Goal: Task Accomplishment & Management: Use online tool/utility

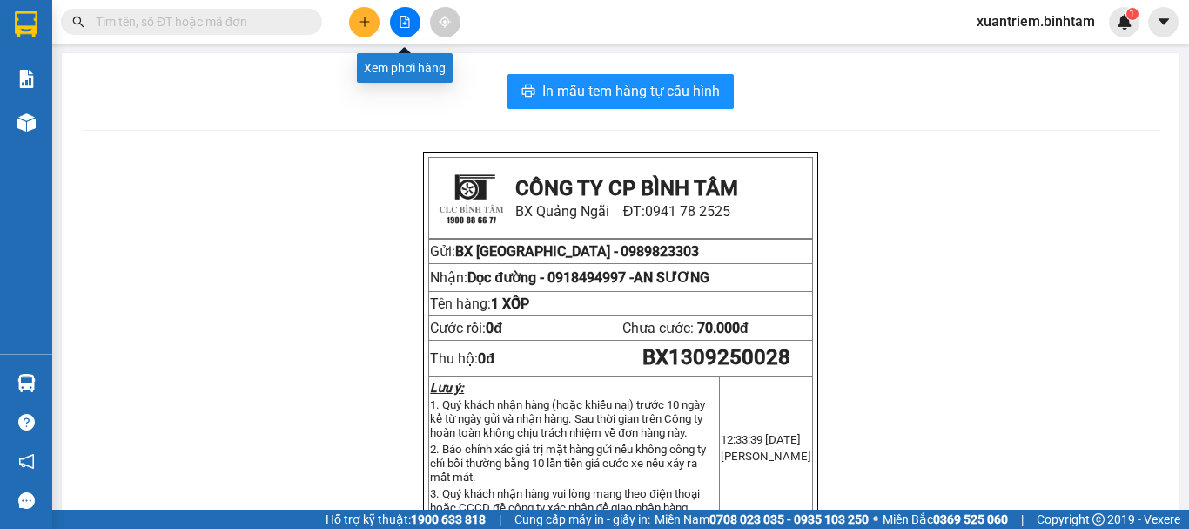
click at [408, 29] on button at bounding box center [405, 22] width 30 height 30
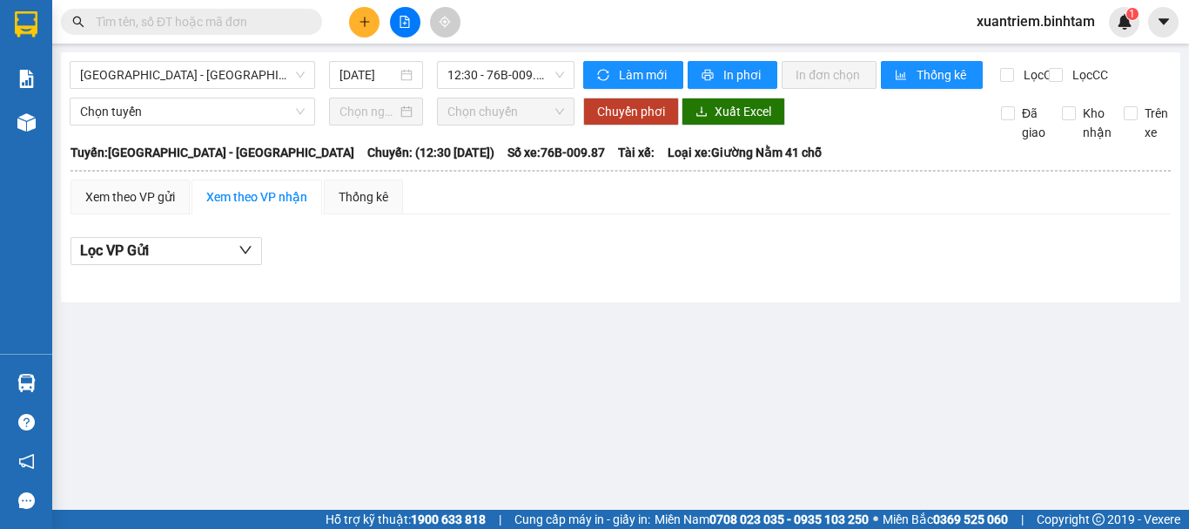
click at [374, 19] on button at bounding box center [364, 22] width 30 height 30
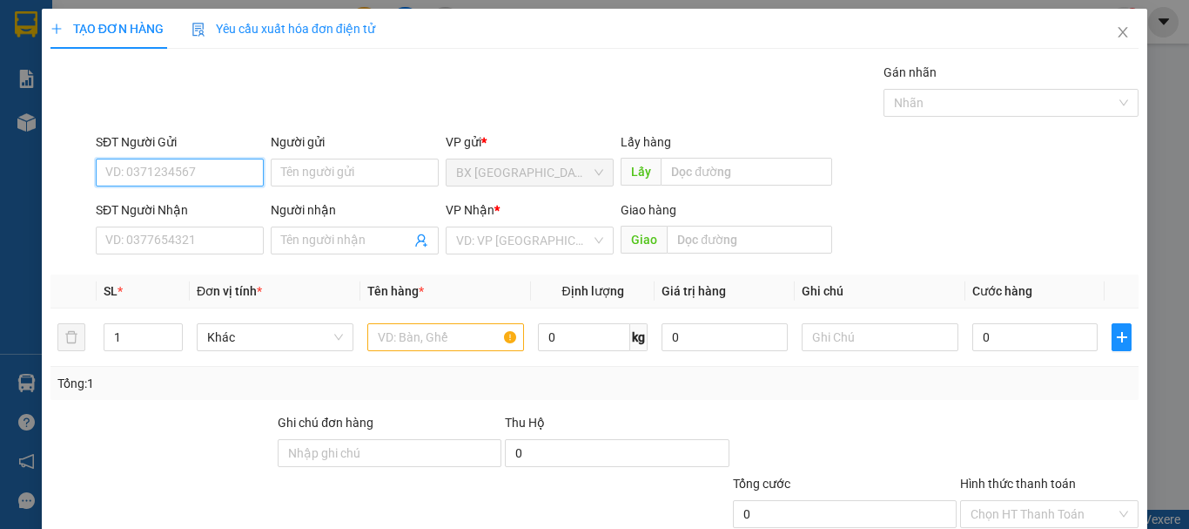
click at [122, 172] on input "SĐT Người Gửi" at bounding box center [180, 172] width 168 height 28
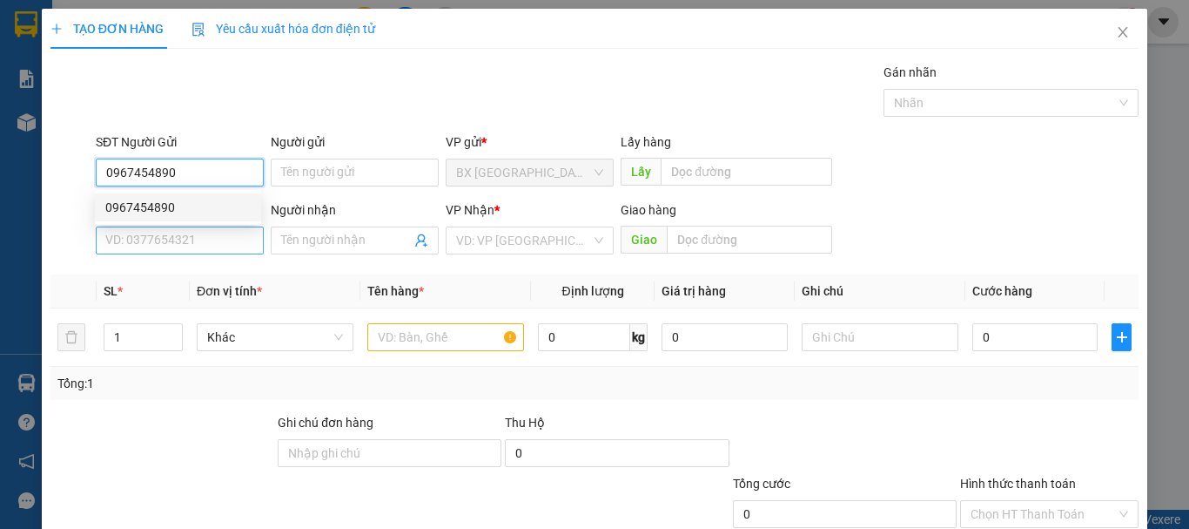
type input "0967454890"
click at [166, 240] on input "SĐT Người Nhận" at bounding box center [180, 240] width 168 height 28
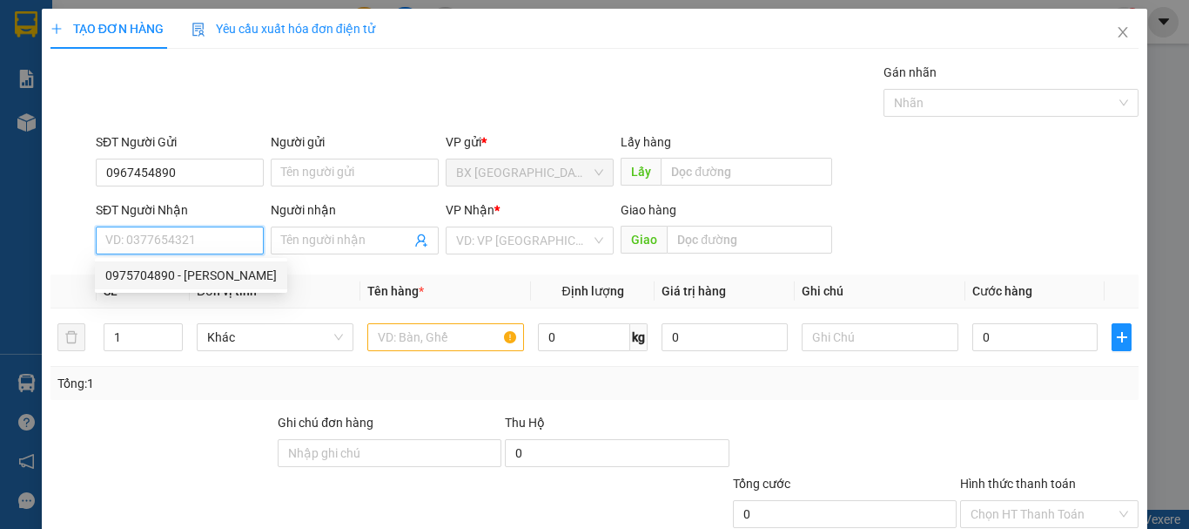
click at [162, 281] on div "0975704890 - [PERSON_NAME]" at bounding box center [191, 275] width 172 height 19
type input "0975704890"
type input "BẢO"
type input "100.000"
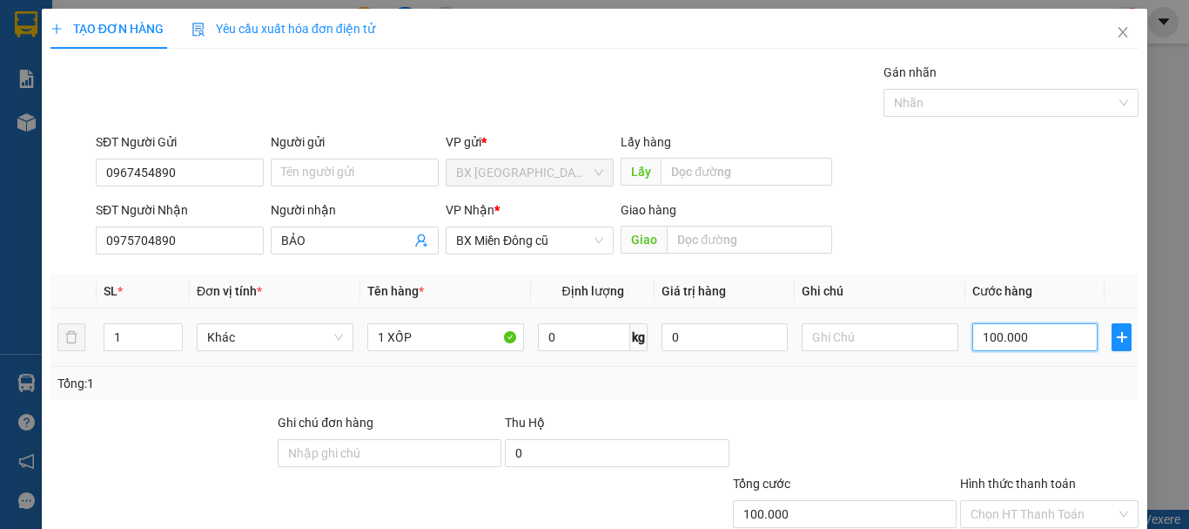
click at [1025, 338] on input "100.000" at bounding box center [1035, 337] width 125 height 28
type input "0"
type input "5"
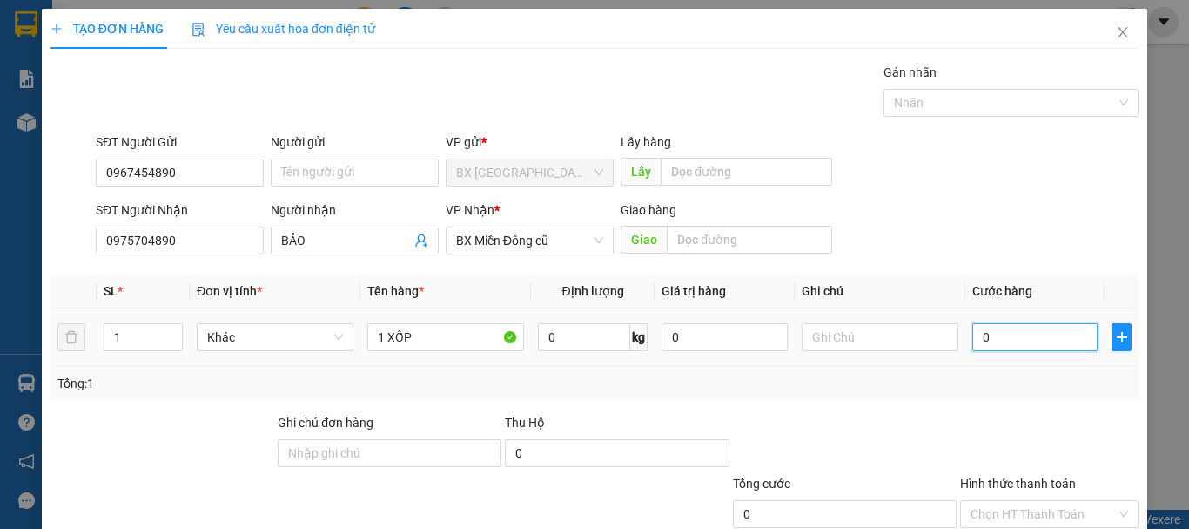
type input "5"
type input "050"
type input "50"
type input "05"
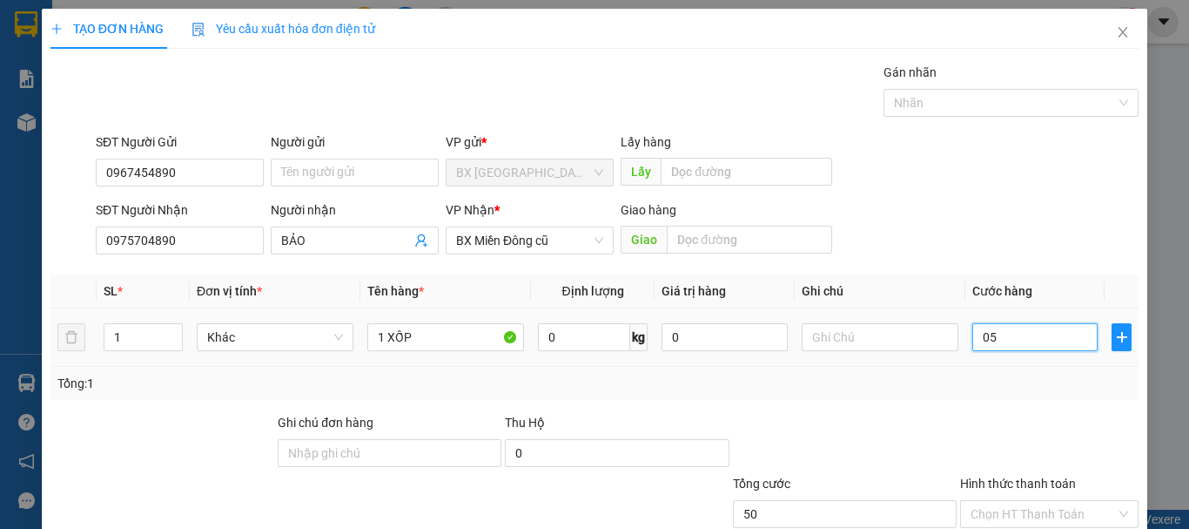
type input "5"
type input "0"
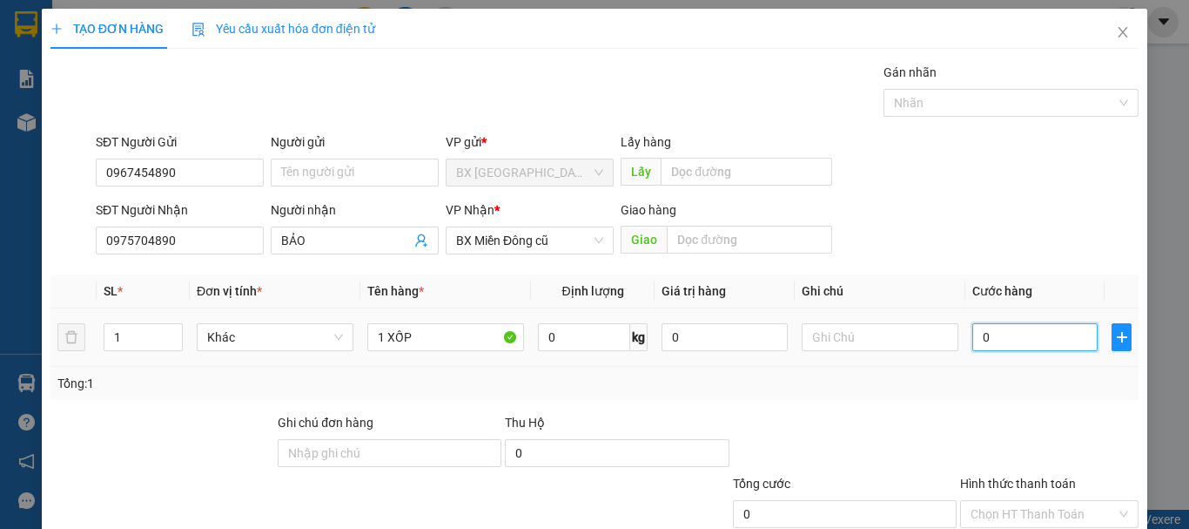
type input "0"
drag, startPoint x: 971, startPoint y: 335, endPoint x: 983, endPoint y: 341, distance: 13.6
click at [983, 341] on input "0" at bounding box center [1035, 337] width 125 height 28
type input "5"
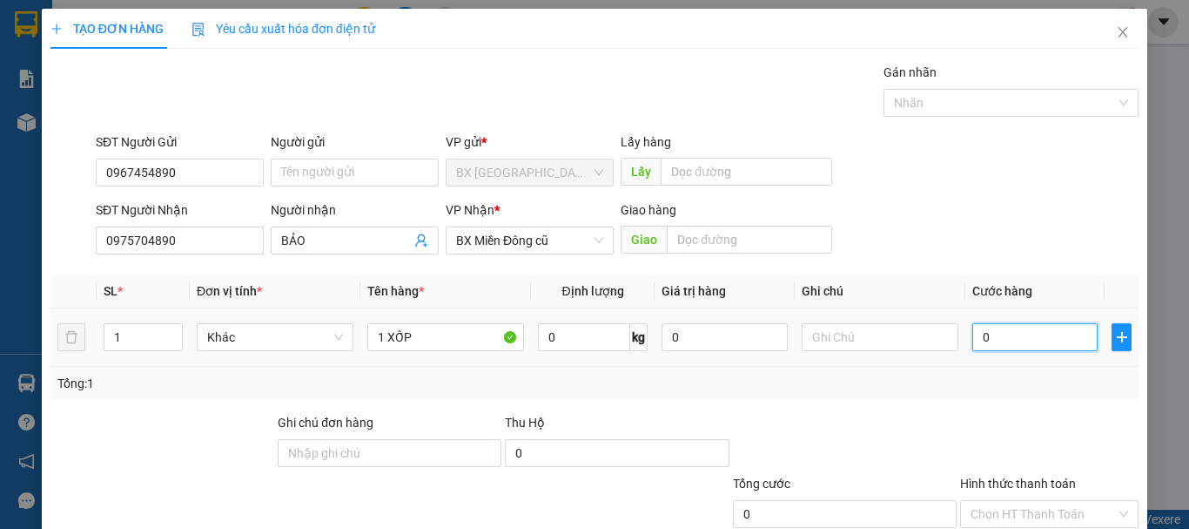
type input "5"
type input "50"
type input "500"
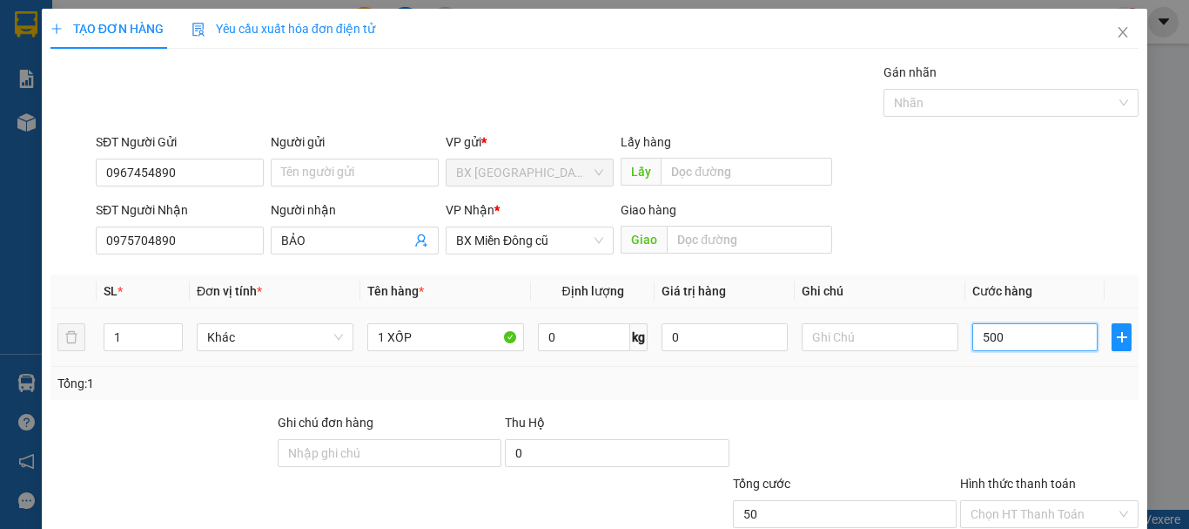
type input "500"
type input "5.000"
type input "50.000"
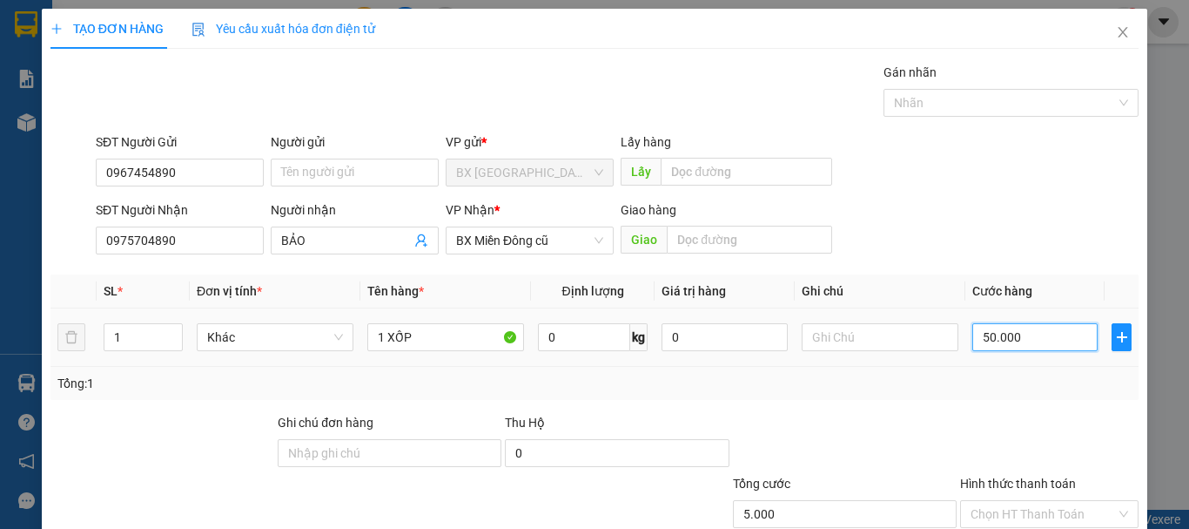
type input "50.000"
click at [1018, 488] on label "Hình thức thanh toán" at bounding box center [1018, 483] width 116 height 14
click at [1018, 501] on input "Hình thức thanh toán" at bounding box center [1043, 514] width 145 height 26
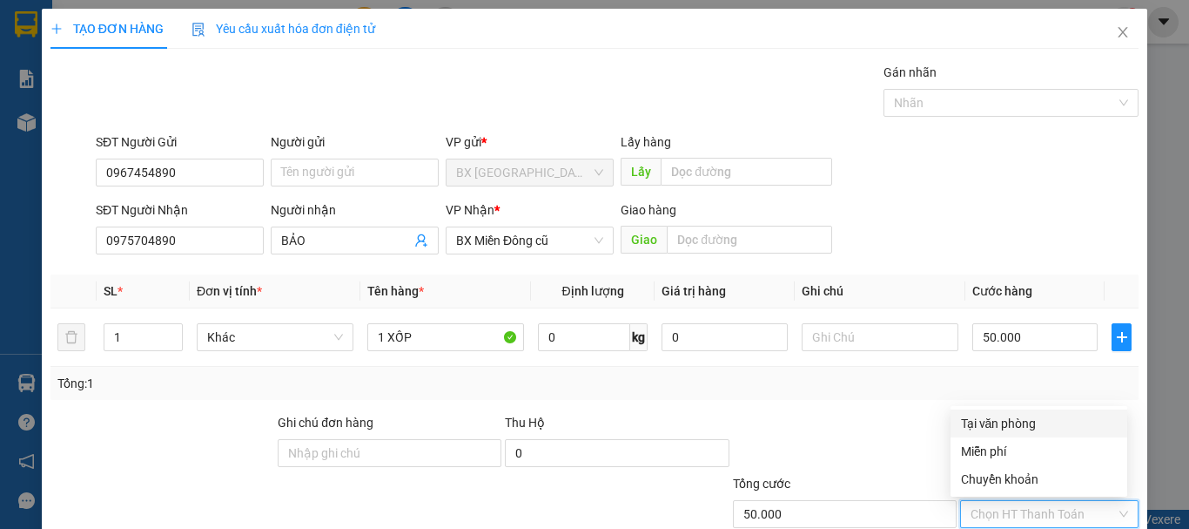
click at [1031, 408] on div "Transit Pickup Surcharge Ids Transit Deliver Surcharge Ids Transit Deliver Surc…" at bounding box center [595, 337] width 1088 height 548
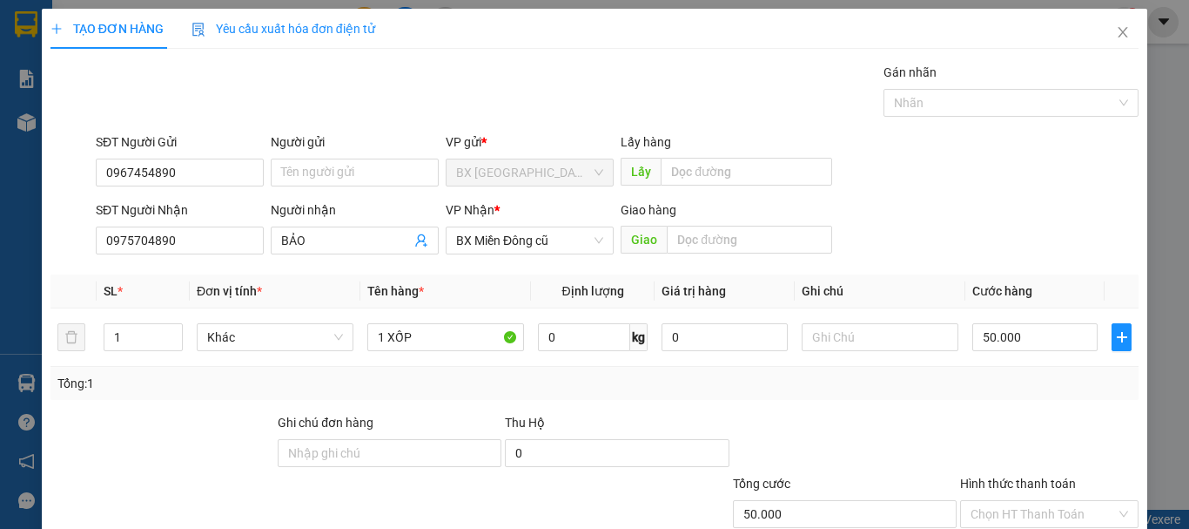
scroll to position [116, 0]
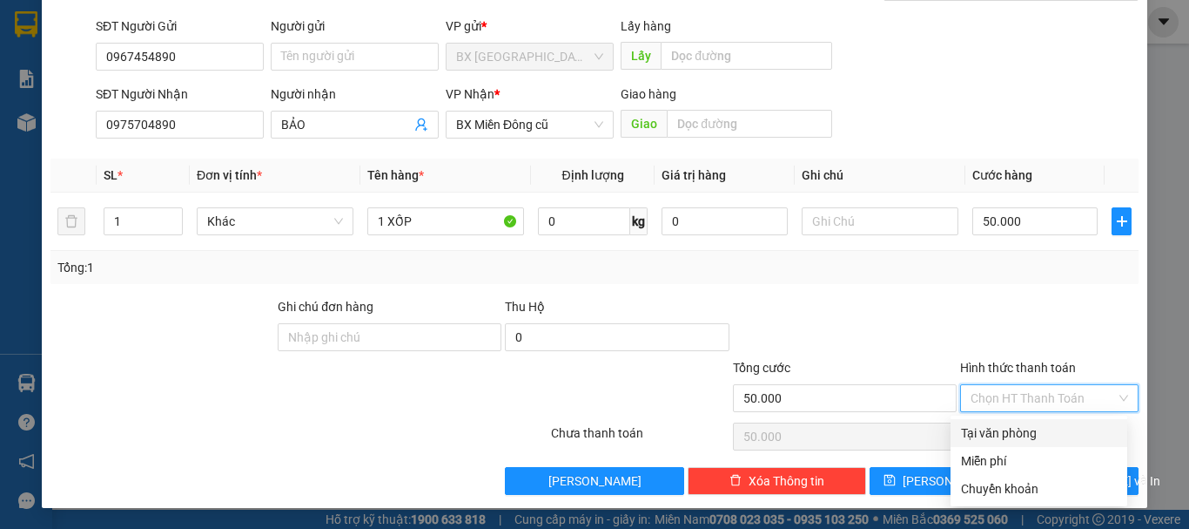
click at [1040, 386] on input "Hình thức thanh toán" at bounding box center [1043, 398] width 145 height 26
click at [1019, 438] on div "Tại văn phòng" at bounding box center [1039, 432] width 156 height 19
type input "0"
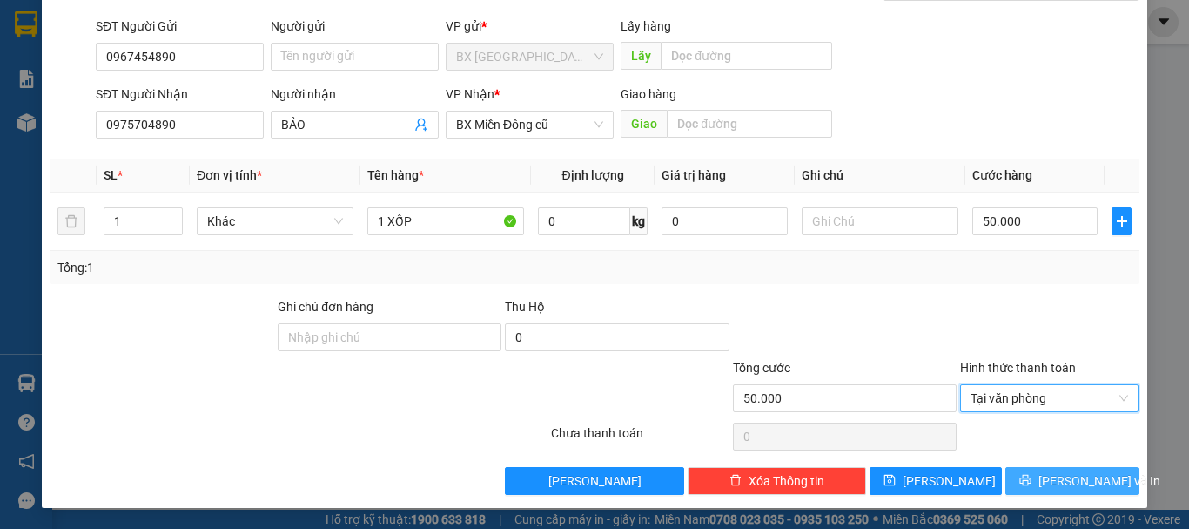
click at [1078, 478] on span "[PERSON_NAME] và In" at bounding box center [1100, 480] width 122 height 19
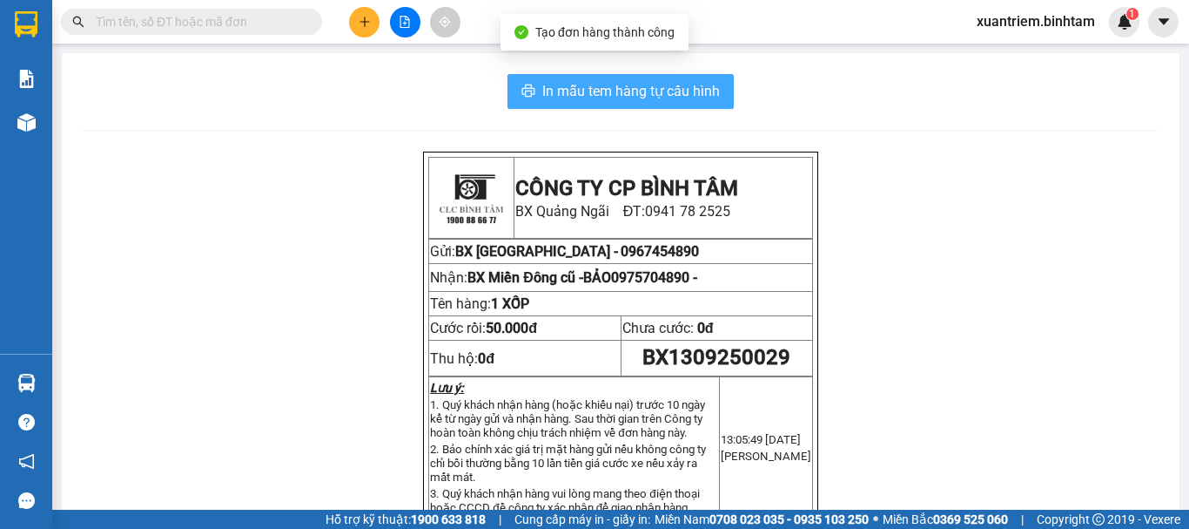
click at [704, 100] on span "In mẫu tem hàng tự cấu hình" at bounding box center [631, 91] width 178 height 22
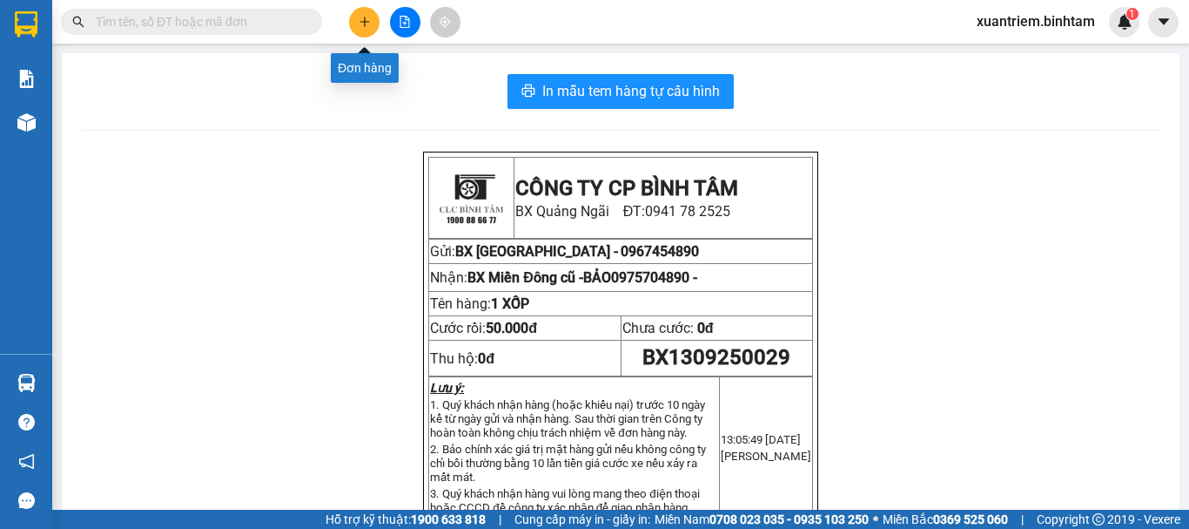
click at [375, 19] on button at bounding box center [364, 22] width 30 height 30
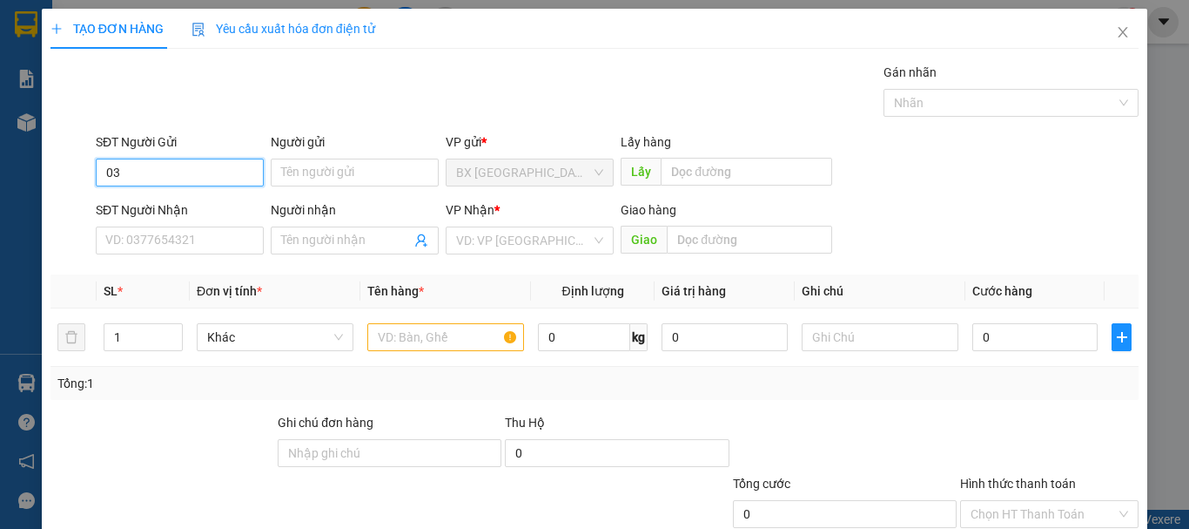
type input "0"
type input "9"
type input "0915797451"
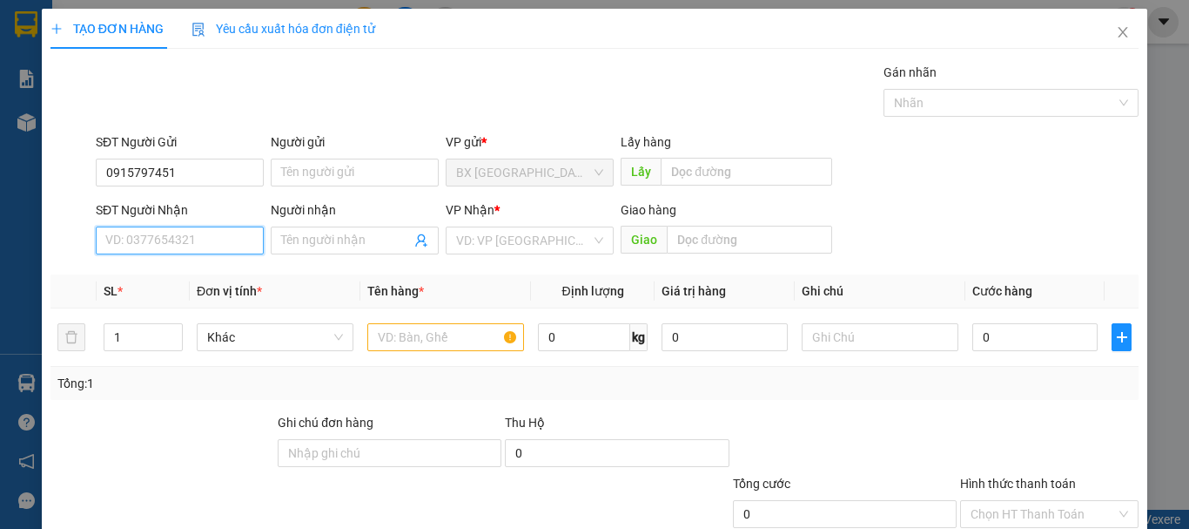
click at [178, 231] on input "SĐT Người Nhận" at bounding box center [180, 240] width 168 height 28
type input "0399472107"
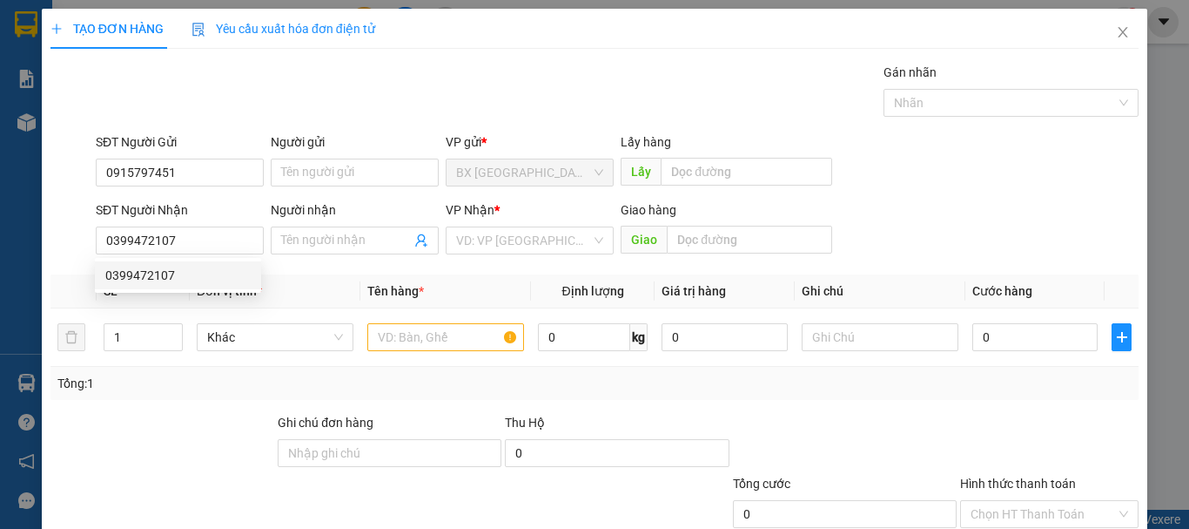
click at [516, 218] on div "VP Nhận *" at bounding box center [530, 209] width 168 height 19
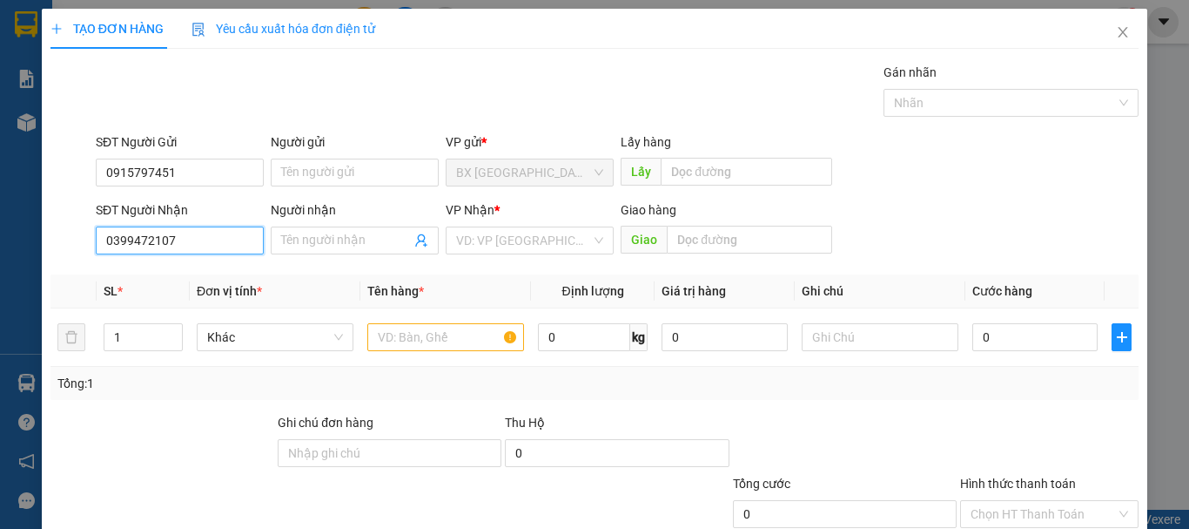
click at [184, 248] on input "0399472107" at bounding box center [180, 240] width 168 height 28
click at [184, 244] on input "0399472107" at bounding box center [180, 240] width 168 height 28
click at [154, 269] on div "0399472107" at bounding box center [177, 275] width 145 height 19
type input "70.000"
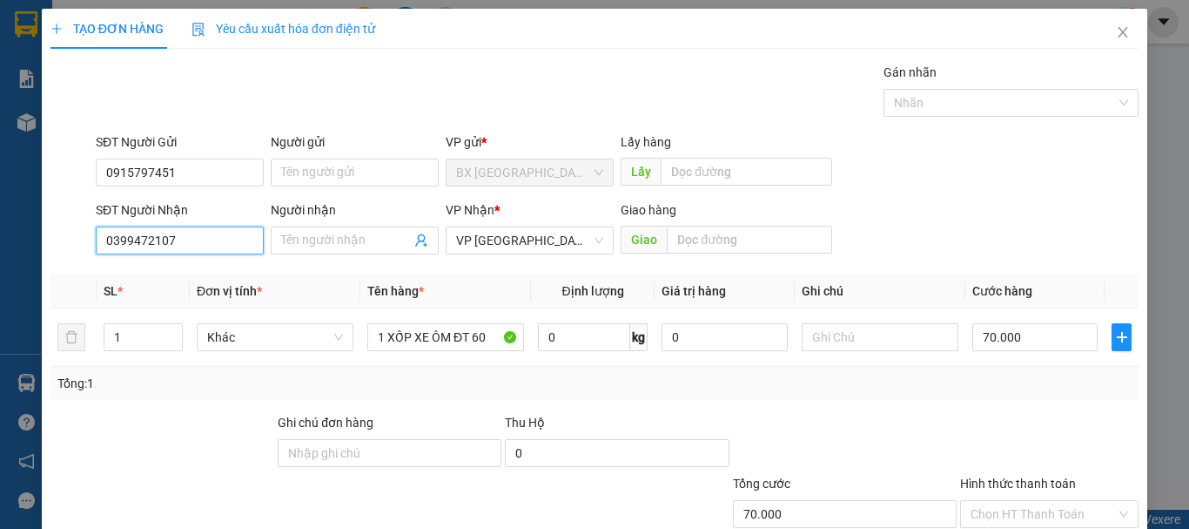
scroll to position [116, 0]
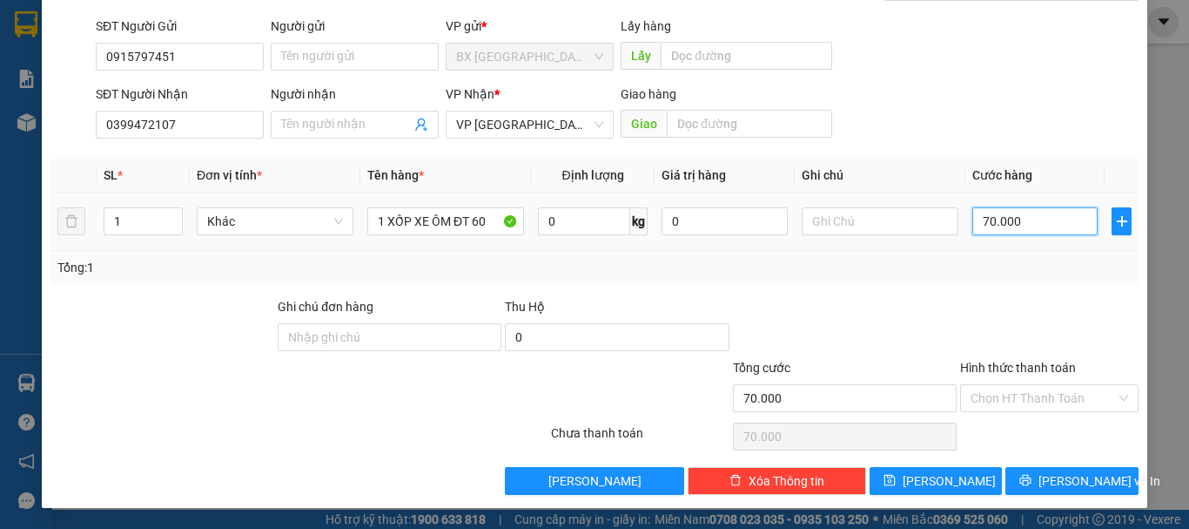
click at [1036, 233] on input "70.000" at bounding box center [1035, 221] width 125 height 28
type input "5"
type input "50"
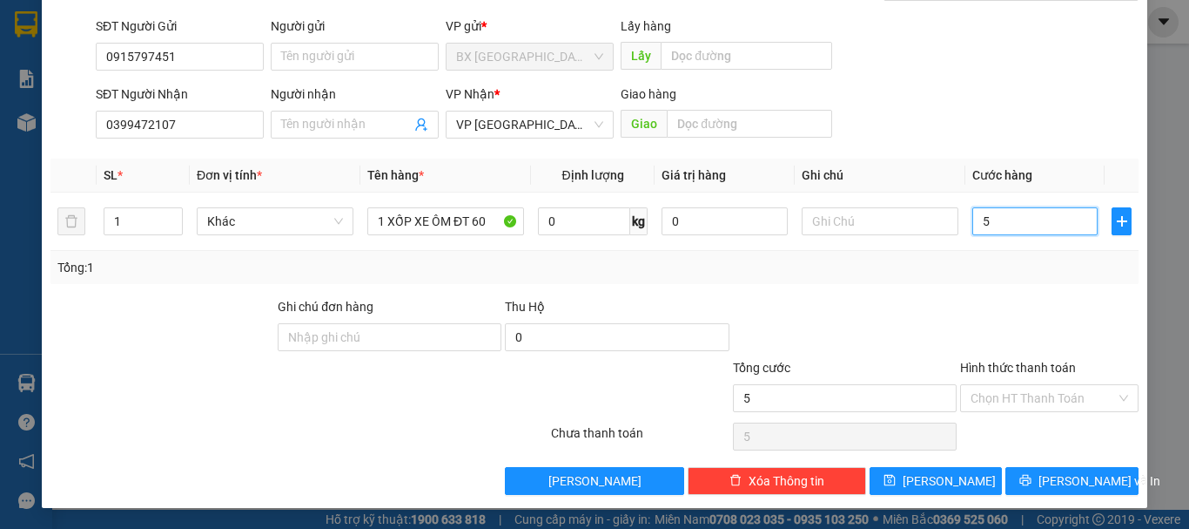
type input "50"
type input "500"
type input "5.000"
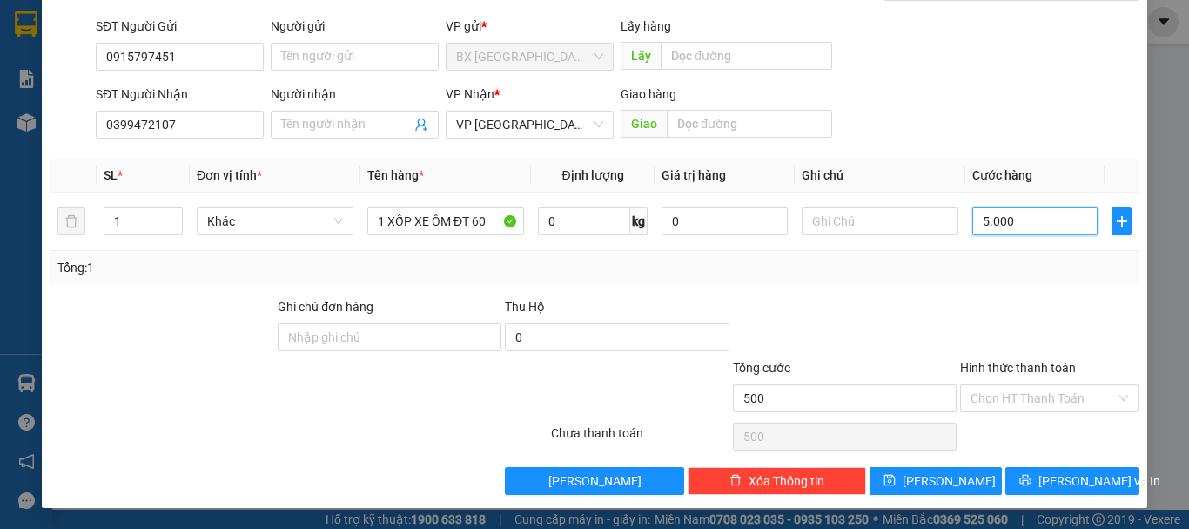
type input "5.000"
type input "50.000"
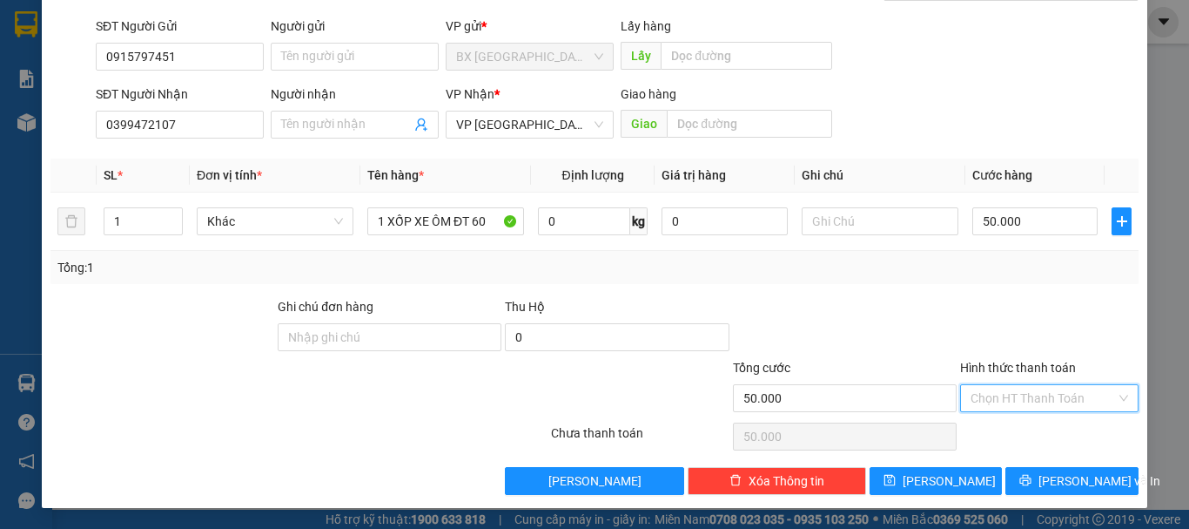
click at [1035, 397] on input "Hình thức thanh toán" at bounding box center [1043, 398] width 145 height 26
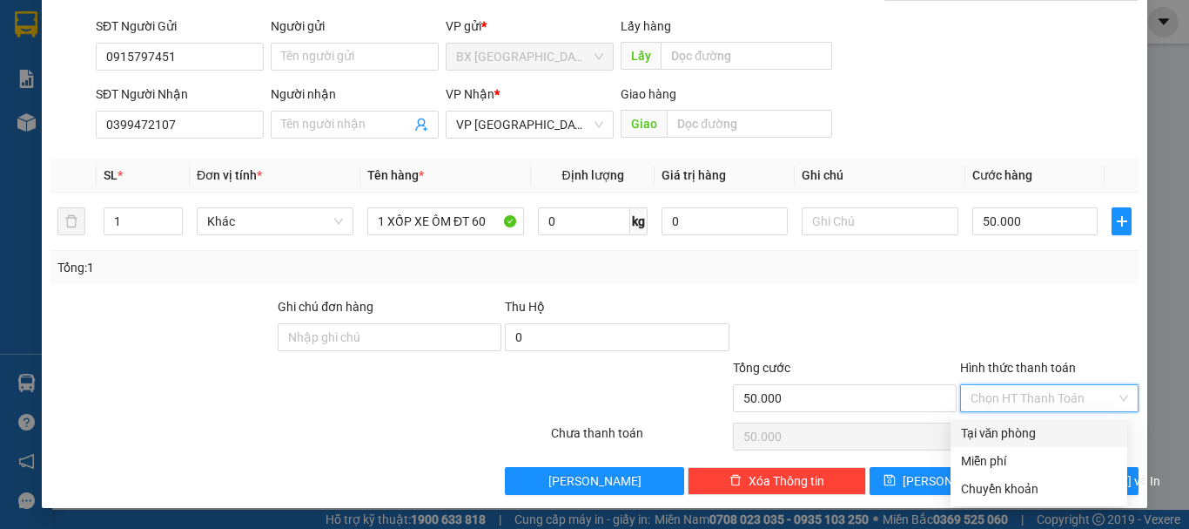
click at [1020, 422] on div "Tại văn phòng" at bounding box center [1039, 433] width 177 height 28
type input "0"
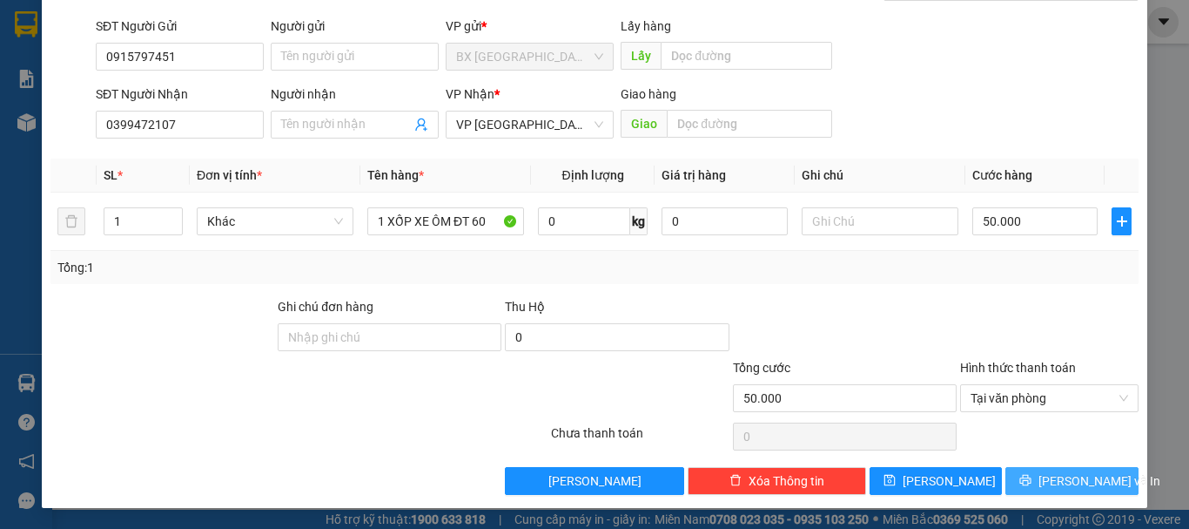
click at [1042, 478] on button "[PERSON_NAME] và In" at bounding box center [1072, 481] width 133 height 28
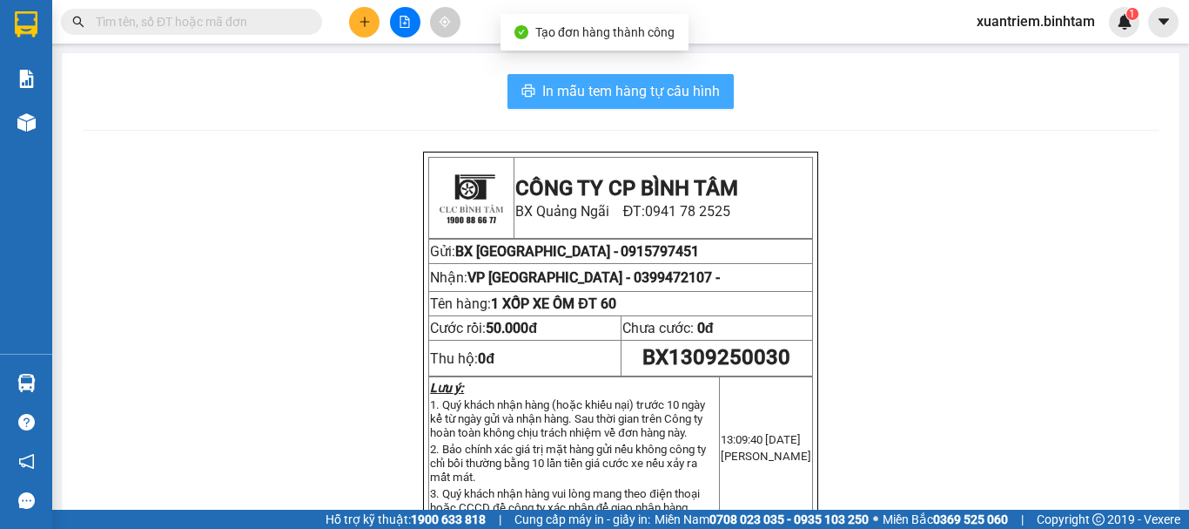
click at [547, 87] on span "In mẫu tem hàng tự cấu hình" at bounding box center [631, 91] width 178 height 22
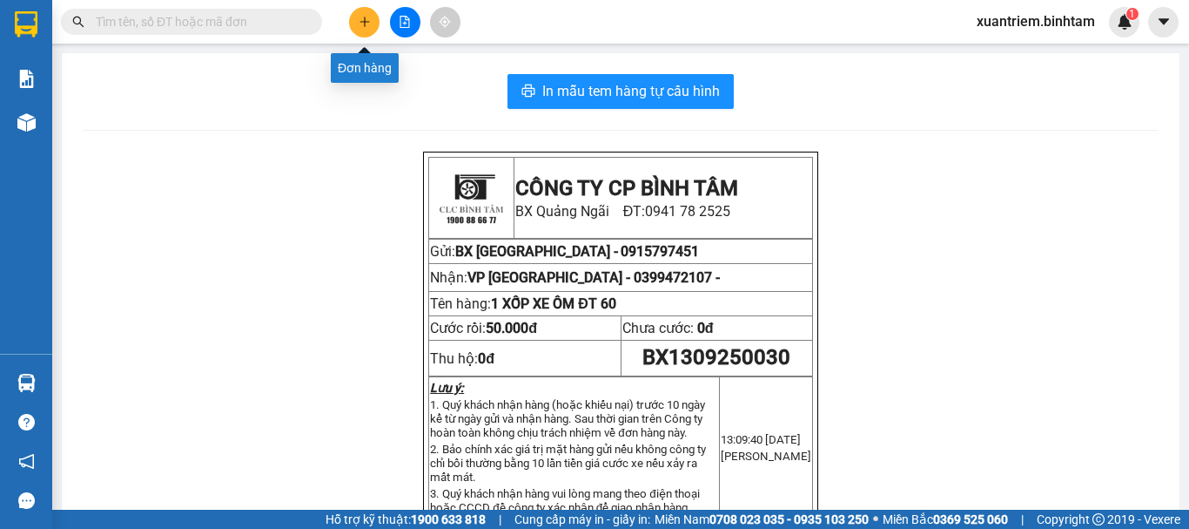
click at [367, 35] on button at bounding box center [364, 22] width 30 height 30
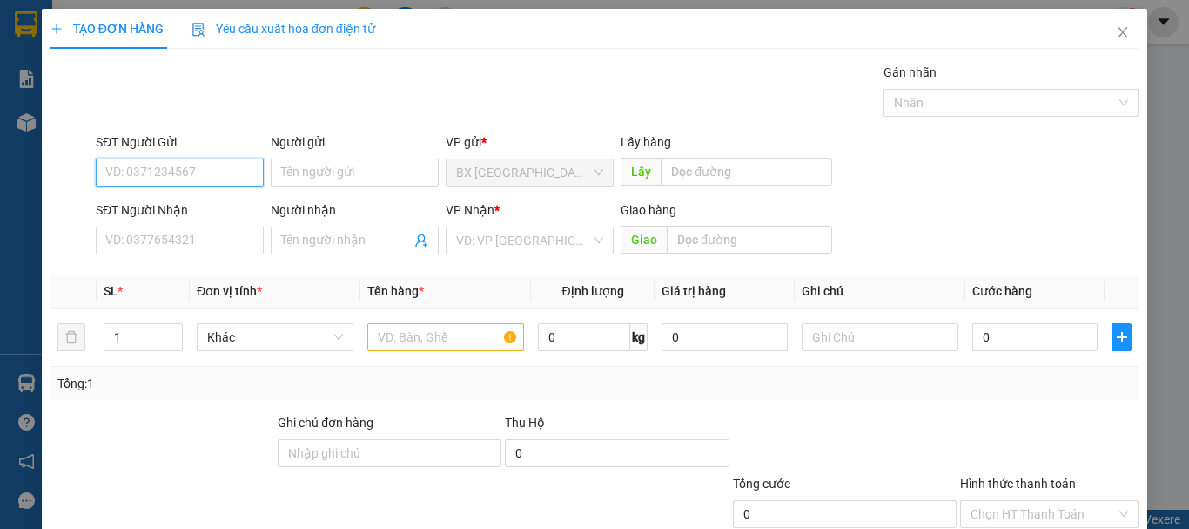
click at [250, 167] on input "SĐT Người Gửi" at bounding box center [180, 172] width 168 height 28
click at [145, 177] on input "091532139" at bounding box center [180, 172] width 168 height 28
type input "0915322139"
click at [200, 167] on input "0915322139" at bounding box center [180, 172] width 168 height 28
click at [168, 217] on div "0915322139" at bounding box center [178, 207] width 166 height 28
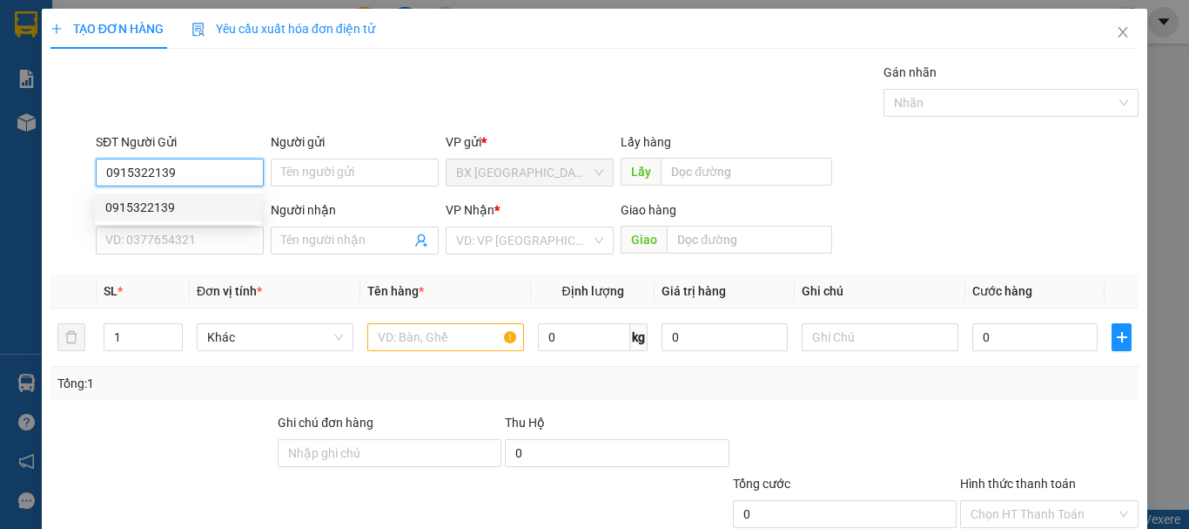
type input "0971011324"
type input "LY"
type input "520.000"
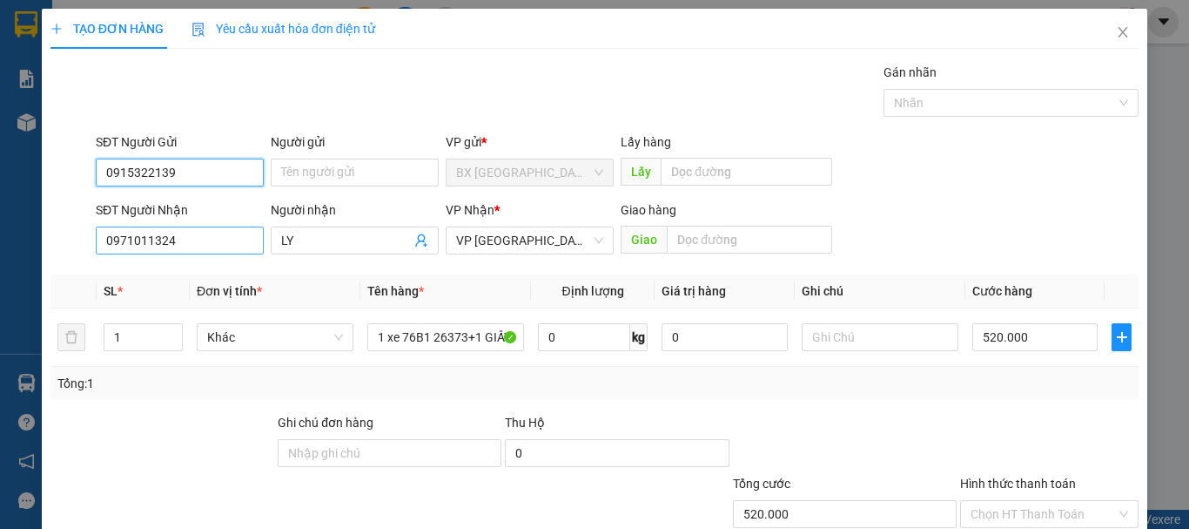
type input "0915322139"
click at [183, 231] on input "0971011324" at bounding box center [180, 240] width 168 height 28
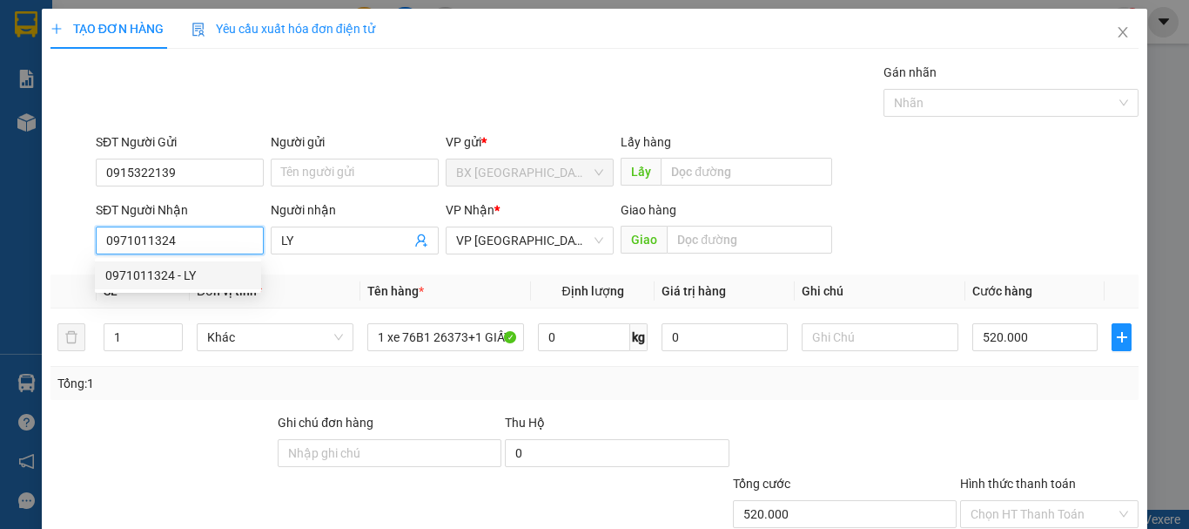
click at [188, 276] on div "0971011324 - LY" at bounding box center [177, 275] width 145 height 19
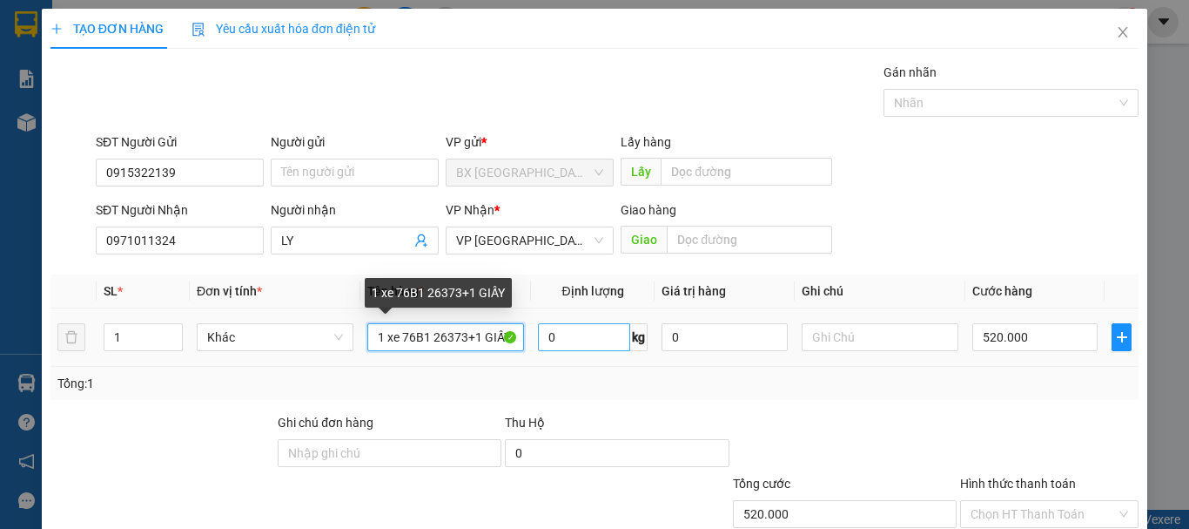
scroll to position [0, 2]
drag, startPoint x: 375, startPoint y: 330, endPoint x: 594, endPoint y: 336, distance: 218.6
click at [594, 336] on tr "1 Khác 1 xe 76B1 26373+1 GIẤY 0 kg 0 520.000" at bounding box center [595, 337] width 1088 height 58
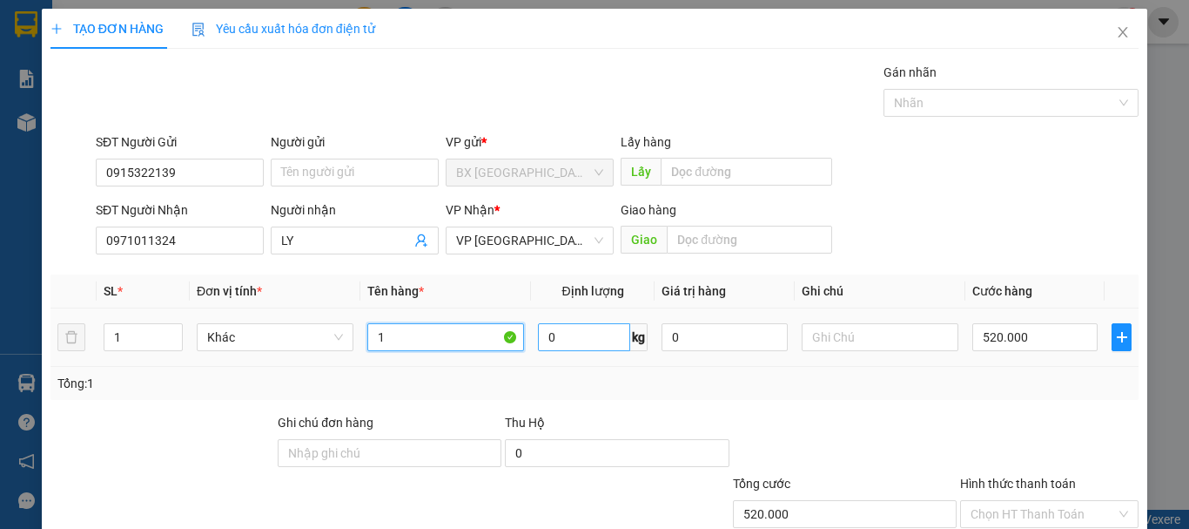
scroll to position [0, 0]
type input "1 XỐP XE ÔM ĐT"
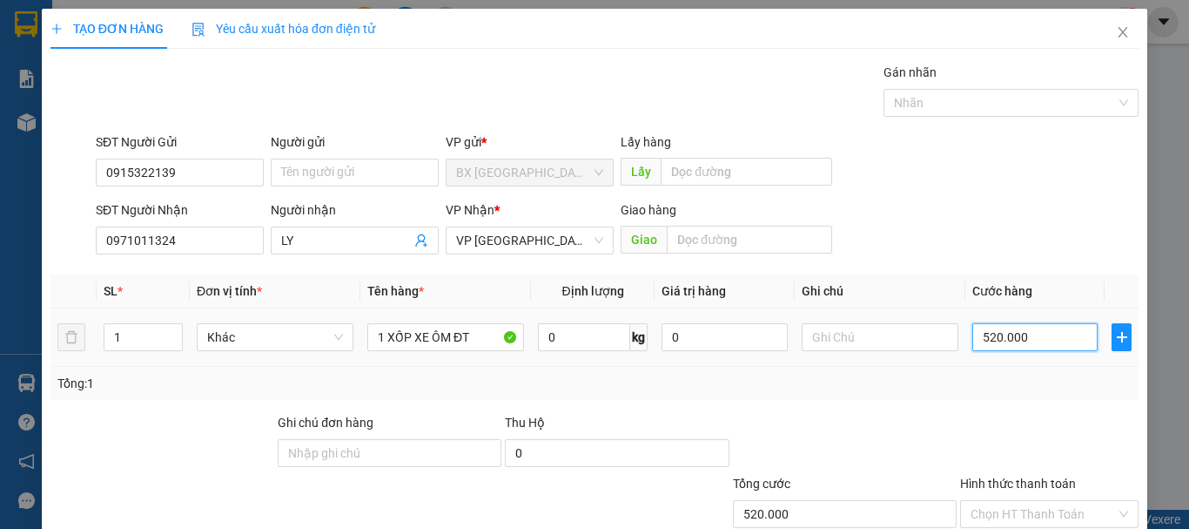
click at [1007, 327] on input "520.000" at bounding box center [1035, 337] width 125 height 28
type input "1"
type input "10"
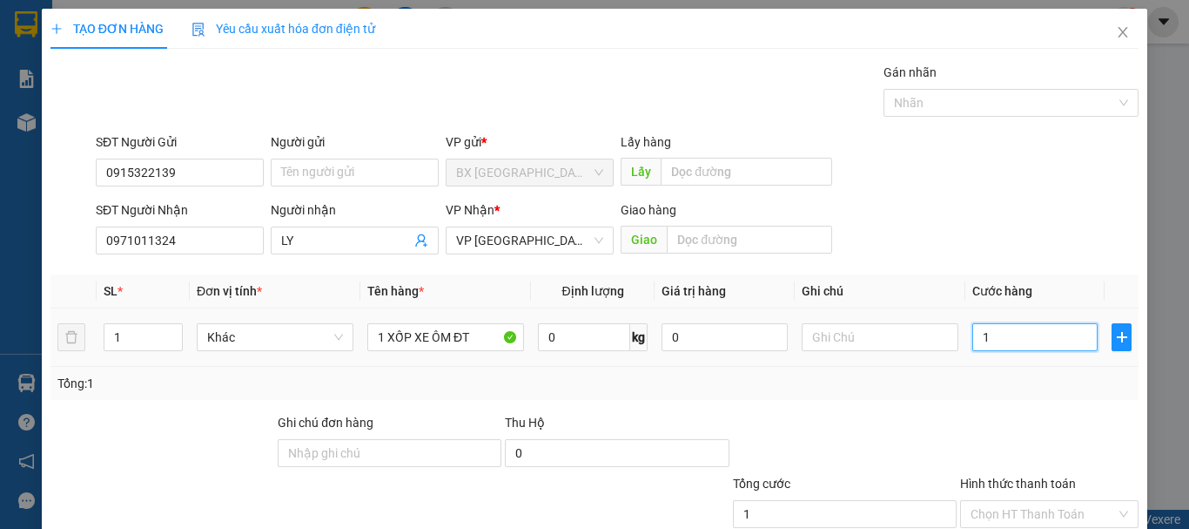
type input "10"
type input "100"
type input "1.000"
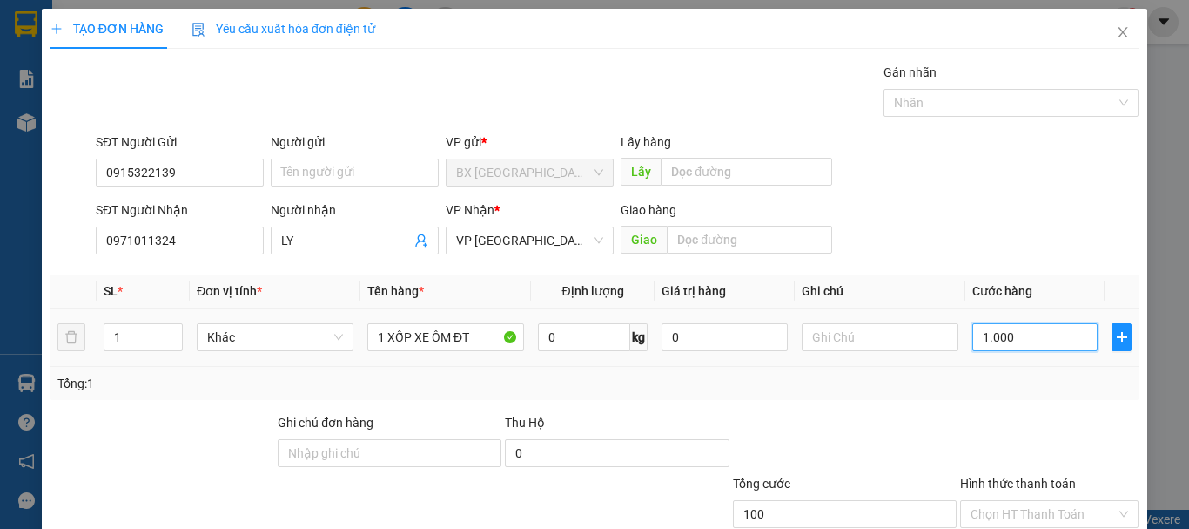
type input "1.000"
type input "10.000"
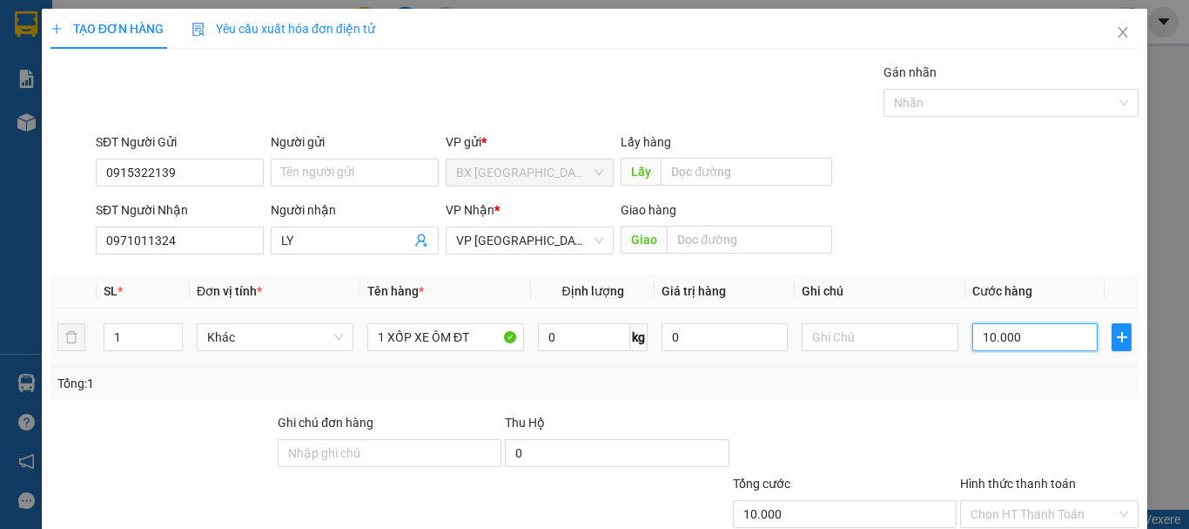
type input "100.000"
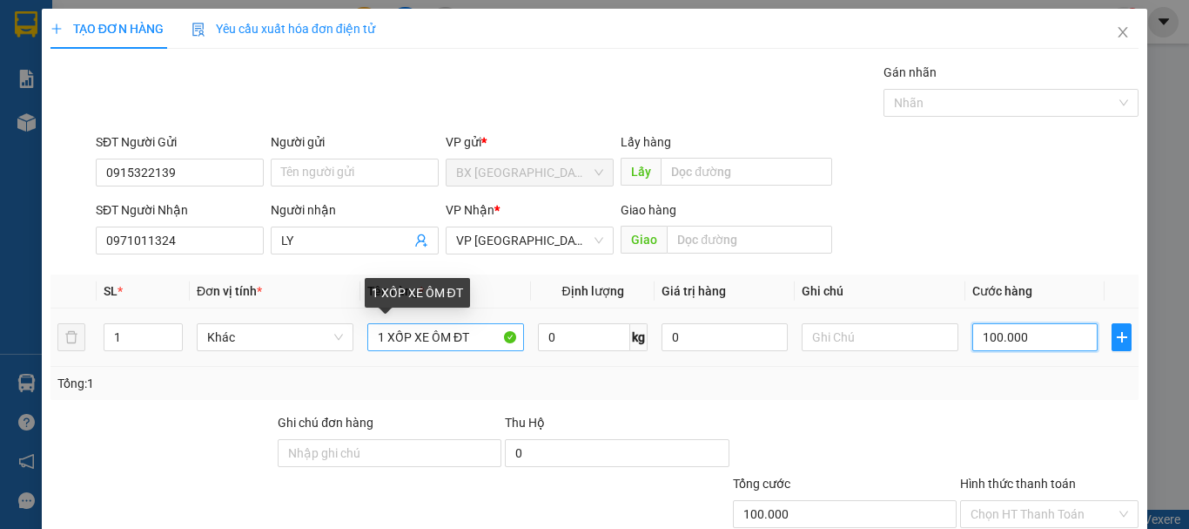
type input "100.000 1"
type input "0"
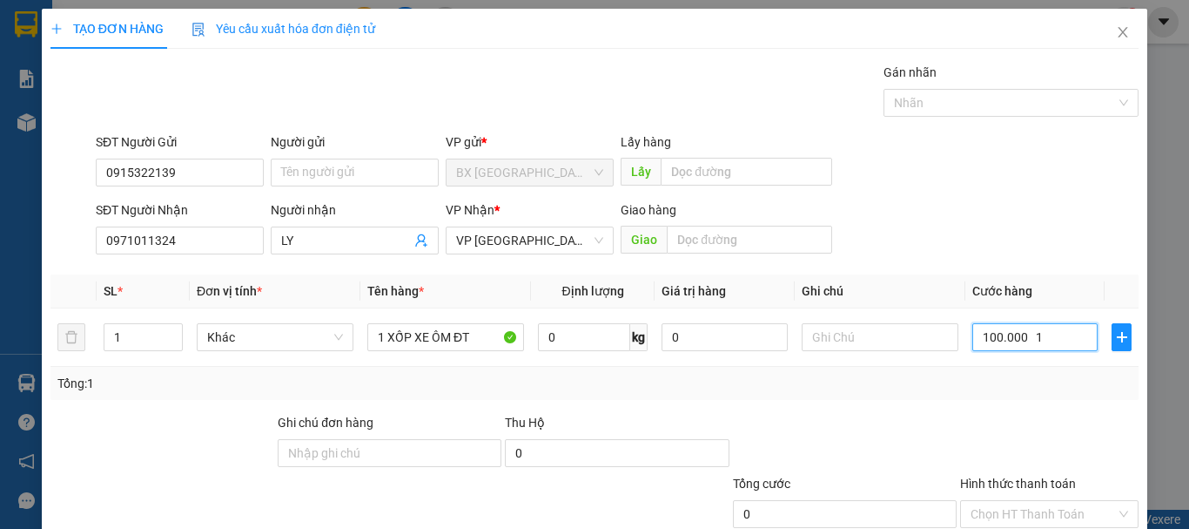
type input "100.000"
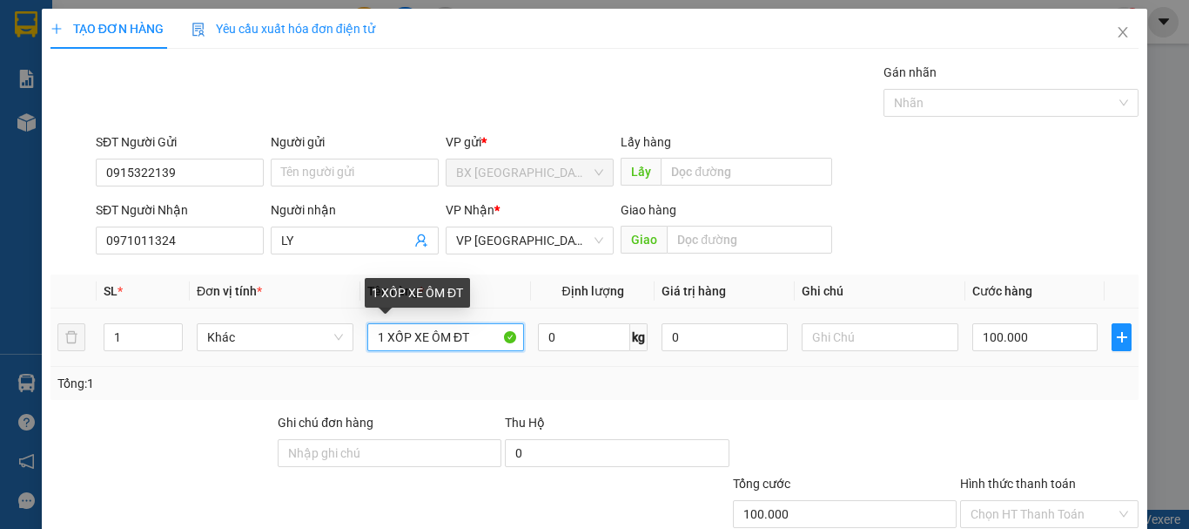
click at [473, 342] on input "1 XỐP XE ÔM ĐT" at bounding box center [445, 337] width 157 height 28
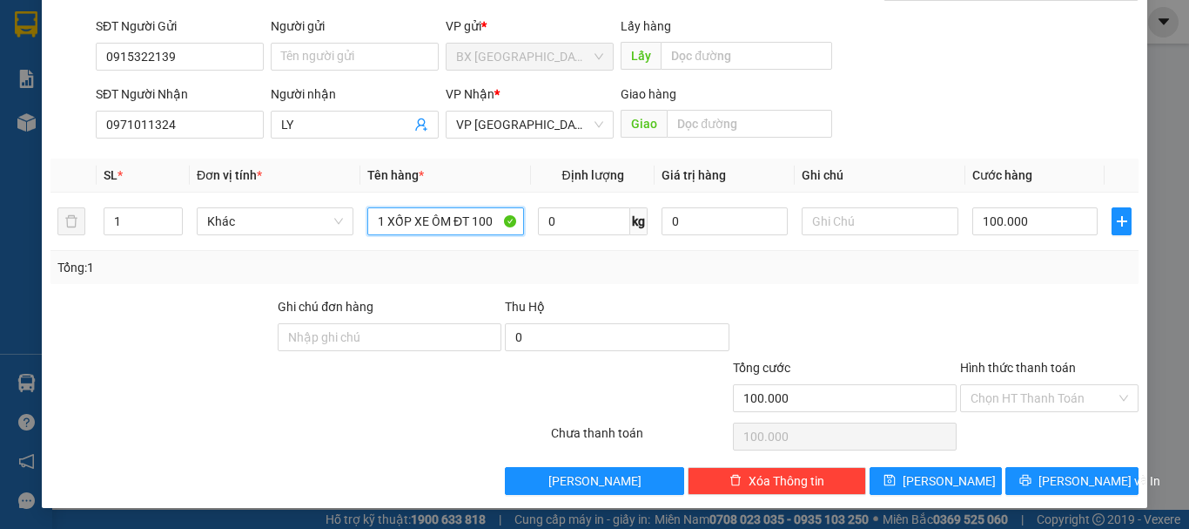
type input "1 XỐP XE ÔM ĐT 100"
click at [1050, 382] on div "Hình thức thanh toán" at bounding box center [1049, 371] width 178 height 26
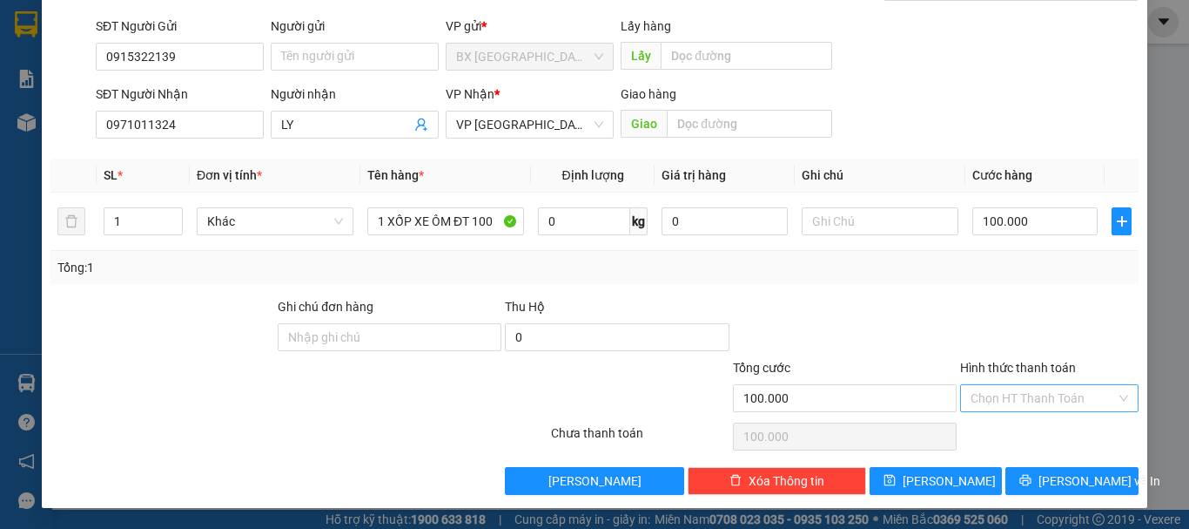
click at [1040, 399] on input "Hình thức thanh toán" at bounding box center [1043, 398] width 145 height 26
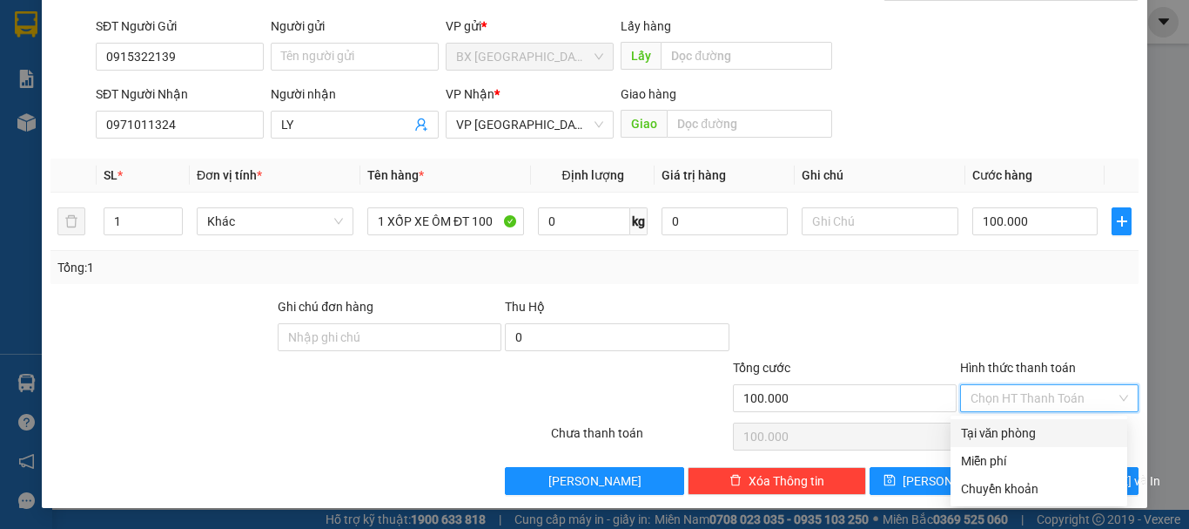
click at [1025, 430] on div "Tại văn phòng" at bounding box center [1039, 432] width 156 height 19
type input "0"
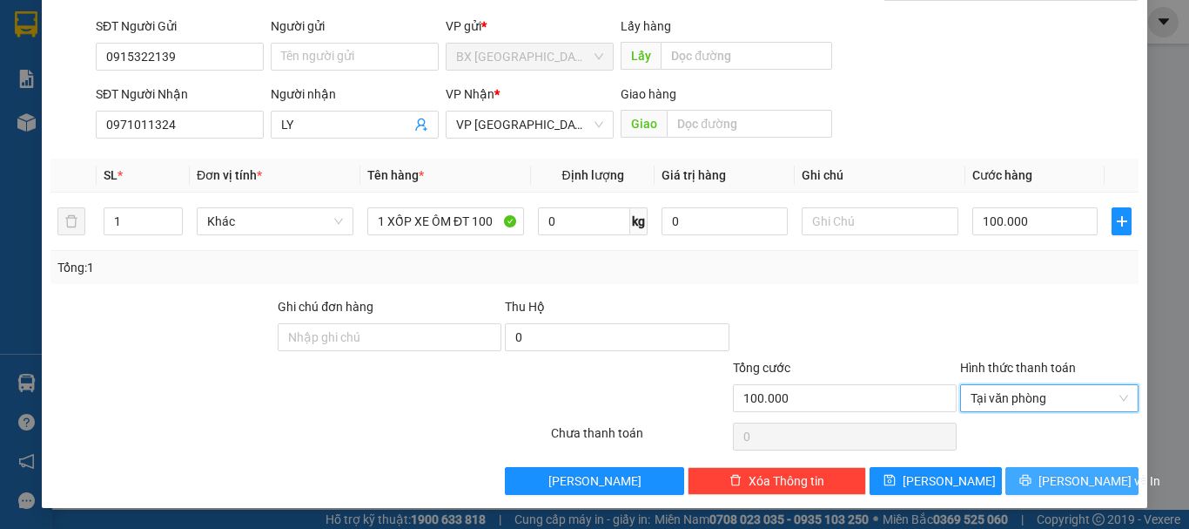
drag, startPoint x: 1055, startPoint y: 490, endPoint x: 1060, endPoint y: 479, distance: 12.1
click at [1056, 490] on button "[PERSON_NAME] và In" at bounding box center [1072, 481] width 133 height 28
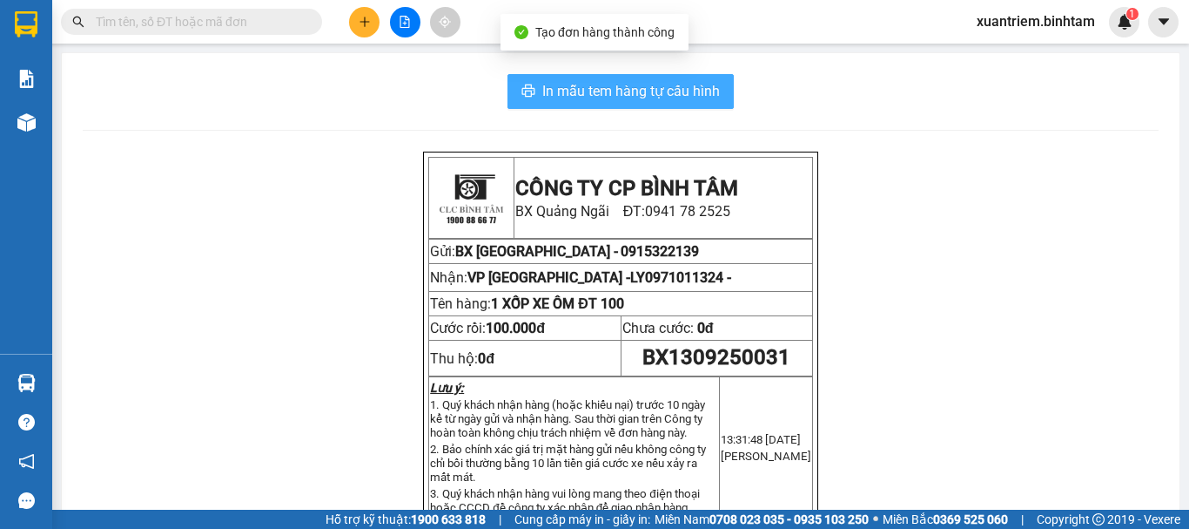
click at [699, 92] on span "In mẫu tem hàng tự cấu hình" at bounding box center [631, 91] width 178 height 22
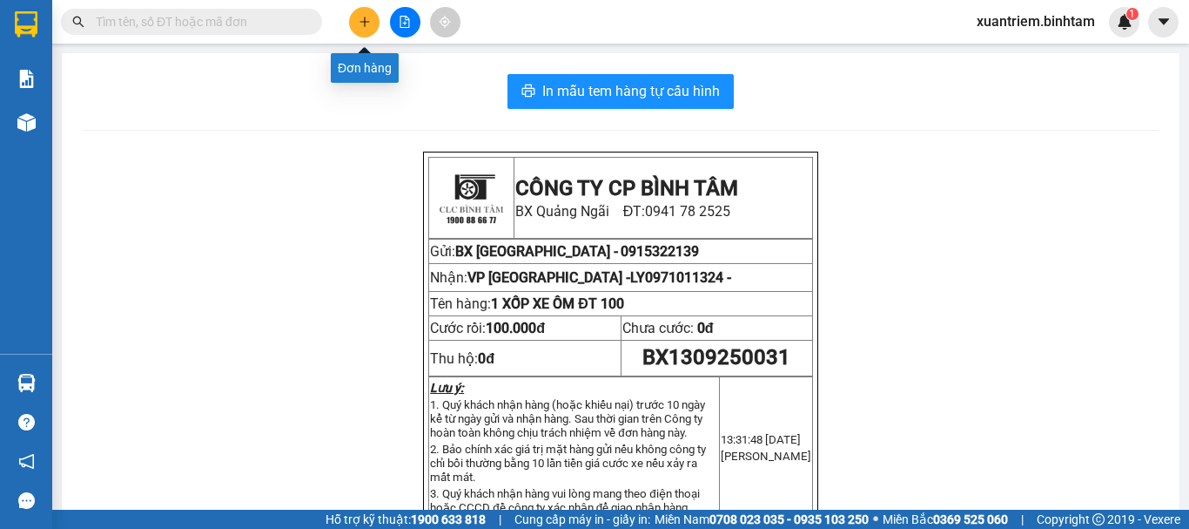
click at [362, 28] on button at bounding box center [364, 22] width 30 height 30
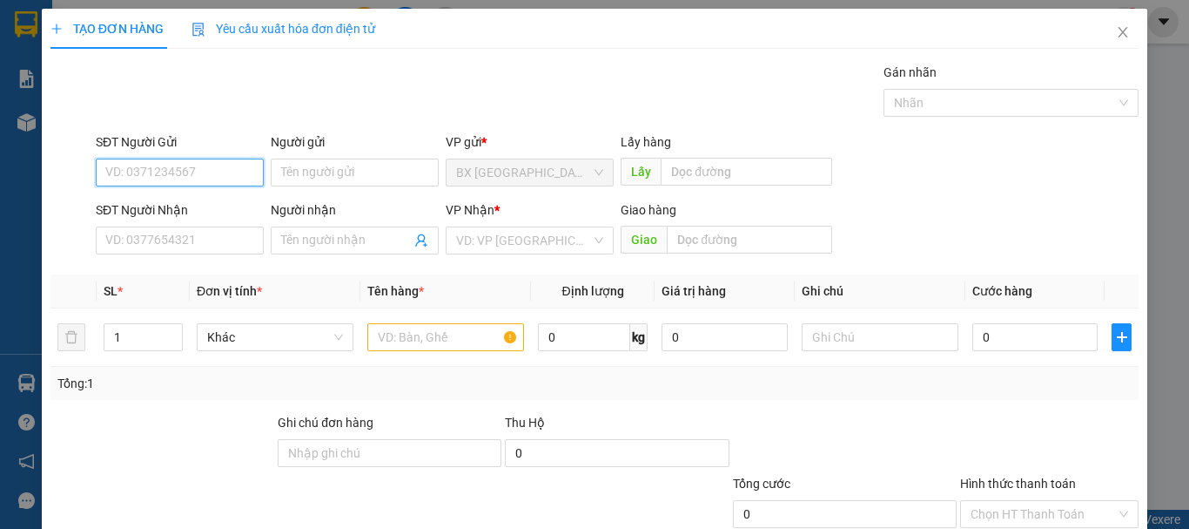
click at [236, 172] on input "SĐT Người Gửi" at bounding box center [180, 172] width 168 height 28
type input "0935505086"
click at [235, 172] on input "0935505086" at bounding box center [180, 172] width 168 height 28
click at [205, 209] on div "0935505086" at bounding box center [177, 207] width 145 height 19
type input "0913129199"
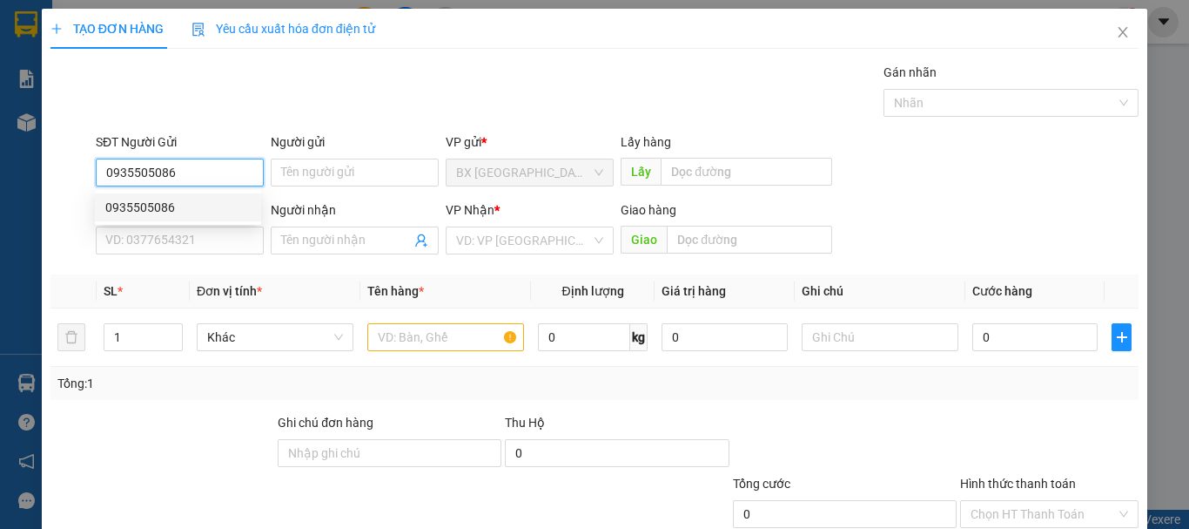
type input "LONG"
type input "60.000"
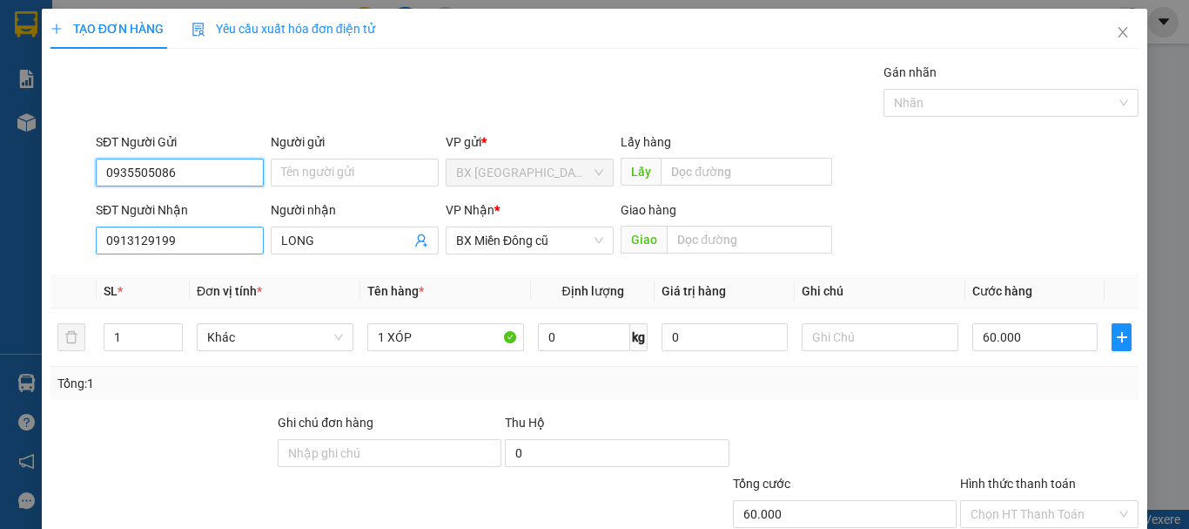
type input "0935505086"
click at [202, 239] on input "0913129199" at bounding box center [180, 240] width 168 height 28
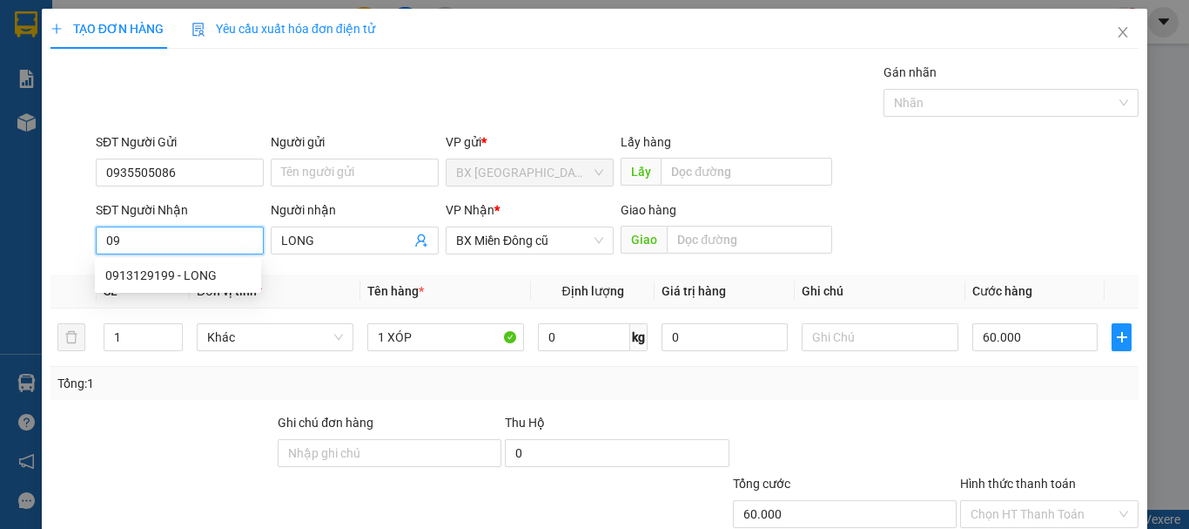
type input "0"
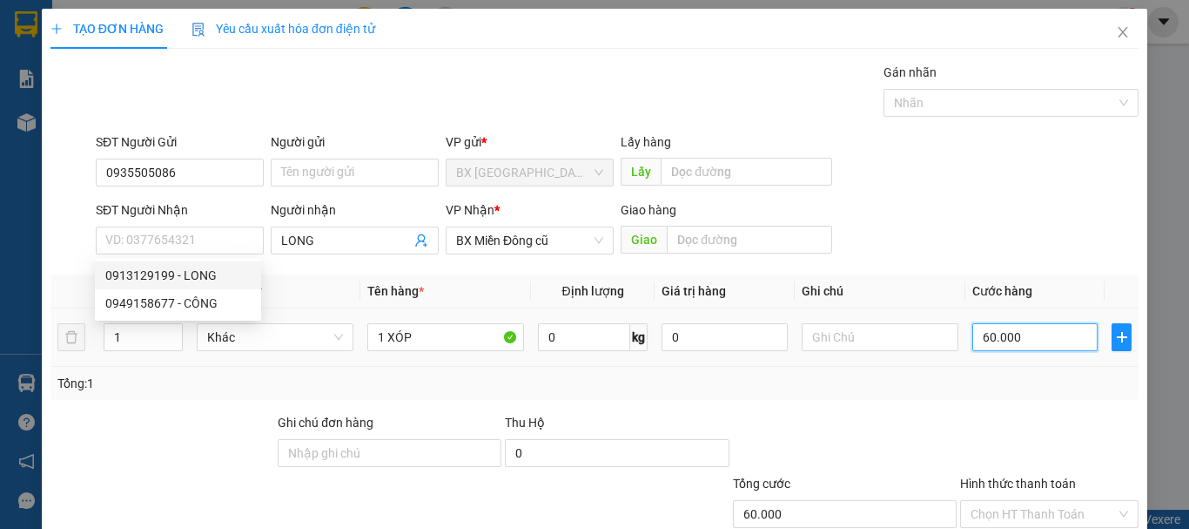
click at [1052, 334] on input "60.000" at bounding box center [1035, 337] width 125 height 28
type input "5"
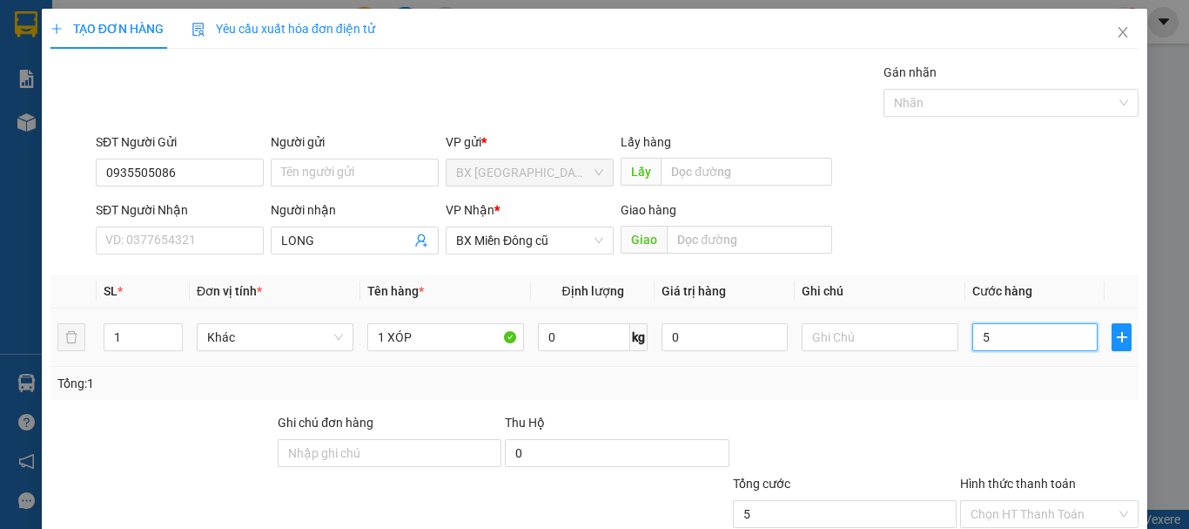
type input "50"
type input "500"
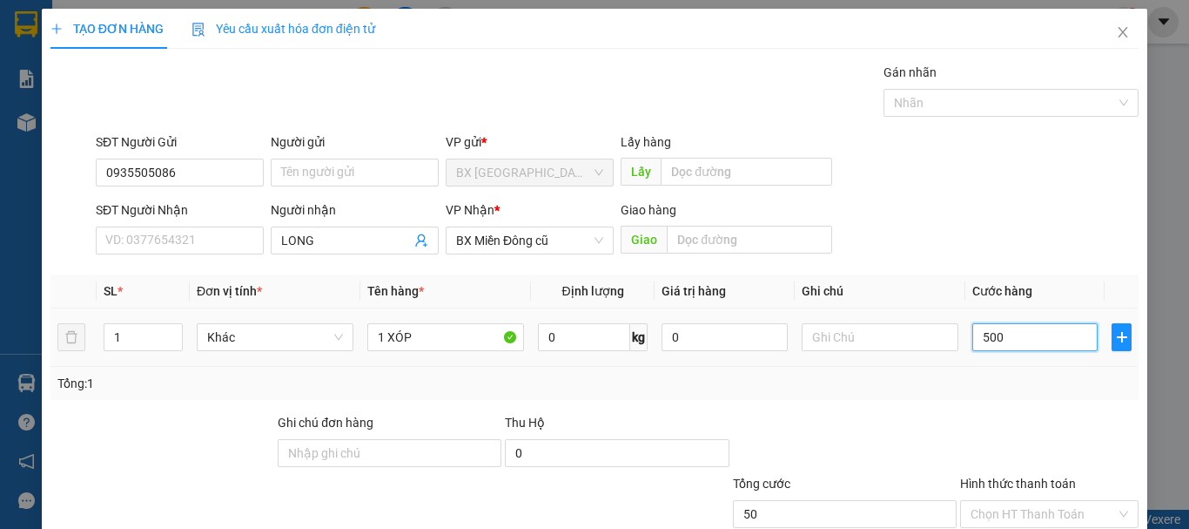
type input "500"
type input "5.000"
type input "50.000"
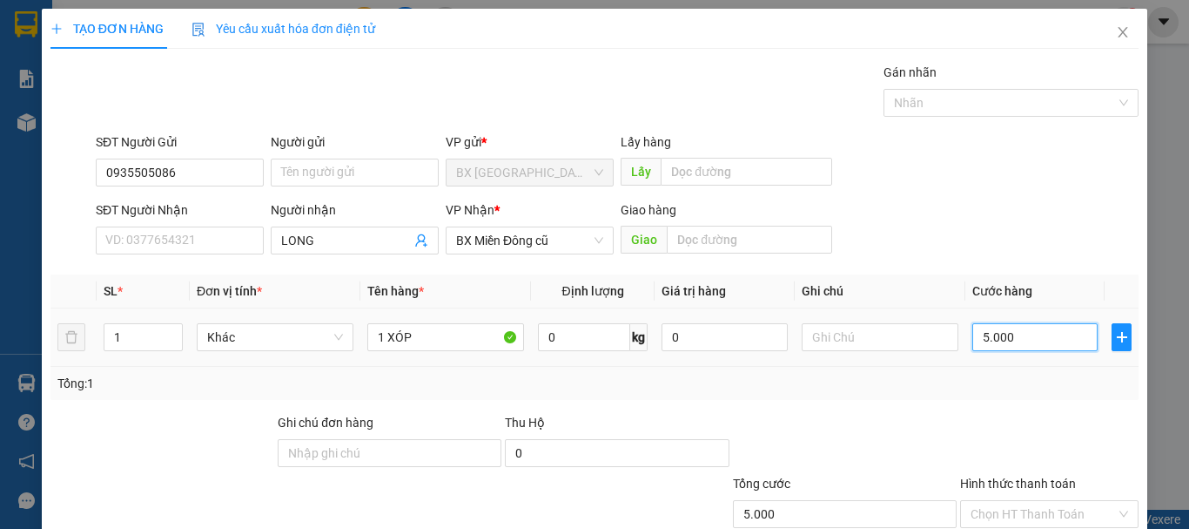
type input "50.000"
click at [172, 259] on div "SĐT Người Nhận VD: 0377654321" at bounding box center [180, 230] width 168 height 61
click at [189, 251] on input "SĐT Người Nhận" at bounding box center [180, 240] width 168 height 28
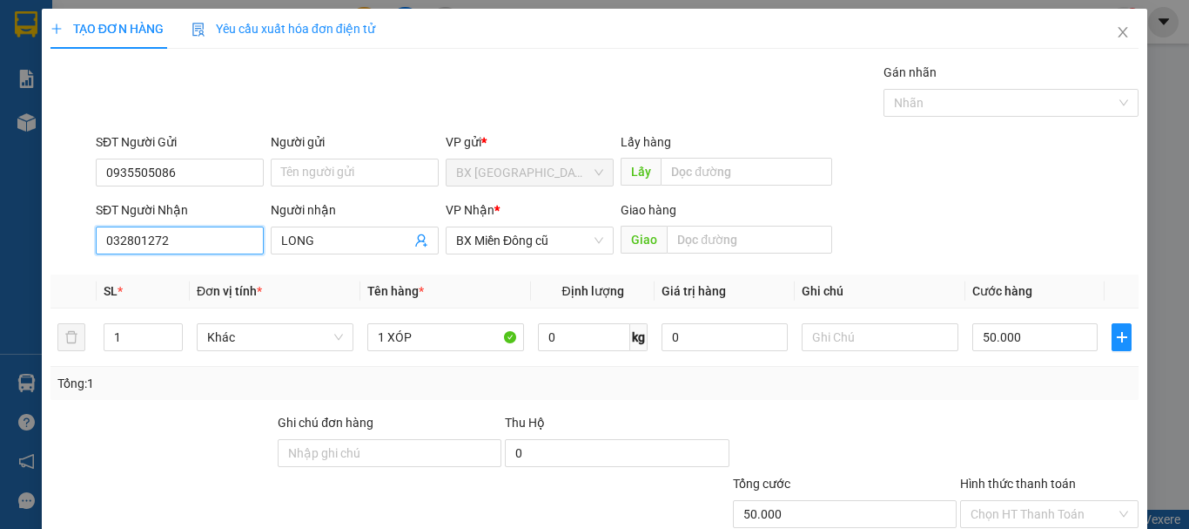
type input "0328012720"
click at [203, 269] on div "0328012720 - THẢO" at bounding box center [177, 275] width 145 height 19
type input "THẢO"
type input "0328012720"
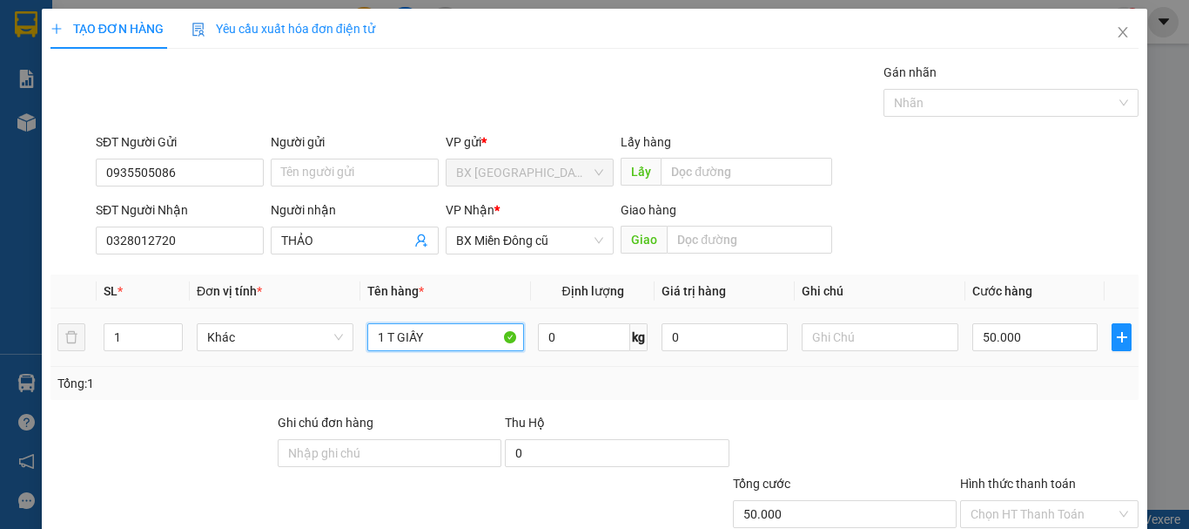
click at [475, 345] on input "1 T GIẤY" at bounding box center [445, 337] width 157 height 28
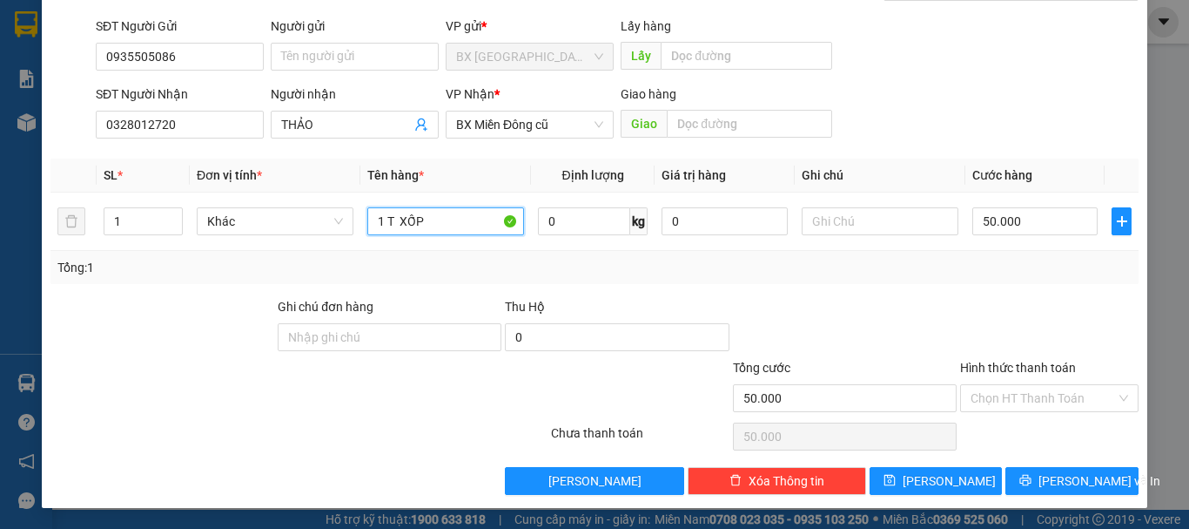
type input "1 T XỐP"
click at [1034, 413] on div "Hình thức thanh toán Chọn HT Thanh Toán" at bounding box center [1049, 388] width 178 height 61
drag, startPoint x: 1052, startPoint y: 401, endPoint x: 1048, endPoint y: 414, distance: 13.5
click at [1048, 414] on div "Hình thức thanh toán Chọn HT Thanh Toán" at bounding box center [1049, 388] width 178 height 61
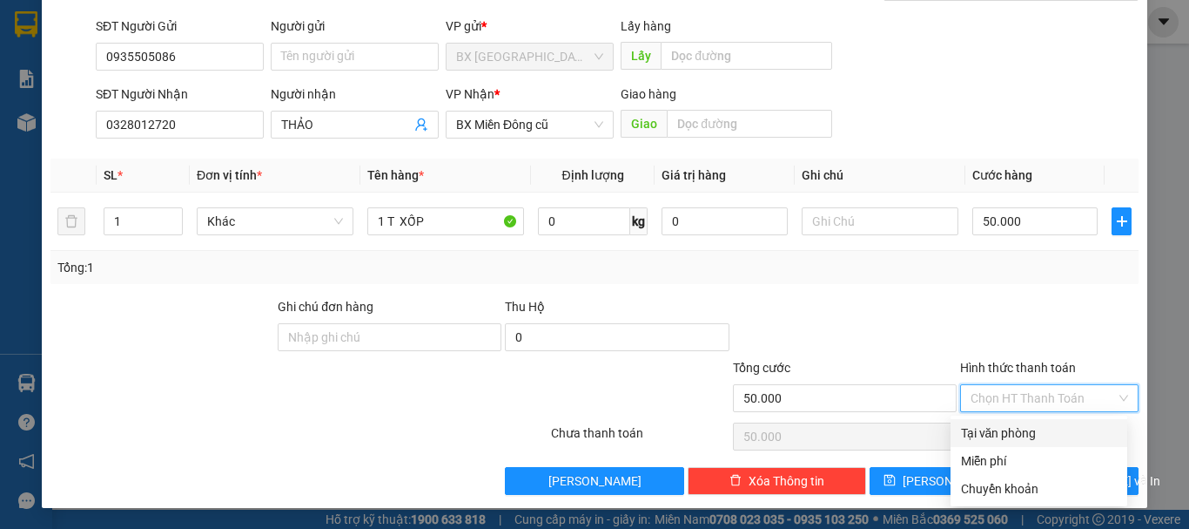
click at [1038, 430] on div "Tại văn phòng" at bounding box center [1039, 432] width 156 height 19
type input "0"
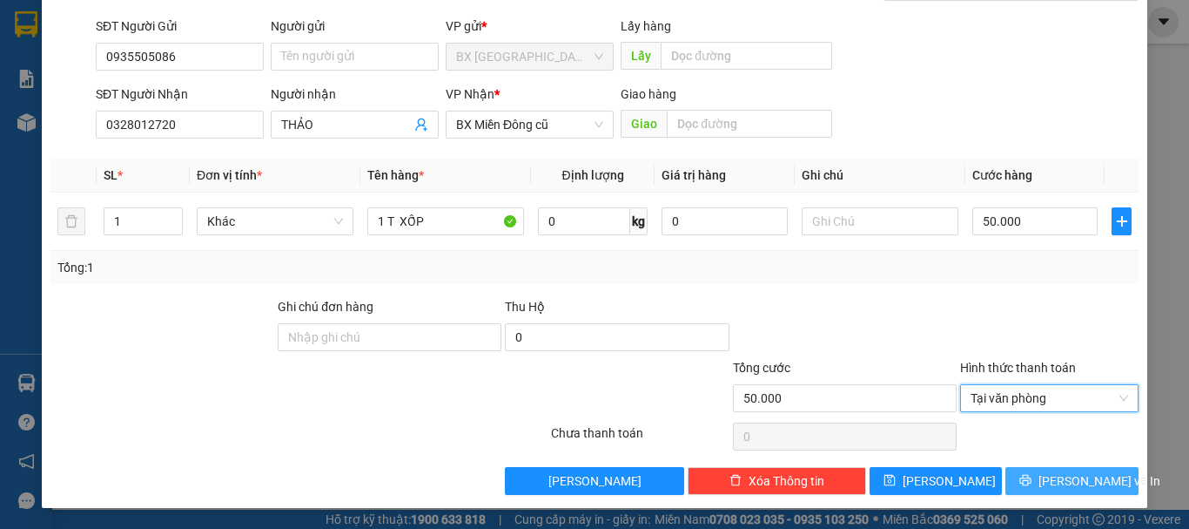
click at [1054, 482] on span "[PERSON_NAME] và In" at bounding box center [1100, 480] width 122 height 19
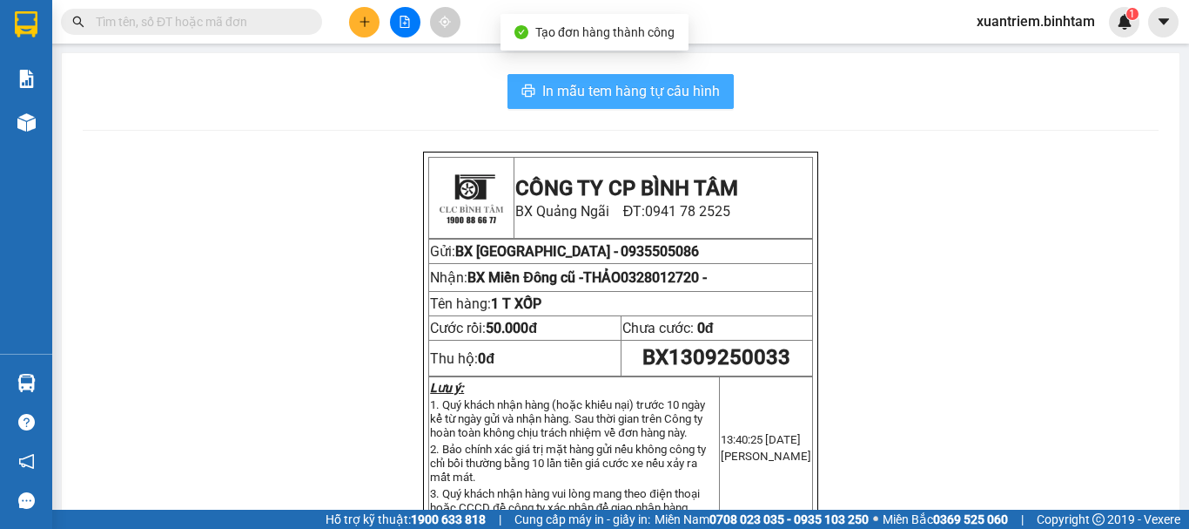
click at [549, 91] on span "In mẫu tem hàng tự cấu hình" at bounding box center [631, 91] width 178 height 22
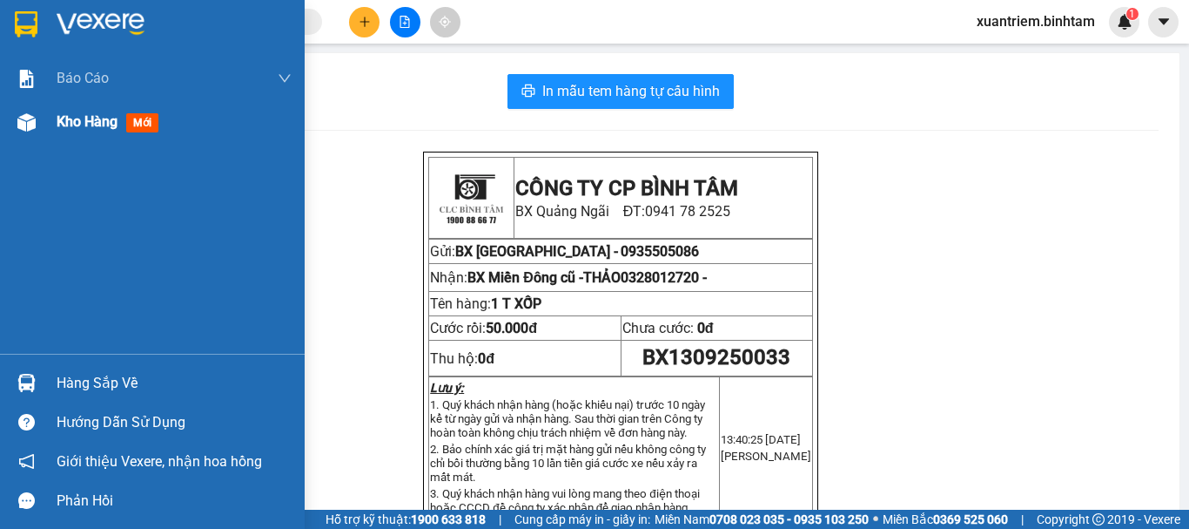
click at [37, 126] on div at bounding box center [26, 122] width 30 height 30
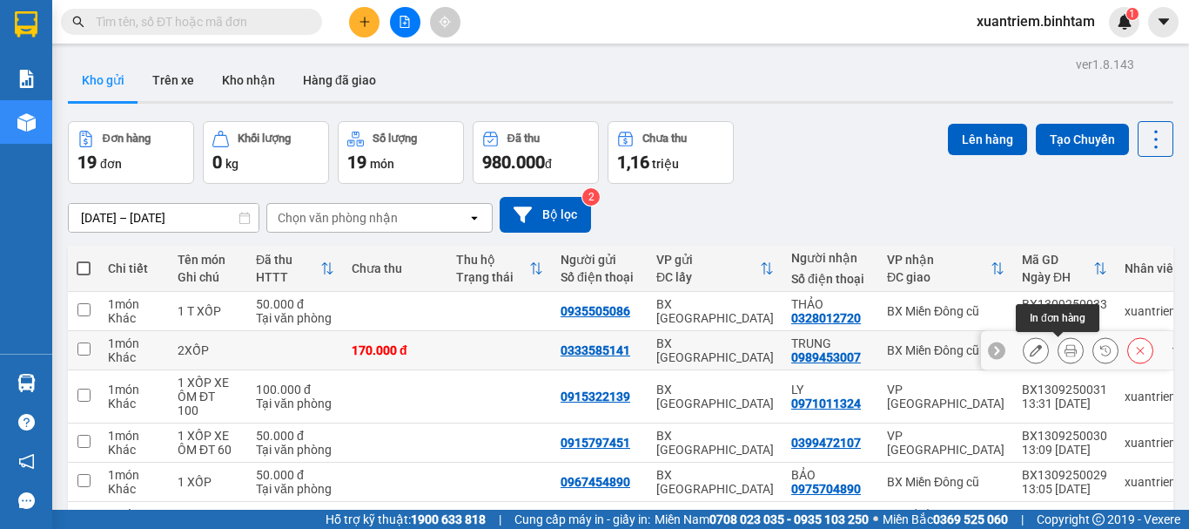
click at [1065, 353] on icon at bounding box center [1071, 350] width 12 height 12
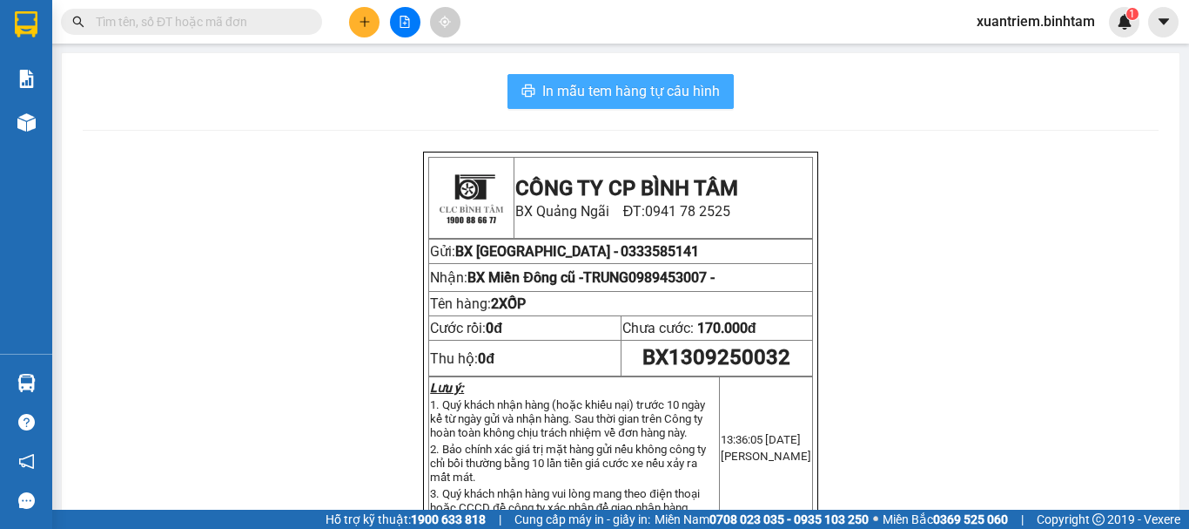
click at [697, 101] on span "In mẫu tem hàng tự cấu hình" at bounding box center [631, 91] width 178 height 22
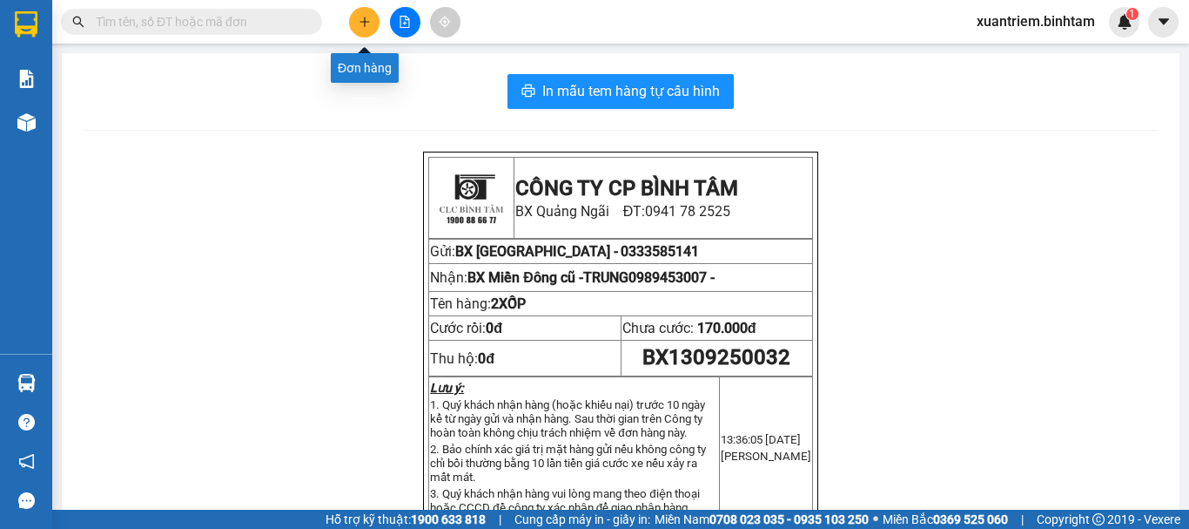
click at [350, 23] on button at bounding box center [364, 22] width 30 height 30
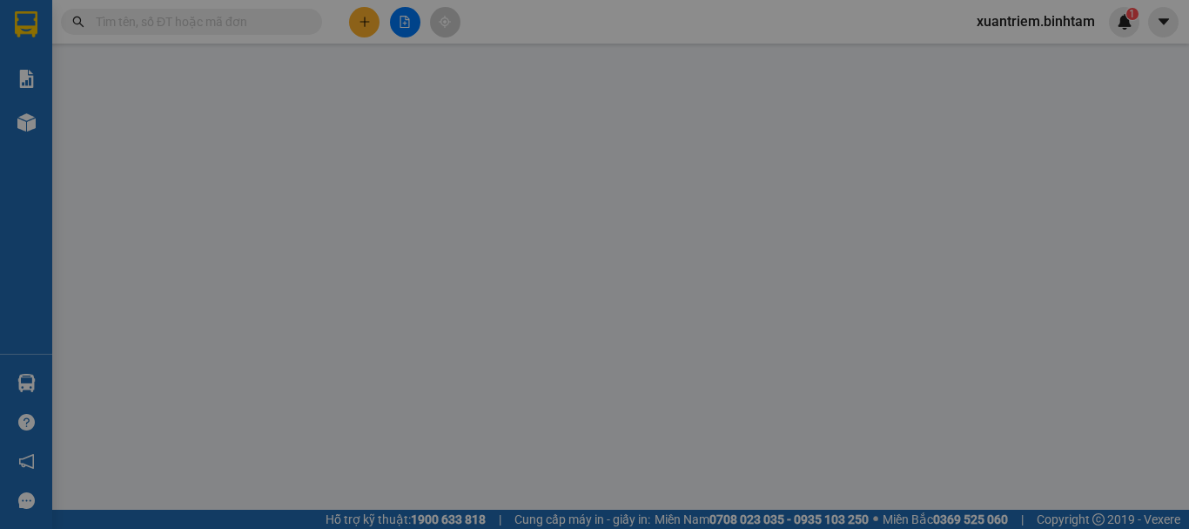
click at [360, 22] on span "Yêu cầu xuất hóa đơn điện tử" at bounding box center [284, 29] width 184 height 14
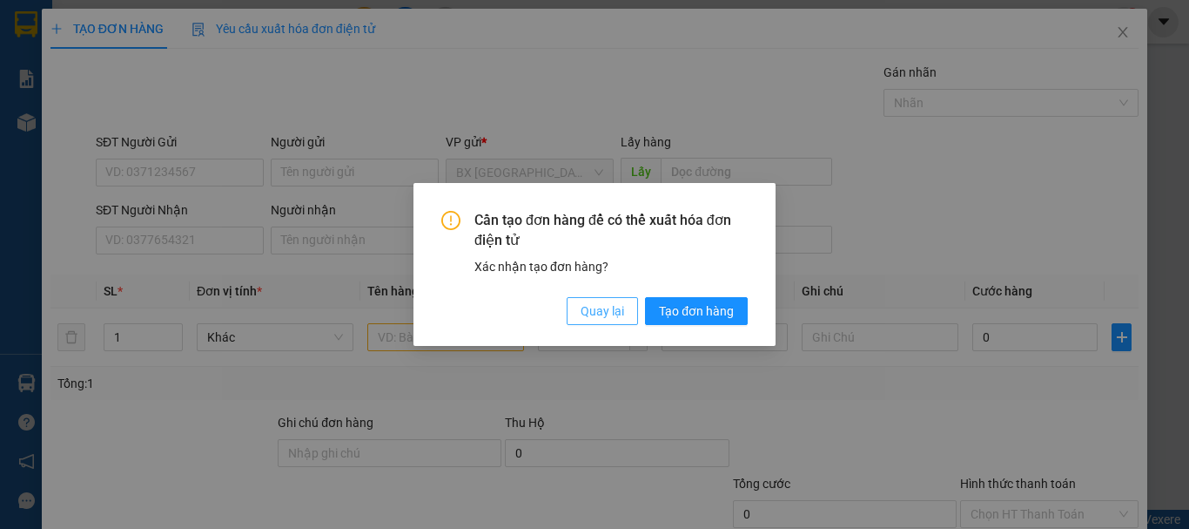
click at [621, 313] on span "Quay lại" at bounding box center [603, 310] width 44 height 19
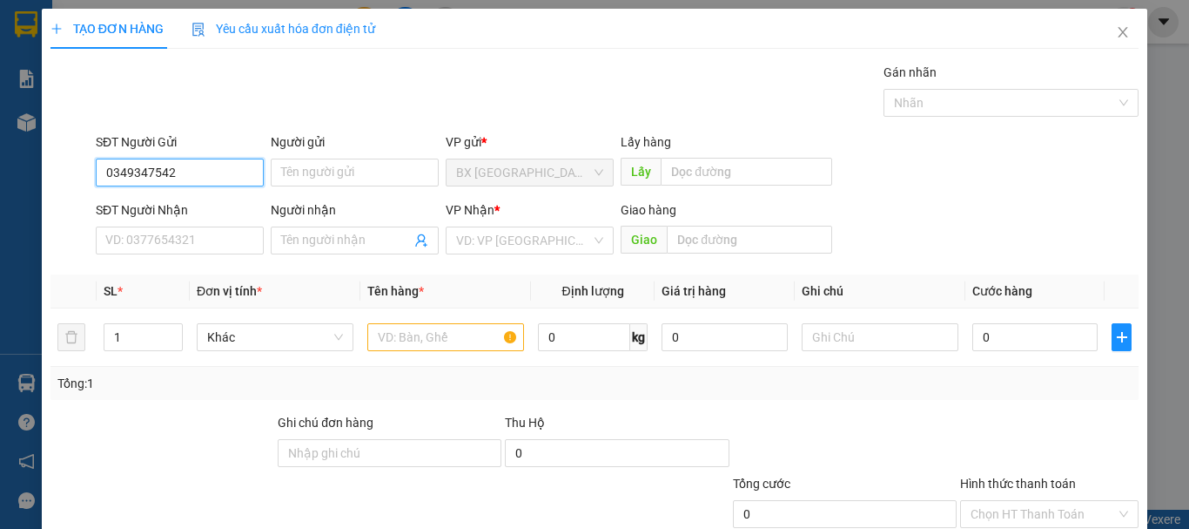
drag, startPoint x: 217, startPoint y: 167, endPoint x: 224, endPoint y: 179, distance: 14.0
click at [219, 167] on input "0349347542" at bounding box center [180, 172] width 168 height 28
type input "0349347542"
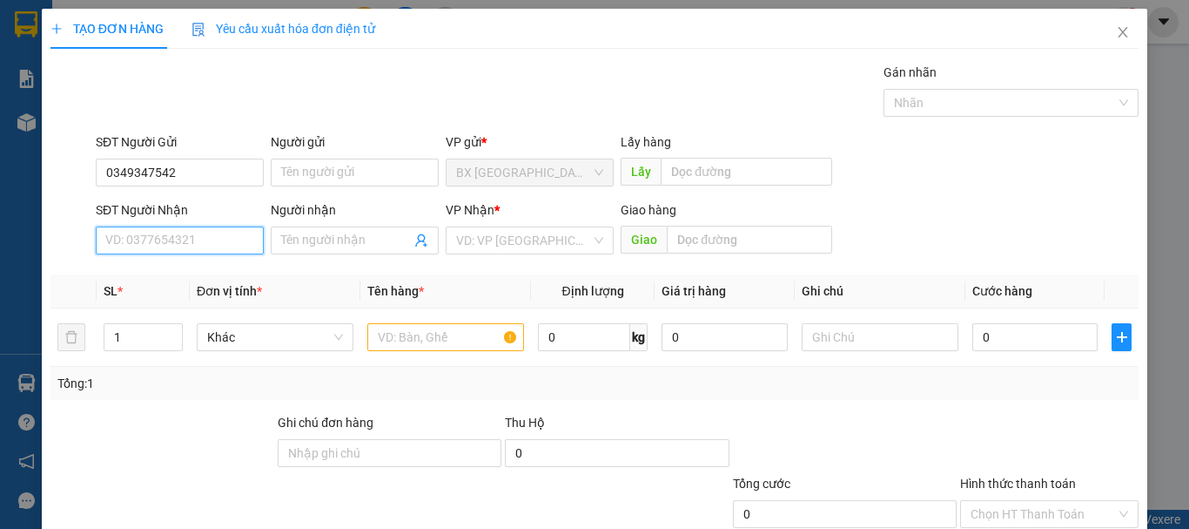
click at [224, 248] on input "SĐT Người Nhận" at bounding box center [180, 240] width 168 height 28
click at [223, 246] on input "0961363083" at bounding box center [180, 240] width 168 height 28
type input "0961363083"
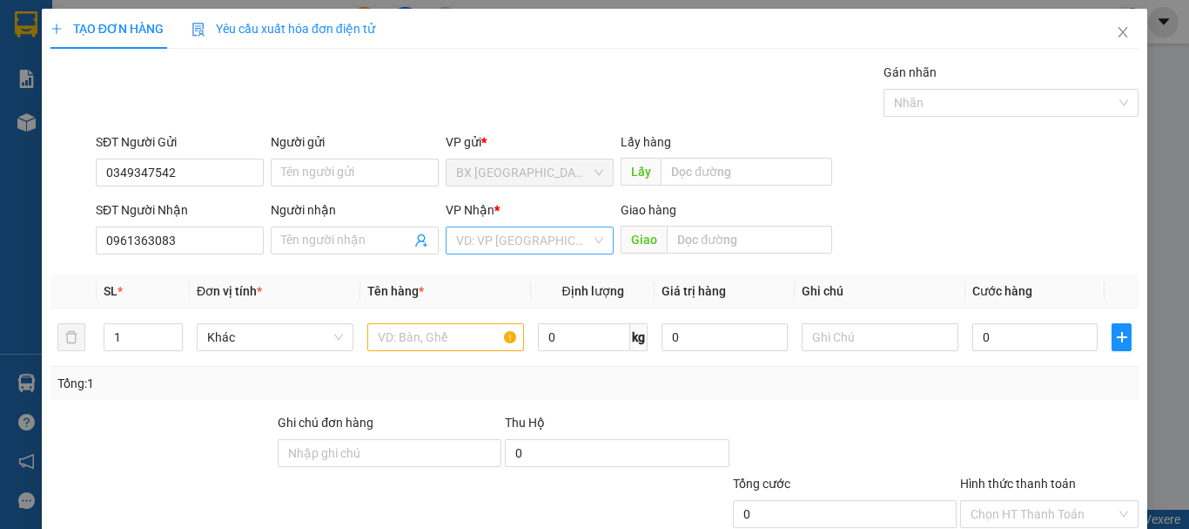
click at [529, 230] on input "search" at bounding box center [523, 240] width 135 height 26
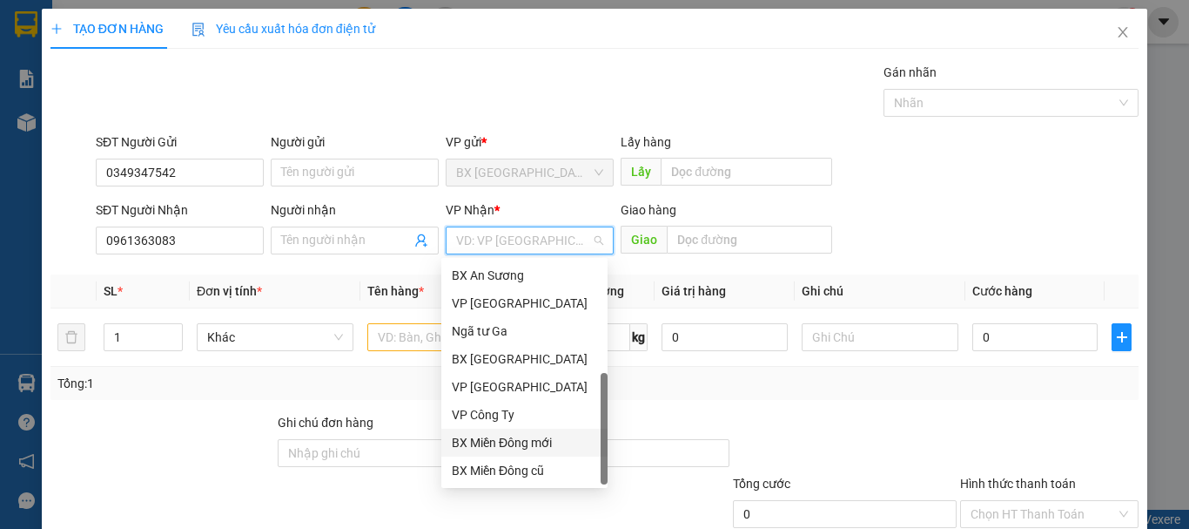
scroll to position [56, 0]
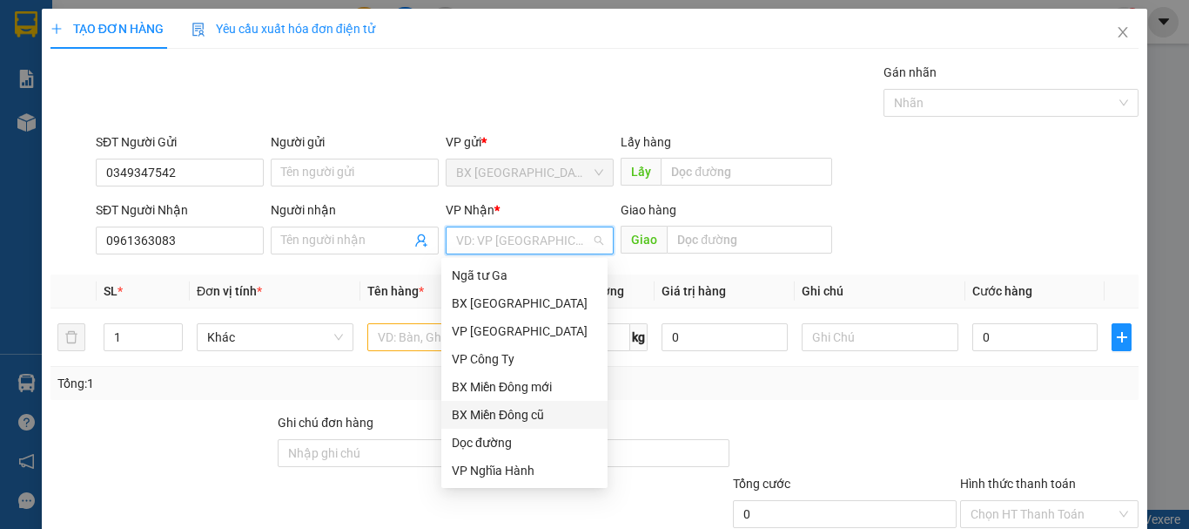
click at [515, 410] on div "BX Miền Đông cũ" at bounding box center [524, 414] width 145 height 19
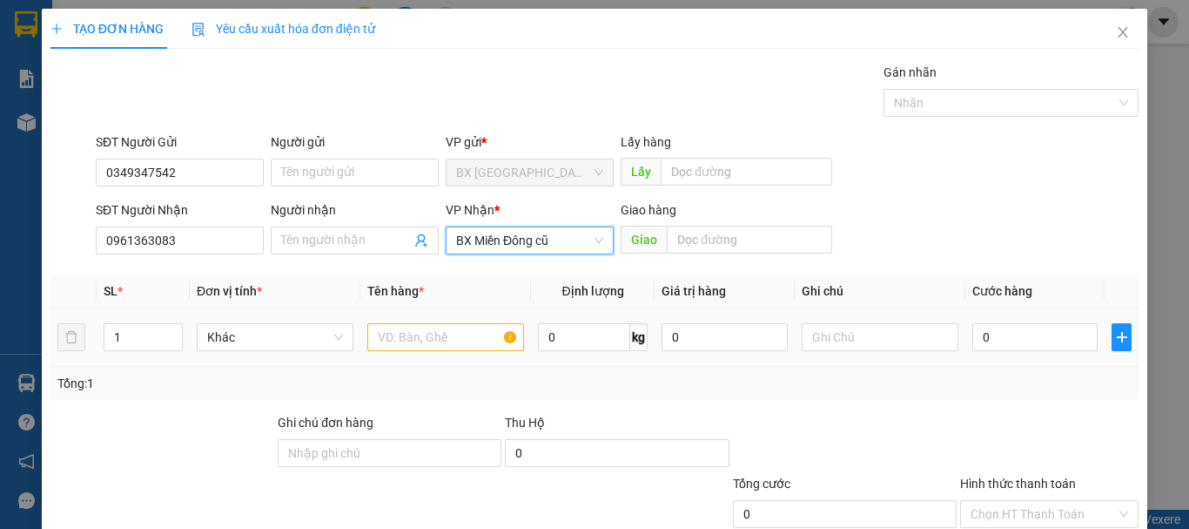
click at [425, 349] on div at bounding box center [445, 337] width 157 height 35
click at [433, 340] on input "text" at bounding box center [445, 337] width 157 height 28
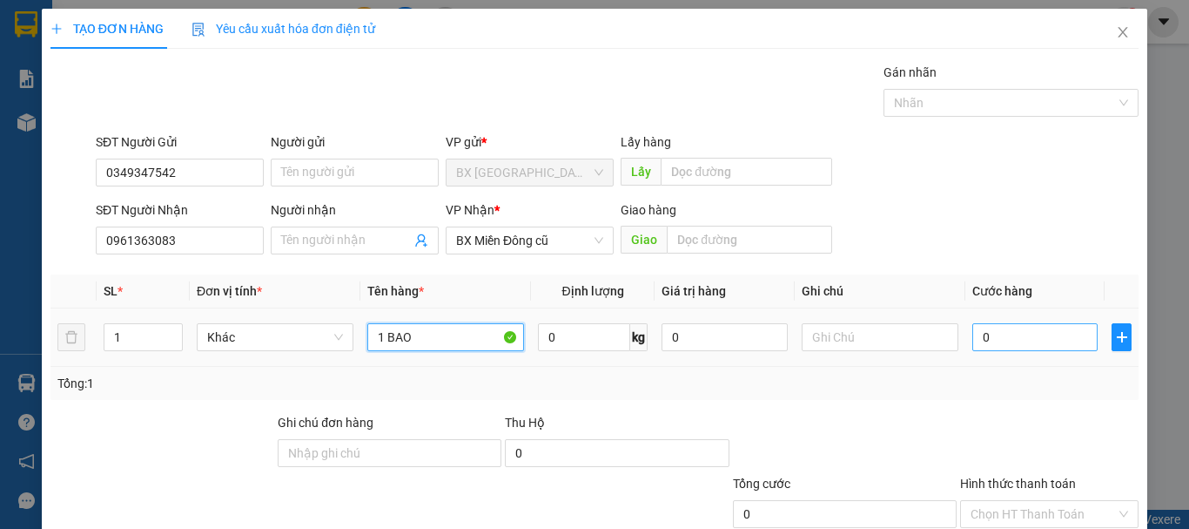
type input "1 BAO"
click at [1016, 333] on input "0" at bounding box center [1035, 337] width 125 height 28
type input "8"
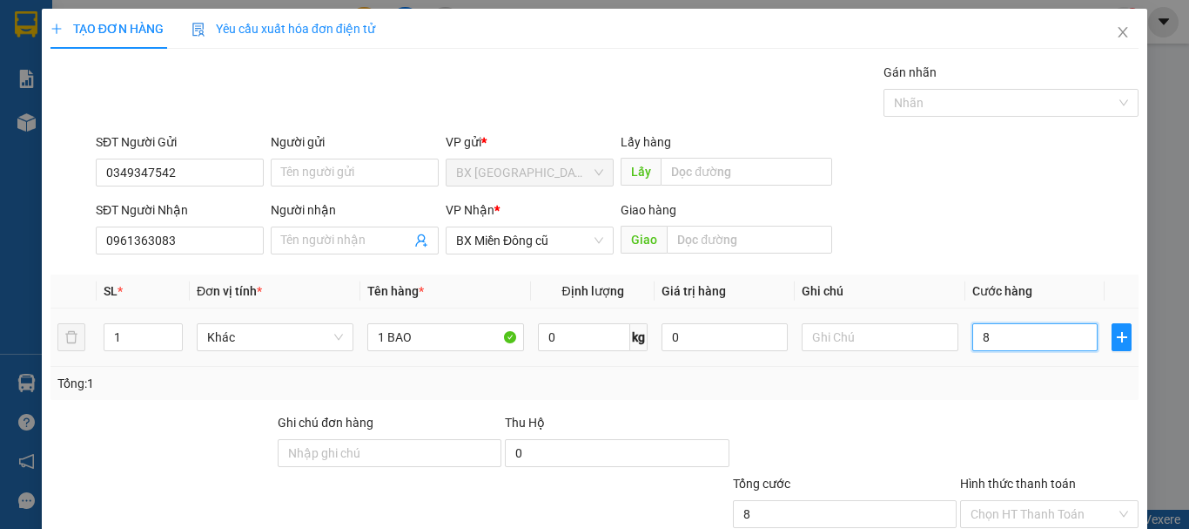
type input "80"
type input "800"
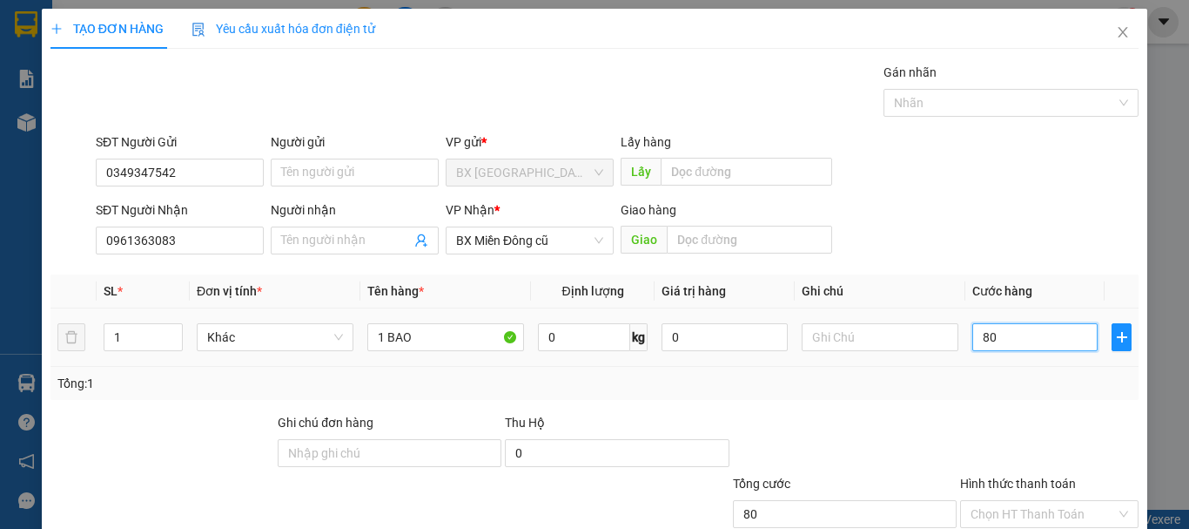
type input "800"
type input "8.000"
type input "80.000"
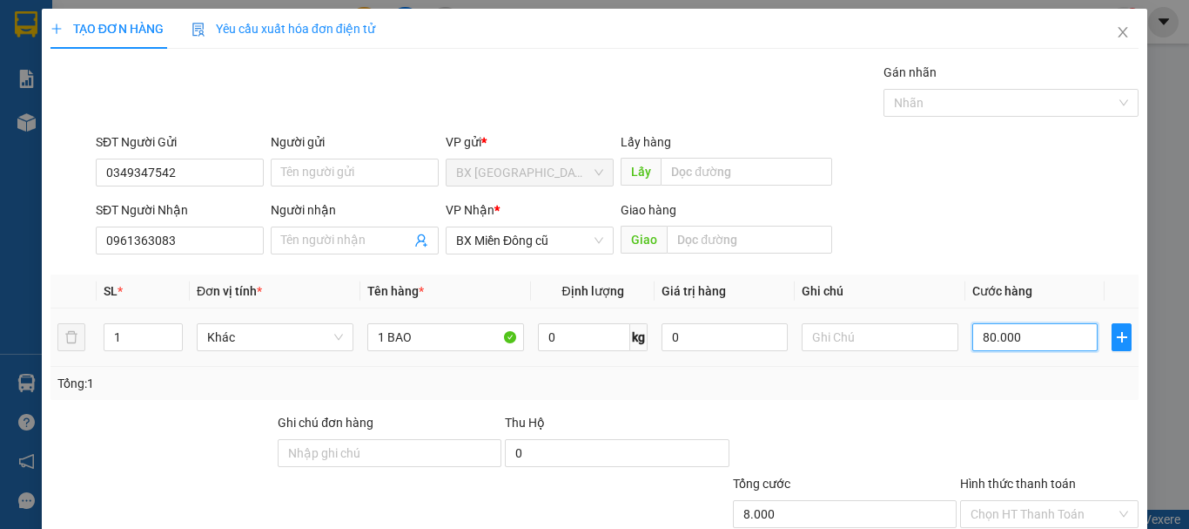
type input "80.000"
type input "800.000"
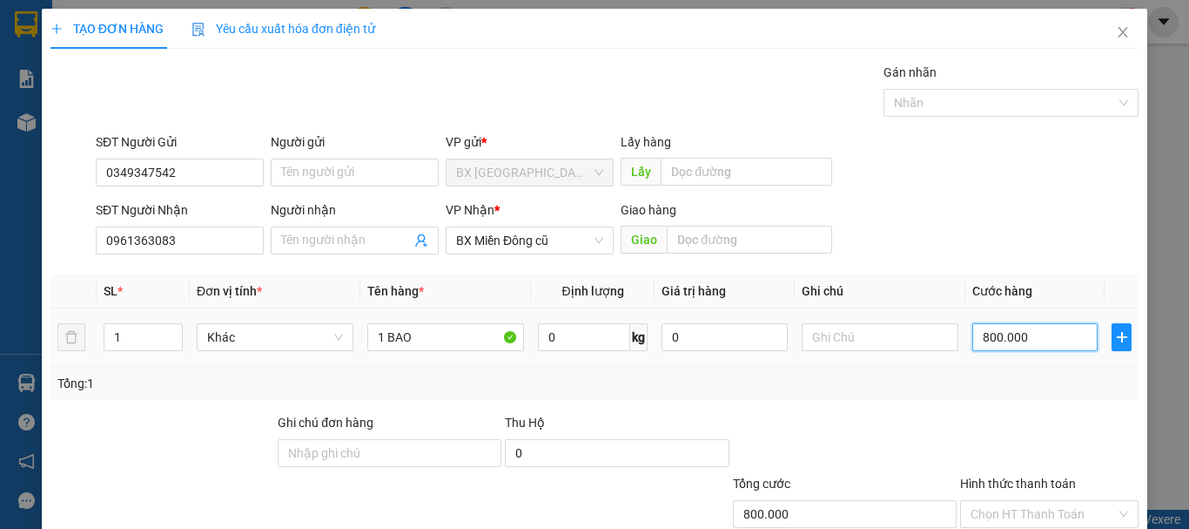
type input "80.000"
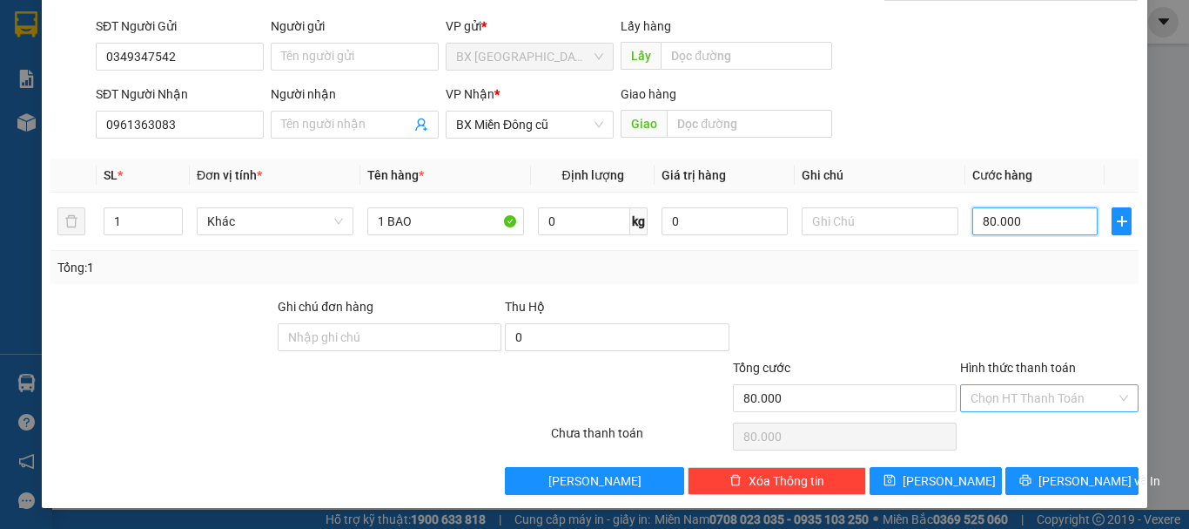
type input "80.000"
click at [1051, 392] on input "Hình thức thanh toán" at bounding box center [1043, 398] width 145 height 26
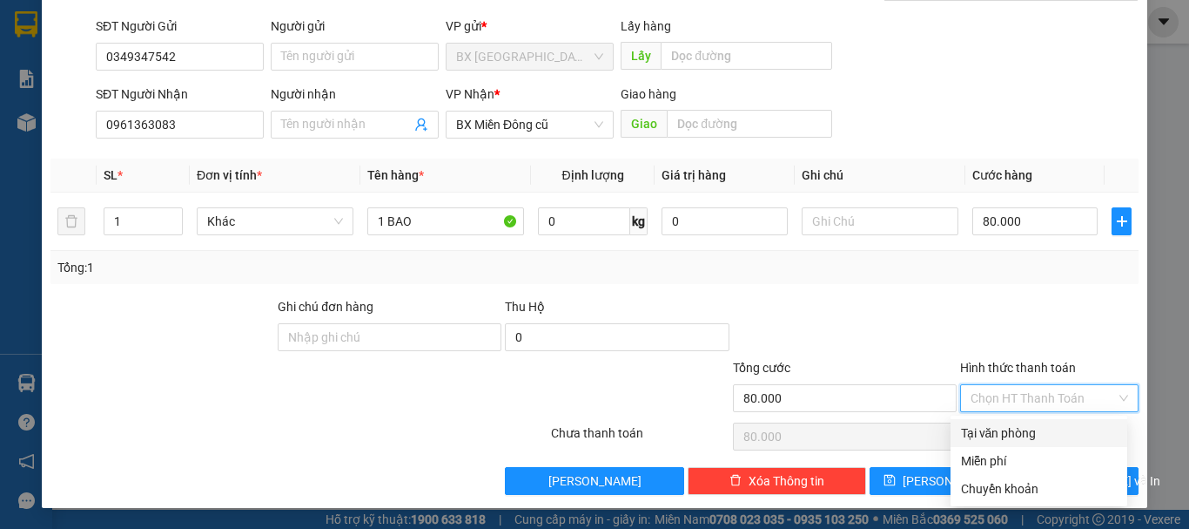
click at [1027, 425] on div "Tại văn phòng" at bounding box center [1039, 432] width 156 height 19
type input "0"
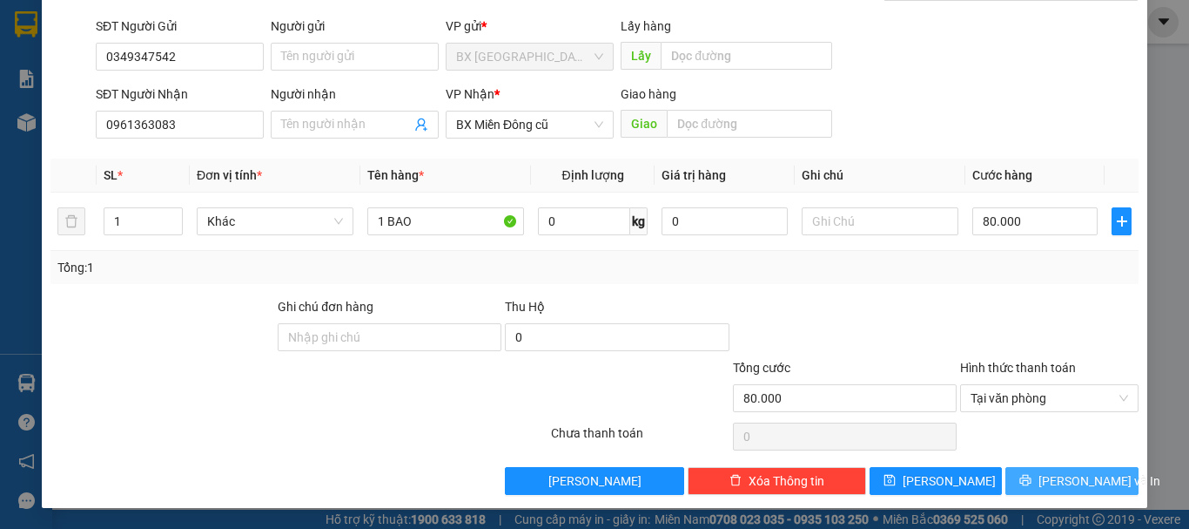
click at [1032, 475] on icon "printer" at bounding box center [1026, 480] width 12 height 12
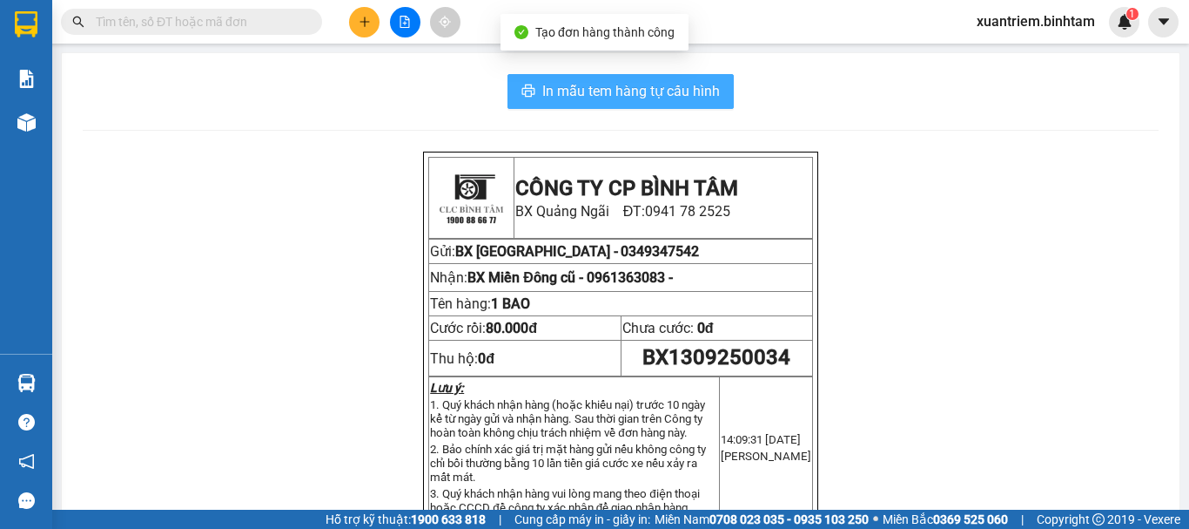
click at [616, 91] on span "In mẫu tem hàng tự cấu hình" at bounding box center [631, 91] width 178 height 22
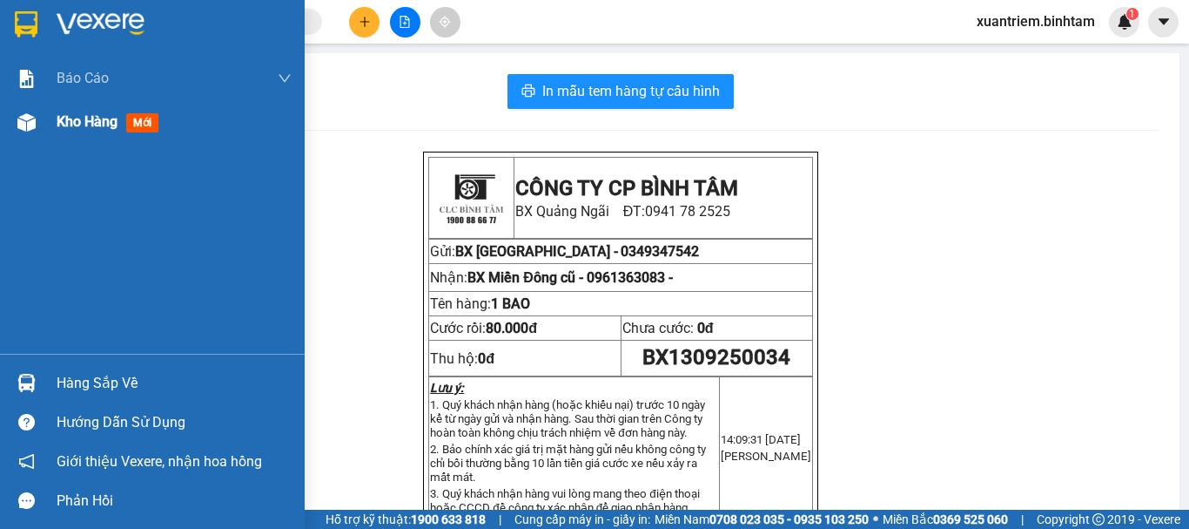
click at [47, 125] on div "Kho hàng mới" at bounding box center [152, 122] width 305 height 44
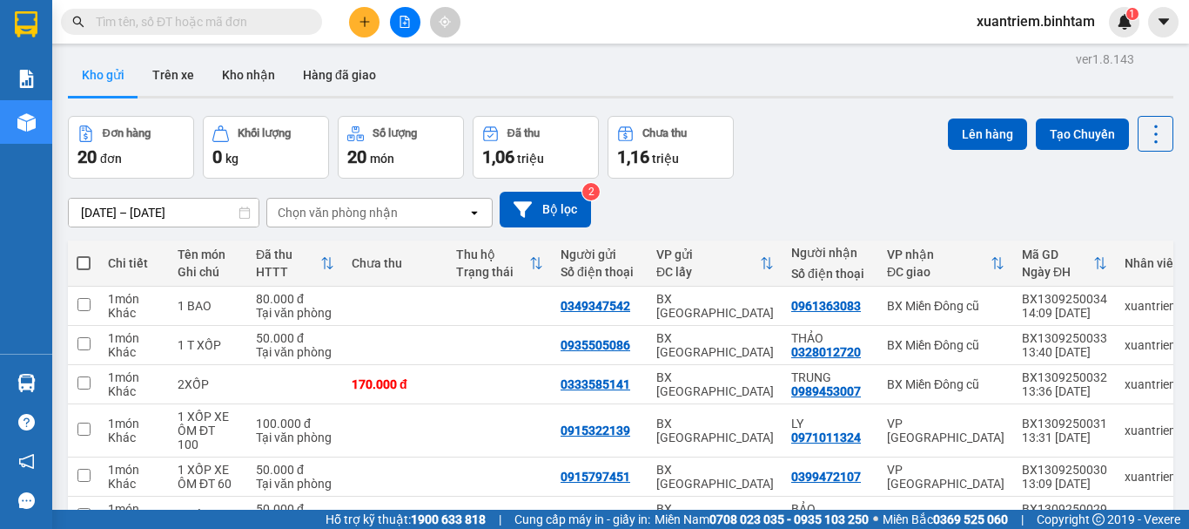
scroll to position [266, 0]
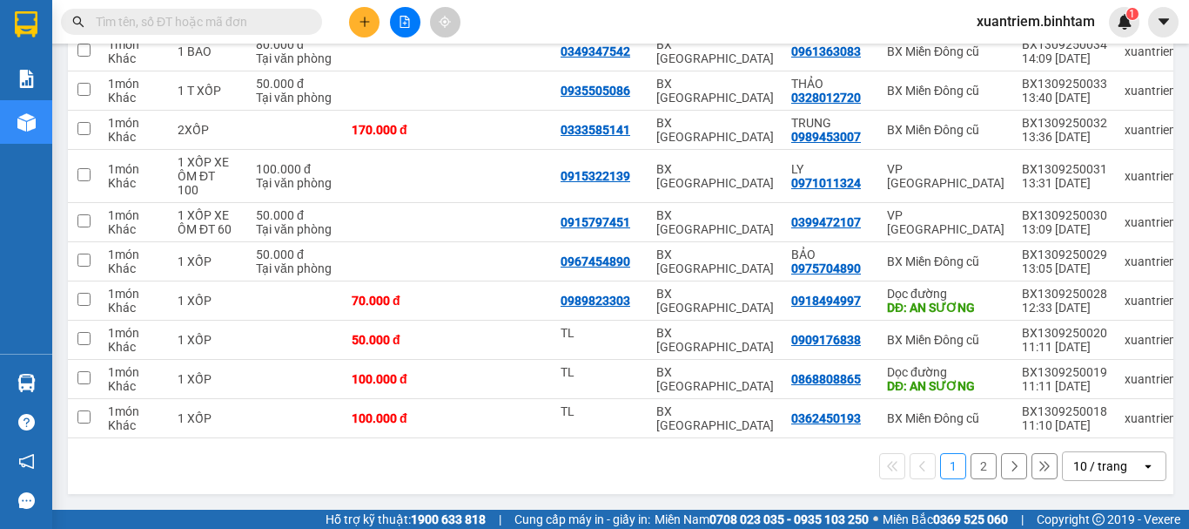
click at [971, 468] on button "2" at bounding box center [984, 466] width 26 height 26
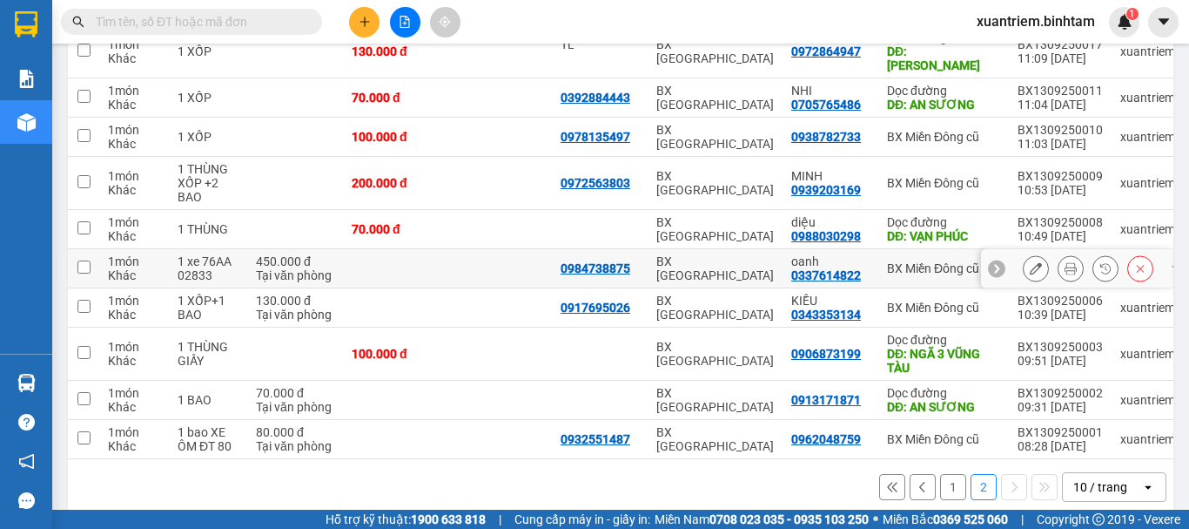
click at [1065, 262] on icon at bounding box center [1071, 268] width 12 height 12
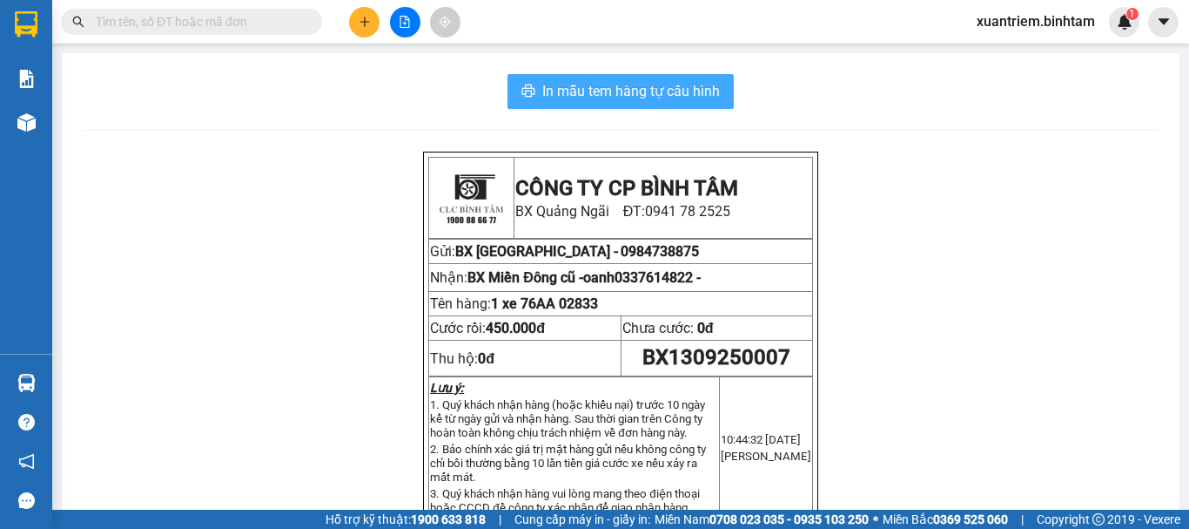
click at [681, 104] on button "In mẫu tem hàng tự cấu hình" at bounding box center [621, 91] width 226 height 35
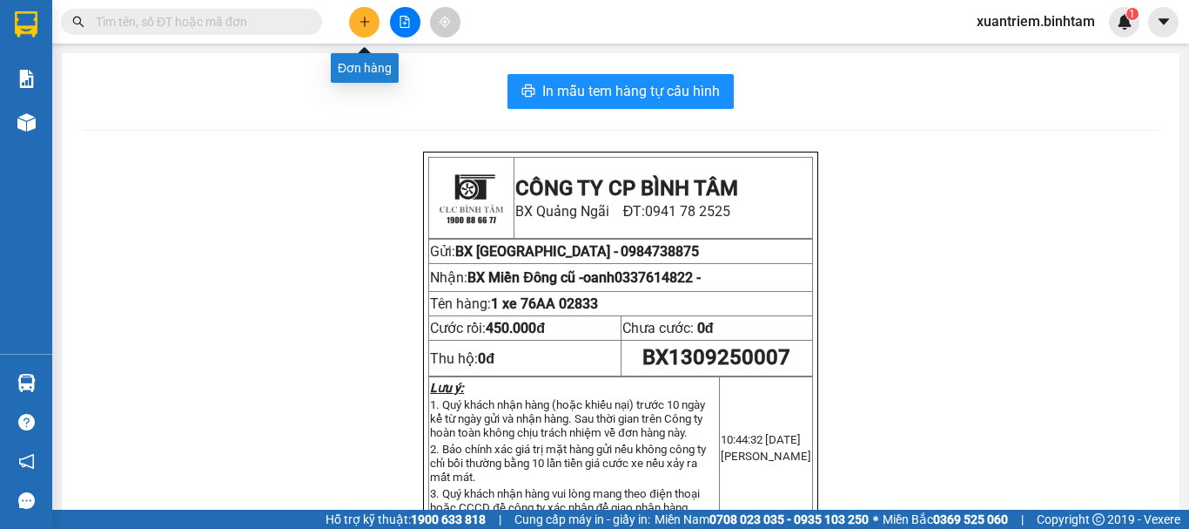
click at [365, 21] on icon "plus" at bounding box center [364, 22] width 1 height 10
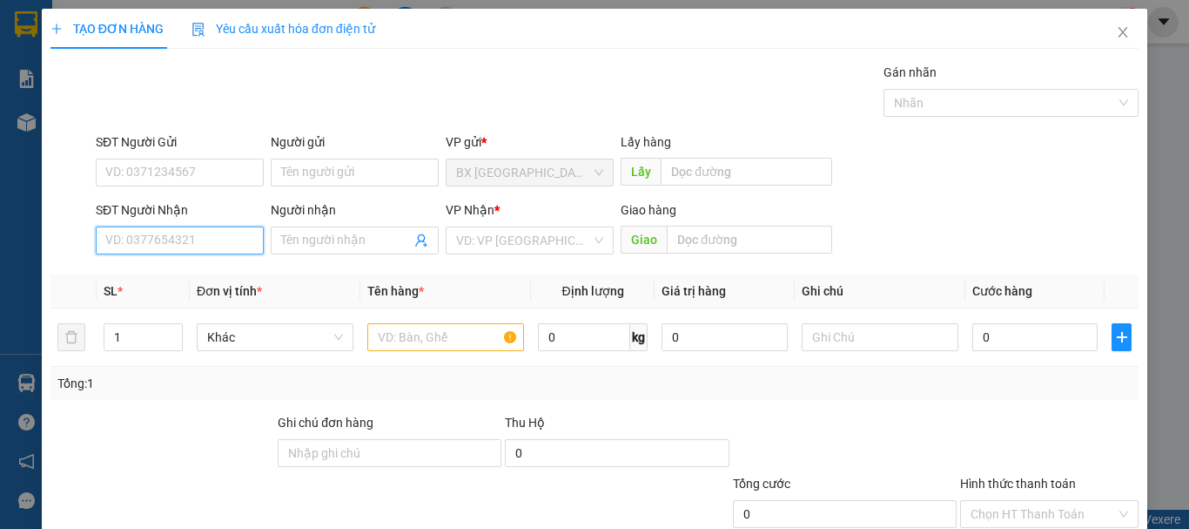
click at [225, 244] on input "SĐT Người Nhận" at bounding box center [180, 240] width 168 height 28
click at [221, 244] on input "09608801133" at bounding box center [180, 240] width 168 height 28
click at [212, 237] on input "09608801133" at bounding box center [180, 240] width 168 height 28
click at [125, 239] on input "09608801133" at bounding box center [180, 240] width 168 height 28
click at [190, 237] on input "0908801133" at bounding box center [180, 240] width 168 height 28
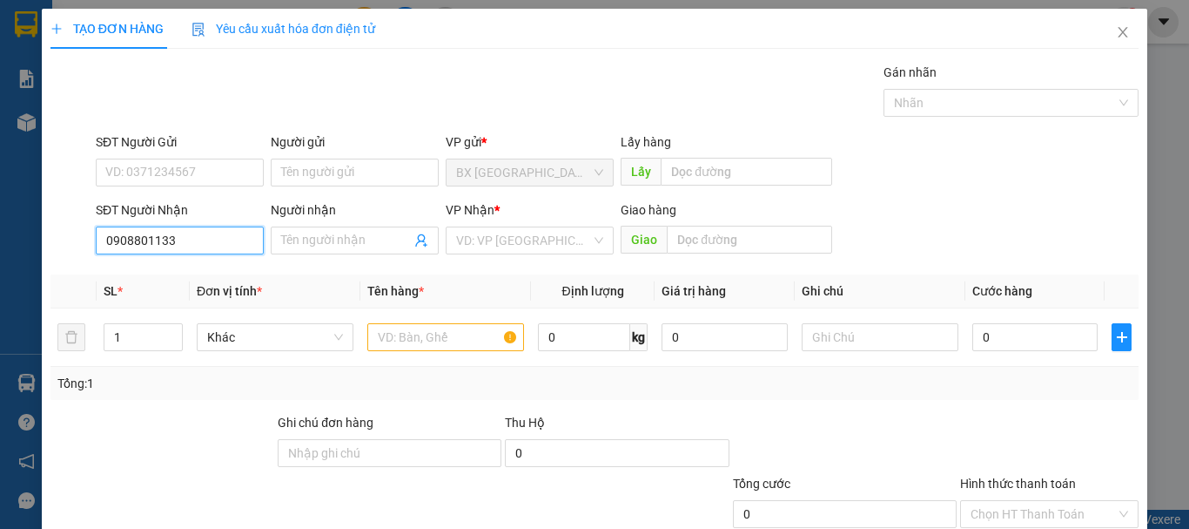
click at [167, 244] on input "0908801133" at bounding box center [180, 240] width 168 height 28
type input "0908801123"
click at [185, 236] on input "0908801123" at bounding box center [180, 240] width 168 height 28
click at [219, 277] on div "0908801123 - Hiền" at bounding box center [177, 275] width 145 height 19
type input "Hiền"
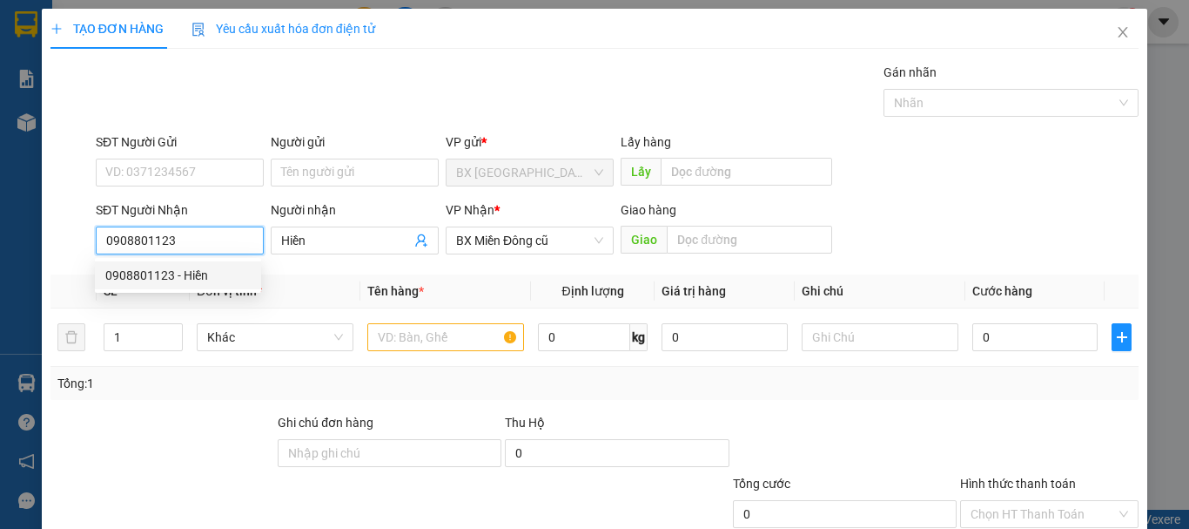
type input "50.000"
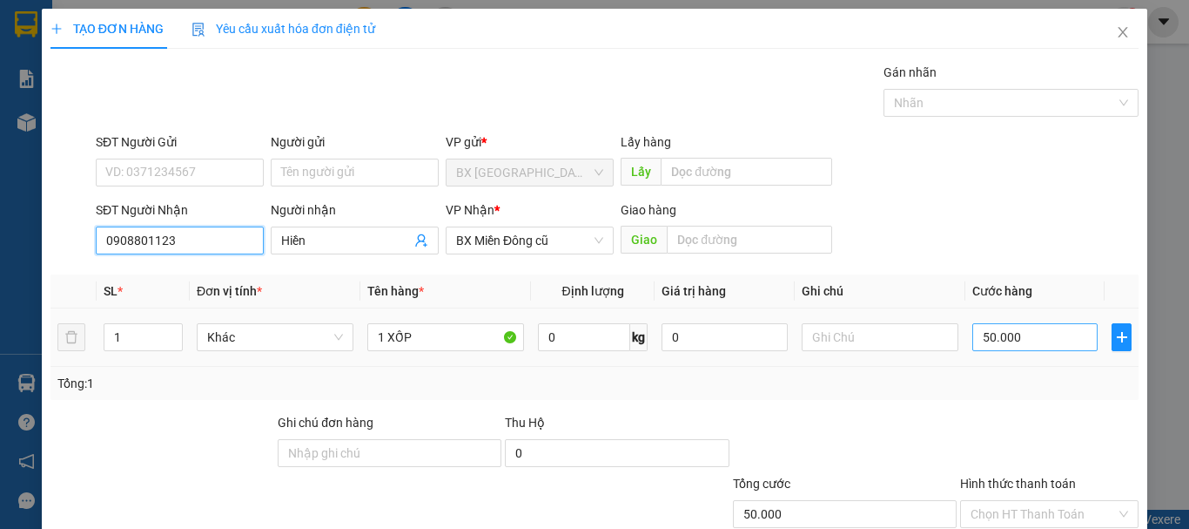
type input "0908801123"
click at [1054, 348] on input "50.000" at bounding box center [1035, 337] width 125 height 28
type input "1"
type input "10"
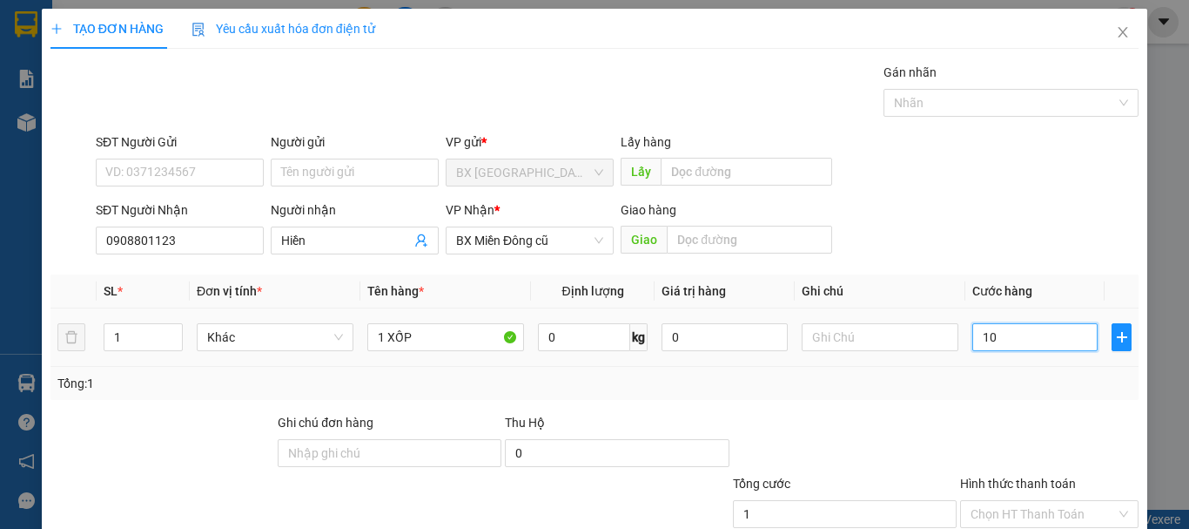
type input "10"
type input "100"
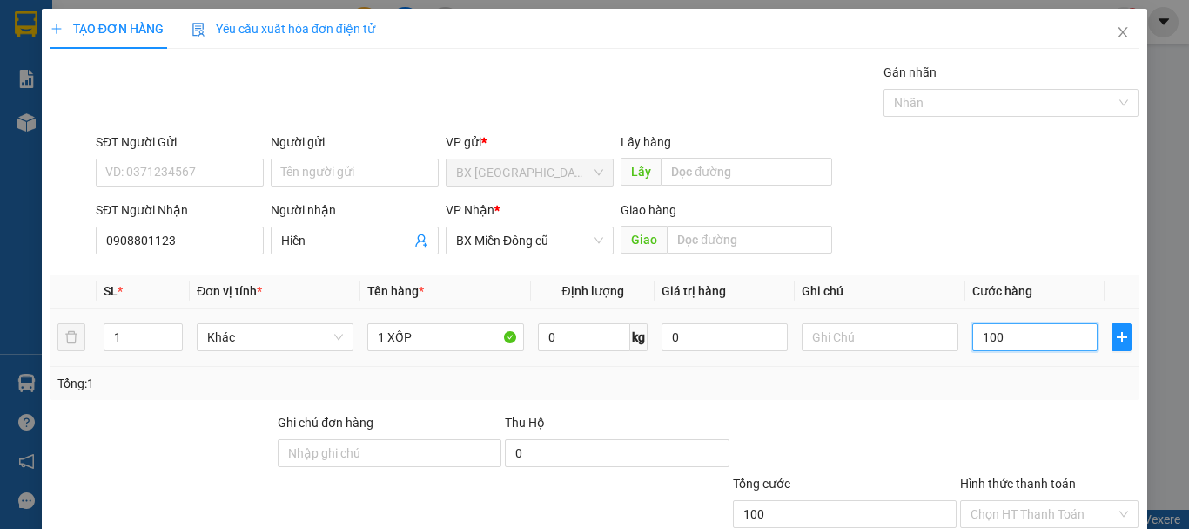
type input "1.000"
type input "10.000"
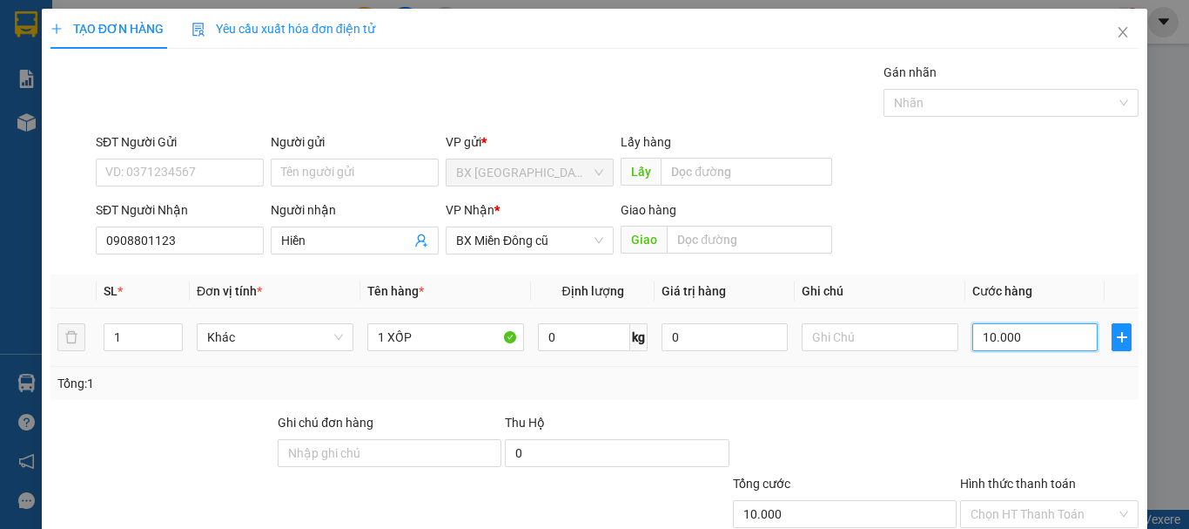
type input "100.000"
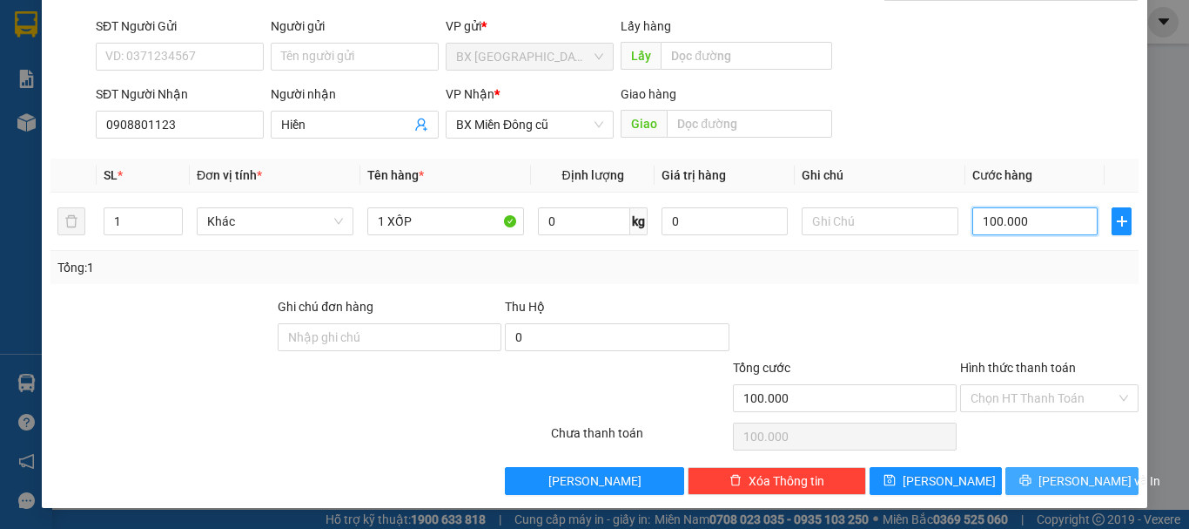
type input "100.000"
click at [1080, 475] on span "[PERSON_NAME] và In" at bounding box center [1100, 480] width 122 height 19
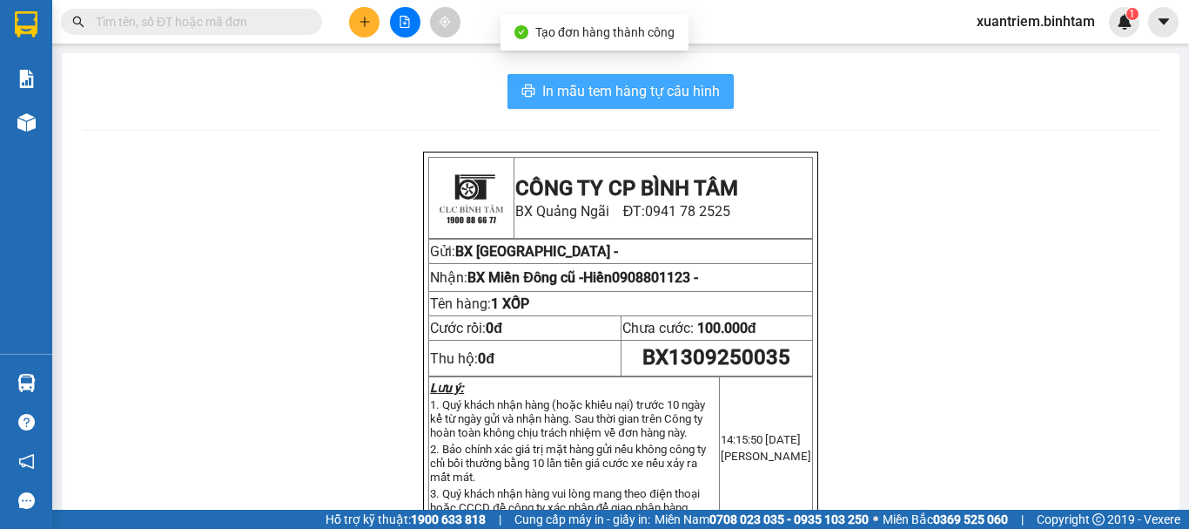
click at [542, 85] on span "In mẫu tem hàng tự cấu hình" at bounding box center [631, 91] width 178 height 22
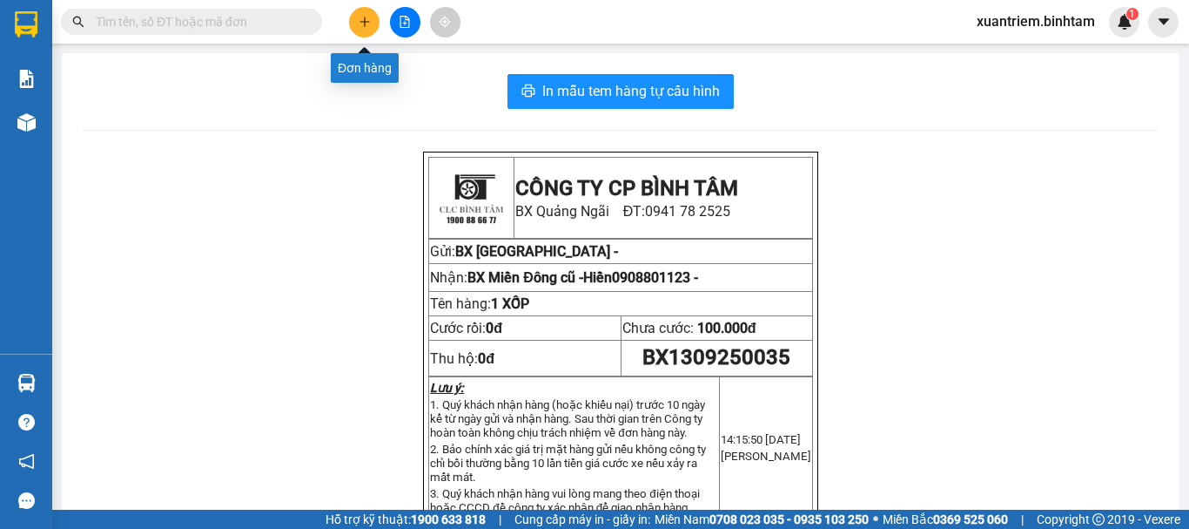
click at [366, 12] on button at bounding box center [364, 22] width 30 height 30
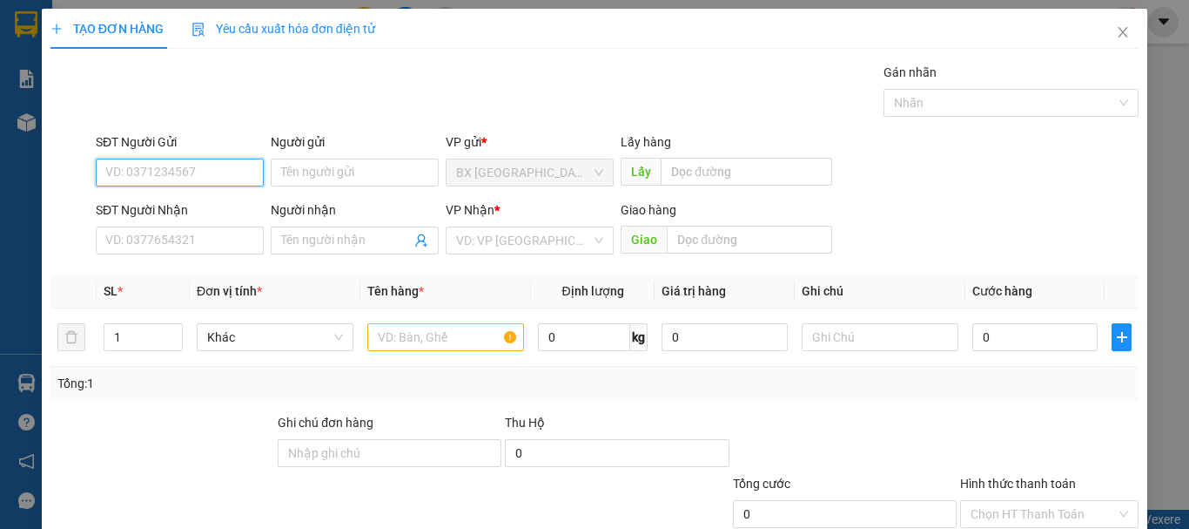
click at [145, 171] on input "SĐT Người Gửi" at bounding box center [180, 172] width 168 height 28
click at [141, 163] on input "SĐT Người Gửi" at bounding box center [180, 172] width 168 height 28
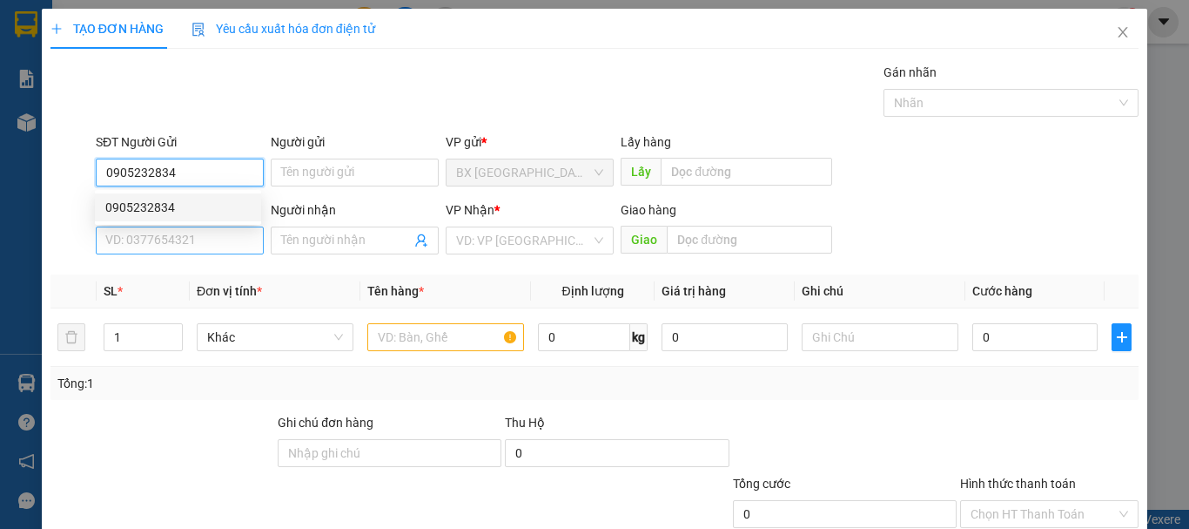
type input "0905232834"
click at [147, 239] on input "SĐT Người Nhận" at bounding box center [180, 240] width 168 height 28
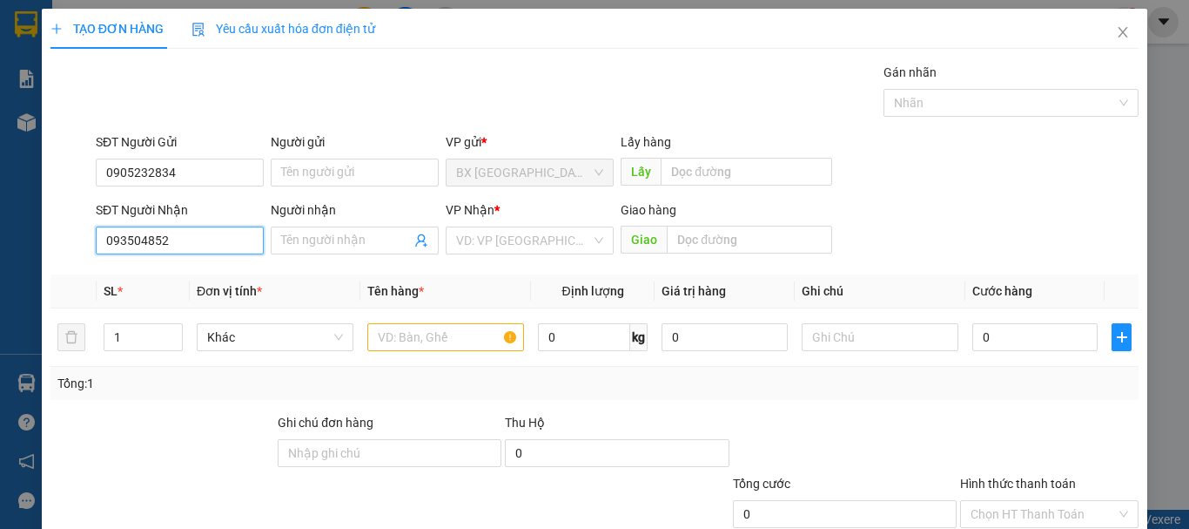
type input "0935048522"
click at [190, 278] on div "0935048522" at bounding box center [177, 275] width 145 height 19
type input "50.000"
type input "0935048522"
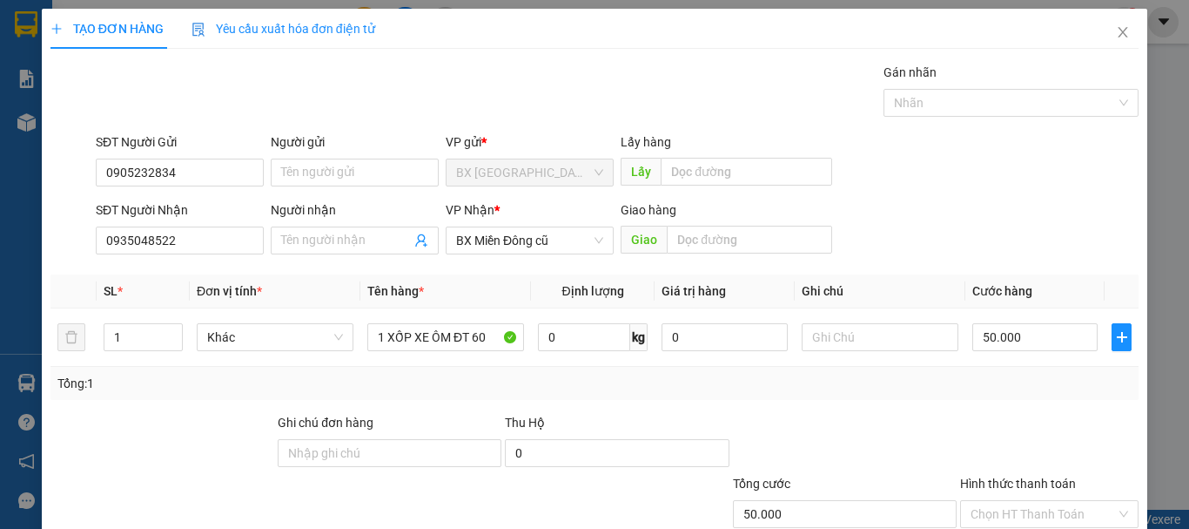
click at [1034, 288] on th "Cước hàng" at bounding box center [1035, 291] width 139 height 34
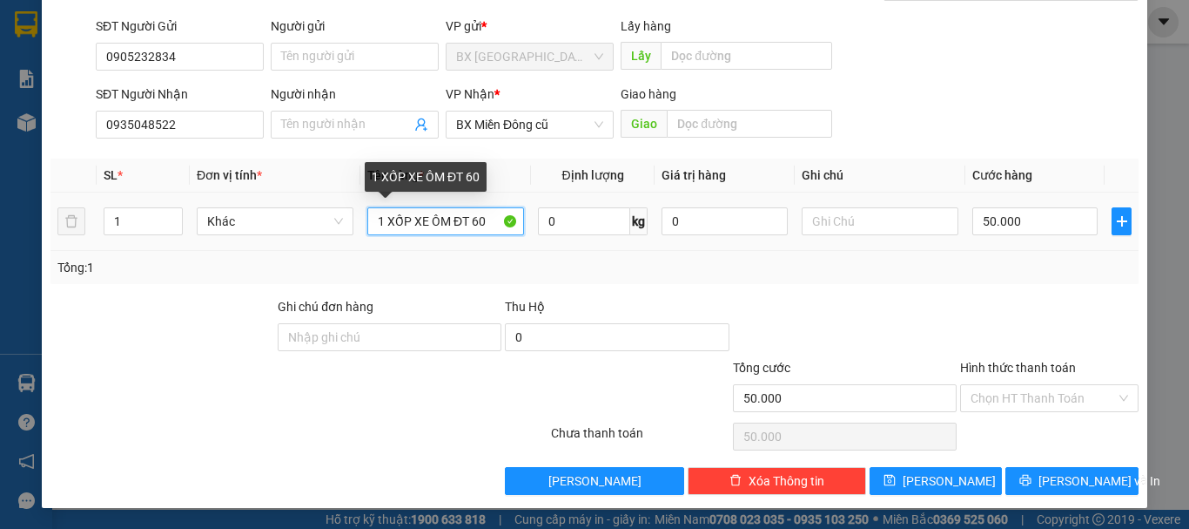
click at [485, 211] on input "1 XỐP XE ÔM ĐT 60" at bounding box center [445, 221] width 157 height 28
type input "1 XỐP XE ÔM ĐT 70"
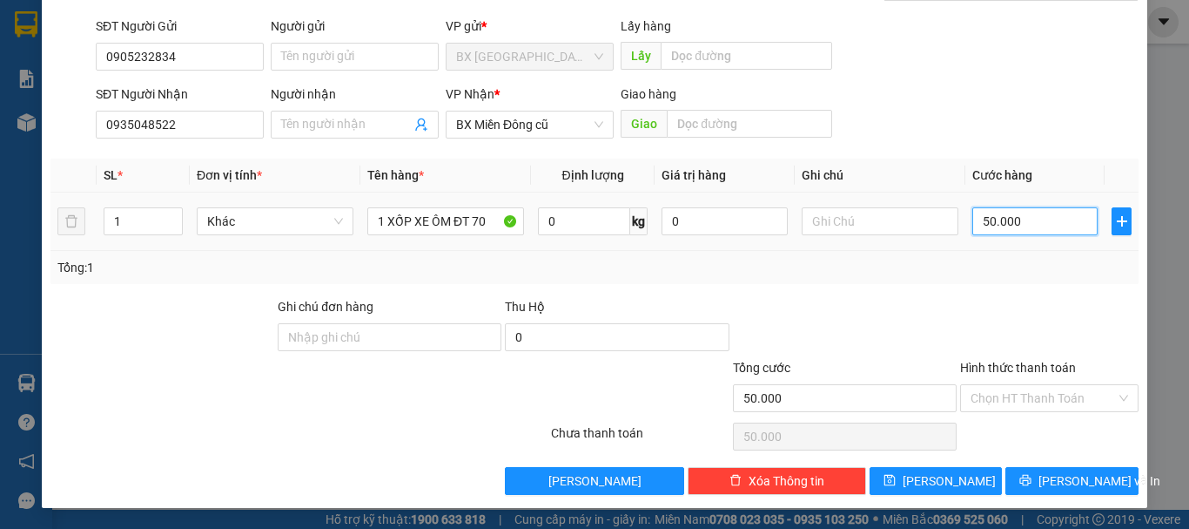
click at [977, 220] on input "50.000" at bounding box center [1035, 221] width 125 height 28
type input "0"
drag, startPoint x: 969, startPoint y: 231, endPoint x: 994, endPoint y: 244, distance: 28.4
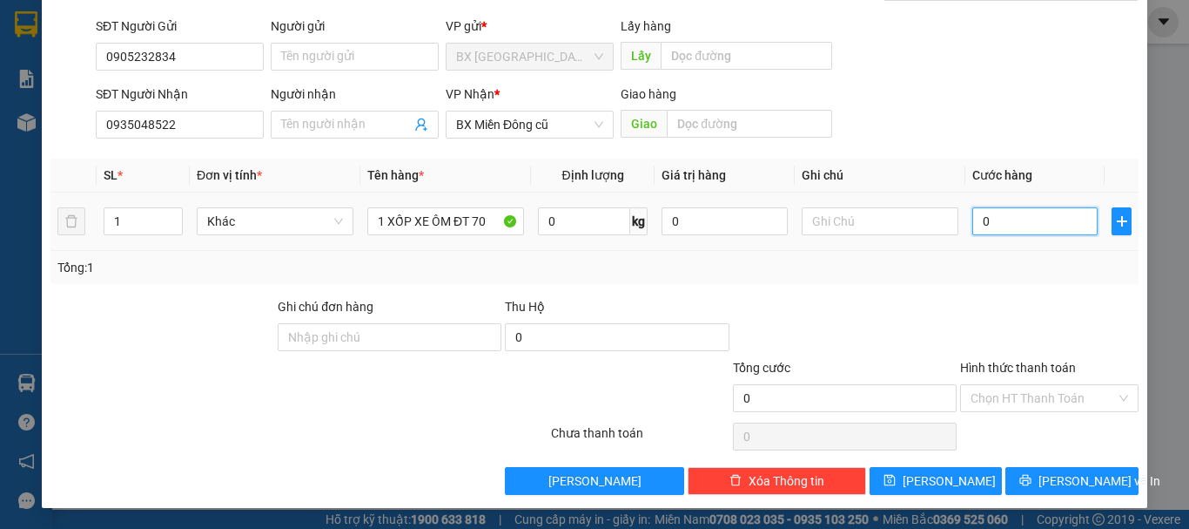
click at [994, 244] on td "0" at bounding box center [1035, 221] width 139 height 58
type input "7"
type input "70"
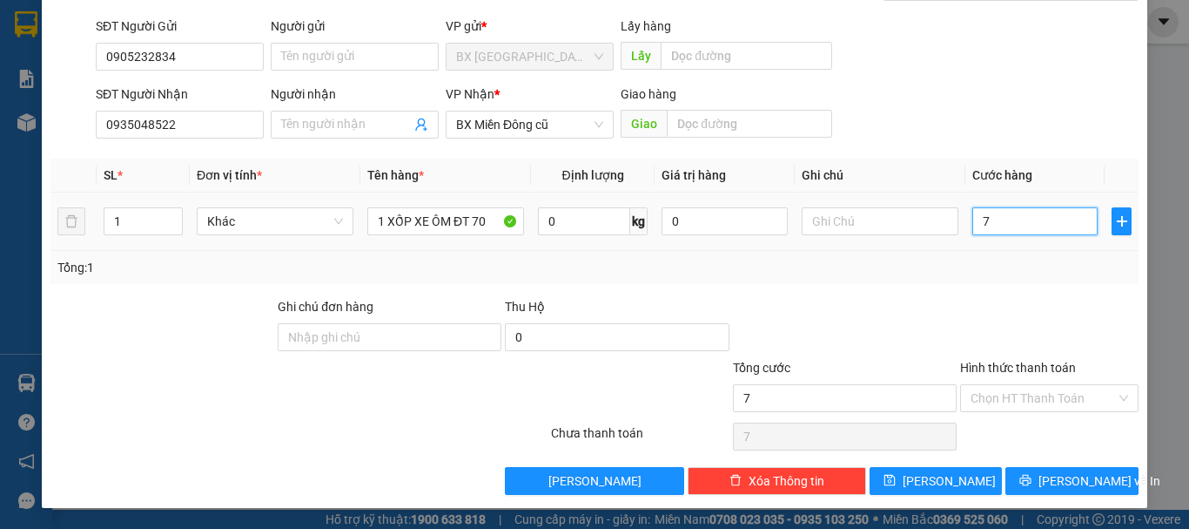
type input "70"
type input "700"
type input "7.000"
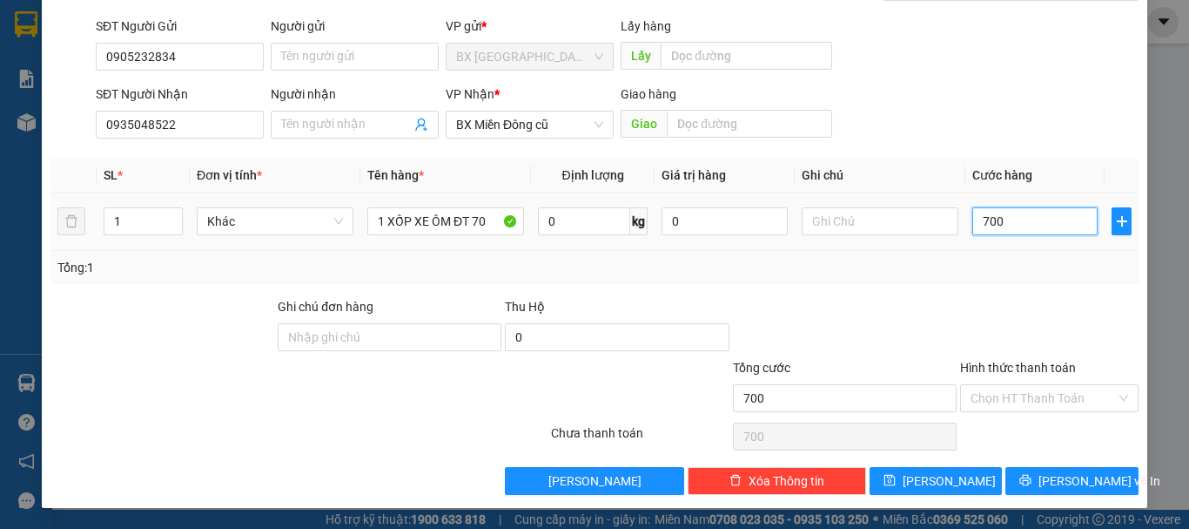
type input "7.000"
type input "70.000"
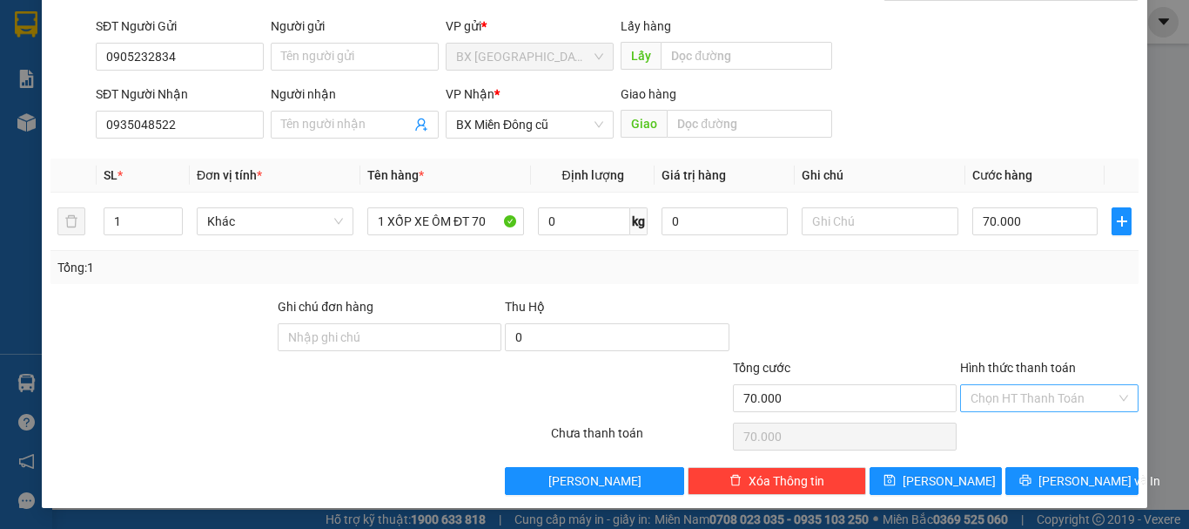
click at [1034, 390] on input "Hình thức thanh toán" at bounding box center [1043, 398] width 145 height 26
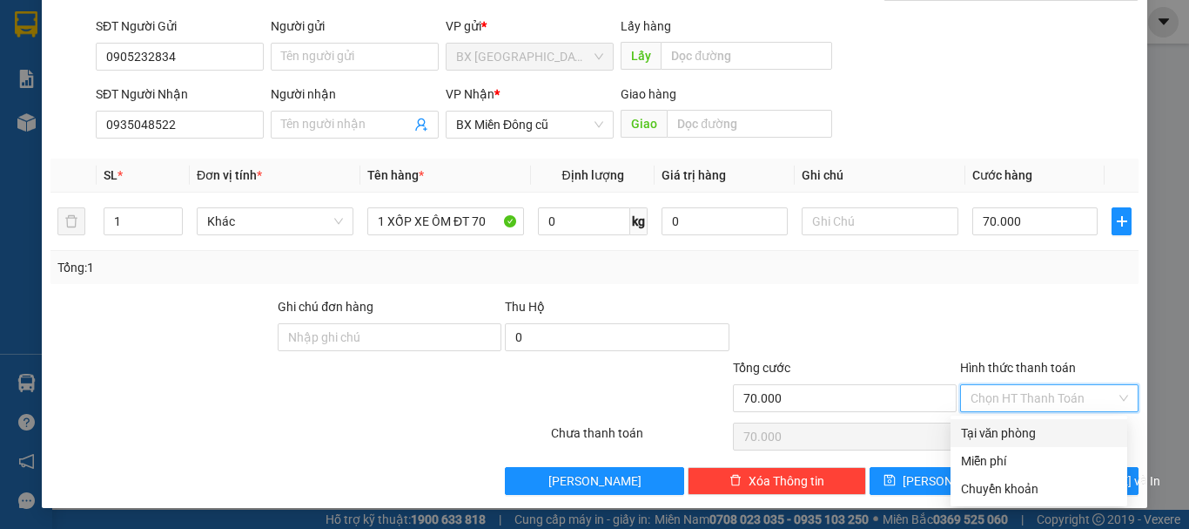
click at [1040, 427] on div "Tại văn phòng" at bounding box center [1039, 432] width 156 height 19
type input "0"
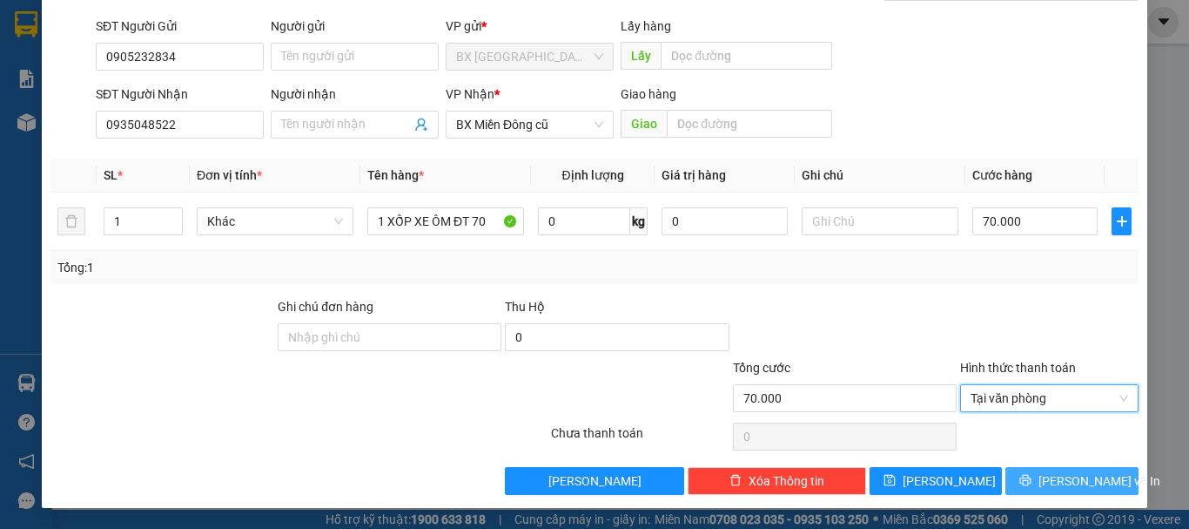
click at [1041, 481] on button "[PERSON_NAME] và In" at bounding box center [1072, 481] width 133 height 28
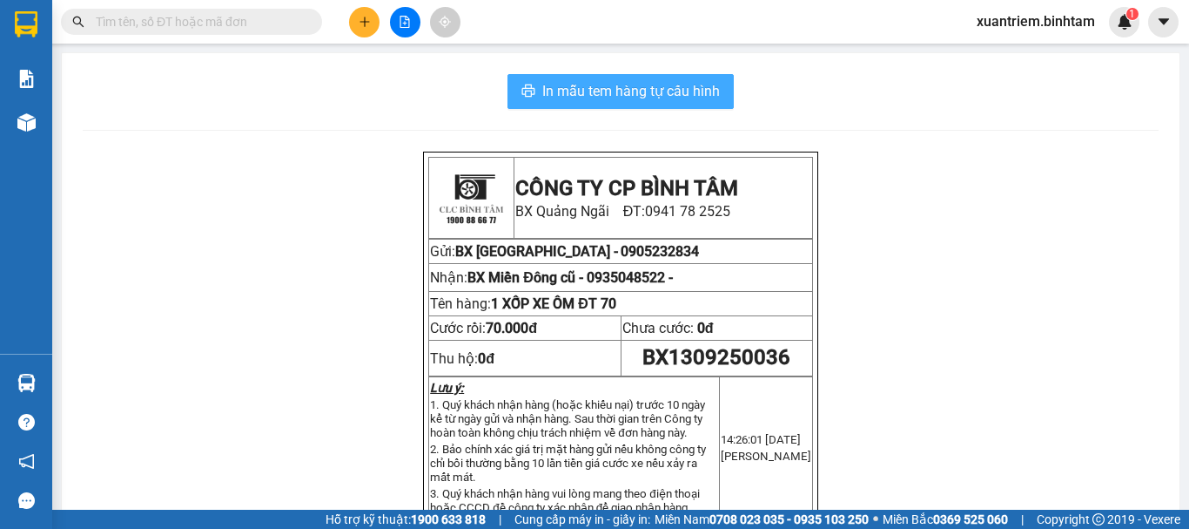
click at [593, 84] on span "In mẫu tem hàng tự cấu hình" at bounding box center [631, 91] width 178 height 22
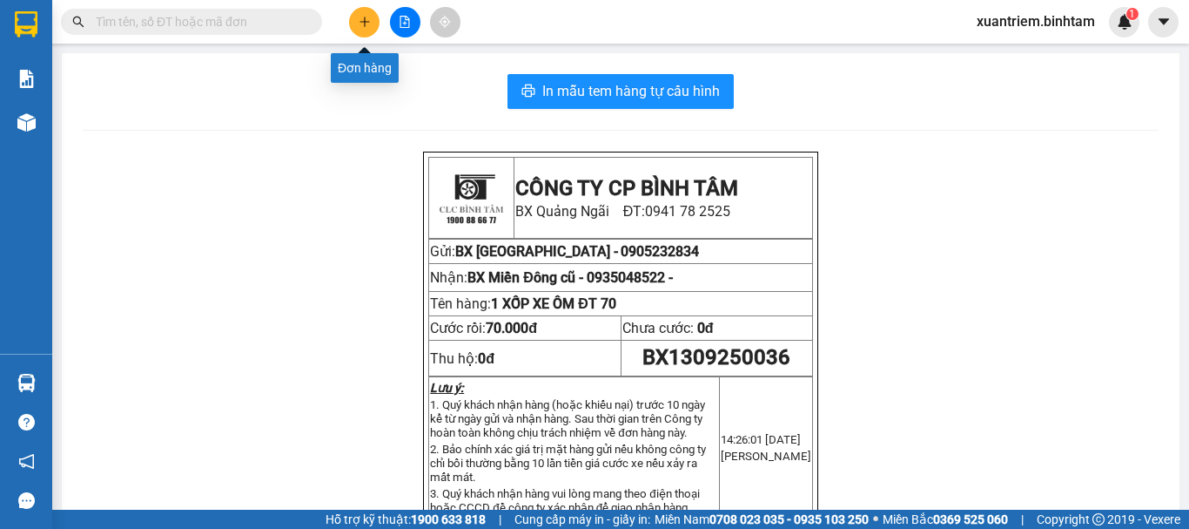
click at [361, 25] on icon "plus" at bounding box center [365, 22] width 12 height 12
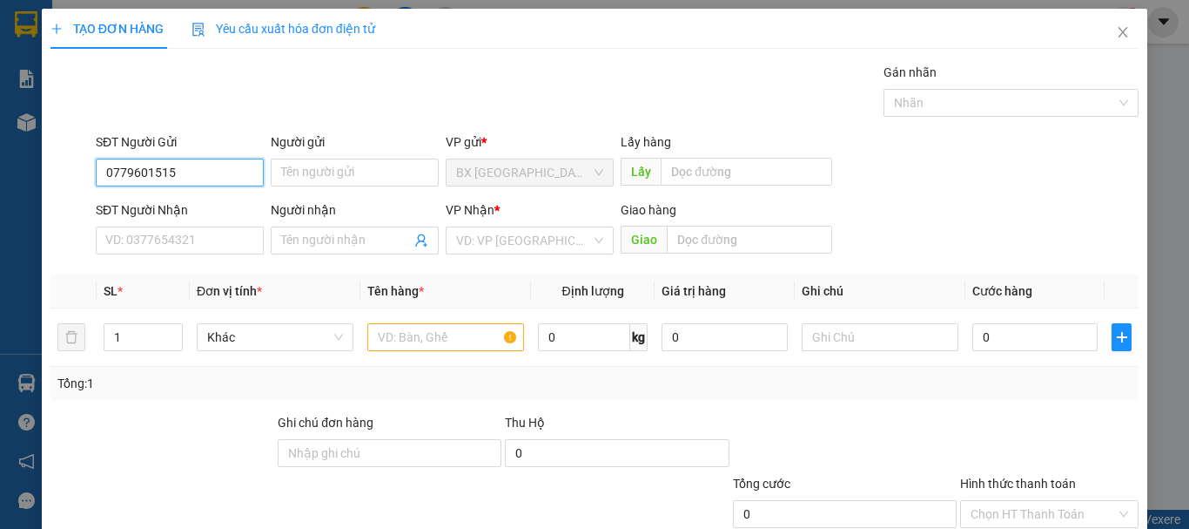
click at [196, 179] on input "0779601515" at bounding box center [180, 172] width 168 height 28
type input "0779601515"
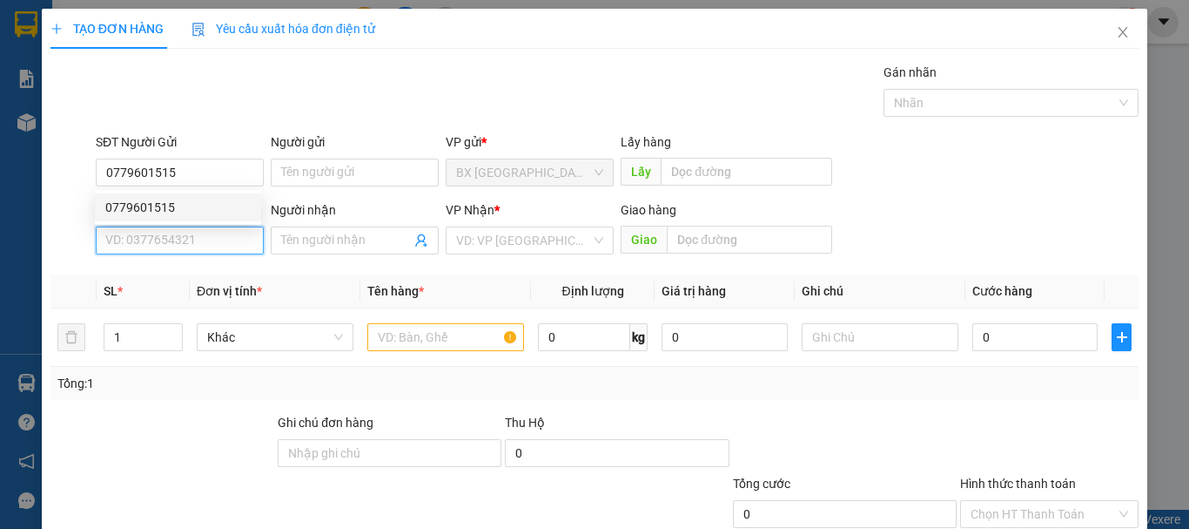
click at [192, 235] on input "SĐT Người Nhận" at bounding box center [180, 240] width 168 height 28
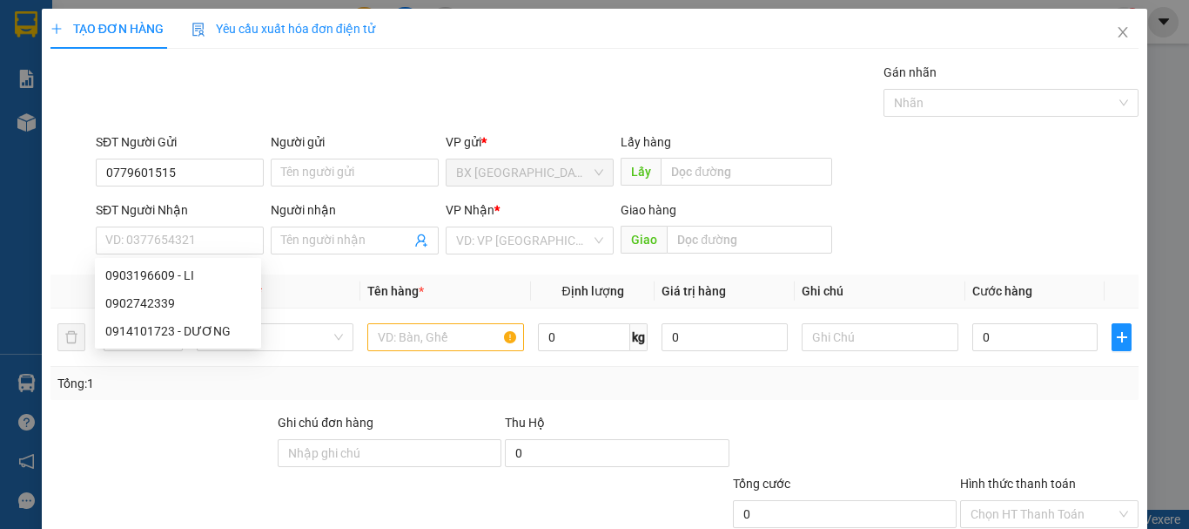
click at [188, 212] on div "SĐT Người Nhận" at bounding box center [180, 209] width 168 height 19
click at [188, 226] on input "SĐT Người Nhận" at bounding box center [180, 240] width 168 height 28
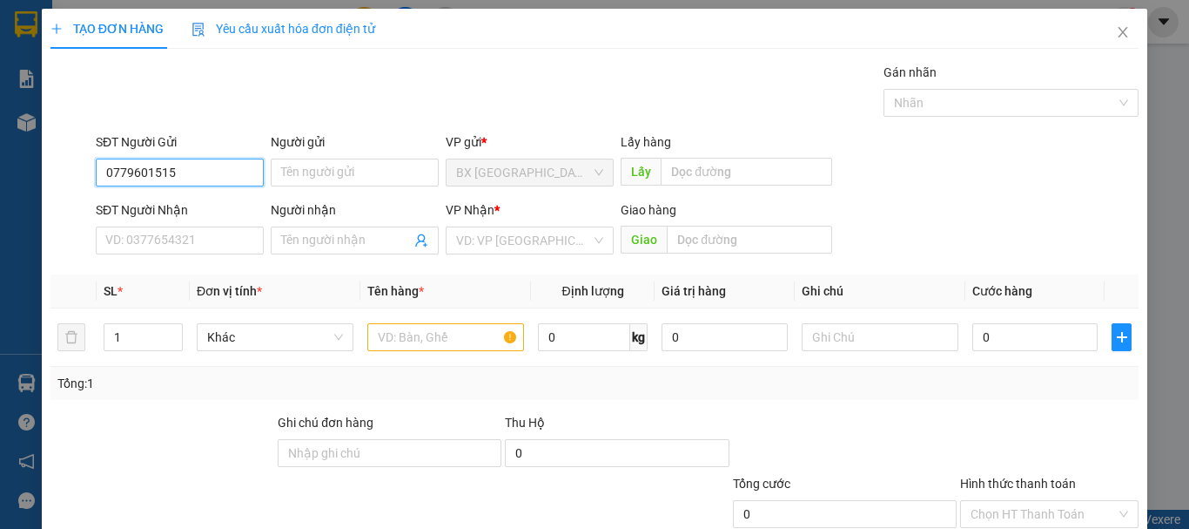
drag, startPoint x: 197, startPoint y: 163, endPoint x: 198, endPoint y: 172, distance: 9.6
click at [198, 162] on input "0779601515" at bounding box center [180, 172] width 168 height 28
click at [186, 203] on div "0779601515" at bounding box center [177, 207] width 145 height 19
type input "0903196609"
type input "LI"
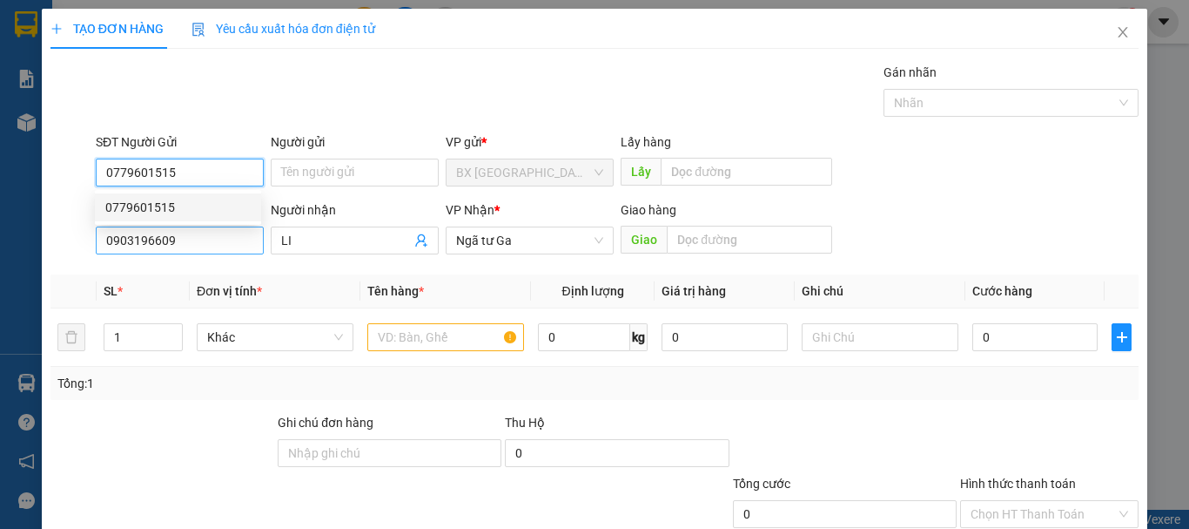
type input "100.000"
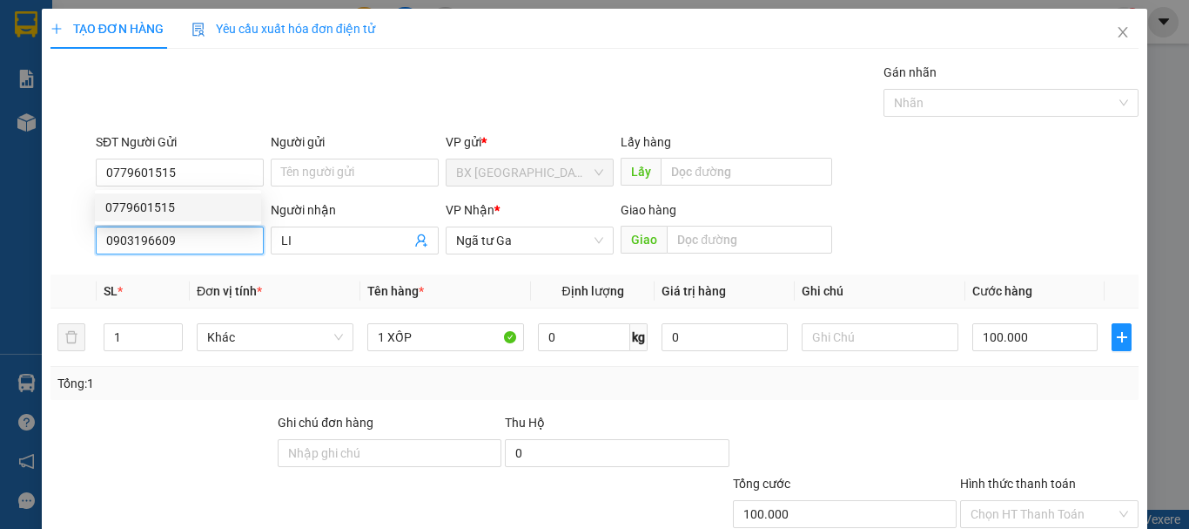
click at [183, 242] on input "0903196609" at bounding box center [180, 240] width 168 height 28
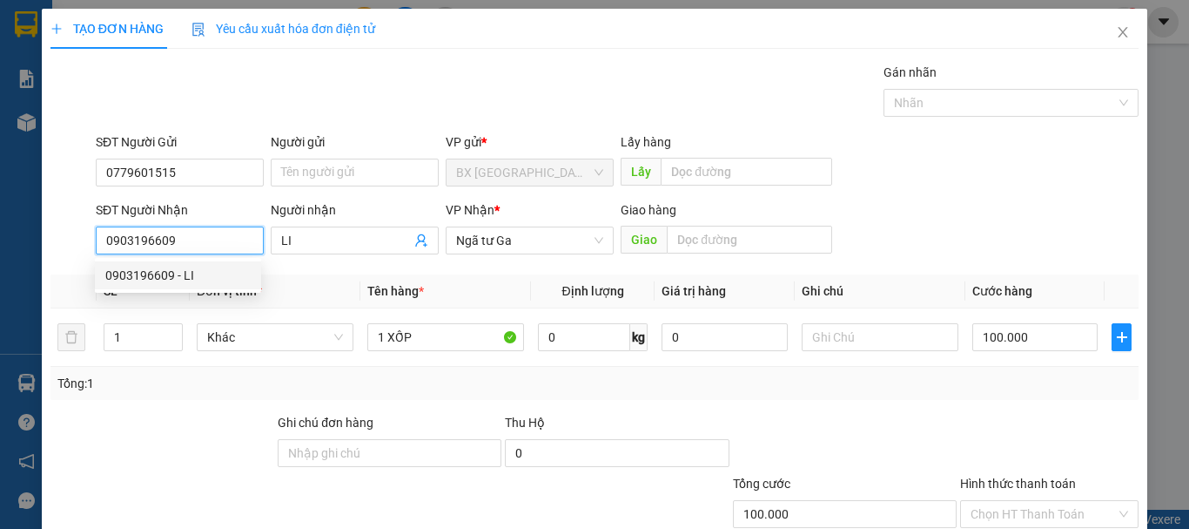
click at [193, 273] on div "0903196609 - LI" at bounding box center [177, 275] width 145 height 19
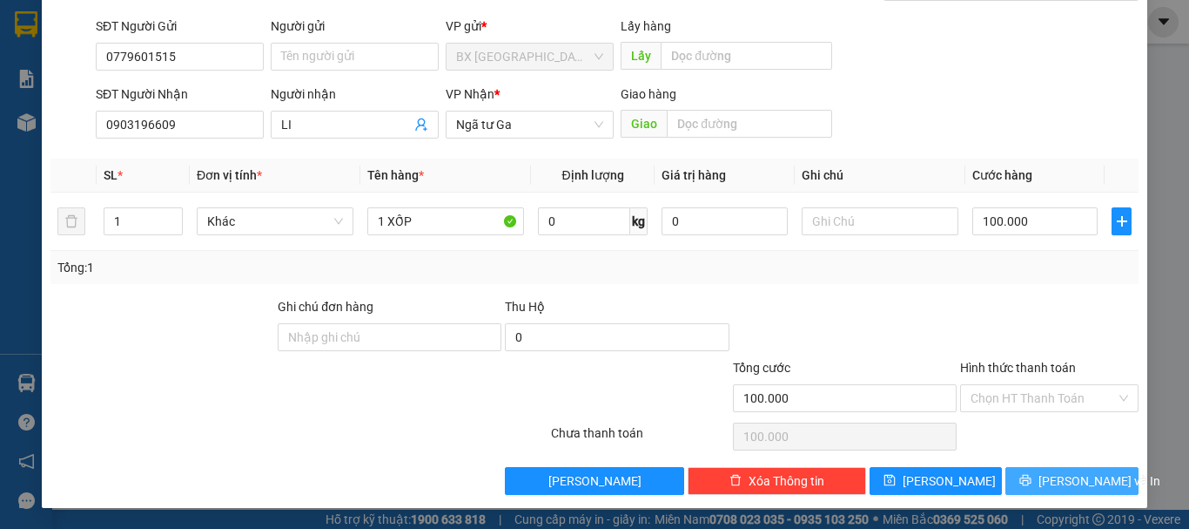
click at [1032, 481] on icon "printer" at bounding box center [1025, 480] width 11 height 11
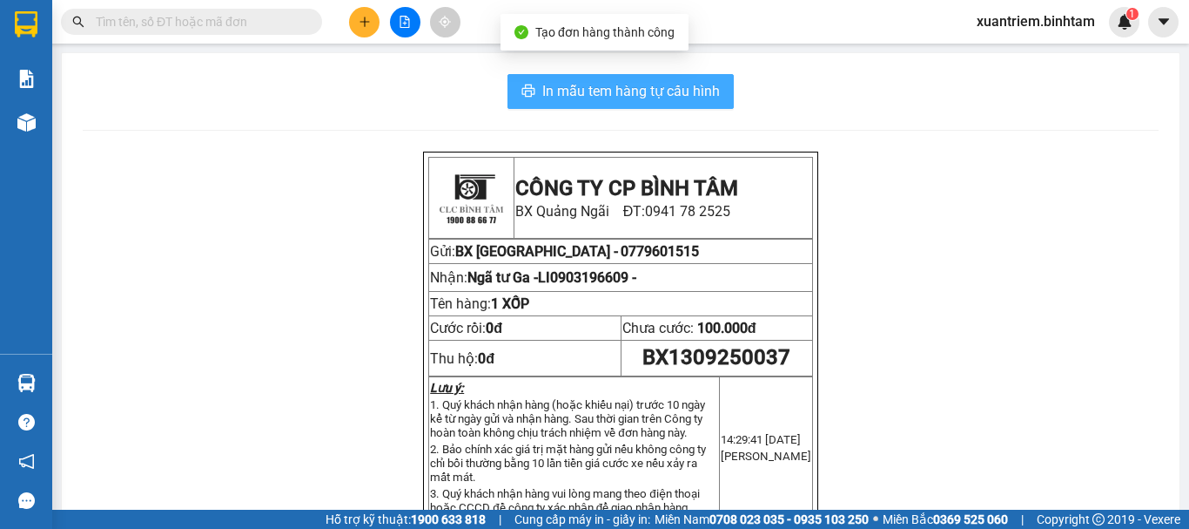
click at [599, 78] on button "In mẫu tem hàng tự cấu hình" at bounding box center [621, 91] width 226 height 35
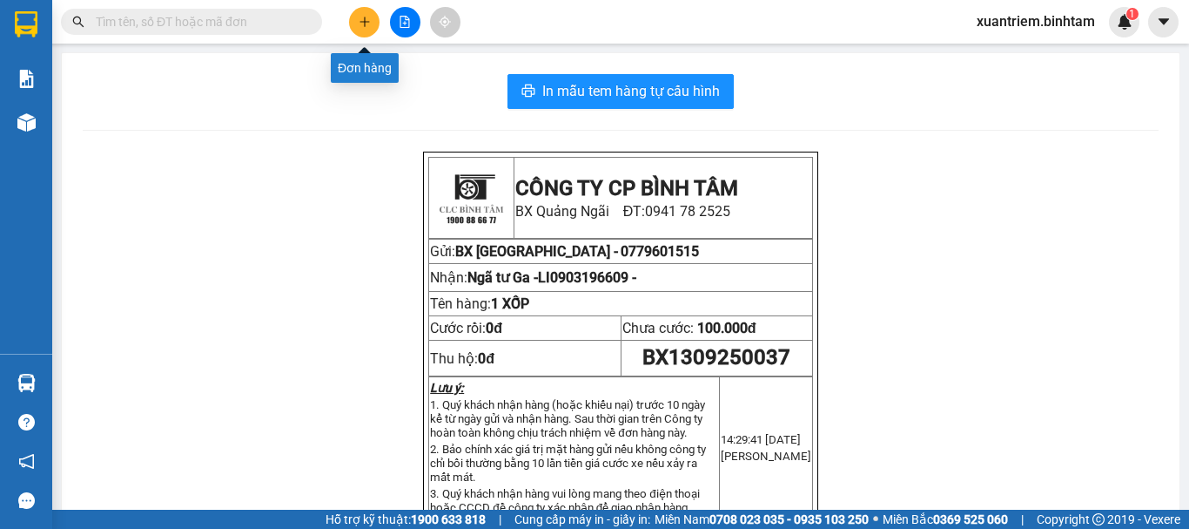
click at [376, 22] on button at bounding box center [364, 22] width 30 height 30
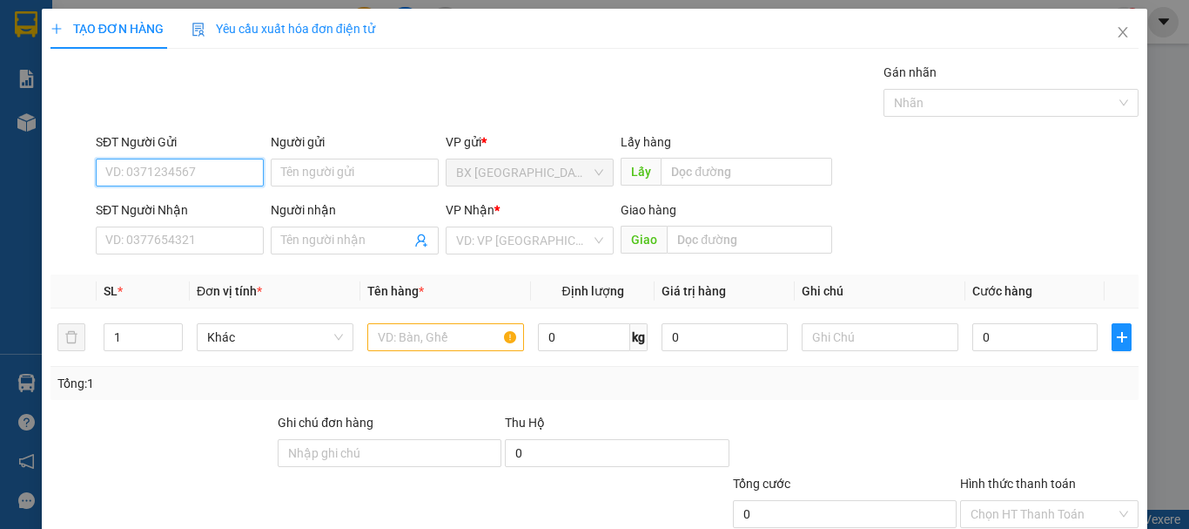
click at [201, 169] on input "SĐT Người Gửi" at bounding box center [180, 172] width 168 height 28
click at [202, 168] on input "0904965083" at bounding box center [180, 172] width 168 height 28
type input "0904965083"
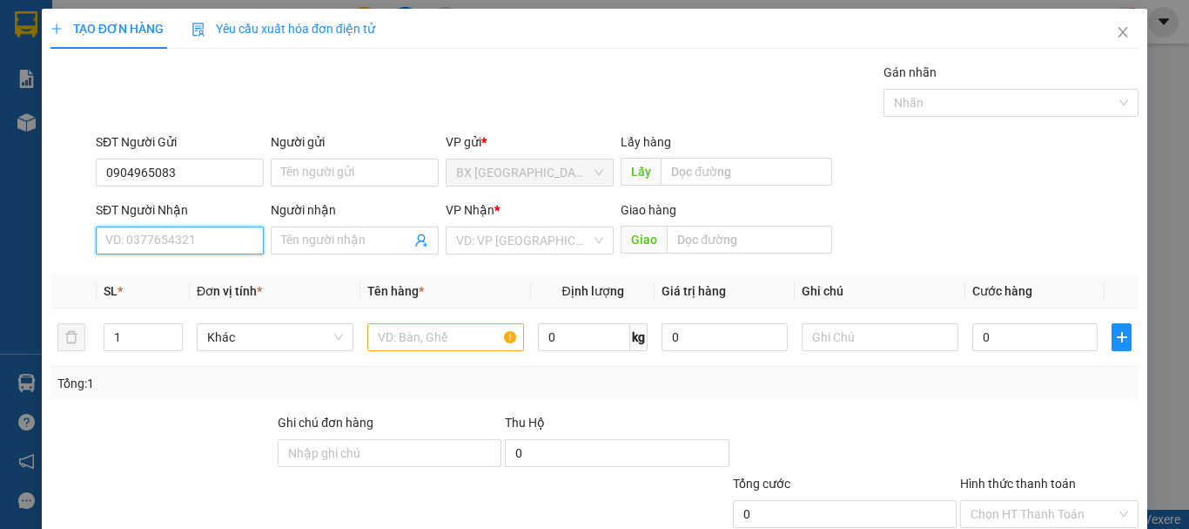
click at [170, 245] on input "SĐT Người Nhận" at bounding box center [180, 240] width 168 height 28
click at [205, 240] on input "0903525395" at bounding box center [180, 240] width 168 height 28
type input "0903525395"
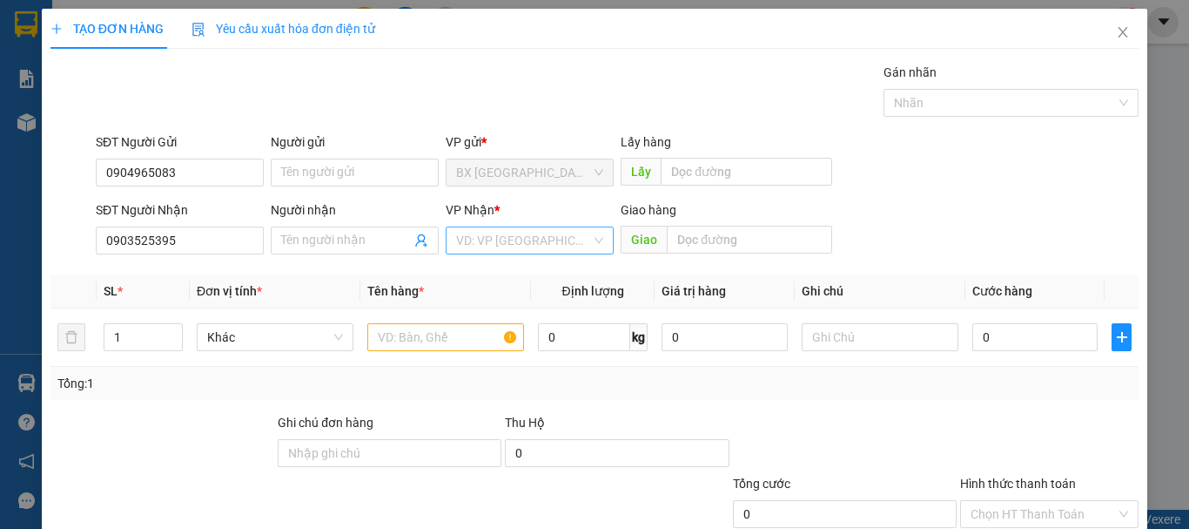
click at [486, 232] on input "search" at bounding box center [523, 240] width 135 height 26
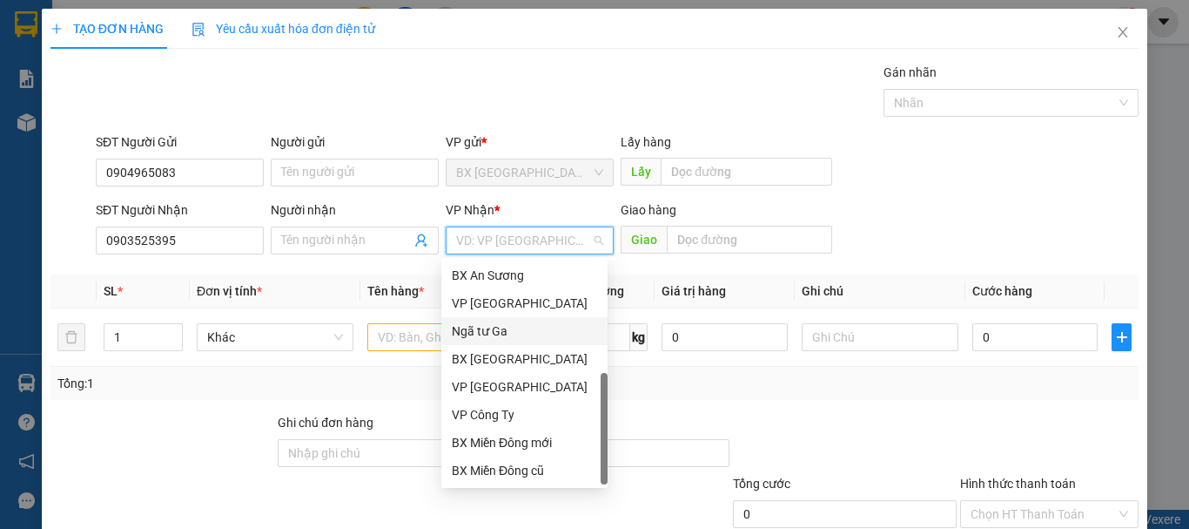
scroll to position [56, 0]
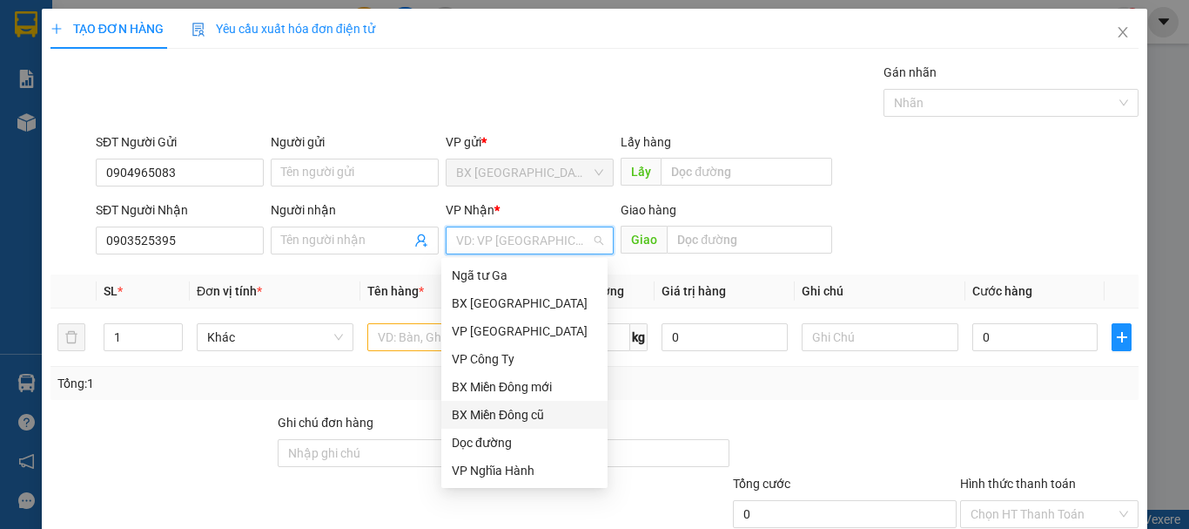
click at [521, 407] on div "BX Miền Đông cũ" at bounding box center [524, 414] width 145 height 19
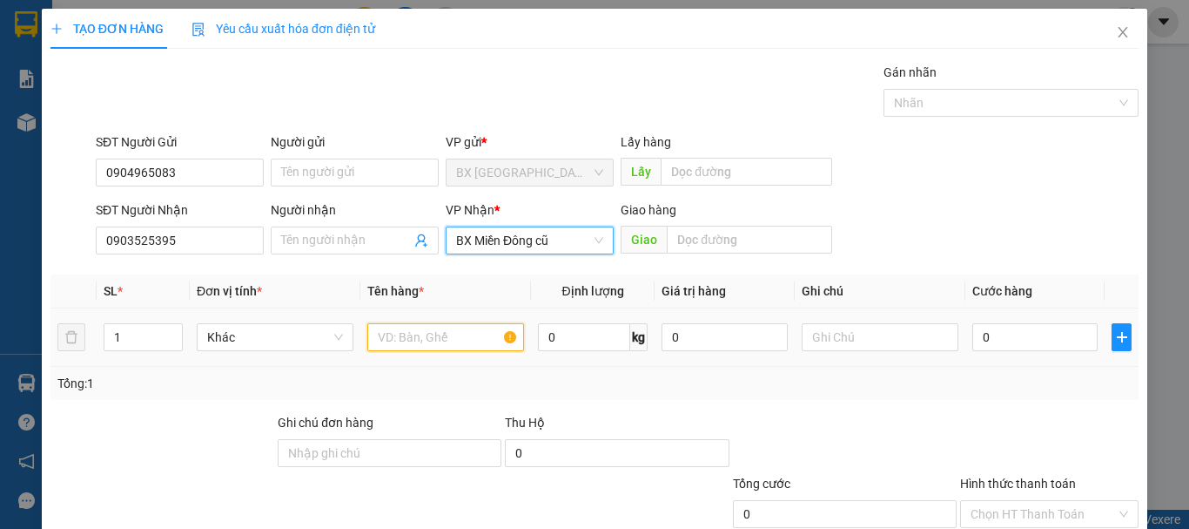
click at [414, 343] on input "text" at bounding box center [445, 337] width 157 height 28
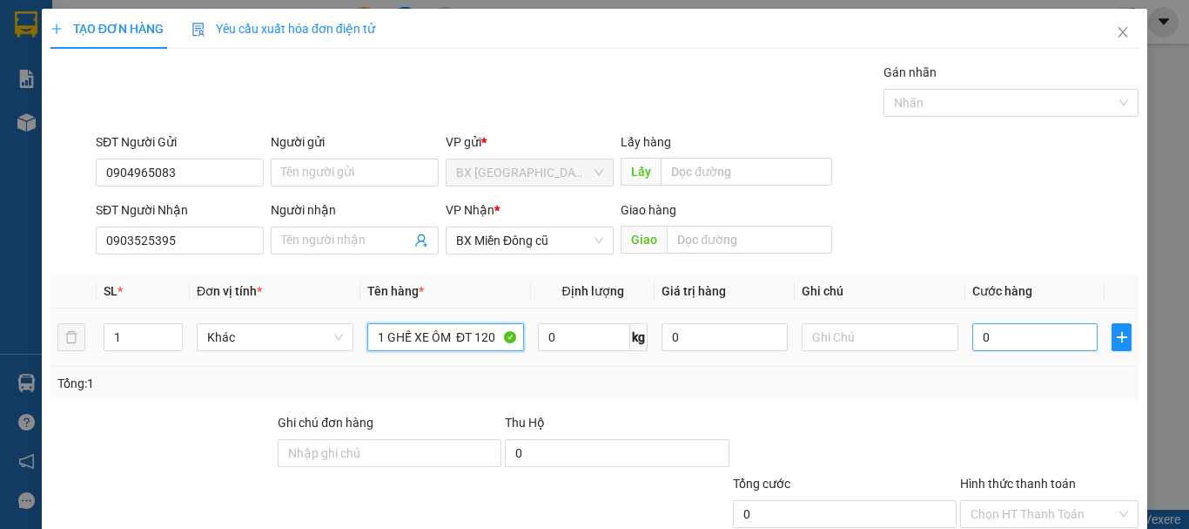
type input "1 GHẾ XE ÔM ĐT 120"
click at [1005, 344] on input "0" at bounding box center [1035, 337] width 125 height 28
type input "1"
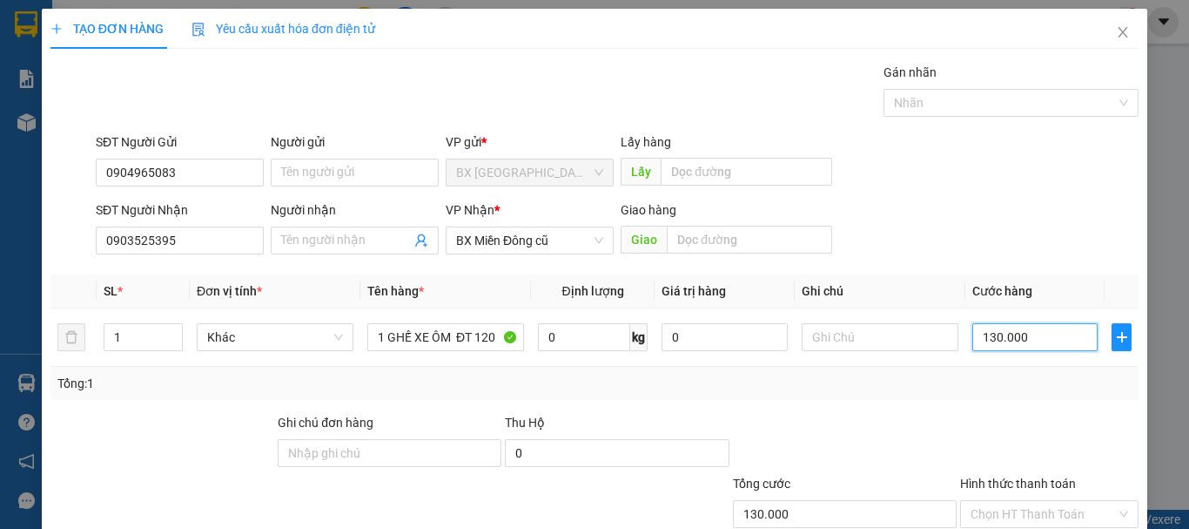
scroll to position [116, 0]
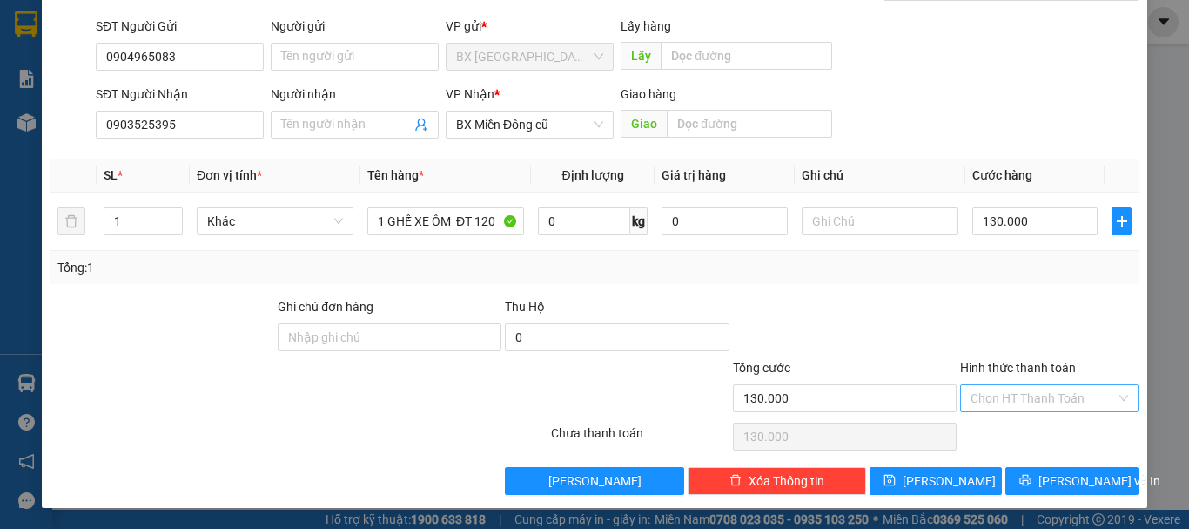
click at [1043, 394] on input "Hình thức thanh toán" at bounding box center [1043, 398] width 145 height 26
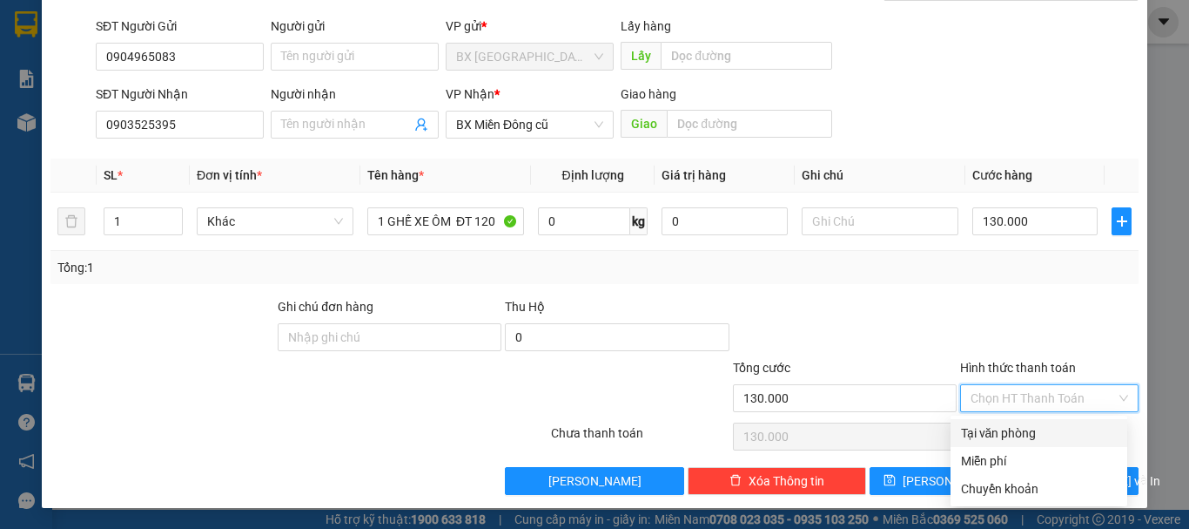
click at [1034, 422] on div "Tại văn phòng" at bounding box center [1039, 433] width 177 height 28
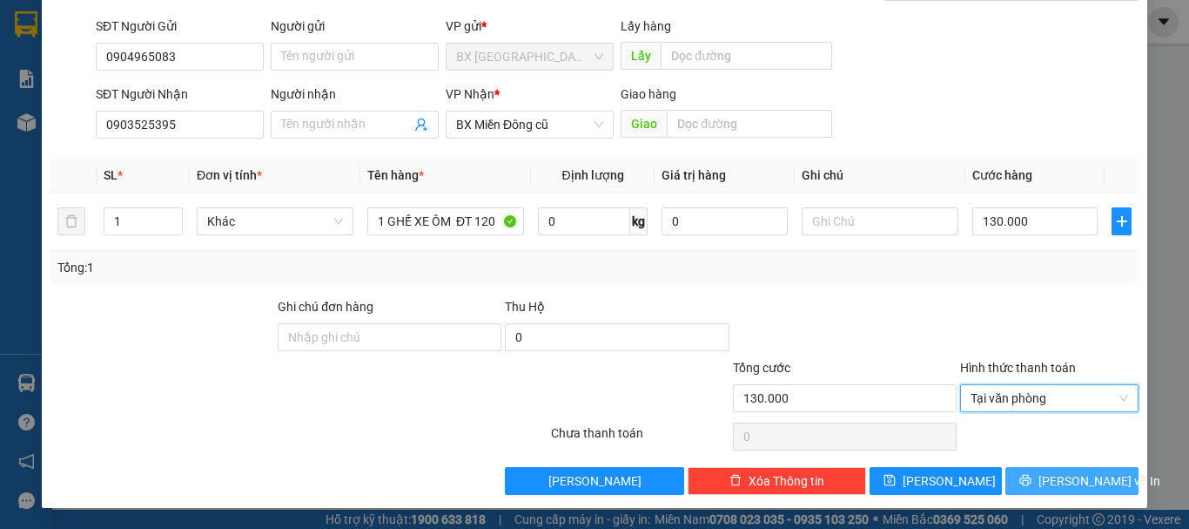
click at [1045, 477] on button "[PERSON_NAME] và In" at bounding box center [1072, 481] width 133 height 28
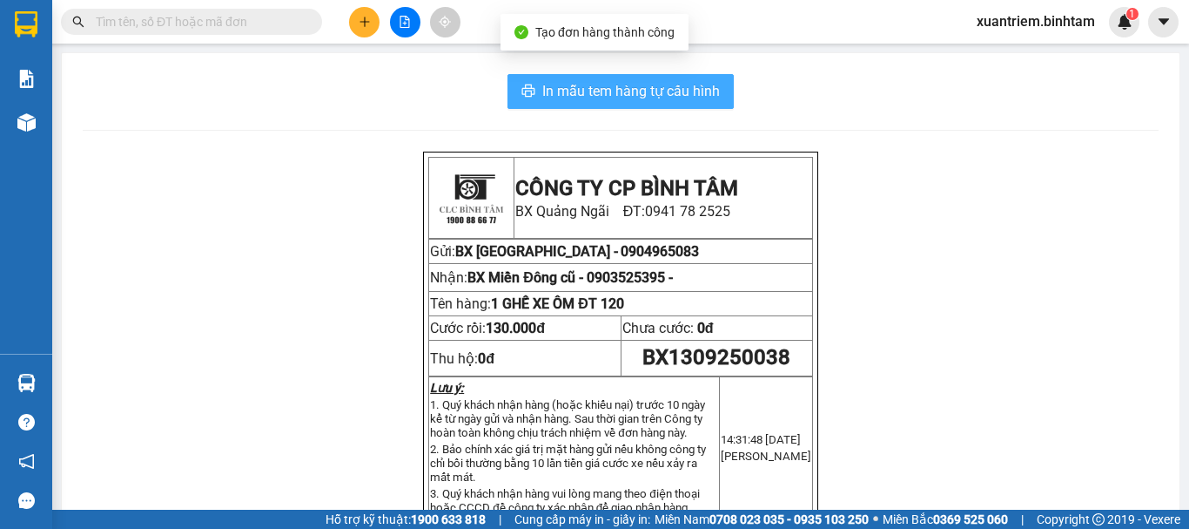
click at [677, 91] on span "In mẫu tem hàng tự cấu hình" at bounding box center [631, 91] width 178 height 22
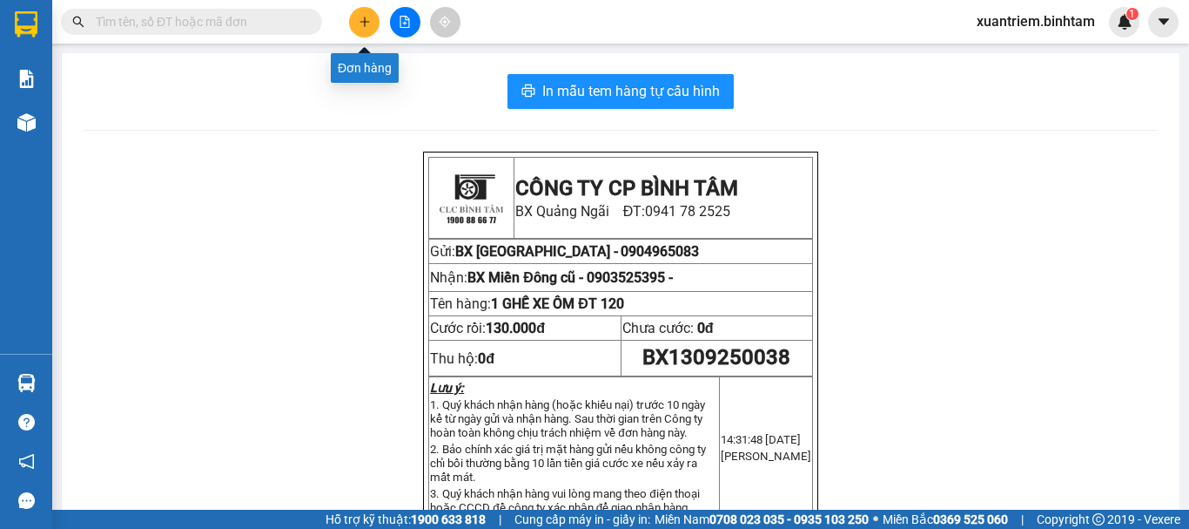
click at [367, 24] on icon "plus" at bounding box center [365, 22] width 12 height 12
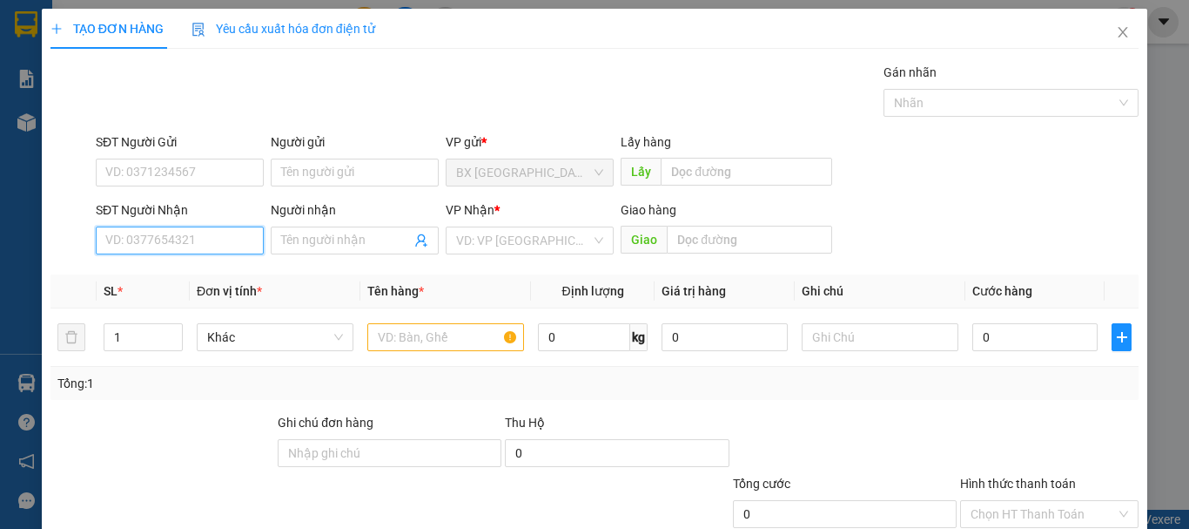
click at [168, 250] on input "SĐT Người Nhận" at bounding box center [180, 240] width 168 height 28
click at [185, 250] on input "0817713488" at bounding box center [180, 240] width 168 height 28
click at [156, 238] on input "0817713488" at bounding box center [180, 240] width 168 height 28
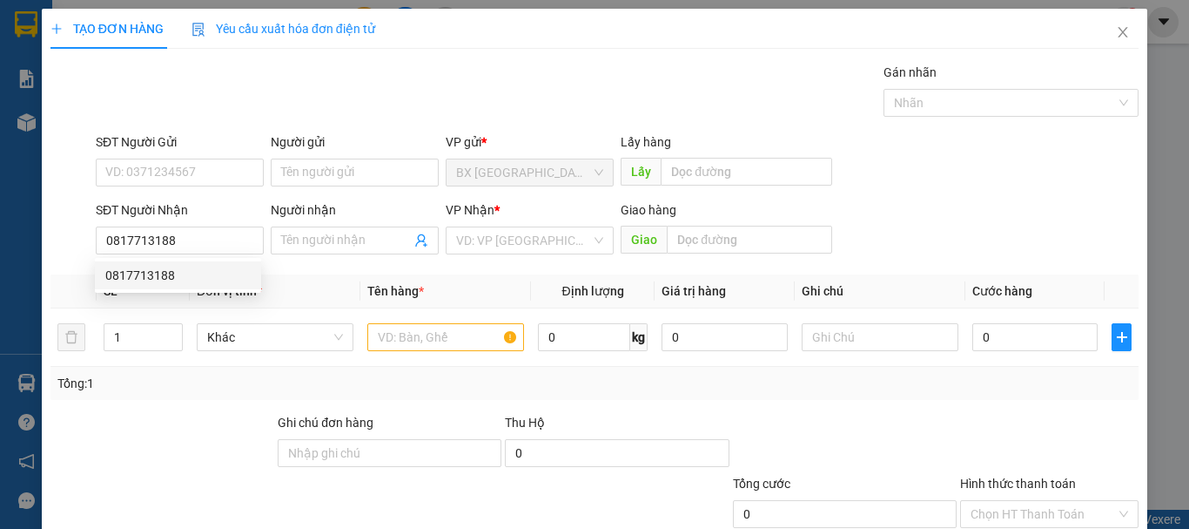
click at [194, 254] on div "SĐT Người Nhận 0817713188" at bounding box center [180, 230] width 168 height 61
click at [197, 273] on div "Transit Pickup Surcharge Ids Transit Deliver Surcharge Ids Transit Deliver Surc…" at bounding box center [595, 337] width 1088 height 548
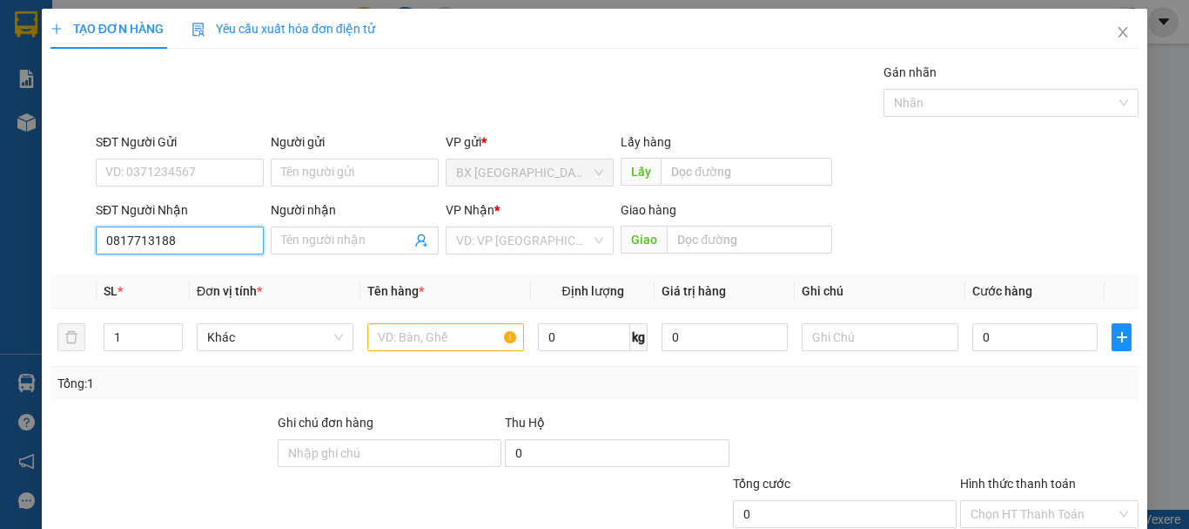
click at [194, 250] on input "0817713188" at bounding box center [180, 240] width 168 height 28
click at [173, 278] on div "0817713188" at bounding box center [177, 275] width 145 height 19
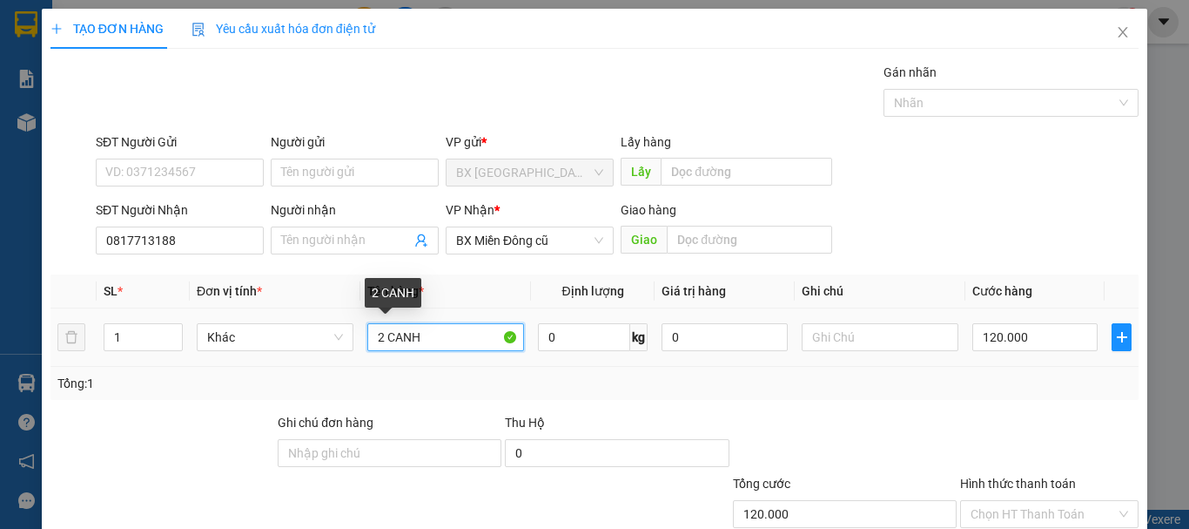
drag, startPoint x: 426, startPoint y: 340, endPoint x: 374, endPoint y: 338, distance: 51.4
click at [378, 340] on input "2 CANH" at bounding box center [445, 337] width 157 height 28
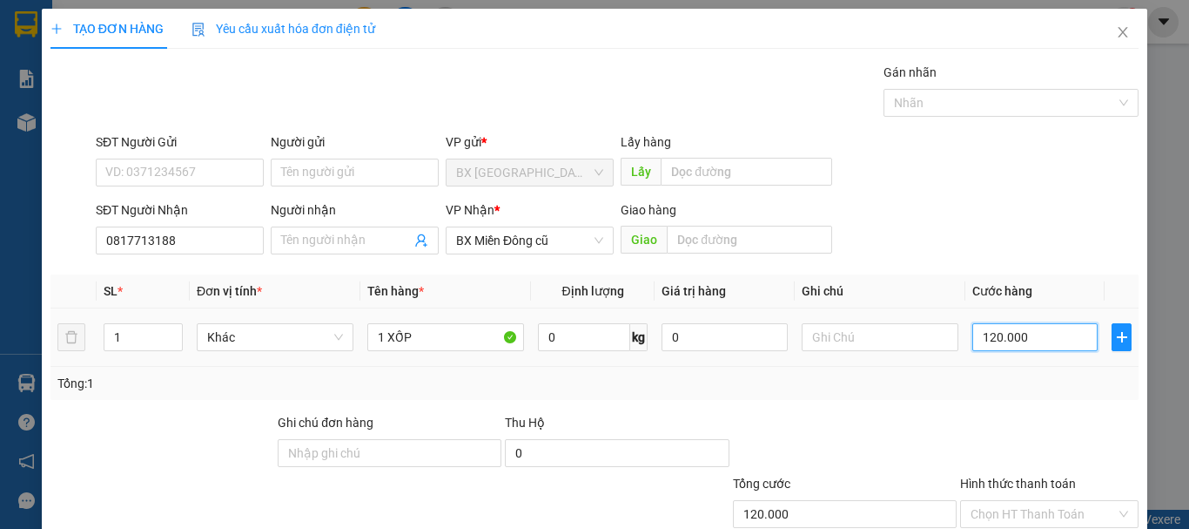
click at [1061, 340] on input "120.000" at bounding box center [1035, 337] width 125 height 28
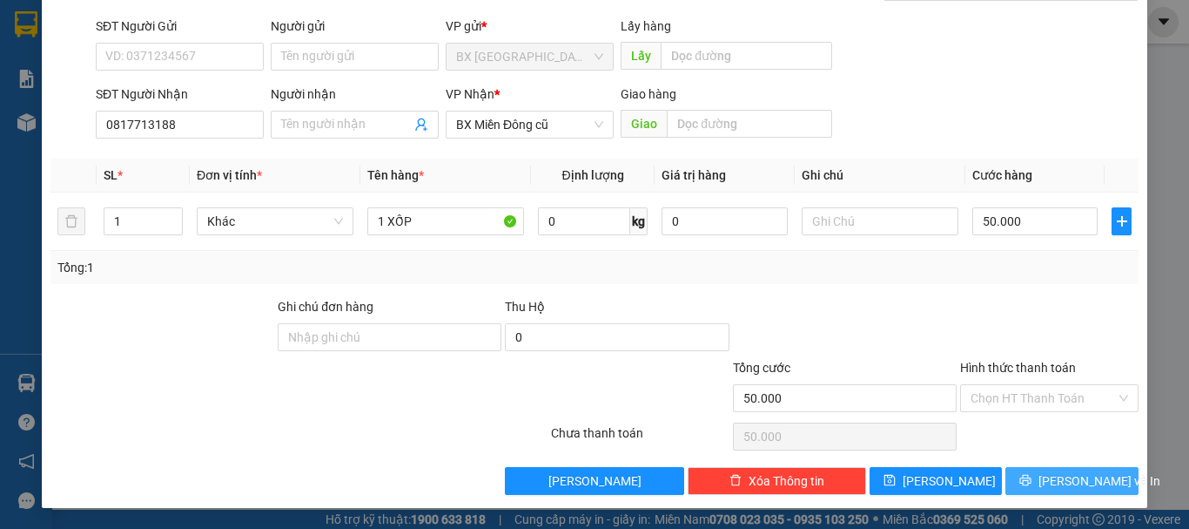
click at [1040, 474] on button "[PERSON_NAME] và In" at bounding box center [1072, 481] width 133 height 28
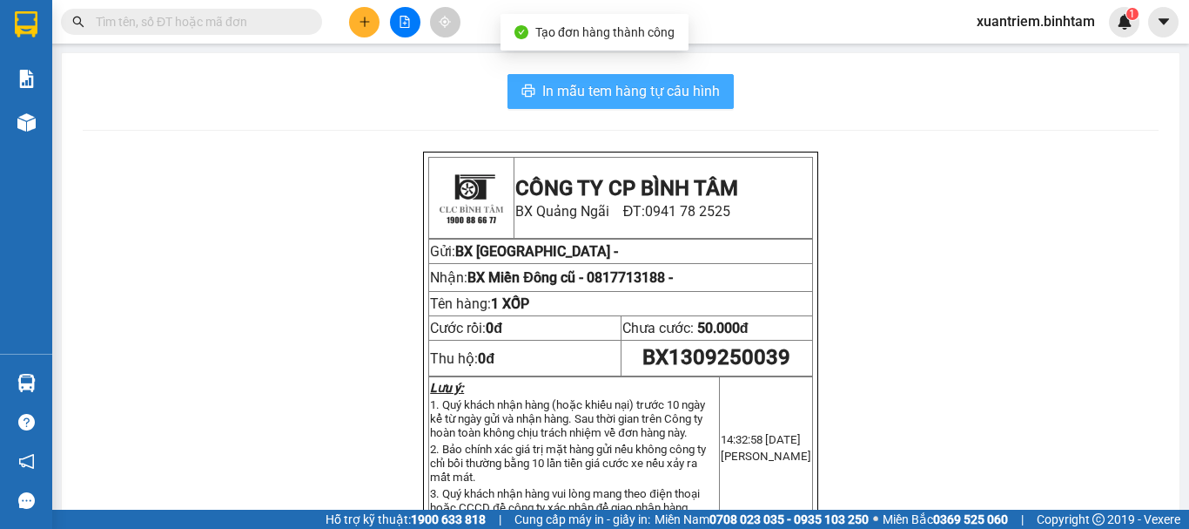
click at [627, 86] on span "In mẫu tem hàng tự cấu hình" at bounding box center [631, 91] width 178 height 22
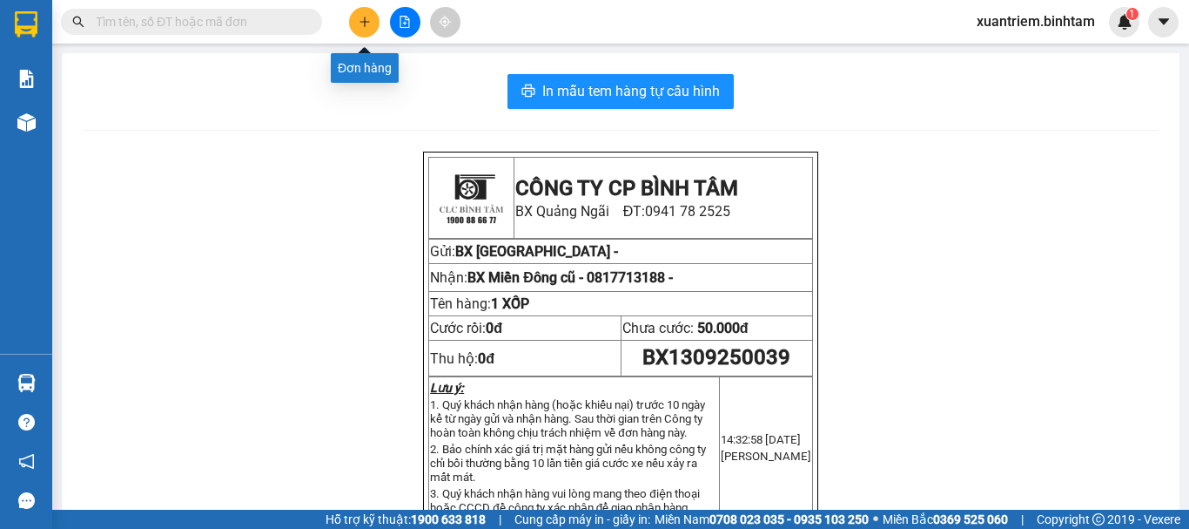
click at [361, 29] on button at bounding box center [364, 22] width 30 height 30
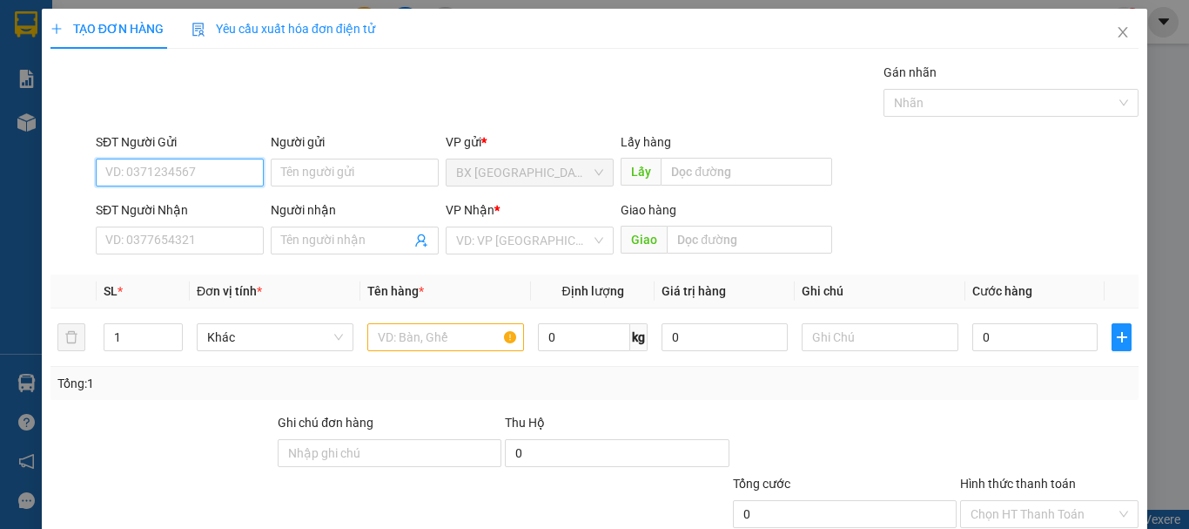
click at [199, 162] on input "SĐT Người Gửi" at bounding box center [180, 172] width 168 height 28
click at [194, 175] on input "0935597949" at bounding box center [180, 172] width 168 height 28
click at [165, 210] on div "0935597949" at bounding box center [177, 207] width 145 height 19
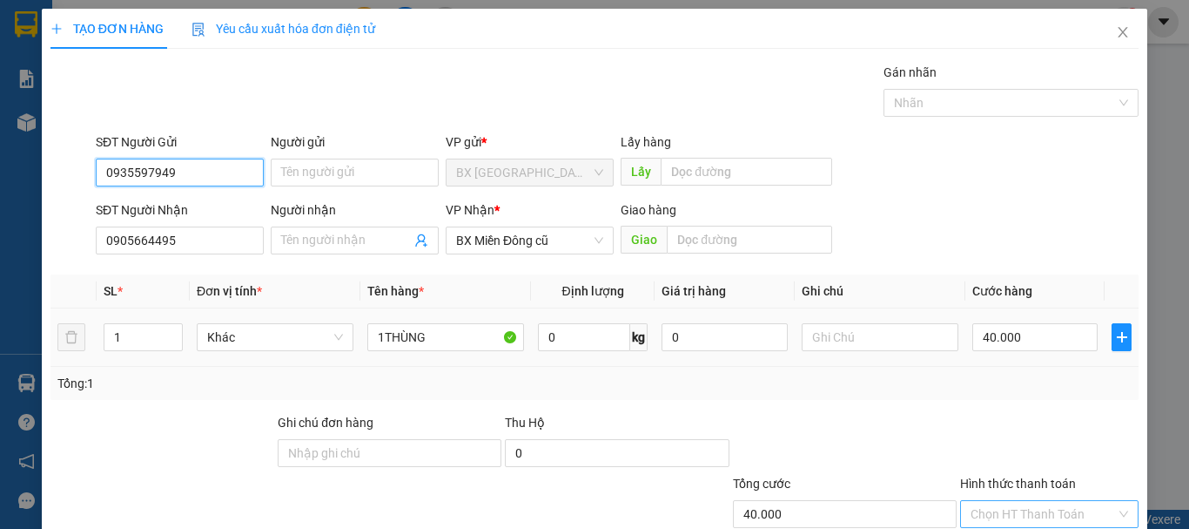
scroll to position [116, 0]
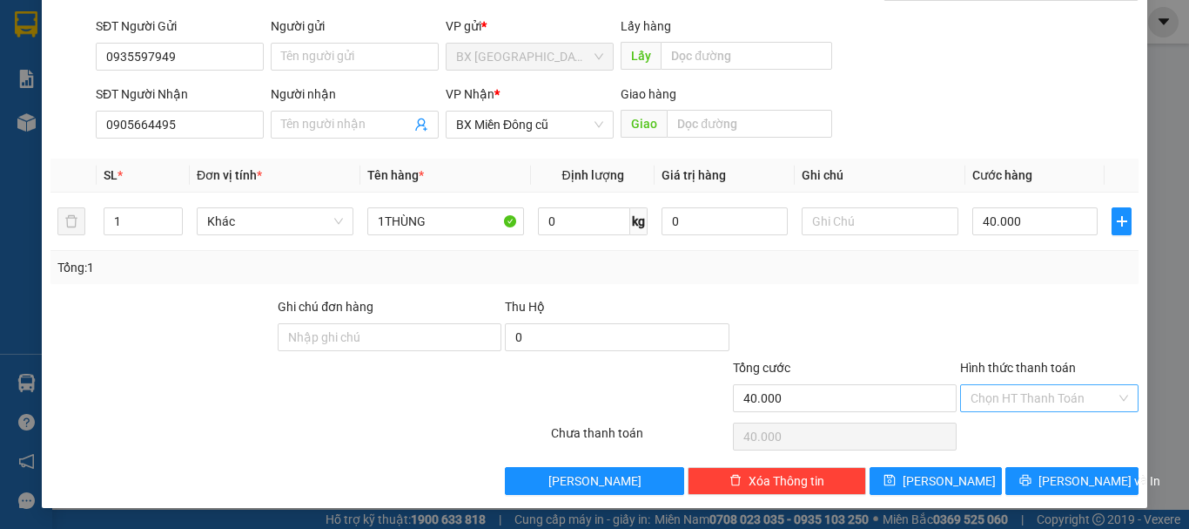
click at [1003, 402] on input "Hình thức thanh toán" at bounding box center [1043, 398] width 145 height 26
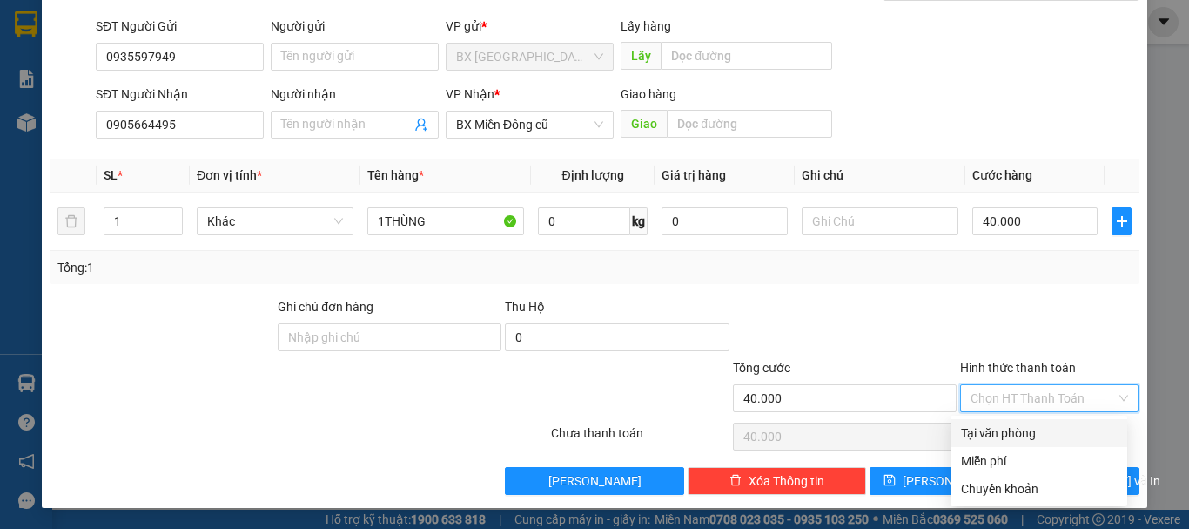
click at [1036, 430] on div "Tại văn phòng" at bounding box center [1039, 432] width 156 height 19
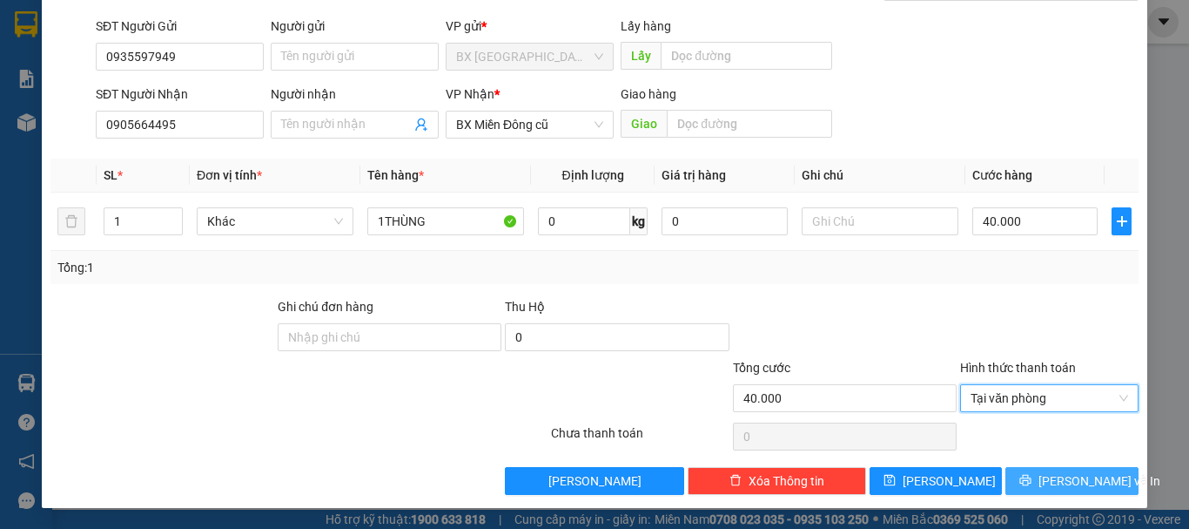
click at [1056, 471] on span "[PERSON_NAME] và In" at bounding box center [1100, 480] width 122 height 19
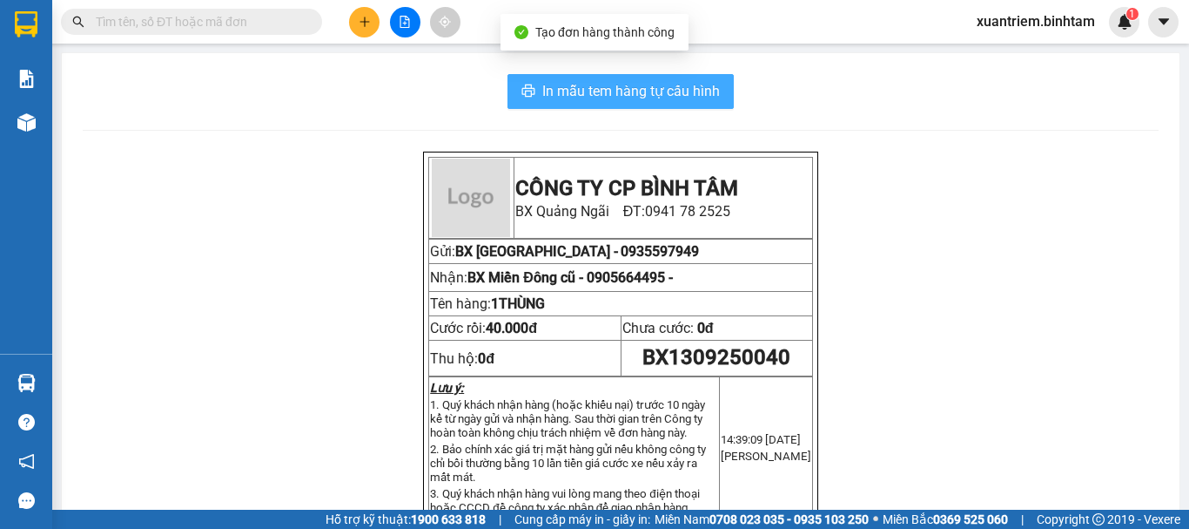
click at [575, 89] on span "In mẫu tem hàng tự cấu hình" at bounding box center [631, 91] width 178 height 22
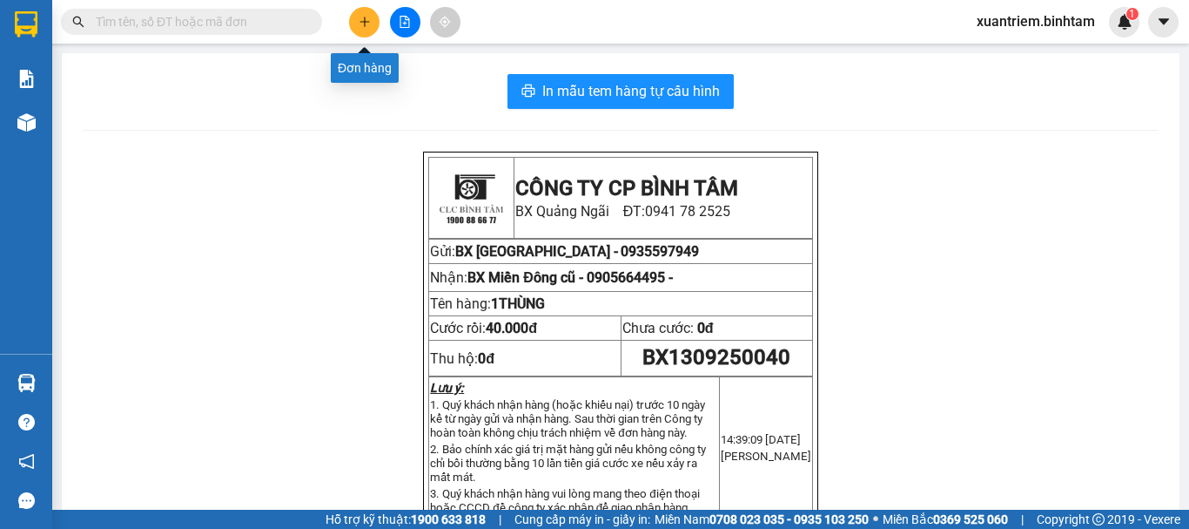
click at [359, 23] on icon "plus" at bounding box center [365, 22] width 12 height 12
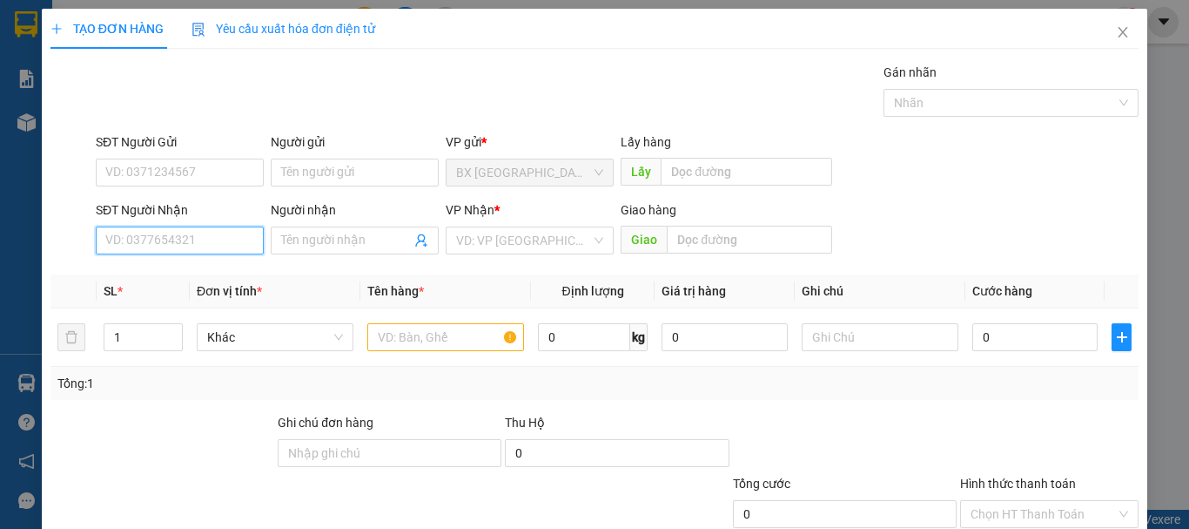
click at [178, 244] on input "SĐT Người Nhận" at bounding box center [180, 240] width 168 height 28
click at [178, 244] on input "0824827288" at bounding box center [180, 240] width 168 height 28
click at [186, 273] on div "0824827288 - DIỆU" at bounding box center [177, 275] width 145 height 19
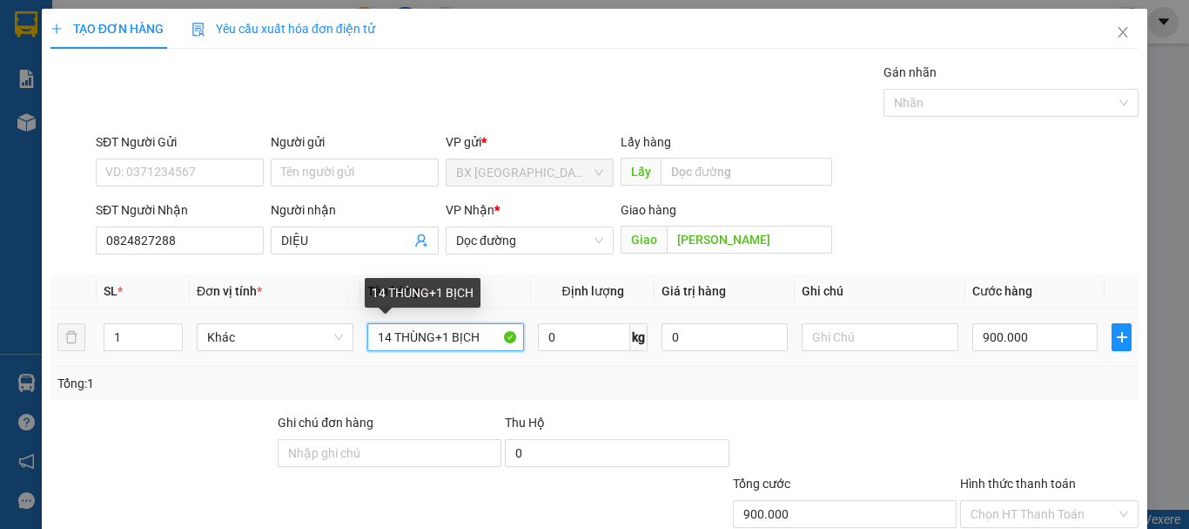
click at [391, 338] on input "14 THÙNG+1 BỊCH" at bounding box center [445, 337] width 157 height 28
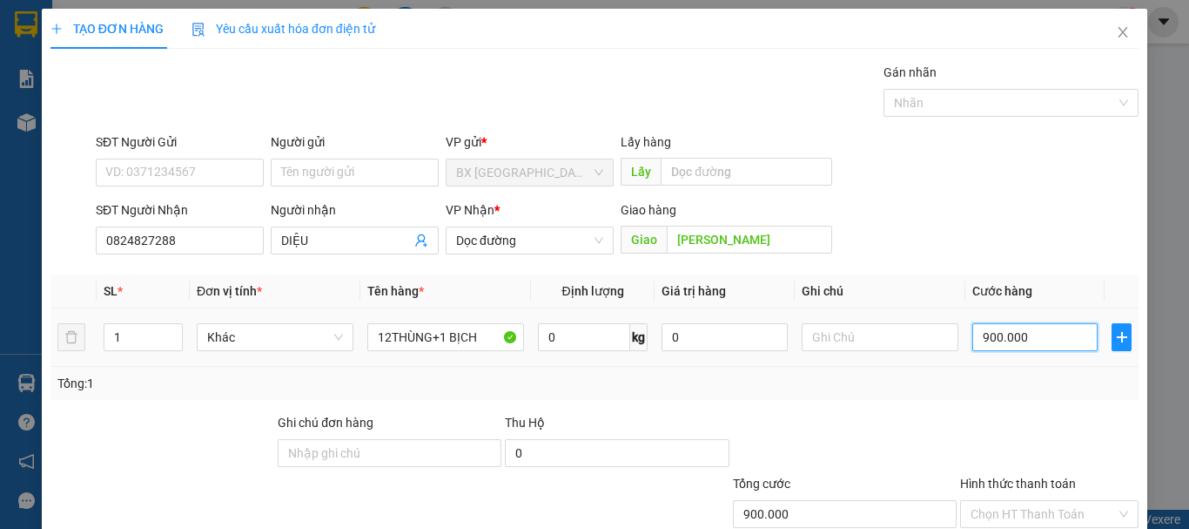
click at [1001, 347] on input "900.000" at bounding box center [1035, 337] width 125 height 28
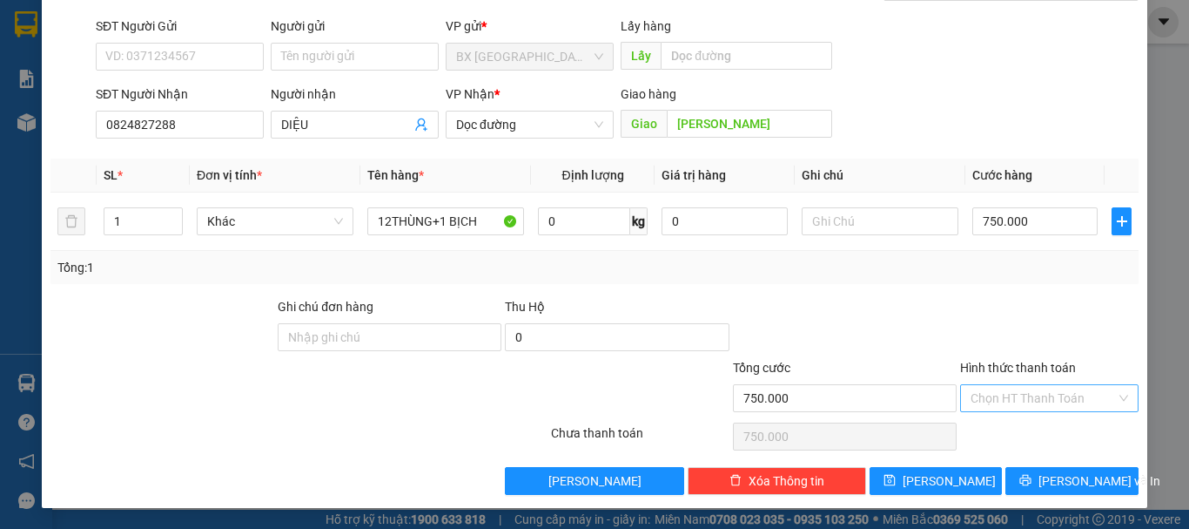
click at [1047, 394] on input "Hình thức thanh toán" at bounding box center [1043, 398] width 145 height 26
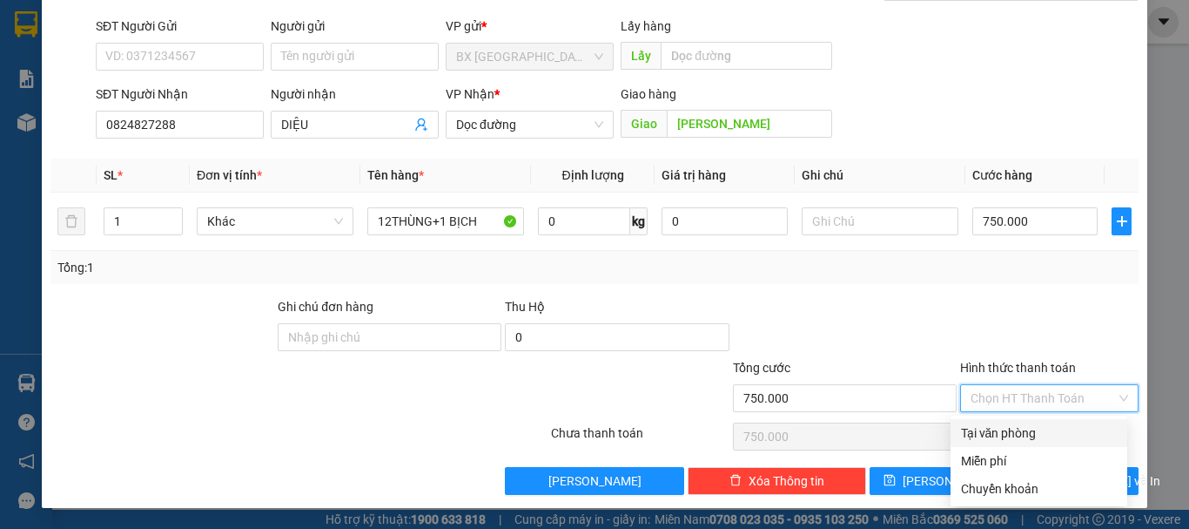
click at [1013, 437] on div "Tại văn phòng" at bounding box center [1039, 432] width 156 height 19
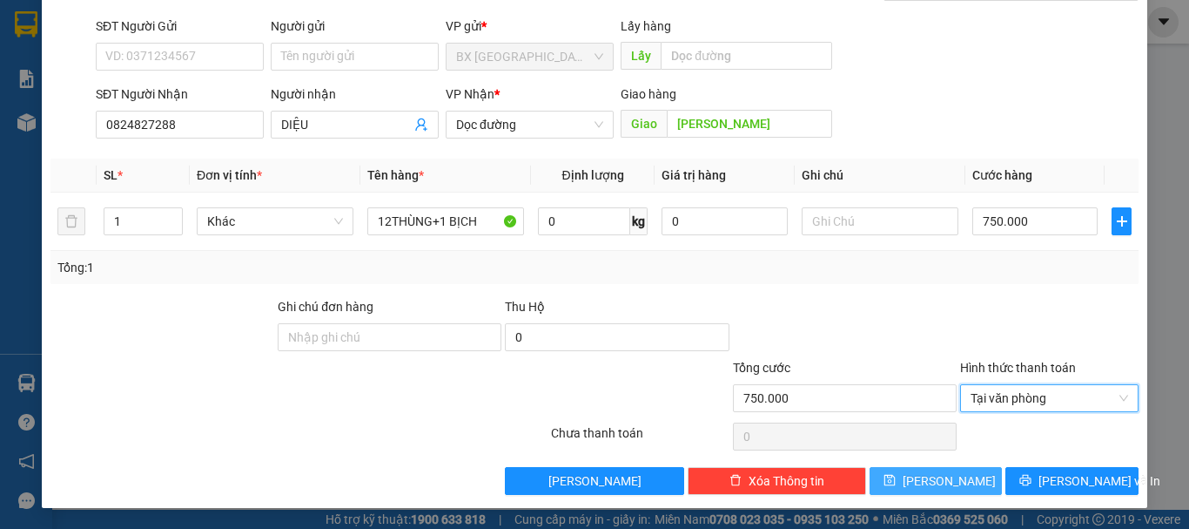
click at [918, 472] on button "[PERSON_NAME]" at bounding box center [936, 481] width 133 height 28
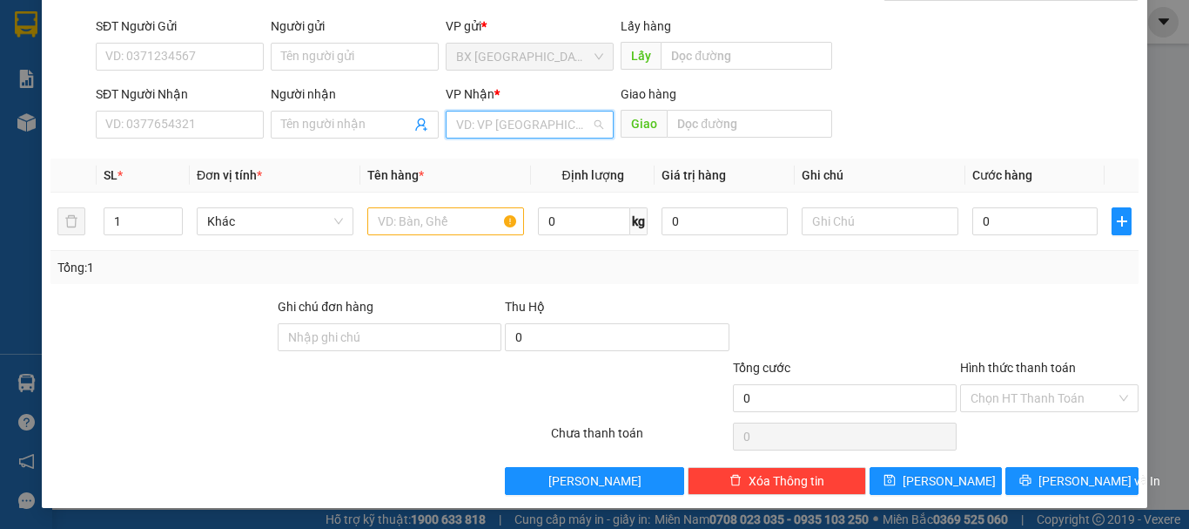
click at [549, 129] on input "search" at bounding box center [523, 124] width 135 height 26
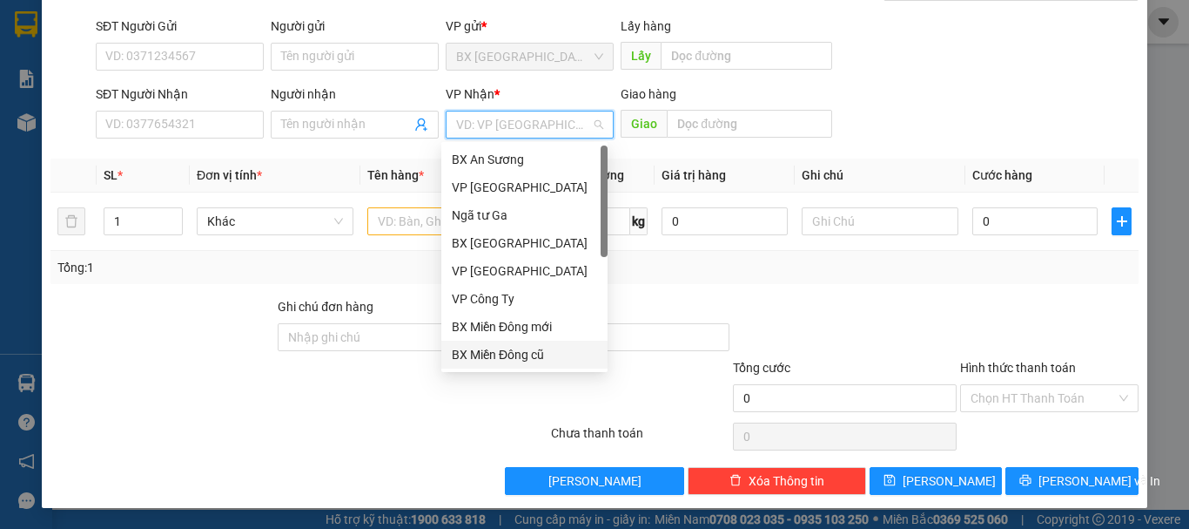
click at [534, 354] on div "BX Miền Đông cũ" at bounding box center [524, 354] width 145 height 19
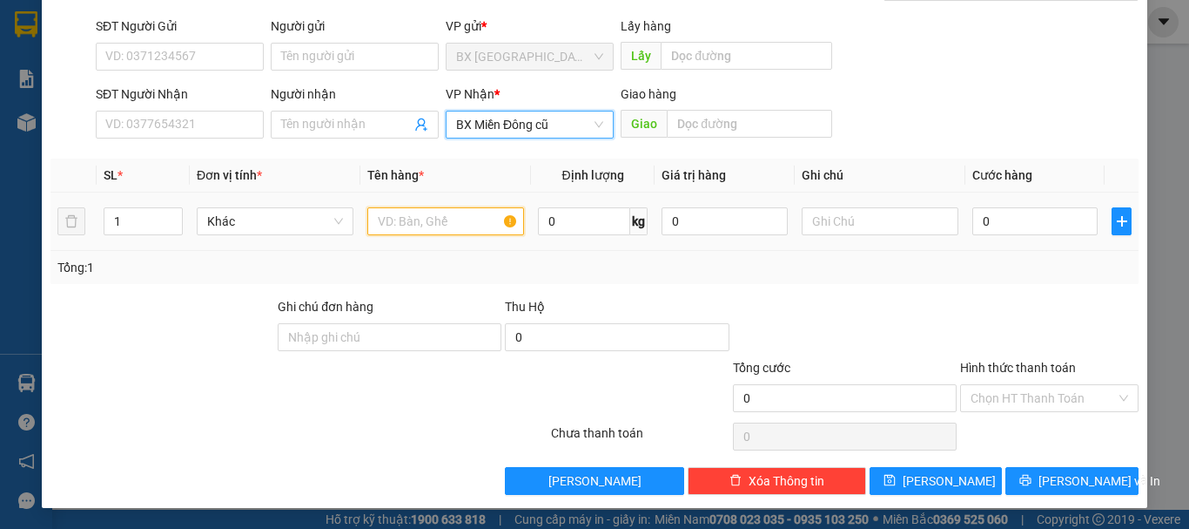
click at [408, 231] on input "text" at bounding box center [445, 221] width 157 height 28
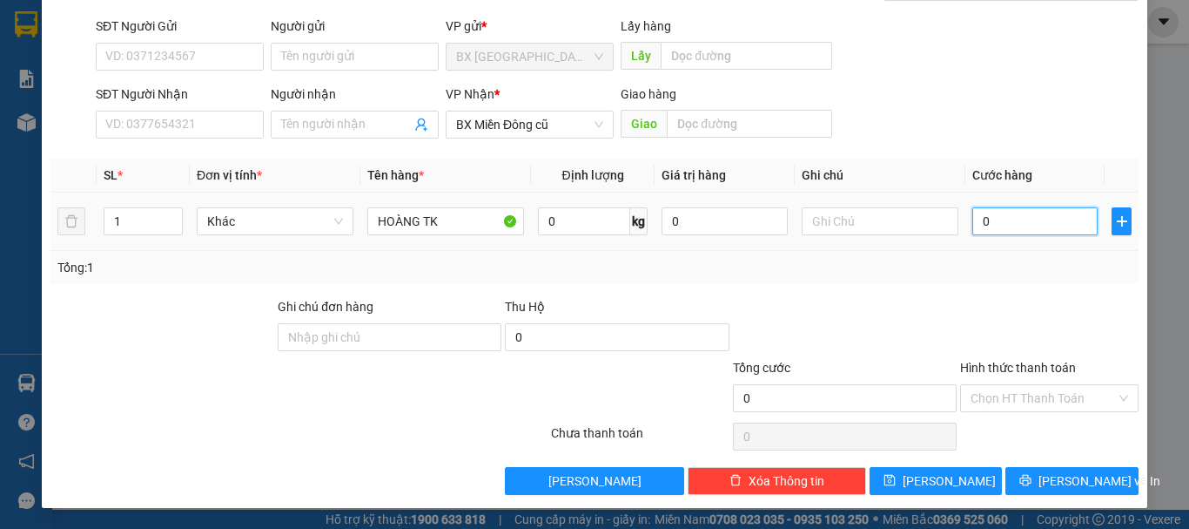
click at [993, 231] on input "0" at bounding box center [1035, 221] width 125 height 28
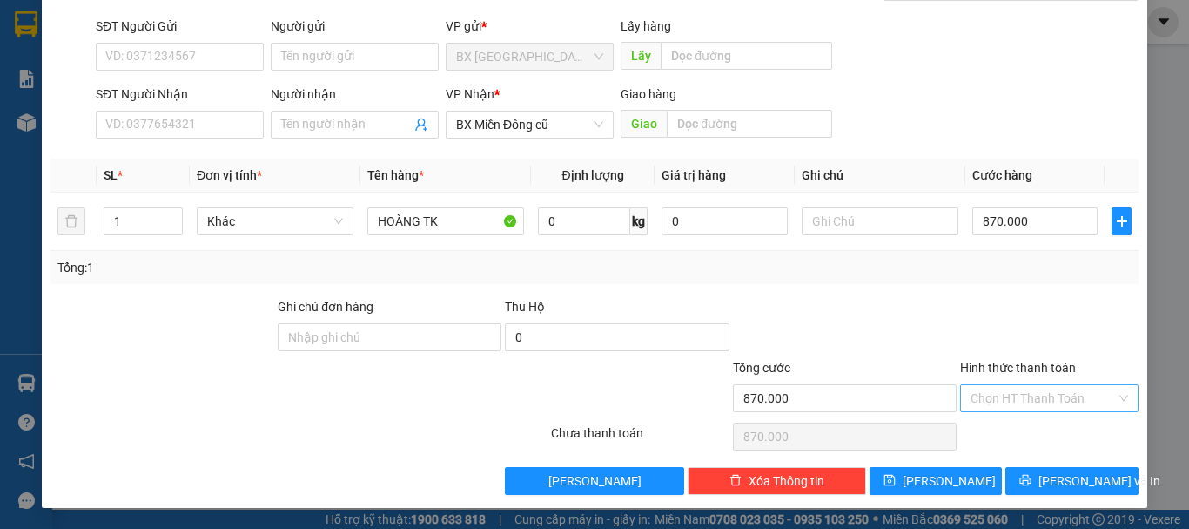
click at [1025, 407] on input "Hình thức thanh toán" at bounding box center [1043, 398] width 145 height 26
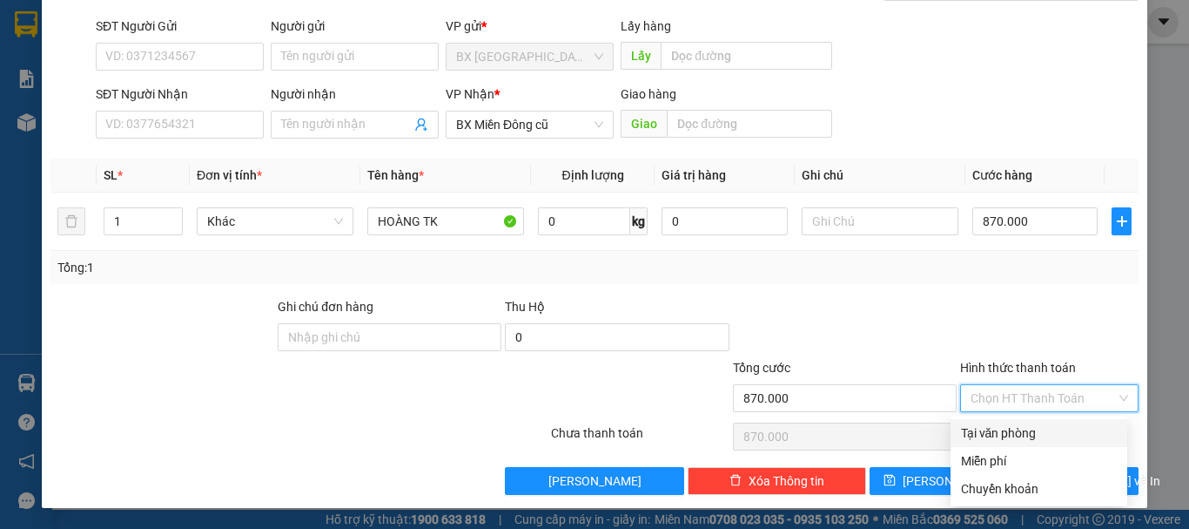
click at [1016, 434] on div "Tại văn phòng" at bounding box center [1039, 432] width 156 height 19
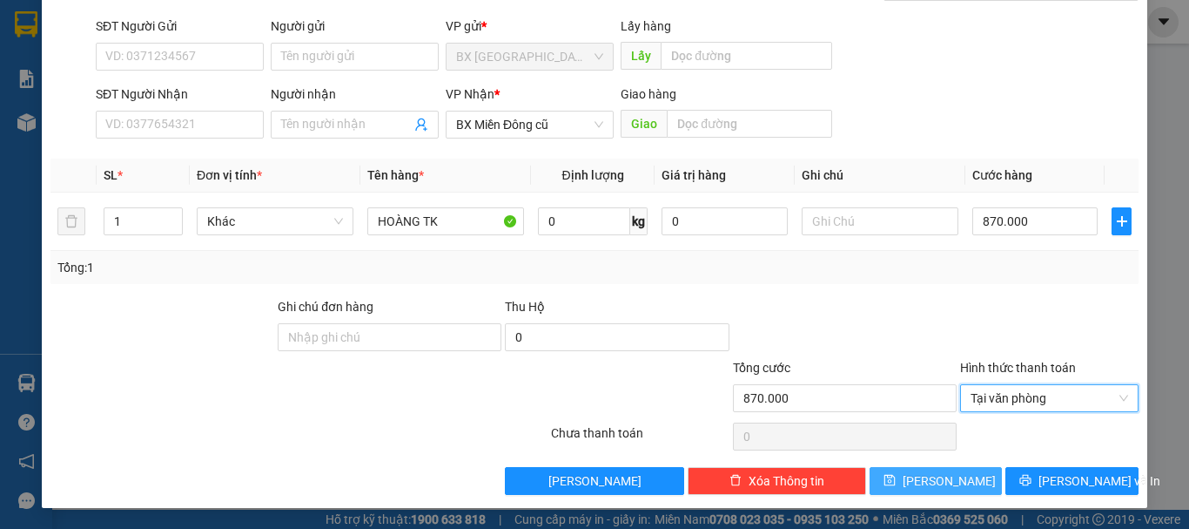
click at [950, 477] on button "[PERSON_NAME]" at bounding box center [936, 481] width 133 height 28
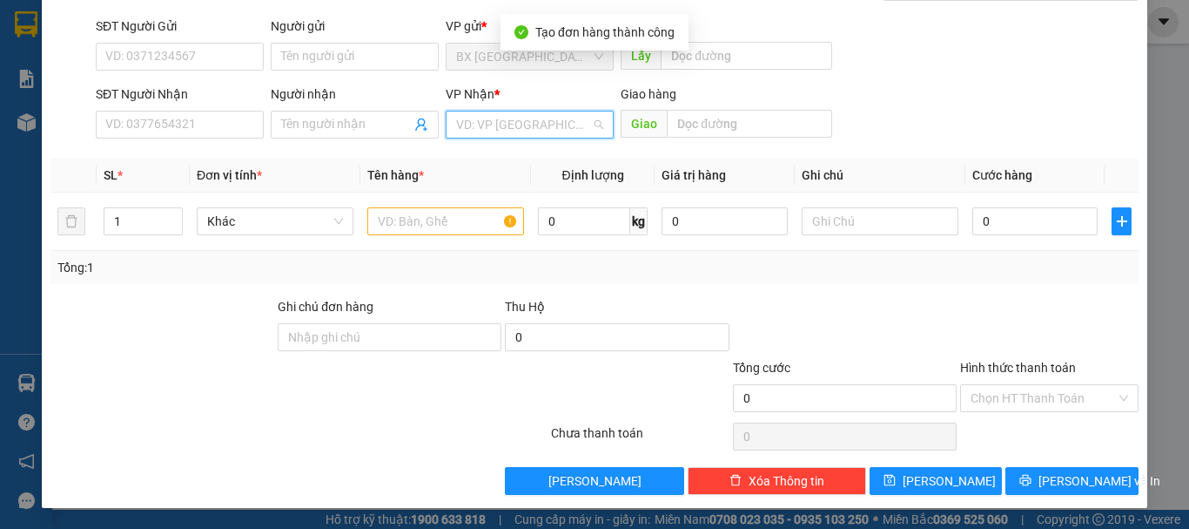
click at [576, 131] on input "search" at bounding box center [523, 124] width 135 height 26
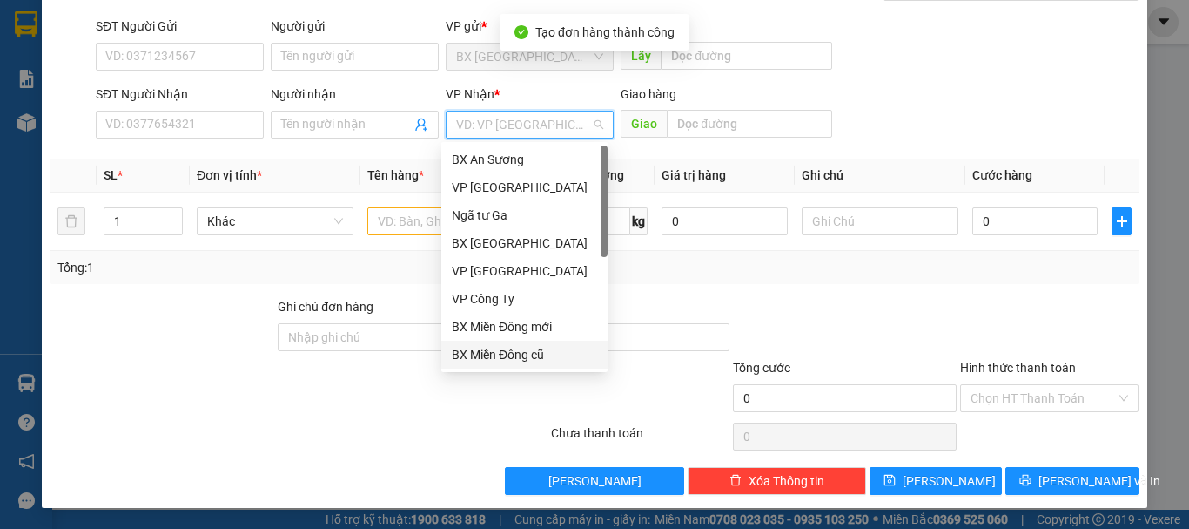
click at [522, 354] on div "BX Miền Đông cũ" at bounding box center [524, 354] width 145 height 19
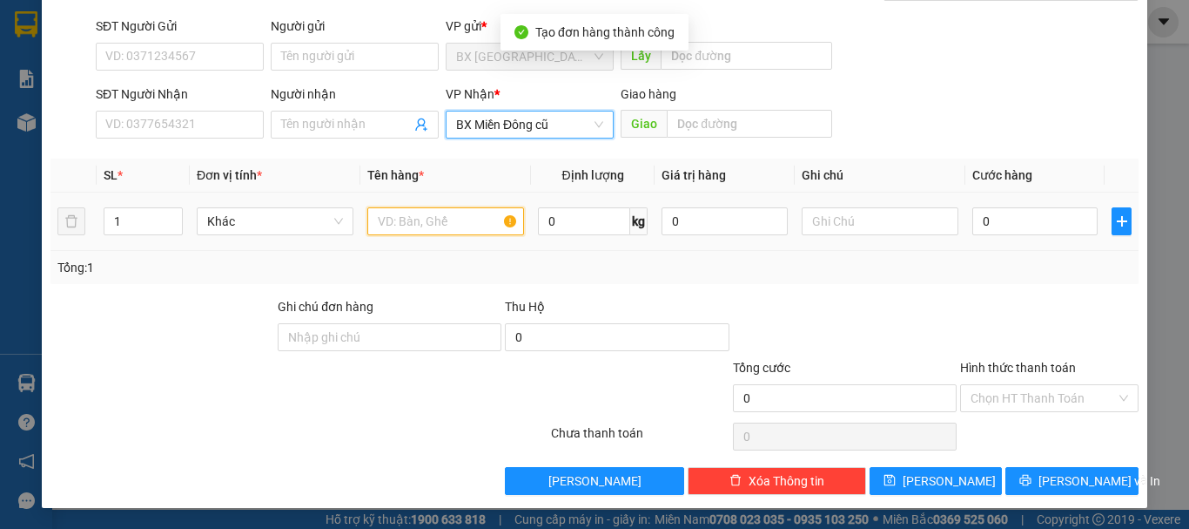
click at [461, 230] on input "text" at bounding box center [445, 221] width 157 height 28
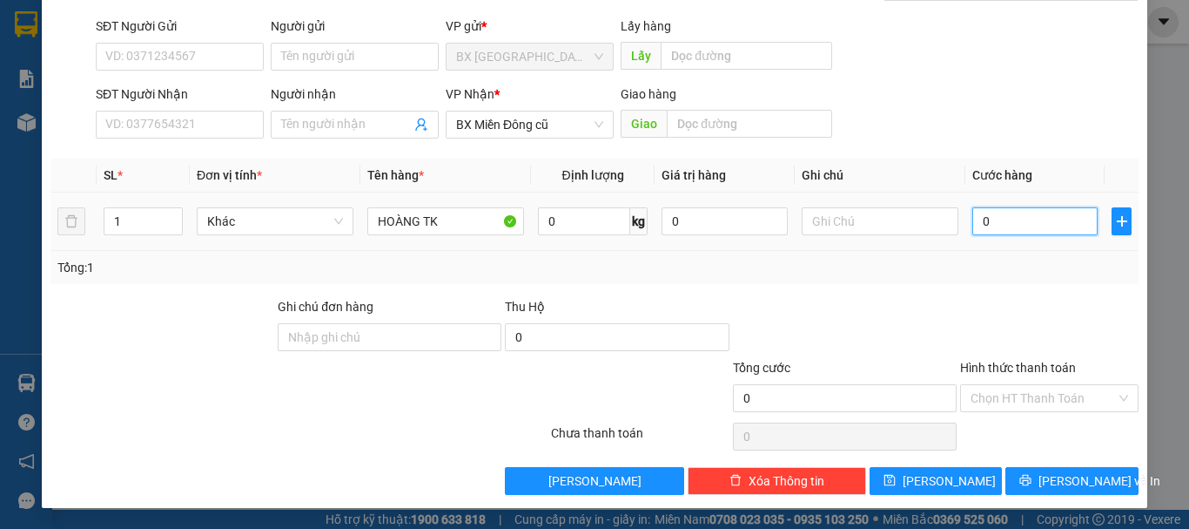
click at [1005, 217] on input "0" at bounding box center [1035, 221] width 125 height 28
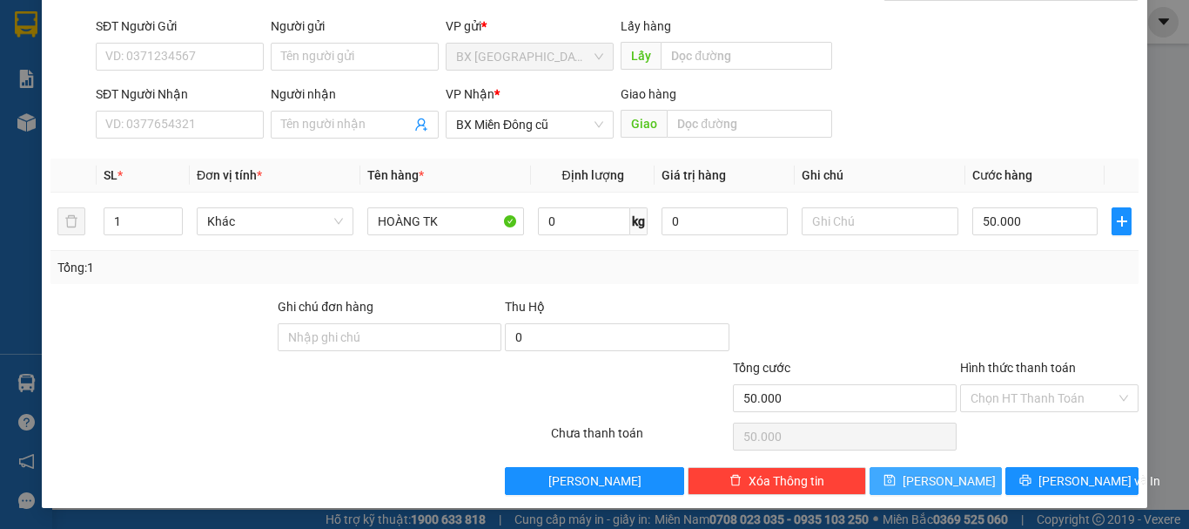
click at [924, 469] on button "[PERSON_NAME]" at bounding box center [936, 481] width 133 height 28
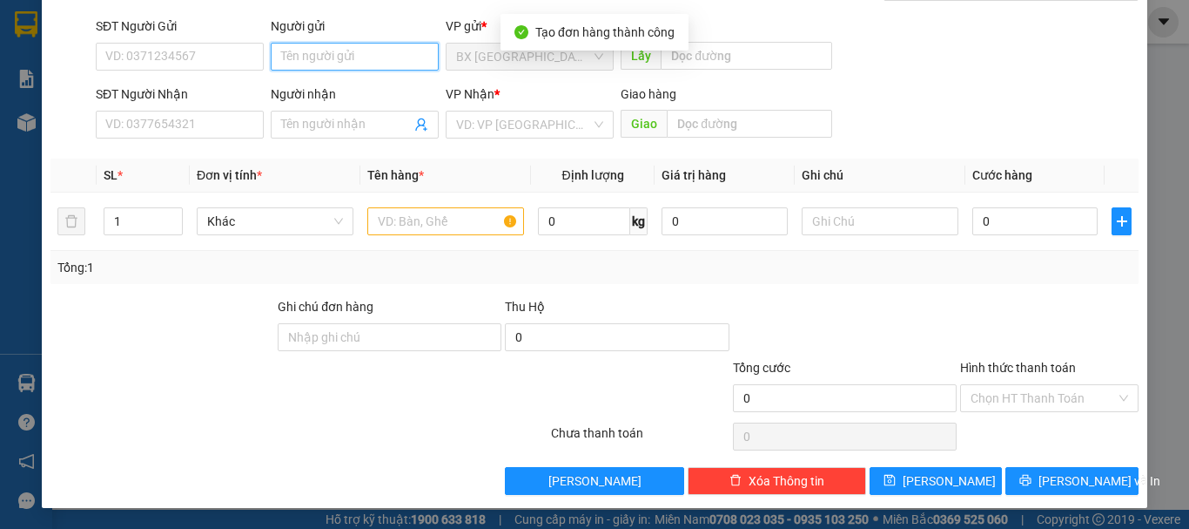
click at [385, 44] on input "Người gửi" at bounding box center [355, 57] width 168 height 28
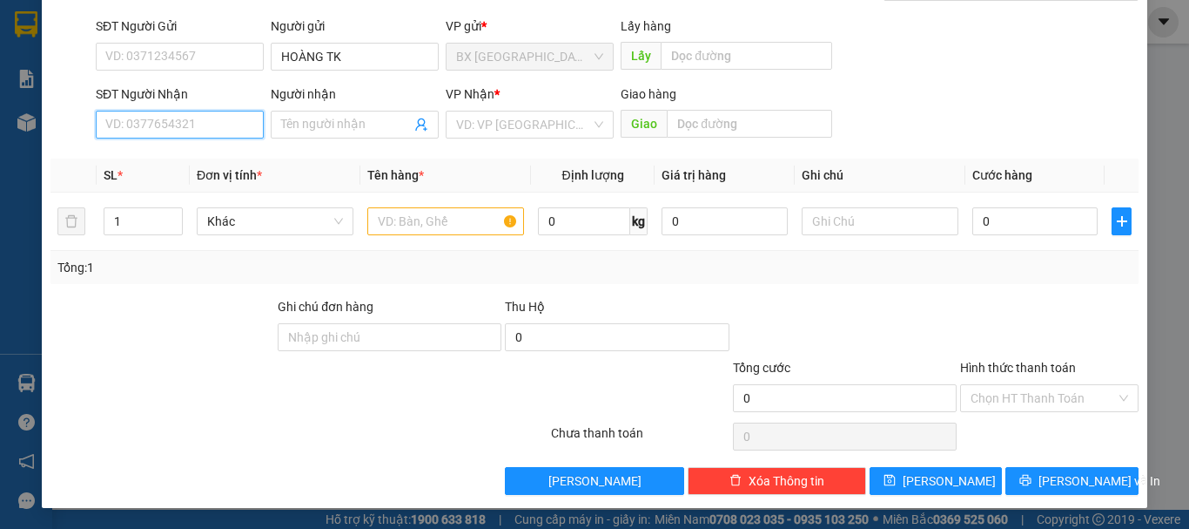
click at [224, 135] on input "SĐT Người Nhận" at bounding box center [180, 125] width 168 height 28
click at [224, 135] on input "0344700681" at bounding box center [180, 125] width 168 height 28
click at [224, 128] on input "0344700681" at bounding box center [180, 125] width 168 height 28
click at [560, 131] on input "search" at bounding box center [523, 124] width 135 height 26
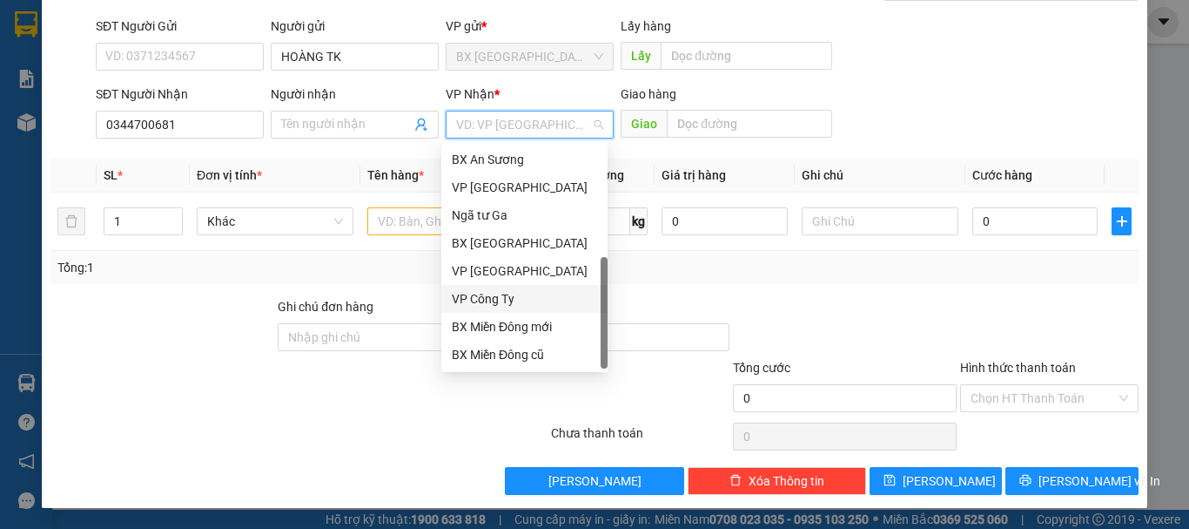
scroll to position [56, 0]
click at [522, 303] on div "BX Miền Đông cũ" at bounding box center [524, 298] width 145 height 19
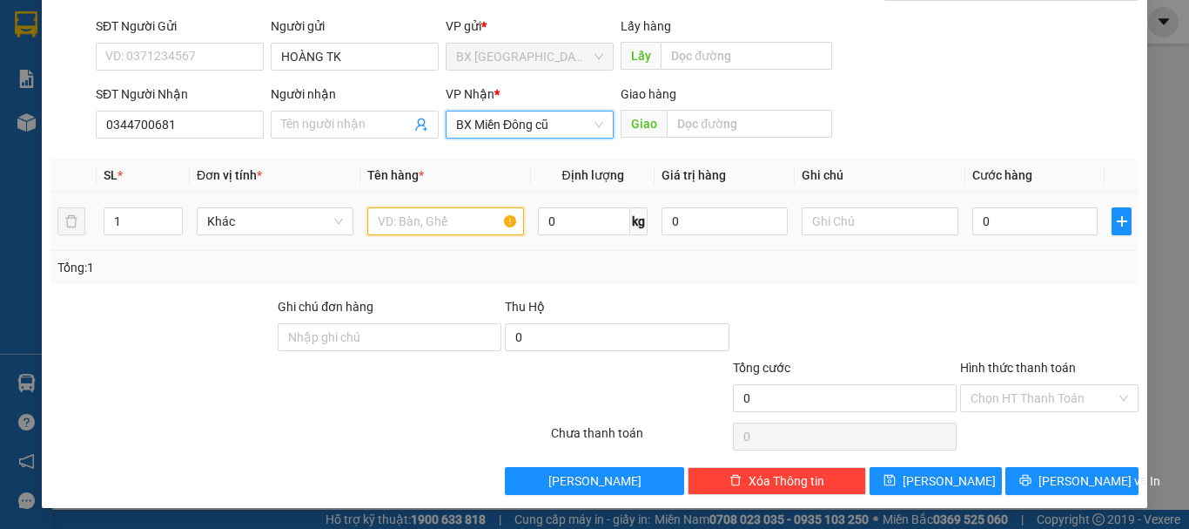
click at [403, 230] on input "text" at bounding box center [445, 221] width 157 height 28
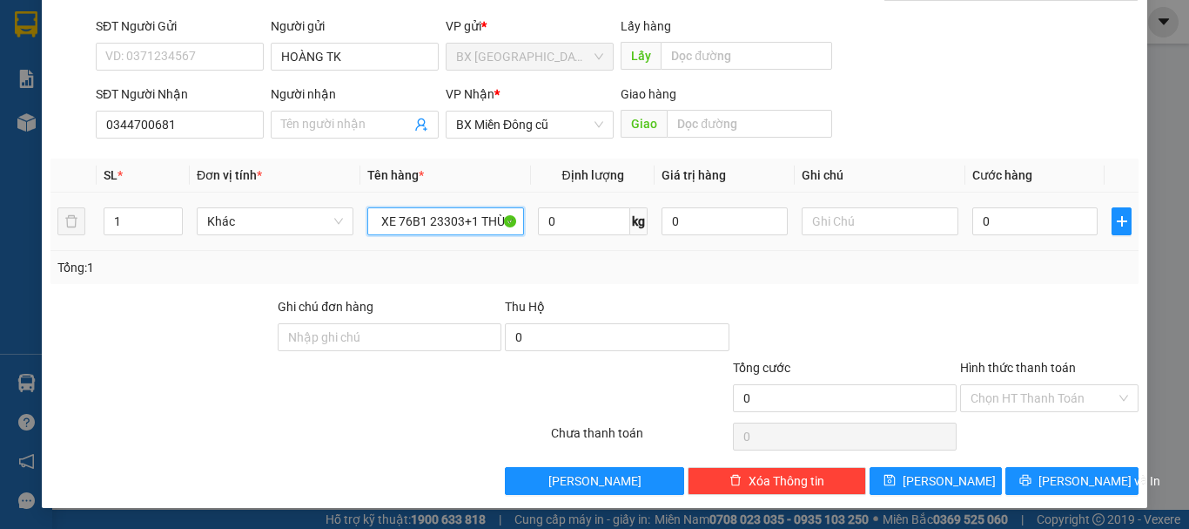
scroll to position [0, 15]
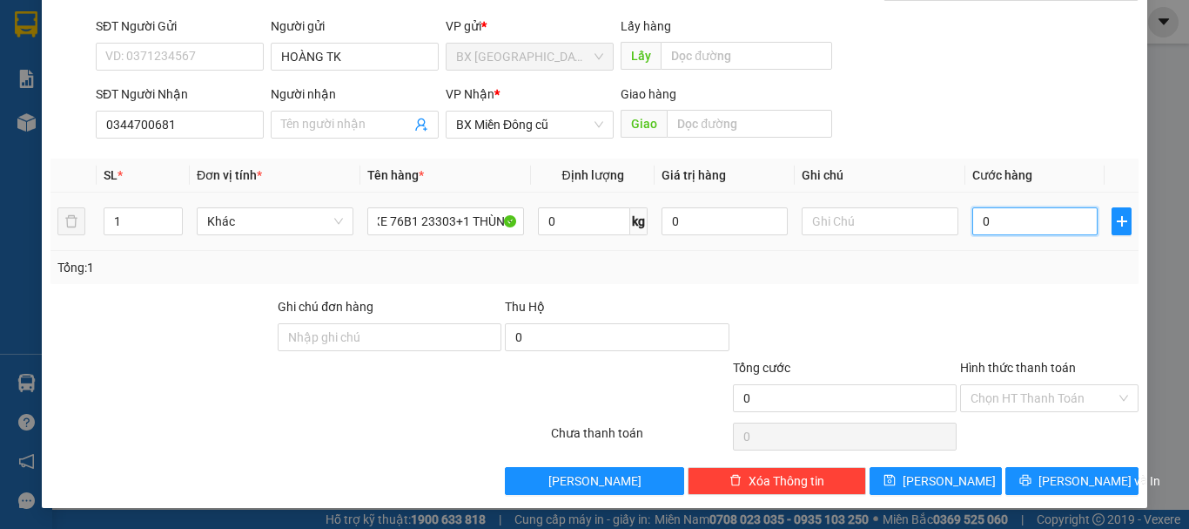
click at [1000, 219] on input "0" at bounding box center [1035, 221] width 125 height 28
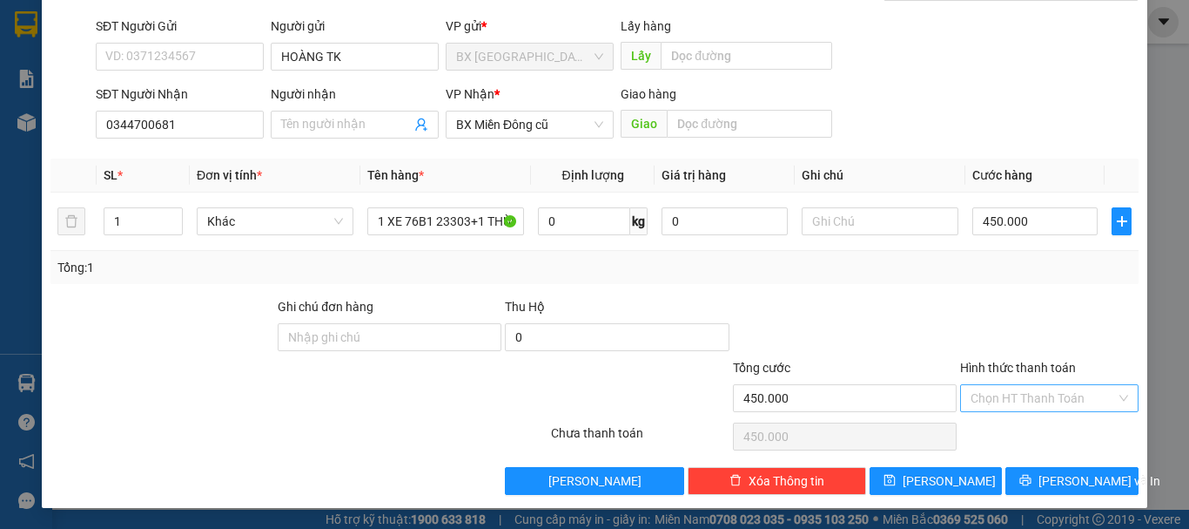
click at [1041, 397] on input "Hình thức thanh toán" at bounding box center [1043, 398] width 145 height 26
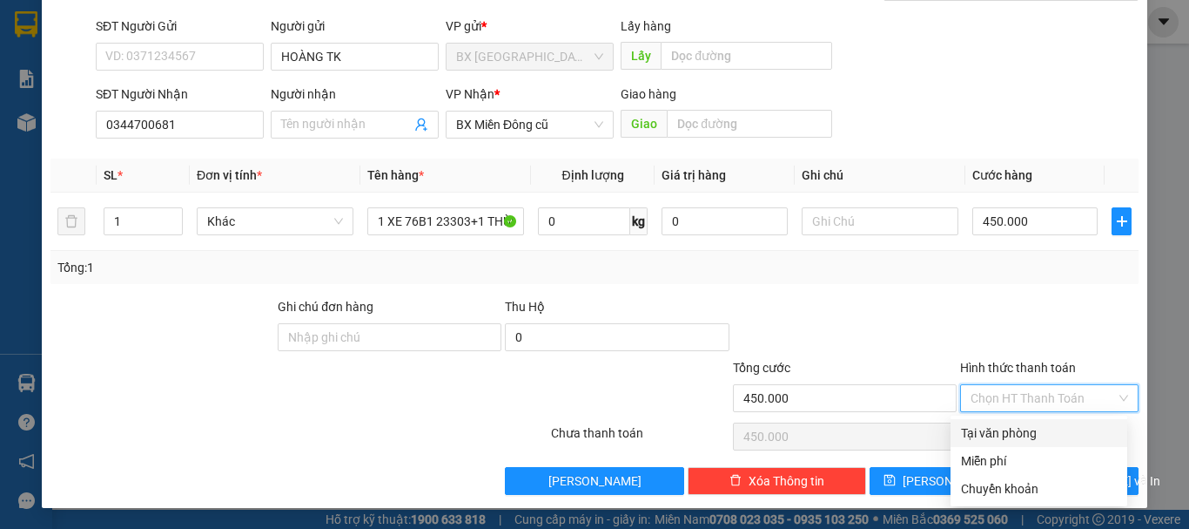
click at [991, 423] on div "Tại văn phòng" at bounding box center [1039, 432] width 156 height 19
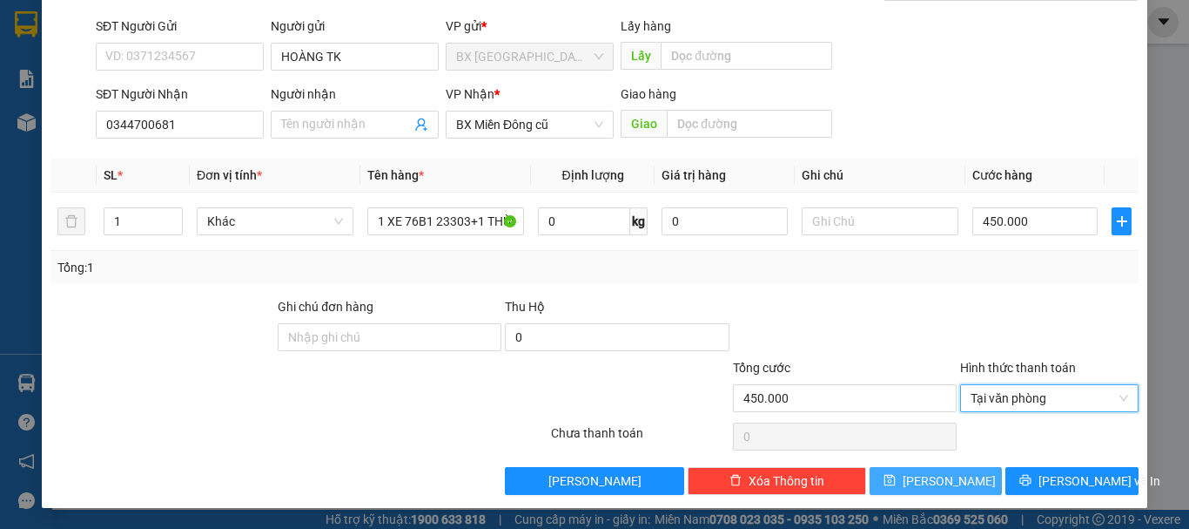
click at [920, 480] on button "[PERSON_NAME]" at bounding box center [936, 481] width 133 height 28
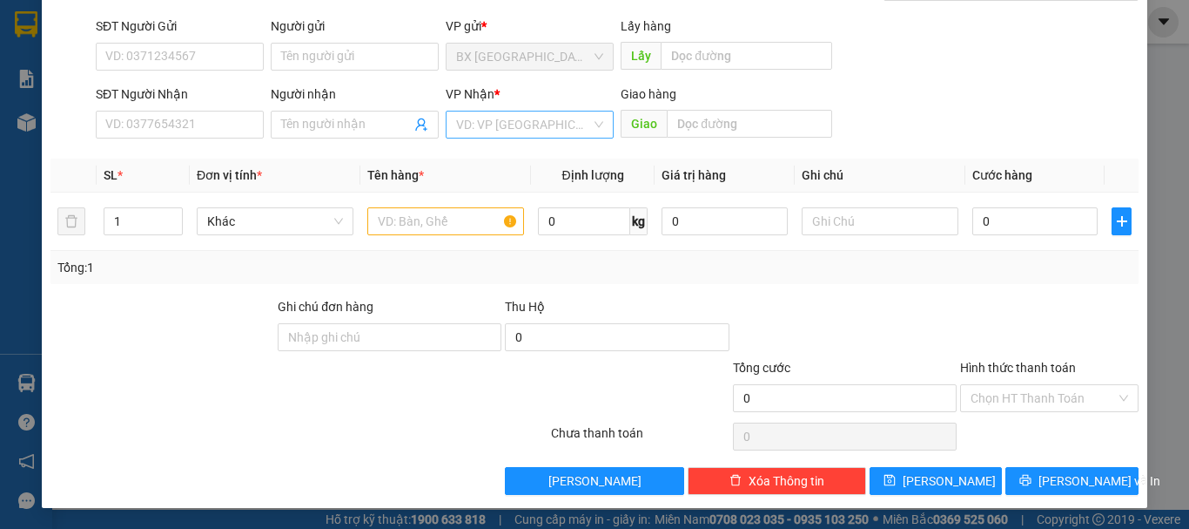
click at [536, 117] on input "search" at bounding box center [523, 124] width 135 height 26
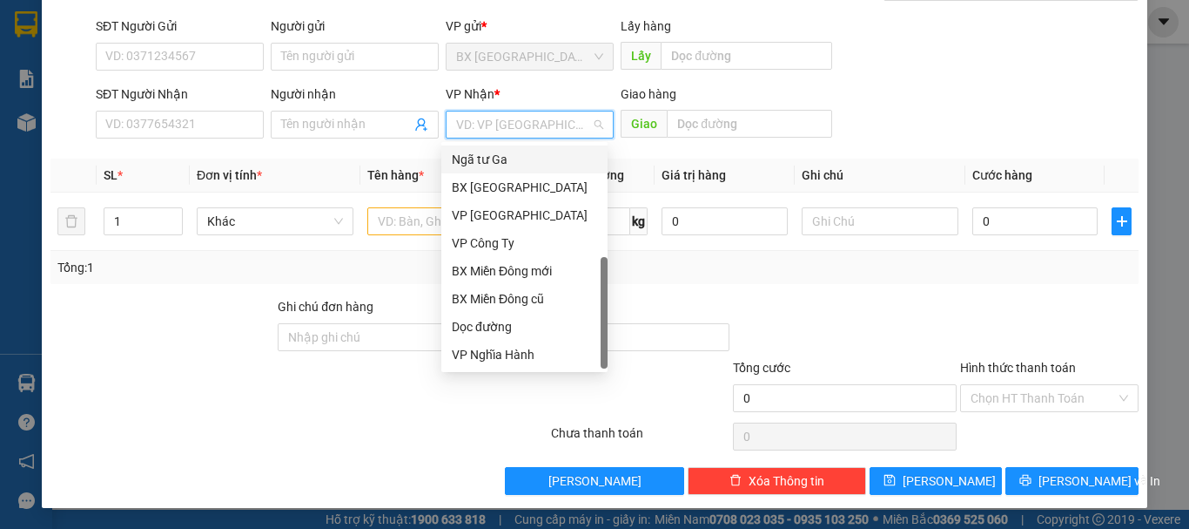
click at [505, 161] on div "Ngã tư Ga" at bounding box center [524, 159] width 145 height 19
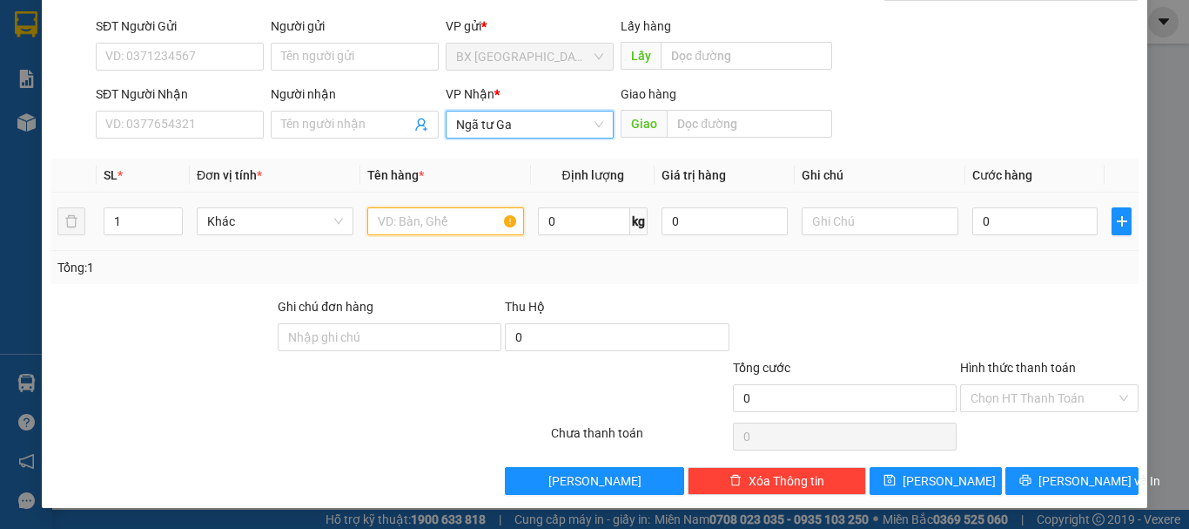
click at [446, 213] on input "text" at bounding box center [445, 221] width 157 height 28
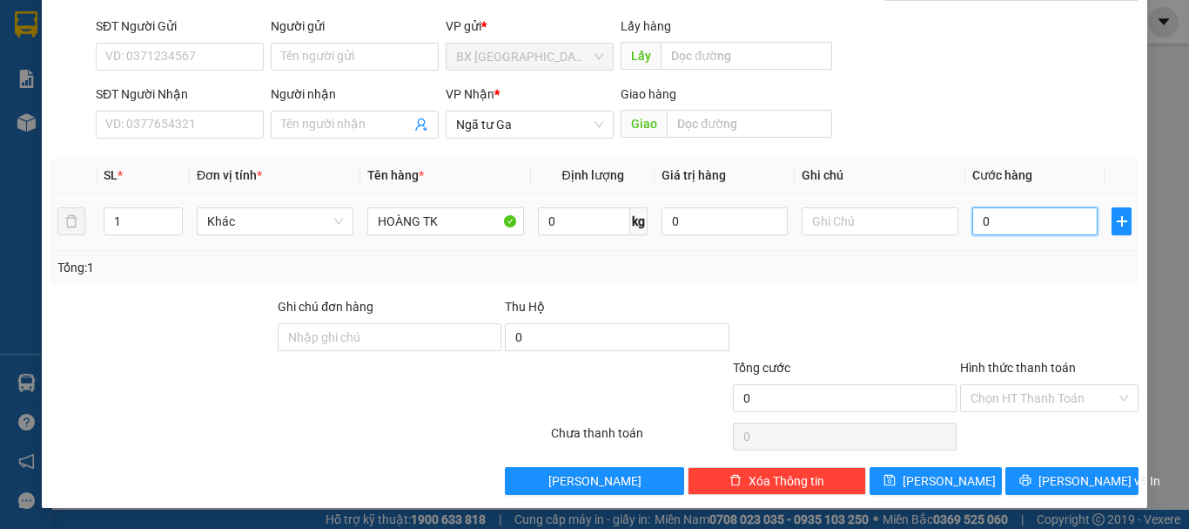
click at [1069, 216] on input "0" at bounding box center [1035, 221] width 125 height 28
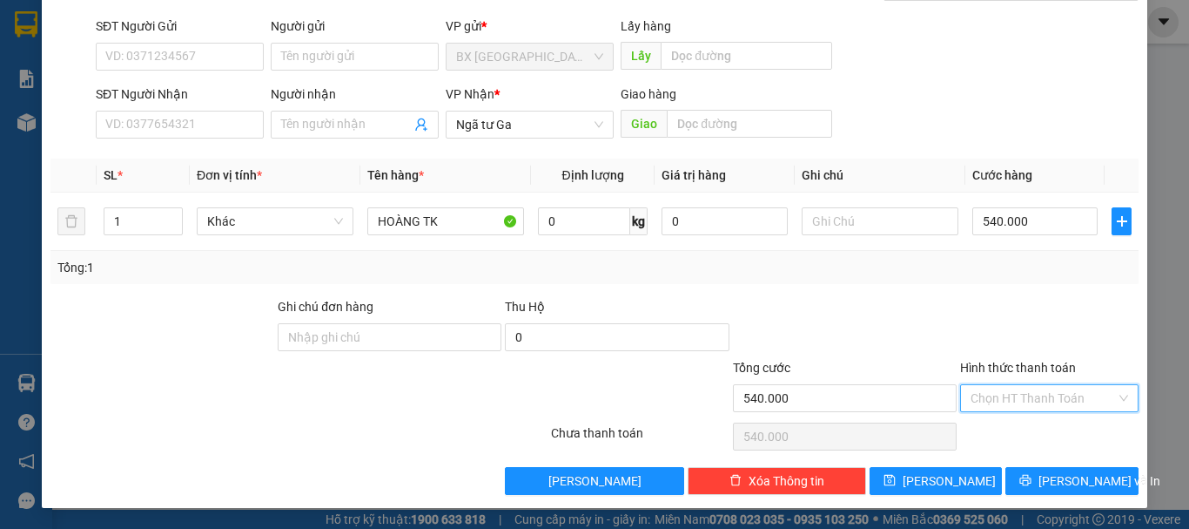
click at [1084, 394] on input "Hình thức thanh toán" at bounding box center [1043, 398] width 145 height 26
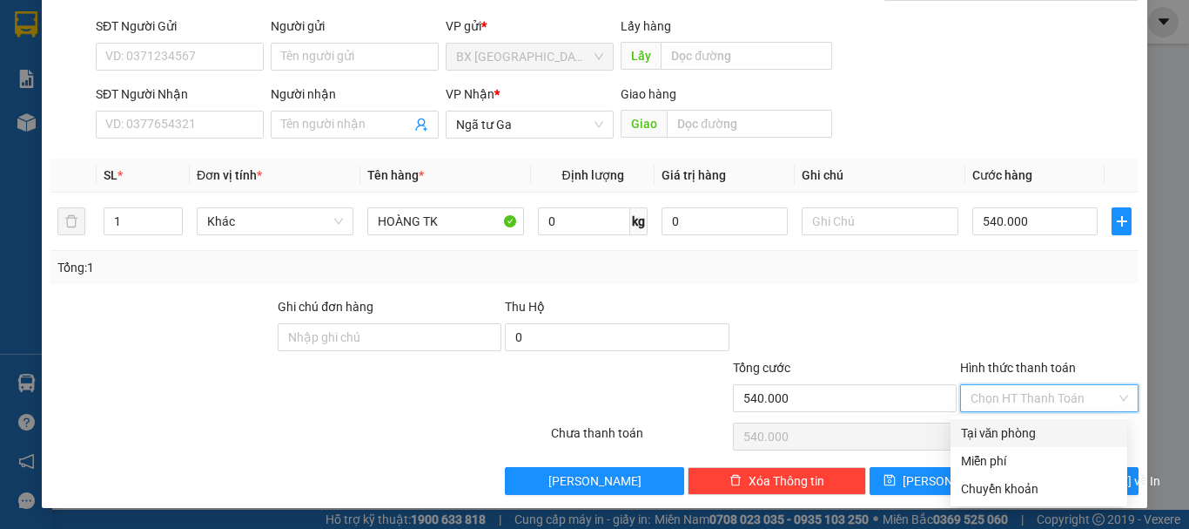
drag, startPoint x: 1041, startPoint y: 426, endPoint x: 1025, endPoint y: 441, distance: 22.2
click at [1039, 428] on div "Tại văn phòng" at bounding box center [1039, 432] width 156 height 19
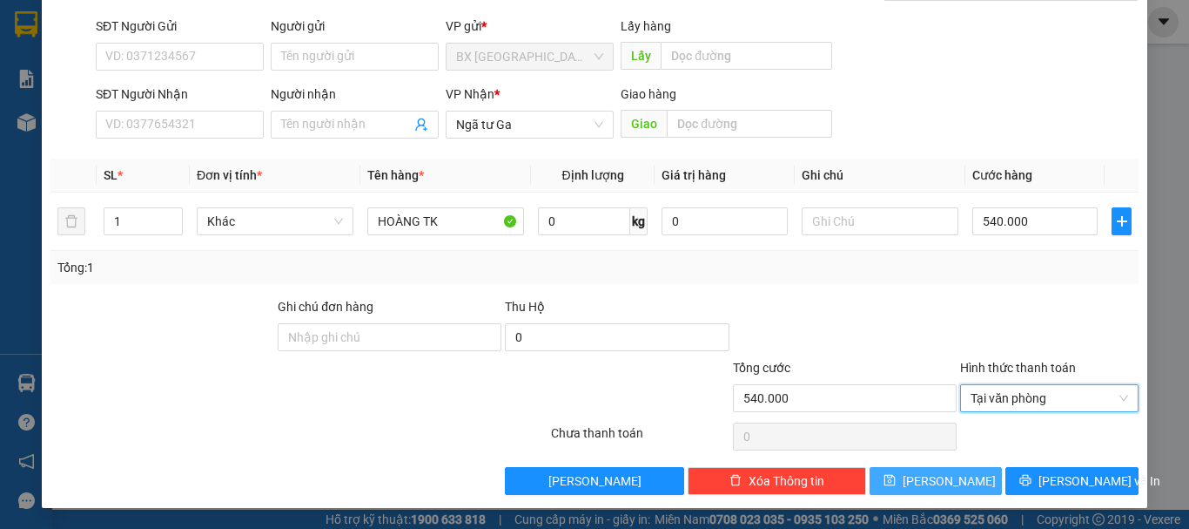
click at [934, 475] on span "[PERSON_NAME]" at bounding box center [949, 480] width 93 height 19
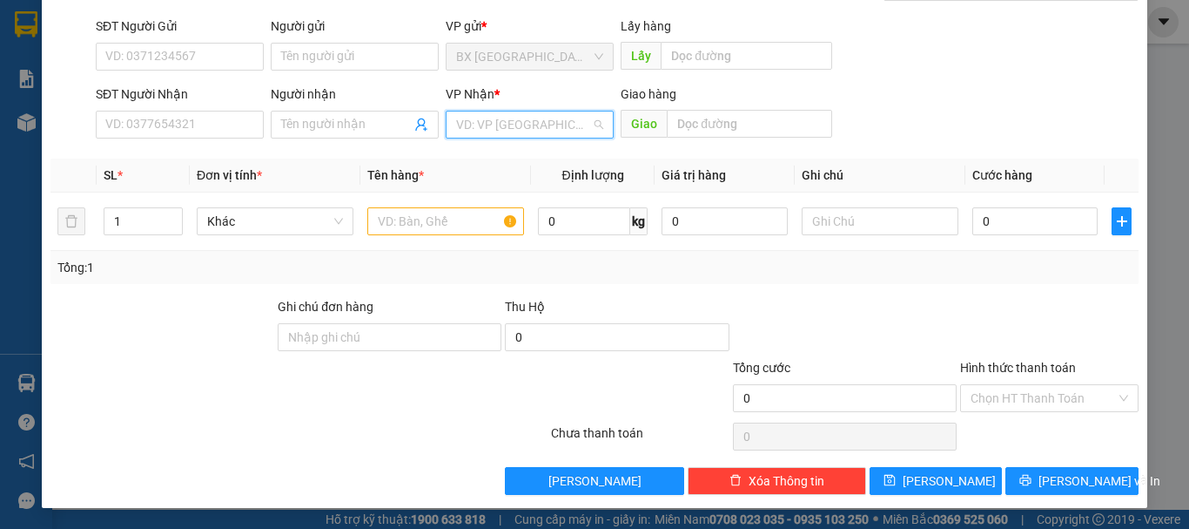
click at [540, 111] on input "search" at bounding box center [523, 124] width 135 height 26
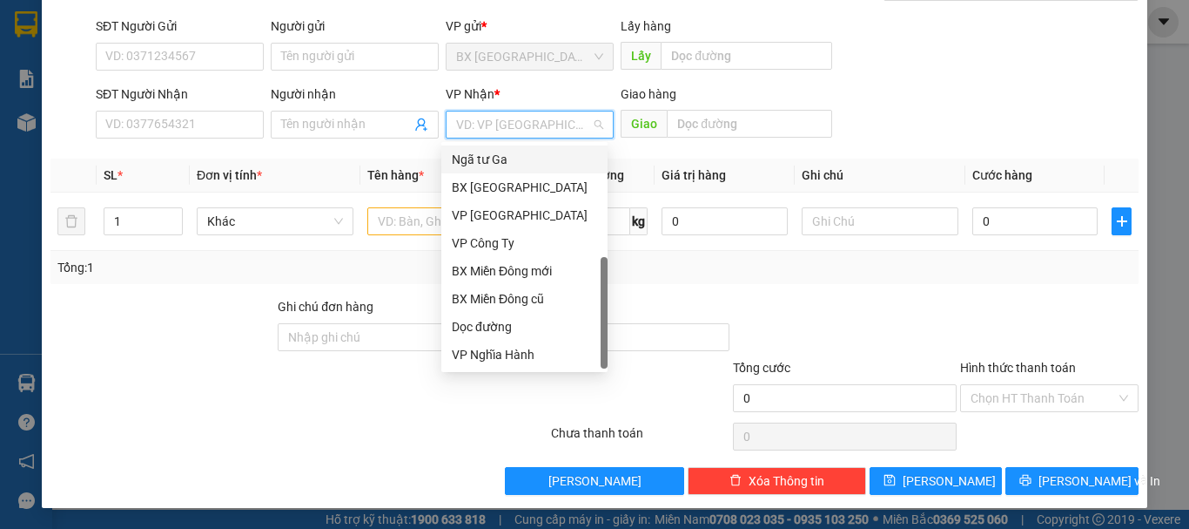
click at [508, 169] on div "Ngã tư Ga" at bounding box center [524, 159] width 166 height 28
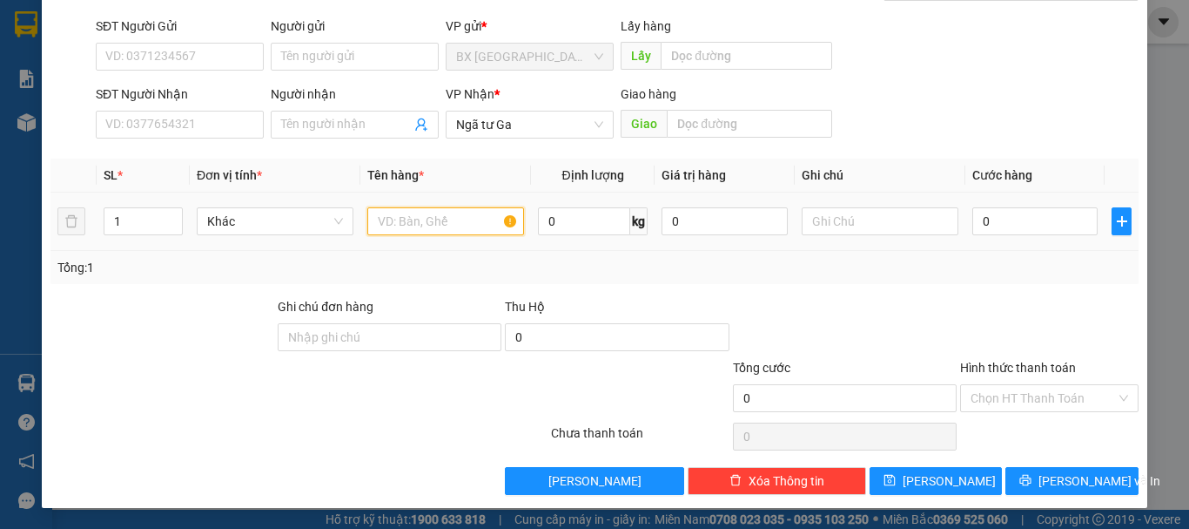
click at [485, 212] on input "text" at bounding box center [445, 221] width 157 height 28
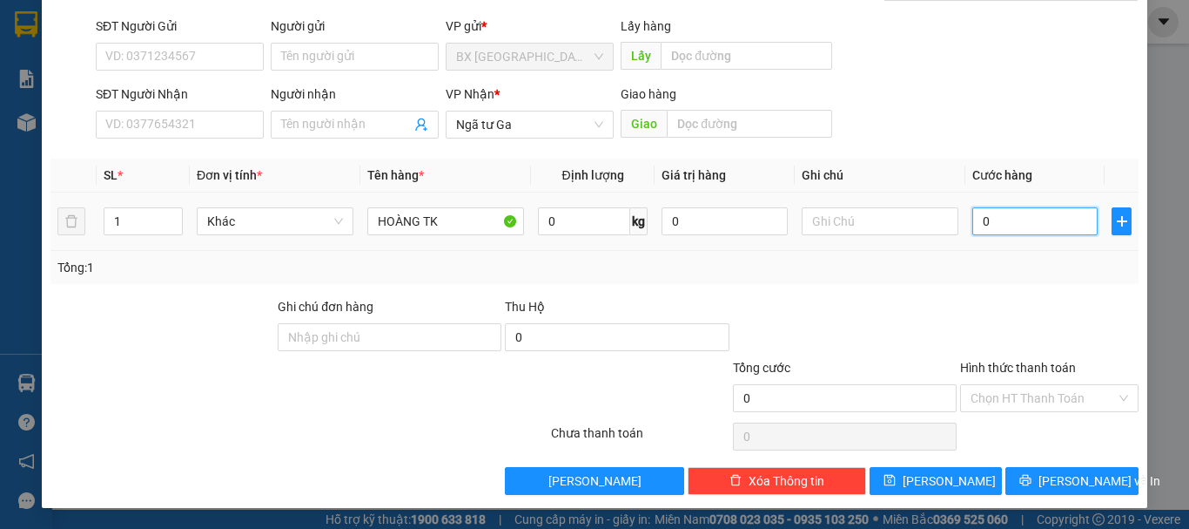
click at [1040, 220] on input "0" at bounding box center [1035, 221] width 125 height 28
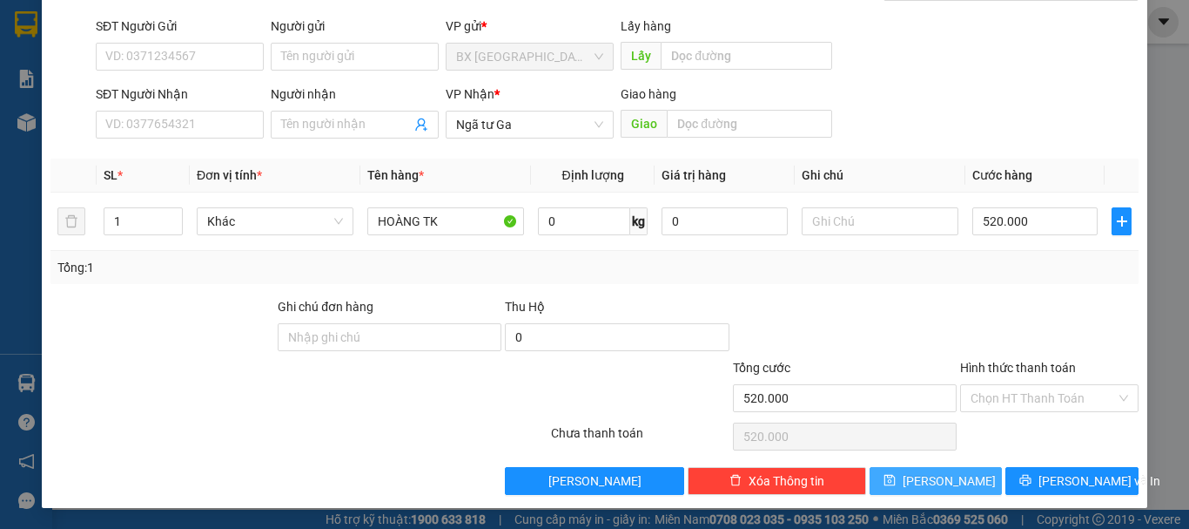
click at [932, 473] on span "[PERSON_NAME]" at bounding box center [949, 480] width 93 height 19
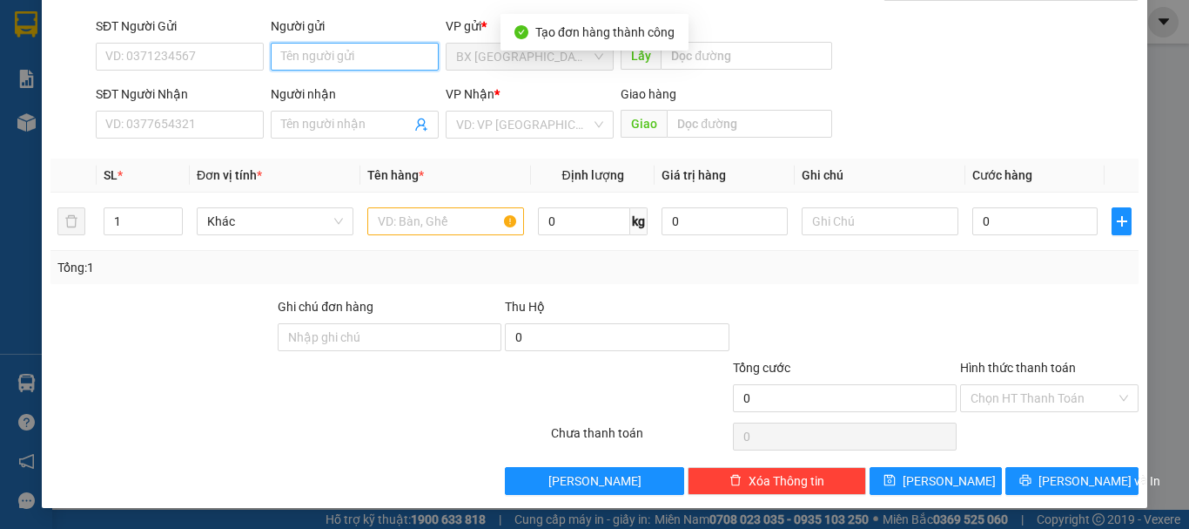
click at [367, 66] on input "Người gửi" at bounding box center [355, 57] width 168 height 28
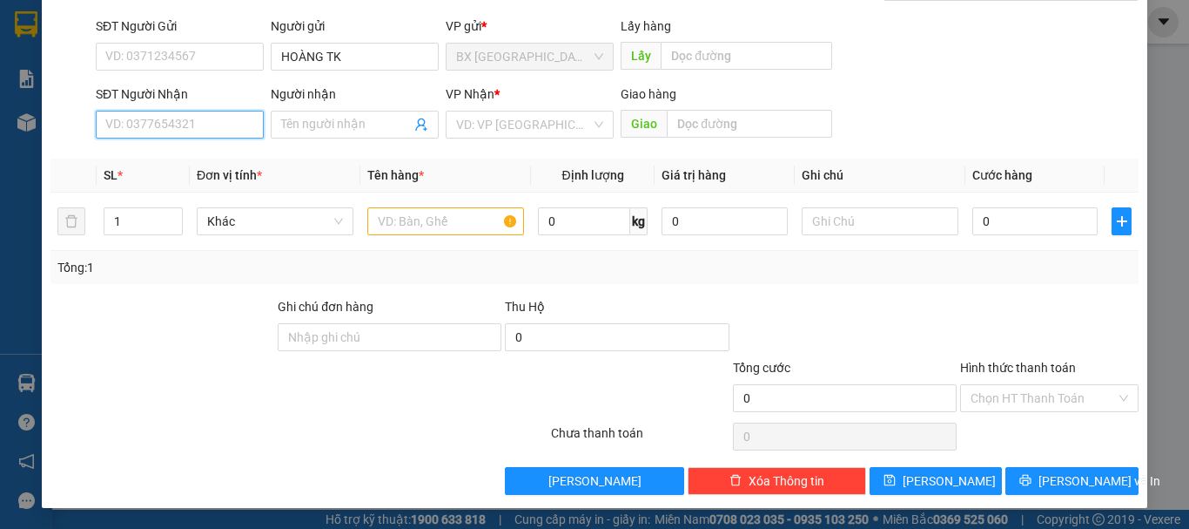
click at [227, 119] on input "SĐT Người Nhận" at bounding box center [180, 125] width 168 height 28
click at [227, 119] on input "0906169733" at bounding box center [180, 125] width 168 height 28
click at [207, 129] on input "0906169733" at bounding box center [180, 125] width 168 height 28
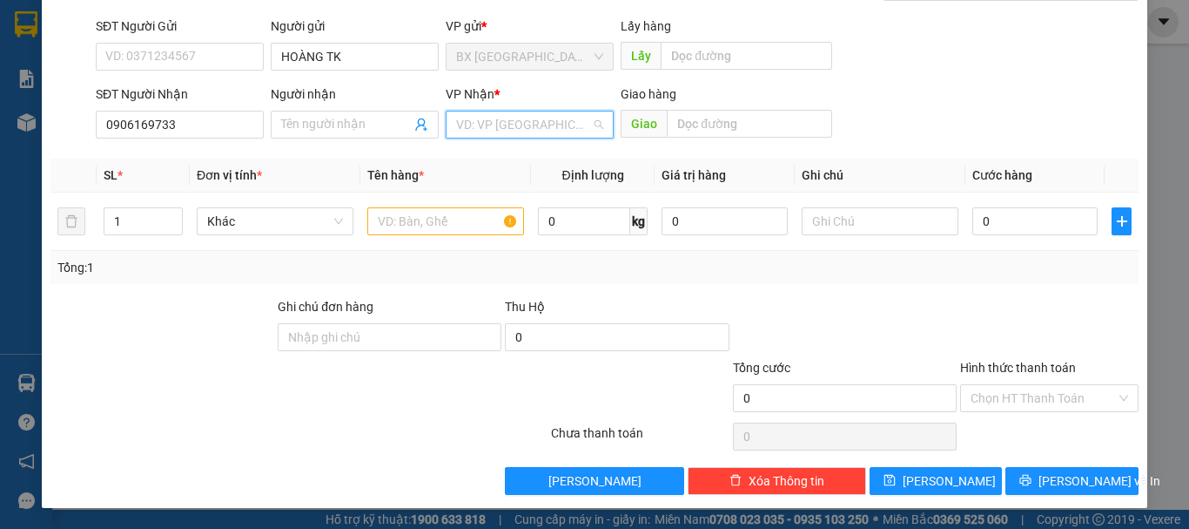
drag, startPoint x: 505, startPoint y: 134, endPoint x: 515, endPoint y: 192, distance: 58.4
click at [506, 134] on input "search" at bounding box center [523, 124] width 135 height 26
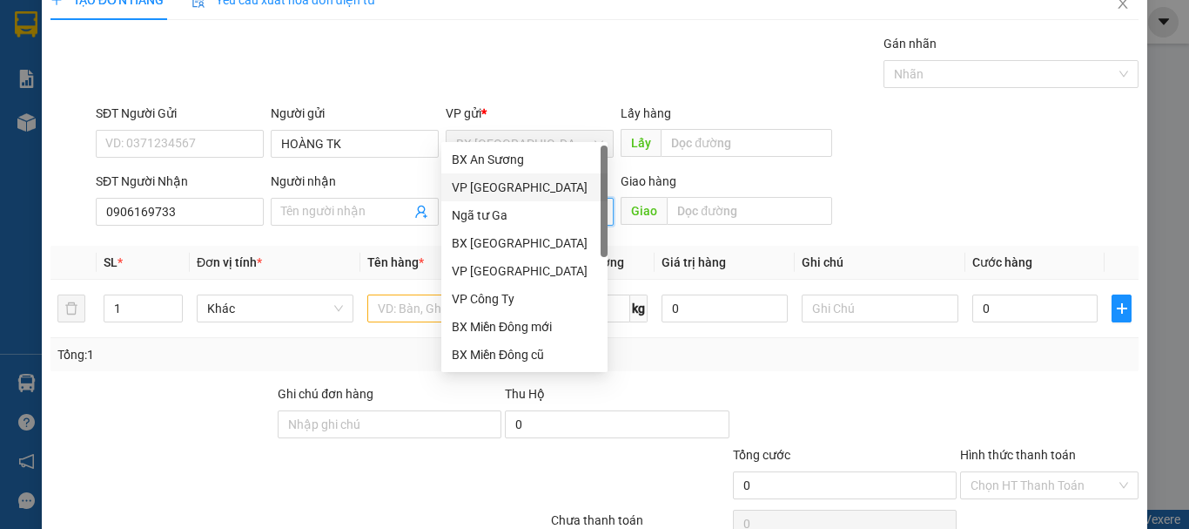
click at [514, 197] on div "VP [GEOGRAPHIC_DATA]" at bounding box center [524, 187] width 166 height 28
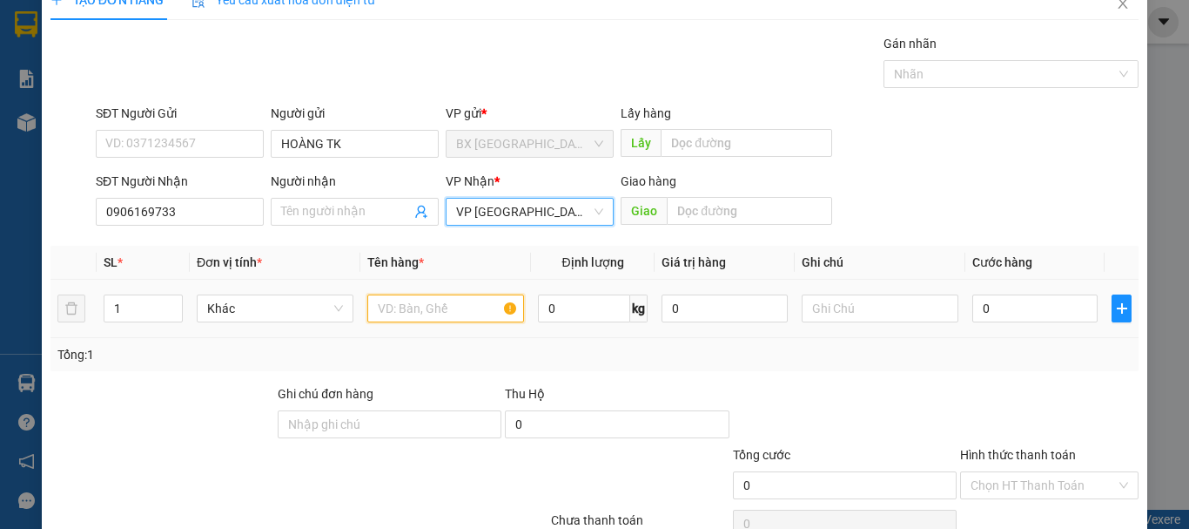
click at [414, 310] on input "text" at bounding box center [445, 308] width 157 height 28
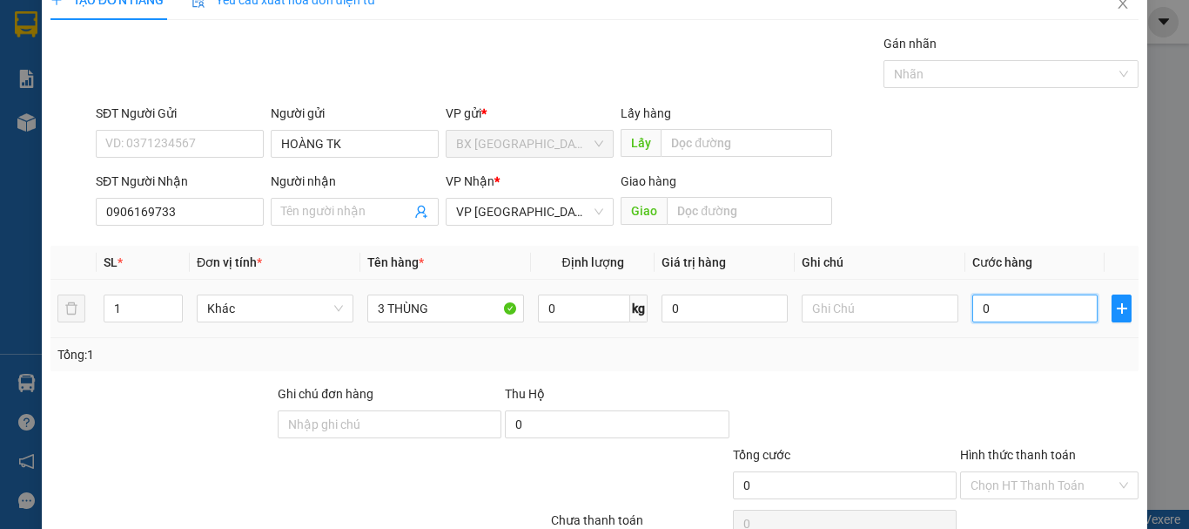
click at [1041, 306] on input "0" at bounding box center [1035, 308] width 125 height 28
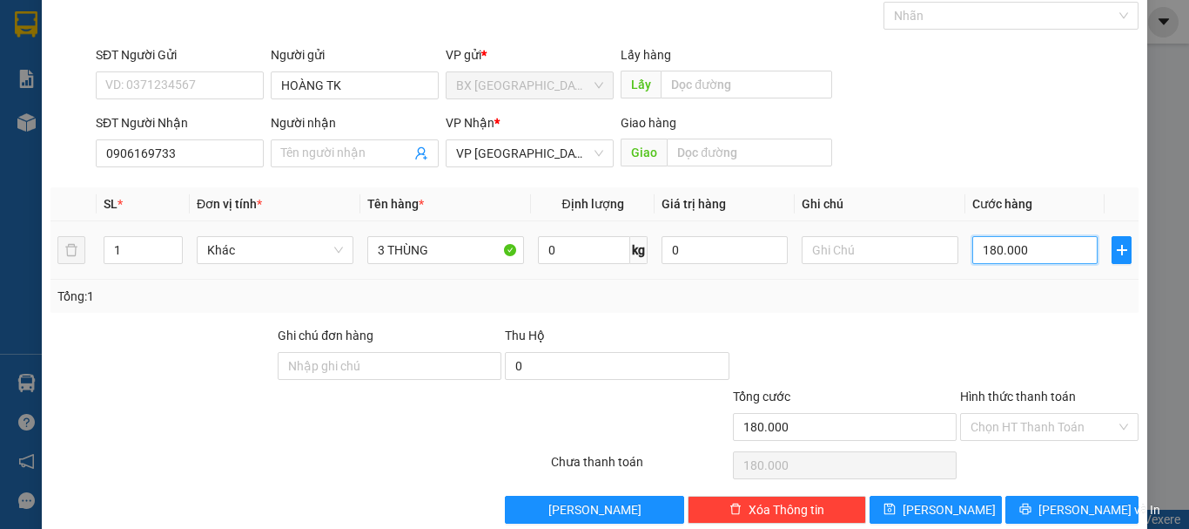
scroll to position [116, 0]
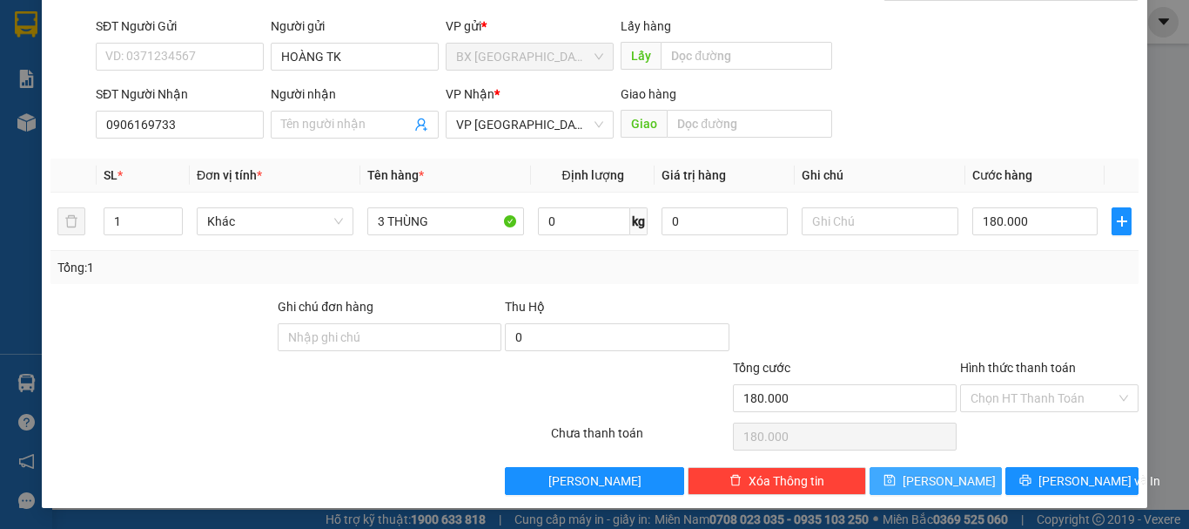
click at [945, 468] on button "[PERSON_NAME]" at bounding box center [936, 481] width 133 height 28
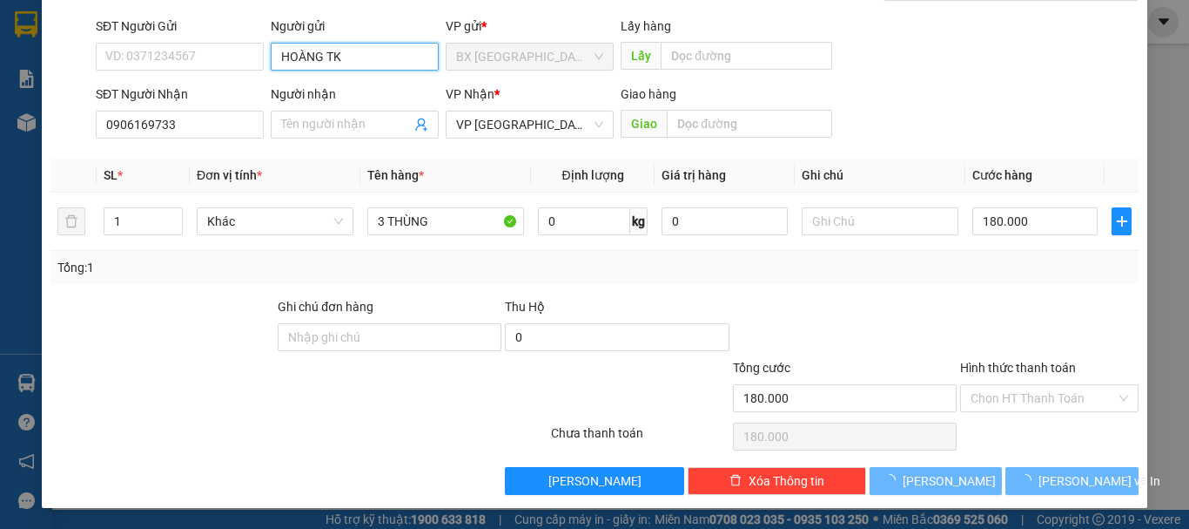
click at [343, 60] on input "HOÀNG TK" at bounding box center [355, 57] width 168 height 28
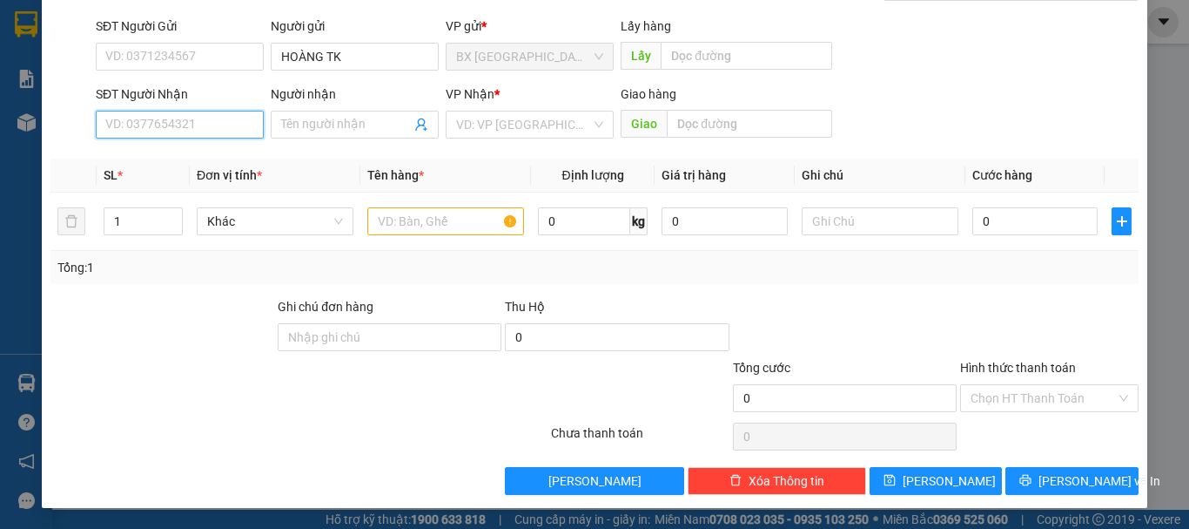
click at [221, 118] on input "SĐT Người Nhận" at bounding box center [180, 125] width 168 height 28
drag, startPoint x: 191, startPoint y: 157, endPoint x: 219, endPoint y: 152, distance: 29.2
click at [192, 158] on div "0973380274 - TỐT" at bounding box center [177, 159] width 145 height 19
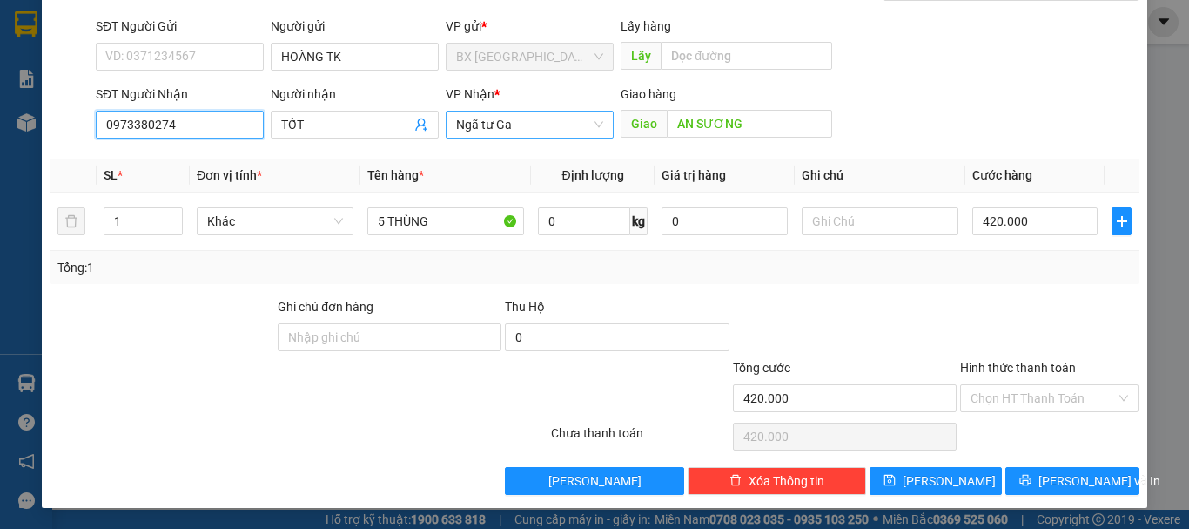
click at [528, 131] on span "Ngã tư Ga" at bounding box center [529, 124] width 147 height 26
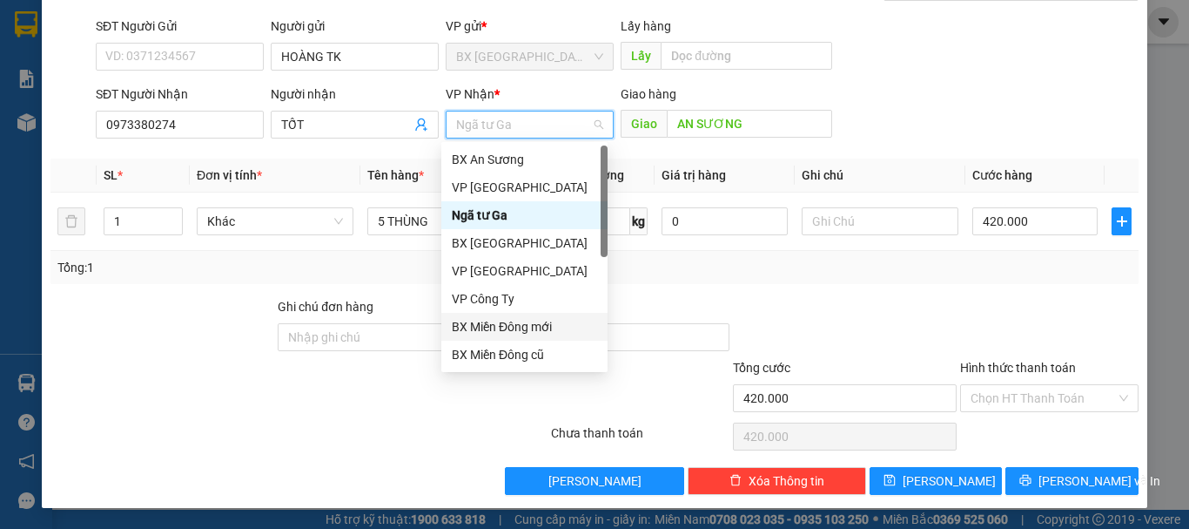
scroll to position [56, 0]
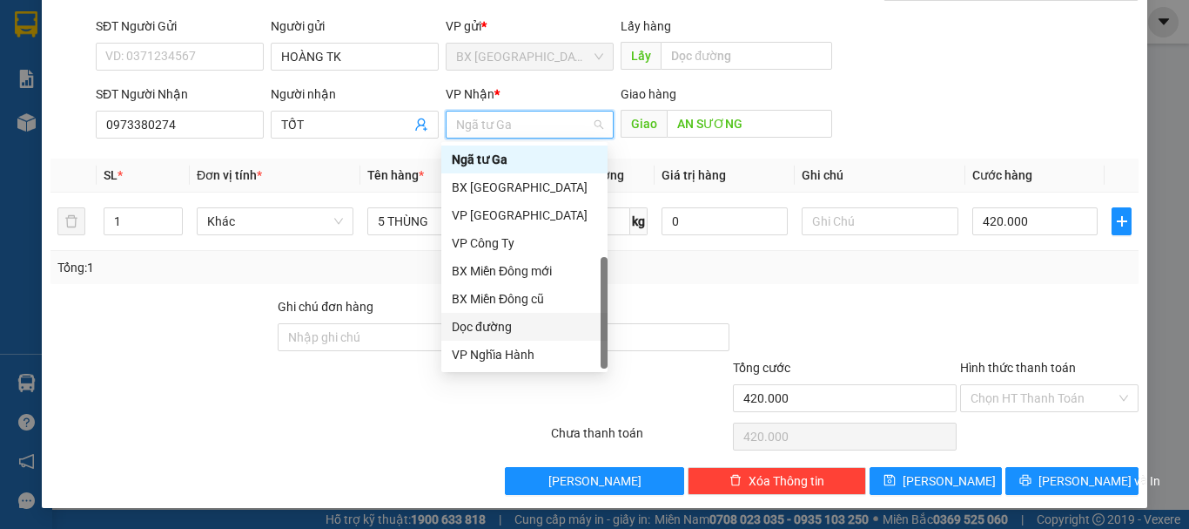
click at [480, 330] on div "Dọc đường" at bounding box center [524, 326] width 145 height 19
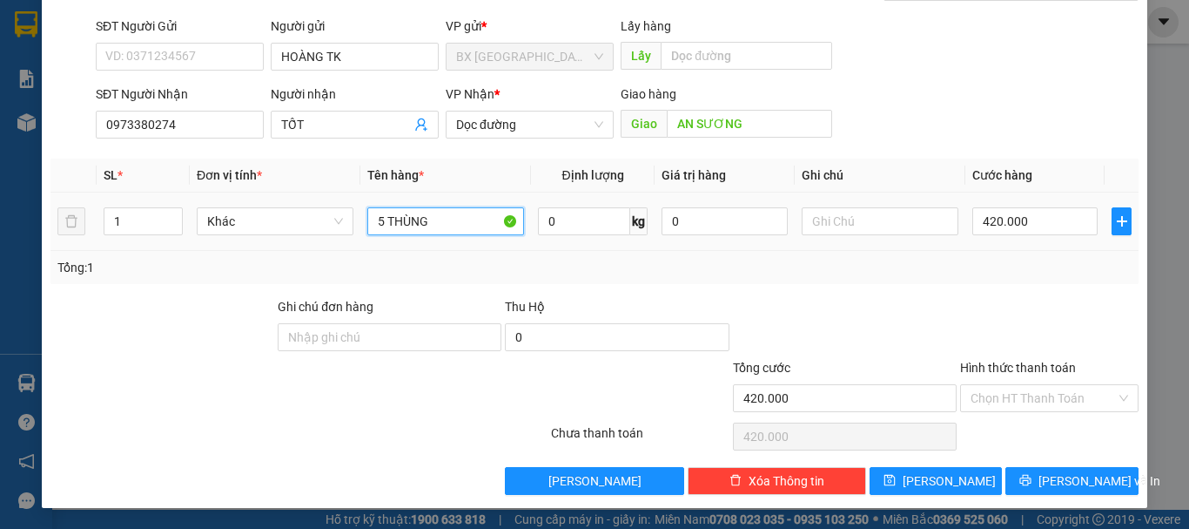
drag, startPoint x: 383, startPoint y: 218, endPoint x: 340, endPoint y: 224, distance: 44.0
click at [351, 224] on tr "1 Khác 5 THÙNG 0 kg 0 420.000" at bounding box center [595, 221] width 1088 height 58
click at [1014, 211] on input "420.000" at bounding box center [1035, 221] width 125 height 28
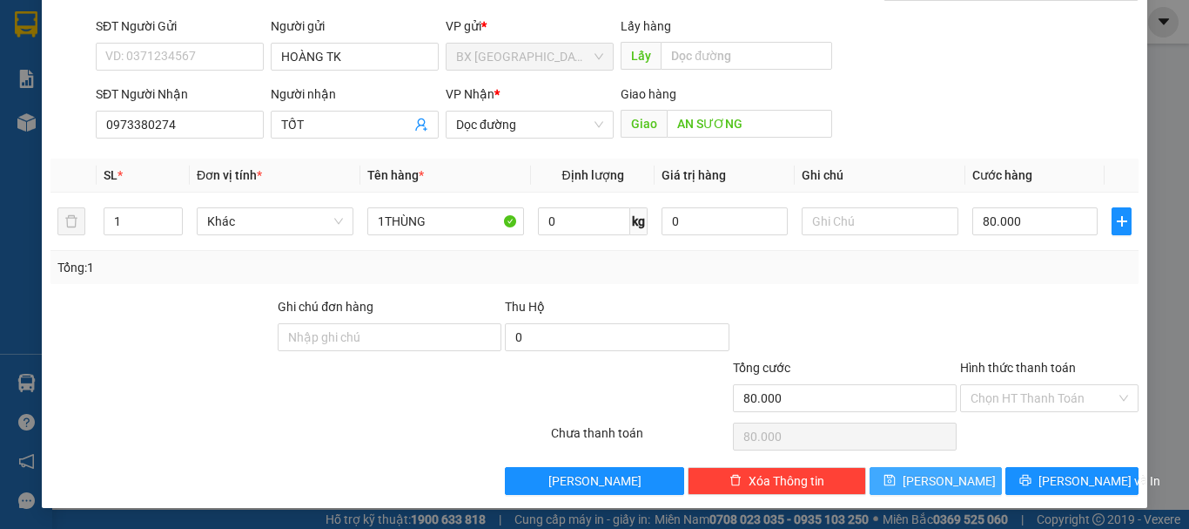
click at [948, 474] on div "Transit Pickup Surcharge Ids Transit Deliver Surcharge Ids Transit Deliver Surc…" at bounding box center [595, 221] width 1088 height 548
click at [947, 477] on button "[PERSON_NAME]" at bounding box center [936, 481] width 133 height 28
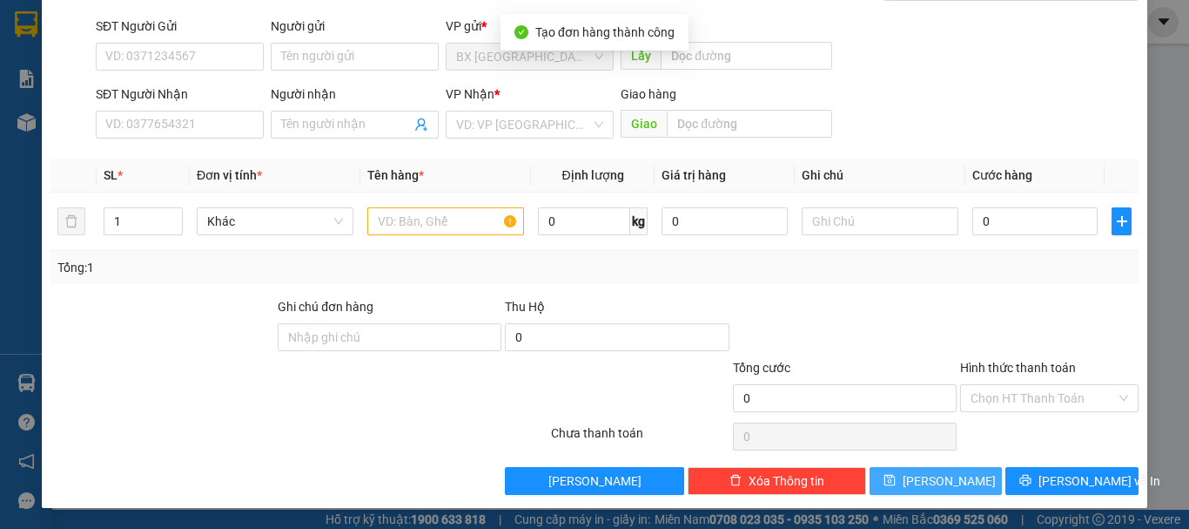
click at [935, 495] on div "TẠO ĐƠN HÀNG Yêu cầu xuất hóa đơn điện tử Transit Pickup Surcharge Ids Transit …" at bounding box center [595, 200] width 1106 height 615
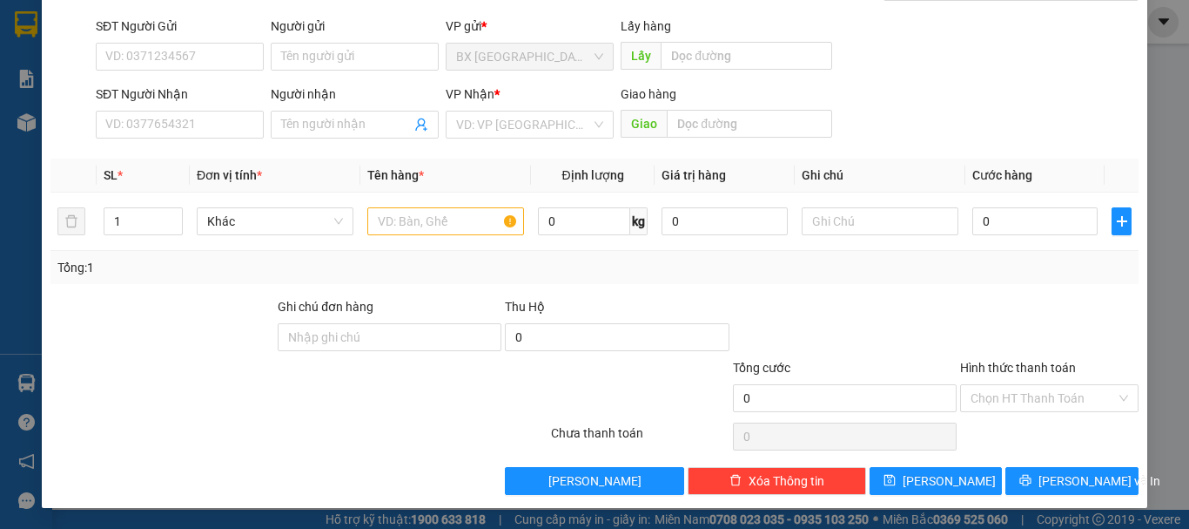
scroll to position [0, 0]
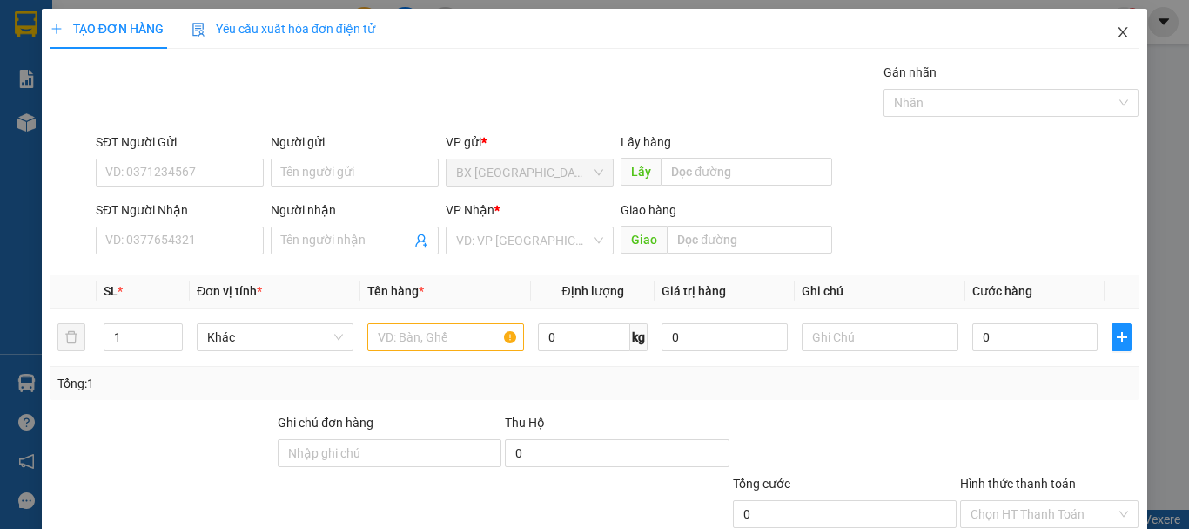
click at [1119, 29] on icon "close" at bounding box center [1124, 32] width 10 height 10
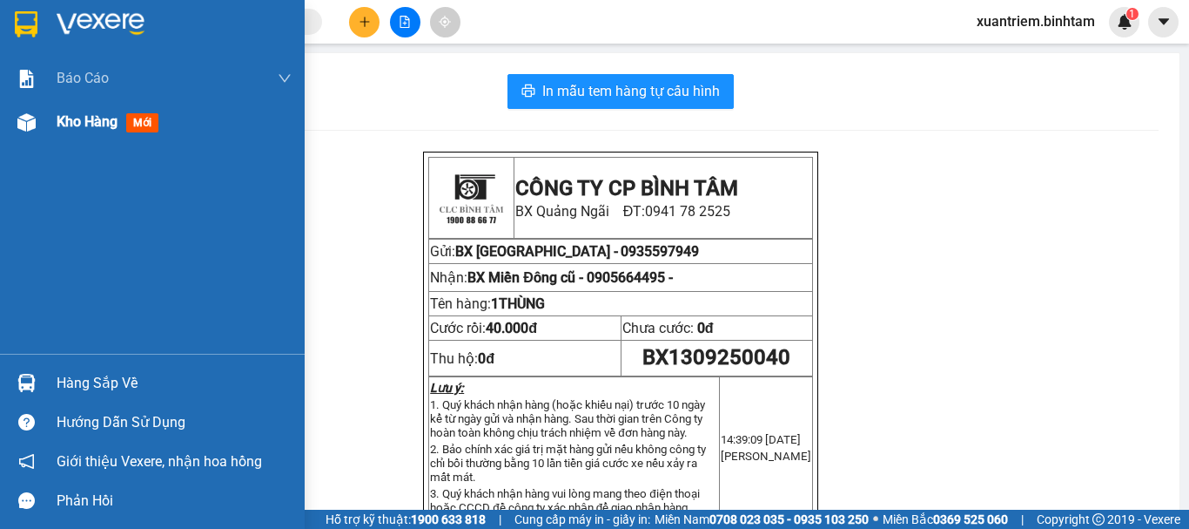
click at [39, 118] on div at bounding box center [26, 122] width 30 height 30
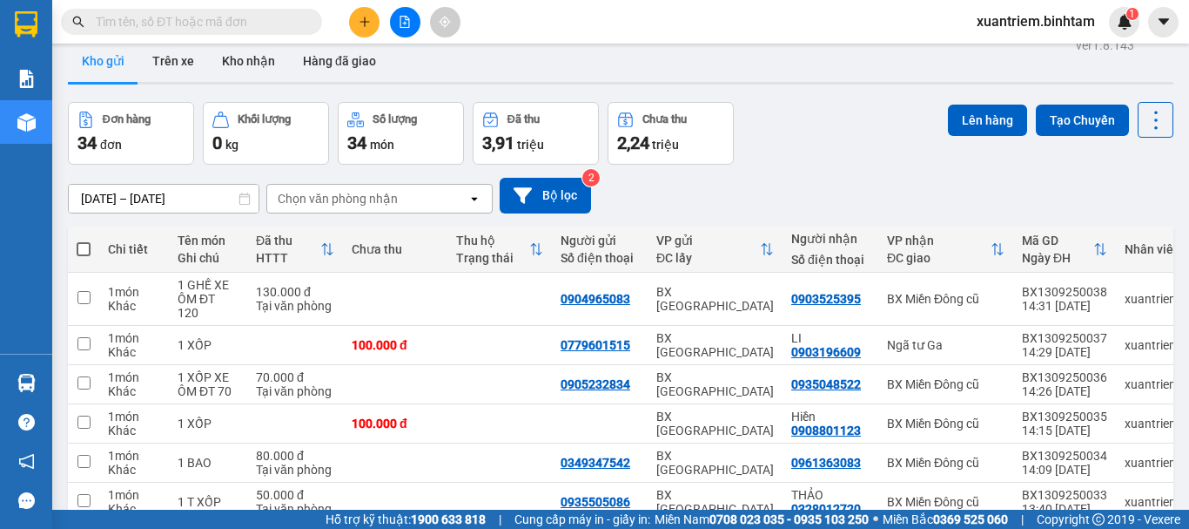
scroll to position [280, 0]
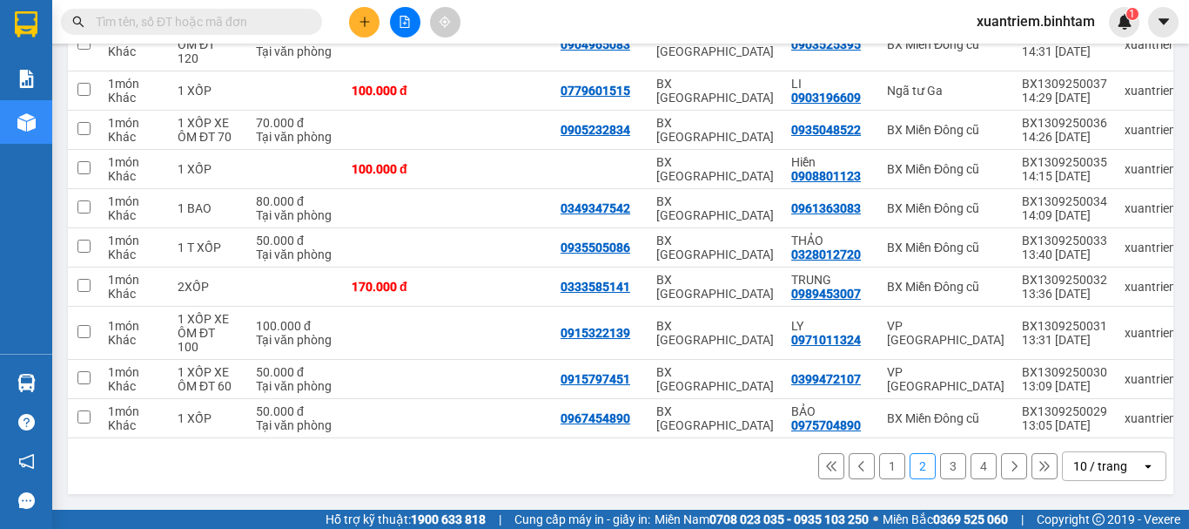
click at [889, 462] on button "1" at bounding box center [892, 466] width 26 height 26
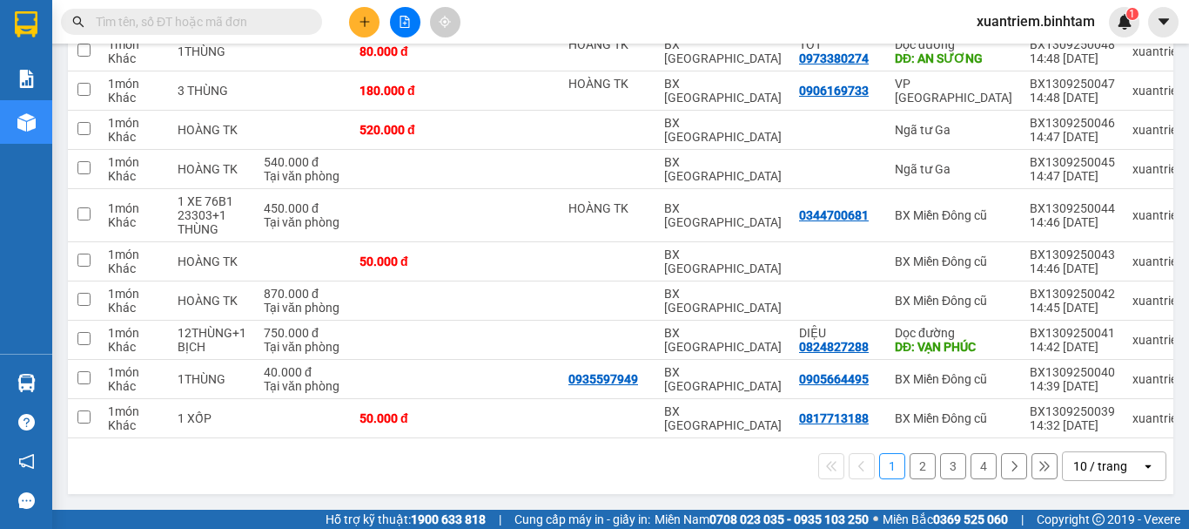
scroll to position [0, 0]
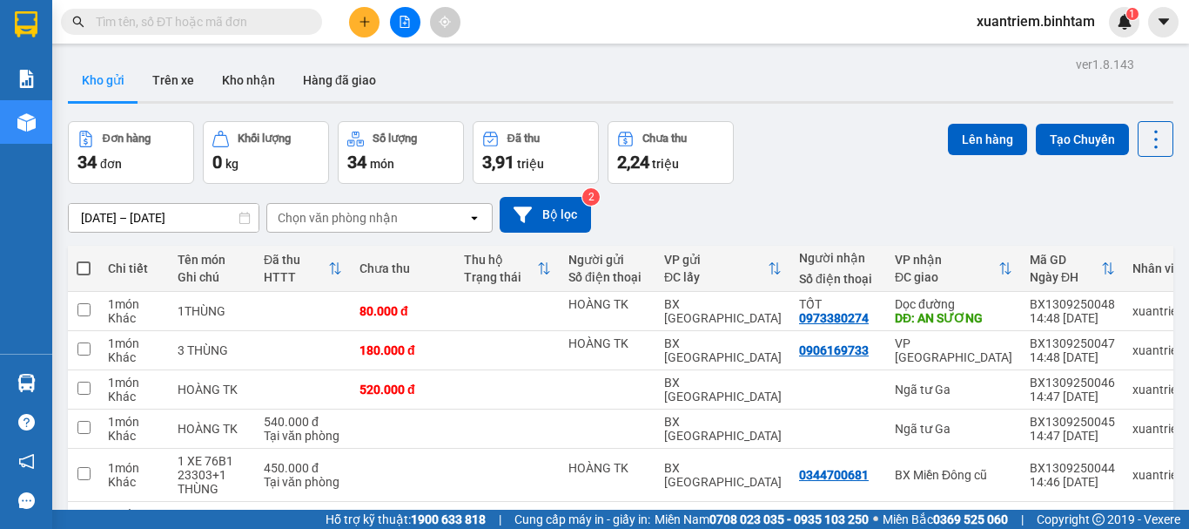
drag, startPoint x: 342, startPoint y: 17, endPoint x: 366, endPoint y: 25, distance: 25.1
click at [341, 17] on div at bounding box center [405, 22] width 131 height 30
click at [366, 25] on icon "plus" at bounding box center [365, 22] width 12 height 12
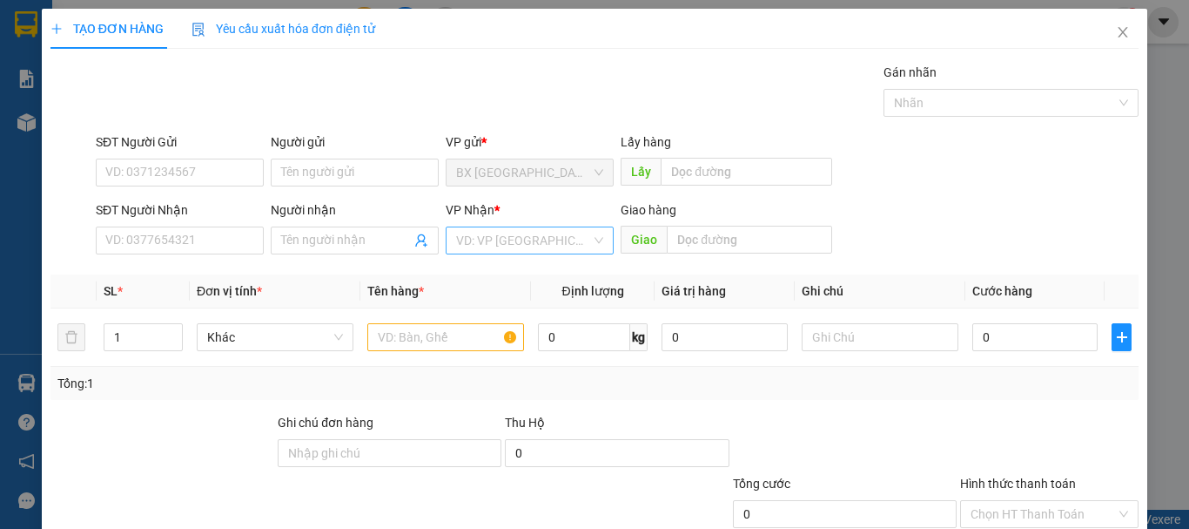
click at [521, 239] on input "search" at bounding box center [523, 240] width 135 height 26
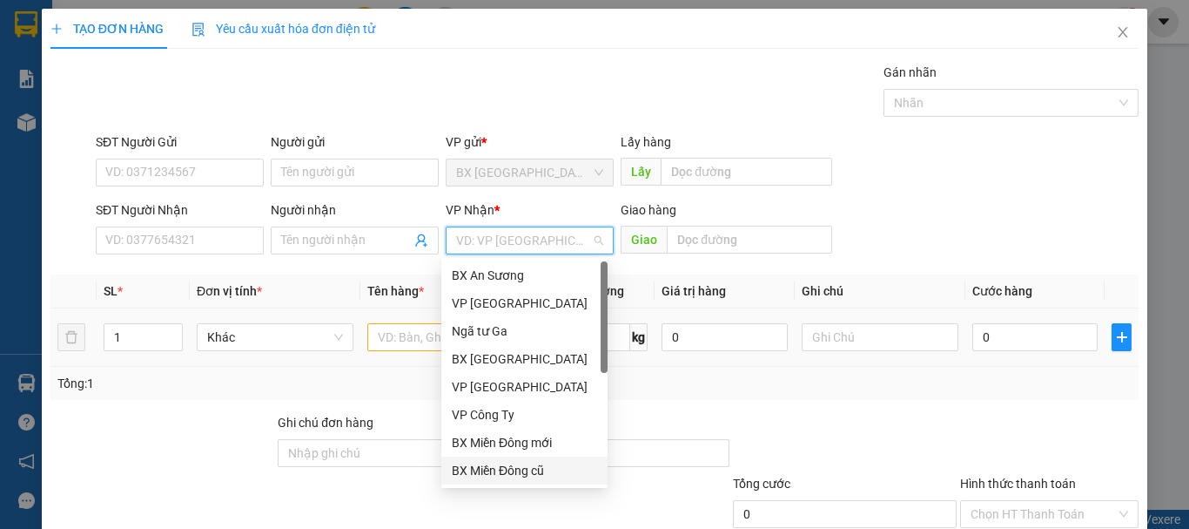
drag, startPoint x: 516, startPoint y: 469, endPoint x: 427, endPoint y: 327, distance: 168.6
click at [516, 468] on div "BX Miền Đông cũ" at bounding box center [524, 470] width 145 height 19
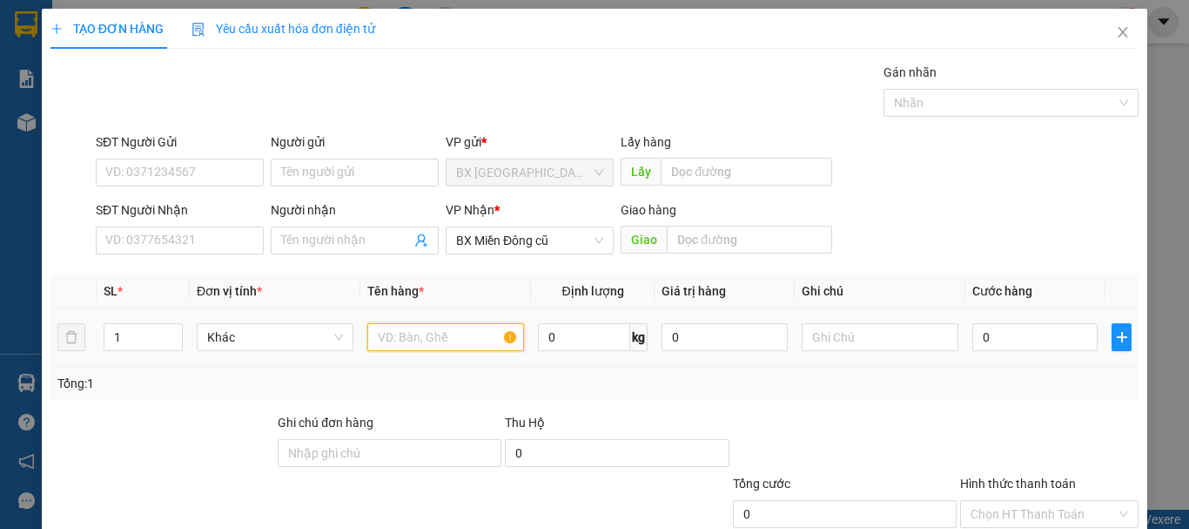
click at [422, 344] on input "text" at bounding box center [445, 337] width 157 height 28
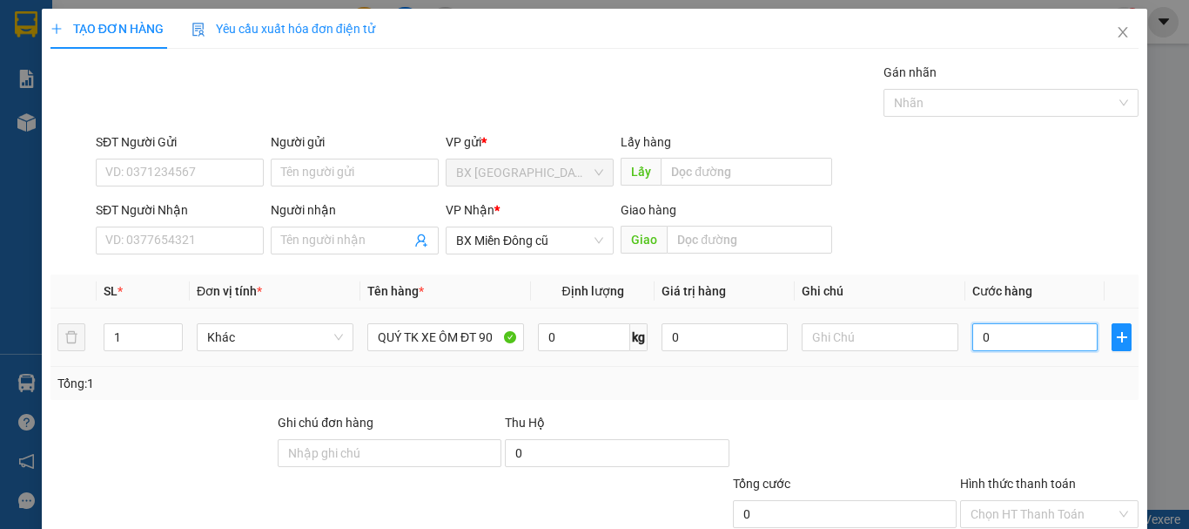
click at [1008, 334] on input "0" at bounding box center [1035, 337] width 125 height 28
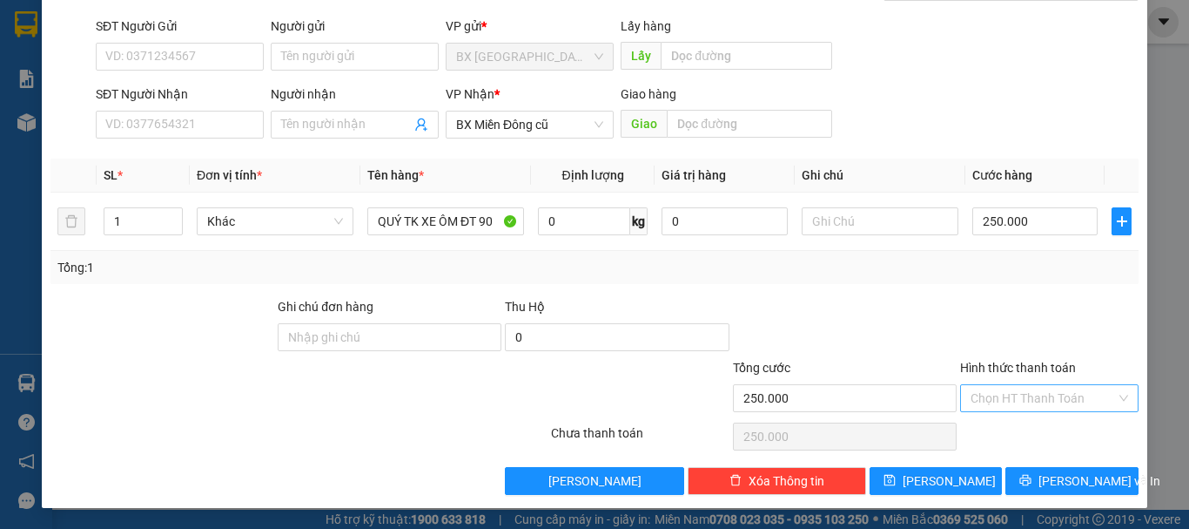
drag, startPoint x: 1043, startPoint y: 370, endPoint x: 1037, endPoint y: 395, distance: 26.0
click at [1042, 371] on label "Hình thức thanh toán" at bounding box center [1018, 367] width 116 height 14
click at [1042, 385] on input "Hình thức thanh toán" at bounding box center [1043, 398] width 145 height 26
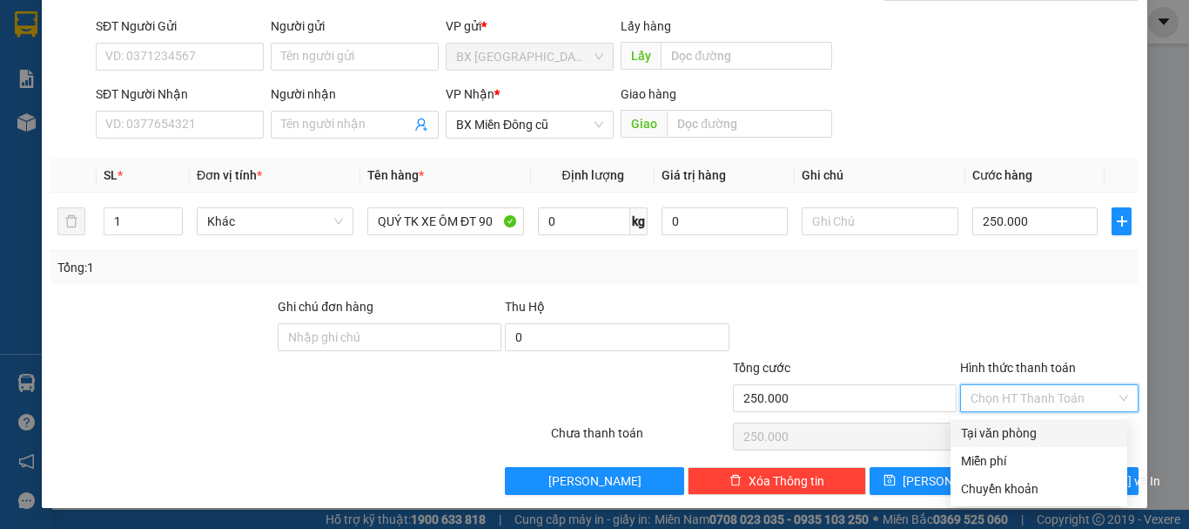
click at [1038, 388] on input "Hình thức thanh toán" at bounding box center [1043, 398] width 145 height 26
click at [1021, 424] on div "Tại văn phòng" at bounding box center [1039, 432] width 156 height 19
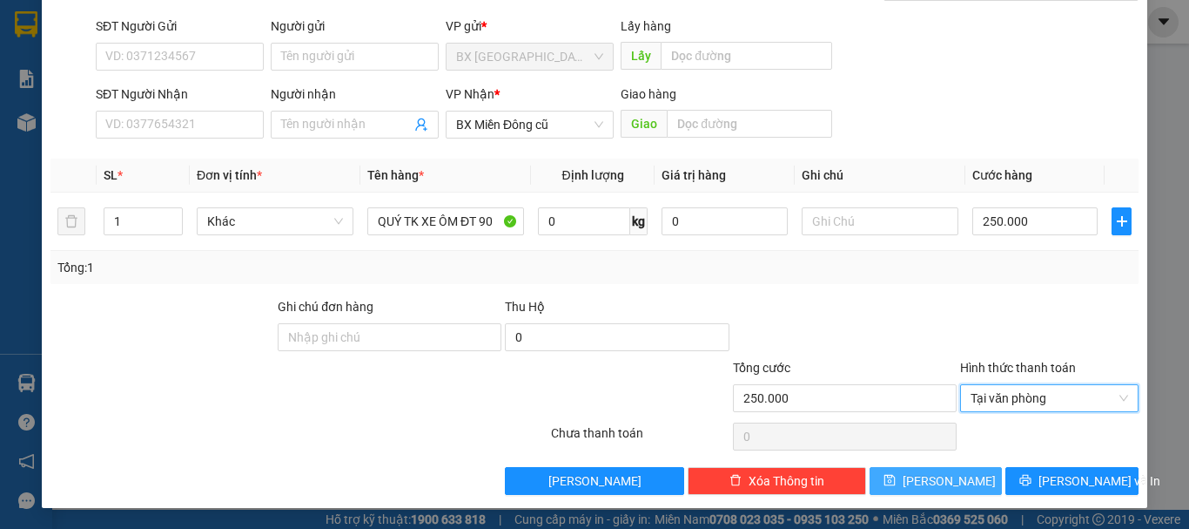
click at [947, 474] on button "[PERSON_NAME]" at bounding box center [936, 481] width 133 height 28
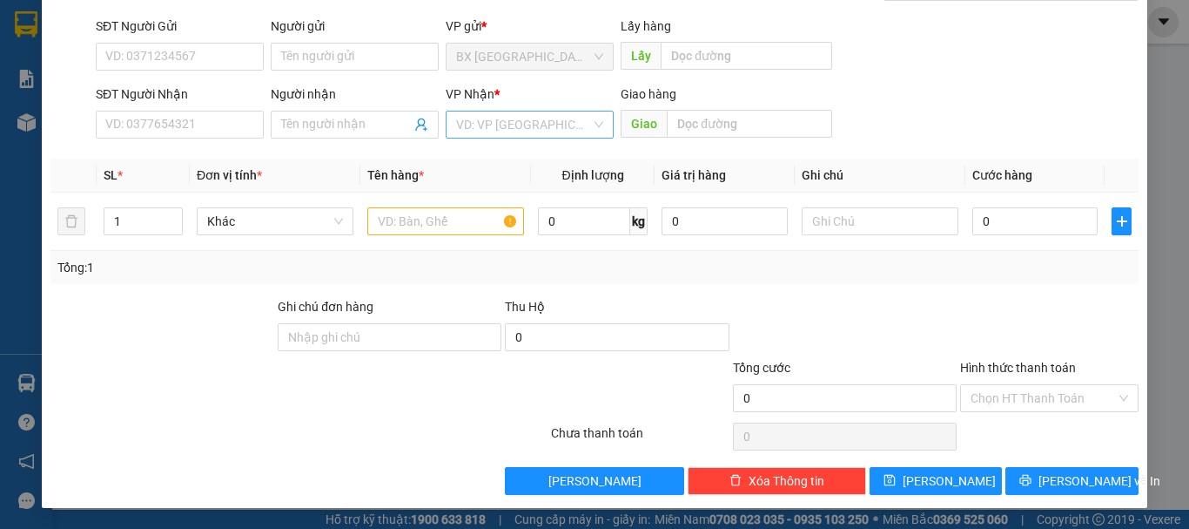
click at [498, 116] on input "search" at bounding box center [523, 124] width 135 height 26
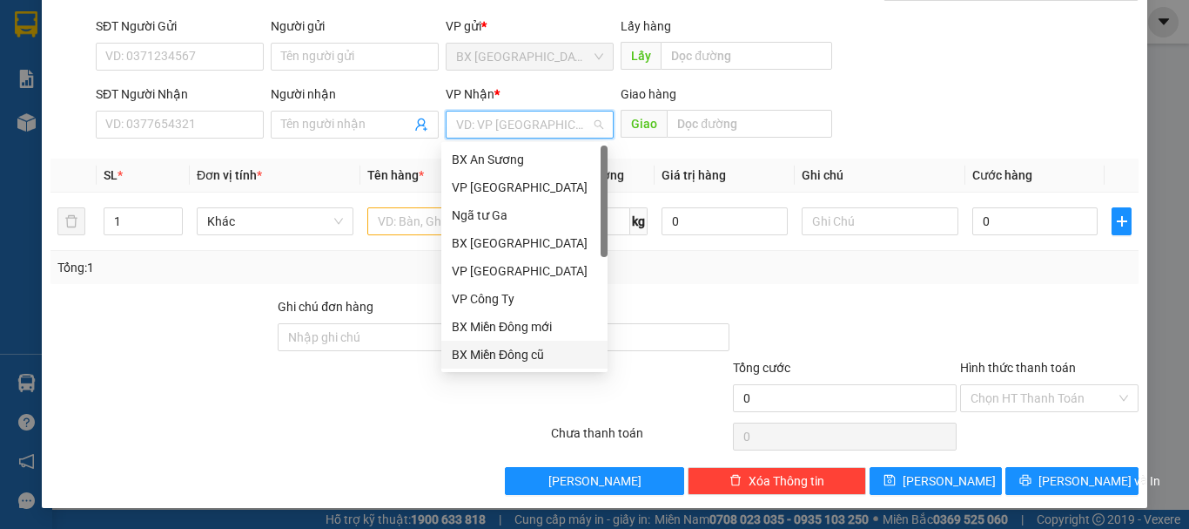
scroll to position [56, 0]
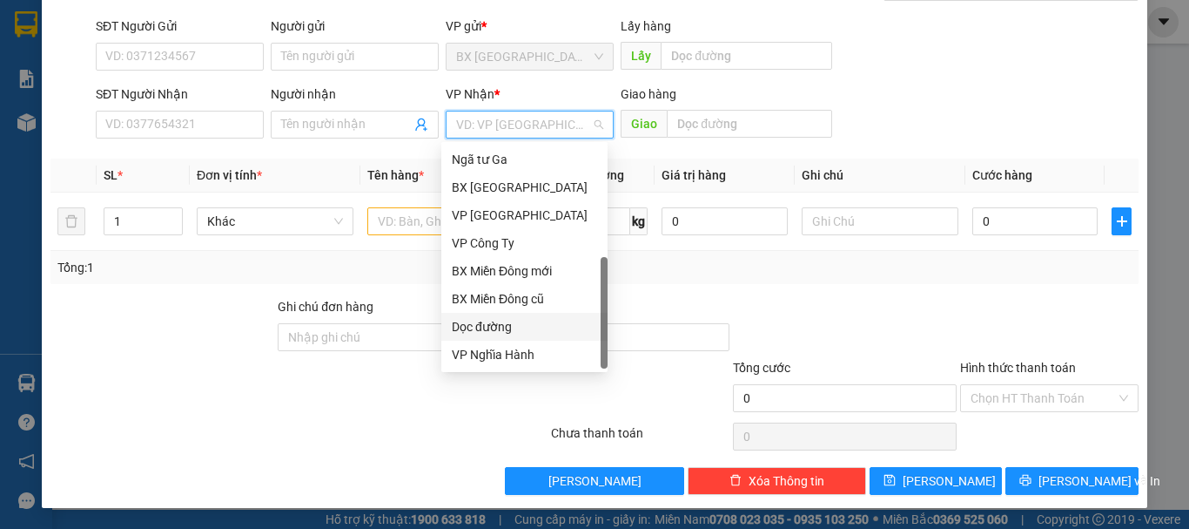
click at [510, 316] on div "Dọc đường" at bounding box center [524, 327] width 166 height 28
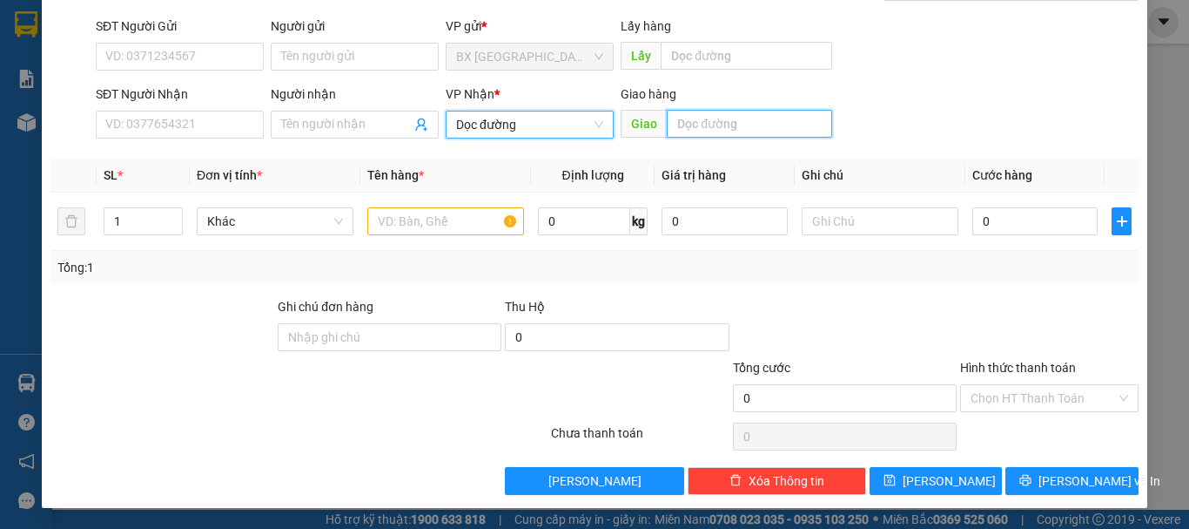
click at [690, 136] on input "text" at bounding box center [749, 124] width 165 height 28
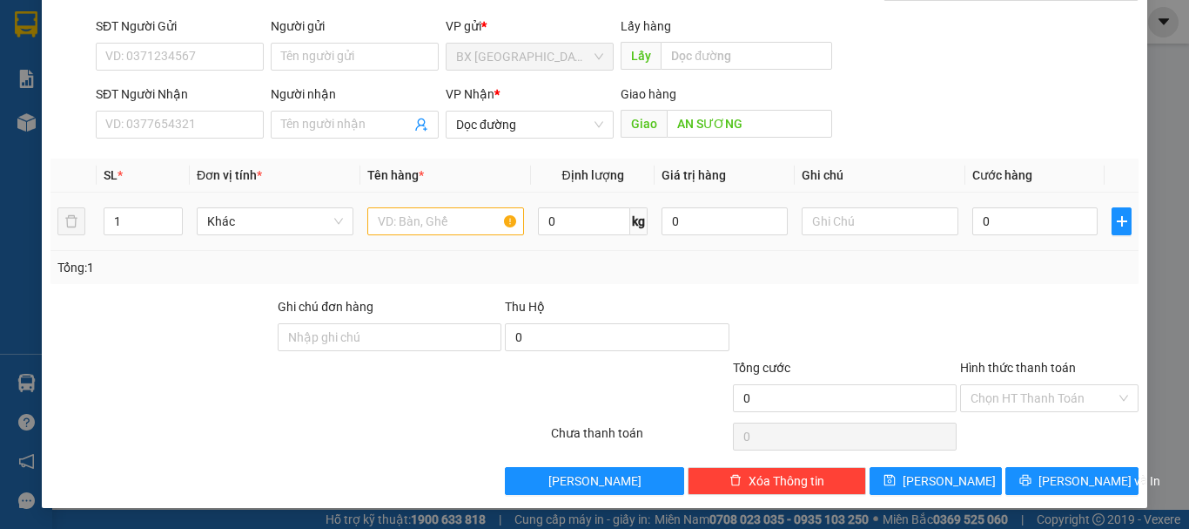
click at [441, 206] on div at bounding box center [445, 221] width 157 height 35
click at [432, 224] on input "text" at bounding box center [445, 221] width 157 height 28
click at [1017, 216] on input "0" at bounding box center [1035, 221] width 125 height 28
click at [1009, 382] on div "Hình thức thanh toán" at bounding box center [1049, 371] width 178 height 26
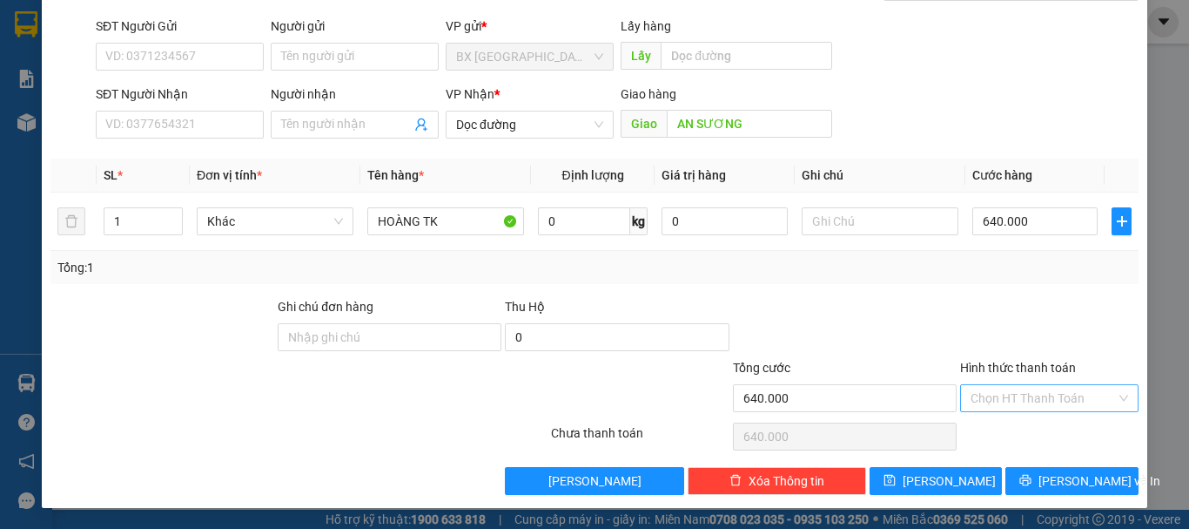
click at [1004, 394] on input "Hình thức thanh toán" at bounding box center [1043, 398] width 145 height 26
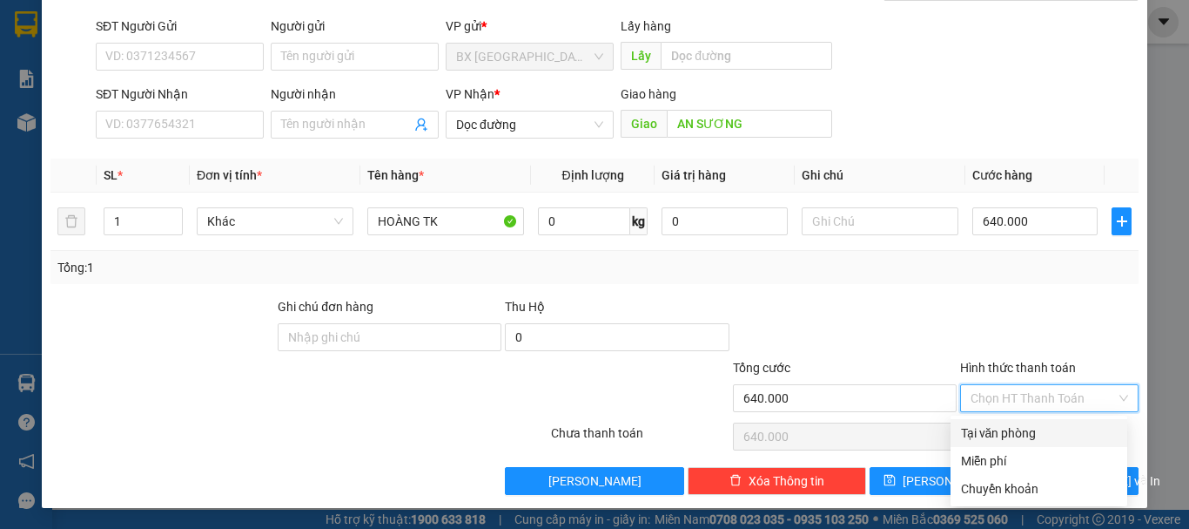
click at [971, 439] on div "Tại văn phòng" at bounding box center [1039, 432] width 156 height 19
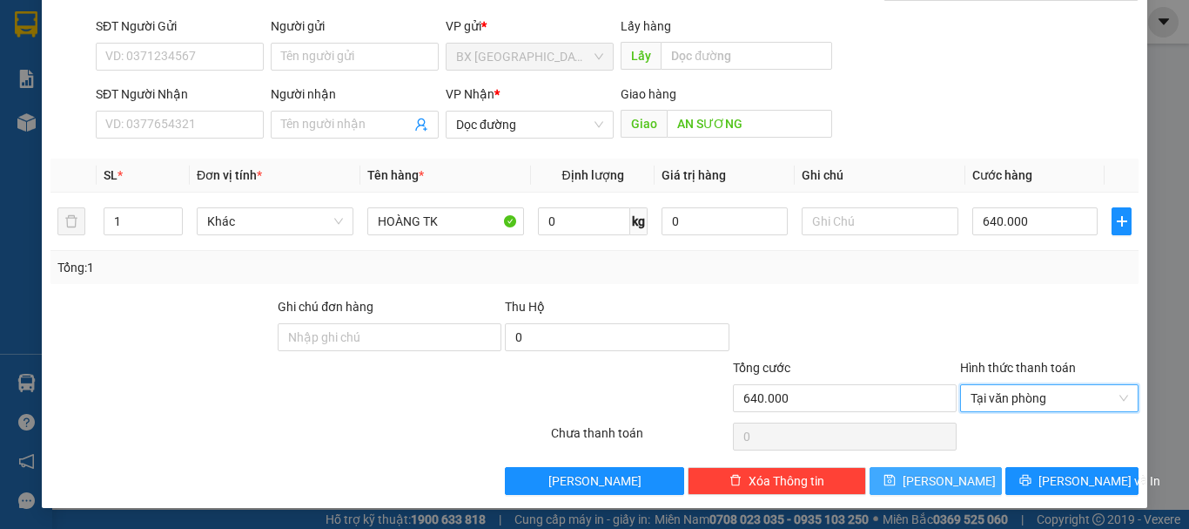
click at [928, 478] on span "[PERSON_NAME]" at bounding box center [949, 480] width 93 height 19
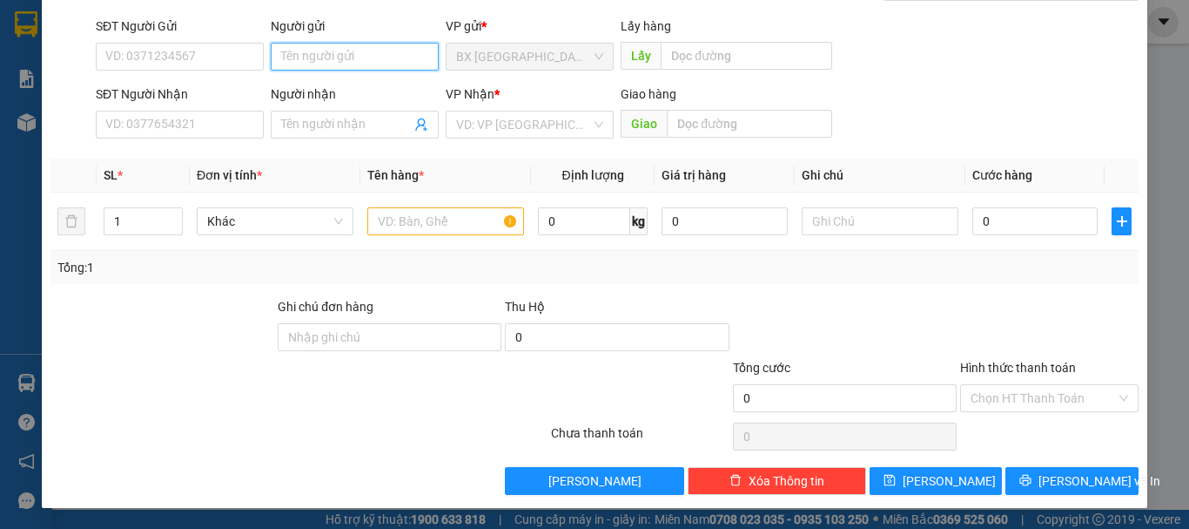
click at [369, 69] on input "Người gửi" at bounding box center [355, 57] width 168 height 28
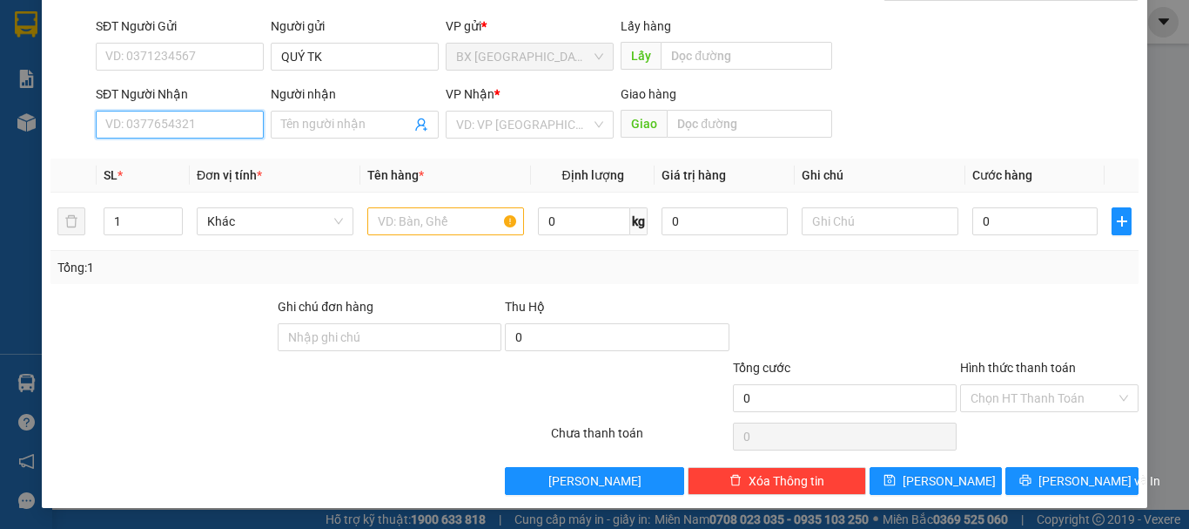
click at [236, 129] on input "SĐT Người Nhận" at bounding box center [180, 125] width 168 height 28
click at [237, 127] on input "0973878576" at bounding box center [180, 125] width 168 height 28
click at [196, 131] on input "0973878576" at bounding box center [180, 125] width 168 height 28
click at [580, 132] on input "search" at bounding box center [523, 124] width 135 height 26
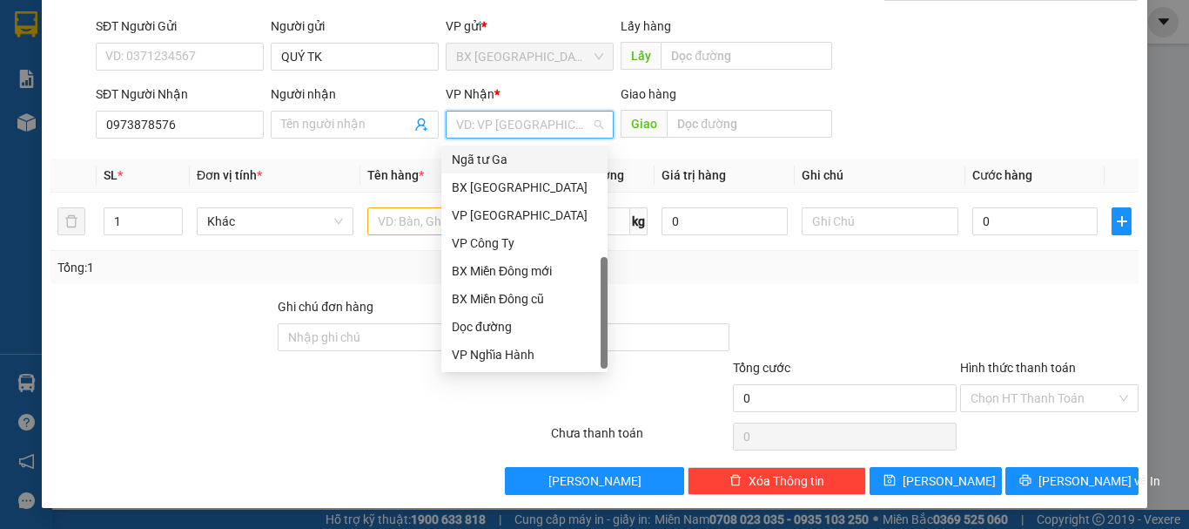
click at [508, 163] on div "Ngã tư Ga" at bounding box center [524, 159] width 145 height 19
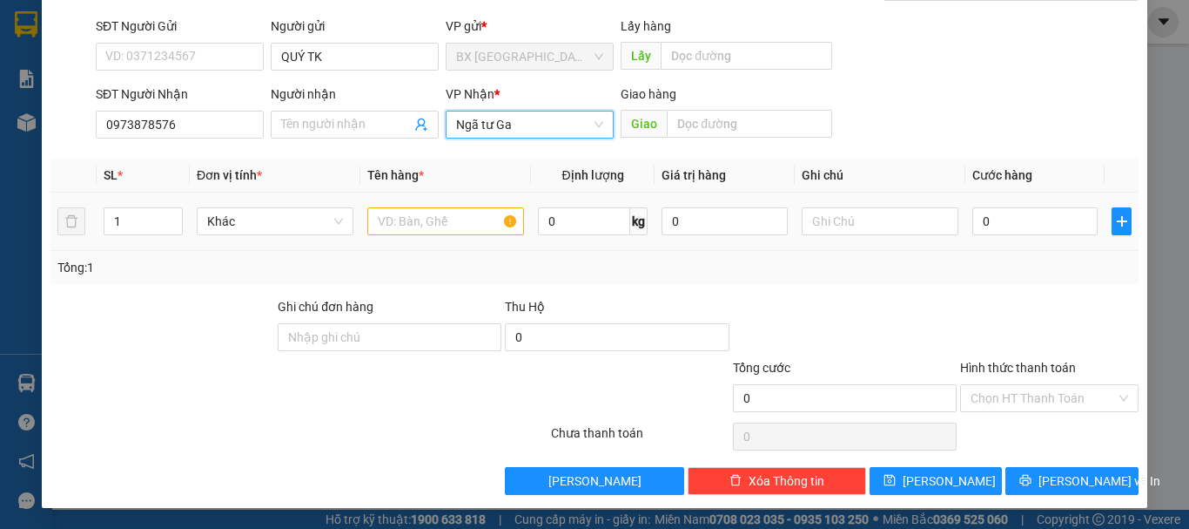
click at [463, 235] on div at bounding box center [445, 221] width 157 height 35
click at [453, 224] on input "text" at bounding box center [445, 221] width 157 height 28
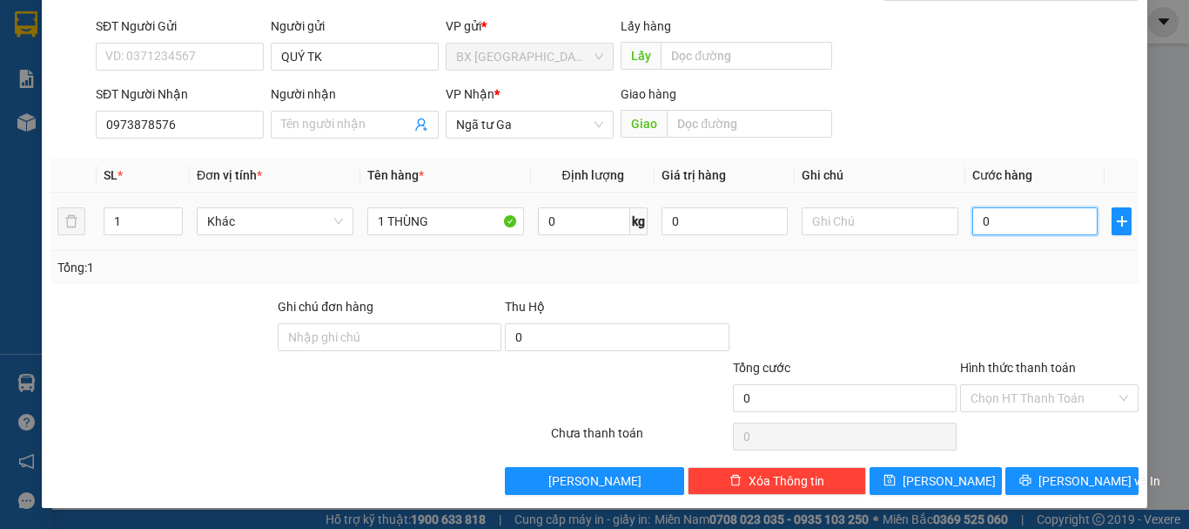
click at [1032, 232] on input "0" at bounding box center [1035, 221] width 125 height 28
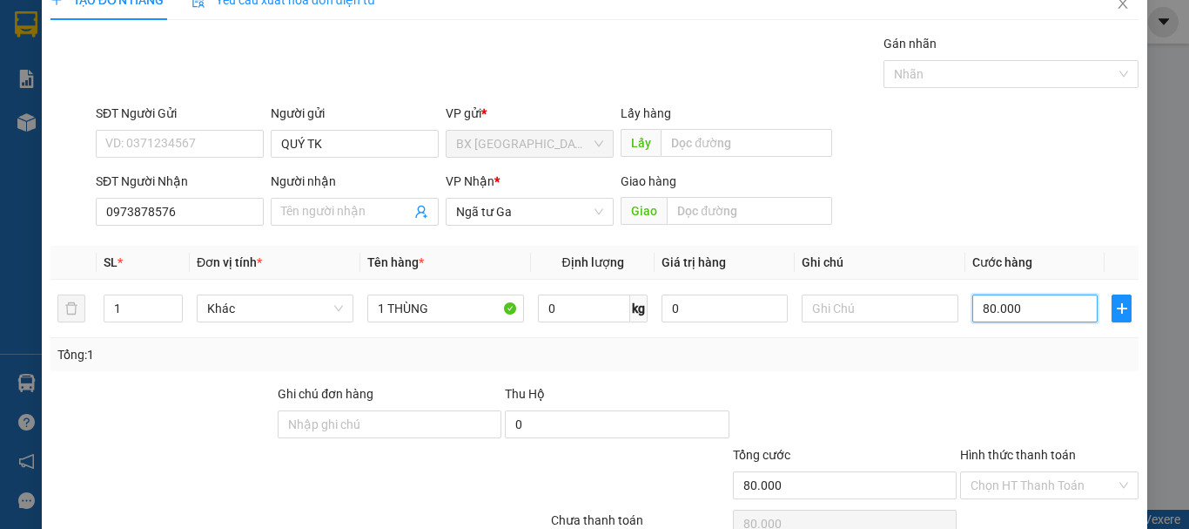
scroll to position [116, 0]
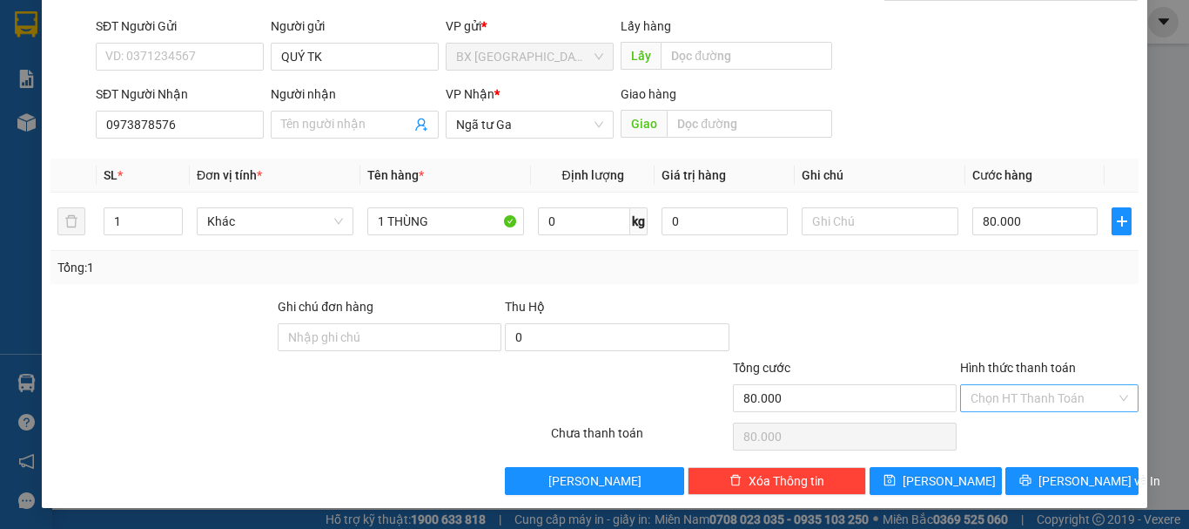
click at [1048, 405] on input "Hình thức thanh toán" at bounding box center [1043, 398] width 145 height 26
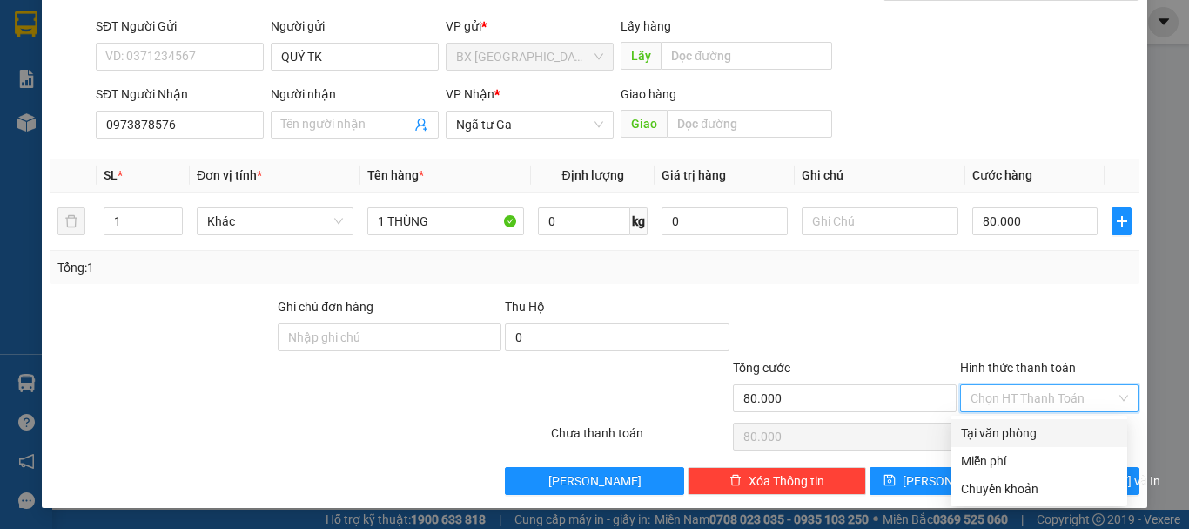
click at [1024, 433] on div "Tại văn phòng" at bounding box center [1039, 432] width 156 height 19
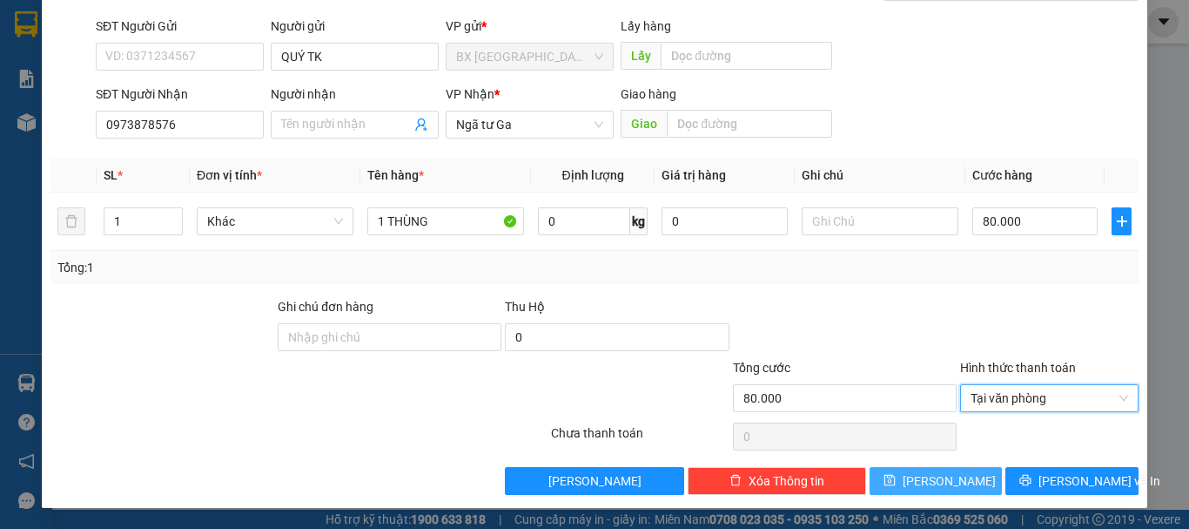
click at [937, 469] on button "[PERSON_NAME]" at bounding box center [936, 481] width 133 height 28
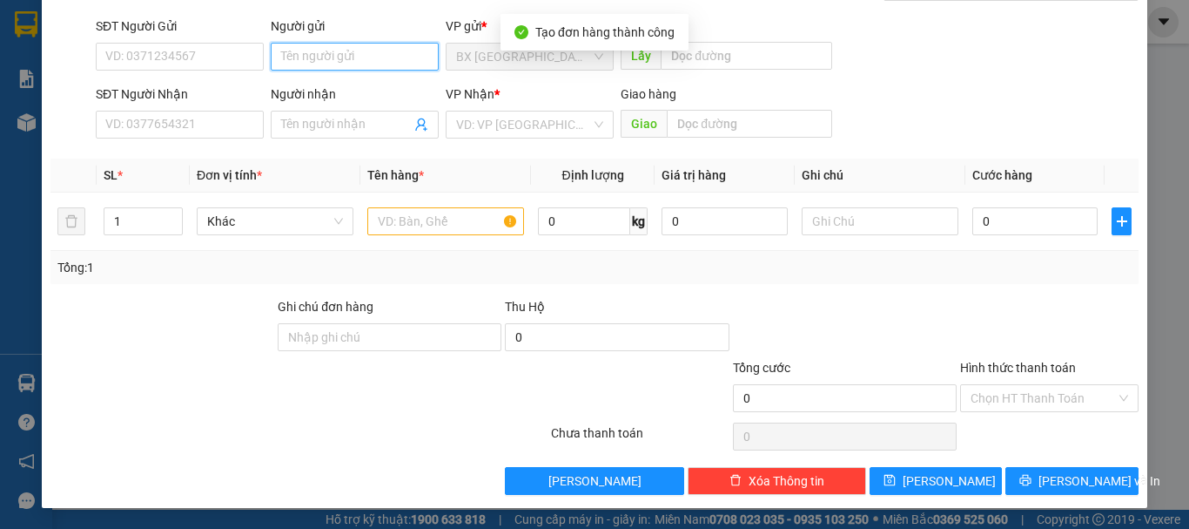
click at [348, 61] on input "Người gửi" at bounding box center [355, 57] width 168 height 28
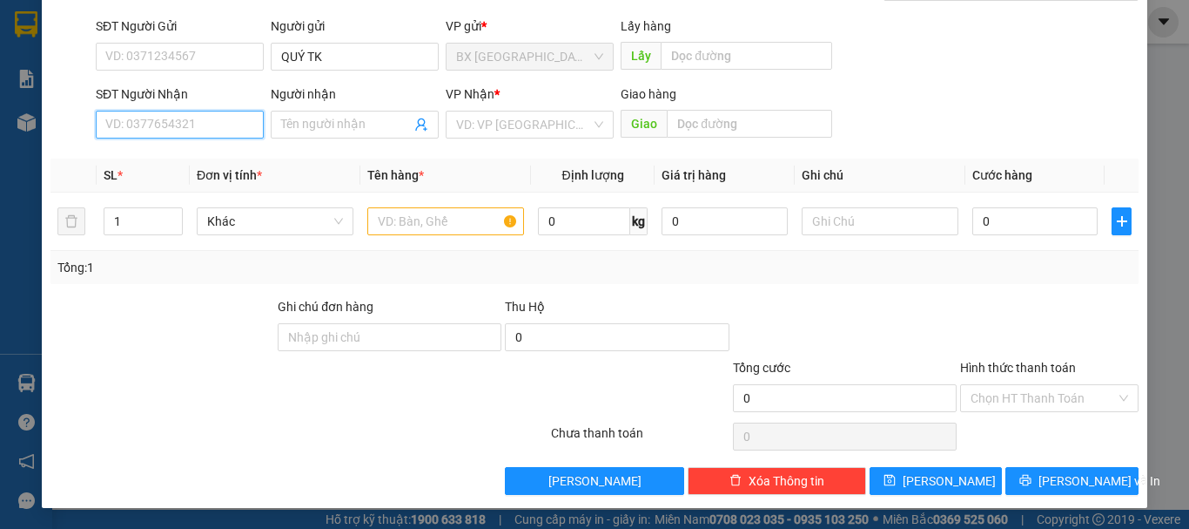
click at [171, 129] on input "SĐT Người Nhận" at bounding box center [180, 125] width 168 height 28
click at [172, 125] on input "0385084009" at bounding box center [180, 125] width 168 height 28
click at [212, 163] on div "0385084009 - TUÂN" at bounding box center [177, 159] width 145 height 19
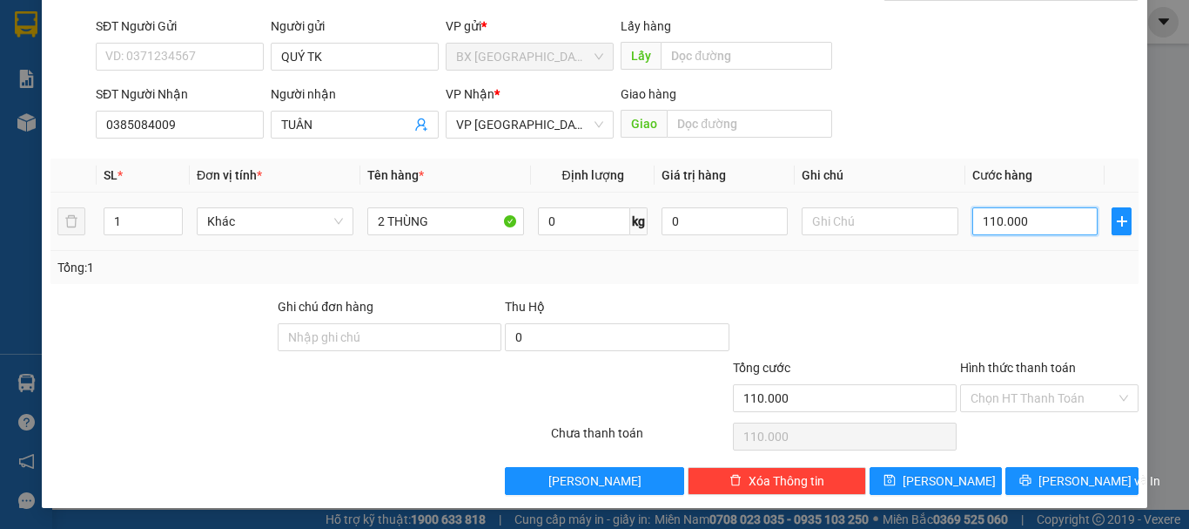
click at [1042, 220] on input "110.000" at bounding box center [1035, 221] width 125 height 28
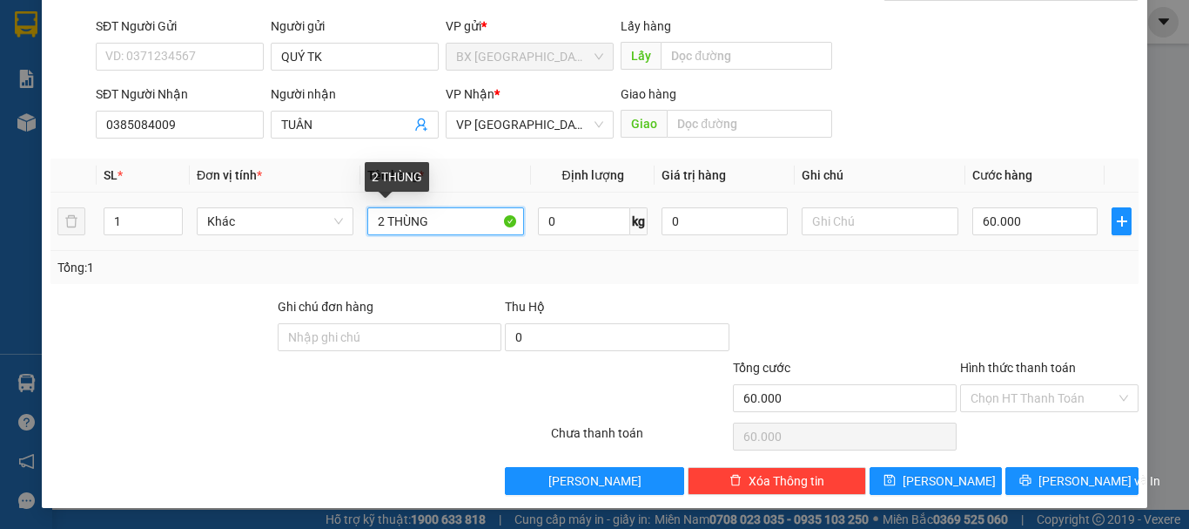
click at [385, 214] on input "2 THÙNG" at bounding box center [445, 221] width 157 height 28
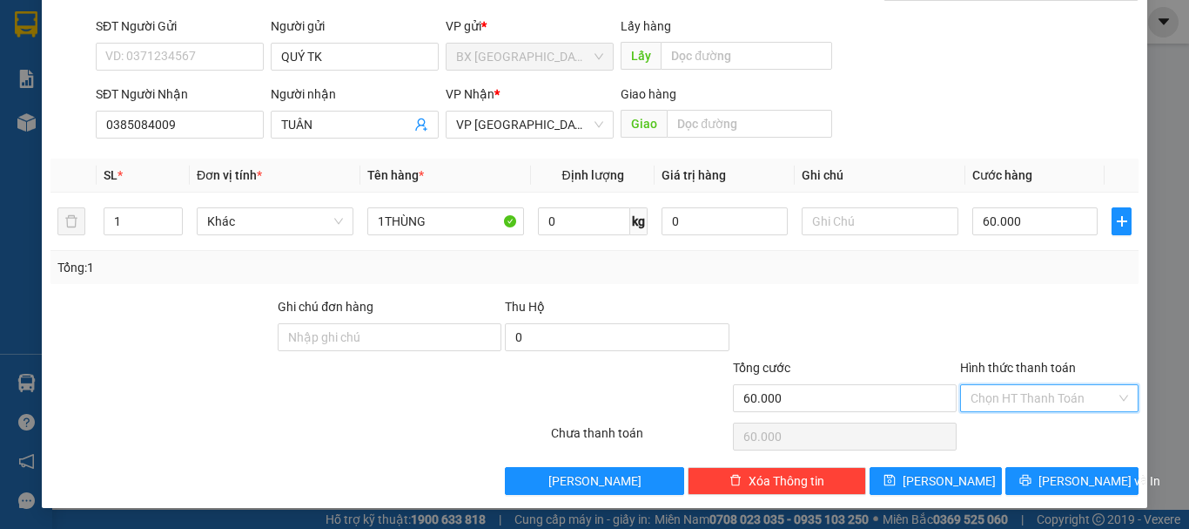
drag, startPoint x: 963, startPoint y: 407, endPoint x: 980, endPoint y: 397, distance: 19.9
click at [971, 404] on input "Hình thức thanh toán" at bounding box center [1043, 398] width 145 height 26
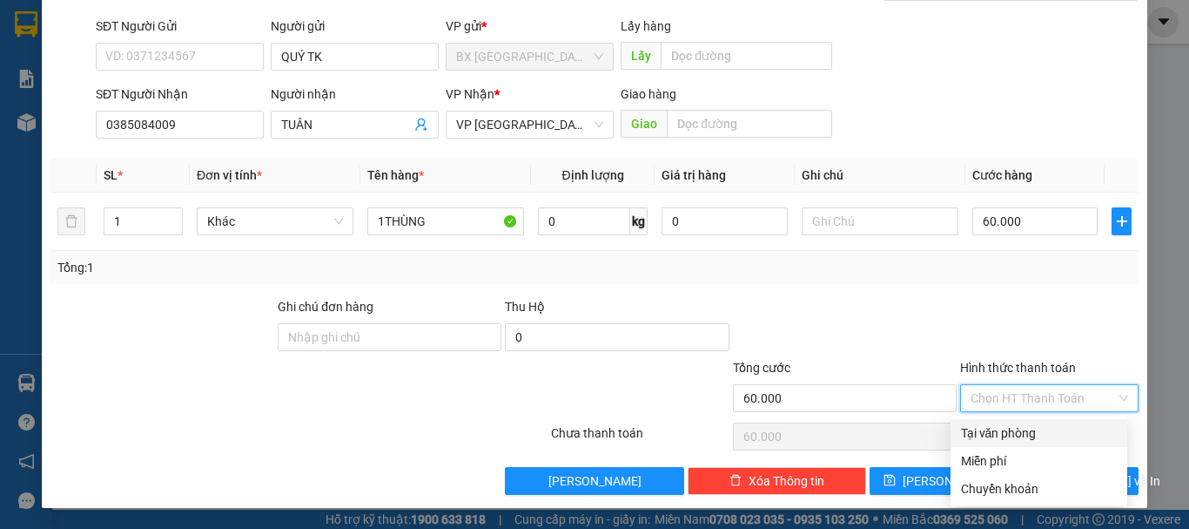
click at [978, 433] on div "Tại văn phòng" at bounding box center [1039, 432] width 156 height 19
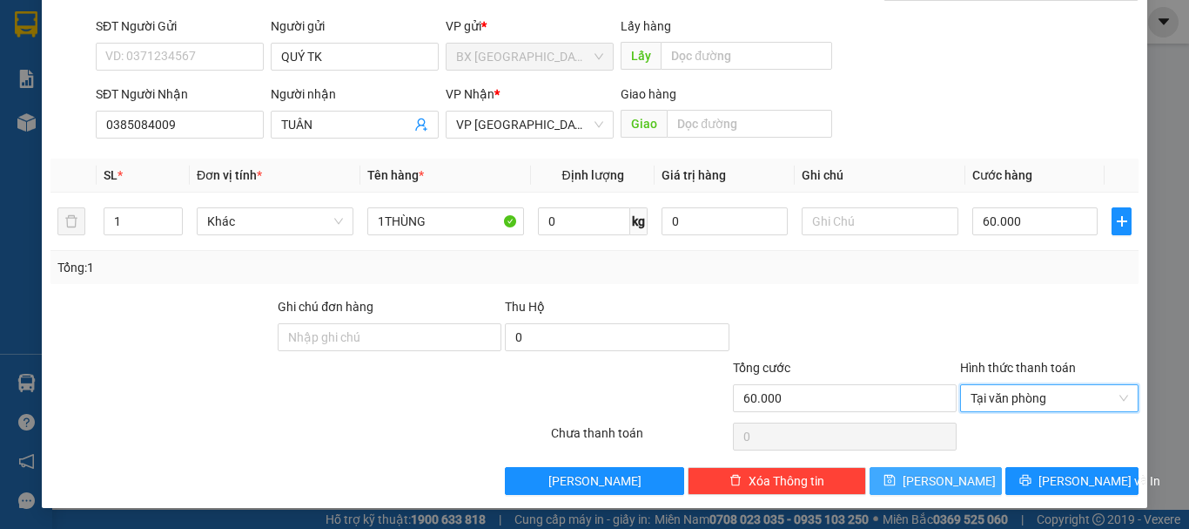
click at [915, 492] on button "[PERSON_NAME]" at bounding box center [936, 481] width 133 height 28
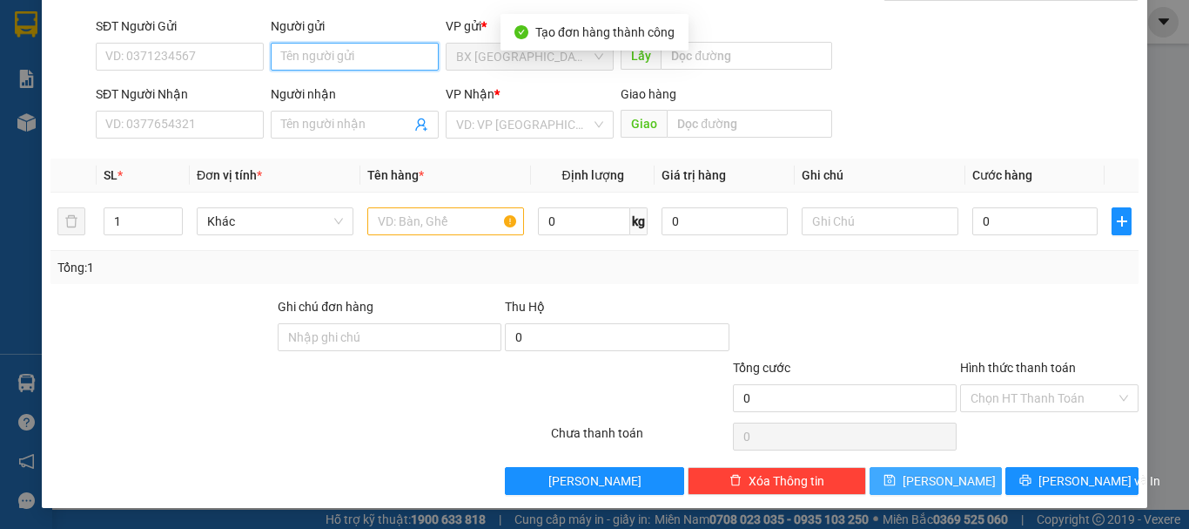
click at [349, 53] on input "Người gửi" at bounding box center [355, 57] width 168 height 28
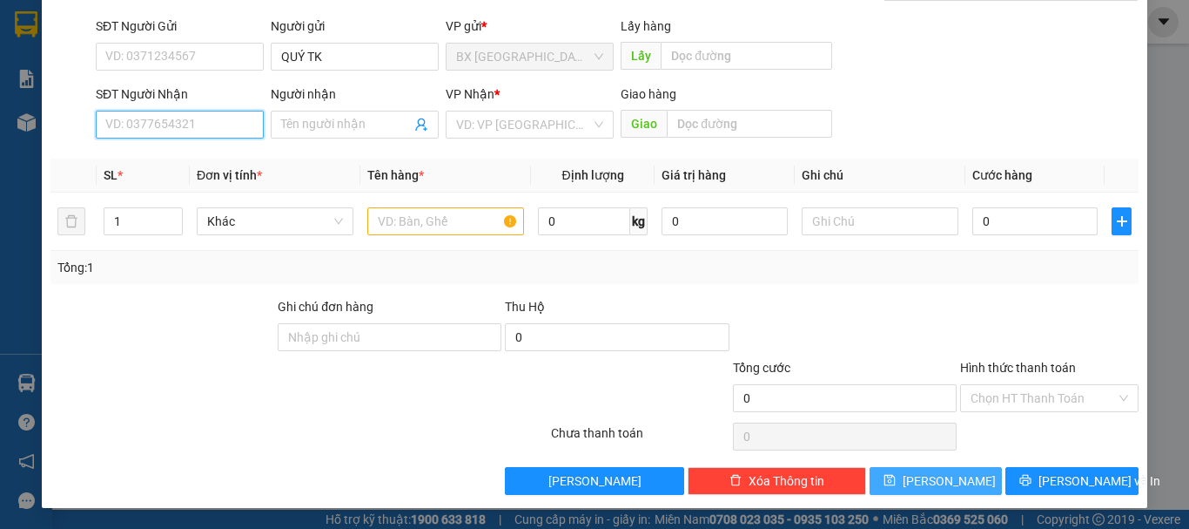
click at [185, 127] on input "SĐT Người Nhận" at bounding box center [180, 125] width 168 height 28
click at [209, 130] on input "0842204516" at bounding box center [180, 125] width 168 height 28
drag, startPoint x: 199, startPoint y: 120, endPoint x: 503, endPoint y: 178, distance: 309.3
click at [205, 119] on input "0842204516" at bounding box center [180, 125] width 168 height 28
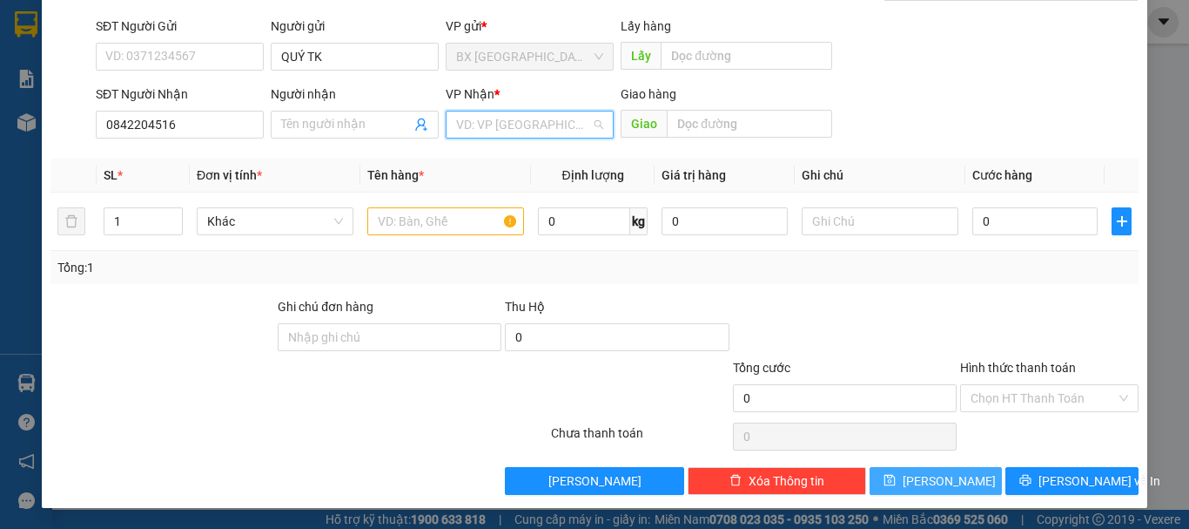
click at [537, 127] on input "search" at bounding box center [523, 124] width 135 height 26
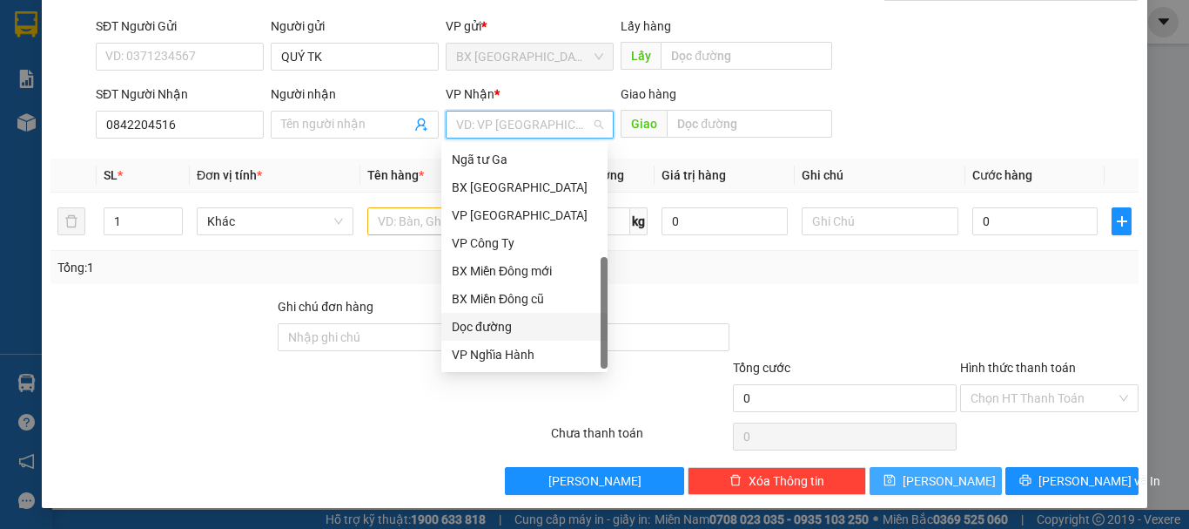
scroll to position [0, 0]
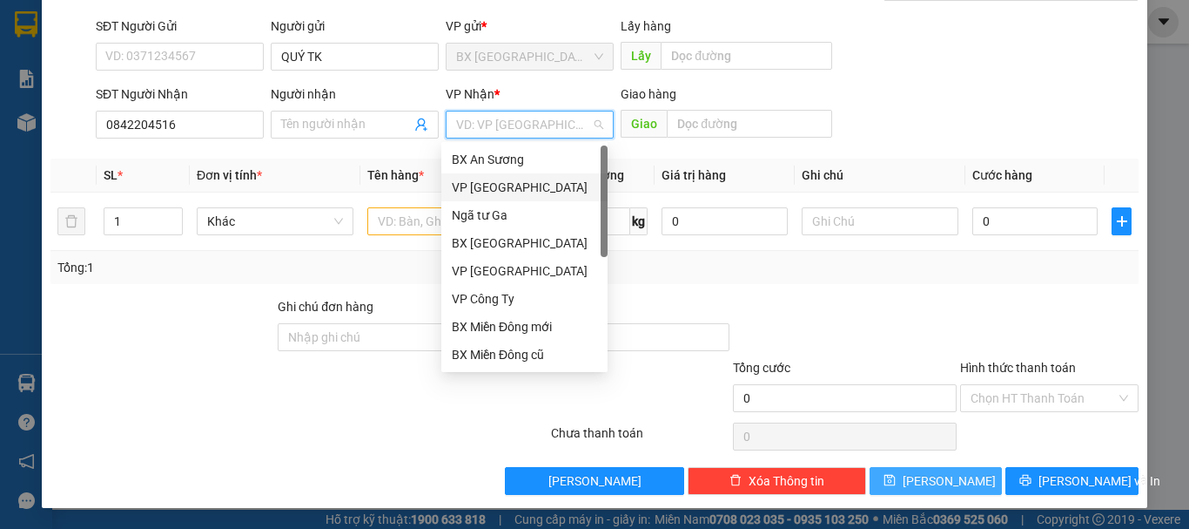
click at [509, 194] on div "VP [GEOGRAPHIC_DATA]" at bounding box center [524, 187] width 145 height 19
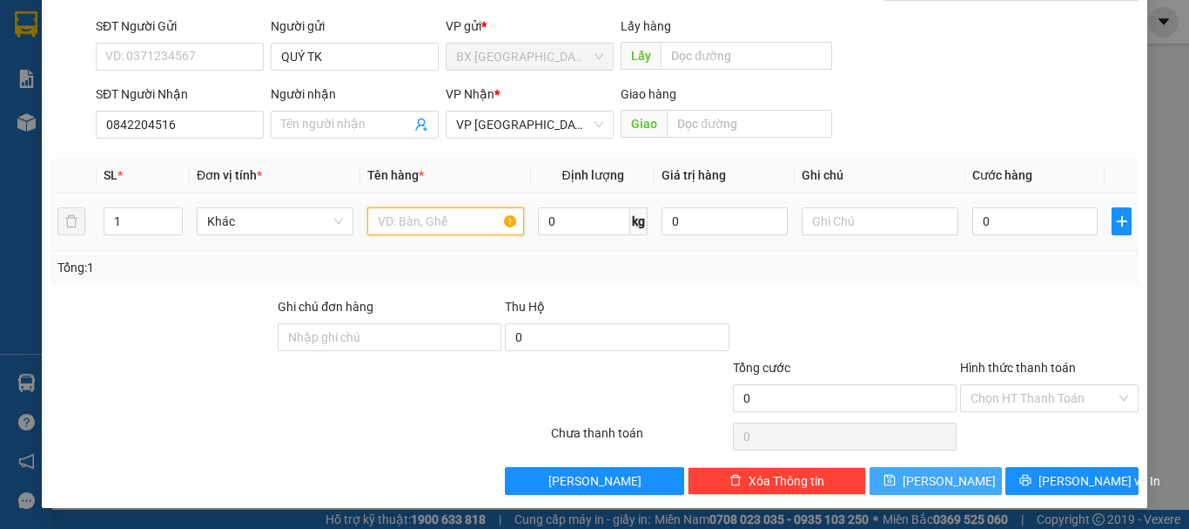
click at [456, 221] on input "text" at bounding box center [445, 221] width 157 height 28
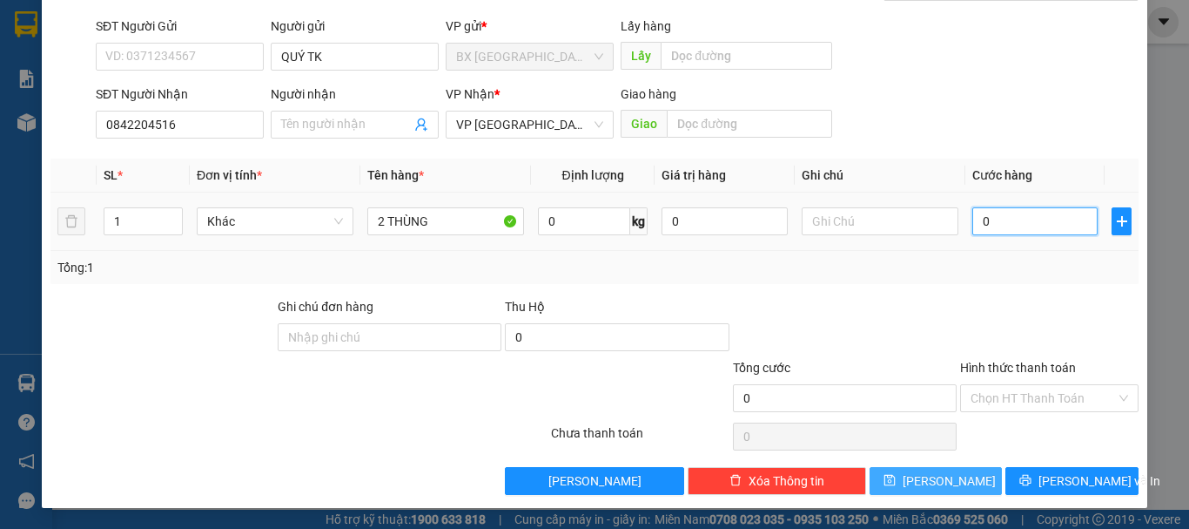
click at [983, 218] on input "0" at bounding box center [1035, 221] width 125 height 28
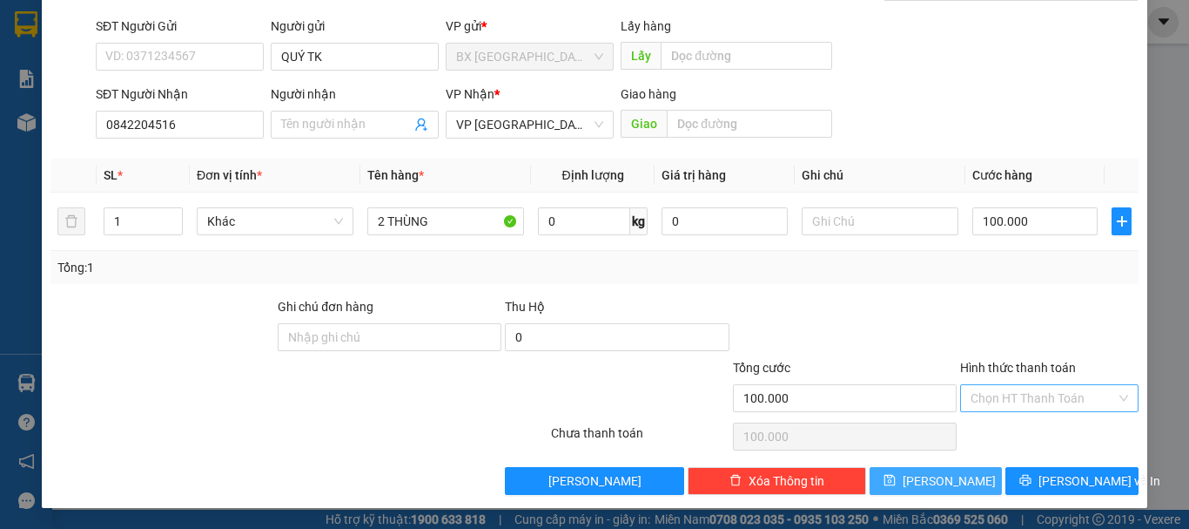
click at [1011, 397] on input "Hình thức thanh toán" at bounding box center [1043, 398] width 145 height 26
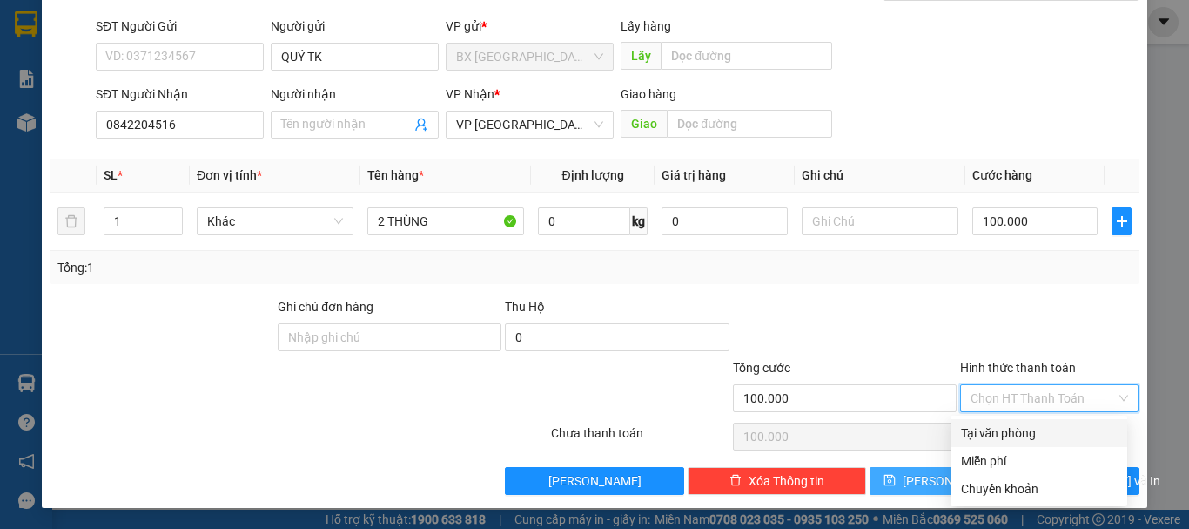
click at [993, 436] on div "Tại văn phòng" at bounding box center [1039, 432] width 156 height 19
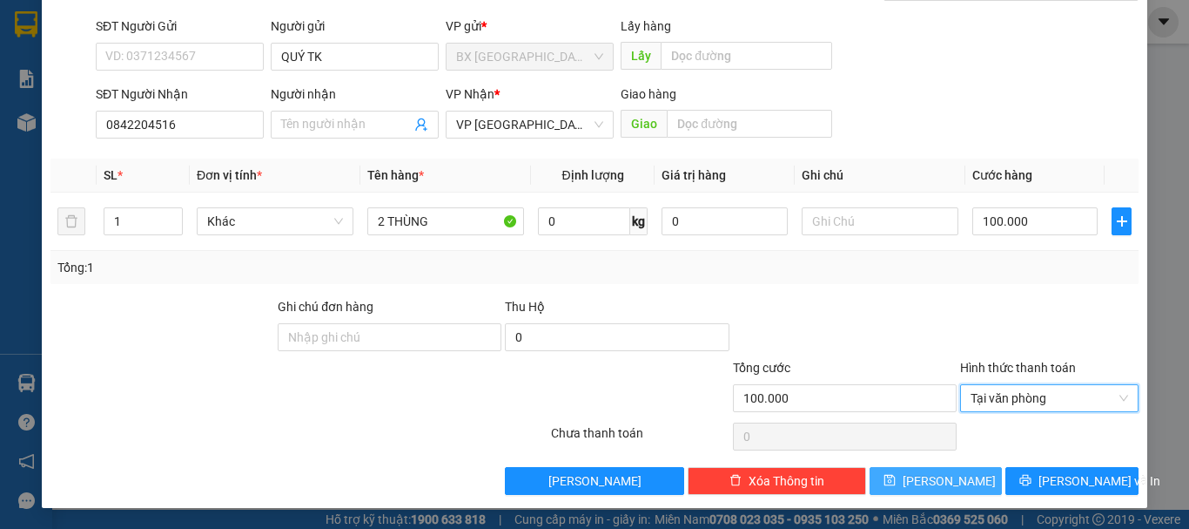
drag, startPoint x: 940, startPoint y: 488, endPoint x: 819, endPoint y: 329, distance: 200.1
click at [940, 483] on span "[PERSON_NAME]" at bounding box center [949, 480] width 93 height 19
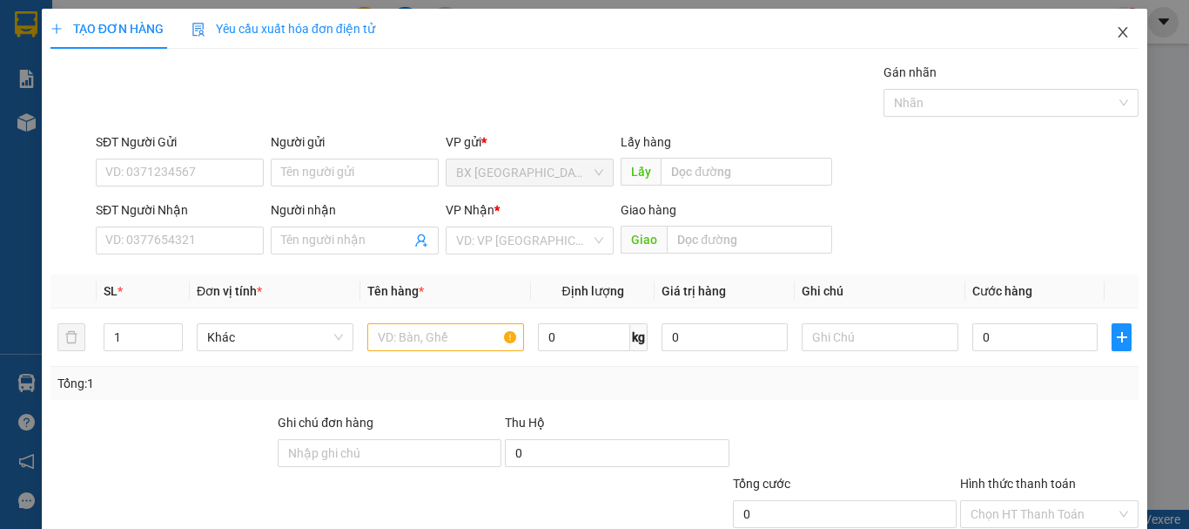
click at [1116, 28] on icon "close" at bounding box center [1123, 32] width 14 height 14
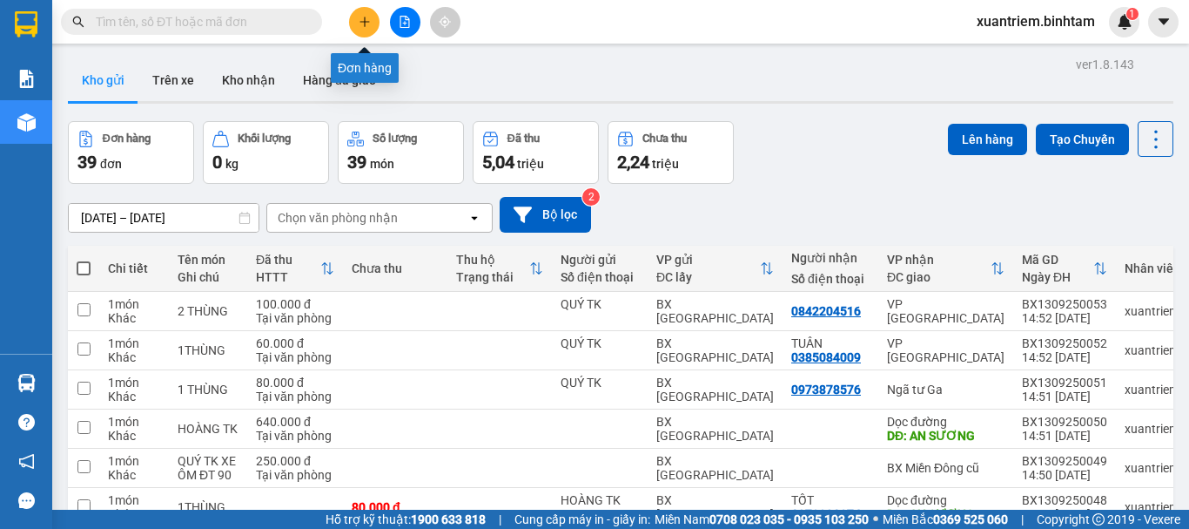
click at [361, 20] on icon "plus" at bounding box center [365, 22] width 12 height 12
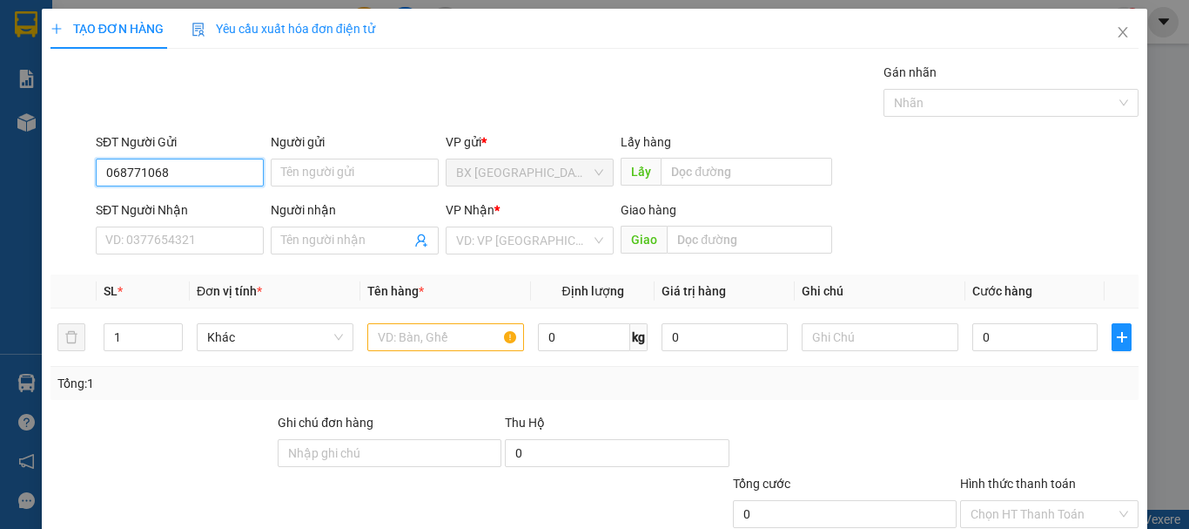
click at [205, 162] on input "068771068" at bounding box center [180, 172] width 168 height 28
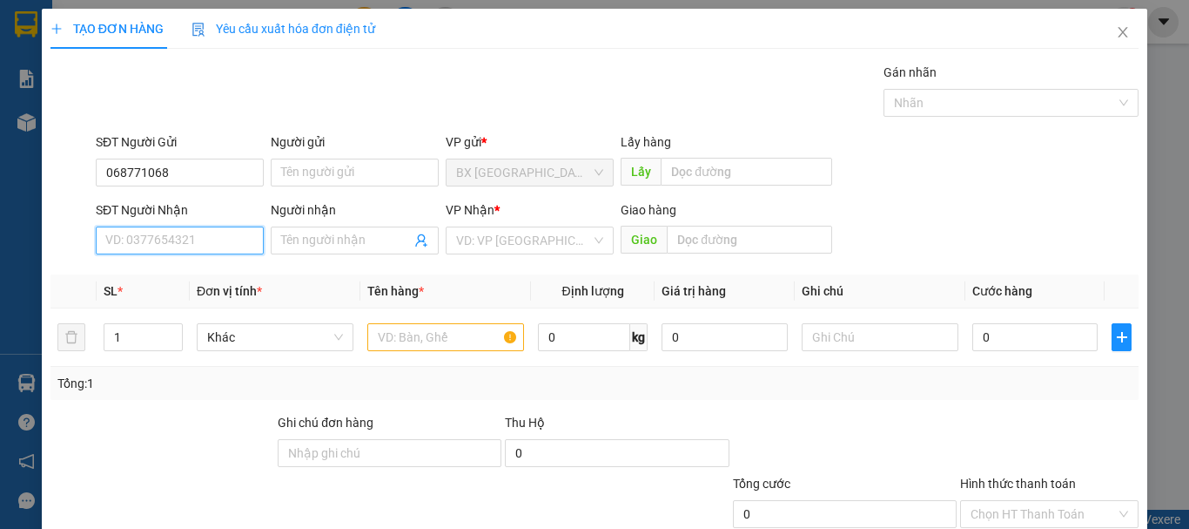
click at [211, 240] on input "SĐT Người Nhận" at bounding box center [180, 240] width 168 height 28
drag, startPoint x: 145, startPoint y: 272, endPoint x: 265, endPoint y: 272, distance: 119.3
click at [146, 272] on div "0916463377" at bounding box center [177, 275] width 145 height 19
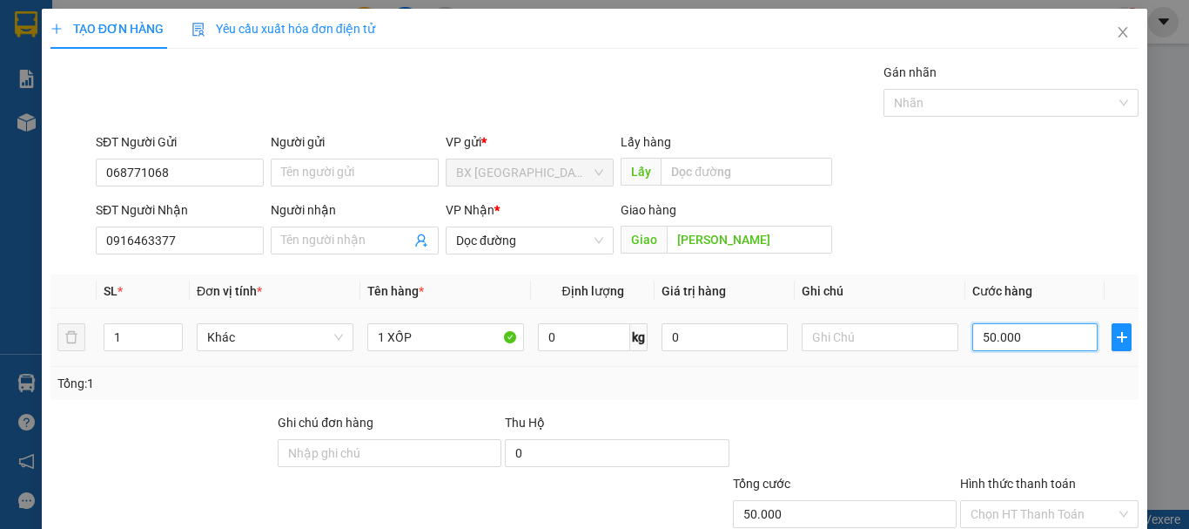
click at [1005, 330] on input "50.000" at bounding box center [1035, 337] width 125 height 28
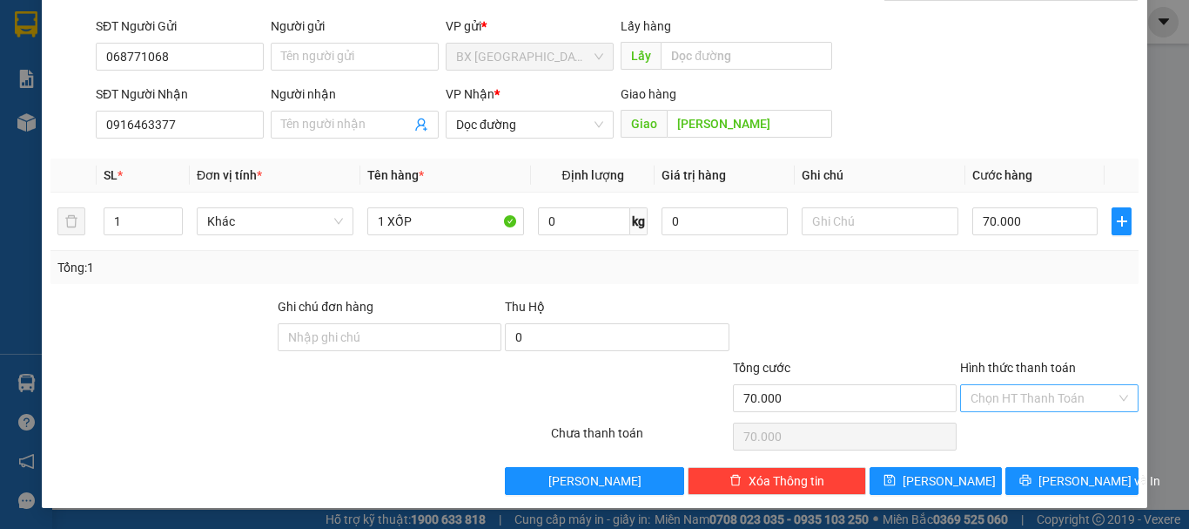
click at [1049, 389] on input "Hình thức thanh toán" at bounding box center [1043, 398] width 145 height 26
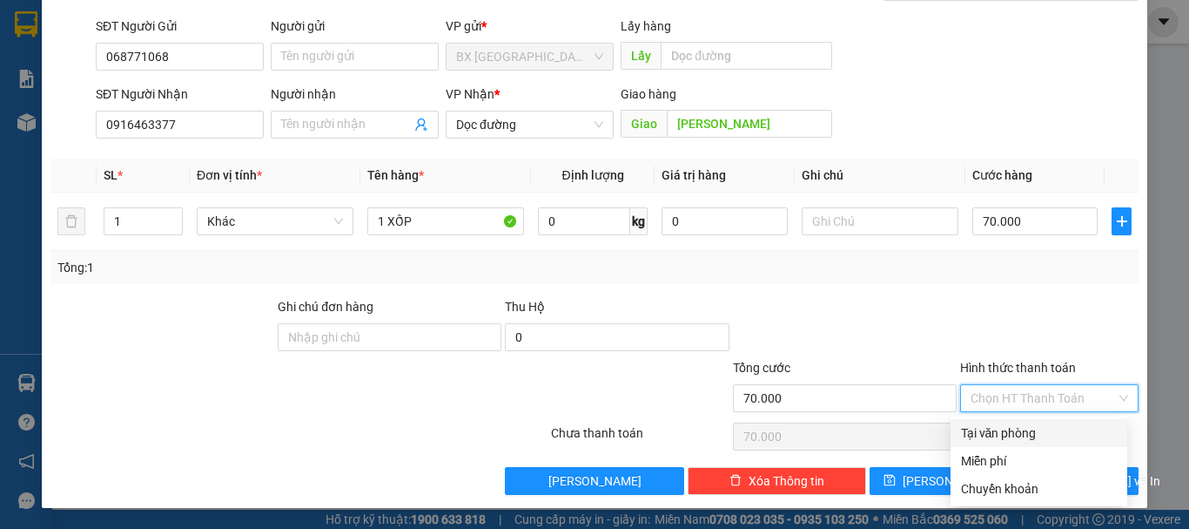
click at [979, 429] on div "Tại văn phòng" at bounding box center [1039, 432] width 156 height 19
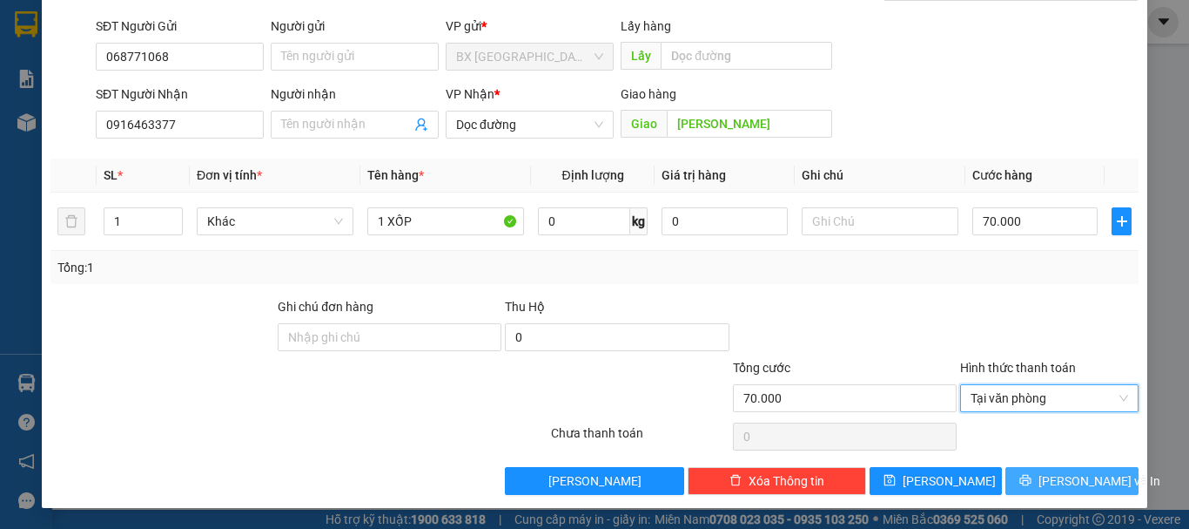
click at [1040, 475] on button "[PERSON_NAME] và In" at bounding box center [1072, 481] width 133 height 28
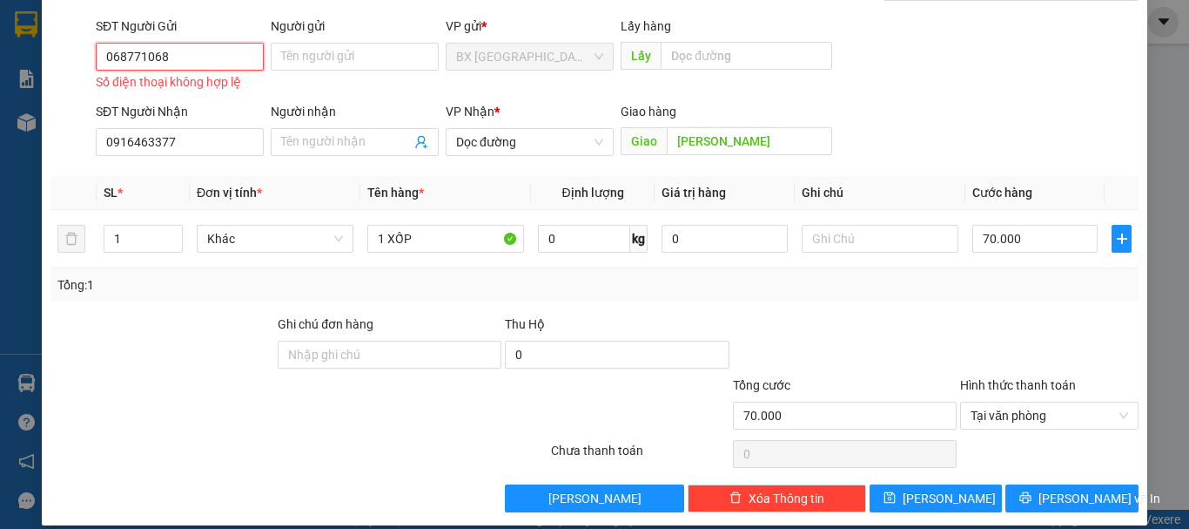
click at [196, 54] on input "068771068" at bounding box center [180, 57] width 168 height 28
click at [112, 50] on input "068771068" at bounding box center [180, 57] width 168 height 28
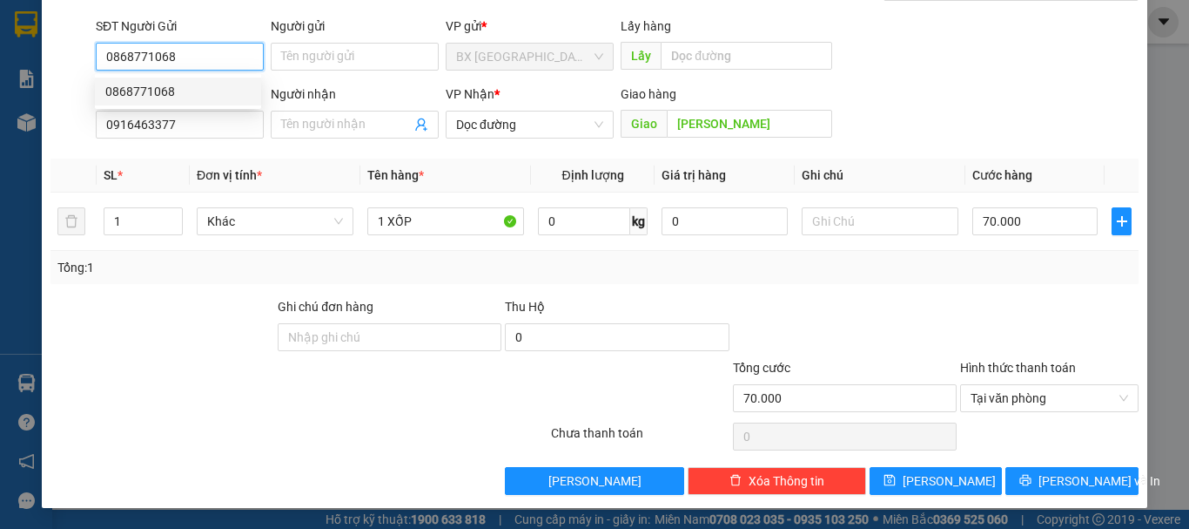
click at [158, 90] on div "0868771068" at bounding box center [177, 91] width 145 height 19
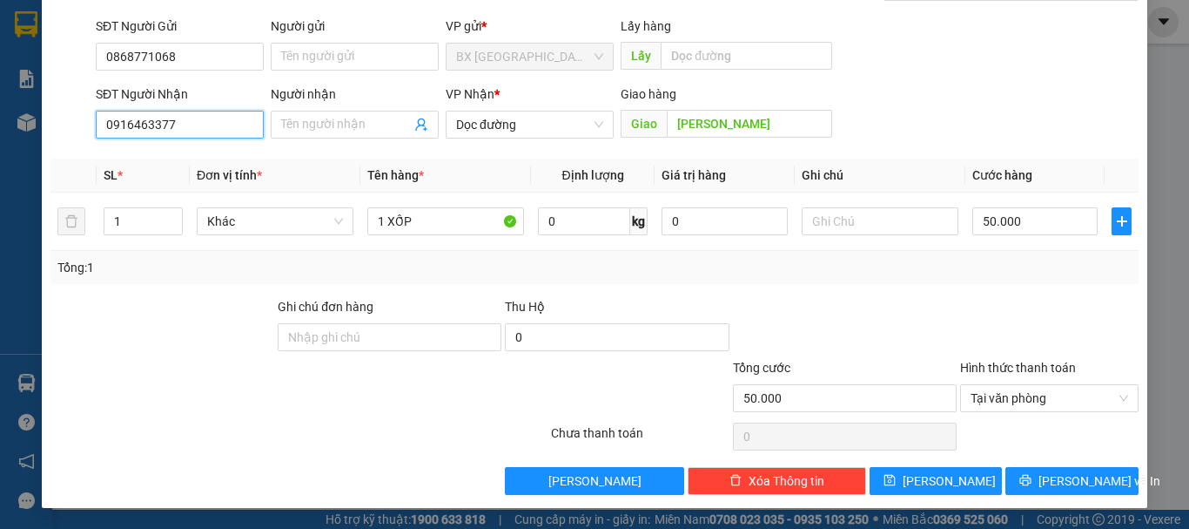
click at [195, 124] on input "0916463377" at bounding box center [180, 125] width 168 height 28
click at [171, 155] on div "0916463377" at bounding box center [177, 159] width 145 height 19
click at [1042, 217] on input "50.000" at bounding box center [1035, 221] width 125 height 28
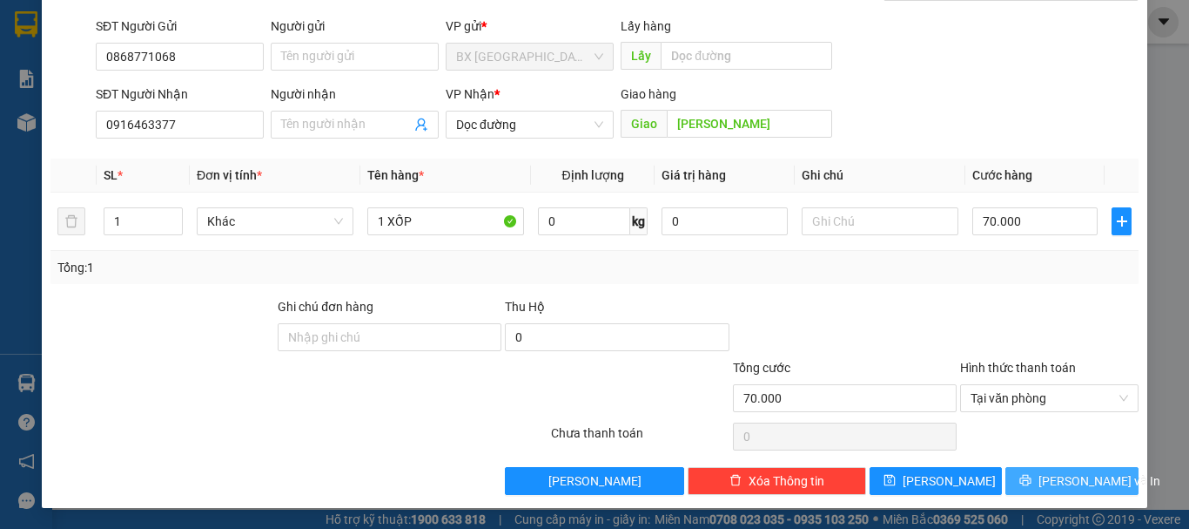
click at [1058, 471] on span "[PERSON_NAME] và In" at bounding box center [1100, 480] width 122 height 19
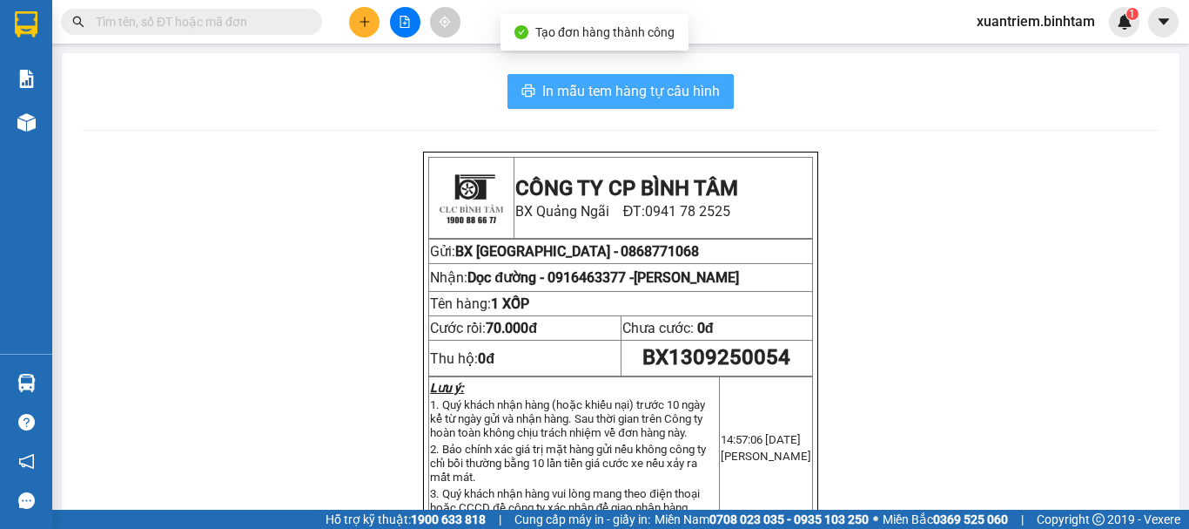
click at [657, 91] on span "In mẫu tem hàng tự cấu hình" at bounding box center [631, 91] width 178 height 22
click at [616, 91] on span "In mẫu tem hàng tự cấu hình" at bounding box center [631, 91] width 178 height 22
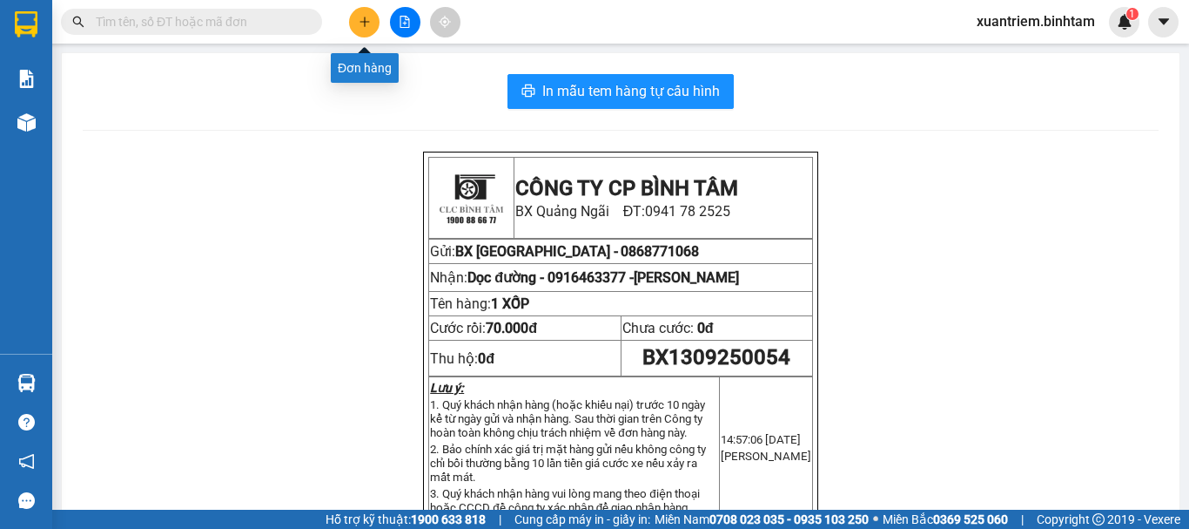
click at [364, 22] on icon "plus" at bounding box center [365, 21] width 10 height 1
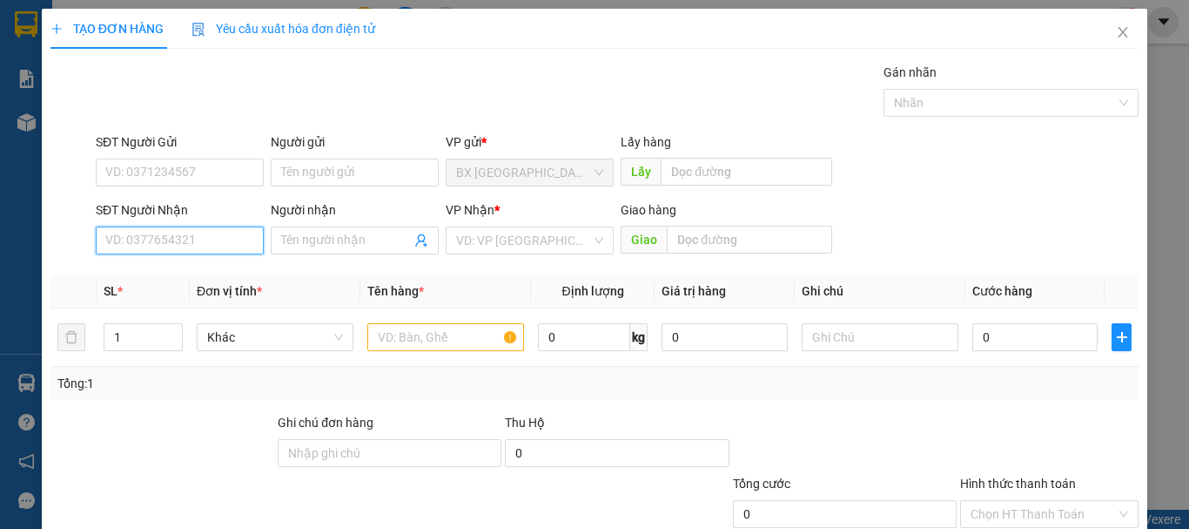
click at [216, 246] on input "SĐT Người Nhận" at bounding box center [180, 240] width 168 height 28
click at [216, 246] on input "0704549498" at bounding box center [180, 240] width 168 height 28
click at [204, 243] on input "0704549498" at bounding box center [180, 240] width 168 height 28
click at [204, 287] on div "0704549498" at bounding box center [178, 275] width 166 height 28
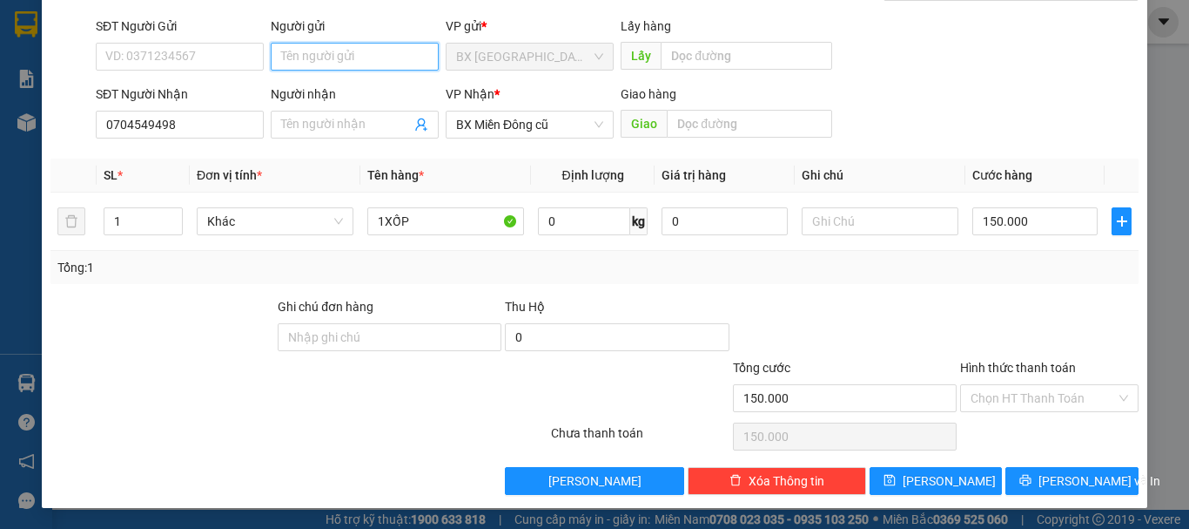
click at [314, 44] on input "Người gửi" at bounding box center [355, 57] width 168 height 28
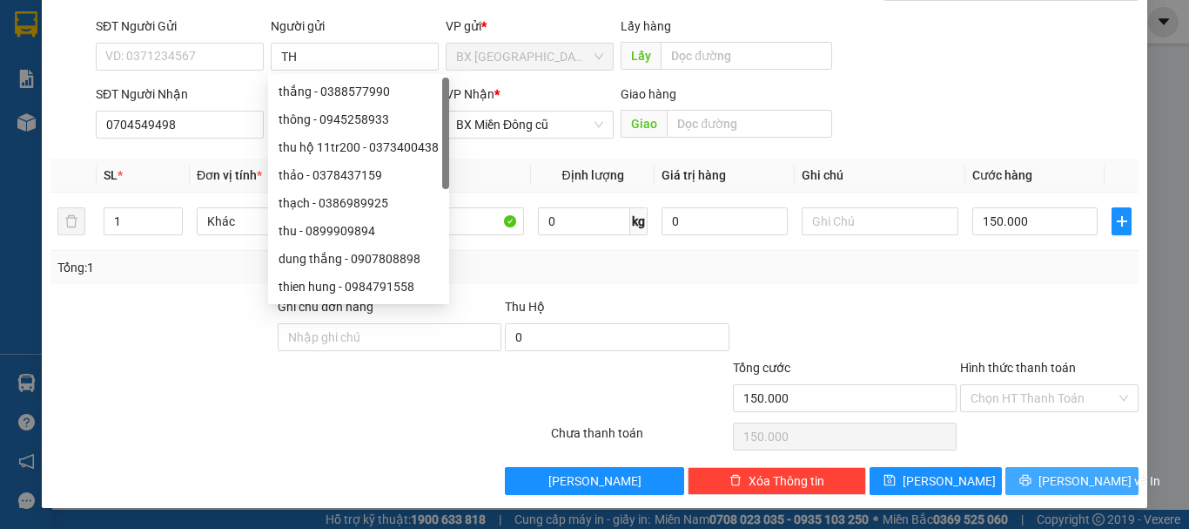
click at [1032, 484] on icon "printer" at bounding box center [1026, 480] width 12 height 12
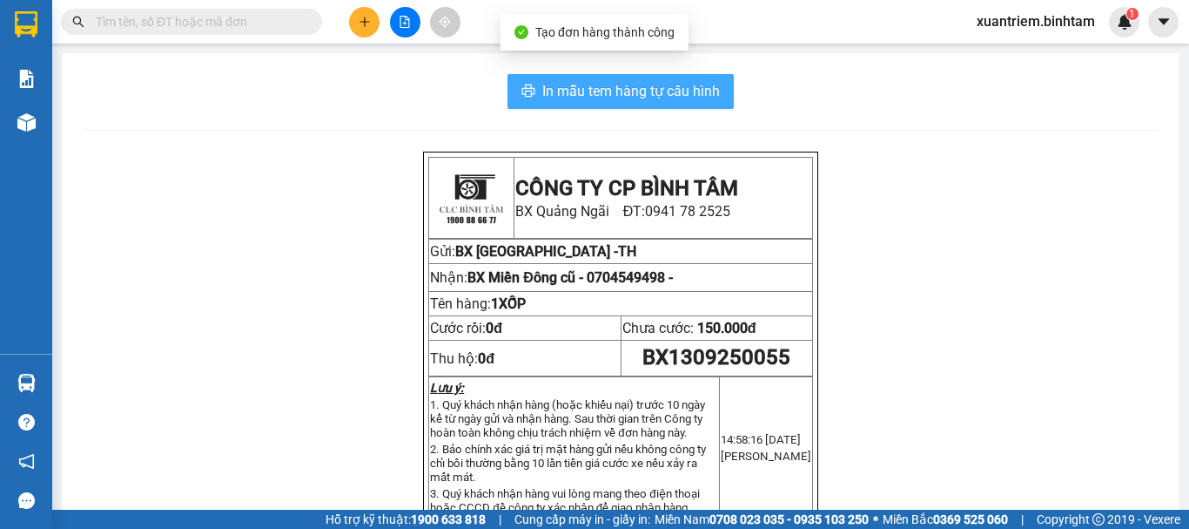
click at [633, 101] on span "In mẫu tem hàng tự cấu hình" at bounding box center [631, 91] width 178 height 22
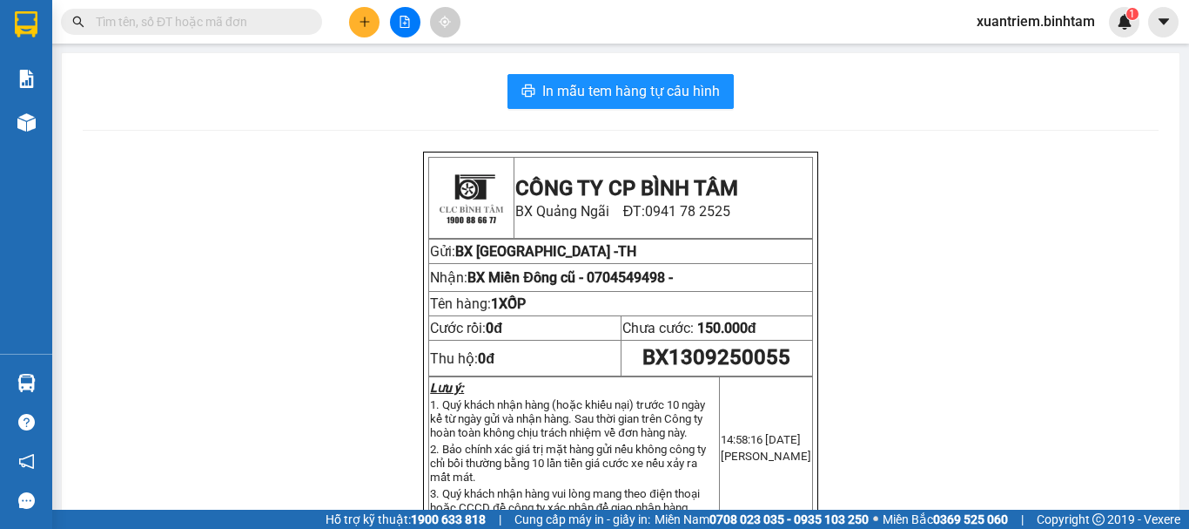
click at [357, 1] on div "Kết quả tìm kiếm ( 0 ) Bộ lọc No Data xuantriem.binhtam 1" at bounding box center [594, 22] width 1189 height 44
click at [365, 17] on icon "plus" at bounding box center [365, 22] width 12 height 12
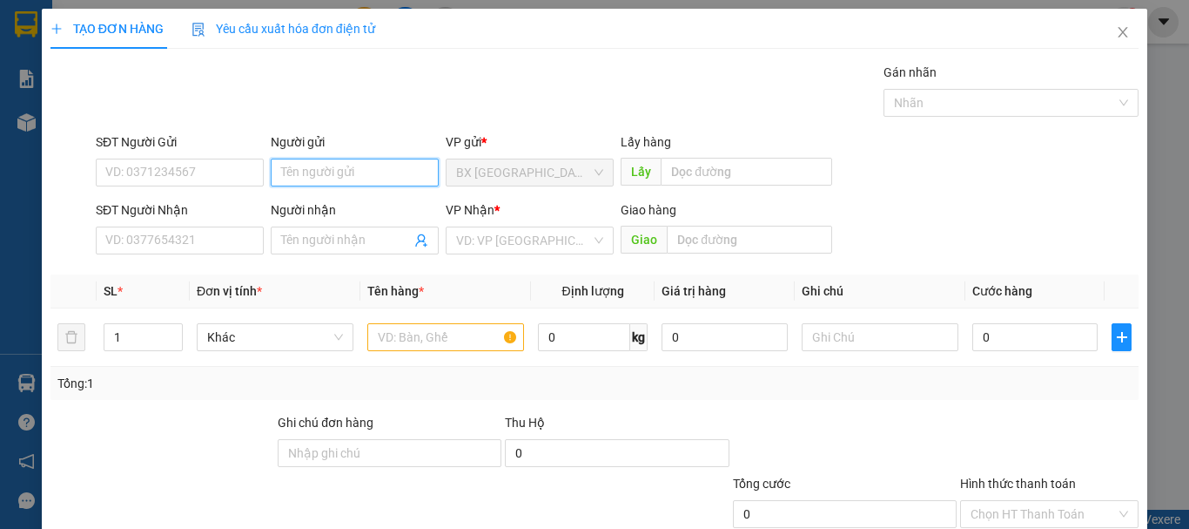
click at [320, 170] on input "Người gửi" at bounding box center [355, 172] width 168 height 28
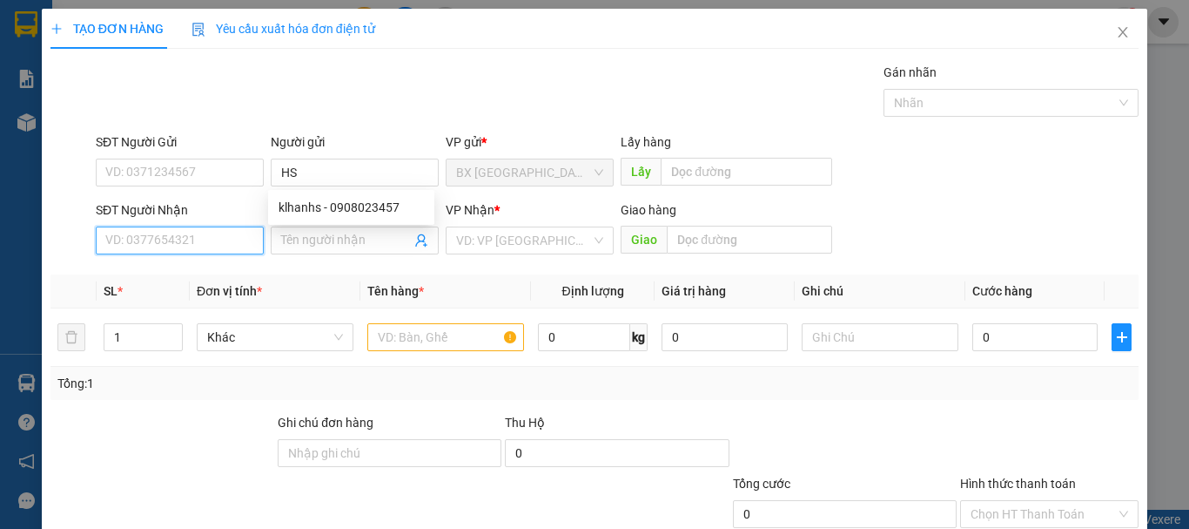
click at [242, 234] on input "SĐT Người Nhận" at bounding box center [180, 240] width 168 height 28
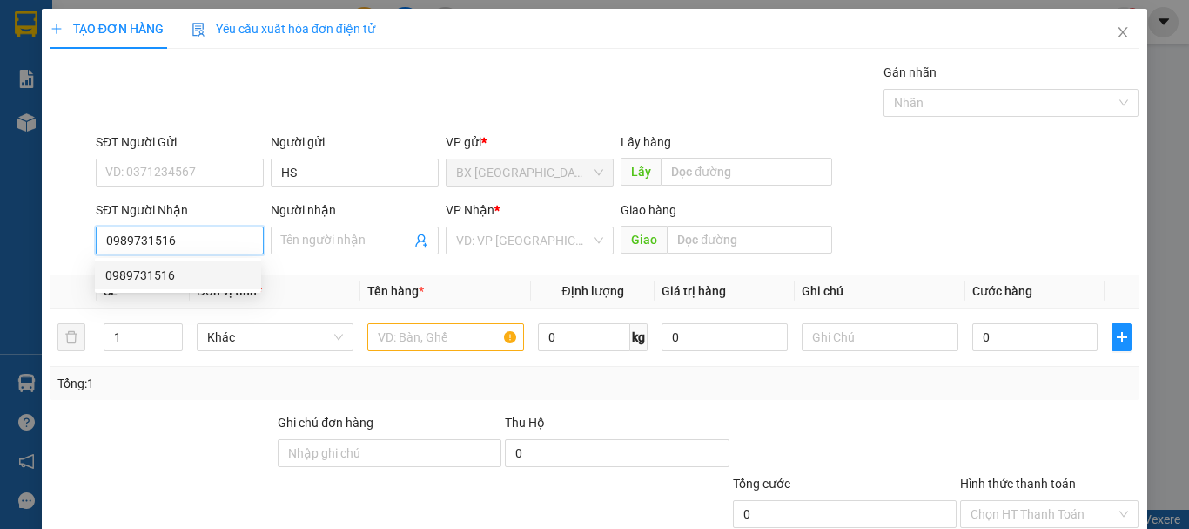
click at [187, 270] on div "0989731516" at bounding box center [177, 275] width 145 height 19
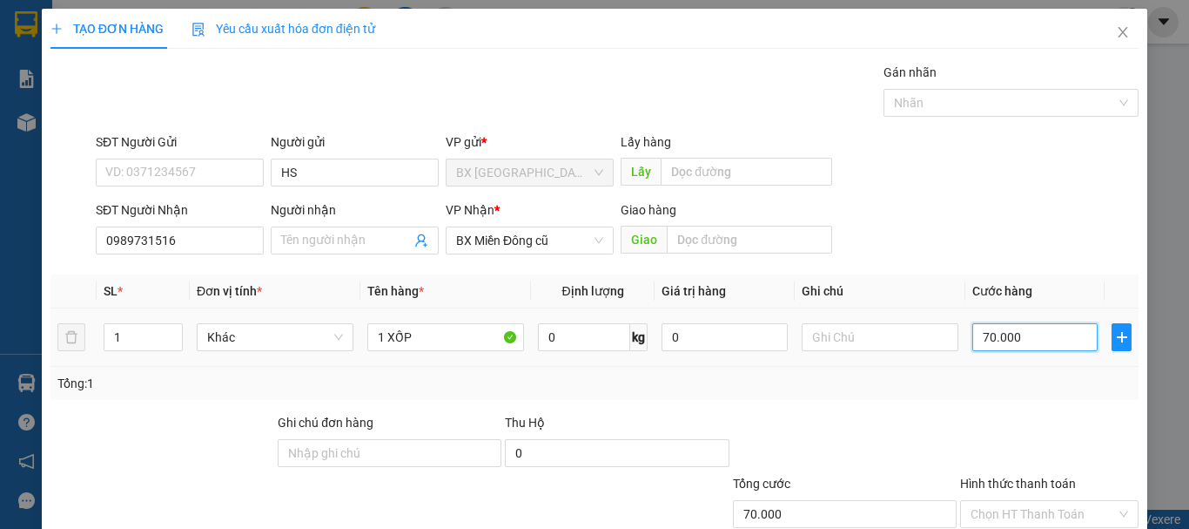
click at [997, 340] on input "70.000" at bounding box center [1035, 337] width 125 height 28
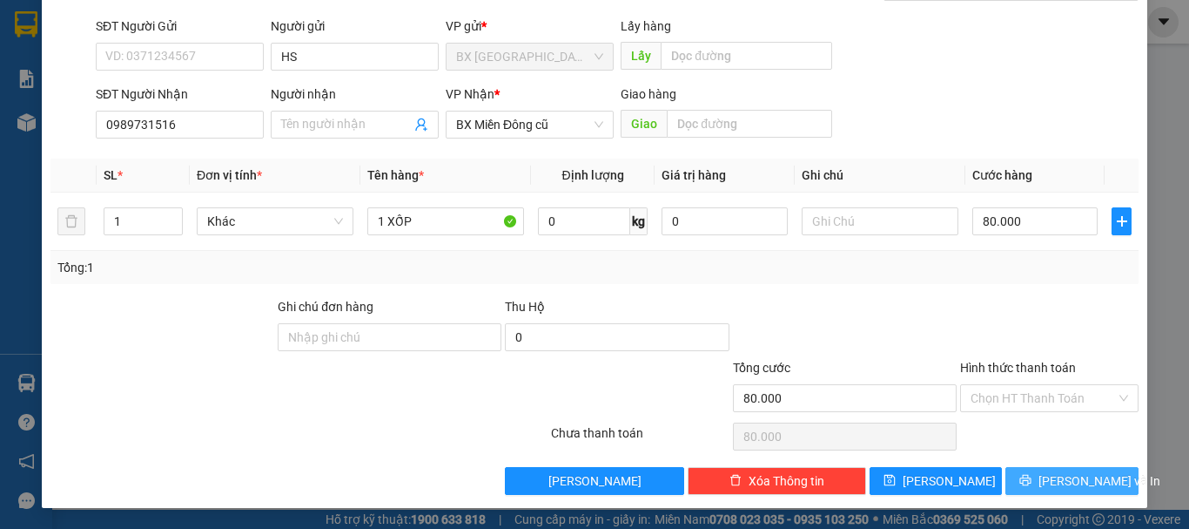
click at [1040, 491] on button "[PERSON_NAME] và In" at bounding box center [1072, 481] width 133 height 28
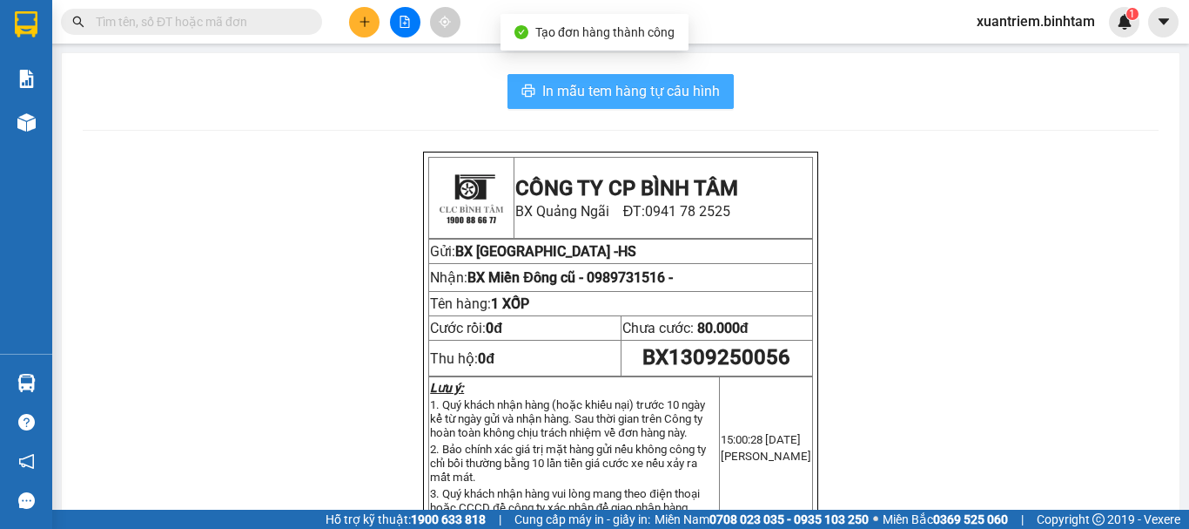
click at [684, 88] on span "In mẫu tem hàng tự cấu hình" at bounding box center [631, 91] width 178 height 22
click at [639, 86] on span "In mẫu tem hàng tự cấu hình" at bounding box center [631, 91] width 178 height 22
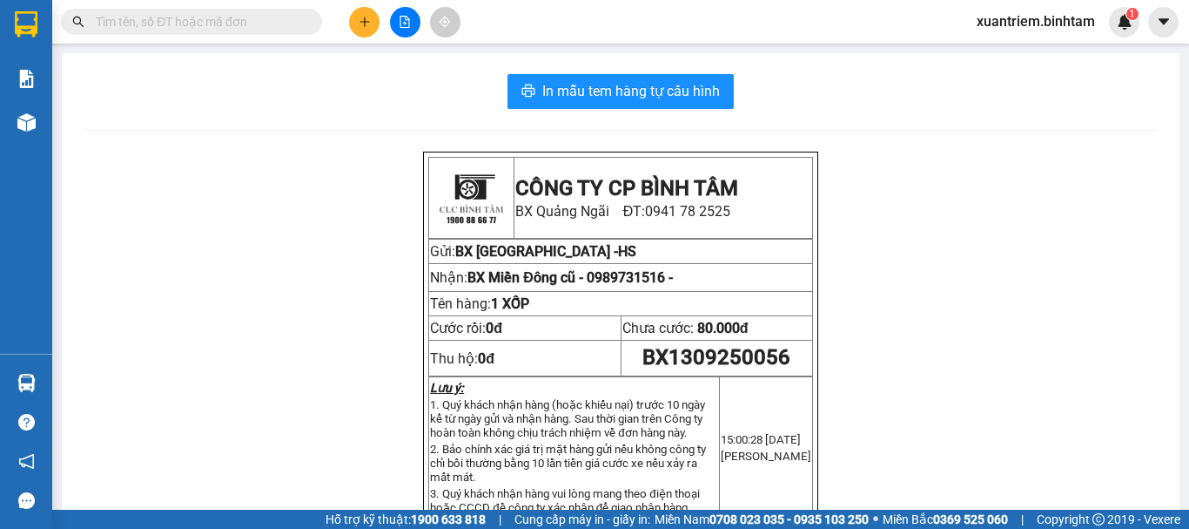
click at [375, 34] on div at bounding box center [405, 22] width 131 height 30
click at [381, 20] on div at bounding box center [405, 22] width 131 height 30
click at [365, 18] on icon "plus" at bounding box center [364, 22] width 1 height 10
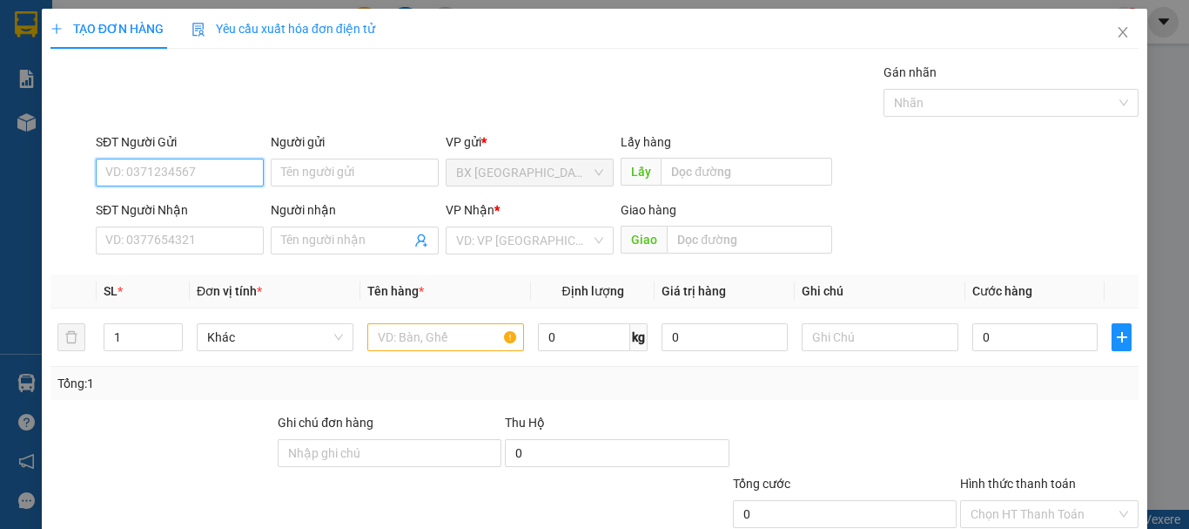
click at [175, 181] on input "SĐT Người Gửi" at bounding box center [180, 172] width 168 height 28
click at [171, 174] on input "0934120212" at bounding box center [180, 172] width 168 height 28
click at [216, 175] on input "0934120212" at bounding box center [180, 172] width 168 height 28
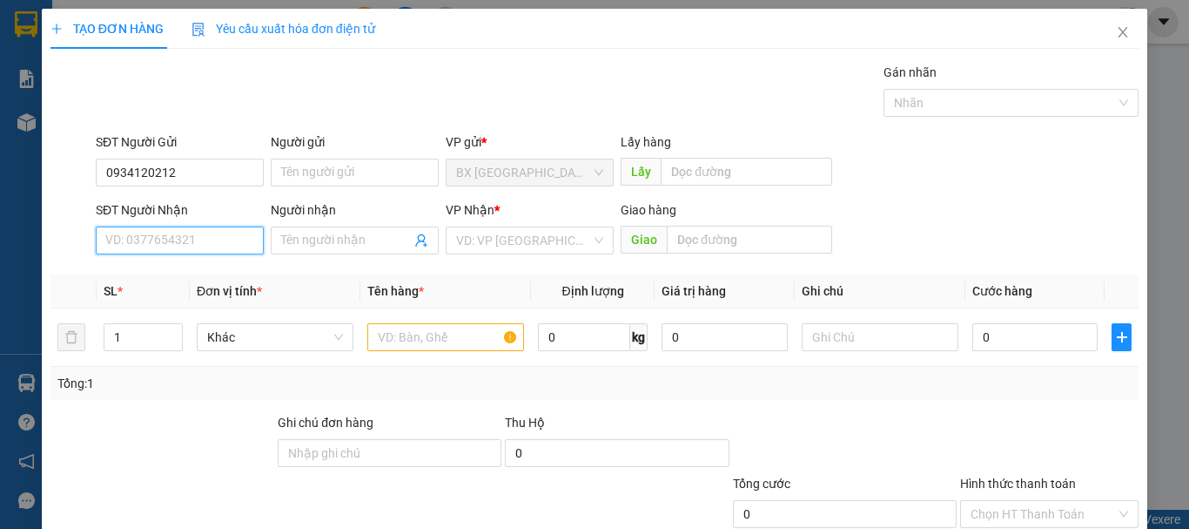
click at [191, 241] on input "SĐT Người Nhận" at bounding box center [180, 240] width 168 height 28
click at [178, 246] on input "SĐT Người Nhận" at bounding box center [180, 240] width 168 height 28
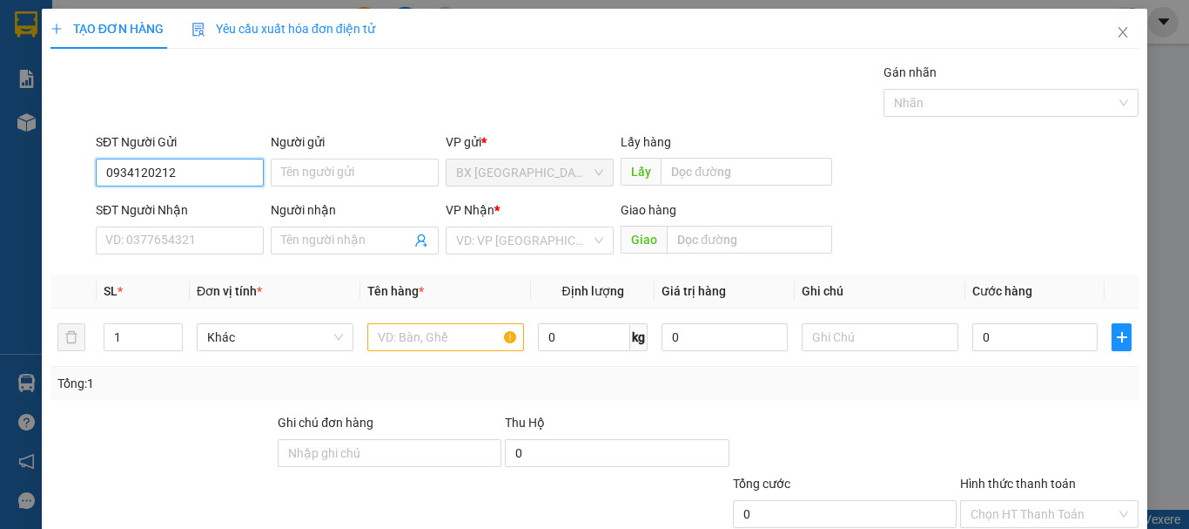
click at [217, 165] on input "0934120212" at bounding box center [180, 172] width 168 height 28
click at [217, 165] on input "0934120215" at bounding box center [180, 172] width 168 height 28
click at [183, 181] on input "0934120215" at bounding box center [180, 172] width 168 height 28
click at [170, 201] on div "0934120215" at bounding box center [177, 207] width 145 height 19
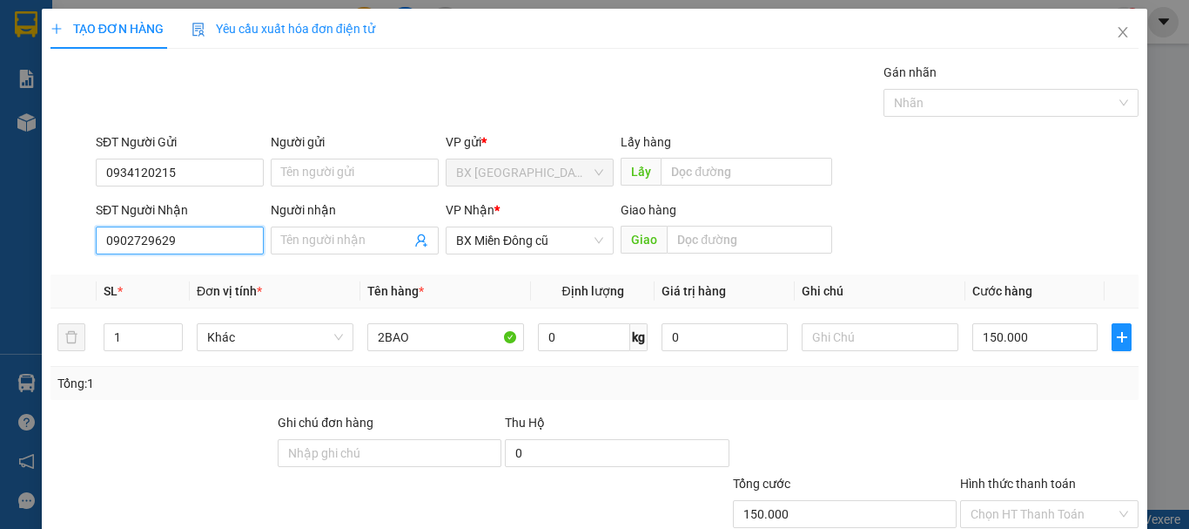
click at [190, 241] on input "0902729629" at bounding box center [180, 240] width 168 height 28
click at [152, 274] on div "0902729629" at bounding box center [177, 275] width 145 height 19
click at [222, 242] on input "0935180918" at bounding box center [180, 240] width 168 height 28
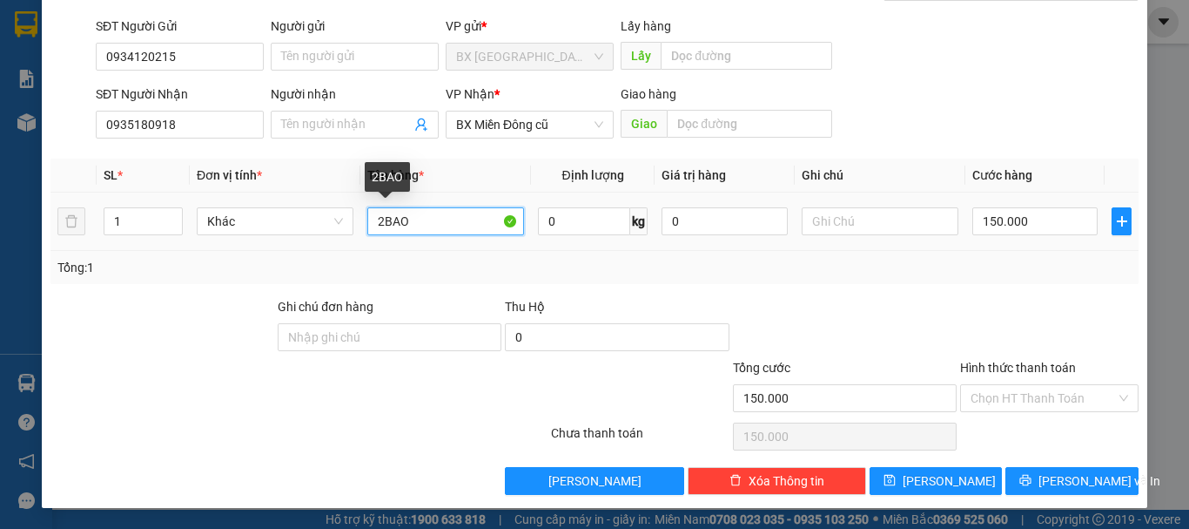
drag, startPoint x: 421, startPoint y: 223, endPoint x: 327, endPoint y: 246, distance: 96.9
click at [329, 246] on tr "1 Khác 2BAO 0 kg 0 150.000" at bounding box center [595, 221] width 1088 height 58
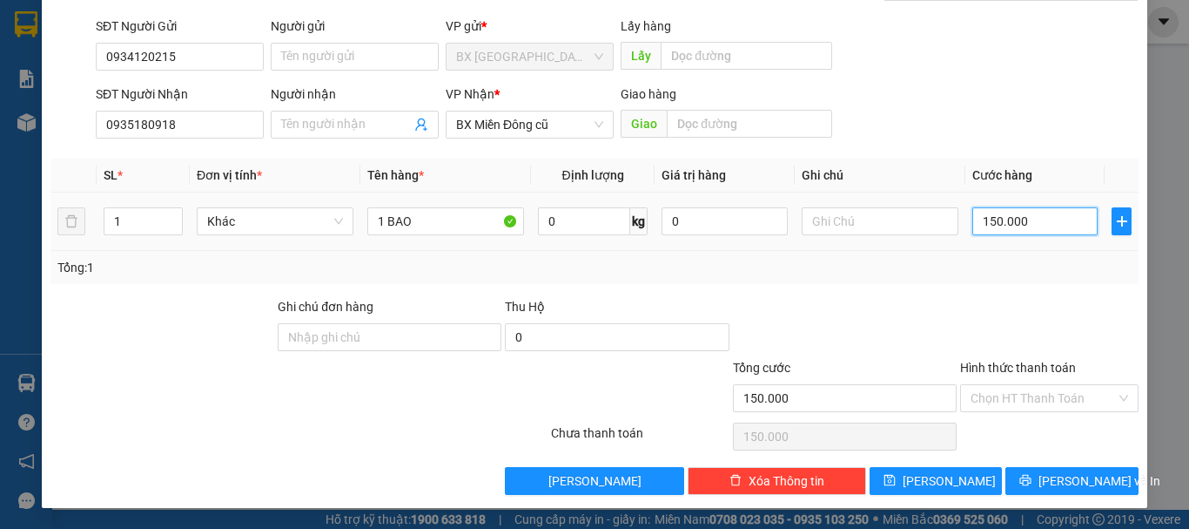
click at [996, 218] on input "150.000" at bounding box center [1035, 221] width 125 height 28
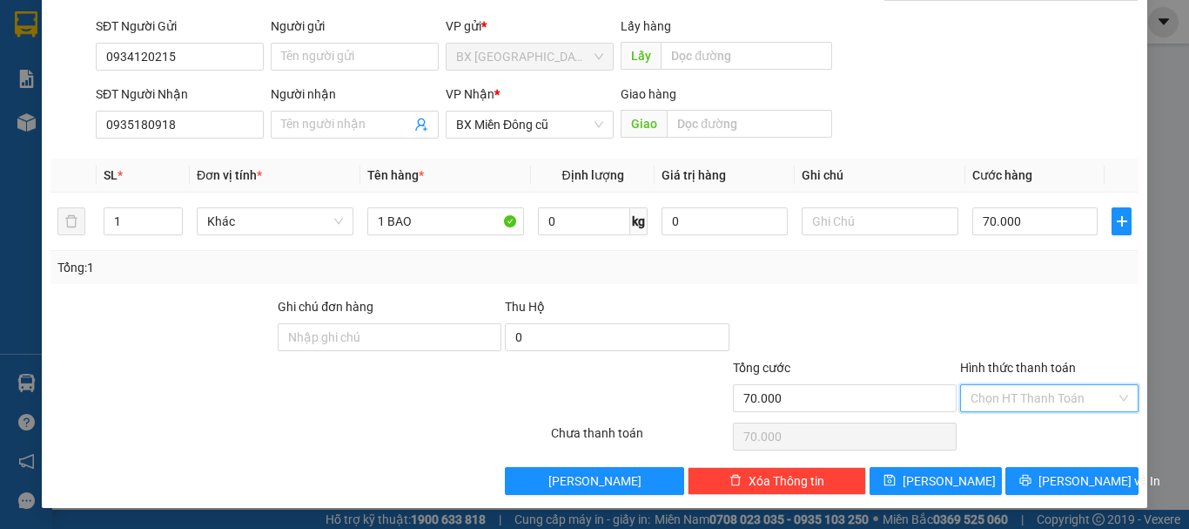
click at [1033, 405] on input "Hình thức thanh toán" at bounding box center [1043, 398] width 145 height 26
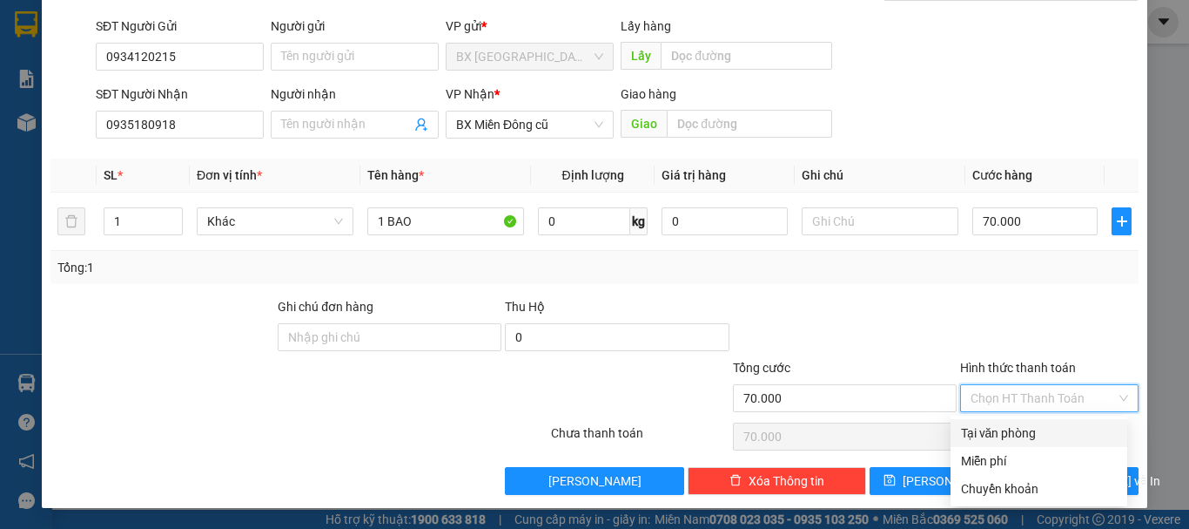
click at [1047, 434] on div "Tại văn phòng" at bounding box center [1039, 432] width 156 height 19
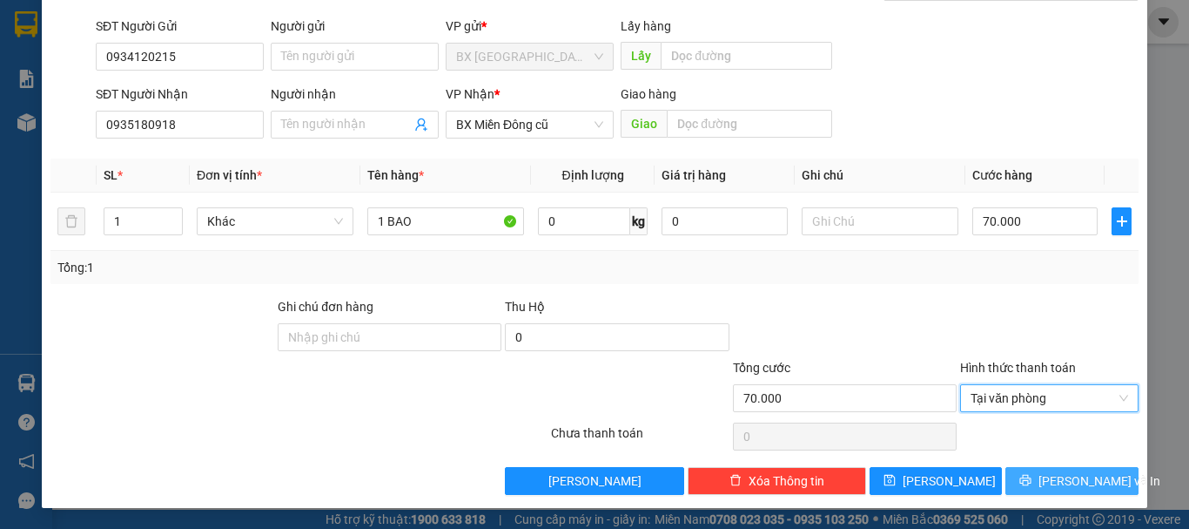
drag, startPoint x: 1028, startPoint y: 488, endPoint x: 1021, endPoint y: 455, distance: 33.8
click at [1029, 487] on button "[PERSON_NAME] và In" at bounding box center [1072, 481] width 133 height 28
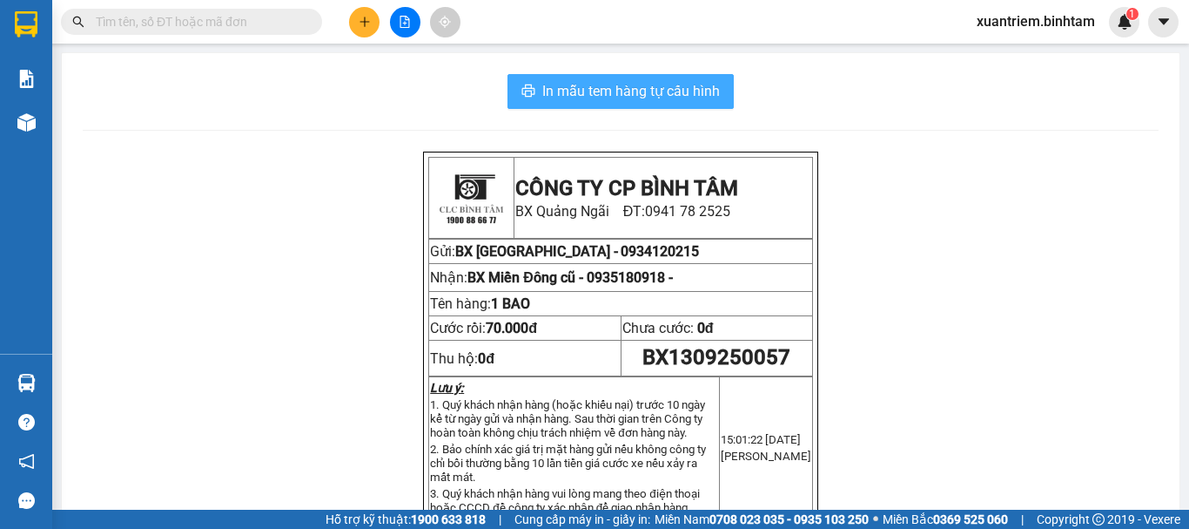
click at [583, 102] on span "In mẫu tem hàng tự cấu hình" at bounding box center [631, 91] width 178 height 22
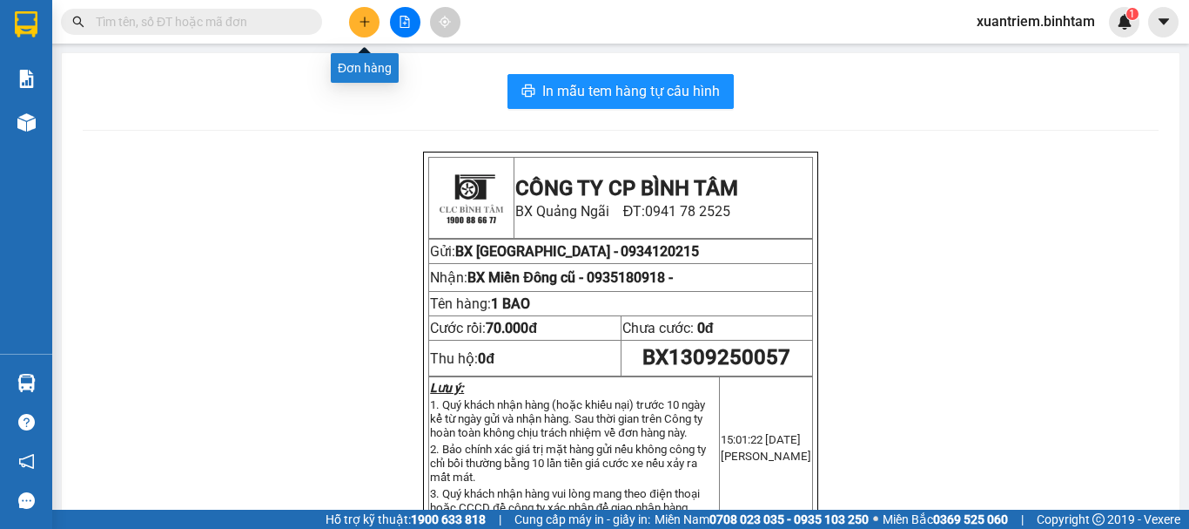
click at [364, 20] on icon "plus" at bounding box center [365, 22] width 12 height 12
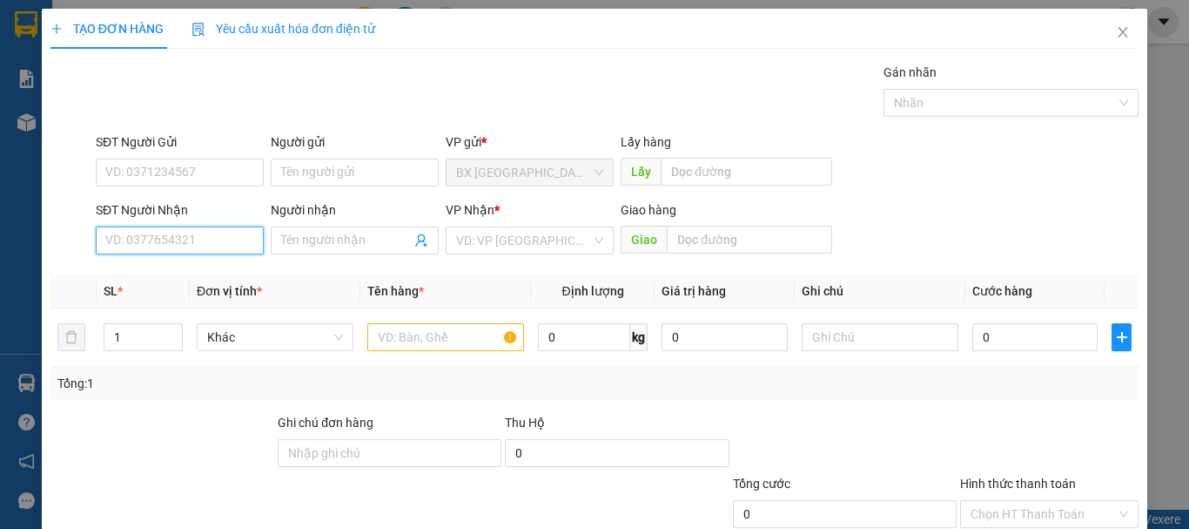
click at [202, 242] on input "SĐT Người Nhận" at bounding box center [180, 240] width 168 height 28
click at [307, 248] on input "Người nhận" at bounding box center [346, 240] width 130 height 19
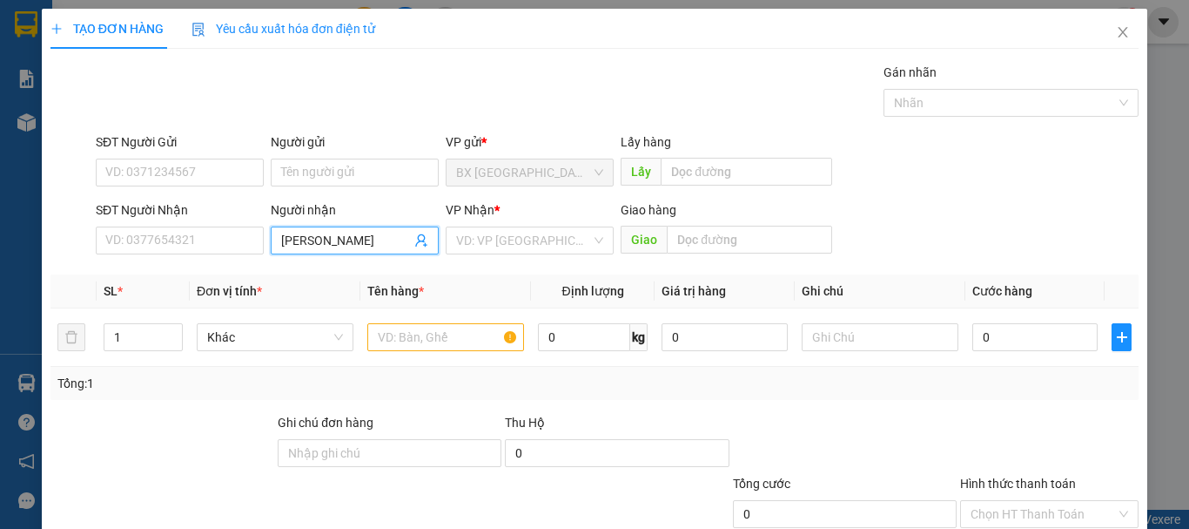
click at [355, 243] on input "[PERSON_NAME]" at bounding box center [346, 240] width 130 height 19
click at [367, 242] on input "[PERSON_NAME]" at bounding box center [346, 240] width 130 height 19
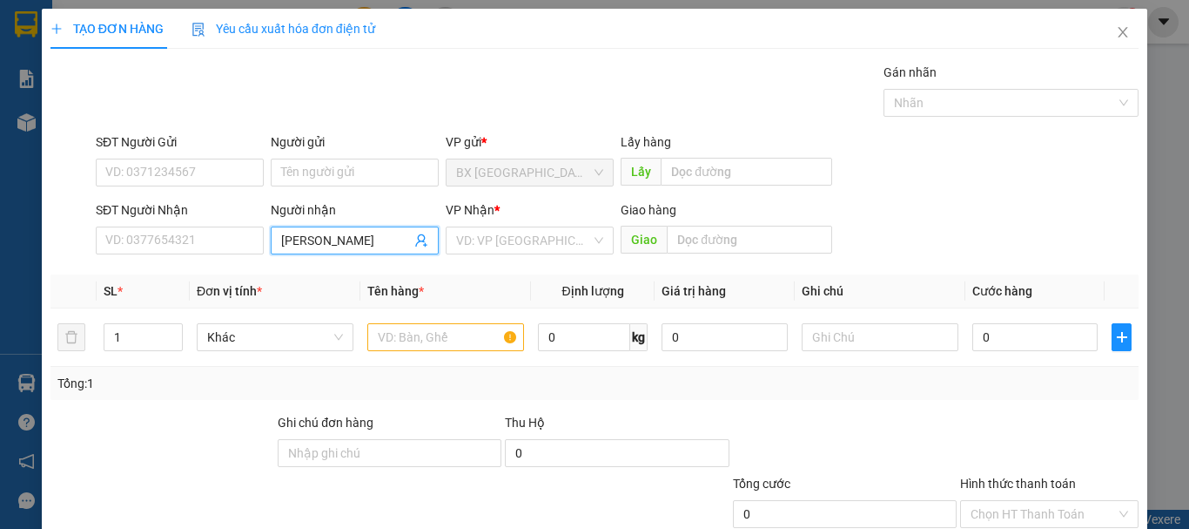
drag, startPoint x: 372, startPoint y: 242, endPoint x: 507, endPoint y: 242, distance: 135.0
click at [374, 242] on input "[PERSON_NAME]" at bounding box center [346, 240] width 130 height 19
click at [507, 242] on input "search" at bounding box center [523, 240] width 135 height 26
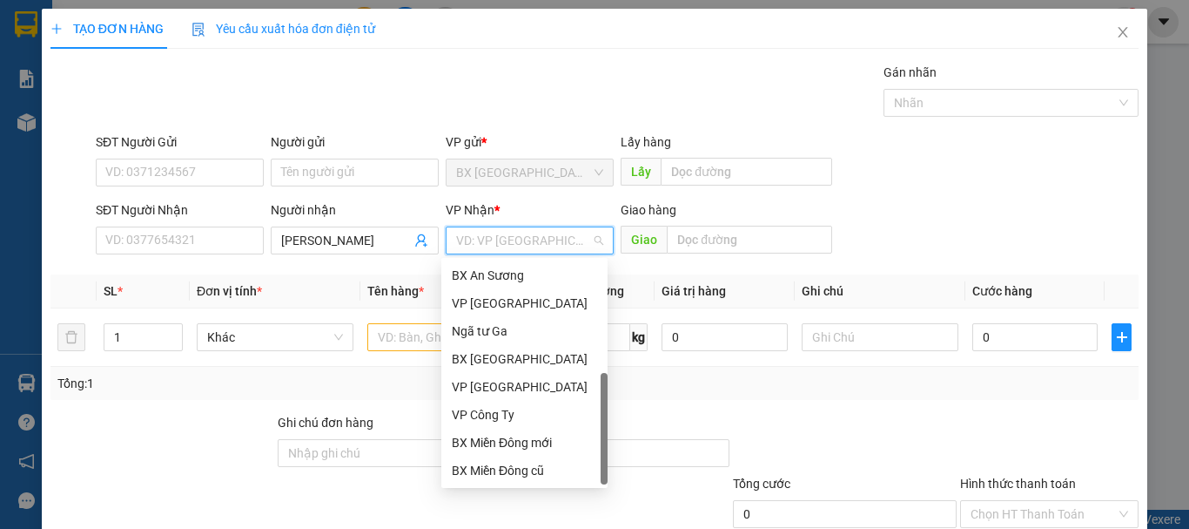
scroll to position [56, 0]
click at [542, 414] on div "BX Miền Đông cũ" at bounding box center [524, 414] width 145 height 19
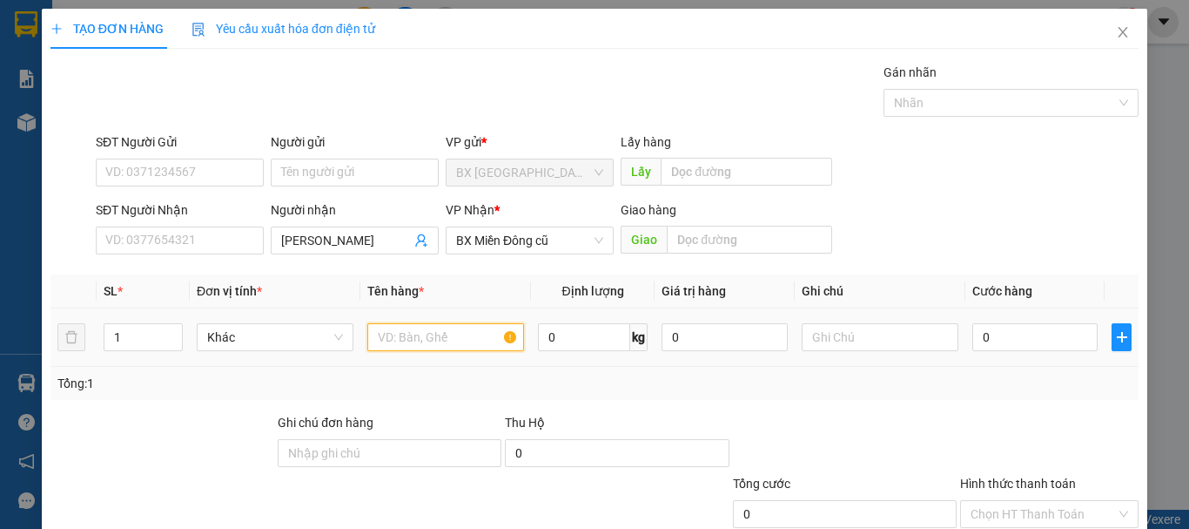
click at [432, 336] on input "text" at bounding box center [445, 337] width 157 height 28
click at [1027, 321] on div "0" at bounding box center [1035, 337] width 125 height 35
click at [1023, 343] on input "0" at bounding box center [1035, 337] width 125 height 28
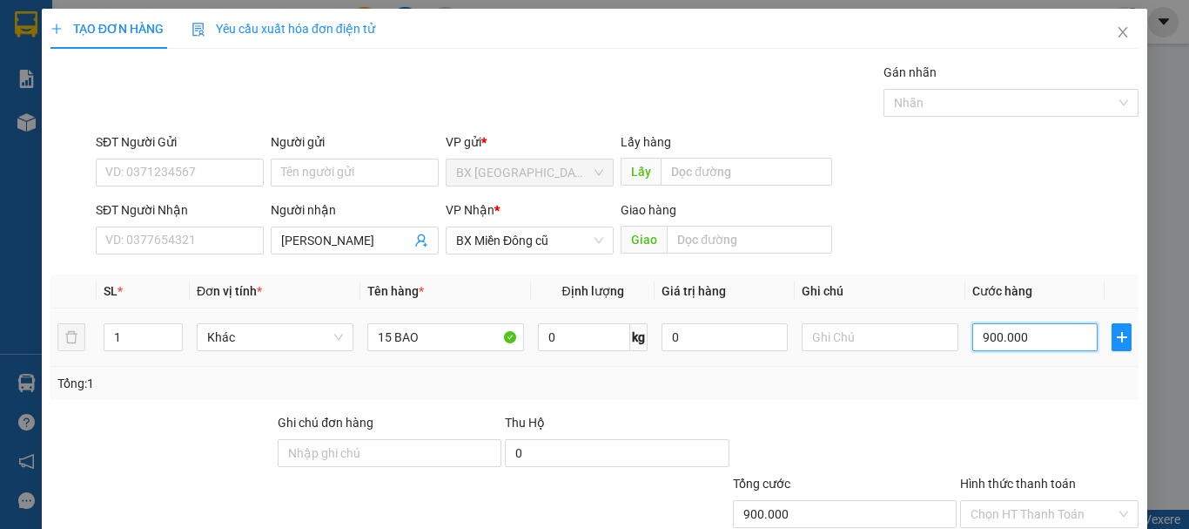
scroll to position [116, 0]
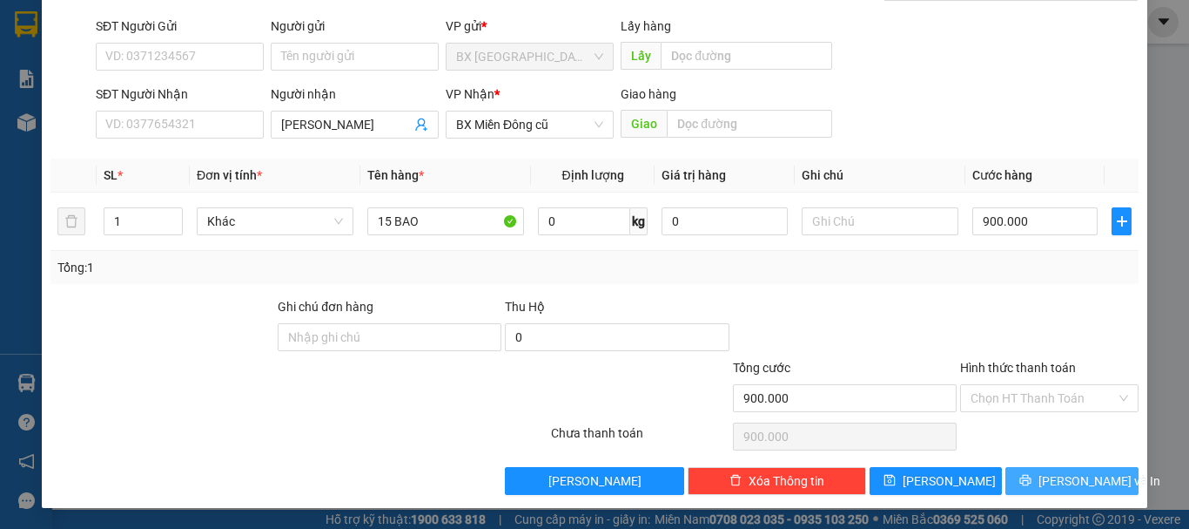
click at [1050, 479] on span "[PERSON_NAME] và In" at bounding box center [1100, 480] width 122 height 19
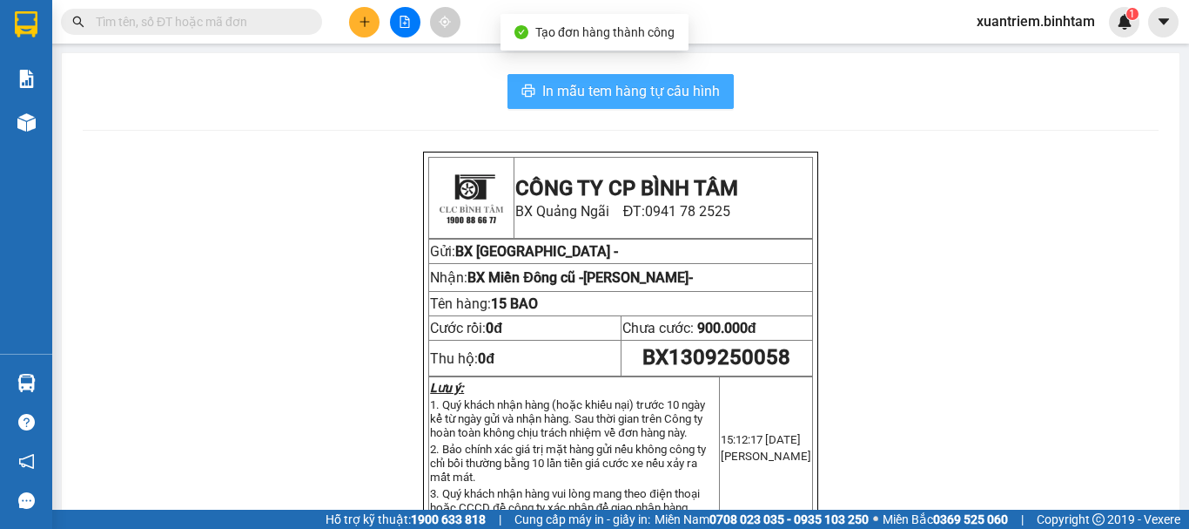
click at [656, 94] on span "In mẫu tem hàng tự cấu hình" at bounding box center [631, 91] width 178 height 22
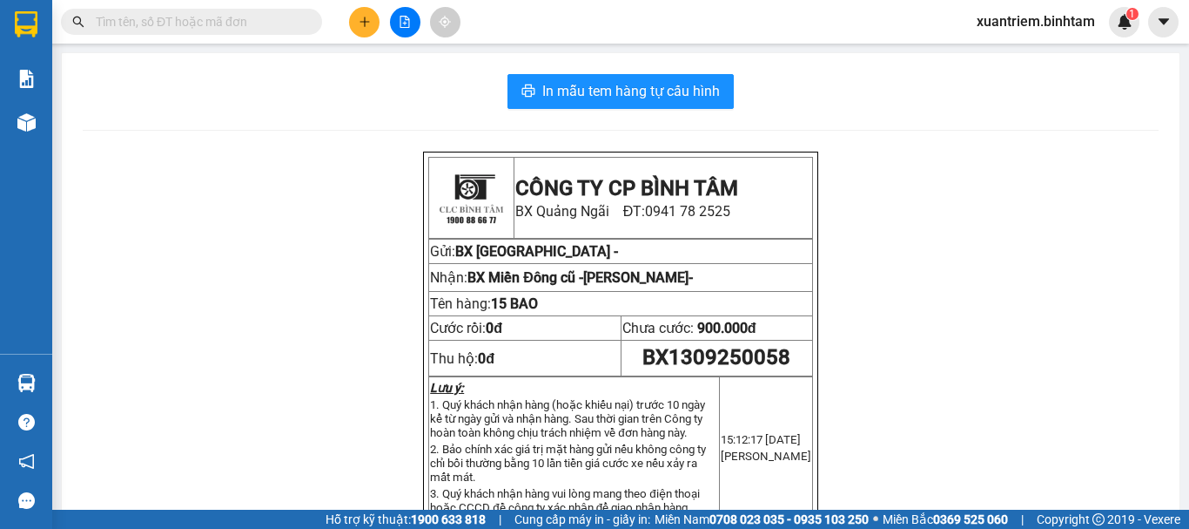
click at [371, 11] on button at bounding box center [364, 22] width 30 height 30
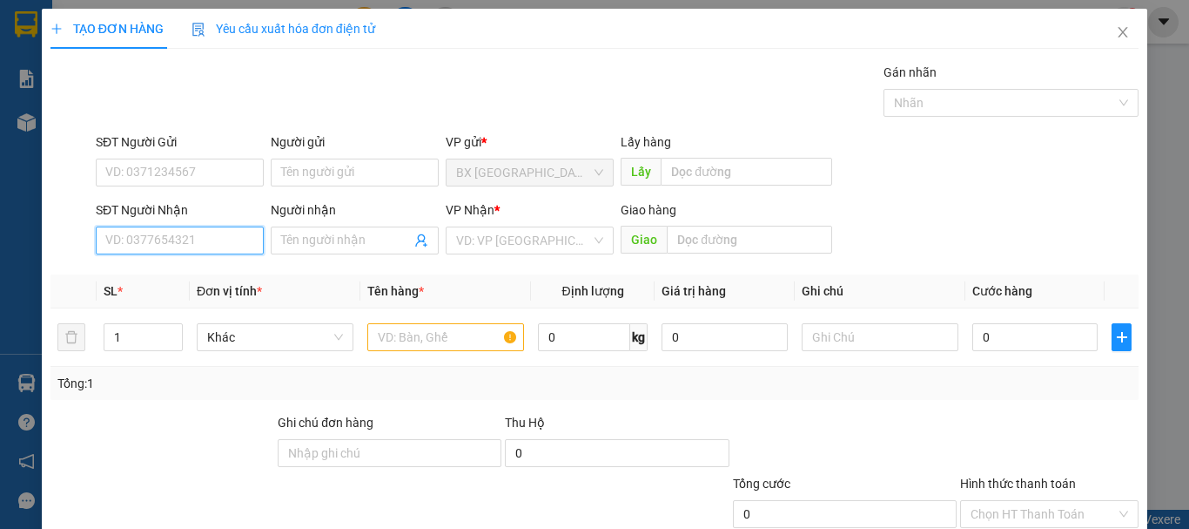
click at [215, 240] on input "SĐT Người Nhận" at bounding box center [180, 240] width 168 height 28
click at [194, 247] on input "09946461517" at bounding box center [180, 240] width 168 height 28
click at [184, 246] on input "09946461517" at bounding box center [180, 240] width 168 height 28
click at [122, 248] on input "09946461517" at bounding box center [180, 240] width 168 height 28
click at [212, 240] on input "0946461517" at bounding box center [180, 240] width 168 height 28
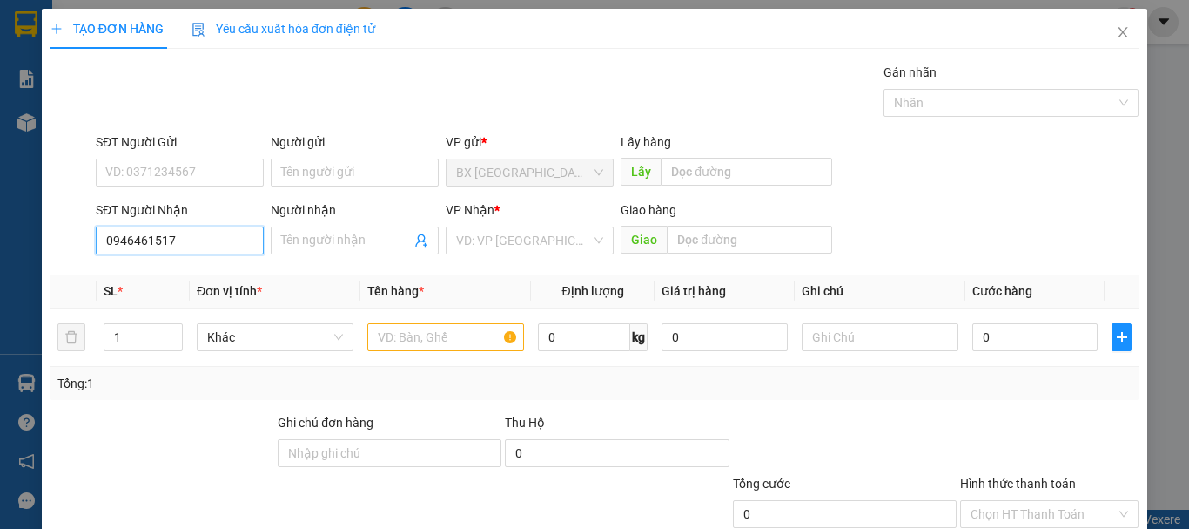
click at [192, 248] on input "0946461517" at bounding box center [180, 240] width 168 height 28
click at [177, 271] on div "0946461517 - nga" at bounding box center [177, 275] width 145 height 19
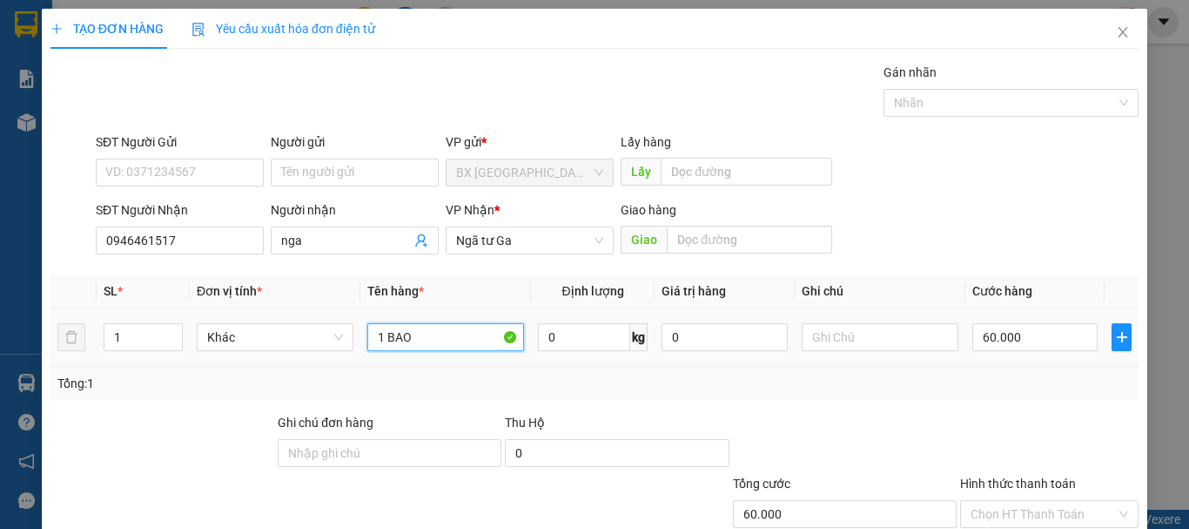
drag, startPoint x: 417, startPoint y: 347, endPoint x: 387, endPoint y: 351, distance: 30.8
click at [387, 351] on div "1 BAO" at bounding box center [445, 337] width 157 height 35
click at [1044, 331] on input "60.000" at bounding box center [1035, 337] width 125 height 28
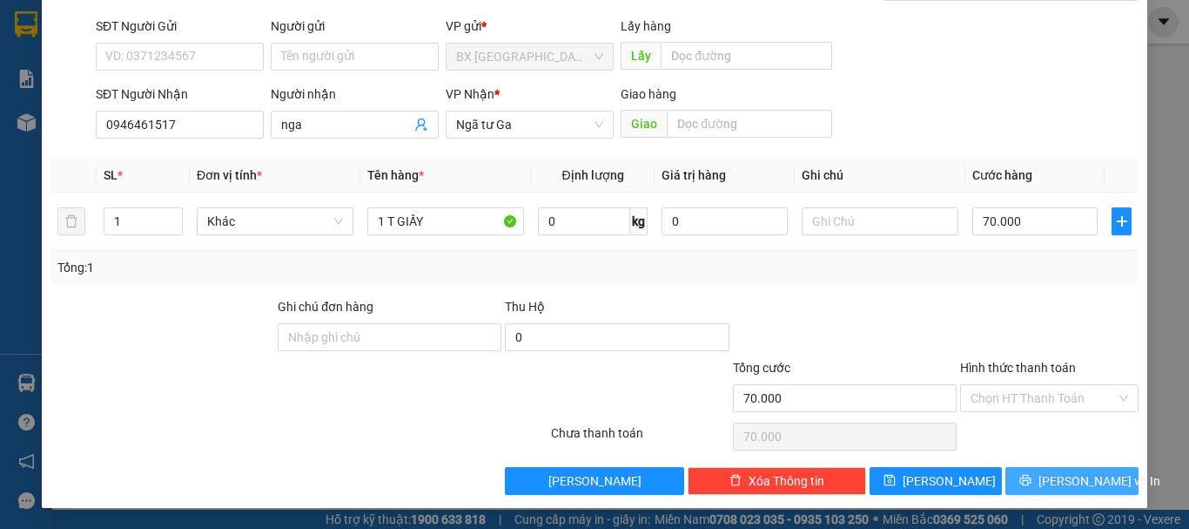
click at [1058, 488] on span "[PERSON_NAME] và In" at bounding box center [1100, 480] width 122 height 19
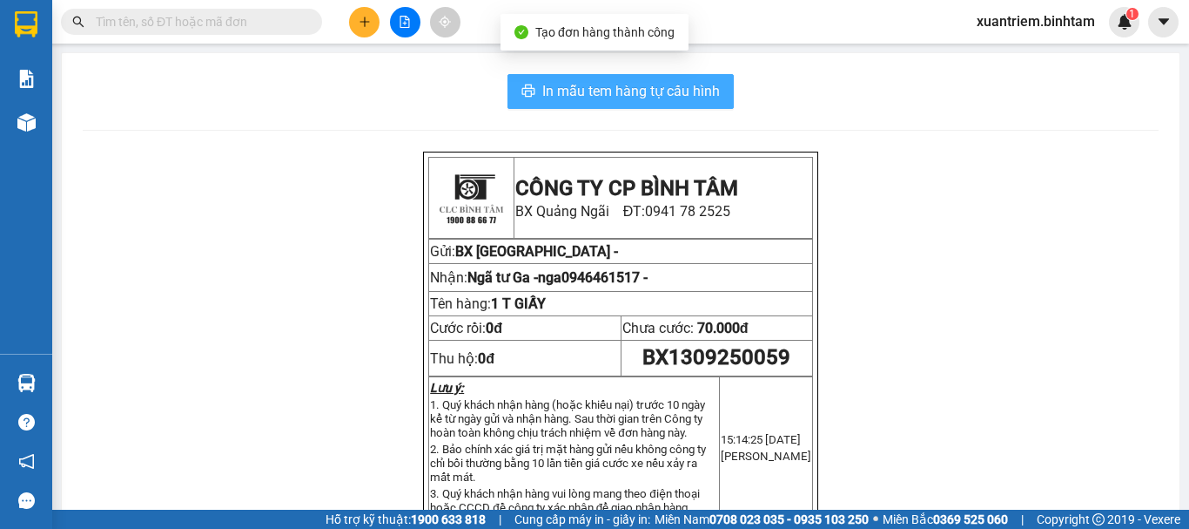
click at [684, 88] on span "In mẫu tem hàng tự cấu hình" at bounding box center [631, 91] width 178 height 22
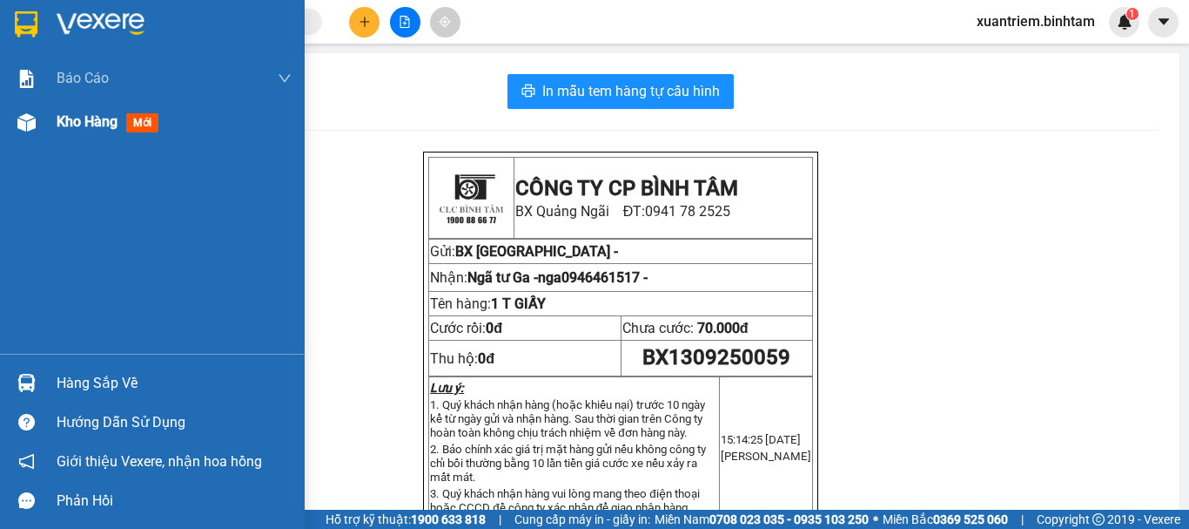
click at [86, 111] on div "Kho hàng mới" at bounding box center [111, 122] width 109 height 22
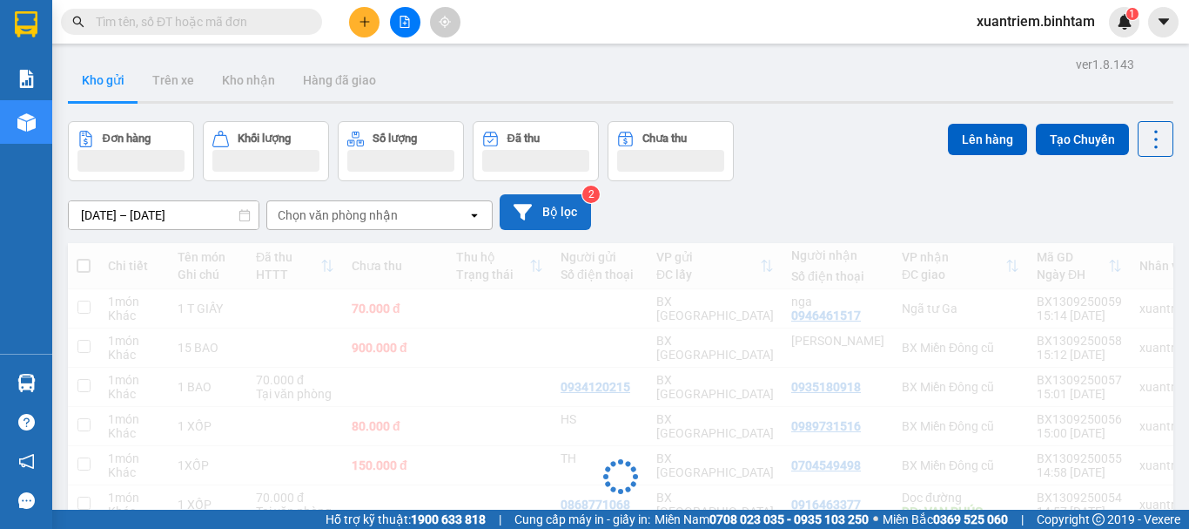
click at [548, 205] on button "Bộ lọc" at bounding box center [545, 212] width 91 height 36
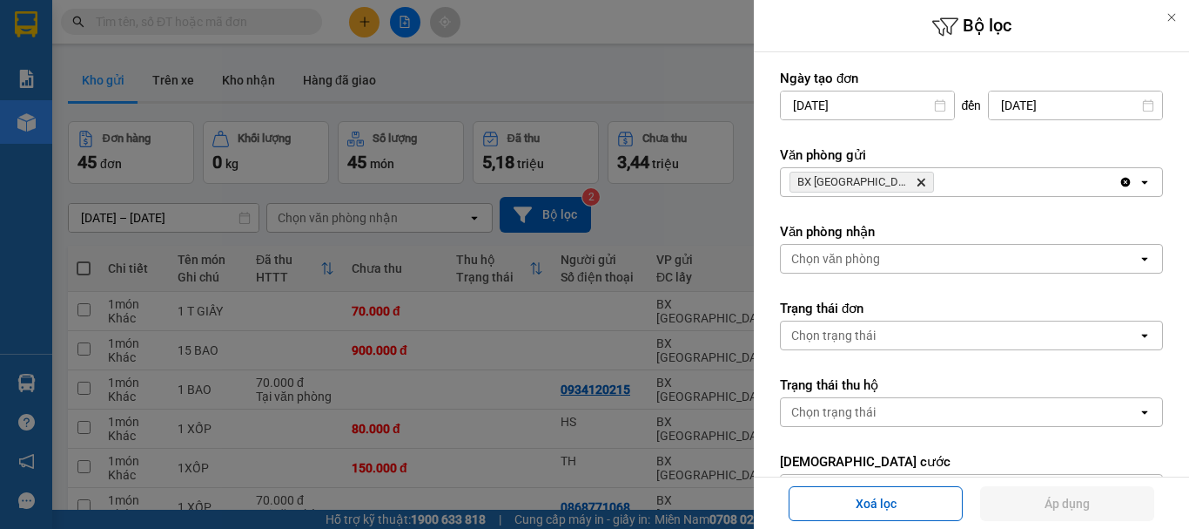
click at [982, 186] on div "BX Quảng Ngãi Delete" at bounding box center [950, 182] width 338 height 28
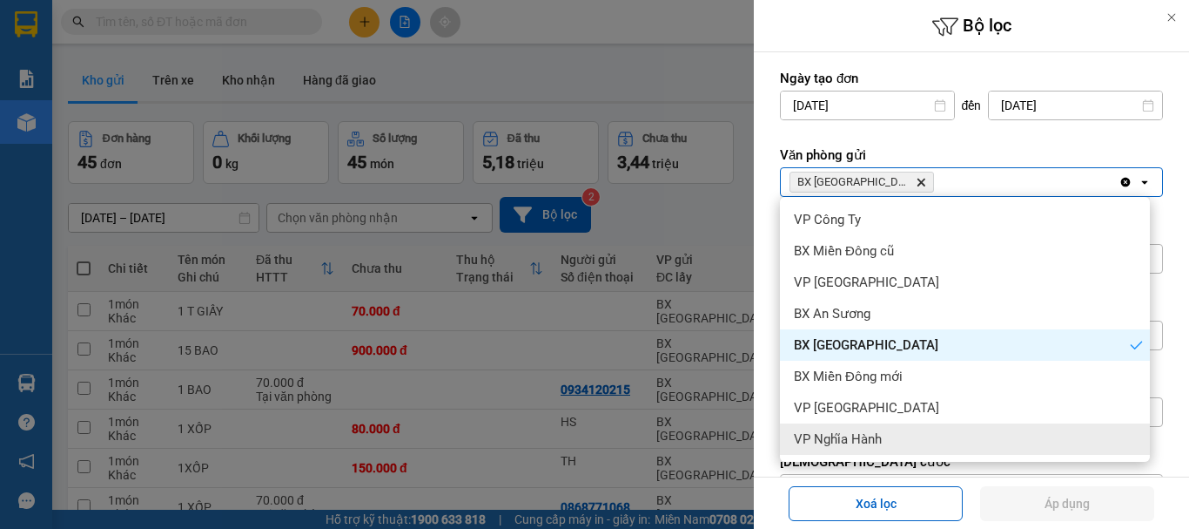
click at [875, 441] on span "VP Nghĩa Hành" at bounding box center [838, 438] width 88 height 17
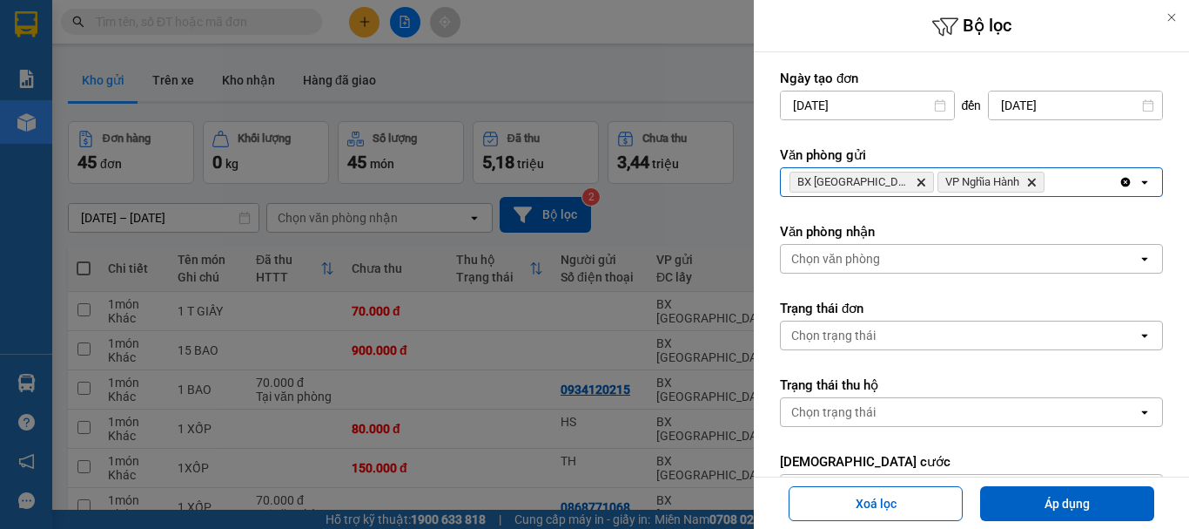
click at [916, 184] on icon "Delete" at bounding box center [921, 182] width 10 height 10
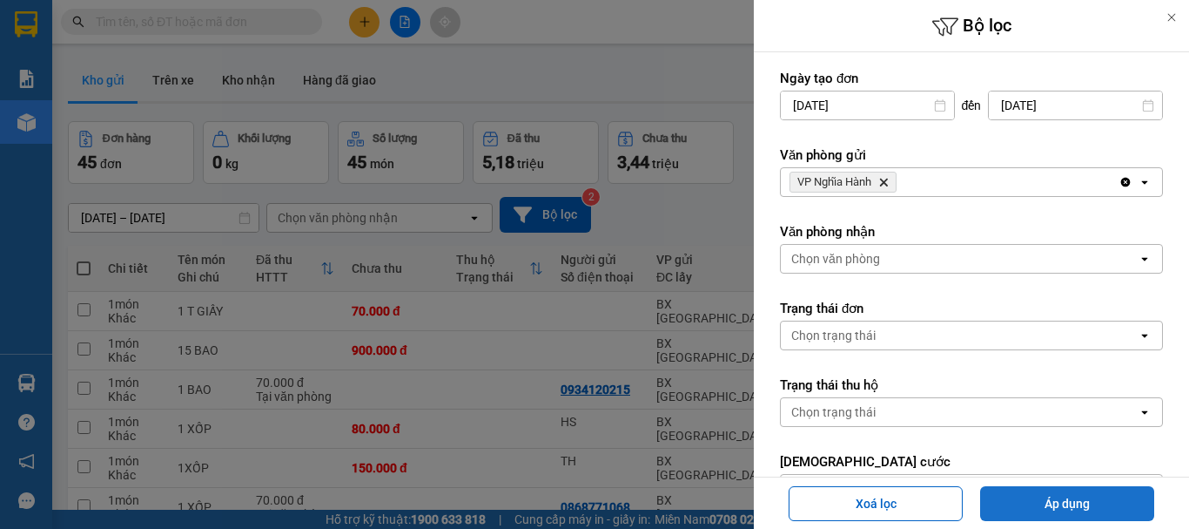
click at [1046, 491] on button "Áp dụng" at bounding box center [1067, 503] width 174 height 35
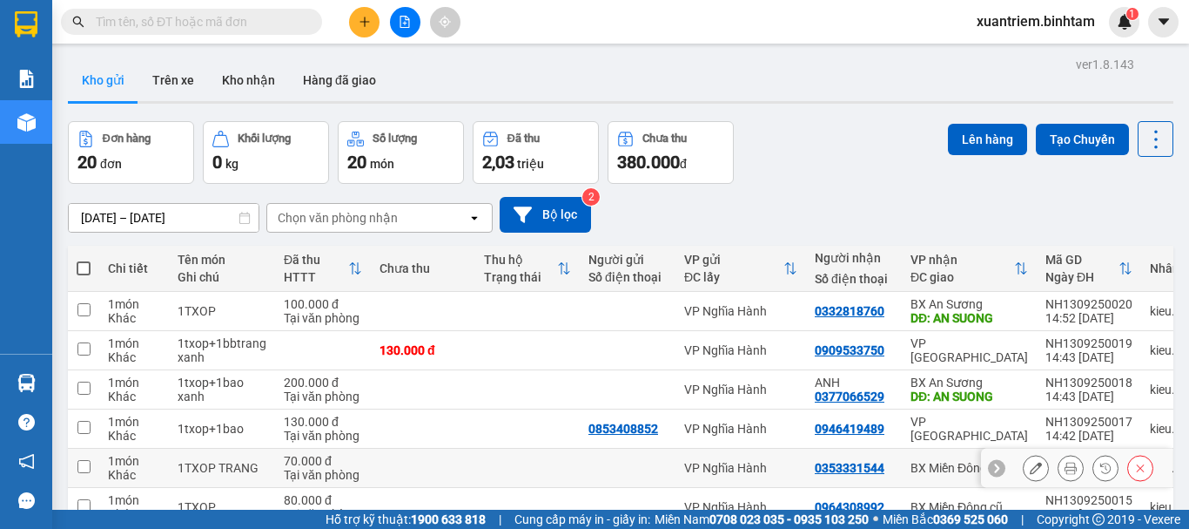
scroll to position [253, 0]
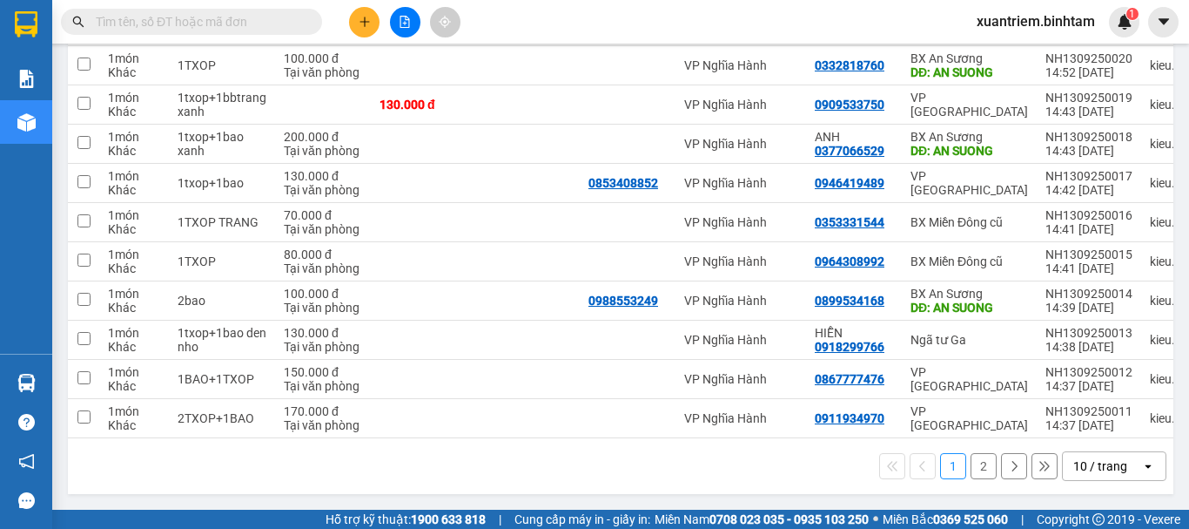
click at [971, 476] on button "2" at bounding box center [984, 466] width 26 height 26
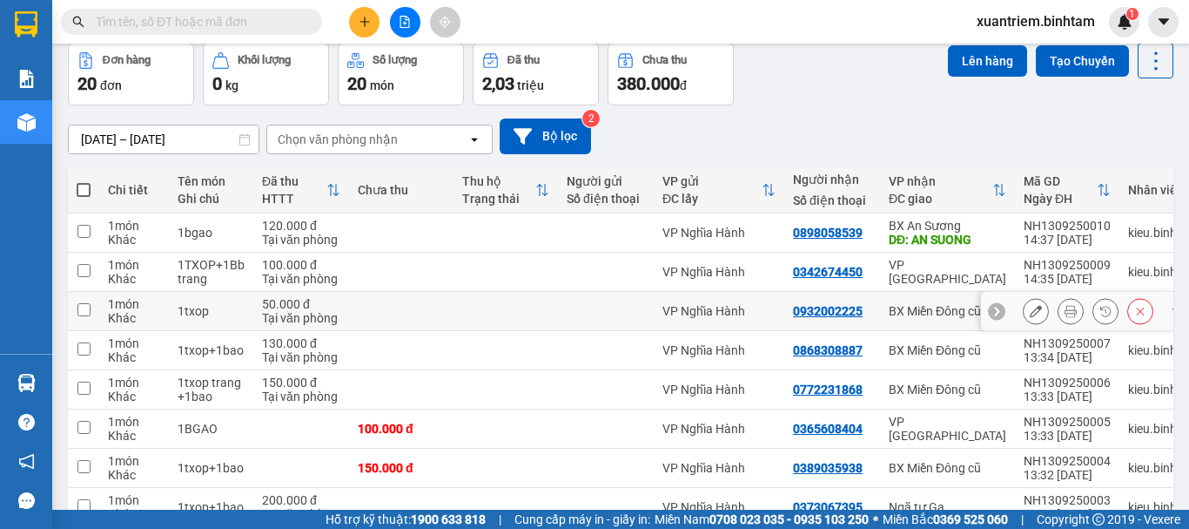
scroll to position [165, 0]
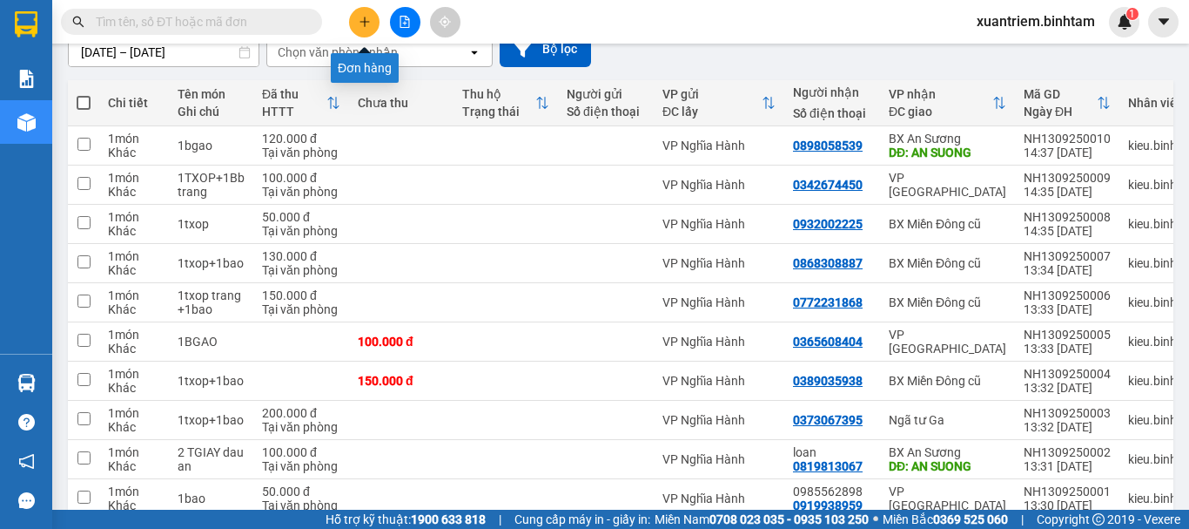
click at [369, 27] on icon "plus" at bounding box center [365, 22] width 12 height 12
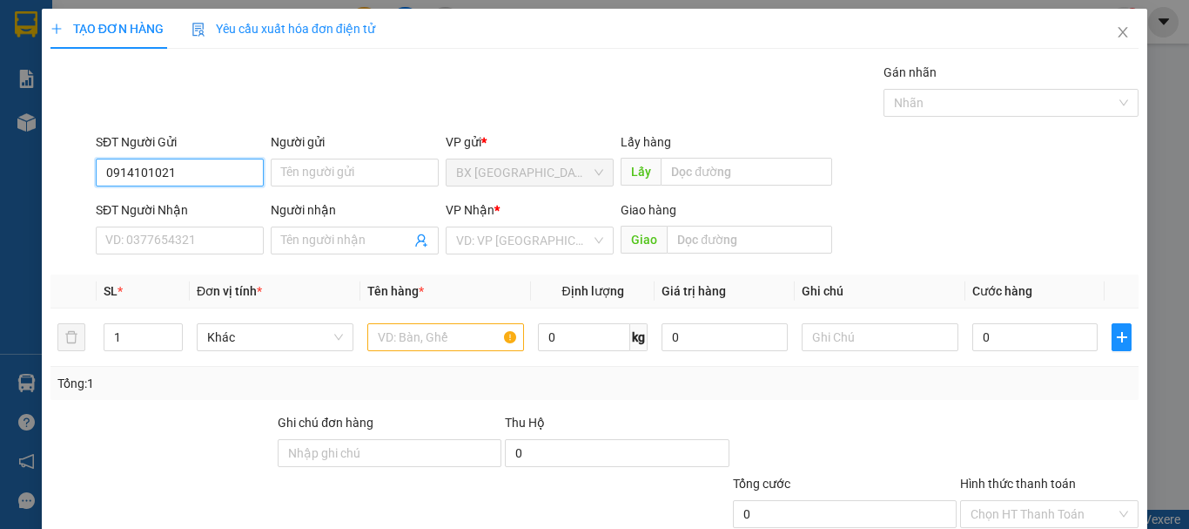
click at [232, 176] on input "0914101021" at bounding box center [180, 172] width 168 height 28
click at [179, 215] on div "0914101021" at bounding box center [177, 207] width 145 height 19
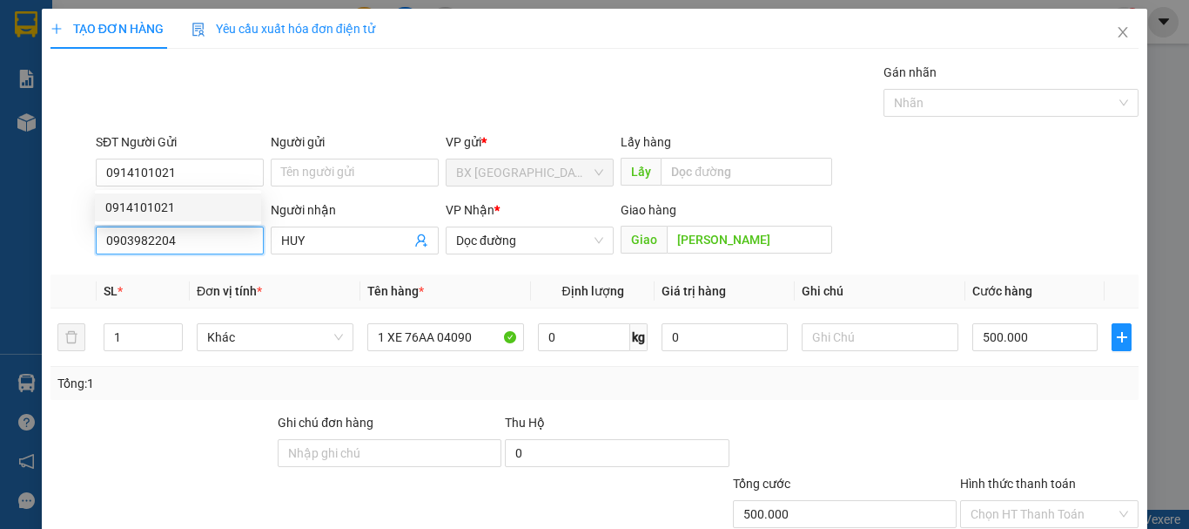
click at [188, 229] on input "0903982204" at bounding box center [180, 240] width 168 height 28
click at [240, 239] on input "0915255106" at bounding box center [180, 240] width 168 height 28
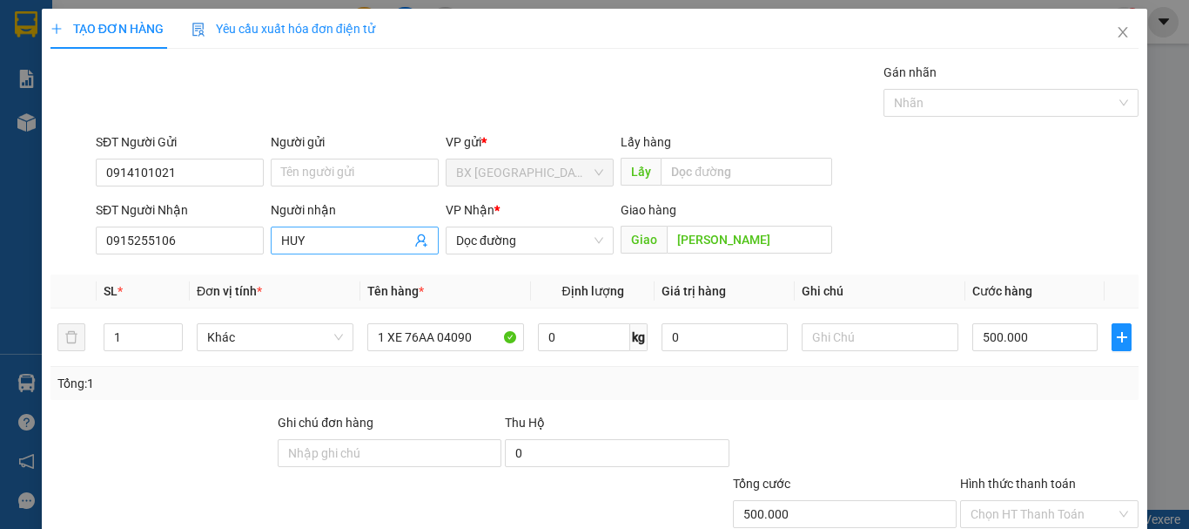
click at [339, 249] on input "HUY" at bounding box center [346, 240] width 130 height 19
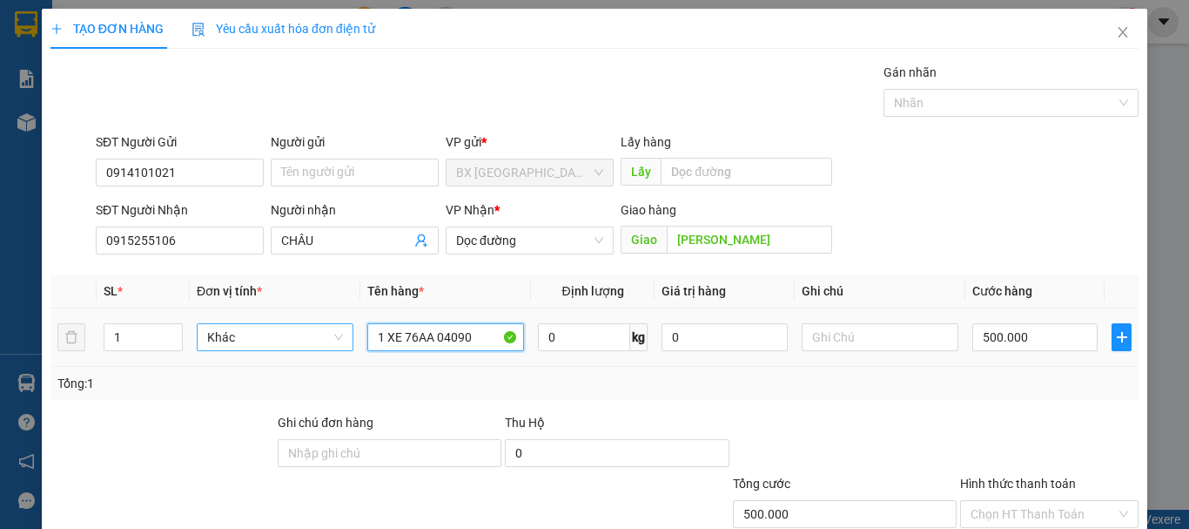
drag, startPoint x: 490, startPoint y: 340, endPoint x: 325, endPoint y: 349, distance: 165.7
click at [325, 349] on tr "1 Khác 1 XE 76AA 04090 0 kg 0 500.000" at bounding box center [595, 337] width 1088 height 58
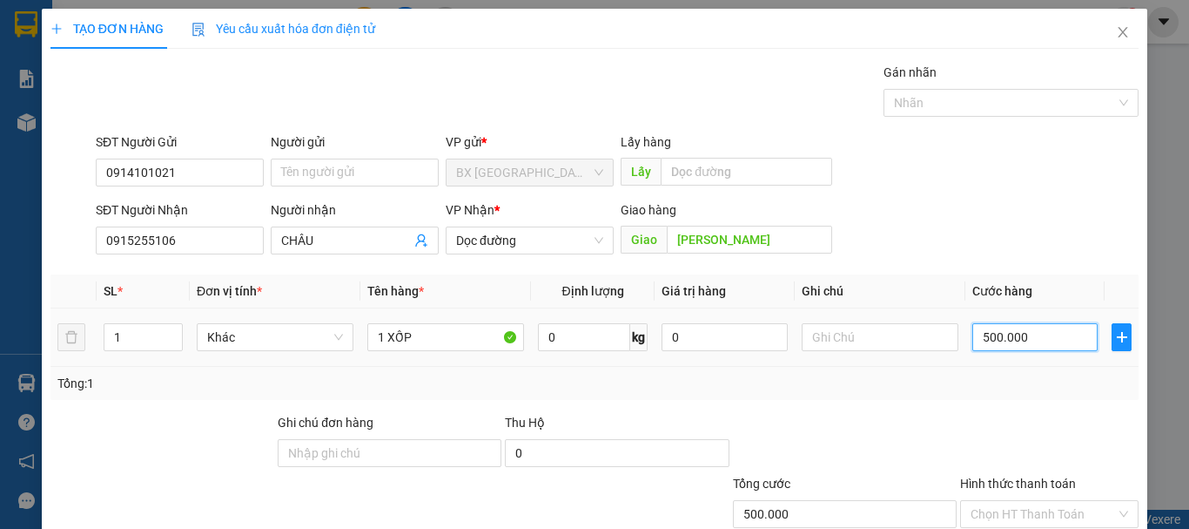
click at [1040, 335] on input "500.000" at bounding box center [1035, 337] width 125 height 28
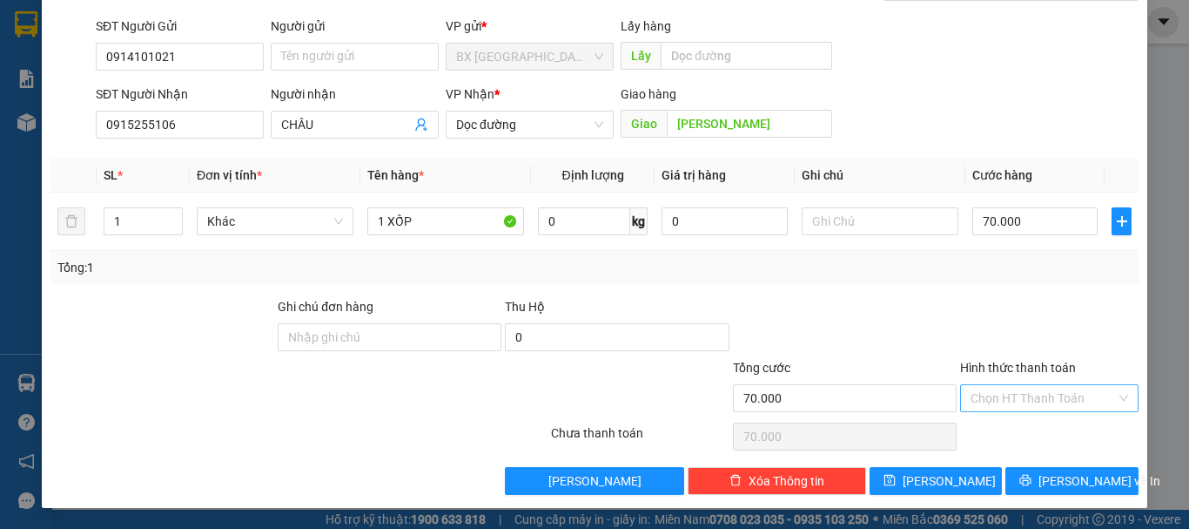
click at [1025, 394] on input "Hình thức thanh toán" at bounding box center [1043, 398] width 145 height 26
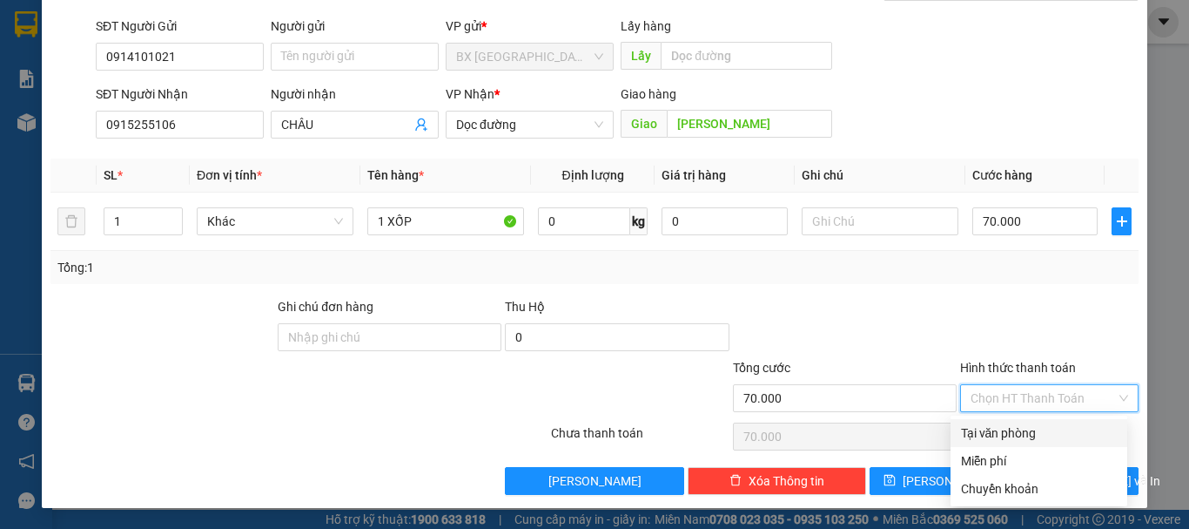
click at [1007, 430] on div "Tại văn phòng" at bounding box center [1039, 432] width 156 height 19
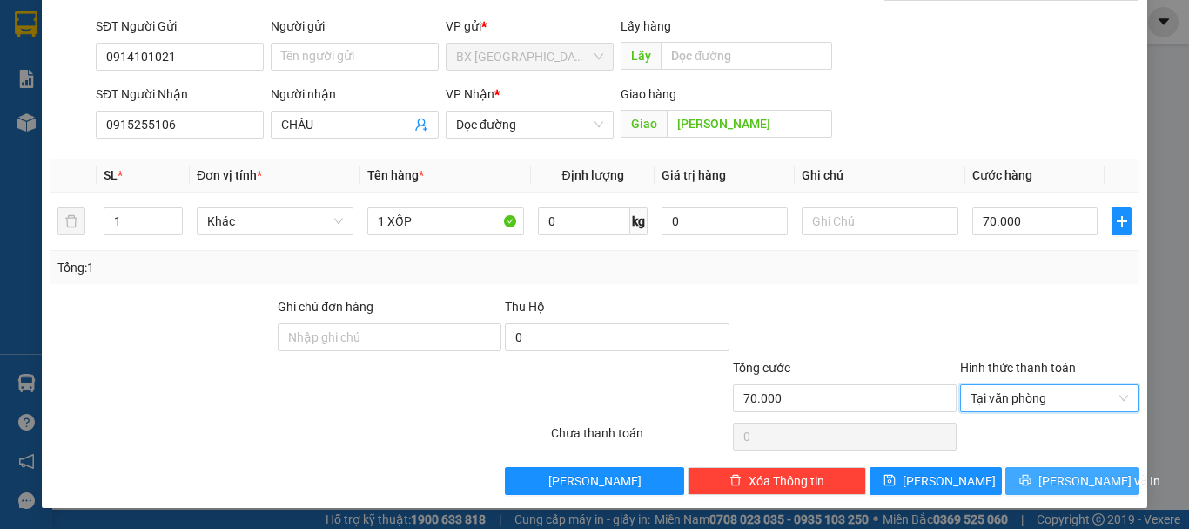
click at [1054, 479] on span "[PERSON_NAME] và In" at bounding box center [1100, 480] width 122 height 19
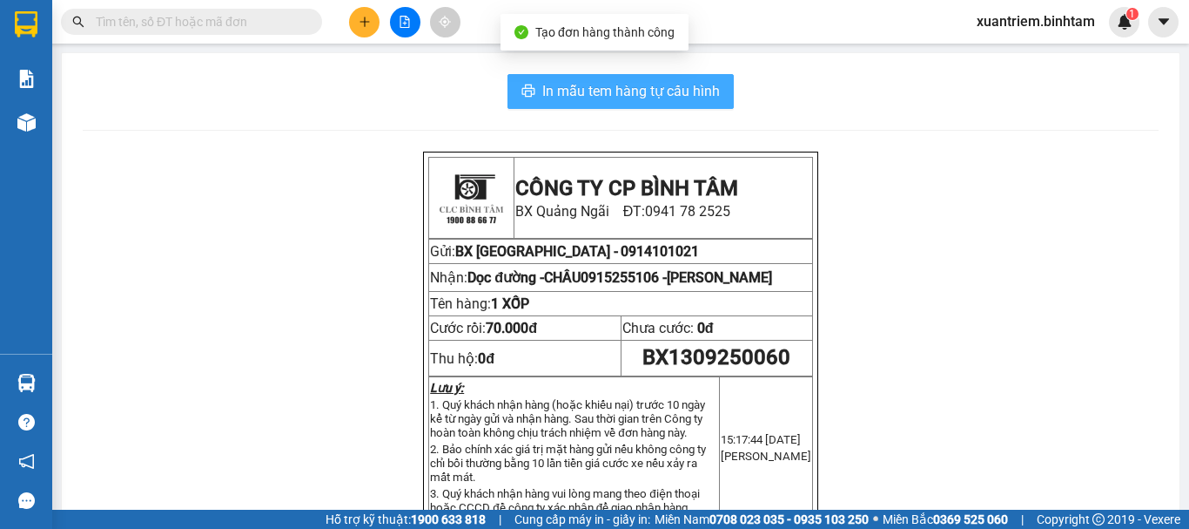
click at [648, 95] on span "In mẫu tem hàng tự cấu hình" at bounding box center [631, 91] width 178 height 22
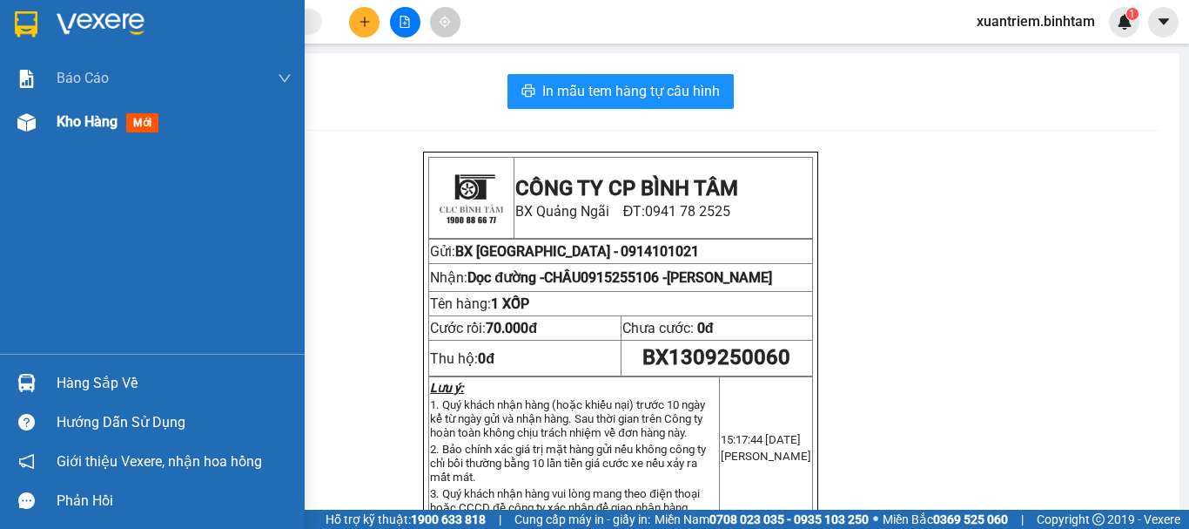
click at [49, 127] on div "Kho hàng mới" at bounding box center [152, 122] width 305 height 44
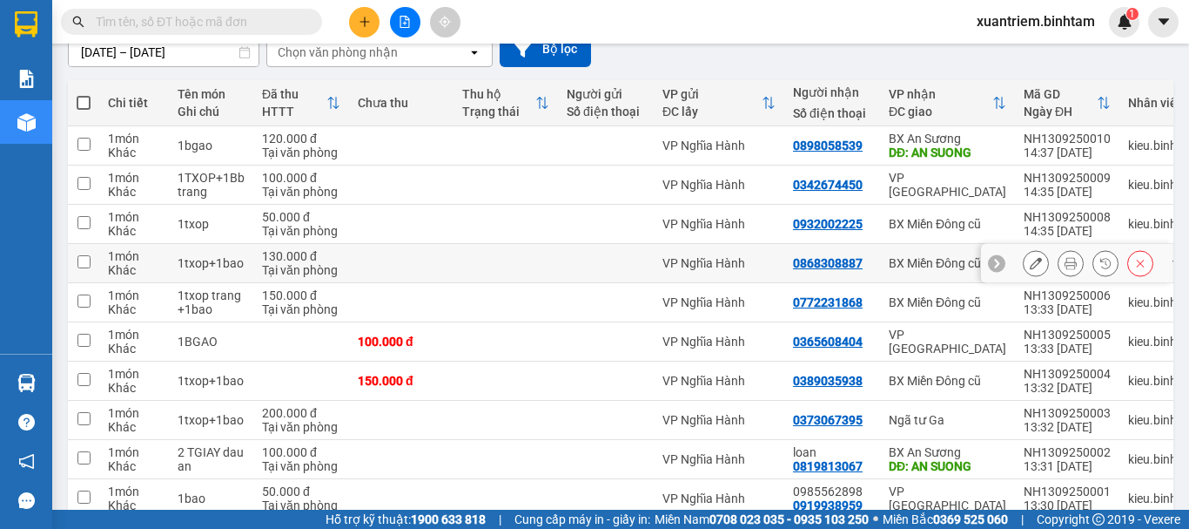
scroll to position [253, 0]
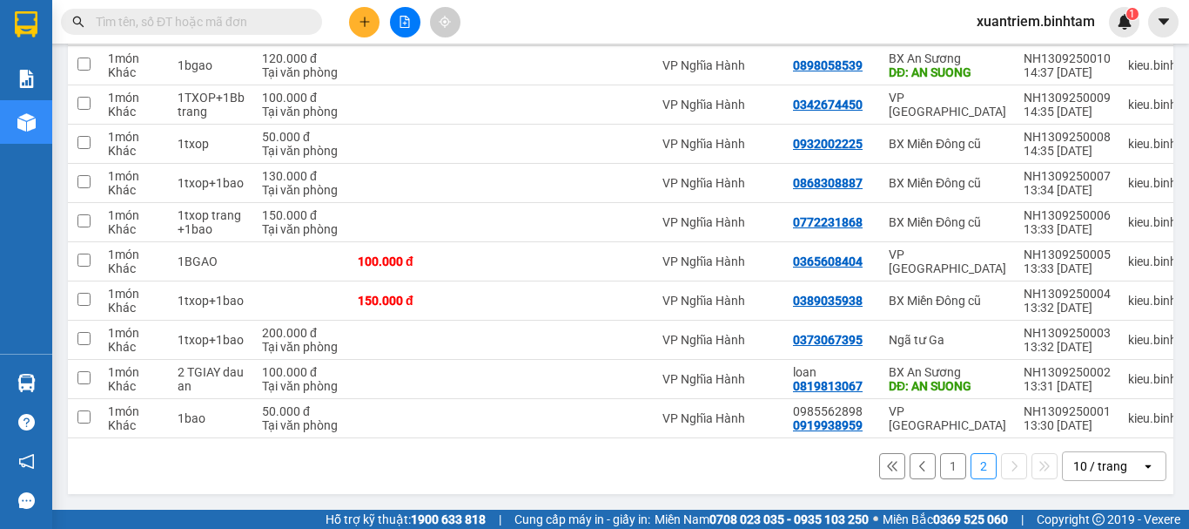
click at [940, 461] on button "1" at bounding box center [953, 466] width 26 height 26
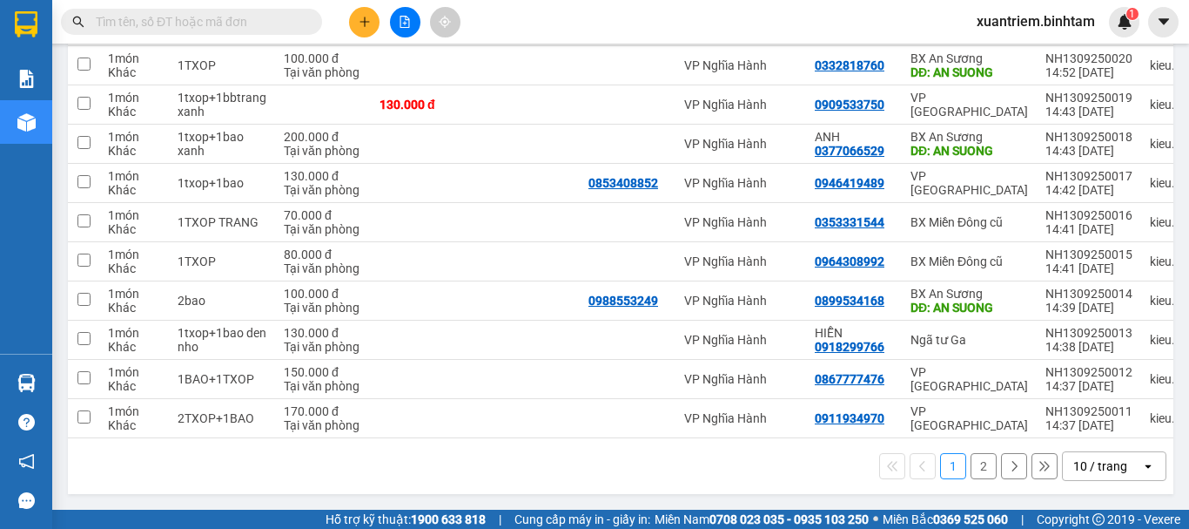
click at [973, 467] on button "2" at bounding box center [984, 466] width 26 height 26
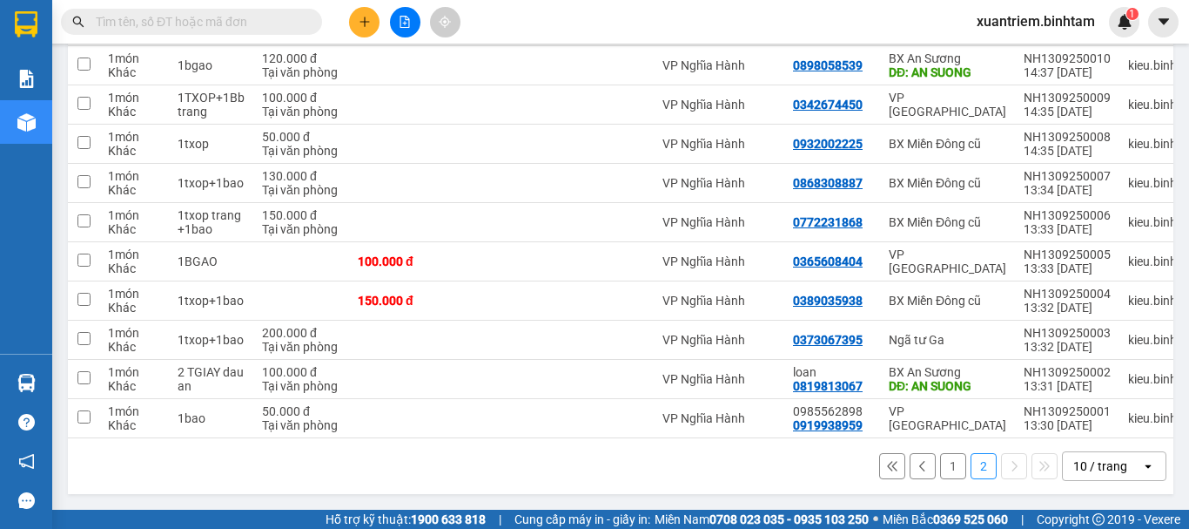
click at [377, 474] on div "1 2 10 / trang open" at bounding box center [621, 466] width 1092 height 30
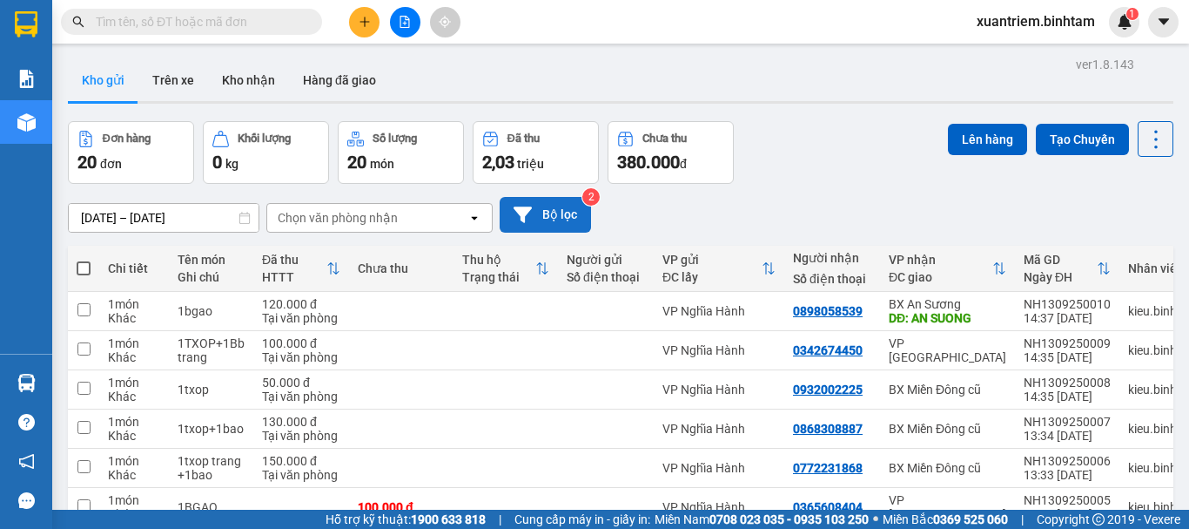
click at [562, 215] on button "Bộ lọc" at bounding box center [545, 215] width 91 height 36
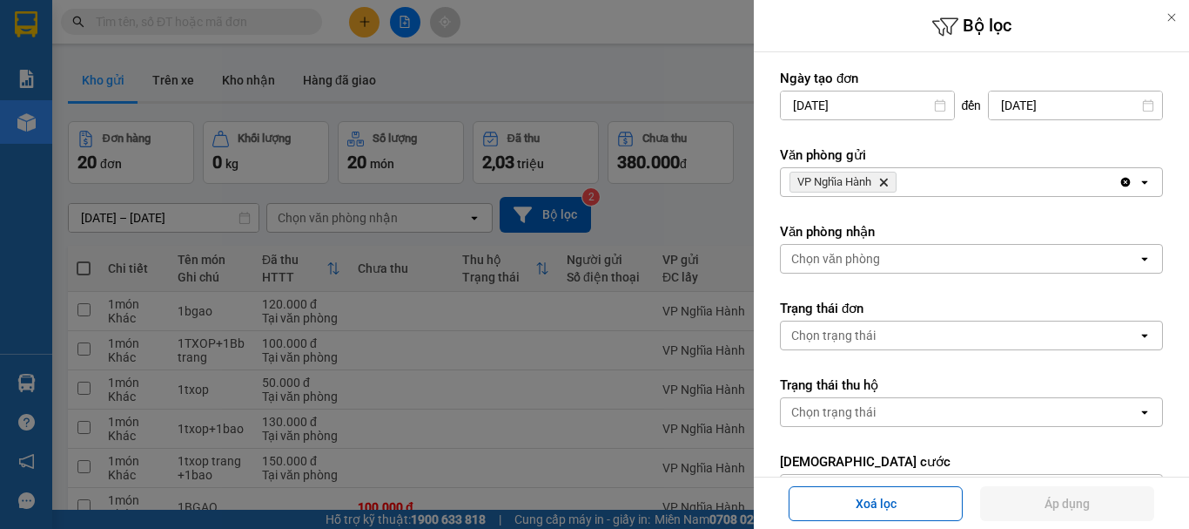
click at [943, 173] on div "VP Nghĩa Hành Delete" at bounding box center [950, 182] width 338 height 28
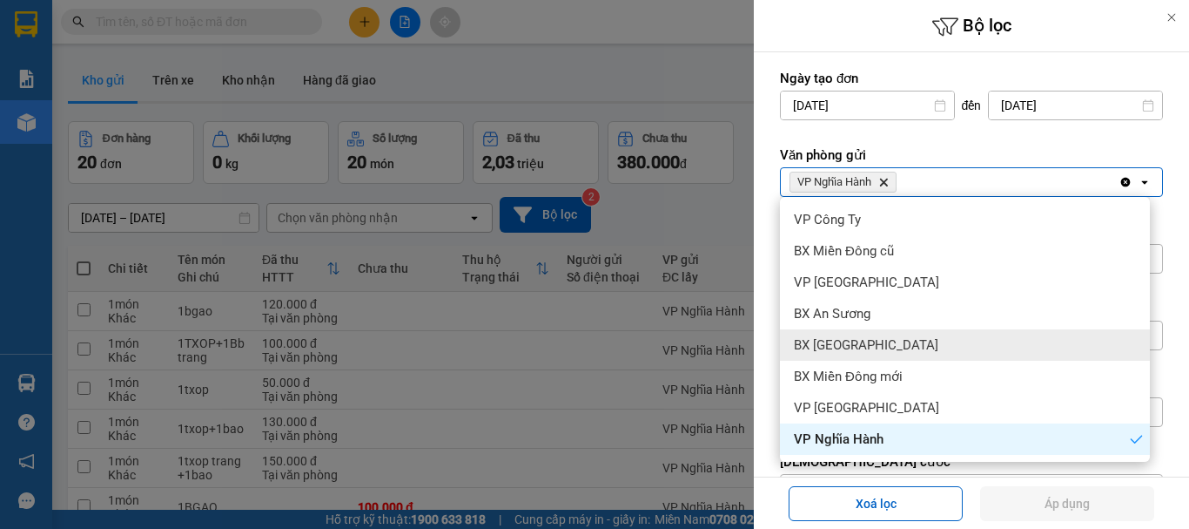
click at [877, 351] on span "BX [GEOGRAPHIC_DATA]" at bounding box center [866, 344] width 145 height 17
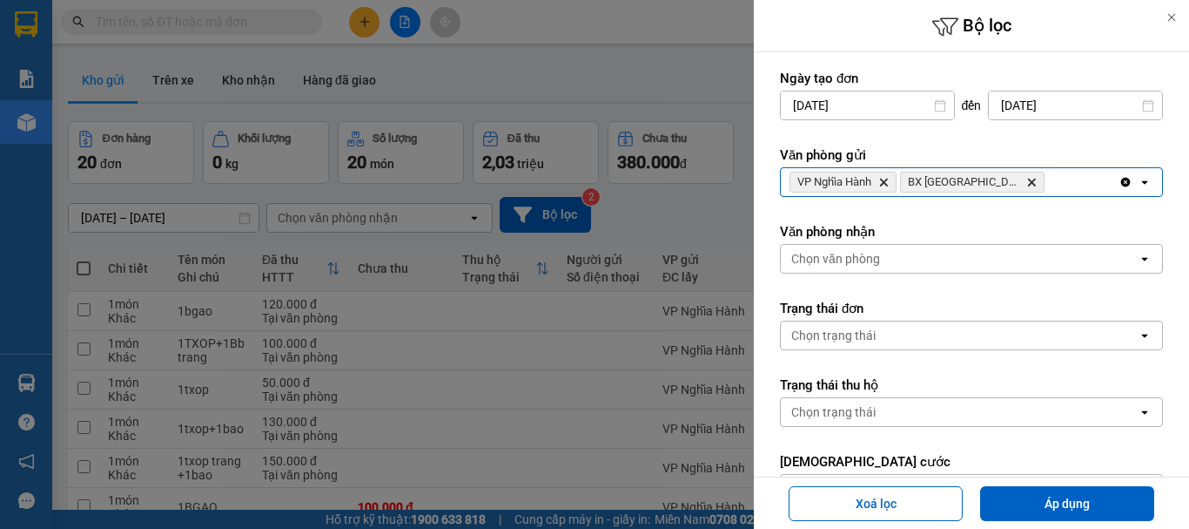
click at [885, 178] on icon "Delete" at bounding box center [884, 182] width 10 height 10
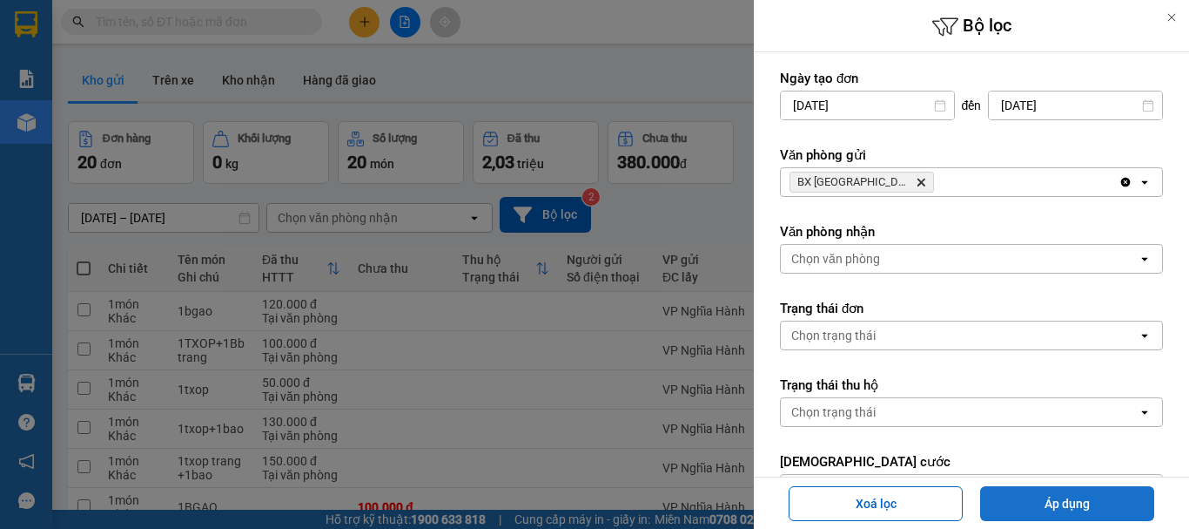
click at [1054, 495] on button "Áp dụng" at bounding box center [1067, 503] width 174 height 35
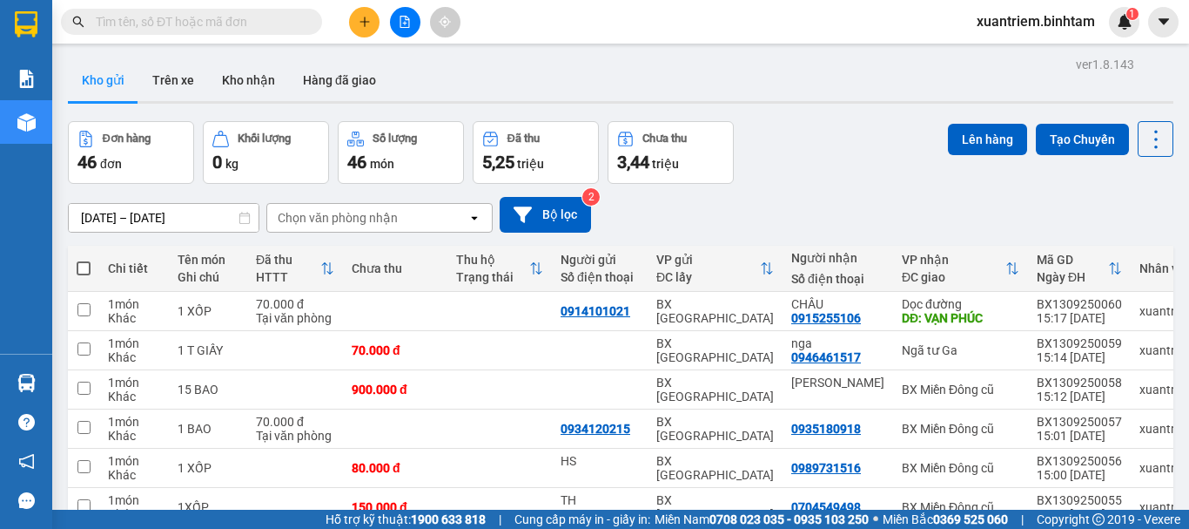
click at [361, 23] on icon "plus" at bounding box center [365, 22] width 12 height 12
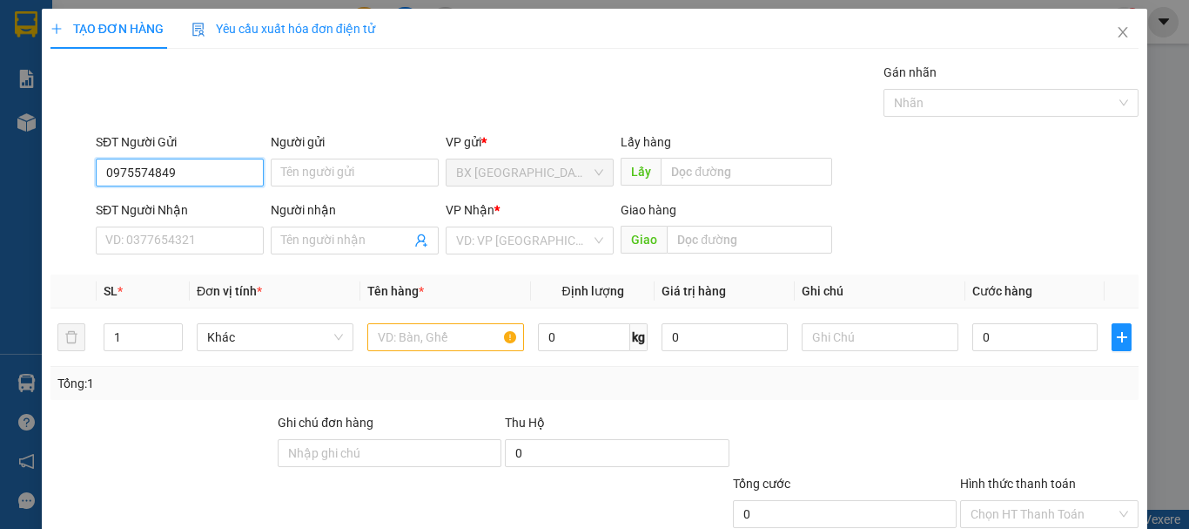
click at [223, 165] on input "0975574849" at bounding box center [180, 172] width 168 height 28
click at [159, 174] on input "0975574849" at bounding box center [180, 172] width 168 height 28
click at [209, 185] on input "0975574649" at bounding box center [180, 172] width 168 height 28
click at [159, 171] on input "0975574649" at bounding box center [180, 172] width 168 height 28
click at [219, 183] on input "0975574849" at bounding box center [180, 172] width 168 height 28
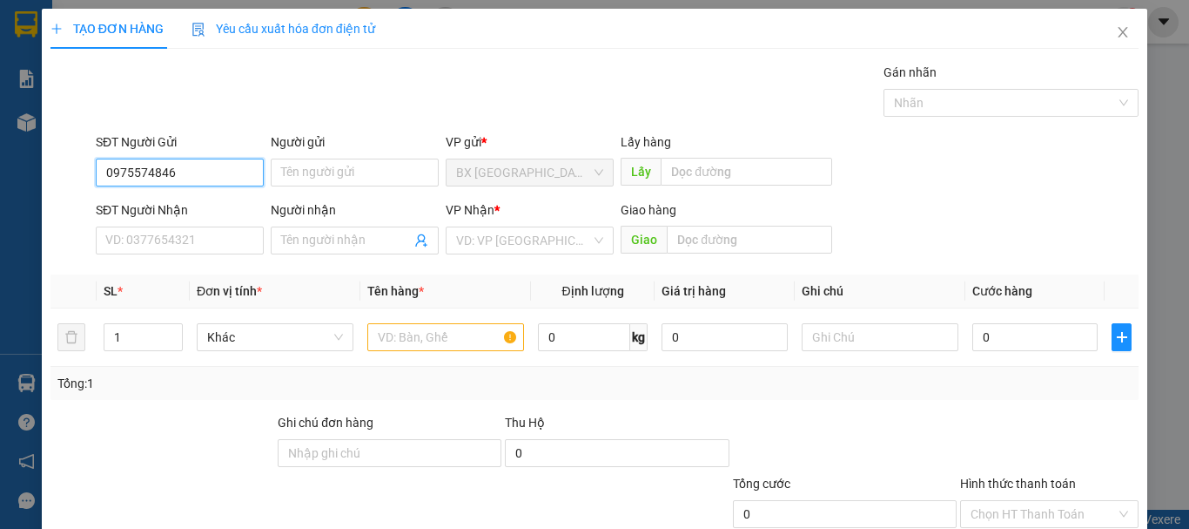
click at [214, 178] on input "0975574846" at bounding box center [180, 172] width 168 height 28
click at [178, 210] on div "0975574846" at bounding box center [177, 207] width 145 height 19
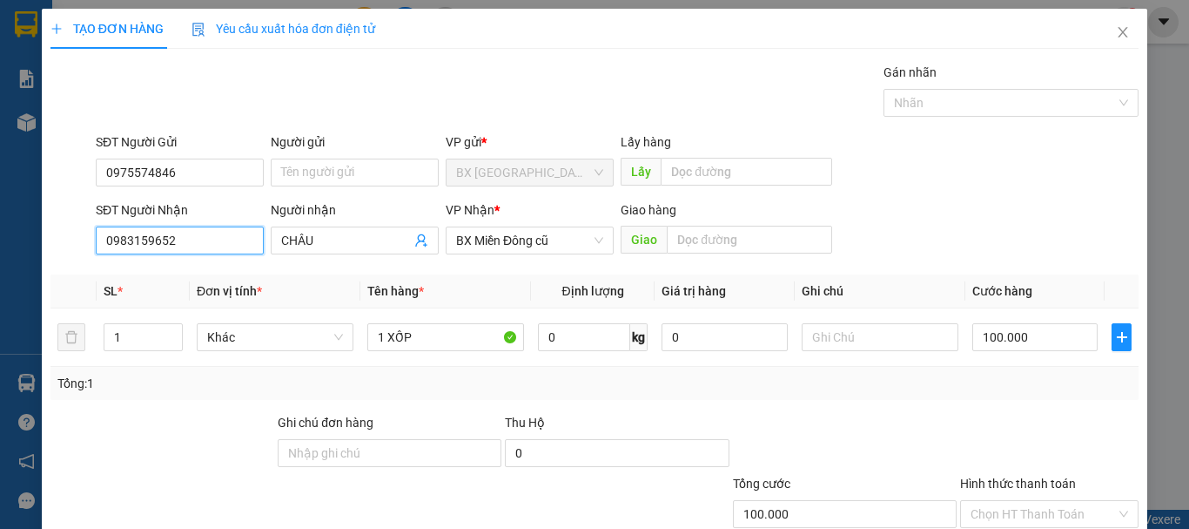
drag, startPoint x: 192, startPoint y: 247, endPoint x: 208, endPoint y: 245, distance: 16.7
click at [192, 247] on input "0983159652" at bounding box center [180, 240] width 168 height 28
click at [222, 277] on div "0983159652 - CHÂU" at bounding box center [177, 275] width 145 height 19
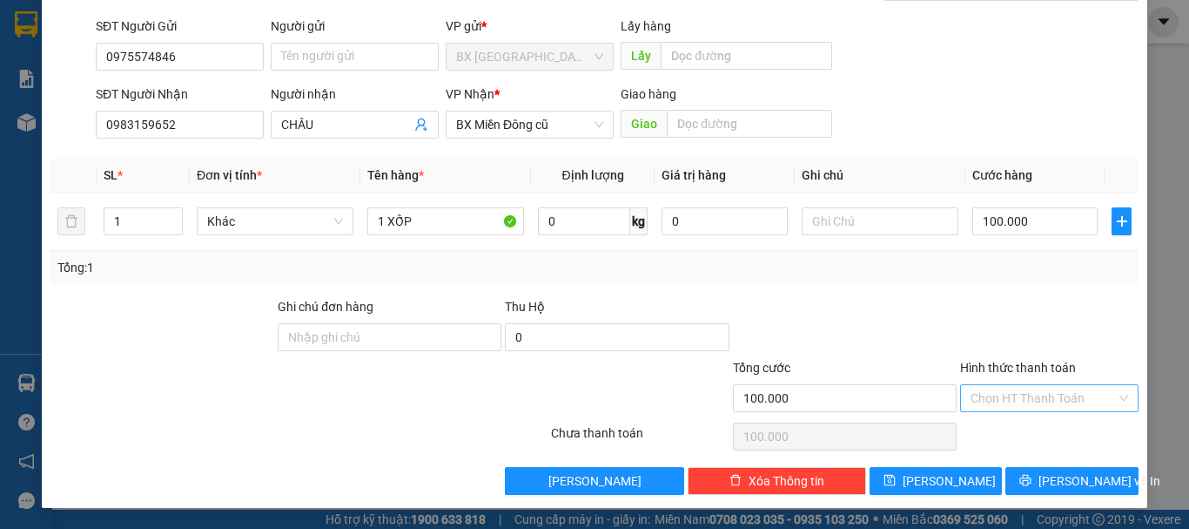
click at [1018, 394] on input "Hình thức thanh toán" at bounding box center [1043, 398] width 145 height 26
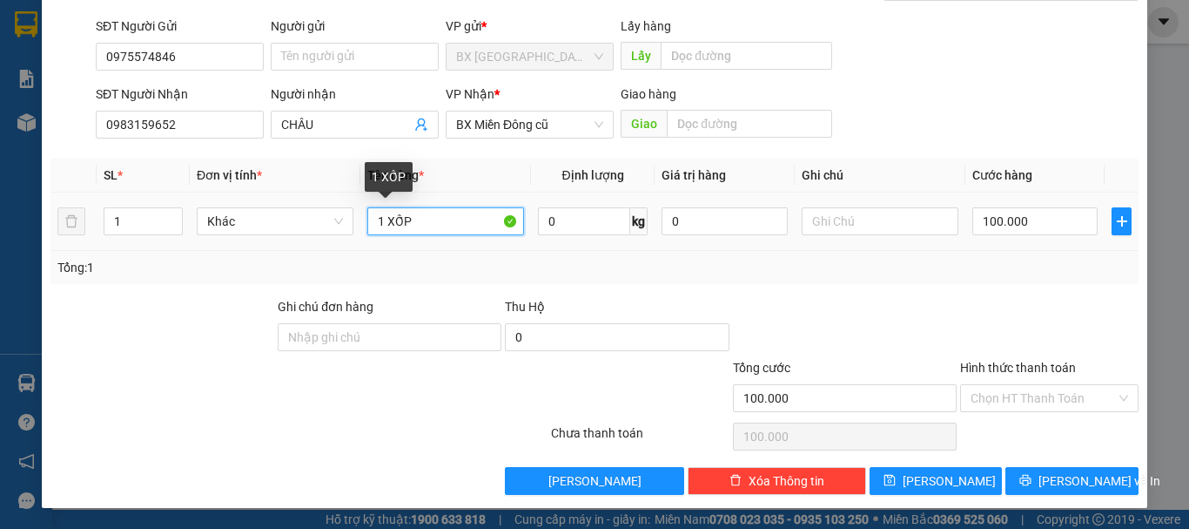
click at [462, 220] on input "1 XỐP" at bounding box center [445, 221] width 157 height 28
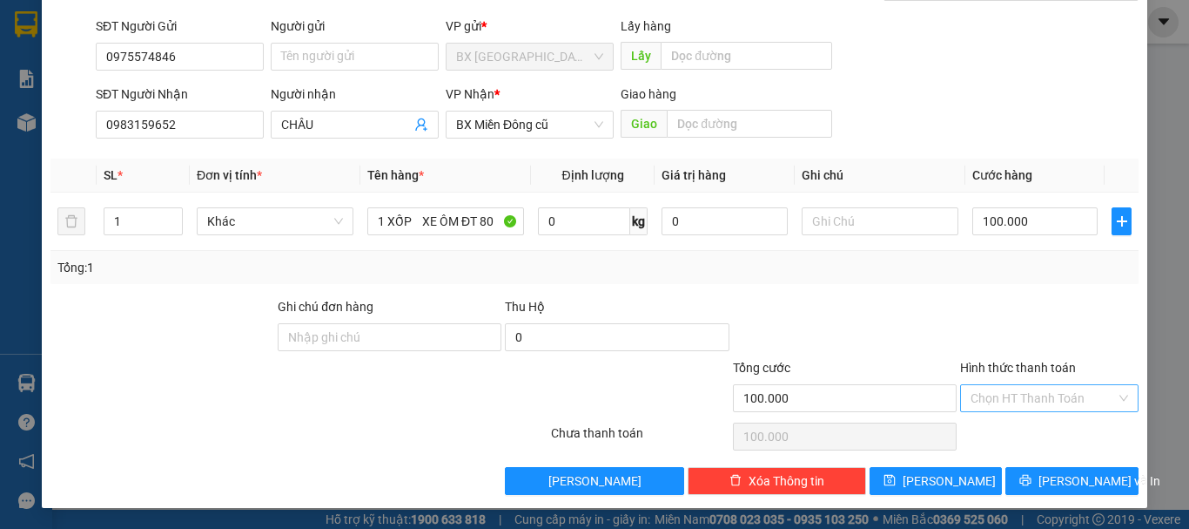
click at [1055, 394] on input "Hình thức thanh toán" at bounding box center [1043, 398] width 145 height 26
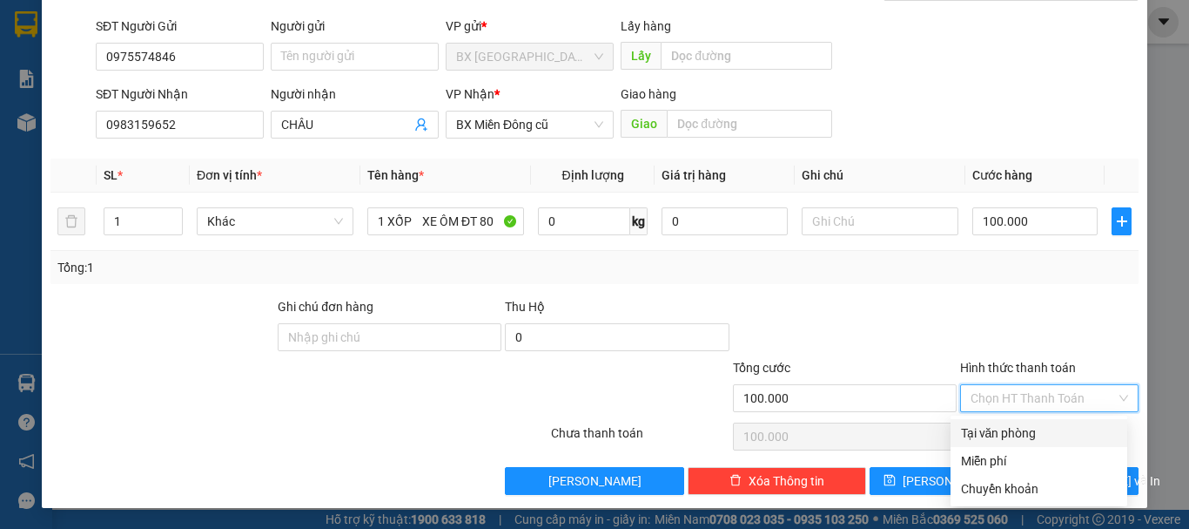
click at [1043, 435] on div "Tại văn phòng" at bounding box center [1039, 432] width 156 height 19
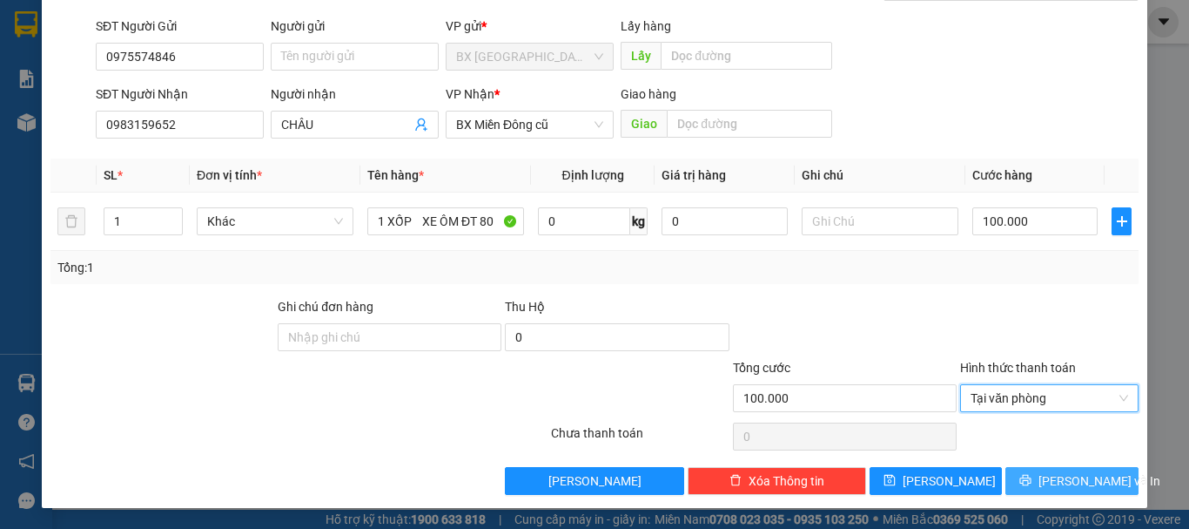
click at [1044, 468] on button "[PERSON_NAME] và In" at bounding box center [1072, 481] width 133 height 28
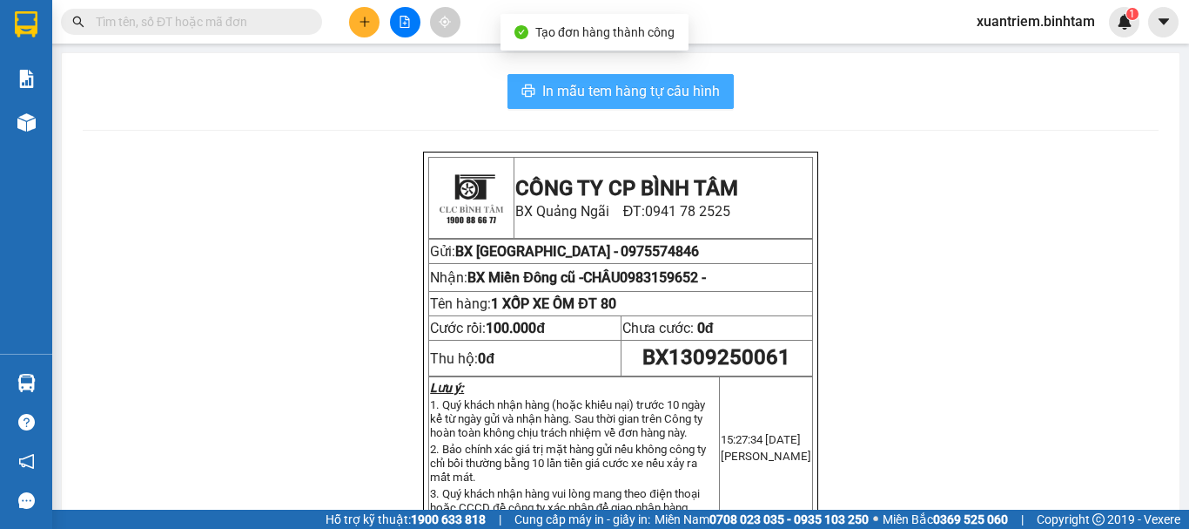
click at [687, 99] on span "In mẫu tem hàng tự cấu hình" at bounding box center [631, 91] width 178 height 22
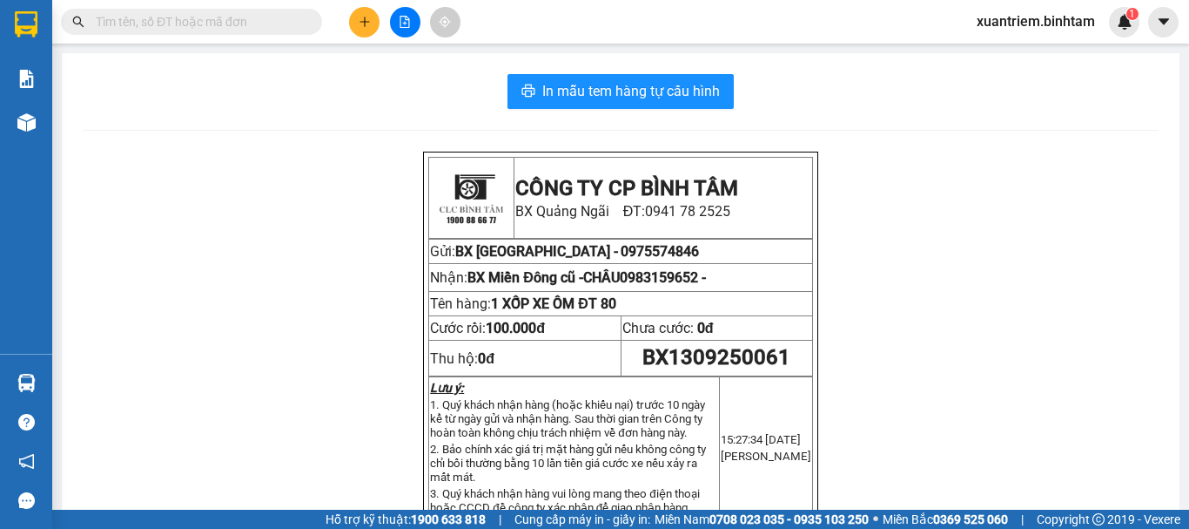
click at [366, 8] on button at bounding box center [364, 22] width 30 height 30
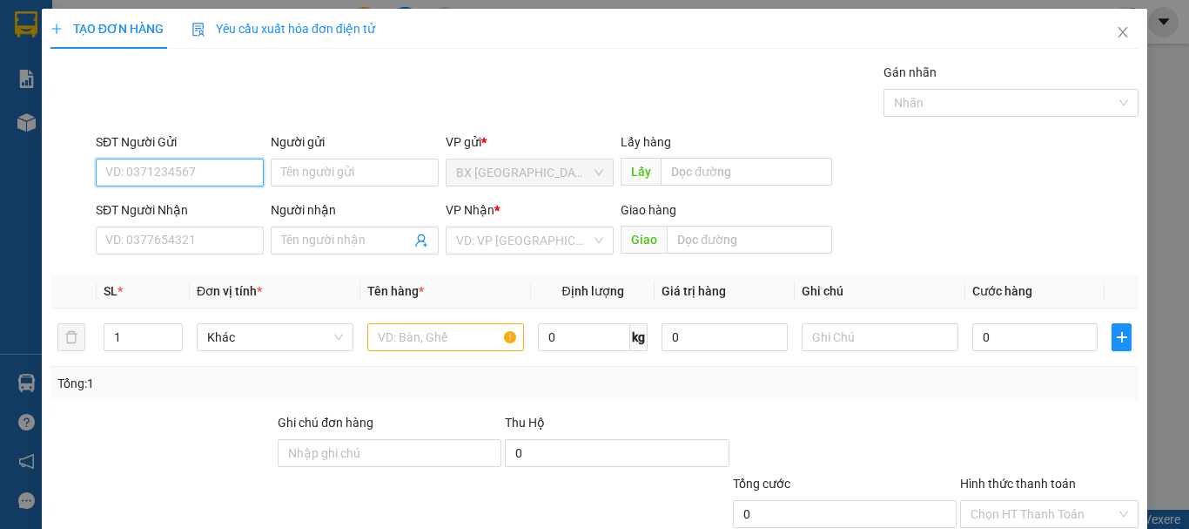
click at [219, 168] on input "SĐT Người Gửi" at bounding box center [180, 172] width 168 height 28
click at [219, 168] on input "0966389736" at bounding box center [180, 172] width 168 height 28
drag, startPoint x: 208, startPoint y: 173, endPoint x: 204, endPoint y: 212, distance: 39.4
click at [209, 172] on input "0966389736" at bounding box center [180, 172] width 168 height 28
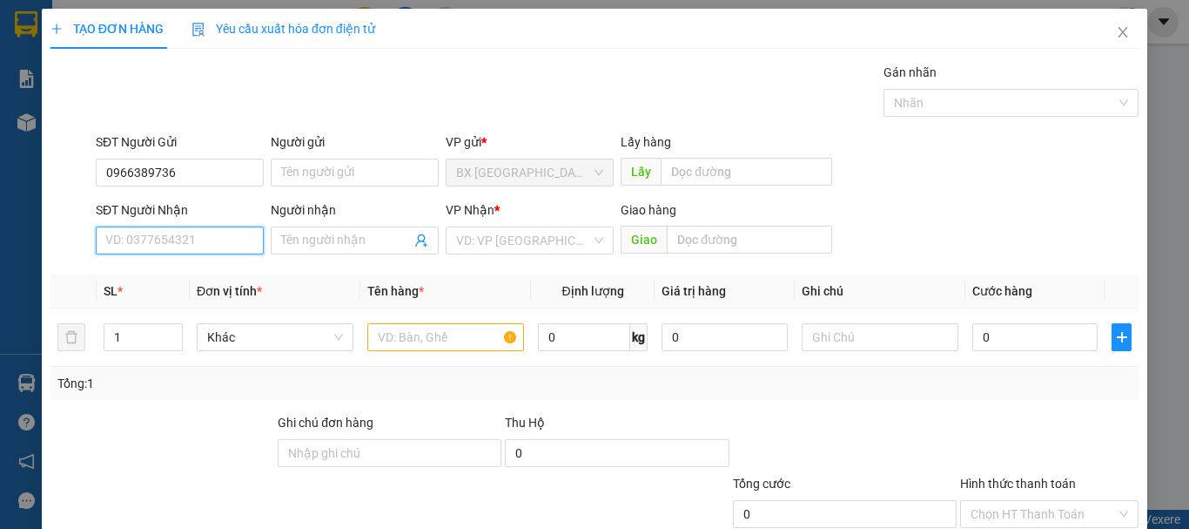
click at [202, 244] on input "SĐT Người Nhận" at bounding box center [180, 240] width 168 height 28
click at [202, 244] on input "0905822339" at bounding box center [180, 240] width 168 height 28
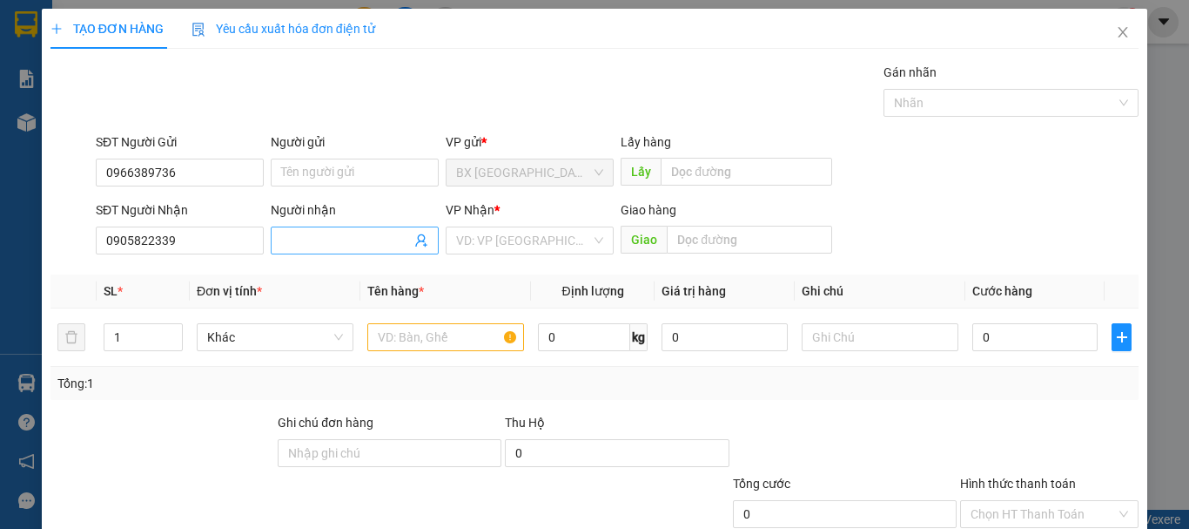
click at [380, 243] on input "Người nhận" at bounding box center [346, 240] width 130 height 19
click at [487, 240] on input "search" at bounding box center [523, 240] width 135 height 26
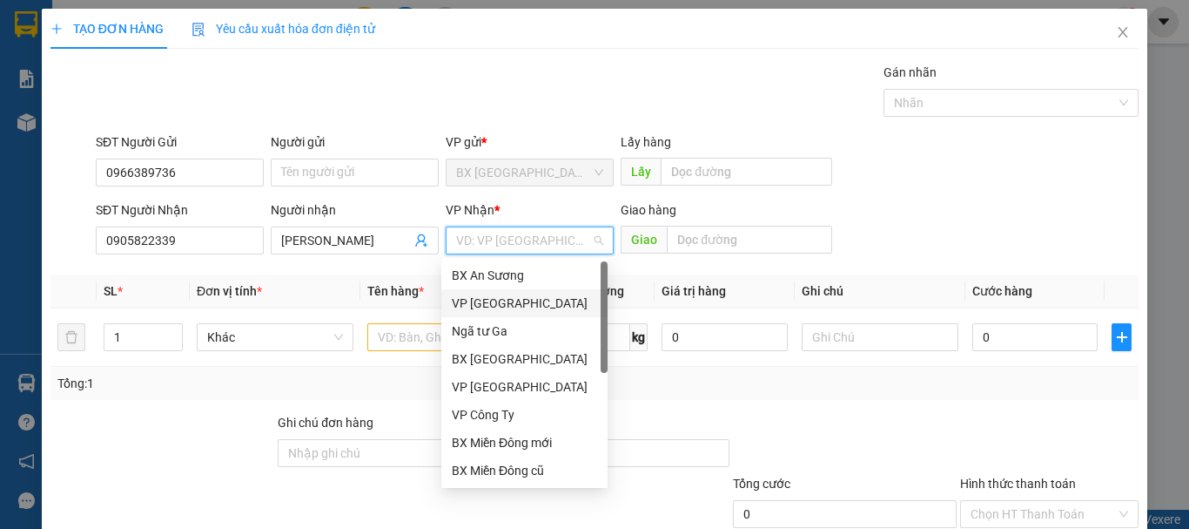
scroll to position [56, 0]
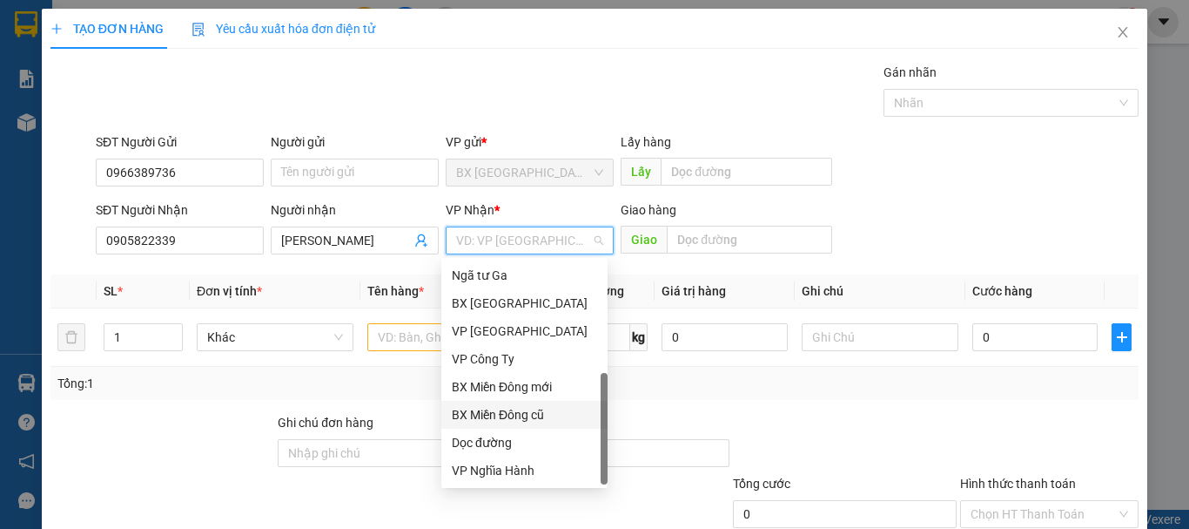
click at [535, 417] on div "BX Miền Đông cũ" at bounding box center [524, 414] width 145 height 19
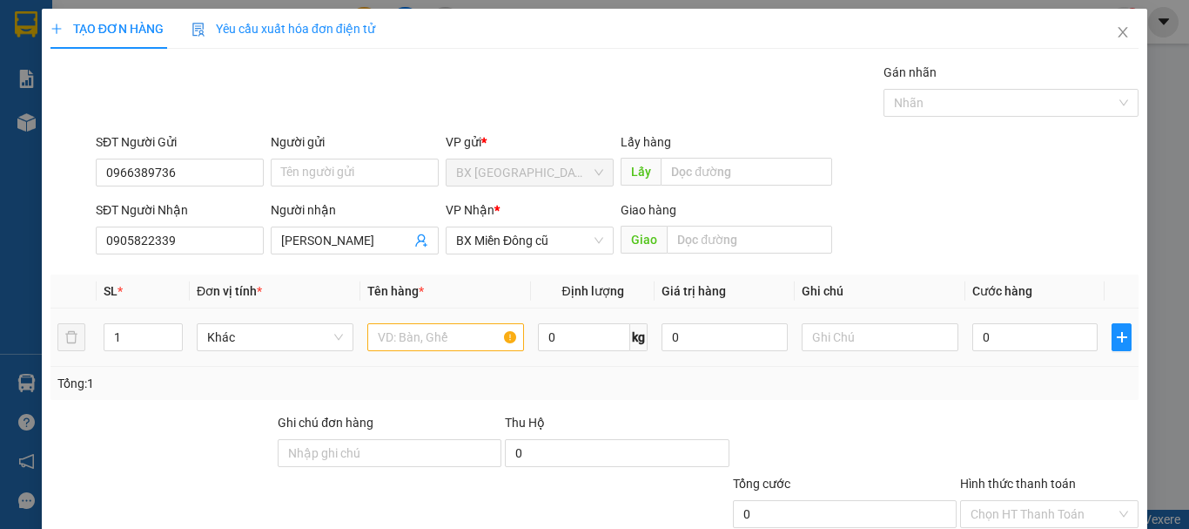
drag, startPoint x: 403, startPoint y: 319, endPoint x: 406, endPoint y: 333, distance: 14.2
click at [402, 319] on td at bounding box center [445, 337] width 171 height 58
click at [406, 333] on input "text" at bounding box center [445, 337] width 157 height 28
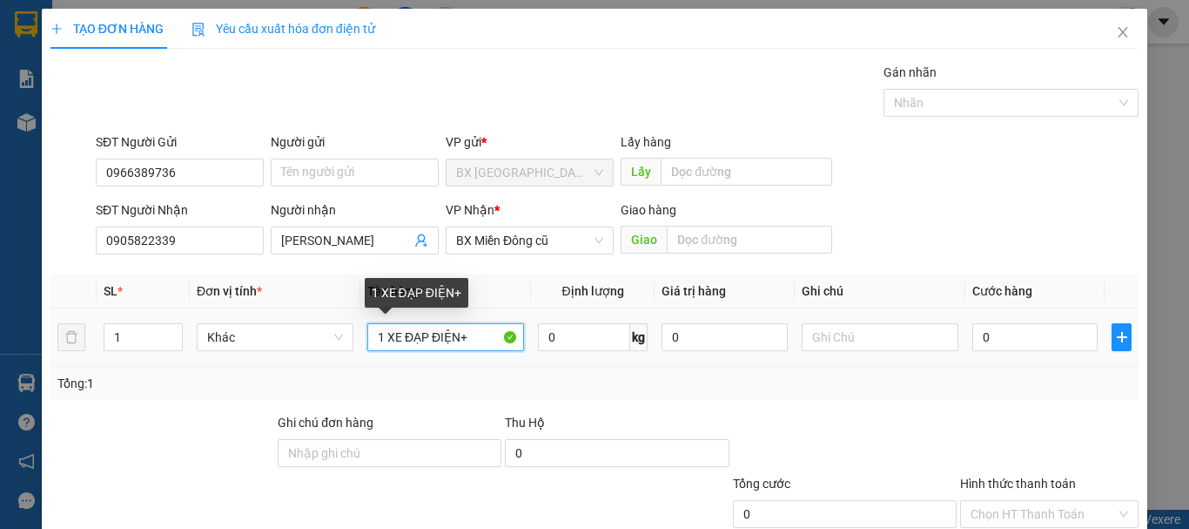
drag, startPoint x: 457, startPoint y: 334, endPoint x: 349, endPoint y: 351, distance: 109.2
click at [349, 351] on tr "1 Khác 1 XE ĐẠP ĐIỆN+ 0 kg 0 0" at bounding box center [595, 337] width 1088 height 58
drag, startPoint x: 475, startPoint y: 342, endPoint x: 323, endPoint y: 356, distance: 152.1
click at [344, 354] on tr "1 Khác 1 XE ĐẠP ĐIỆN+ 0 kg 0 0" at bounding box center [595, 337] width 1088 height 58
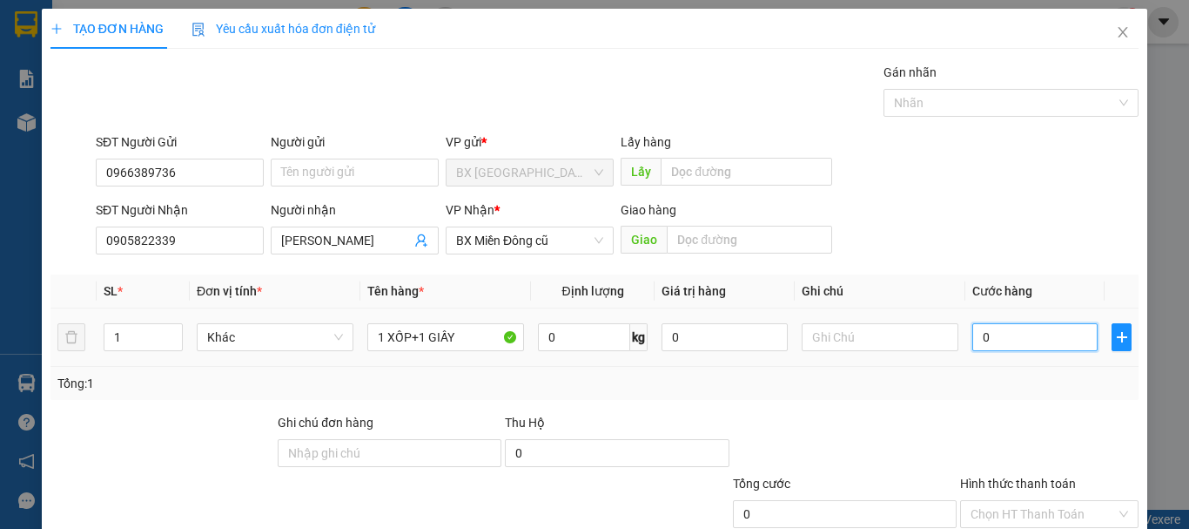
click at [1028, 336] on input "0" at bounding box center [1035, 337] width 125 height 28
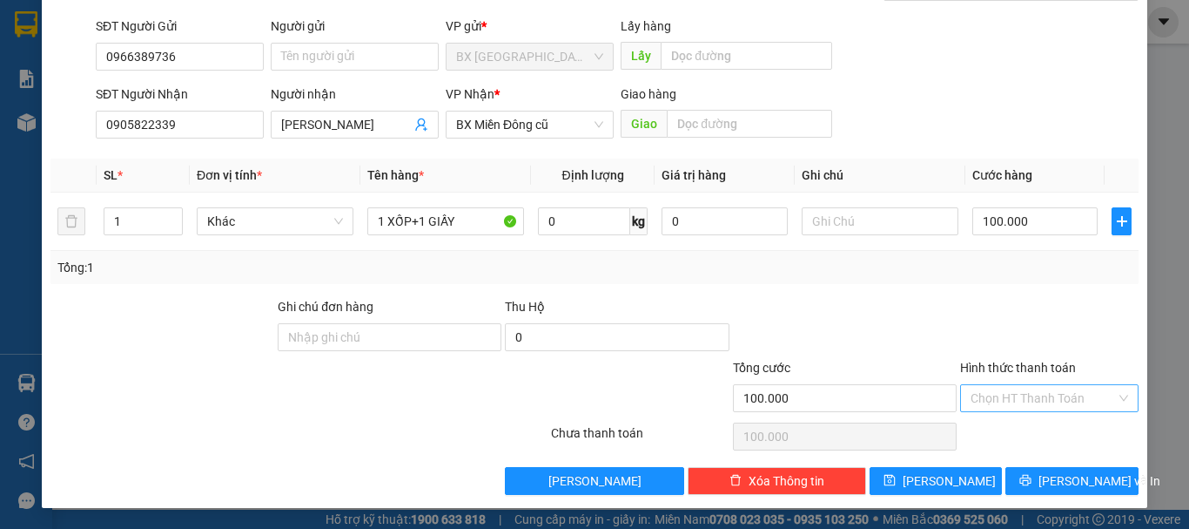
click at [1014, 399] on input "Hình thức thanh toán" at bounding box center [1043, 398] width 145 height 26
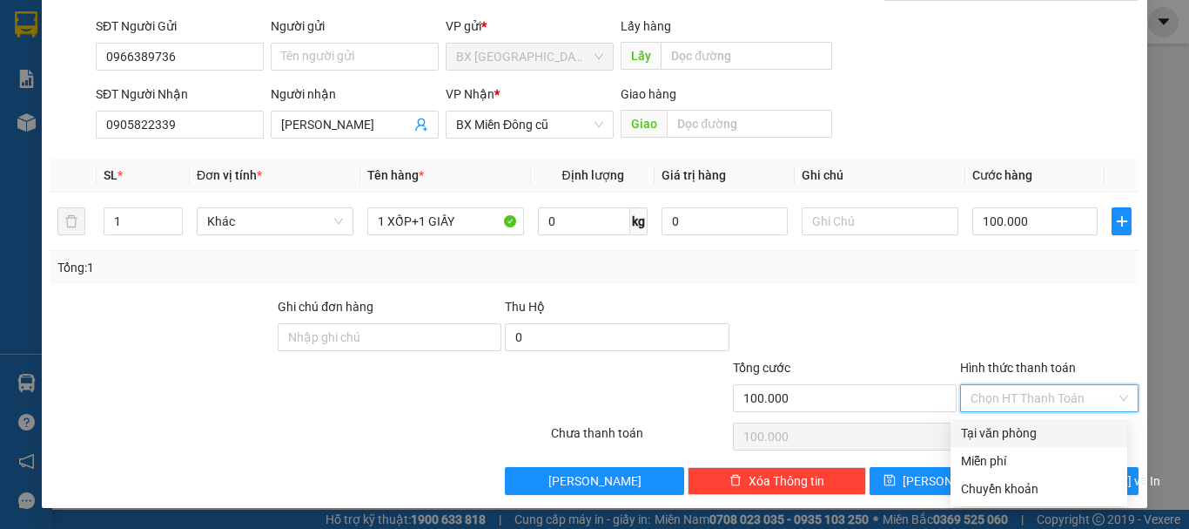
click at [1025, 421] on div "Tại văn phòng" at bounding box center [1039, 433] width 177 height 28
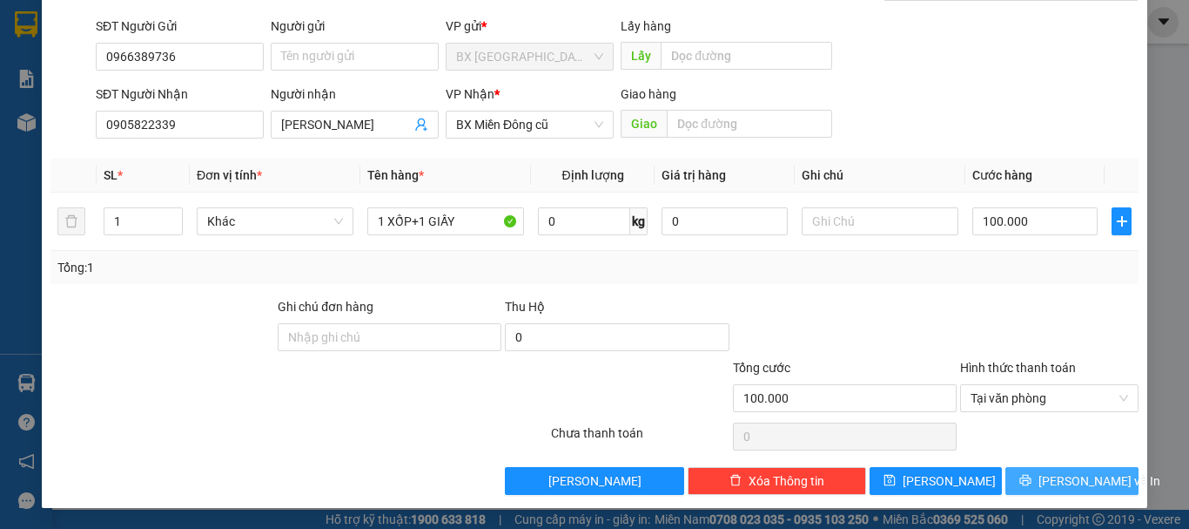
click at [1031, 480] on icon "printer" at bounding box center [1026, 480] width 12 height 12
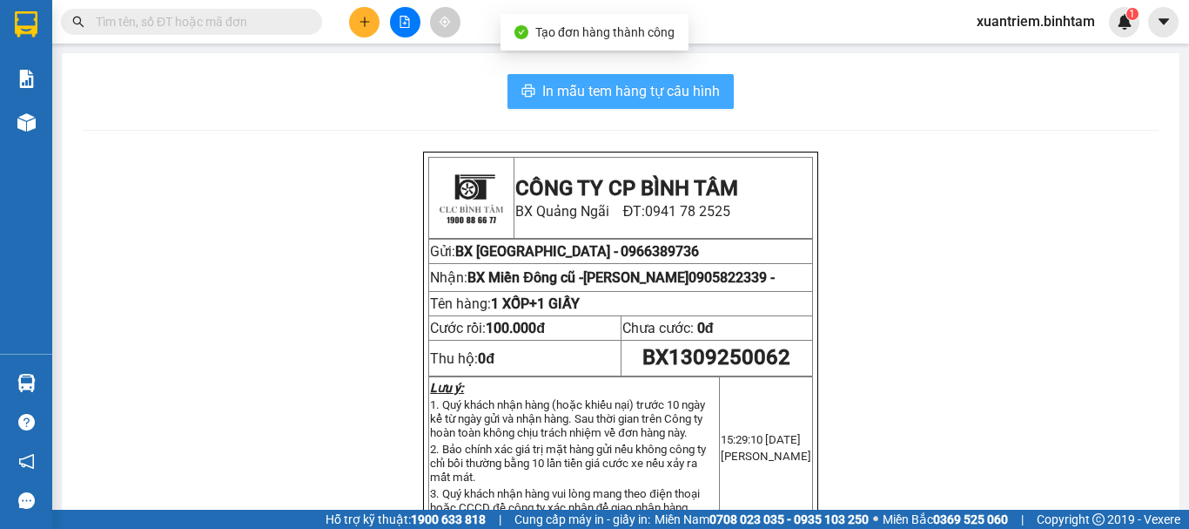
click at [706, 86] on span "In mẫu tem hàng tự cấu hình" at bounding box center [631, 91] width 178 height 22
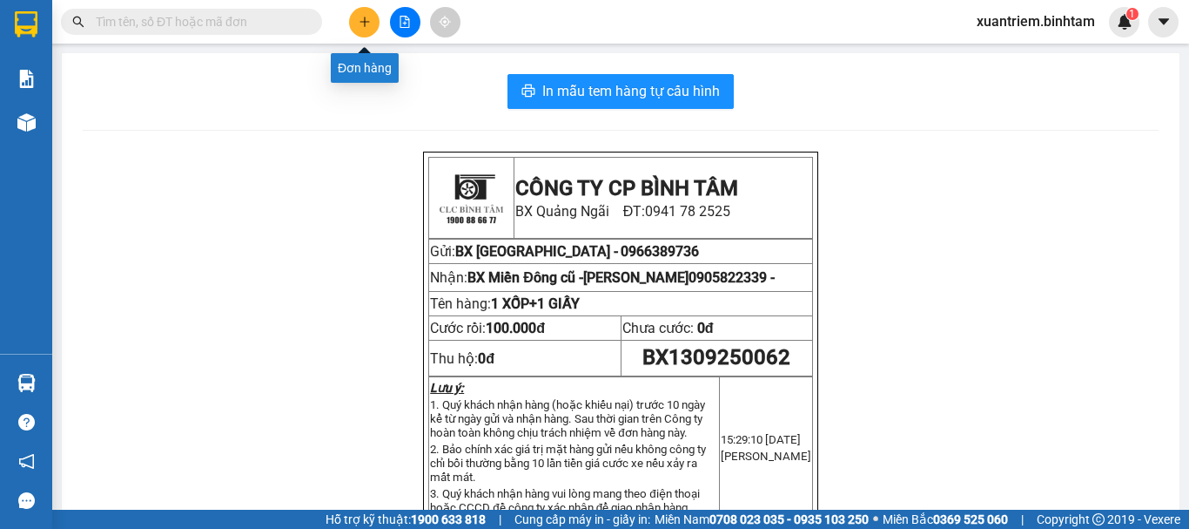
click at [358, 30] on button at bounding box center [364, 22] width 30 height 30
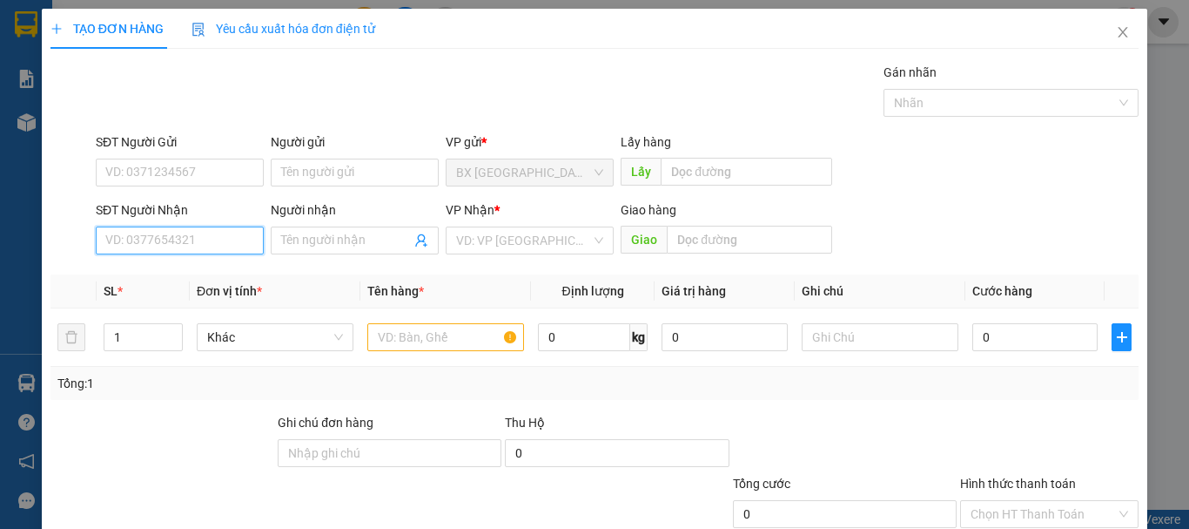
click at [221, 242] on input "SĐT Người Nhận" at bounding box center [180, 240] width 168 height 28
click at [241, 244] on input "0972136864" at bounding box center [180, 240] width 168 height 28
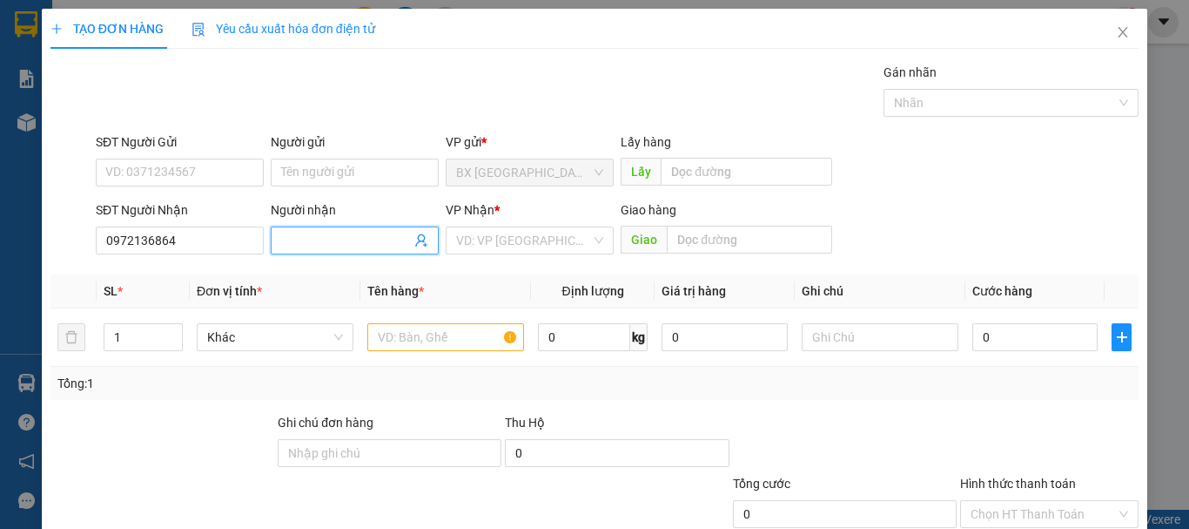
click at [327, 239] on input "Người nhận" at bounding box center [346, 240] width 130 height 19
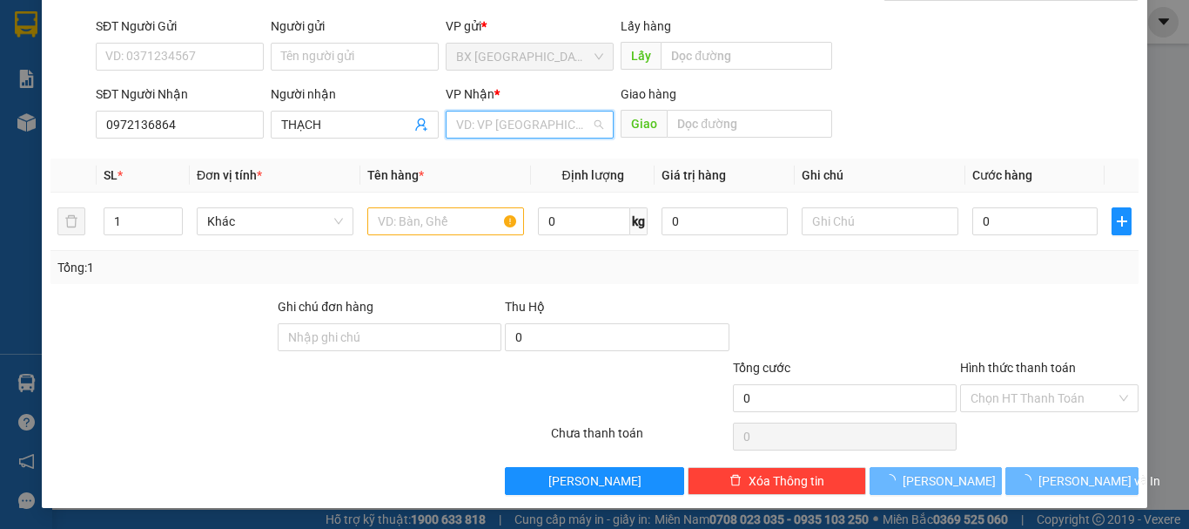
click at [572, 133] on input "search" at bounding box center [523, 124] width 135 height 26
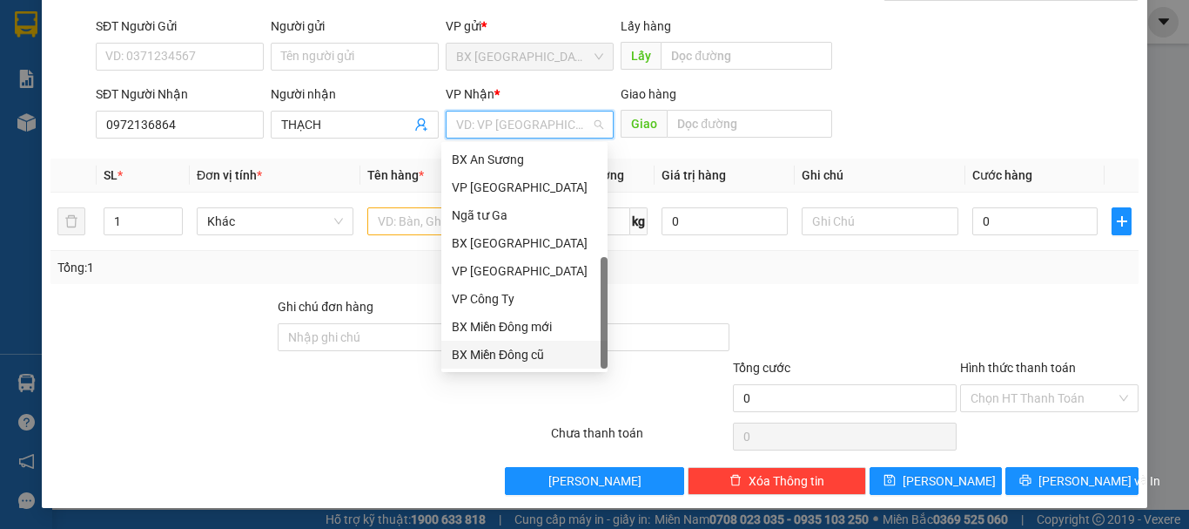
scroll to position [56, 0]
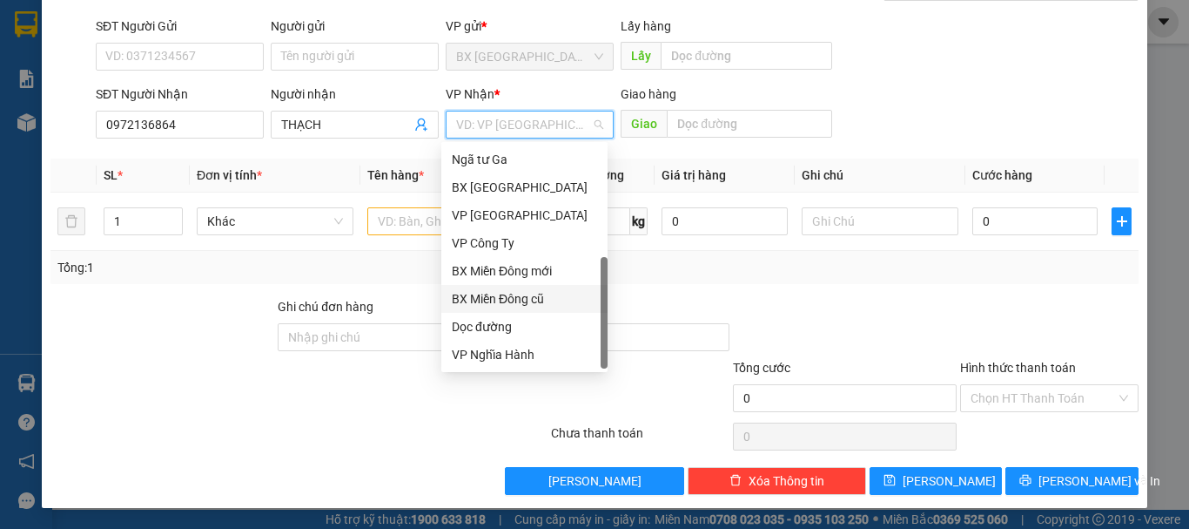
click at [508, 300] on div "BX Miền Đông cũ" at bounding box center [524, 298] width 145 height 19
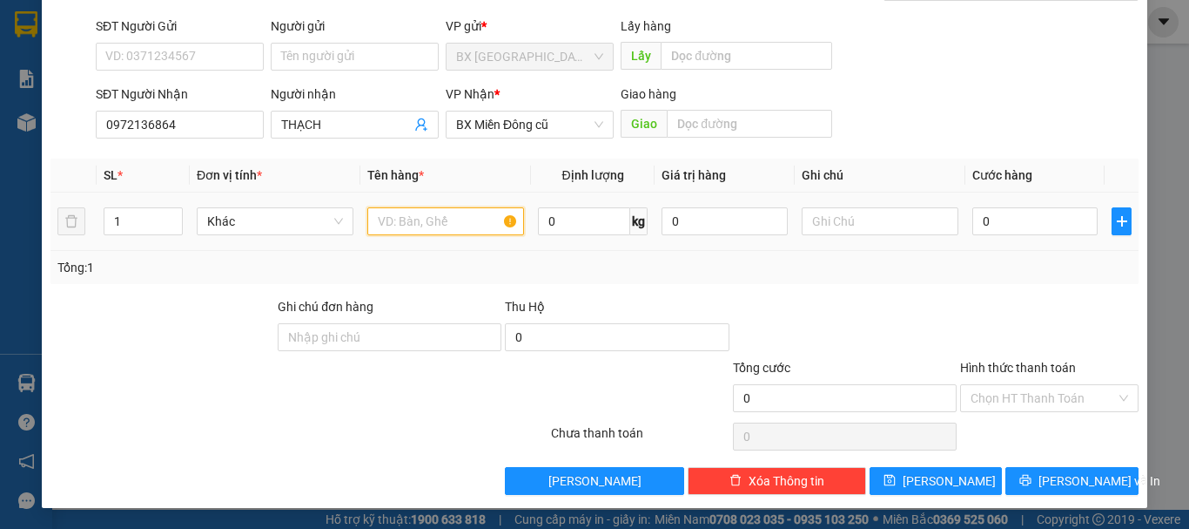
click at [429, 229] on input "text" at bounding box center [445, 221] width 157 height 28
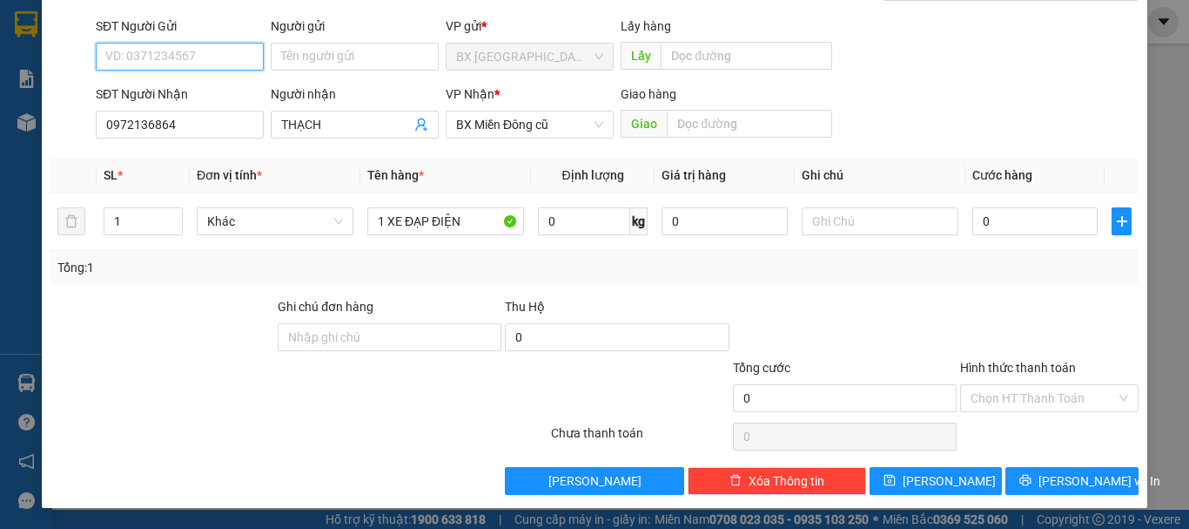
click at [205, 62] on input "SĐT Người Gửi" at bounding box center [180, 57] width 168 height 28
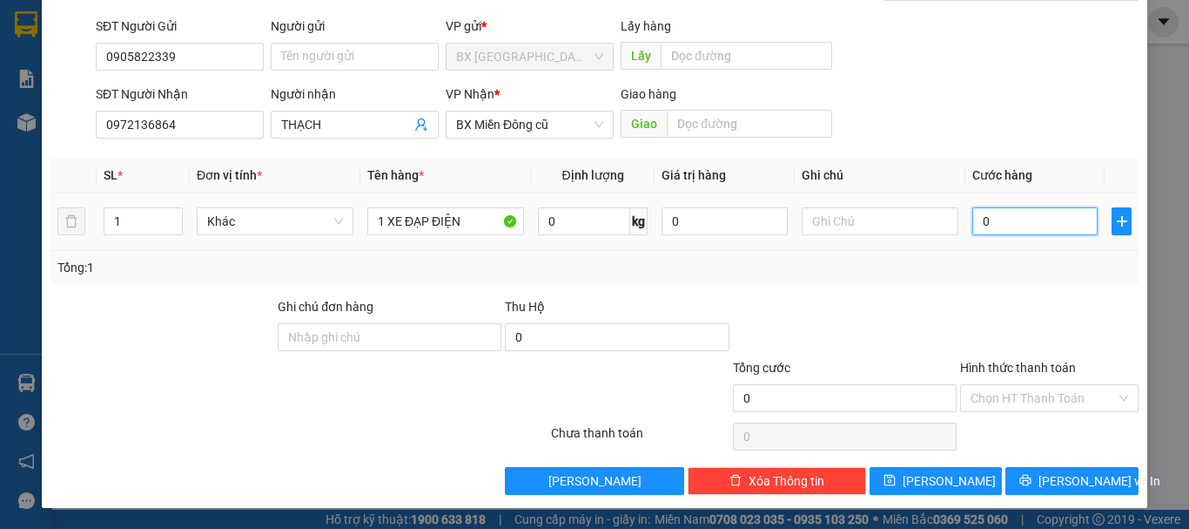
click at [1058, 218] on input "0" at bounding box center [1035, 221] width 125 height 28
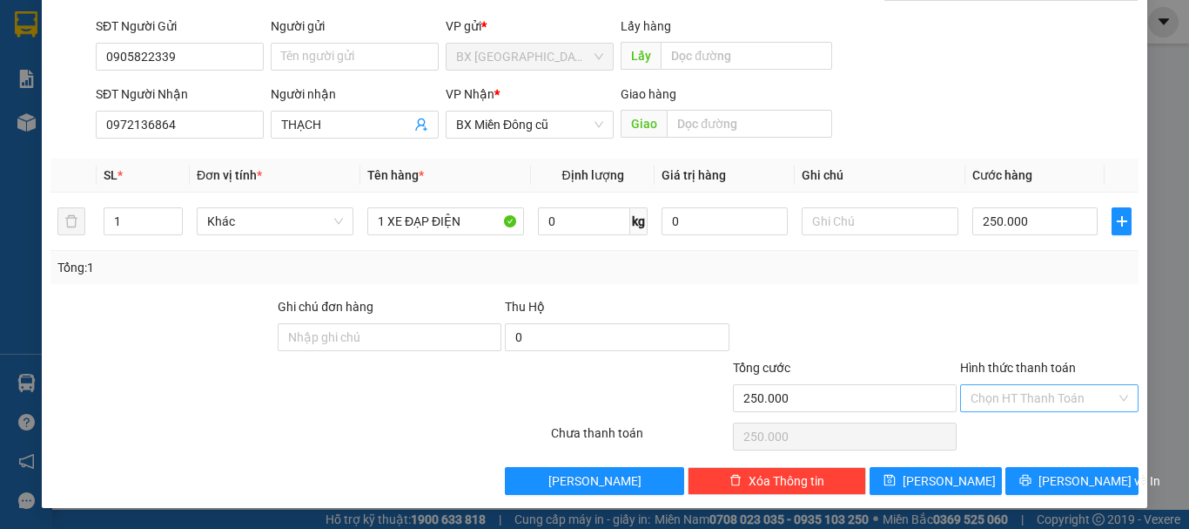
click at [1022, 388] on input "Hình thức thanh toán" at bounding box center [1043, 398] width 145 height 26
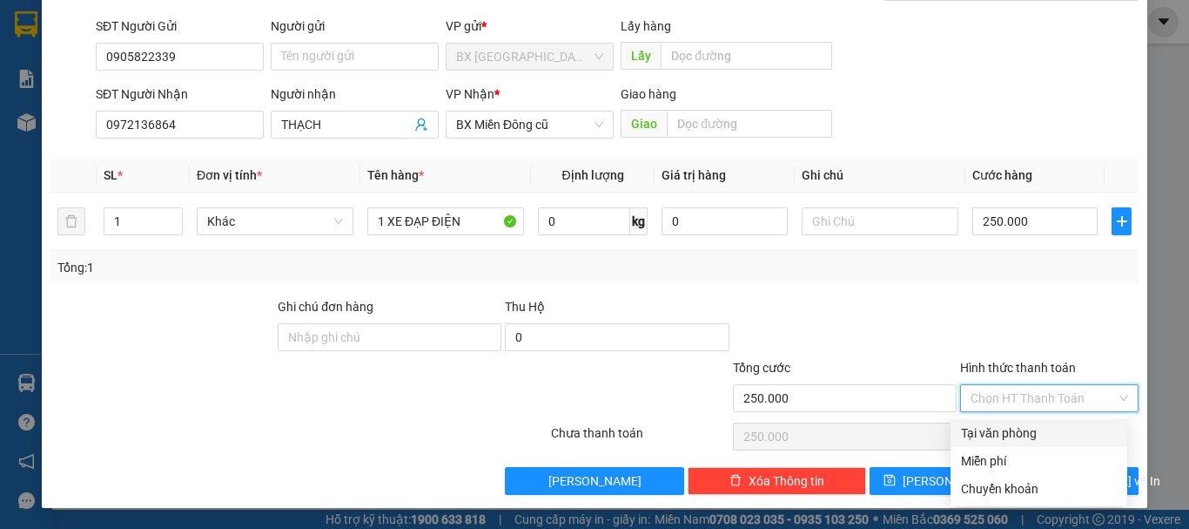
click at [1024, 424] on div "Tại văn phòng" at bounding box center [1039, 432] width 156 height 19
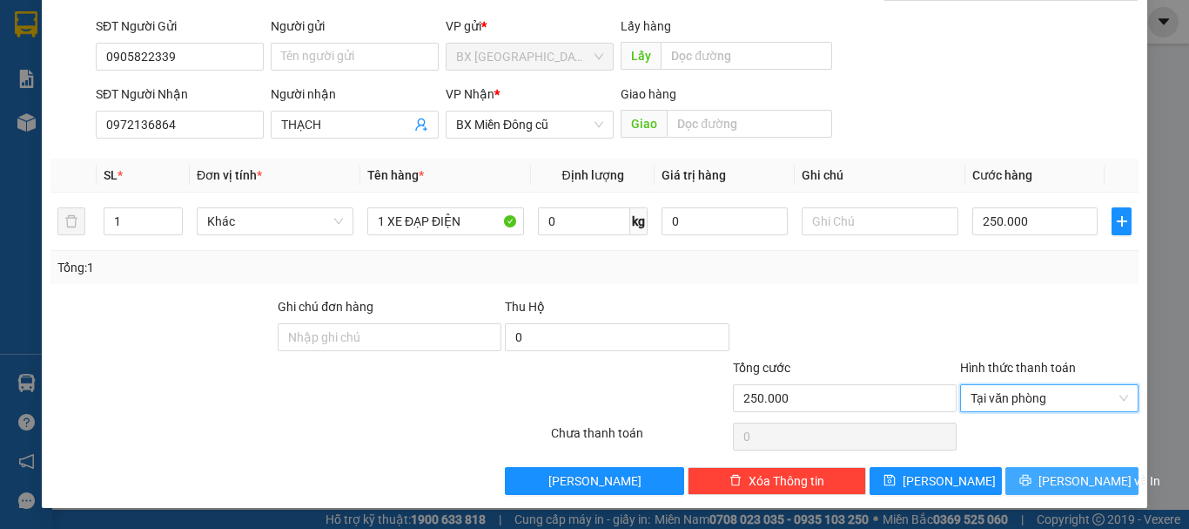
click at [1046, 482] on span "[PERSON_NAME] và In" at bounding box center [1100, 480] width 122 height 19
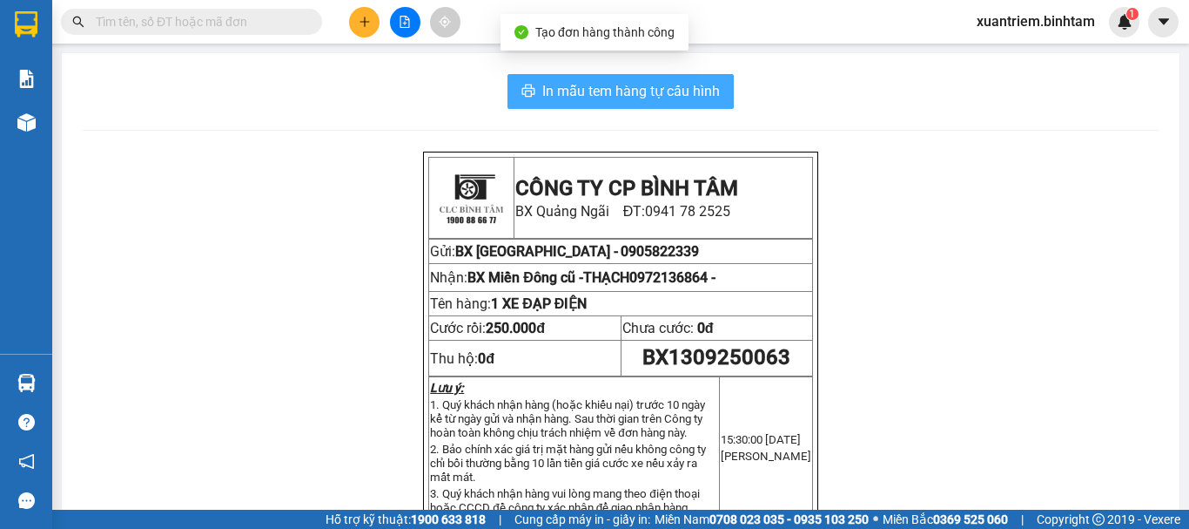
click at [684, 92] on span "In mẫu tem hàng tự cấu hình" at bounding box center [631, 91] width 178 height 22
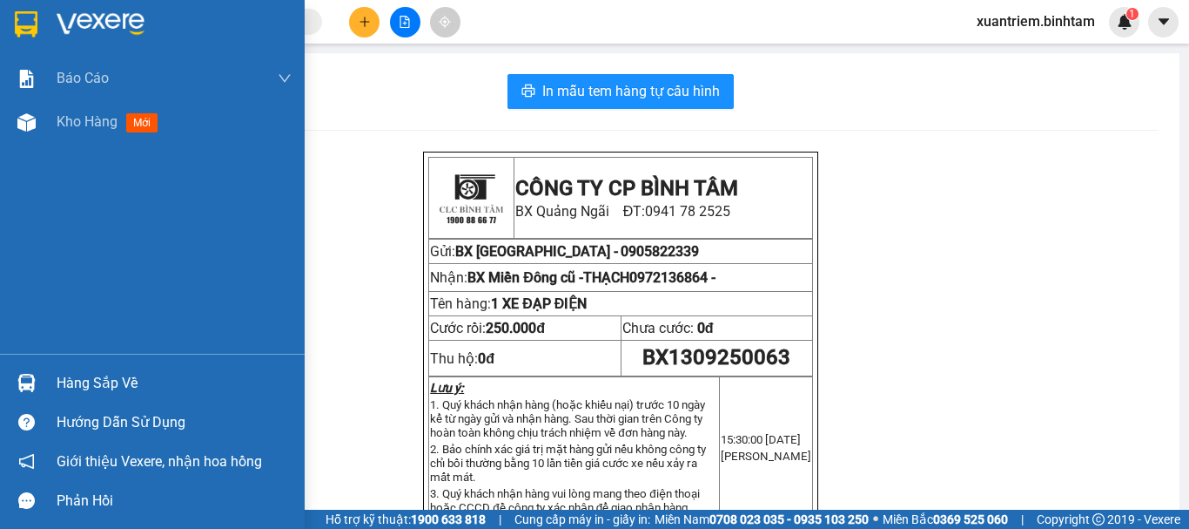
click at [37, 129] on div at bounding box center [26, 122] width 30 height 30
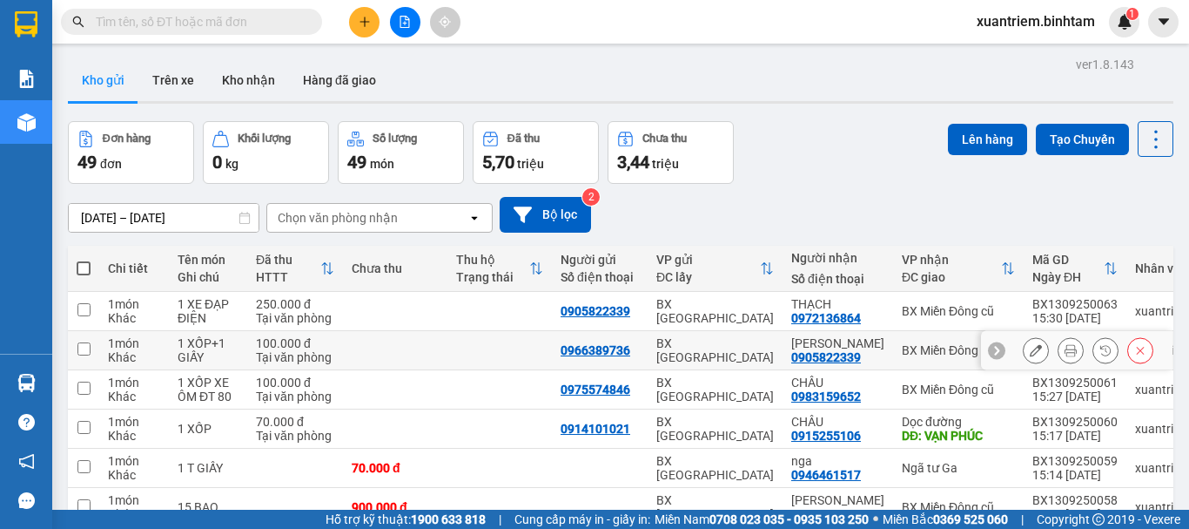
click at [1065, 348] on icon at bounding box center [1071, 350] width 12 height 12
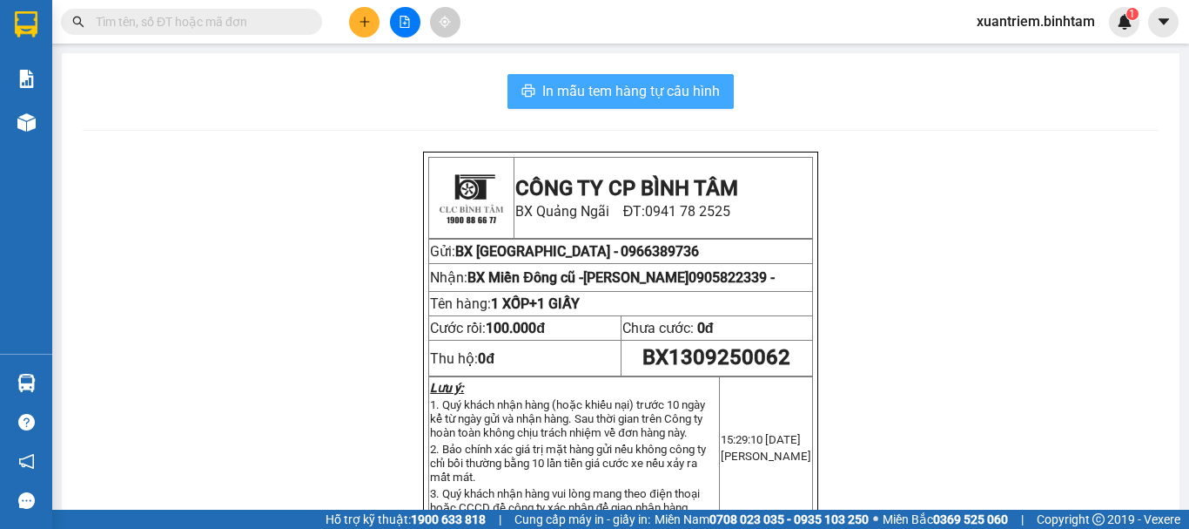
click at [640, 91] on span "In mẫu tem hàng tự cấu hình" at bounding box center [631, 91] width 178 height 22
click at [360, 11] on button at bounding box center [364, 22] width 30 height 30
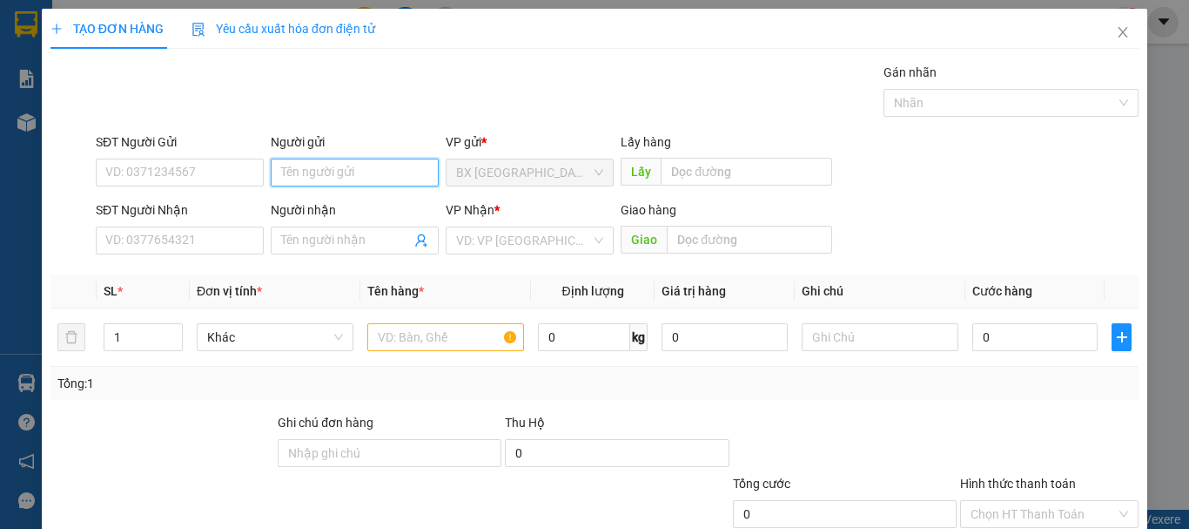
click at [330, 177] on input "Người gửi" at bounding box center [355, 172] width 168 height 28
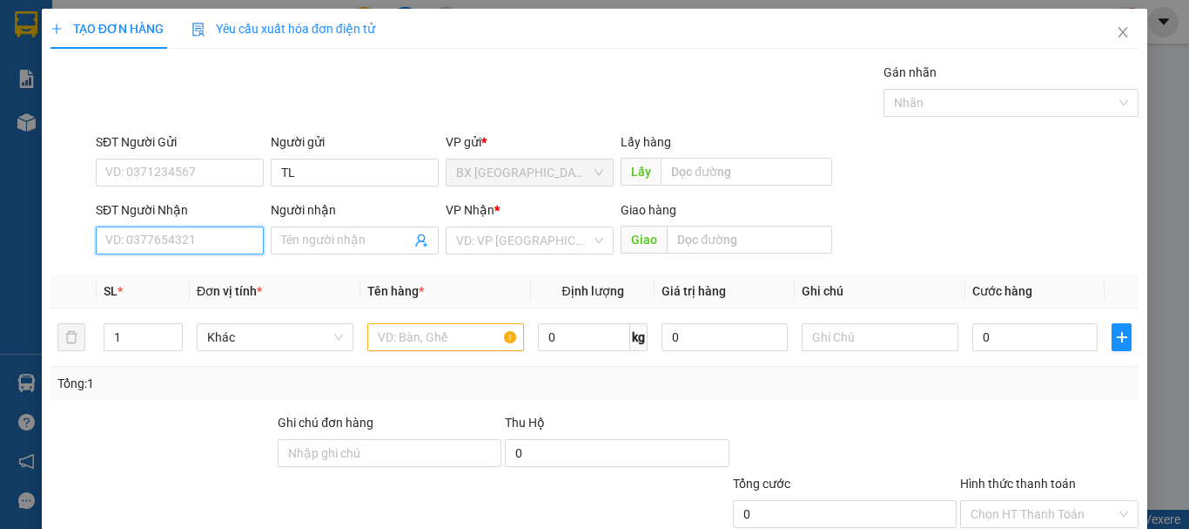
click at [232, 239] on input "SĐT Người Nhận" at bounding box center [180, 240] width 168 height 28
click at [232, 239] on input "0961888126" at bounding box center [180, 240] width 168 height 28
click at [197, 270] on div "0961888126" at bounding box center [177, 275] width 145 height 19
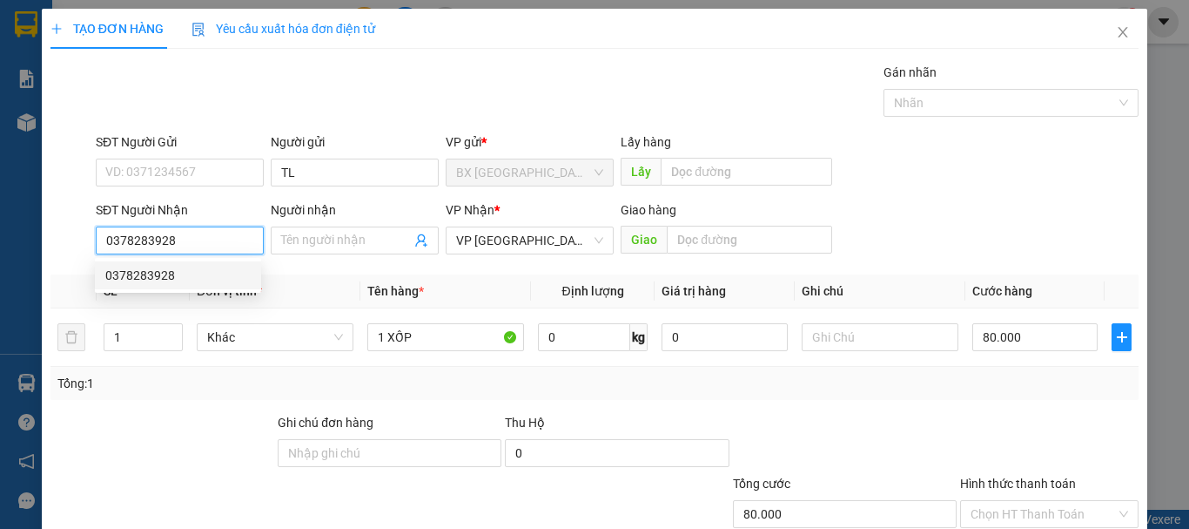
click at [214, 242] on input "0378283928" at bounding box center [180, 240] width 168 height 28
click at [192, 271] on div "0378283928" at bounding box center [177, 275] width 145 height 19
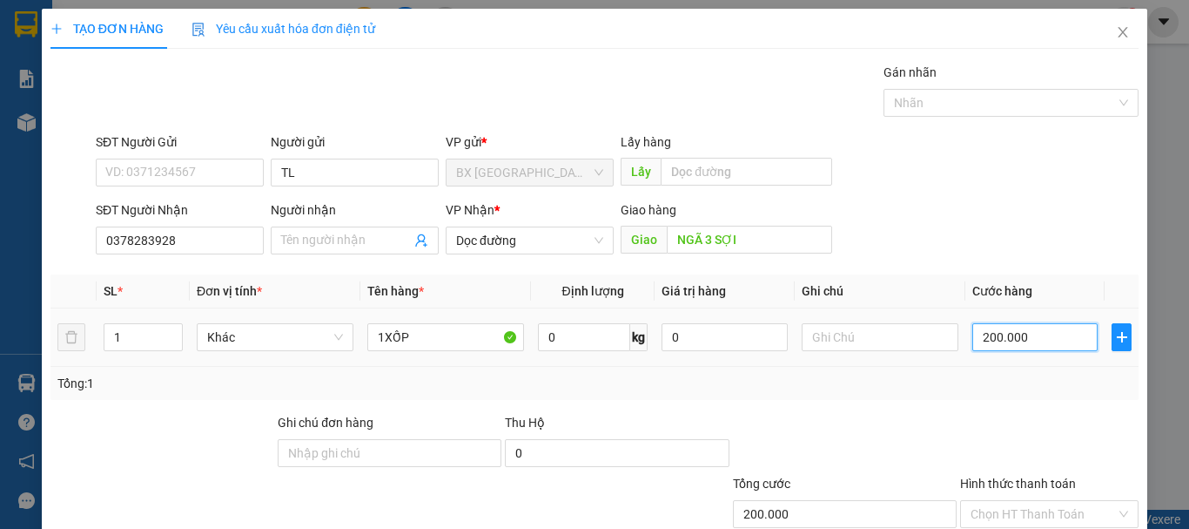
click at [1003, 340] on input "200.000" at bounding box center [1035, 337] width 125 height 28
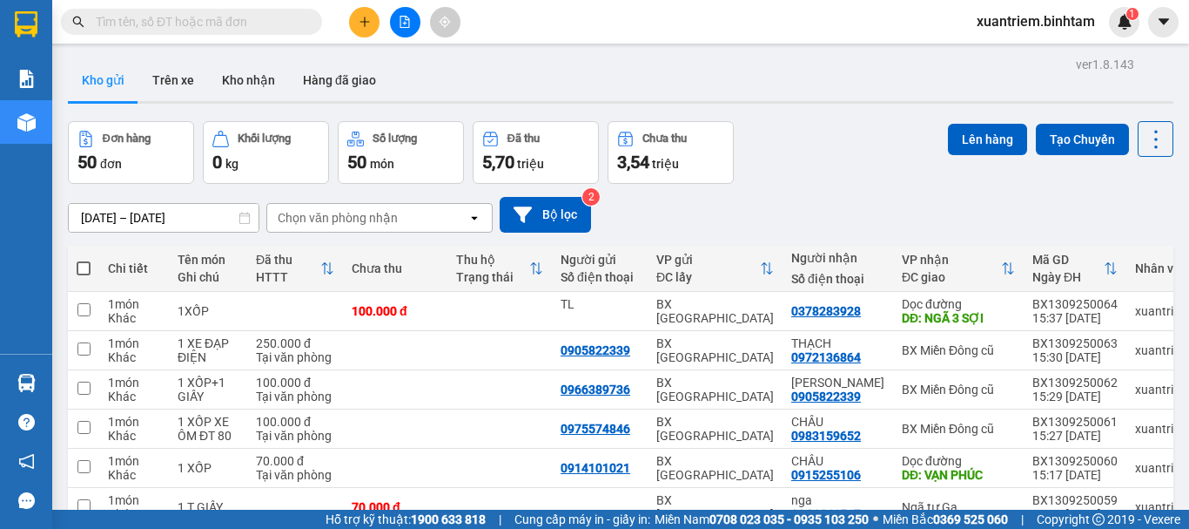
click at [364, 17] on icon "plus" at bounding box center [365, 22] width 12 height 12
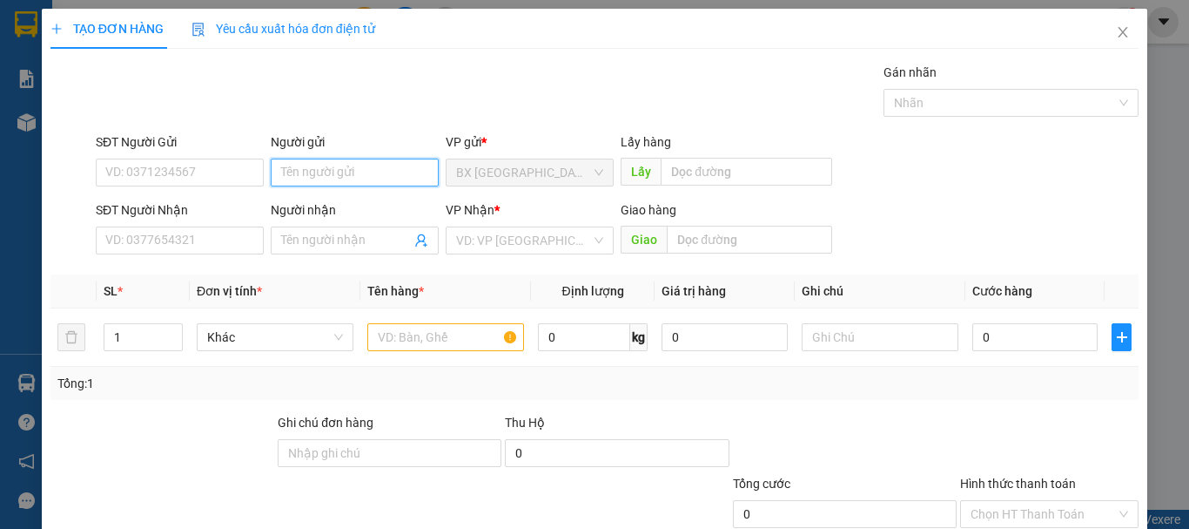
click at [374, 170] on input "Người gửi" at bounding box center [355, 172] width 168 height 28
click at [1107, 42] on span "Close" at bounding box center [1123, 33] width 49 height 49
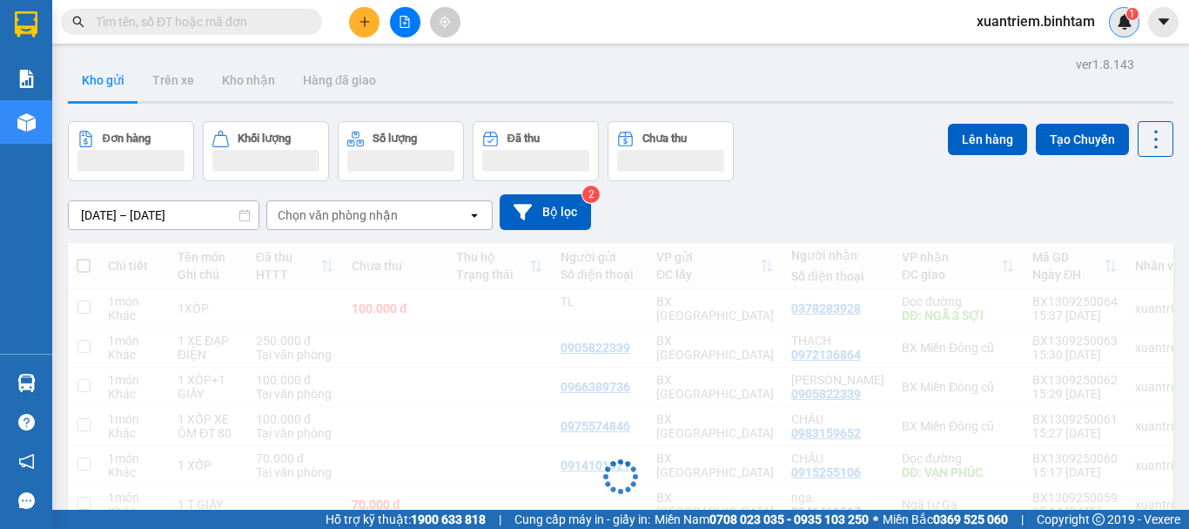
click at [1112, 30] on div "1" at bounding box center [1124, 22] width 30 height 30
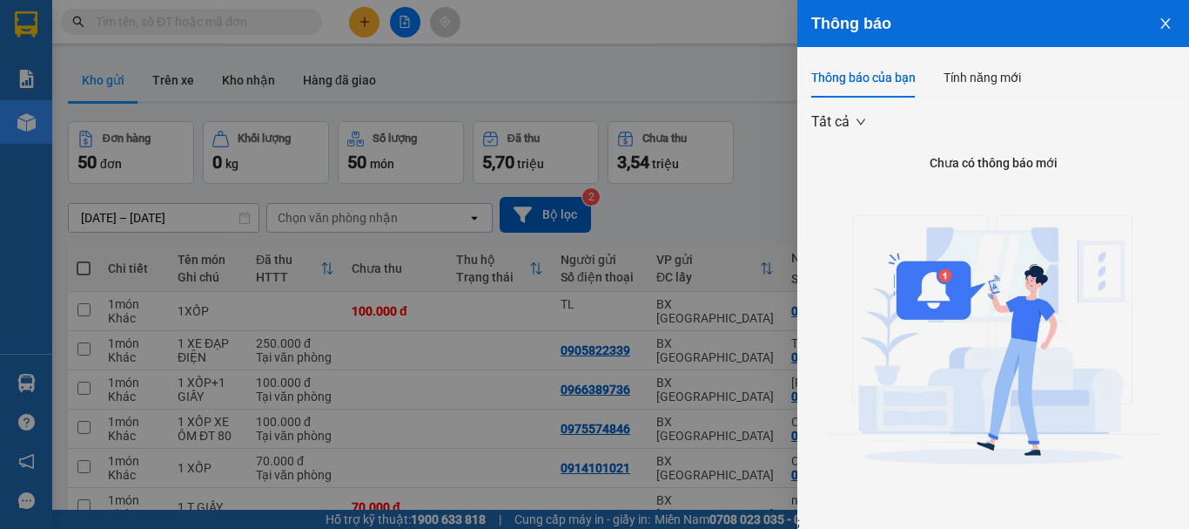
click at [738, 185] on div at bounding box center [594, 264] width 1189 height 529
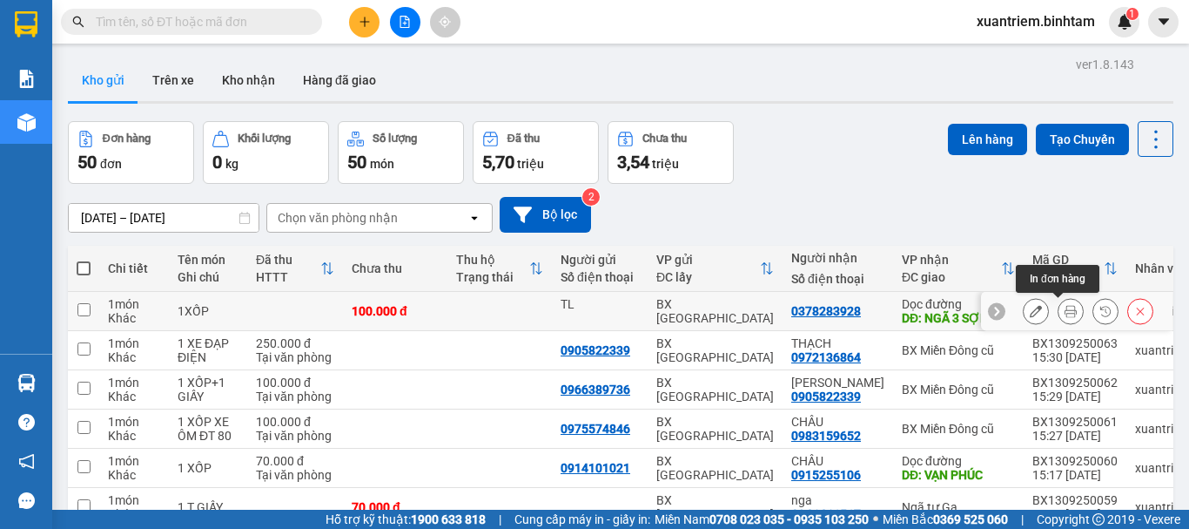
click at [1065, 315] on icon at bounding box center [1071, 311] width 12 height 12
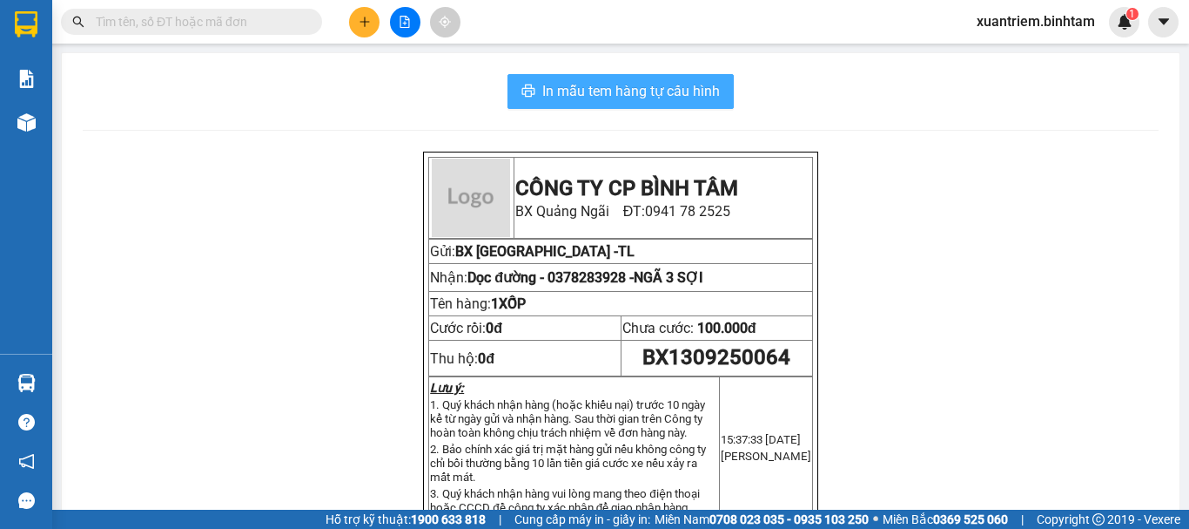
click at [567, 86] on span "In mẫu tem hàng tự cấu hình" at bounding box center [631, 91] width 178 height 22
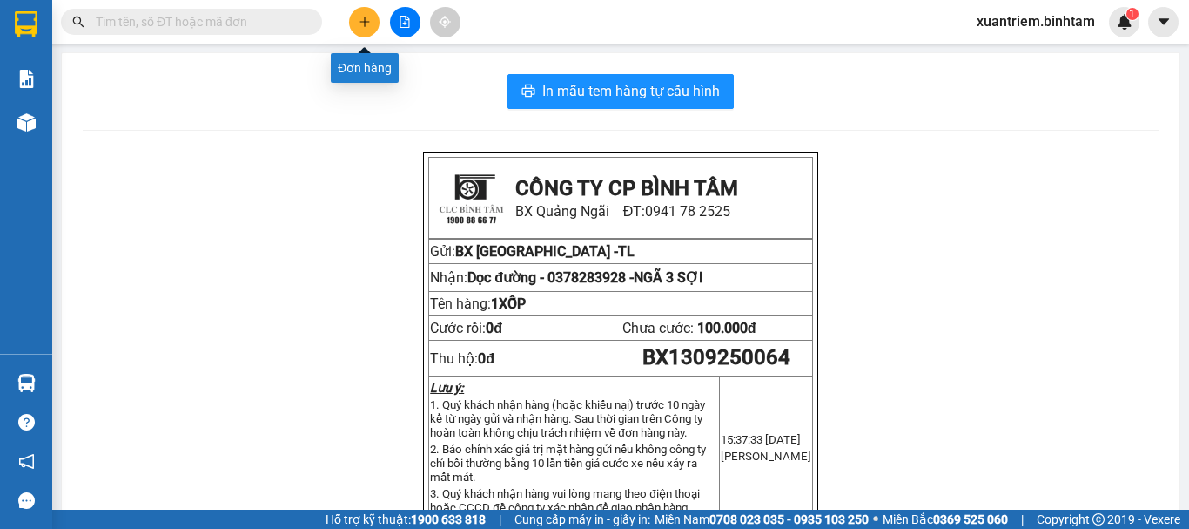
click at [367, 22] on icon "plus" at bounding box center [365, 21] width 10 height 1
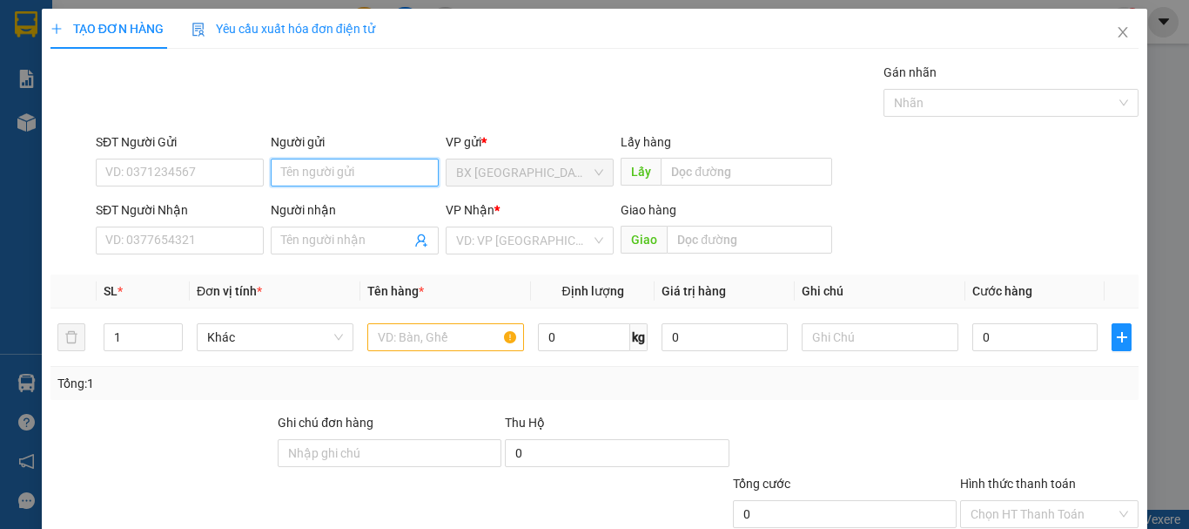
click at [372, 170] on input "Người gửi" at bounding box center [355, 172] width 168 height 28
type input "TL"
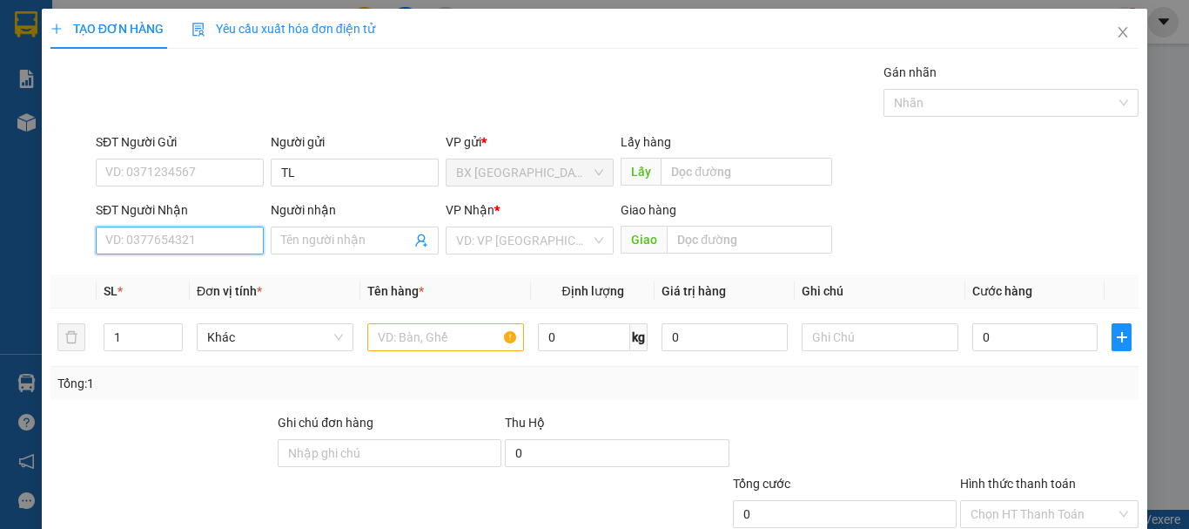
click at [231, 242] on input "SĐT Người Nhận" at bounding box center [180, 240] width 168 height 28
click at [232, 236] on input "0376079068" at bounding box center [180, 240] width 168 height 28
type input "0376079068"
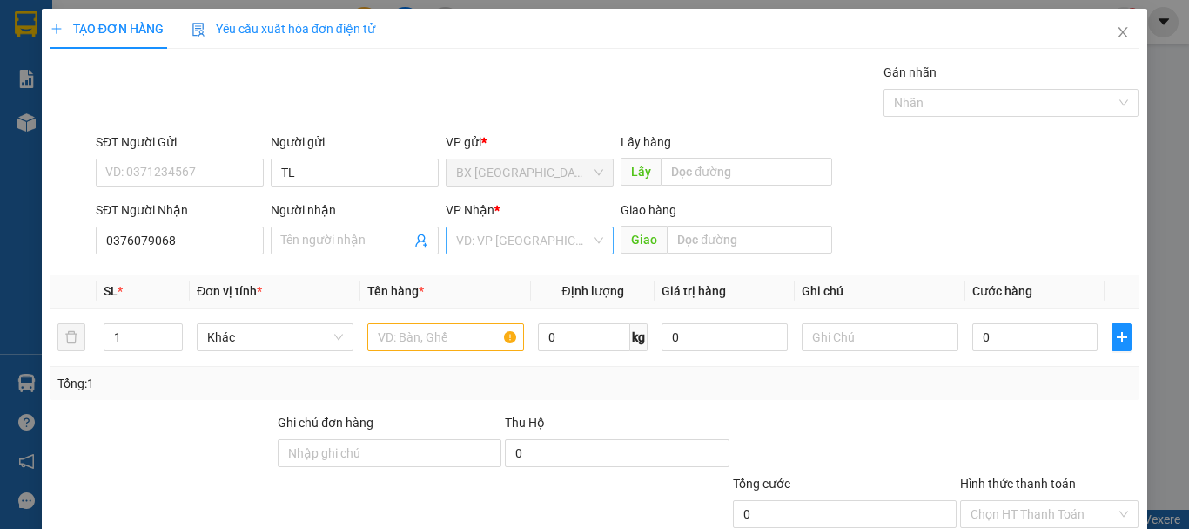
click at [456, 238] on input "search" at bounding box center [523, 240] width 135 height 26
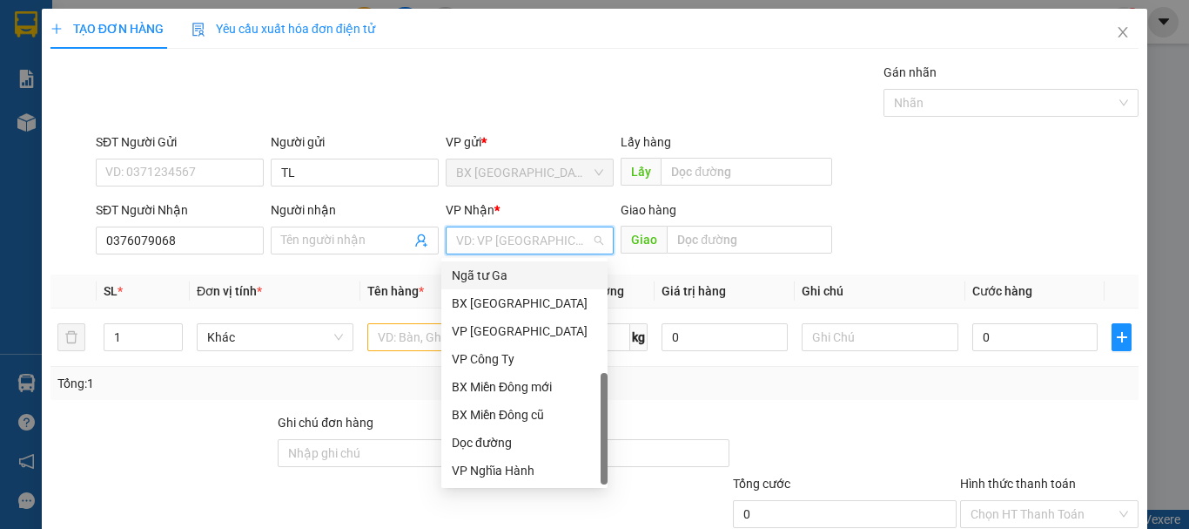
scroll to position [87, 0]
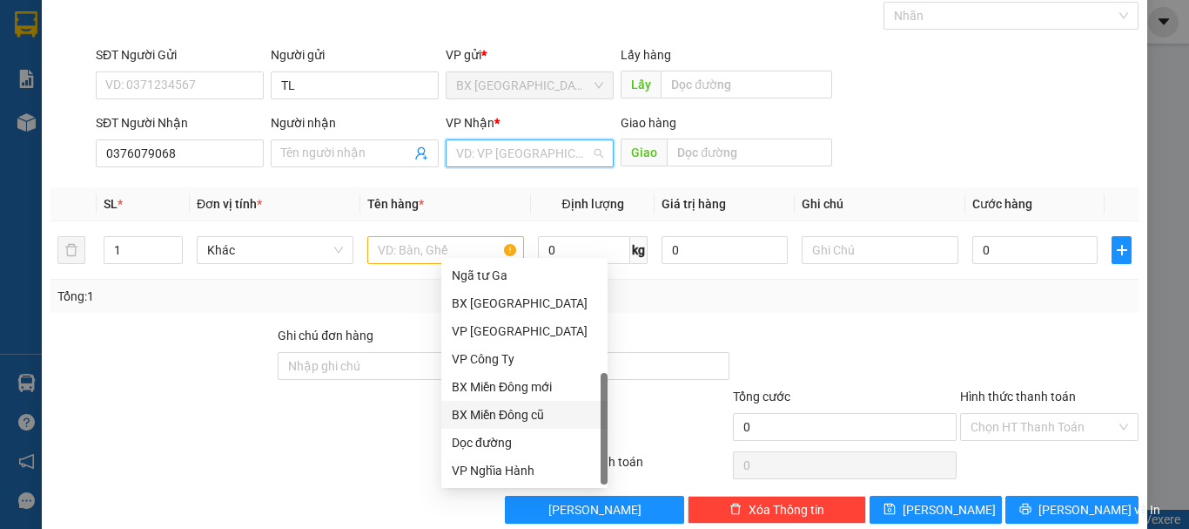
drag, startPoint x: 526, startPoint y: 423, endPoint x: 524, endPoint y: 402, distance: 21.0
click at [526, 422] on div "BX Miền Đông cũ" at bounding box center [524, 414] width 145 height 19
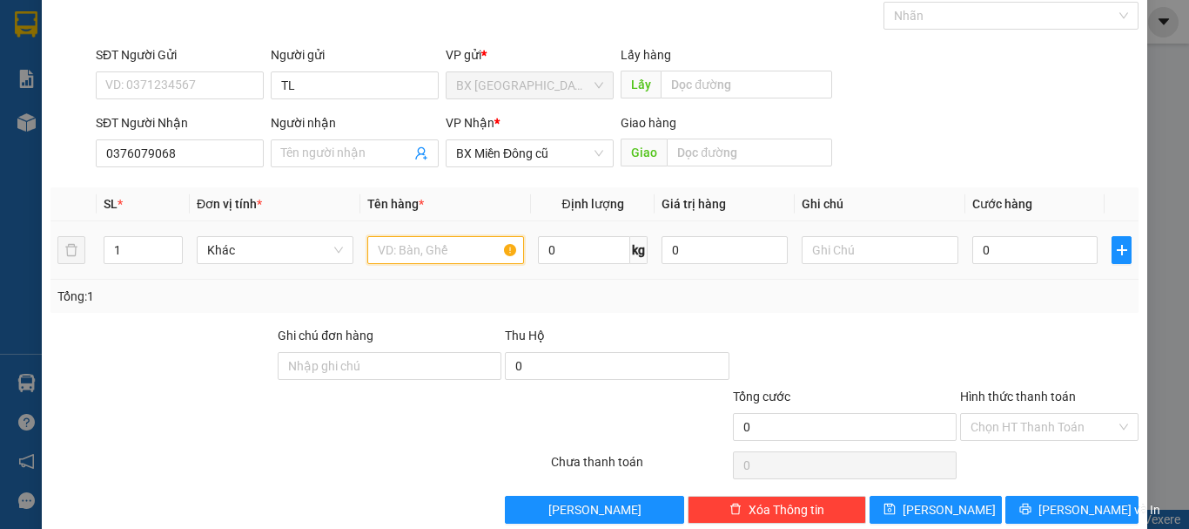
click at [444, 243] on input "text" at bounding box center [445, 250] width 157 height 28
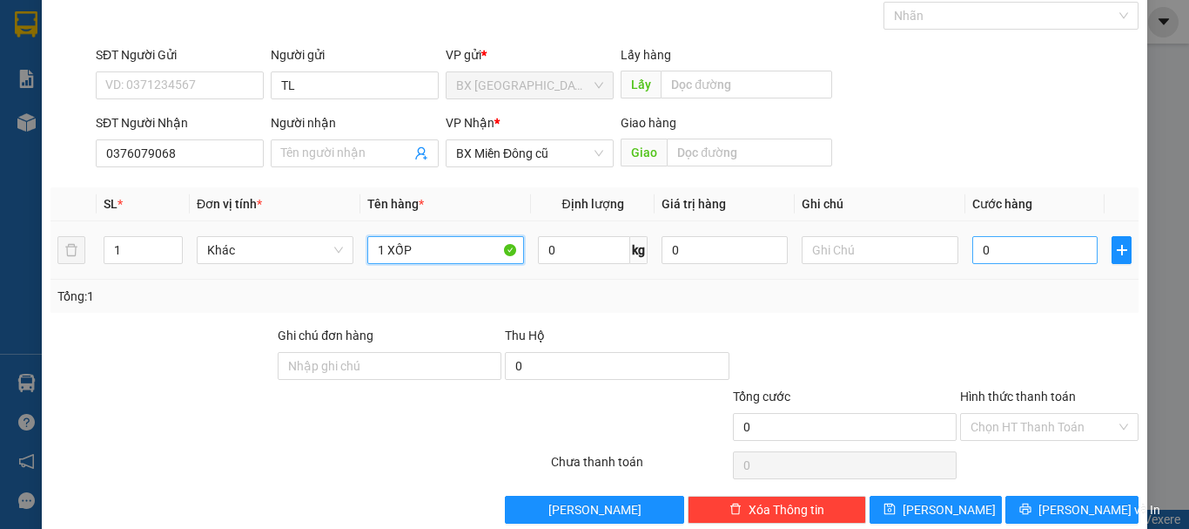
type input "1 XỐP"
click at [1029, 243] on input "0" at bounding box center [1035, 250] width 125 height 28
type input "7"
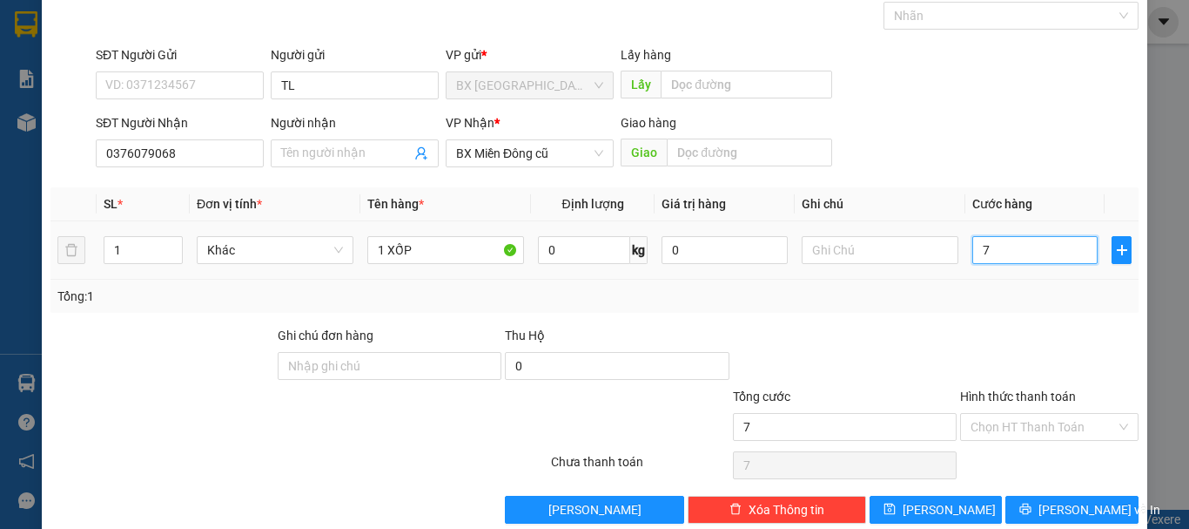
type input "70"
type input "700"
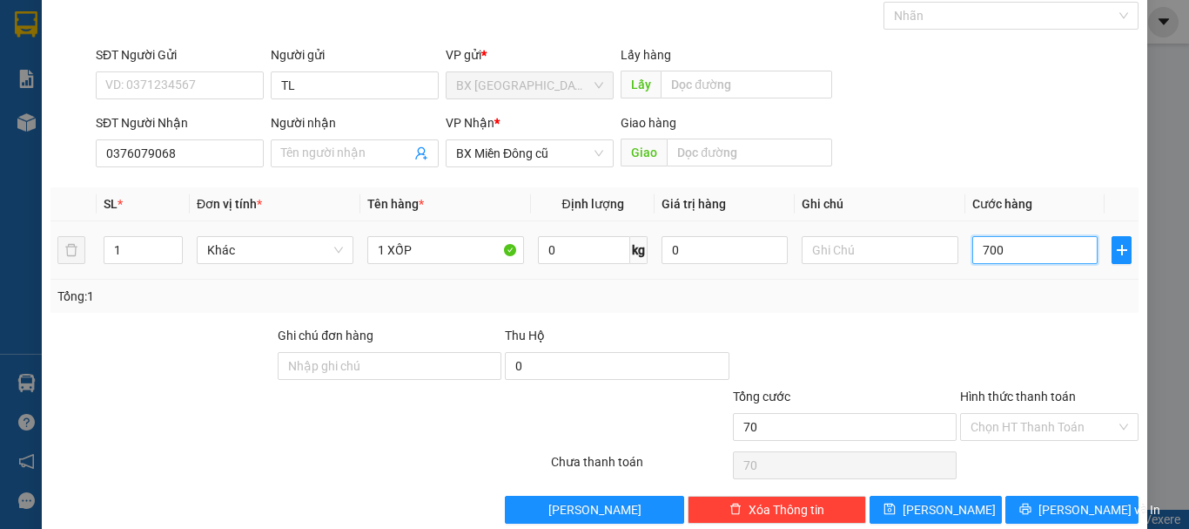
type input "700"
type input "7.000"
type input "70.000"
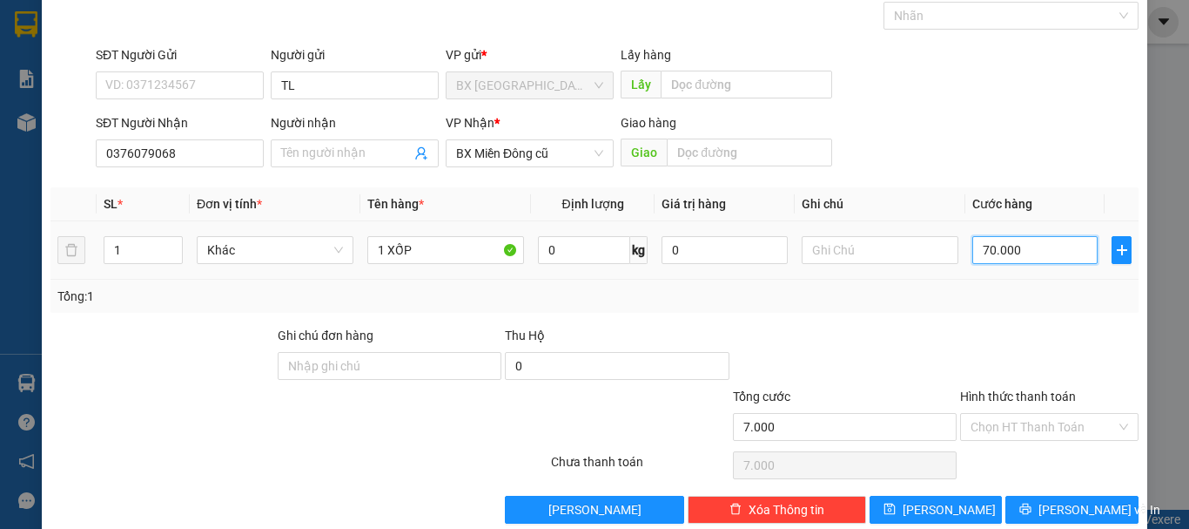
type input "70.000"
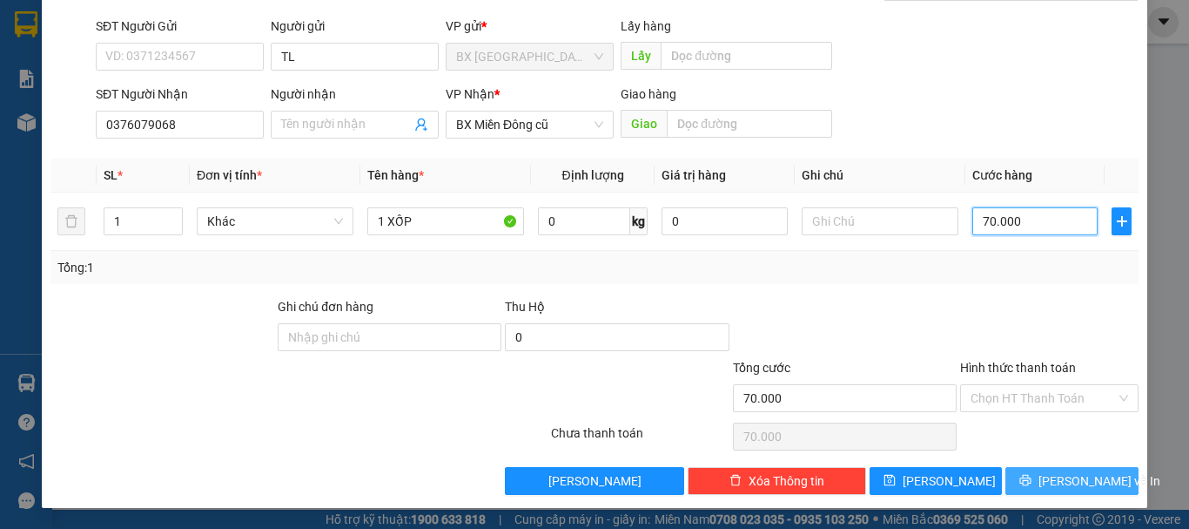
type input "70.000"
click at [1061, 476] on span "[PERSON_NAME] và In" at bounding box center [1100, 480] width 122 height 19
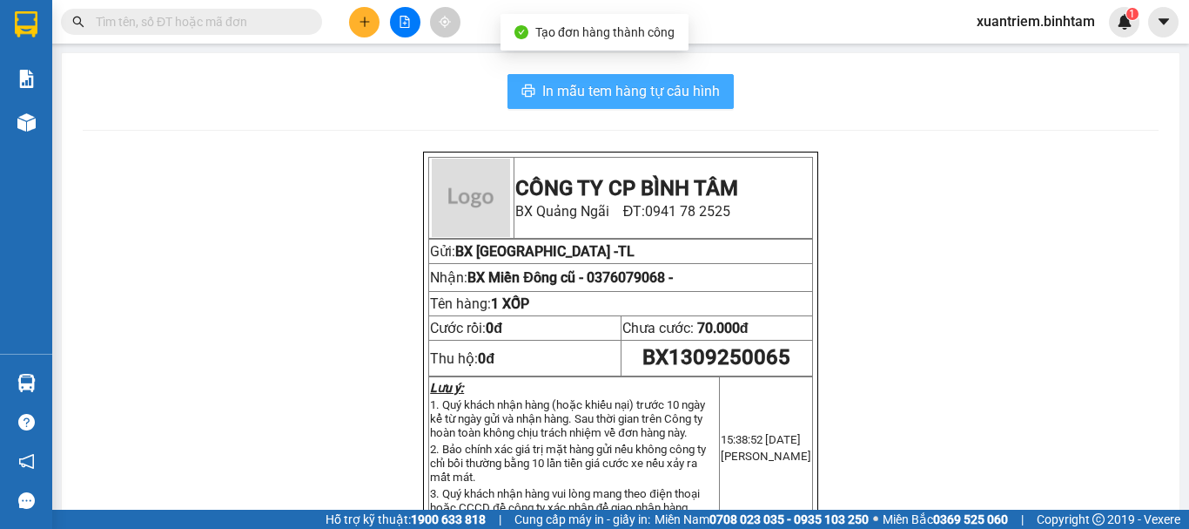
click at [707, 94] on span "In mẫu tem hàng tự cấu hình" at bounding box center [631, 91] width 178 height 22
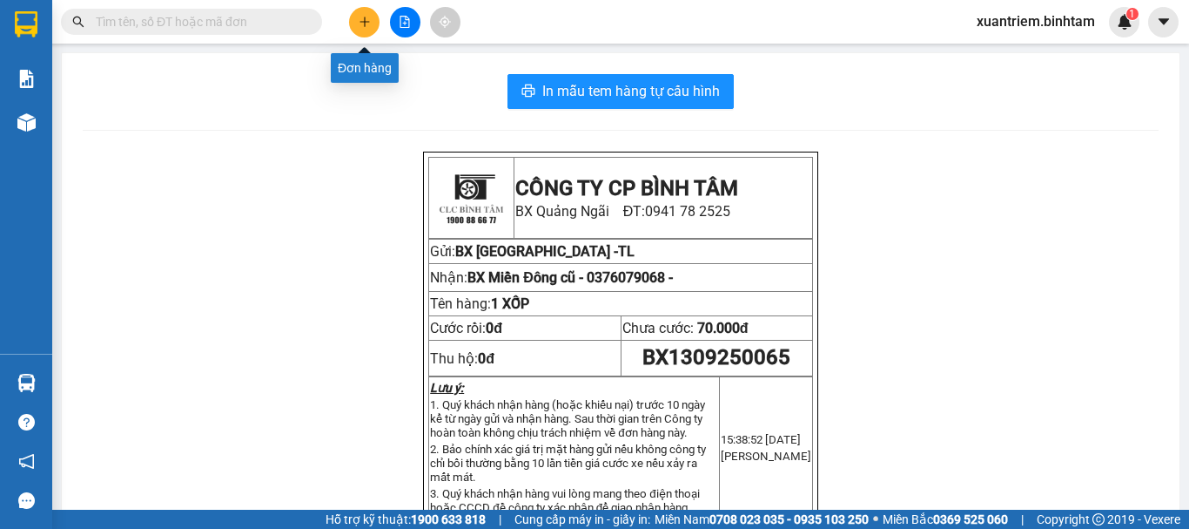
click at [355, 22] on button at bounding box center [364, 22] width 30 height 30
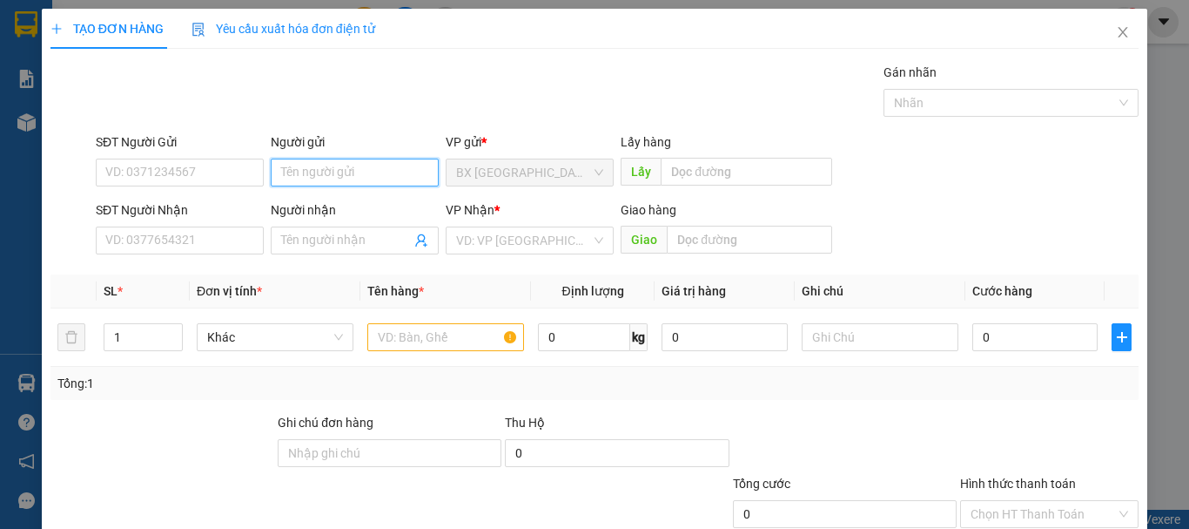
click at [399, 170] on input "Người gửi" at bounding box center [355, 172] width 168 height 28
type input "TL"
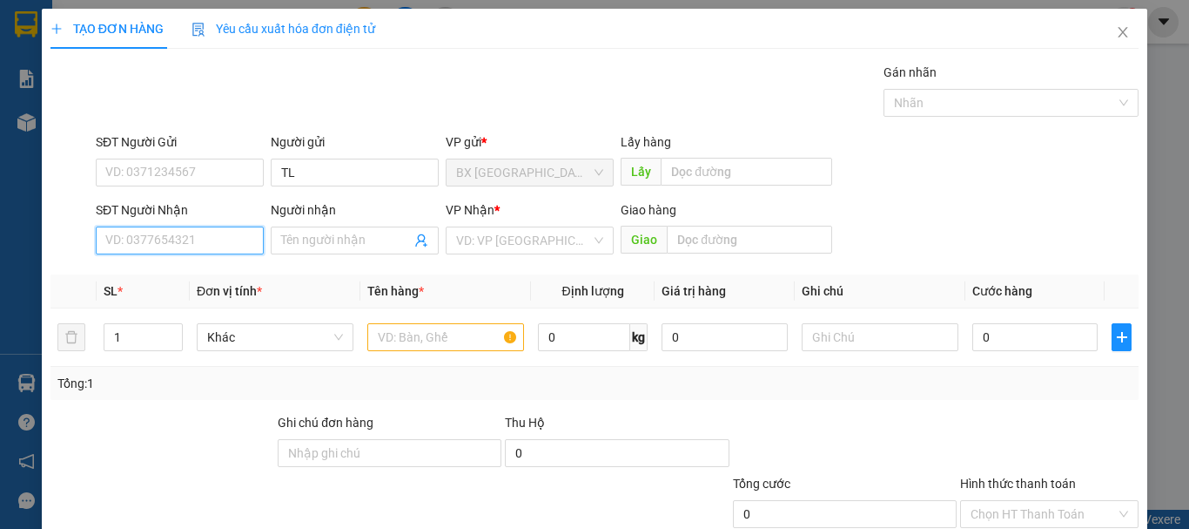
click at [200, 229] on input "SĐT Người Nhận" at bounding box center [180, 240] width 168 height 28
click at [151, 239] on input "036530553" at bounding box center [180, 240] width 168 height 28
type input "0365305253"
click at [193, 236] on input "0365305253" at bounding box center [180, 240] width 168 height 28
click at [179, 279] on div "0365305253" at bounding box center [177, 275] width 145 height 19
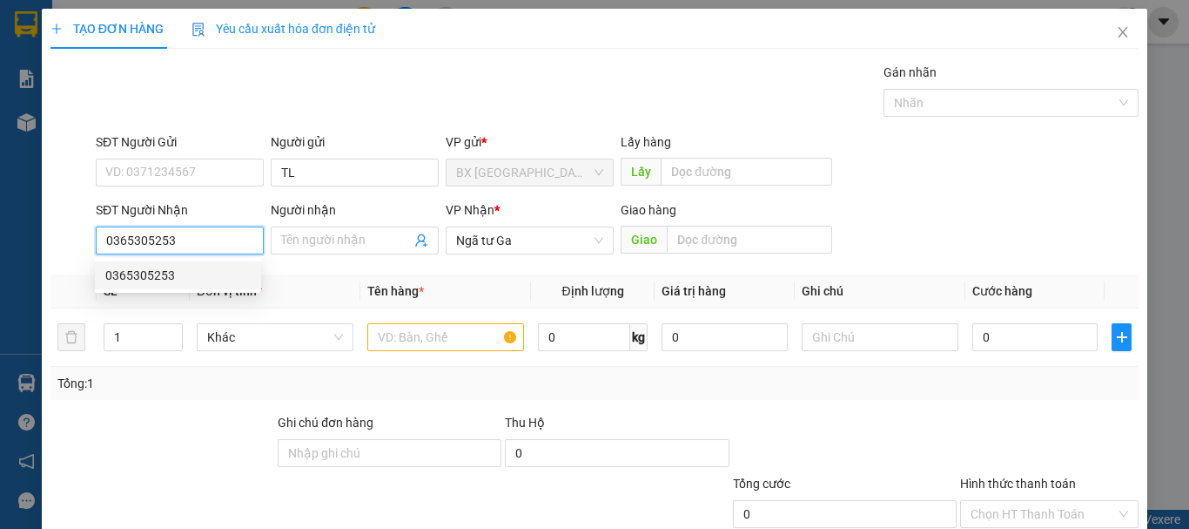
type input "170.000"
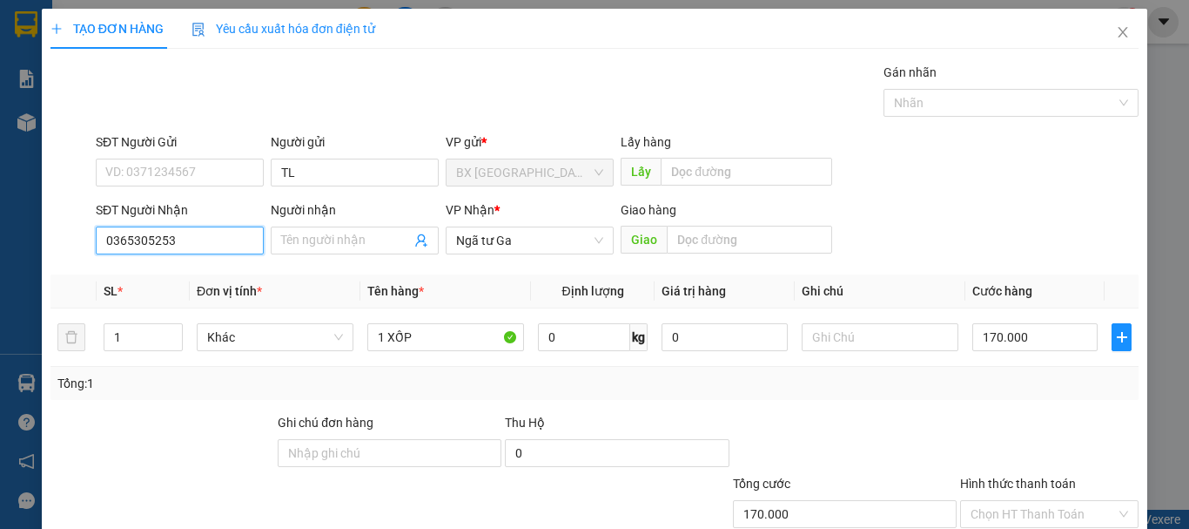
type input "0365305253"
click at [1030, 340] on input "170.000" at bounding box center [1035, 337] width 125 height 28
type input "1"
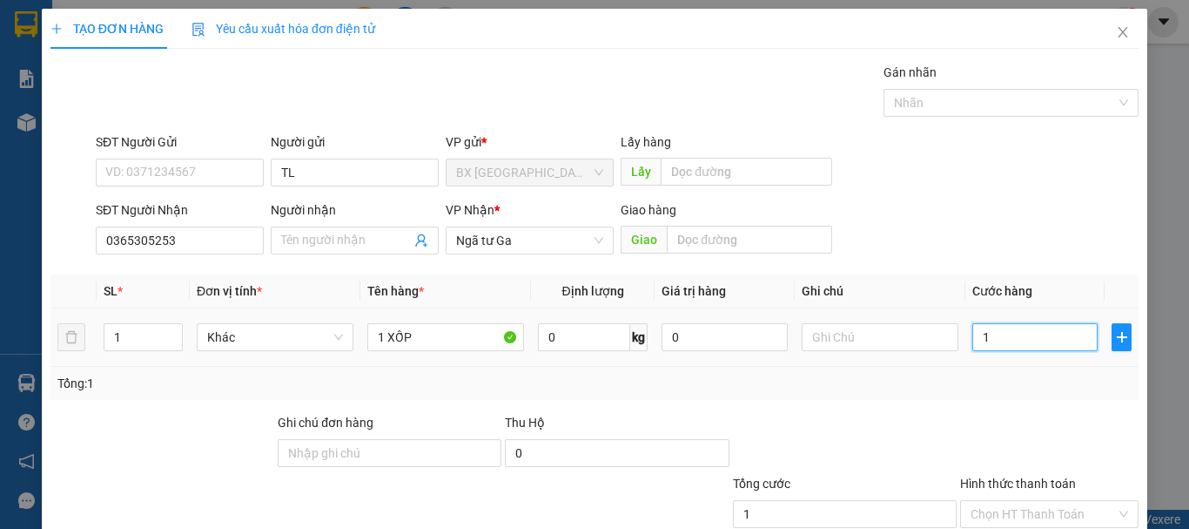
type input "10"
type input "1"
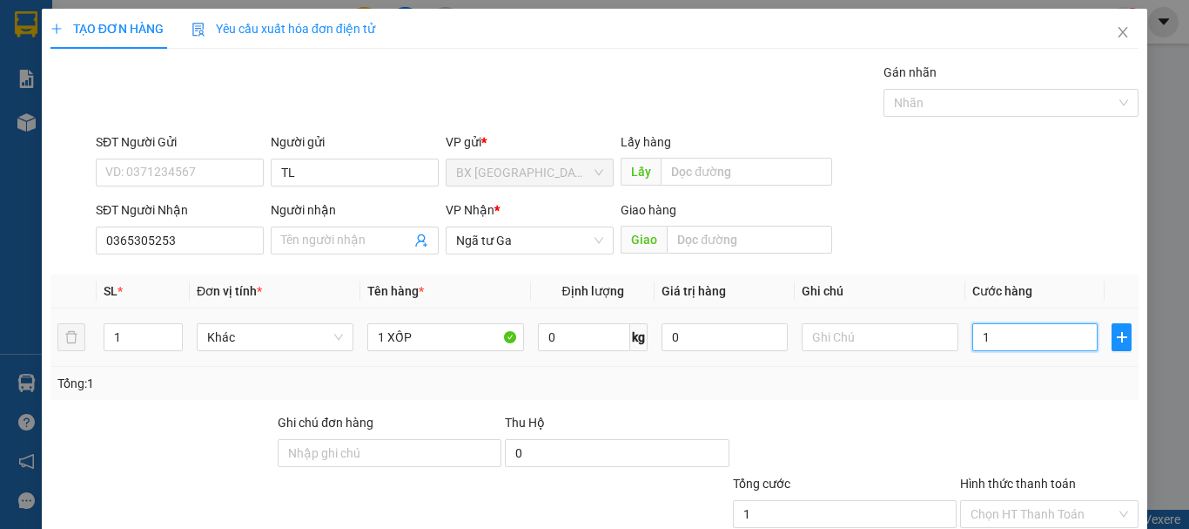
type input "11"
type input "110"
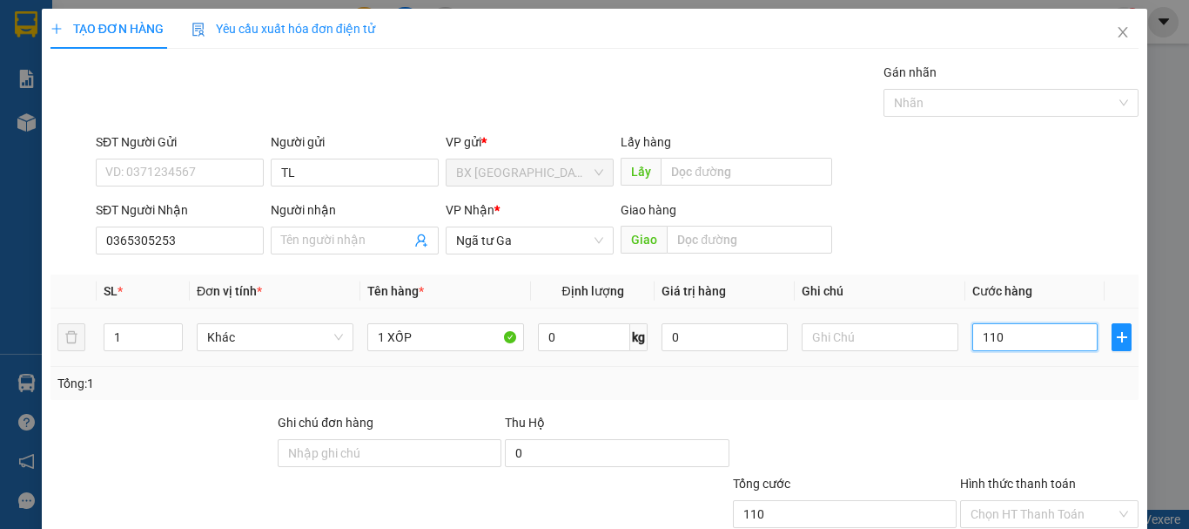
type input "1.100"
type input "11.000"
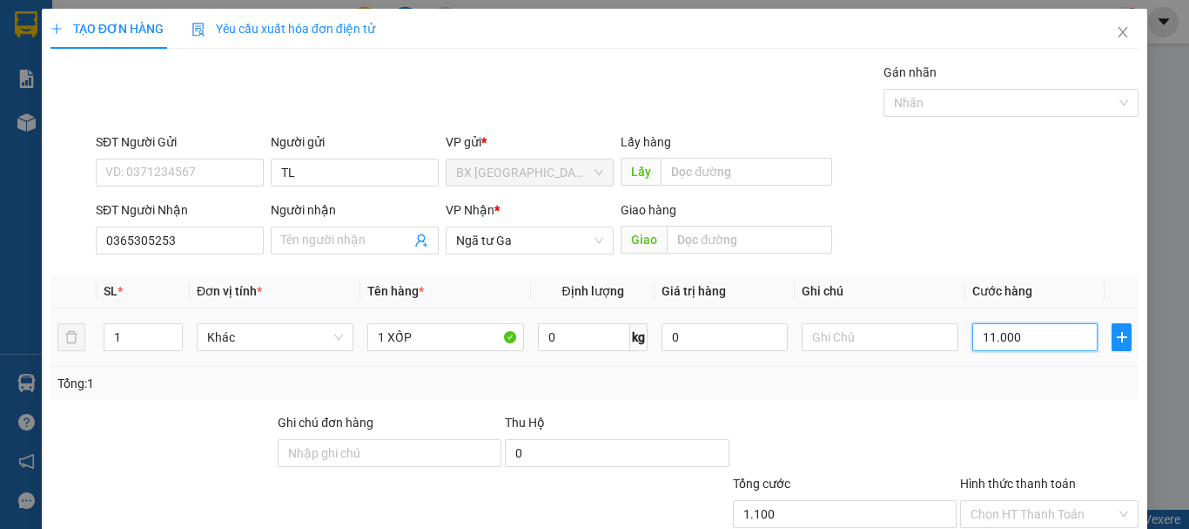
type input "11.000"
type input "110.000"
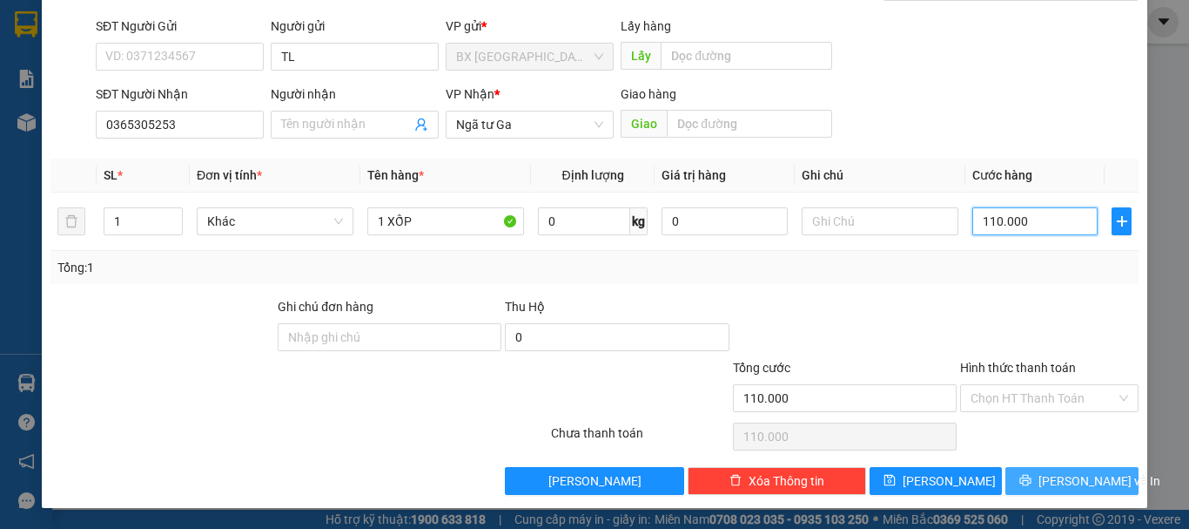
type input "110.000"
click at [1069, 487] on span "[PERSON_NAME] và In" at bounding box center [1100, 480] width 122 height 19
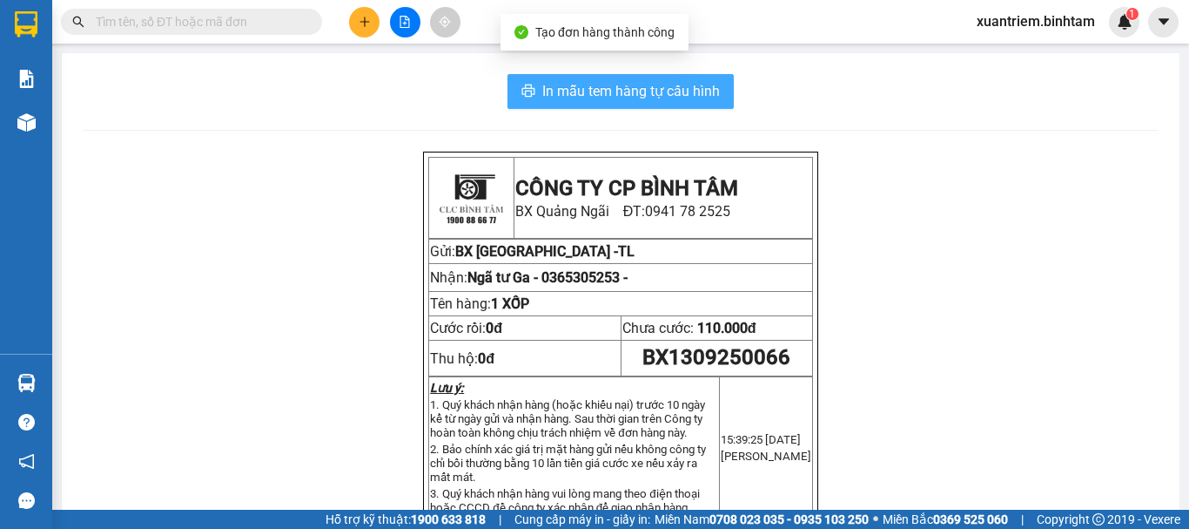
click at [677, 90] on span "In mẫu tem hàng tự cấu hình" at bounding box center [631, 91] width 178 height 22
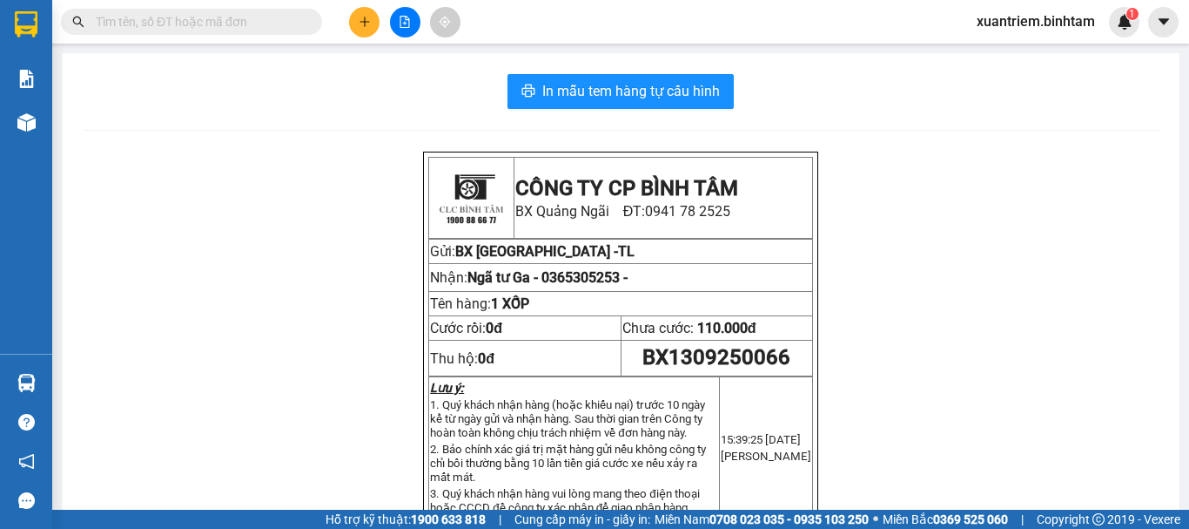
click at [367, 17] on icon "plus" at bounding box center [365, 22] width 12 height 12
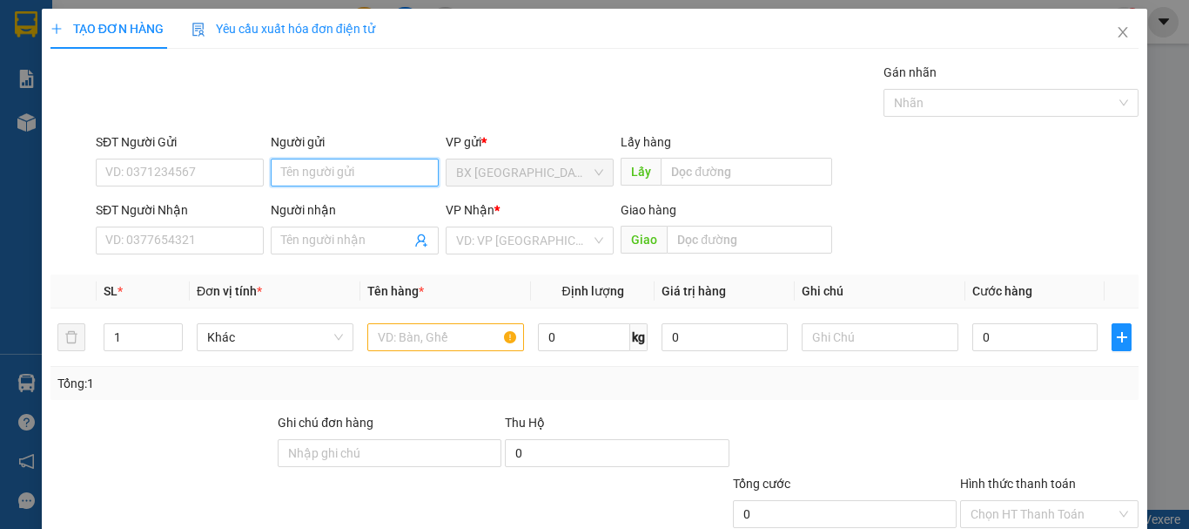
click at [367, 165] on input "Người gửi" at bounding box center [355, 172] width 168 height 28
type input "TL"
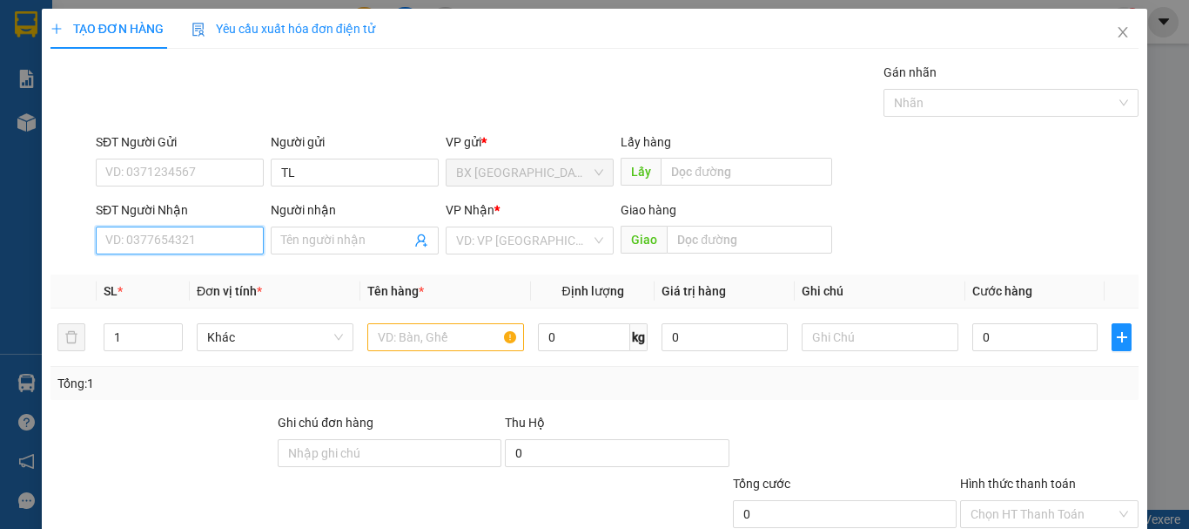
click at [202, 234] on input "SĐT Người Nhận" at bounding box center [180, 240] width 168 height 28
click at [199, 241] on input "0985465139" at bounding box center [180, 240] width 168 height 28
click at [186, 252] on input "0985465139" at bounding box center [180, 240] width 168 height 28
type input "0985465139"
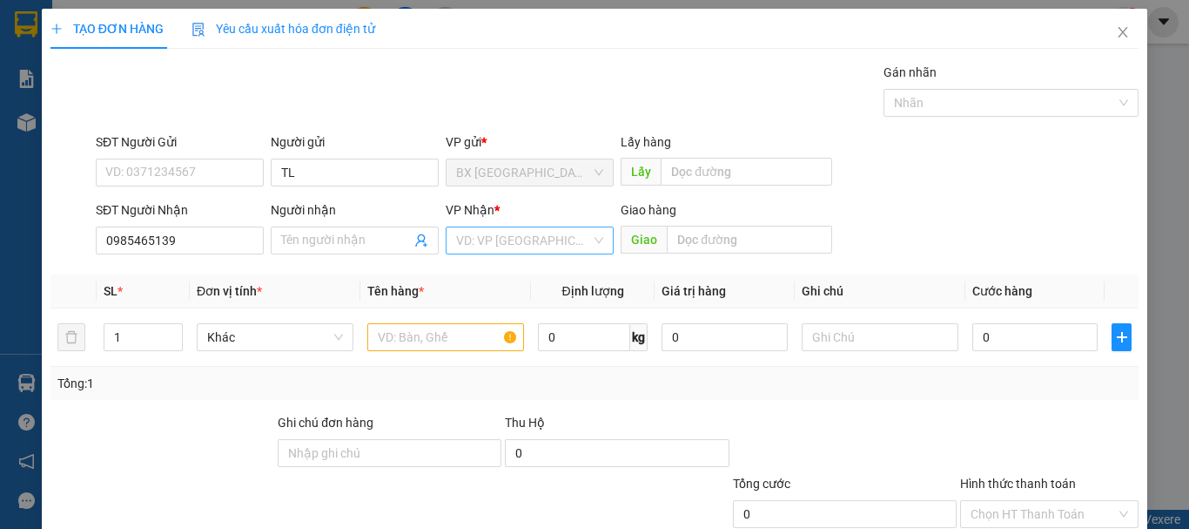
click at [533, 232] on input "search" at bounding box center [523, 240] width 135 height 26
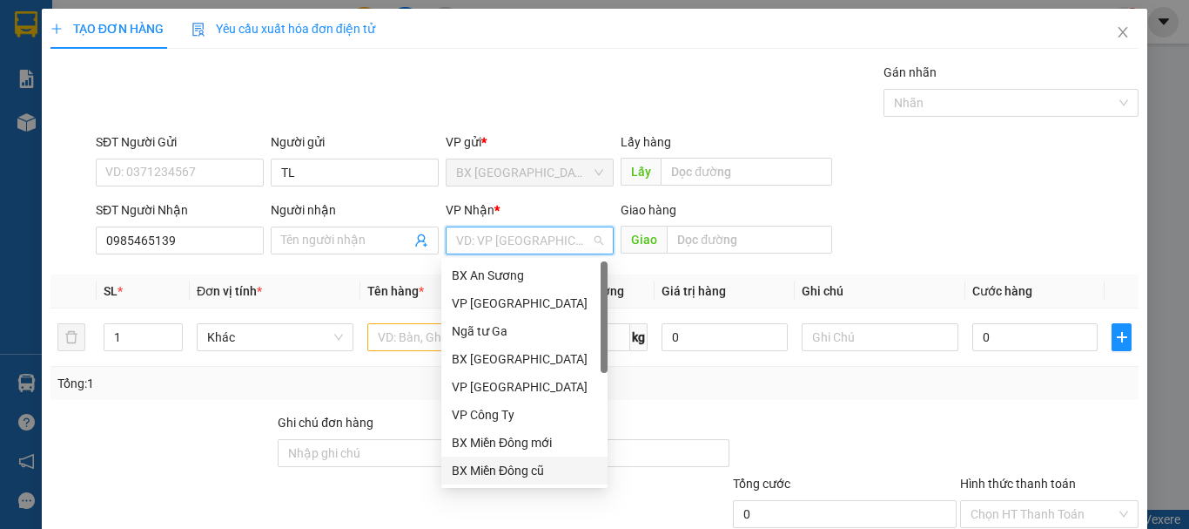
click at [503, 481] on div "BX Miền Đông cũ" at bounding box center [524, 470] width 166 height 28
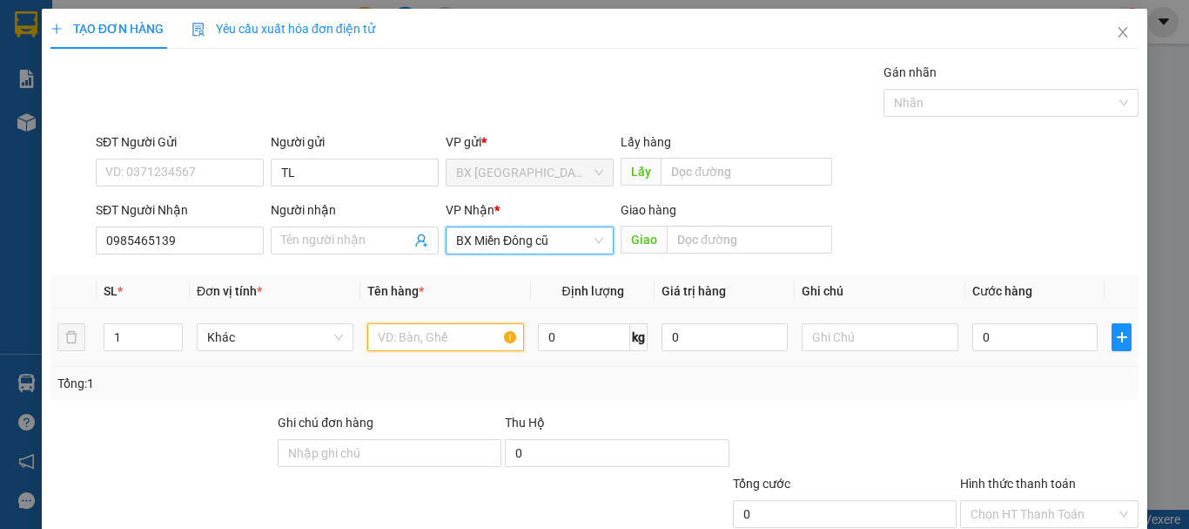
click at [461, 330] on input "text" at bounding box center [445, 337] width 157 height 28
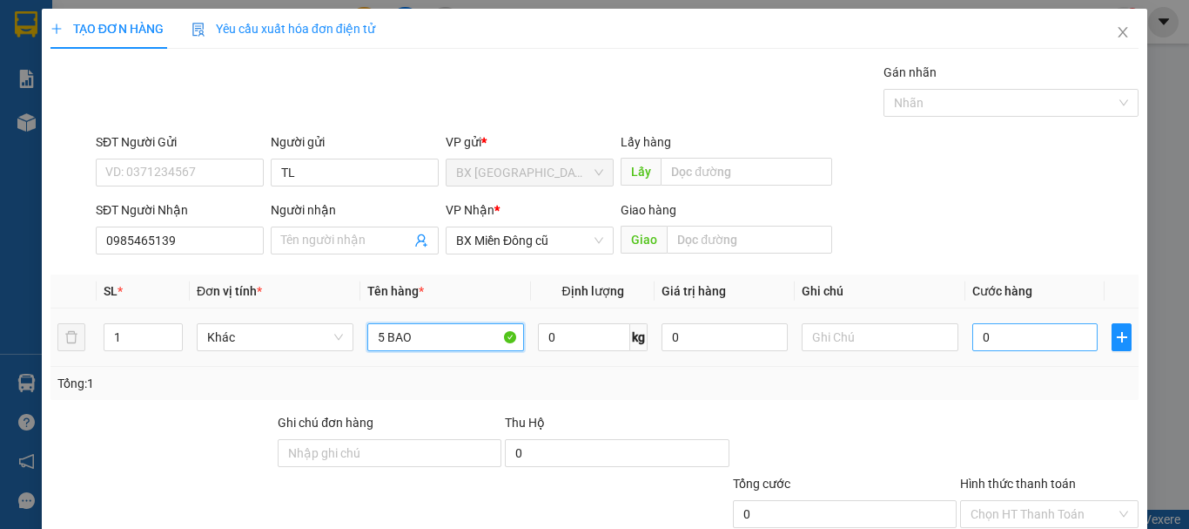
type input "5 BAO"
click at [987, 340] on input "0" at bounding box center [1035, 337] width 125 height 28
type input "7"
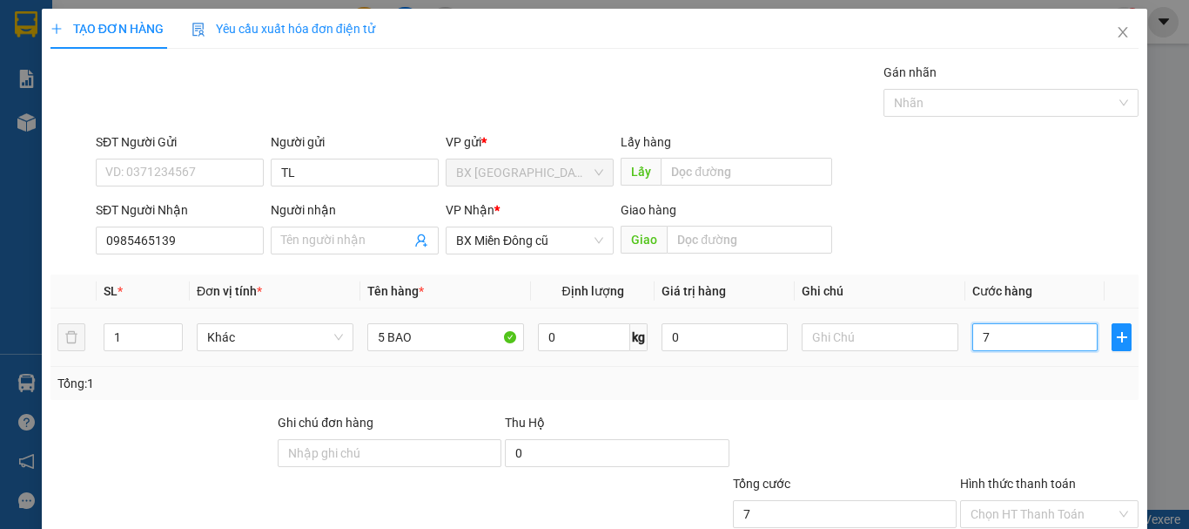
type input "70"
type input "700"
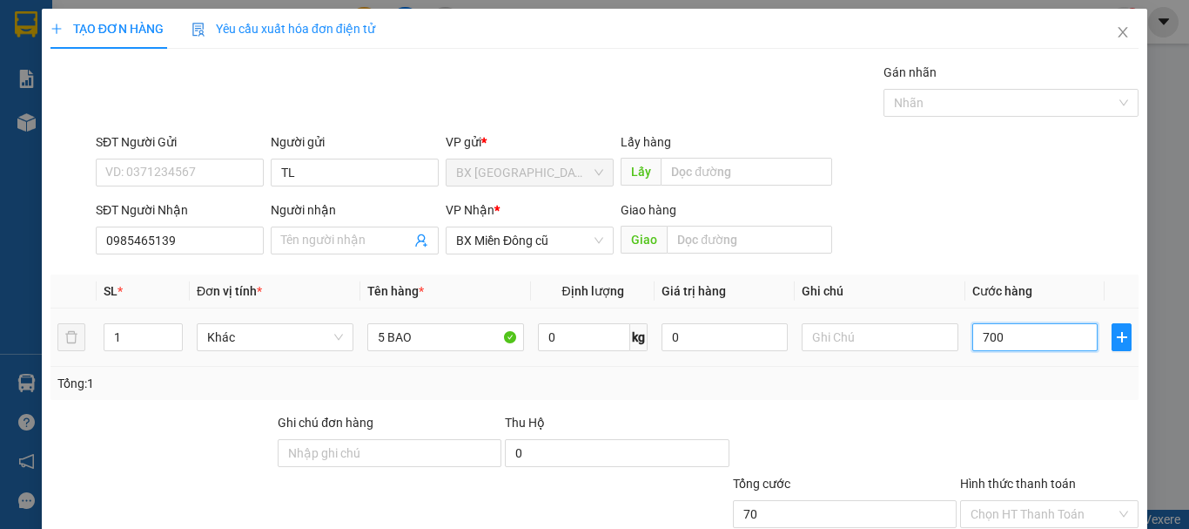
type input "700"
type input "7.000"
type input "70.000"
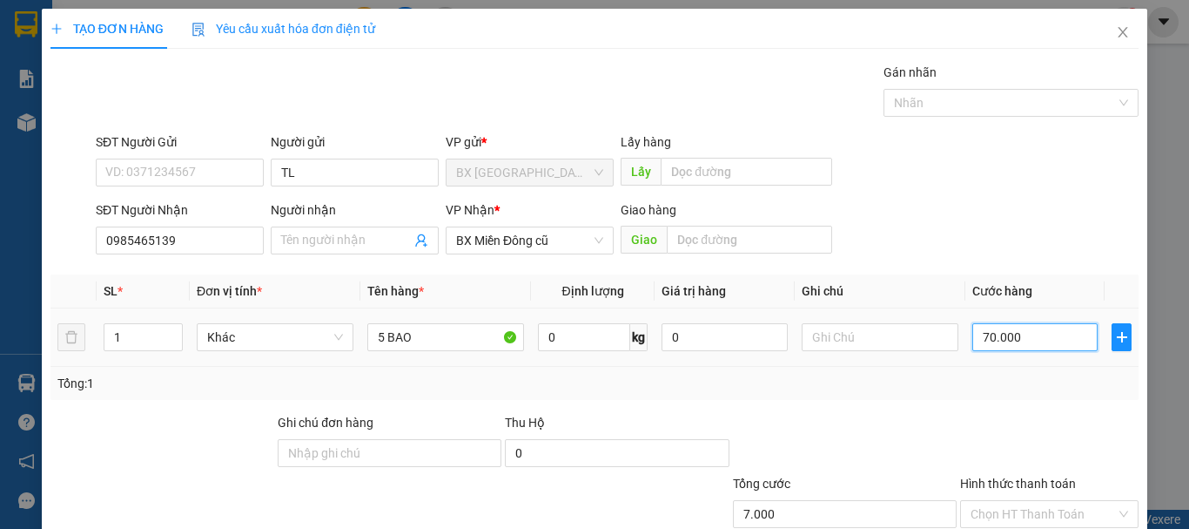
type input "70.000"
type input "700.000"
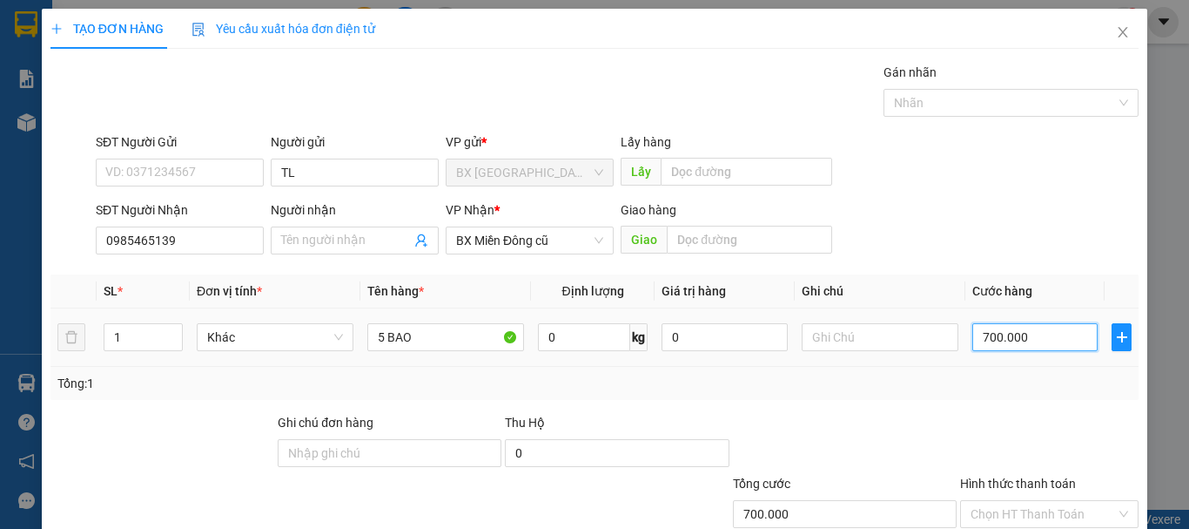
scroll to position [116, 0]
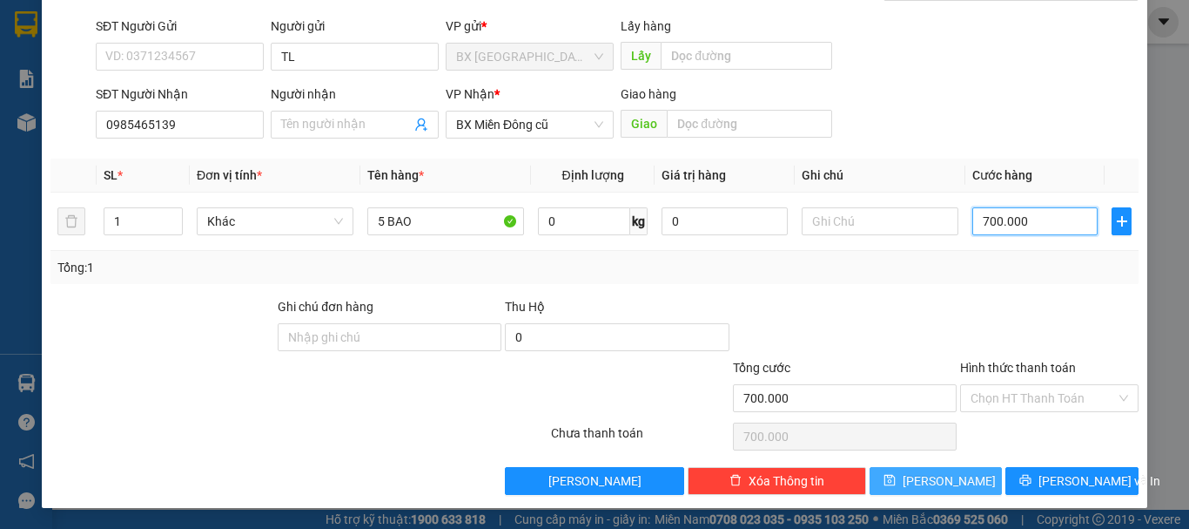
type input "700.000"
click at [925, 478] on span "[PERSON_NAME]" at bounding box center [949, 480] width 93 height 19
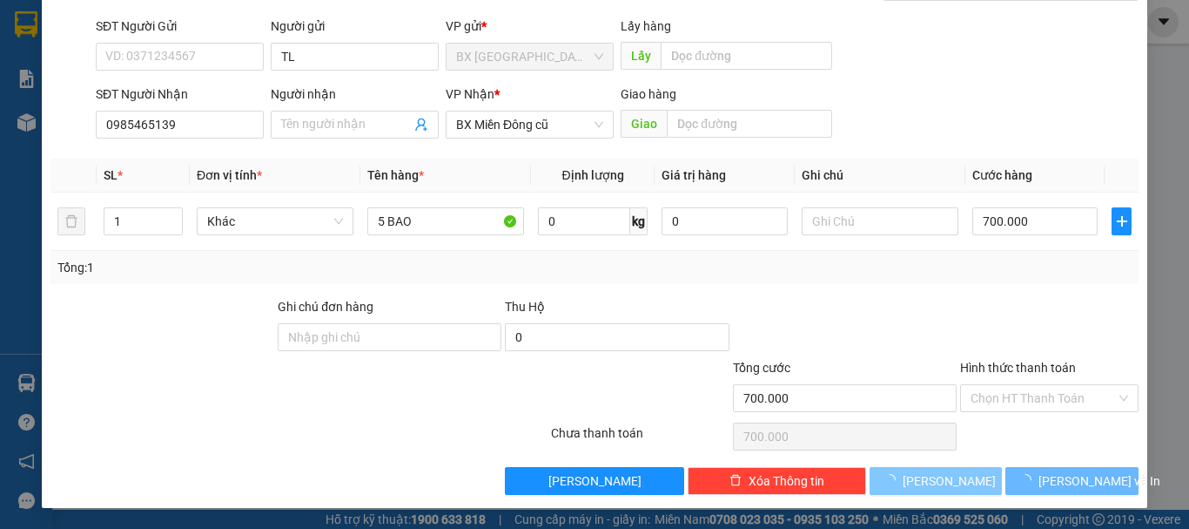
type input "0"
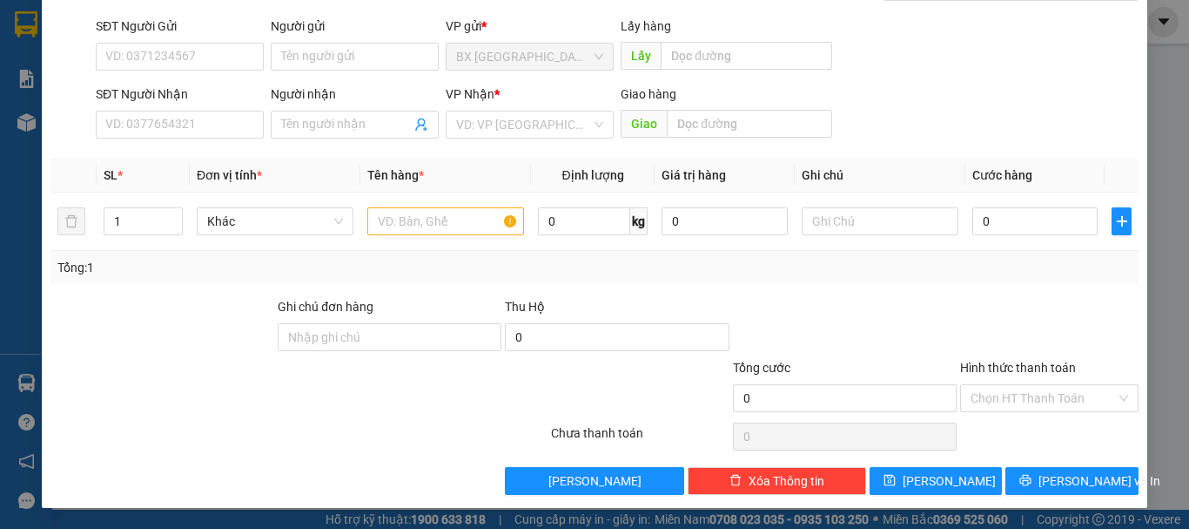
scroll to position [0, 0]
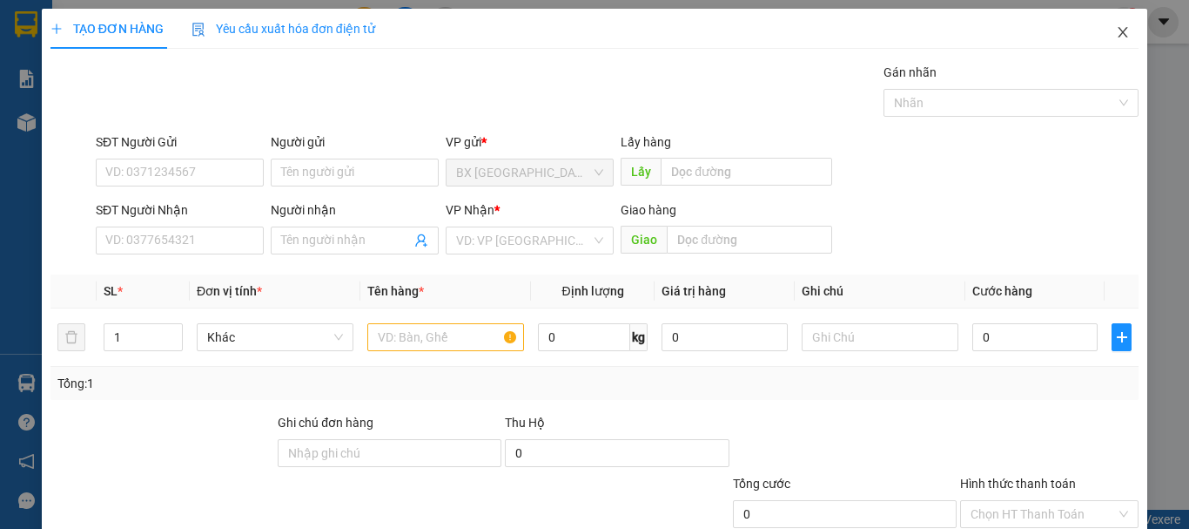
click at [1119, 34] on icon "close" at bounding box center [1124, 32] width 10 height 10
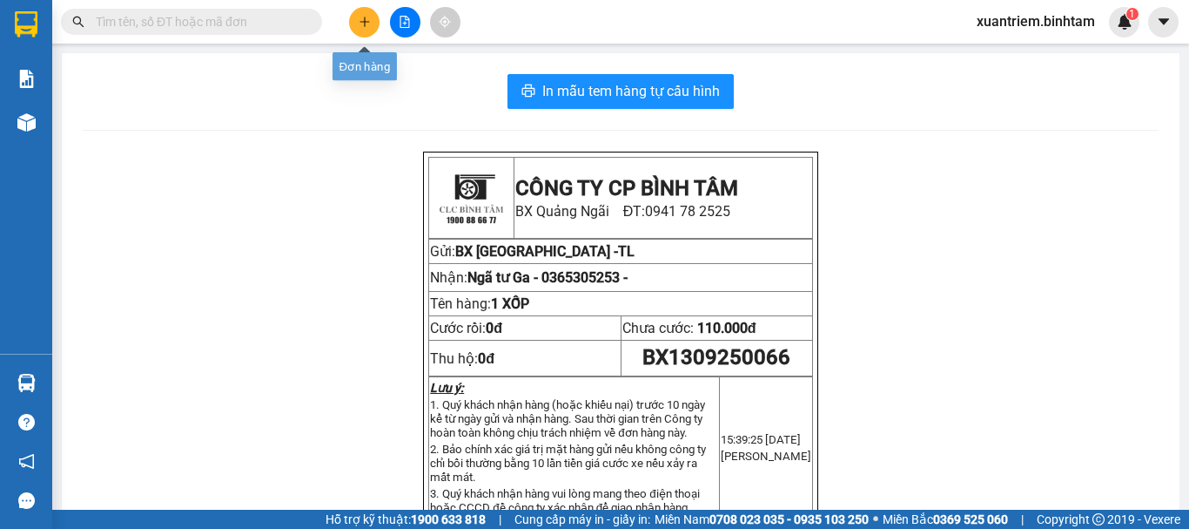
click at [363, 28] on button at bounding box center [364, 22] width 30 height 30
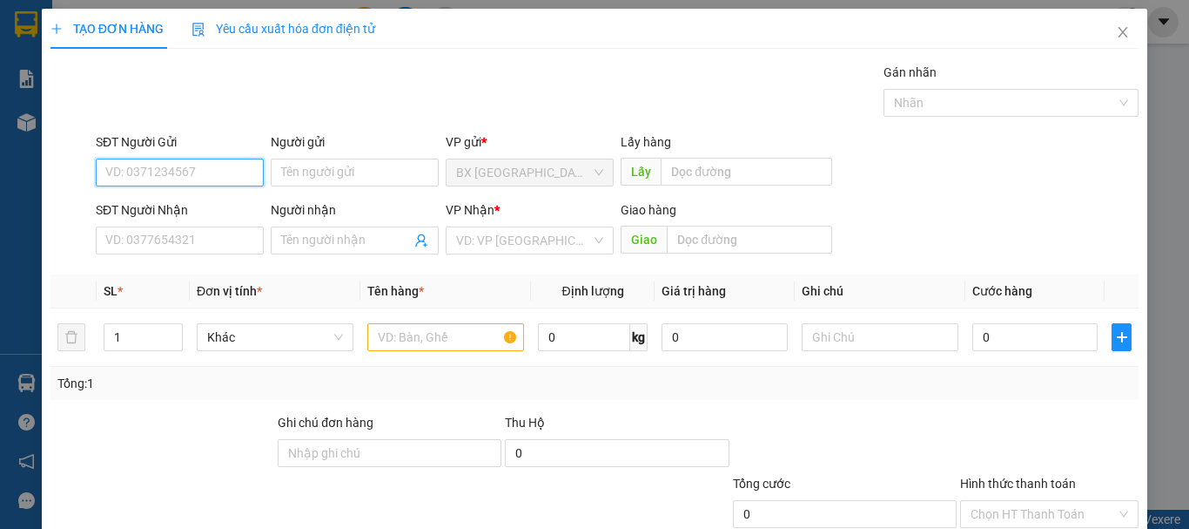
click at [176, 166] on input "SĐT Người Gửi" at bounding box center [180, 172] width 168 height 28
click at [175, 174] on input "SĐT Người Gửi" at bounding box center [180, 172] width 168 height 28
click at [175, 174] on input "0973273278" at bounding box center [180, 172] width 168 height 28
type input "0973273278"
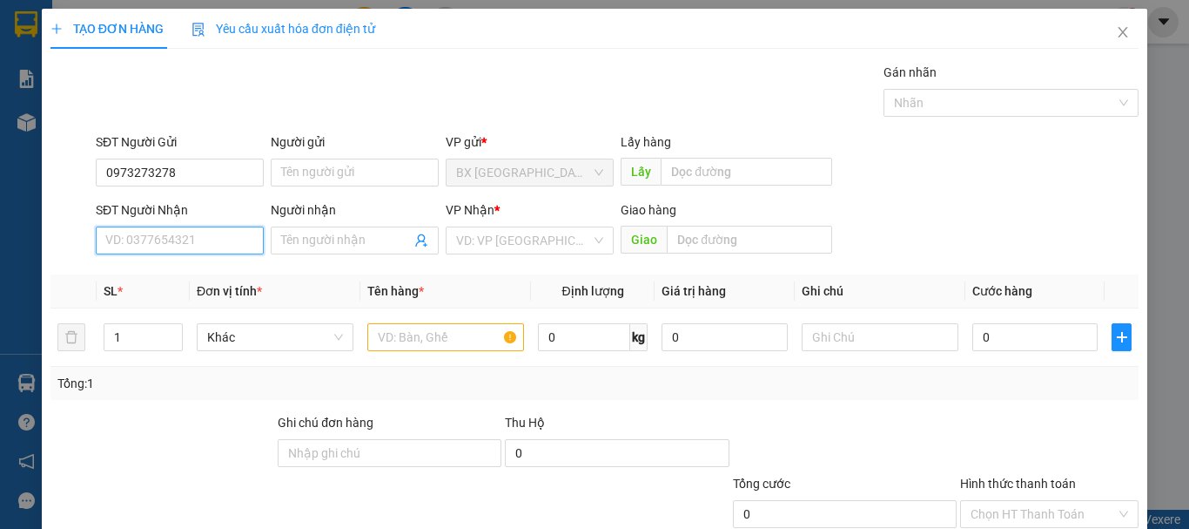
click at [152, 232] on input "SĐT Người Nhận" at bounding box center [180, 240] width 168 height 28
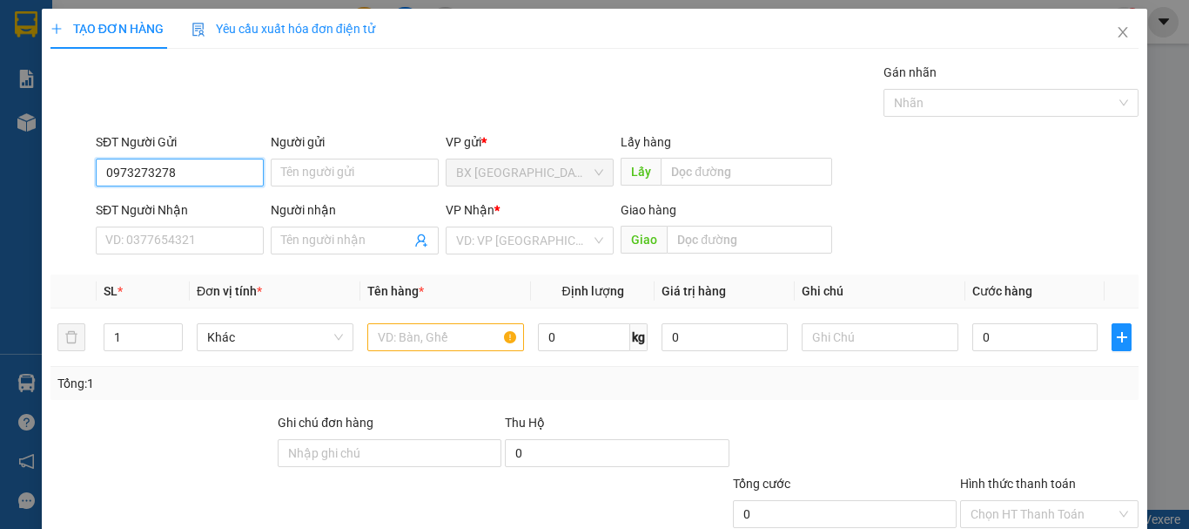
drag, startPoint x: 105, startPoint y: 169, endPoint x: 190, endPoint y: 174, distance: 84.6
click at [190, 174] on input "0973273278" at bounding box center [180, 172] width 168 height 28
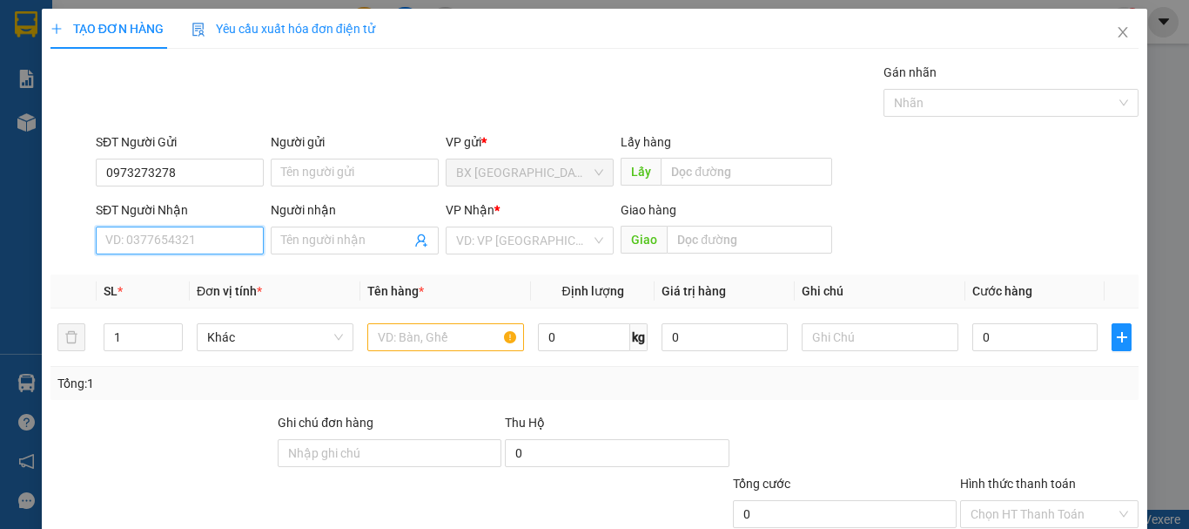
click at [184, 235] on input "SĐT Người Nhận" at bounding box center [180, 240] width 168 height 28
paste input "0973273278"
type input "0973273278"
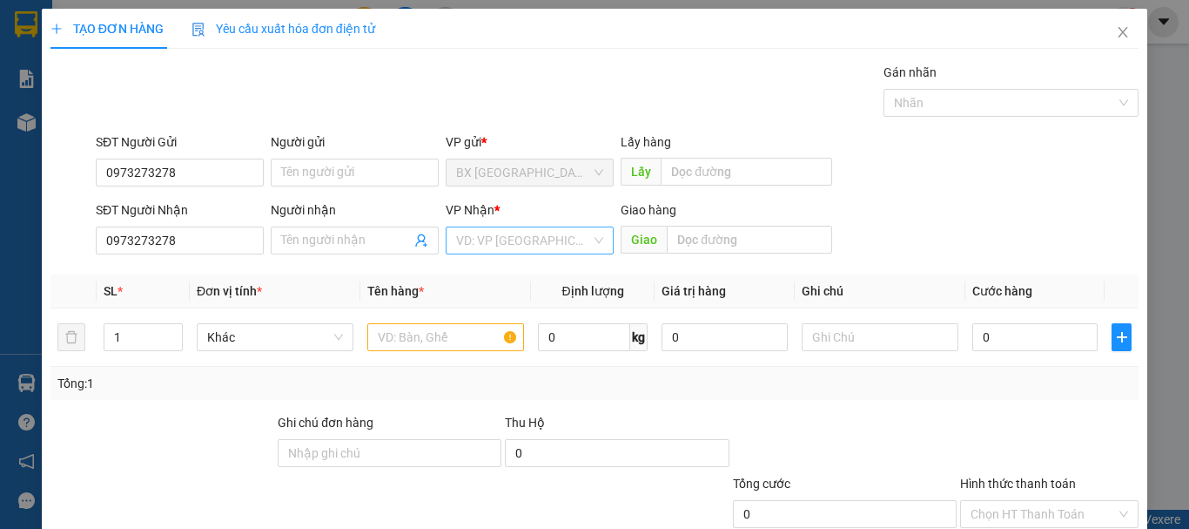
click at [541, 244] on input "search" at bounding box center [523, 240] width 135 height 26
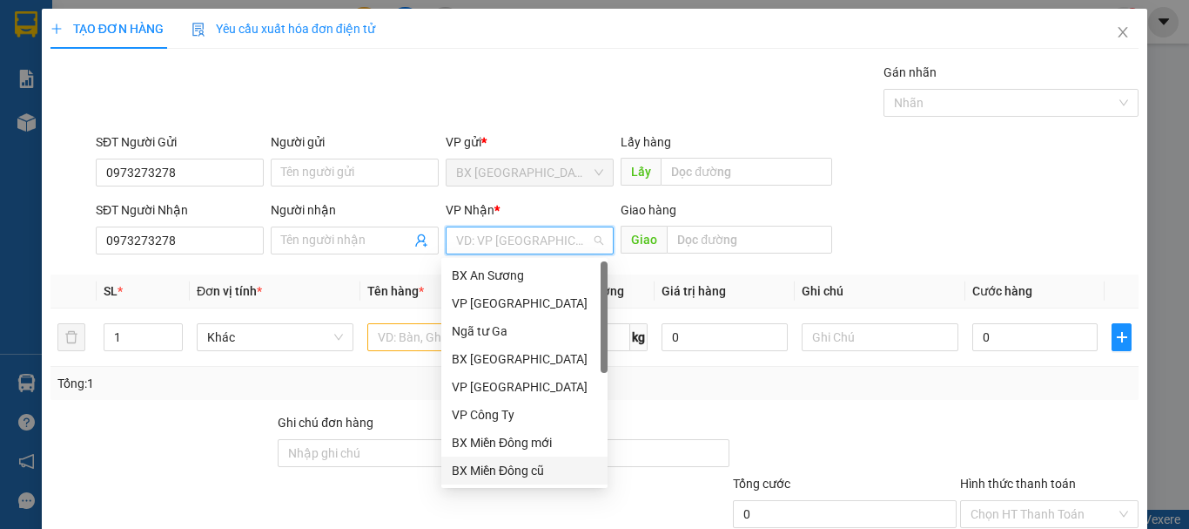
click at [524, 467] on div "BX Miền Đông cũ" at bounding box center [524, 470] width 145 height 19
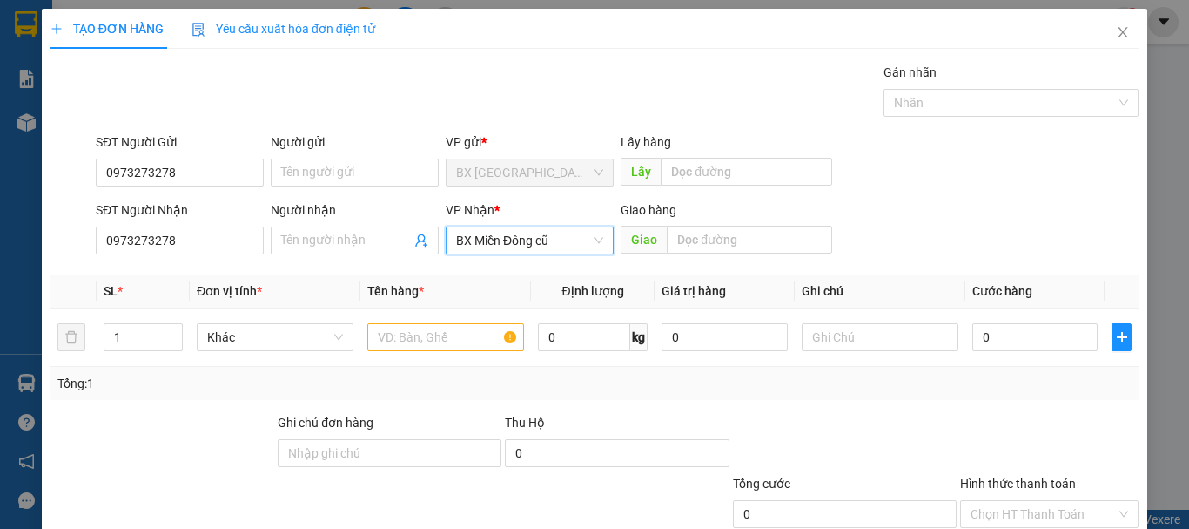
scroll to position [116, 0]
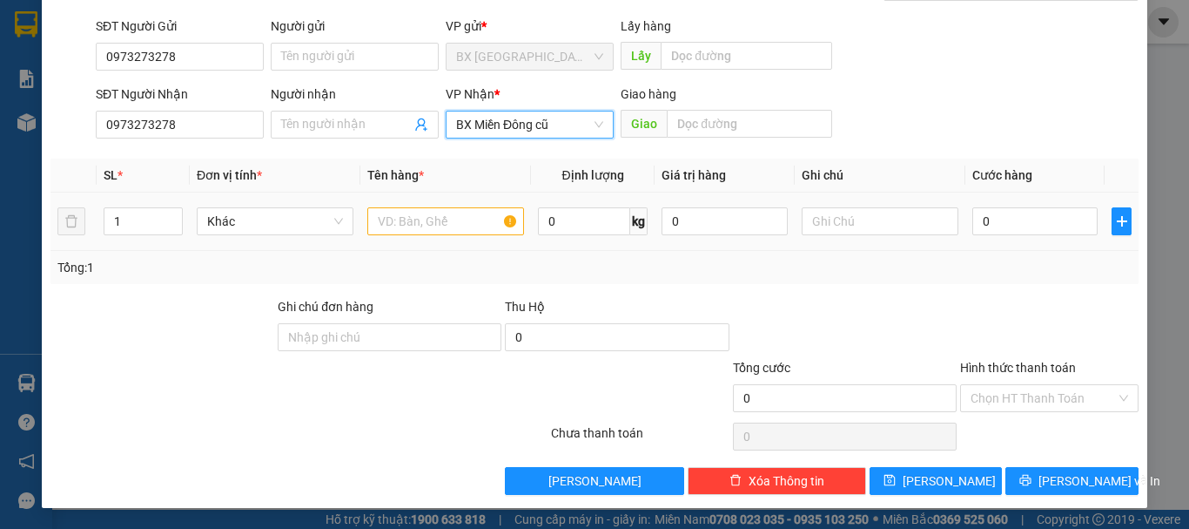
click at [412, 205] on div at bounding box center [445, 221] width 157 height 35
click at [428, 214] on input "text" at bounding box center [445, 221] width 157 height 28
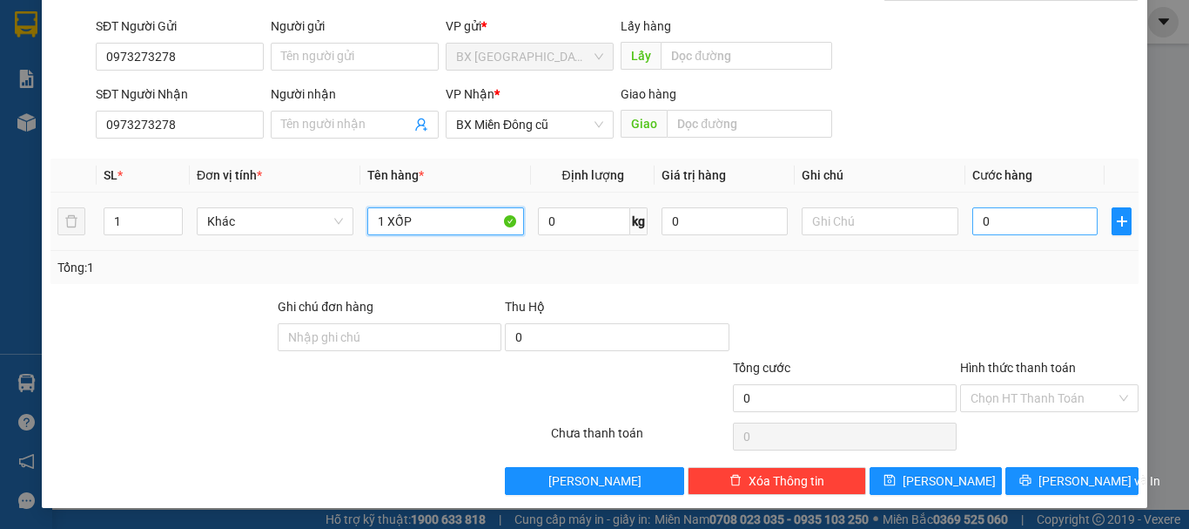
type input "1 XỐP"
click at [1012, 212] on input "0" at bounding box center [1035, 221] width 125 height 28
type input "1"
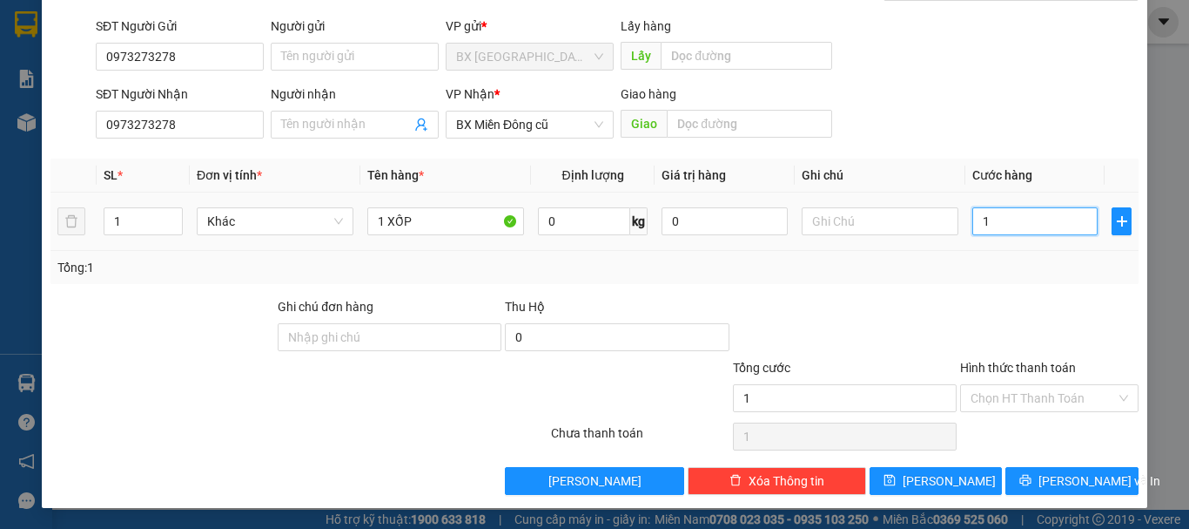
type input "10"
type input "100"
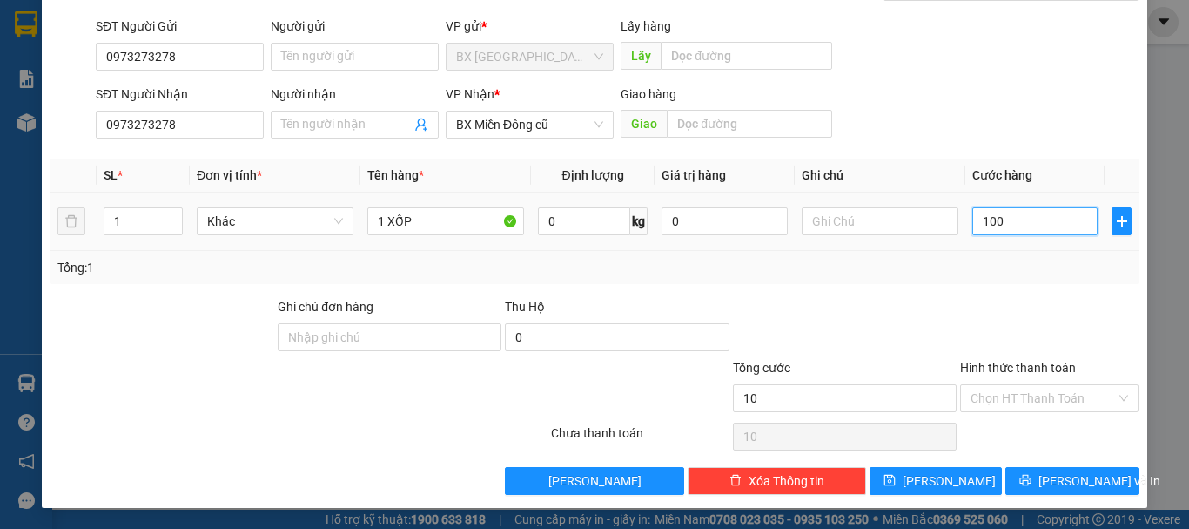
type input "100"
type input "1.000"
type input "10.000"
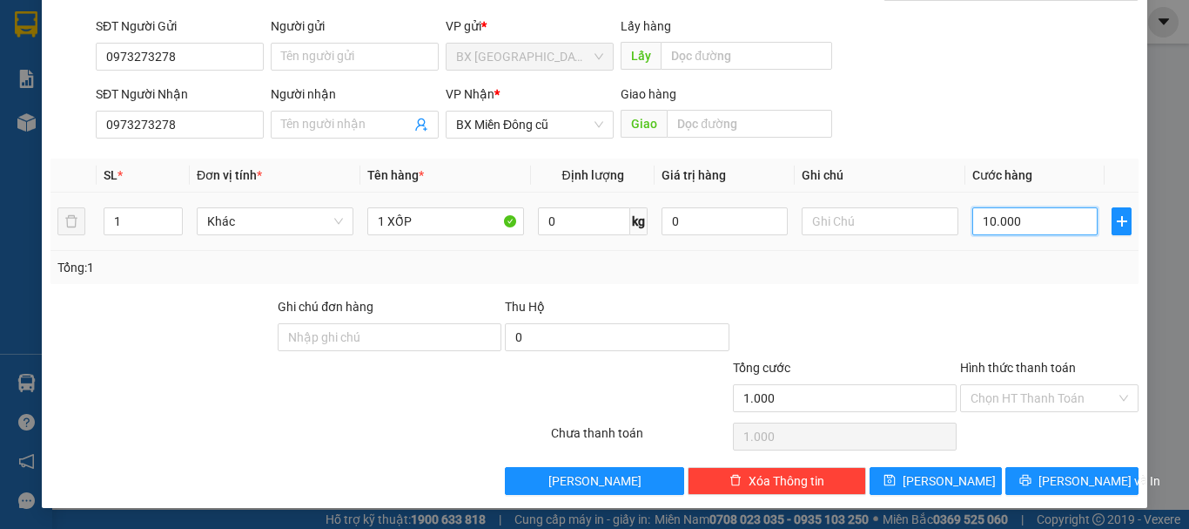
type input "10.000"
type input "100.000"
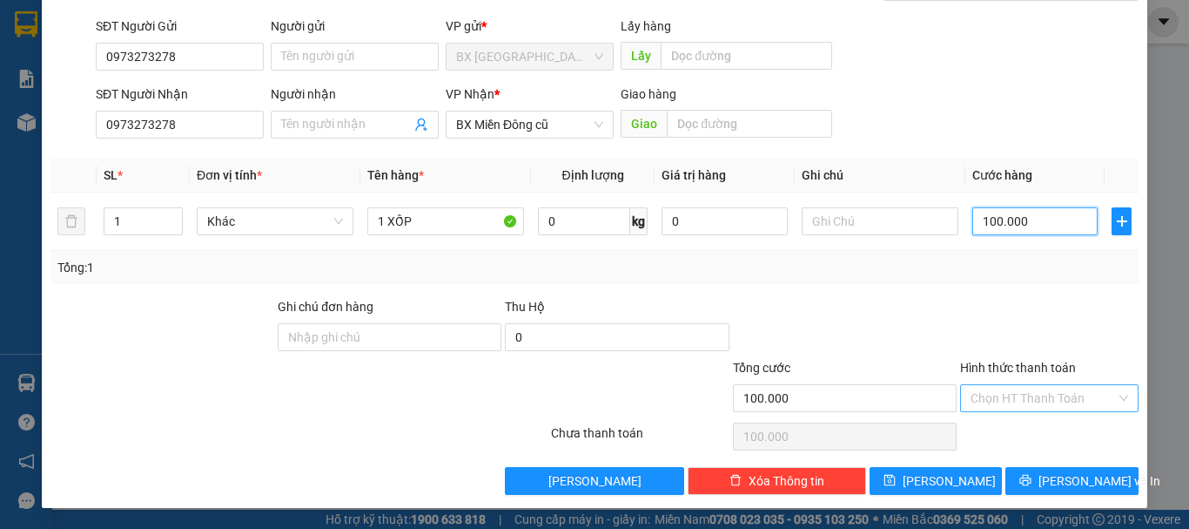
type input "100.000"
click at [1076, 397] on input "Hình thức thanh toán" at bounding box center [1043, 398] width 145 height 26
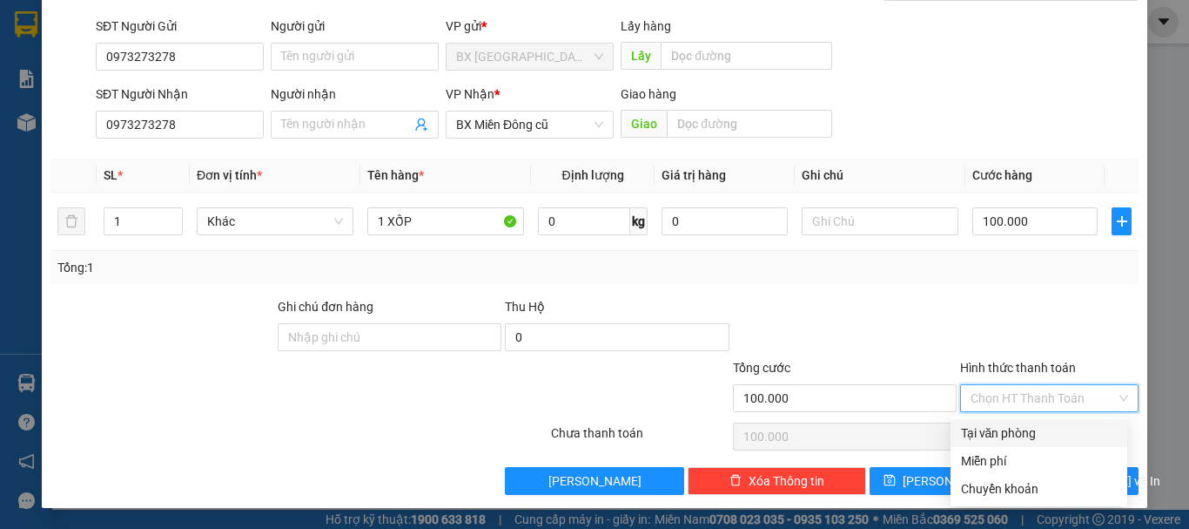
click at [1020, 436] on div "Tại văn phòng" at bounding box center [1039, 432] width 156 height 19
type input "0"
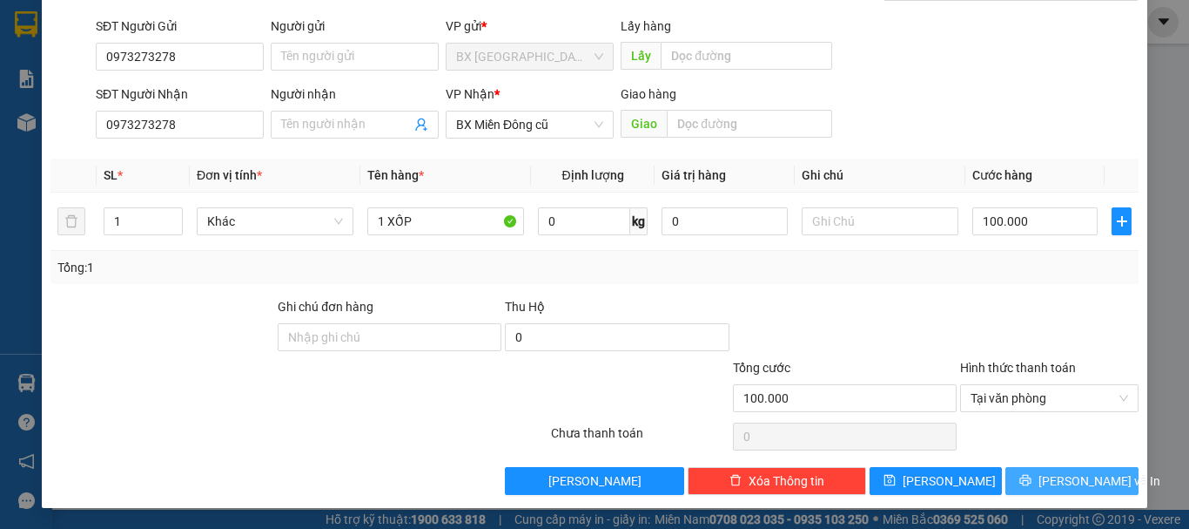
click at [1038, 471] on button "[PERSON_NAME] và In" at bounding box center [1072, 481] width 133 height 28
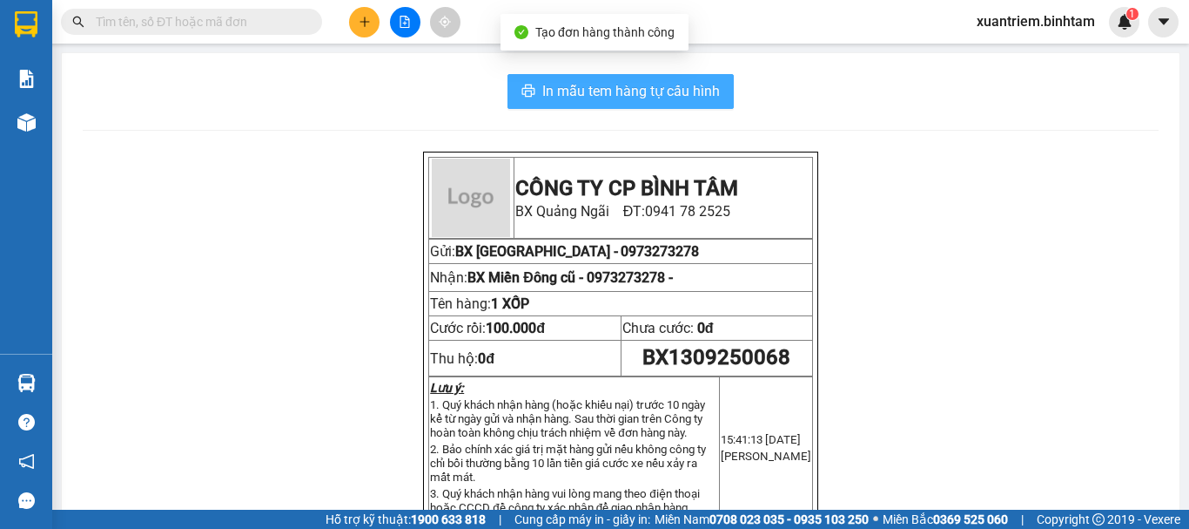
click at [627, 105] on button "In mẫu tem hàng tự cấu hình" at bounding box center [621, 91] width 226 height 35
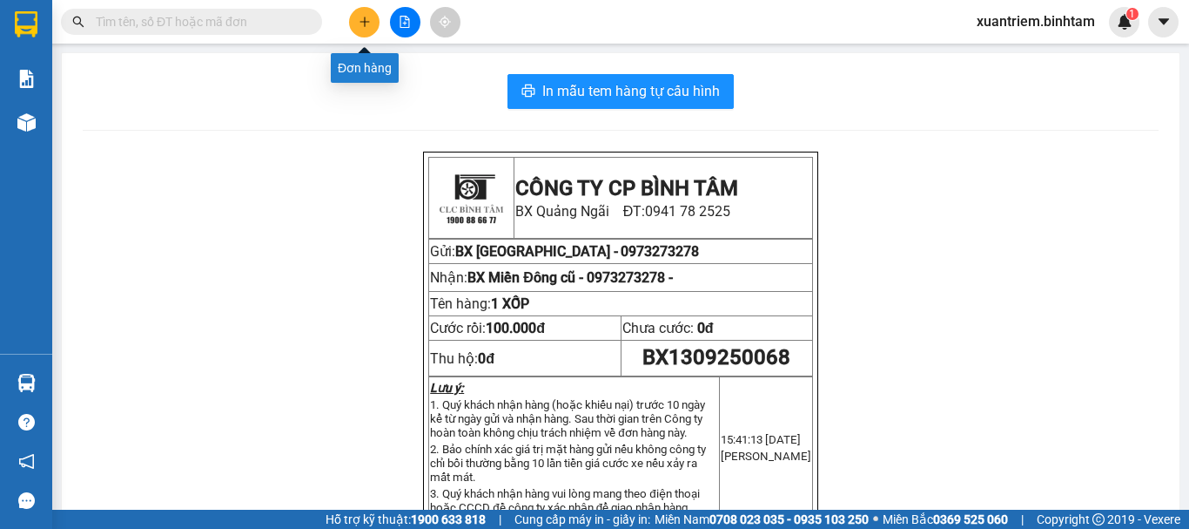
click at [350, 23] on button at bounding box center [364, 22] width 30 height 30
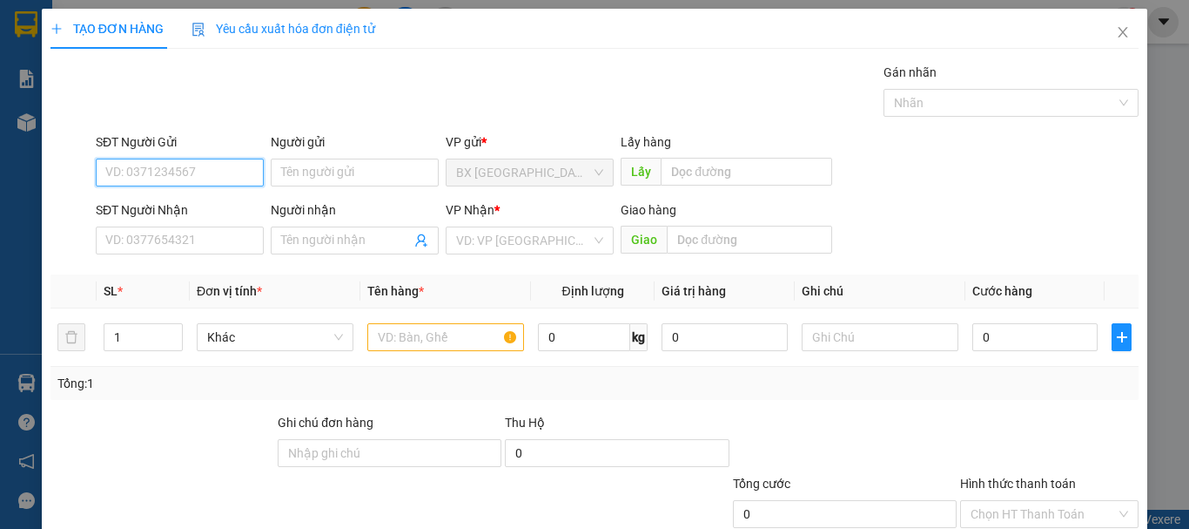
click at [232, 171] on input "SĐT Người Gửi" at bounding box center [180, 172] width 168 height 28
click at [236, 171] on input "0943079415" at bounding box center [180, 172] width 168 height 28
type input "0943079415"
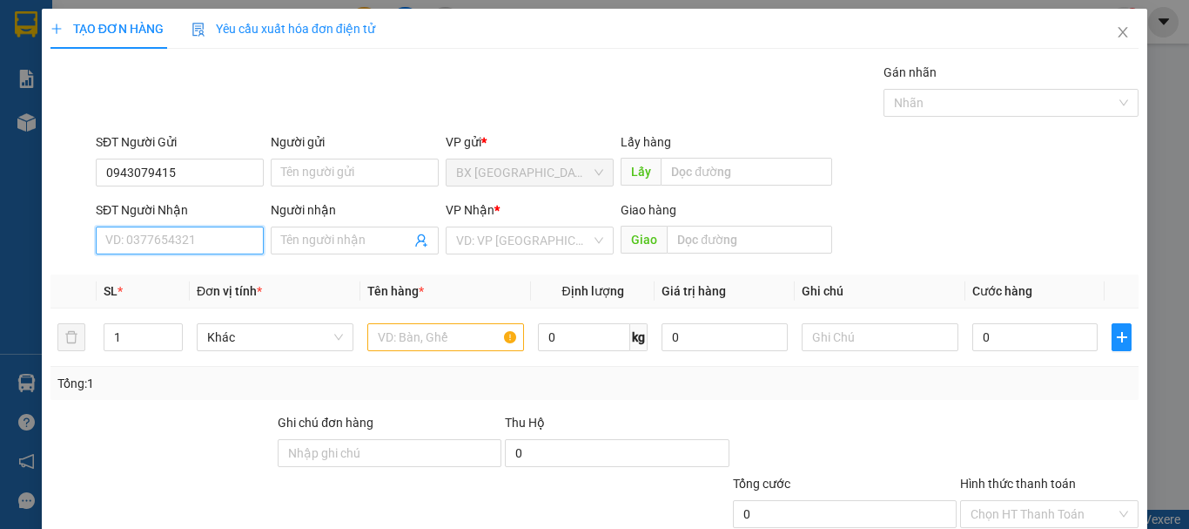
click at [184, 238] on input "SĐT Người Nhận" at bounding box center [180, 240] width 168 height 28
click at [184, 238] on input "0342935177" at bounding box center [180, 240] width 168 height 28
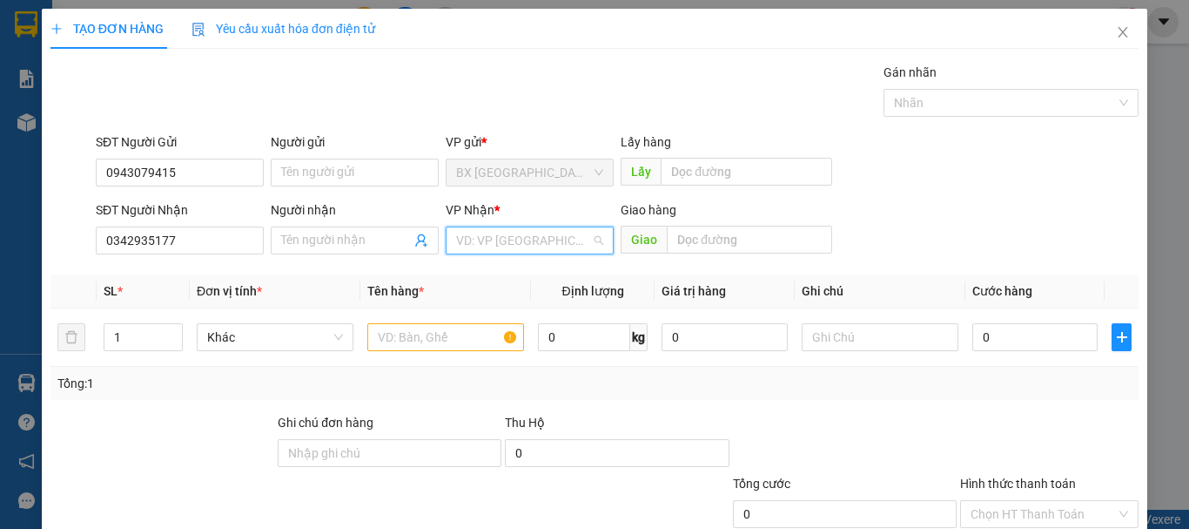
click at [463, 243] on input "search" at bounding box center [523, 240] width 135 height 26
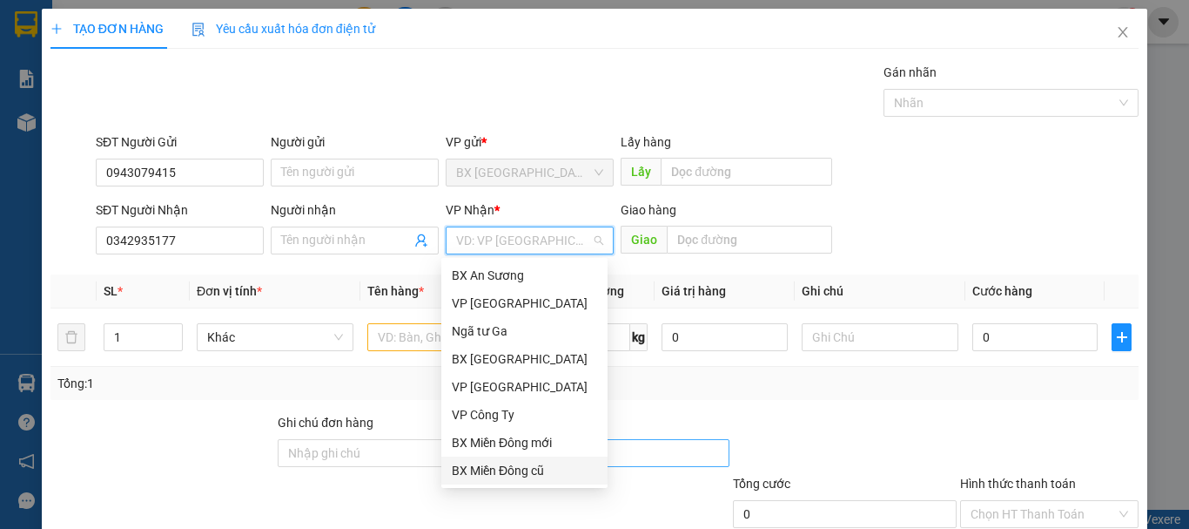
drag, startPoint x: 497, startPoint y: 466, endPoint x: 541, endPoint y: 448, distance: 47.2
click at [497, 466] on div "BX Miền Đông cũ" at bounding box center [524, 470] width 145 height 19
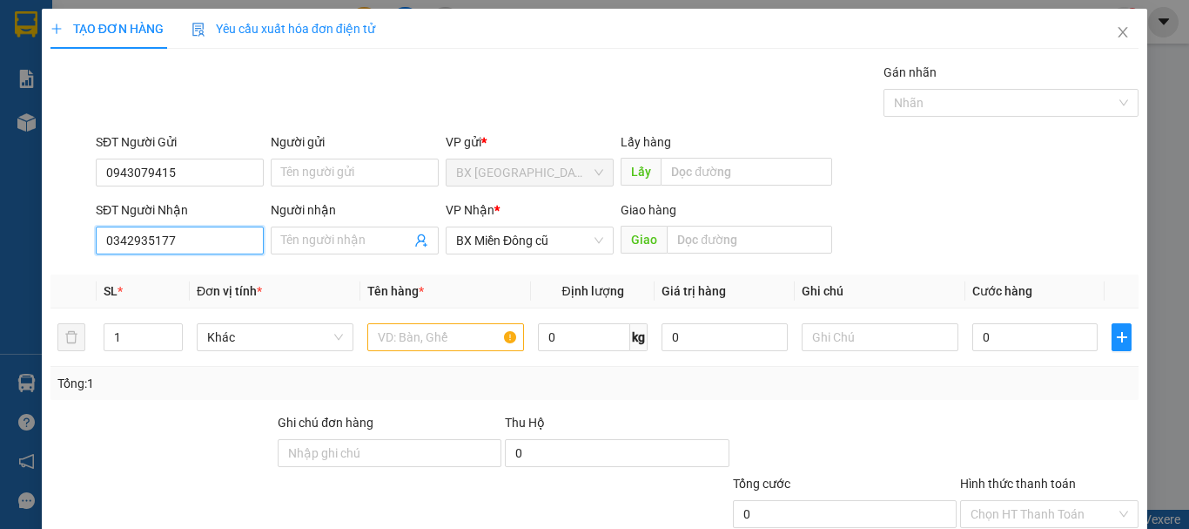
click at [172, 239] on input "0342935177" at bounding box center [180, 240] width 168 height 28
click at [183, 236] on input "0342935107" at bounding box center [180, 240] width 168 height 28
type input "0342935107"
click at [421, 327] on input "text" at bounding box center [445, 337] width 157 height 28
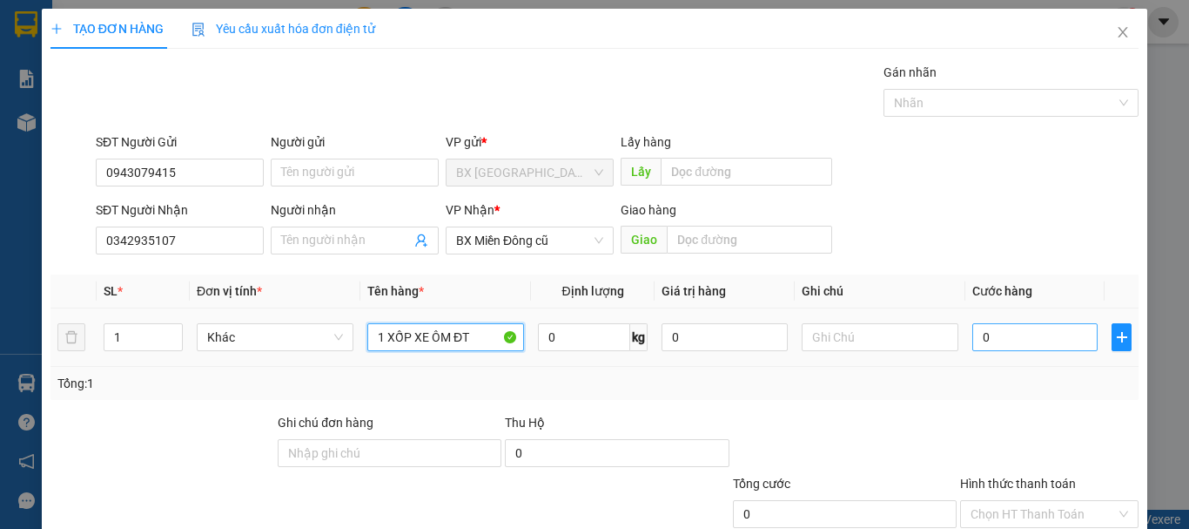
type input "1 XỐP XE ÔM ĐT"
click at [1033, 331] on input "0" at bounding box center [1035, 337] width 125 height 28
type input "6"
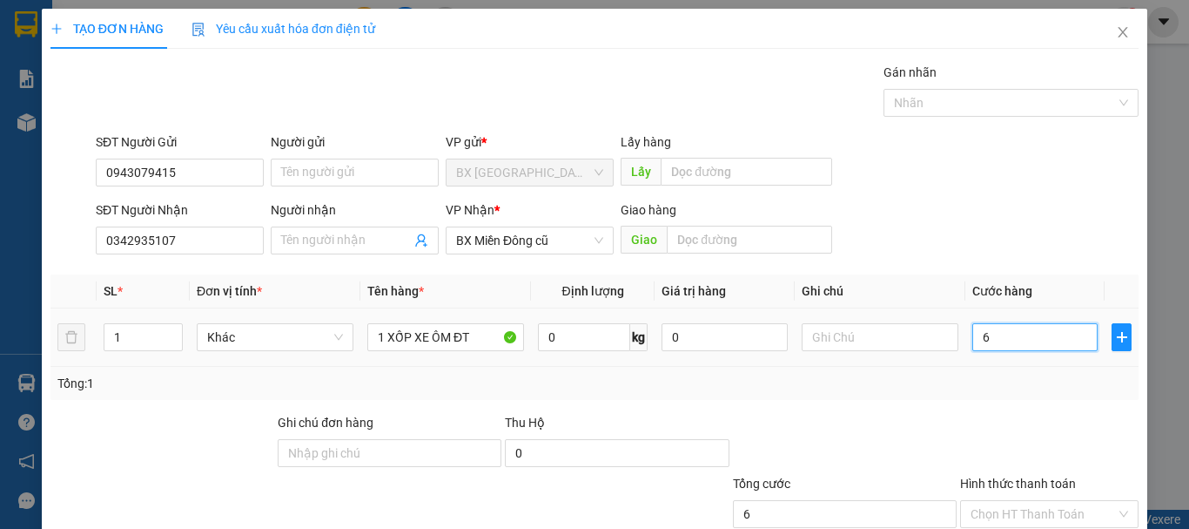
type input "60"
type input "600"
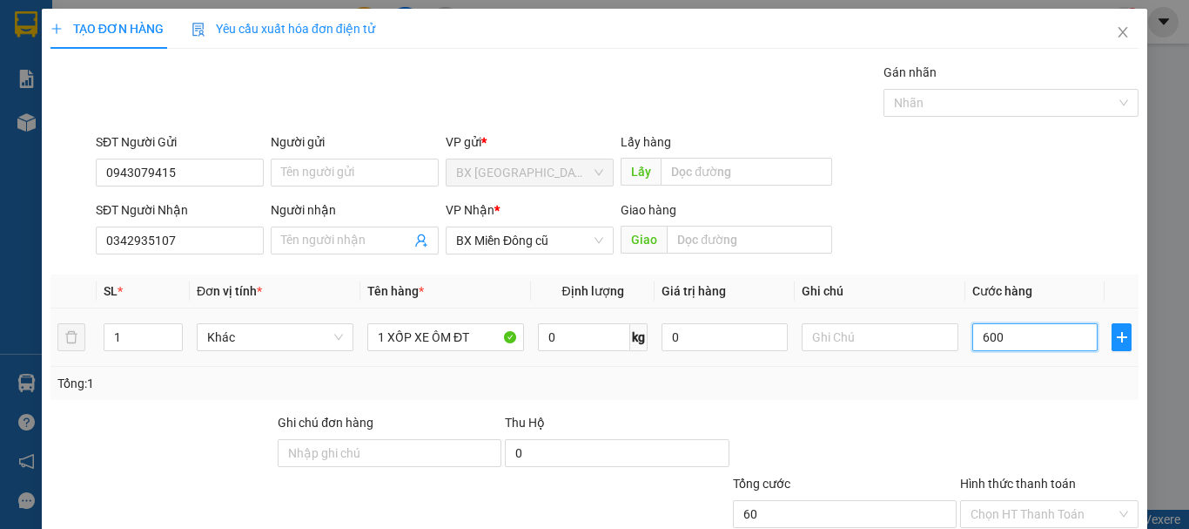
type input "600"
type input "6.000"
type input "60.000"
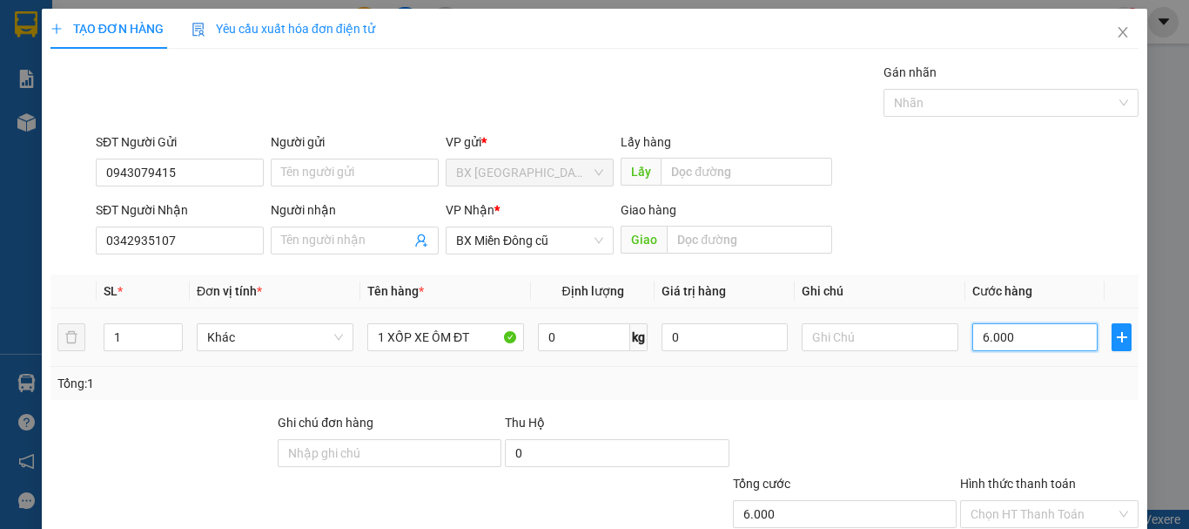
type input "60.000"
click at [481, 349] on input "1 XỐP XE ÔM ĐT" at bounding box center [445, 337] width 157 height 28
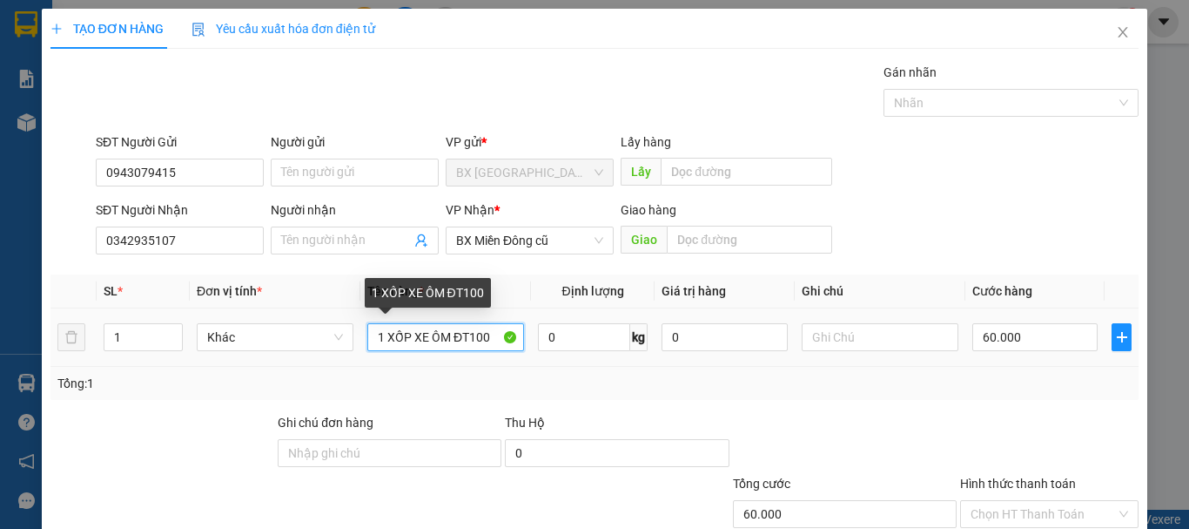
click at [464, 333] on input "1 XỐP XE ÔM ĐT100" at bounding box center [445, 337] width 157 height 28
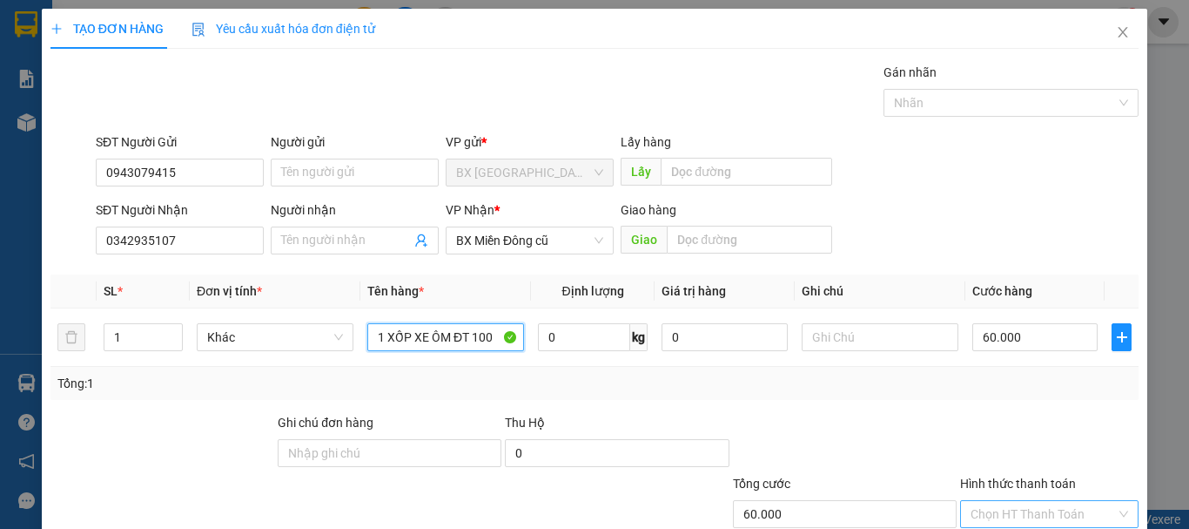
scroll to position [116, 0]
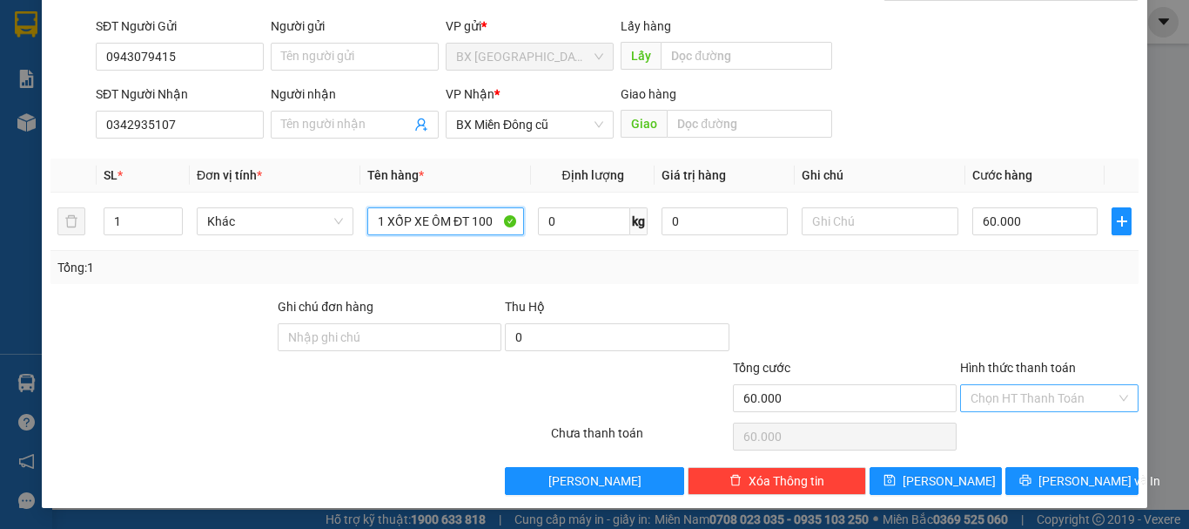
type input "1 XỐP XE ÔM ĐT 100"
click at [1034, 394] on input "Hình thức thanh toán" at bounding box center [1043, 398] width 145 height 26
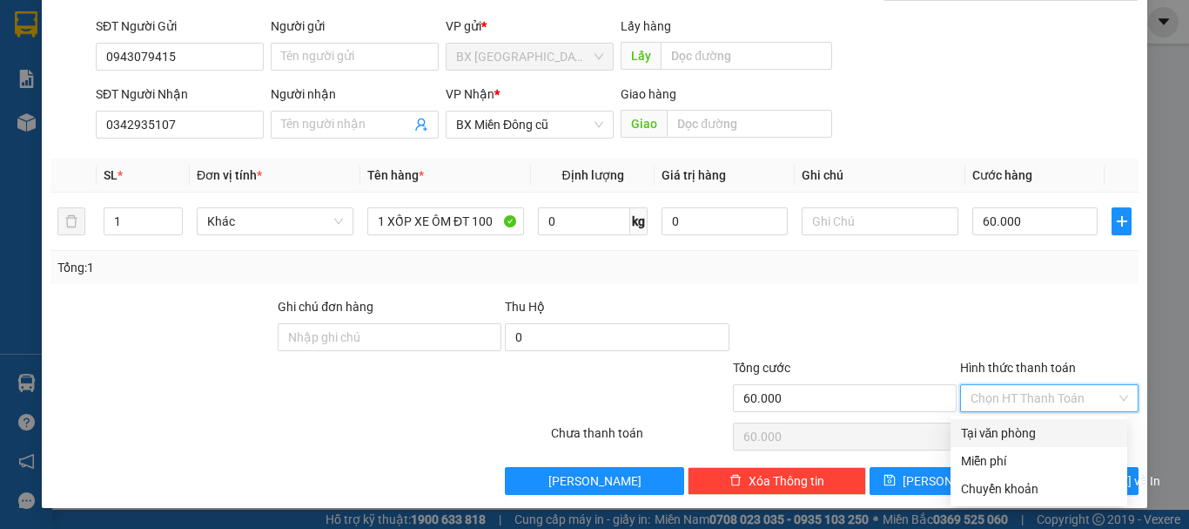
click at [1035, 430] on div "Tại văn phòng" at bounding box center [1039, 432] width 156 height 19
type input "0"
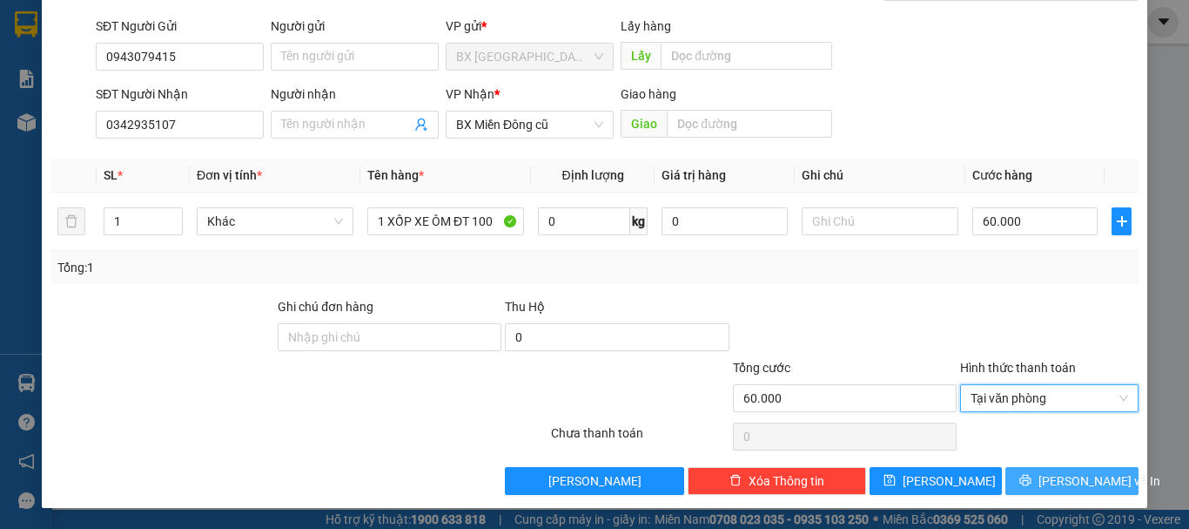
click at [1047, 482] on span "[PERSON_NAME] và In" at bounding box center [1100, 480] width 122 height 19
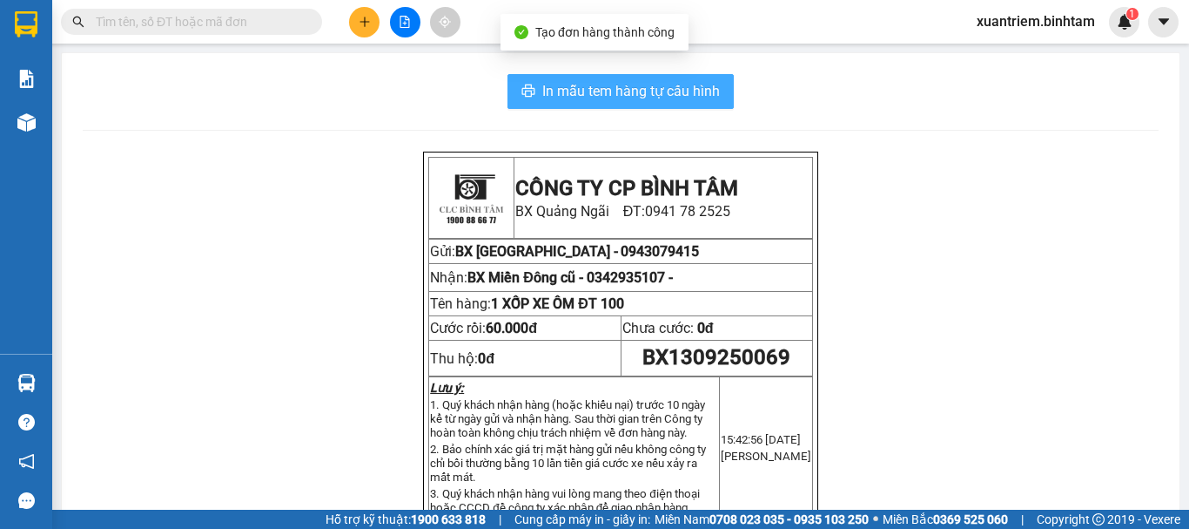
click at [682, 92] on span "In mẫu tem hàng tự cấu hình" at bounding box center [631, 91] width 178 height 22
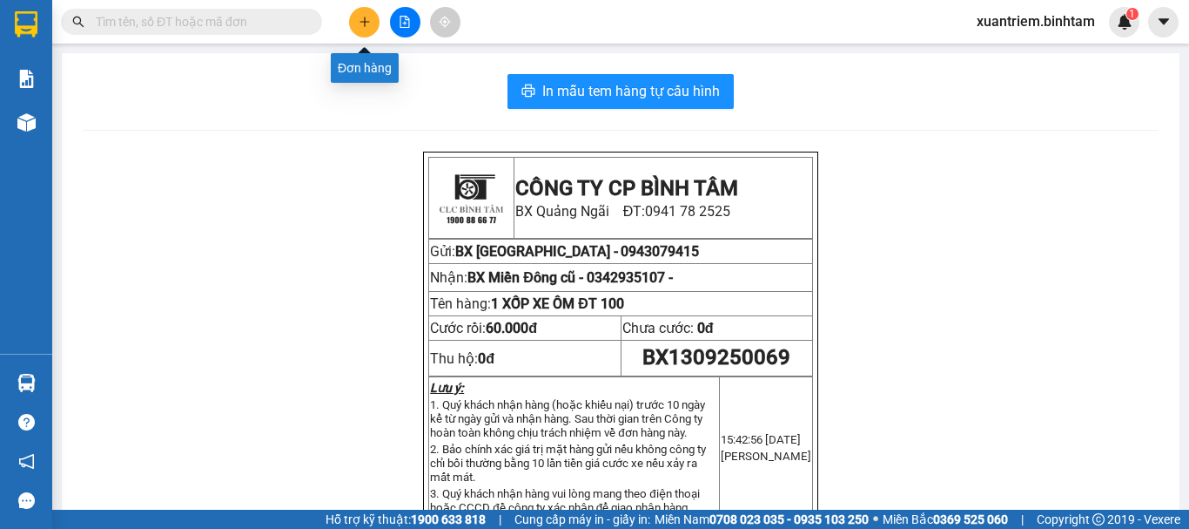
click at [373, 17] on button at bounding box center [364, 22] width 30 height 30
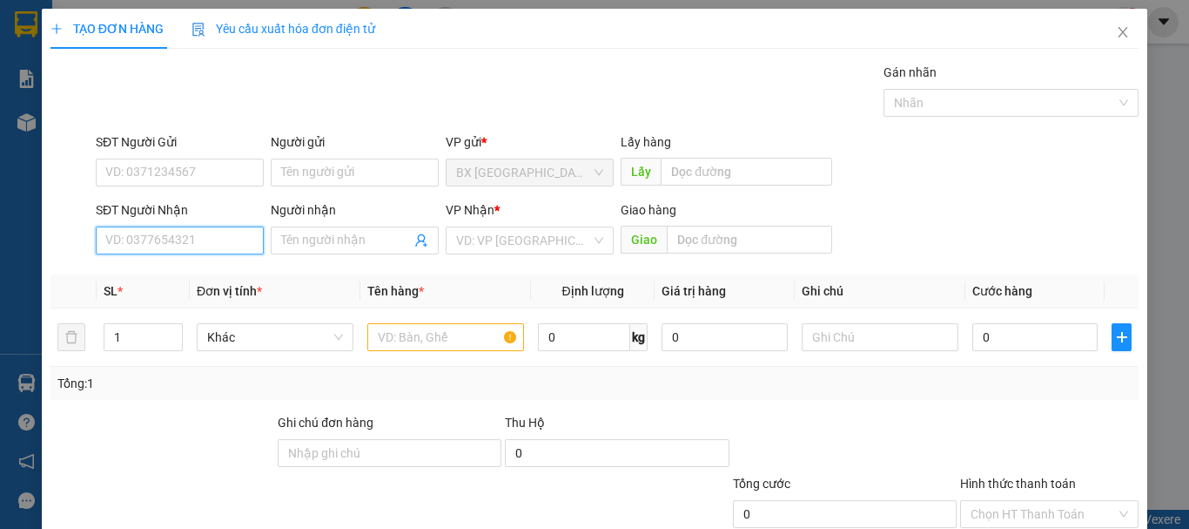
click at [182, 240] on input "SĐT Người Nhận" at bounding box center [180, 240] width 168 height 28
type input "0902893008"
click at [184, 240] on input "0902893008" at bounding box center [180, 240] width 168 height 28
click at [216, 273] on div "0902893008 - trình" at bounding box center [177, 275] width 145 height 19
type input "trình"
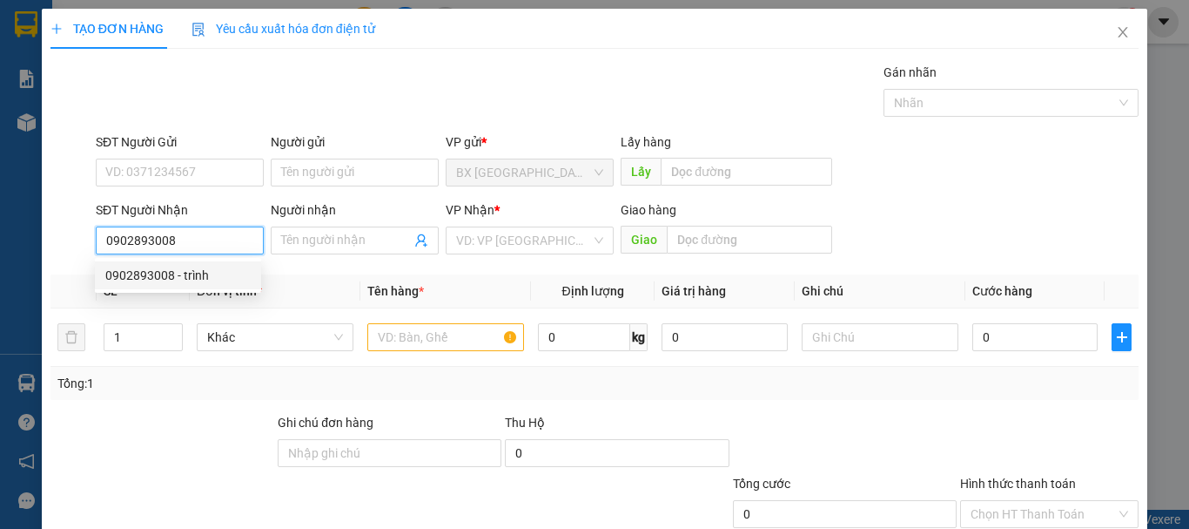
type input "AN SƯƠNG"
type input "70.000"
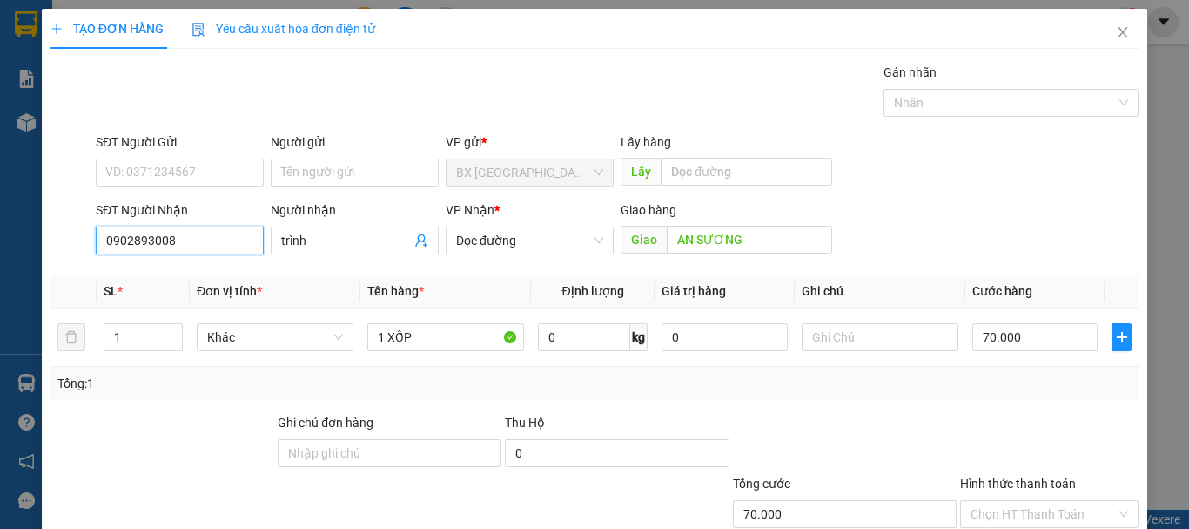
scroll to position [116, 0]
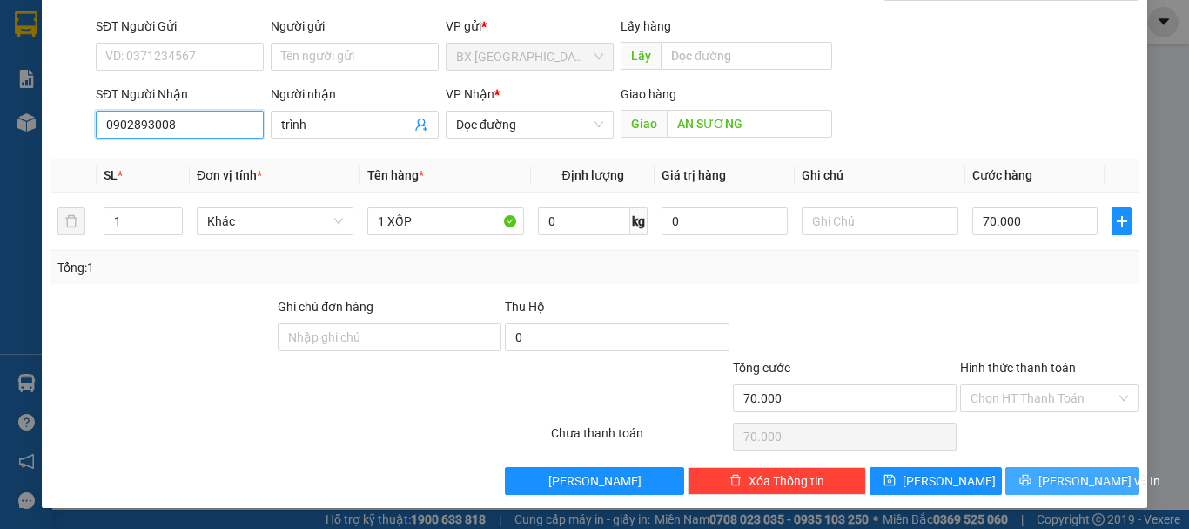
type input "0902893008"
click at [1061, 491] on button "[PERSON_NAME] và In" at bounding box center [1072, 481] width 133 height 28
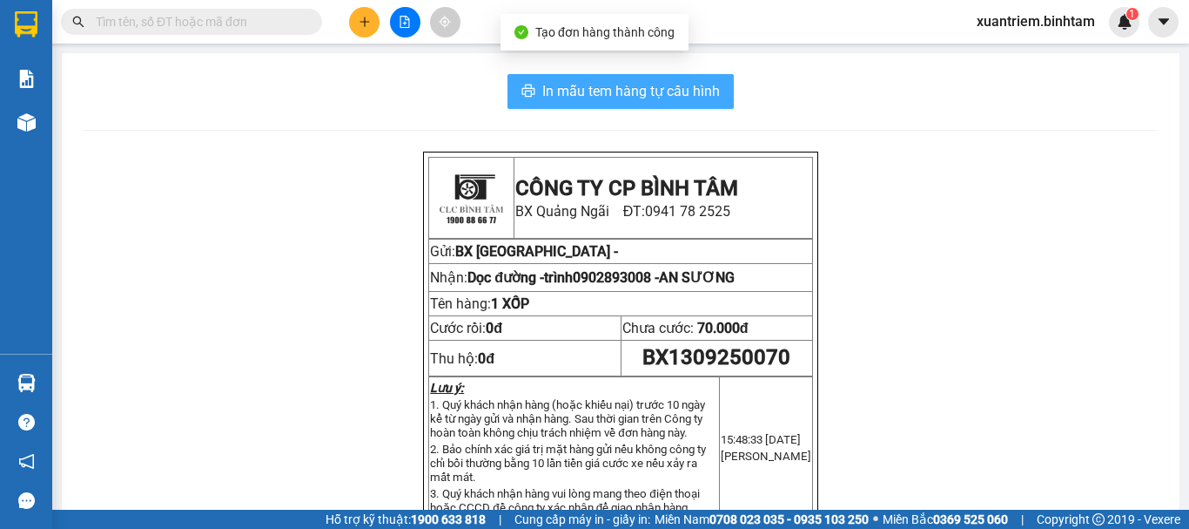
drag, startPoint x: 635, startPoint y: 73, endPoint x: 636, endPoint y: 85, distance: 12.3
click at [635, 75] on div "In mẫu tem hàng tự cấu hình CÔNG TY CP BÌNH TÂM BX Quảng Ngãi ĐT: 0941 78 2525 …" at bounding box center [621, 514] width 1118 height 923
click at [636, 85] on span "In mẫu tem hàng tự cấu hình" at bounding box center [631, 91] width 178 height 22
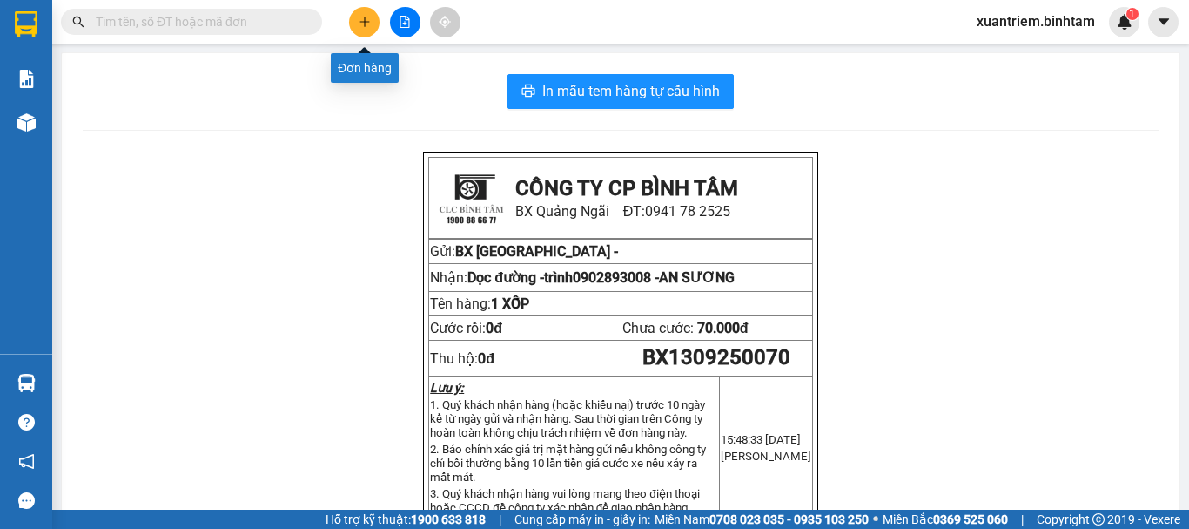
click at [368, 27] on icon "plus" at bounding box center [365, 22] width 12 height 12
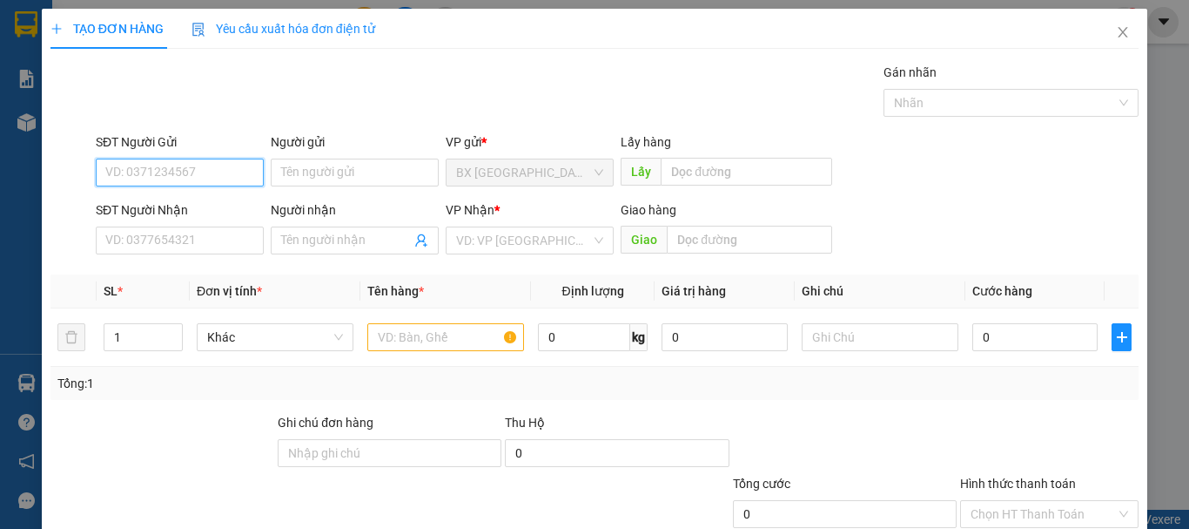
click at [232, 172] on input "SĐT Người Gửi" at bounding box center [180, 172] width 168 height 28
type input "0919425045"
click at [199, 173] on input "0919425045" at bounding box center [180, 172] width 168 height 28
click at [195, 205] on div "0919425045" at bounding box center [177, 207] width 145 height 19
type input "0946865139"
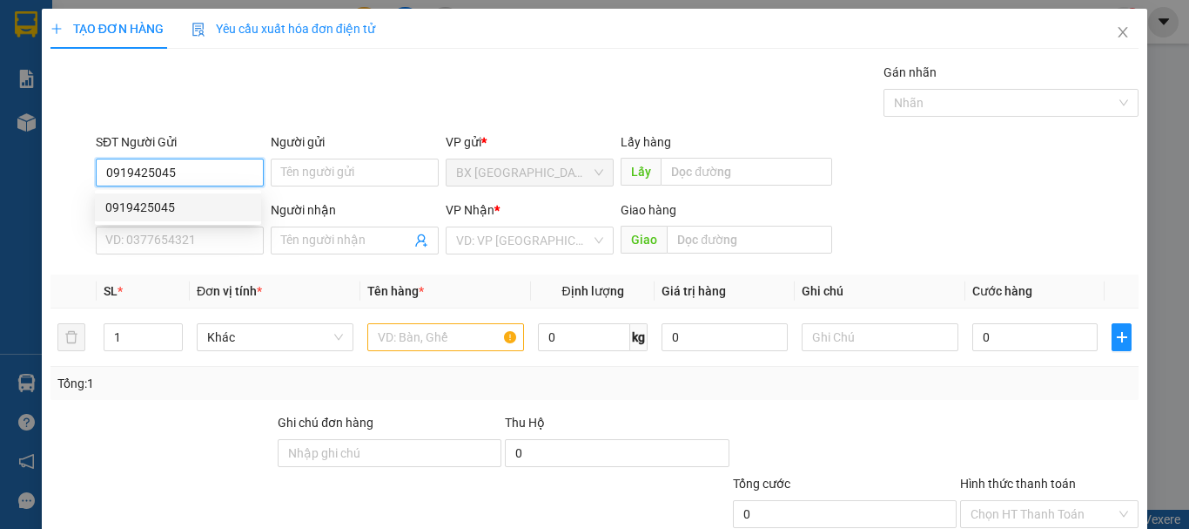
type input "a quân"
type input "70.000"
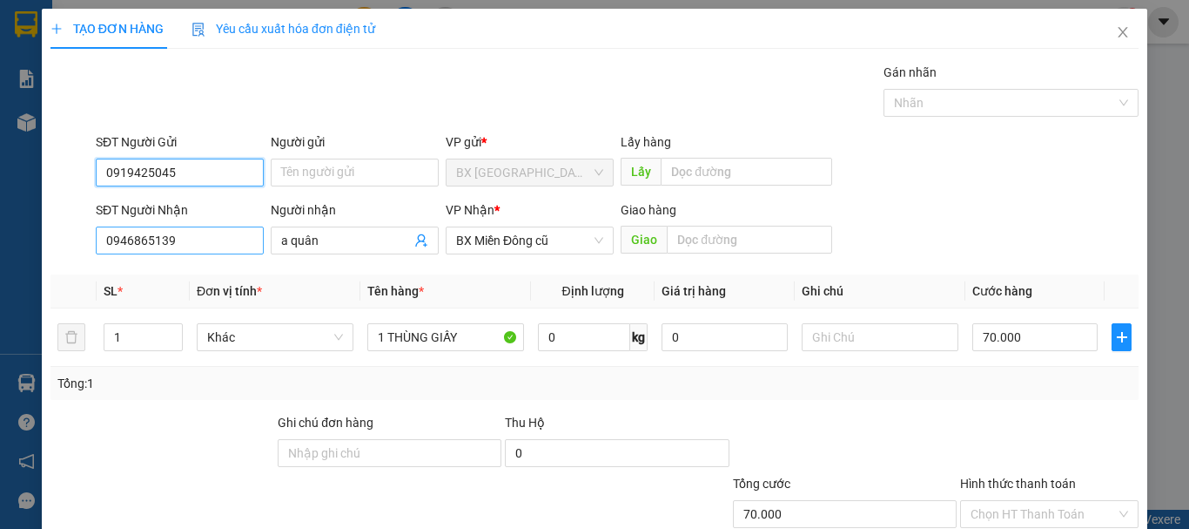
type input "0919425045"
click at [207, 237] on input "0946865139" at bounding box center [180, 240] width 168 height 28
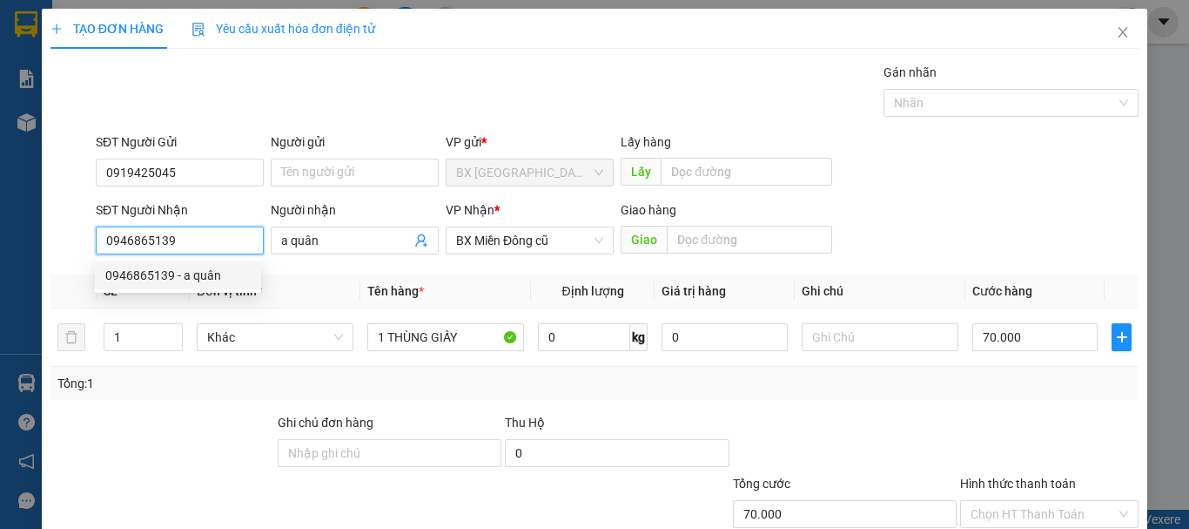
click at [206, 268] on div "0946865139 - a quân" at bounding box center [177, 275] width 145 height 19
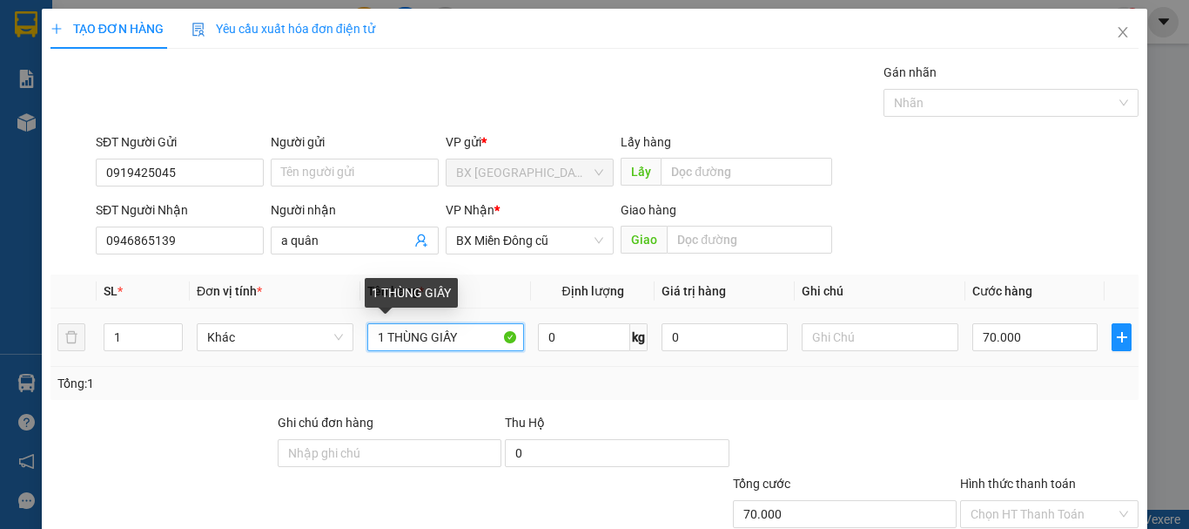
click at [468, 336] on input "1 THÙNG GIẤY" at bounding box center [445, 337] width 157 height 28
type input "1 THÙNG GIẤY +1 XỐP"
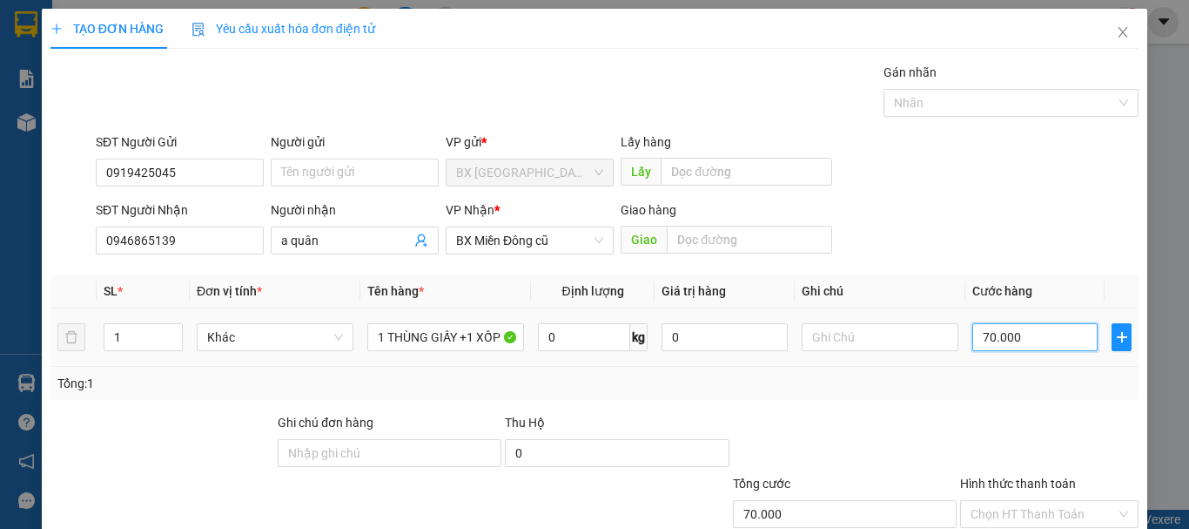
click at [1020, 332] on input "70.000" at bounding box center [1035, 337] width 125 height 28
type input "1"
type input "17"
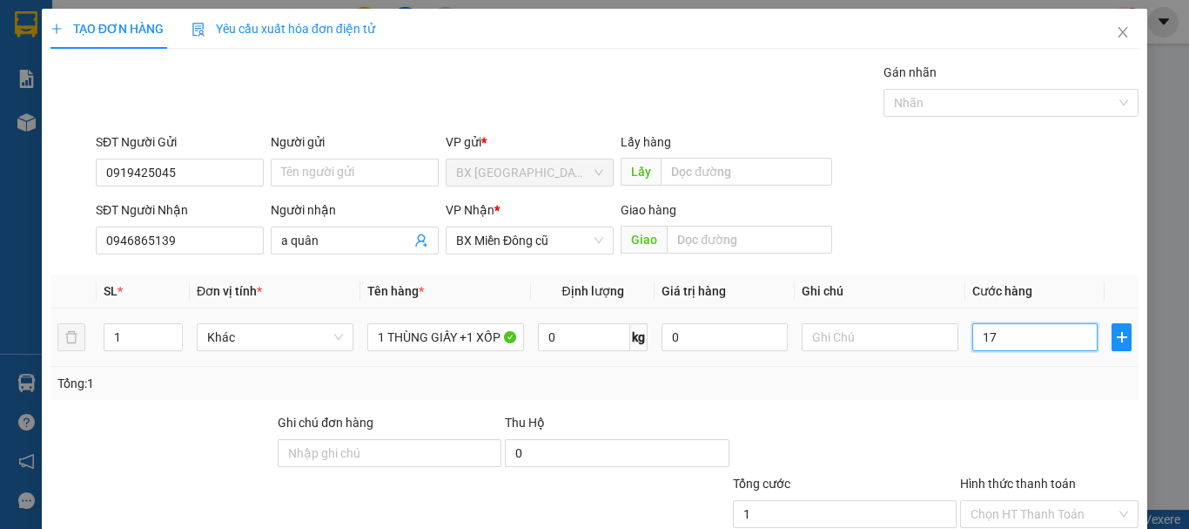
type input "17"
type input "170"
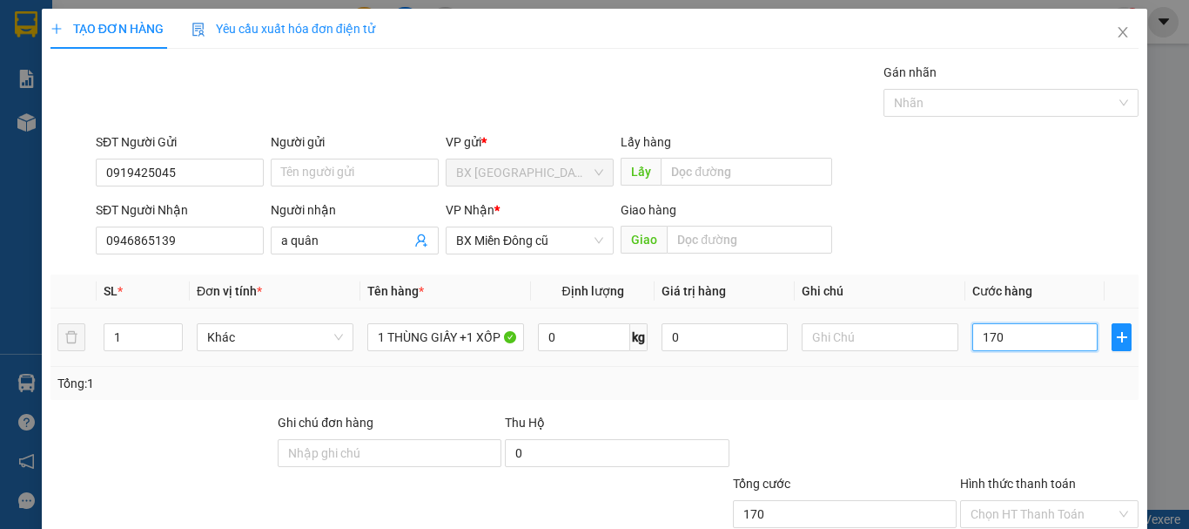
type input "1.700"
type input "17.000"
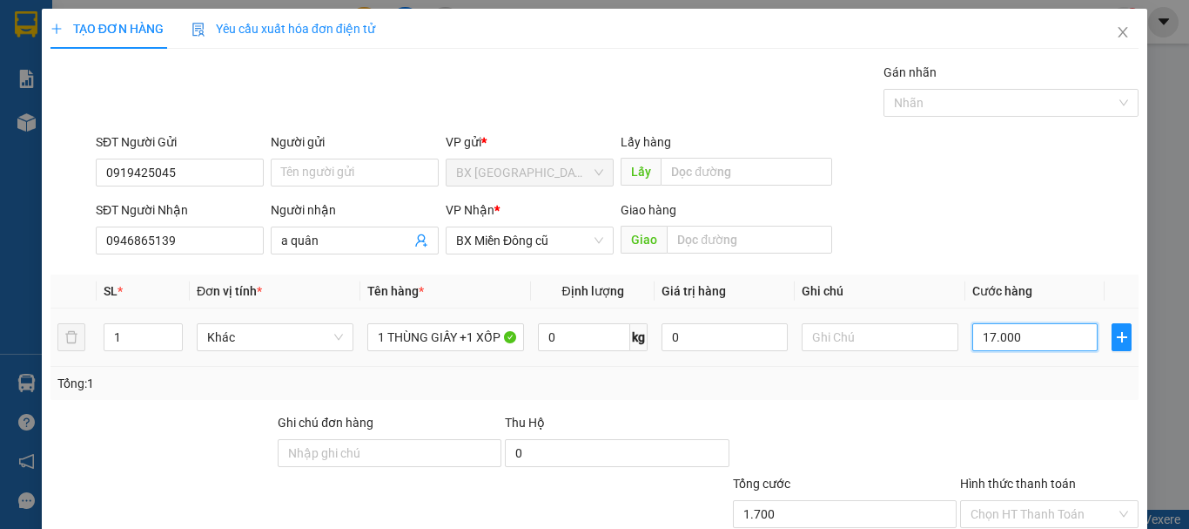
type input "17.000"
type input "170.000"
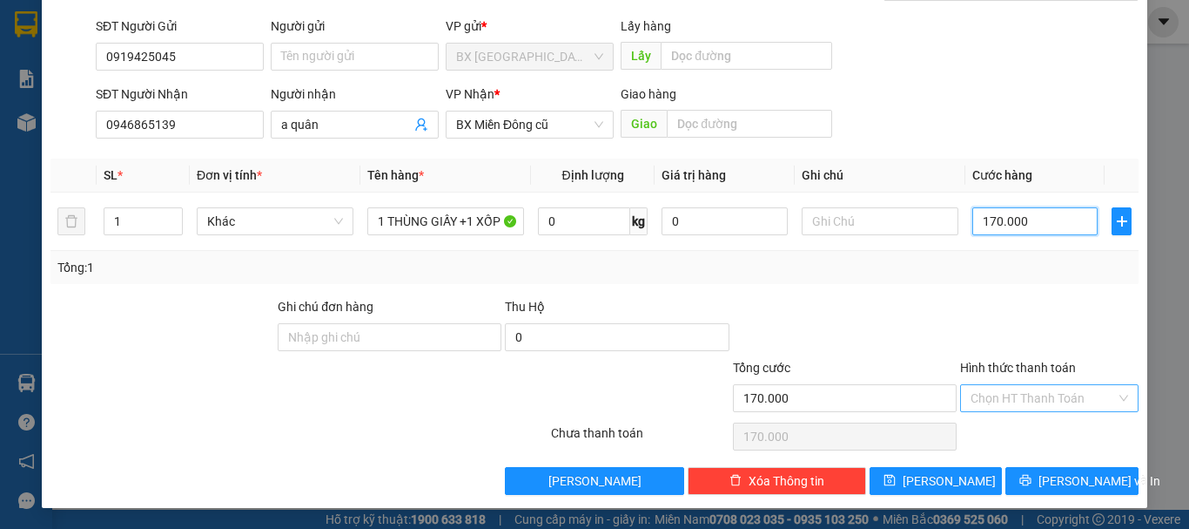
type input "170.000"
click at [1032, 405] on input "Hình thức thanh toán" at bounding box center [1043, 398] width 145 height 26
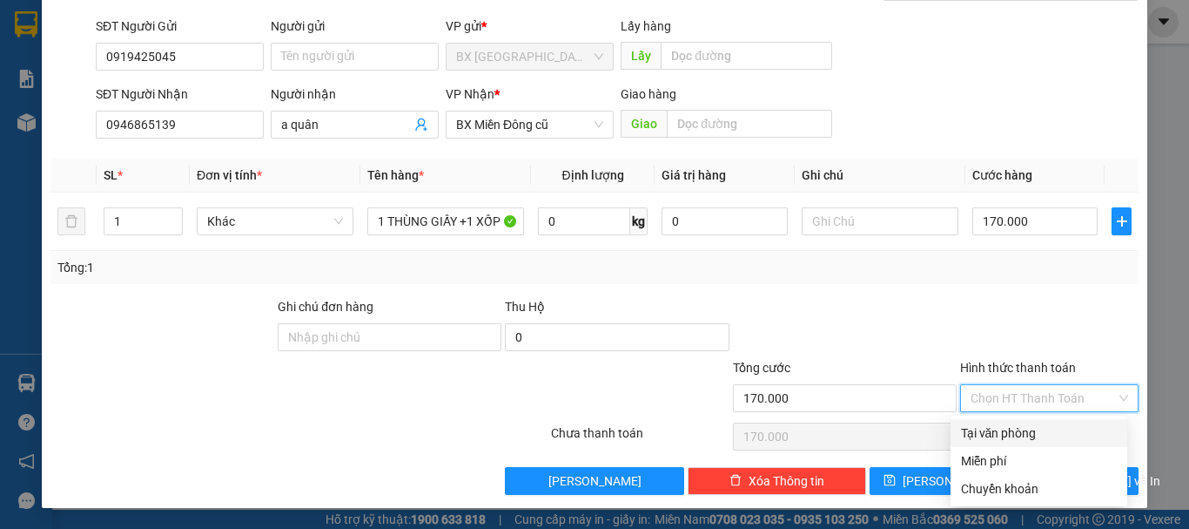
click at [1036, 425] on div "Tại văn phòng" at bounding box center [1039, 432] width 156 height 19
type input "0"
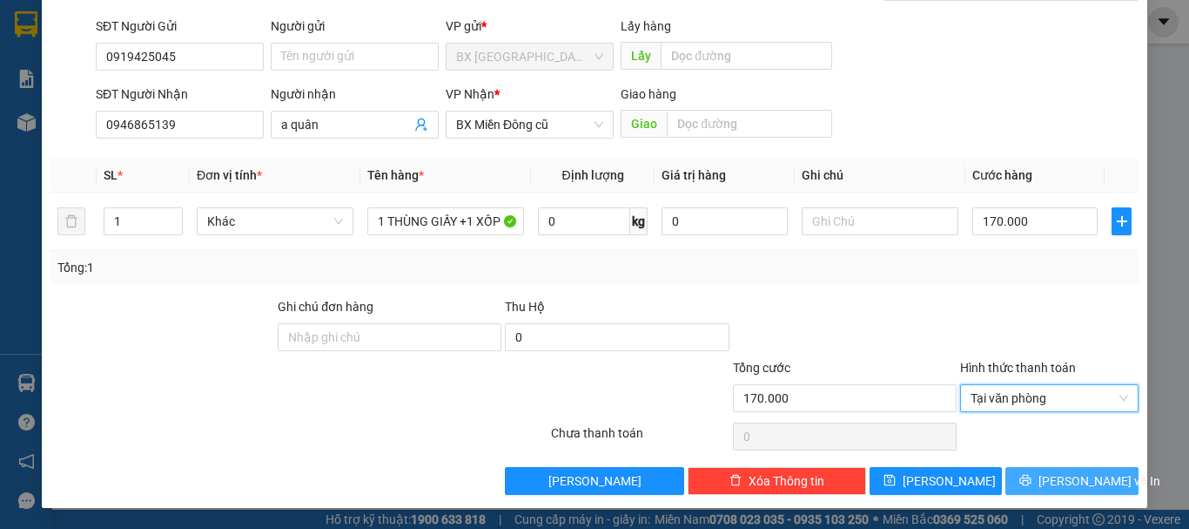
click at [1051, 492] on button "[PERSON_NAME] và In" at bounding box center [1072, 481] width 133 height 28
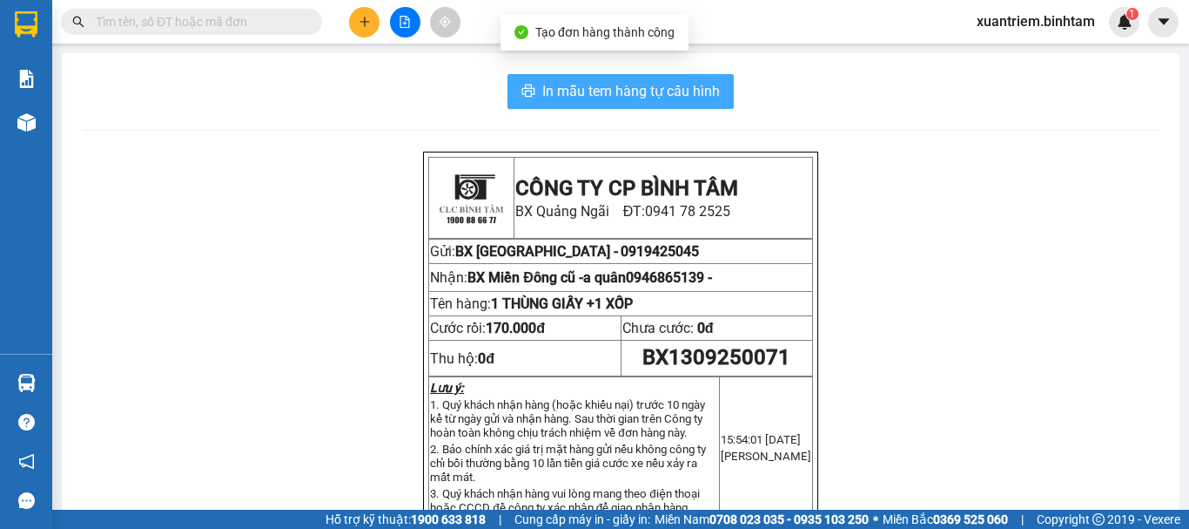
click at [628, 100] on span "In mẫu tem hàng tự cấu hình" at bounding box center [631, 91] width 178 height 22
click at [630, 79] on button "In mẫu tem hàng tự cấu hình" at bounding box center [621, 91] width 226 height 35
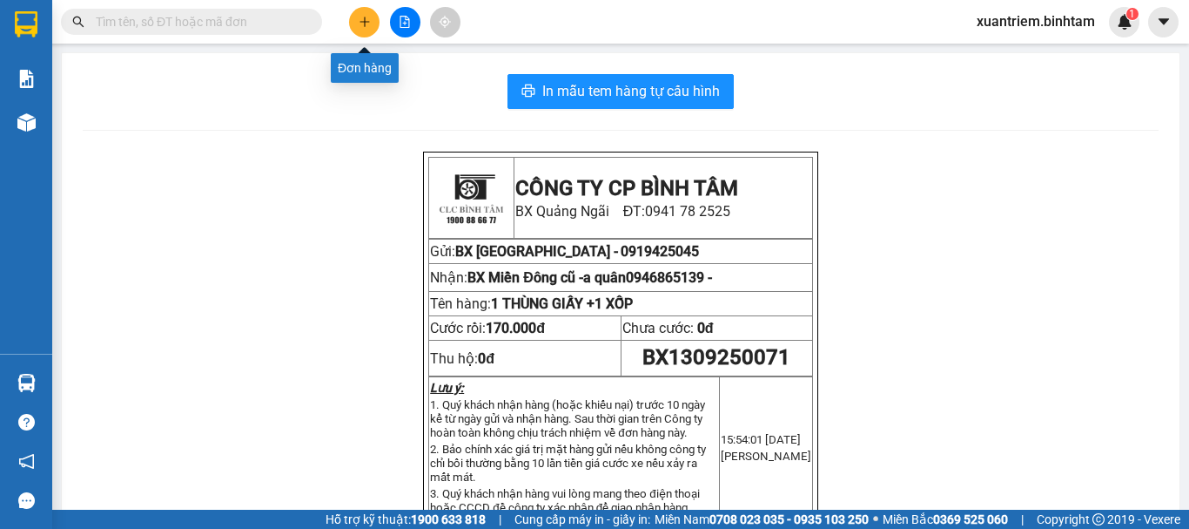
click at [367, 11] on button at bounding box center [364, 22] width 30 height 30
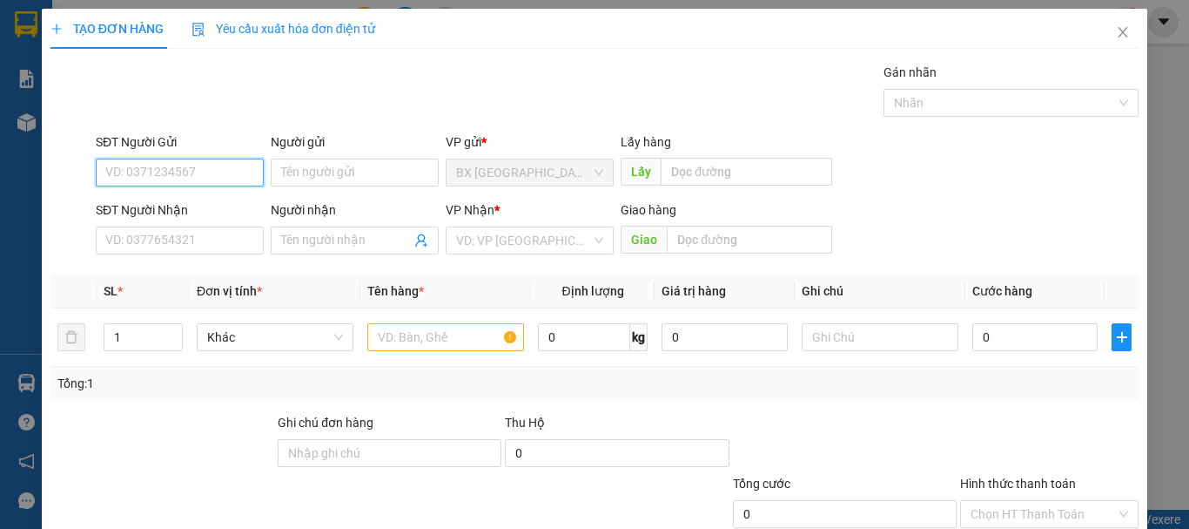
click at [232, 176] on input "SĐT Người Gửi" at bounding box center [180, 172] width 168 height 28
type input "0866812539"
click at [210, 226] on div "SĐT Người Nhận" at bounding box center [180, 213] width 168 height 26
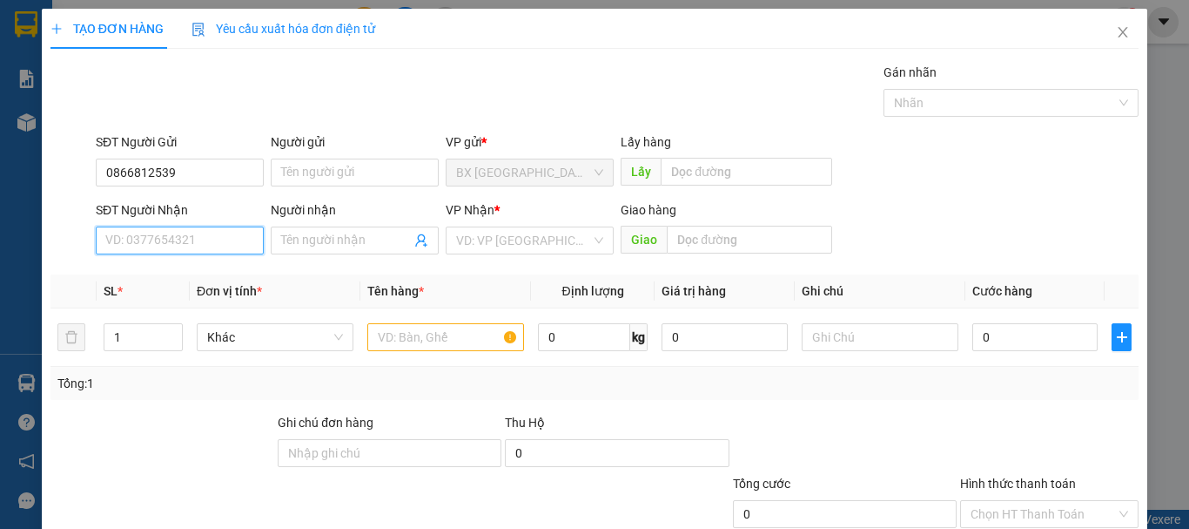
click at [198, 236] on input "SĐT Người Nhận" at bounding box center [180, 240] width 168 height 28
type input "0972802659"
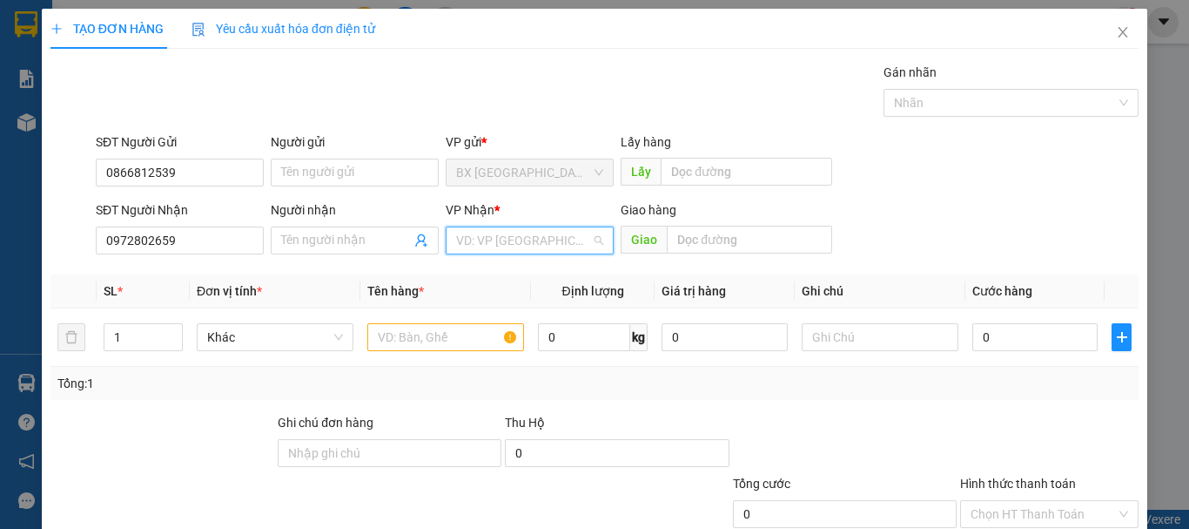
click at [481, 232] on input "search" at bounding box center [523, 240] width 135 height 26
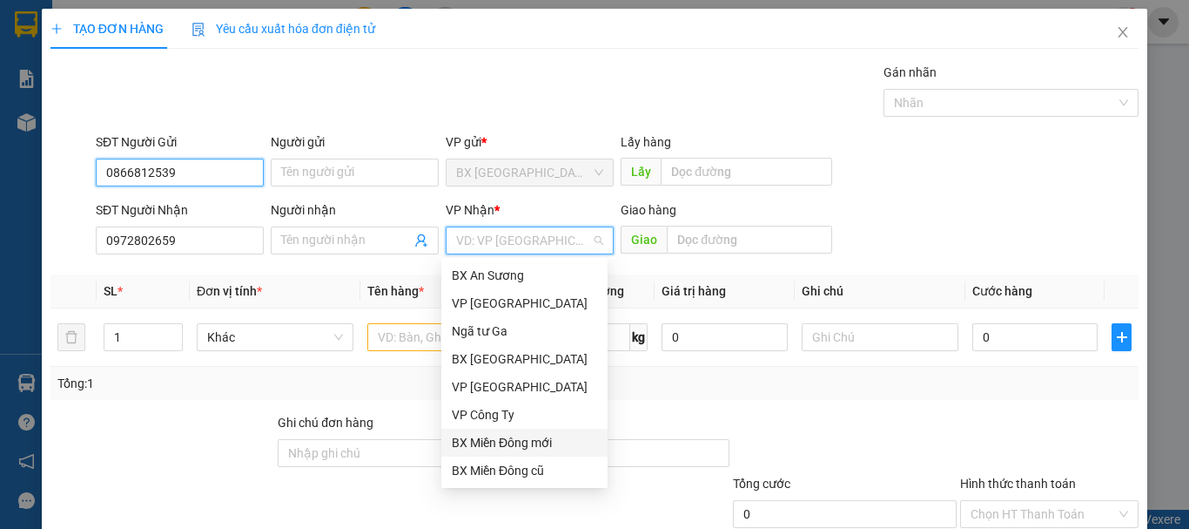
click at [189, 168] on input "0866812539" at bounding box center [180, 172] width 168 height 28
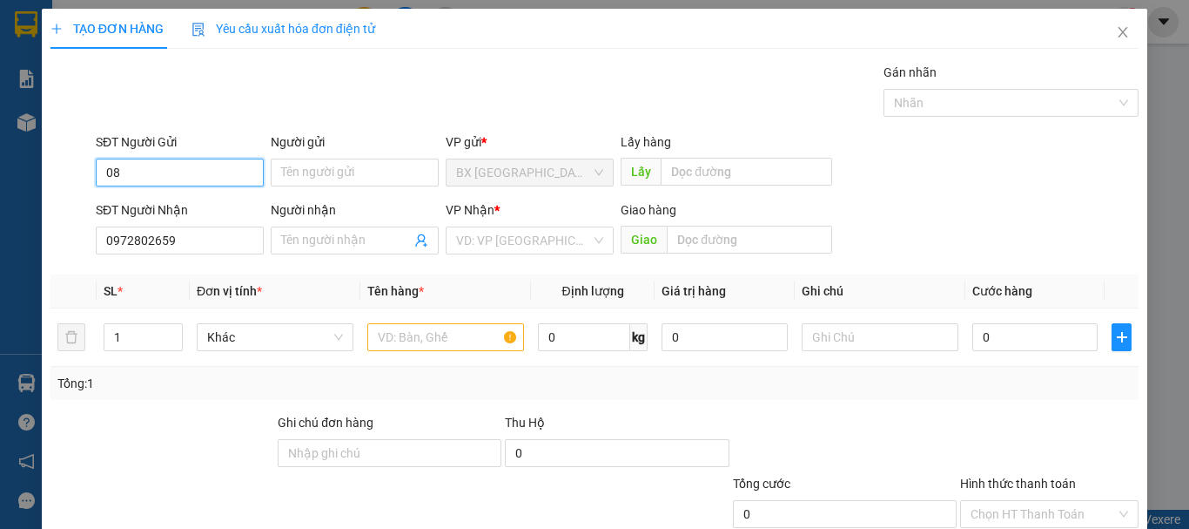
type input "0"
type input "0972802659"
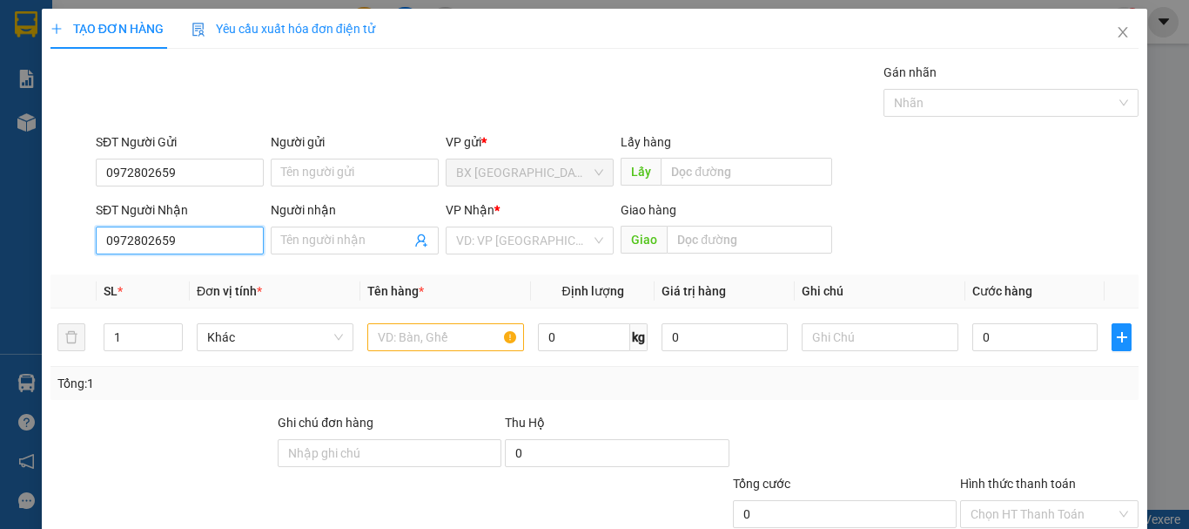
click at [181, 244] on input "0972802659" at bounding box center [180, 240] width 168 height 28
type input "0"
type input "0866812539"
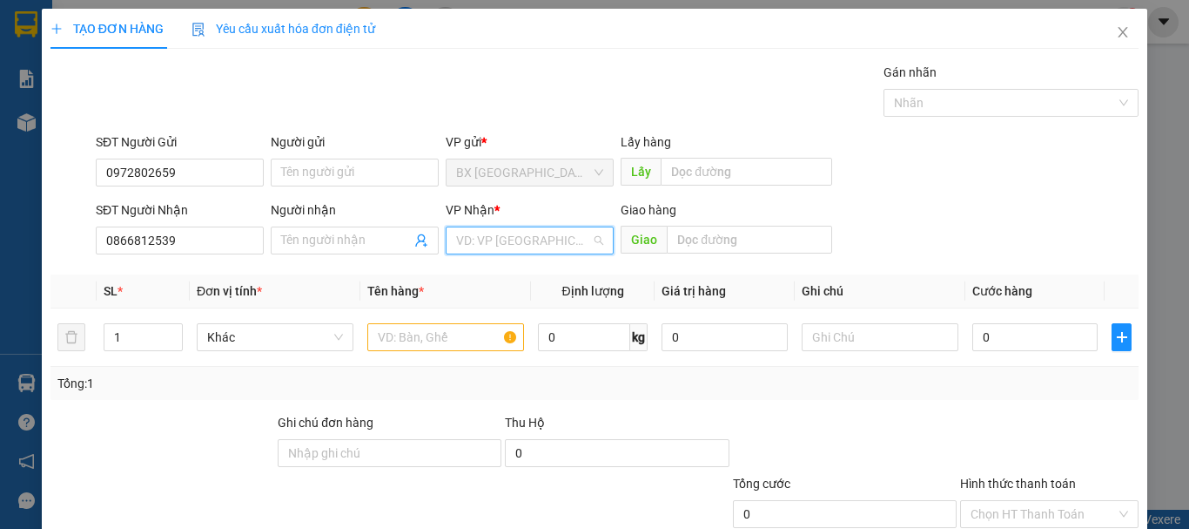
click at [527, 236] on input "search" at bounding box center [523, 240] width 135 height 26
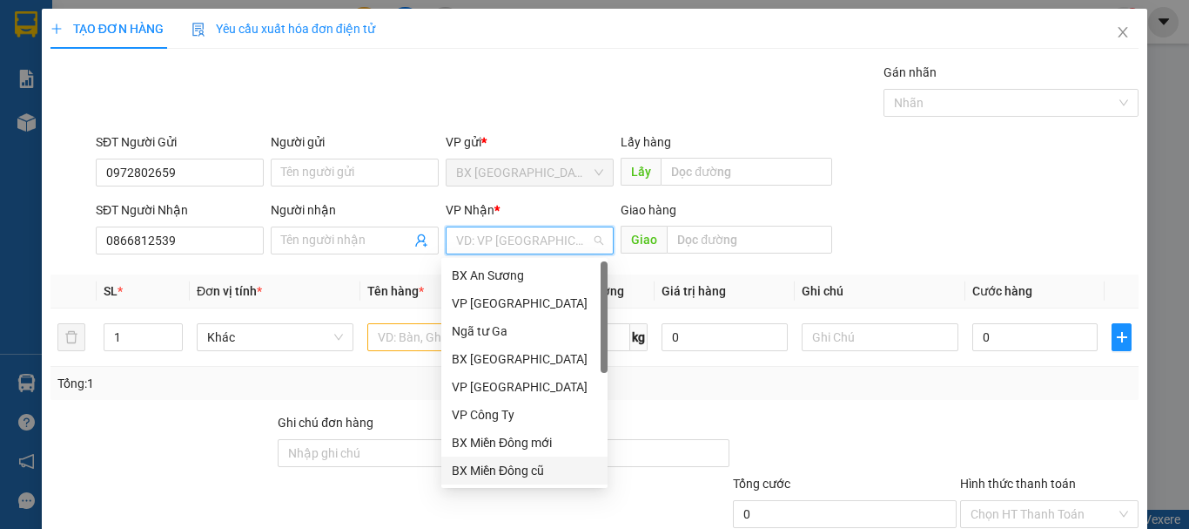
click at [528, 467] on div "BX Miền Đông cũ" at bounding box center [524, 470] width 145 height 19
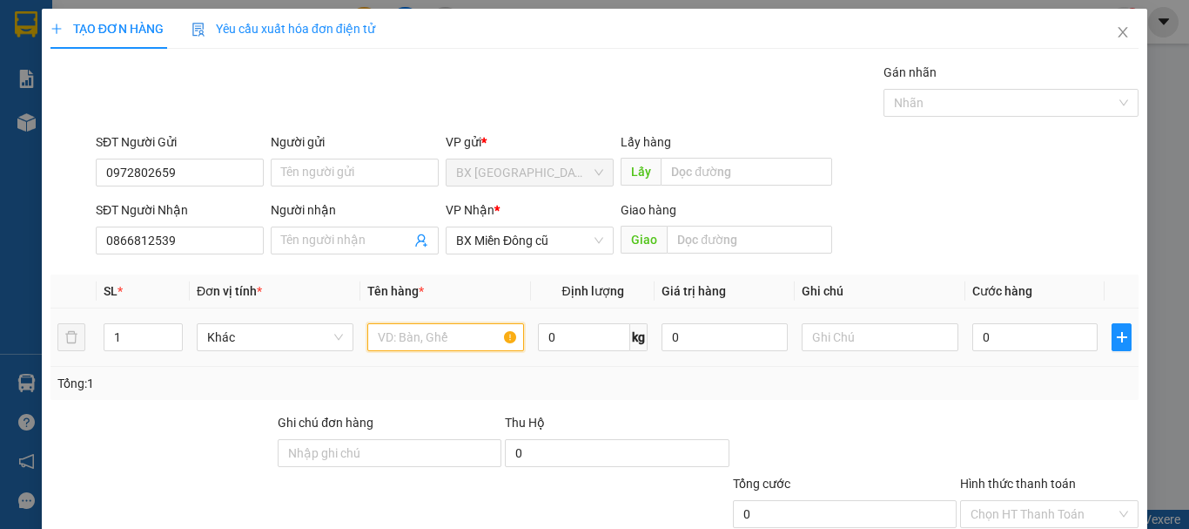
click at [450, 329] on input "text" at bounding box center [445, 337] width 157 height 28
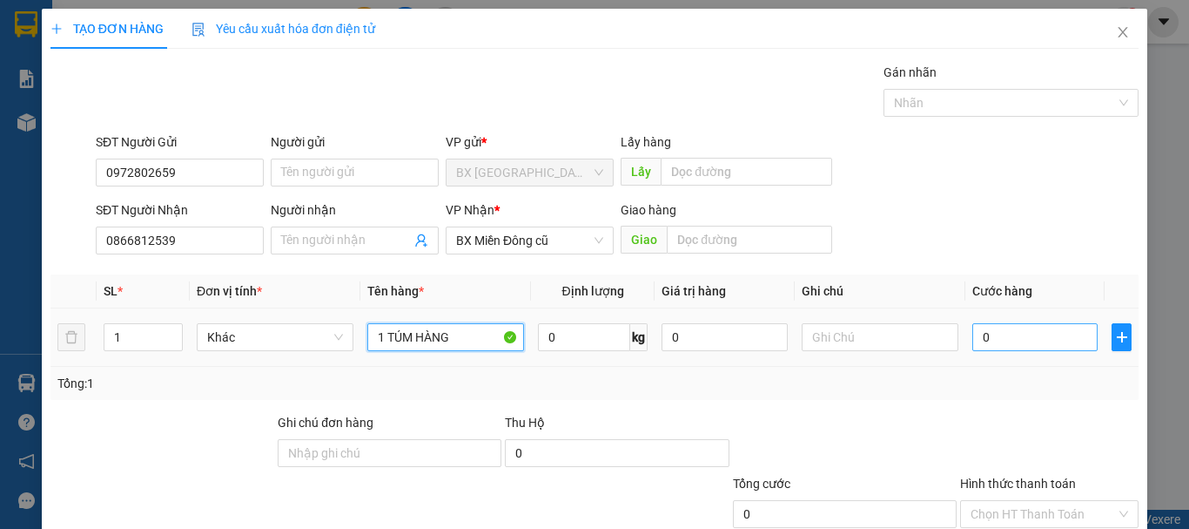
type input "1 TÚM HÀNG"
click at [980, 338] on input "0" at bounding box center [1035, 337] width 125 height 28
drag, startPoint x: 972, startPoint y: 340, endPoint x: 992, endPoint y: 354, distance: 24.4
click at [992, 354] on div "0" at bounding box center [1035, 337] width 125 height 35
type input "4"
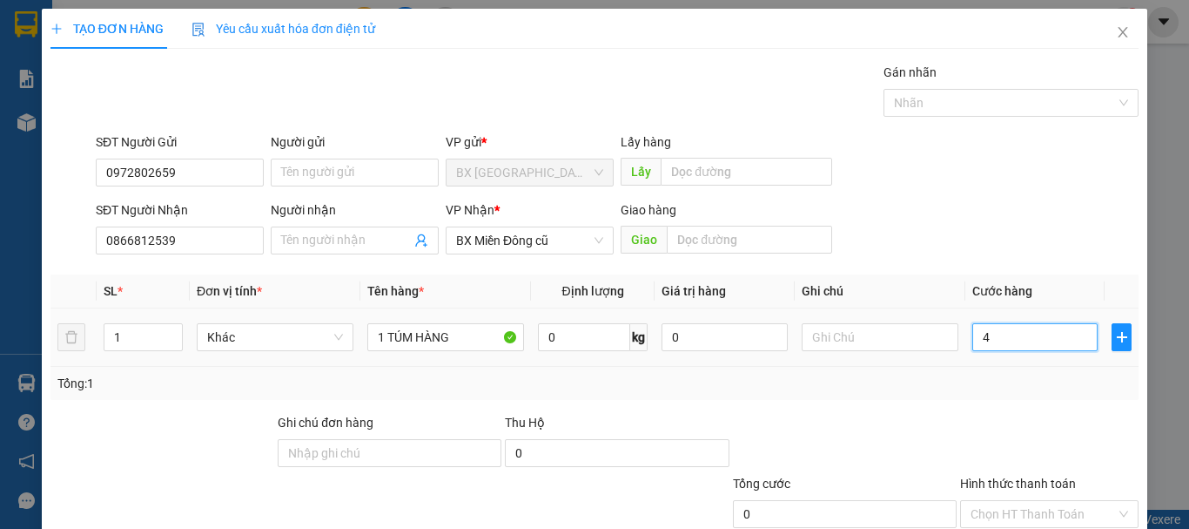
type input "4"
type input "40"
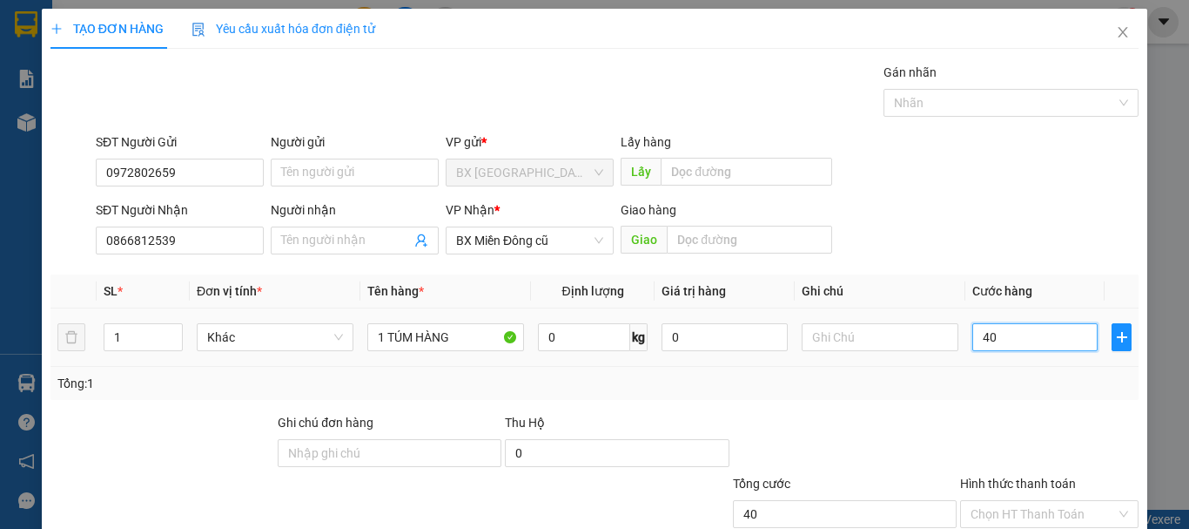
type input "400"
type input "4.000"
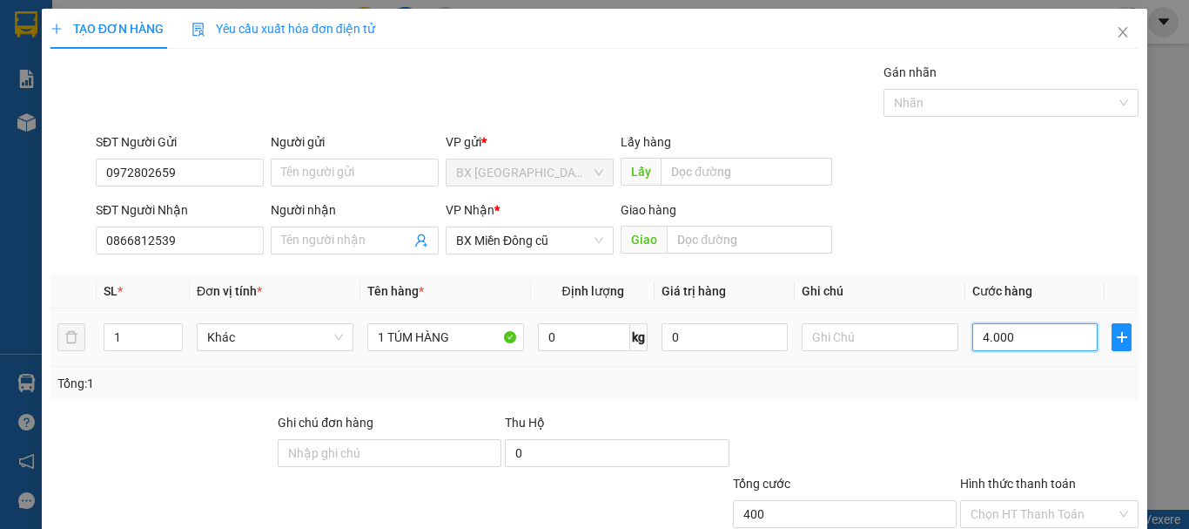
type input "4.000"
type input "40.000"
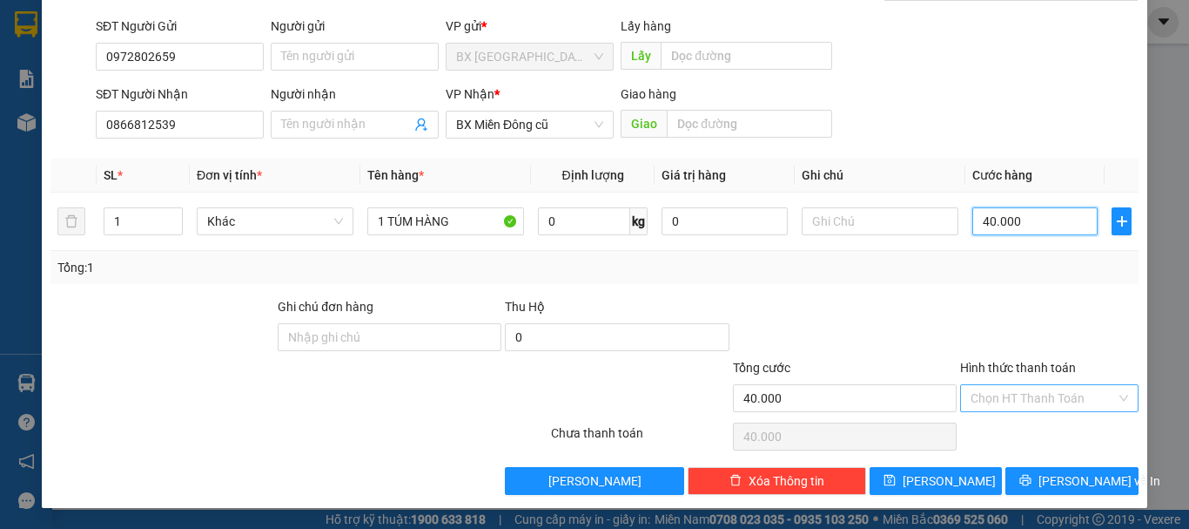
type input "40.000"
click at [1005, 390] on input "Hình thức thanh toán" at bounding box center [1043, 398] width 145 height 26
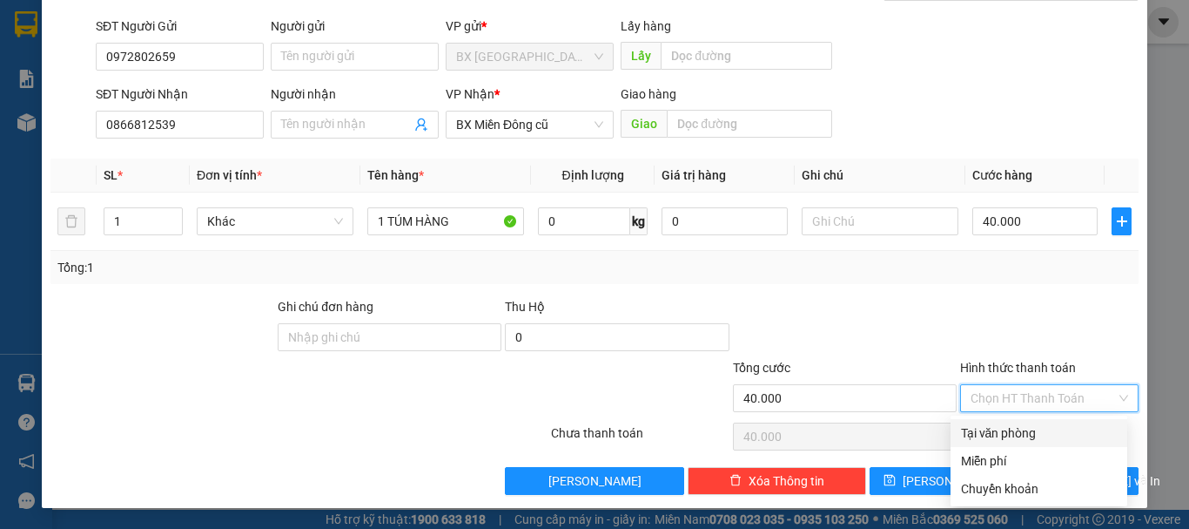
click at [1011, 438] on div "Tại văn phòng" at bounding box center [1039, 432] width 156 height 19
type input "0"
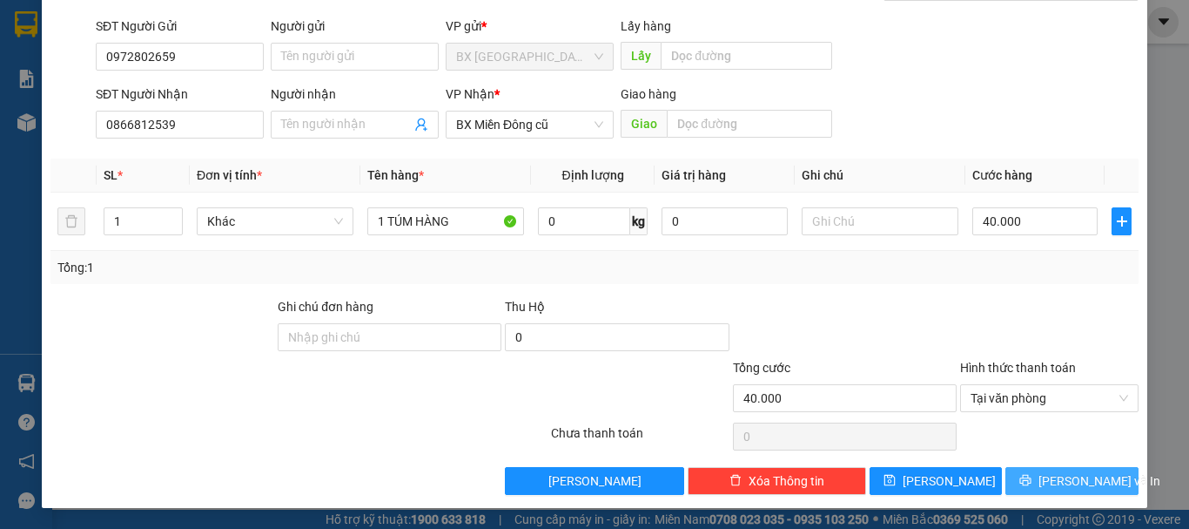
click at [1043, 485] on button "[PERSON_NAME] và In" at bounding box center [1072, 481] width 133 height 28
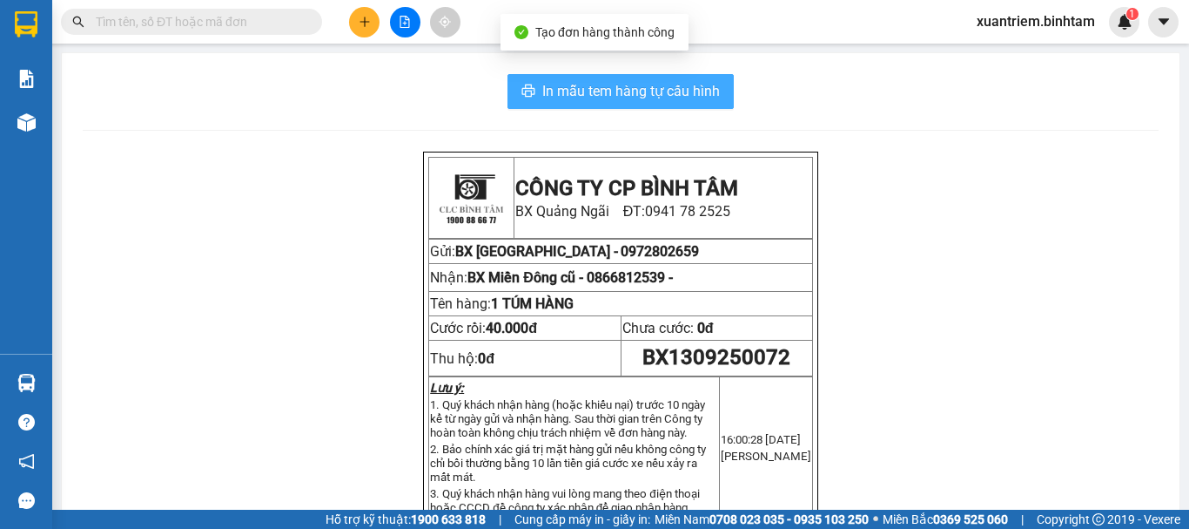
click at [609, 89] on span "In mẫu tem hàng tự cấu hình" at bounding box center [631, 91] width 178 height 22
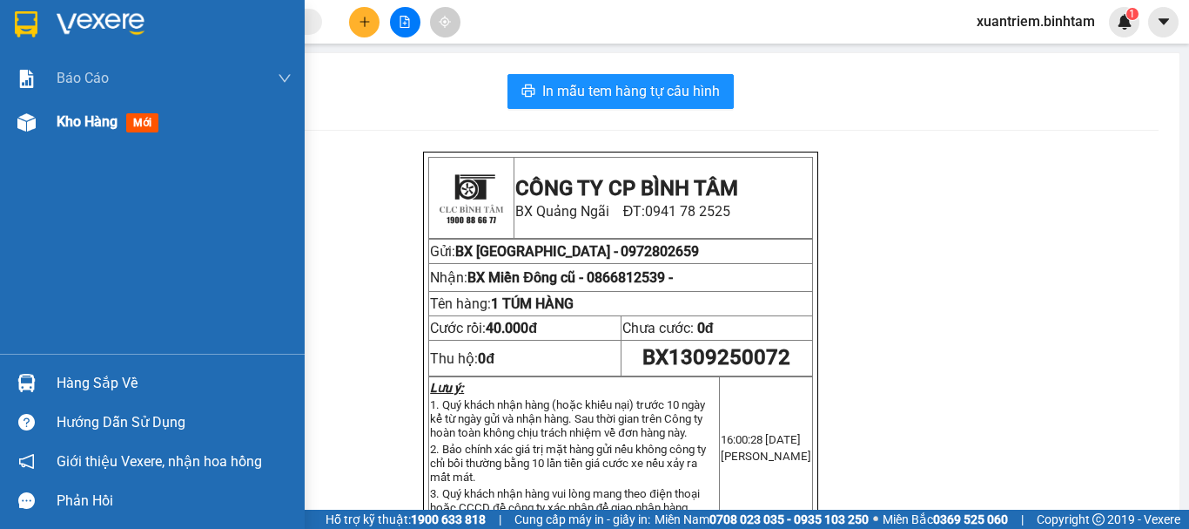
click at [64, 120] on span "Kho hàng" at bounding box center [87, 121] width 61 height 17
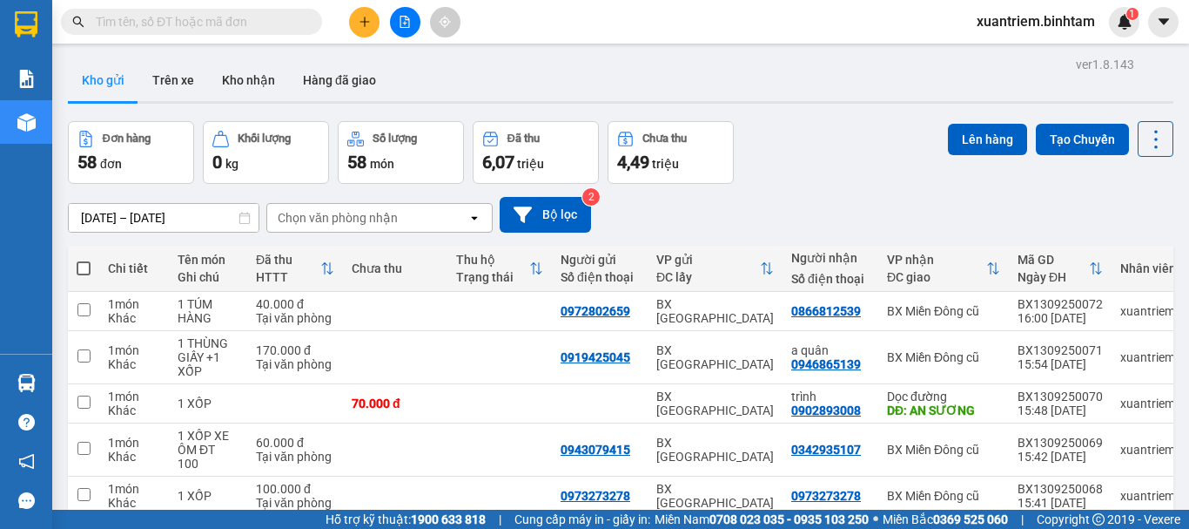
click at [895, 164] on div "Đơn hàng 58 đơn Khối lượng 0 kg Số lượng 58 món Đã thu 6,07 triệu Chưa thu 4,49…" at bounding box center [621, 152] width 1106 height 63
click at [347, 296] on td at bounding box center [395, 311] width 104 height 39
checkbox input "true"
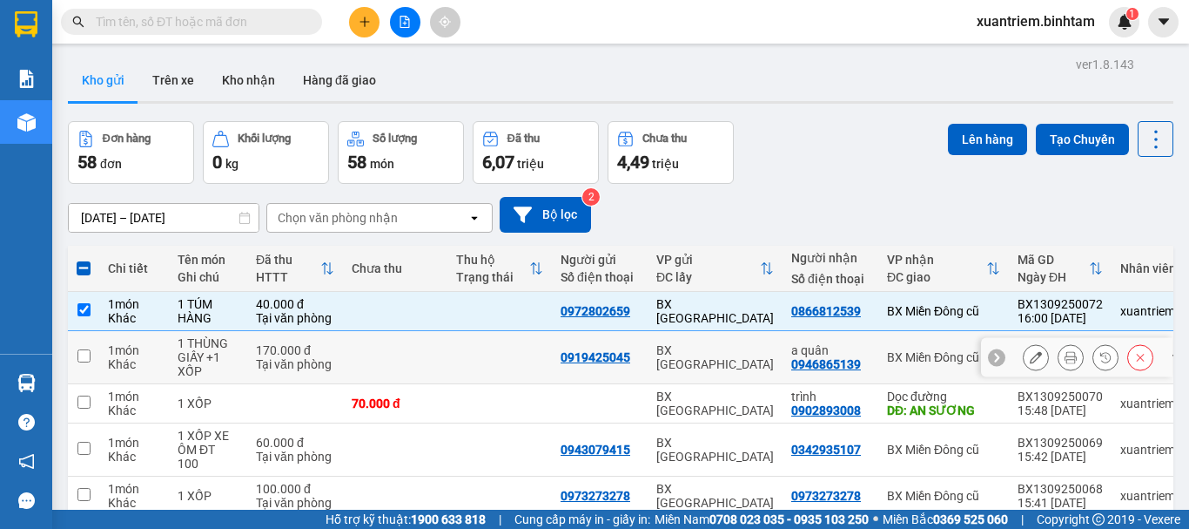
click at [311, 349] on div "170.000 đ" at bounding box center [295, 350] width 78 height 14
checkbox input "true"
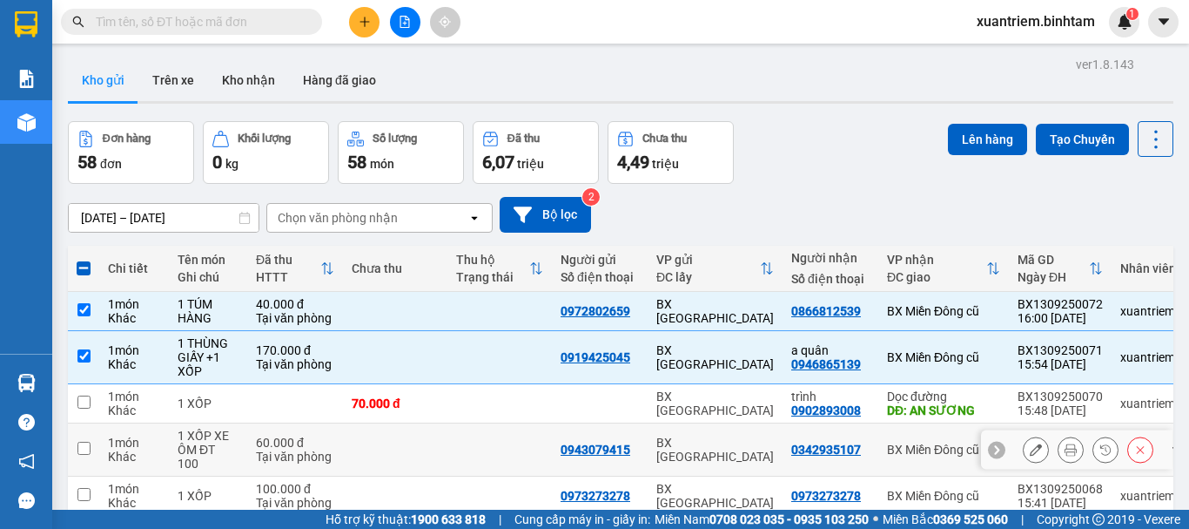
scroll to position [87, 0]
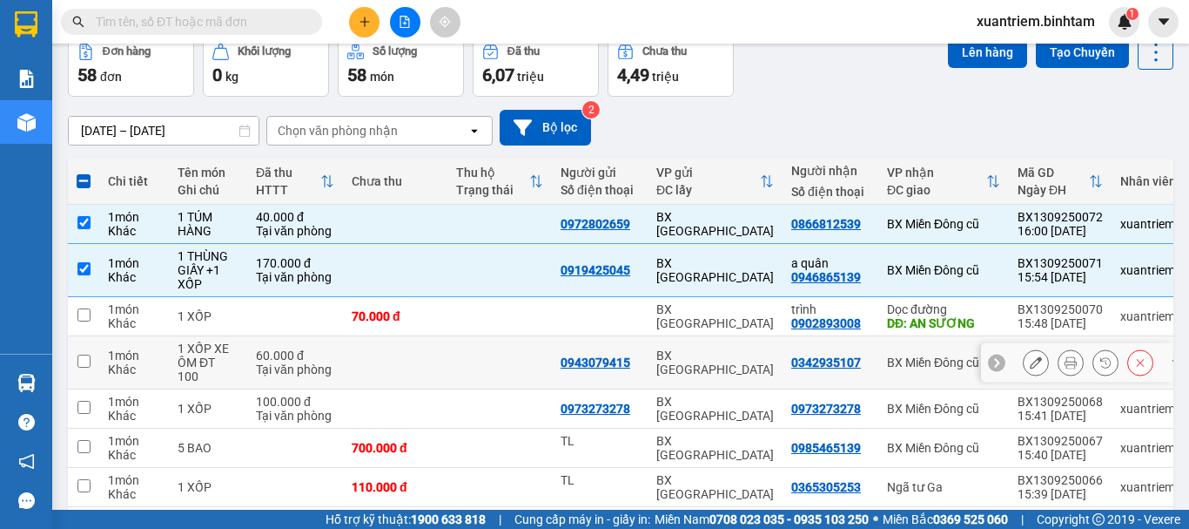
click at [348, 373] on td at bounding box center [395, 362] width 104 height 53
checkbox input "true"
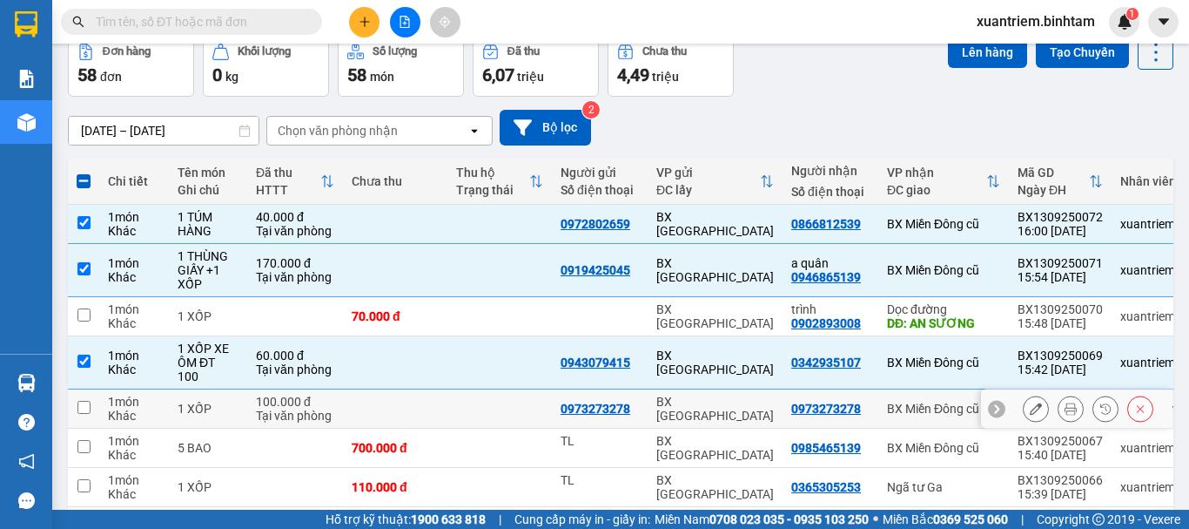
click at [343, 408] on td at bounding box center [395, 408] width 104 height 39
checkbox input "true"
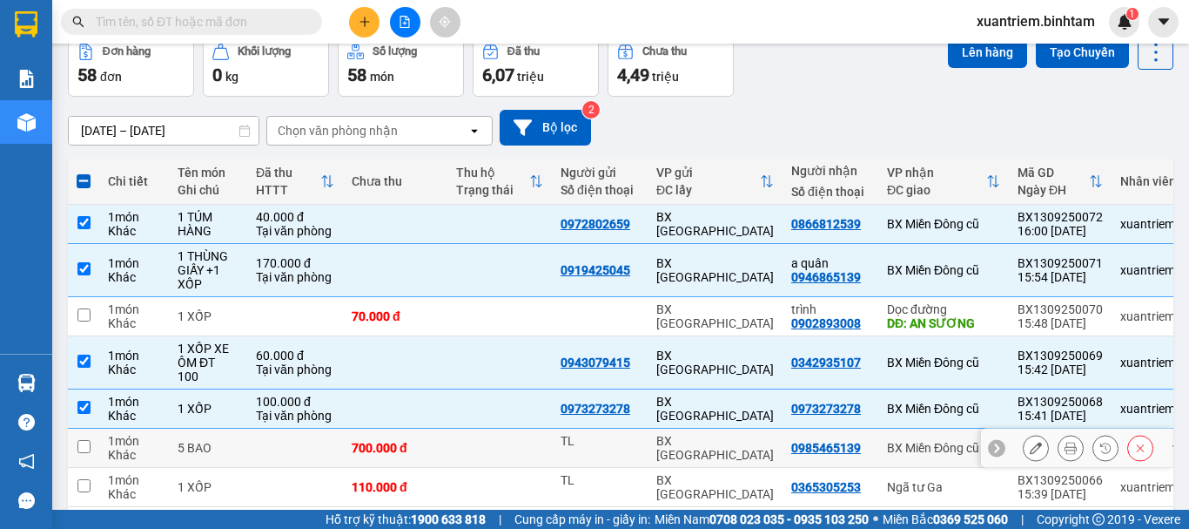
click at [340, 437] on td at bounding box center [295, 447] width 96 height 39
checkbox input "true"
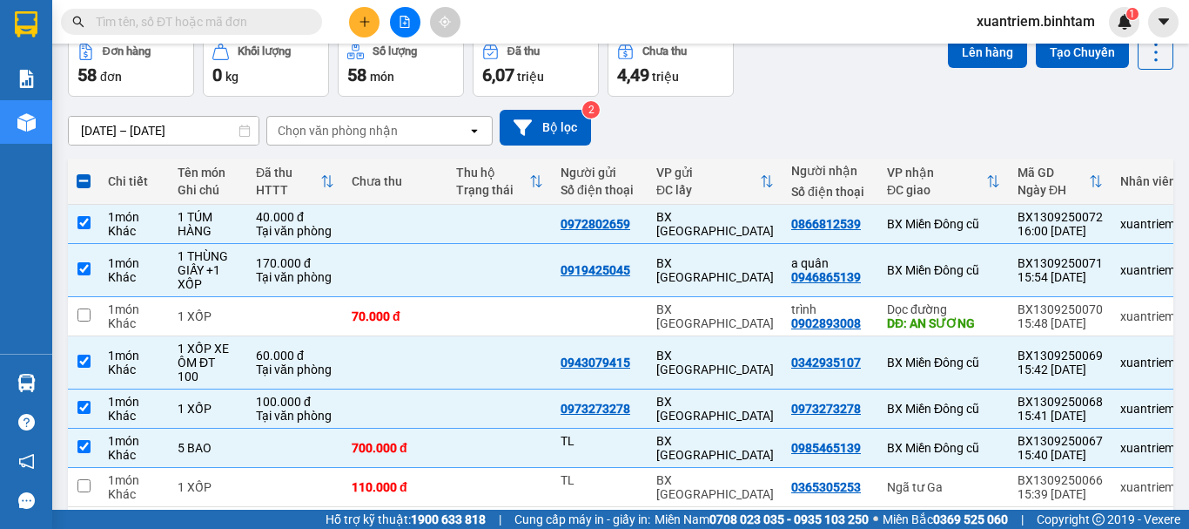
scroll to position [280, 0]
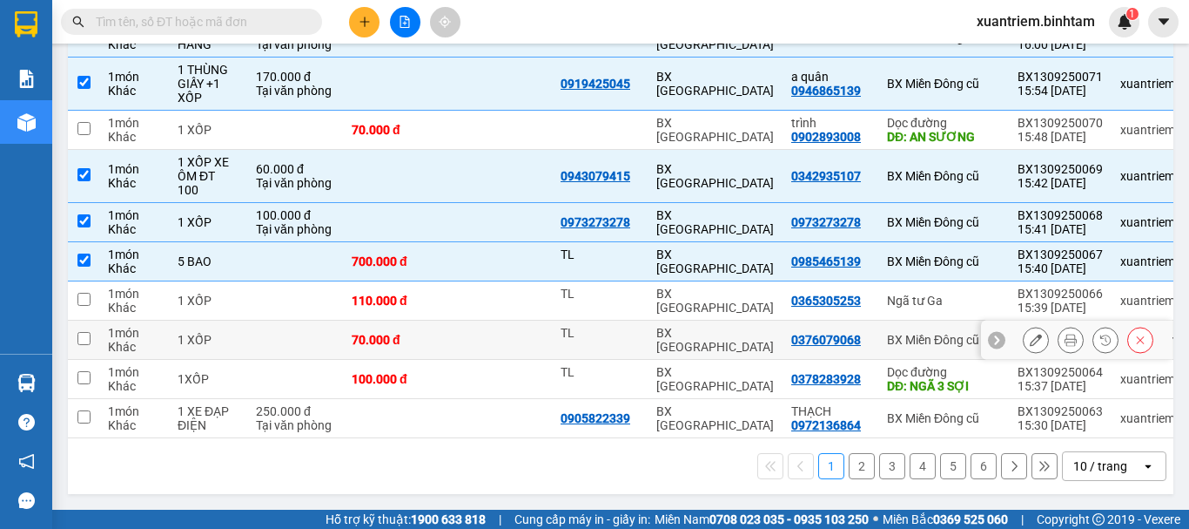
click at [299, 333] on td at bounding box center [295, 339] width 96 height 39
checkbox input "true"
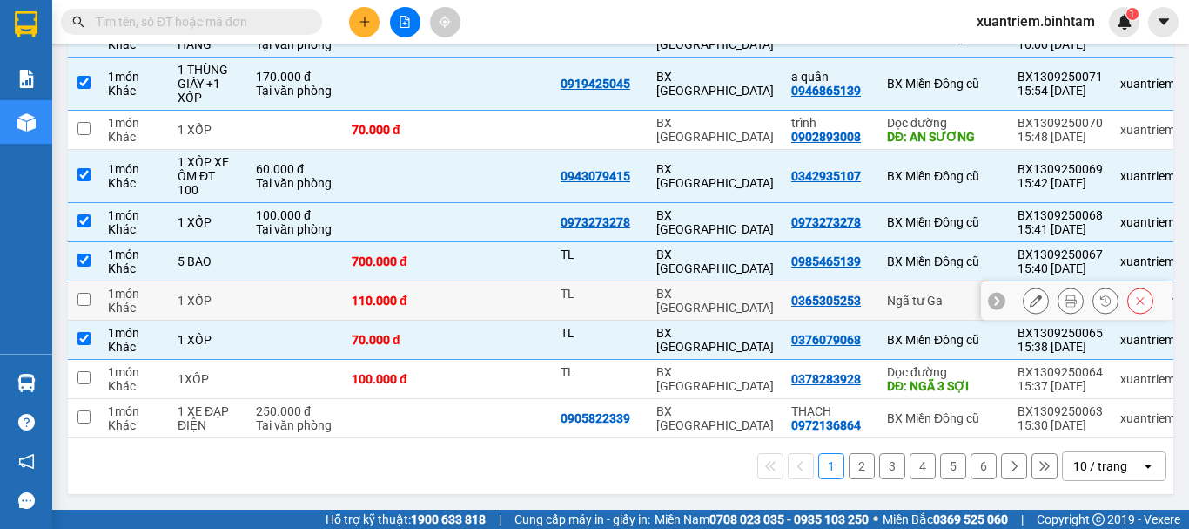
scroll to position [0, 0]
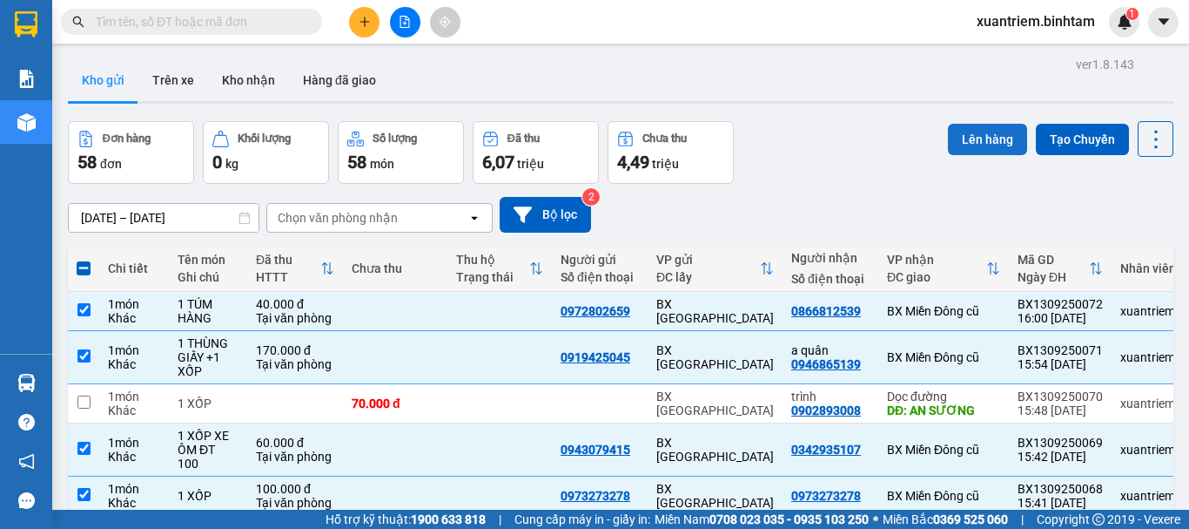
click at [965, 136] on button "Lên hàng" at bounding box center [987, 139] width 79 height 31
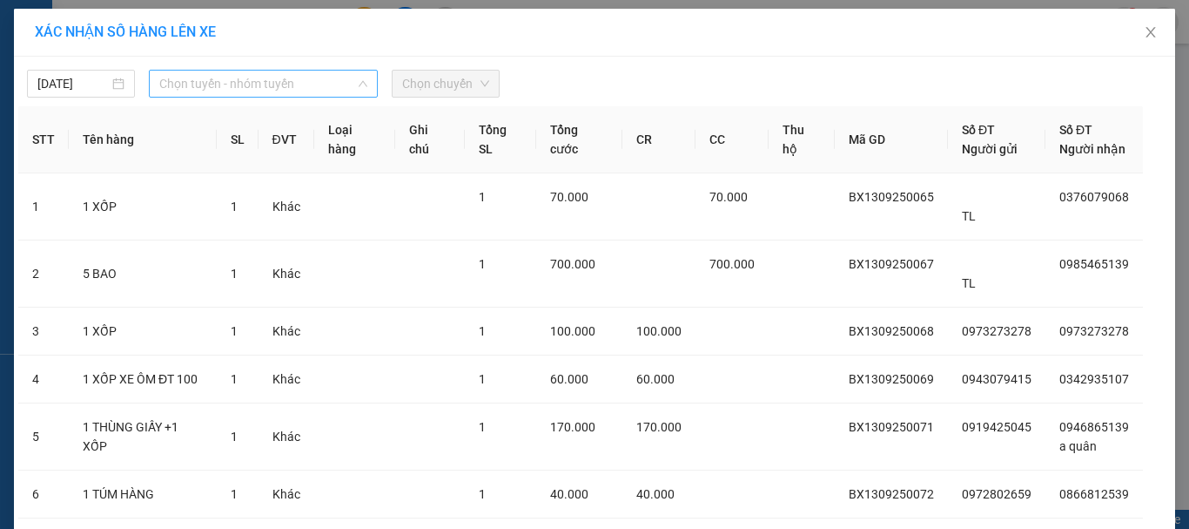
click at [260, 81] on span "Chọn tuyến - nhóm tuyến" at bounding box center [263, 84] width 208 height 26
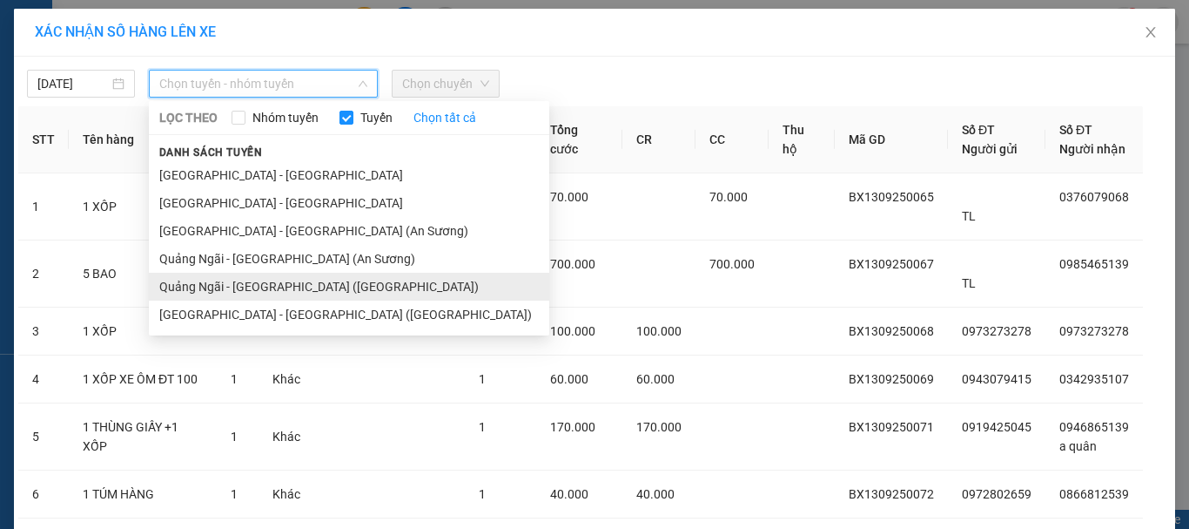
click at [279, 279] on li "Quảng Ngãi - Sài Gòn (Vạn Phúc)" at bounding box center [349, 287] width 401 height 28
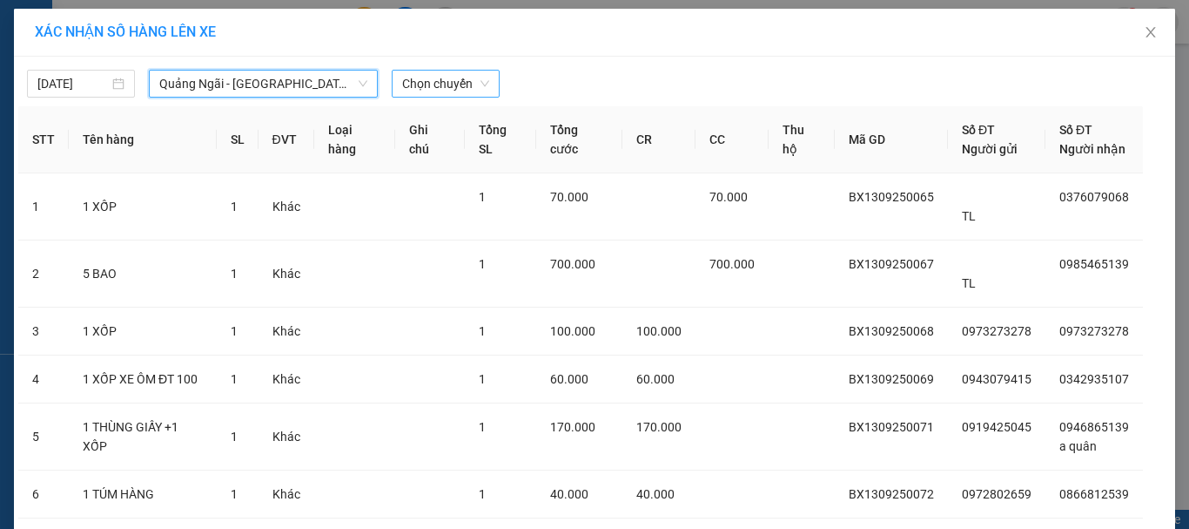
click at [451, 93] on span "Chọn chuyến" at bounding box center [445, 84] width 87 height 26
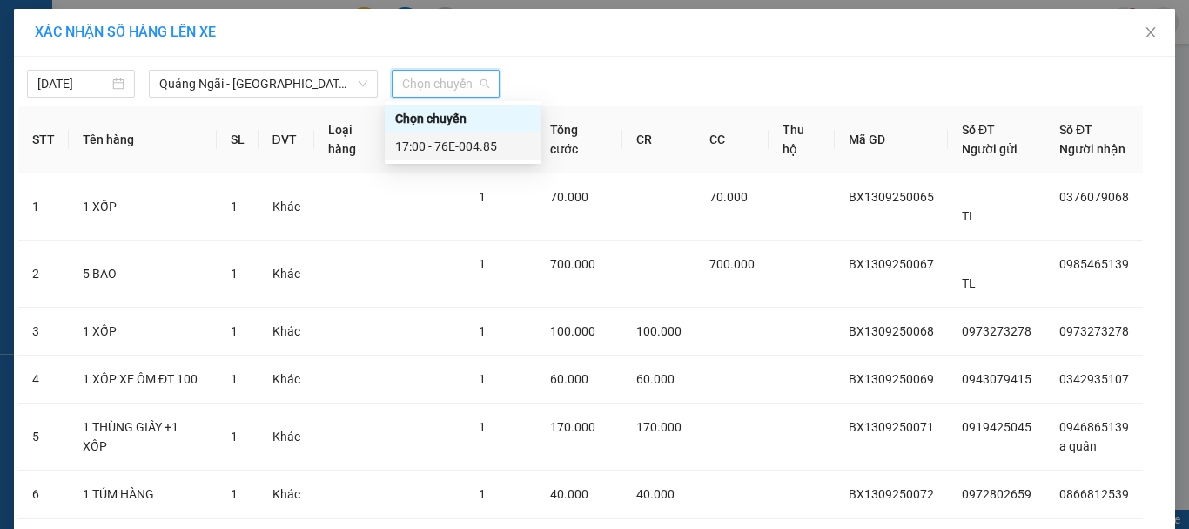
click at [463, 145] on div "17:00 - 76E-004.85" at bounding box center [463, 146] width 136 height 19
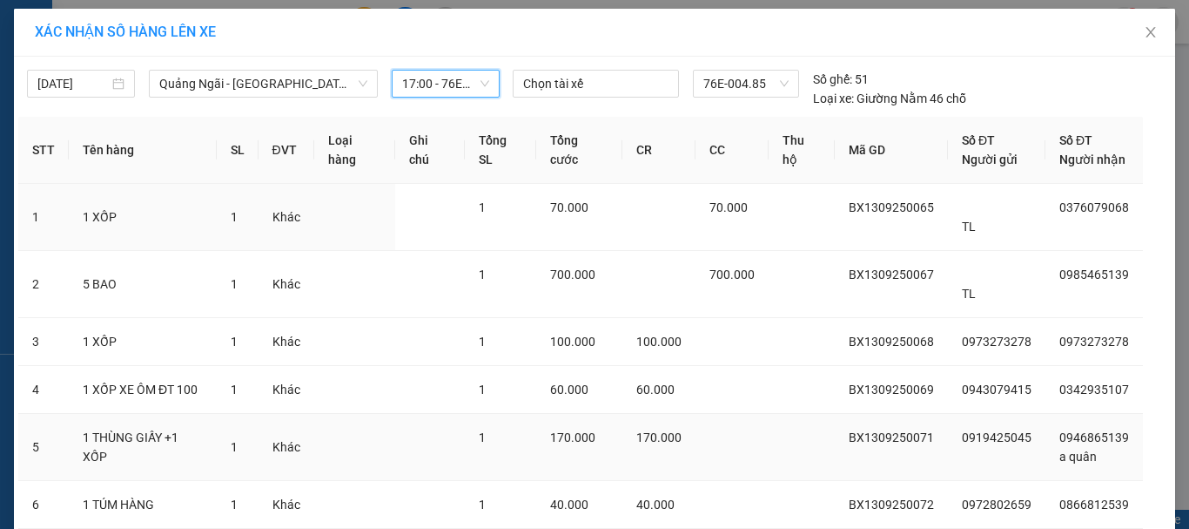
scroll to position [127, 0]
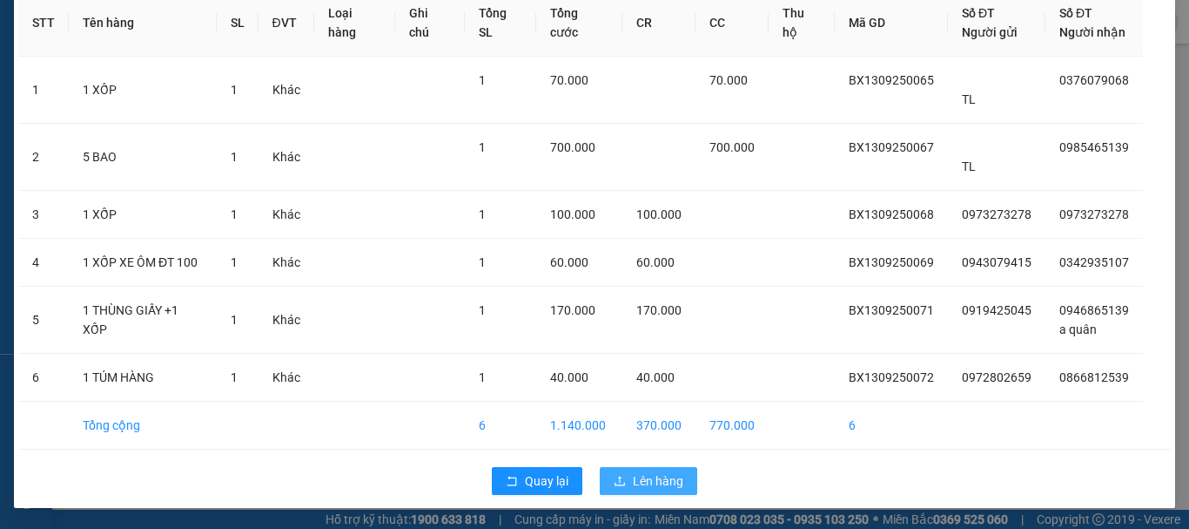
click at [640, 486] on span "Lên hàng" at bounding box center [658, 480] width 51 height 19
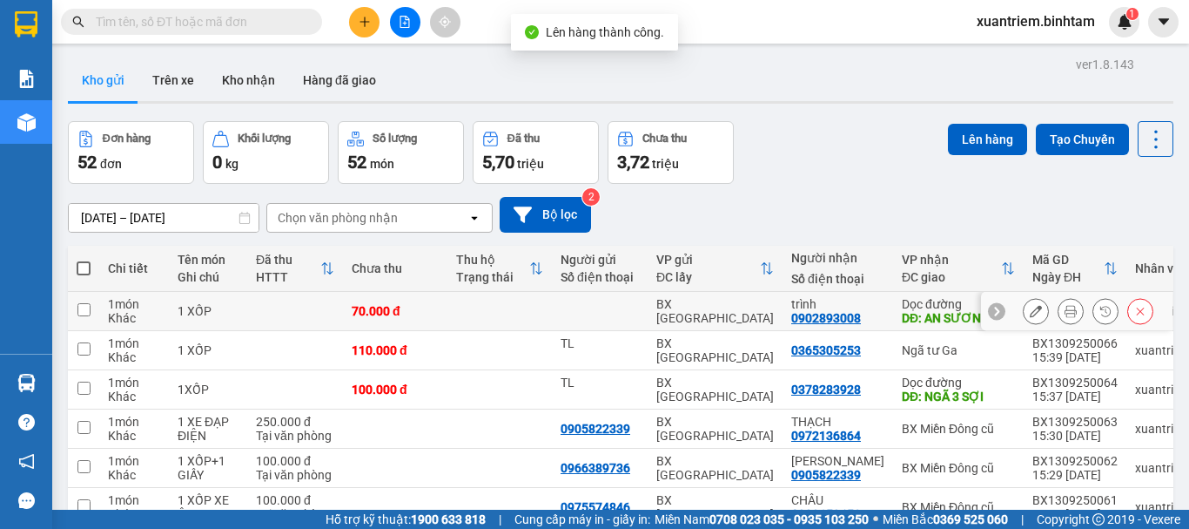
click at [330, 298] on td at bounding box center [295, 311] width 96 height 39
checkbox input "true"
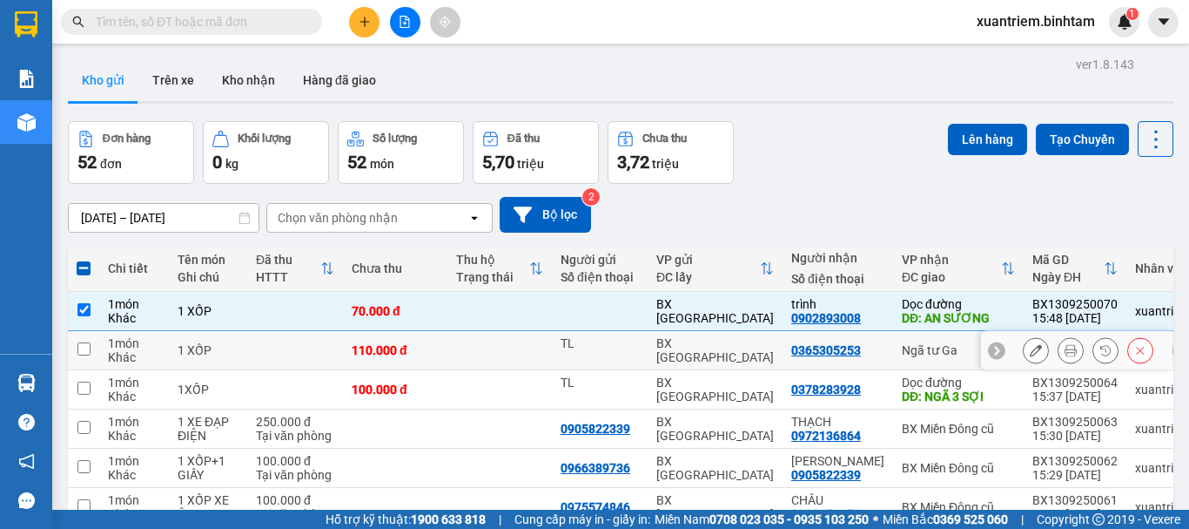
click at [337, 340] on td at bounding box center [295, 350] width 96 height 39
checkbox input "true"
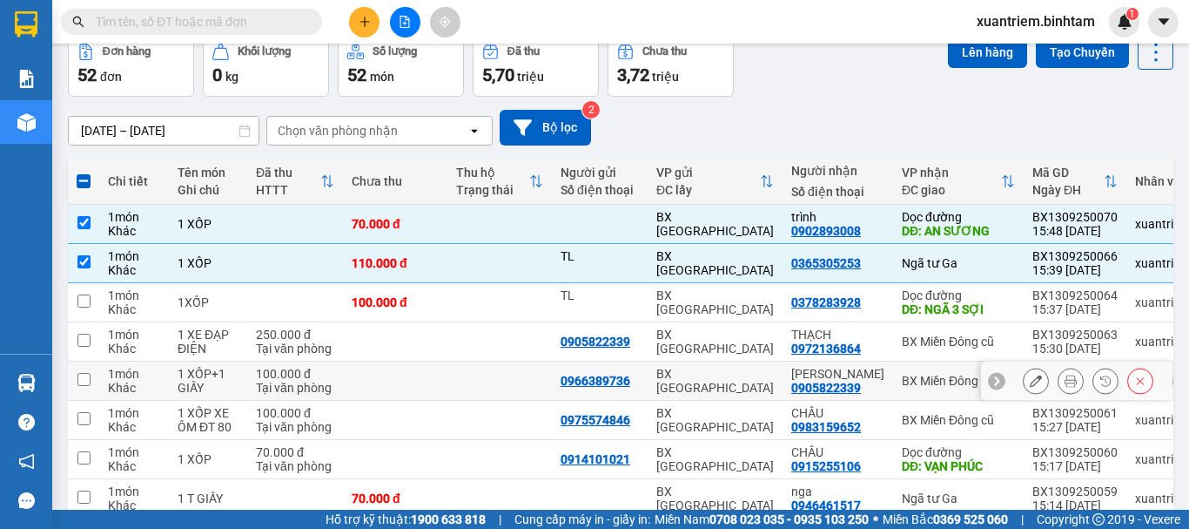
scroll to position [174, 0]
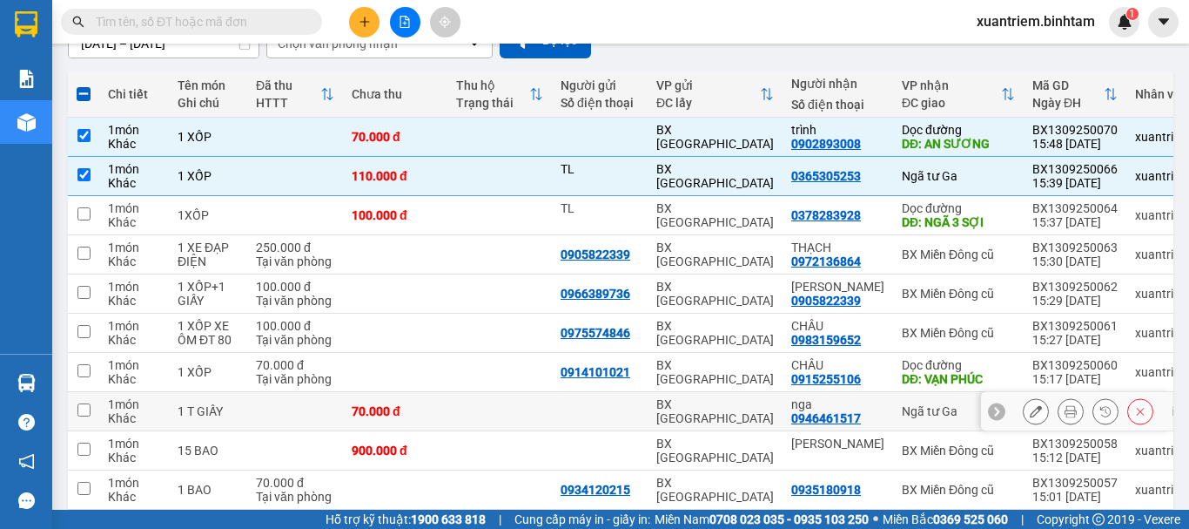
click at [402, 413] on div "70.000 đ" at bounding box center [395, 411] width 87 height 14
checkbox input "true"
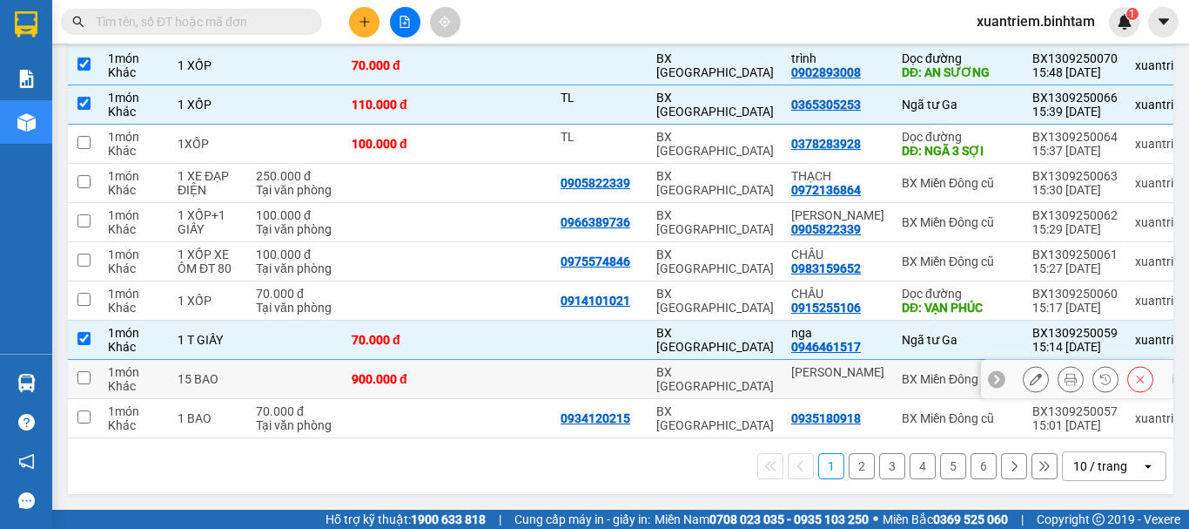
scroll to position [0, 0]
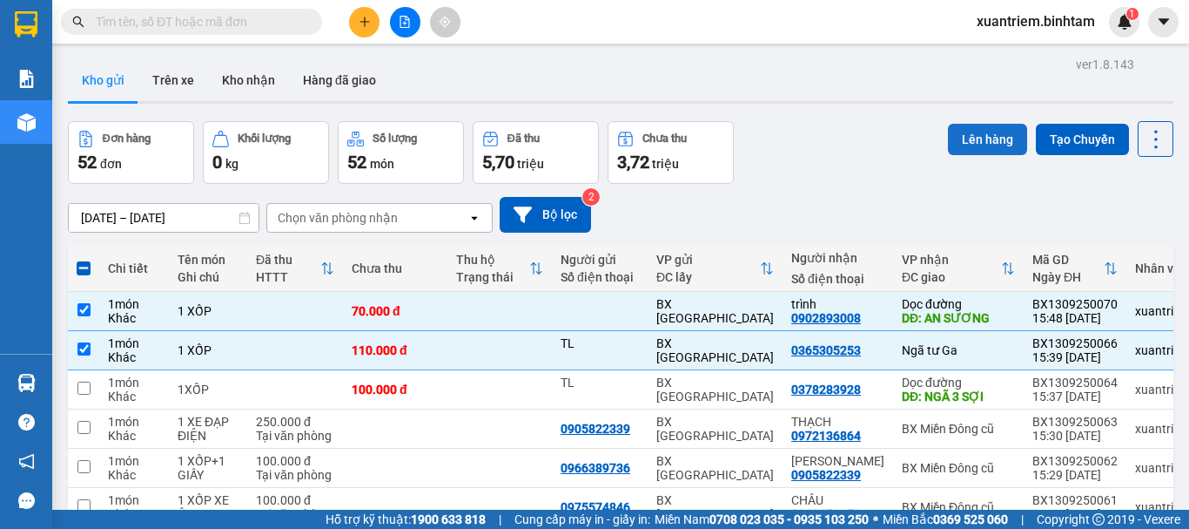
click at [965, 138] on button "Lên hàng" at bounding box center [987, 139] width 79 height 31
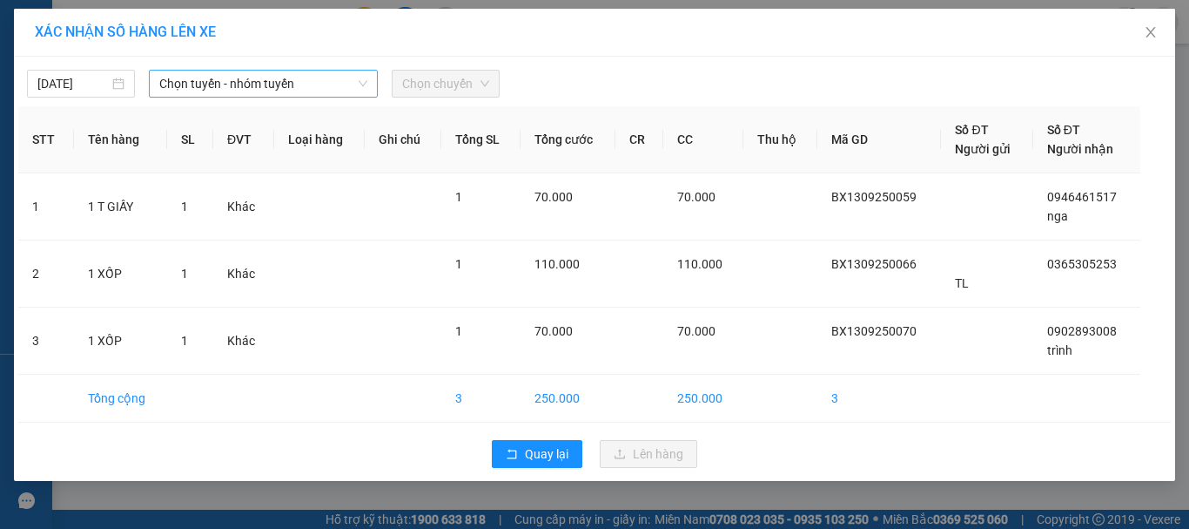
click at [298, 89] on span "Chọn tuyến - nhóm tuyến" at bounding box center [263, 84] width 208 height 26
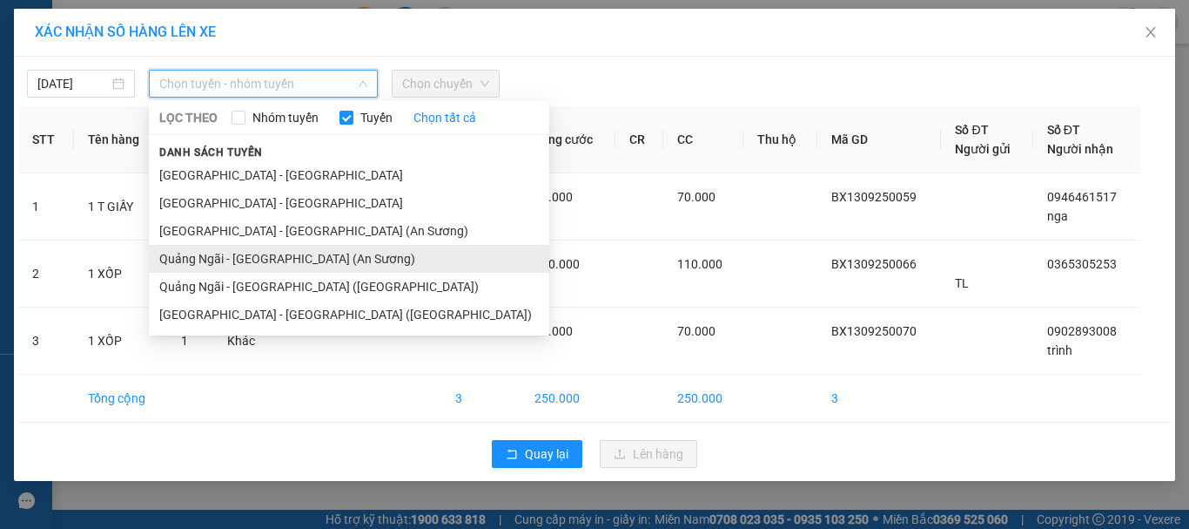
click at [309, 248] on li "Quảng Ngãi - Sài Gòn (An Sương)" at bounding box center [349, 259] width 401 height 28
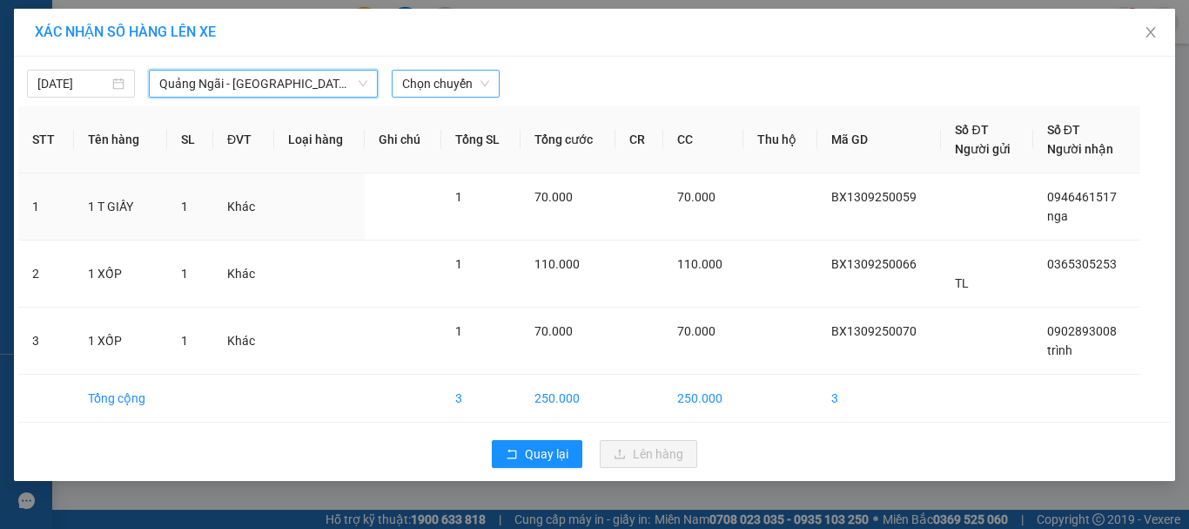
click at [457, 93] on span "Chọn chuyến" at bounding box center [445, 84] width 87 height 26
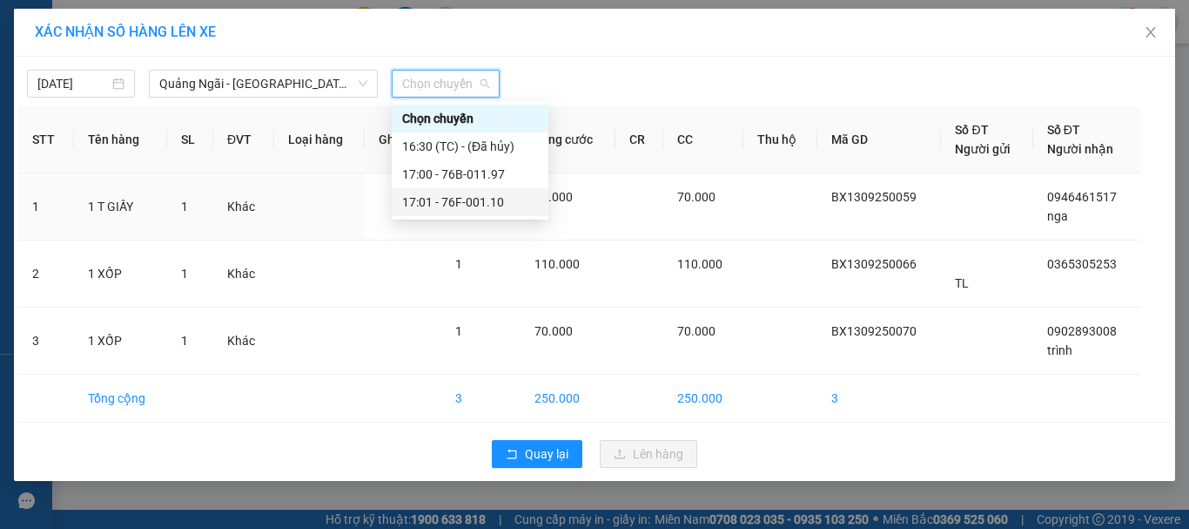
click at [486, 200] on div "17:01 - 76F-001.10" at bounding box center [470, 201] width 136 height 19
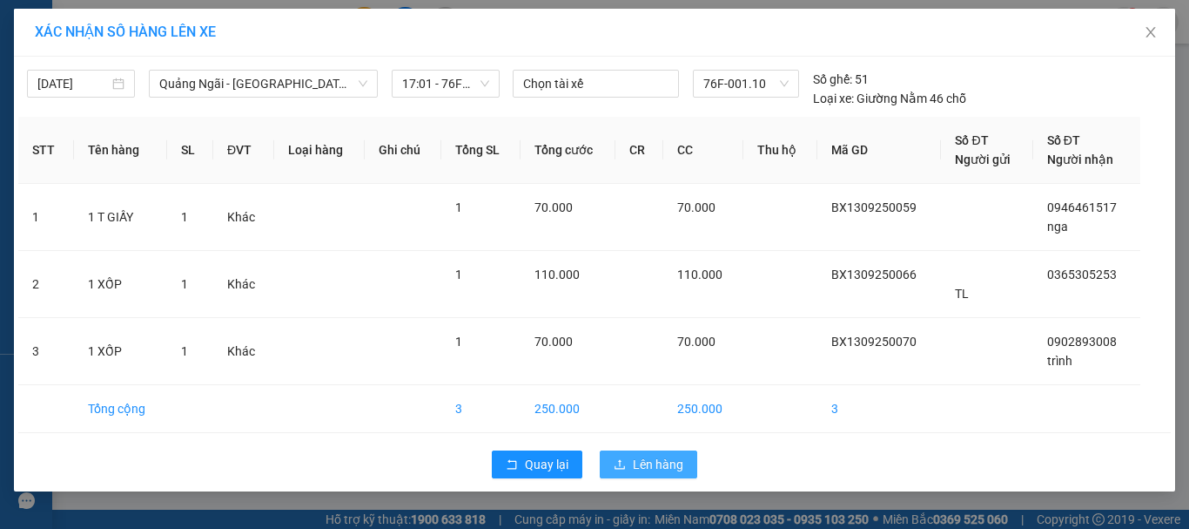
click at [634, 457] on span "Lên hàng" at bounding box center [658, 464] width 51 height 19
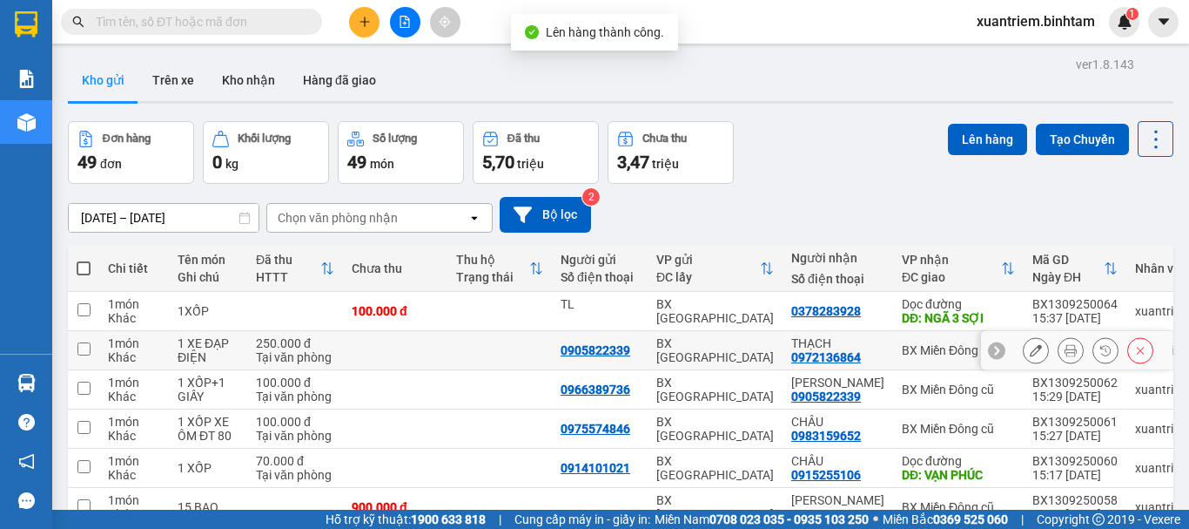
click at [357, 339] on td at bounding box center [395, 350] width 104 height 39
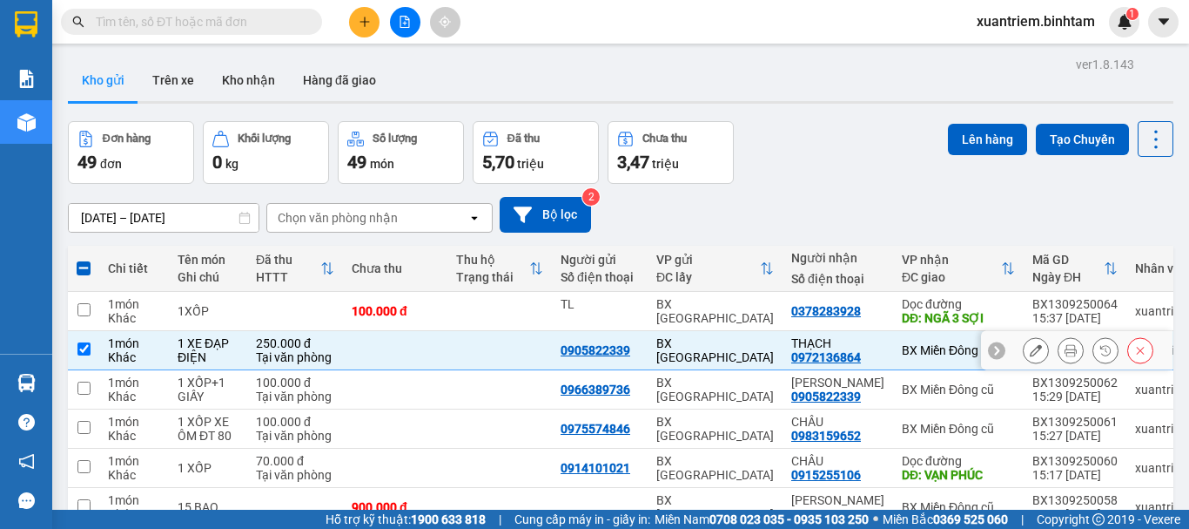
click at [307, 347] on div "250.000 đ" at bounding box center [295, 343] width 78 height 14
checkbox input "false"
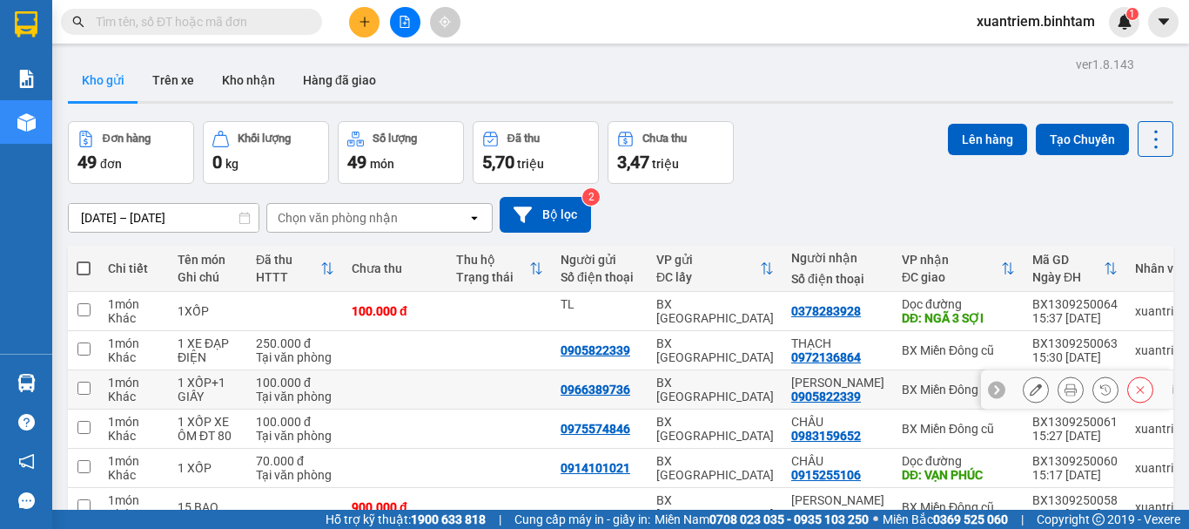
click at [311, 384] on div "100.000 đ" at bounding box center [295, 382] width 78 height 14
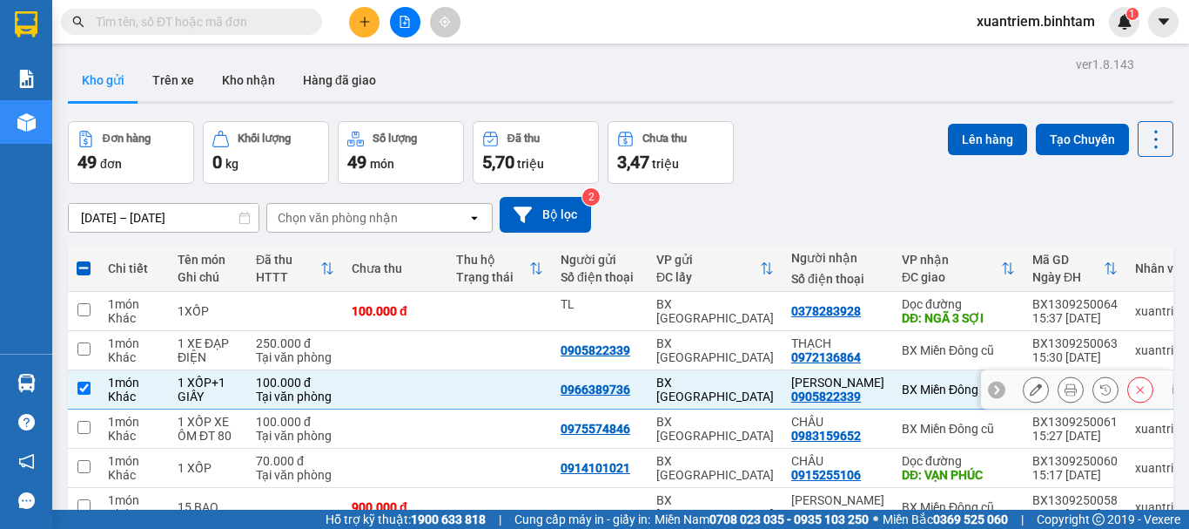
click at [313, 407] on td "100.000 đ Tại văn phòng" at bounding box center [295, 389] width 96 height 39
checkbox input "false"
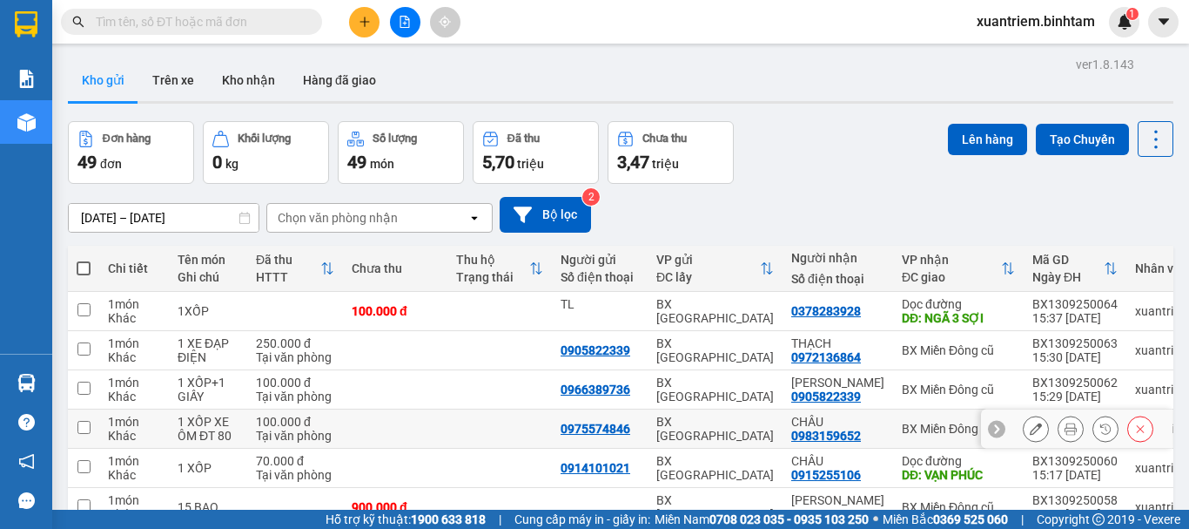
scroll to position [87, 0]
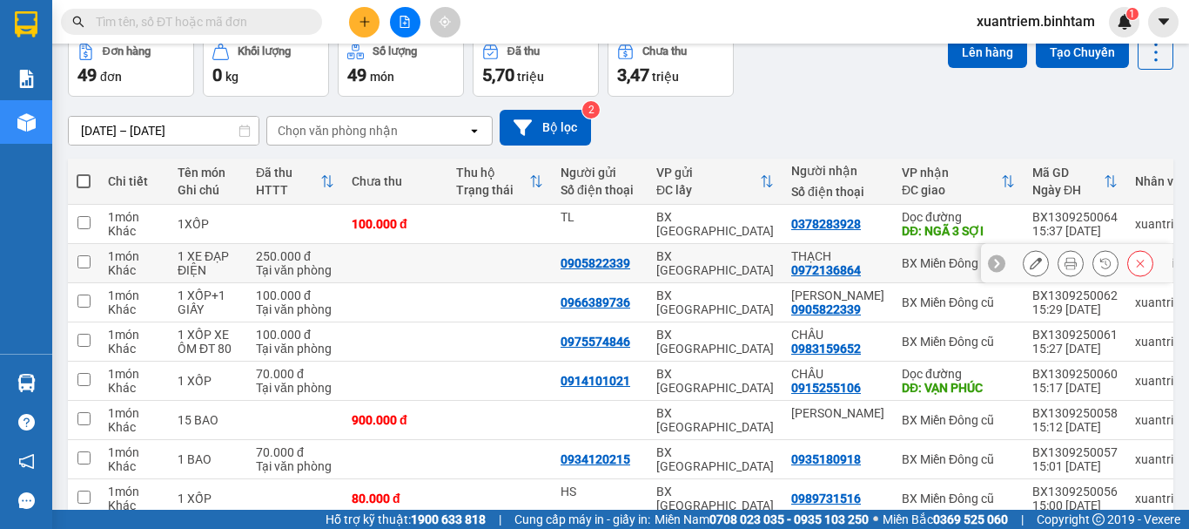
click at [409, 261] on td at bounding box center [395, 263] width 104 height 39
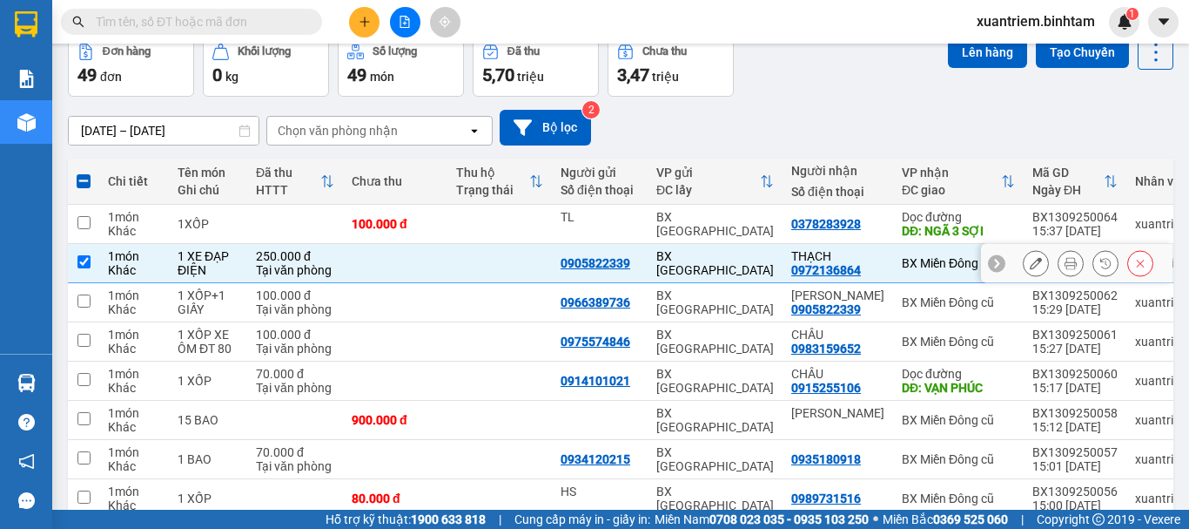
click at [360, 269] on td at bounding box center [395, 263] width 104 height 39
checkbox input "false"
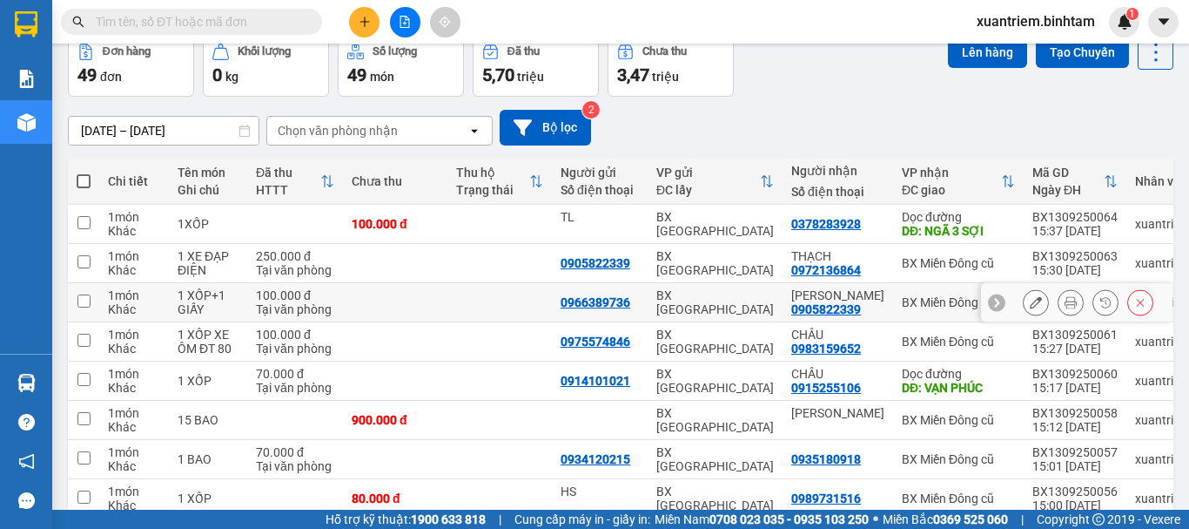
click at [349, 304] on td at bounding box center [395, 302] width 104 height 39
checkbox input "true"
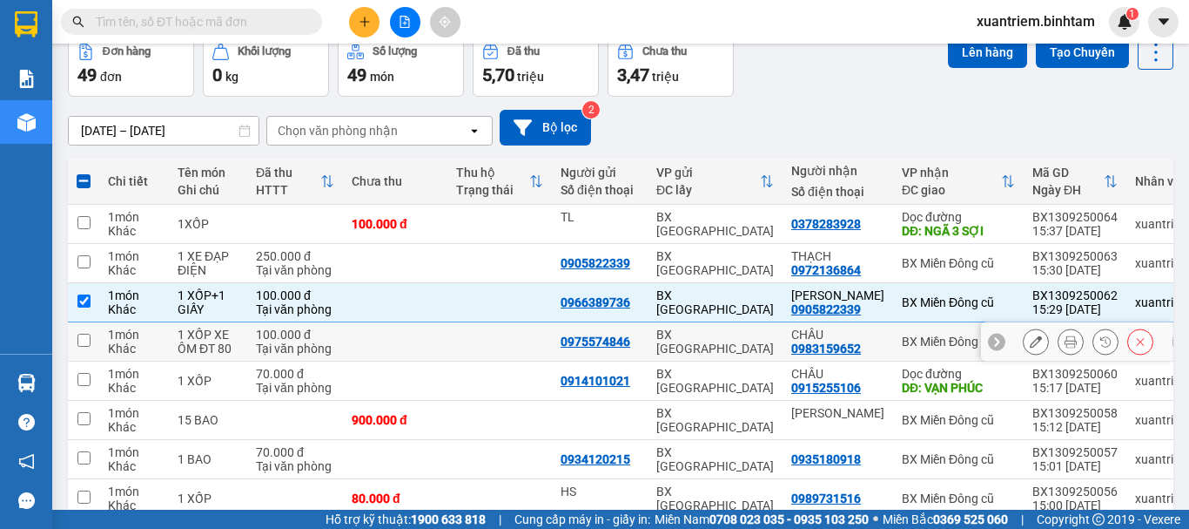
click at [341, 339] on td "100.000 đ Tại văn phòng" at bounding box center [295, 341] width 96 height 39
checkbox input "true"
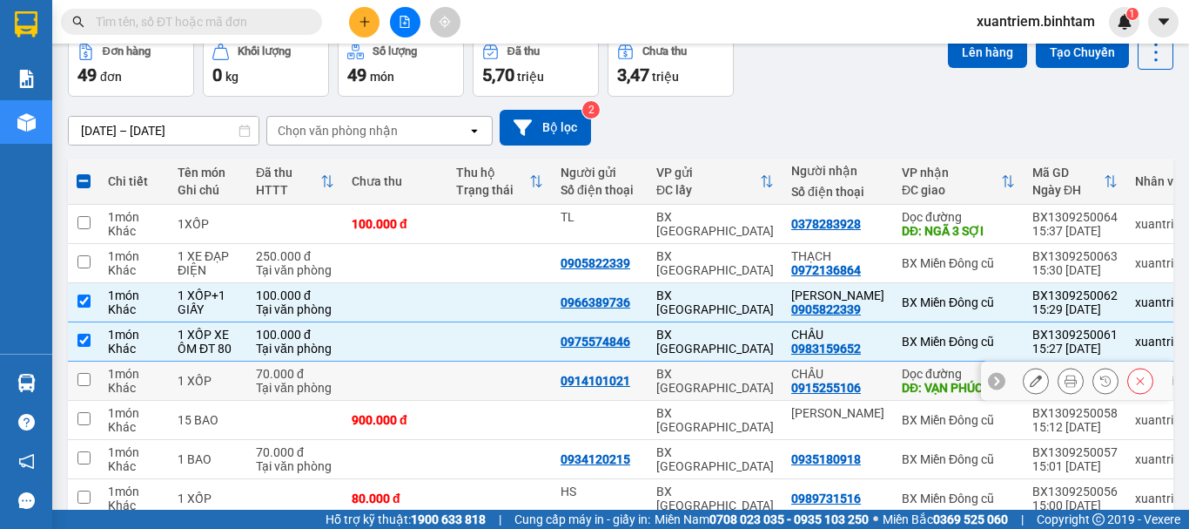
click at [350, 382] on td at bounding box center [395, 380] width 104 height 39
checkbox input "true"
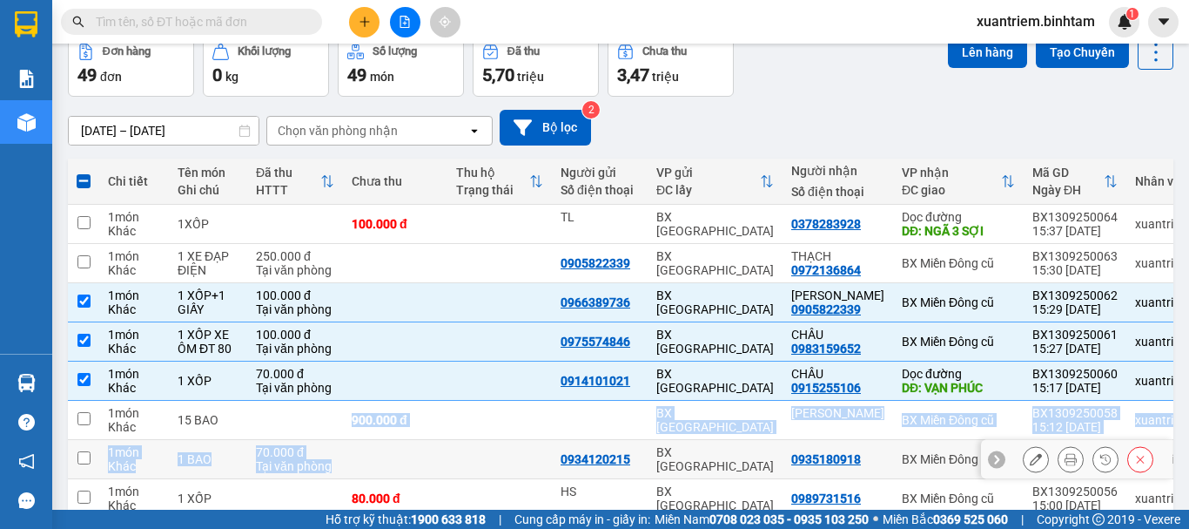
click at [347, 448] on tbody "1 món Khác 1XỐP 100.000 đ TL BX Quảng Ngãi 0378283928 Dọc đường DĐ: NGÃ 3 SỢI B…" at bounding box center [659, 401] width 1182 height 392
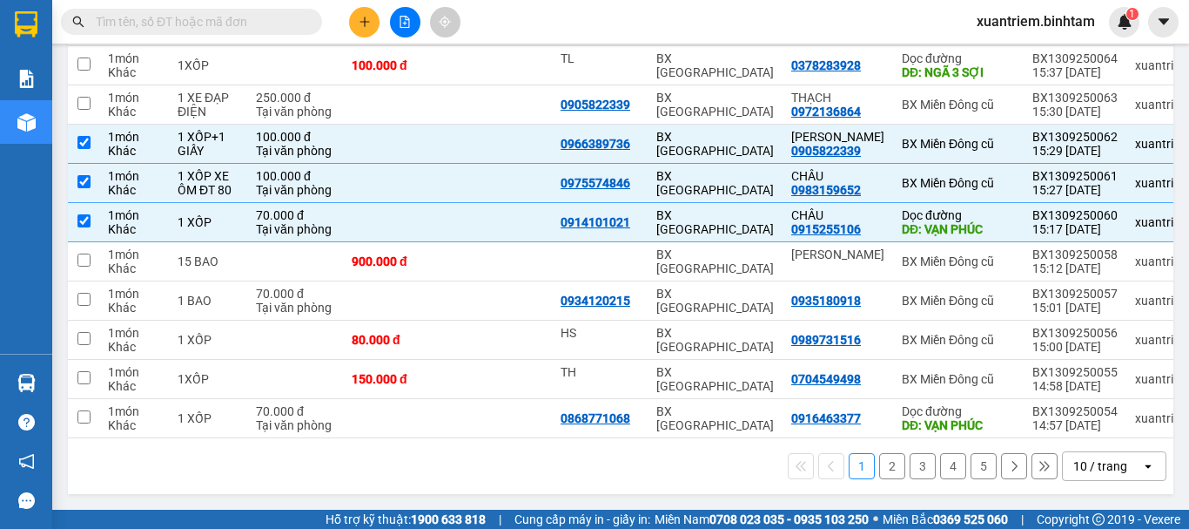
click at [321, 447] on div "1 2 3 4 5 10 / trang open" at bounding box center [621, 466] width 1106 height 56
click at [615, 339] on div "HS" at bounding box center [600, 340] width 78 height 28
checkbox input "true"
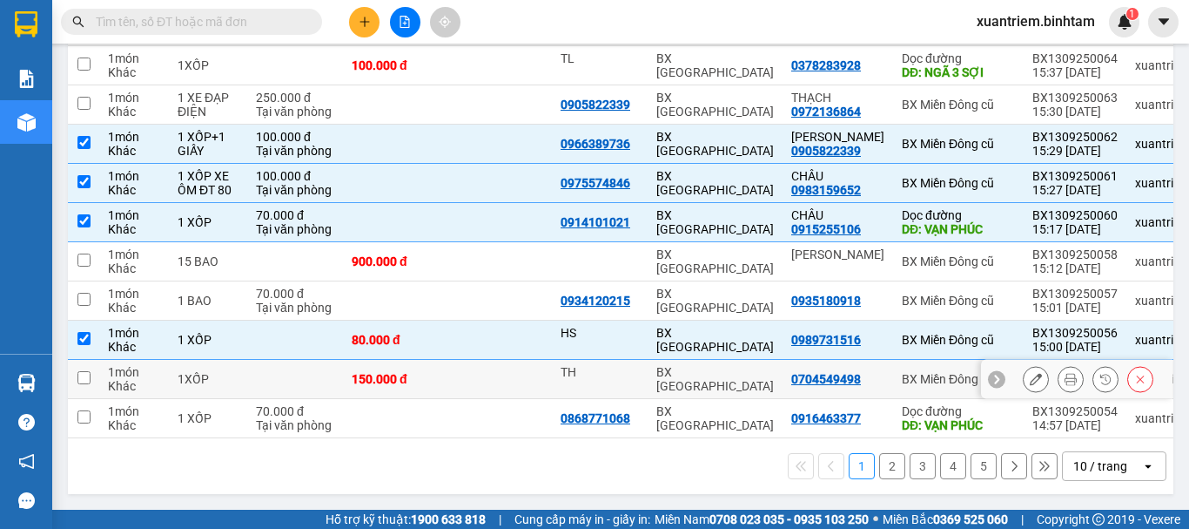
click at [592, 367] on div "TH" at bounding box center [600, 372] width 78 height 14
checkbox input "true"
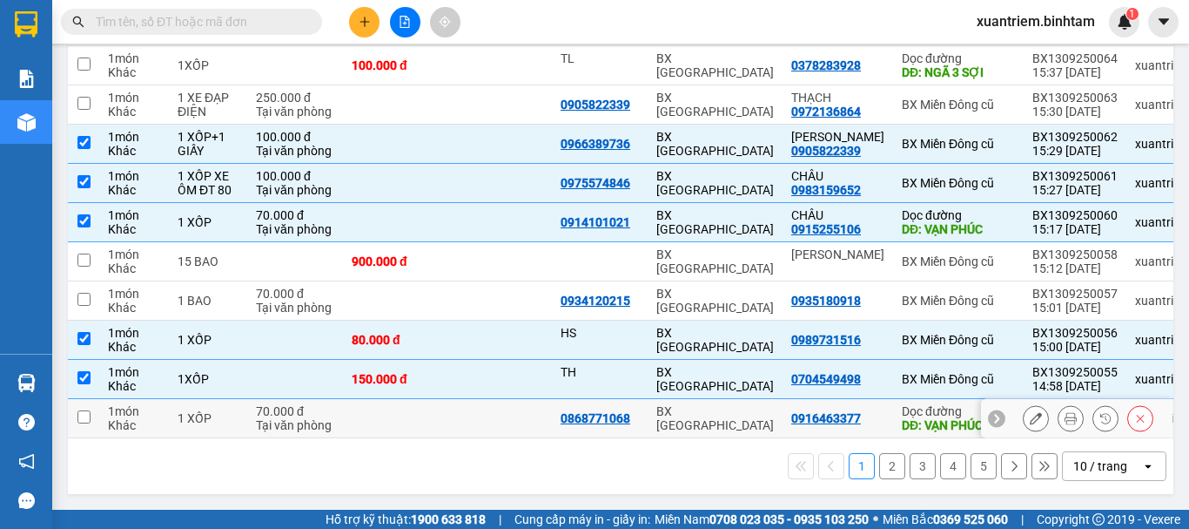
click at [570, 412] on div "0868771068" at bounding box center [596, 418] width 70 height 14
click at [358, 412] on td at bounding box center [395, 418] width 104 height 39
checkbox input "true"
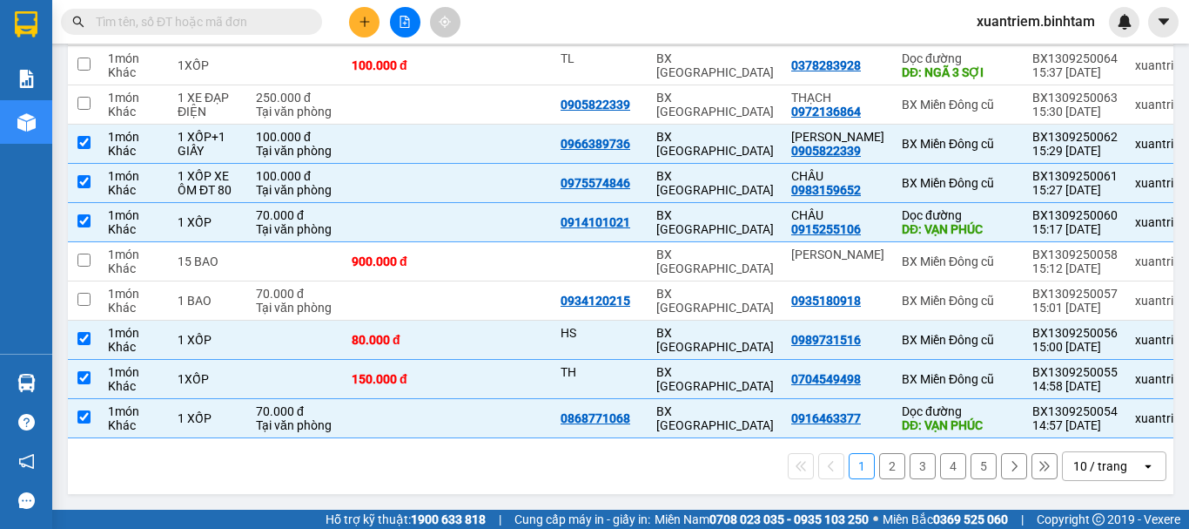
scroll to position [0, 0]
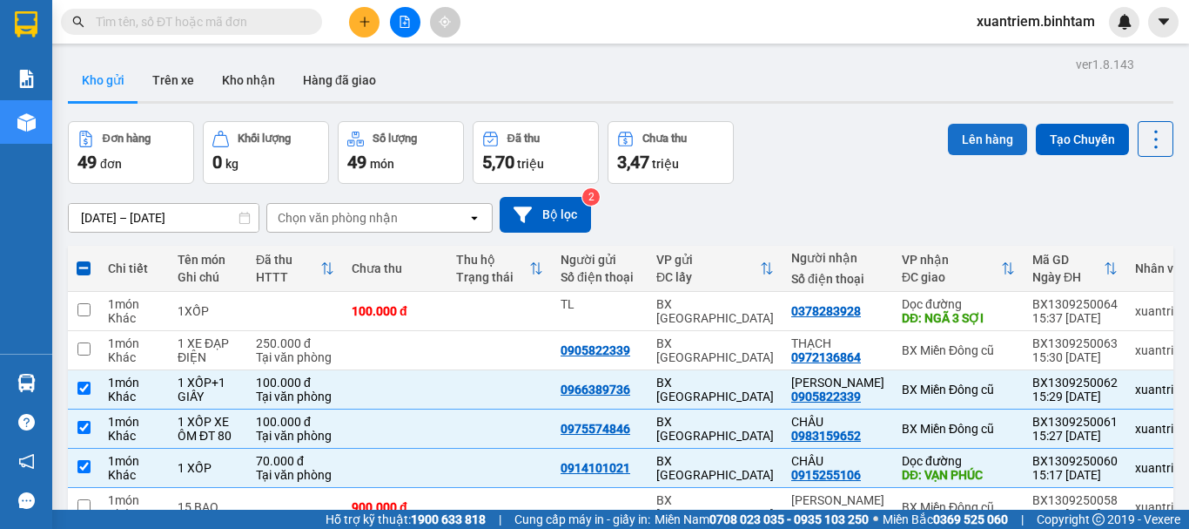
click at [970, 138] on button "Lên hàng" at bounding box center [987, 139] width 79 height 31
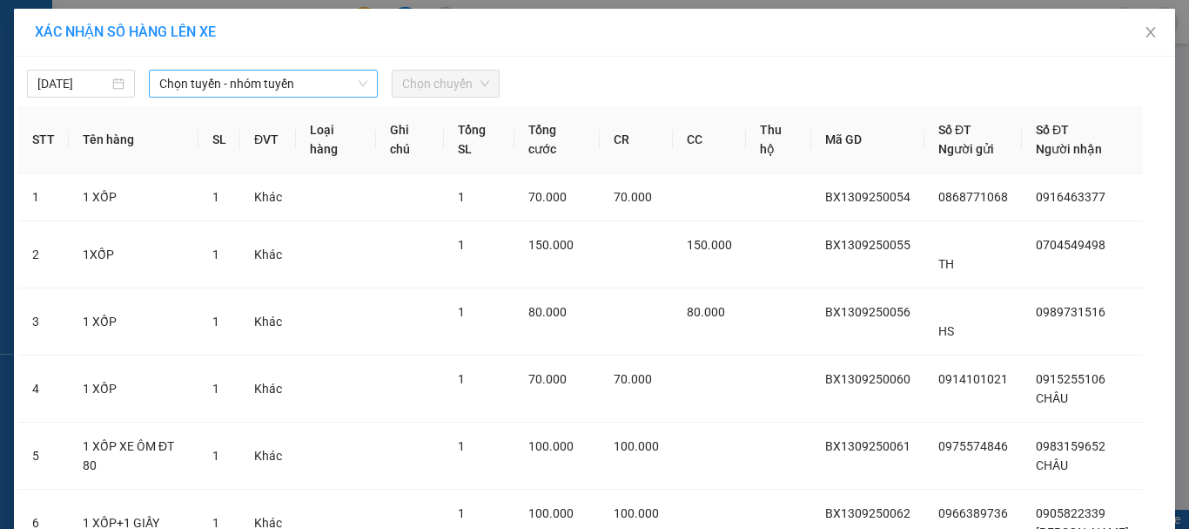
click at [234, 87] on span "Chọn tuyến - nhóm tuyến" at bounding box center [263, 84] width 208 height 26
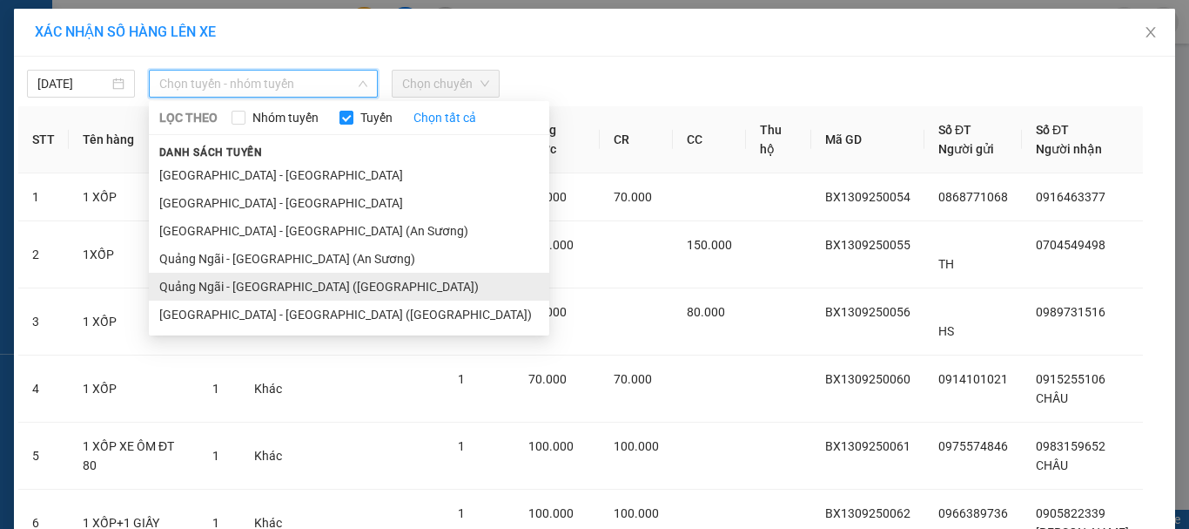
click at [314, 279] on li "Quảng Ngãi - Sài Gòn (Vạn Phúc)" at bounding box center [349, 287] width 401 height 28
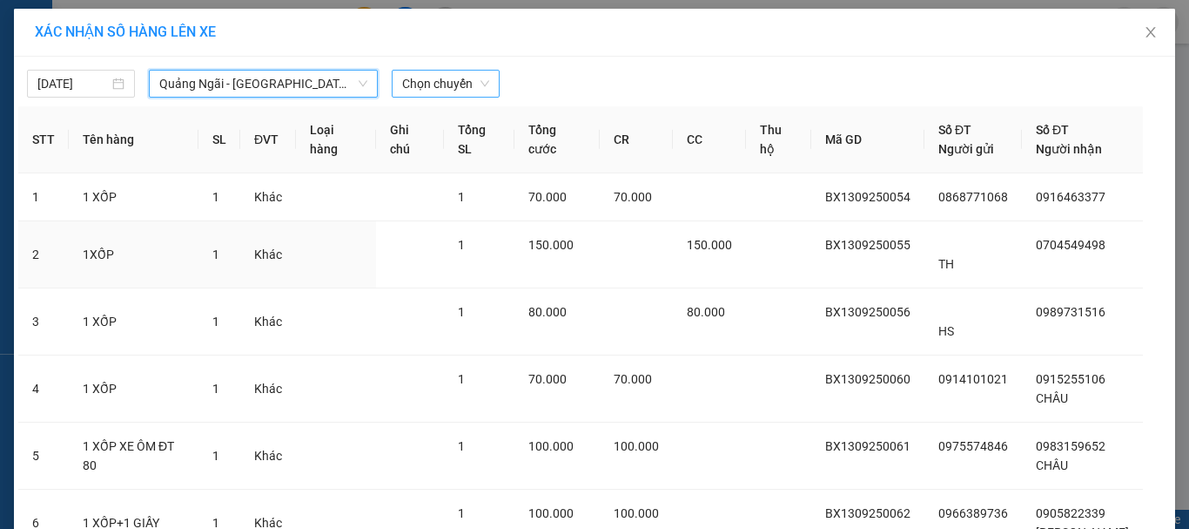
click at [469, 89] on span "Chọn chuyến" at bounding box center [445, 84] width 87 height 26
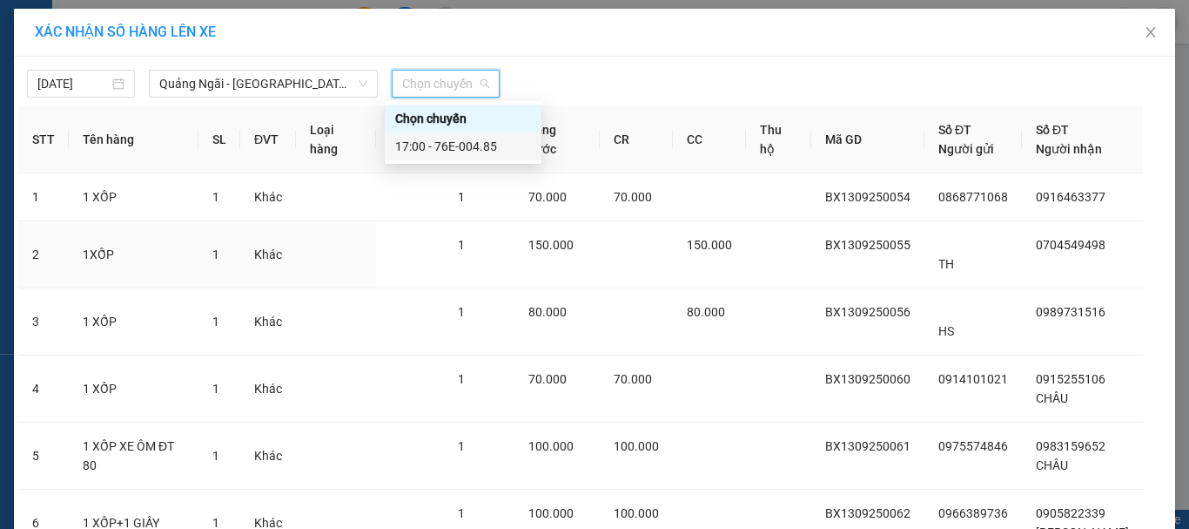
click at [474, 147] on div "17:00 - 76E-004.85" at bounding box center [463, 146] width 136 height 19
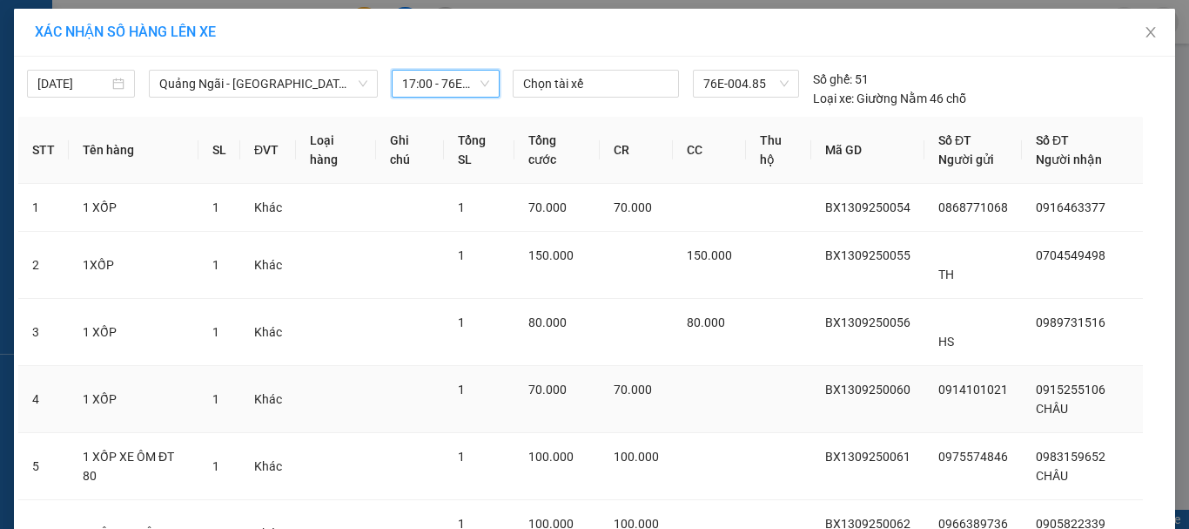
scroll to position [165, 0]
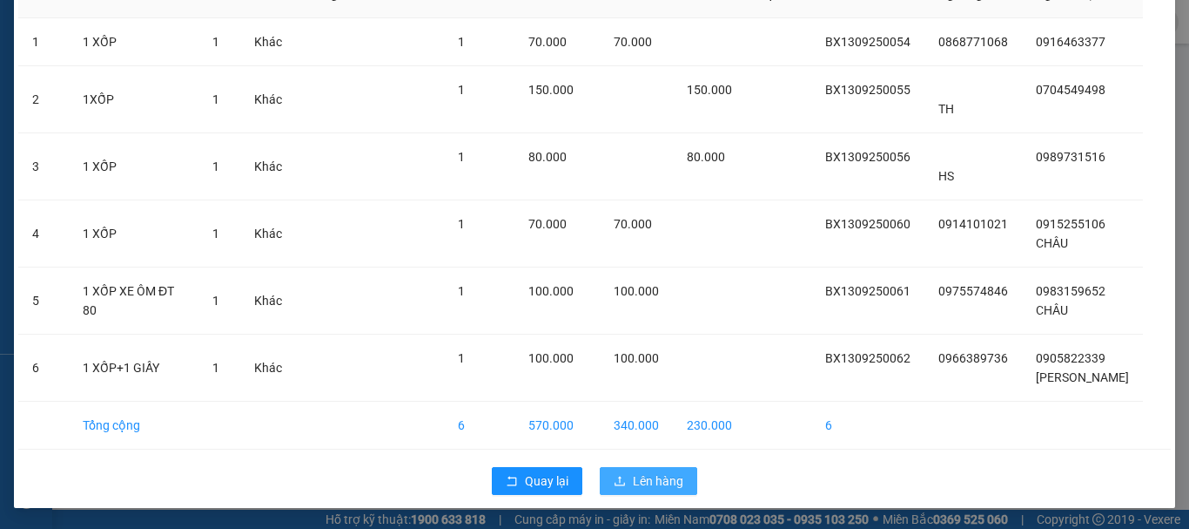
click at [637, 490] on button "Lên hàng" at bounding box center [649, 481] width 98 height 28
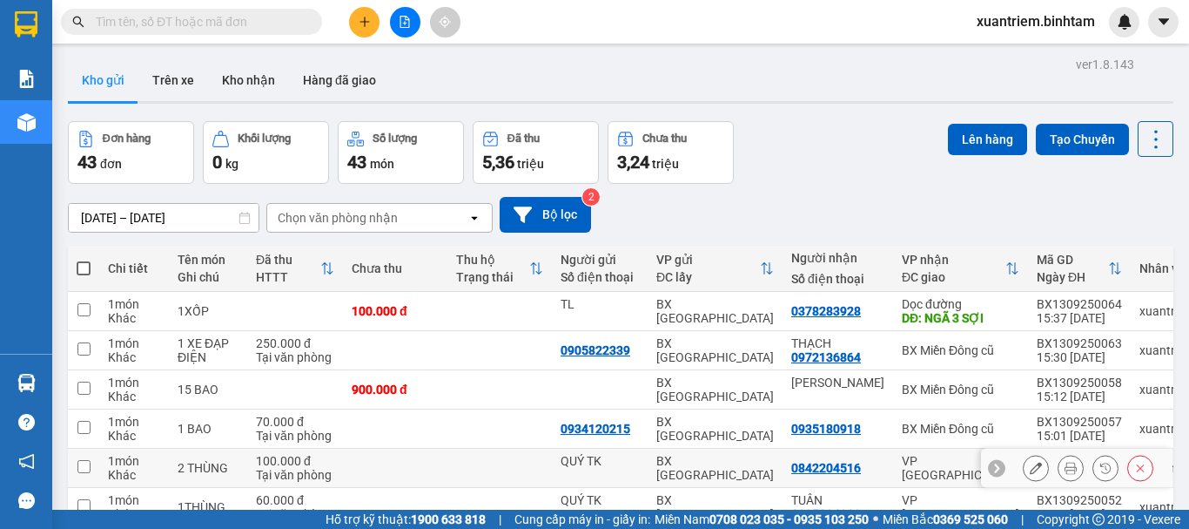
click at [386, 458] on td at bounding box center [395, 467] width 104 height 39
checkbox input "true"
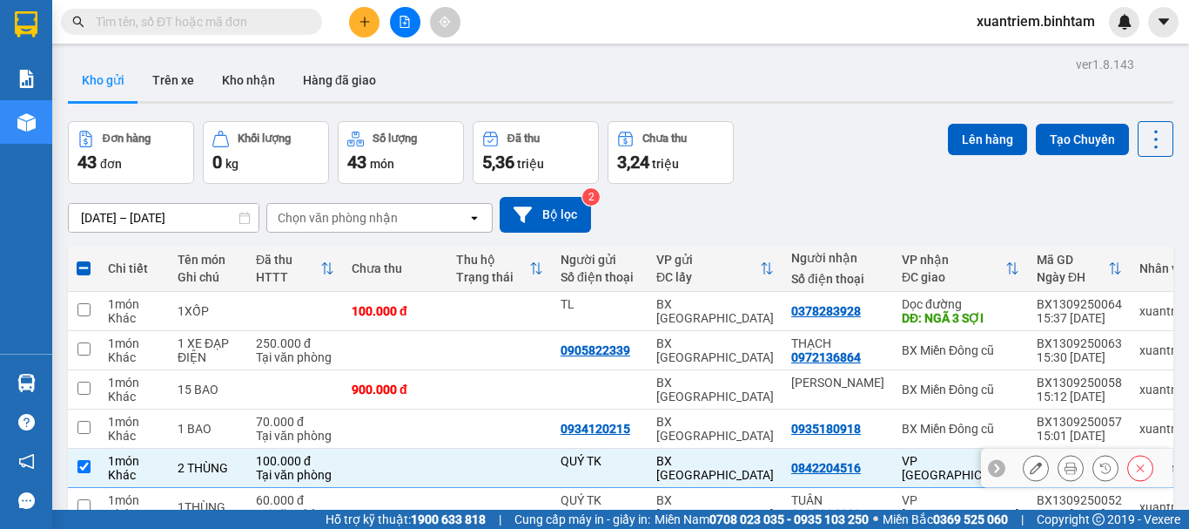
scroll to position [253, 0]
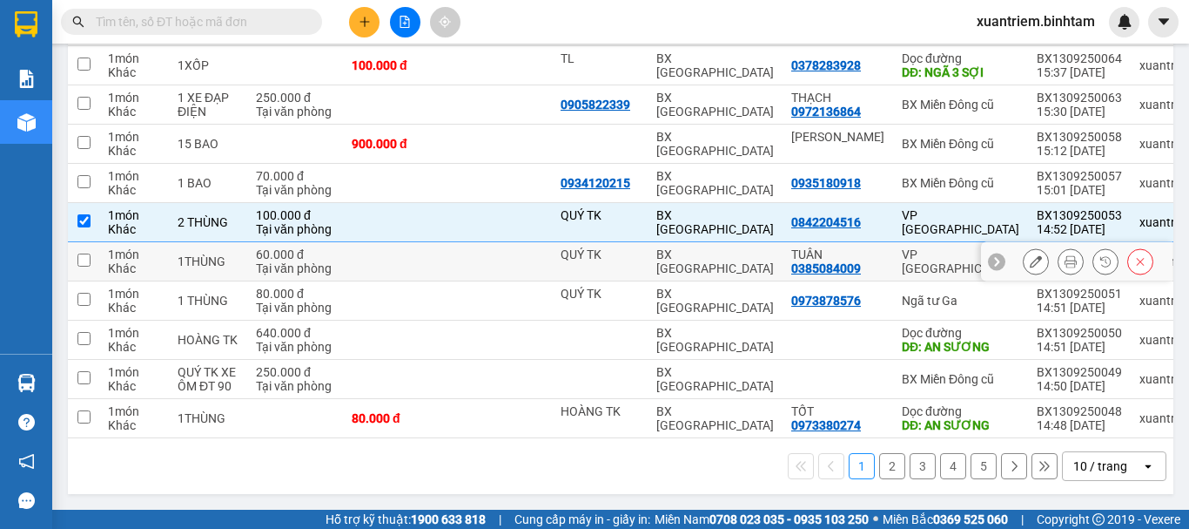
drag, startPoint x: 469, startPoint y: 247, endPoint x: 432, endPoint y: 280, distance: 50.0
click at [470, 247] on td at bounding box center [500, 261] width 104 height 39
checkbox input "true"
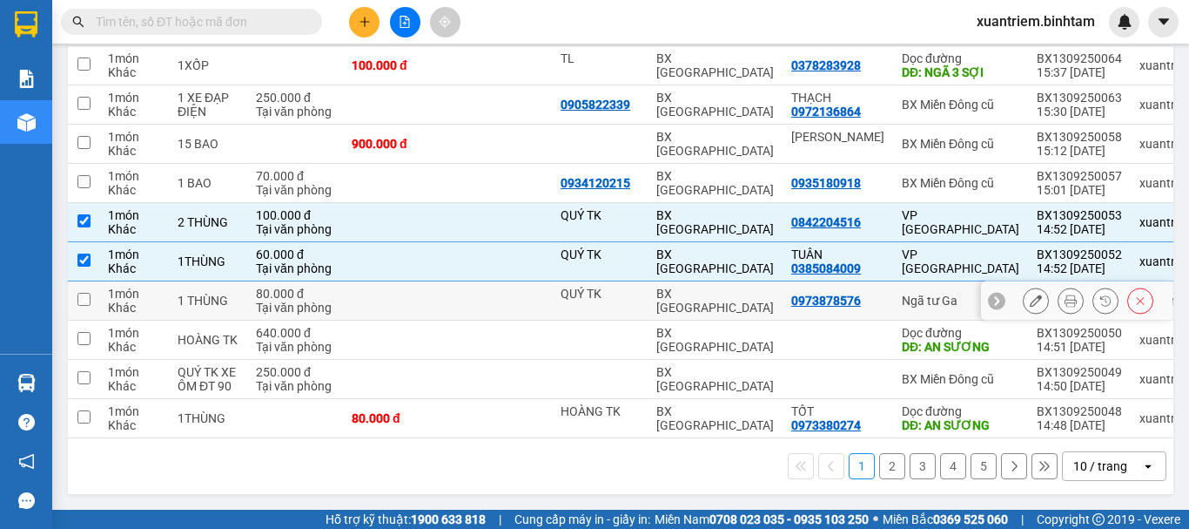
click at [424, 290] on td at bounding box center [395, 300] width 104 height 39
checkbox input "true"
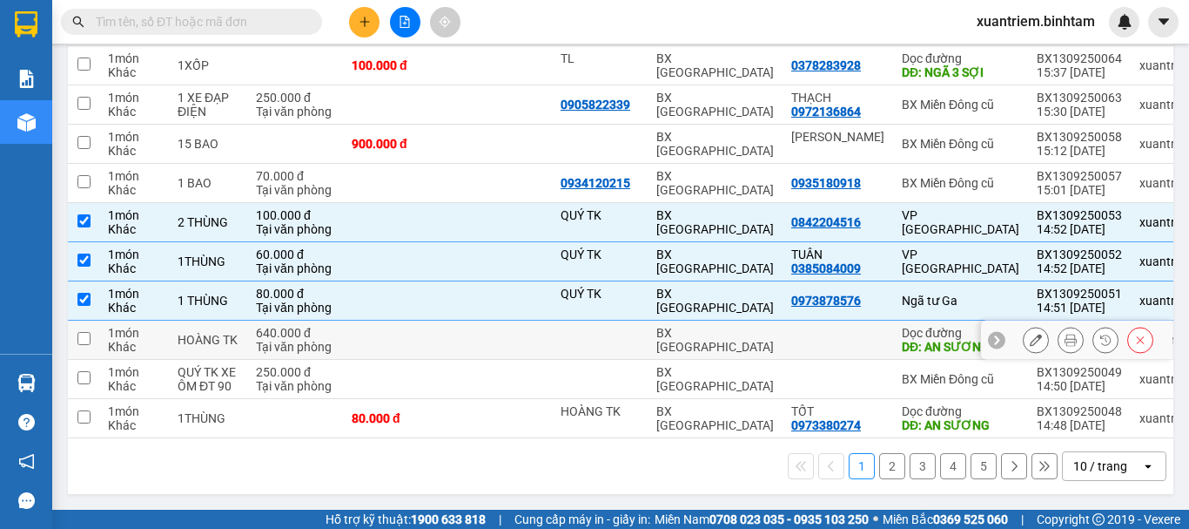
click at [421, 337] on td at bounding box center [395, 339] width 104 height 39
checkbox input "true"
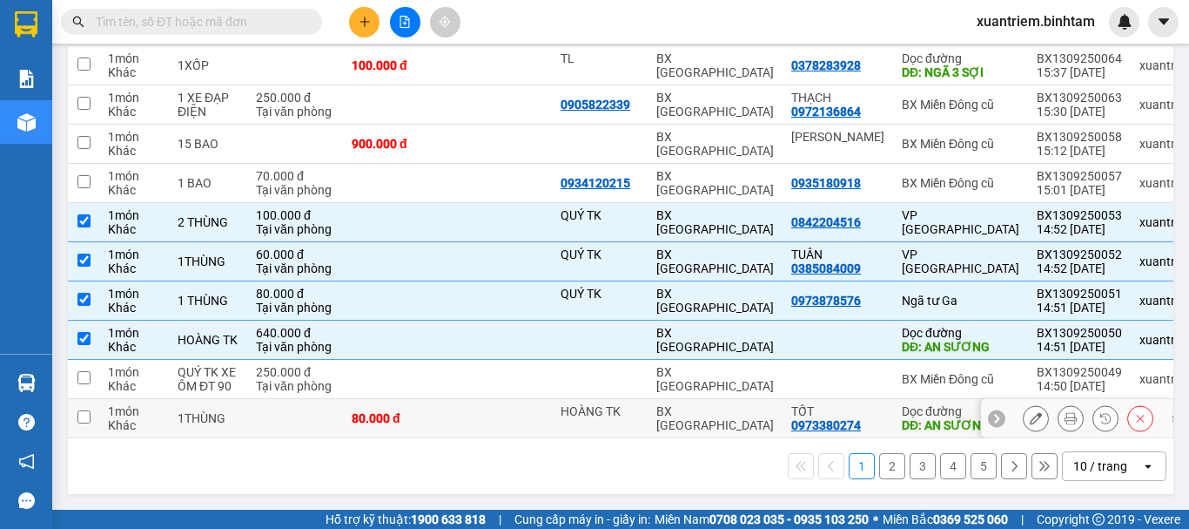
click at [426, 411] on div "80.000 đ" at bounding box center [395, 418] width 87 height 14
checkbox input "true"
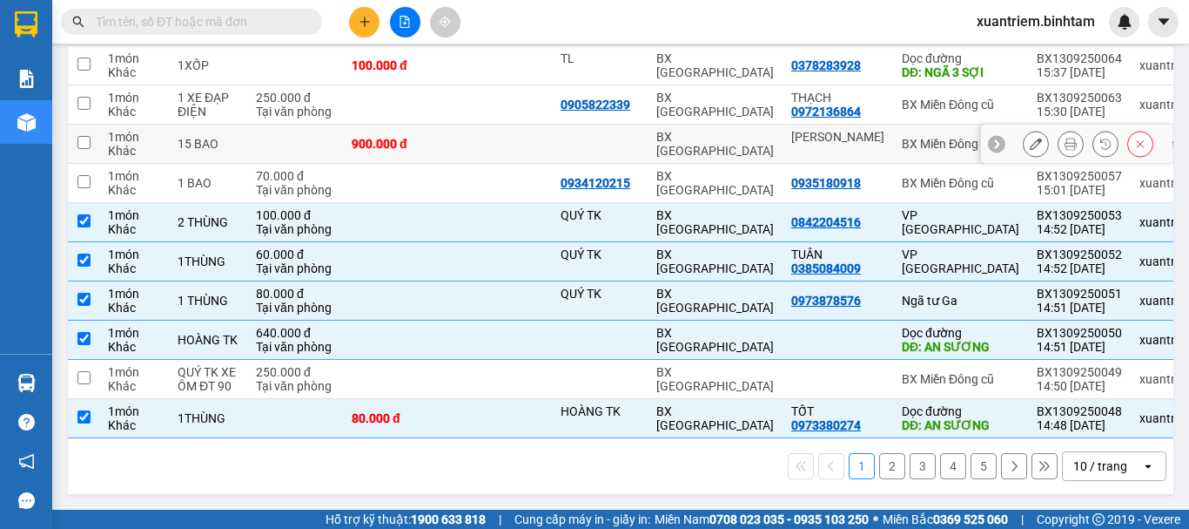
scroll to position [0, 0]
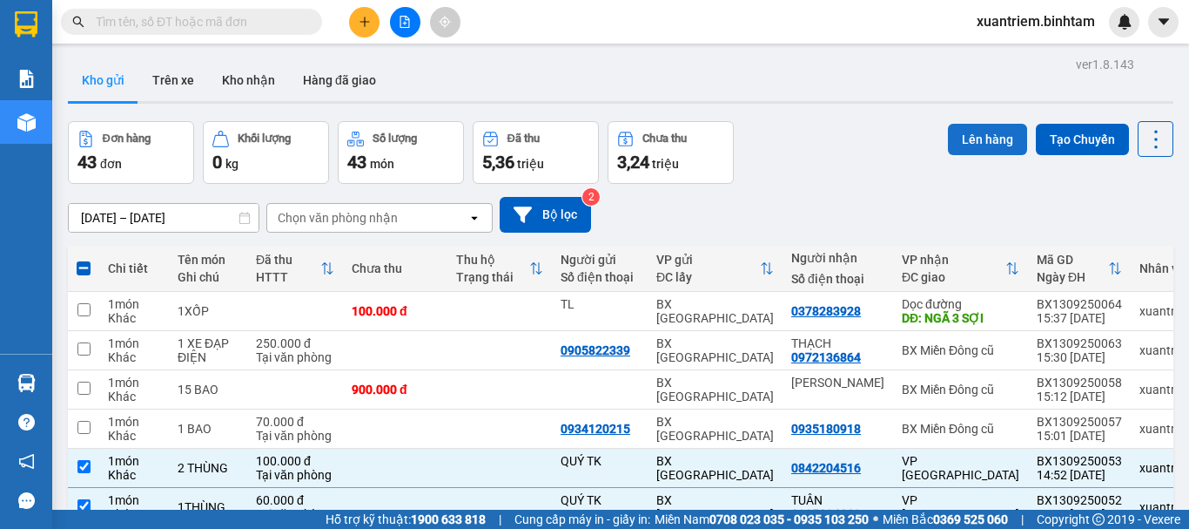
click at [966, 149] on button "Lên hàng" at bounding box center [987, 139] width 79 height 31
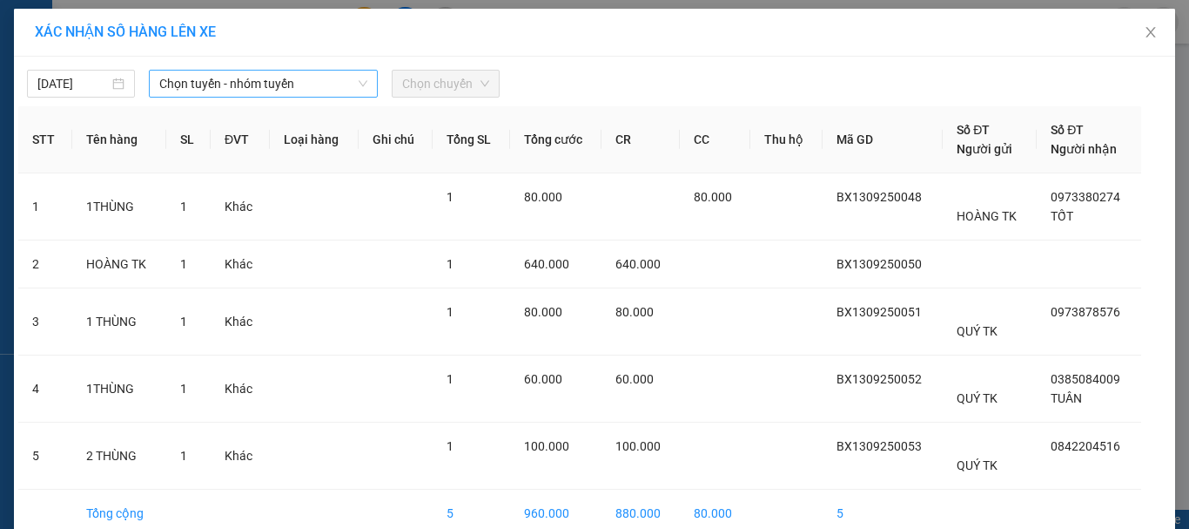
click at [335, 69] on div "13/09/2025 Chọn tuyến - nhóm tuyến Chọn chuyến" at bounding box center [594, 79] width 1153 height 37
click at [327, 88] on span "Chọn tuyến - nhóm tuyến" at bounding box center [263, 84] width 208 height 26
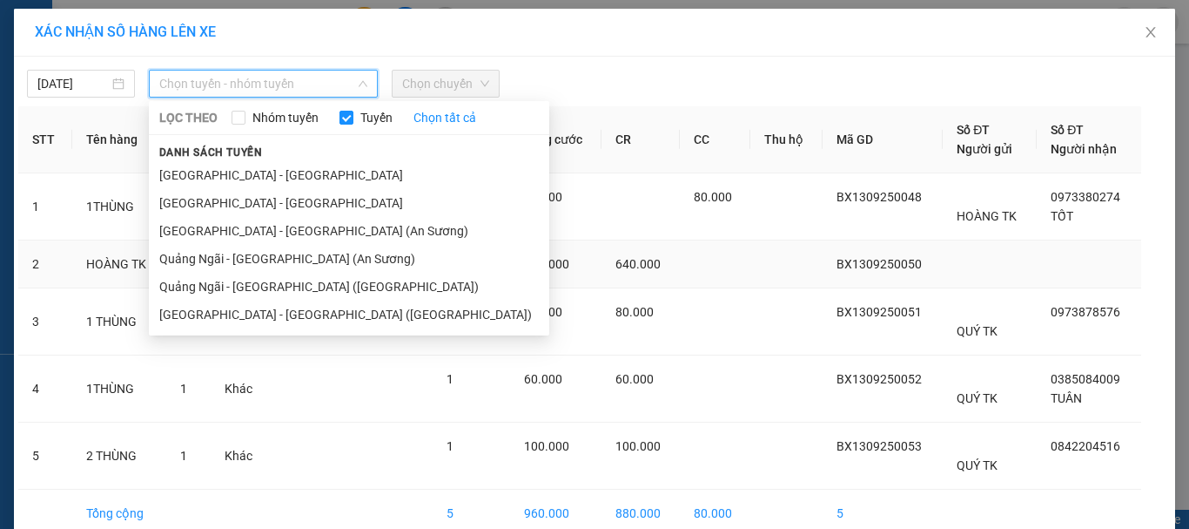
click at [298, 255] on li "Quảng Ngãi - Sài Gòn (An Sương)" at bounding box center [349, 259] width 401 height 28
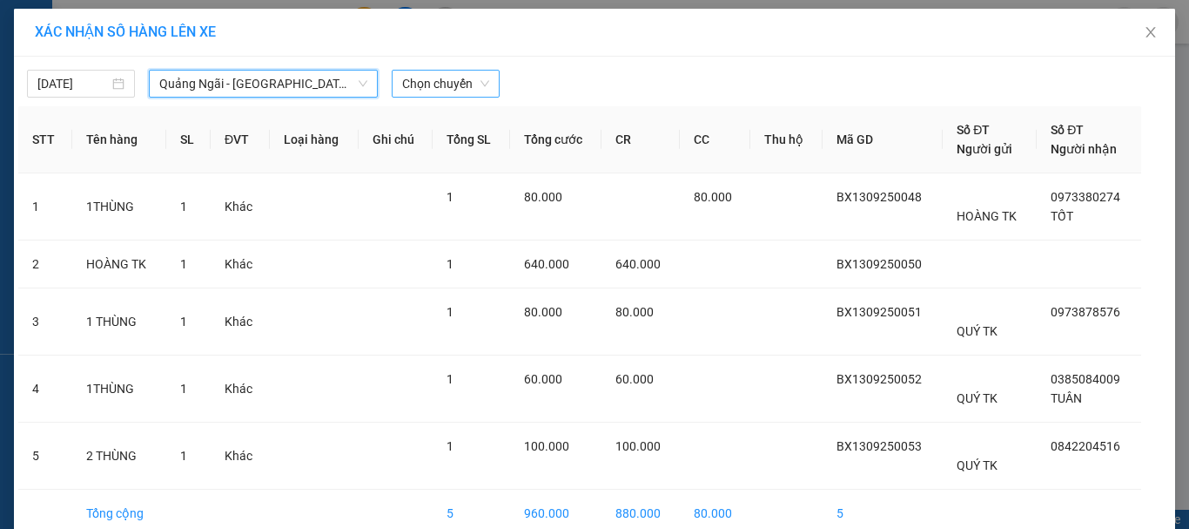
click at [441, 79] on span "Chọn chuyến" at bounding box center [445, 84] width 87 height 26
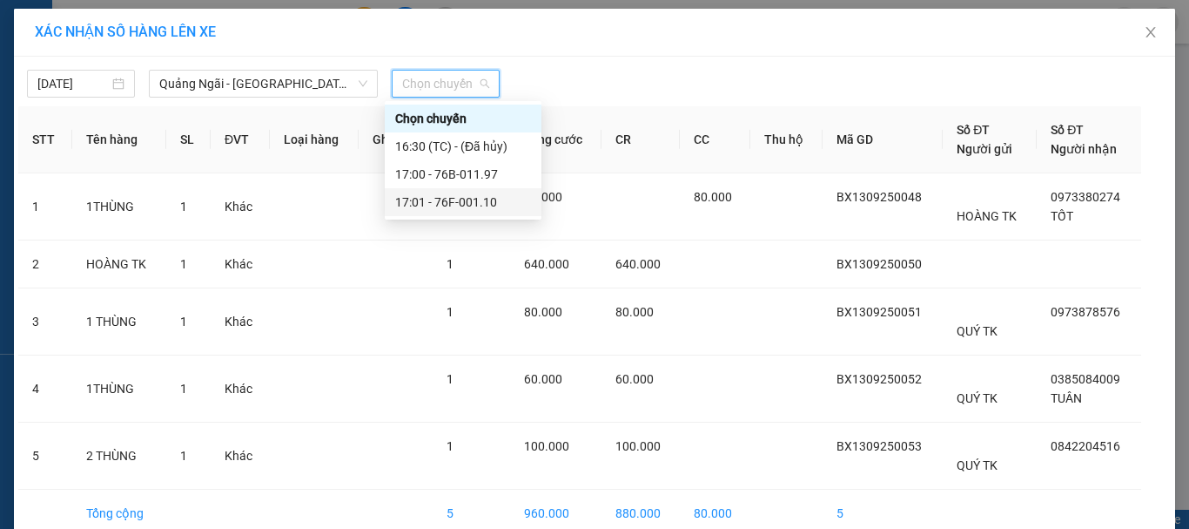
click at [506, 198] on div "17:01 - 76F-001.10" at bounding box center [463, 201] width 136 height 19
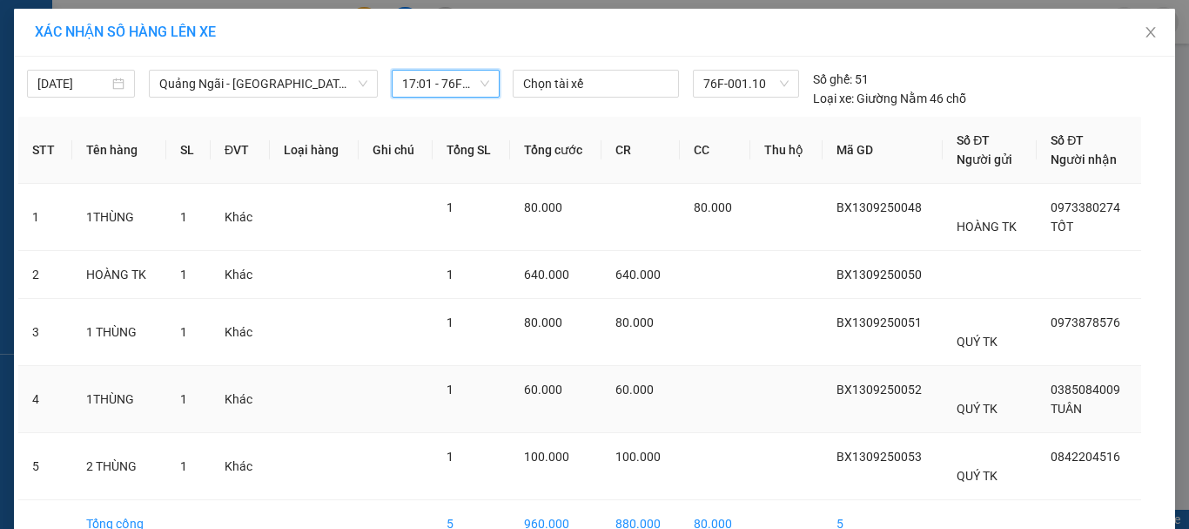
scroll to position [98, 0]
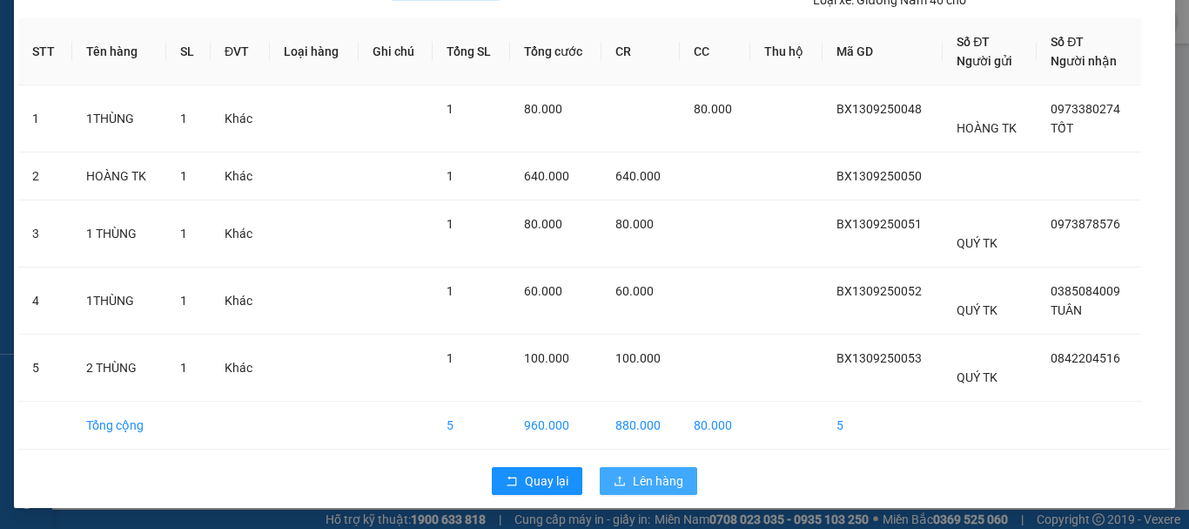
click at [645, 472] on span "Lên hàng" at bounding box center [658, 480] width 51 height 19
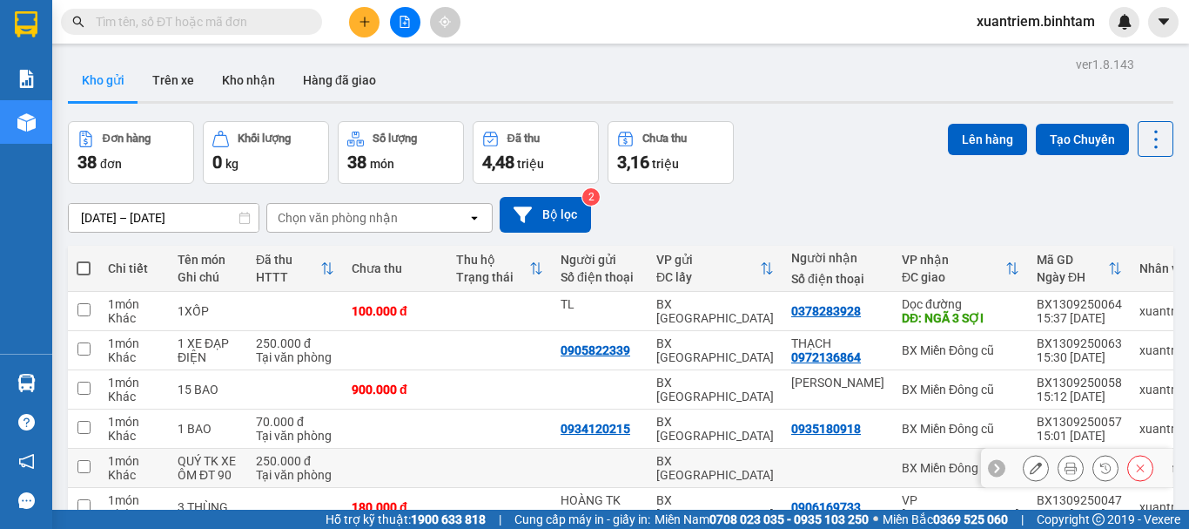
scroll to position [87, 0]
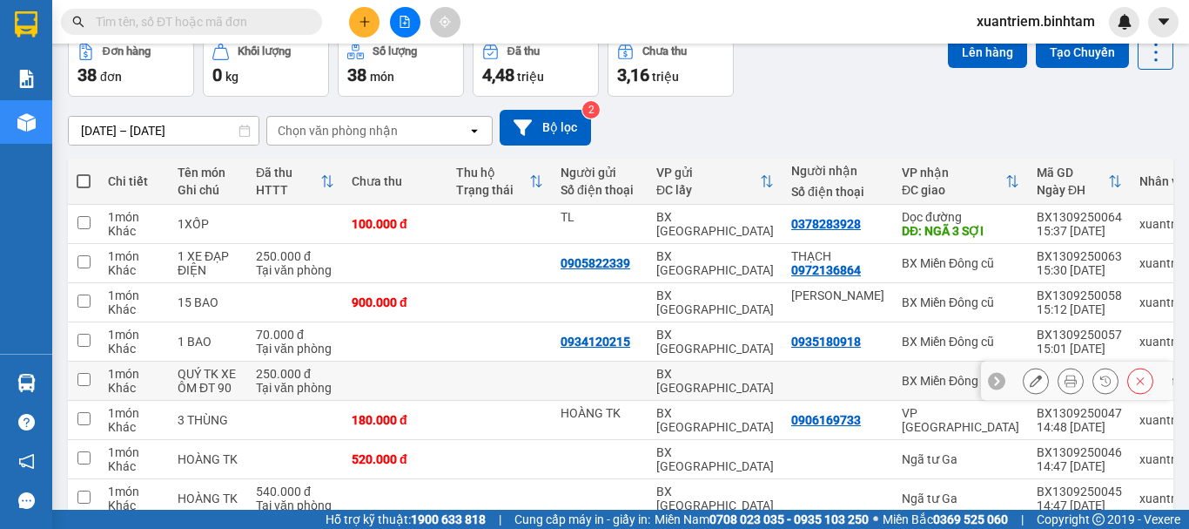
click at [369, 382] on td at bounding box center [395, 380] width 104 height 39
checkbox input "true"
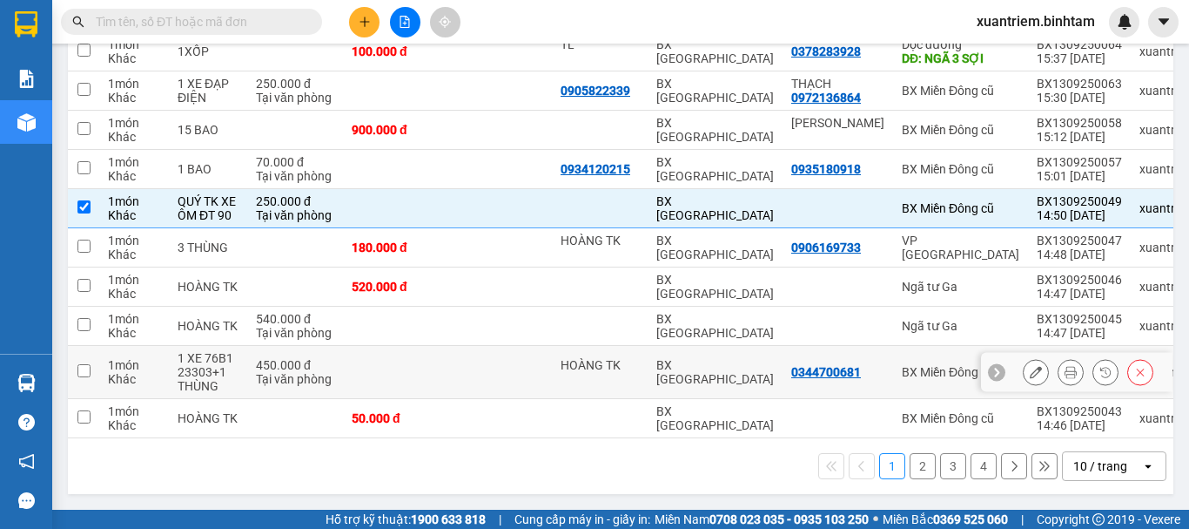
scroll to position [266, 0]
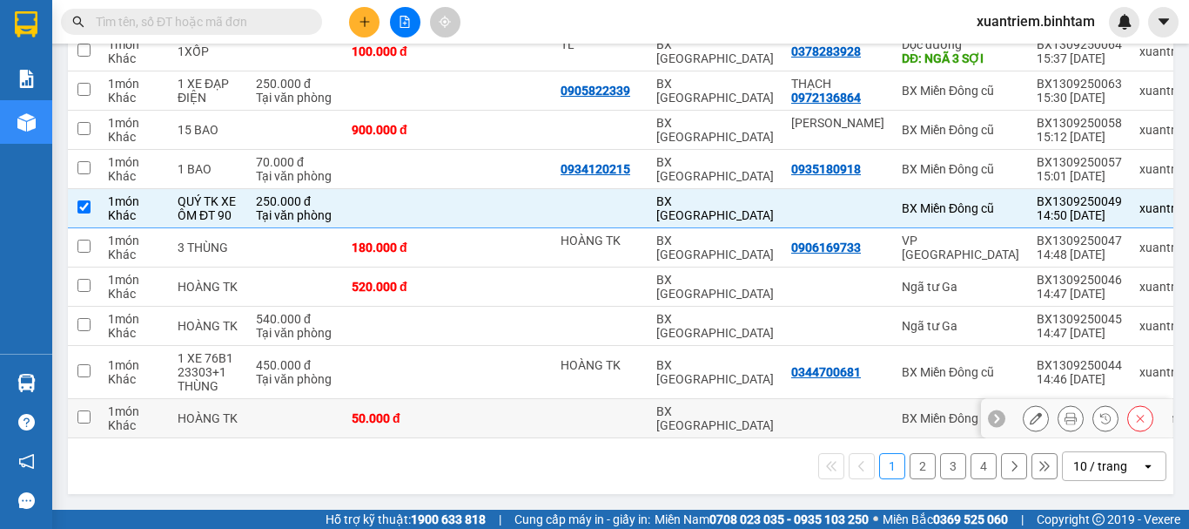
click at [416, 411] on div "50.000 đ" at bounding box center [395, 418] width 87 height 14
checkbox input "true"
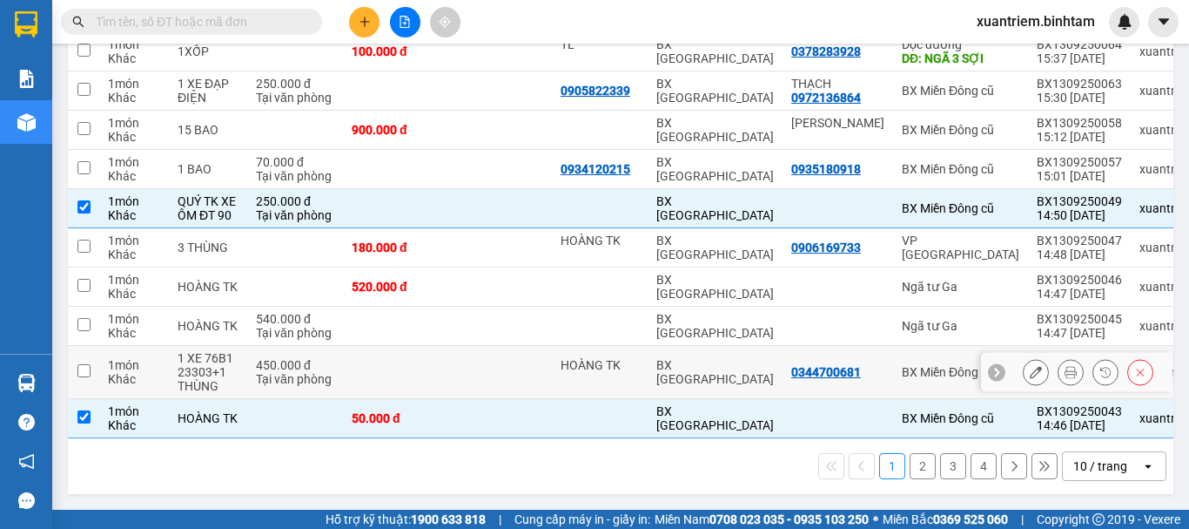
scroll to position [0, 0]
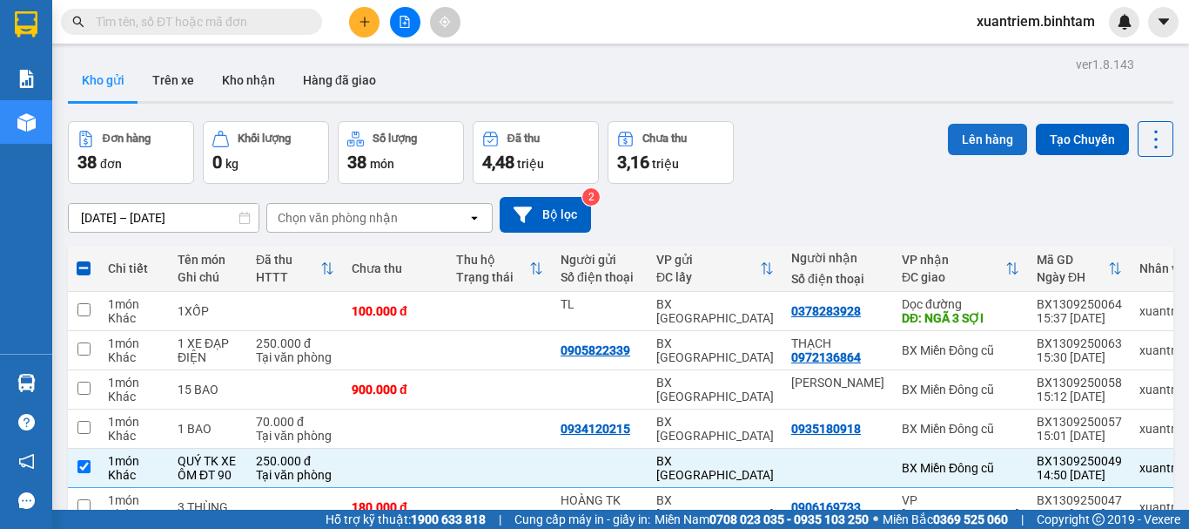
click at [975, 137] on button "Lên hàng" at bounding box center [987, 139] width 79 height 31
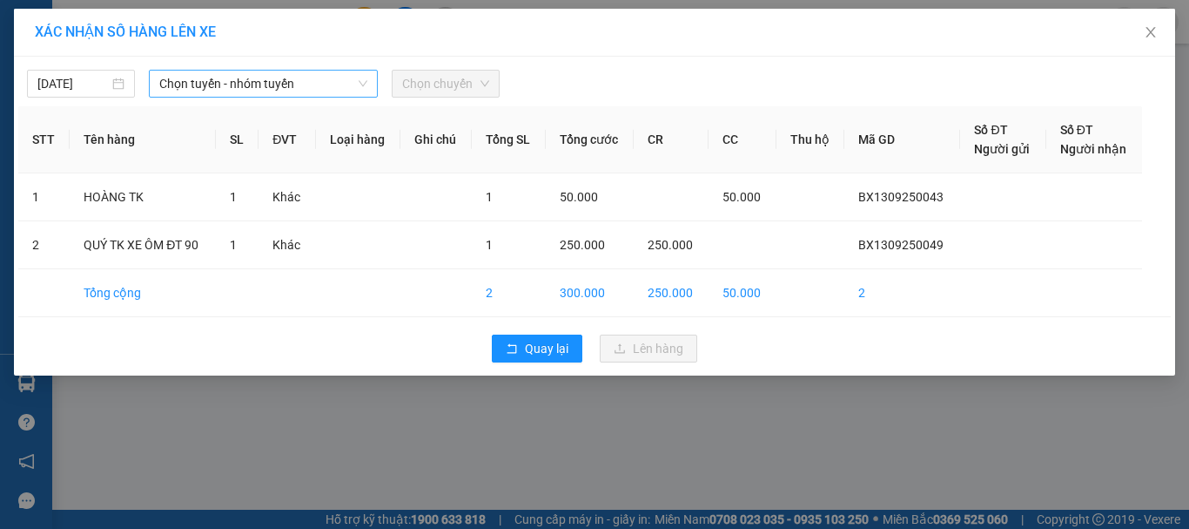
click at [345, 91] on span "Chọn tuyến - nhóm tuyến" at bounding box center [263, 84] width 208 height 26
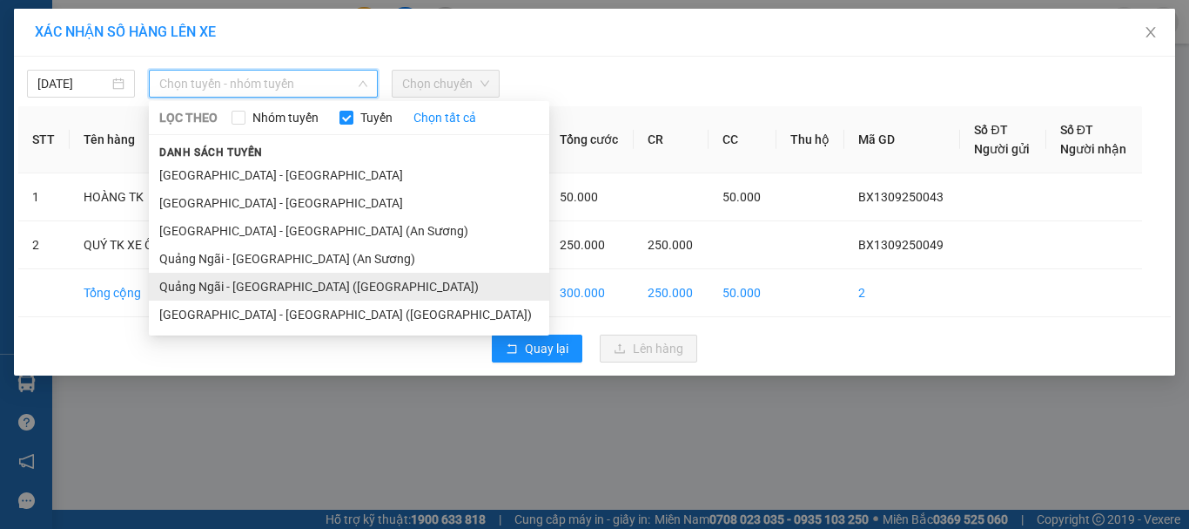
click at [301, 290] on li "Quảng Ngãi - Sài Gòn (Vạn Phúc)" at bounding box center [349, 287] width 401 height 28
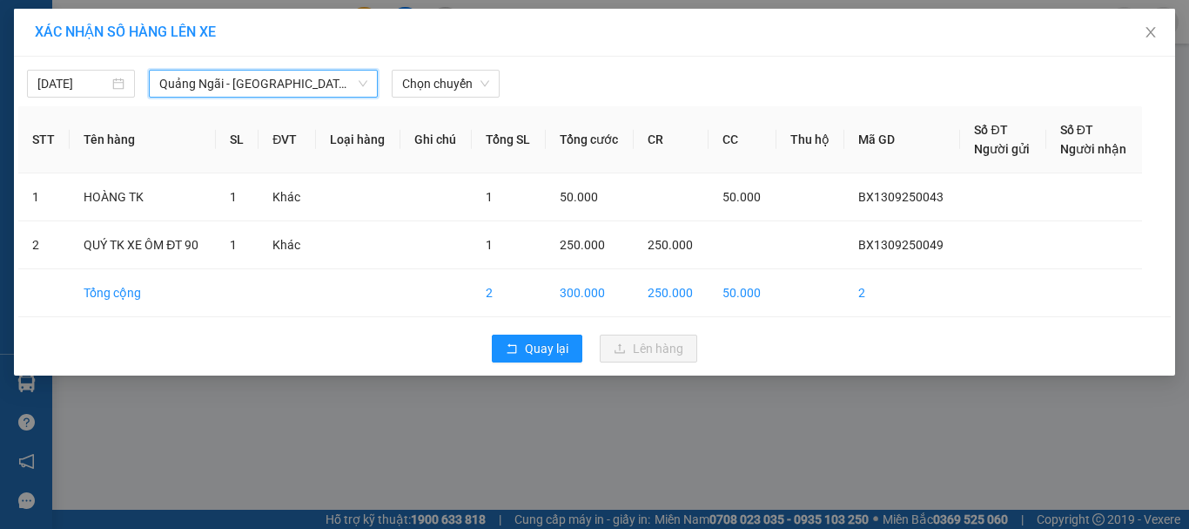
click at [482, 66] on div "13/09/2025 Quảng Ngãi - Sài Gòn (Vạn Phúc) Quảng Ngãi - Sài Gòn (Vạn Phúc) LỌC …" at bounding box center [594, 79] width 1153 height 37
click at [462, 82] on span "Chọn chuyến" at bounding box center [445, 84] width 87 height 26
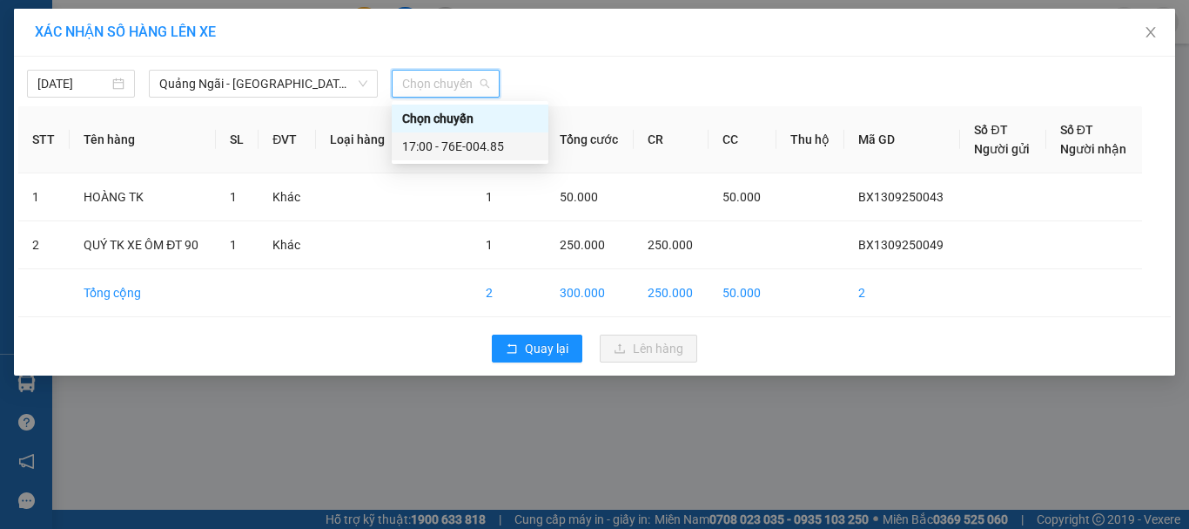
click at [475, 138] on div "17:00 - 76E-004.85" at bounding box center [470, 146] width 136 height 19
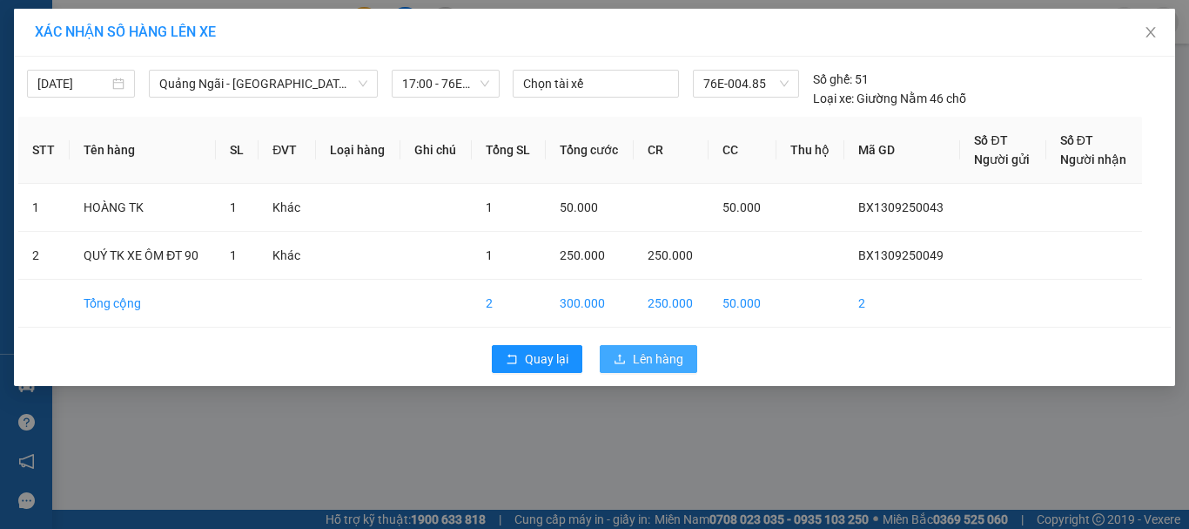
click at [621, 348] on button "Lên hàng" at bounding box center [649, 359] width 98 height 28
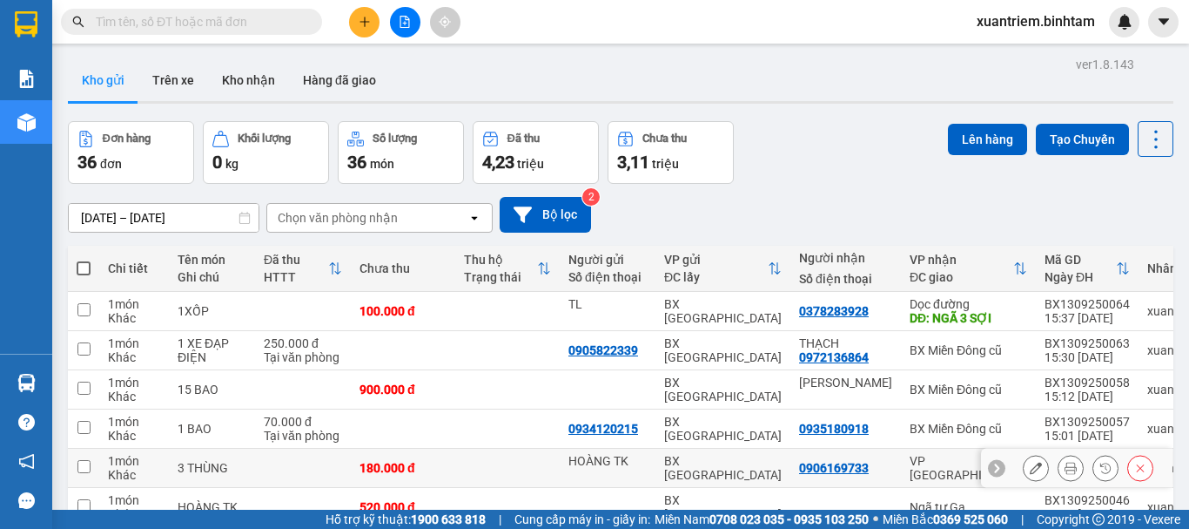
scroll to position [174, 0]
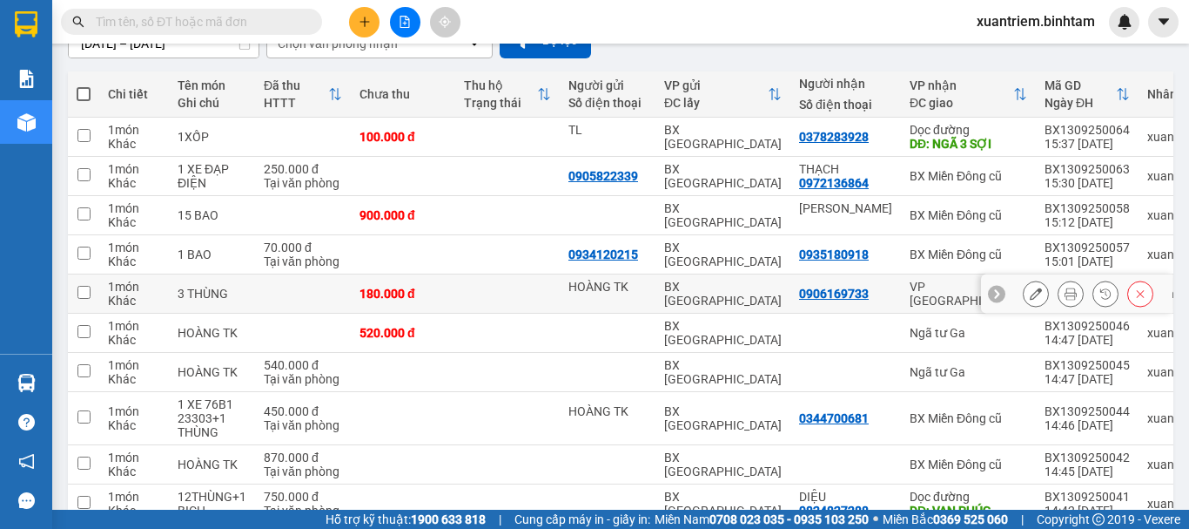
click at [542, 283] on td at bounding box center [507, 293] width 104 height 39
checkbox input "true"
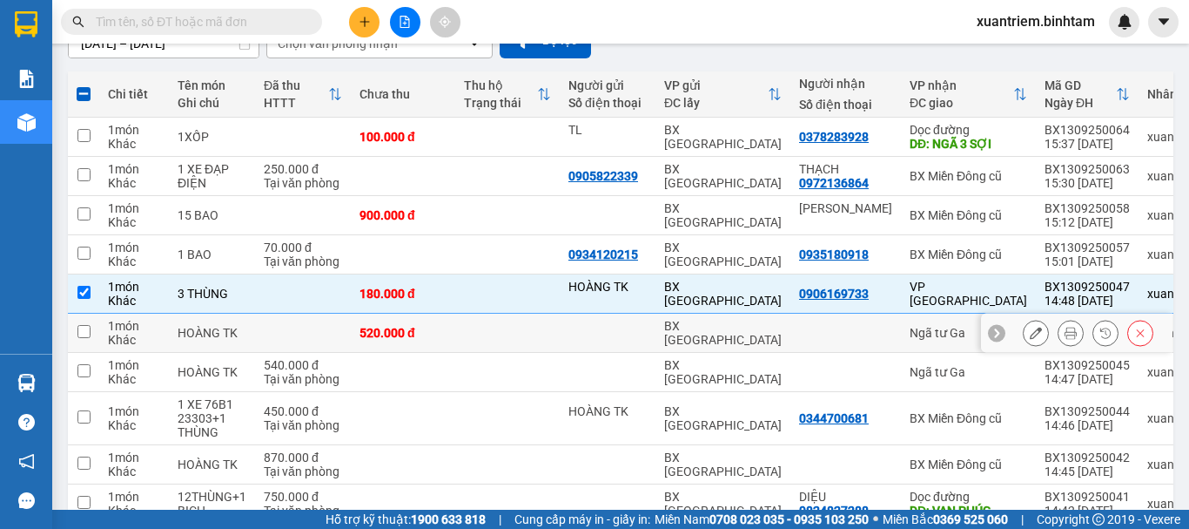
click at [511, 327] on td at bounding box center [507, 332] width 104 height 39
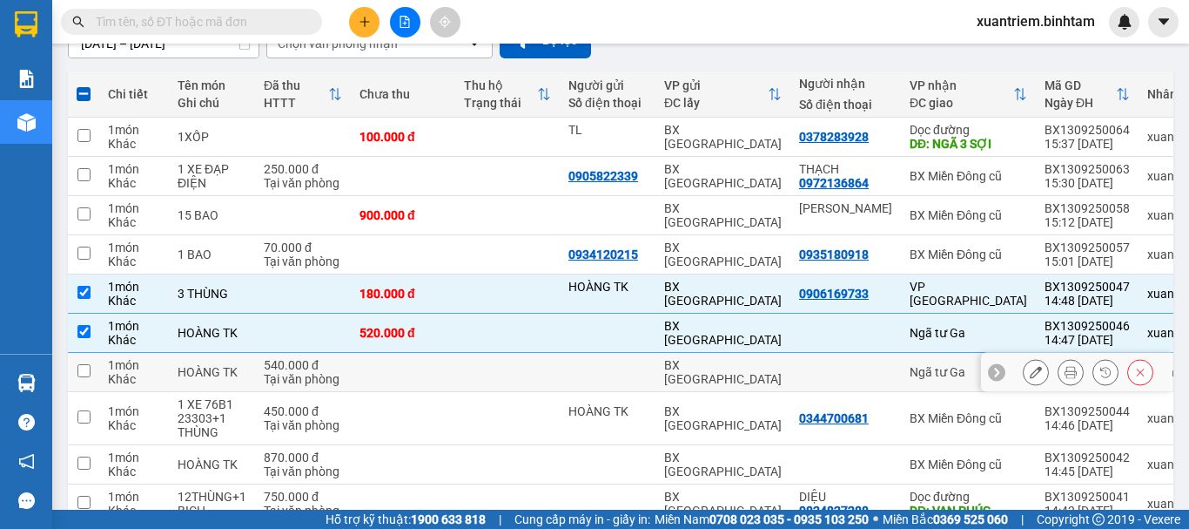
click at [493, 375] on td at bounding box center [507, 372] width 104 height 39
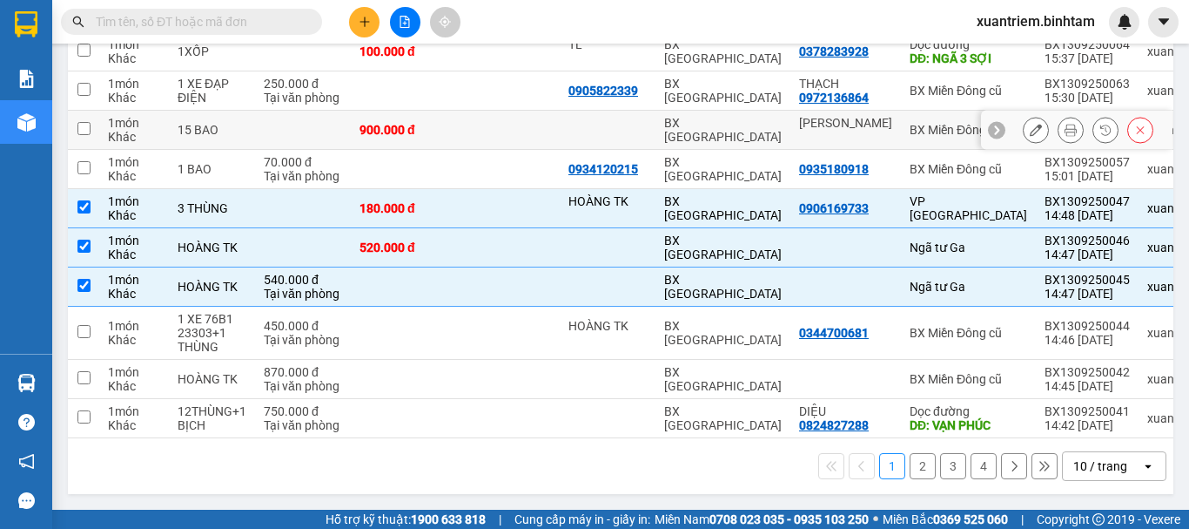
scroll to position [0, 0]
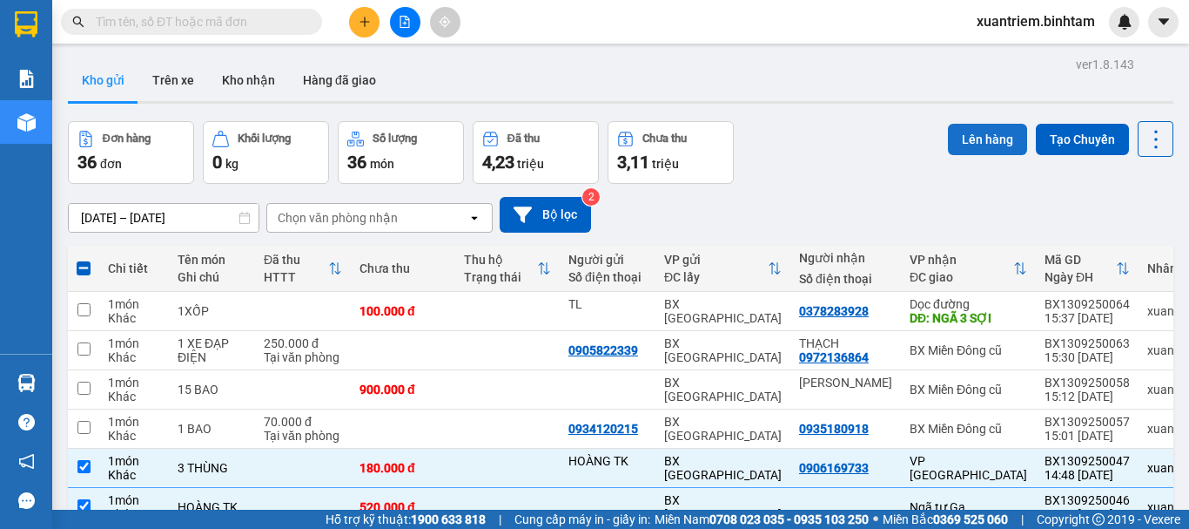
click at [990, 137] on button "Lên hàng" at bounding box center [987, 139] width 79 height 31
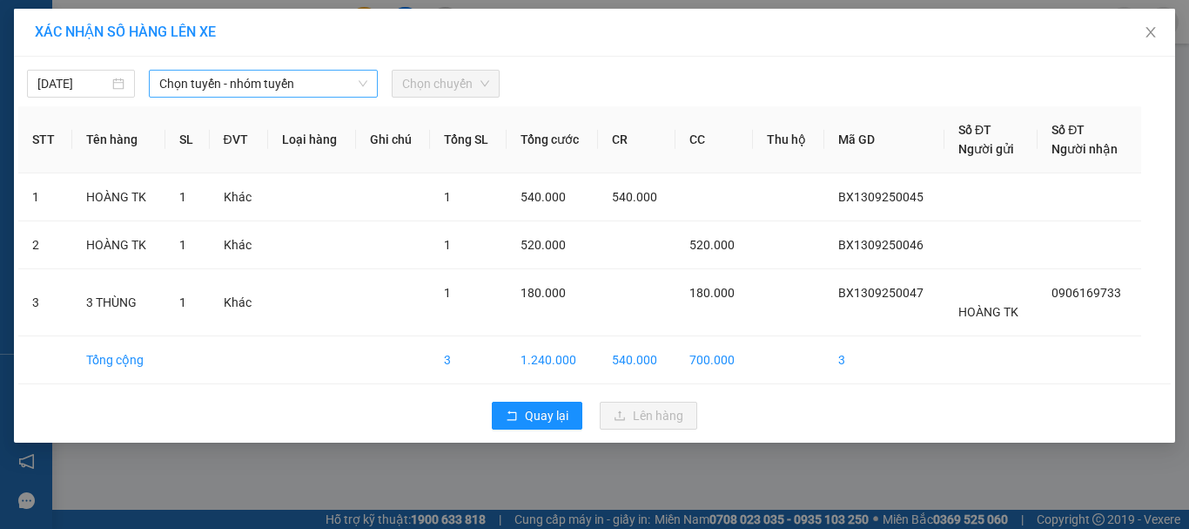
click at [326, 79] on span "Chọn tuyến - nhóm tuyến" at bounding box center [263, 84] width 208 height 26
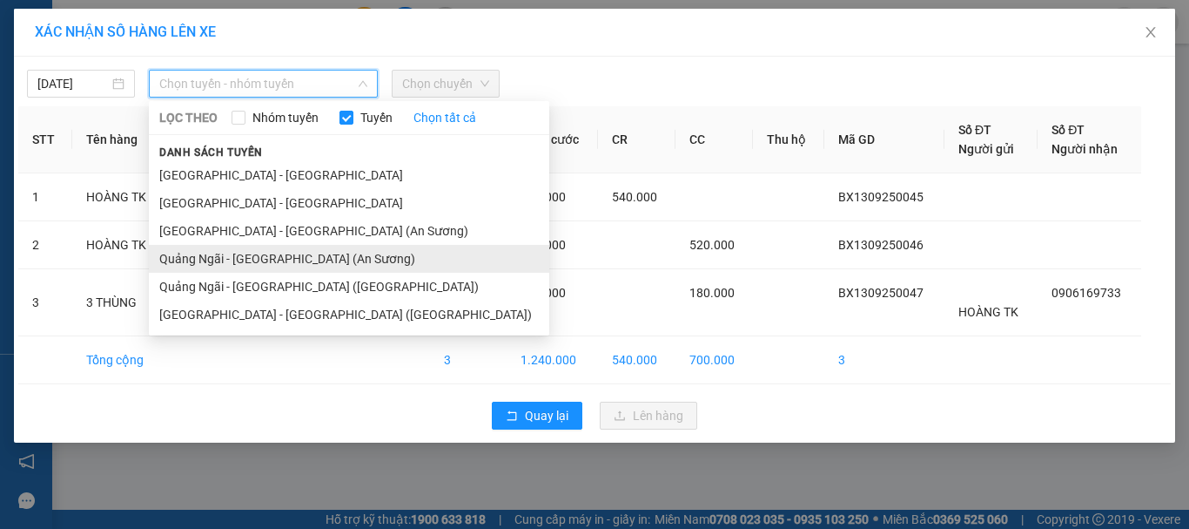
click at [318, 260] on li "Quảng Ngãi - Sài Gòn (An Sương)" at bounding box center [349, 259] width 401 height 28
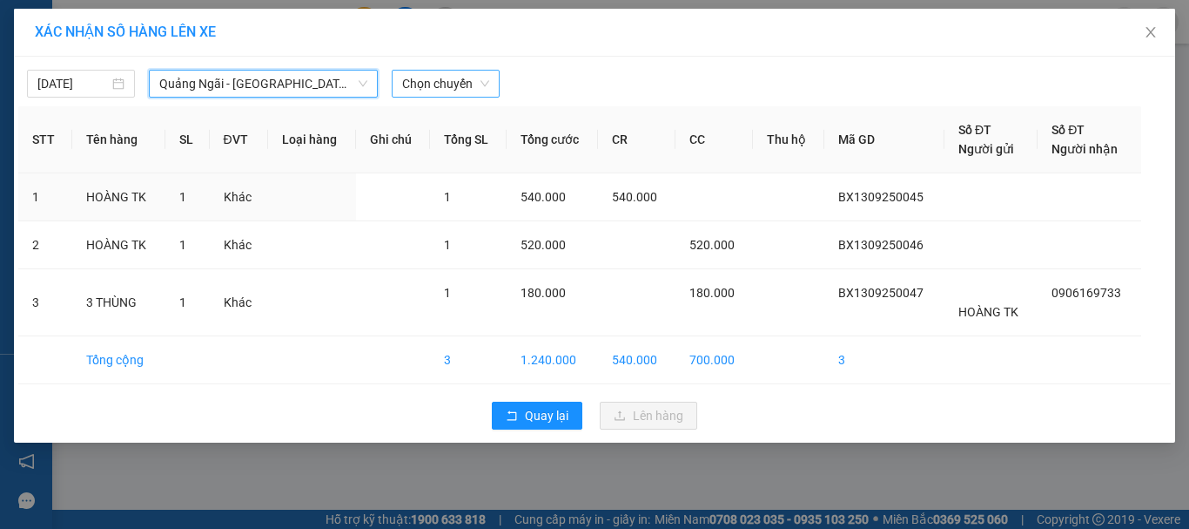
click at [451, 82] on span "Chọn chuyến" at bounding box center [445, 84] width 87 height 26
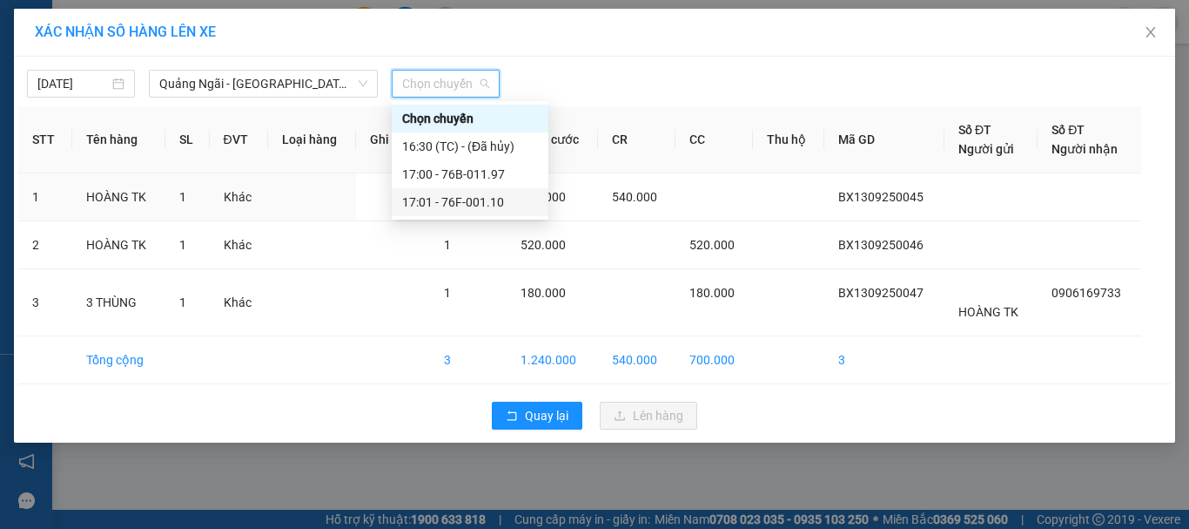
click at [490, 198] on div "17:01 - 76F-001.10" at bounding box center [470, 201] width 136 height 19
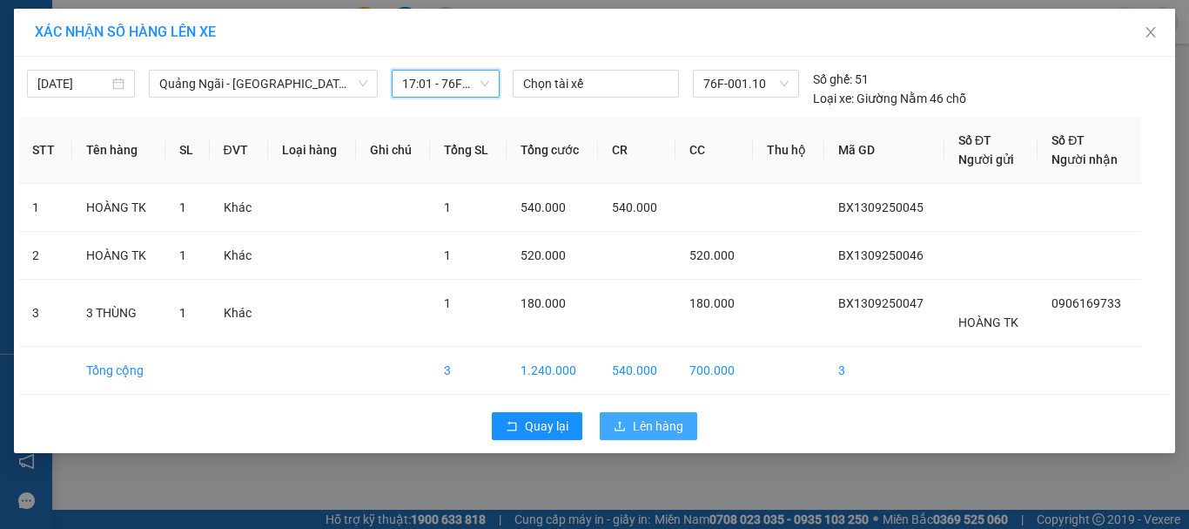
click at [673, 421] on span "Lên hàng" at bounding box center [658, 425] width 51 height 19
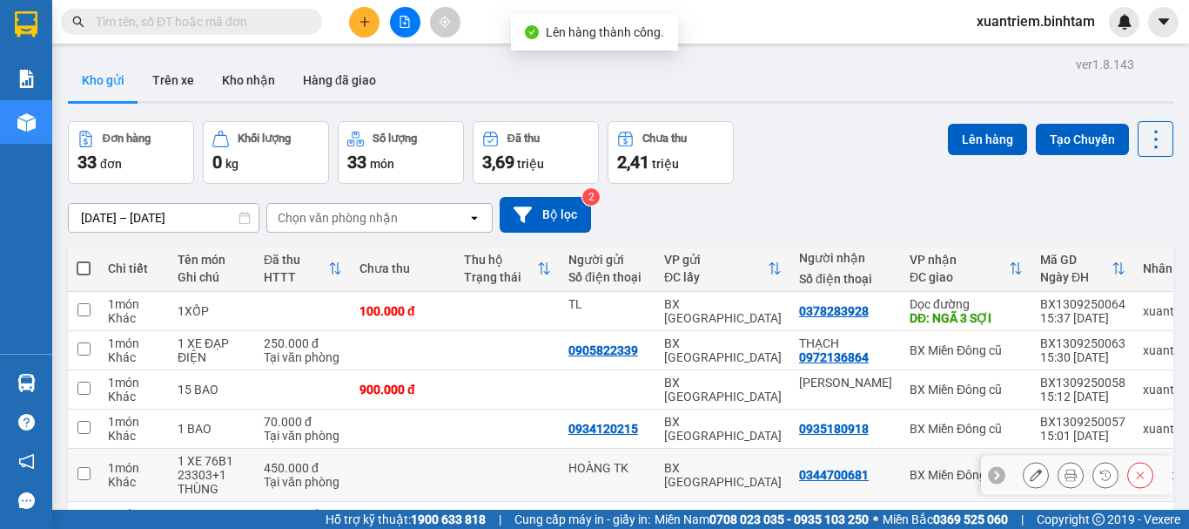
scroll to position [261, 0]
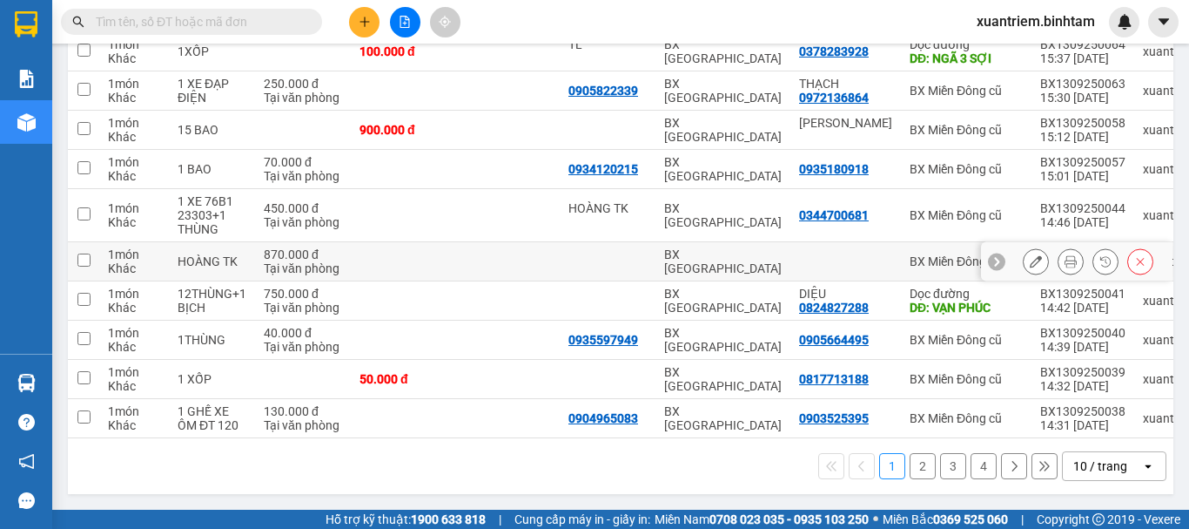
click at [457, 251] on td at bounding box center [507, 261] width 104 height 39
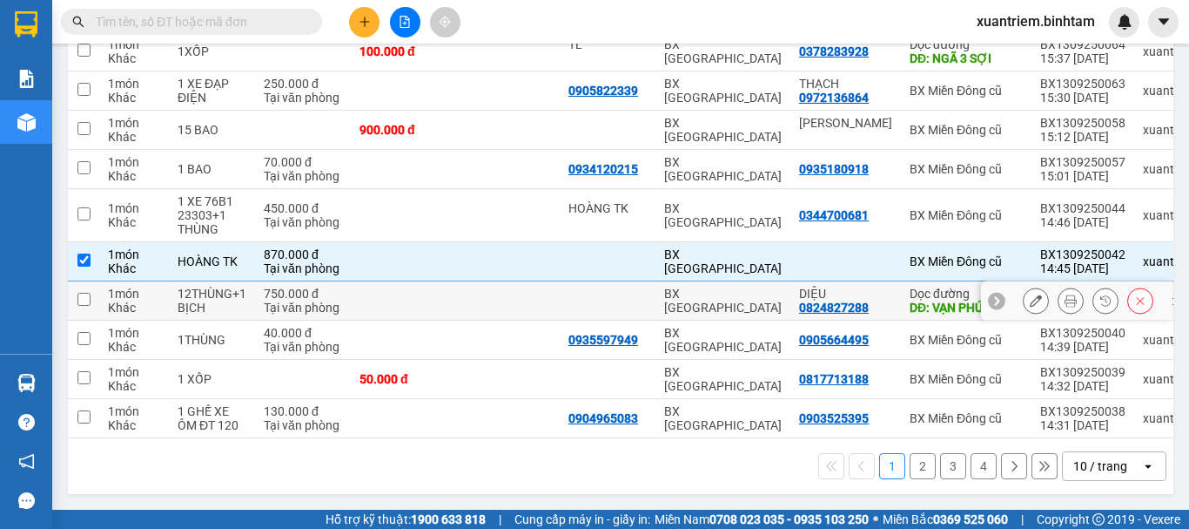
click at [427, 306] on td at bounding box center [403, 300] width 104 height 39
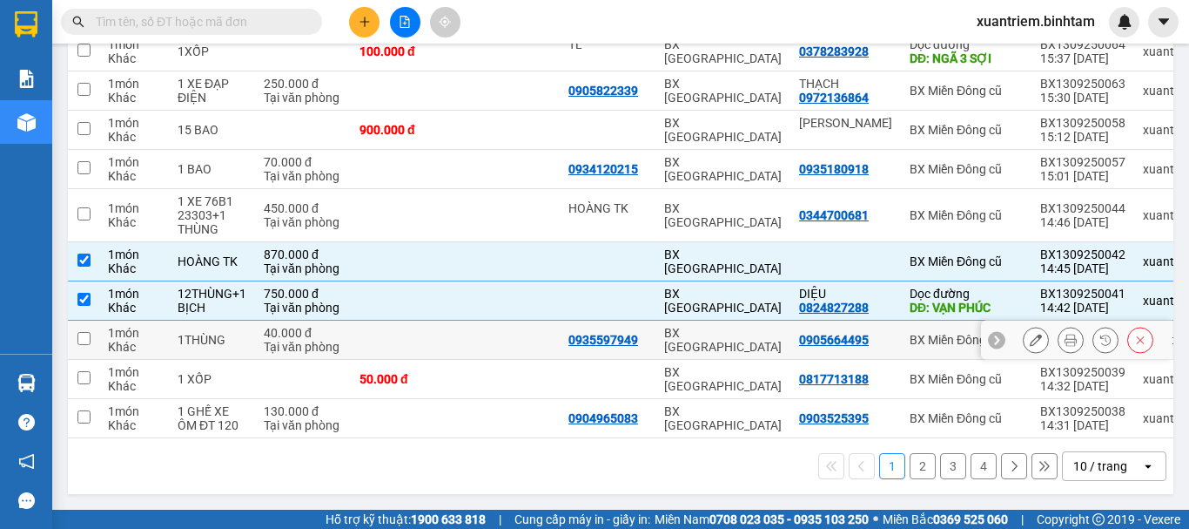
click at [428, 341] on td at bounding box center [403, 339] width 104 height 39
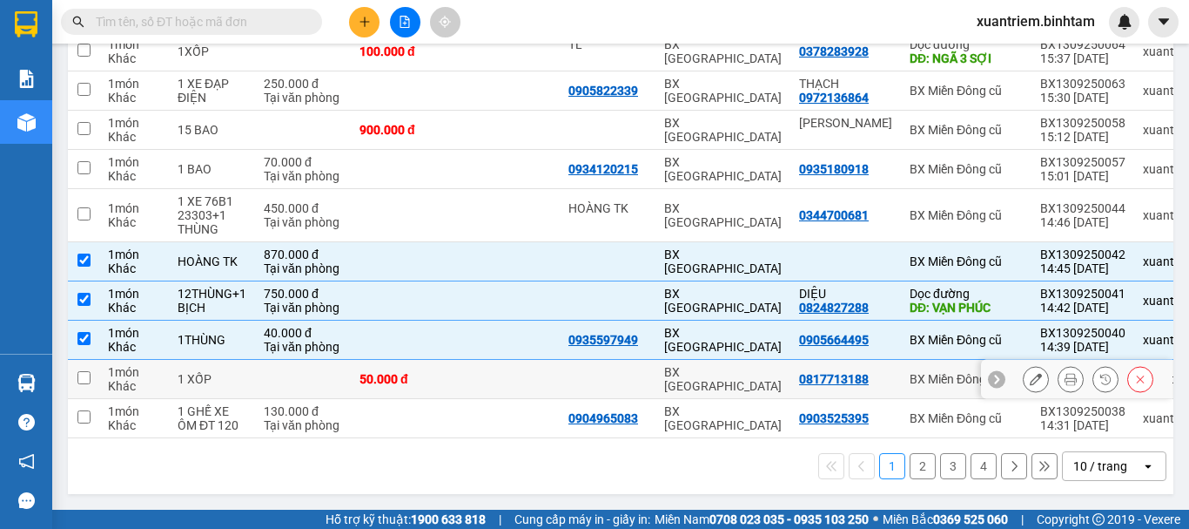
click at [419, 372] on div "50.000 đ" at bounding box center [403, 379] width 87 height 14
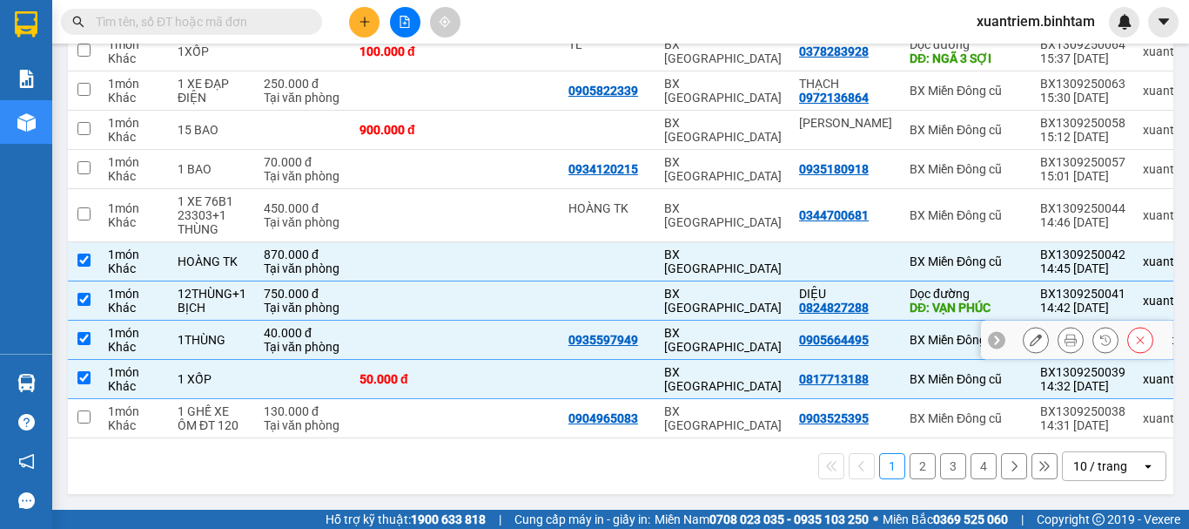
scroll to position [0, 0]
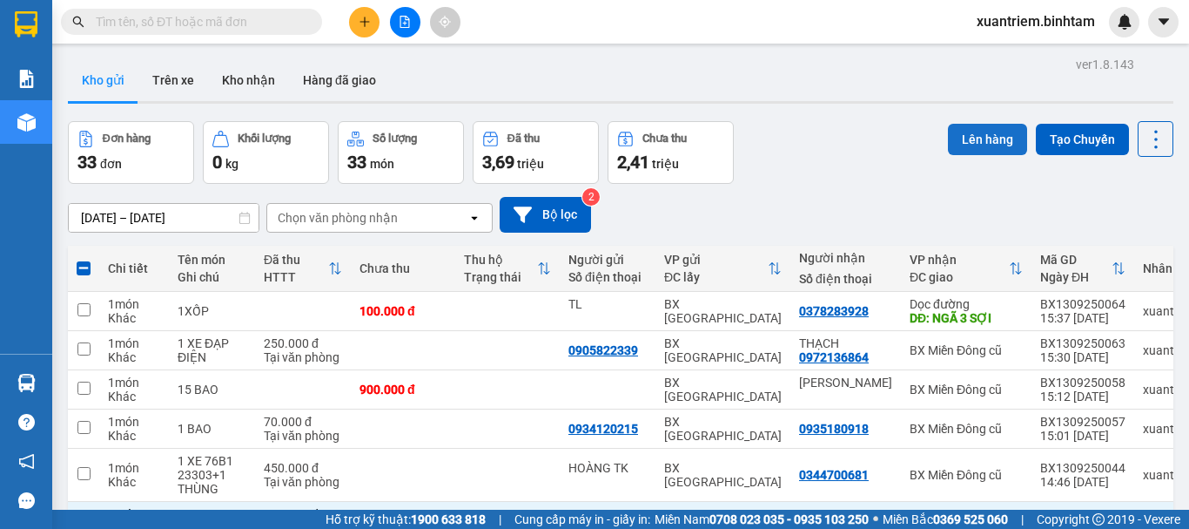
click at [968, 138] on button "Lên hàng" at bounding box center [987, 139] width 79 height 31
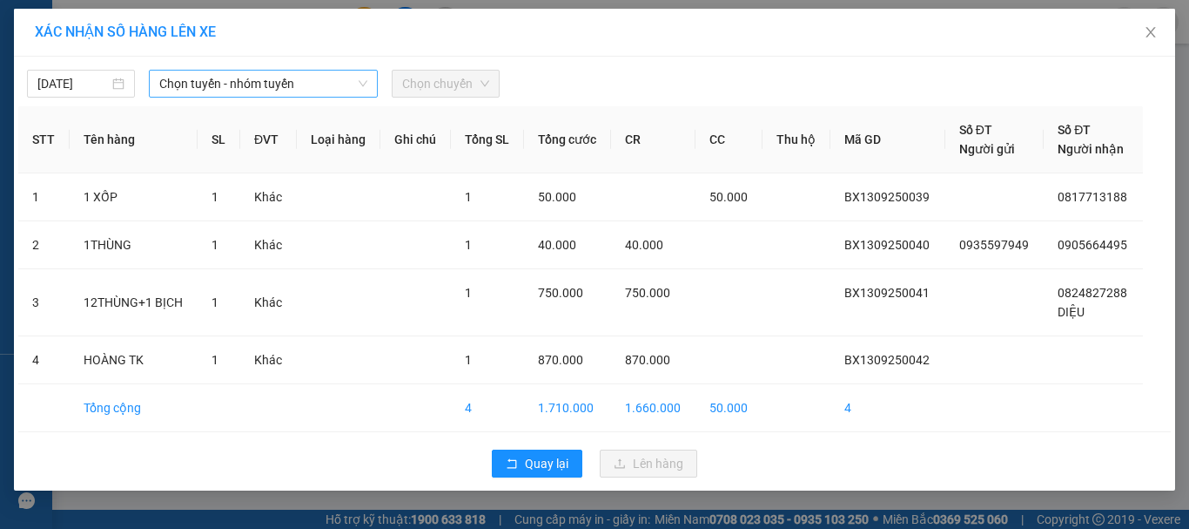
click at [200, 82] on span "Chọn tuyến - nhóm tuyến" at bounding box center [263, 84] width 208 height 26
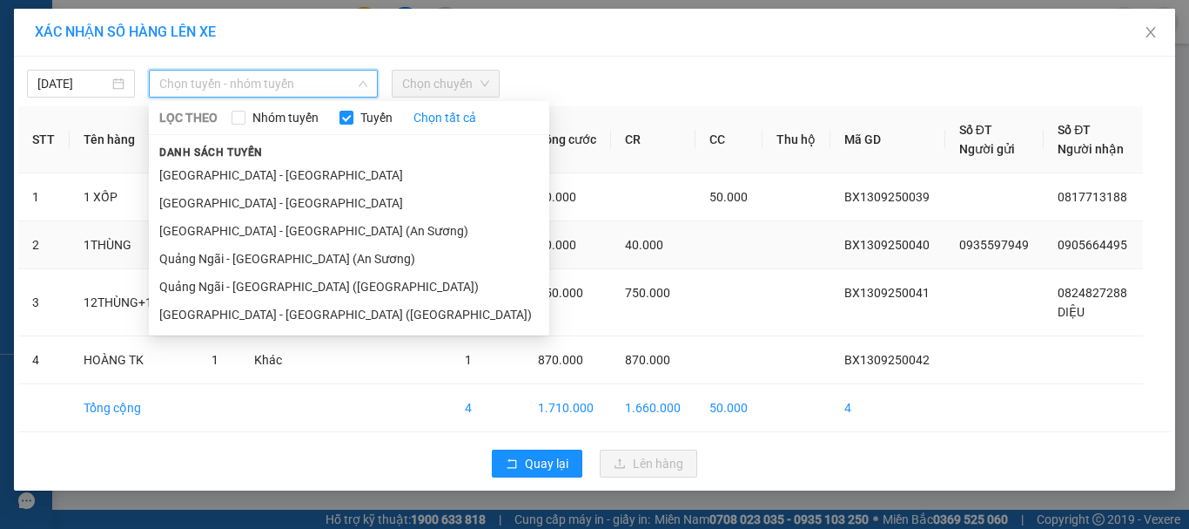
drag, startPoint x: 251, startPoint y: 289, endPoint x: 291, endPoint y: 243, distance: 61.1
click at [255, 285] on li "Quảng Ngãi - Sài Gòn (Vạn Phúc)" at bounding box center [349, 287] width 401 height 28
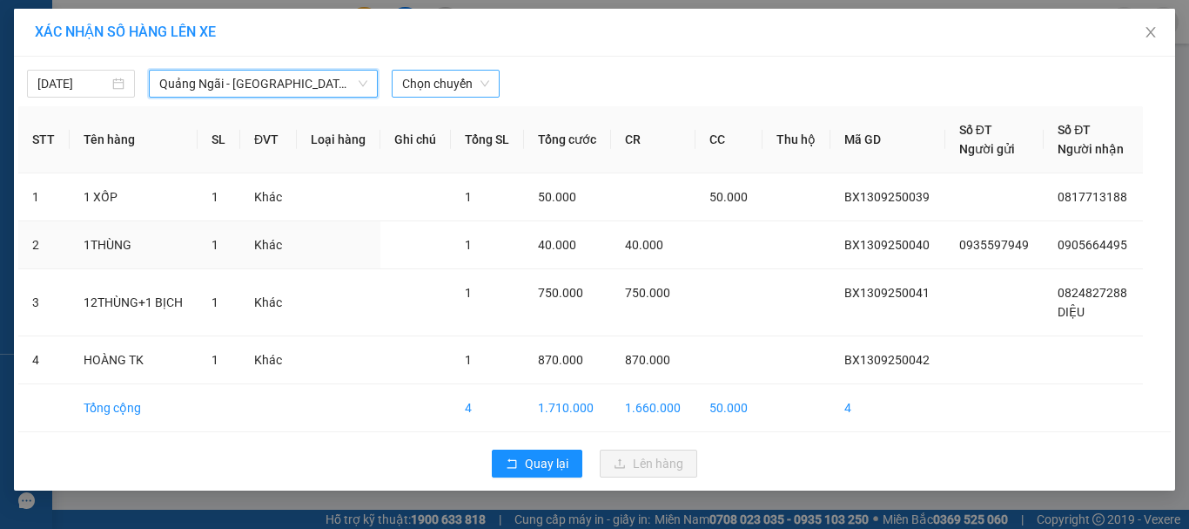
click at [463, 86] on span "Chọn chuyến" at bounding box center [445, 84] width 87 height 26
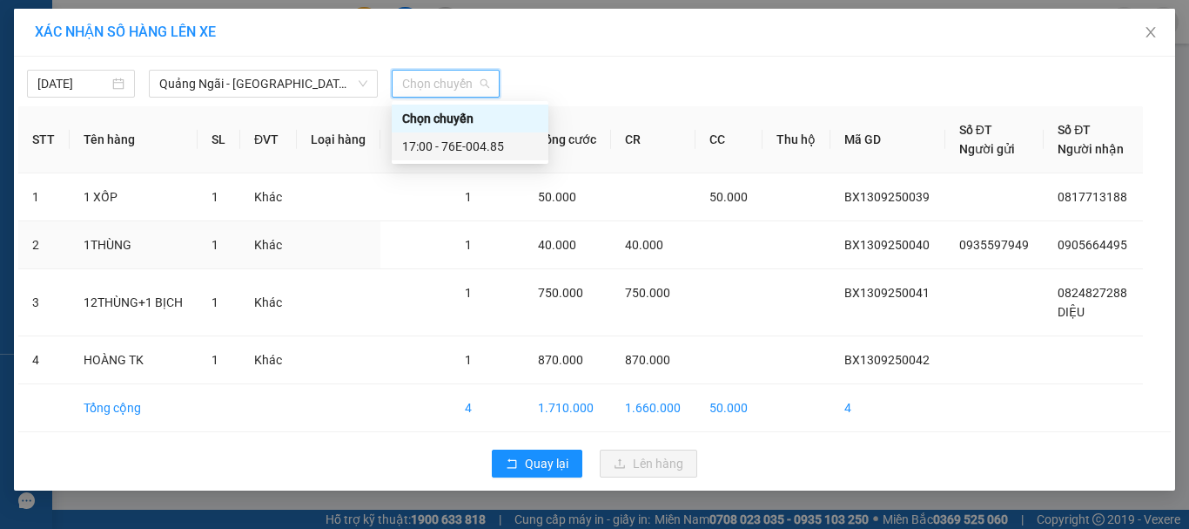
click at [471, 149] on div "17:00 - 76E-004.85" at bounding box center [470, 146] width 136 height 19
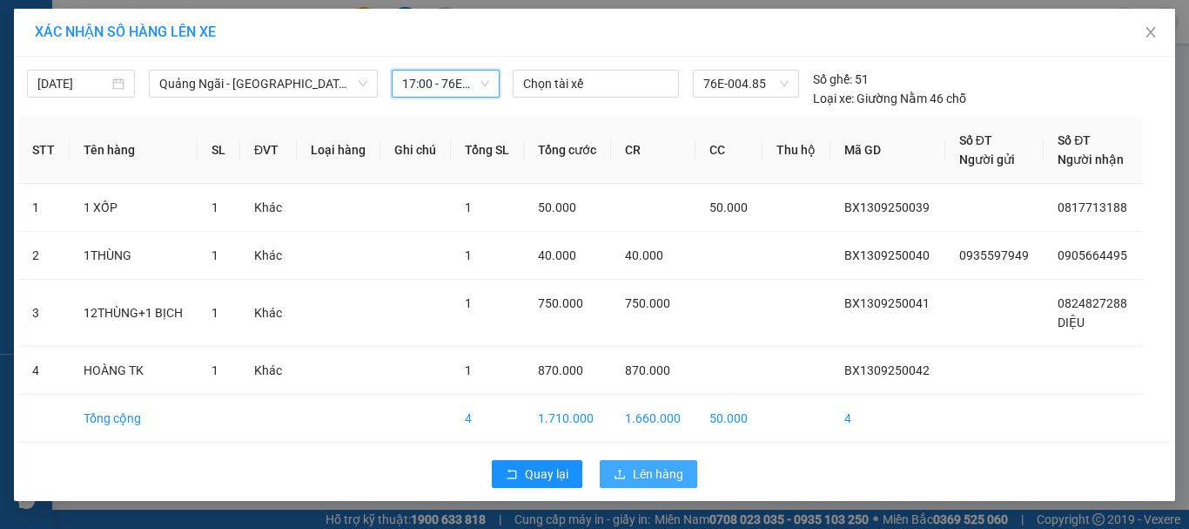
click at [627, 464] on button "Lên hàng" at bounding box center [649, 474] width 98 height 28
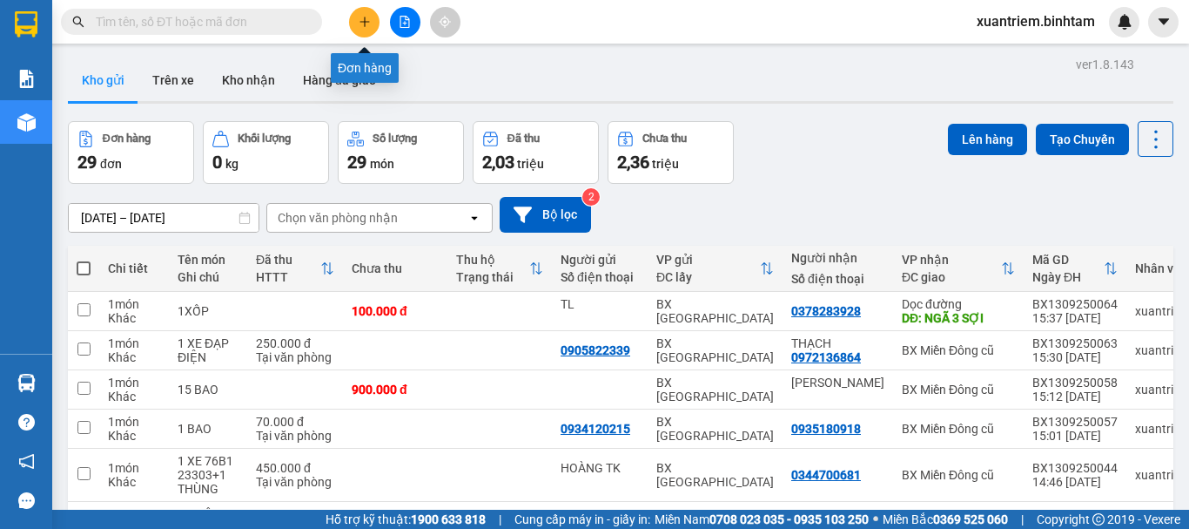
click at [362, 27] on icon "plus" at bounding box center [365, 22] width 12 height 12
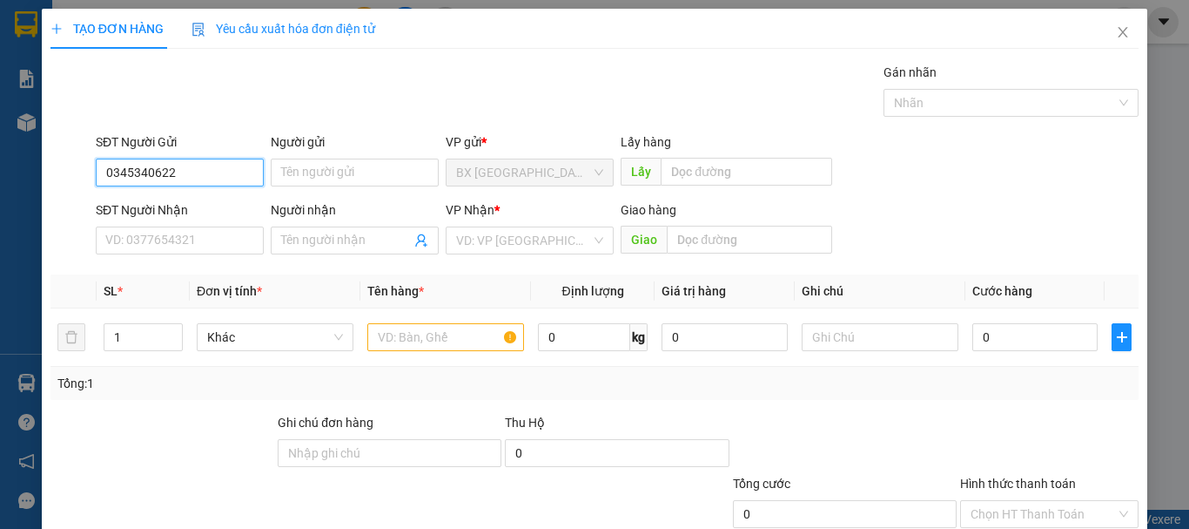
click at [215, 178] on input "0345340622" at bounding box center [180, 172] width 168 height 28
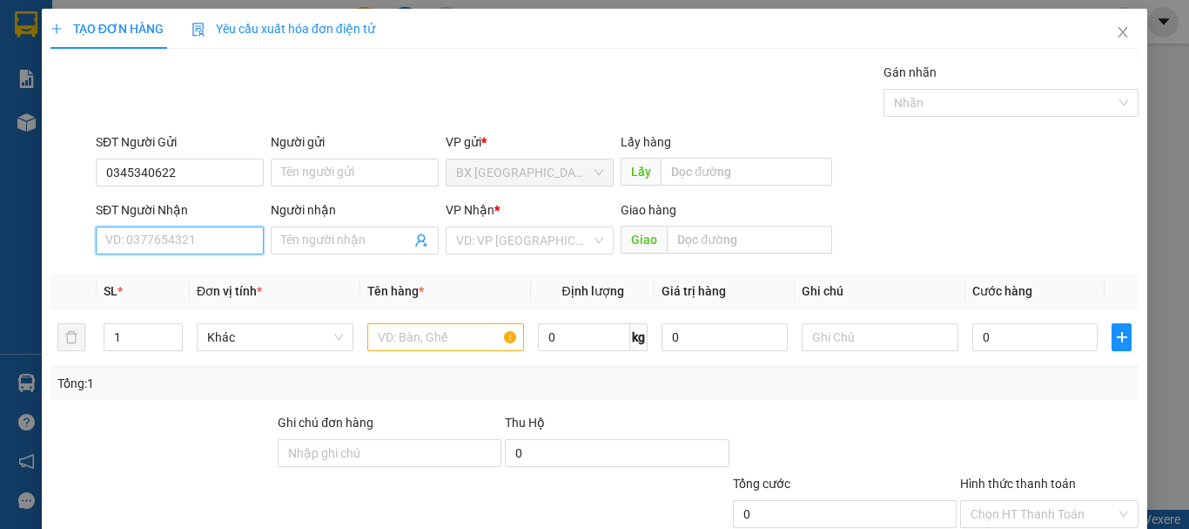
click at [178, 243] on input "SĐT Người Nhận" at bounding box center [180, 240] width 168 height 28
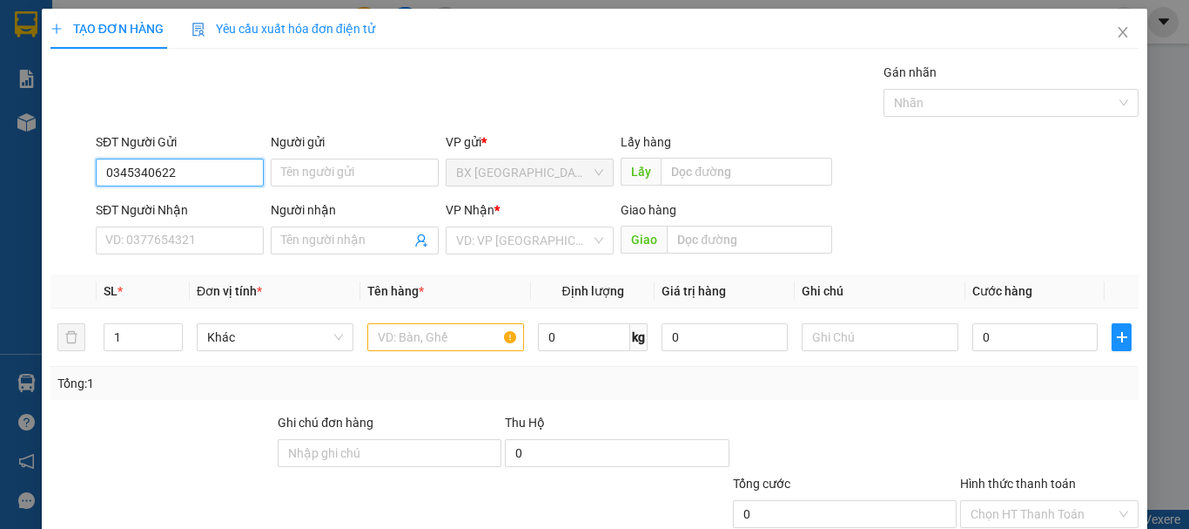
click at [189, 178] on input "0345340622" at bounding box center [180, 172] width 168 height 28
drag, startPoint x: 189, startPoint y: 172, endPoint x: 56, endPoint y: 183, distance: 133.6
click at [58, 183] on div "SĐT Người Gửi 0345340622 0345340622 Người gửi Tên người gửi VP gửi * BX Quảng N…" at bounding box center [595, 162] width 1092 height 61
click at [186, 170] on input "0345340622" at bounding box center [180, 172] width 168 height 28
drag, startPoint x: 186, startPoint y: 170, endPoint x: 84, endPoint y: 203, distance: 107.9
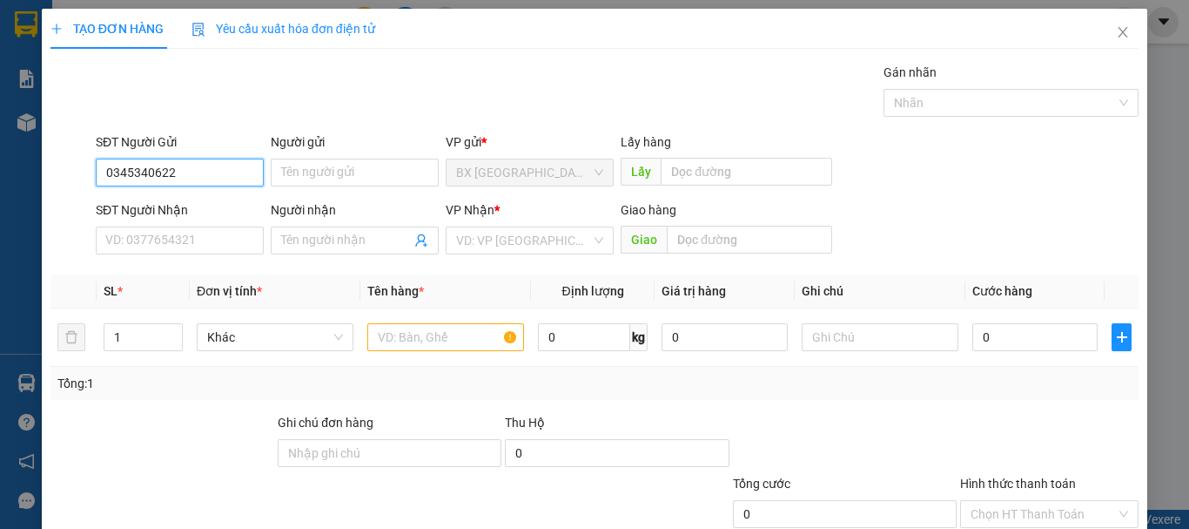
click at [84, 202] on form "SĐT Người Gửi 0345340622 0345340622 Người gửi Tên người gửi VP gửi * BX Quảng N…" at bounding box center [595, 196] width 1088 height 129
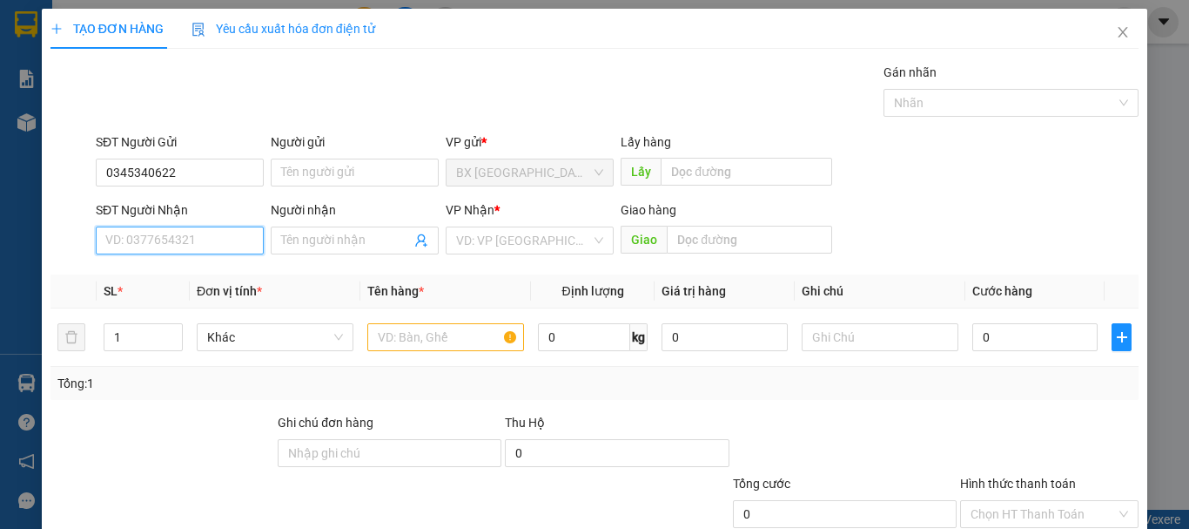
click at [192, 239] on input "SĐT Người Nhận" at bounding box center [180, 240] width 168 height 28
paste input "0345340622"
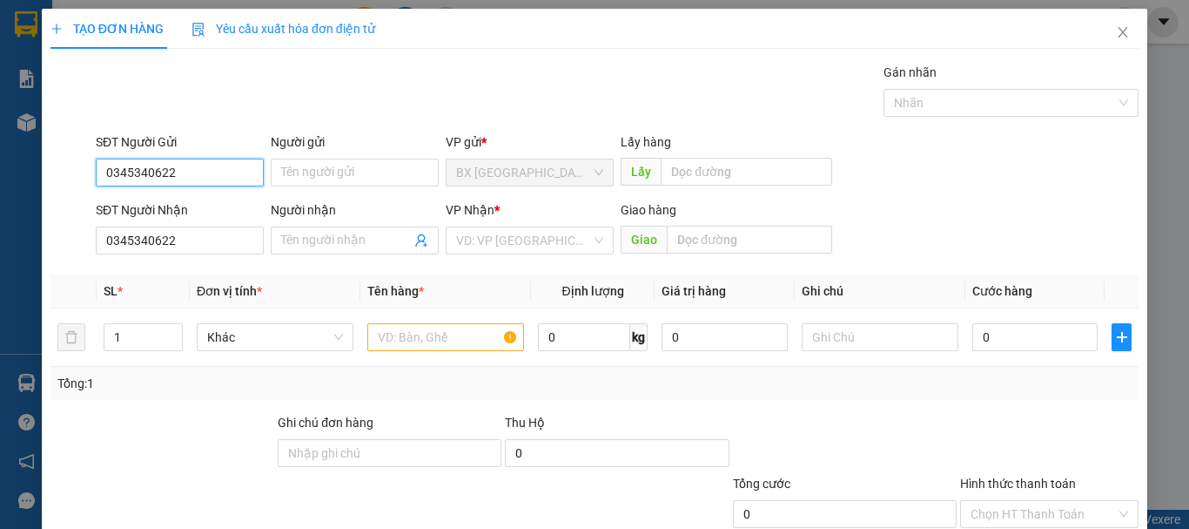
drag, startPoint x: 174, startPoint y: 172, endPoint x: 84, endPoint y: 192, distance: 91.9
click at [84, 192] on div "SĐT Người Gửi 0345340622 0345340622 Người gửi Tên người gửi VP gửi * BX Quảng N…" at bounding box center [595, 162] width 1092 height 61
click at [453, 242] on div "VD: VP [GEOGRAPHIC_DATA]" at bounding box center [530, 240] width 168 height 28
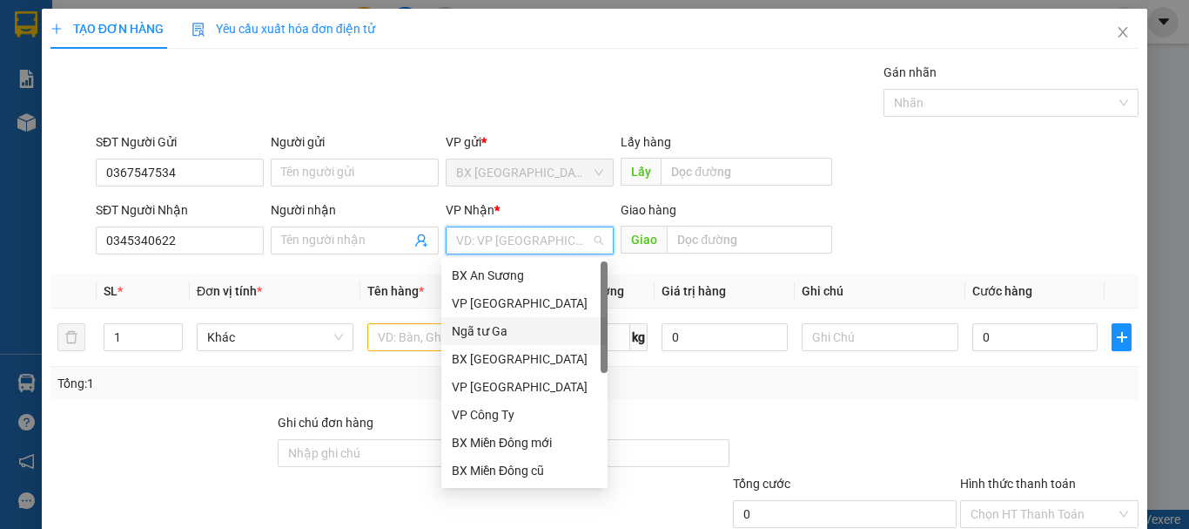
scroll to position [56, 0]
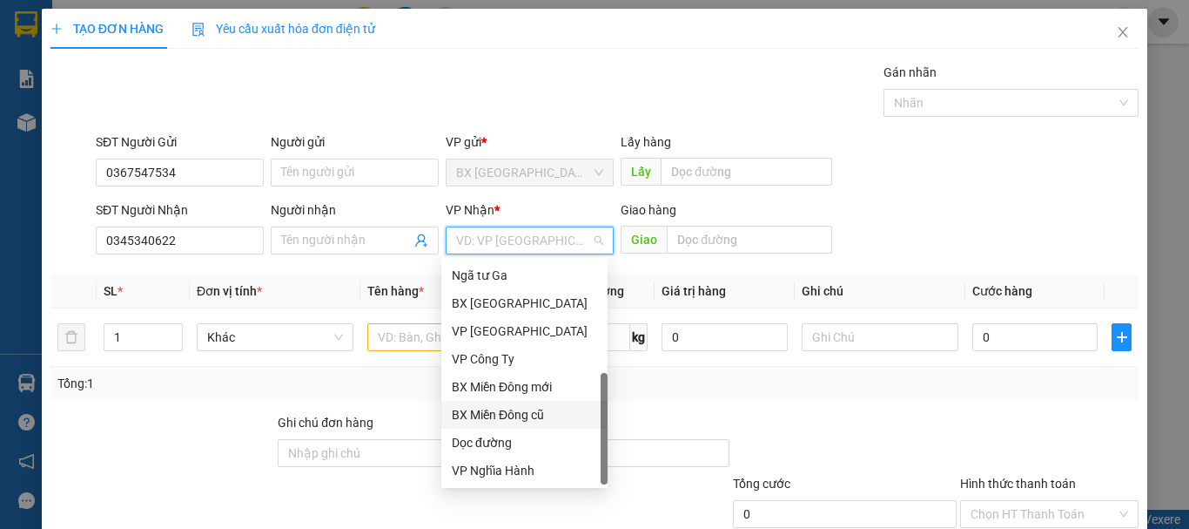
click at [510, 418] on div "BX Miền Đông cũ" at bounding box center [524, 414] width 145 height 19
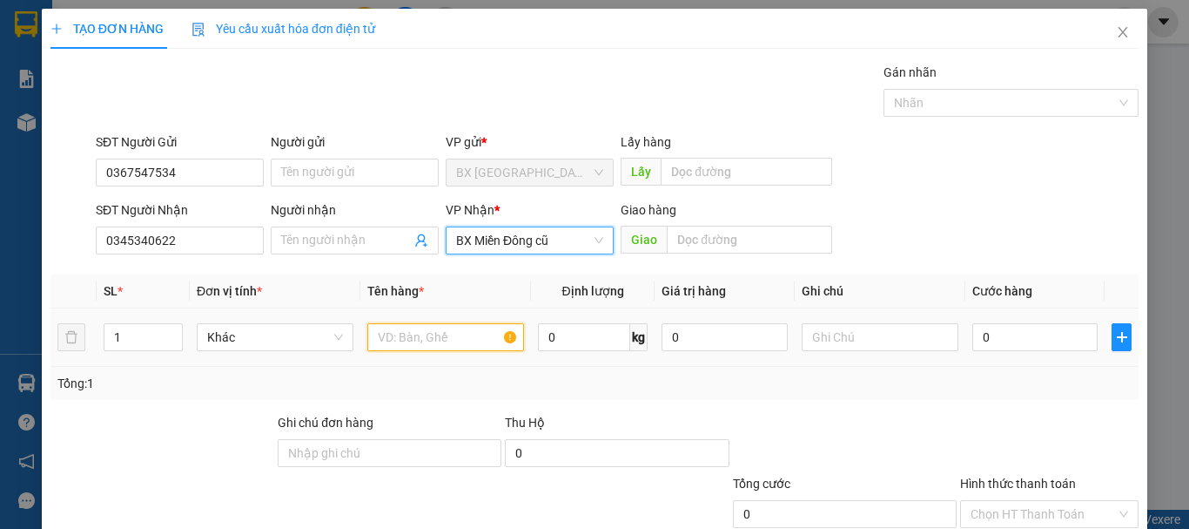
click at [413, 333] on input "text" at bounding box center [445, 337] width 157 height 28
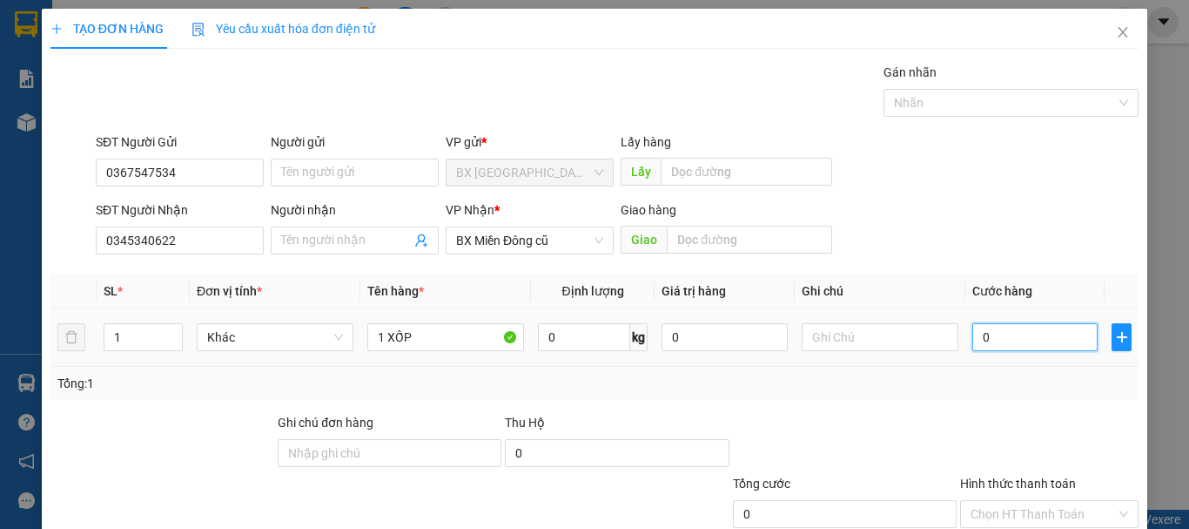
click at [1047, 327] on input "0" at bounding box center [1035, 337] width 125 height 28
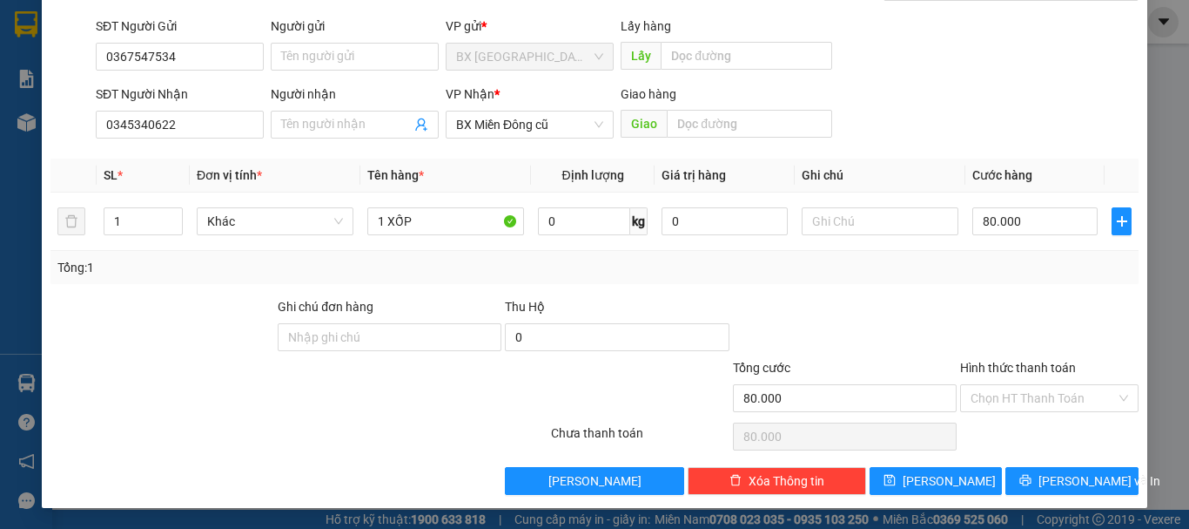
click at [1047, 380] on div "Hình thức thanh toán" at bounding box center [1049, 371] width 178 height 26
click at [1060, 398] on input "Hình thức thanh toán" at bounding box center [1043, 398] width 145 height 26
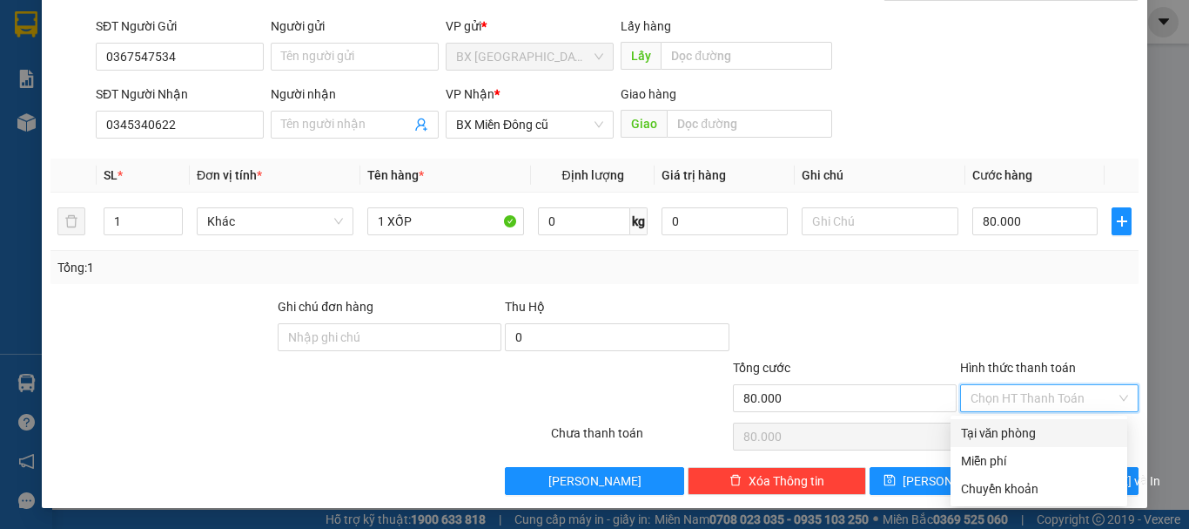
click at [1047, 428] on div "Tại văn phòng" at bounding box center [1039, 432] width 156 height 19
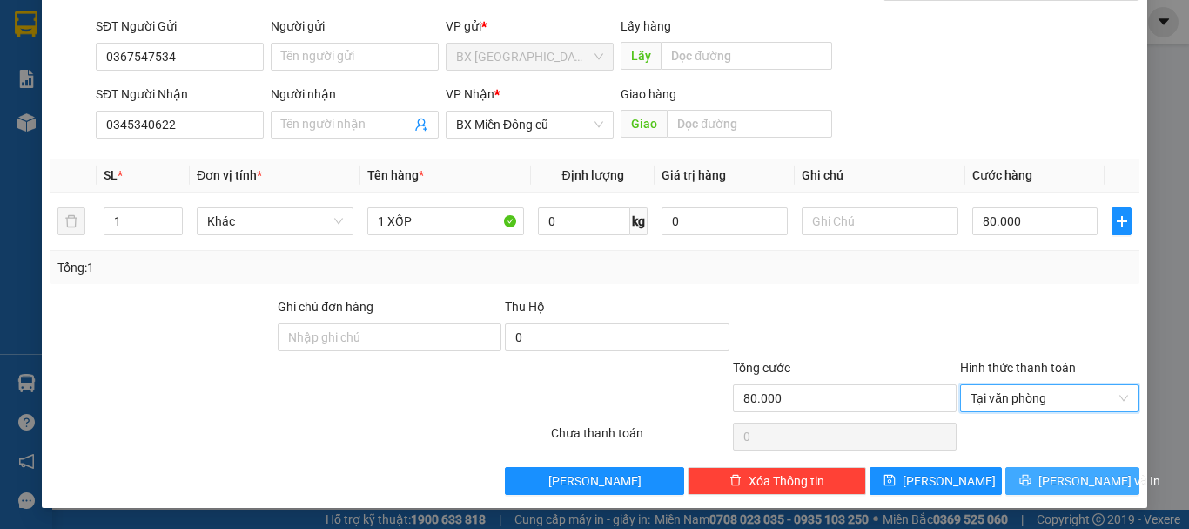
click at [1068, 484] on span "[PERSON_NAME] và In" at bounding box center [1100, 480] width 122 height 19
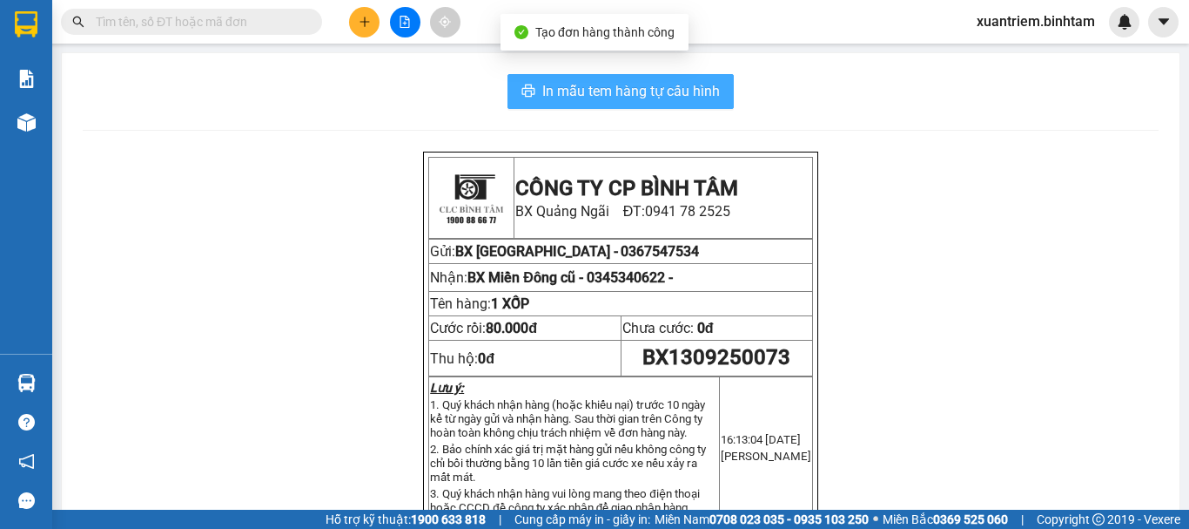
click at [664, 97] on span "In mẫu tem hàng tự cấu hình" at bounding box center [631, 91] width 178 height 22
click at [672, 89] on span "In mẫu tem hàng tự cấu hình" at bounding box center [631, 91] width 178 height 22
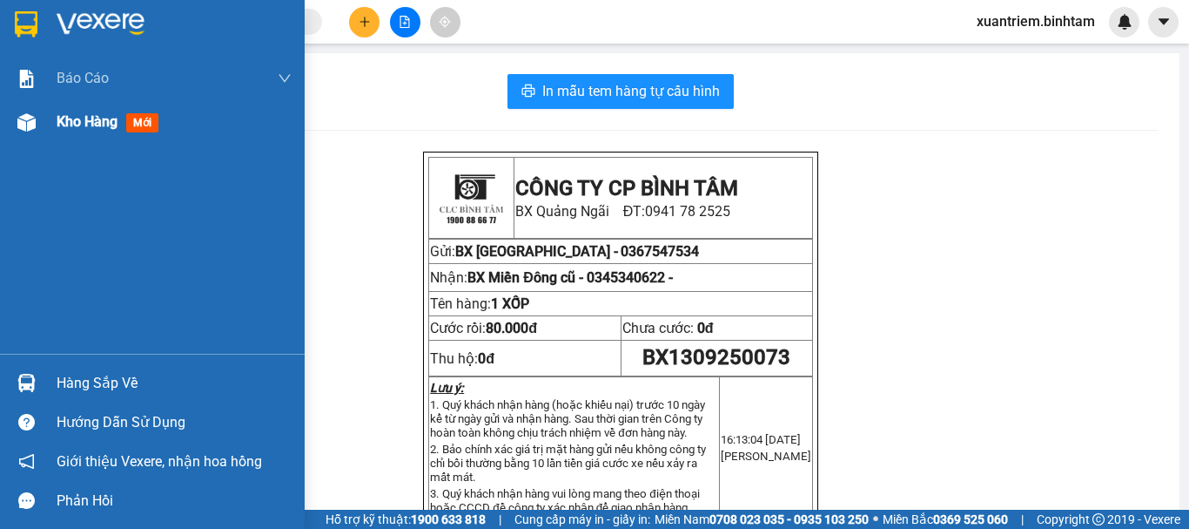
click at [27, 128] on img at bounding box center [26, 122] width 18 height 18
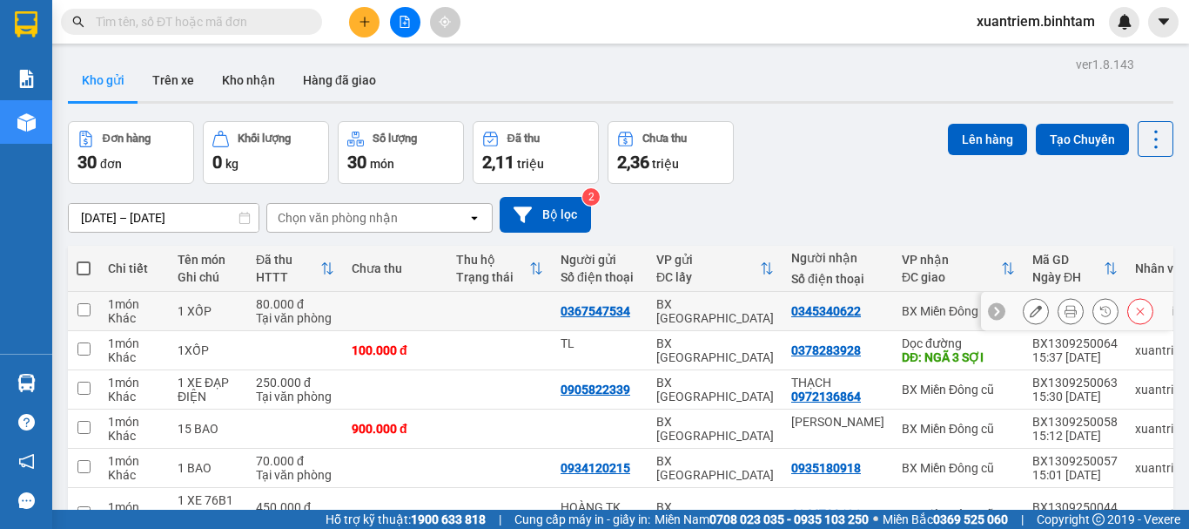
click at [345, 305] on td at bounding box center [395, 311] width 104 height 39
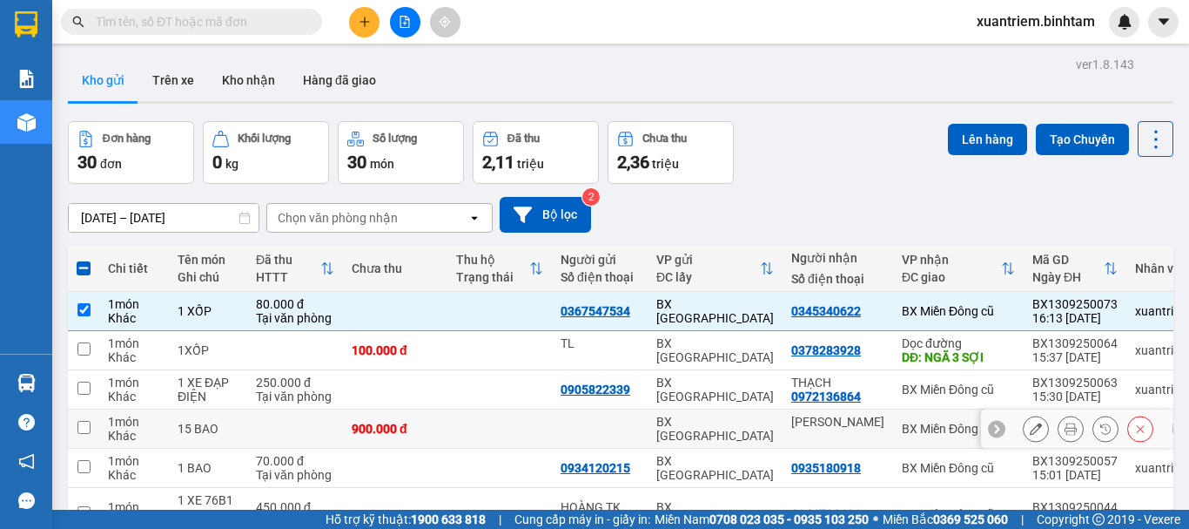
scroll to position [174, 0]
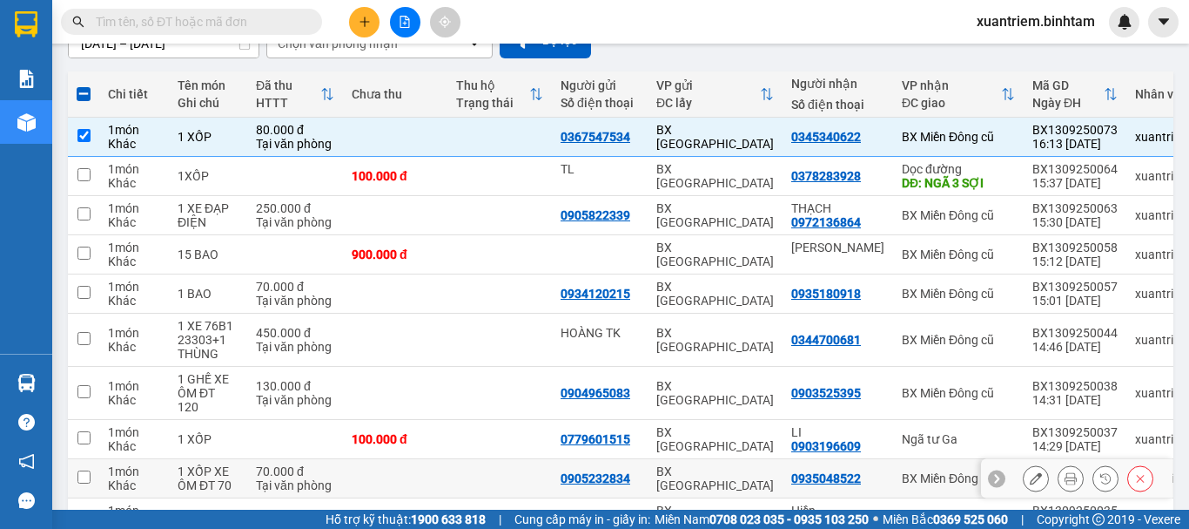
click at [261, 469] on div "70.000 đ" at bounding box center [295, 471] width 78 height 14
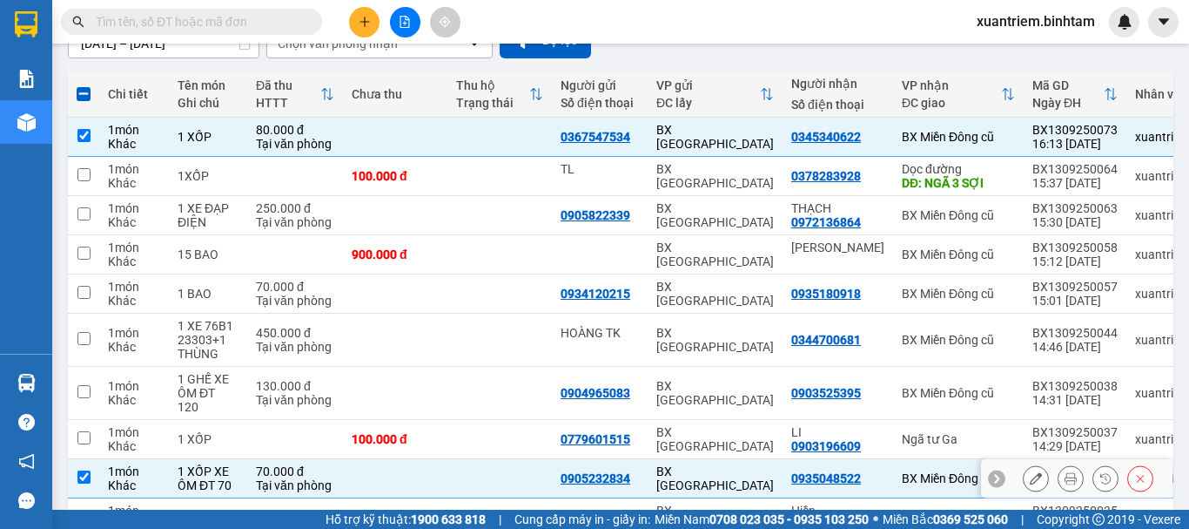
scroll to position [280, 0]
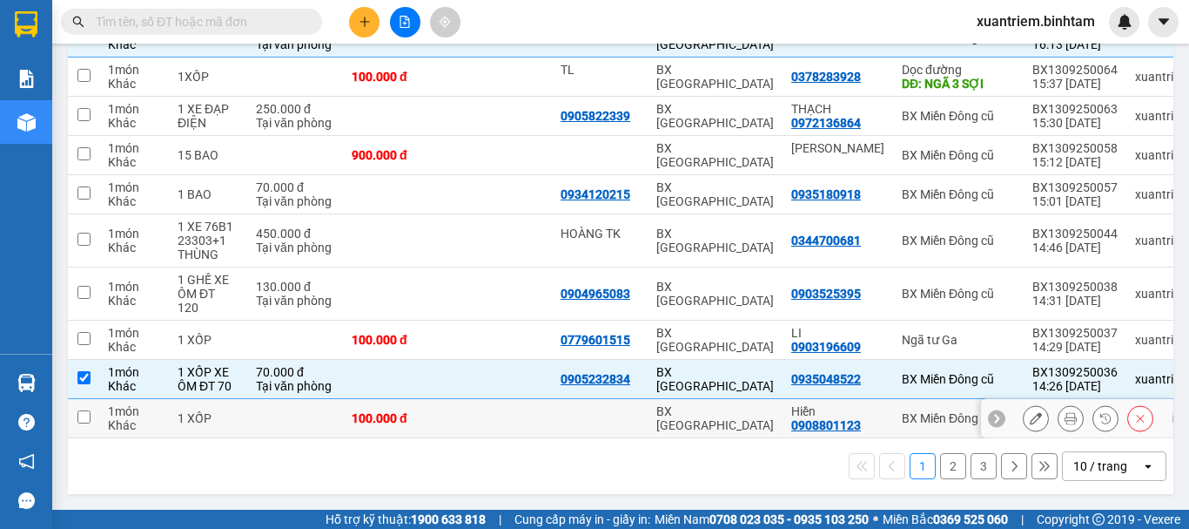
click at [294, 403] on td at bounding box center [295, 418] width 96 height 39
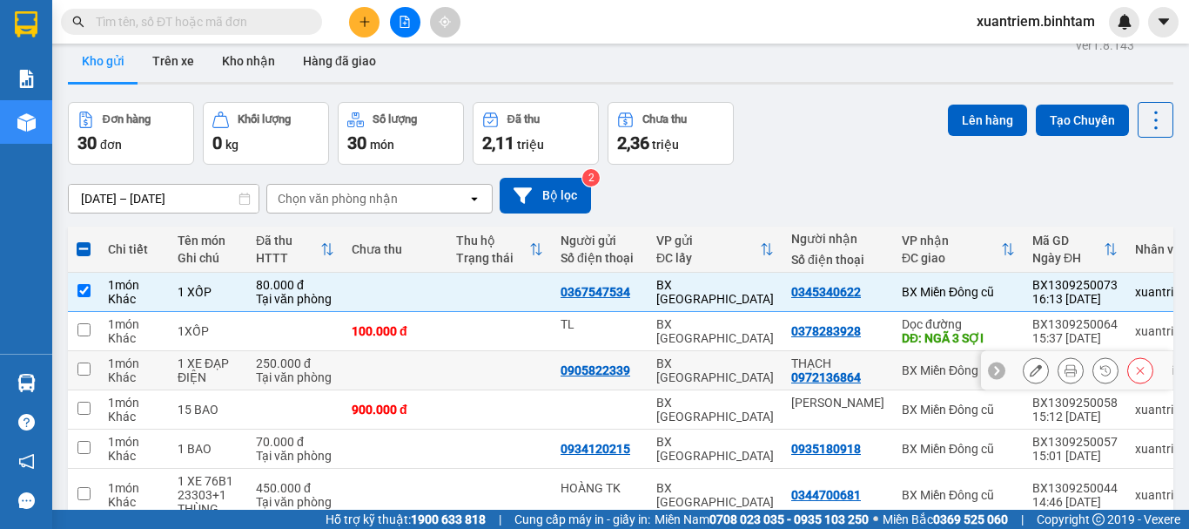
scroll to position [0, 0]
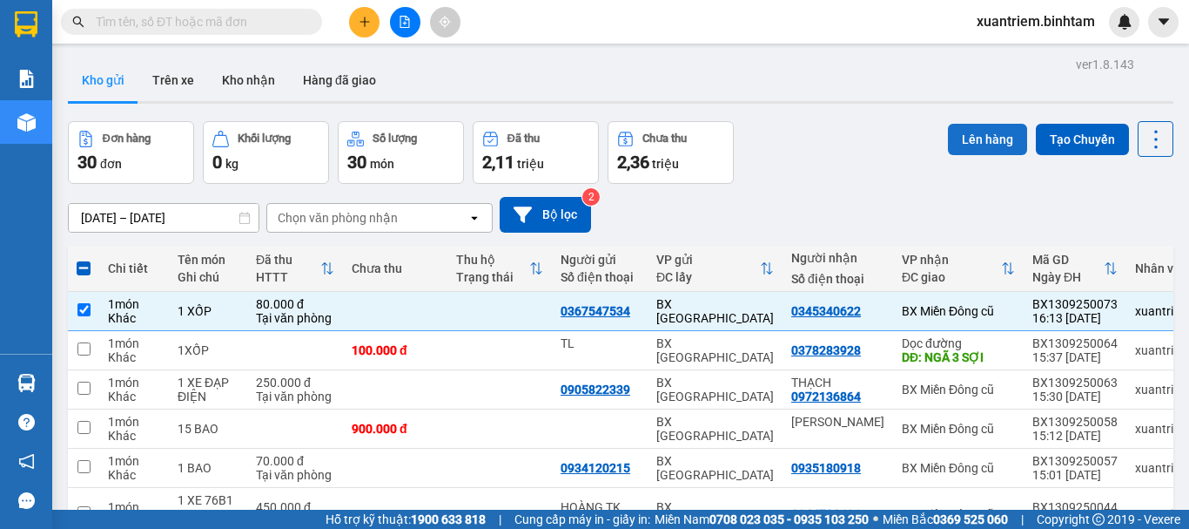
click at [956, 138] on button "Lên hàng" at bounding box center [987, 139] width 79 height 31
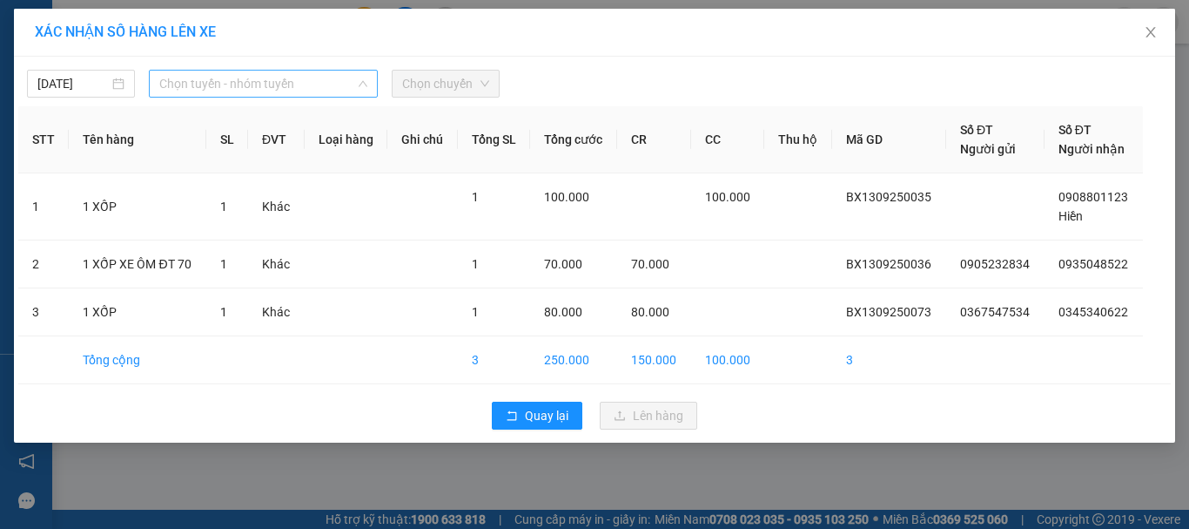
click at [238, 80] on span "Chọn tuyến - nhóm tuyến" at bounding box center [263, 84] width 208 height 26
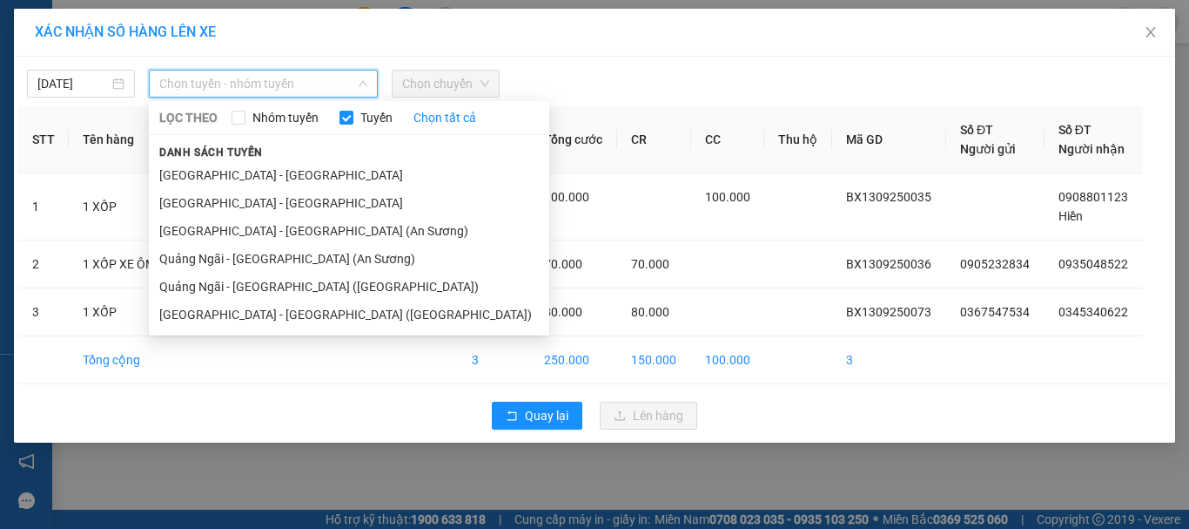
drag, startPoint x: 291, startPoint y: 281, endPoint x: 417, endPoint y: 108, distance: 214.4
click at [292, 281] on li "Quảng Ngãi - Sài Gòn (Vạn Phúc)" at bounding box center [349, 287] width 401 height 28
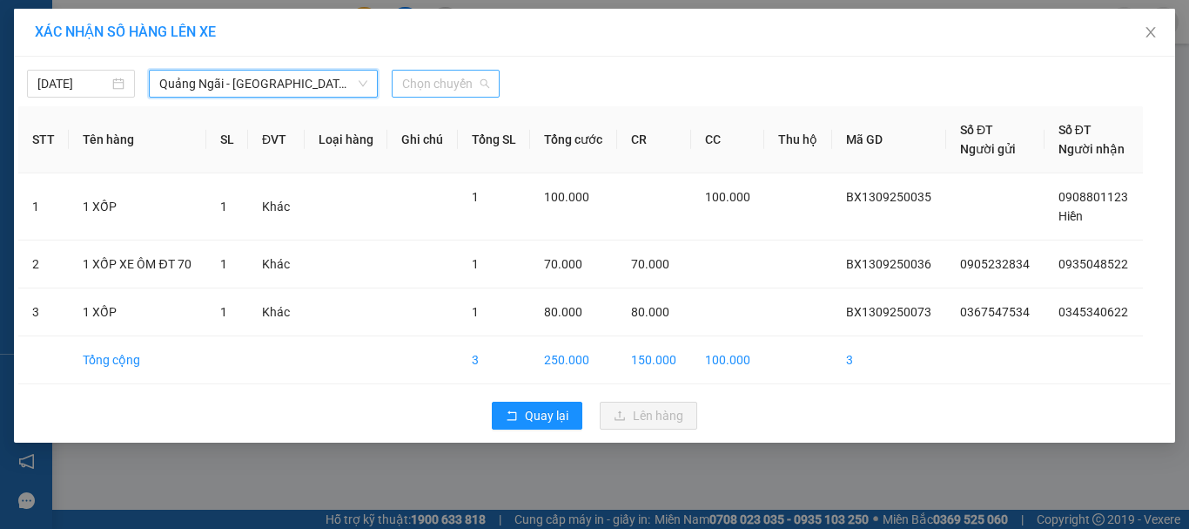
click at [441, 78] on span "Chọn chuyến" at bounding box center [445, 84] width 87 height 26
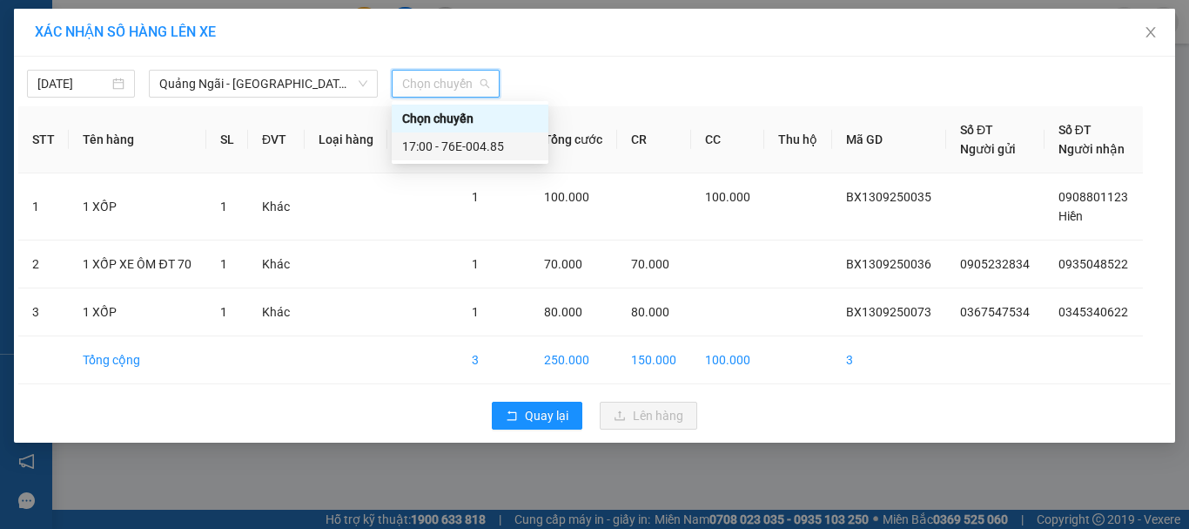
click at [475, 145] on div "17:00 - 76E-004.85" at bounding box center [470, 146] width 136 height 19
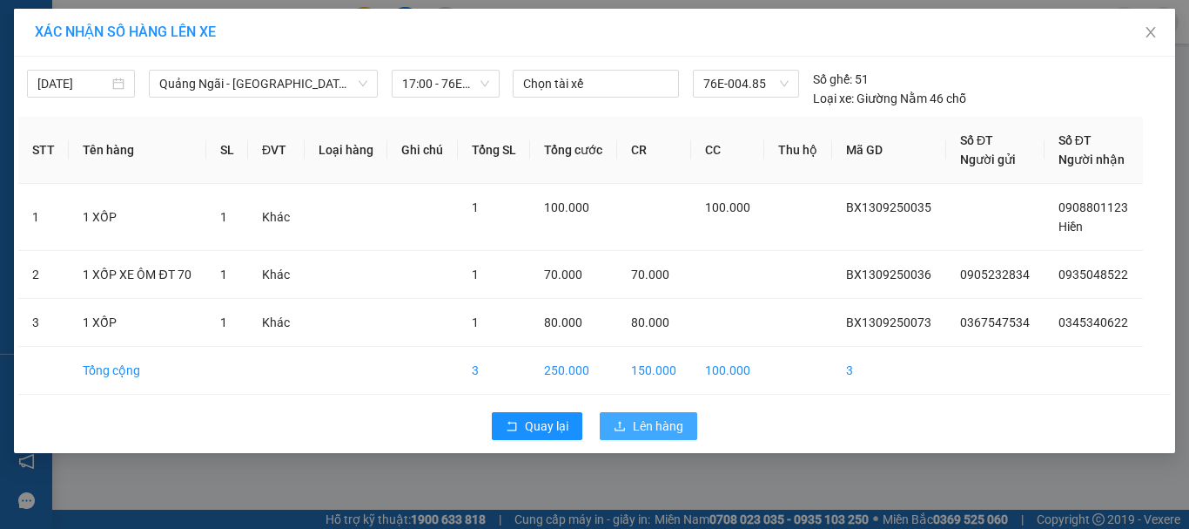
click at [630, 414] on button "Lên hàng" at bounding box center [649, 426] width 98 height 28
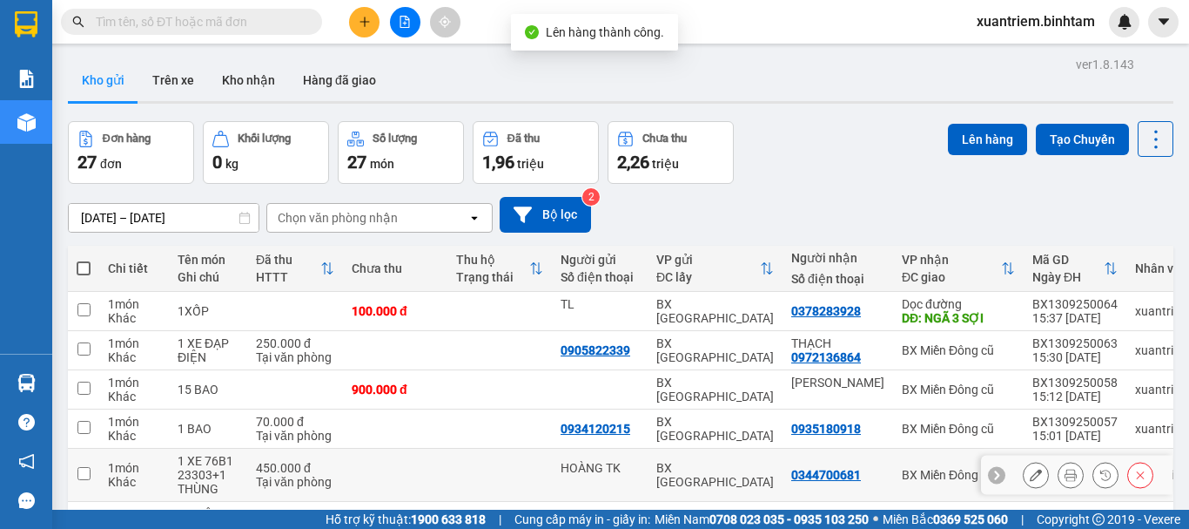
scroll to position [261, 0]
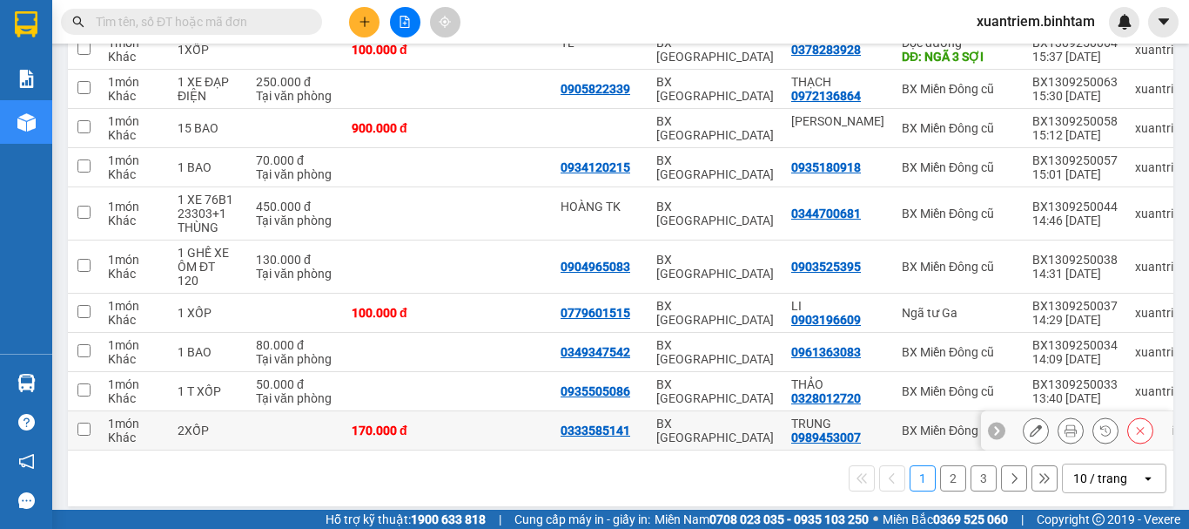
click at [251, 432] on td at bounding box center [295, 430] width 96 height 39
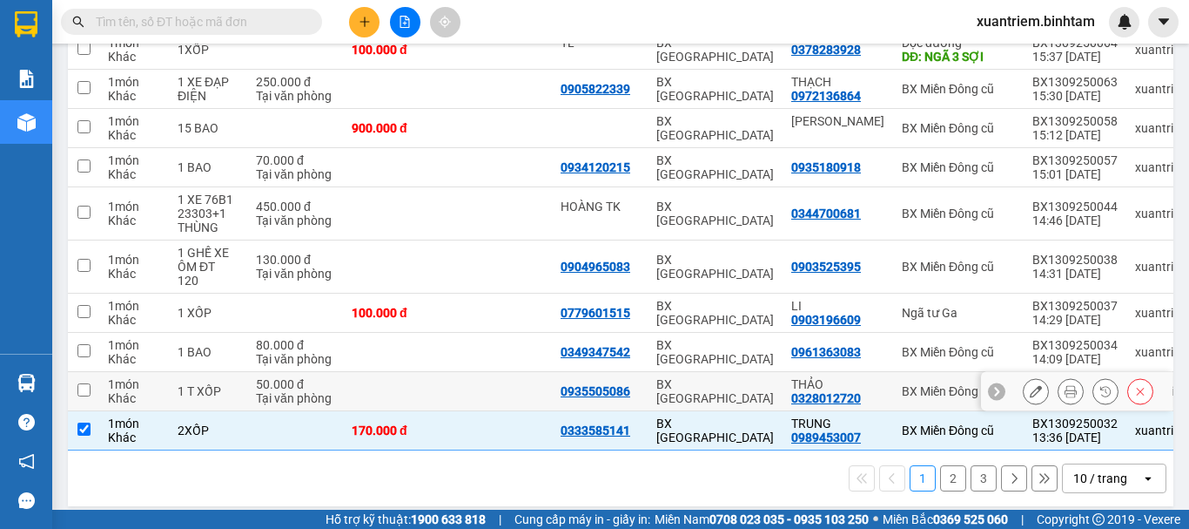
click at [253, 392] on td "50.000 đ Tại văn phòng" at bounding box center [295, 391] width 96 height 39
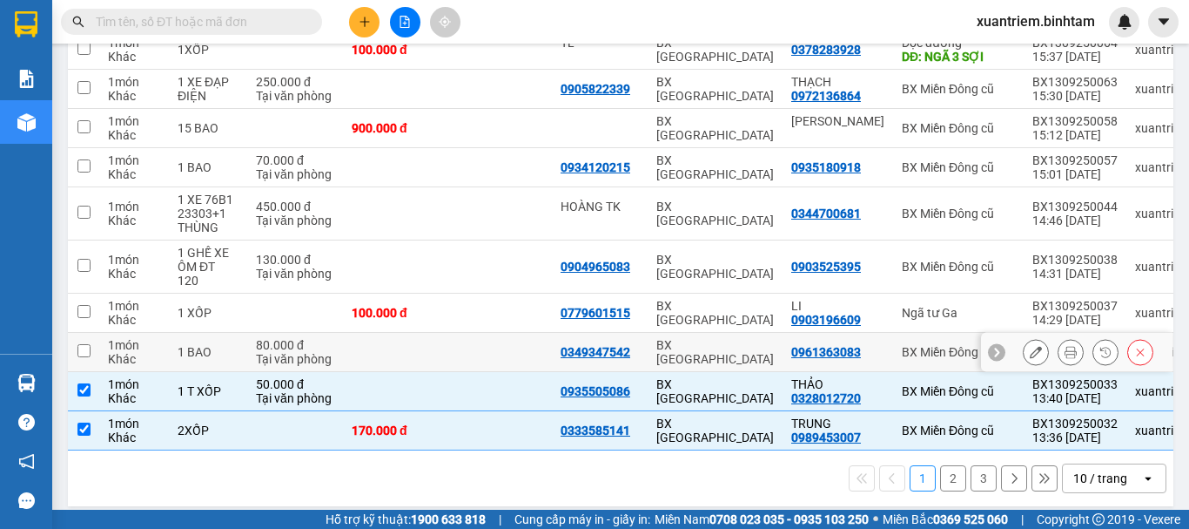
click at [272, 342] on div "80.000 đ" at bounding box center [295, 345] width 78 height 14
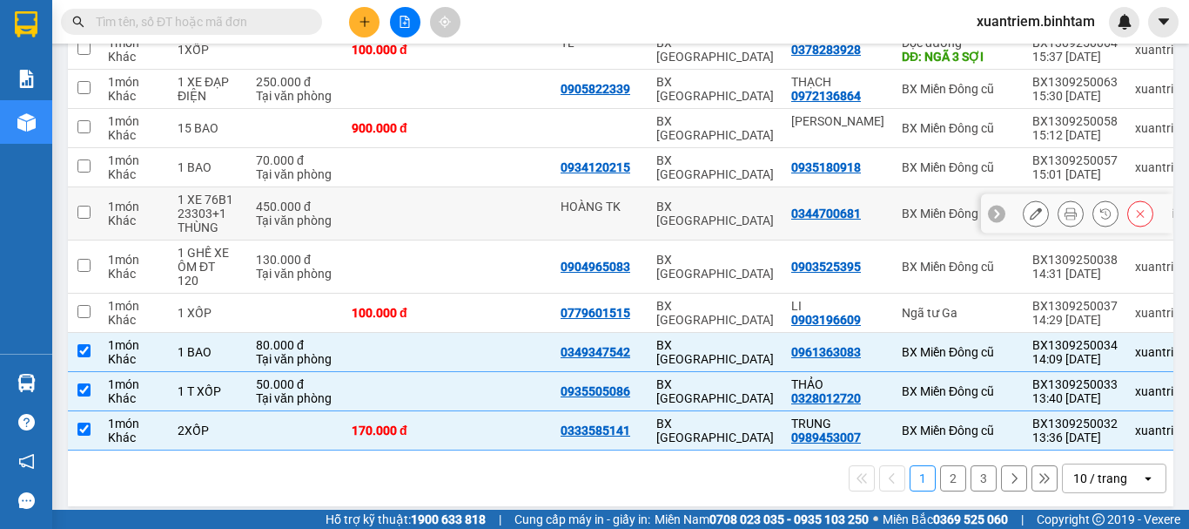
scroll to position [0, 0]
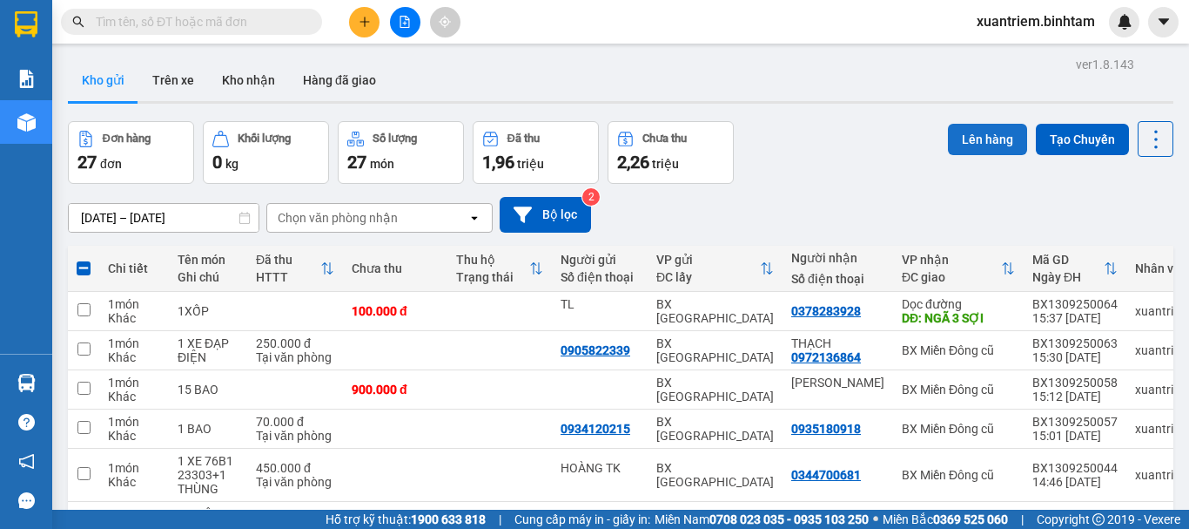
click at [950, 133] on button "Lên hàng" at bounding box center [987, 139] width 79 height 31
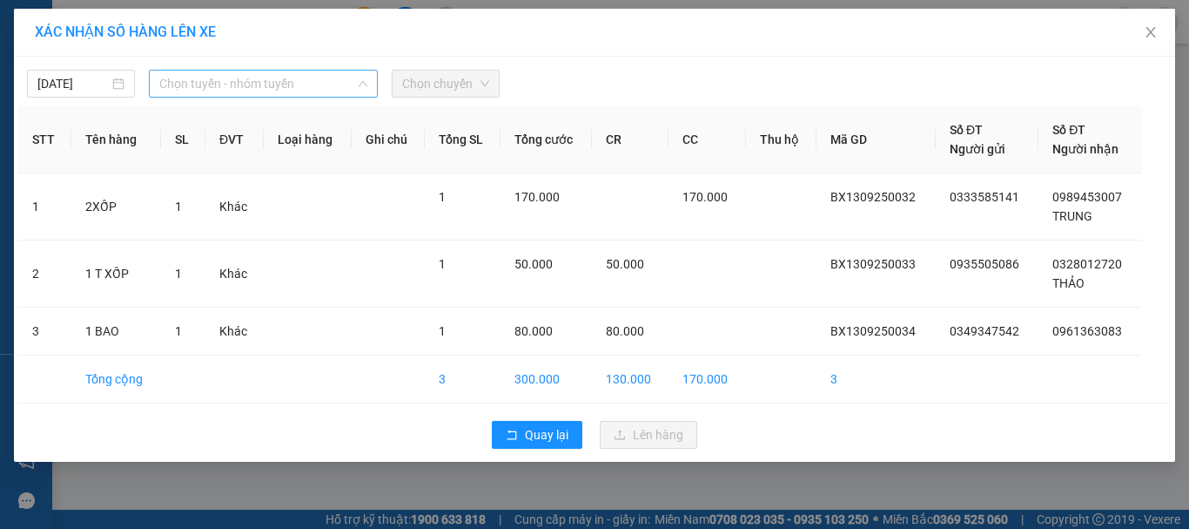
click at [211, 92] on span "Chọn tuyến - nhóm tuyến" at bounding box center [263, 84] width 208 height 26
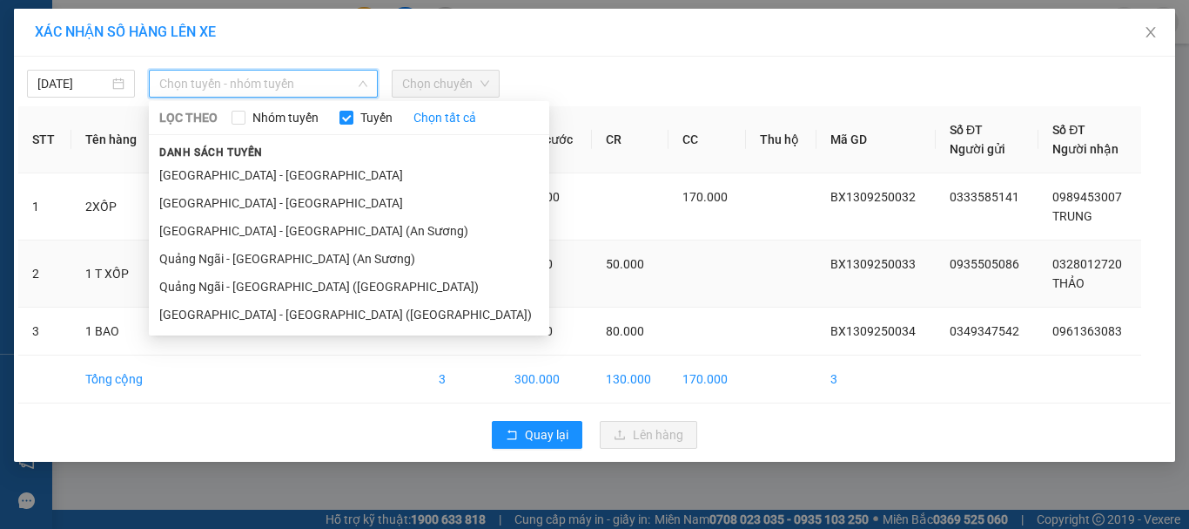
drag, startPoint x: 286, startPoint y: 296, endPoint x: 296, endPoint y: 286, distance: 14.2
click at [286, 294] on li "Quảng Ngãi - Sài Gòn (Vạn Phúc)" at bounding box center [349, 287] width 401 height 28
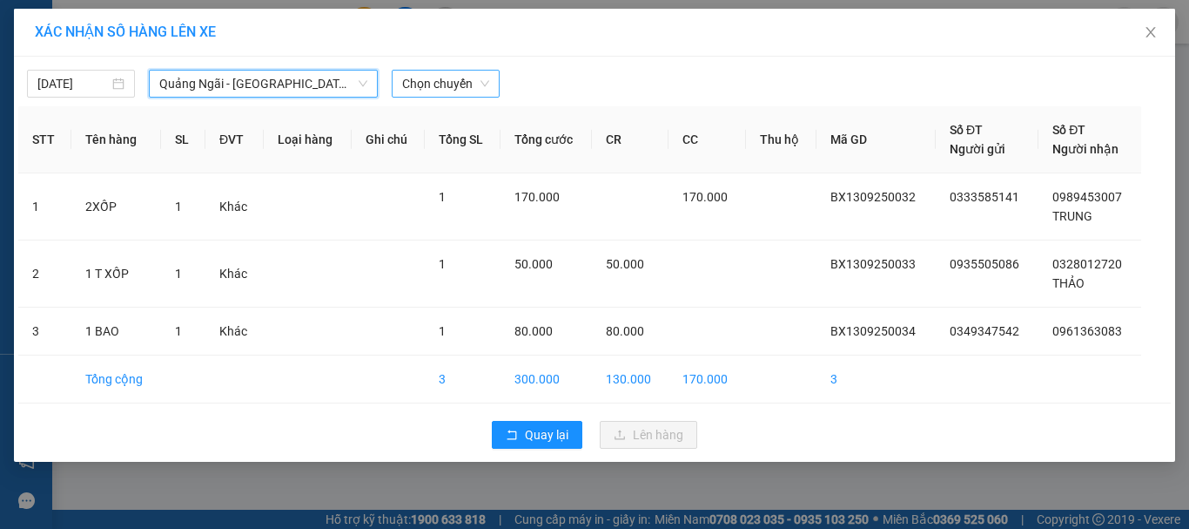
click at [482, 81] on span "Chọn chuyến" at bounding box center [445, 84] width 87 height 26
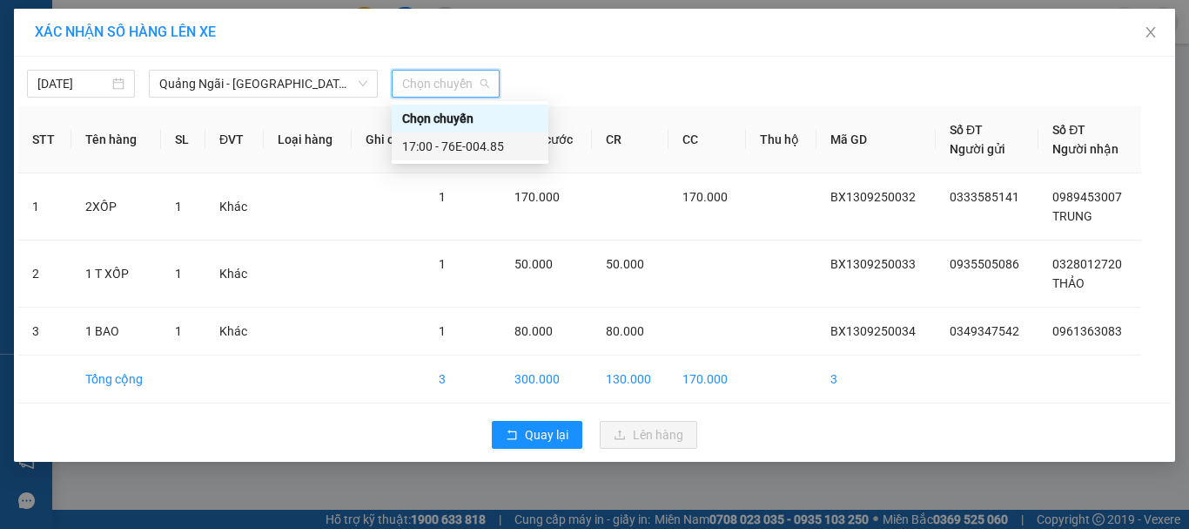
click at [471, 141] on div "17:00 - 76E-004.85" at bounding box center [470, 146] width 136 height 19
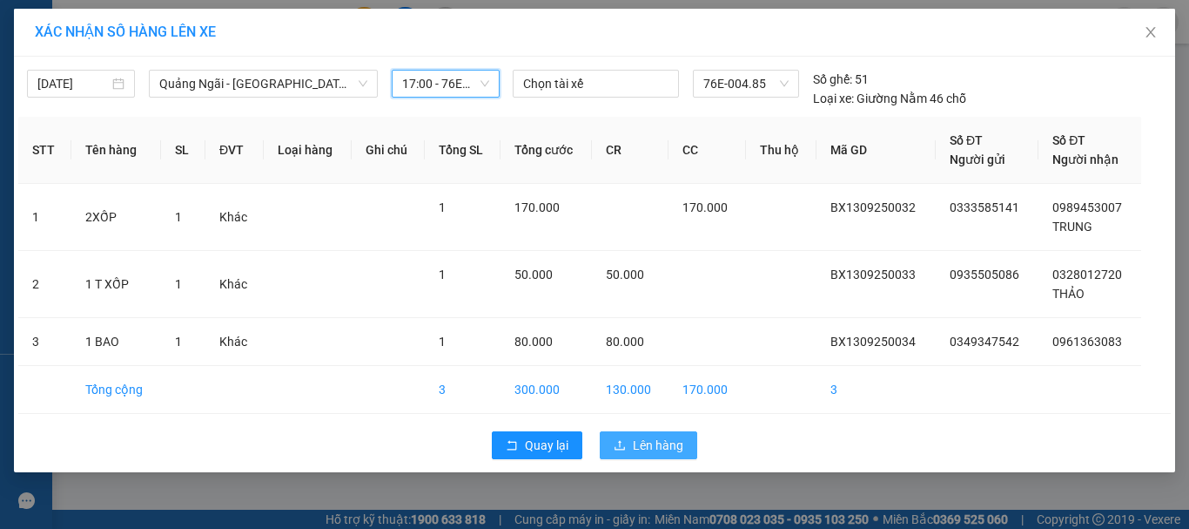
click at [653, 436] on span "Lên hàng" at bounding box center [658, 444] width 51 height 19
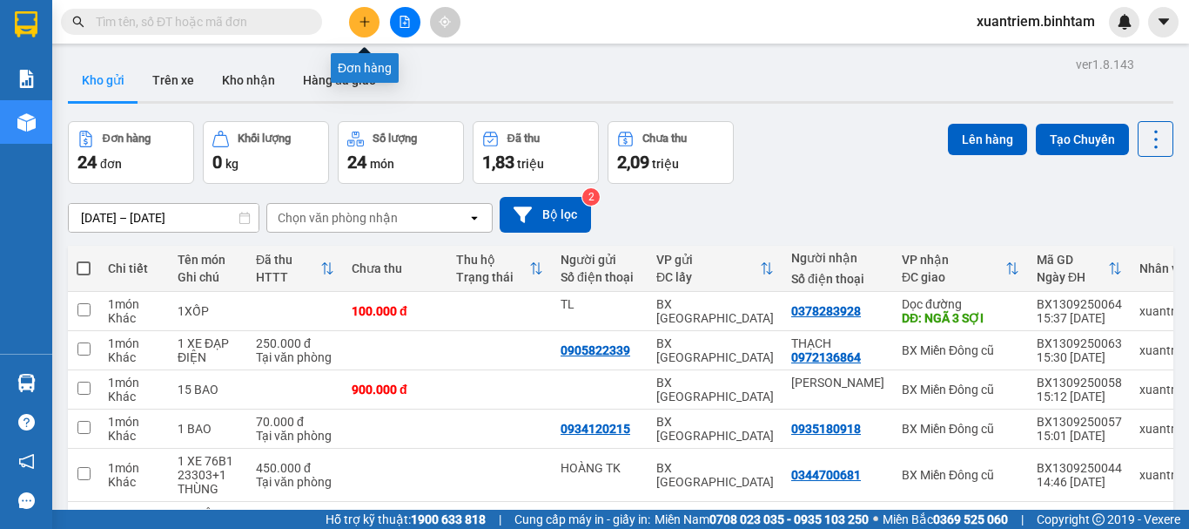
click at [363, 21] on icon "plus" at bounding box center [365, 22] width 12 height 12
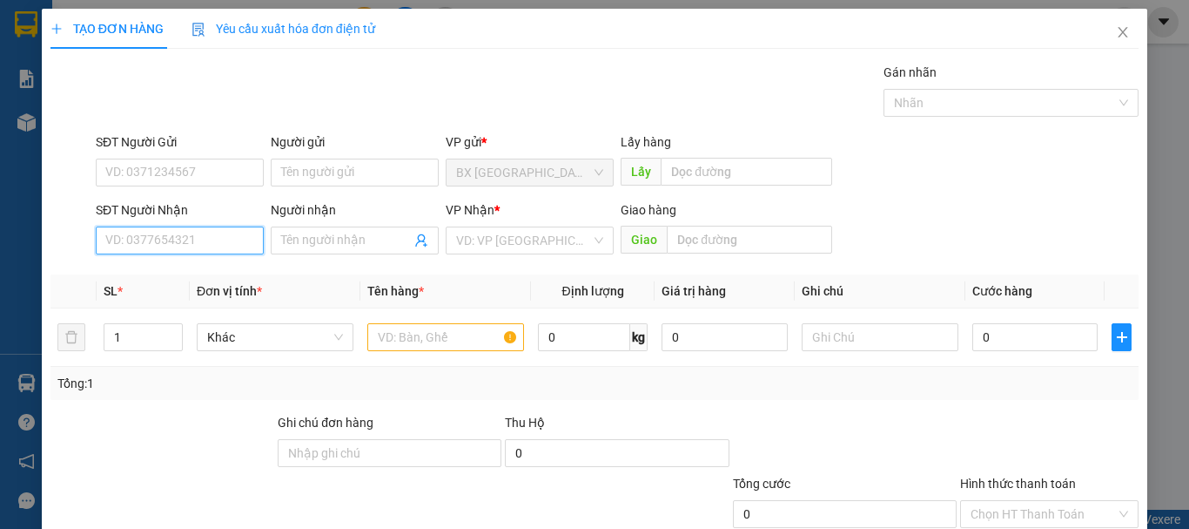
click at [223, 239] on input "SĐT Người Nhận" at bounding box center [180, 240] width 168 height 28
click at [211, 240] on input "0969019068" at bounding box center [180, 240] width 168 height 28
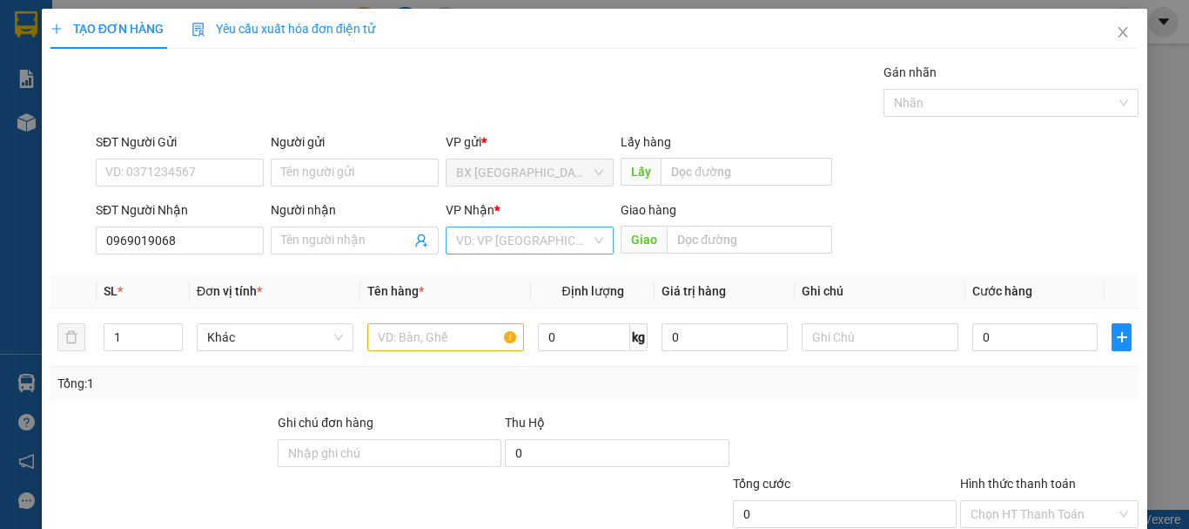
click at [520, 237] on input "search" at bounding box center [523, 240] width 135 height 26
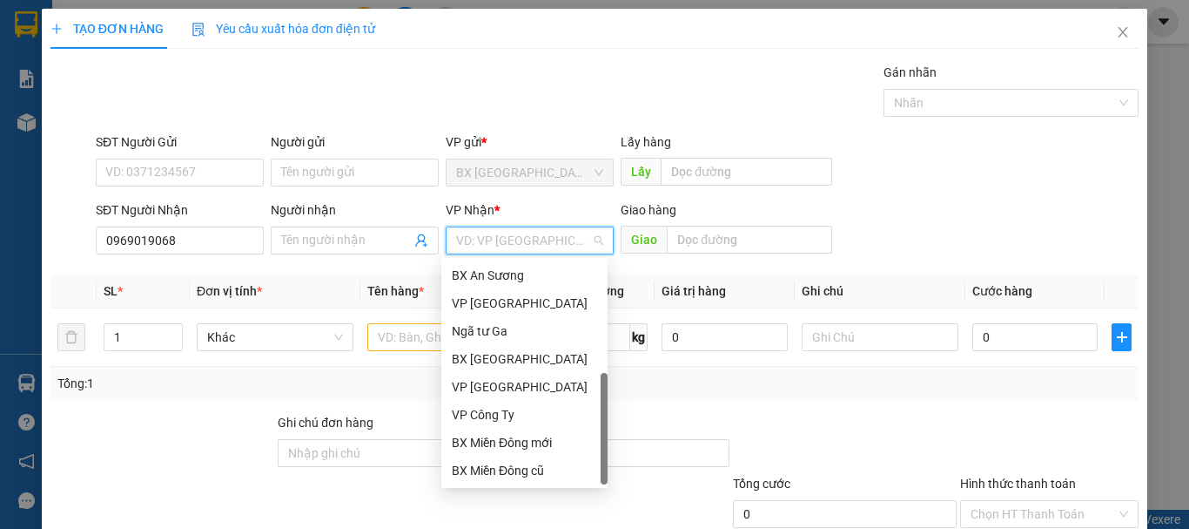
scroll to position [56, 0]
click at [553, 446] on div "Dọc đường" at bounding box center [524, 442] width 145 height 19
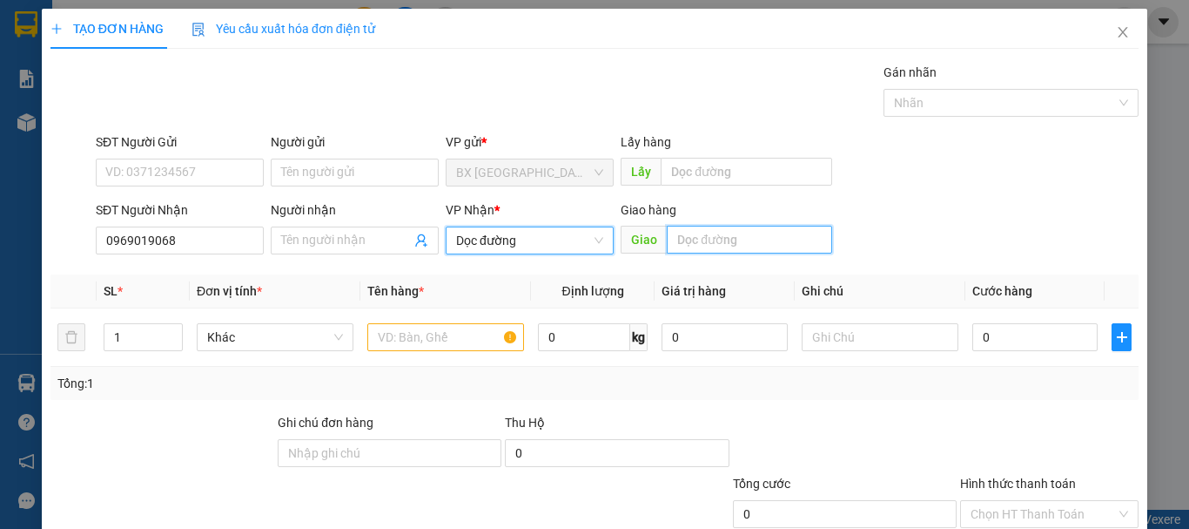
click at [727, 250] on input "text" at bounding box center [749, 240] width 165 height 28
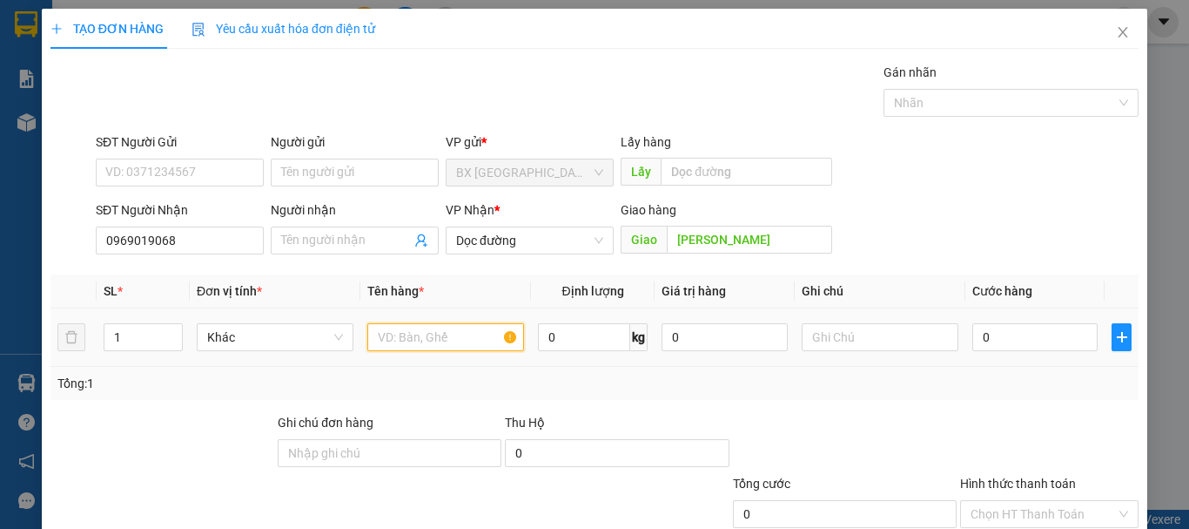
click at [479, 336] on input "text" at bounding box center [445, 337] width 157 height 28
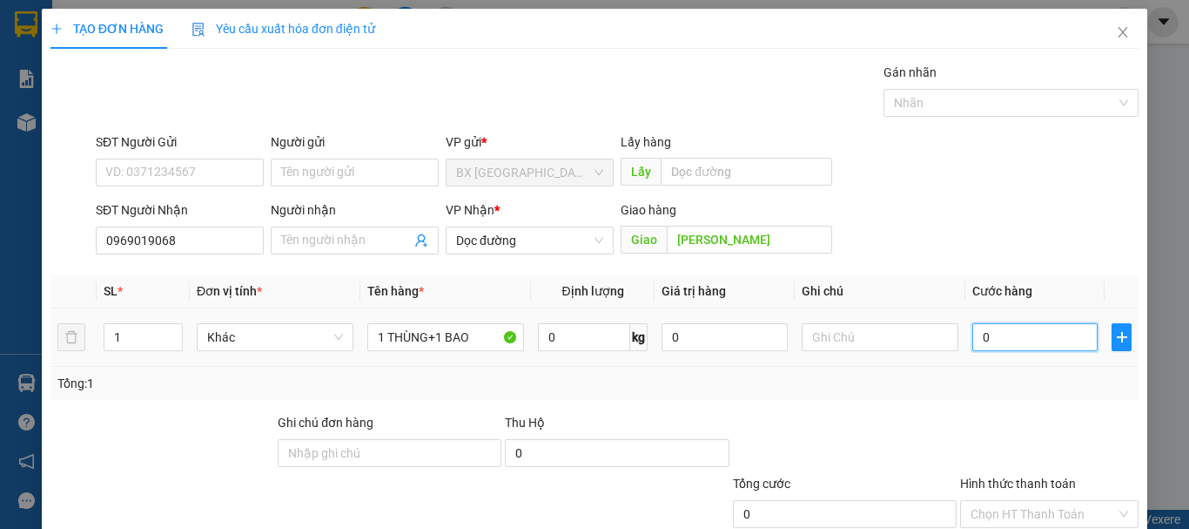
click at [1054, 339] on input "0" at bounding box center [1035, 337] width 125 height 28
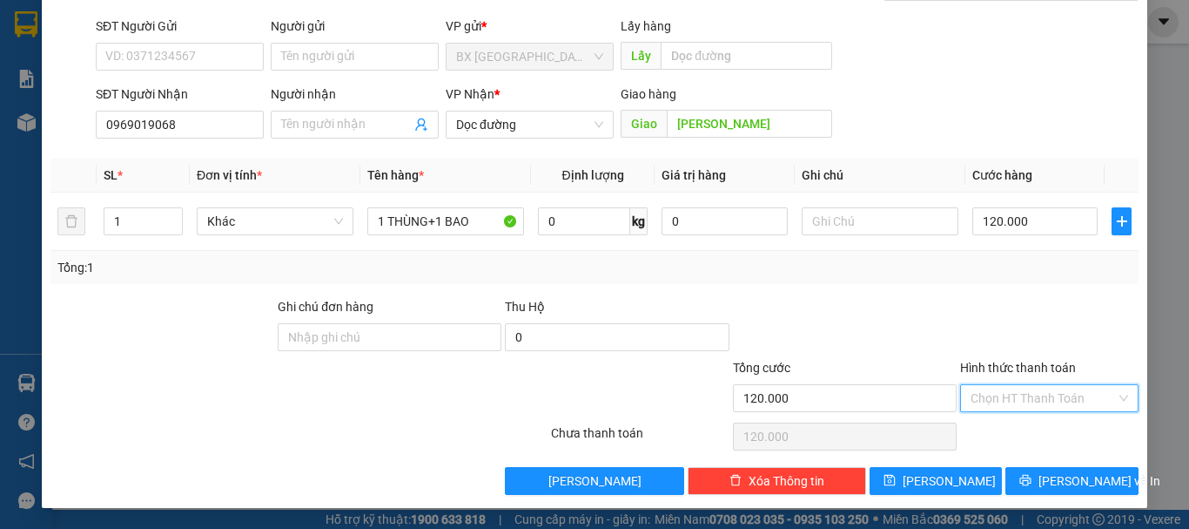
click at [1067, 390] on input "Hình thức thanh toán" at bounding box center [1043, 398] width 145 height 26
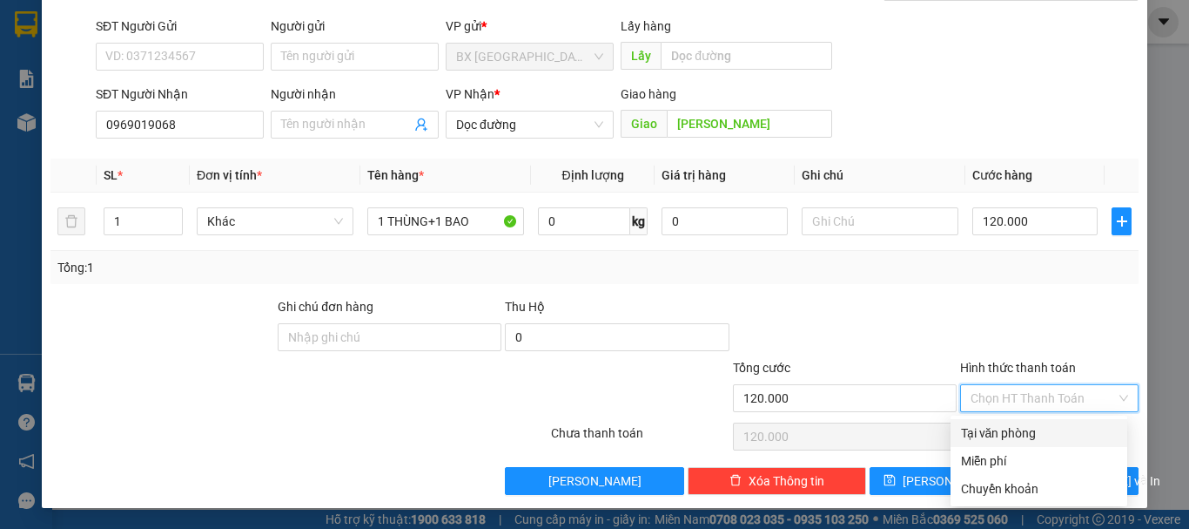
click at [1062, 437] on div "Tại văn phòng" at bounding box center [1039, 432] width 156 height 19
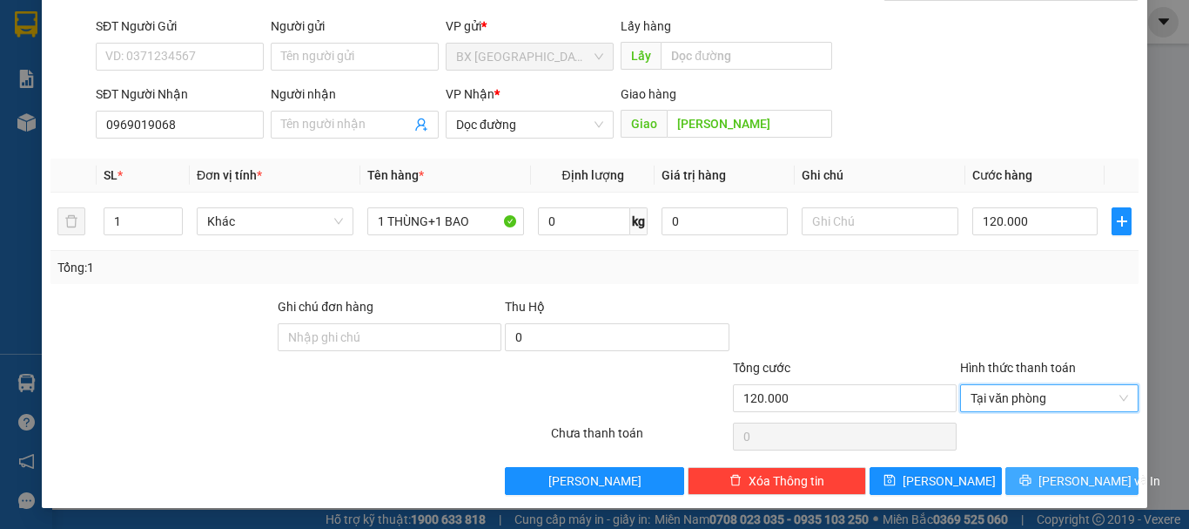
click at [1047, 472] on span "[PERSON_NAME] và In" at bounding box center [1100, 480] width 122 height 19
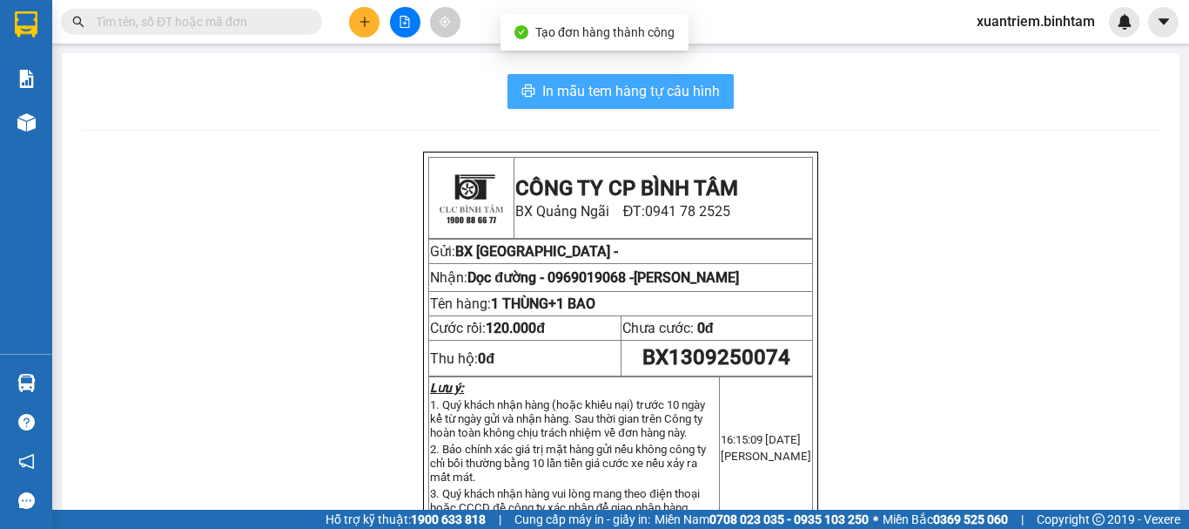
click at [710, 87] on span "In mẫu tem hàng tự cấu hình" at bounding box center [631, 91] width 178 height 22
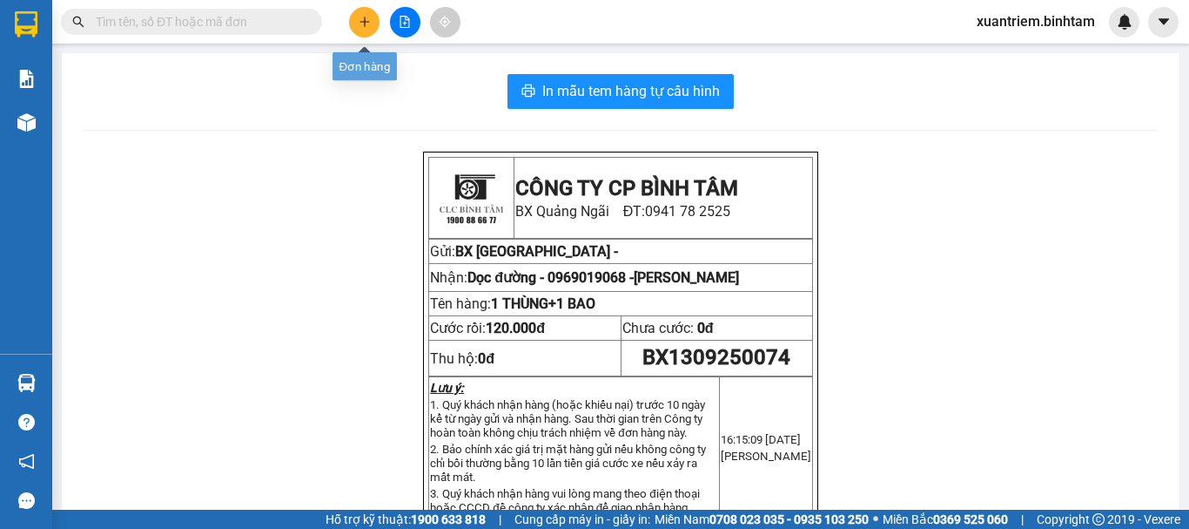
click at [374, 24] on button at bounding box center [364, 22] width 30 height 30
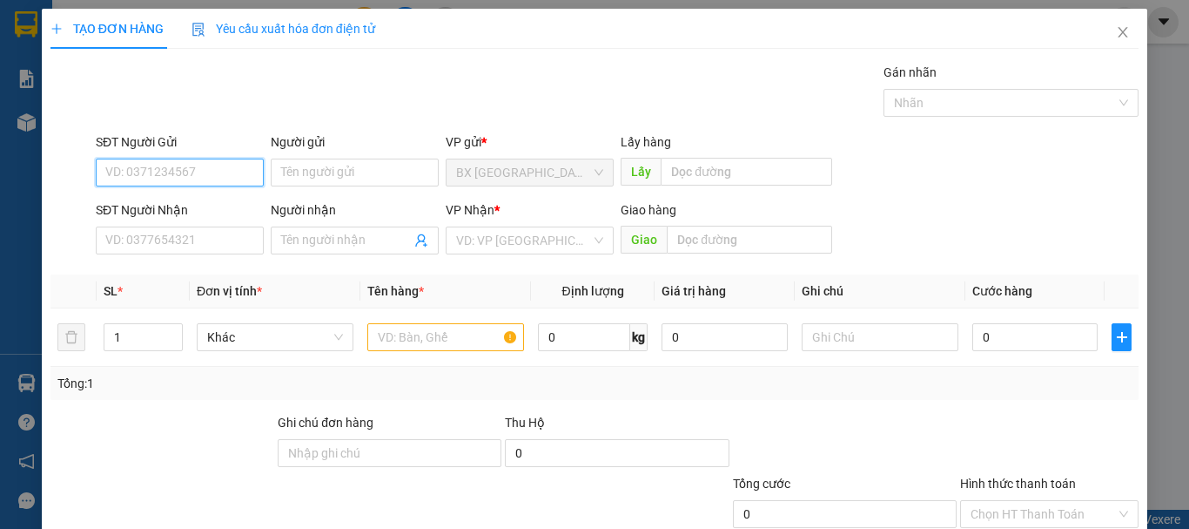
click at [215, 169] on input "SĐT Người Gửi" at bounding box center [180, 172] width 168 height 28
click at [145, 195] on div "0938252474 - Quang" at bounding box center [203, 207] width 217 height 28
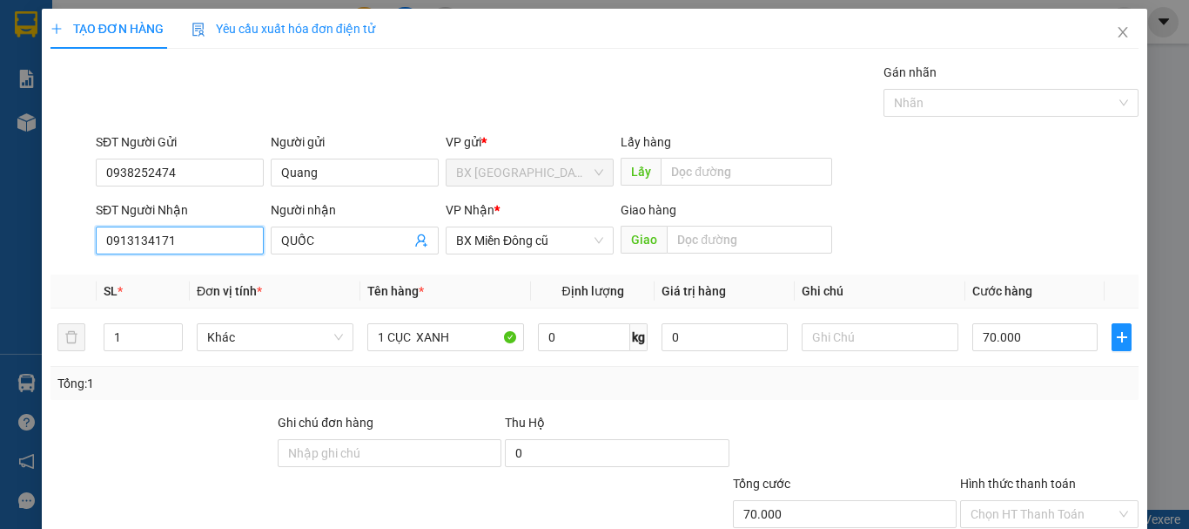
click at [208, 241] on input "0913134171" at bounding box center [180, 240] width 168 height 28
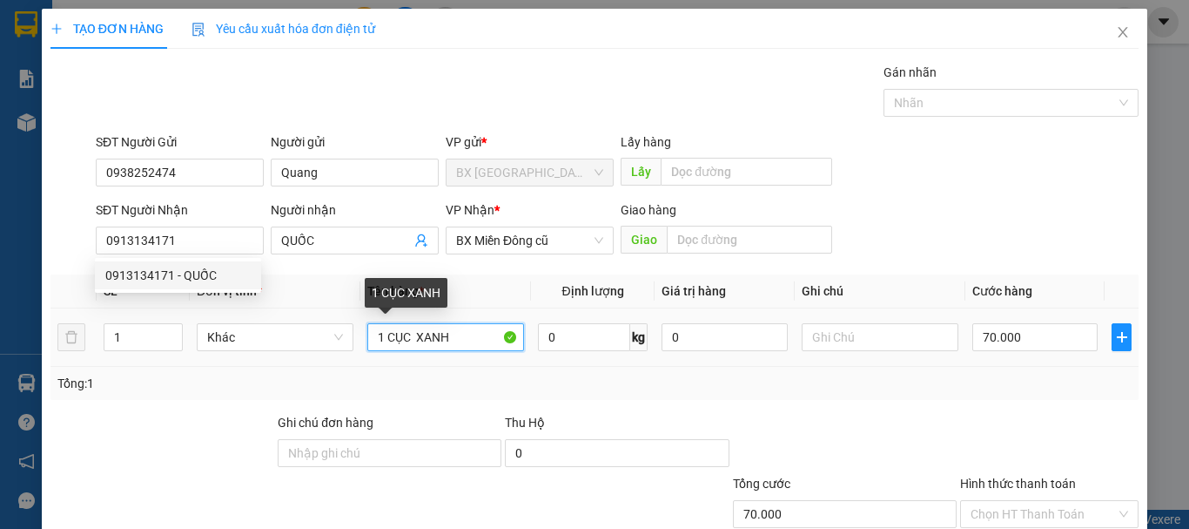
click at [470, 341] on input "1 CỤC XANH" at bounding box center [445, 337] width 157 height 28
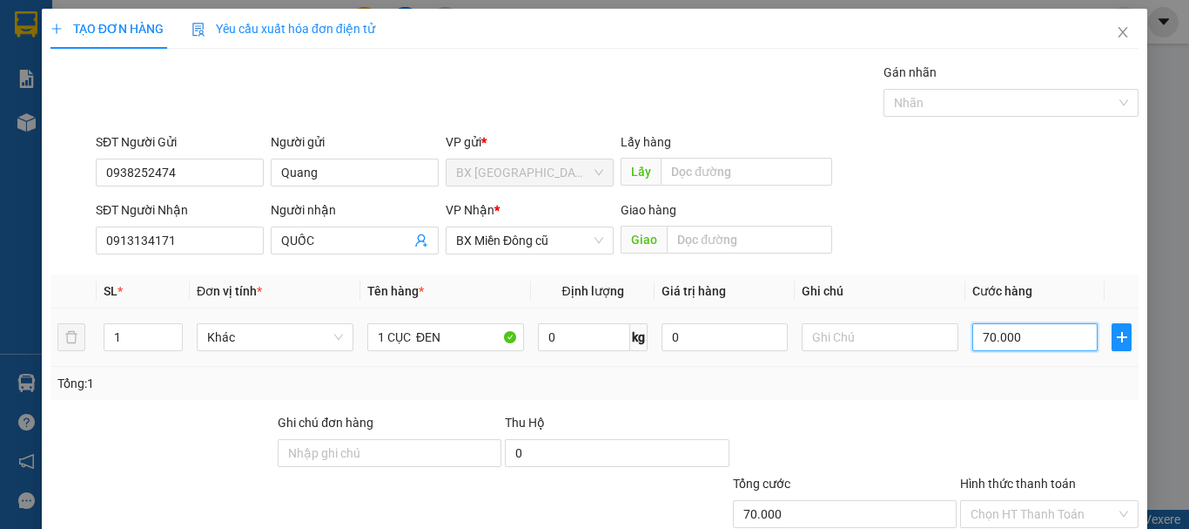
click at [1007, 345] on input "70.000" at bounding box center [1035, 337] width 125 height 28
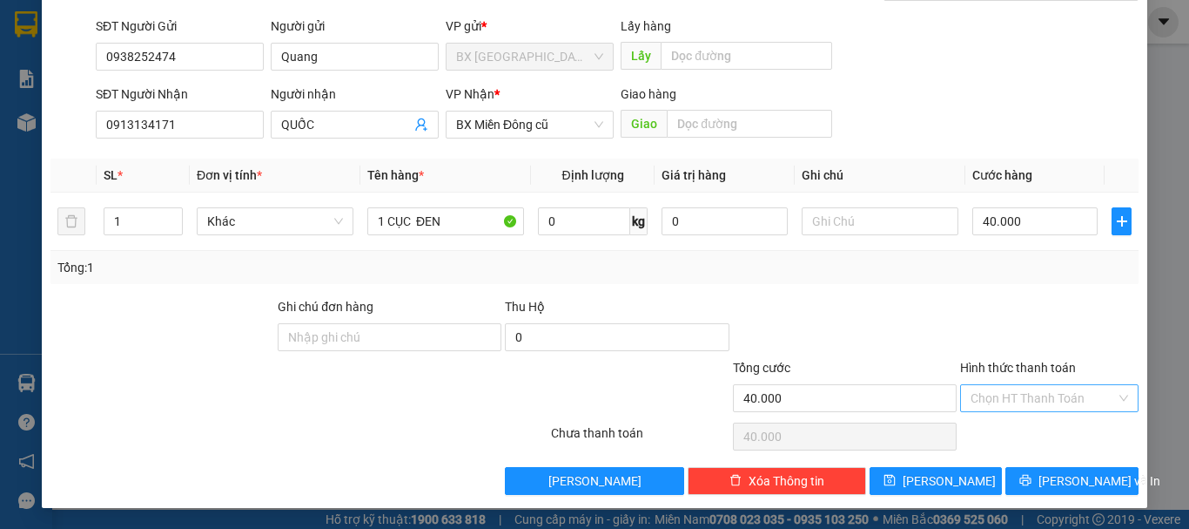
click at [1038, 394] on input "Hình thức thanh toán" at bounding box center [1043, 398] width 145 height 26
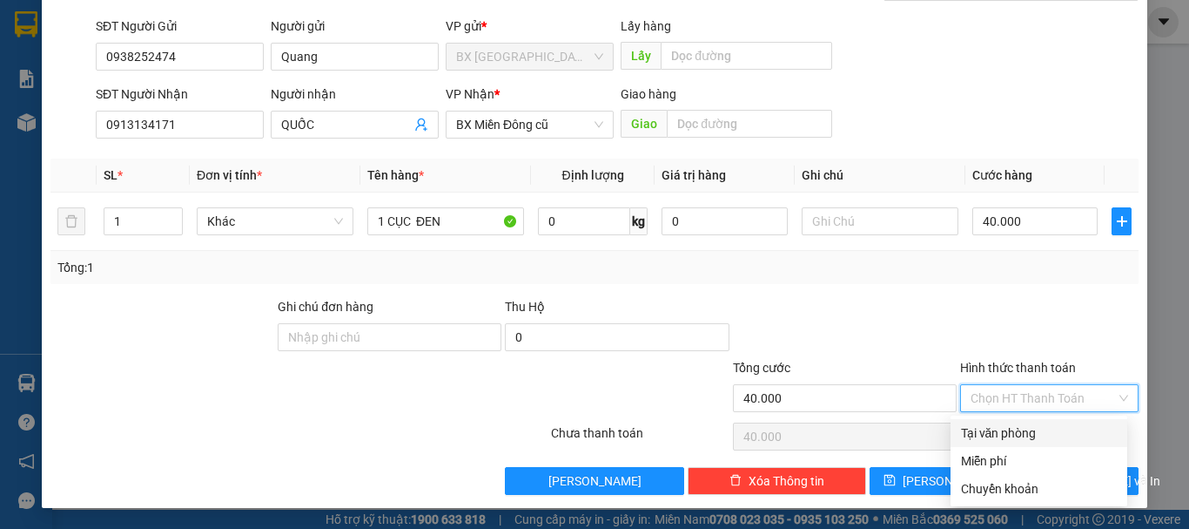
click at [1034, 431] on div "Tại văn phòng" at bounding box center [1039, 432] width 156 height 19
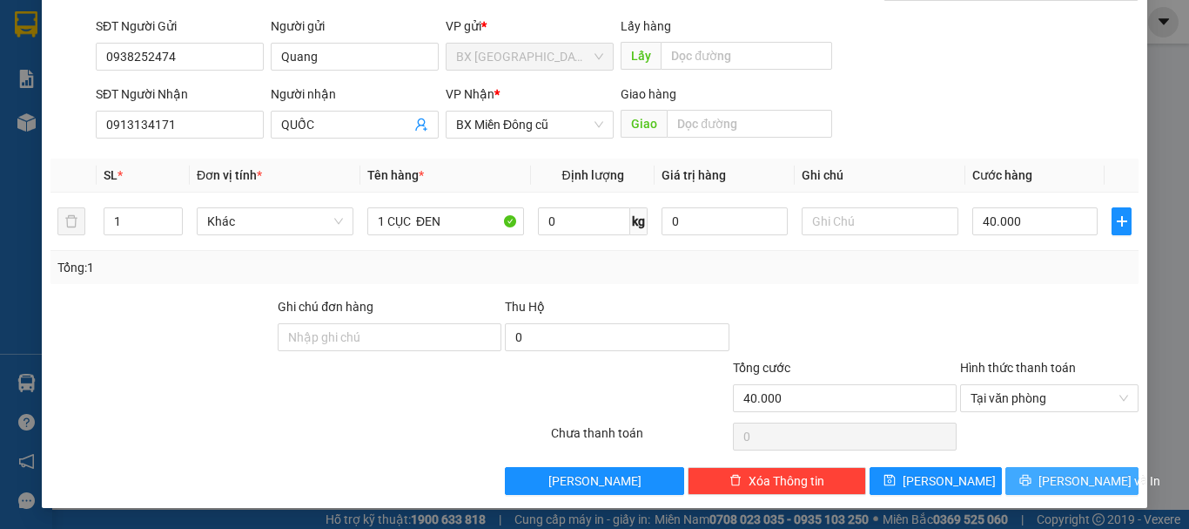
click at [1088, 482] on span "[PERSON_NAME] và In" at bounding box center [1100, 480] width 122 height 19
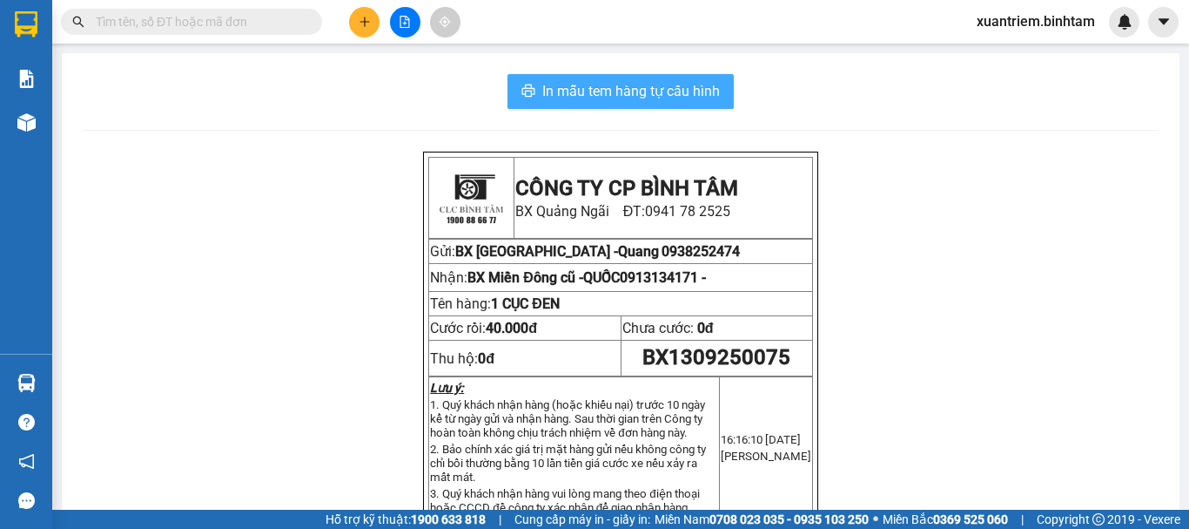
click at [644, 77] on button "In mẫu tem hàng tự cấu hình" at bounding box center [621, 91] width 226 height 35
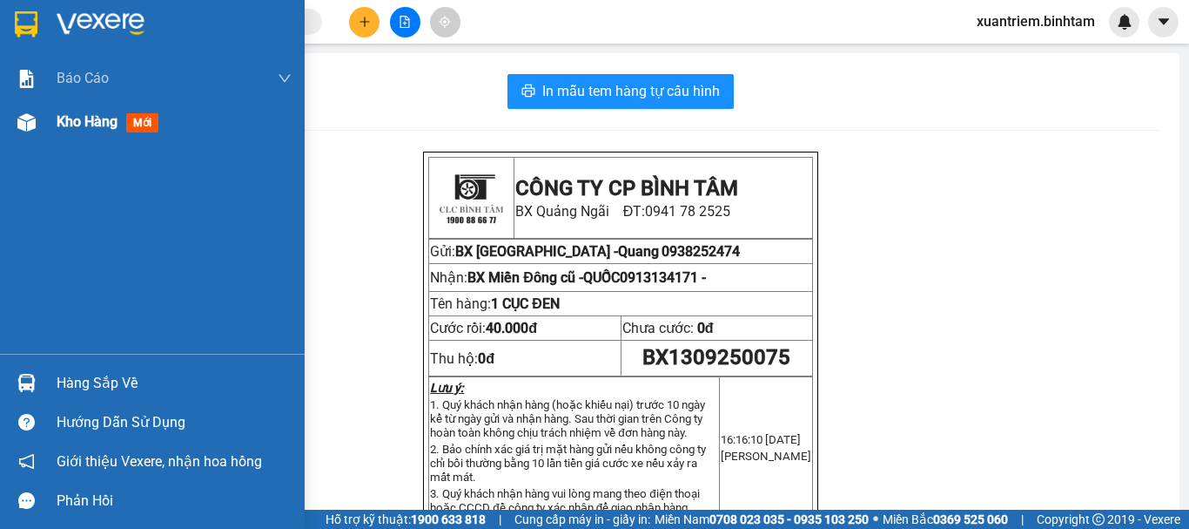
click at [44, 115] on div "Kho hàng mới" at bounding box center [152, 122] width 305 height 44
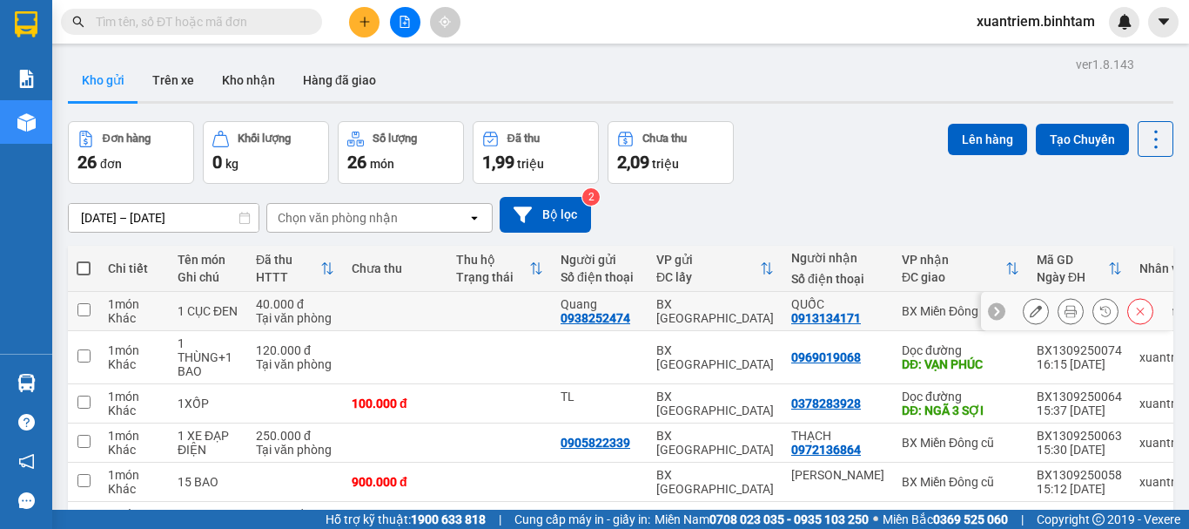
click at [293, 312] on div "Tại văn phòng" at bounding box center [295, 318] width 78 height 14
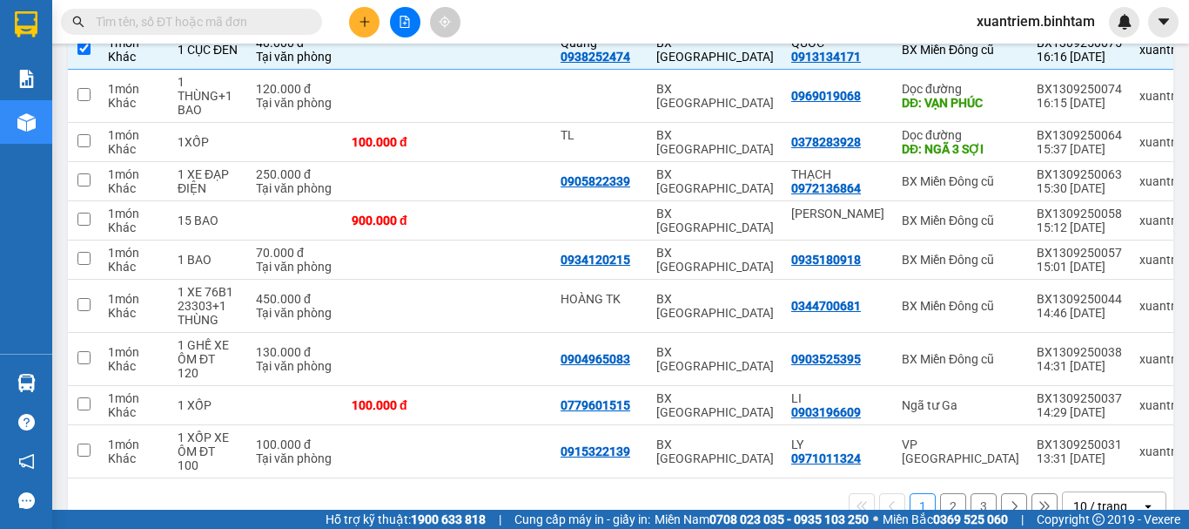
scroll to position [87, 0]
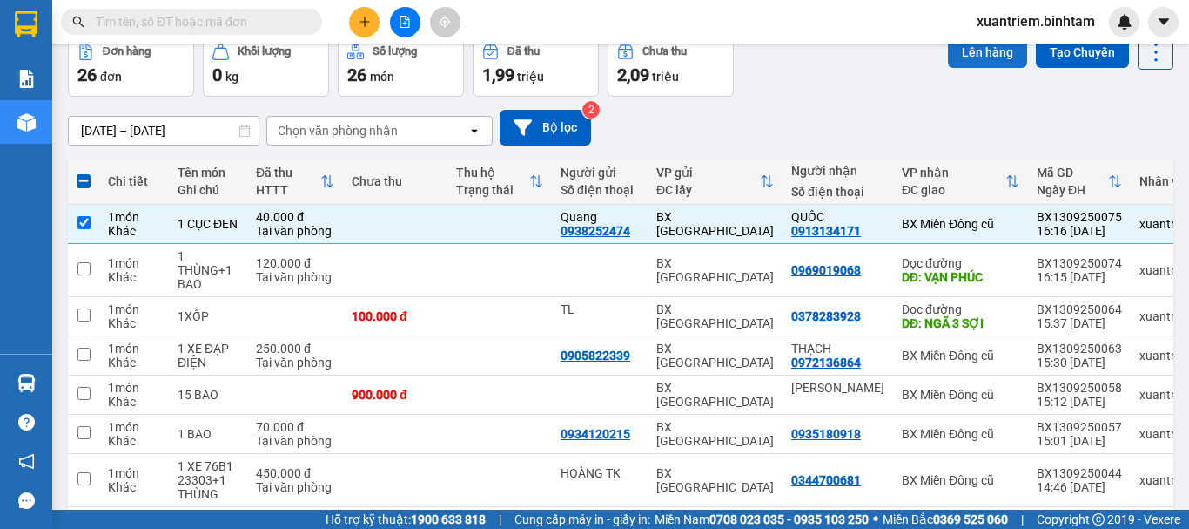
click at [1007, 57] on button "Lên hàng" at bounding box center [987, 52] width 79 height 31
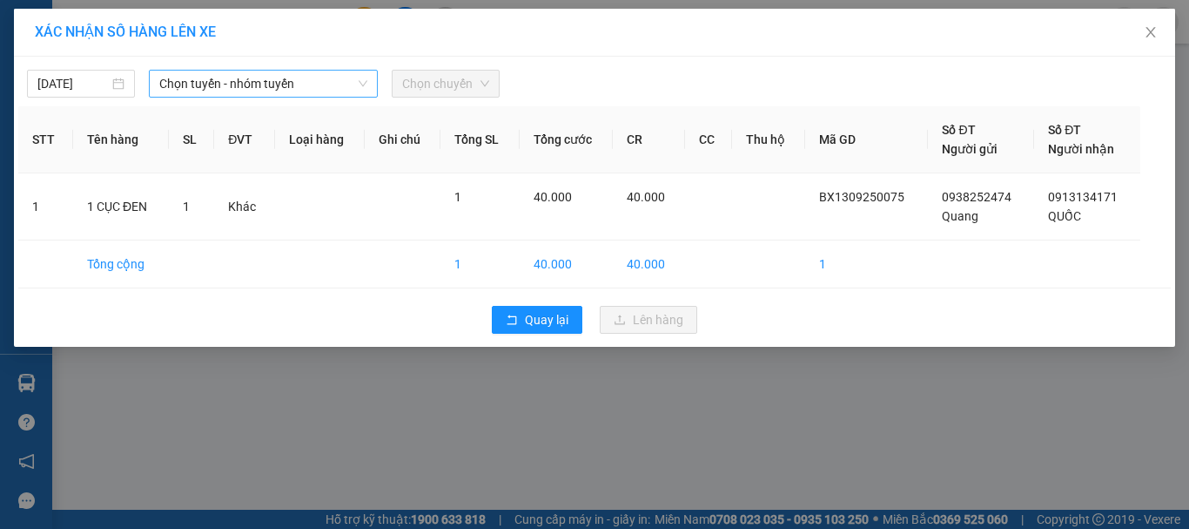
click at [210, 81] on span "Chọn tuyến - nhóm tuyến" at bounding box center [263, 84] width 208 height 26
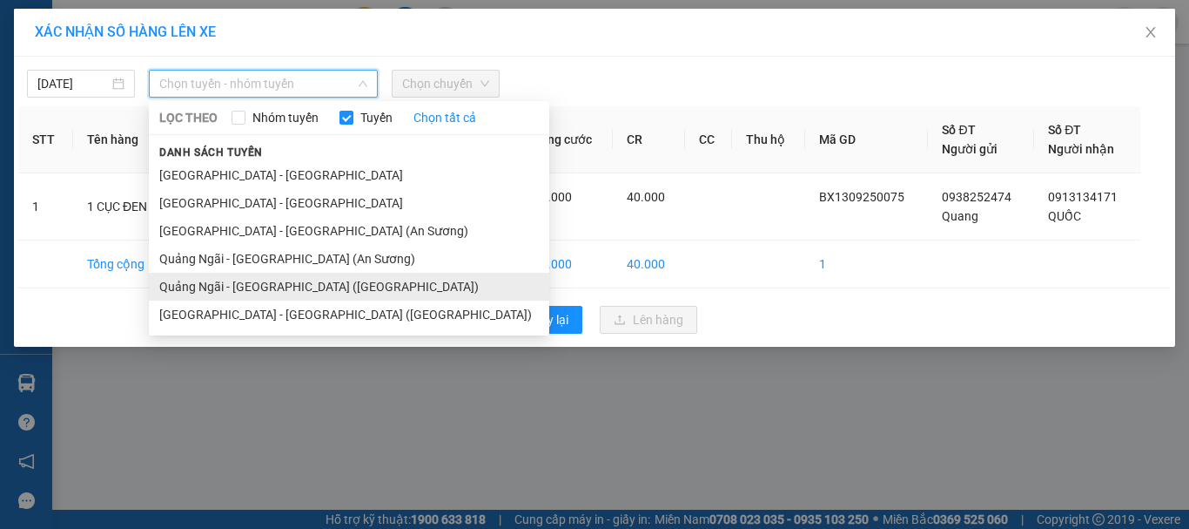
click at [253, 275] on li "Quảng Ngãi - Sài Gòn (Vạn Phúc)" at bounding box center [349, 287] width 401 height 28
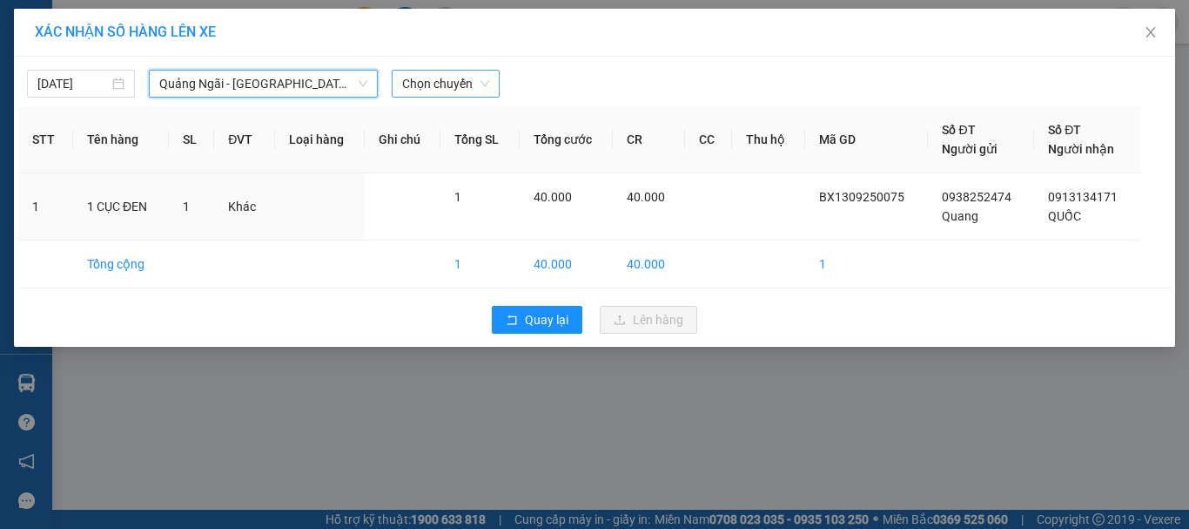
click at [459, 79] on span "Chọn chuyến" at bounding box center [445, 84] width 87 height 26
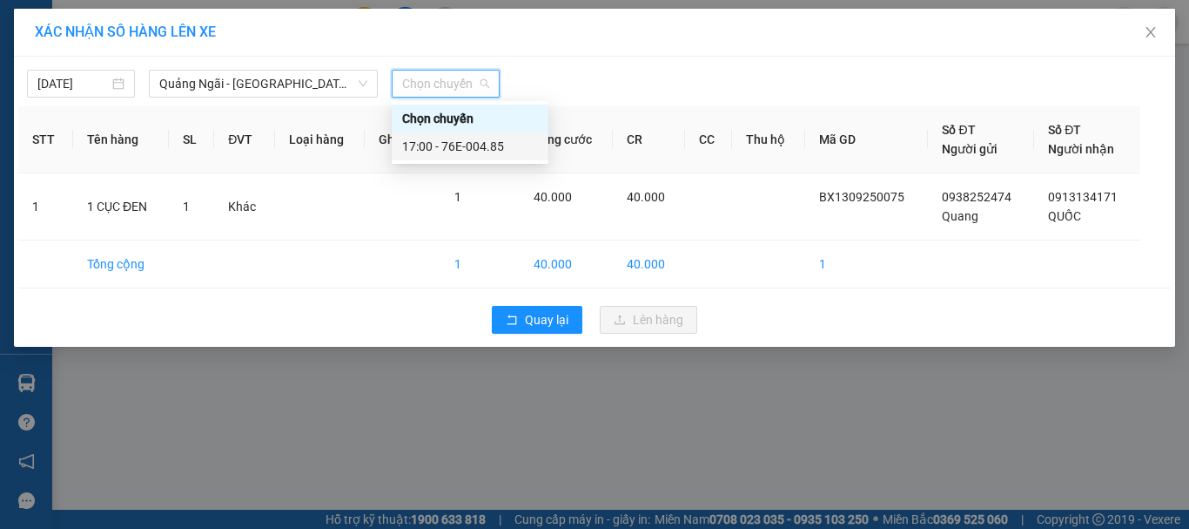
click at [493, 142] on div "17:00 - 76E-004.85" at bounding box center [470, 146] width 136 height 19
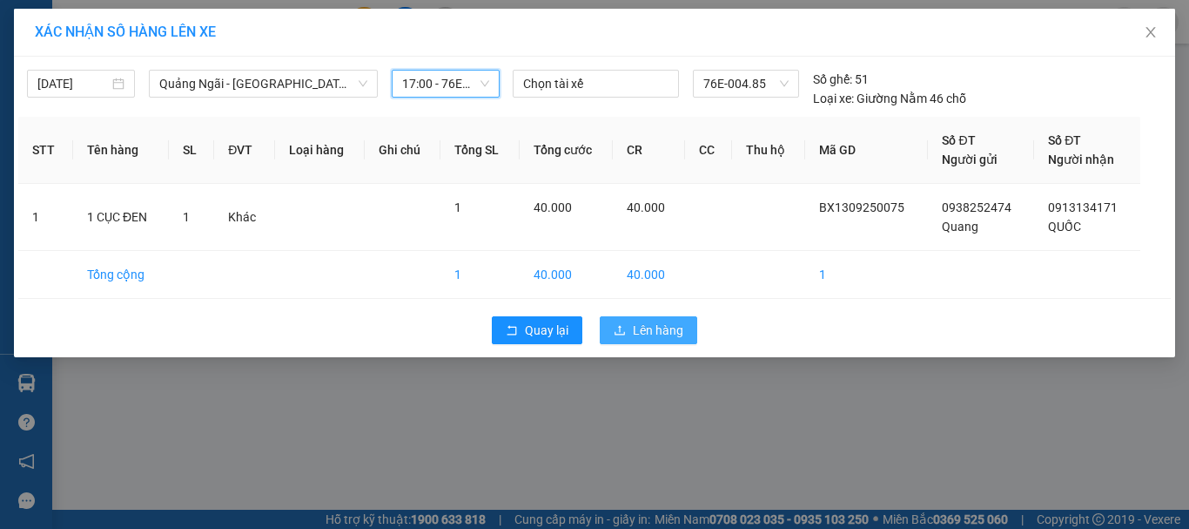
click at [630, 322] on button "Lên hàng" at bounding box center [649, 330] width 98 height 28
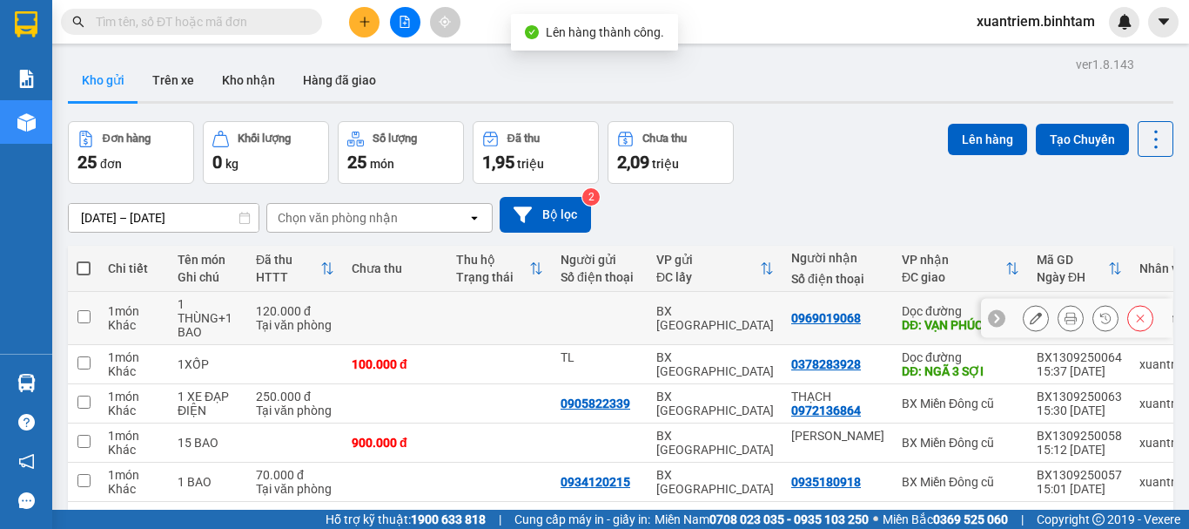
click at [259, 313] on div "120.000 đ" at bounding box center [295, 311] width 78 height 14
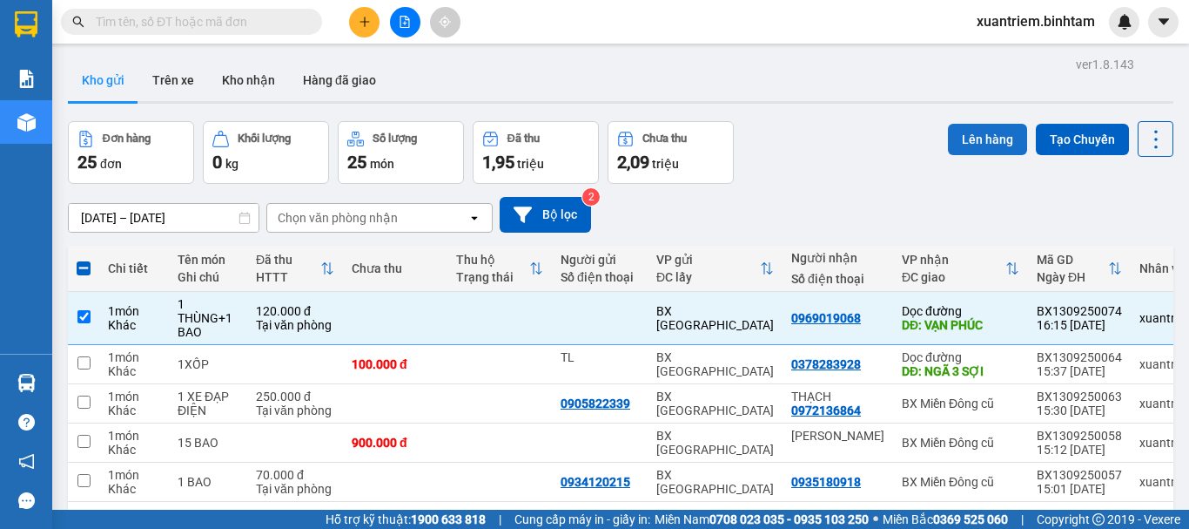
click at [980, 136] on button "Lên hàng" at bounding box center [987, 139] width 79 height 31
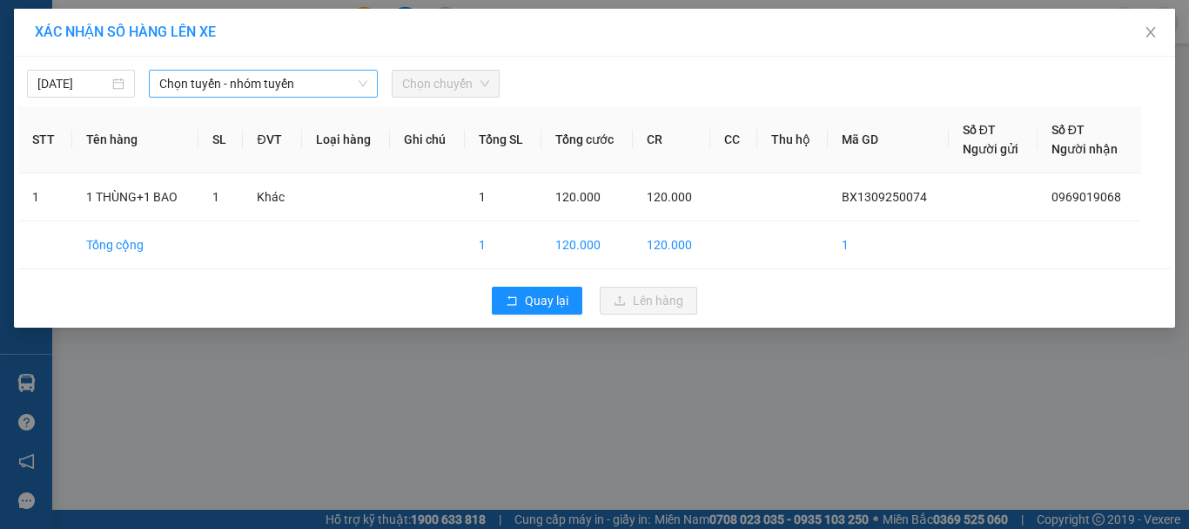
click at [221, 92] on span "Chọn tuyến - nhóm tuyến" at bounding box center [263, 84] width 208 height 26
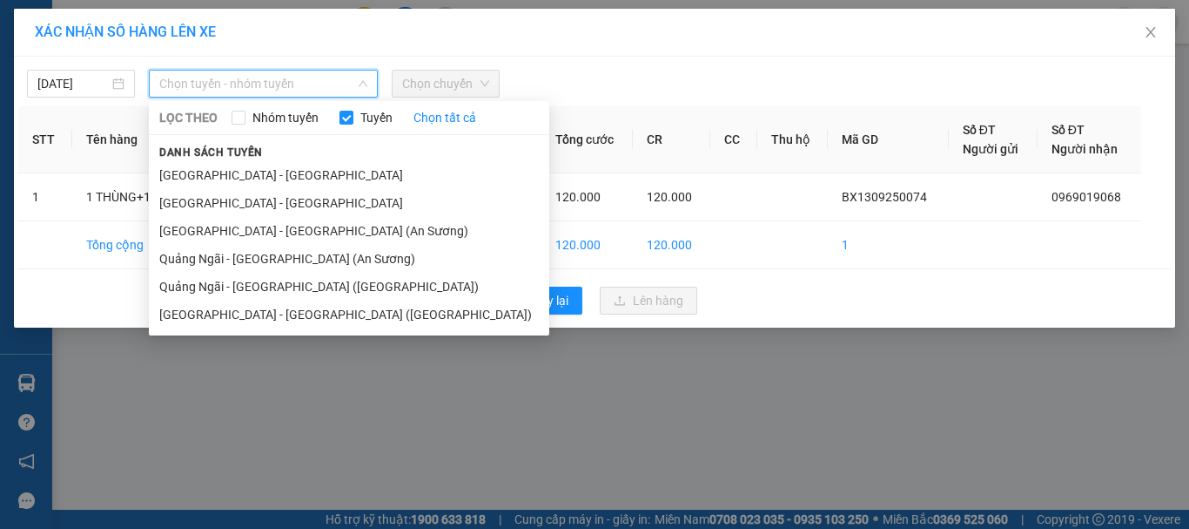
click at [253, 279] on li "Quảng Ngãi - Sài Gòn (Vạn Phúc)" at bounding box center [349, 287] width 401 height 28
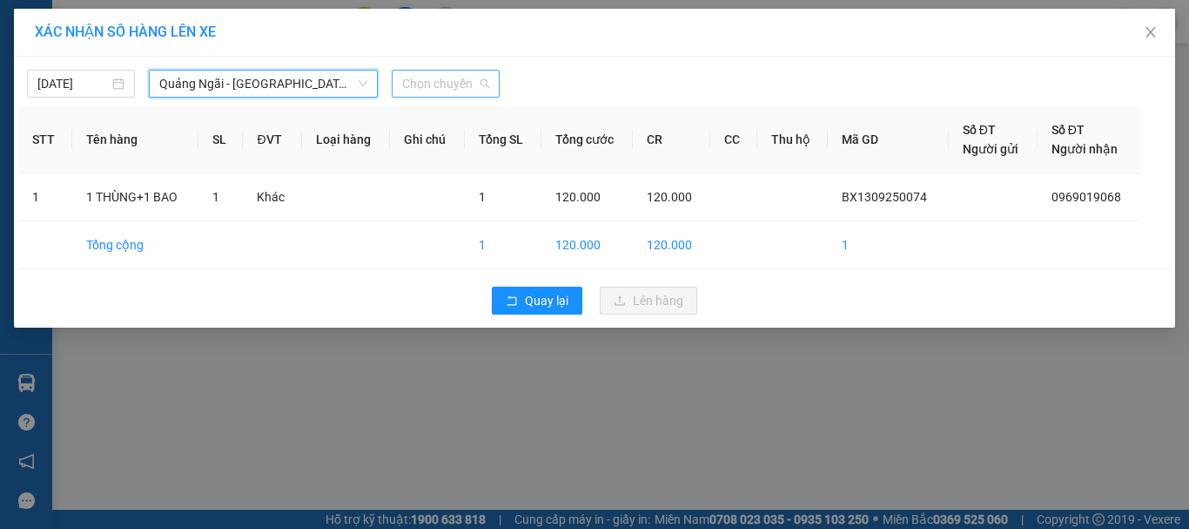
click at [450, 89] on span "Chọn chuyến" at bounding box center [445, 84] width 87 height 26
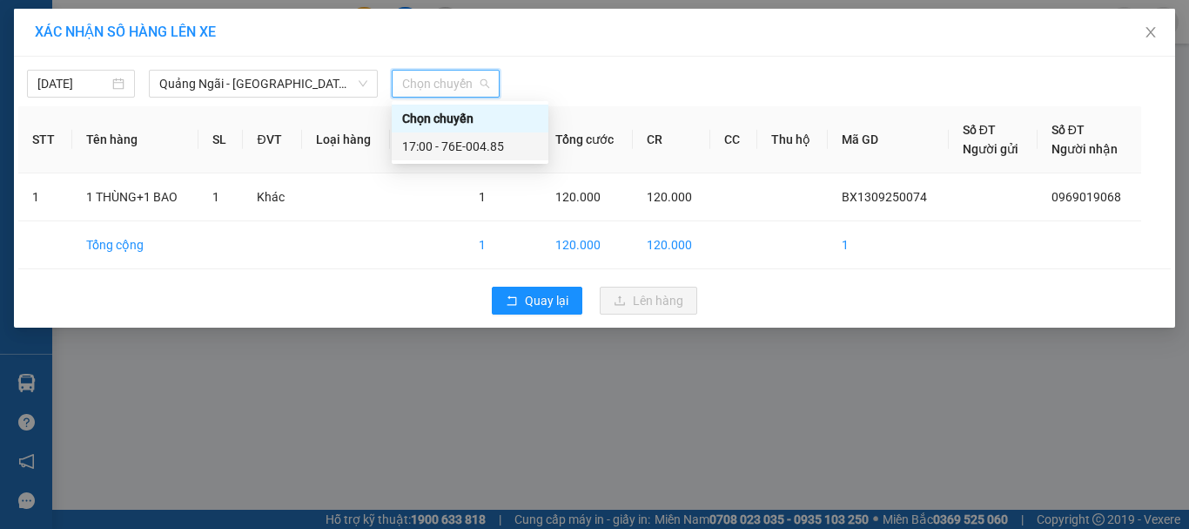
click at [486, 143] on div "17:00 - 76E-004.85" at bounding box center [470, 146] width 136 height 19
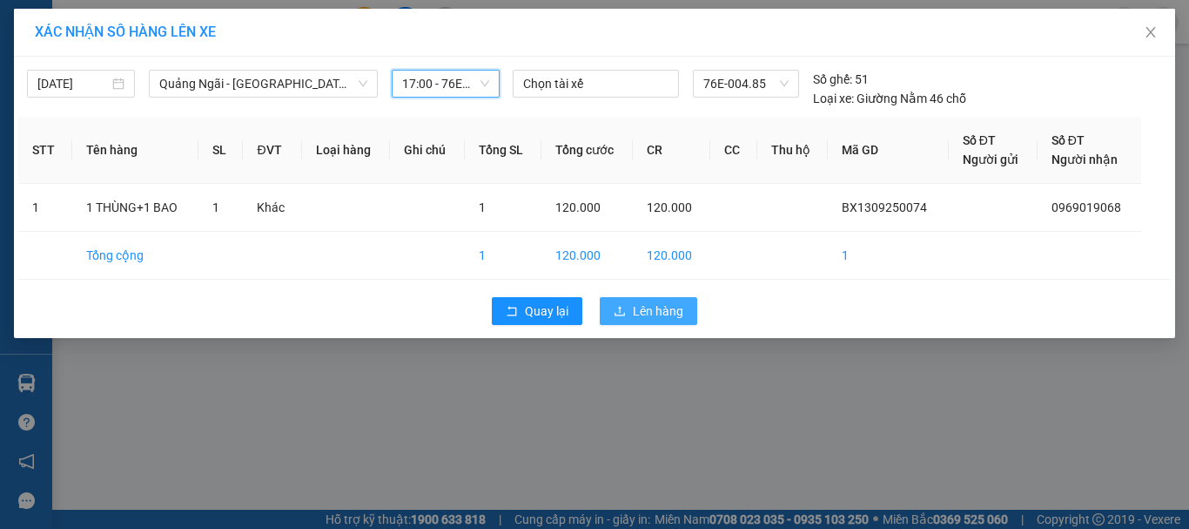
click at [636, 314] on span "Lên hàng" at bounding box center [658, 310] width 51 height 19
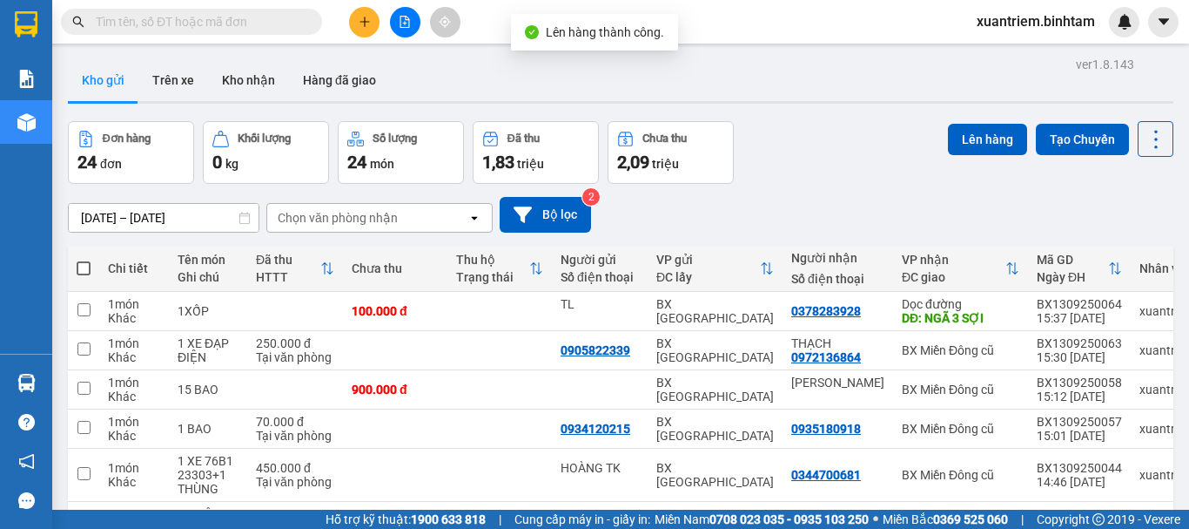
scroll to position [294, 0]
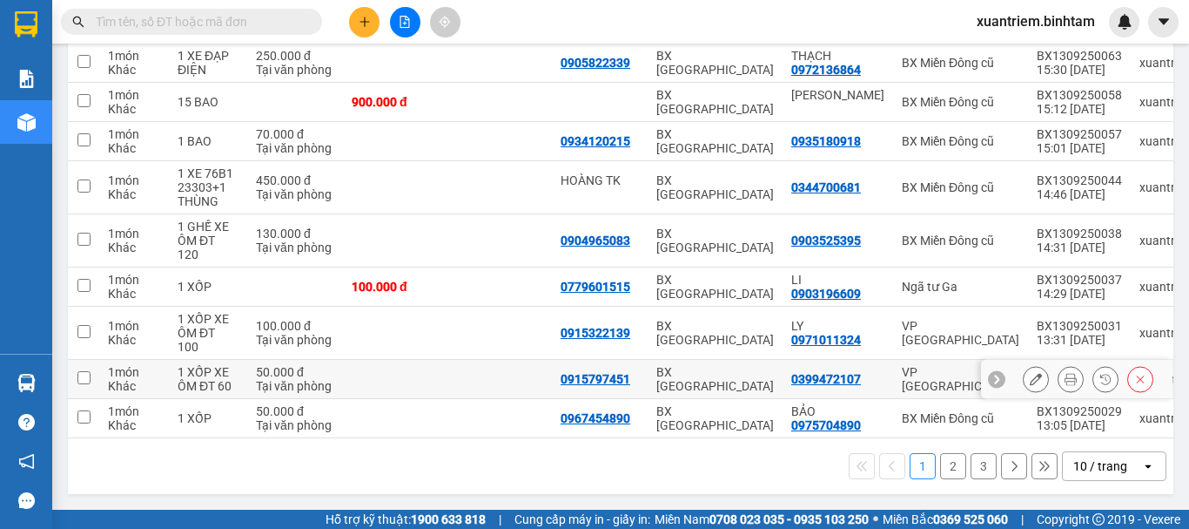
click at [286, 379] on div "Tại văn phòng" at bounding box center [295, 386] width 78 height 14
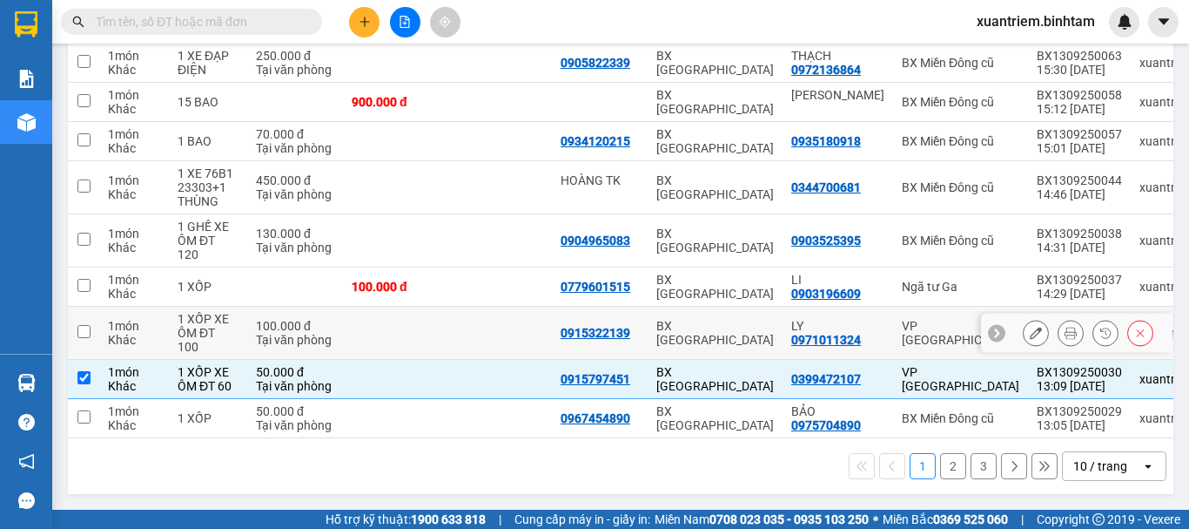
click at [290, 333] on div "Tại văn phòng" at bounding box center [295, 340] width 78 height 14
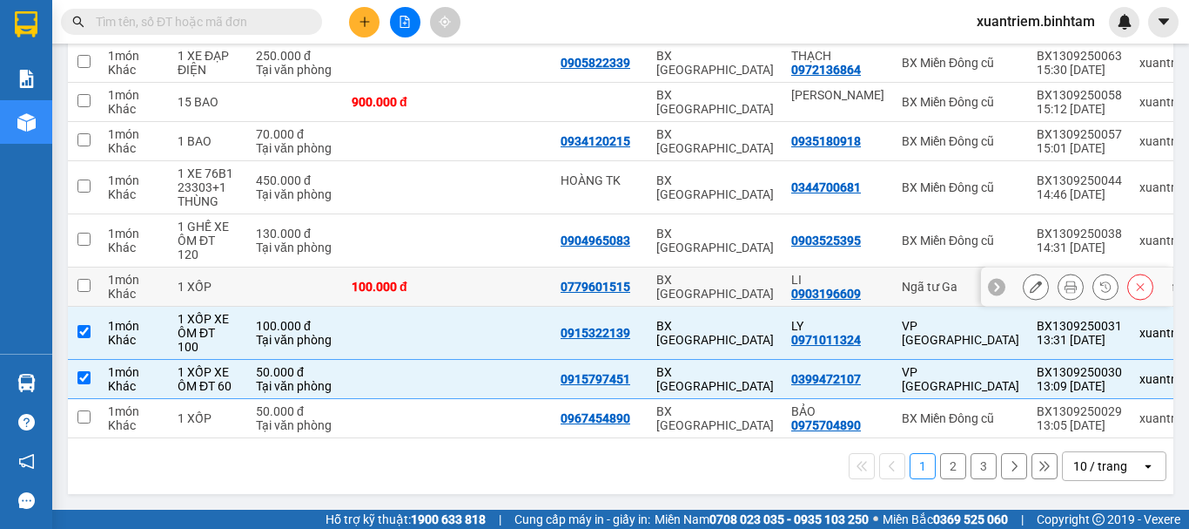
click at [304, 280] on td at bounding box center [295, 286] width 96 height 39
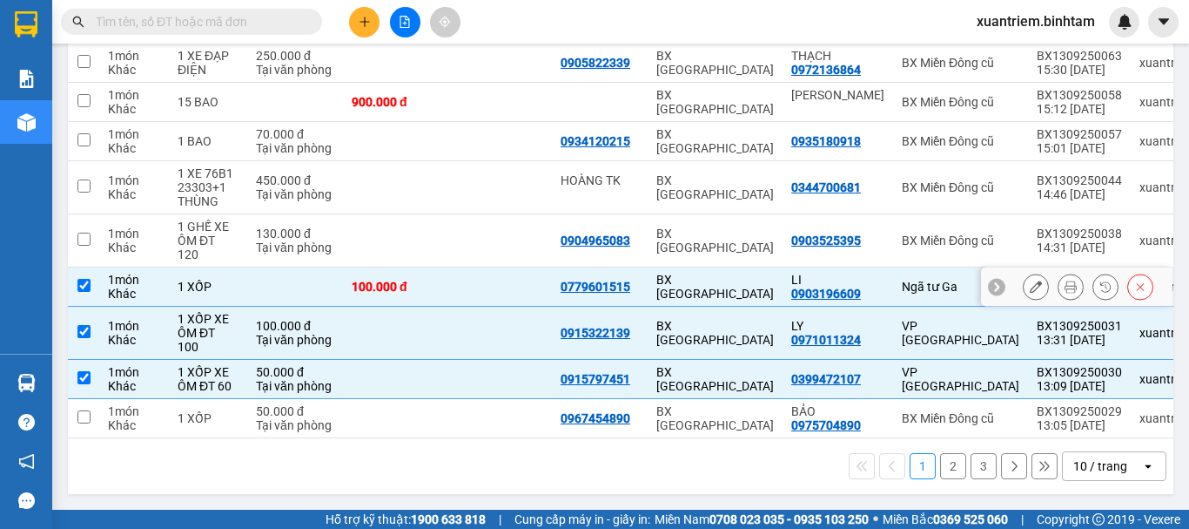
scroll to position [0, 0]
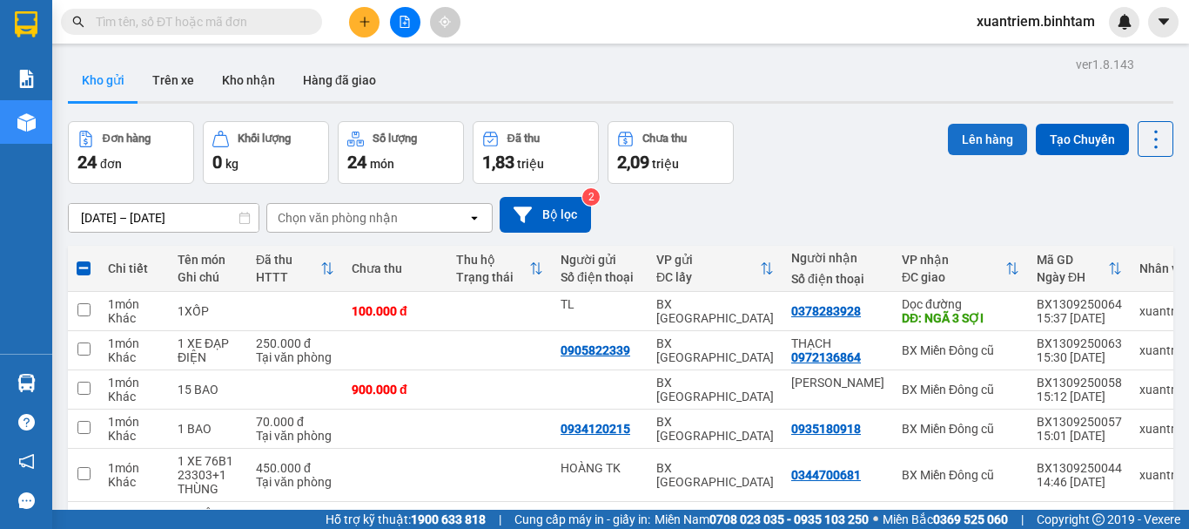
click at [968, 137] on button "Lên hàng" at bounding box center [987, 139] width 79 height 31
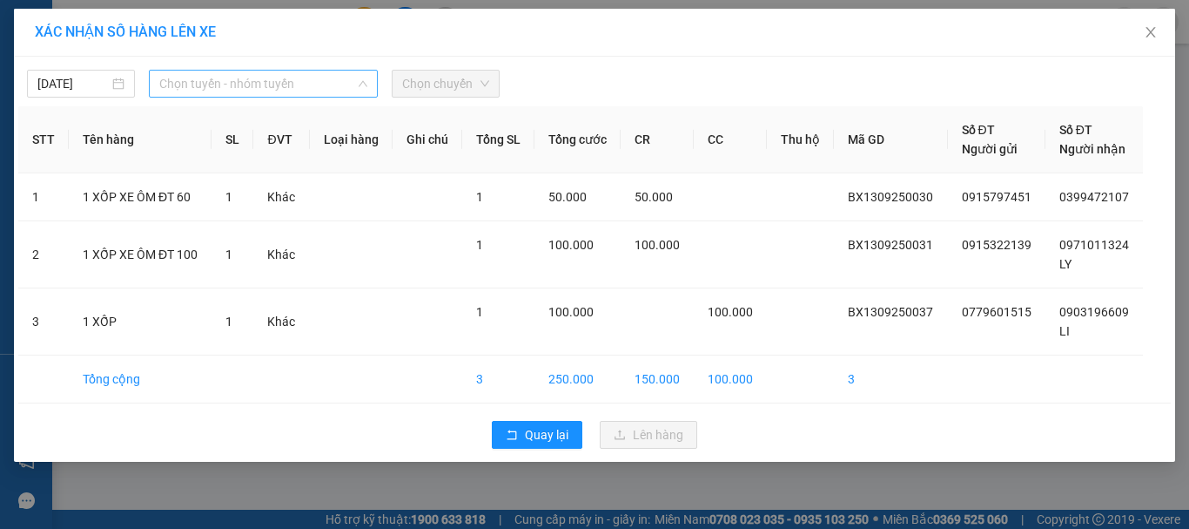
drag, startPoint x: 221, startPoint y: 78, endPoint x: 287, endPoint y: 147, distance: 95.4
click at [223, 77] on span "Chọn tuyến - nhóm tuyến" at bounding box center [263, 84] width 208 height 26
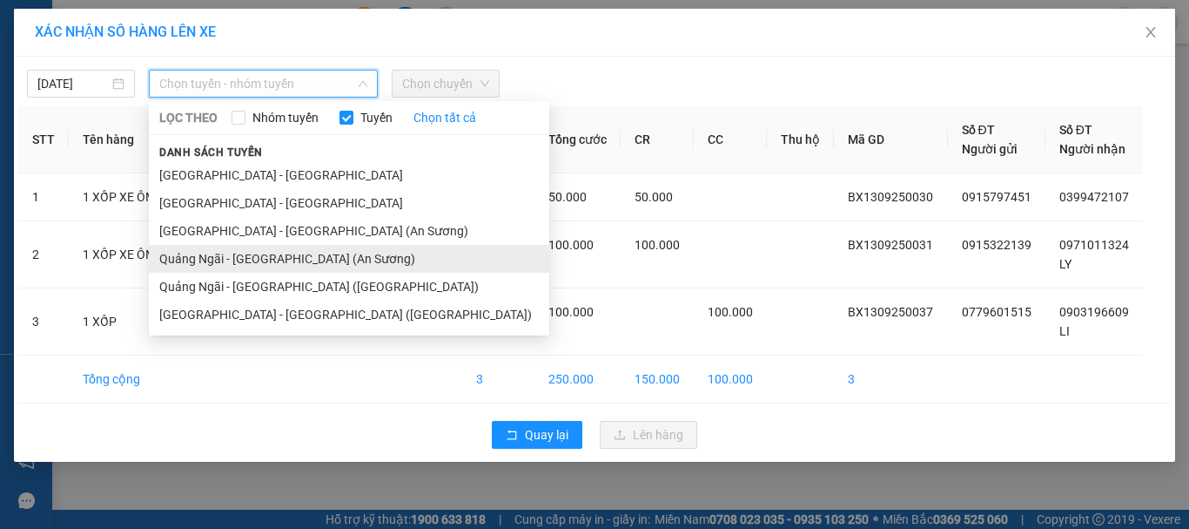
drag, startPoint x: 313, startPoint y: 258, endPoint x: 318, endPoint y: 232, distance: 25.8
click at [313, 257] on li "Quảng Ngãi - Sài Gòn (An Sương)" at bounding box center [349, 259] width 401 height 28
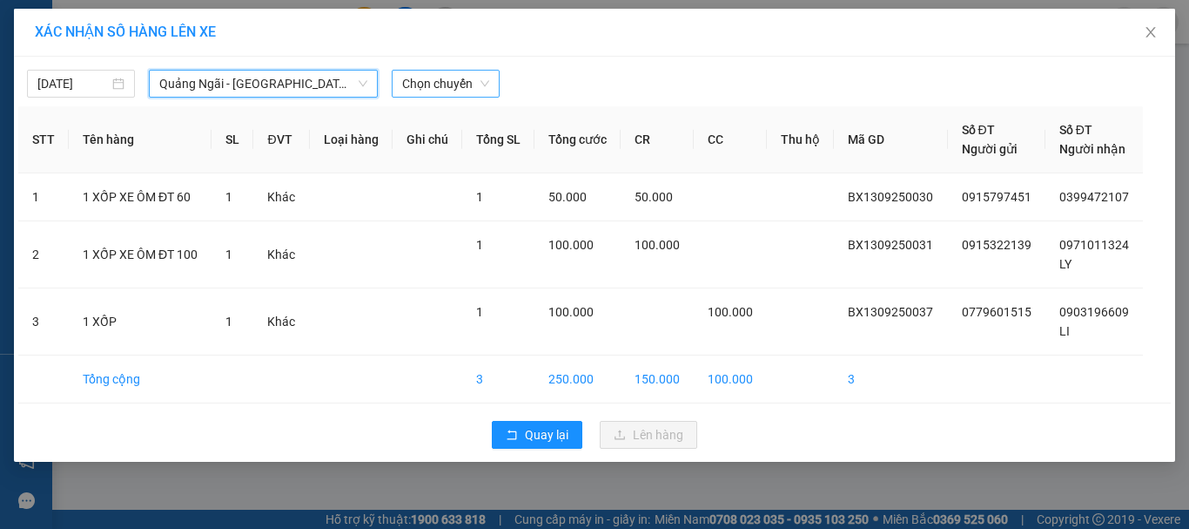
click at [434, 74] on span "Chọn chuyến" at bounding box center [445, 84] width 87 height 26
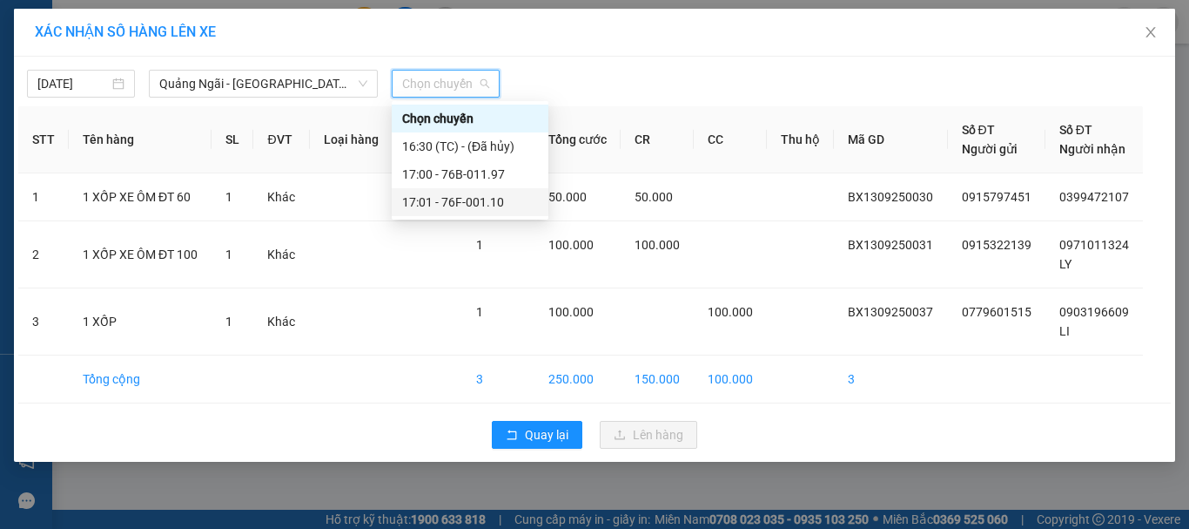
click at [478, 192] on div "17:01 - 76F-001.10" at bounding box center [470, 202] width 157 height 28
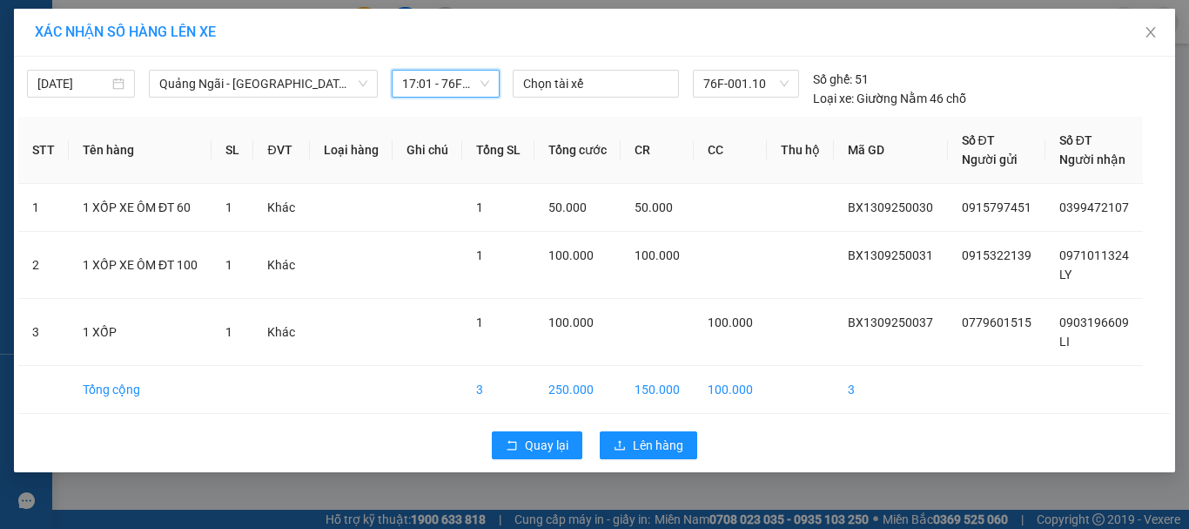
click at [657, 459] on div "Quay lại Lên hàng" at bounding box center [594, 444] width 1153 height 45
click at [657, 455] on button "Lên hàng" at bounding box center [649, 445] width 98 height 28
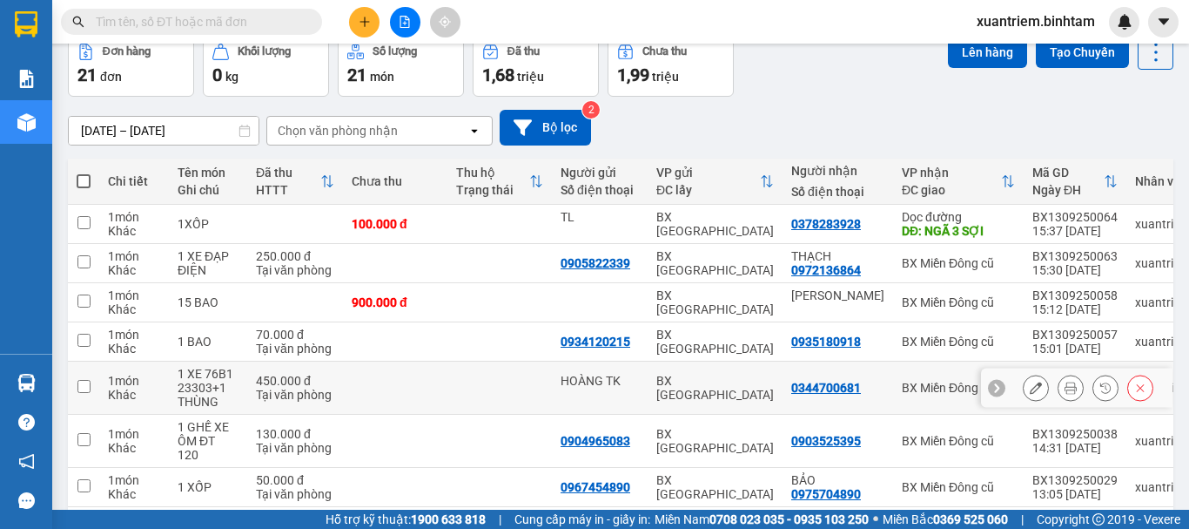
scroll to position [174, 0]
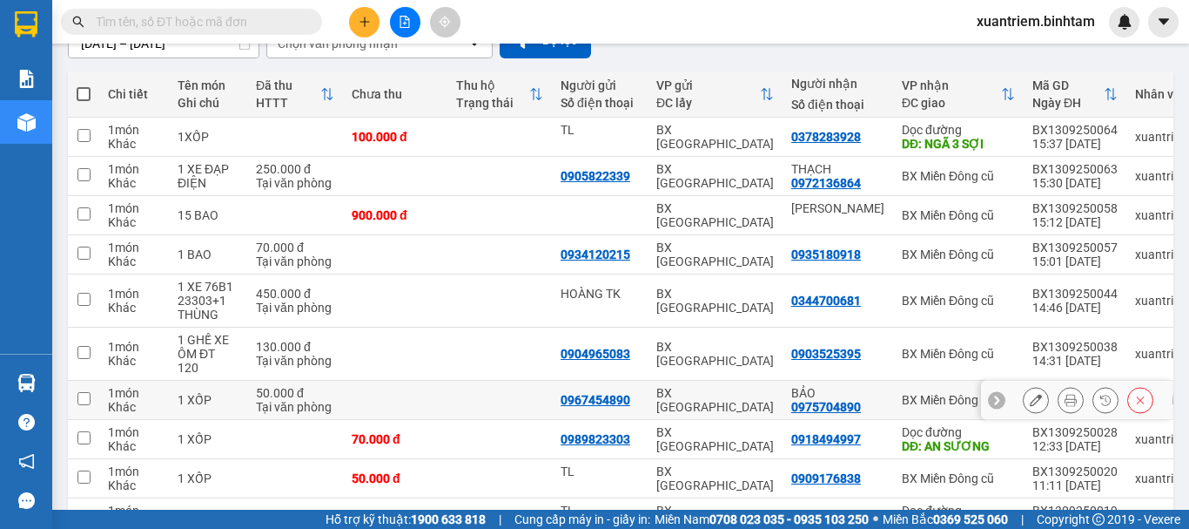
click at [260, 392] on div "50.000 đ" at bounding box center [295, 393] width 78 height 14
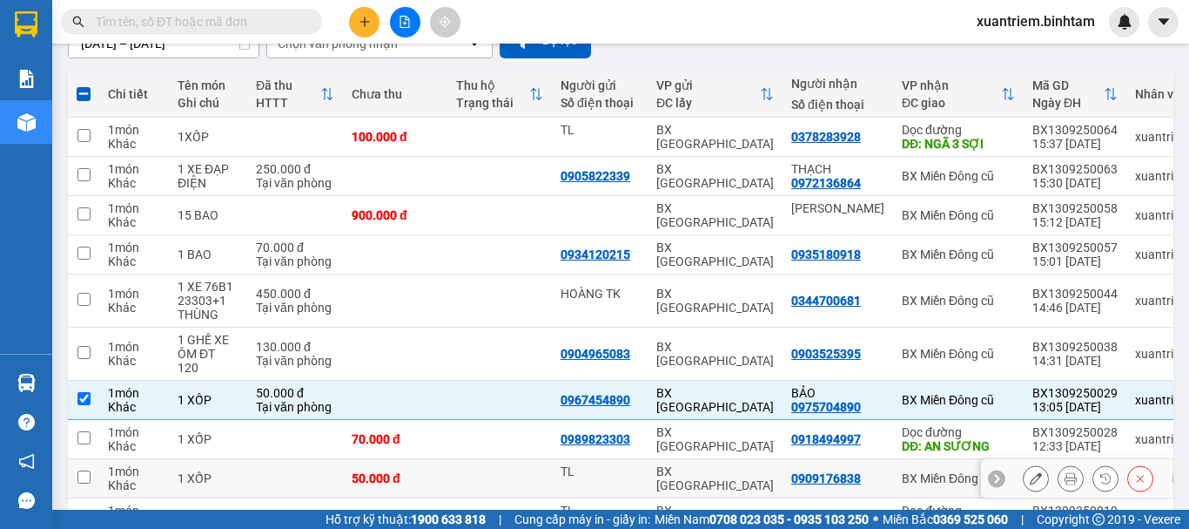
click at [257, 468] on td at bounding box center [295, 478] width 96 height 39
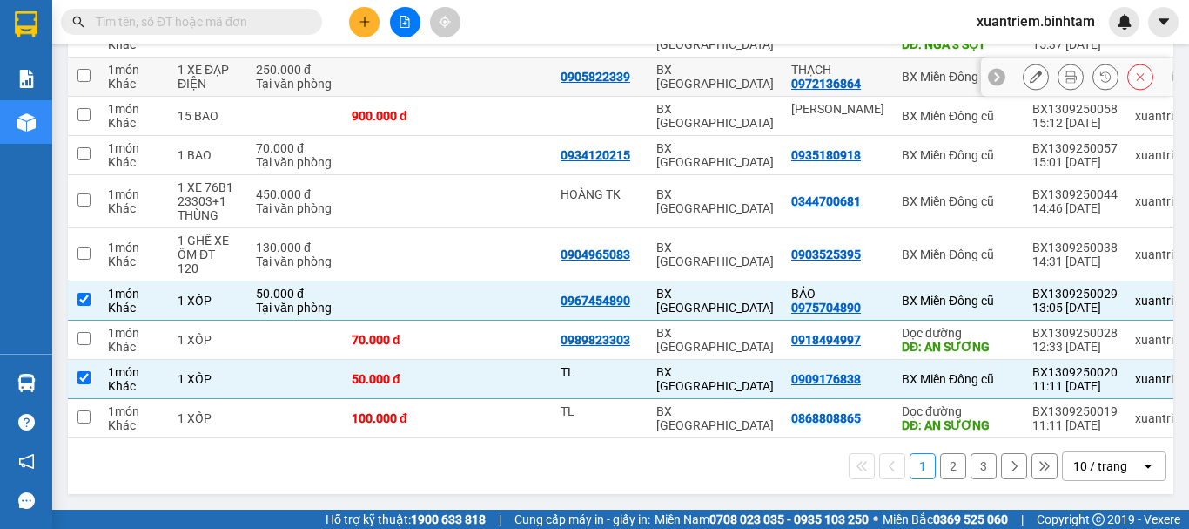
scroll to position [0, 0]
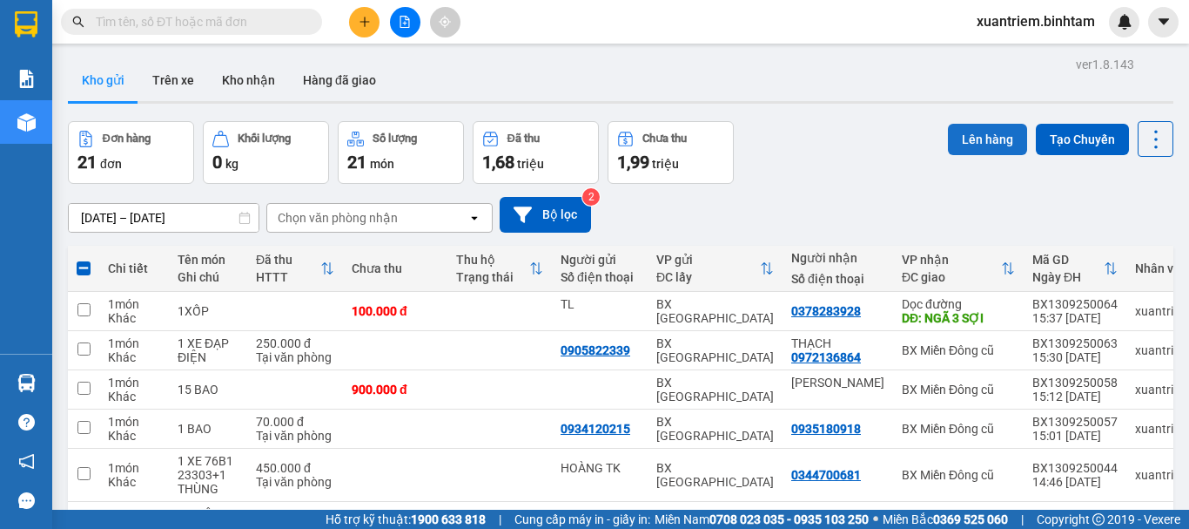
click at [980, 142] on button "Lên hàng" at bounding box center [987, 139] width 79 height 31
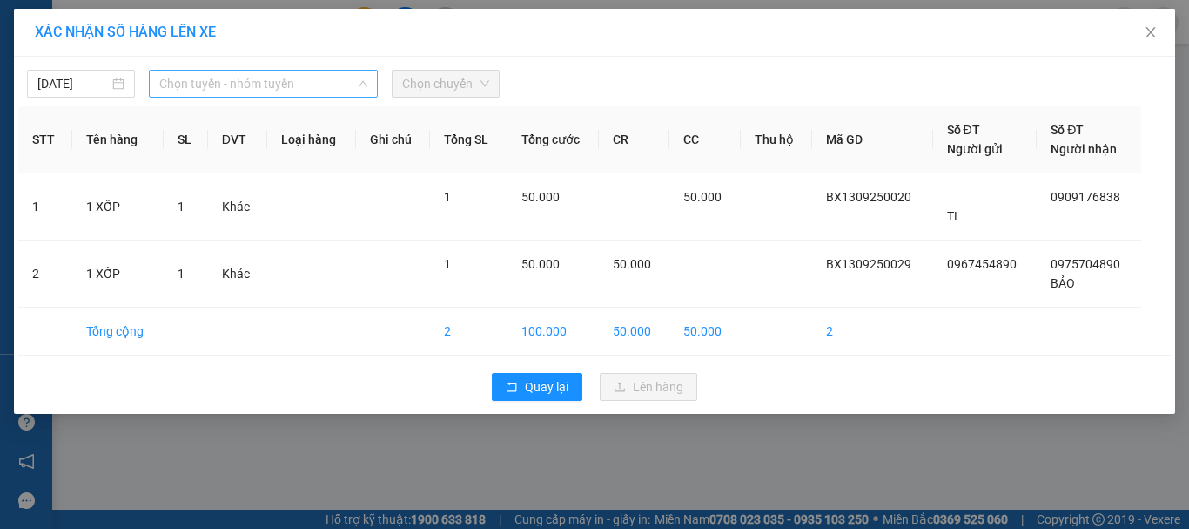
click at [335, 84] on span "Chọn tuyến - nhóm tuyến" at bounding box center [263, 84] width 208 height 26
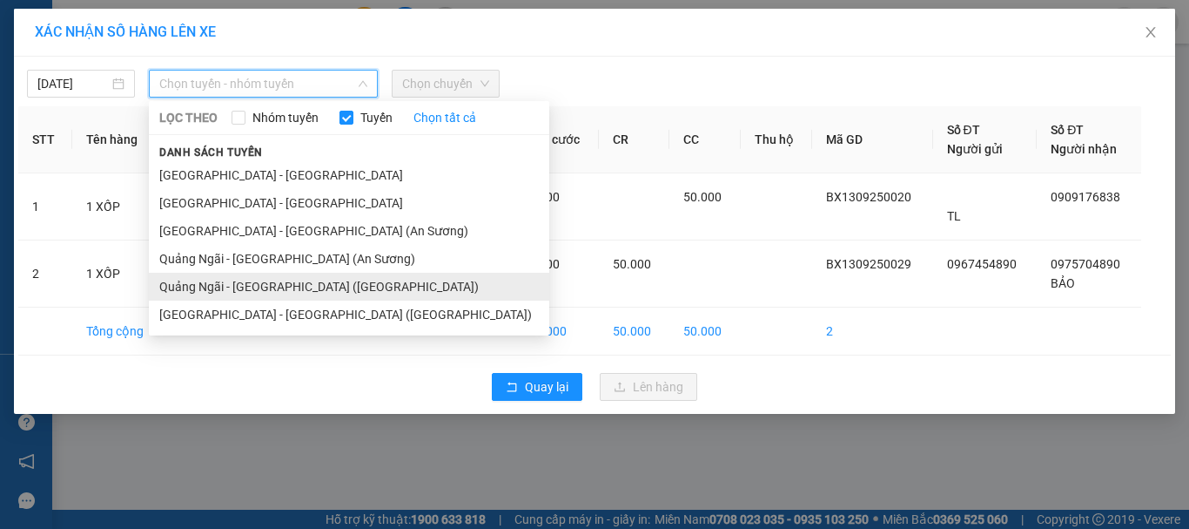
click at [297, 281] on li "Quảng Ngãi - Sài Gòn (Vạn Phúc)" at bounding box center [349, 287] width 401 height 28
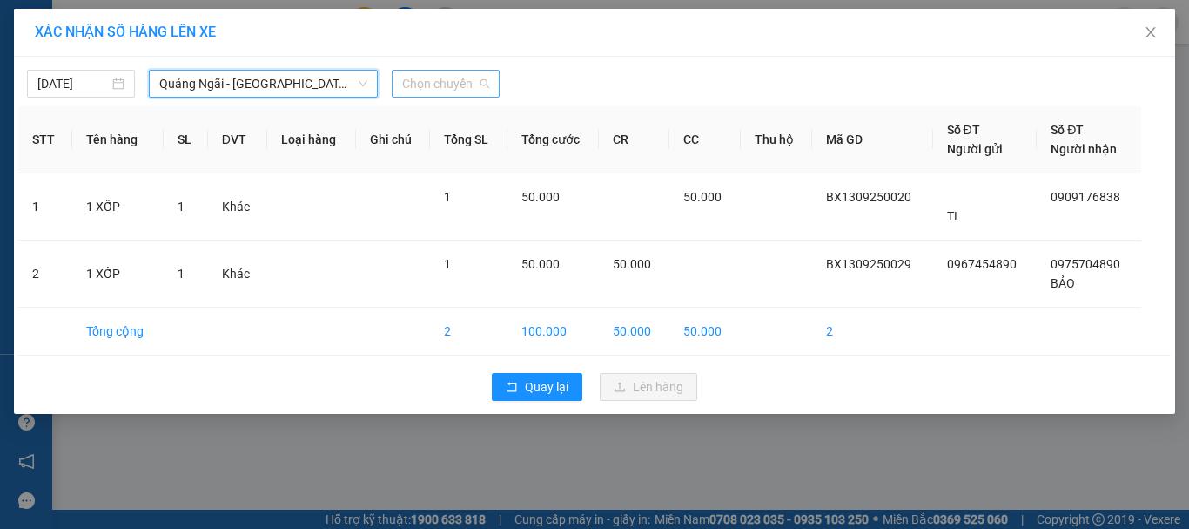
click at [469, 75] on span "Chọn chuyến" at bounding box center [445, 84] width 87 height 26
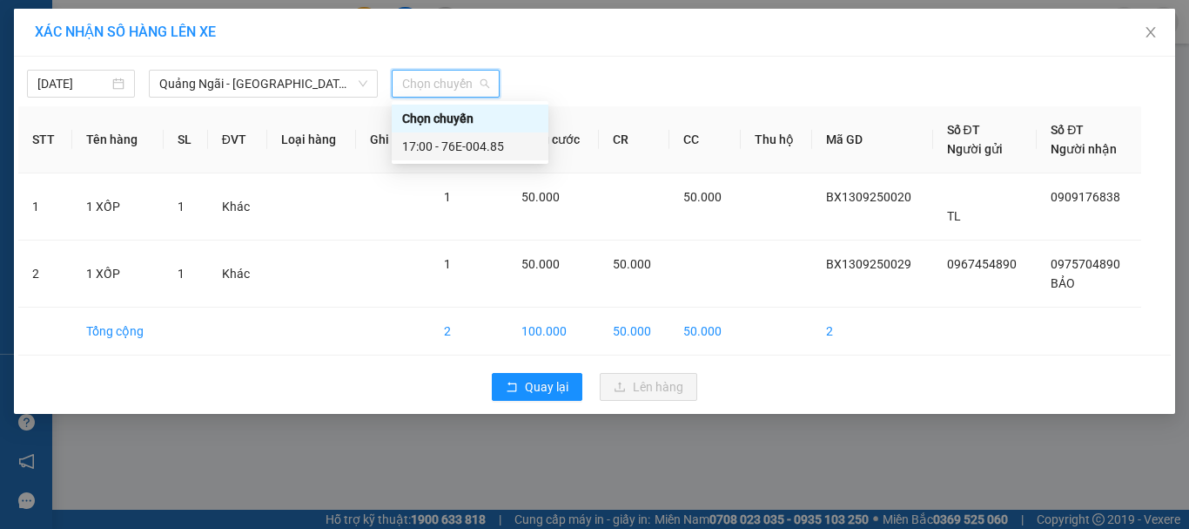
click at [470, 140] on div "17:00 - 76E-004.85" at bounding box center [470, 146] width 136 height 19
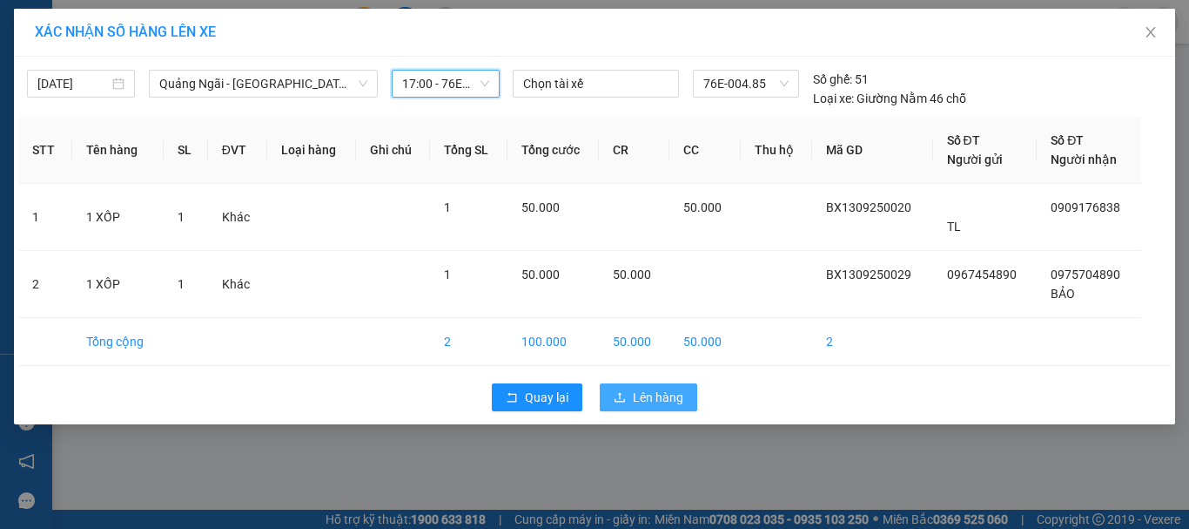
click at [648, 399] on span "Lên hàng" at bounding box center [658, 396] width 51 height 19
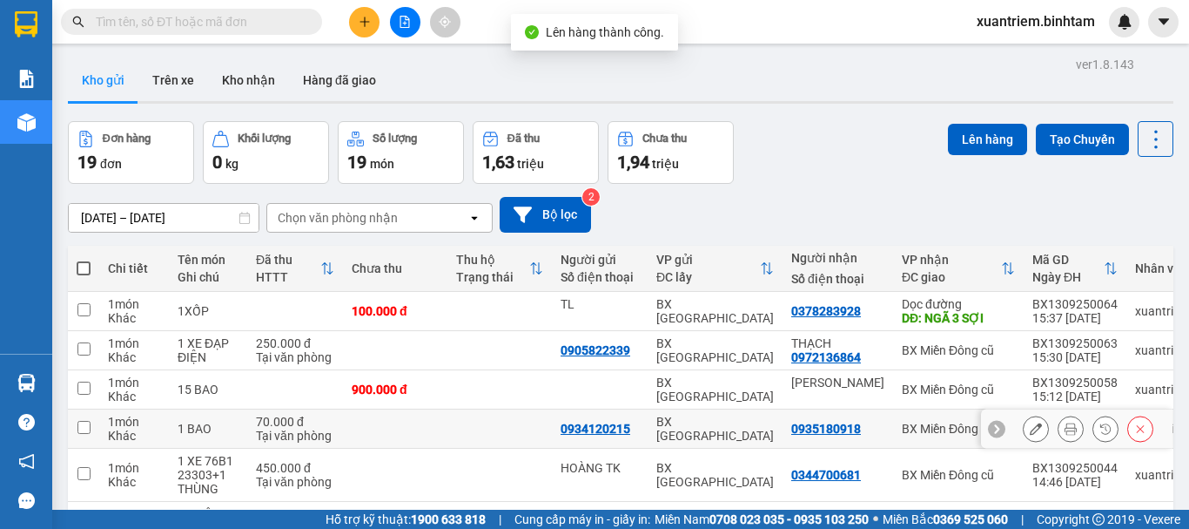
scroll to position [280, 0]
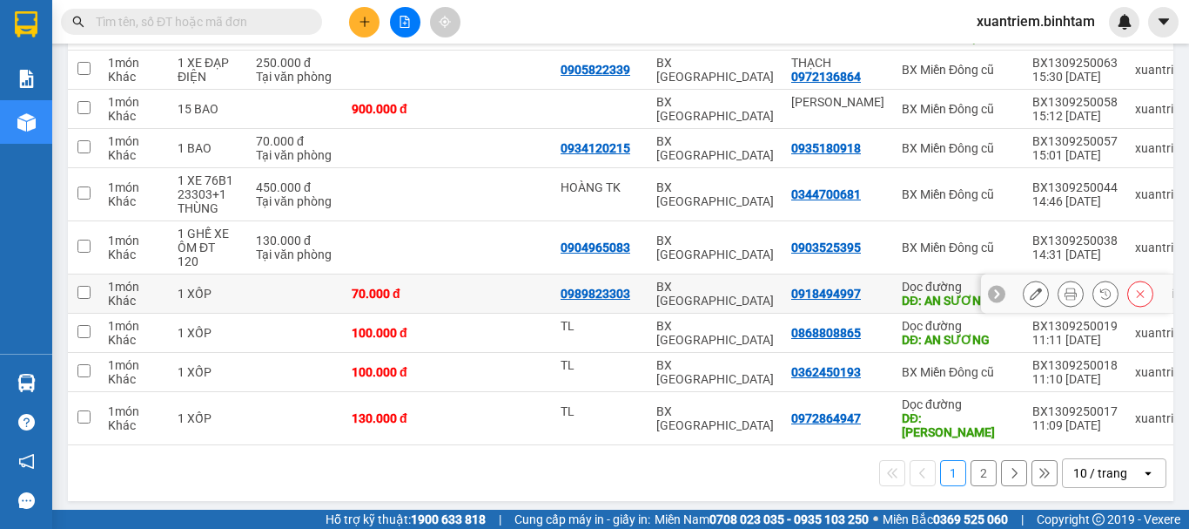
click at [355, 289] on div "70.000 đ" at bounding box center [395, 293] width 87 height 14
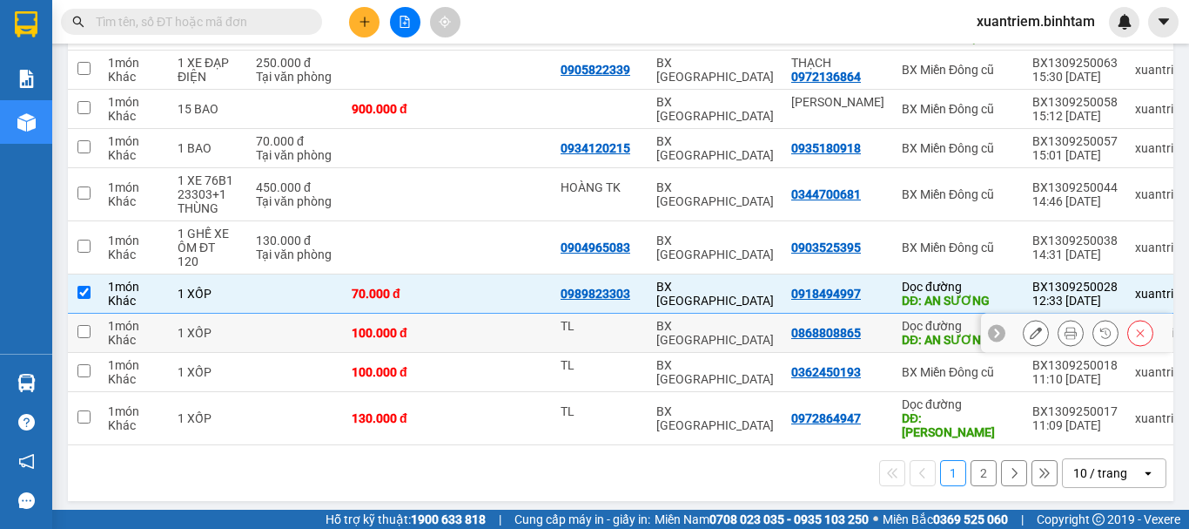
click at [347, 324] on td "100.000 đ" at bounding box center [395, 332] width 104 height 39
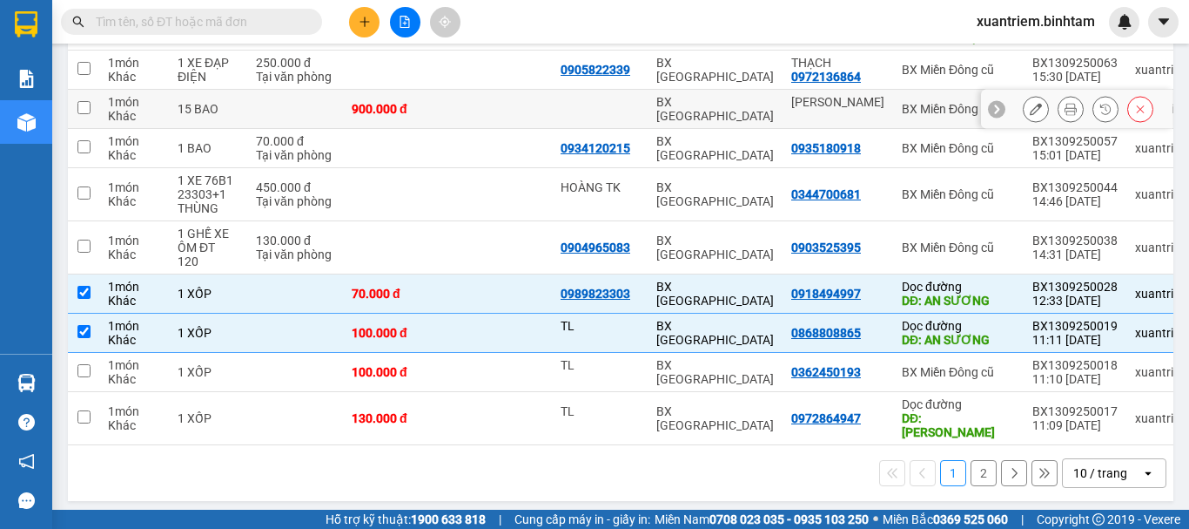
scroll to position [19, 0]
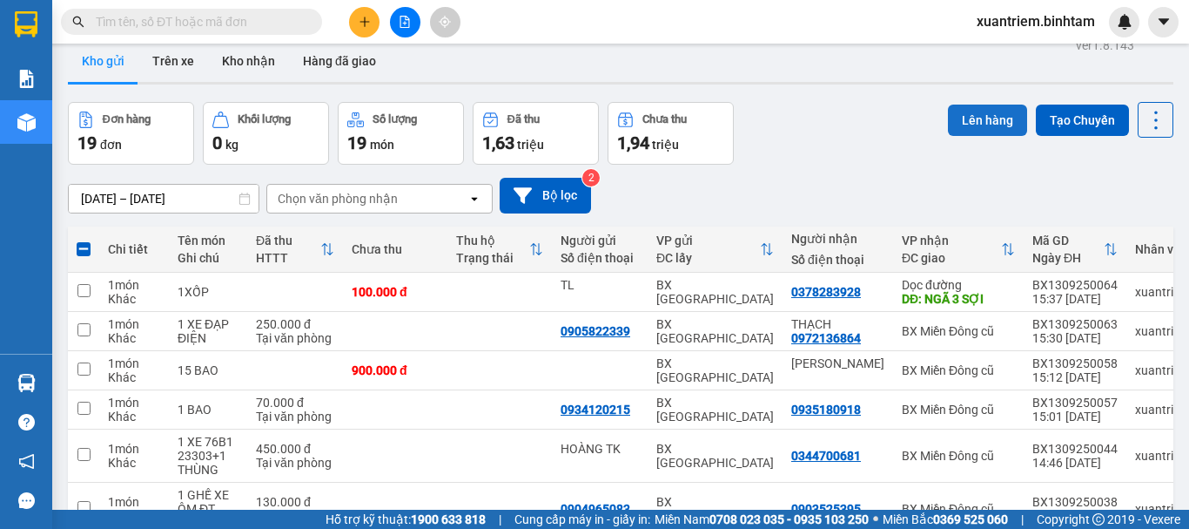
click at [967, 125] on button "Lên hàng" at bounding box center [987, 119] width 79 height 31
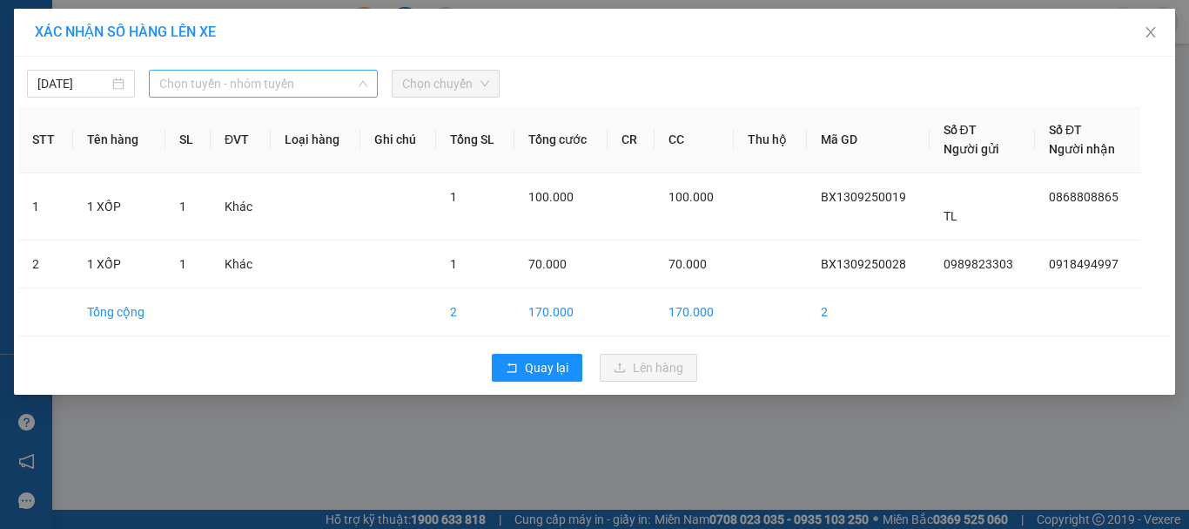
click at [232, 76] on span "Chọn tuyến - nhóm tuyến" at bounding box center [263, 84] width 208 height 26
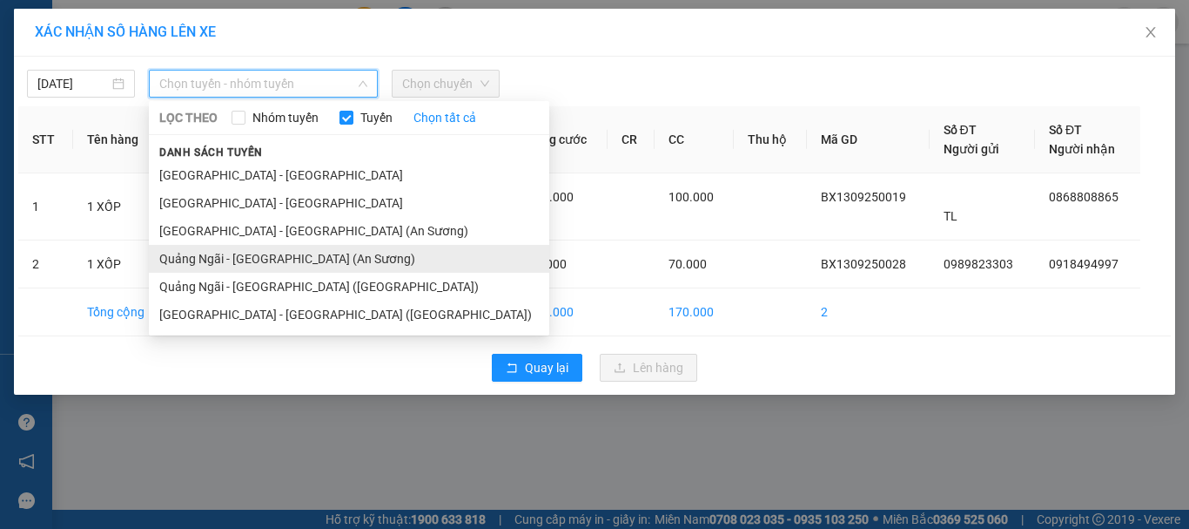
click at [263, 261] on li "Quảng Ngãi - Sài Gòn (An Sương)" at bounding box center [349, 259] width 401 height 28
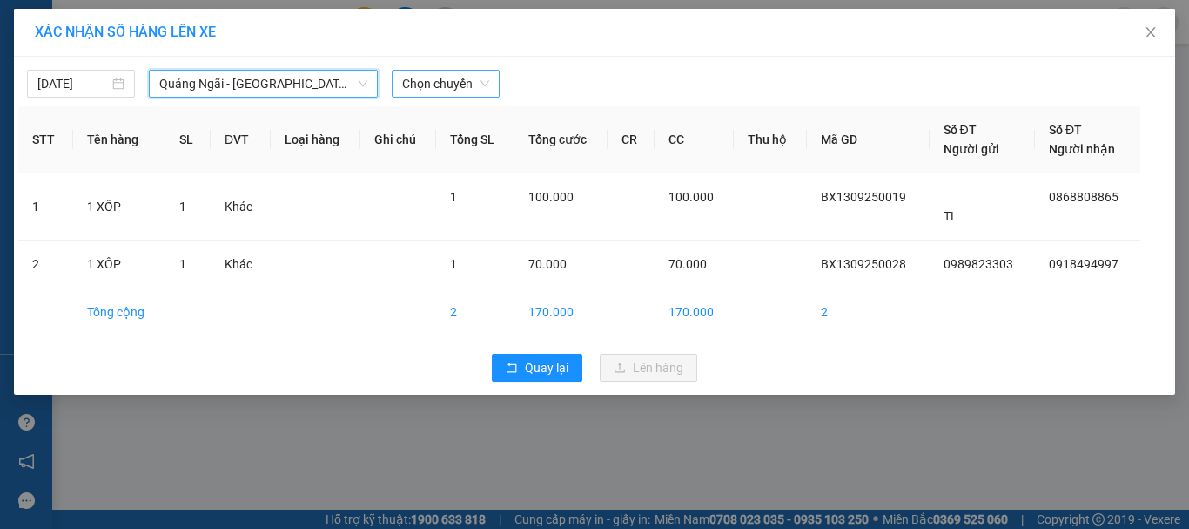
click at [471, 86] on span "Chọn chuyến" at bounding box center [445, 84] width 87 height 26
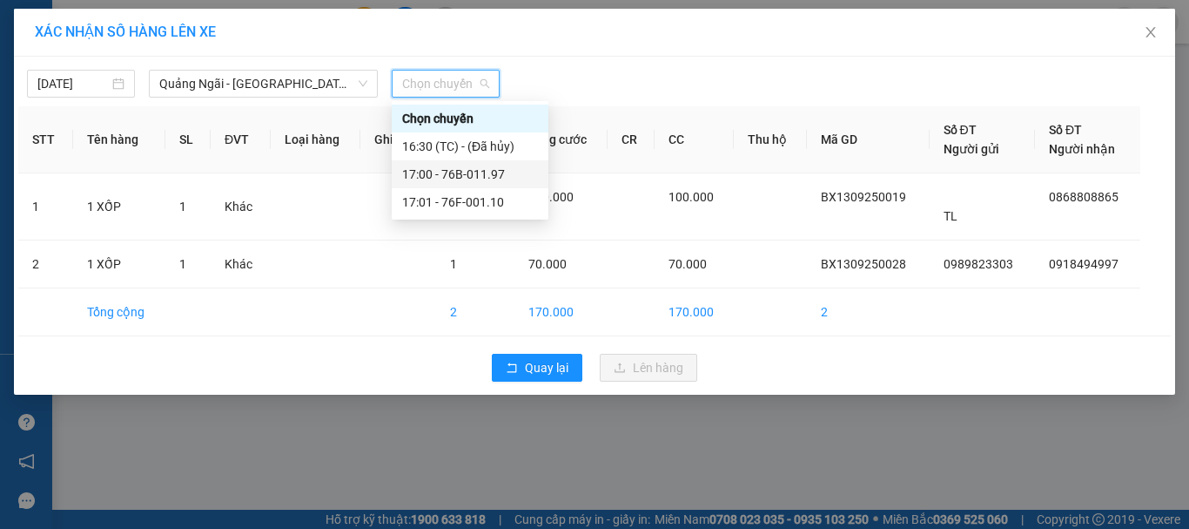
click at [489, 187] on div "17:00 - 76B-011.97" at bounding box center [470, 174] width 157 height 28
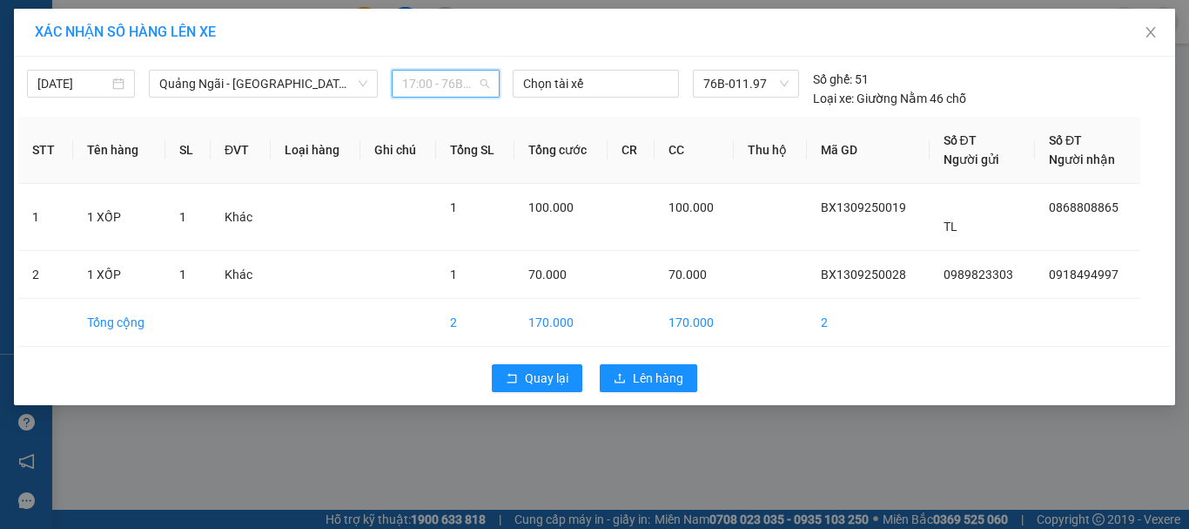
drag, startPoint x: 446, startPoint y: 73, endPoint x: 489, endPoint y: 141, distance: 80.7
click at [449, 77] on span "17:00 - 76B-011.97" at bounding box center [445, 84] width 87 height 26
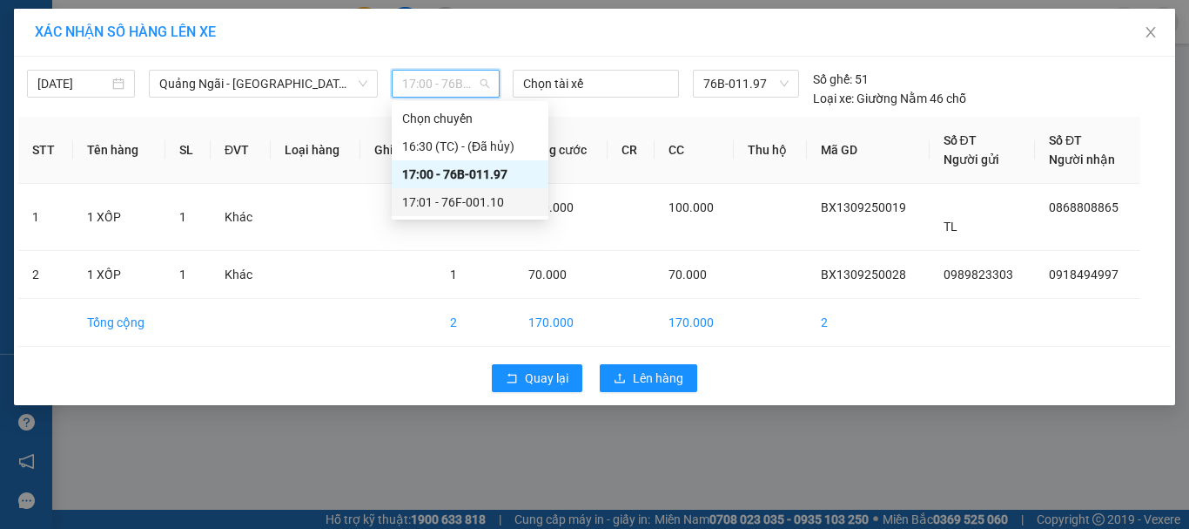
click at [489, 204] on div "17:01 - 76F-001.10" at bounding box center [470, 201] width 136 height 19
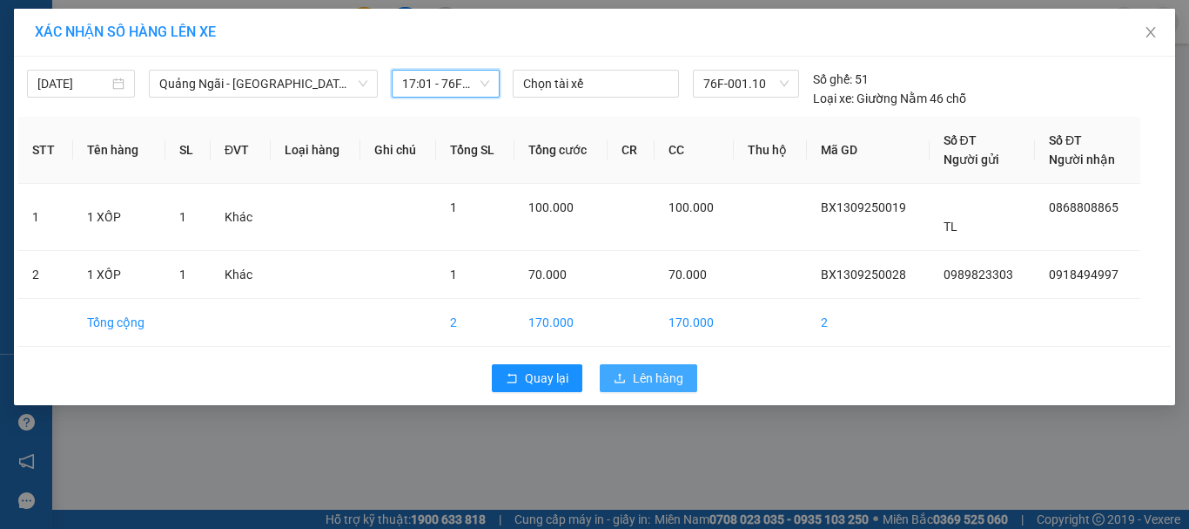
click at [655, 372] on span "Lên hàng" at bounding box center [658, 377] width 51 height 19
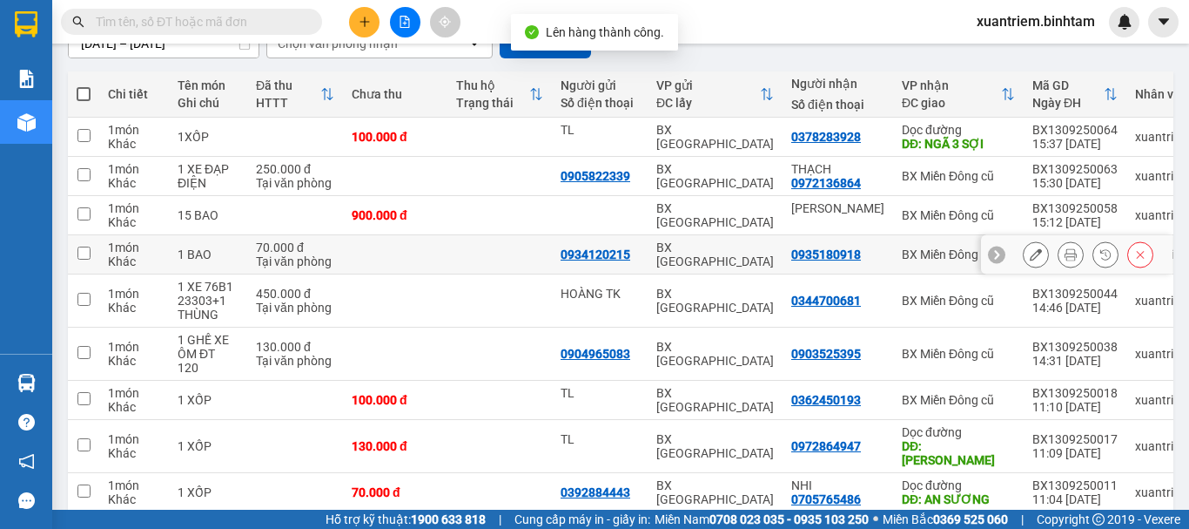
scroll to position [261, 0]
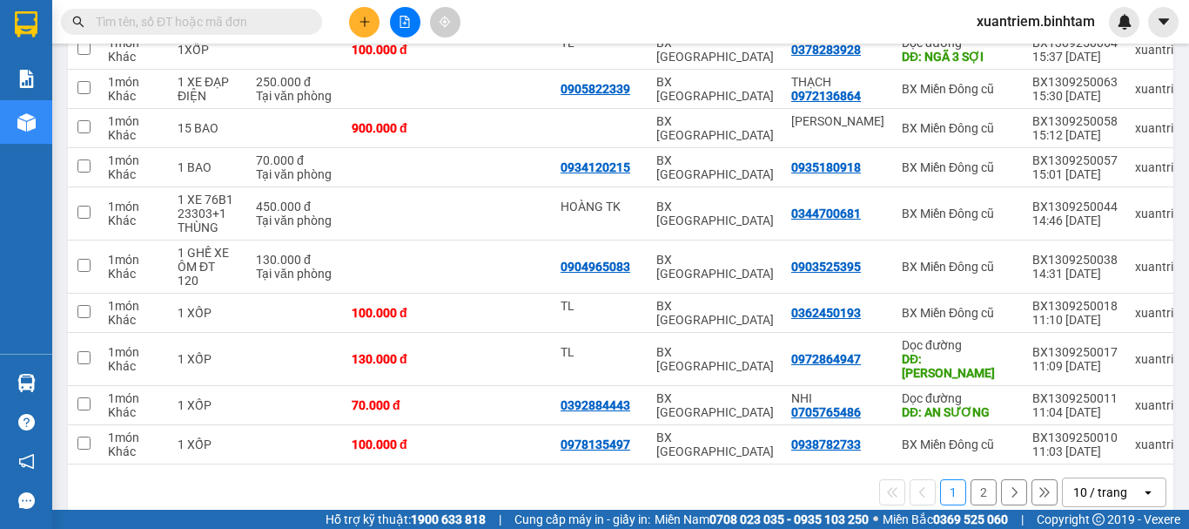
click at [972, 484] on button "2" at bounding box center [984, 492] width 26 height 26
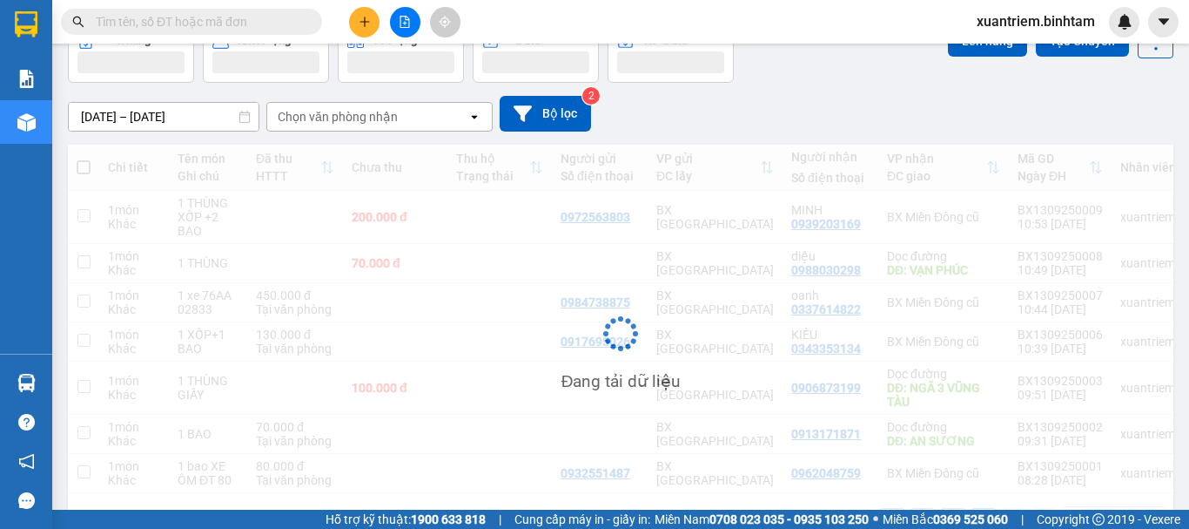
scroll to position [11, 0]
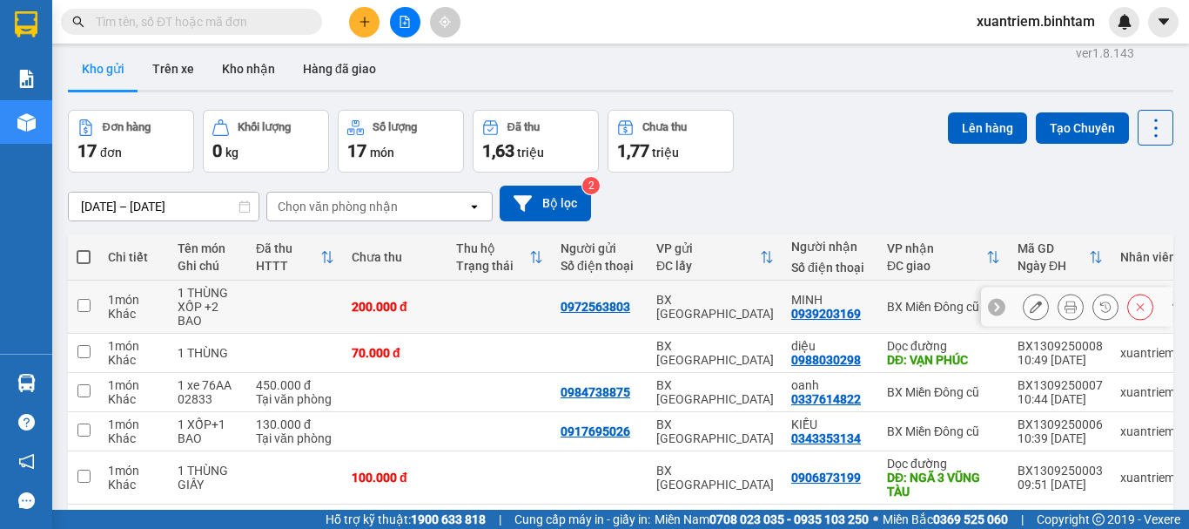
click at [302, 300] on td at bounding box center [295, 306] width 96 height 53
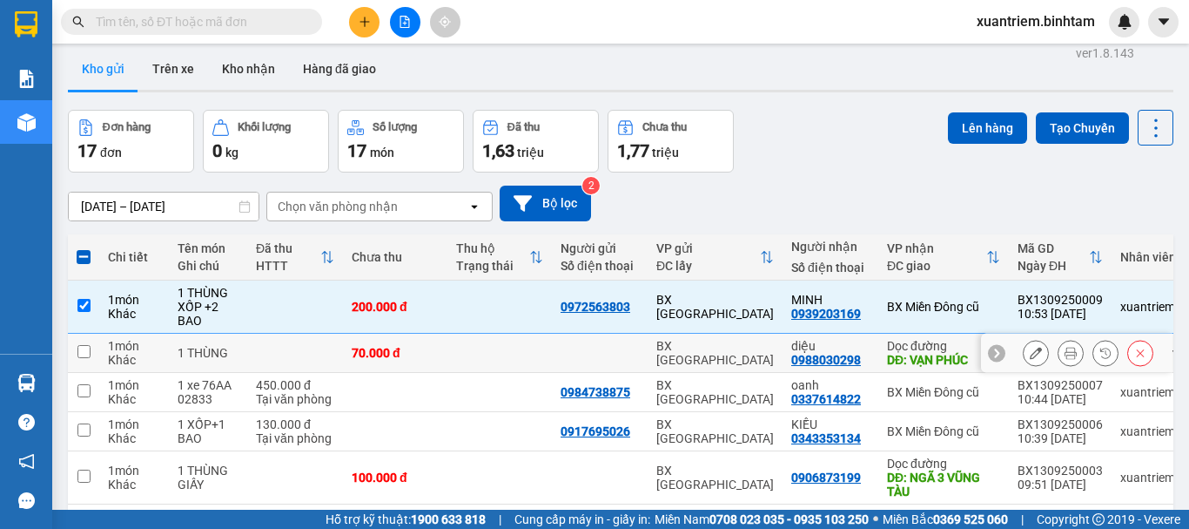
click at [269, 352] on td at bounding box center [295, 352] width 96 height 39
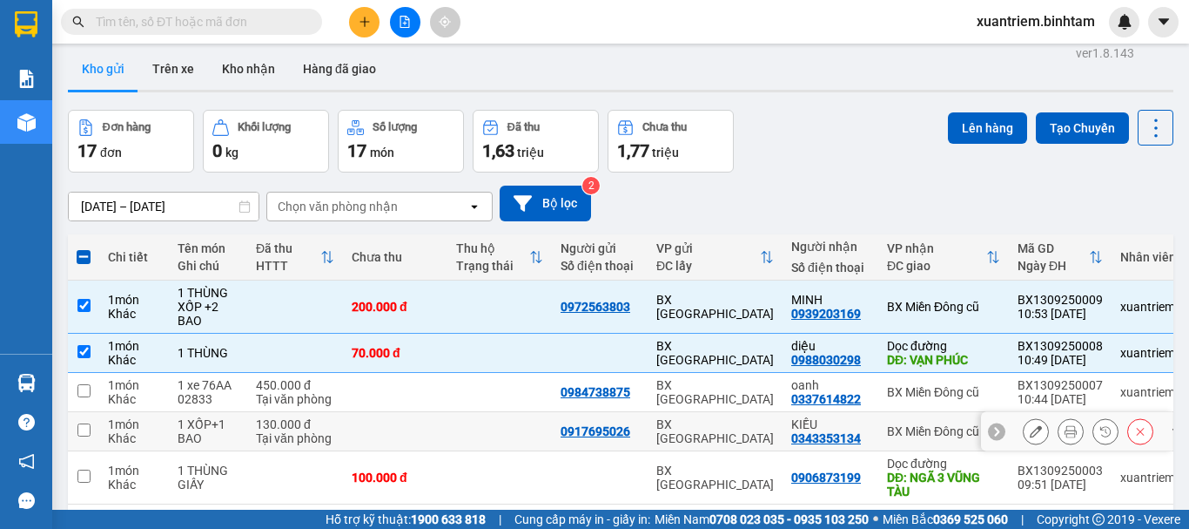
click at [315, 421] on div "130.000 đ" at bounding box center [295, 424] width 78 height 14
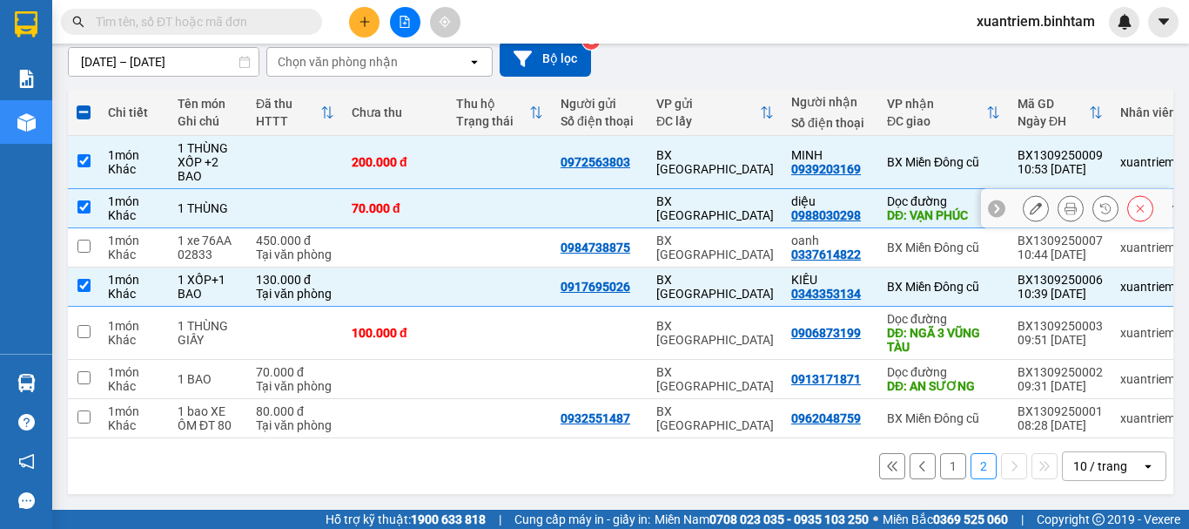
scroll to position [0, 0]
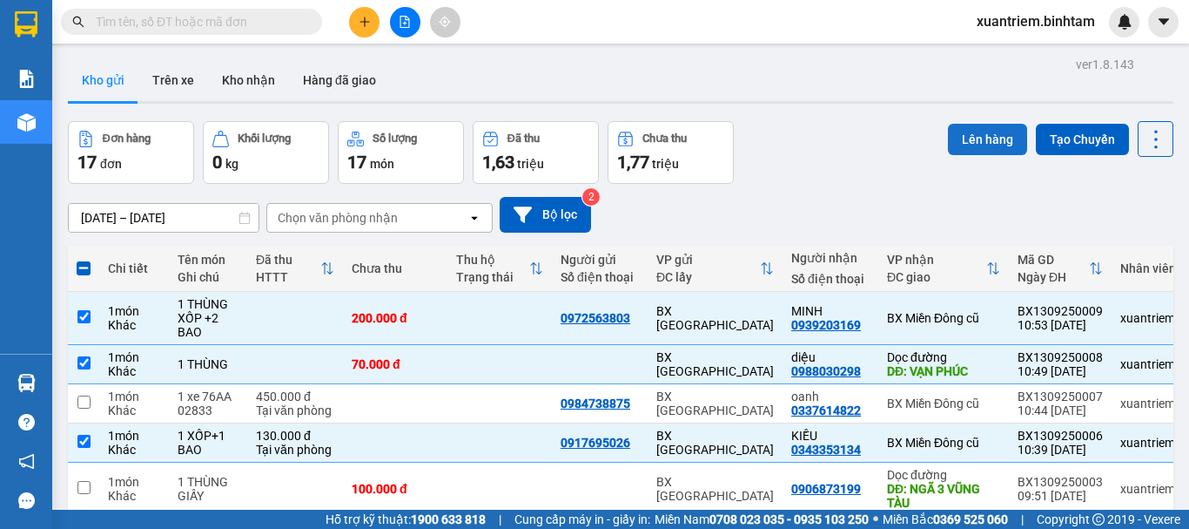
click at [961, 143] on button "Lên hàng" at bounding box center [987, 139] width 79 height 31
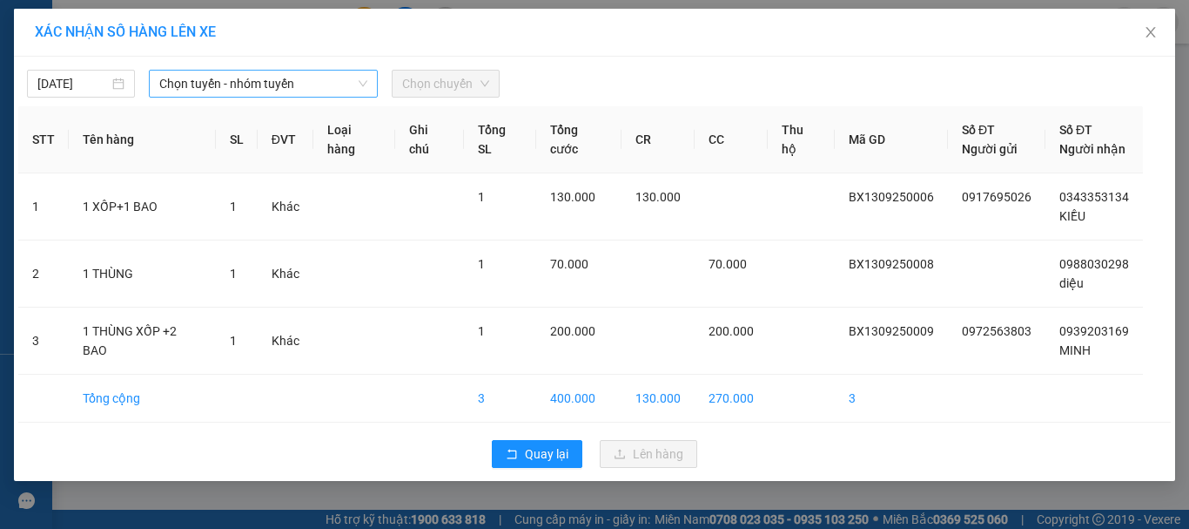
click at [306, 78] on span "Chọn tuyến - nhóm tuyến" at bounding box center [263, 84] width 208 height 26
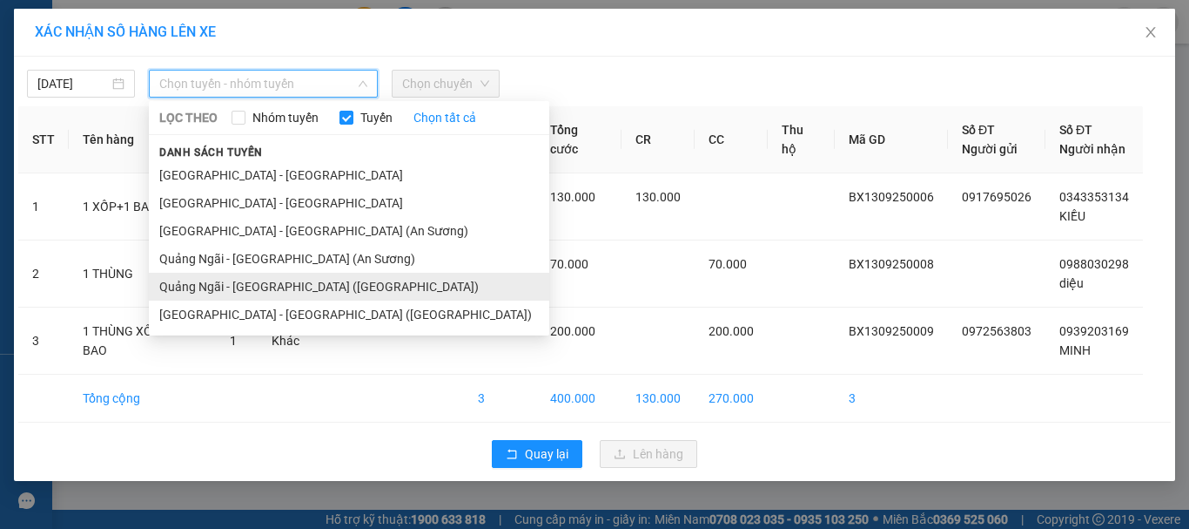
click at [313, 276] on li "Quảng Ngãi - Sài Gòn (Vạn Phúc)" at bounding box center [349, 287] width 401 height 28
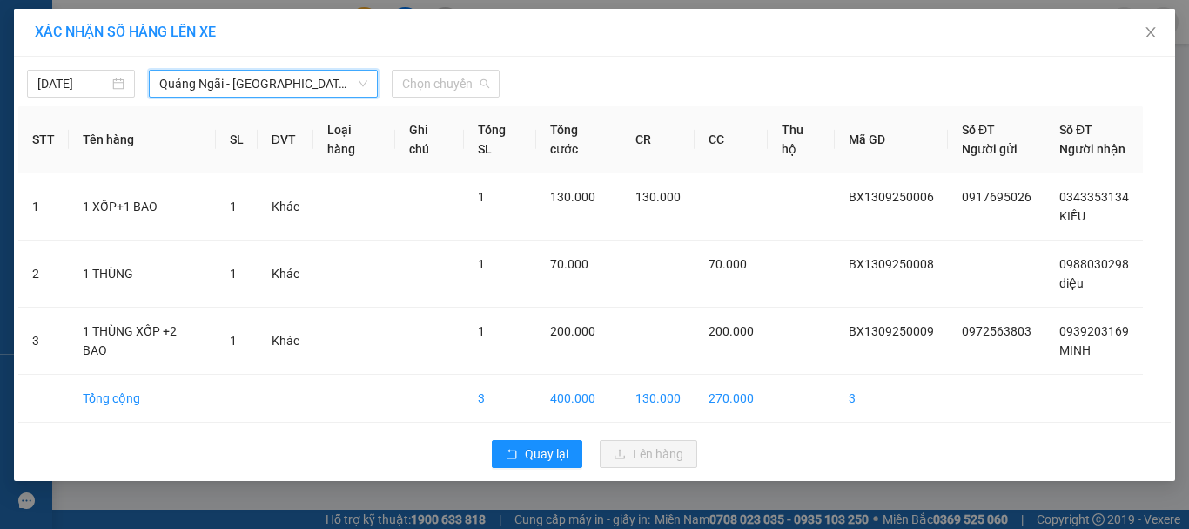
drag, startPoint x: 443, startPoint y: 91, endPoint x: 460, endPoint y: 131, distance: 44.1
click at [443, 90] on span "Chọn chuyến" at bounding box center [445, 84] width 87 height 26
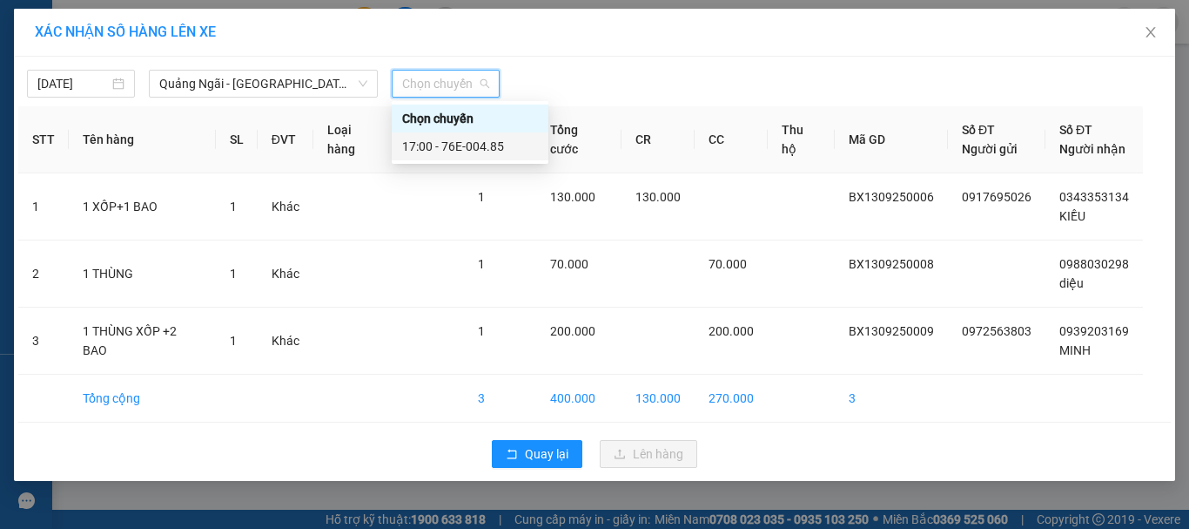
click at [464, 148] on div "17:00 - 76E-004.85" at bounding box center [470, 146] width 136 height 19
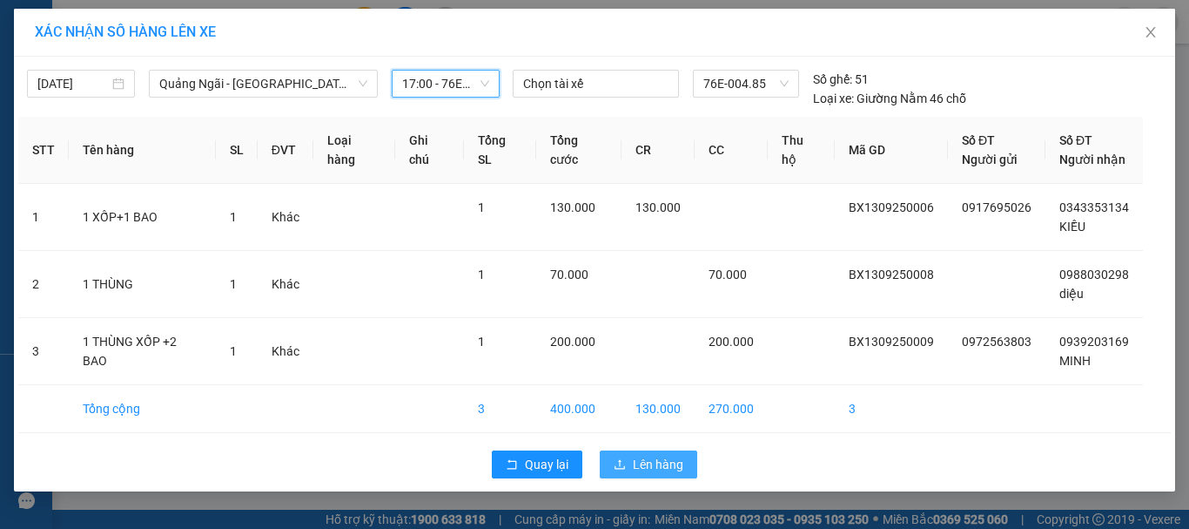
click at [636, 468] on span "Lên hàng" at bounding box center [658, 464] width 51 height 19
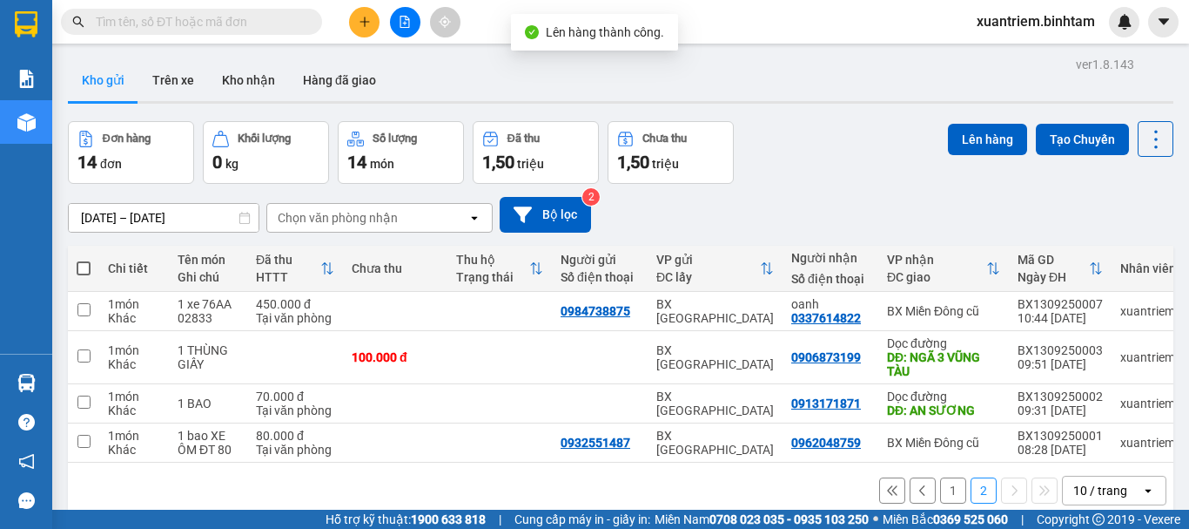
scroll to position [80, 0]
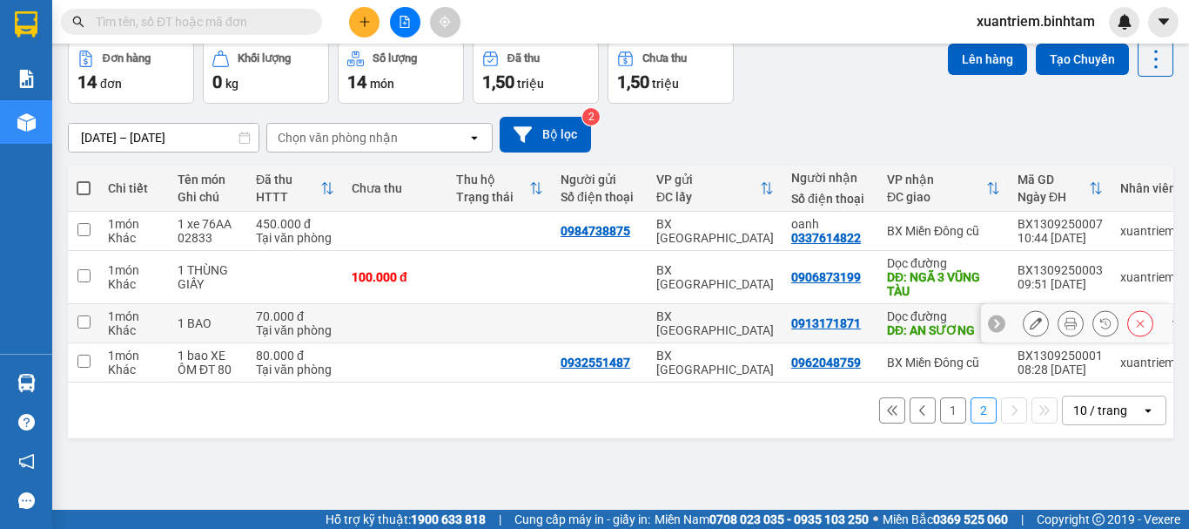
click at [484, 326] on td at bounding box center [500, 323] width 104 height 39
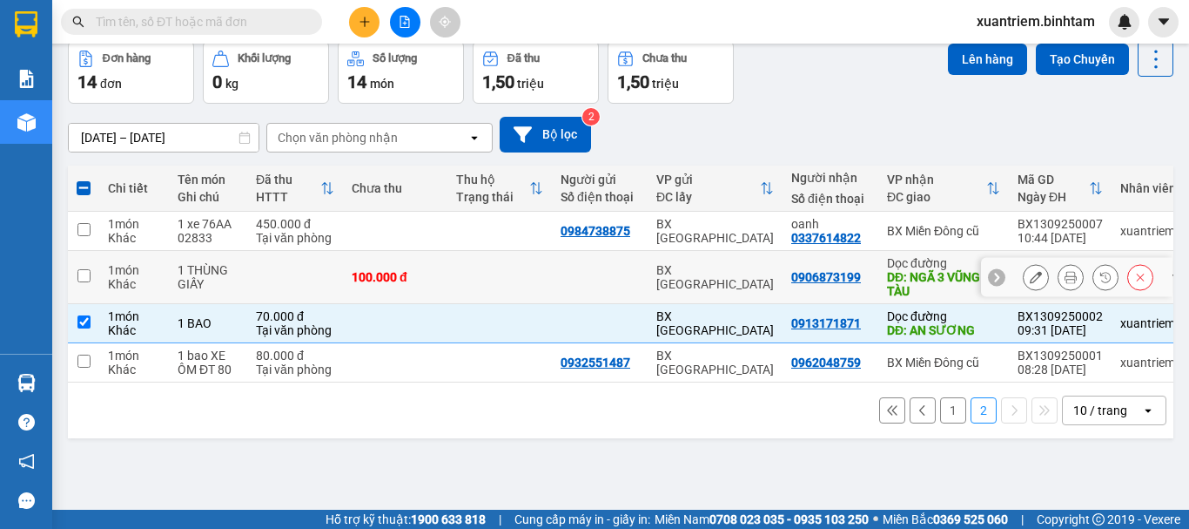
scroll to position [0, 0]
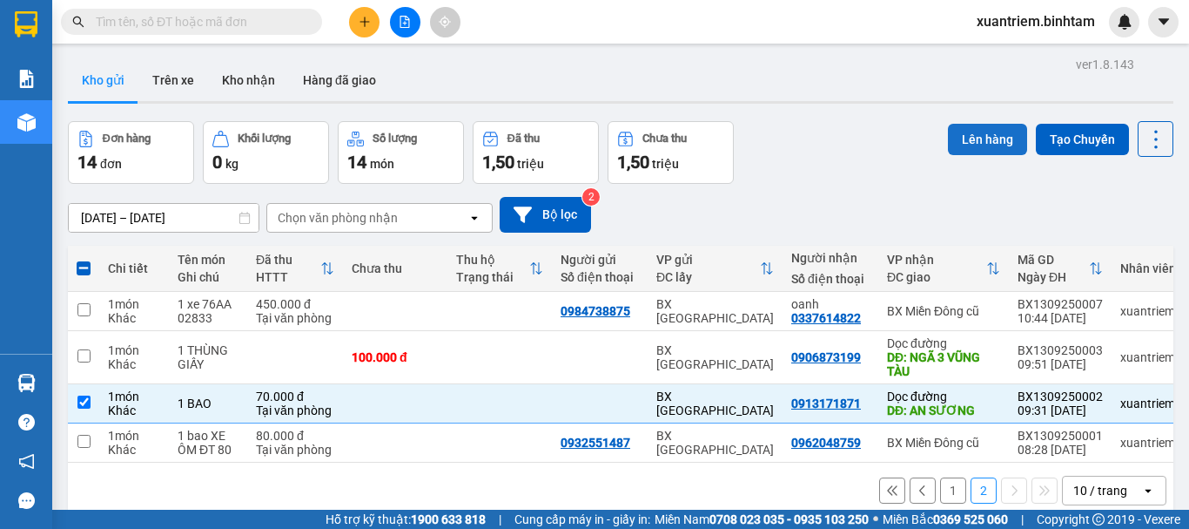
click at [971, 125] on button "Lên hàng" at bounding box center [987, 139] width 79 height 31
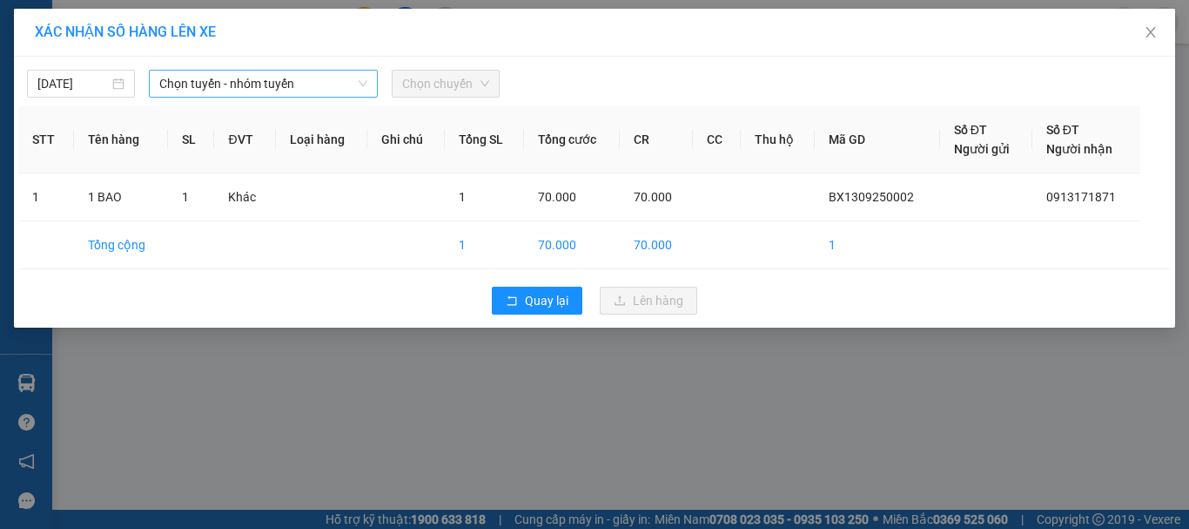
drag, startPoint x: 224, startPoint y: 92, endPoint x: 238, endPoint y: 91, distance: 14.0
click at [225, 92] on span "Chọn tuyến - nhóm tuyến" at bounding box center [263, 84] width 208 height 26
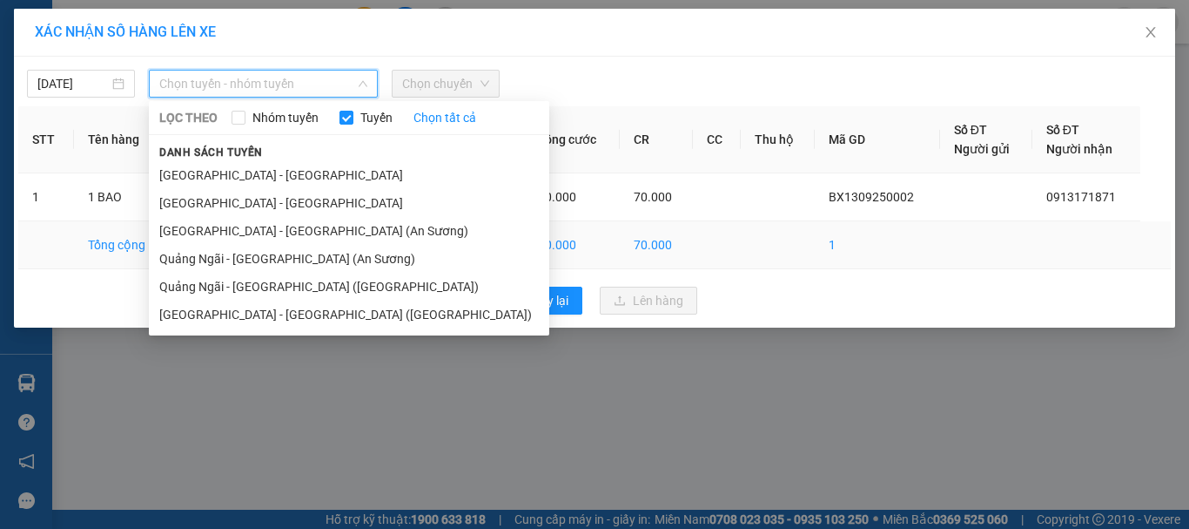
click at [306, 260] on li "Quảng Ngãi - Sài Gòn (An Sương)" at bounding box center [349, 259] width 401 height 28
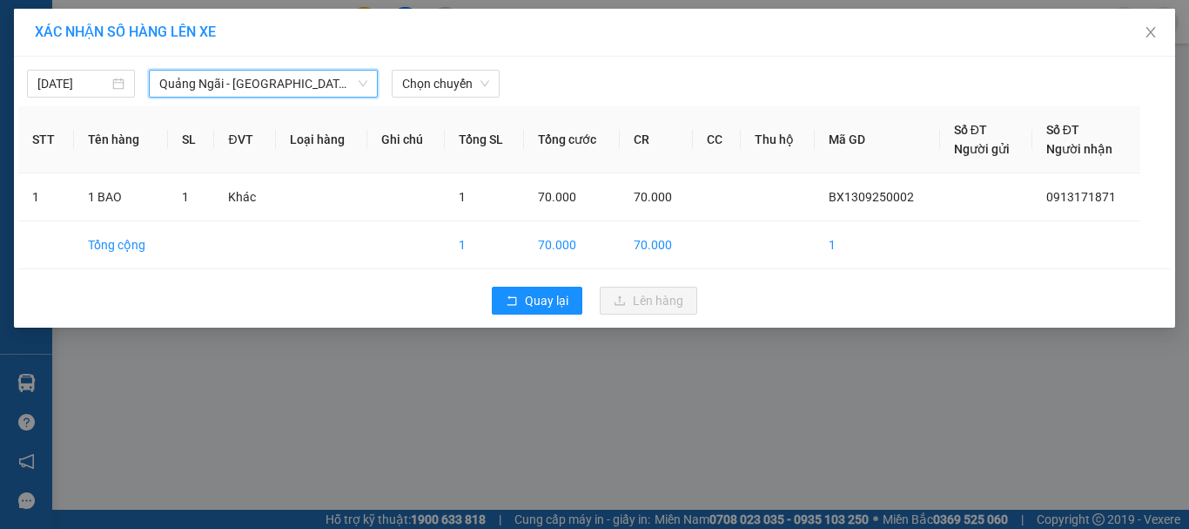
click at [475, 69] on div "13/09/2025 Quảng Ngãi - Sài Gòn (An Sương) Quảng Ngãi - Sài Gòn (An Sương) LỌC …" at bounding box center [594, 79] width 1153 height 37
click at [461, 84] on span "Chọn chuyến" at bounding box center [445, 84] width 87 height 26
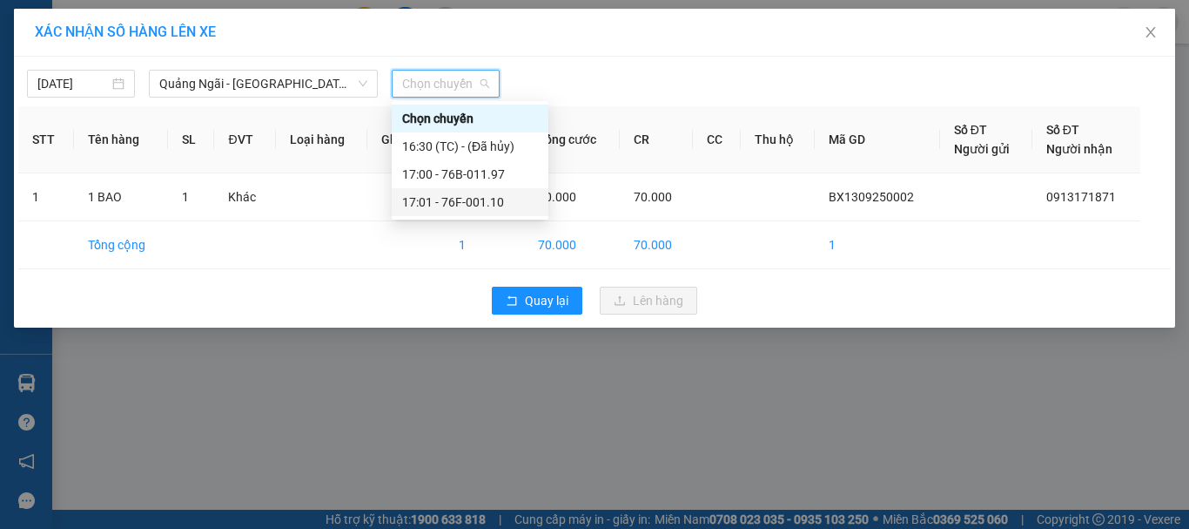
click at [499, 199] on div "17:01 - 76F-001.10" at bounding box center [470, 201] width 136 height 19
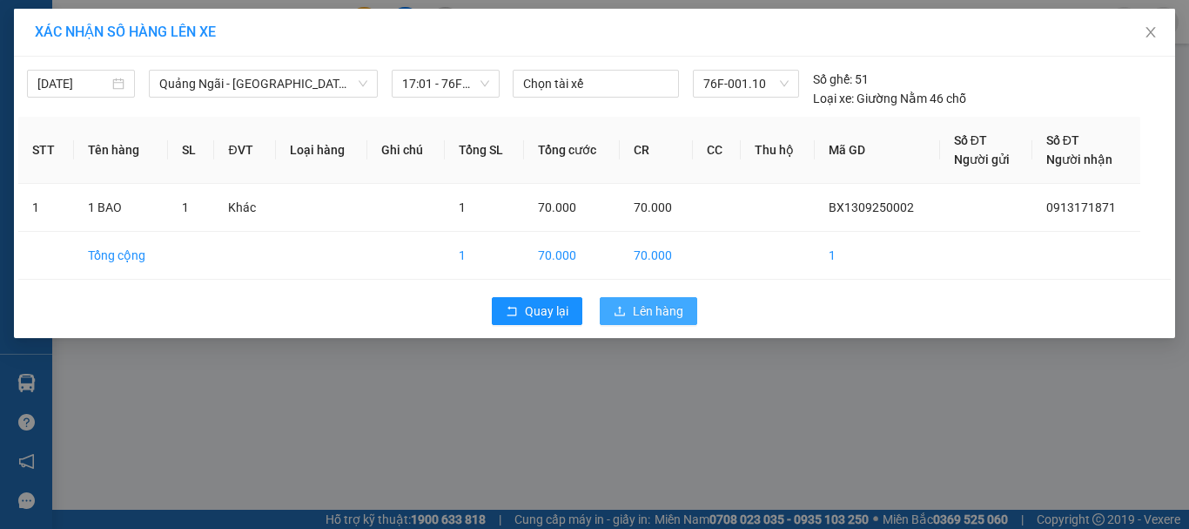
click at [617, 305] on icon "upload" at bounding box center [620, 311] width 12 height 12
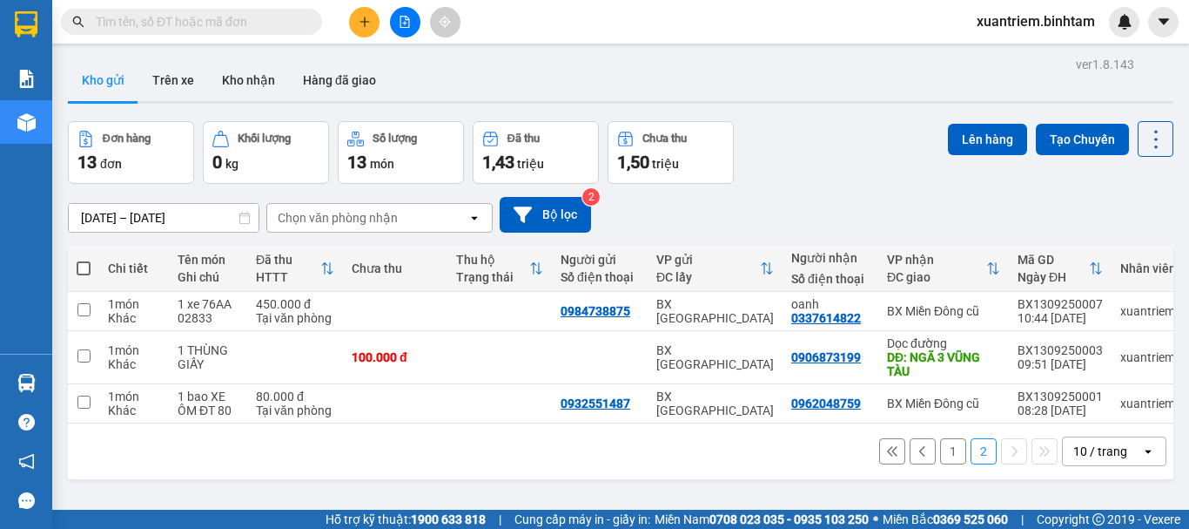
click at [947, 459] on button "1" at bounding box center [953, 451] width 26 height 26
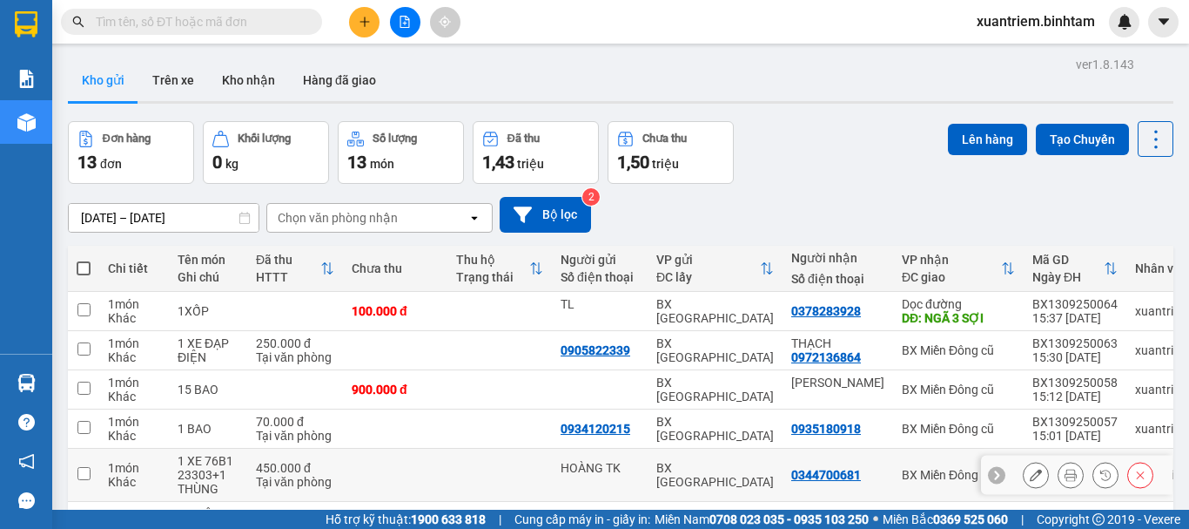
scroll to position [174, 0]
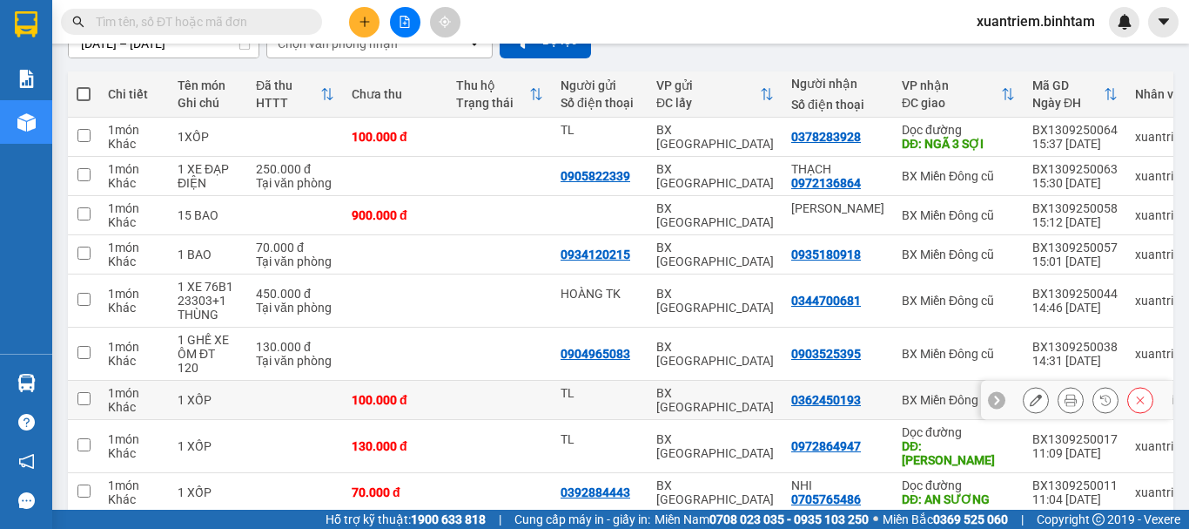
click at [348, 391] on td "100.000 đ" at bounding box center [395, 399] width 104 height 39
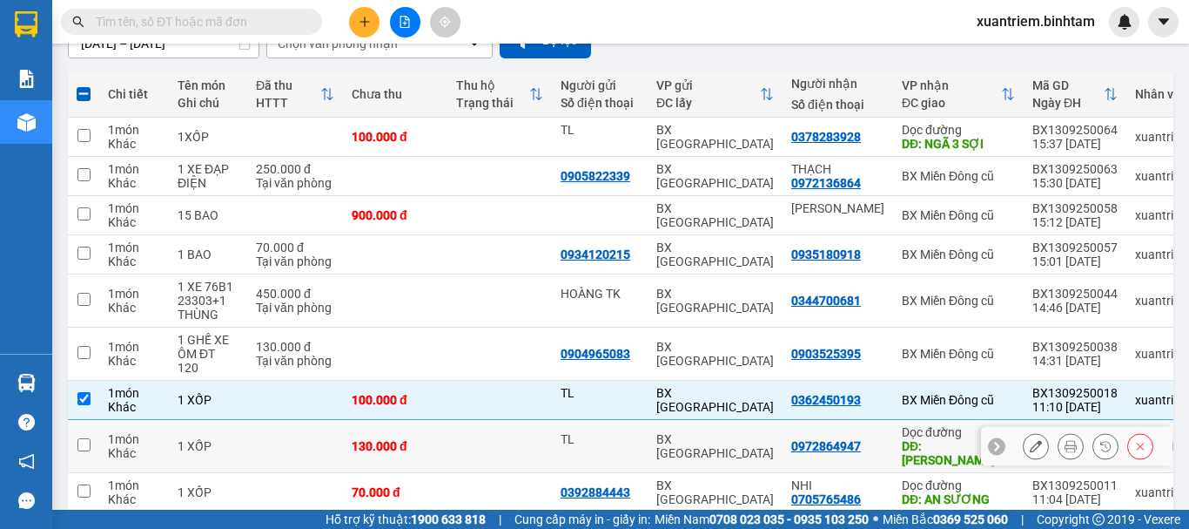
scroll to position [280, 0]
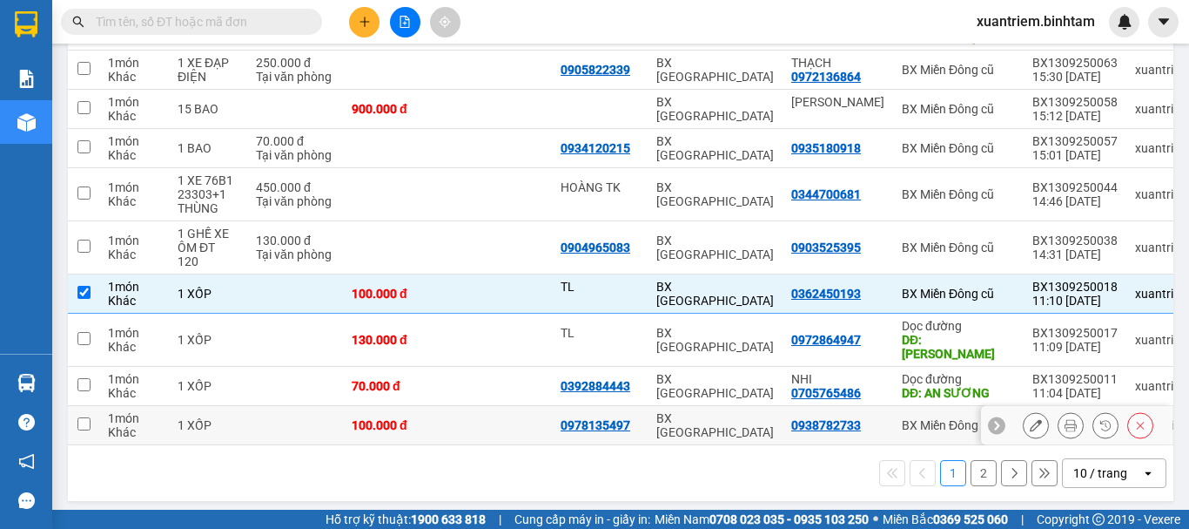
click at [333, 413] on td at bounding box center [295, 425] width 96 height 39
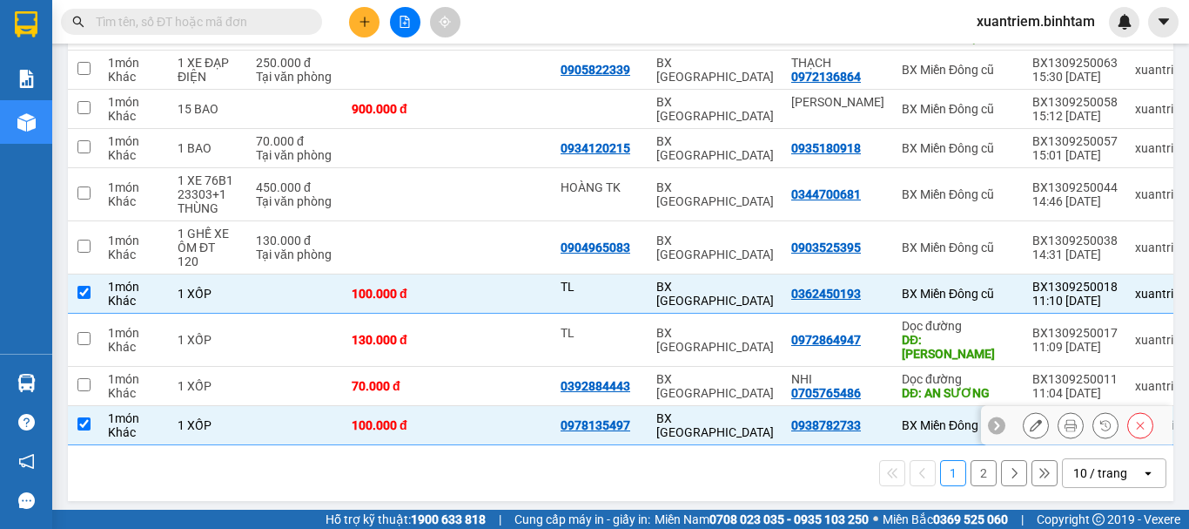
scroll to position [19, 0]
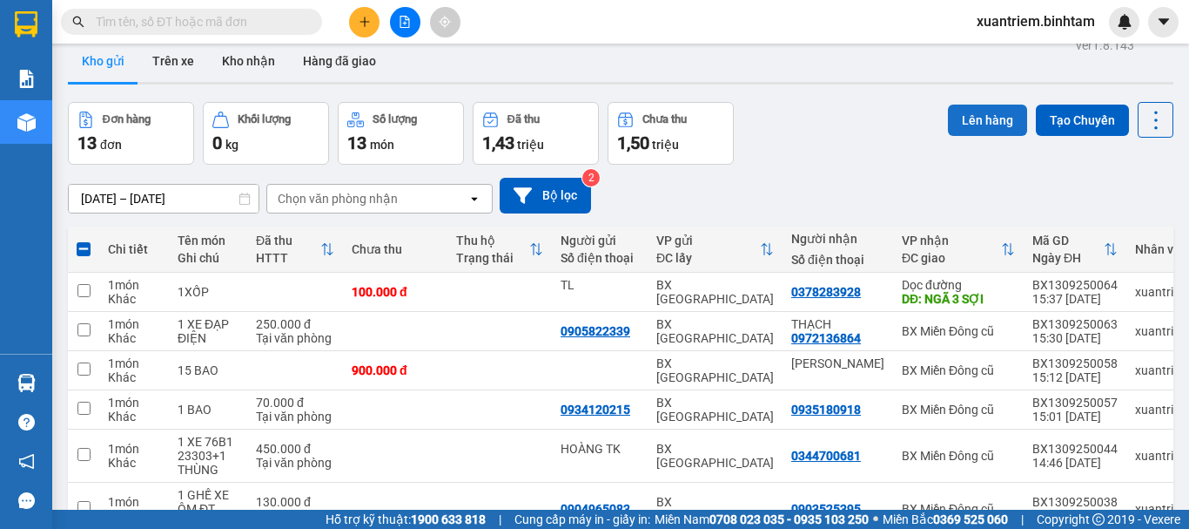
click at [980, 115] on button "Lên hàng" at bounding box center [987, 119] width 79 height 31
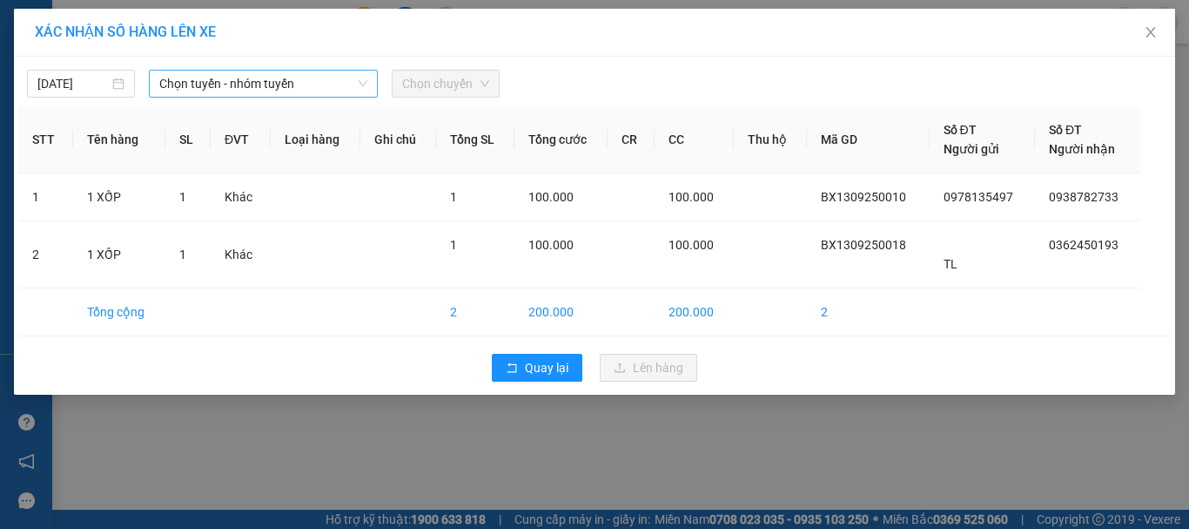
drag, startPoint x: 243, startPoint y: 84, endPoint x: 246, endPoint y: 95, distance: 11.8
click at [244, 84] on span "Chọn tuyến - nhóm tuyến" at bounding box center [263, 84] width 208 height 26
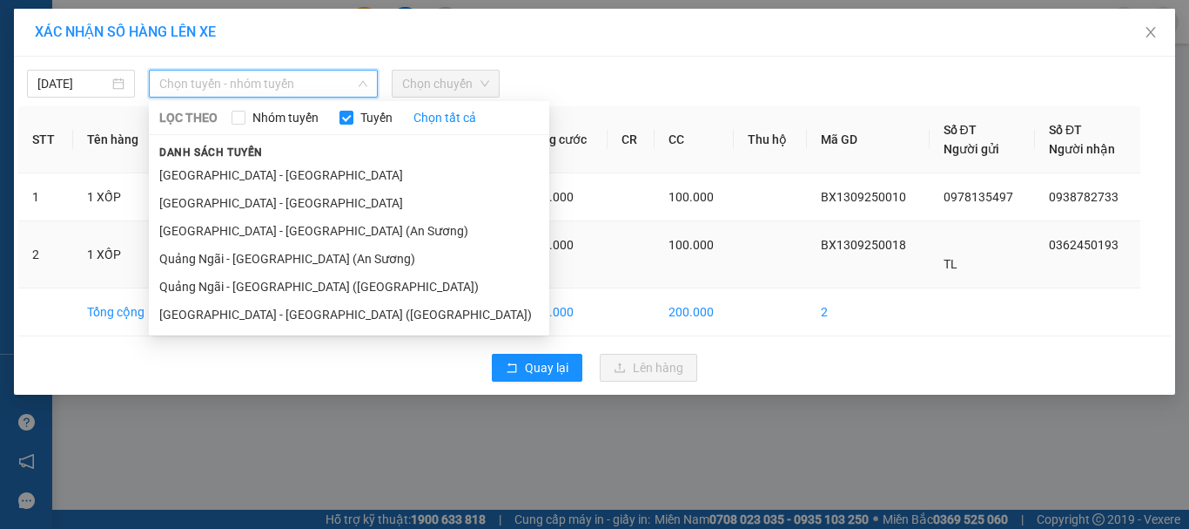
drag, startPoint x: 251, startPoint y: 286, endPoint x: 276, endPoint y: 265, distance: 32.8
click at [253, 284] on li "Quảng Ngãi - Sài Gòn (Vạn Phúc)" at bounding box center [349, 287] width 401 height 28
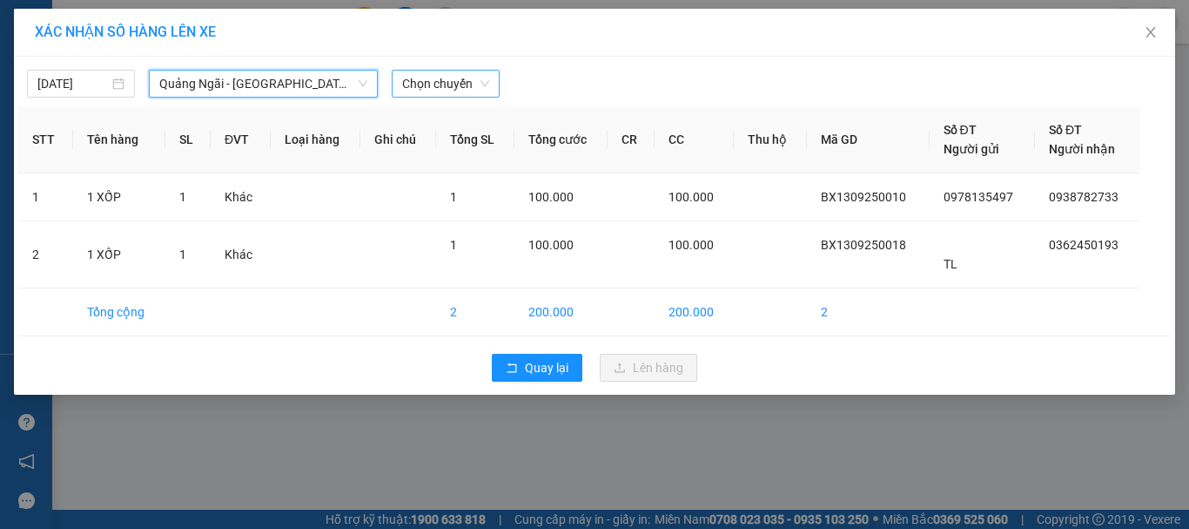
click at [448, 88] on span "Chọn chuyến" at bounding box center [445, 84] width 87 height 26
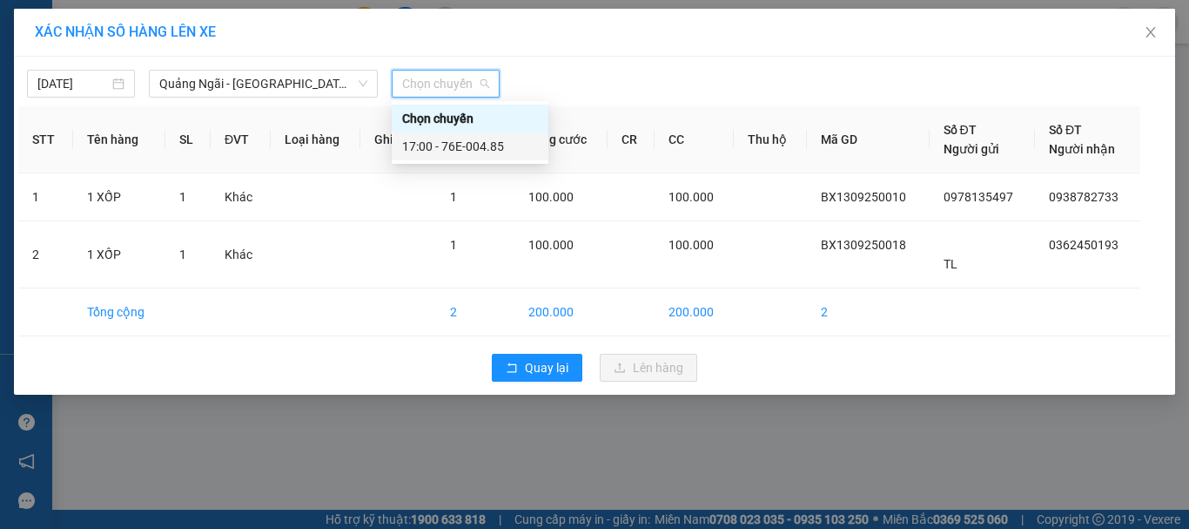
drag, startPoint x: 934, startPoint y: 331, endPoint x: 1052, endPoint y: 409, distance: 141.3
click at [983, 351] on div "13/09/2025 Quảng Ngãi - Sài Gòn (Vạn Phúc) LỌC THEO Nhóm tuyến Tuyến Chọn tất c…" at bounding box center [595, 226] width 1162 height 338
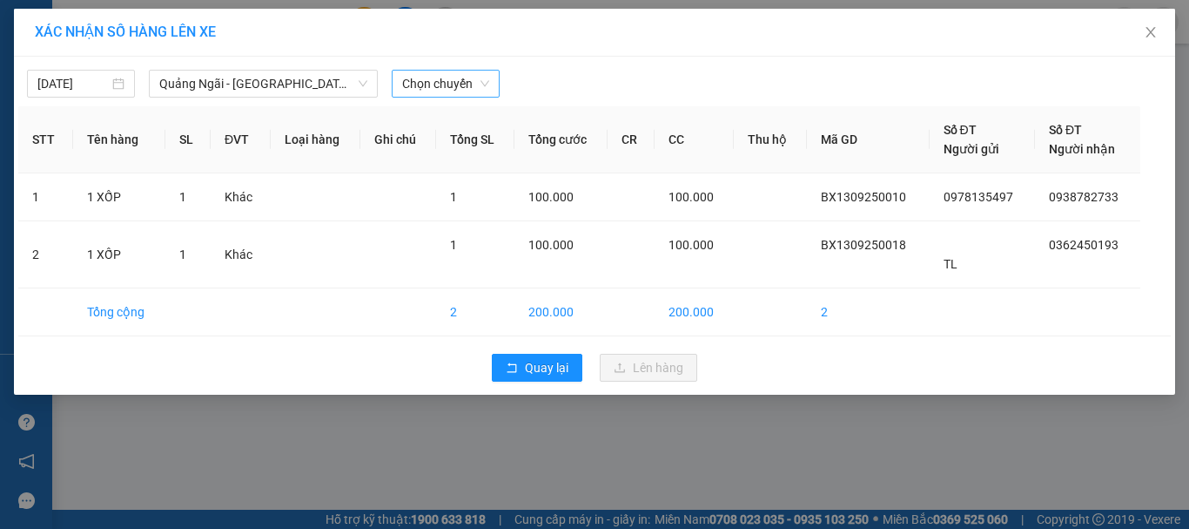
click at [490, 91] on div "Chọn chuyến" at bounding box center [446, 84] width 108 height 28
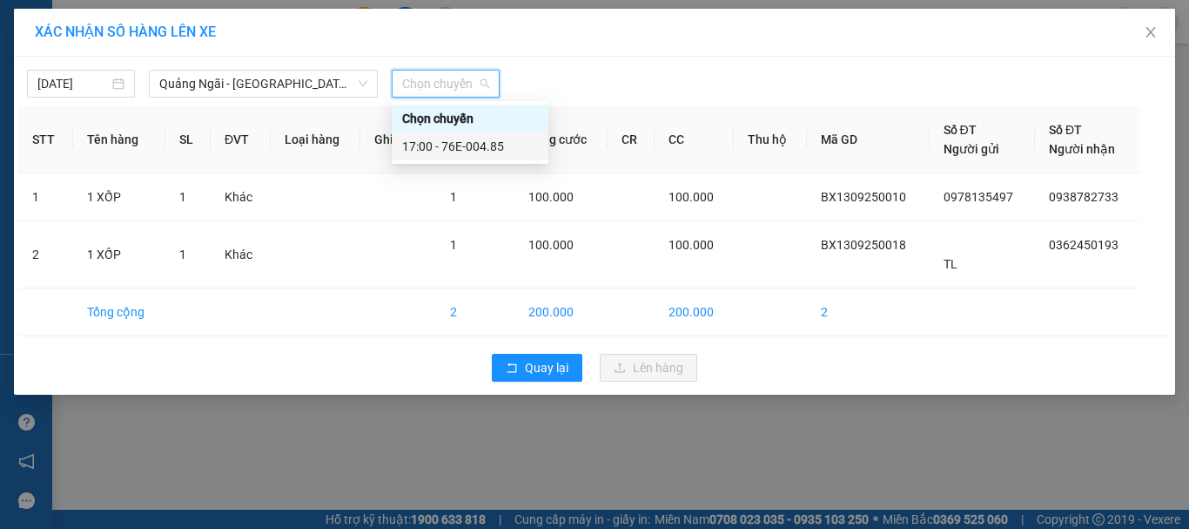
click at [485, 151] on div "17:00 - 76E-004.85" at bounding box center [470, 146] width 136 height 19
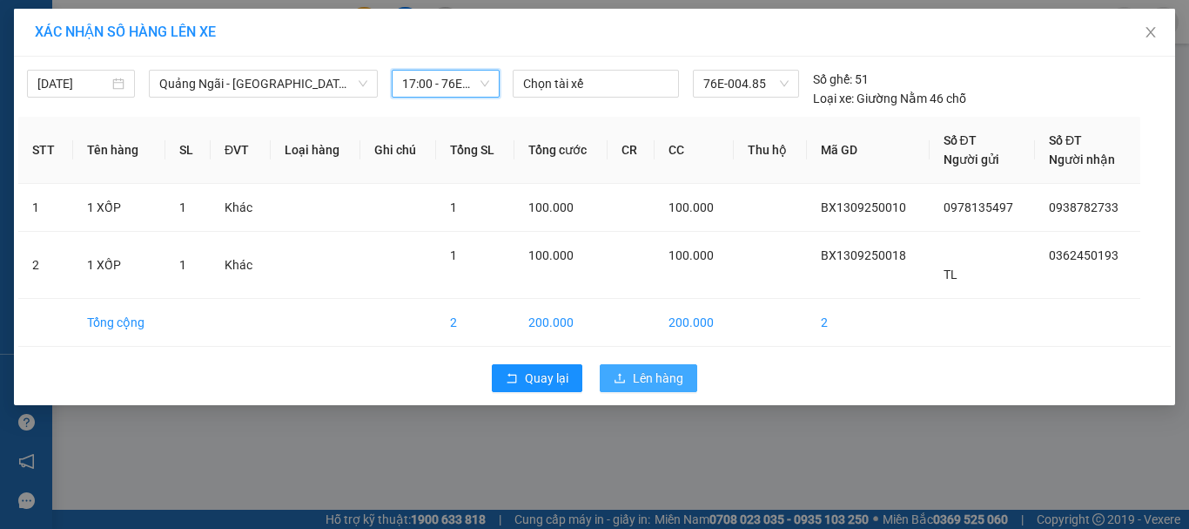
click at [669, 374] on span "Lên hàng" at bounding box center [658, 377] width 51 height 19
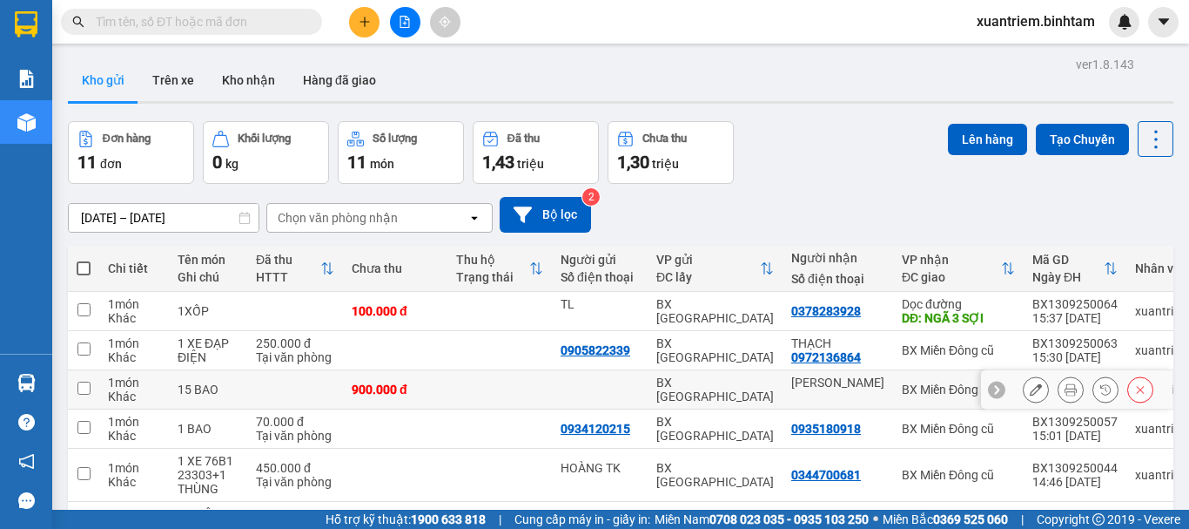
scroll to position [261, 0]
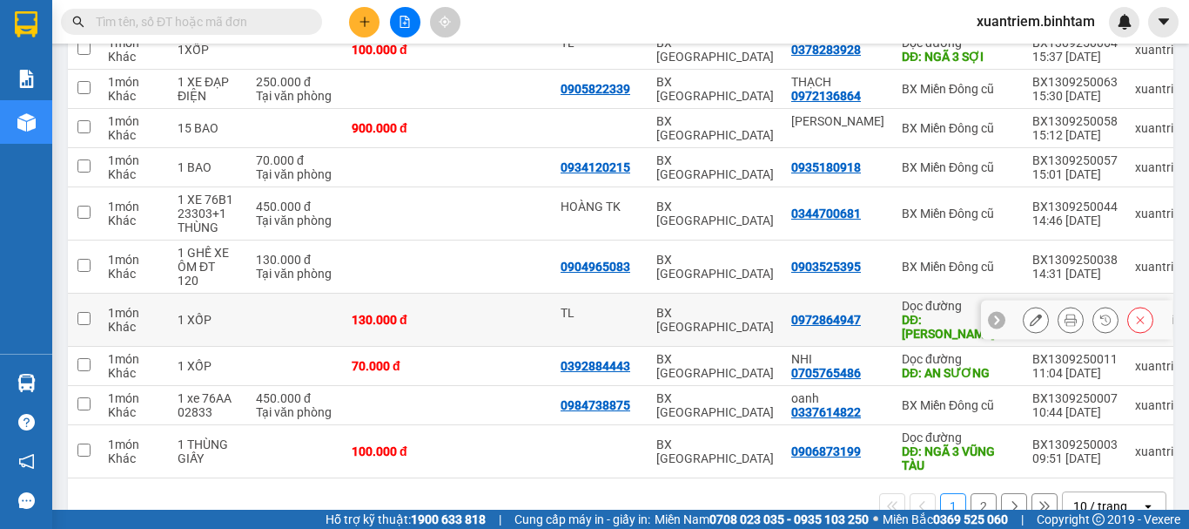
click at [484, 309] on td at bounding box center [500, 319] width 104 height 53
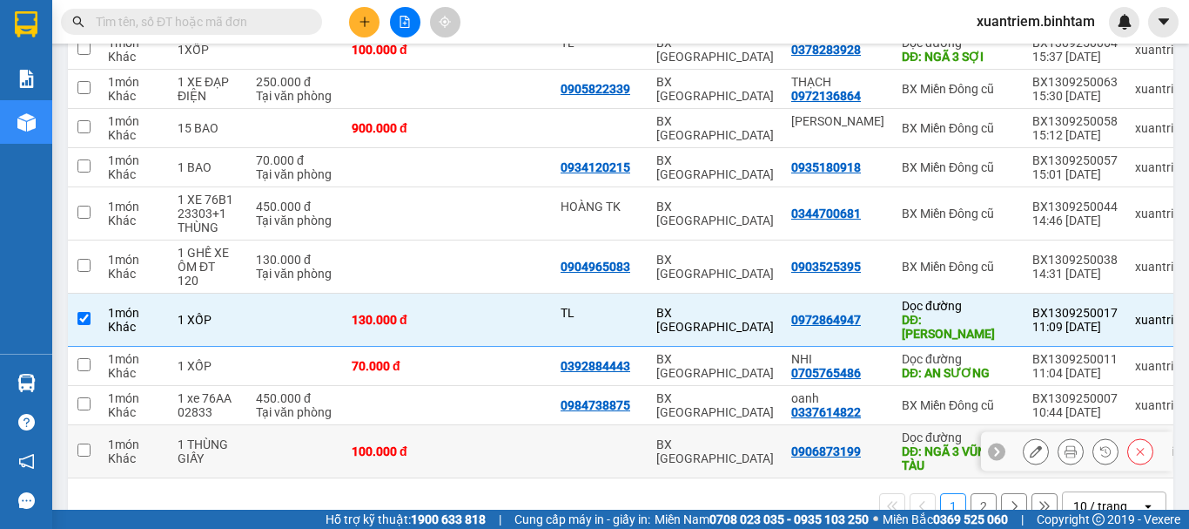
click at [432, 444] on div "100.000 đ" at bounding box center [395, 451] width 87 height 14
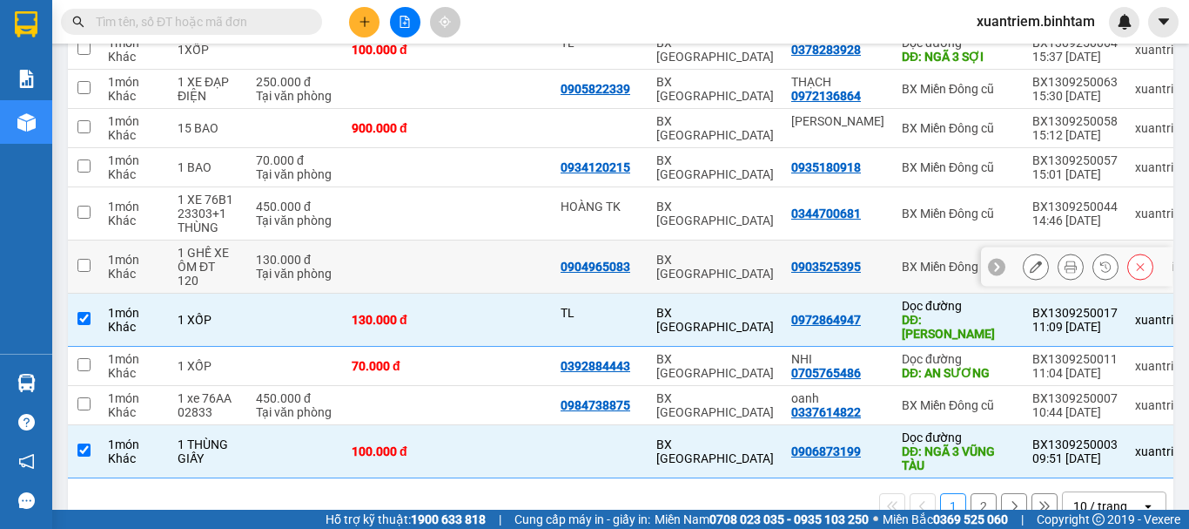
scroll to position [0, 0]
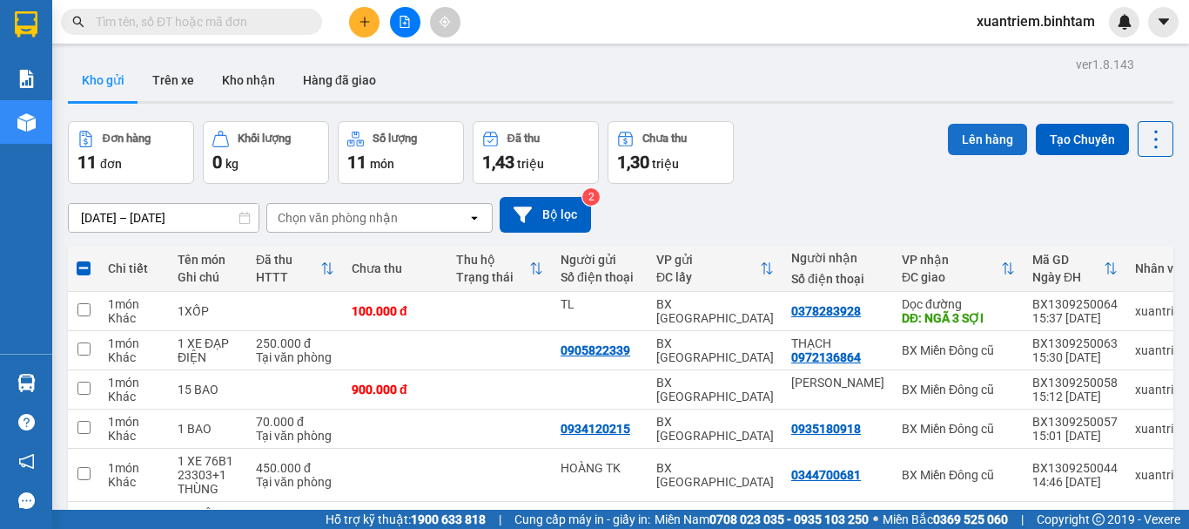
click at [973, 141] on button "Lên hàng" at bounding box center [987, 139] width 79 height 31
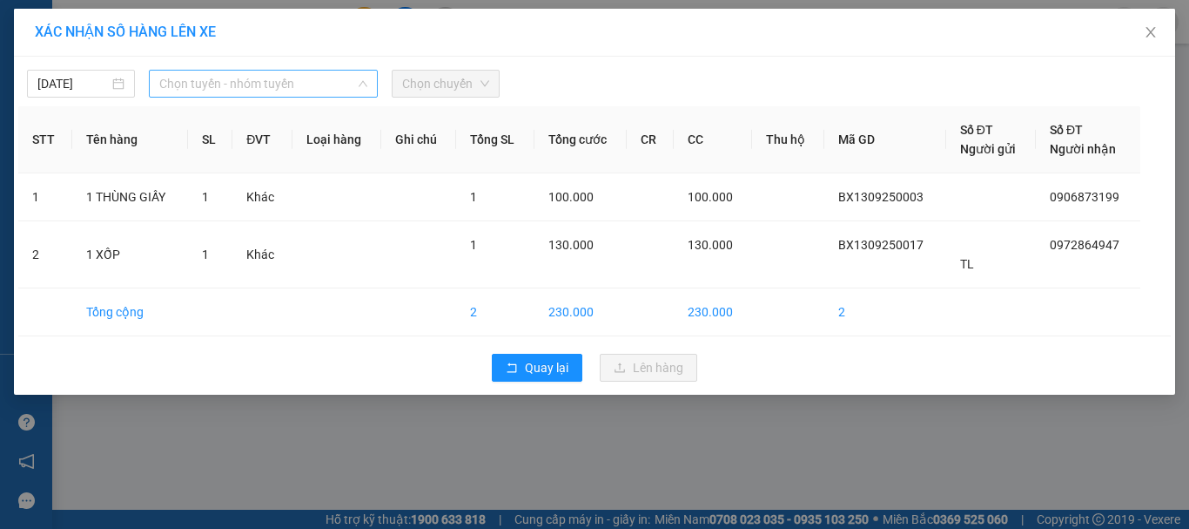
click at [340, 73] on span "Chọn tuyến - nhóm tuyến" at bounding box center [263, 84] width 208 height 26
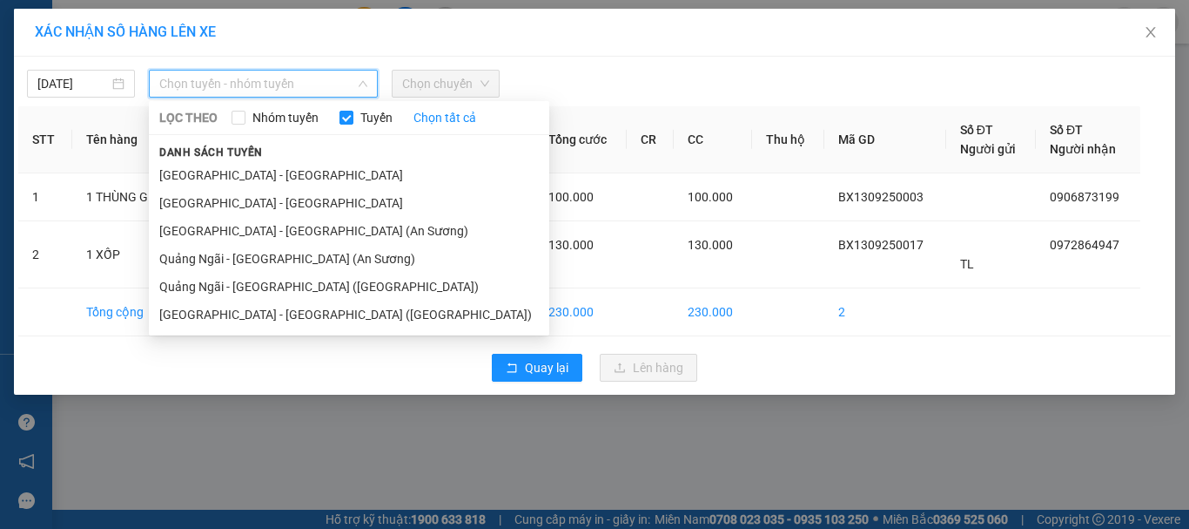
drag, startPoint x: 315, startPoint y: 261, endPoint x: 412, endPoint y: 156, distance: 143.0
click at [322, 253] on li "Quảng Ngãi - Sài Gòn (An Sương)" at bounding box center [349, 259] width 401 height 28
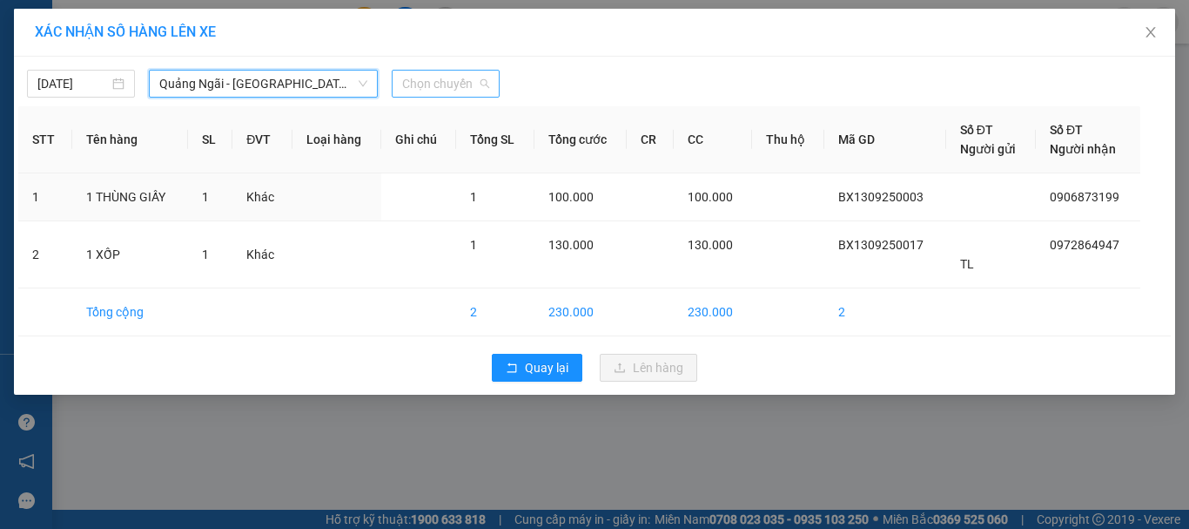
click at [456, 77] on span "Chọn chuyến" at bounding box center [445, 84] width 87 height 26
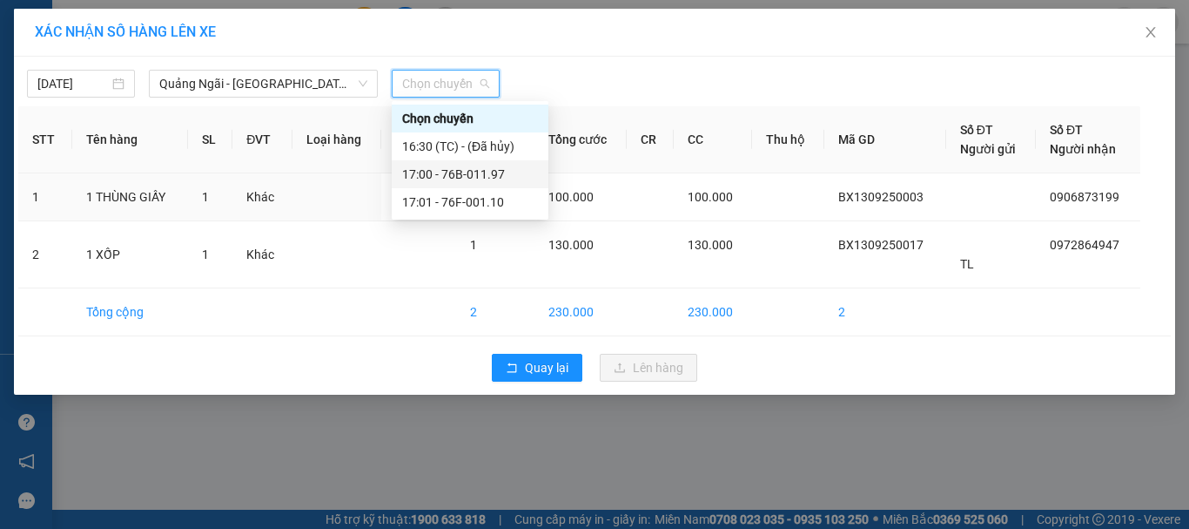
click at [477, 169] on div "17:00 - 76B-011.97" at bounding box center [470, 174] width 136 height 19
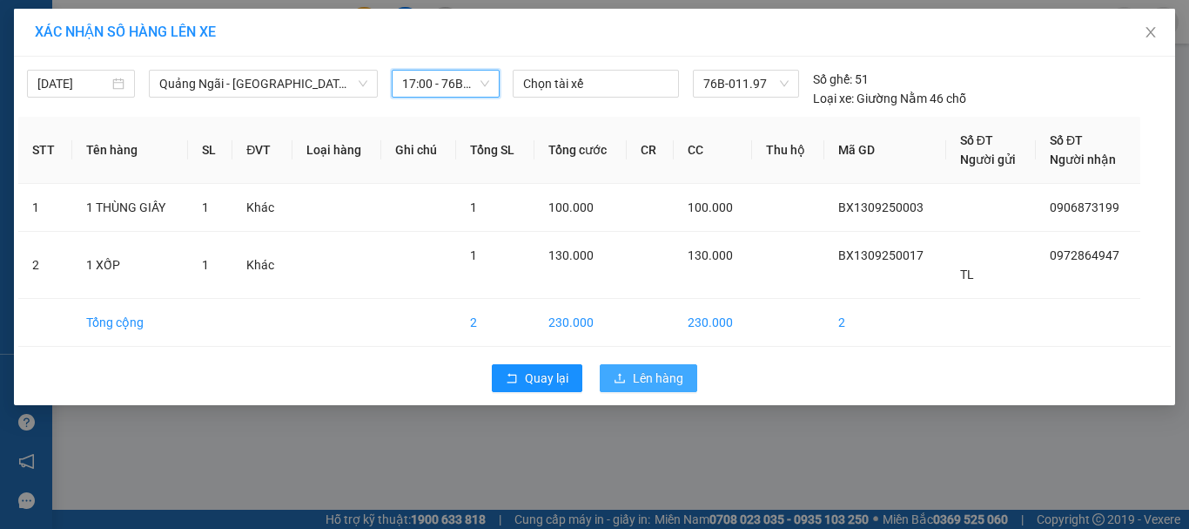
click at [626, 367] on button "Lên hàng" at bounding box center [649, 378] width 98 height 28
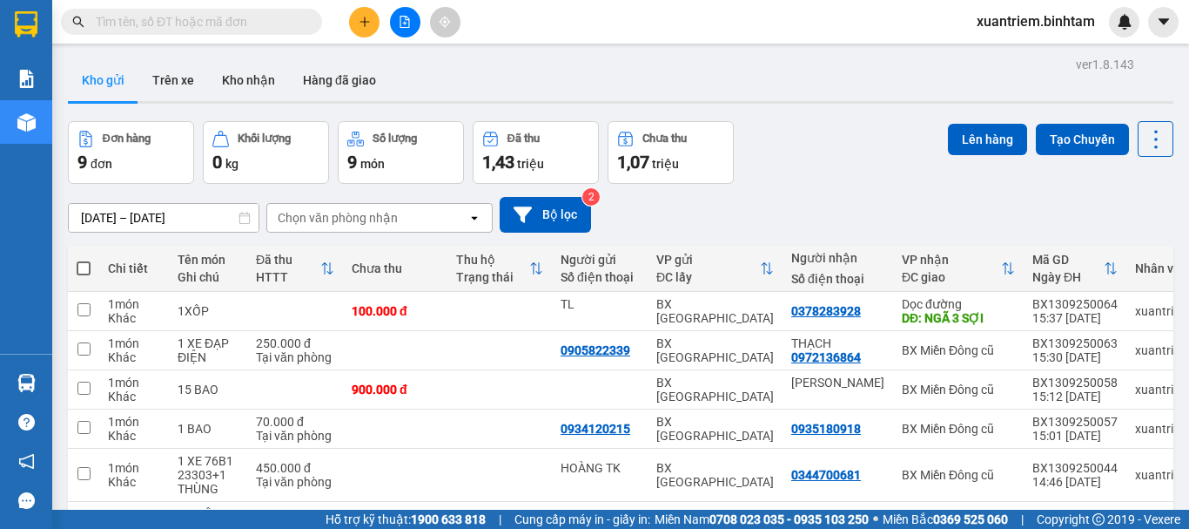
click at [367, 12] on button at bounding box center [364, 22] width 30 height 30
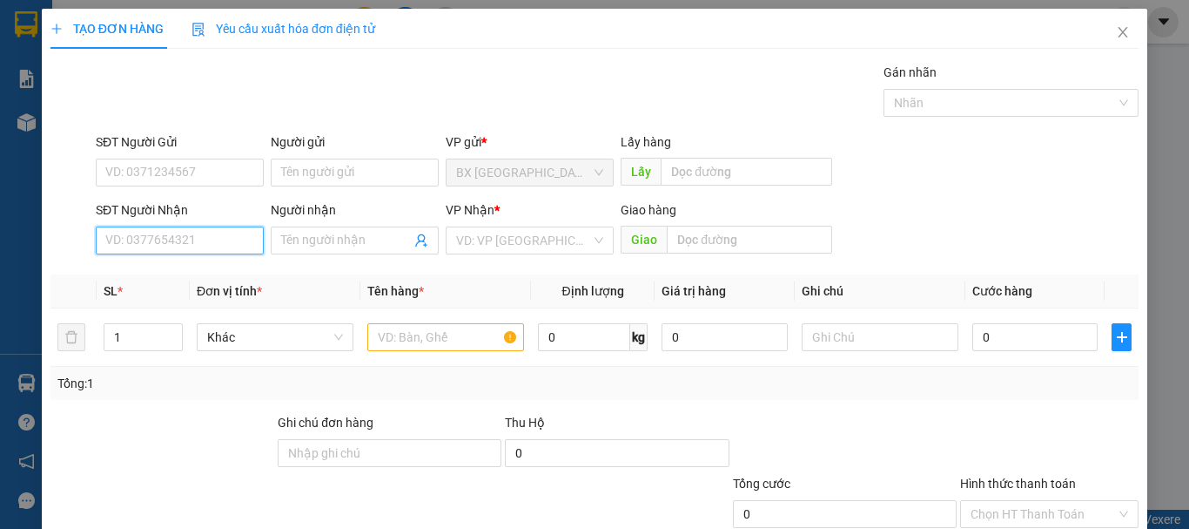
click at [219, 239] on input "SĐT Người Nhận" at bounding box center [180, 240] width 168 height 28
click at [184, 240] on input "0934711328" at bounding box center [180, 240] width 168 height 28
click at [192, 274] on div "0934711328" at bounding box center [177, 275] width 145 height 19
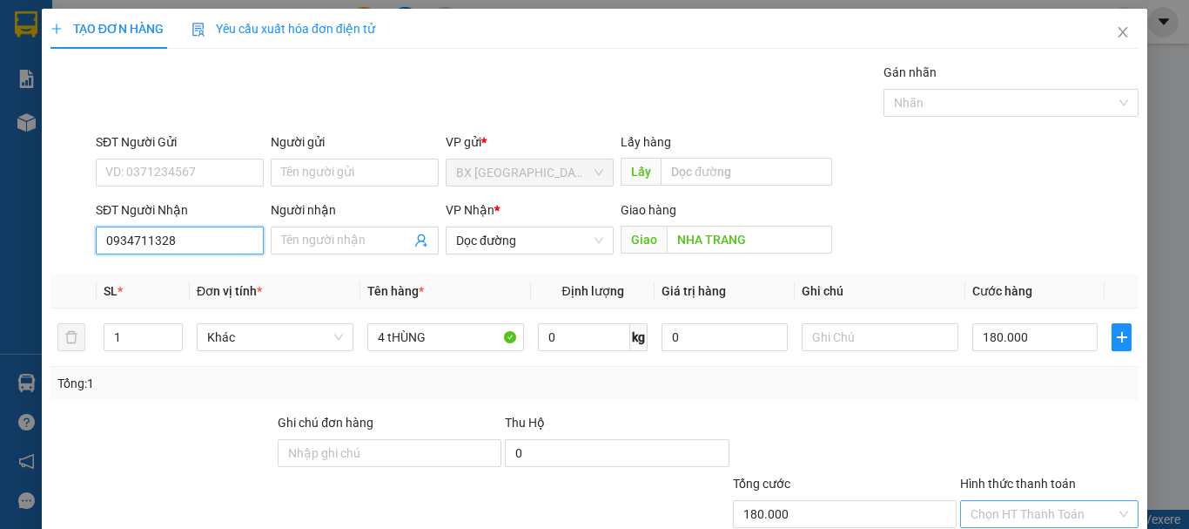
scroll to position [116, 0]
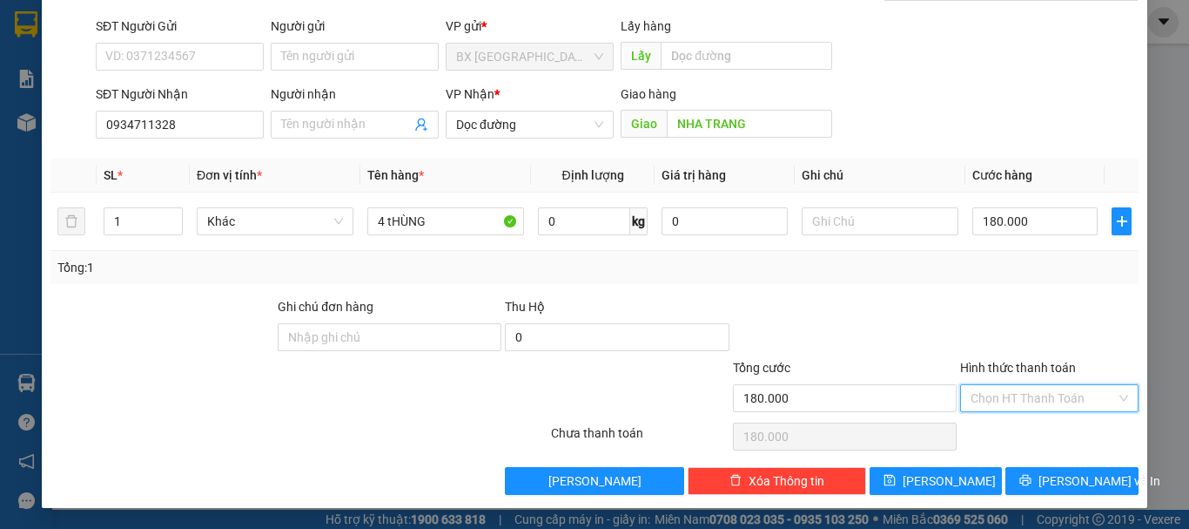
click at [1044, 408] on input "Hình thức thanh toán" at bounding box center [1043, 398] width 145 height 26
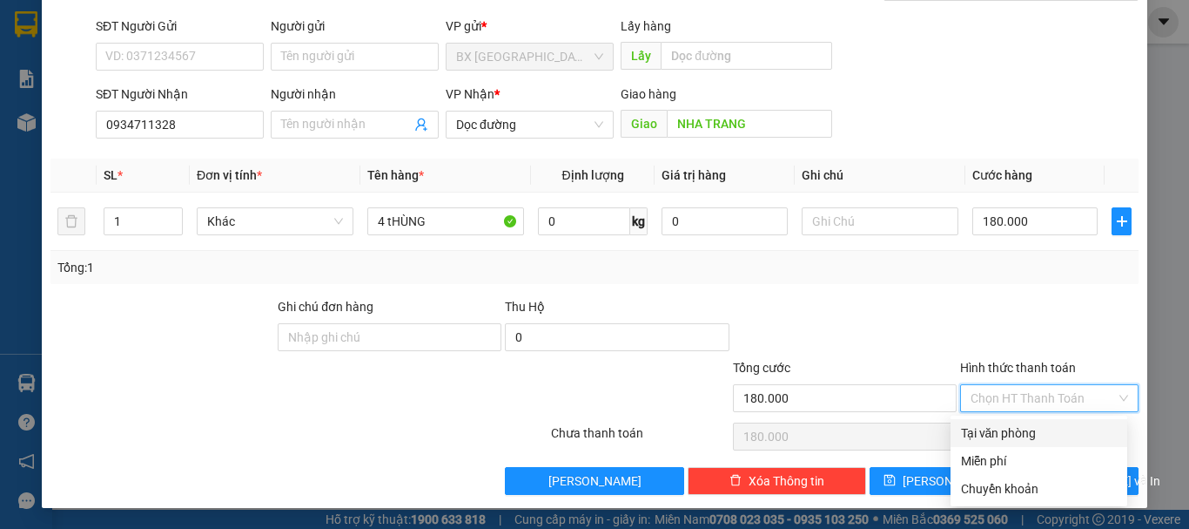
click at [1031, 434] on div "Tại văn phòng" at bounding box center [1039, 432] width 156 height 19
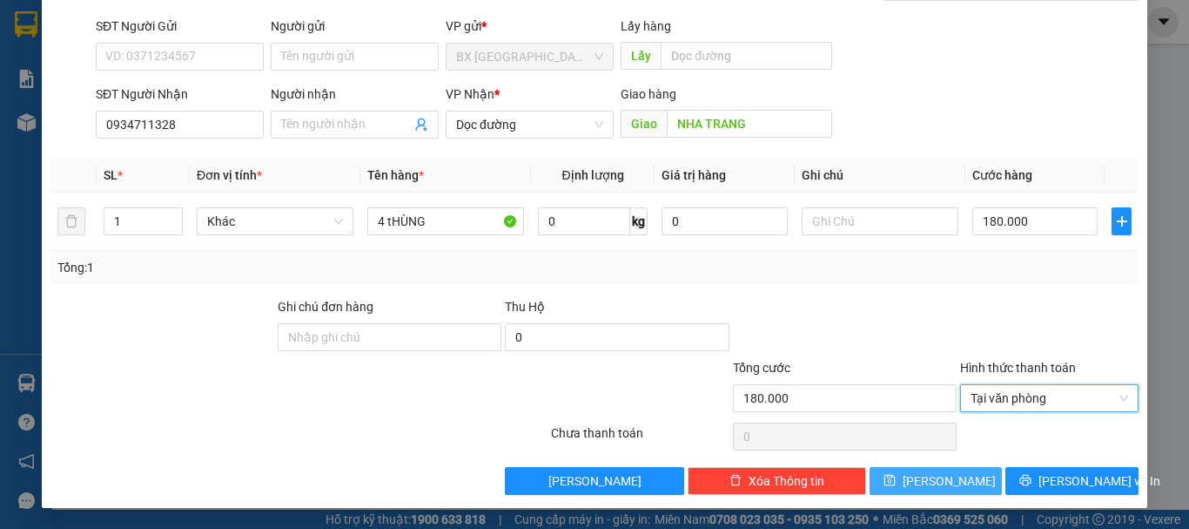
click at [964, 488] on button "[PERSON_NAME]" at bounding box center [936, 481] width 133 height 28
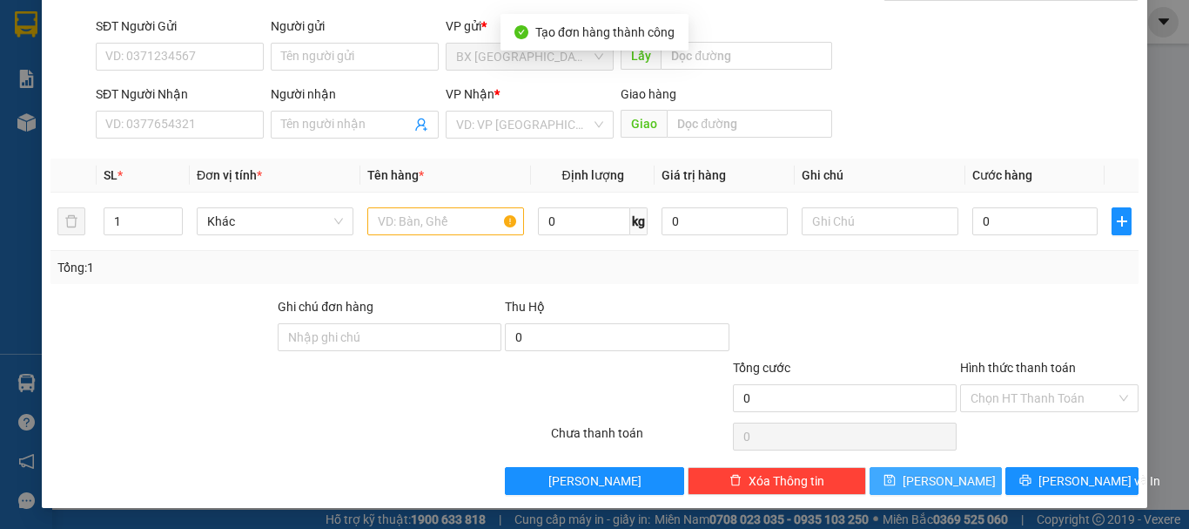
scroll to position [0, 0]
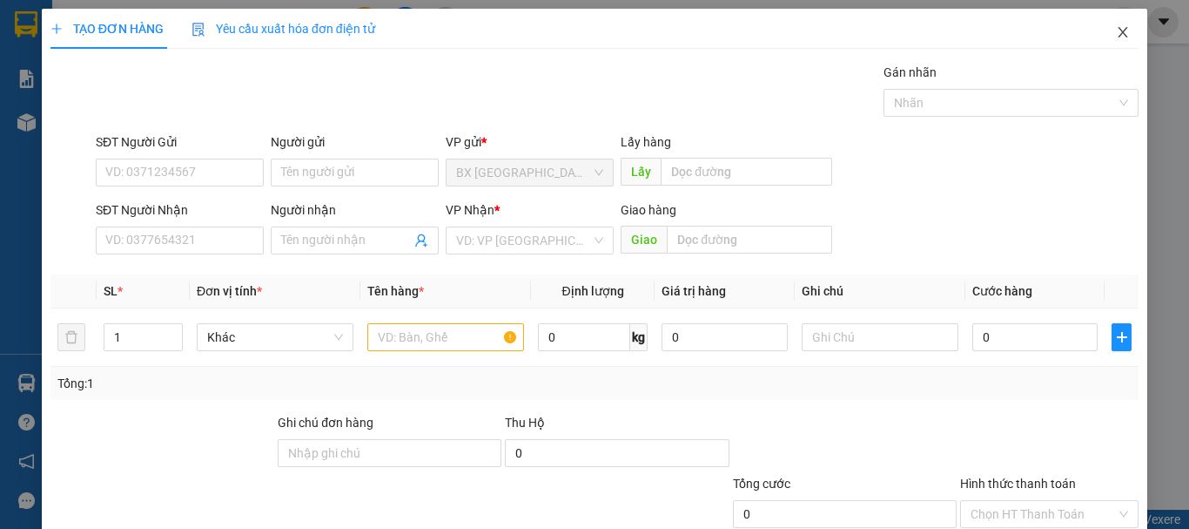
click at [1119, 34] on span "Close" at bounding box center [1123, 33] width 49 height 49
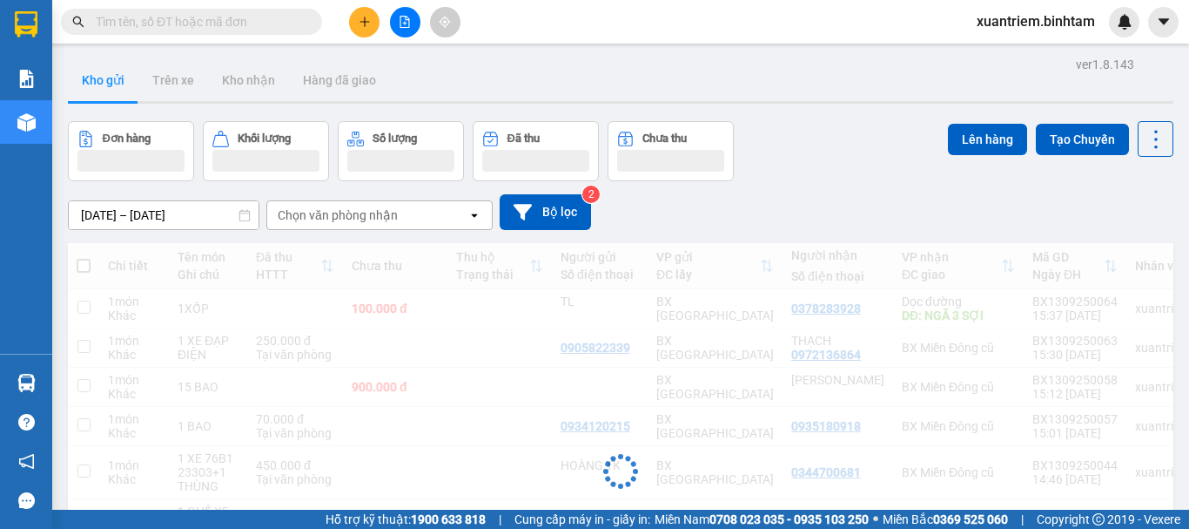
click at [1110, 34] on div "xuantriem.binhtam" at bounding box center [1051, 22] width 177 height 30
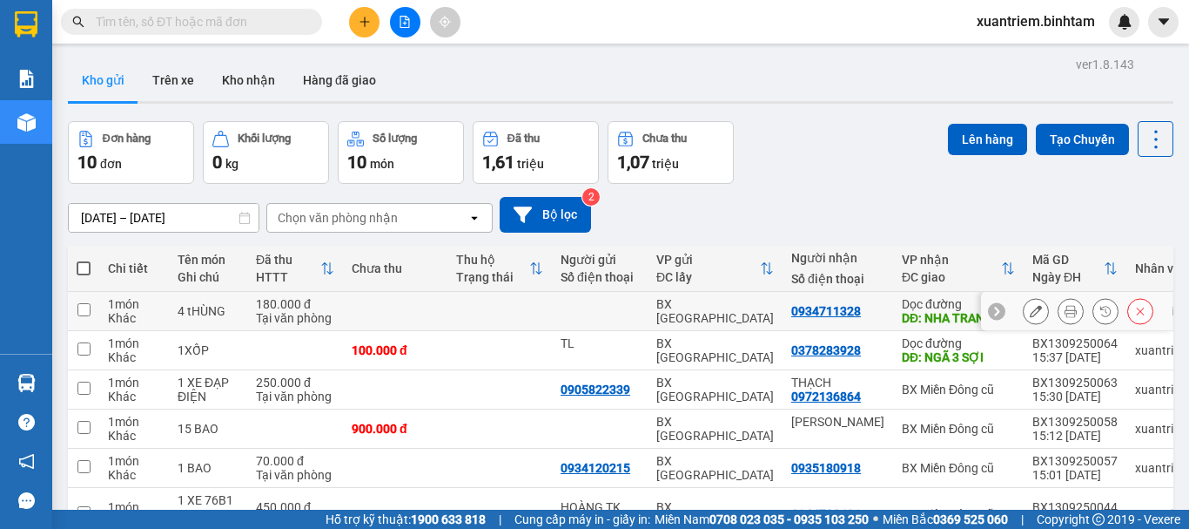
click at [331, 322] on div "Tại văn phòng" at bounding box center [295, 318] width 78 height 14
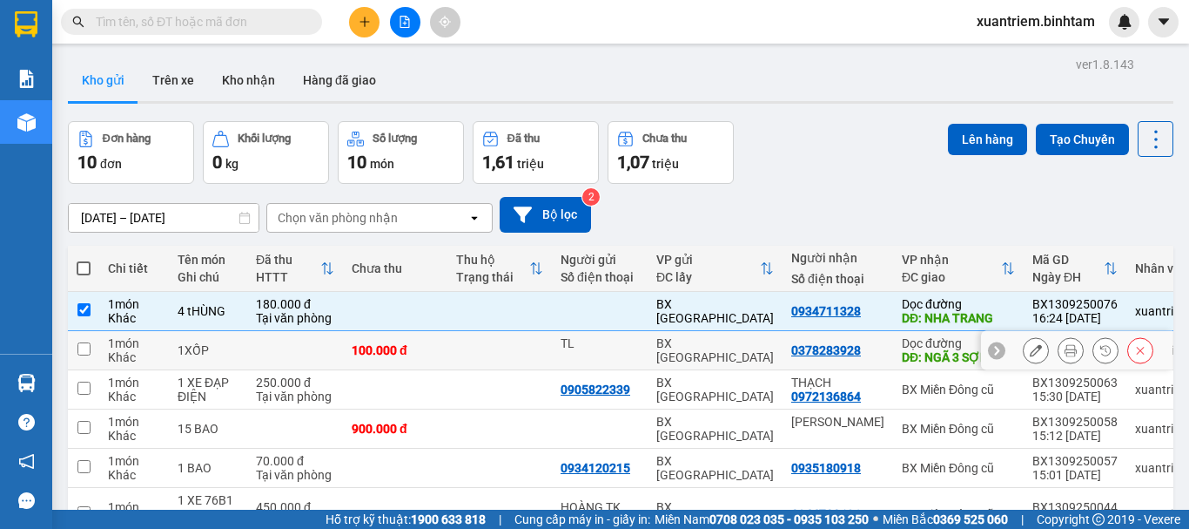
click at [320, 366] on td at bounding box center [295, 350] width 96 height 39
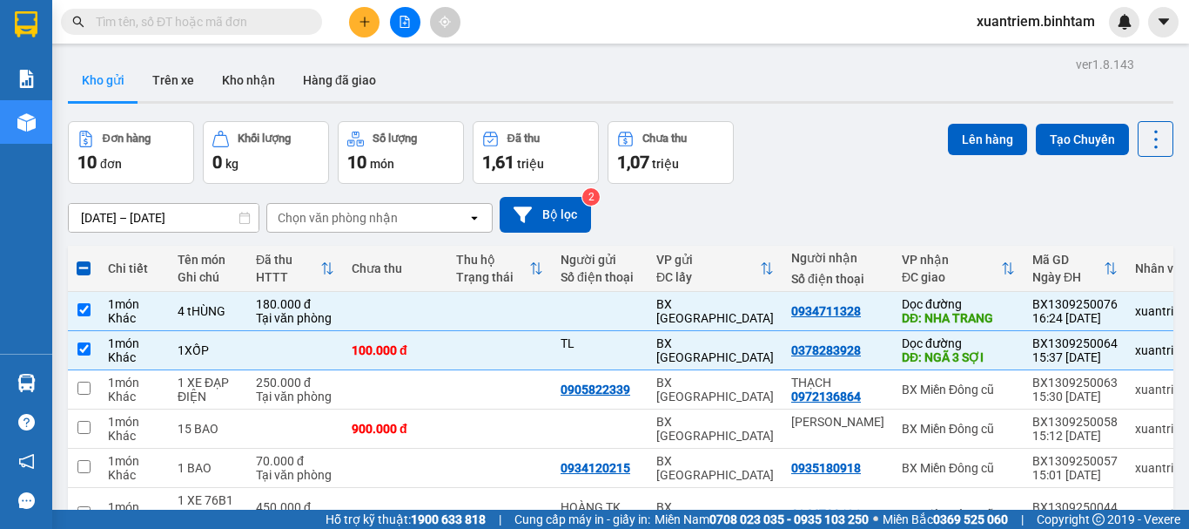
scroll to position [280, 0]
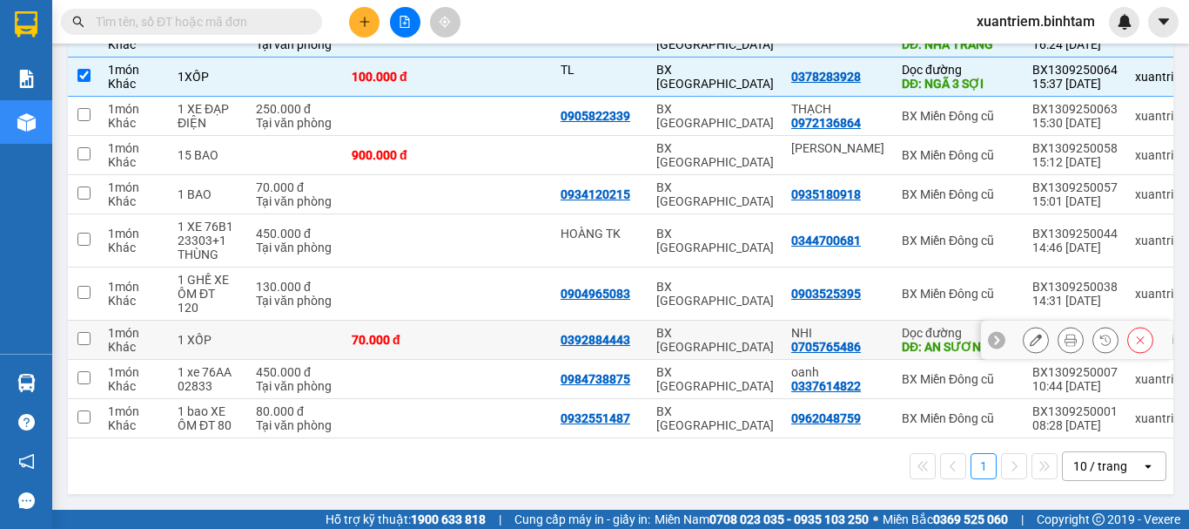
click at [438, 343] on td "70.000 đ" at bounding box center [395, 339] width 104 height 39
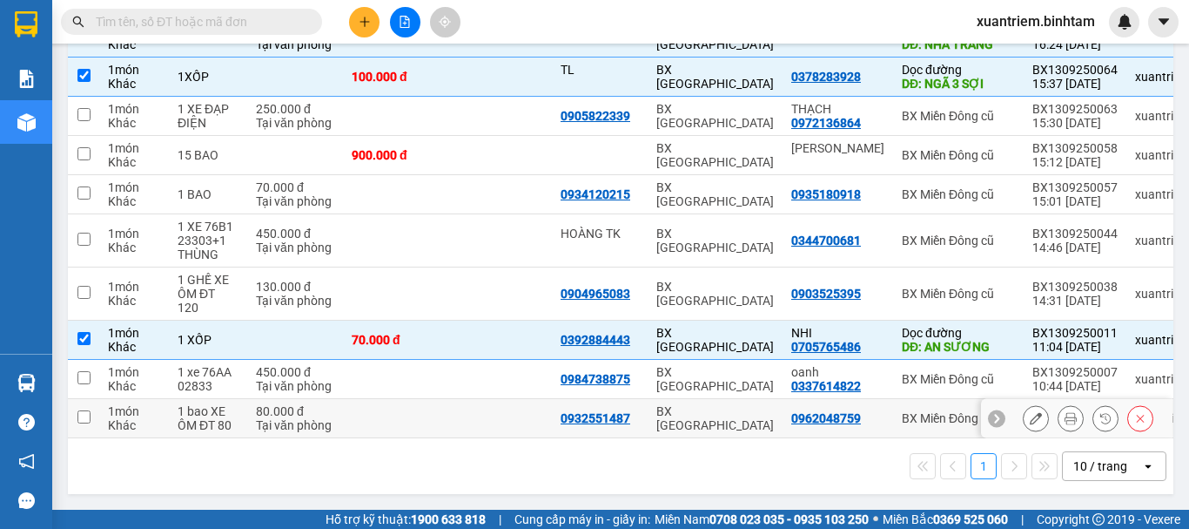
scroll to position [0, 0]
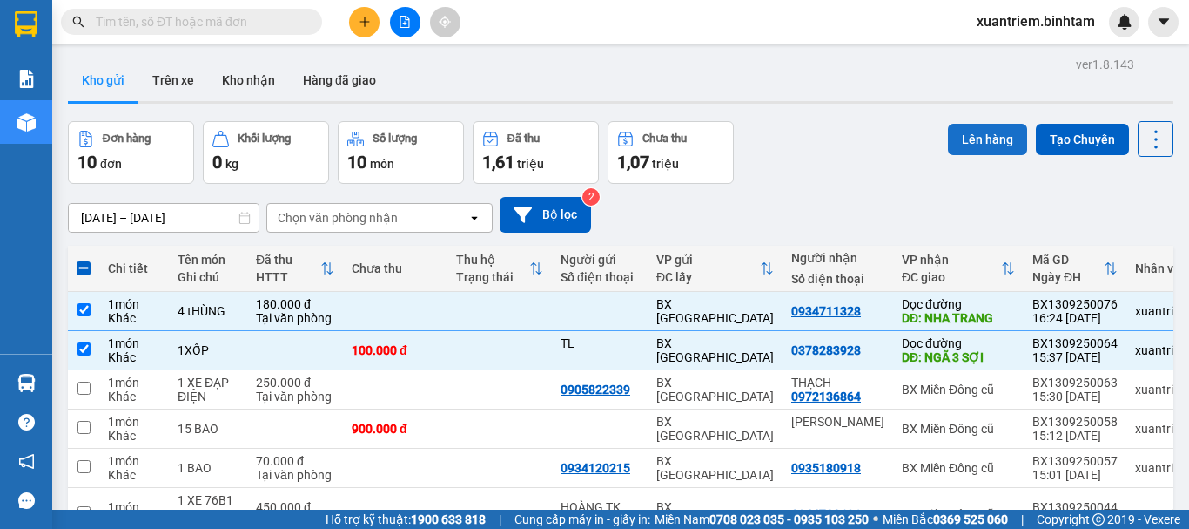
click at [960, 135] on button "Lên hàng" at bounding box center [987, 139] width 79 height 31
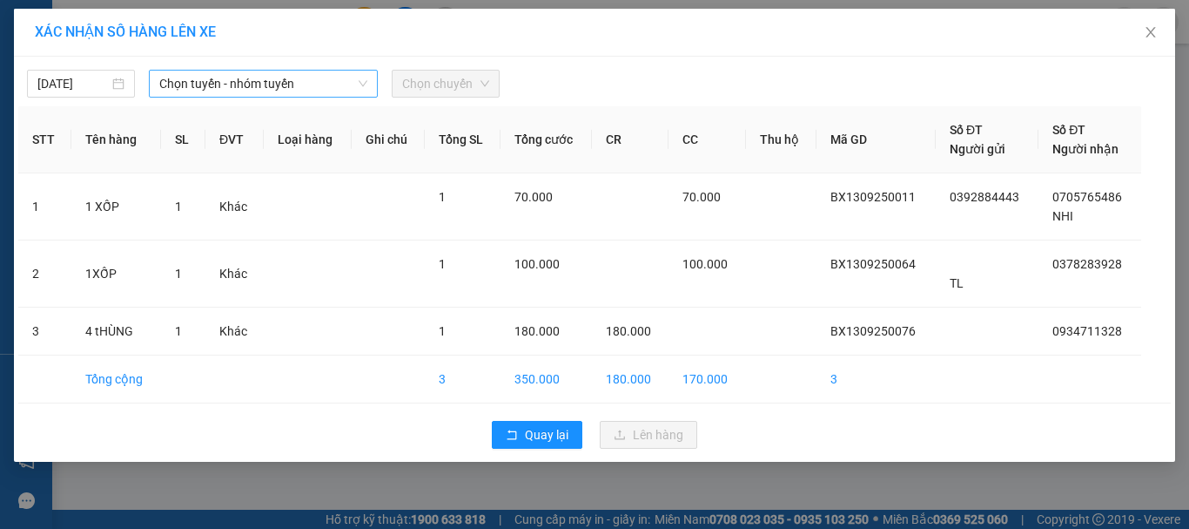
click at [286, 78] on span "Chọn tuyến - nhóm tuyến" at bounding box center [263, 84] width 208 height 26
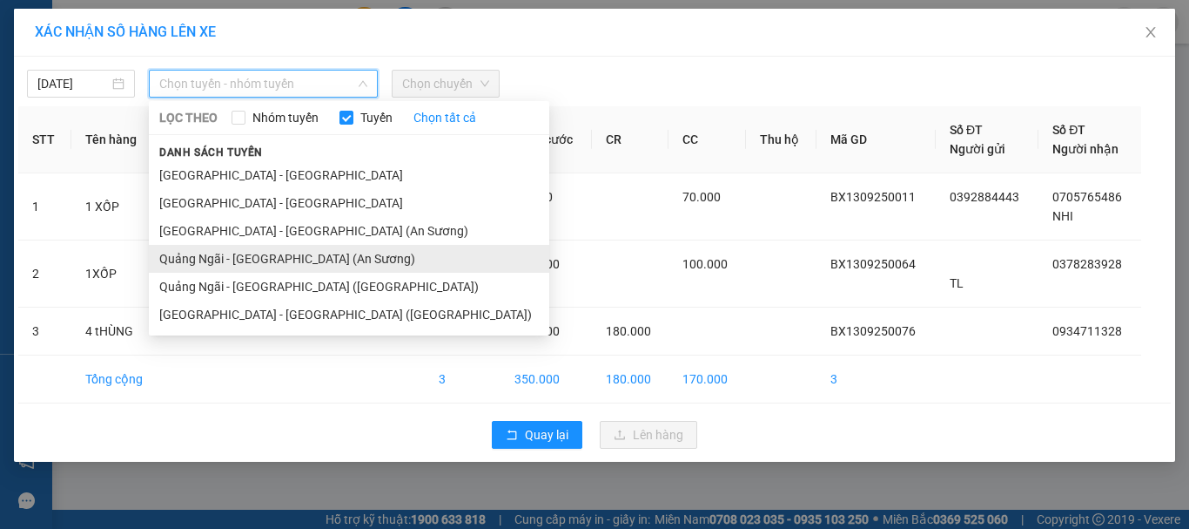
click at [329, 245] on ul "Hà Nội - Quảng Ngãi Quảng Ngãi - Hà Nội Sài Gòn - Quảng Ngãi (An Sương) Quảng N…" at bounding box center [349, 244] width 401 height 167
click at [328, 253] on li "Quảng Ngãi - Sài Gòn (An Sương)" at bounding box center [349, 259] width 401 height 28
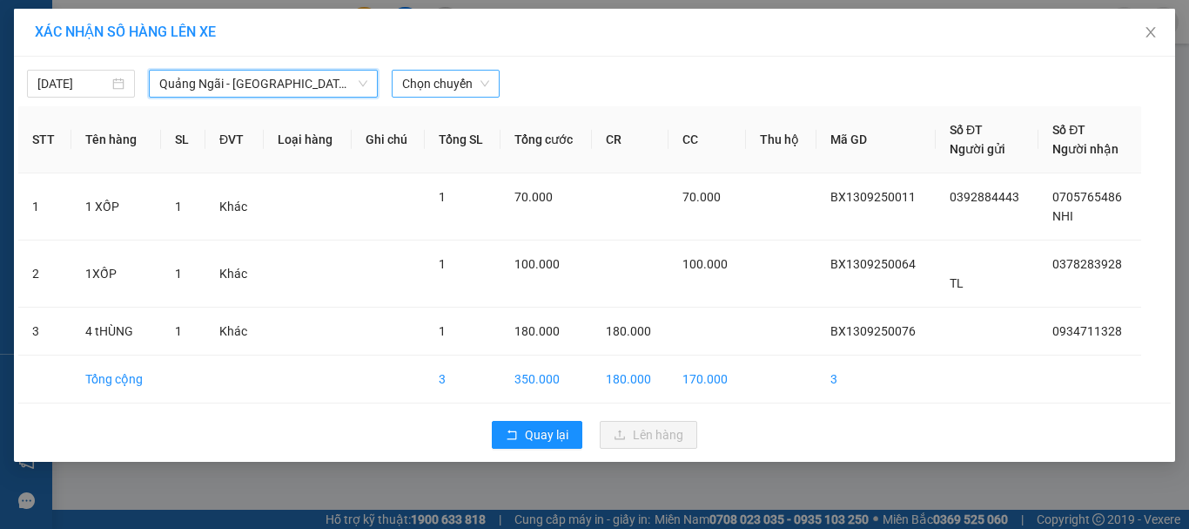
click at [440, 89] on span "Chọn chuyến" at bounding box center [445, 84] width 87 height 26
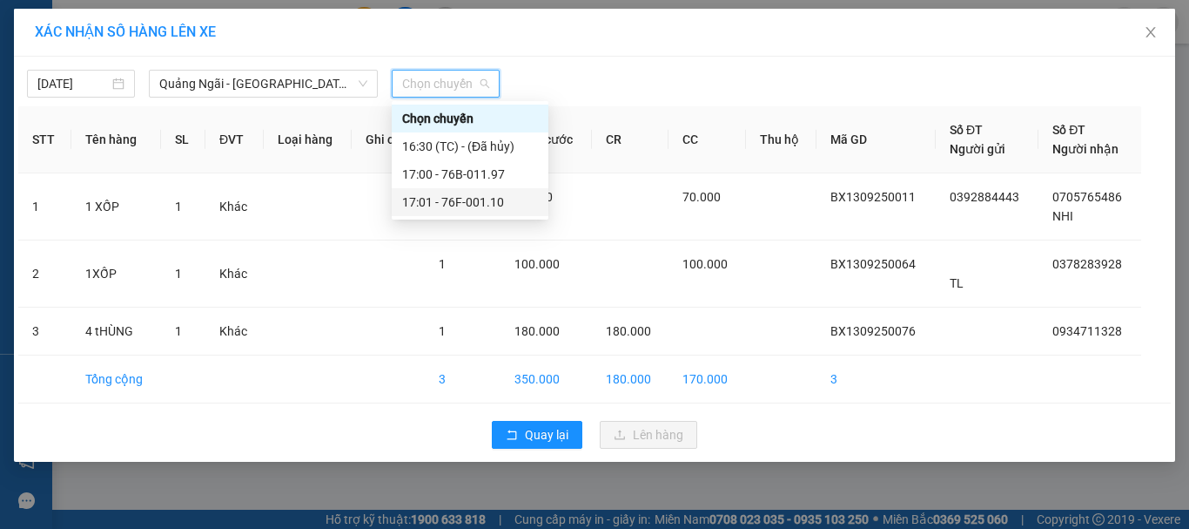
click at [475, 192] on div "17:01 - 76F-001.10" at bounding box center [470, 202] width 157 height 28
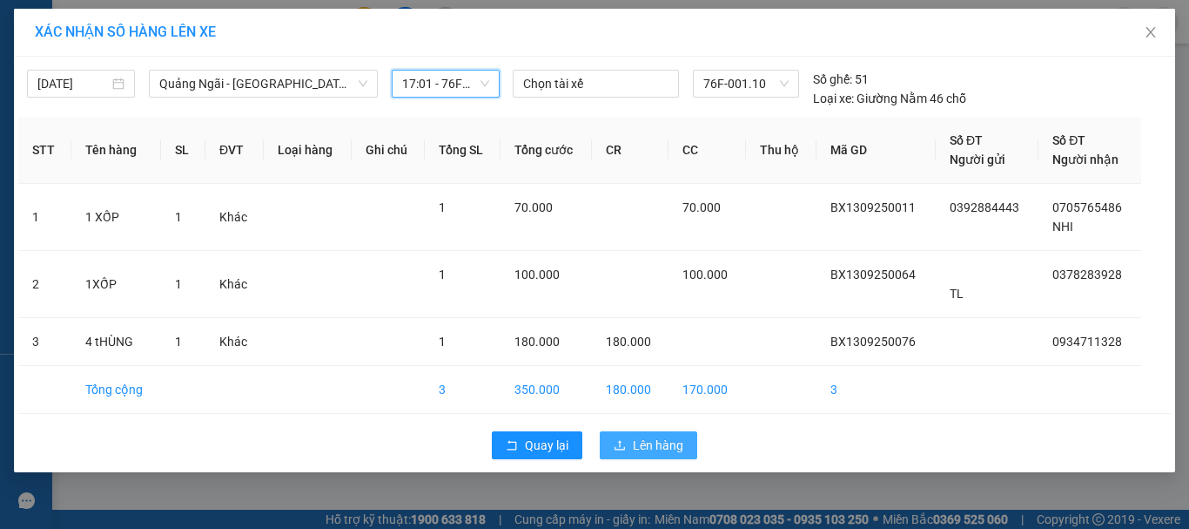
click at [642, 449] on span "Lên hàng" at bounding box center [658, 444] width 51 height 19
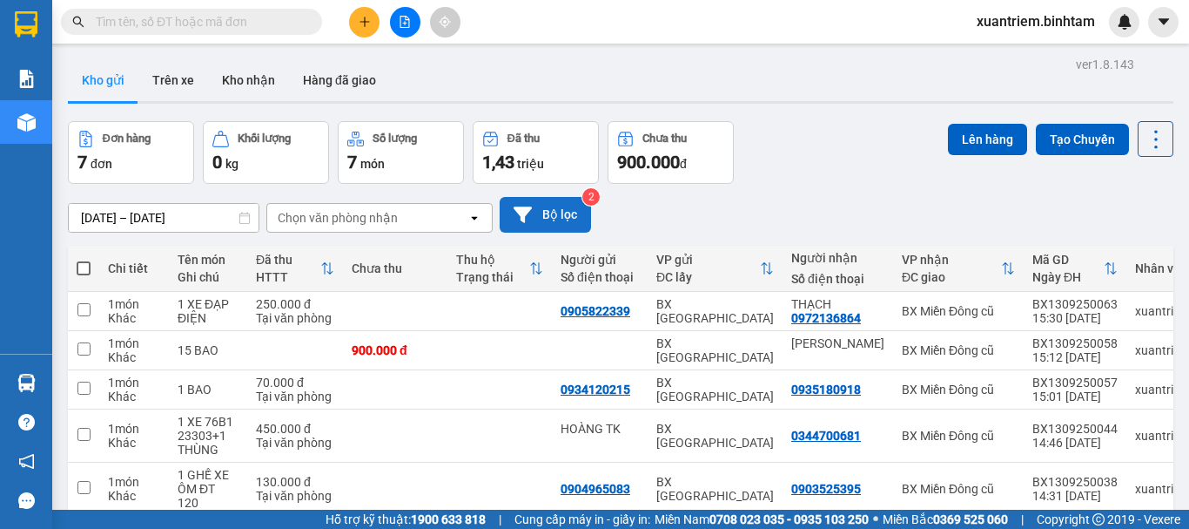
click at [551, 216] on button "Bộ lọc" at bounding box center [545, 215] width 91 height 36
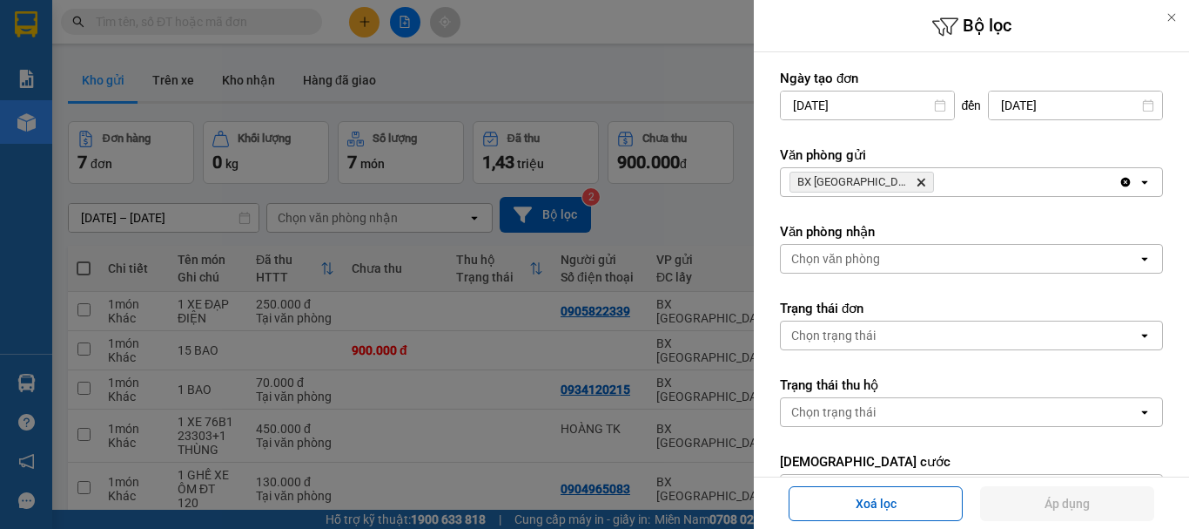
click at [921, 185] on div "BX Quảng Ngãi Delete" at bounding box center [950, 182] width 338 height 28
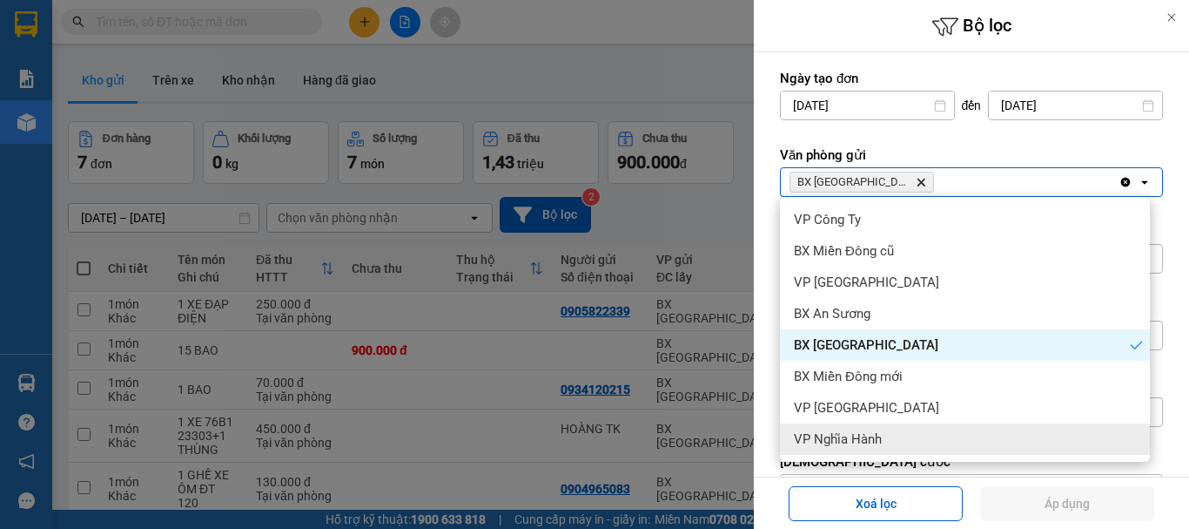
click at [891, 428] on div "VP Nghĩa Hành" at bounding box center [965, 438] width 370 height 31
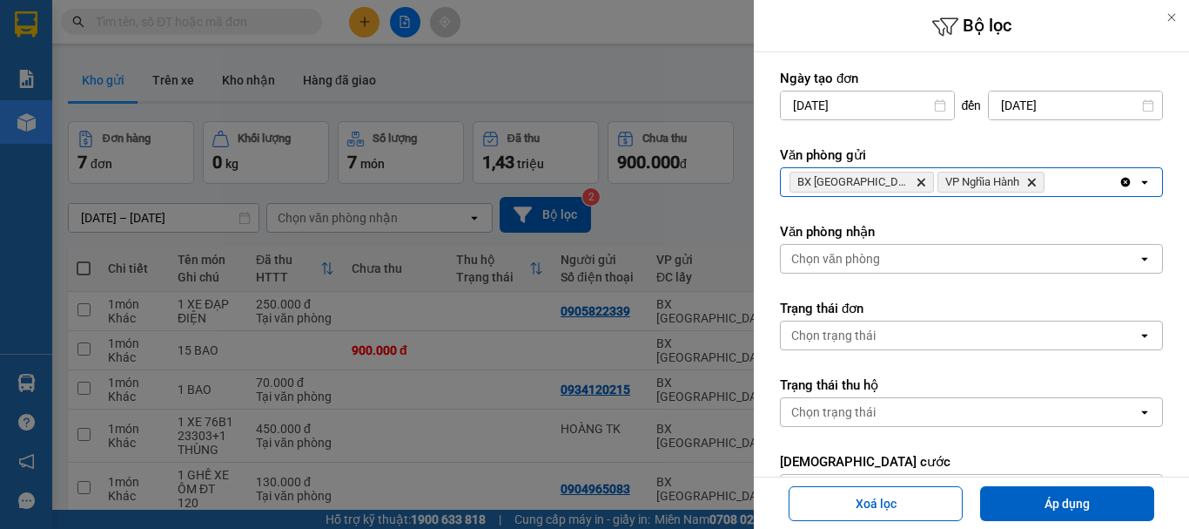
click at [916, 177] on icon "Delete" at bounding box center [921, 182] width 10 height 10
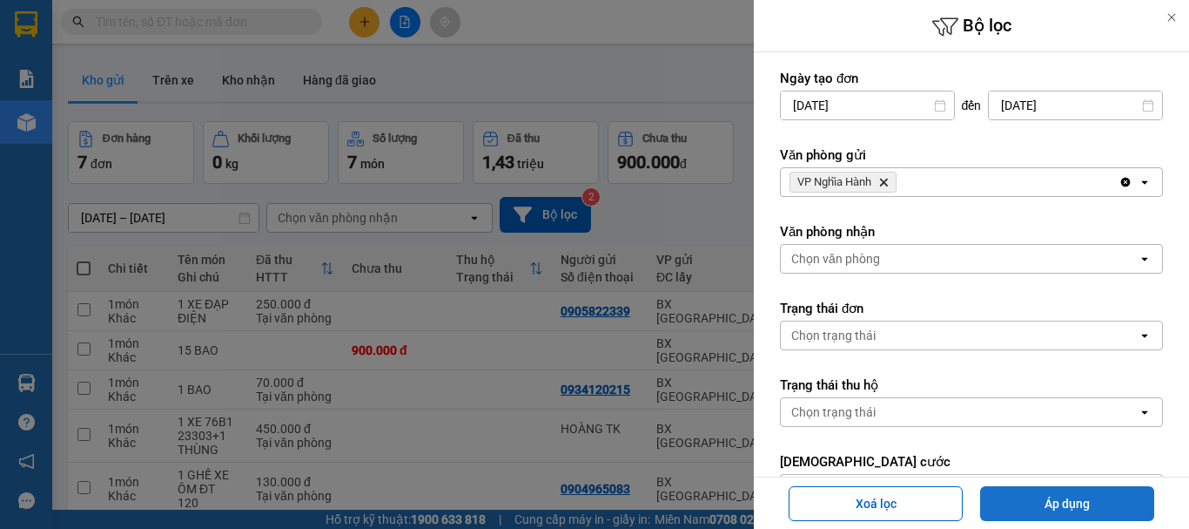
click at [1026, 501] on button "Áp dụng" at bounding box center [1067, 503] width 174 height 35
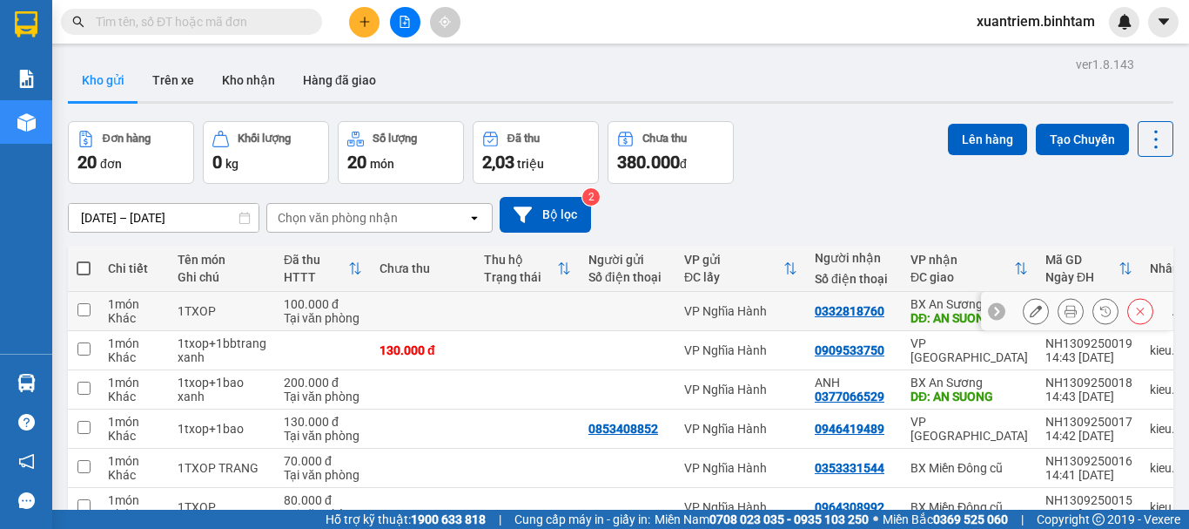
click at [438, 313] on td at bounding box center [423, 311] width 104 height 39
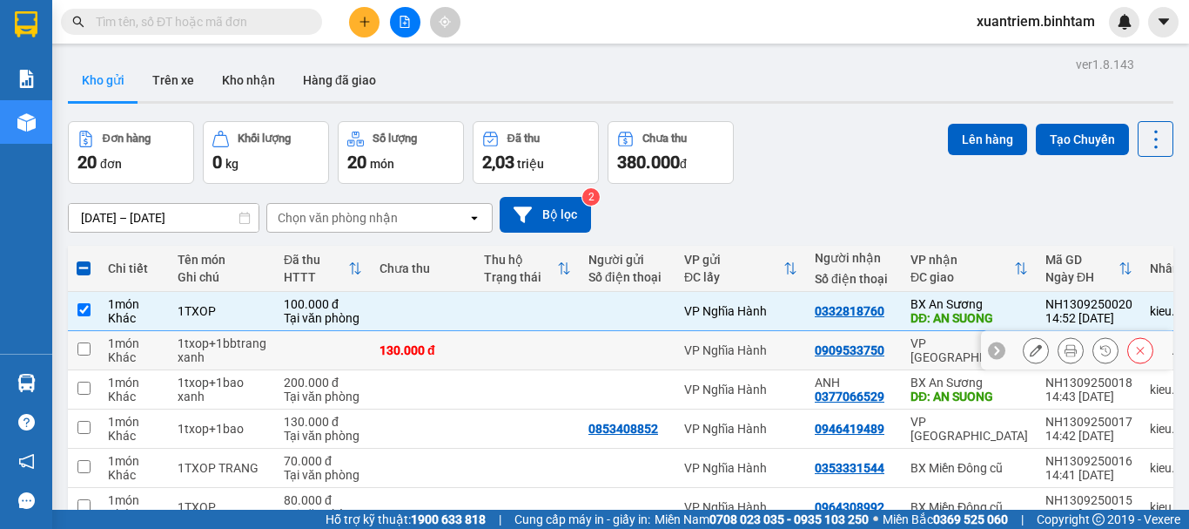
click at [425, 353] on div "130.000 đ" at bounding box center [423, 350] width 87 height 14
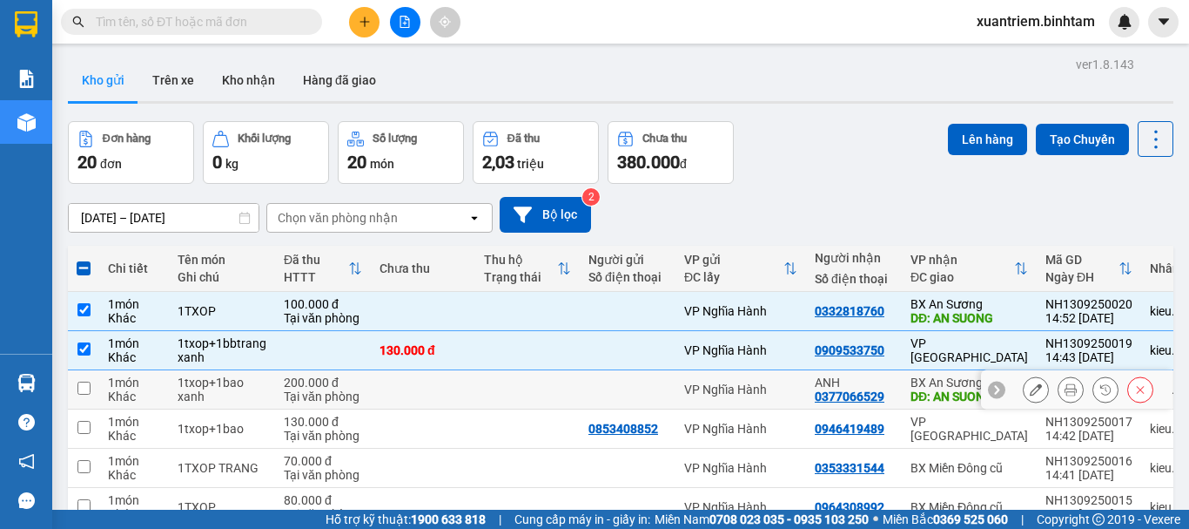
click at [410, 394] on td at bounding box center [423, 389] width 104 height 39
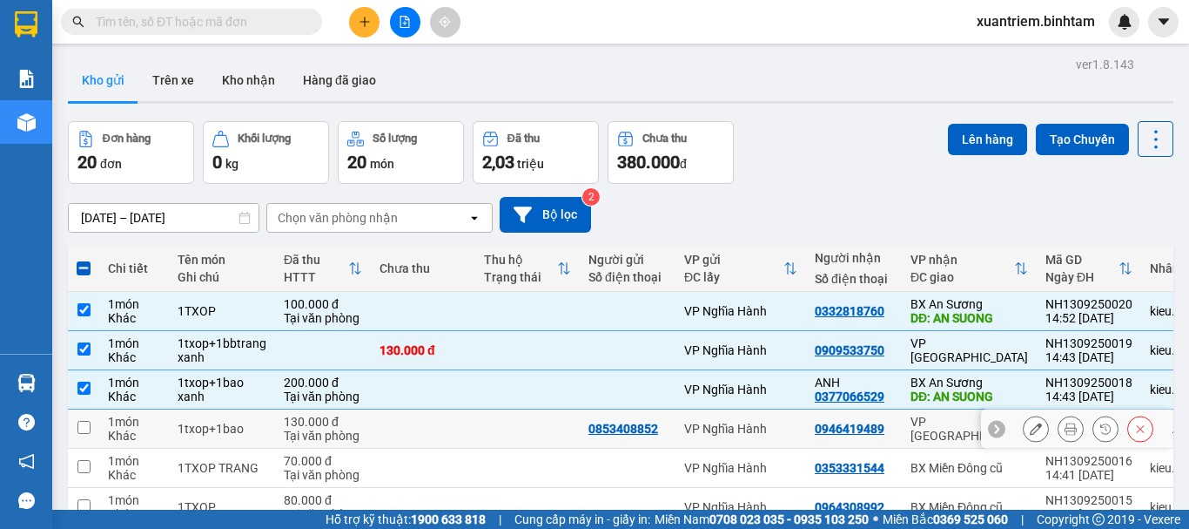
click at [418, 424] on td at bounding box center [423, 428] width 104 height 39
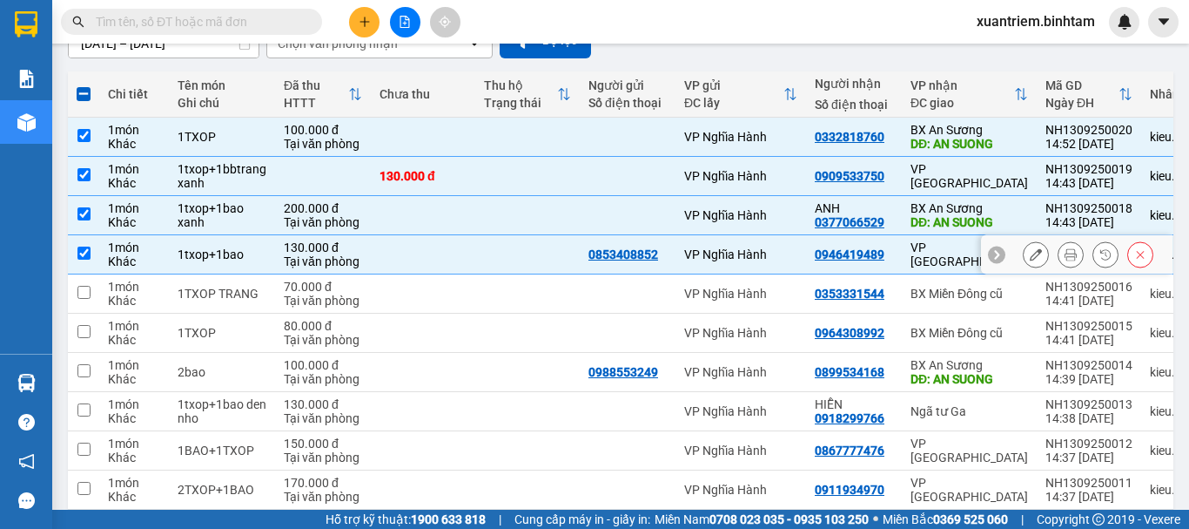
scroll to position [253, 0]
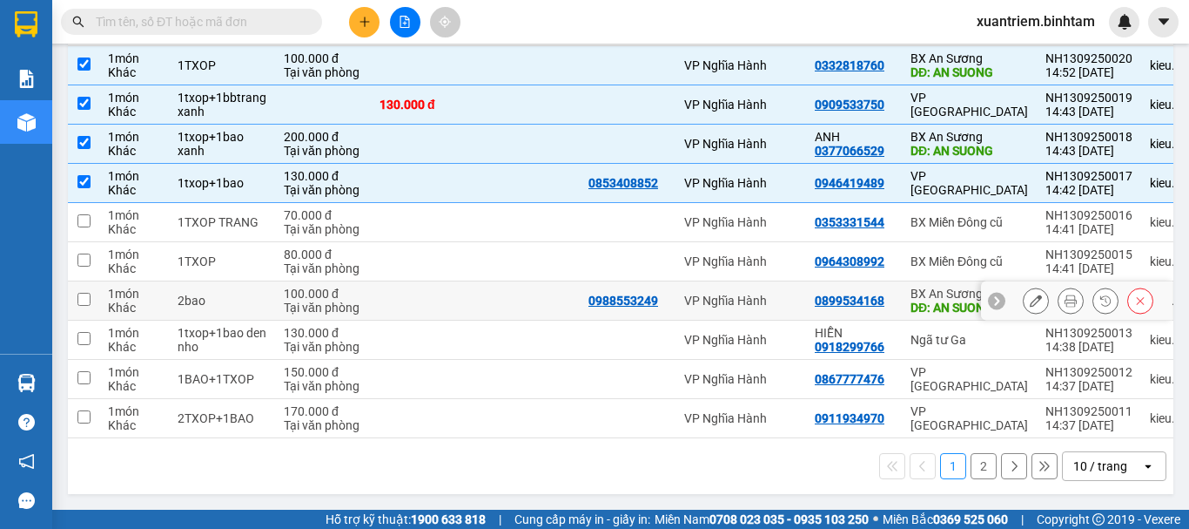
click at [504, 284] on td at bounding box center [527, 300] width 104 height 39
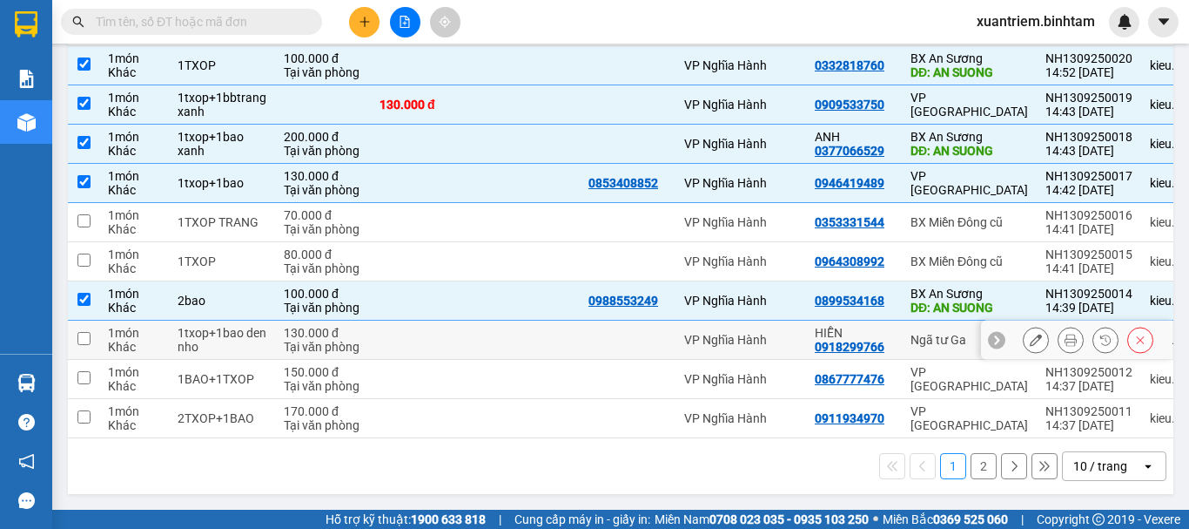
click at [498, 329] on td at bounding box center [527, 339] width 104 height 39
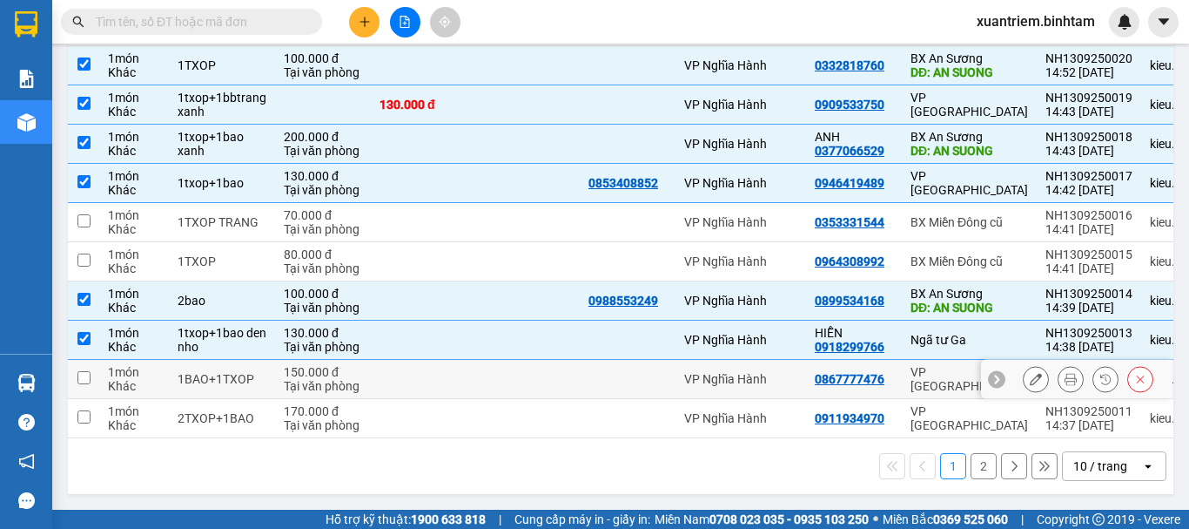
click at [479, 380] on td at bounding box center [527, 379] width 104 height 39
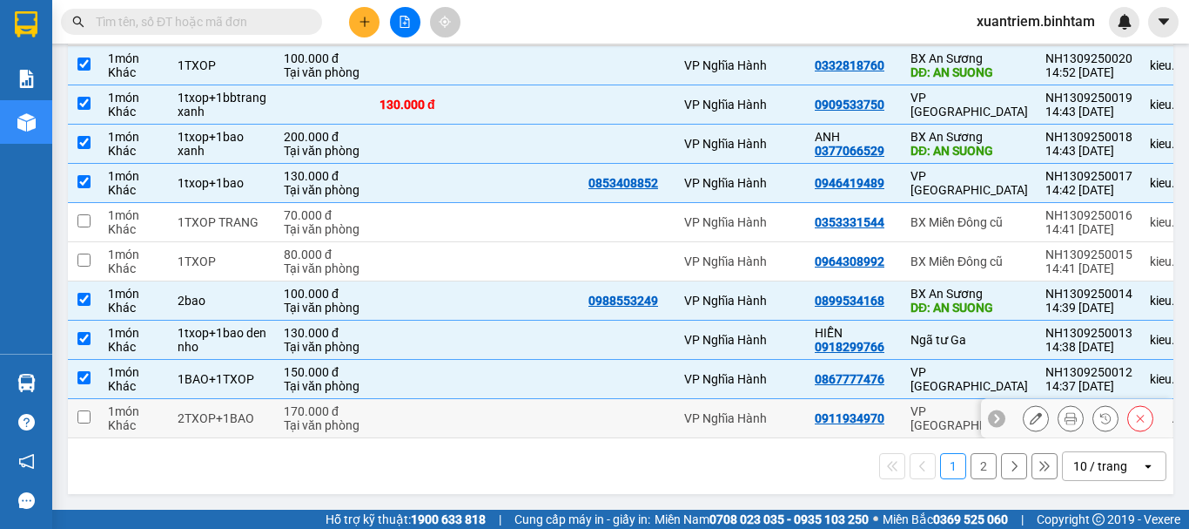
click at [465, 425] on td at bounding box center [423, 418] width 104 height 39
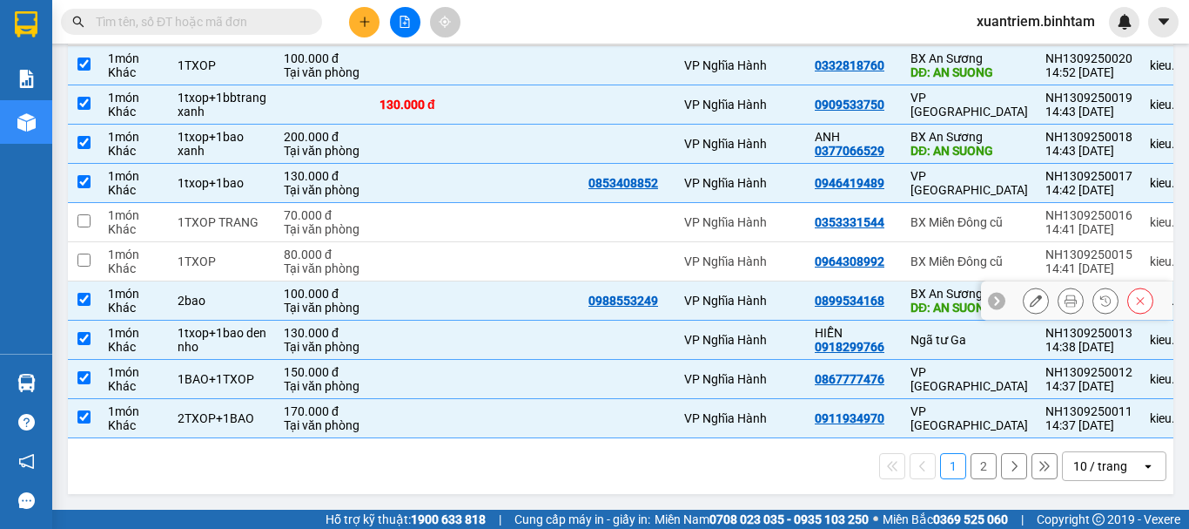
scroll to position [0, 0]
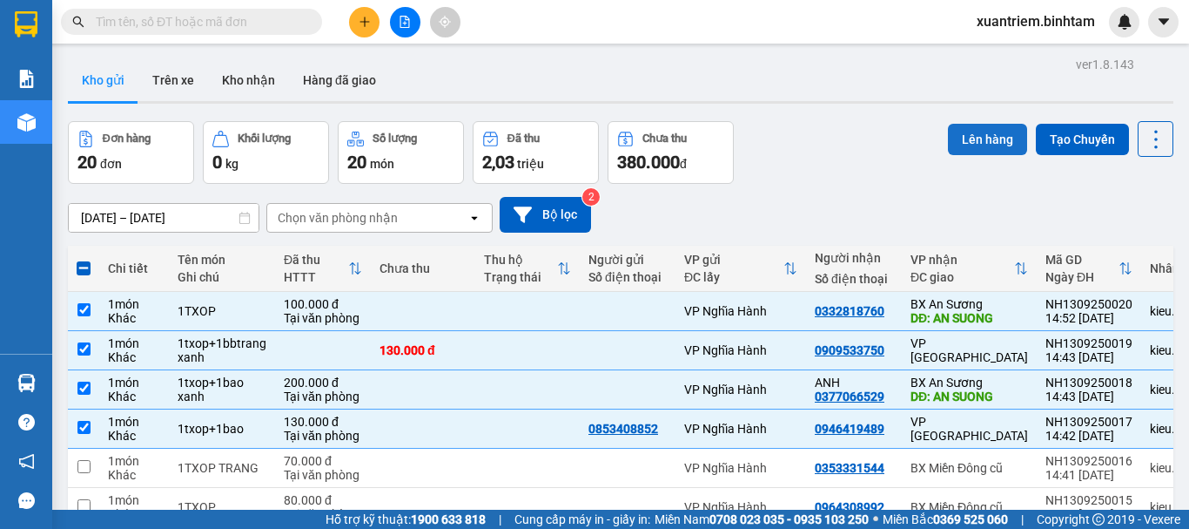
click at [966, 152] on button "Lên hàng" at bounding box center [987, 139] width 79 height 31
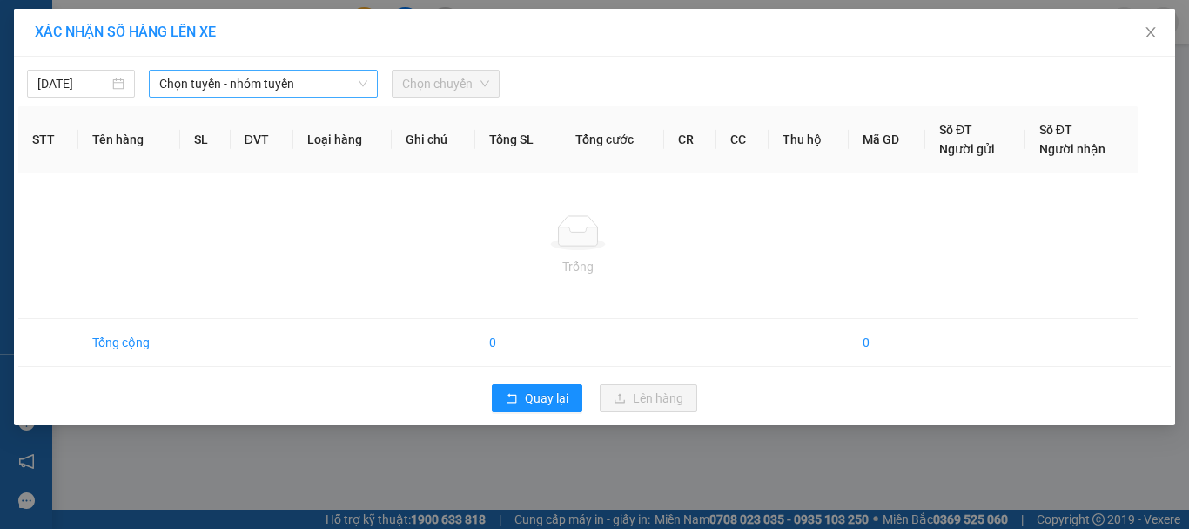
click at [319, 87] on span "Chọn tuyến - nhóm tuyến" at bounding box center [263, 84] width 208 height 26
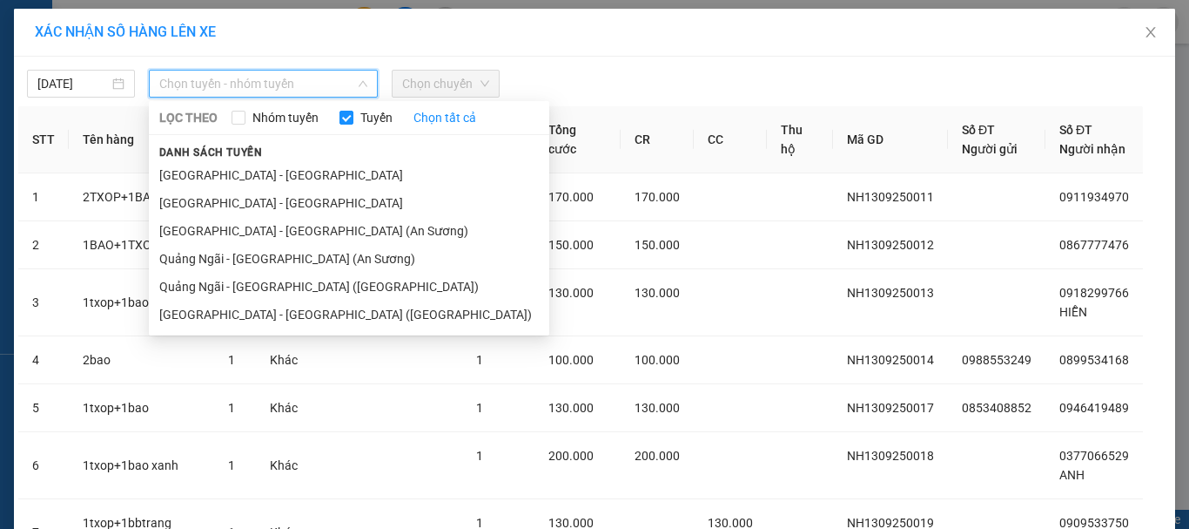
drag, startPoint x: 285, startPoint y: 279, endPoint x: 424, endPoint y: 128, distance: 205.8
click at [287, 280] on li "Quảng Ngãi - Sài Gòn (Vạn Phúc)" at bounding box center [349, 287] width 401 height 28
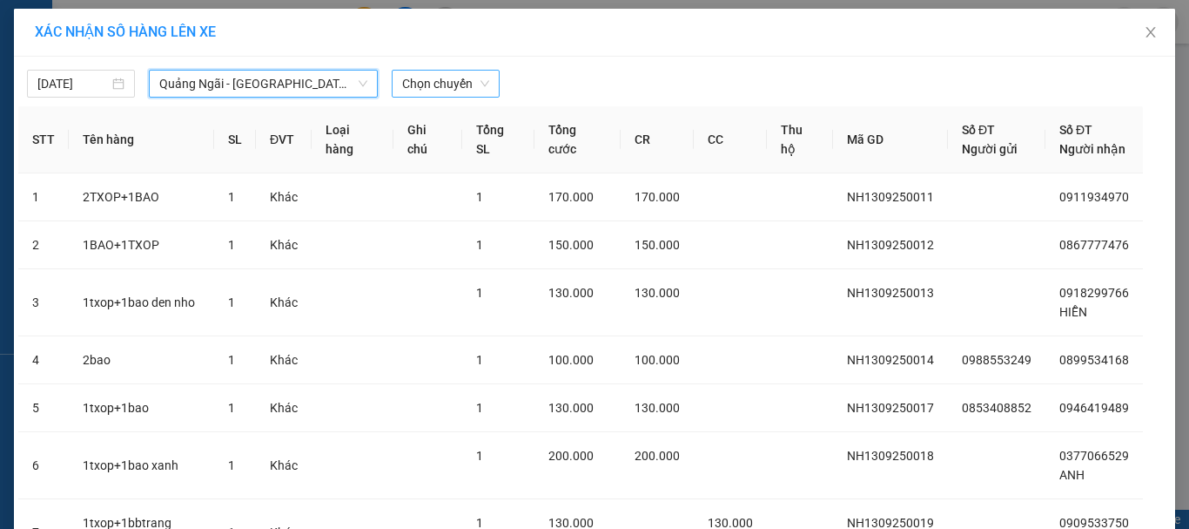
click at [451, 90] on span "Chọn chuyến" at bounding box center [445, 84] width 87 height 26
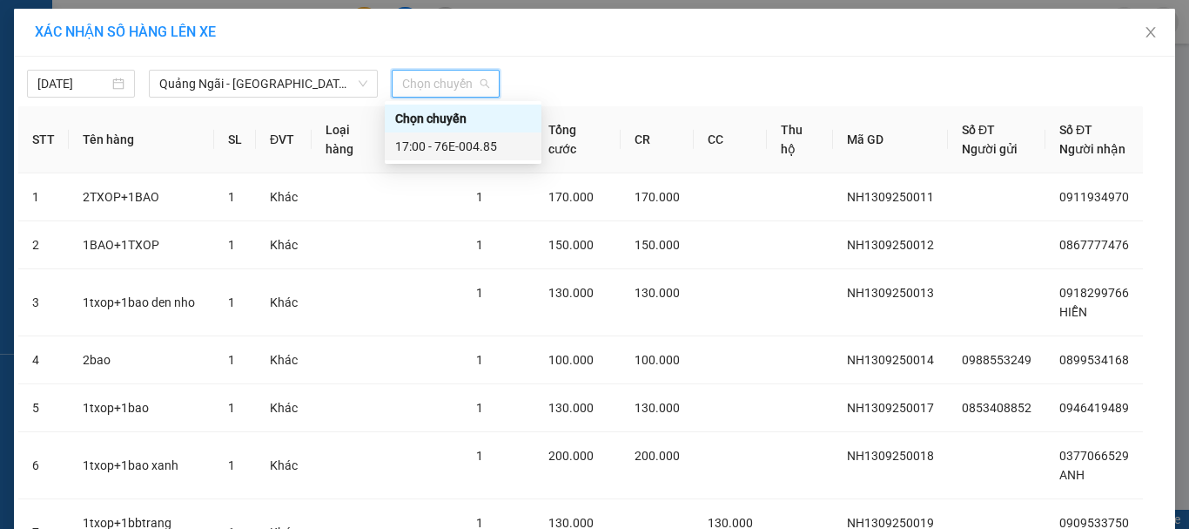
click at [464, 151] on div "17:00 - 76E-004.85" at bounding box center [463, 146] width 136 height 19
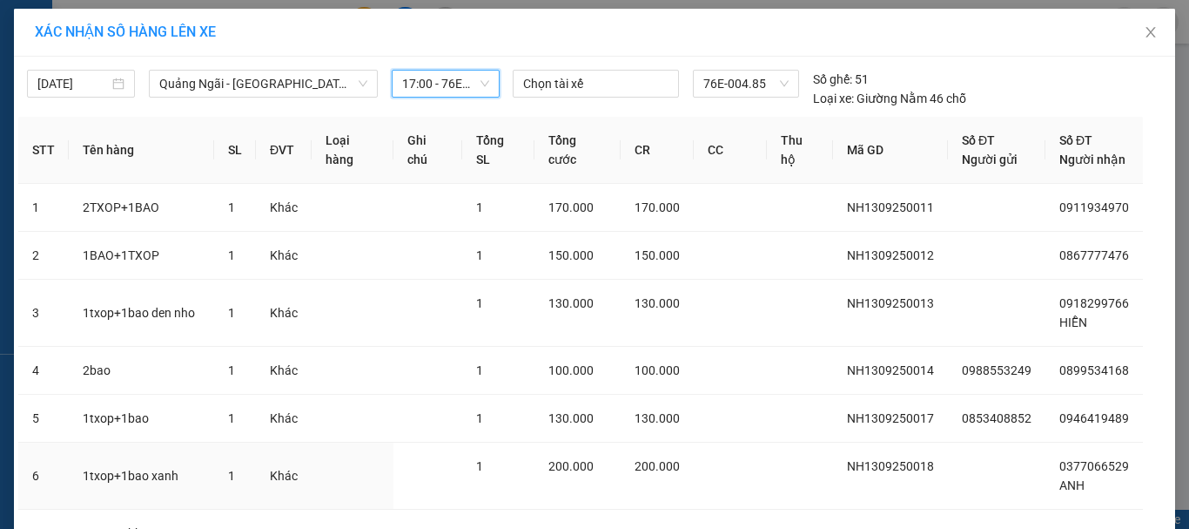
scroll to position [204, 0]
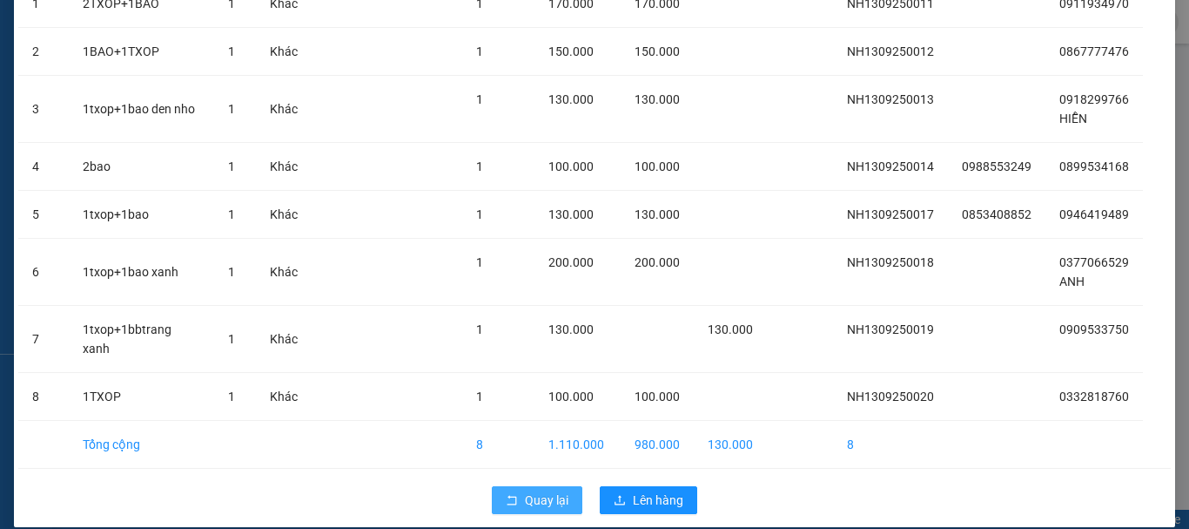
click at [548, 490] on span "Quay lại" at bounding box center [547, 499] width 44 height 19
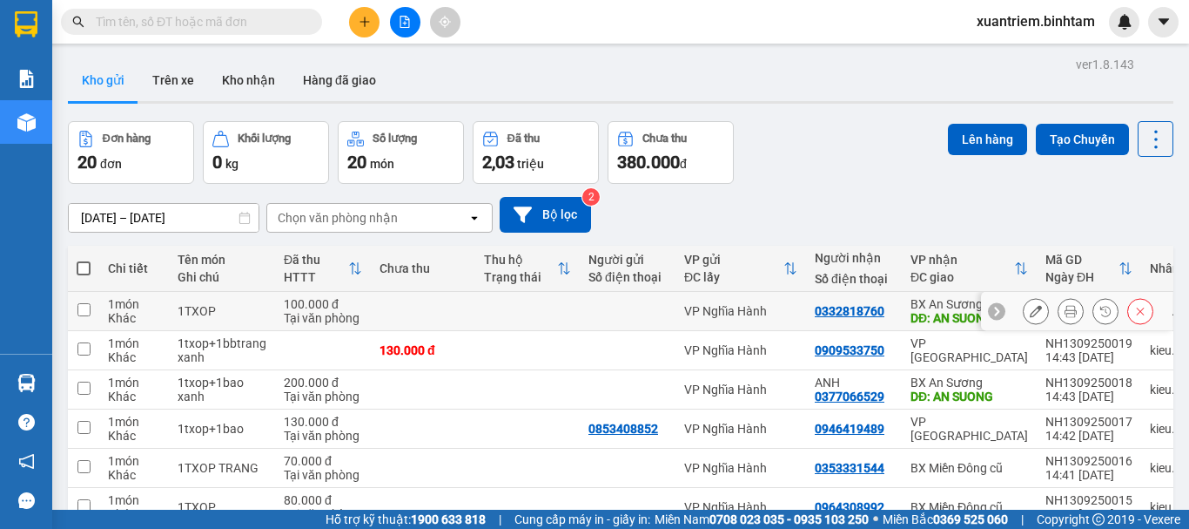
click at [125, 311] on div "Khác" at bounding box center [134, 318] width 52 height 14
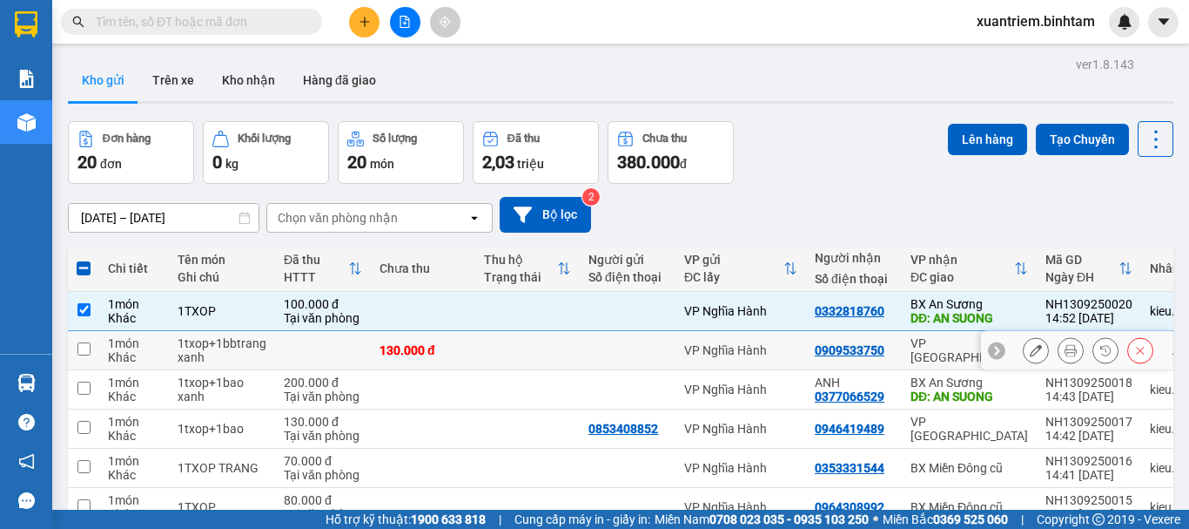
click at [132, 344] on div "1 món" at bounding box center [134, 343] width 52 height 14
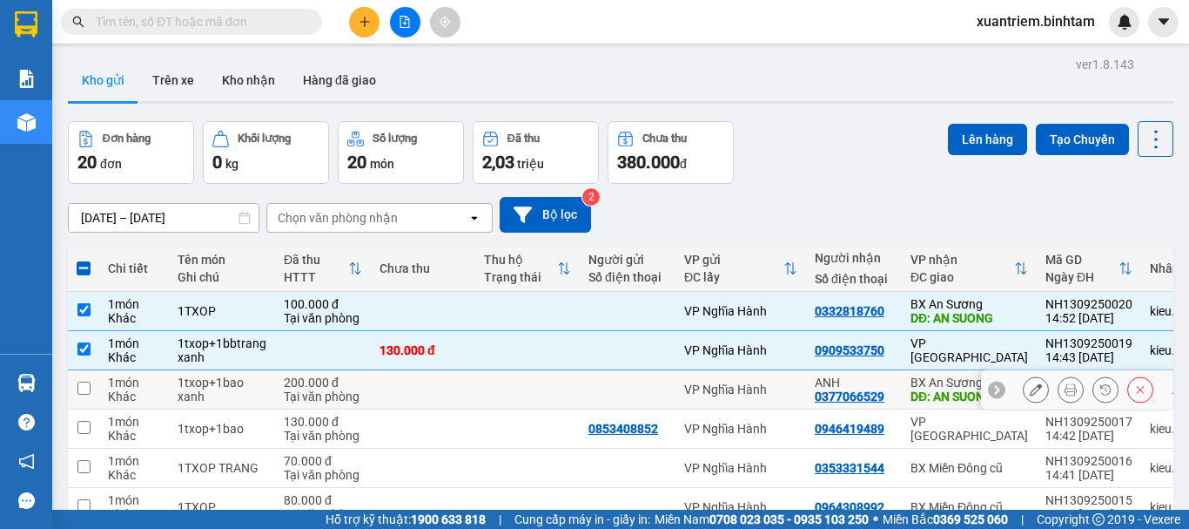
click at [152, 393] on div "Khác" at bounding box center [134, 396] width 52 height 14
checkbox input "true"
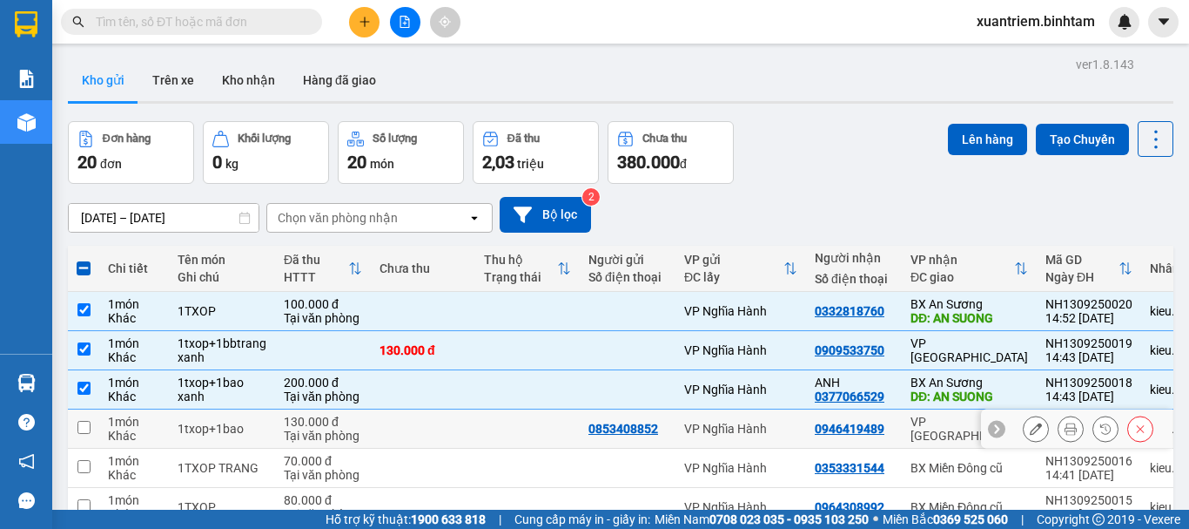
click at [155, 417] on div "1 món" at bounding box center [134, 421] width 52 height 14
checkbox input "true"
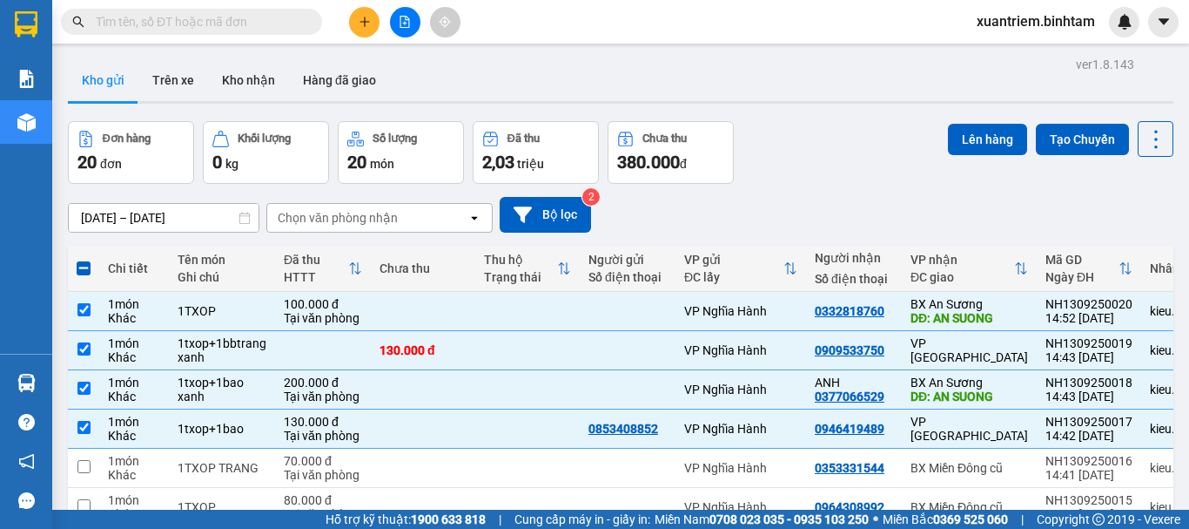
scroll to position [253, 0]
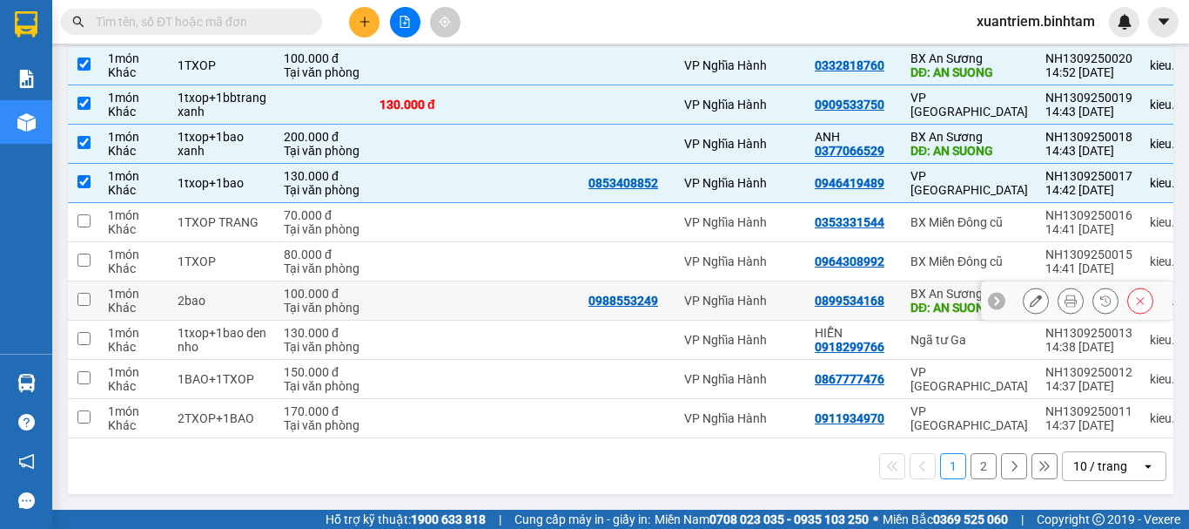
click at [445, 293] on td at bounding box center [423, 300] width 104 height 39
checkbox input "true"
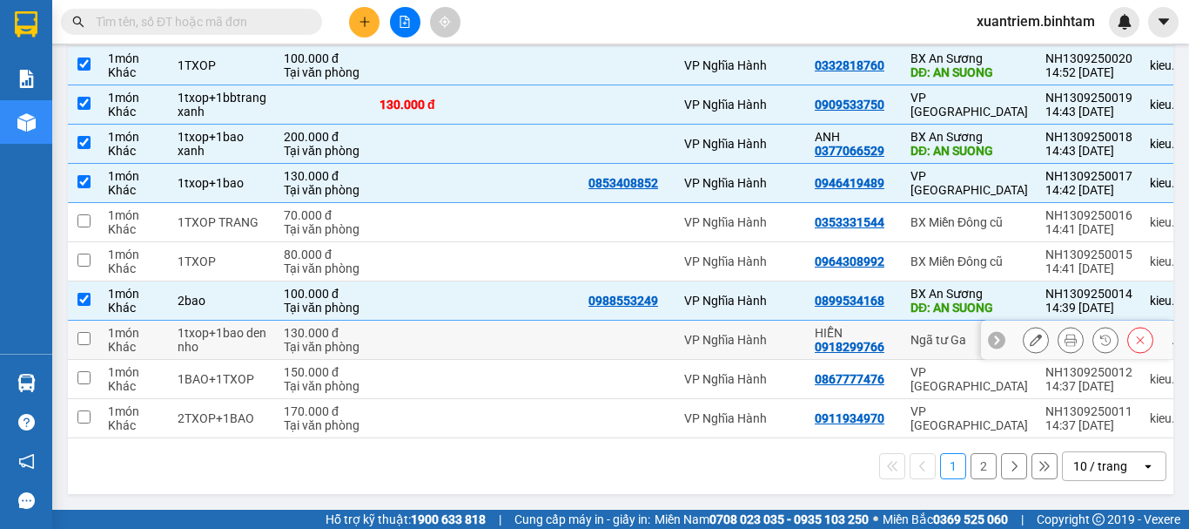
click at [406, 336] on td at bounding box center [423, 339] width 104 height 39
checkbox input "true"
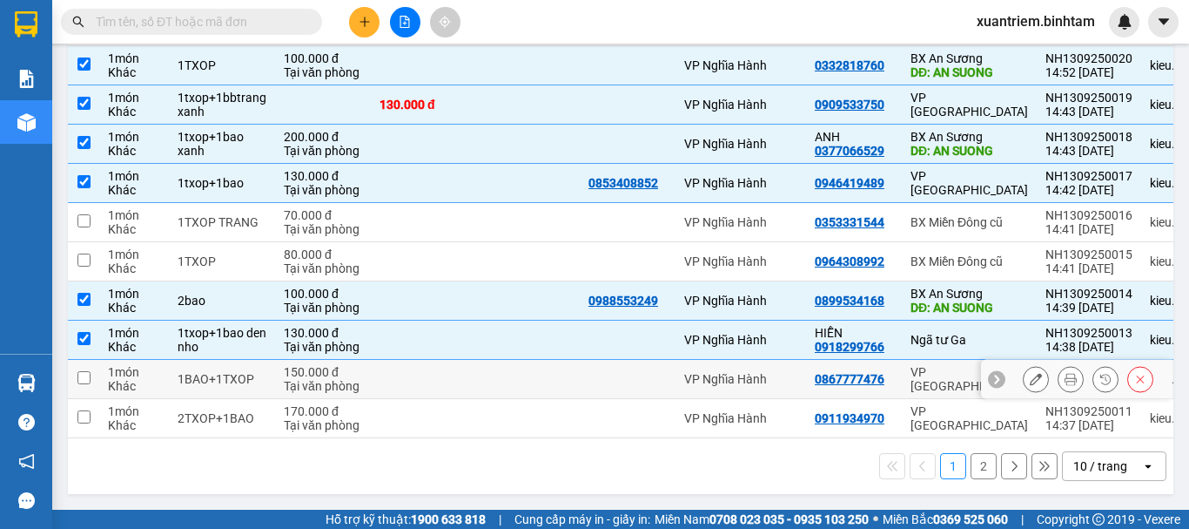
click at [403, 370] on td at bounding box center [423, 379] width 104 height 39
checkbox input "true"
click at [385, 419] on td at bounding box center [423, 418] width 104 height 39
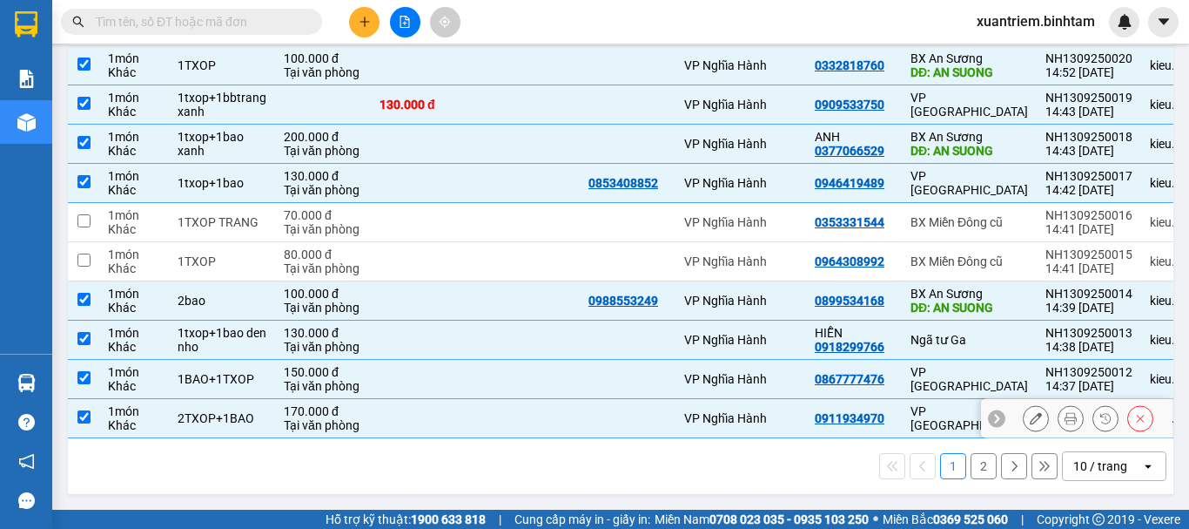
checkbox input "true"
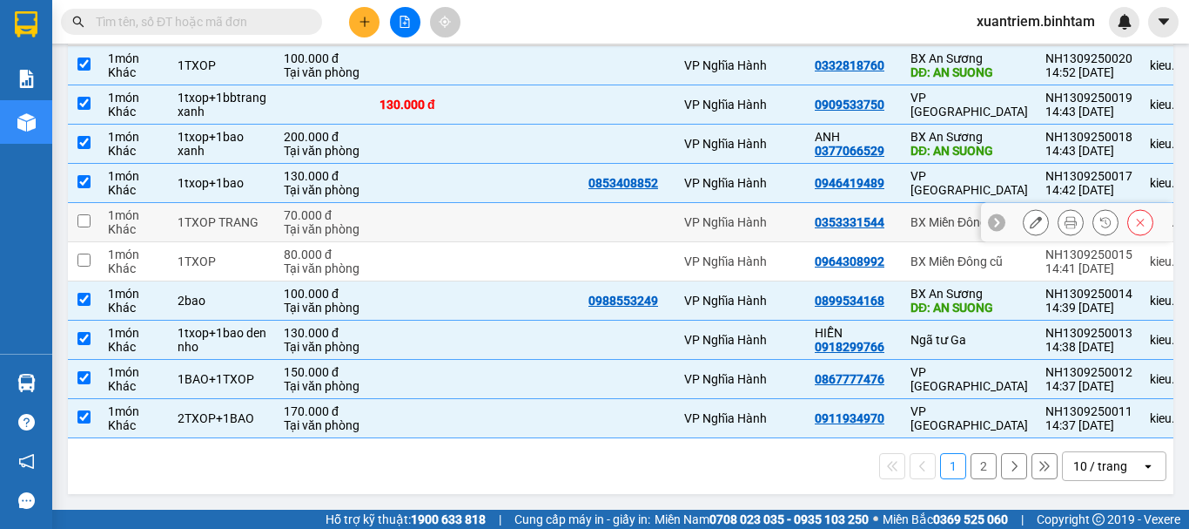
scroll to position [0, 0]
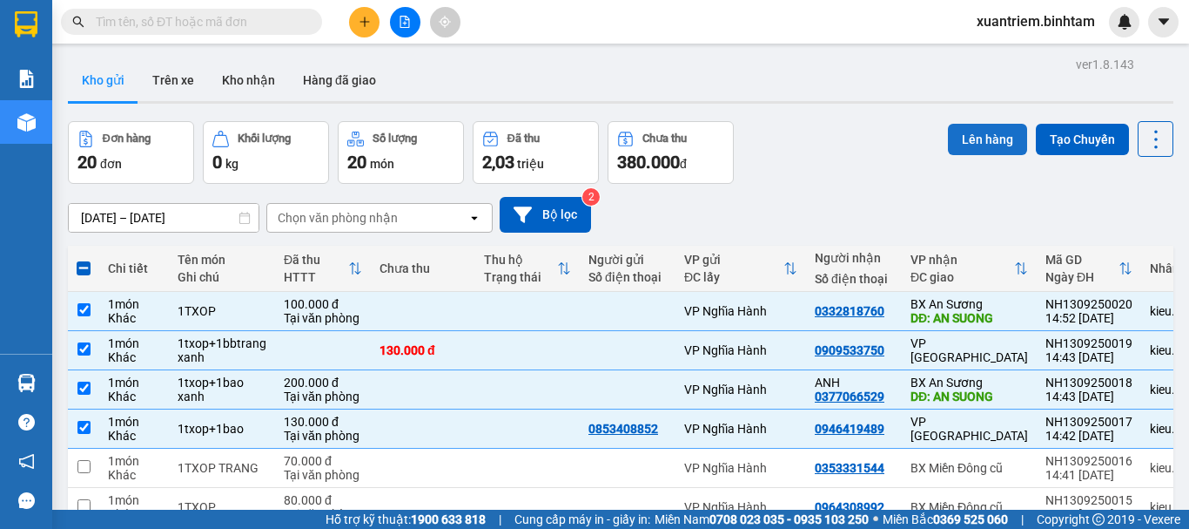
click at [969, 130] on button "Lên hàng" at bounding box center [987, 139] width 79 height 31
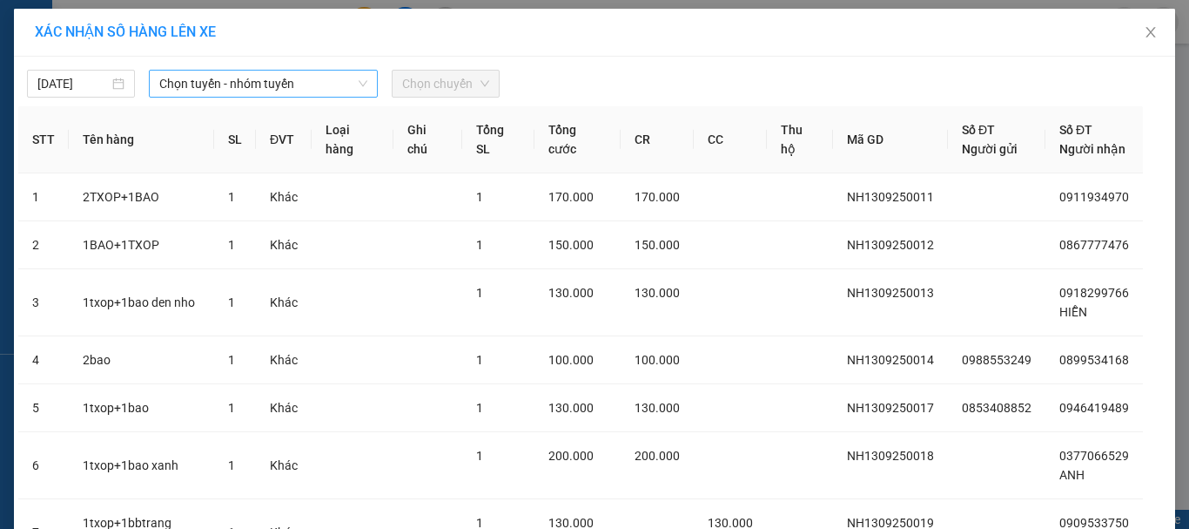
click at [248, 80] on span "Chọn tuyến - nhóm tuyến" at bounding box center [263, 84] width 208 height 26
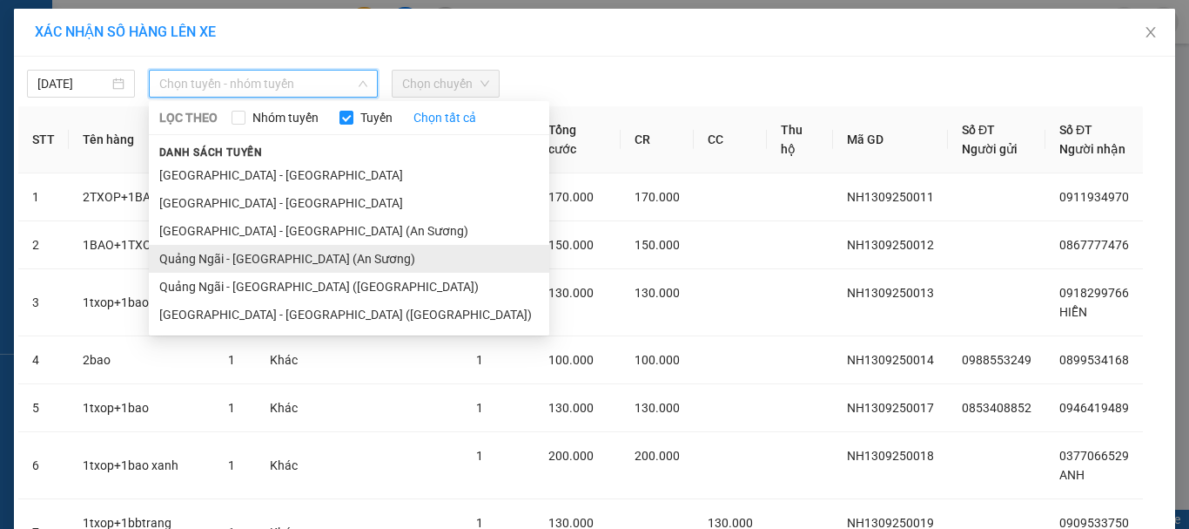
click at [254, 253] on li "Quảng Ngãi - Sài Gòn (An Sương)" at bounding box center [349, 259] width 401 height 28
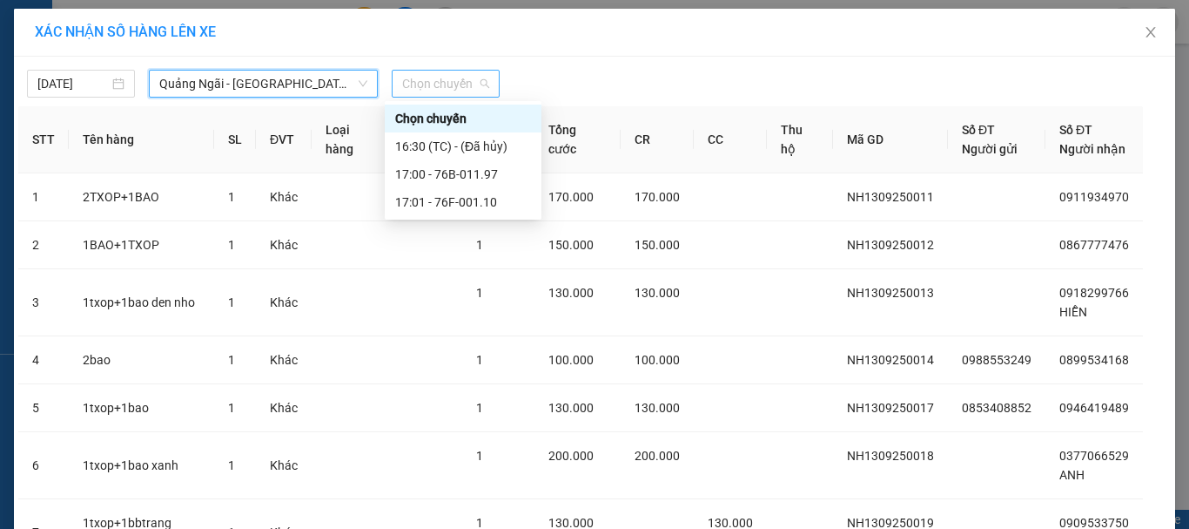
drag, startPoint x: 455, startPoint y: 91, endPoint x: 456, endPoint y: 146, distance: 55.8
click at [455, 91] on span "Chọn chuyến" at bounding box center [445, 84] width 87 height 26
click at [465, 179] on div "17:00 - 76B-011.97" at bounding box center [463, 174] width 136 height 19
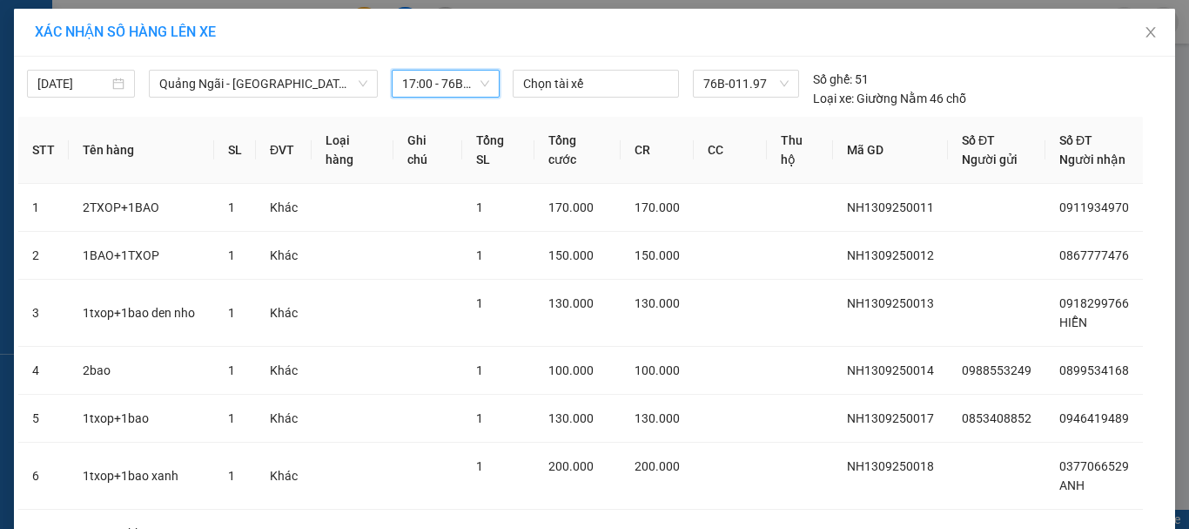
scroll to position [204, 0]
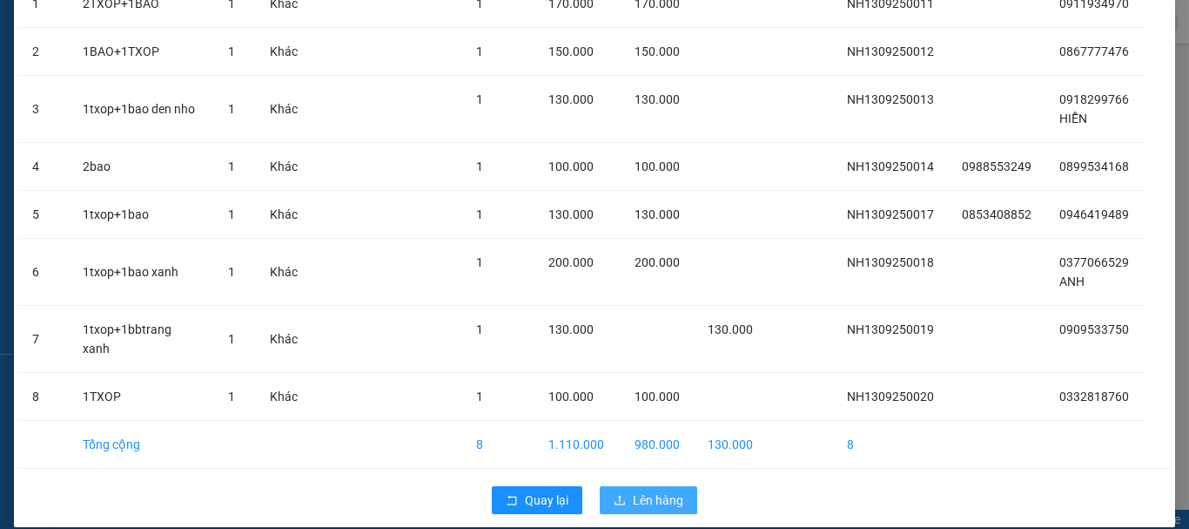
click at [653, 490] on span "Lên hàng" at bounding box center [658, 499] width 51 height 19
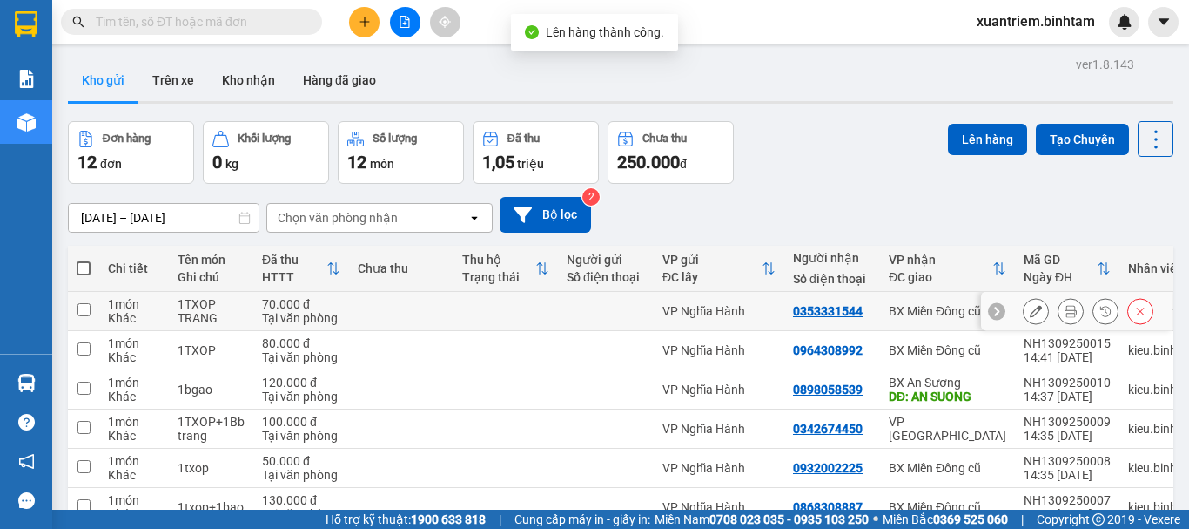
click at [239, 311] on div "1TXOP TRANG" at bounding box center [211, 311] width 67 height 28
checkbox input "true"
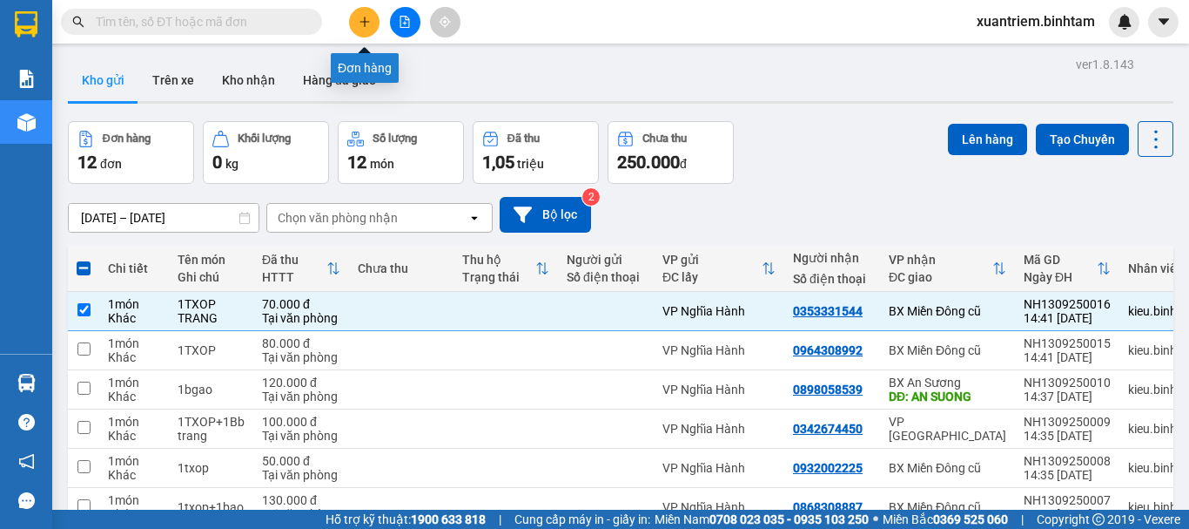
click at [366, 21] on icon "plus" at bounding box center [365, 22] width 12 height 12
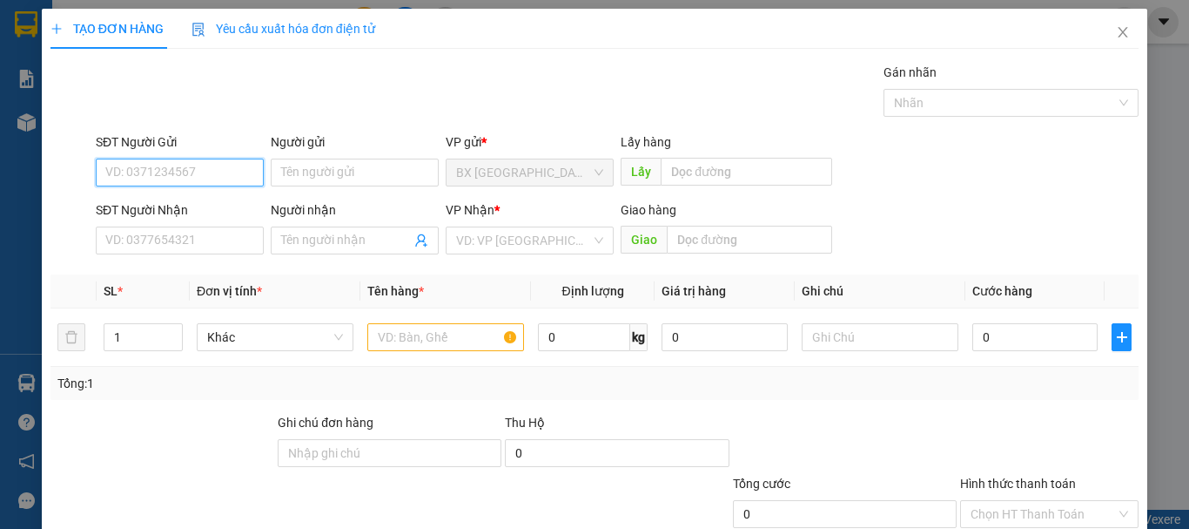
click at [216, 173] on input "SĐT Người Gửi" at bounding box center [180, 172] width 168 height 28
type input "0988392581"
click at [217, 172] on input "0988392581" at bounding box center [180, 172] width 168 height 28
click at [184, 199] on div "0988392581" at bounding box center [177, 207] width 145 height 19
type input "0907203876"
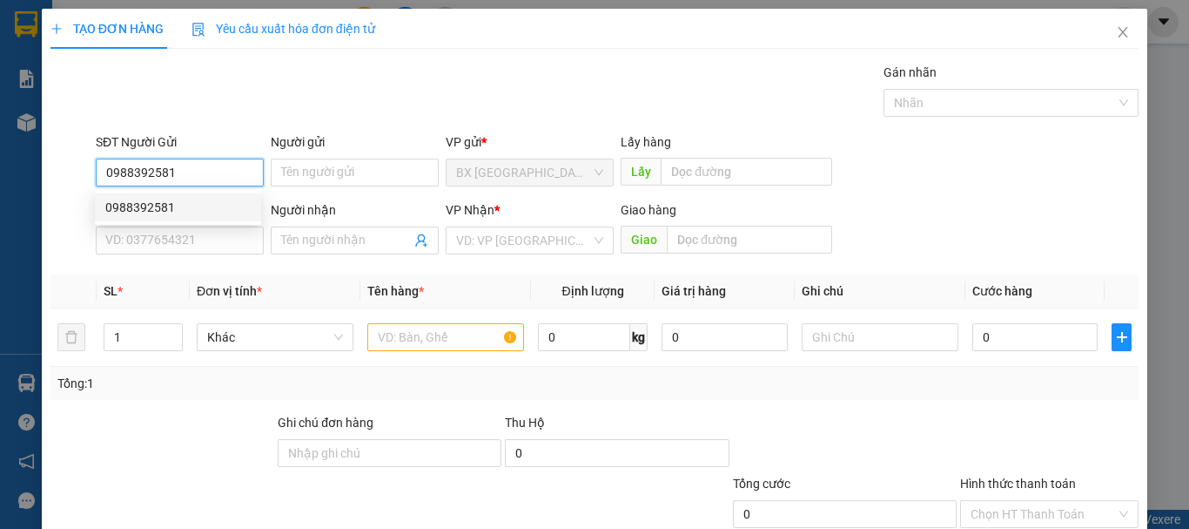
type input "AN SƯƠNG"
type input "70.000"
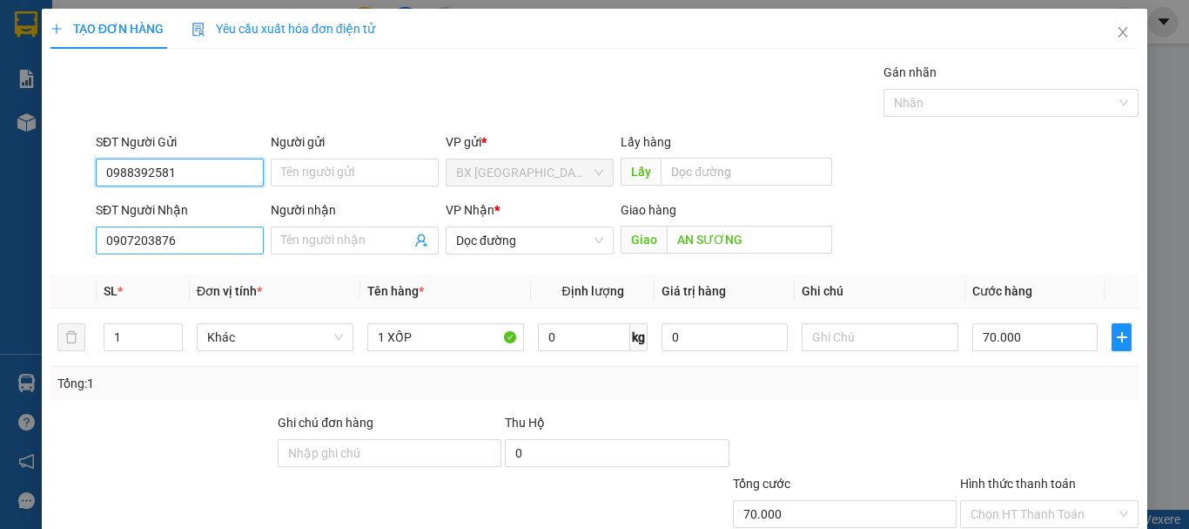
type input "0988392581"
click at [215, 245] on input "0907203876" at bounding box center [180, 240] width 168 height 28
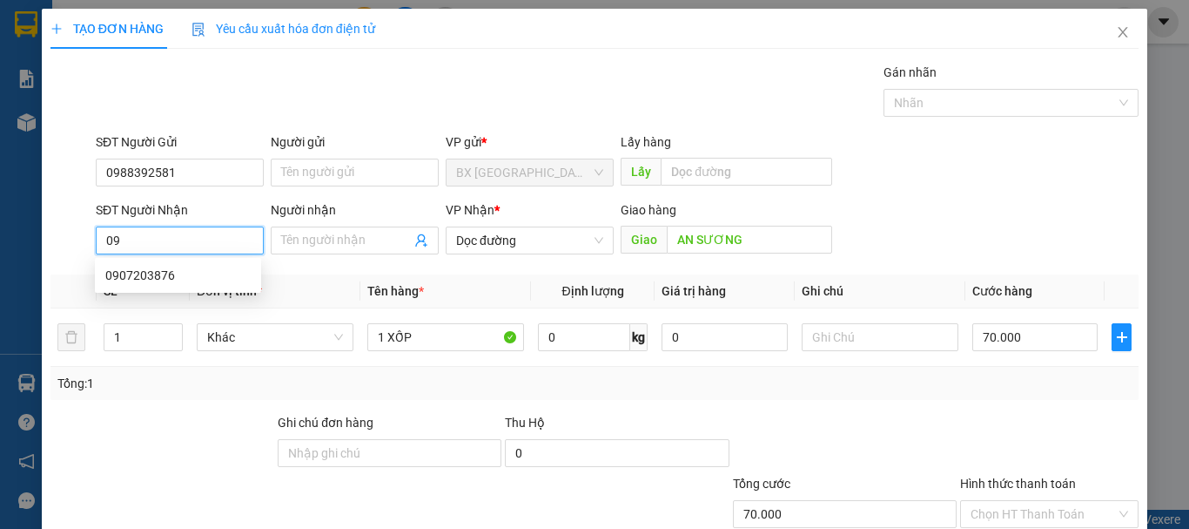
type input "0"
type input "0909496126"
click at [199, 240] on input "0909496126" at bounding box center [180, 240] width 168 height 28
click at [193, 274] on div "0909496126 - TRƯỜNG" at bounding box center [177, 275] width 145 height 19
type input "TRƯỜNG"
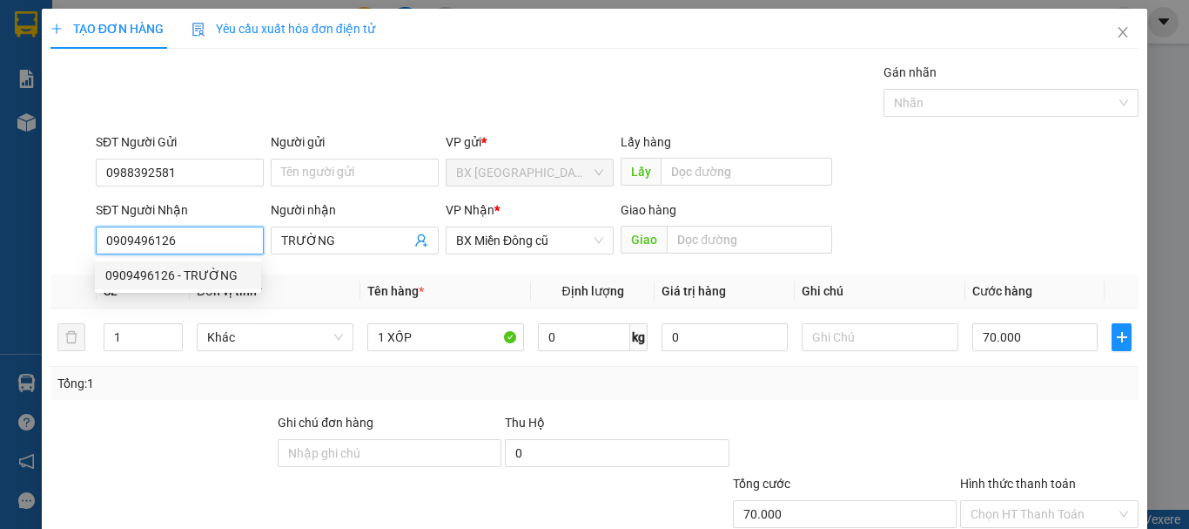
type input "60.000"
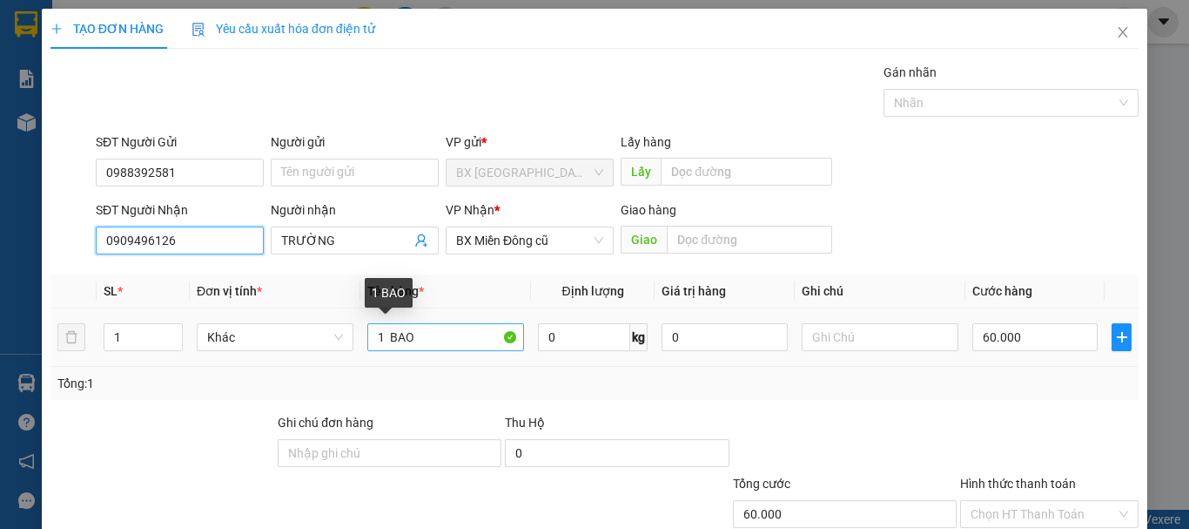
type input "0909496126"
click at [431, 346] on input "1 BAO" at bounding box center [445, 337] width 157 height 28
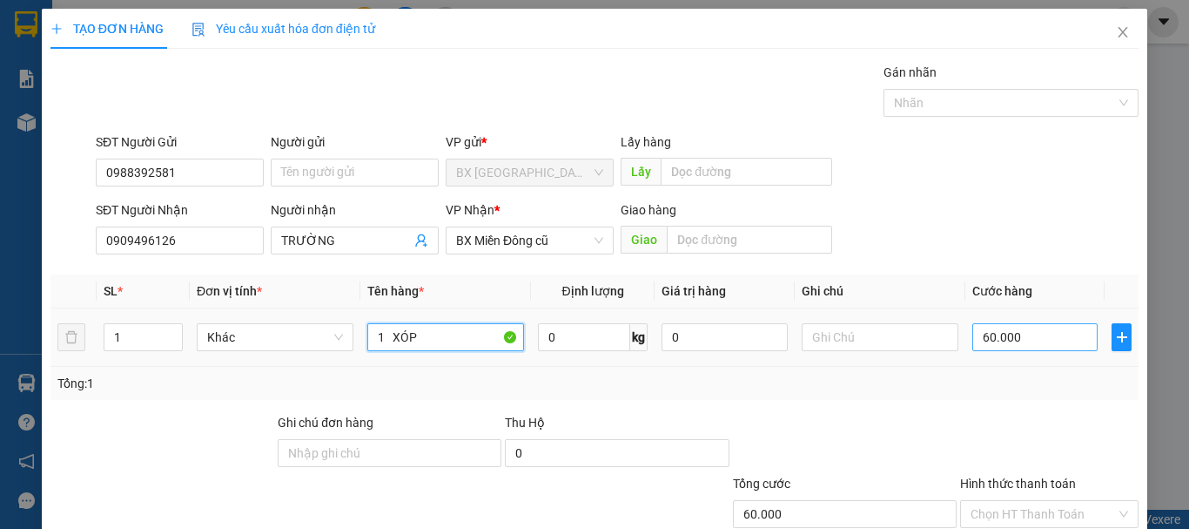
type input "1 XÓP"
click at [1024, 340] on input "60.000" at bounding box center [1035, 337] width 125 height 28
type input "7"
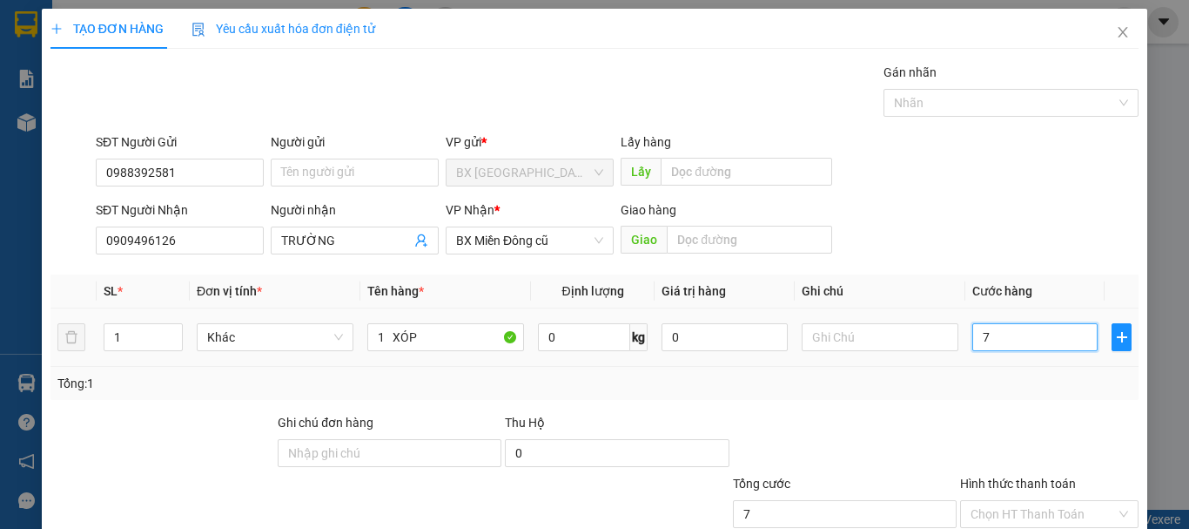
type input "70"
type input "700"
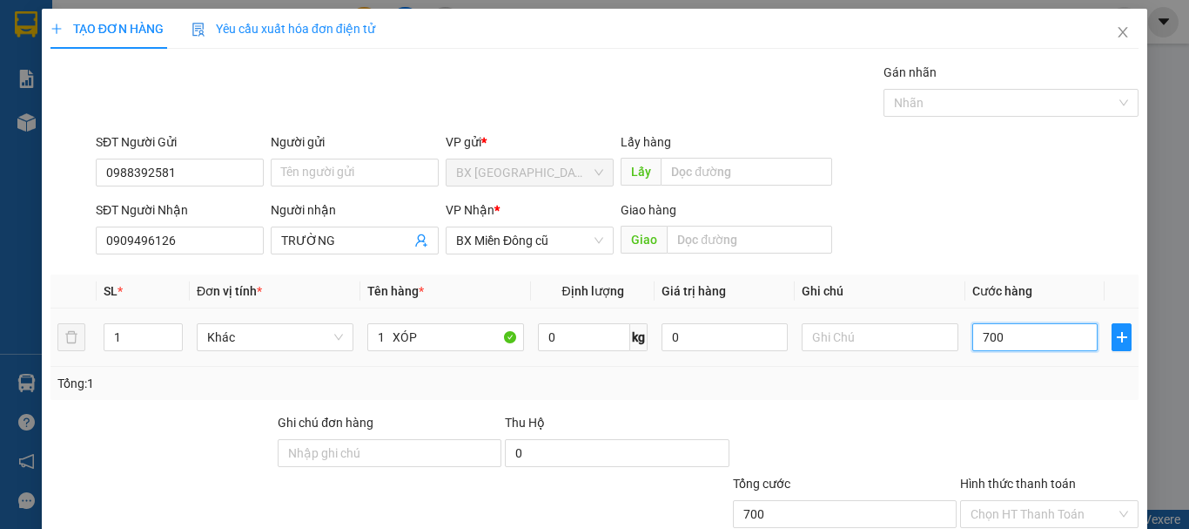
type input "7.000"
type input "70.000"
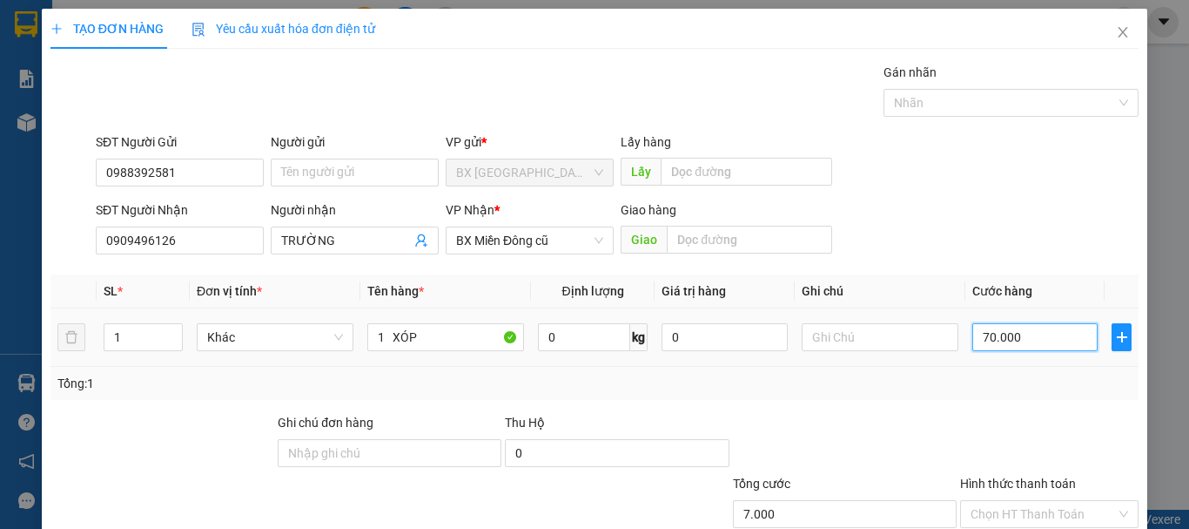
type input "70.000"
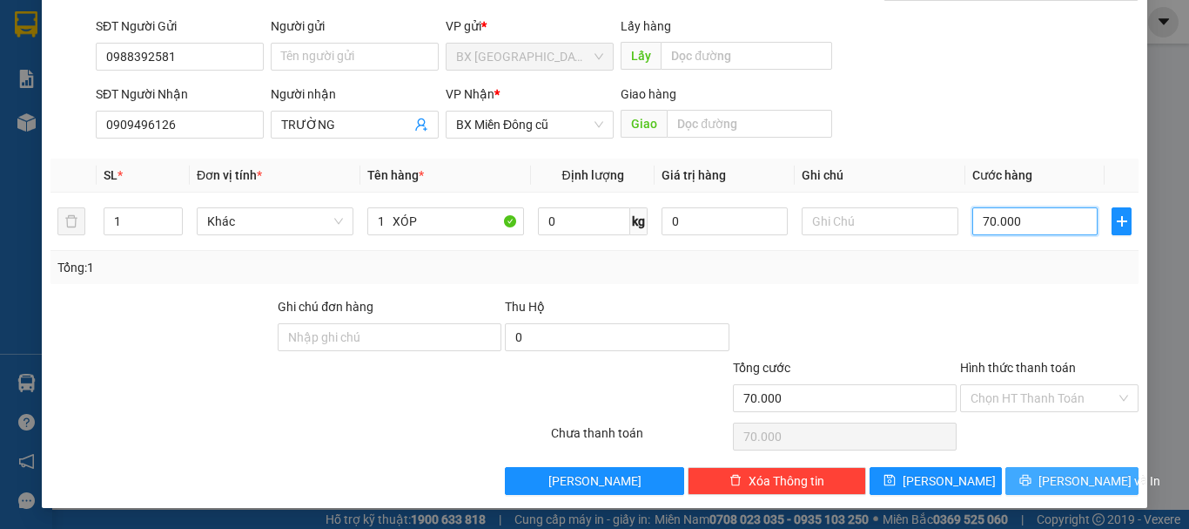
type input "70.000"
click at [1090, 471] on span "[PERSON_NAME] và In" at bounding box center [1100, 480] width 122 height 19
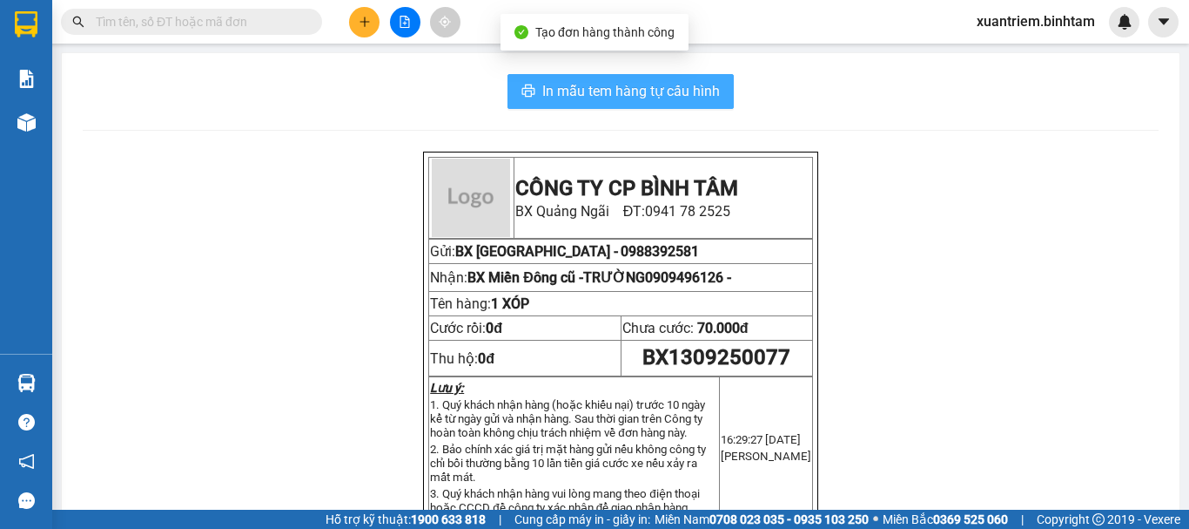
click at [596, 82] on span "In mẫu tem hàng tự cấu hình" at bounding box center [631, 91] width 178 height 22
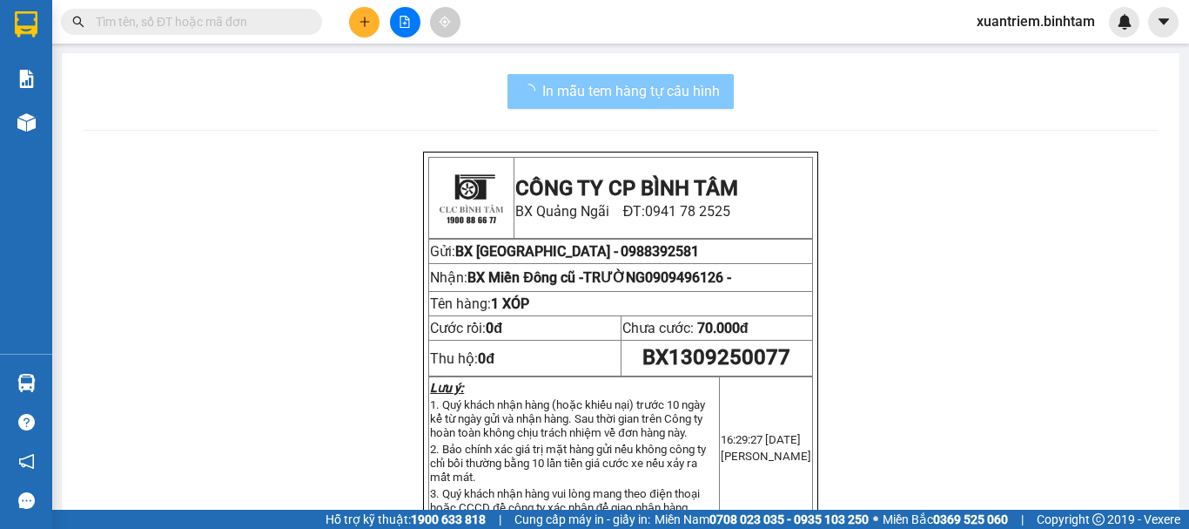
click at [617, 80] on span "In mẫu tem hàng tự cấu hình" at bounding box center [631, 91] width 178 height 22
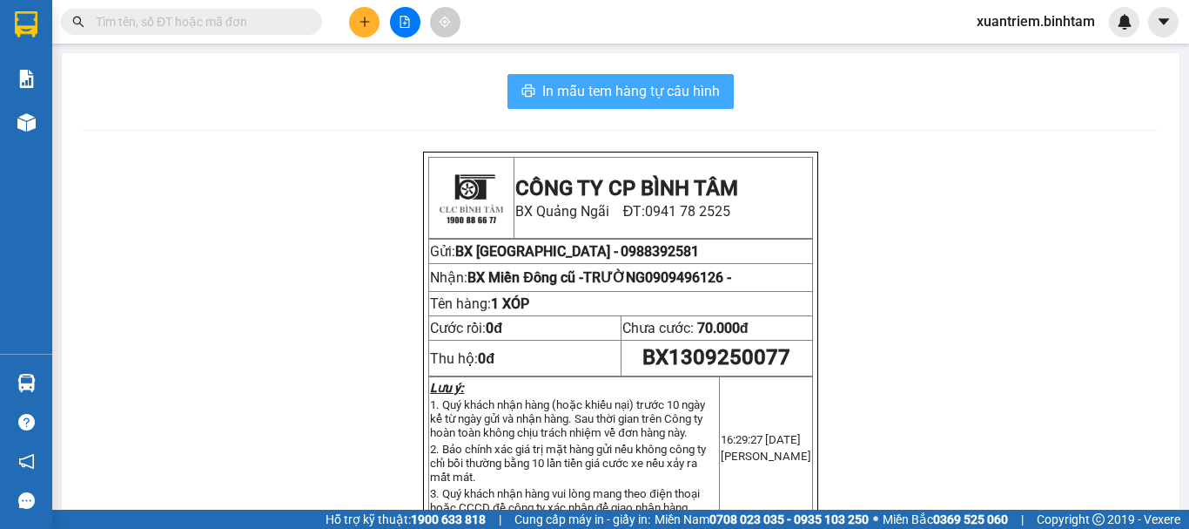
click at [617, 84] on span "In mẫu tem hàng tự cấu hình" at bounding box center [631, 91] width 178 height 22
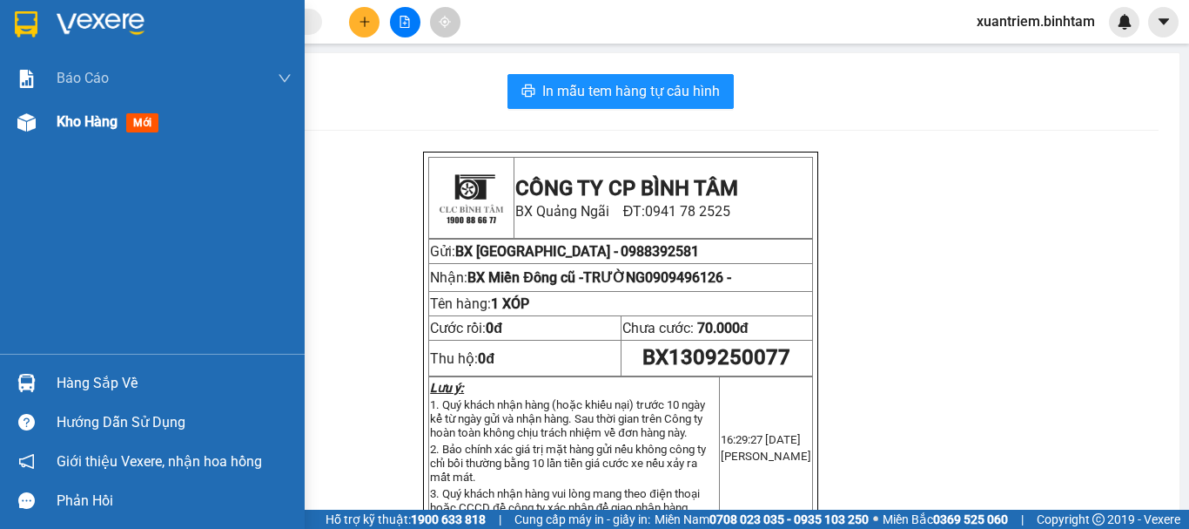
click at [45, 112] on div "Kho hàng mới" at bounding box center [152, 122] width 305 height 44
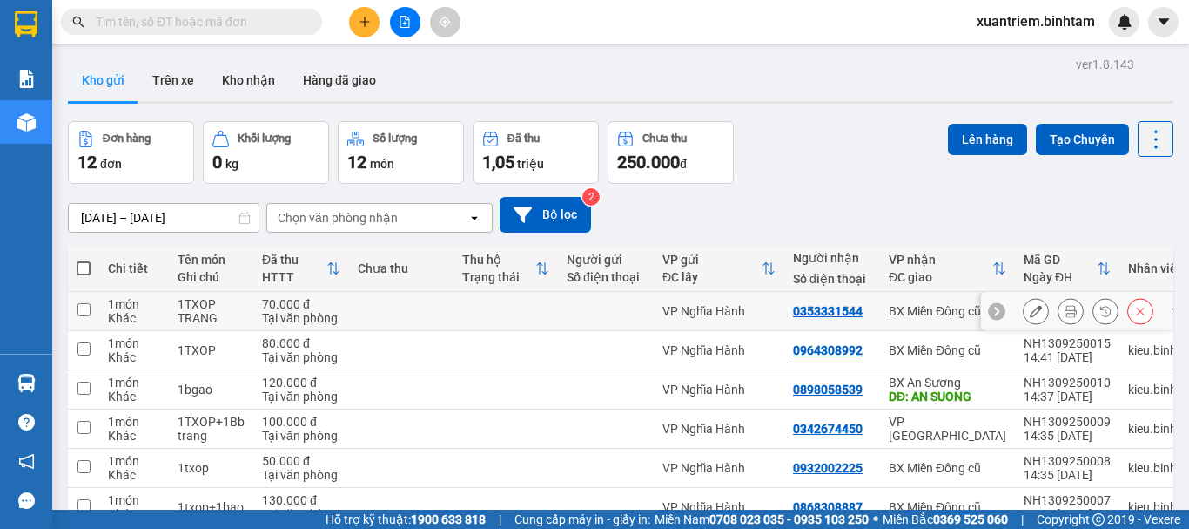
click at [270, 304] on div "70.000 đ" at bounding box center [301, 304] width 78 height 14
checkbox input "true"
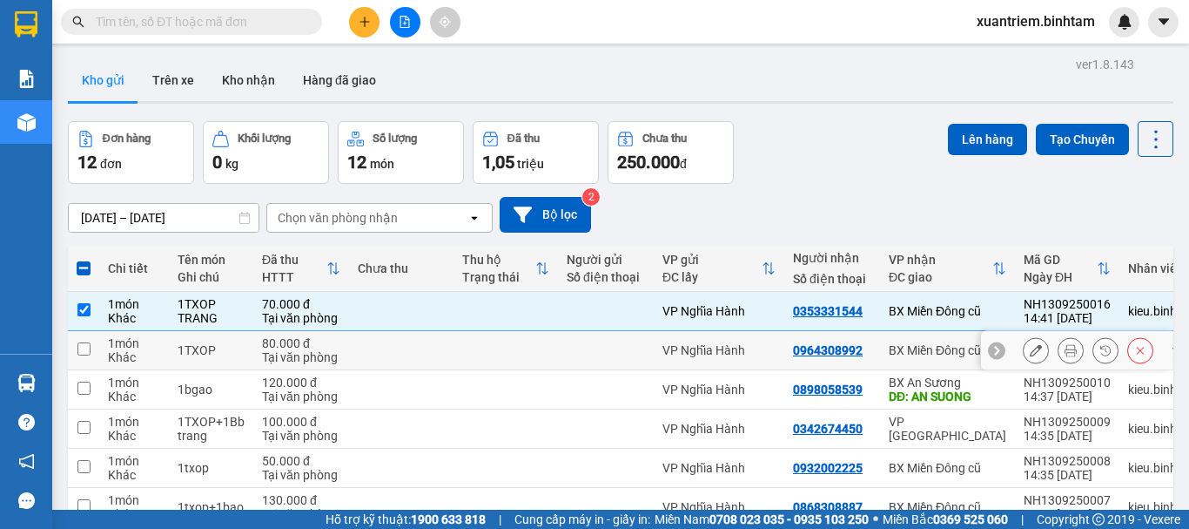
click at [255, 342] on td "80.000 đ Tại văn phòng" at bounding box center [301, 350] width 96 height 39
checkbox input "true"
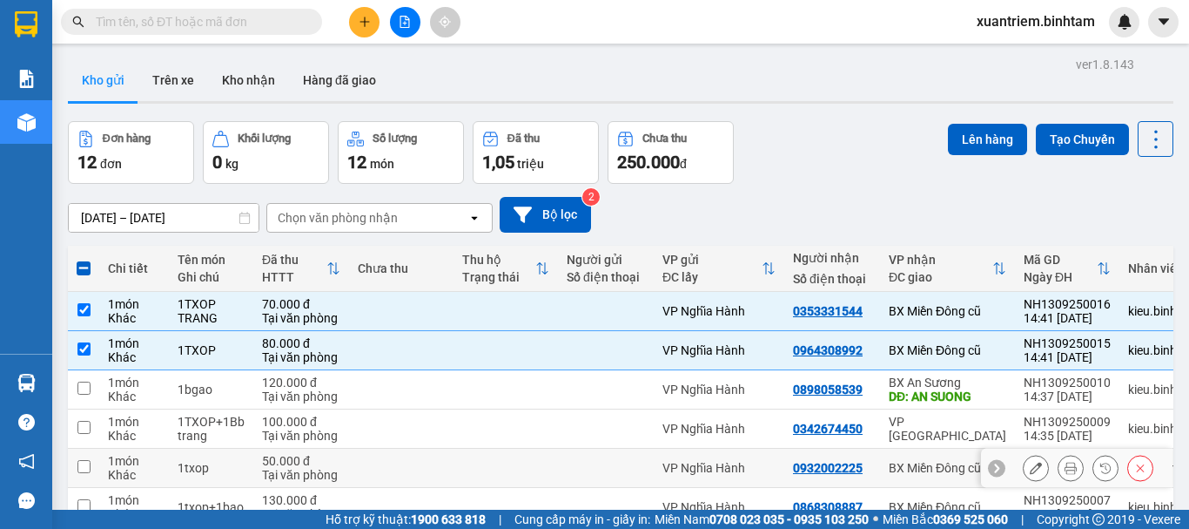
click at [282, 468] on div "Tại văn phòng" at bounding box center [301, 475] width 78 height 14
checkbox input "true"
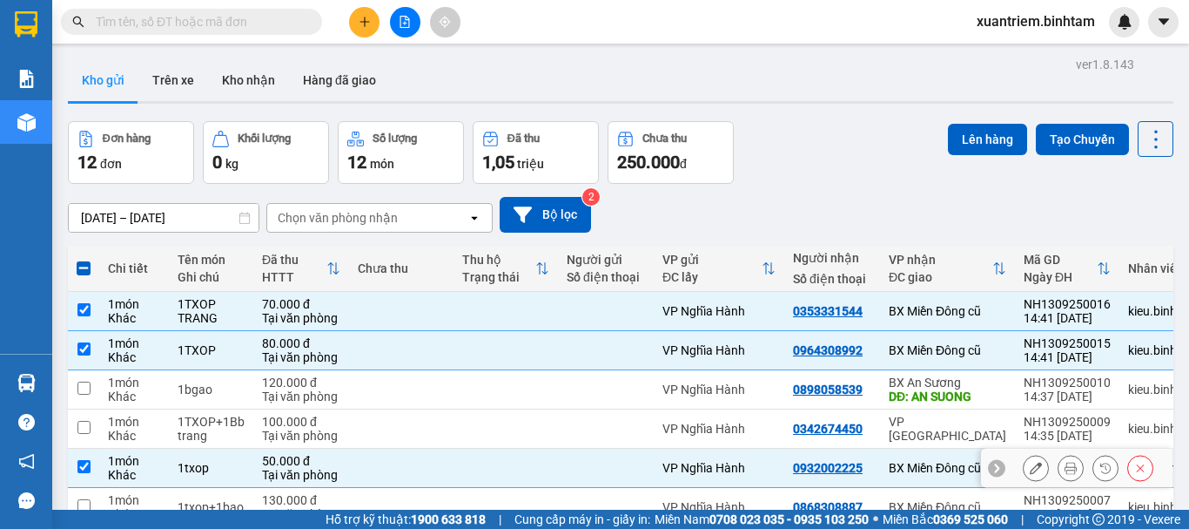
scroll to position [253, 0]
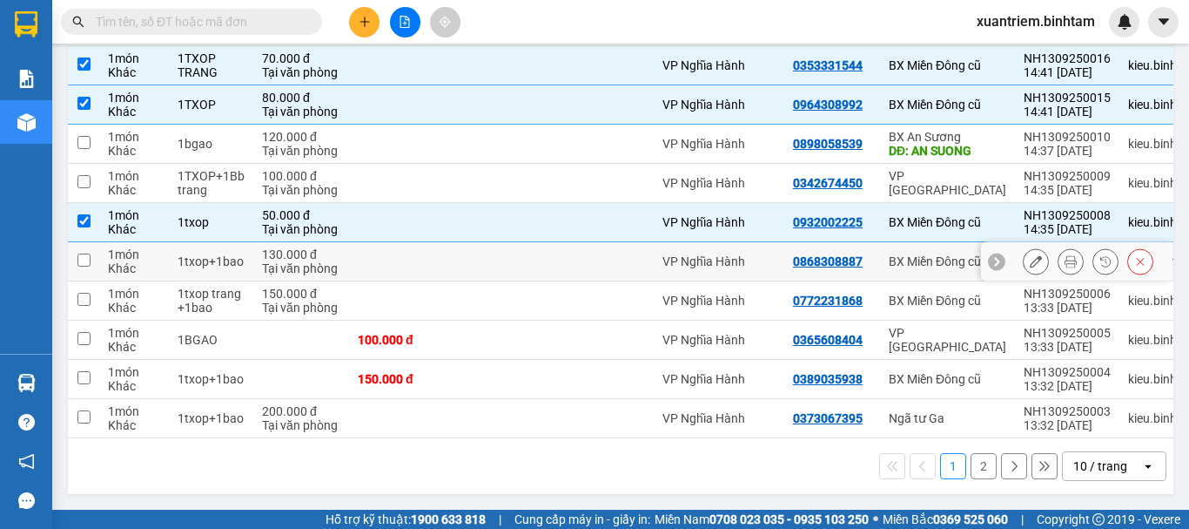
click at [275, 261] on div "Tại văn phòng" at bounding box center [301, 268] width 78 height 14
checkbox input "true"
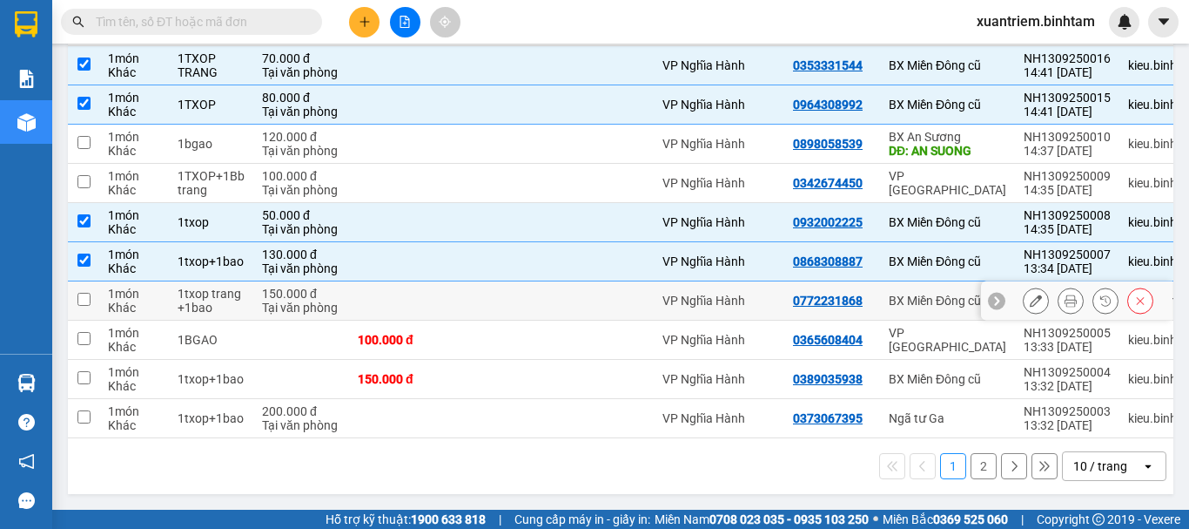
click at [268, 286] on div "150.000 đ" at bounding box center [301, 293] width 78 height 14
checkbox input "true"
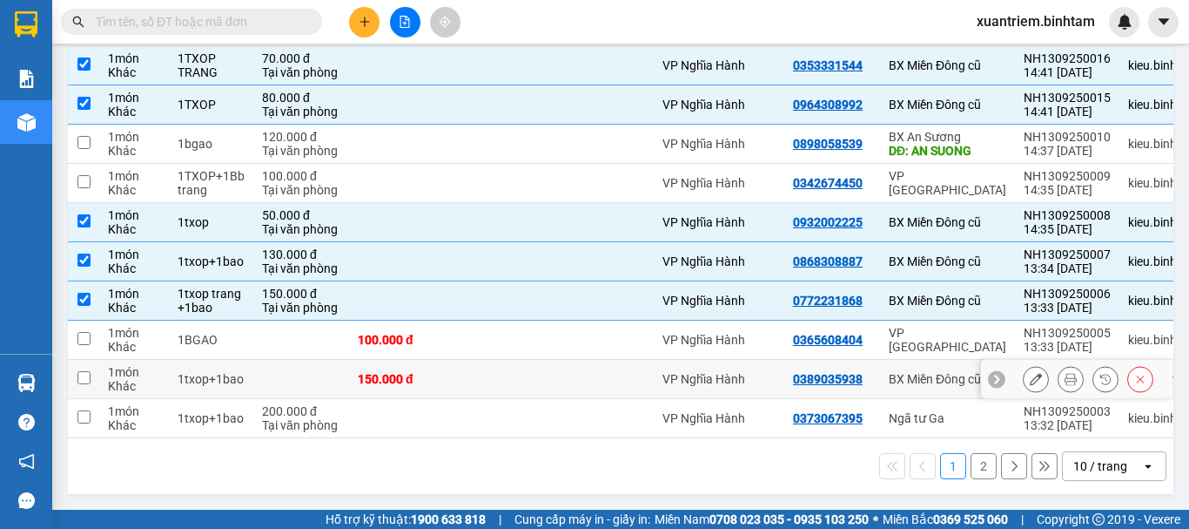
click at [226, 372] on div "1txop+1bao" at bounding box center [211, 379] width 67 height 14
checkbox input "true"
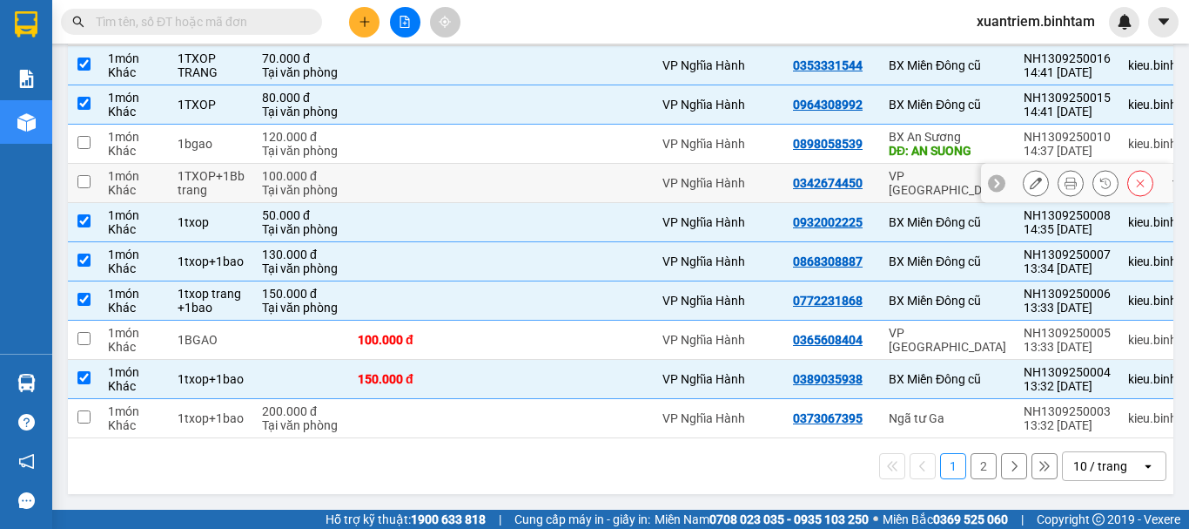
scroll to position [0, 0]
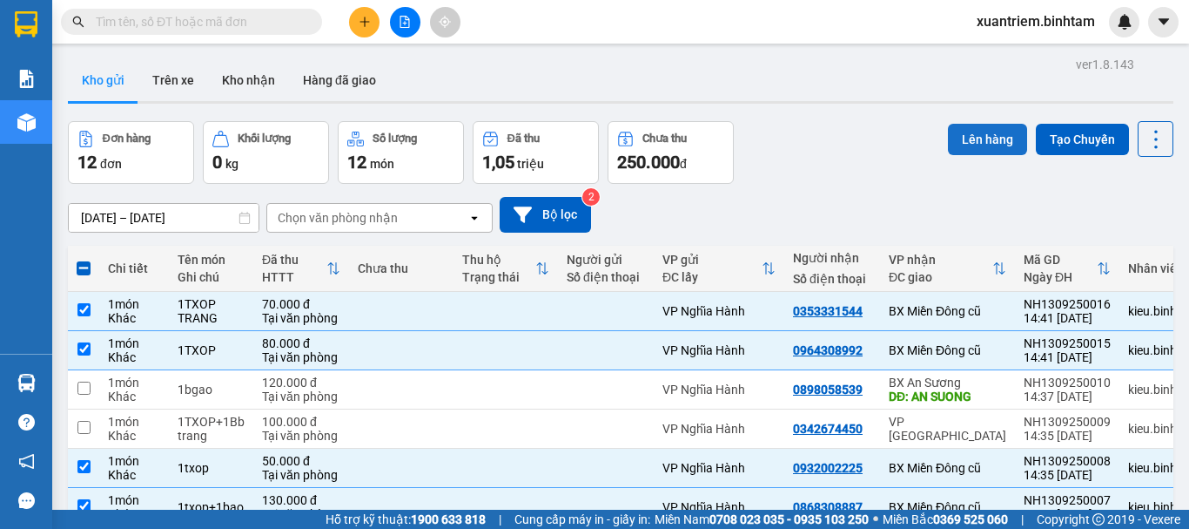
click at [961, 154] on button "Lên hàng" at bounding box center [987, 139] width 79 height 31
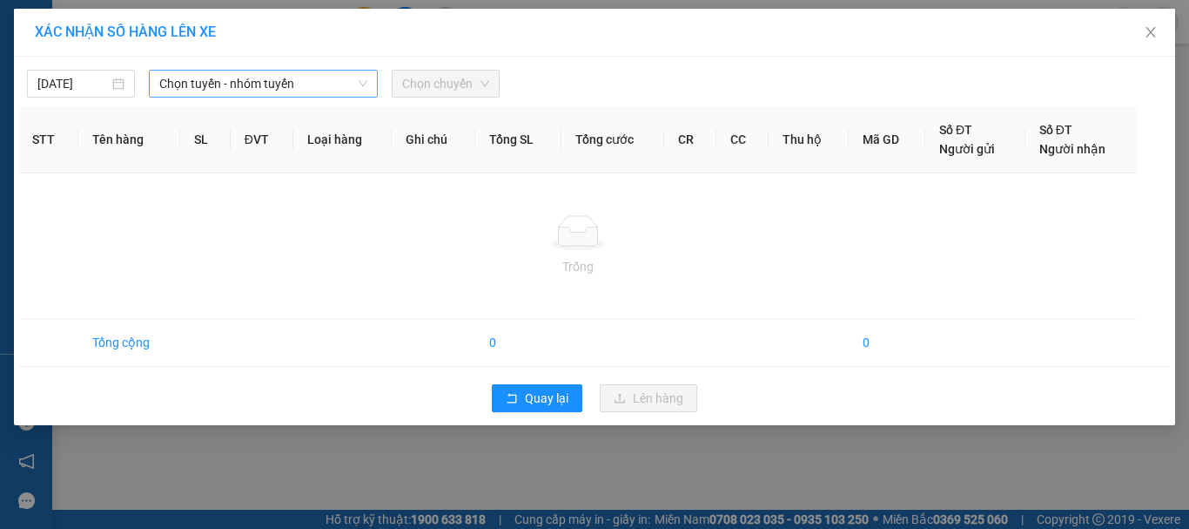
click at [288, 84] on span "Chọn tuyến - nhóm tuyến" at bounding box center [263, 84] width 208 height 26
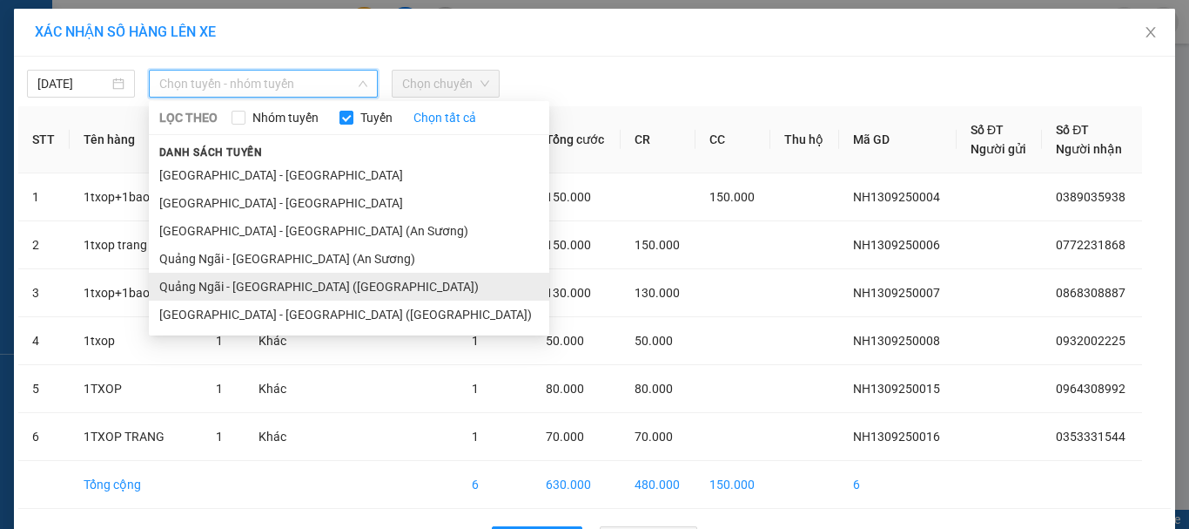
click at [334, 279] on li "Quảng Ngãi - Sài Gòn (Vạn Phúc)" at bounding box center [349, 287] width 401 height 28
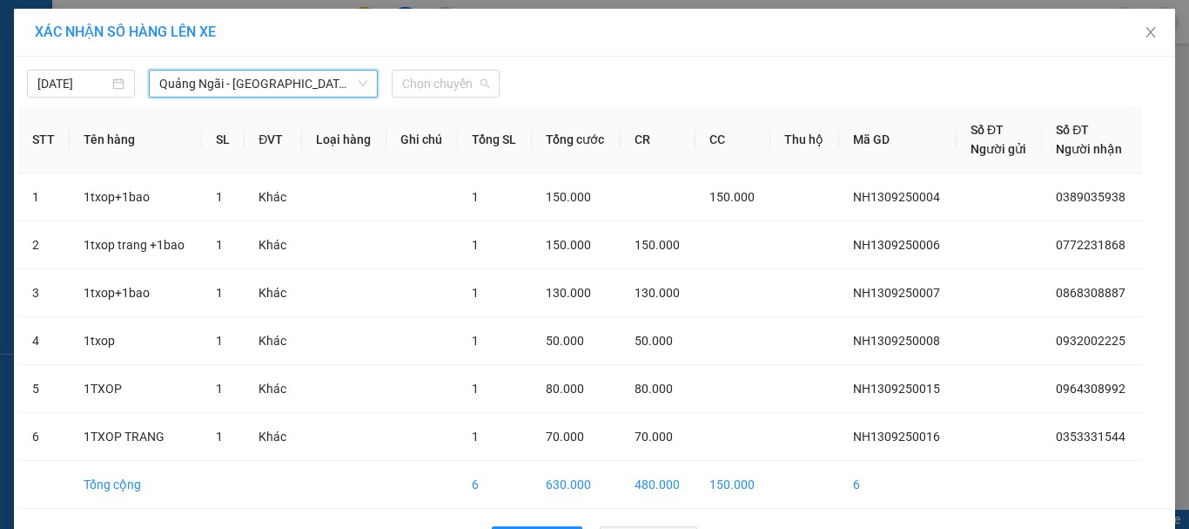
drag, startPoint x: 446, startPoint y: 84, endPoint x: 447, endPoint y: 57, distance: 27.0
click at [447, 69] on div "13/09/2025 Quảng Ngãi - Sài Gòn (Vạn Phúc) Quảng Ngãi - Sài Gòn (Vạn Phúc) LỌC …" at bounding box center [594, 79] width 1153 height 37
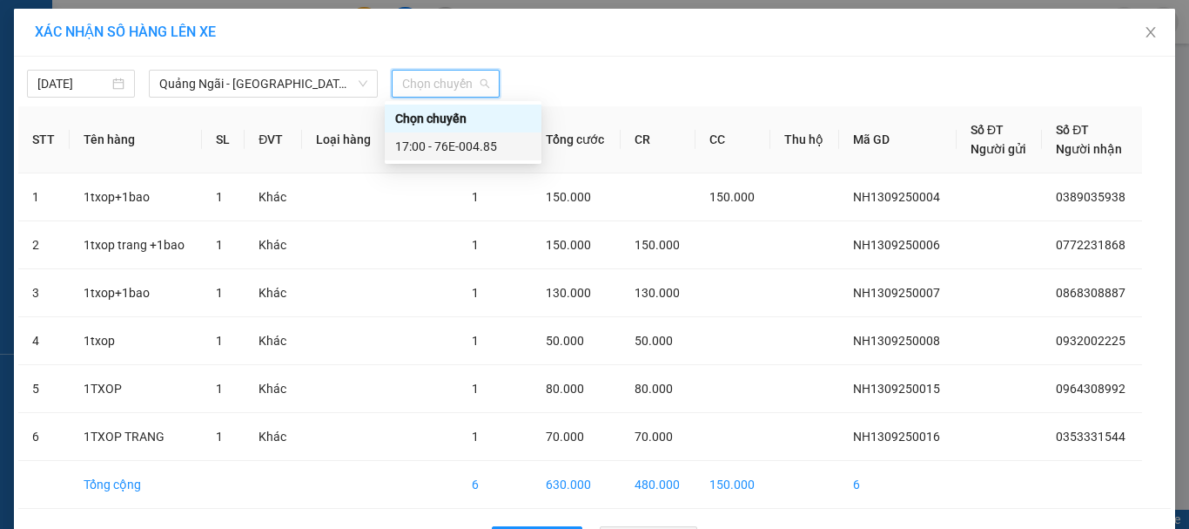
click at [449, 149] on div "17:00 - 76E-004.85" at bounding box center [463, 146] width 136 height 19
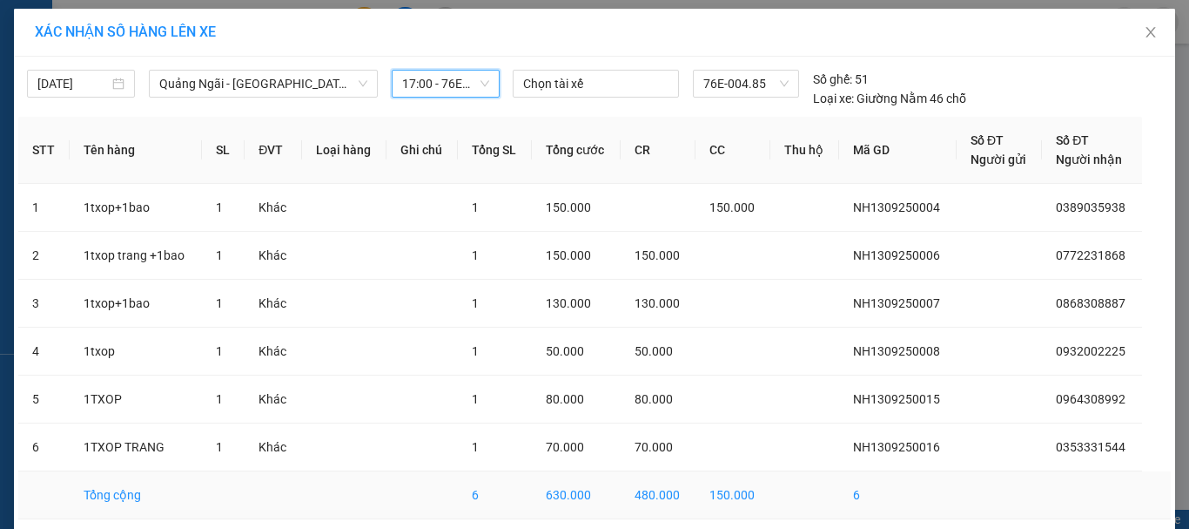
scroll to position [70, 0]
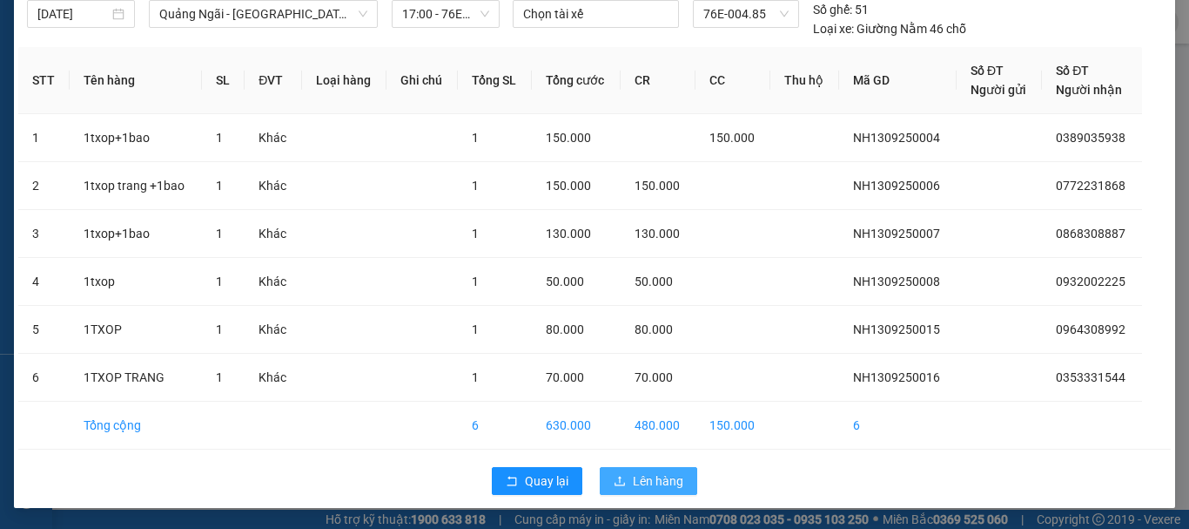
click at [638, 479] on span "Lên hàng" at bounding box center [658, 480] width 51 height 19
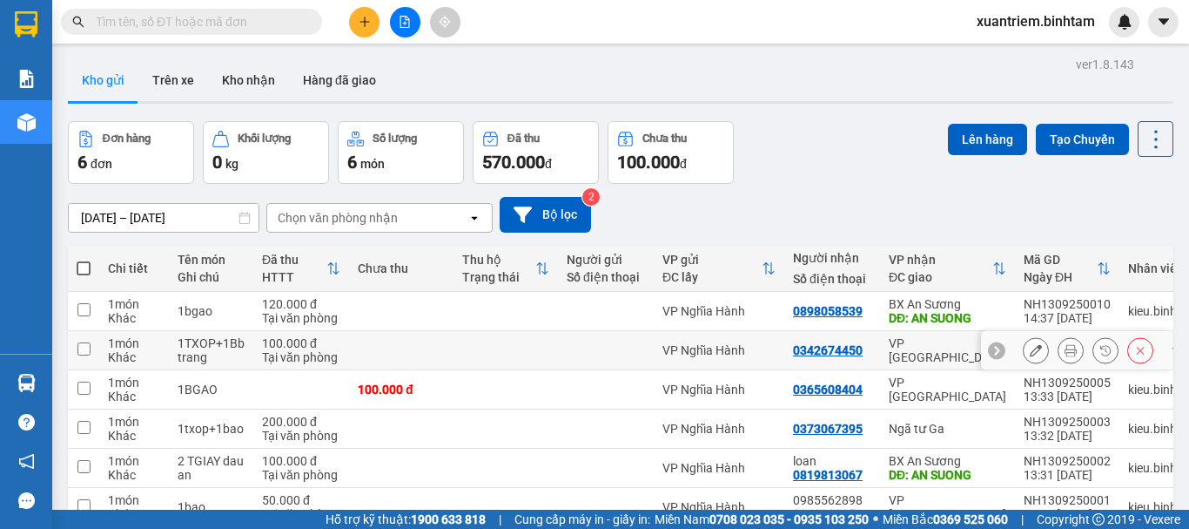
click at [584, 347] on div at bounding box center [606, 350] width 78 height 14
checkbox input "true"
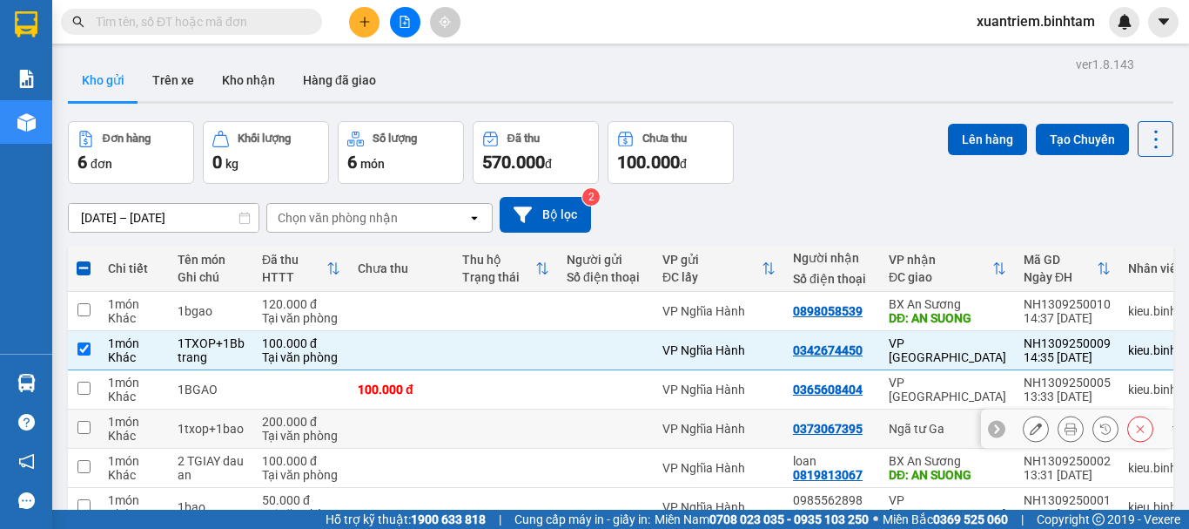
click at [535, 414] on td at bounding box center [506, 428] width 104 height 39
checkbox input "true"
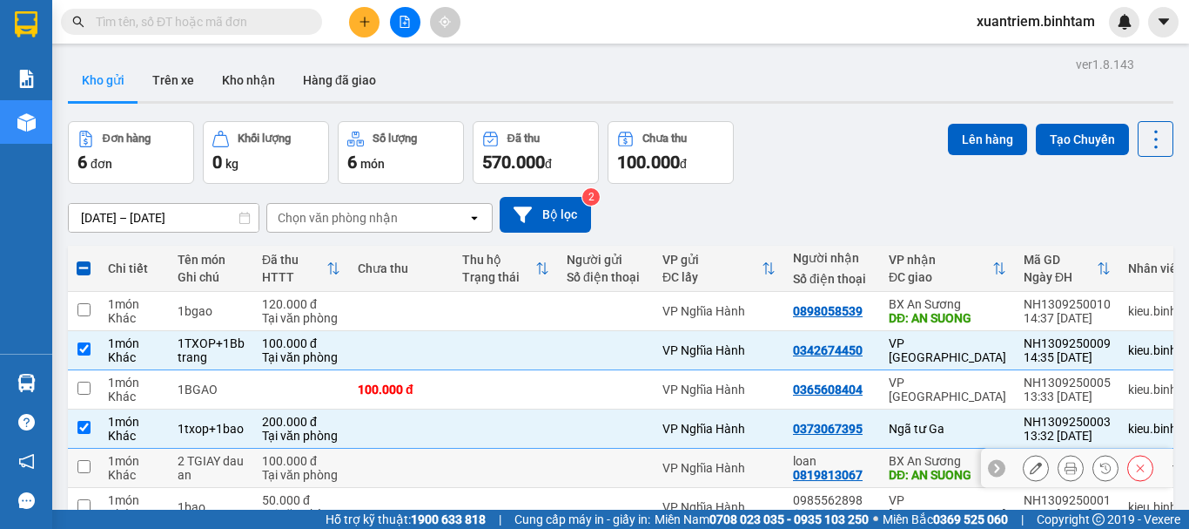
click at [521, 469] on td at bounding box center [506, 467] width 104 height 39
checkbox input "true"
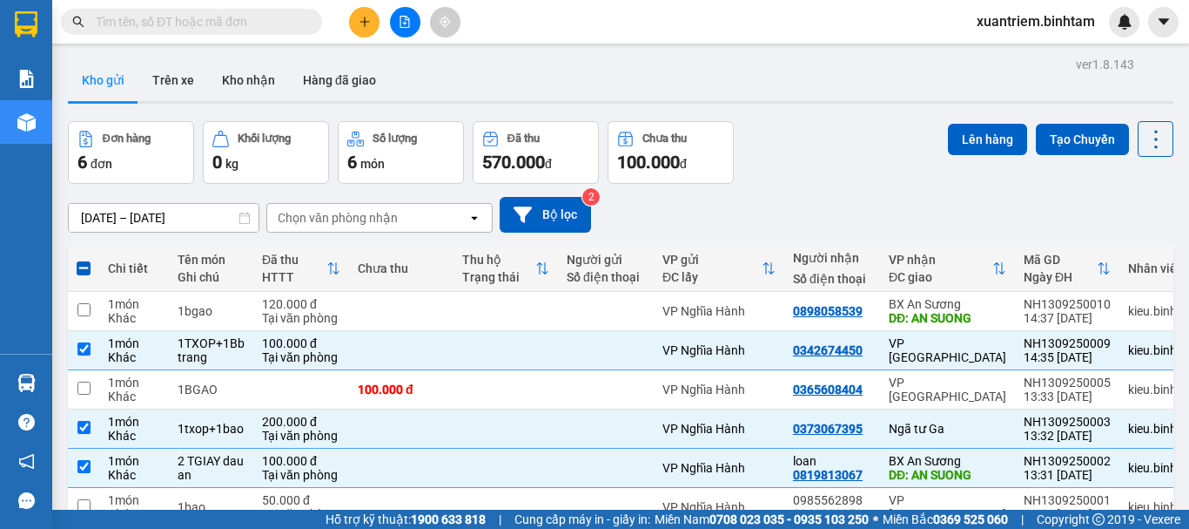
scroll to position [87, 0]
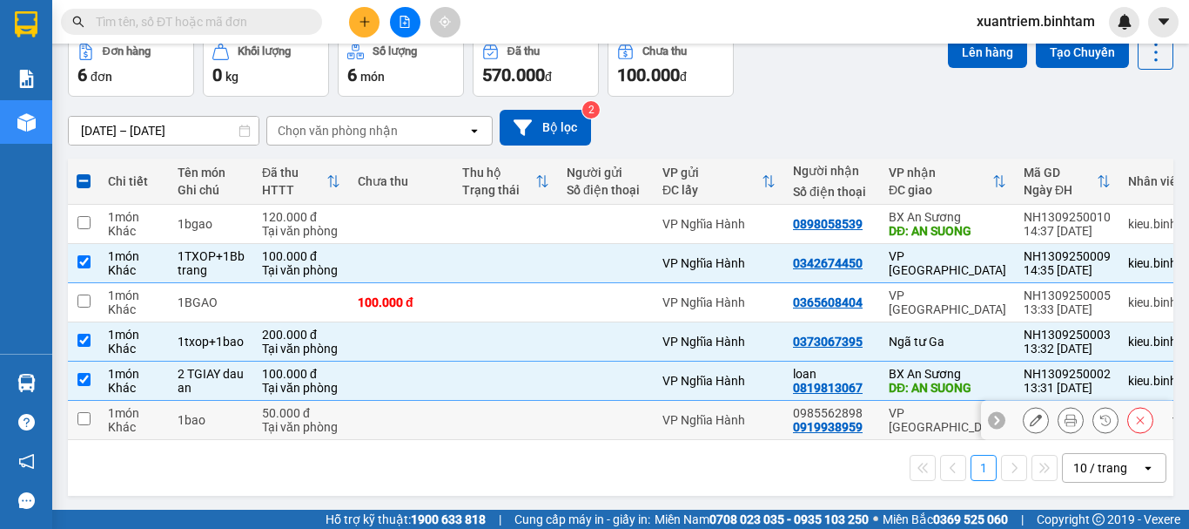
click at [435, 418] on td at bounding box center [401, 420] width 104 height 39
checkbox input "true"
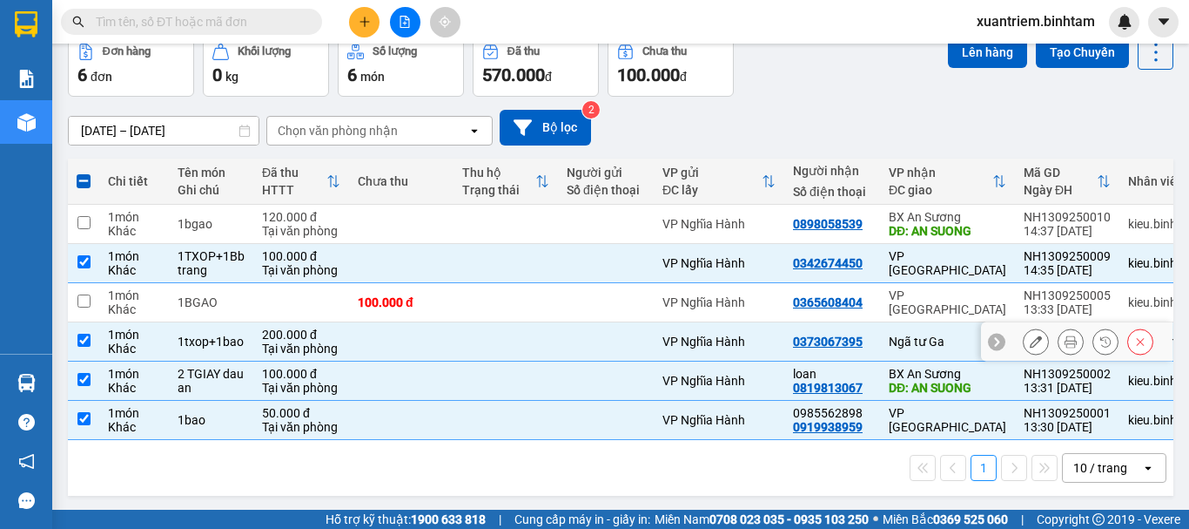
scroll to position [0, 0]
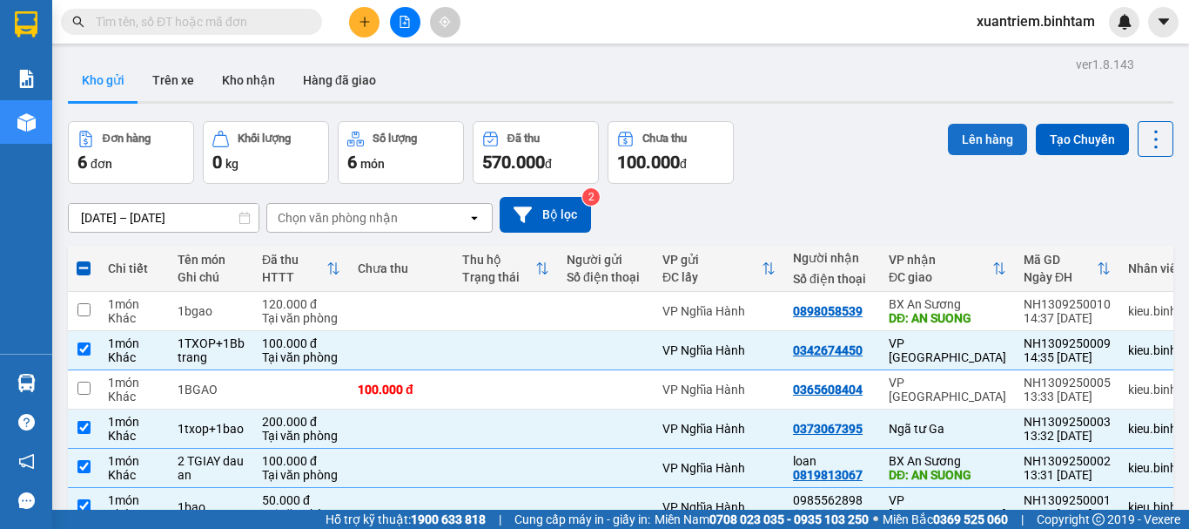
click at [980, 138] on button "Lên hàng" at bounding box center [987, 139] width 79 height 31
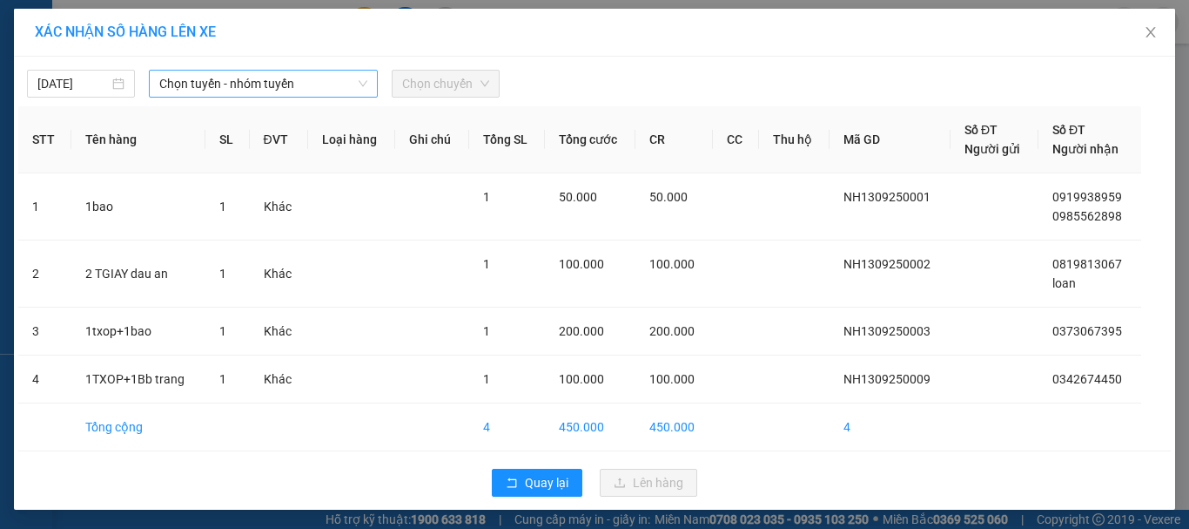
click at [226, 90] on span "Chọn tuyến - nhóm tuyến" at bounding box center [263, 84] width 208 height 26
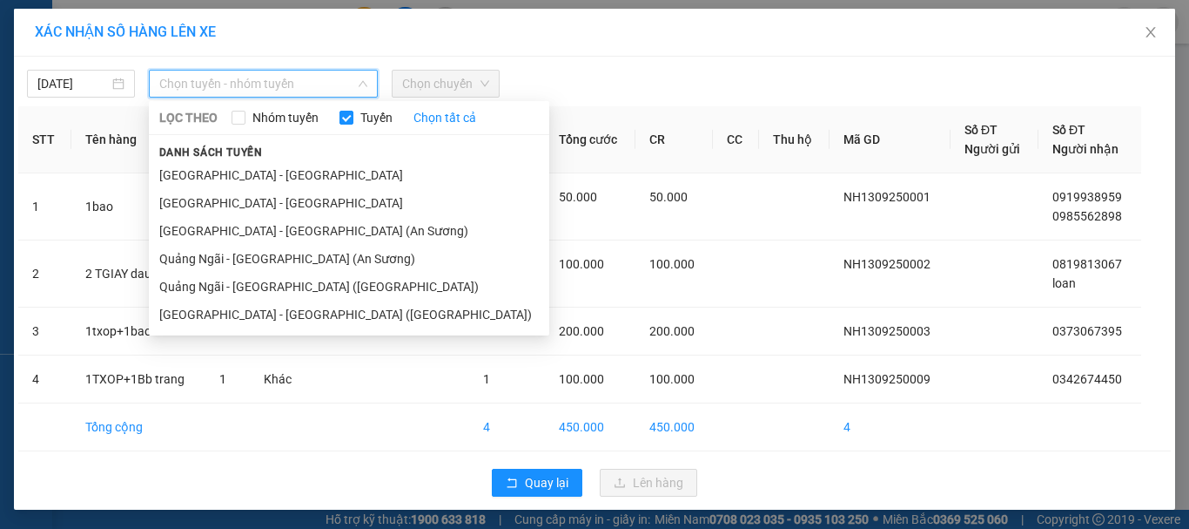
drag, startPoint x: 283, startPoint y: 253, endPoint x: 368, endPoint y: 138, distance: 143.1
click at [285, 251] on li "Quảng Ngãi - Sài Gòn (An Sương)" at bounding box center [349, 259] width 401 height 28
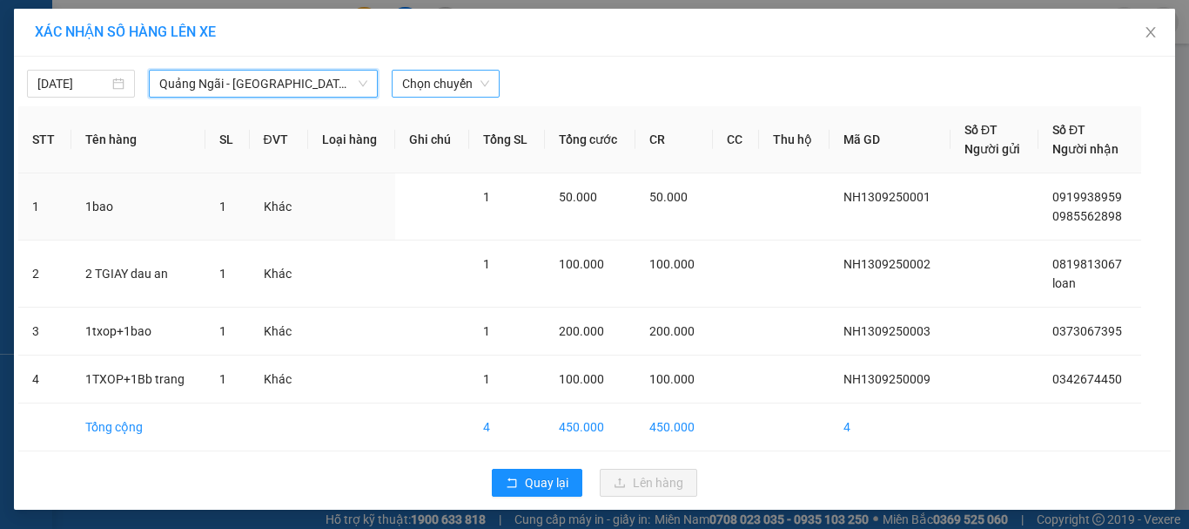
click at [416, 83] on span "Chọn chuyến" at bounding box center [445, 84] width 87 height 26
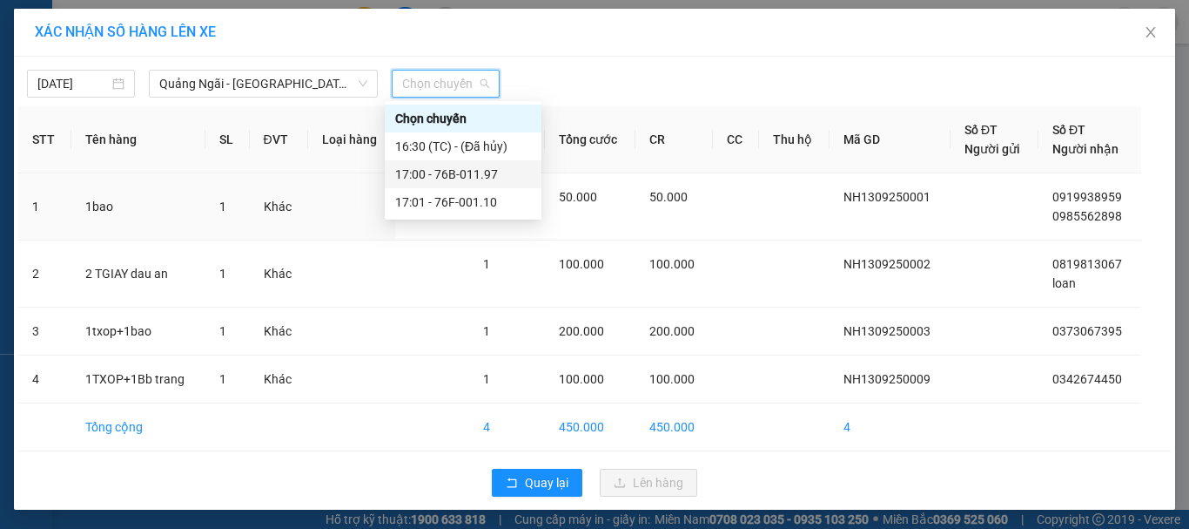
click at [453, 175] on div "17:00 - 76B-011.97" at bounding box center [463, 174] width 136 height 19
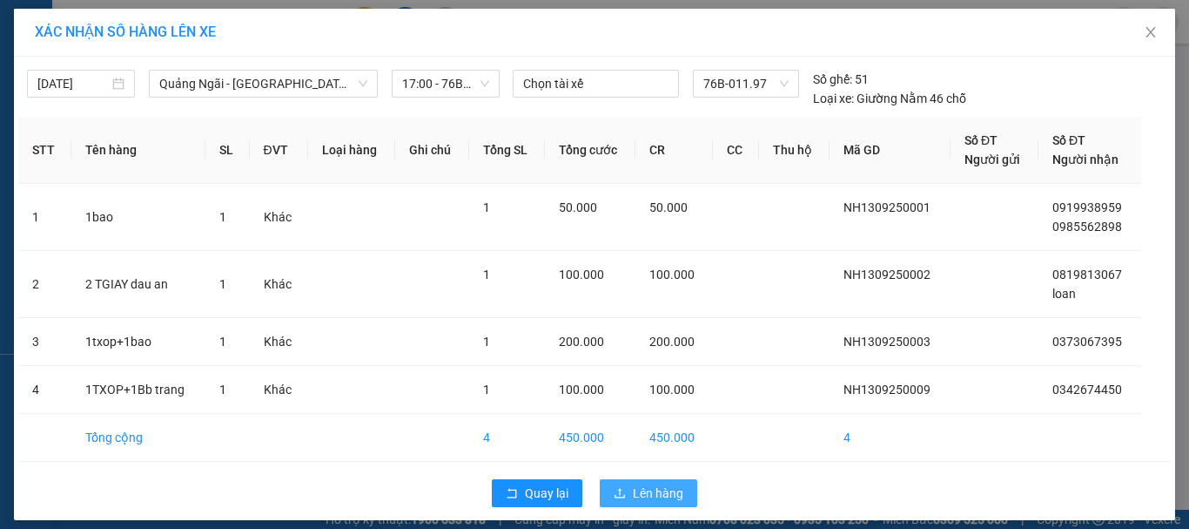
click at [647, 485] on span "Lên hàng" at bounding box center [658, 492] width 51 height 19
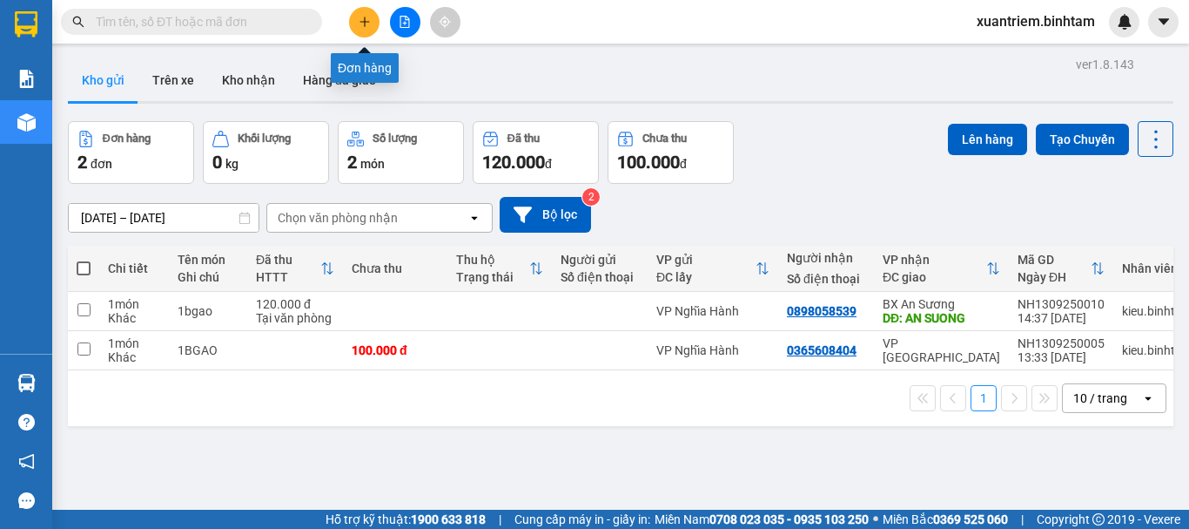
click at [362, 17] on icon "plus" at bounding box center [365, 22] width 12 height 12
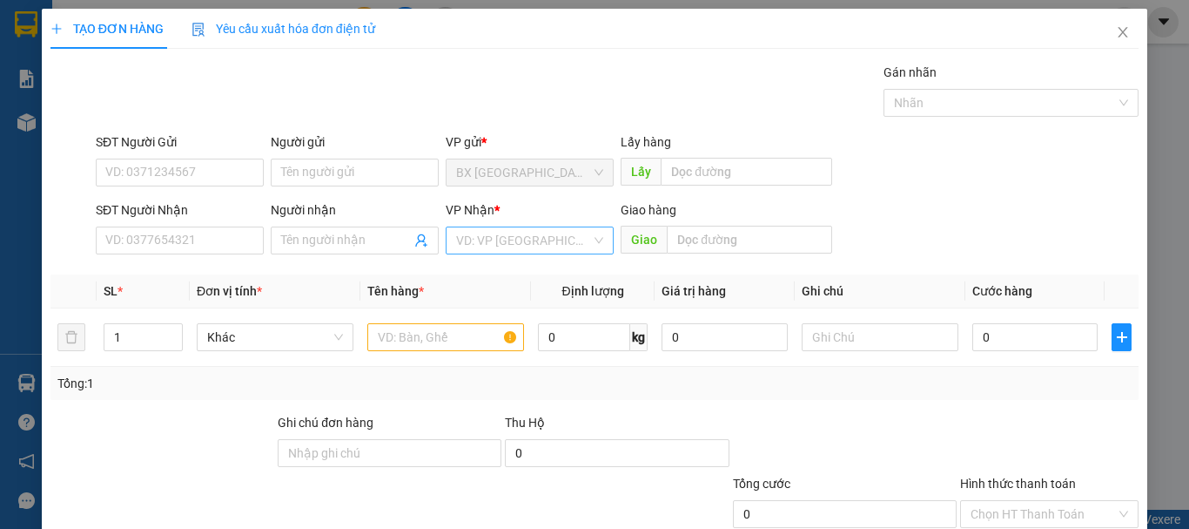
click at [520, 239] on input "search" at bounding box center [523, 240] width 135 height 26
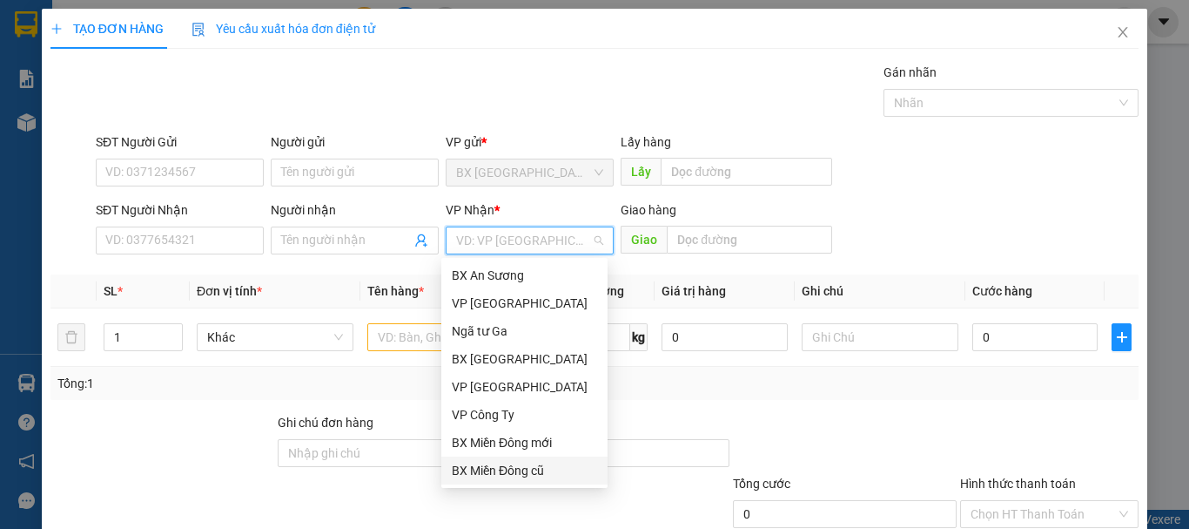
click at [525, 460] on div "BX Miền Đông cũ" at bounding box center [524, 470] width 166 height 28
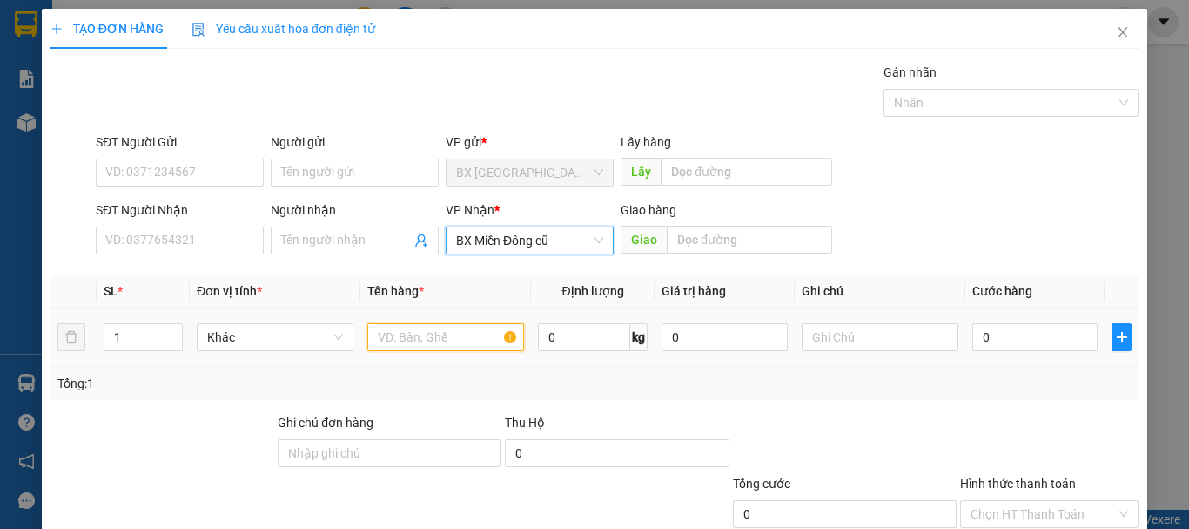
click at [465, 338] on input "text" at bounding box center [445, 337] width 157 height 28
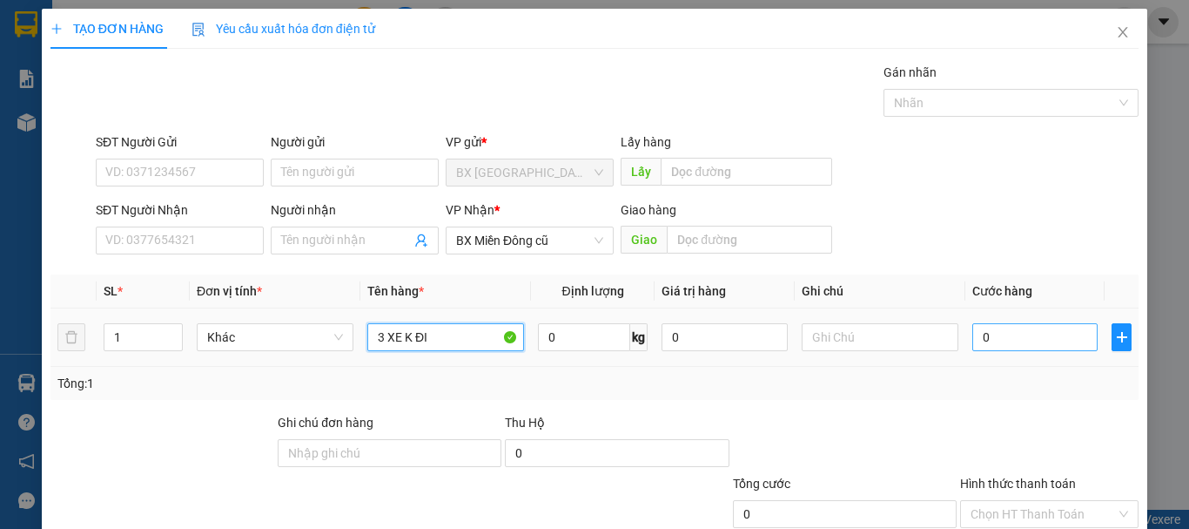
type input "3 XE K ĐI"
click at [1053, 342] on input "0" at bounding box center [1035, 337] width 125 height 28
type input "1"
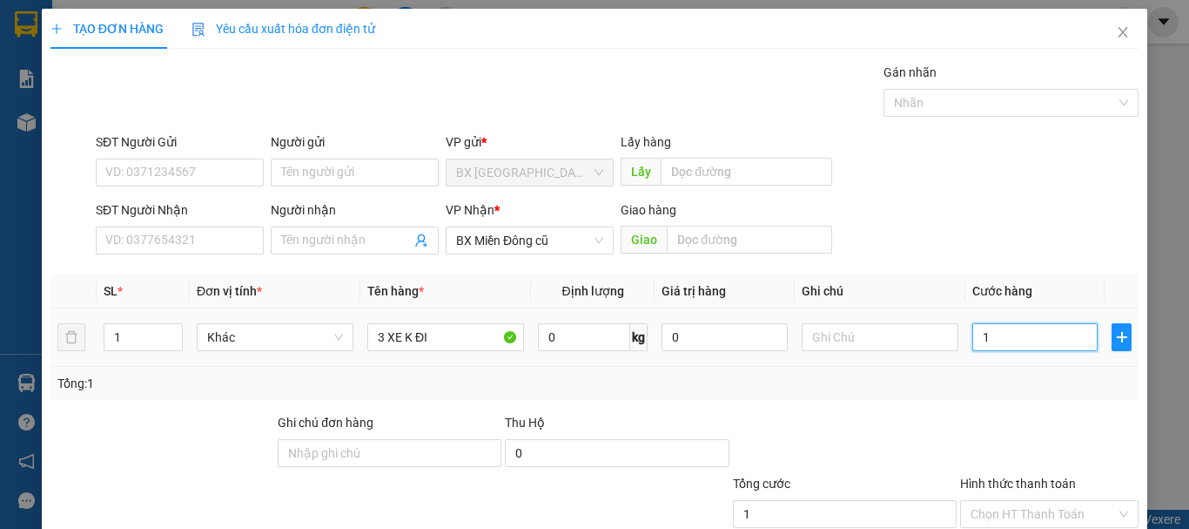
type input "12"
type input "120"
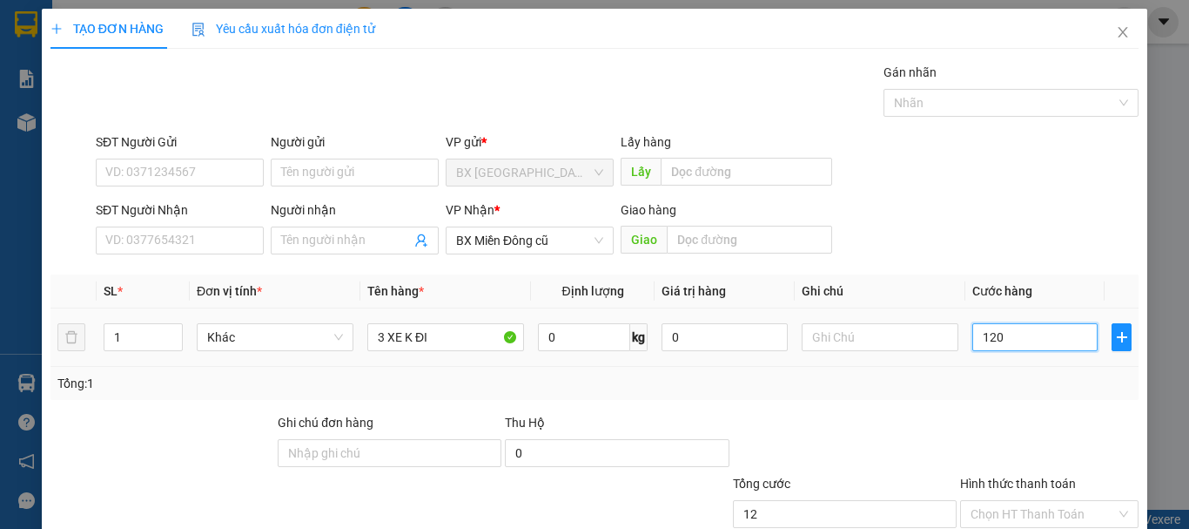
type input "120"
type input "1.200"
type input "12.000"
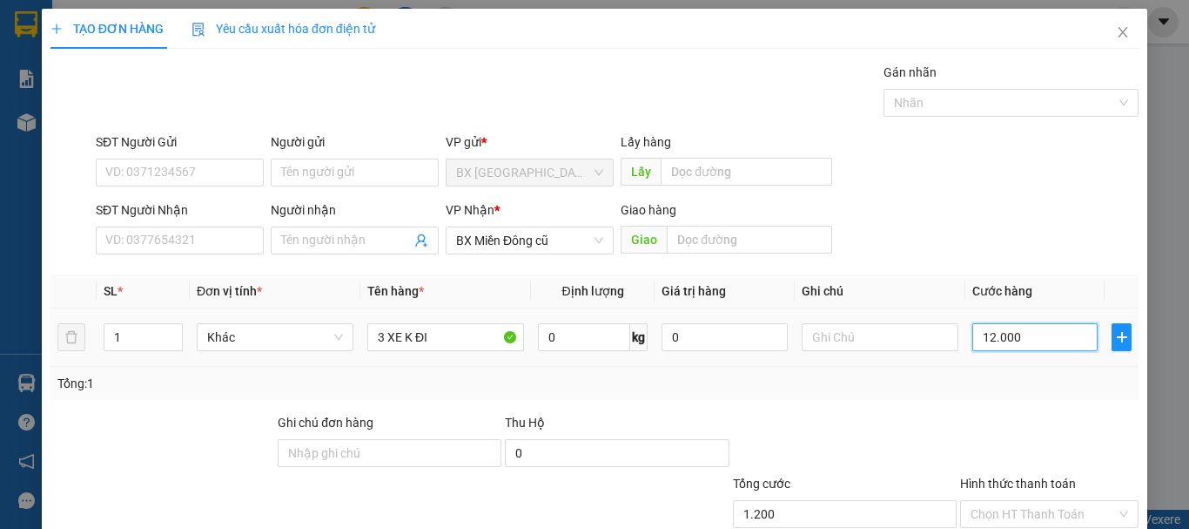
type input "12.000"
type input "120.000"
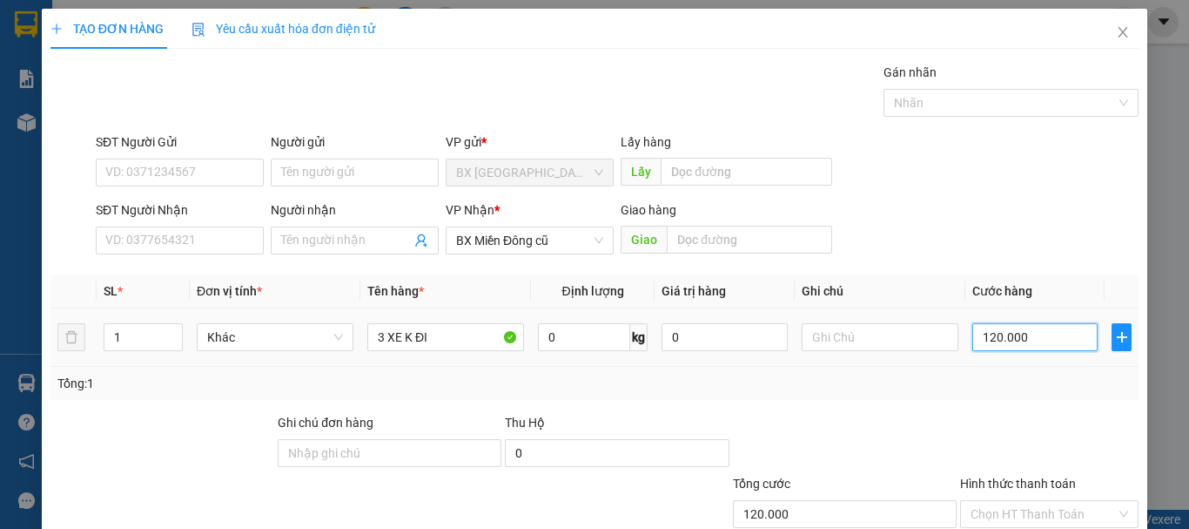
type input "1.200.000"
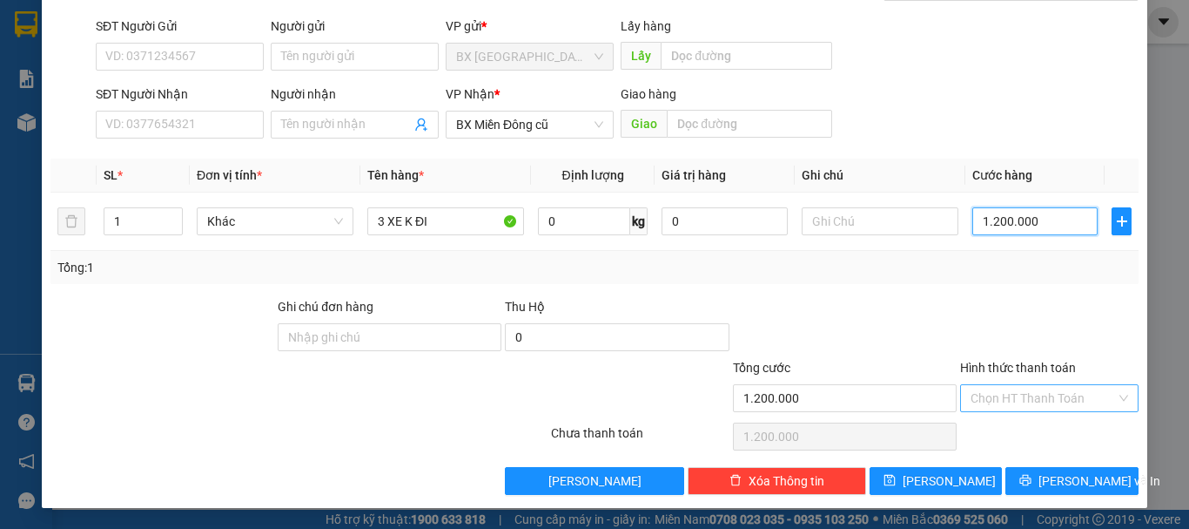
type input "1.200.000"
click at [1042, 398] on input "Hình thức thanh toán" at bounding box center [1043, 398] width 145 height 26
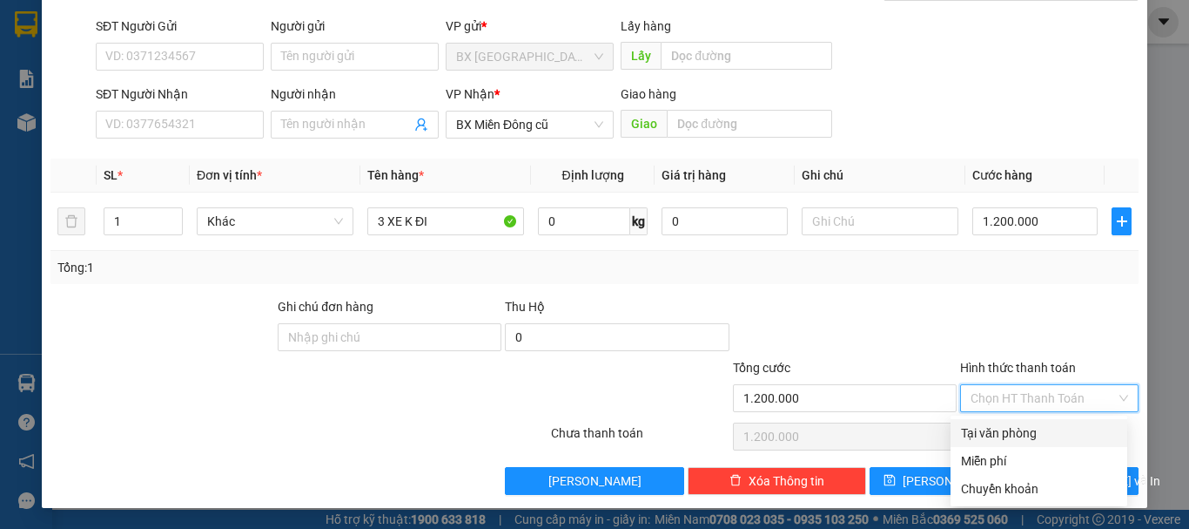
click at [1032, 431] on div "Tại văn phòng" at bounding box center [1039, 432] width 156 height 19
type input "0"
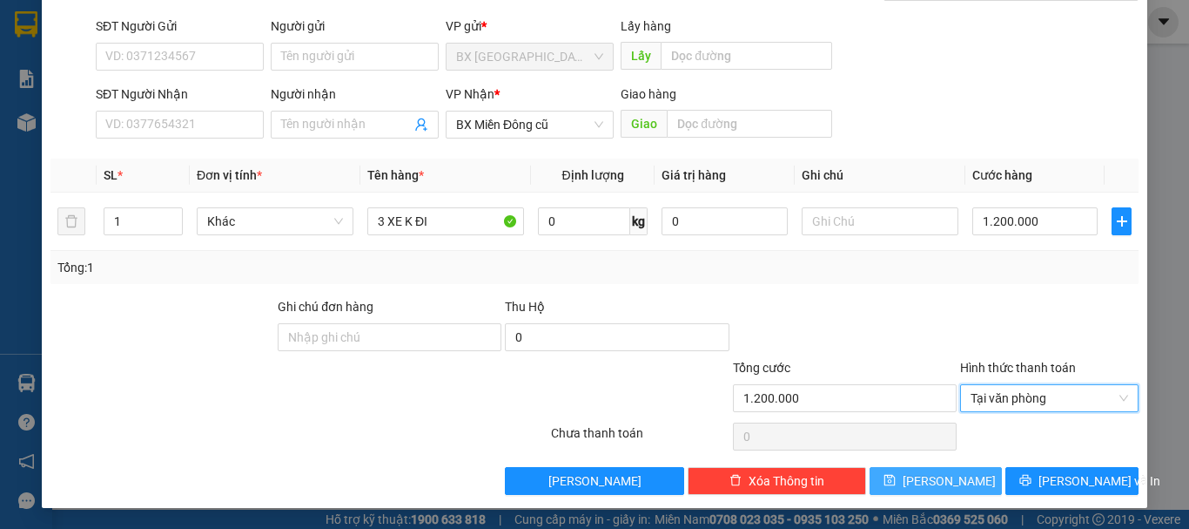
click at [933, 475] on span "[PERSON_NAME]" at bounding box center [949, 480] width 93 height 19
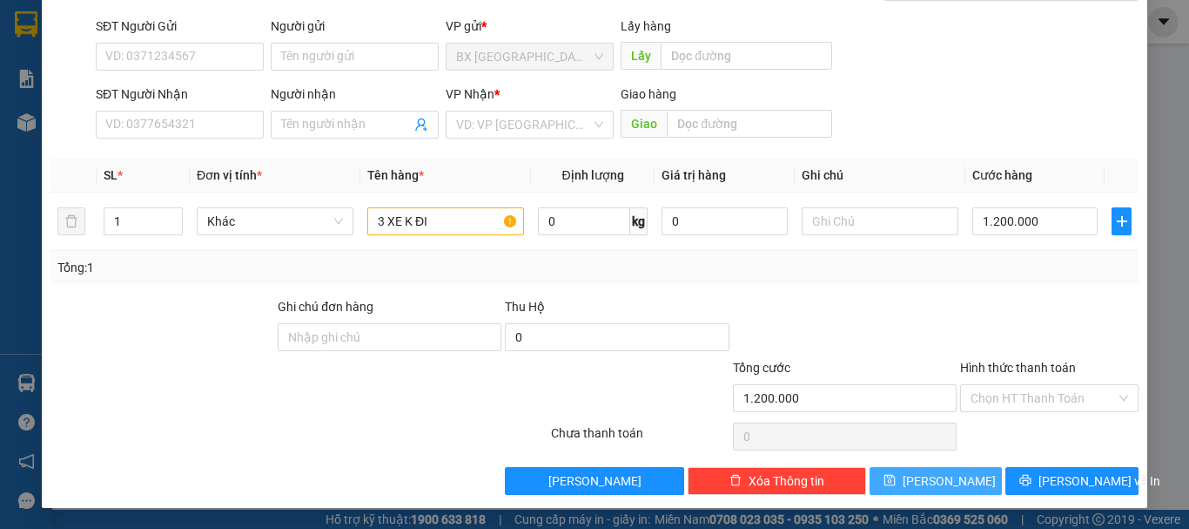
type input "0"
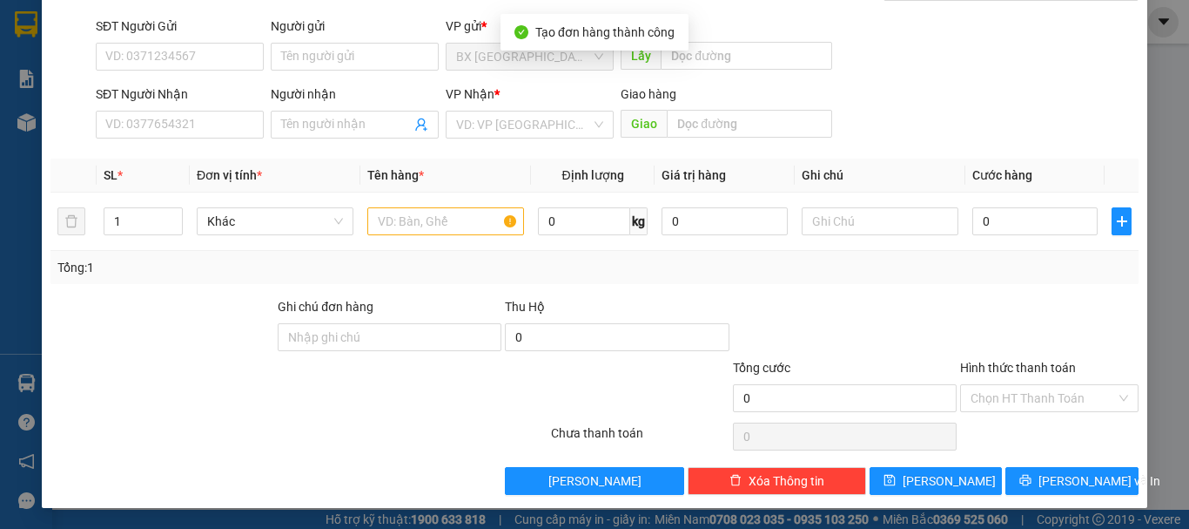
scroll to position [0, 0]
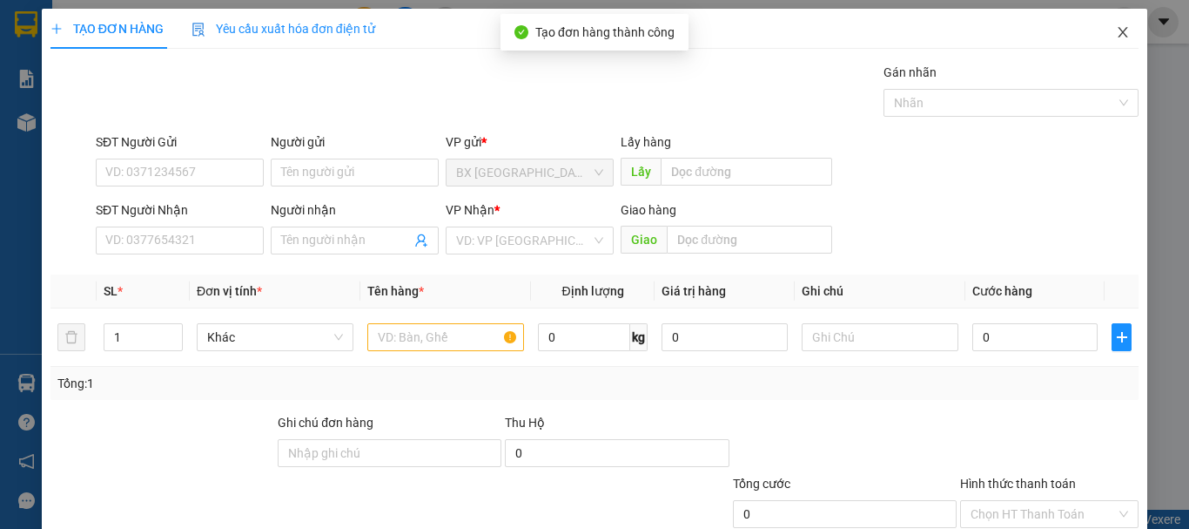
click at [1116, 34] on icon "close" at bounding box center [1123, 32] width 14 height 14
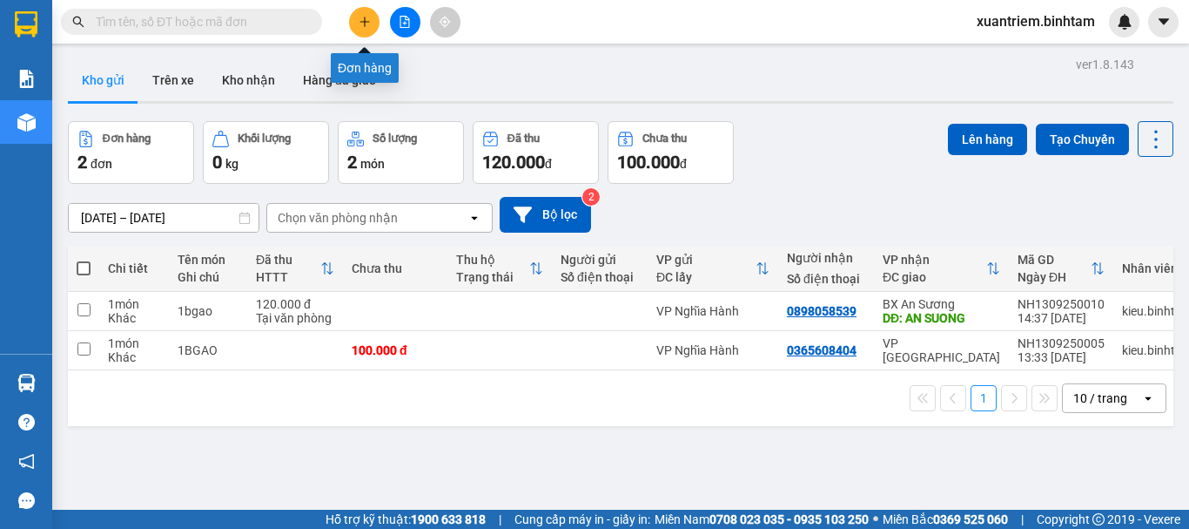
click at [368, 13] on button at bounding box center [364, 22] width 30 height 30
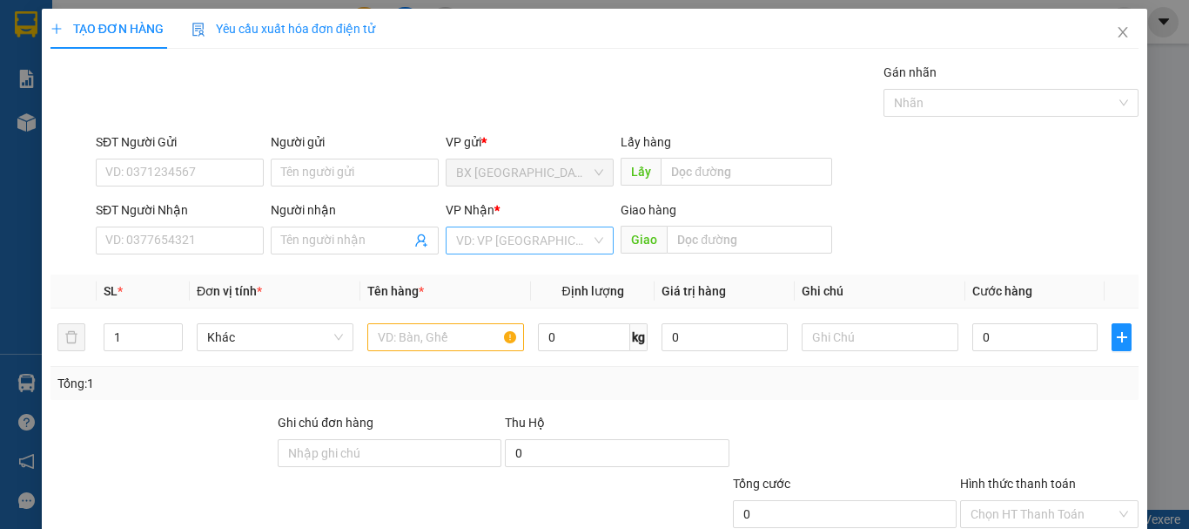
click at [566, 246] on input "search" at bounding box center [523, 240] width 135 height 26
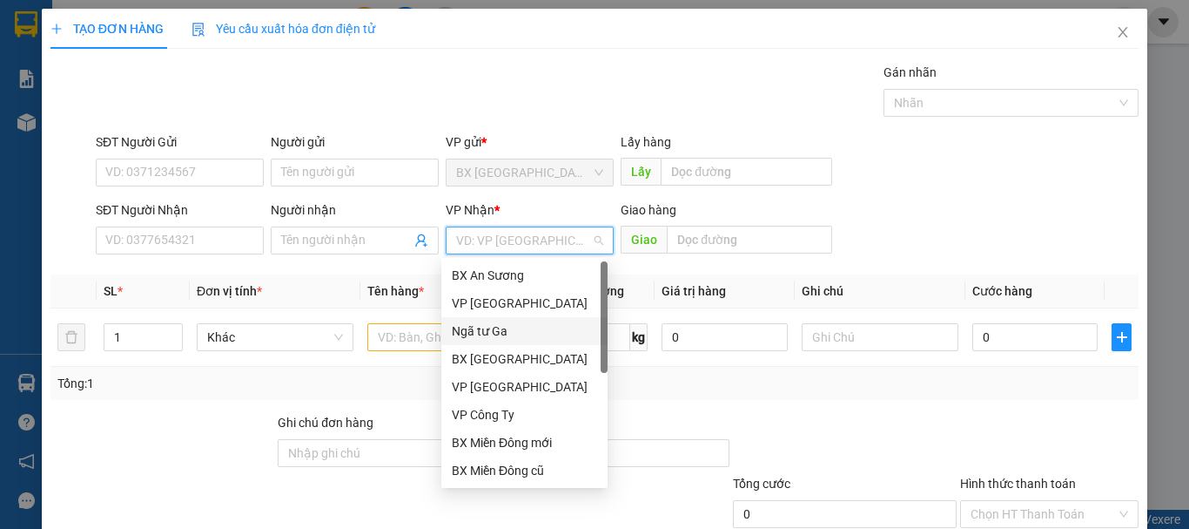
click at [492, 329] on div "Ngã tư Ga" at bounding box center [524, 330] width 145 height 19
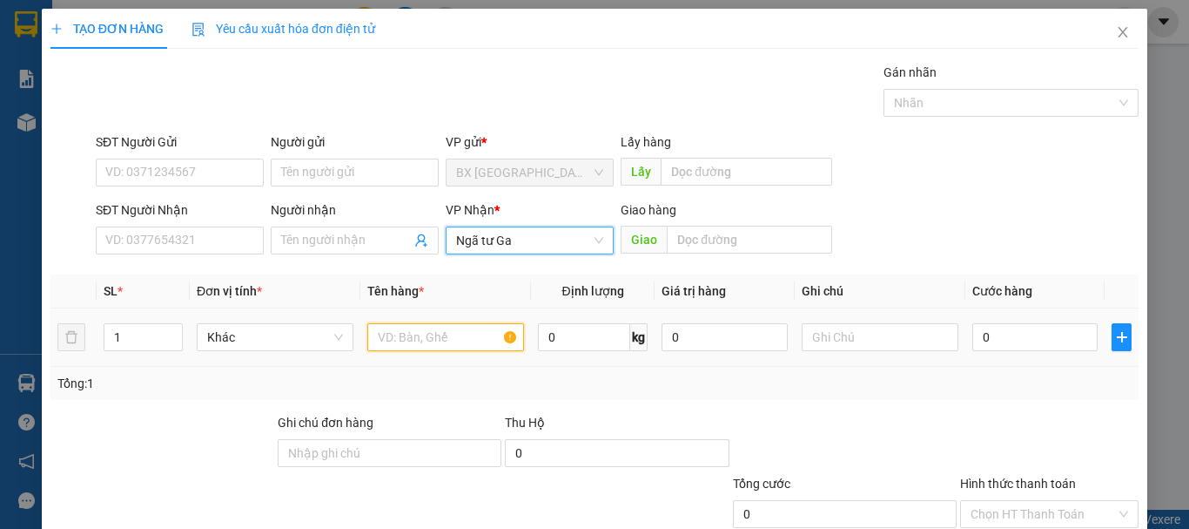
click at [434, 343] on input "text" at bounding box center [445, 337] width 157 height 28
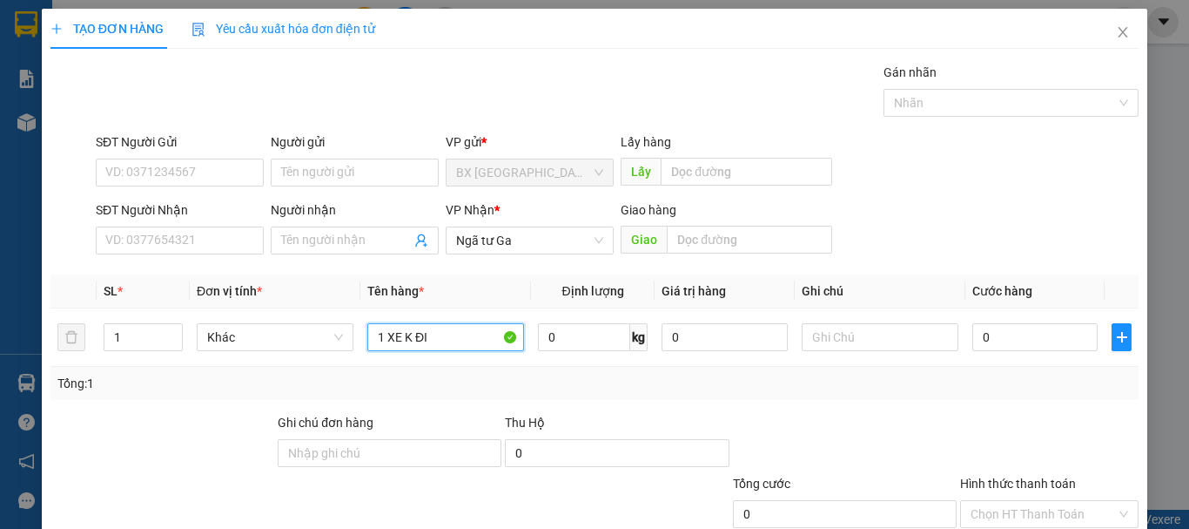
type input "1 XE K ĐI"
click at [985, 333] on input "0" at bounding box center [1035, 337] width 125 height 28
type input "45"
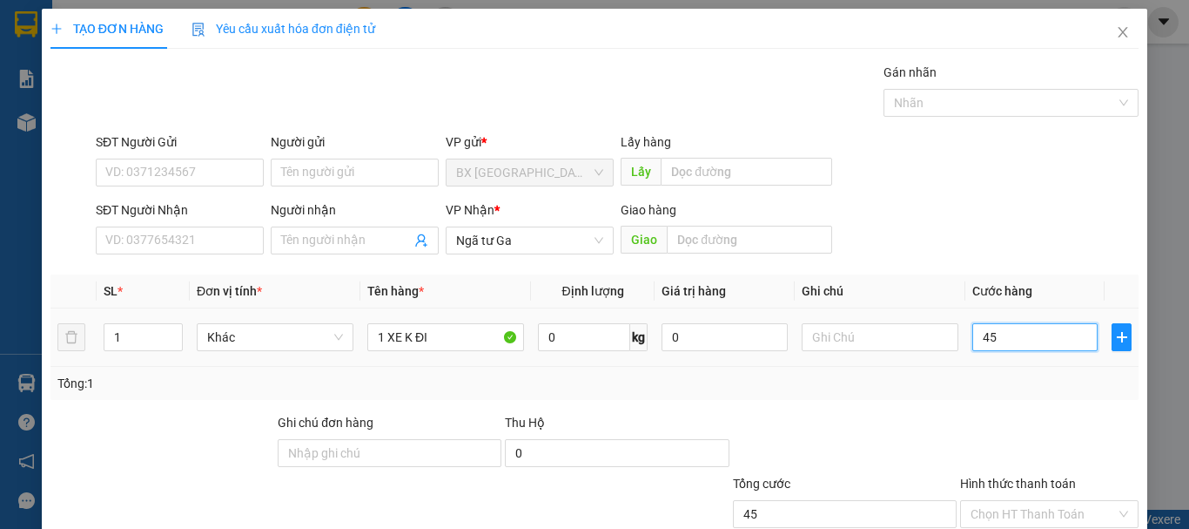
type input "450"
type input "4.500"
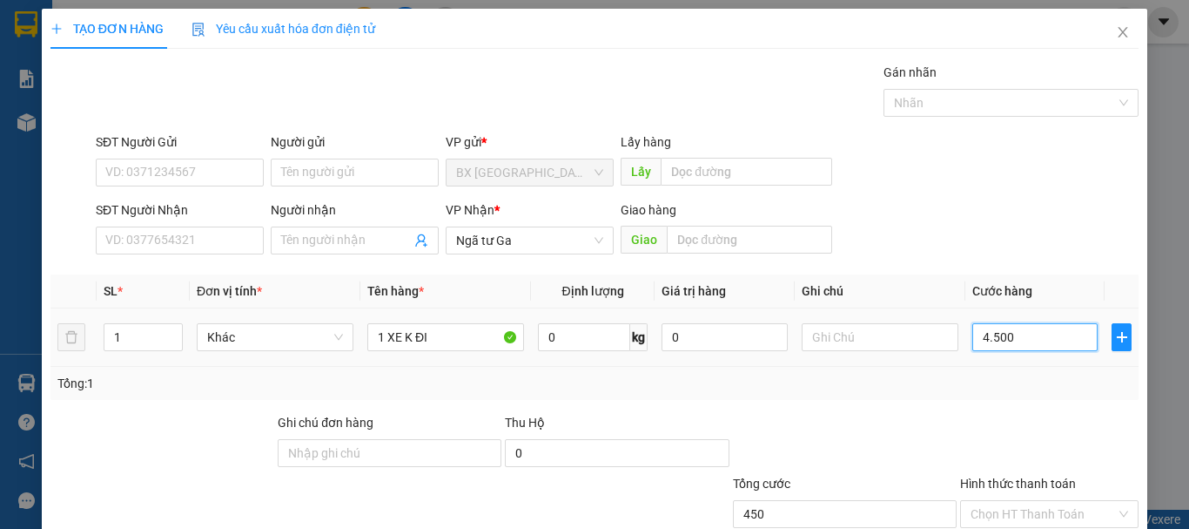
type input "4.500"
type input "45.000"
type input "450.000"
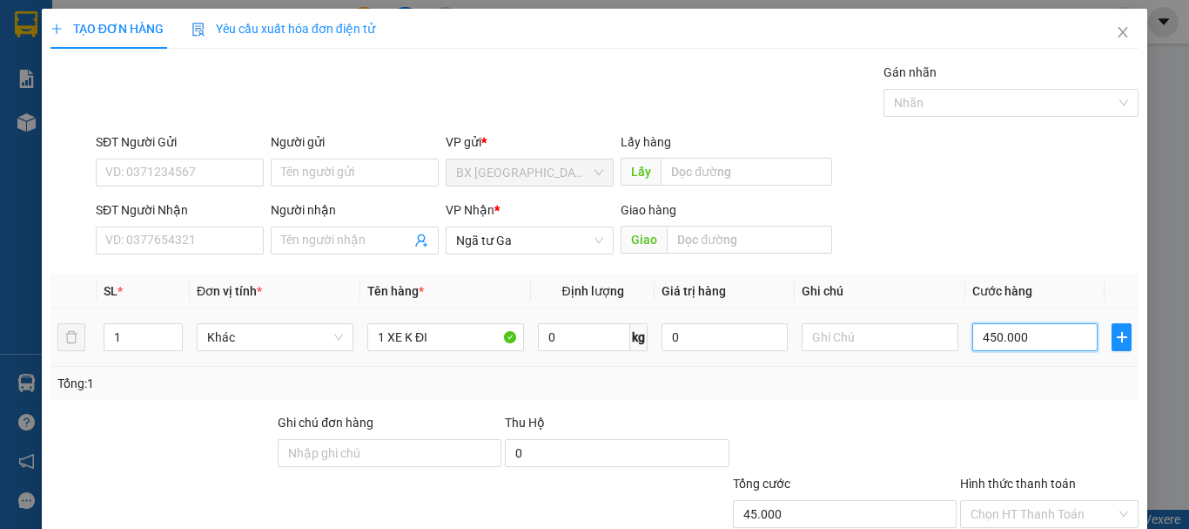
type input "450.000"
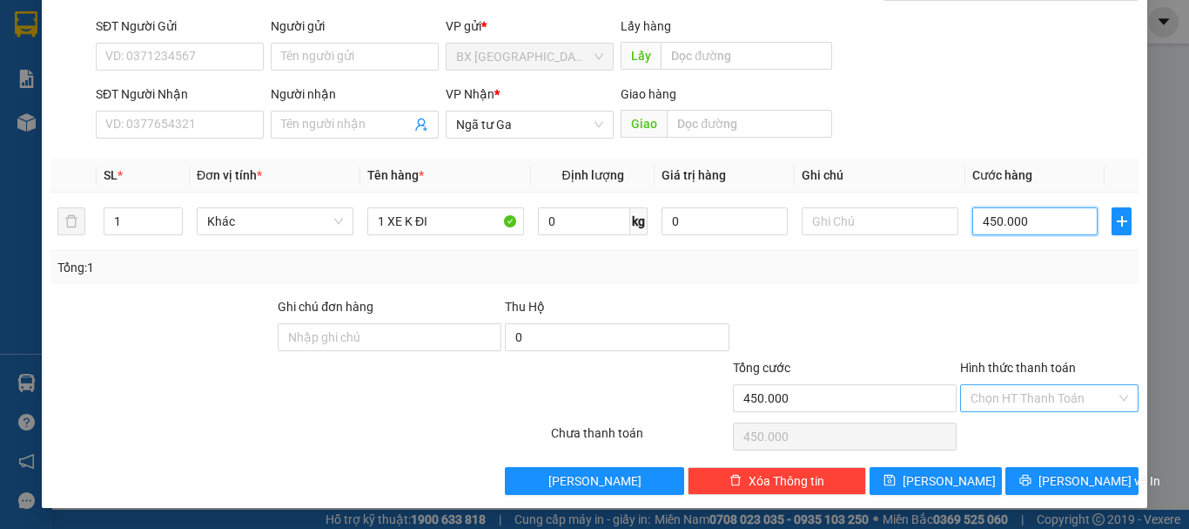
type input "450.000"
click at [1042, 399] on input "Hình thức thanh toán" at bounding box center [1043, 398] width 145 height 26
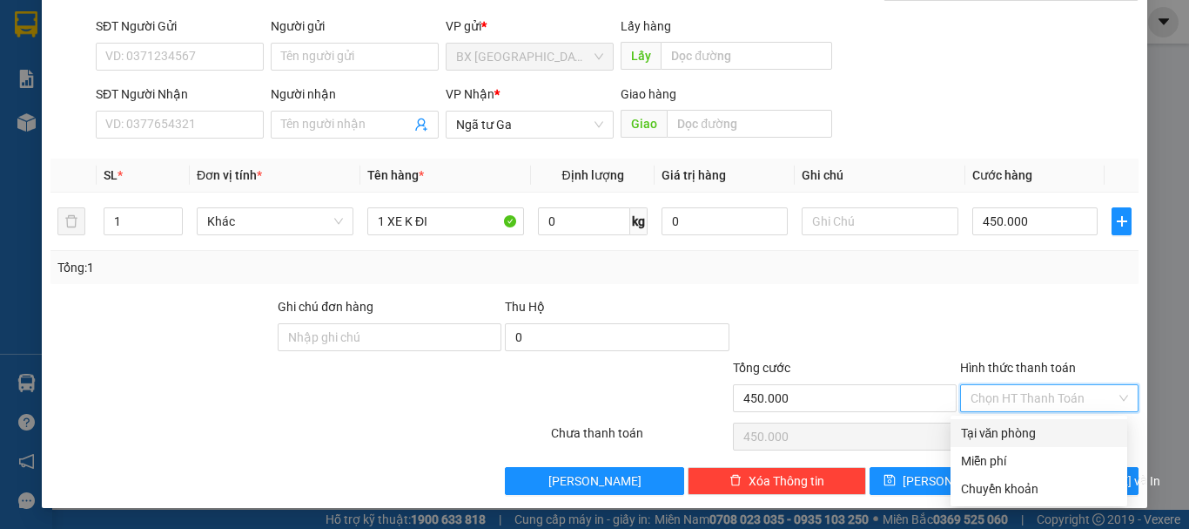
click at [1014, 424] on div "Tại văn phòng" at bounding box center [1039, 432] width 156 height 19
type input "0"
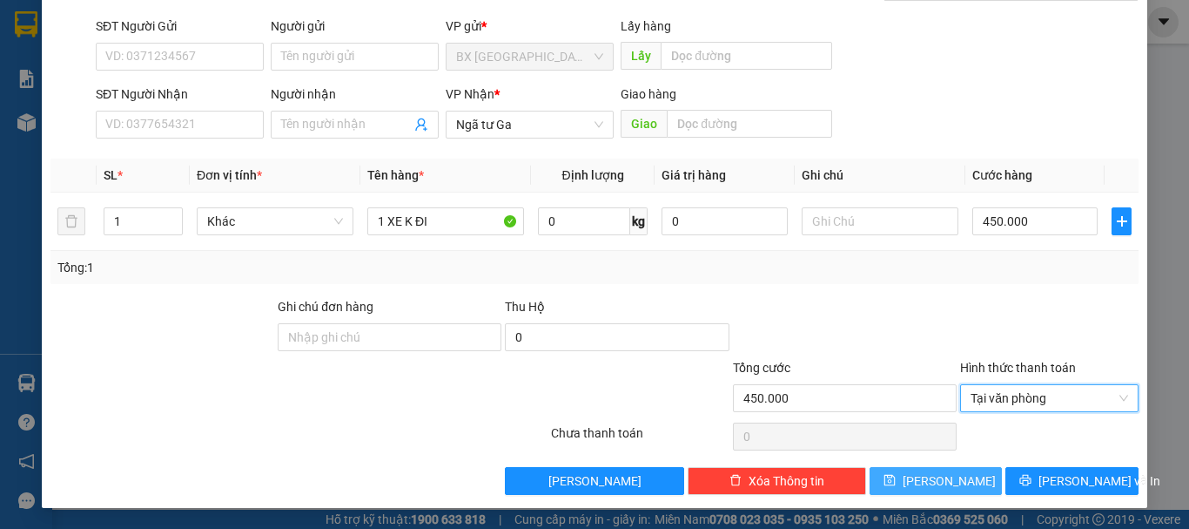
click at [943, 485] on span "[PERSON_NAME]" at bounding box center [949, 480] width 93 height 19
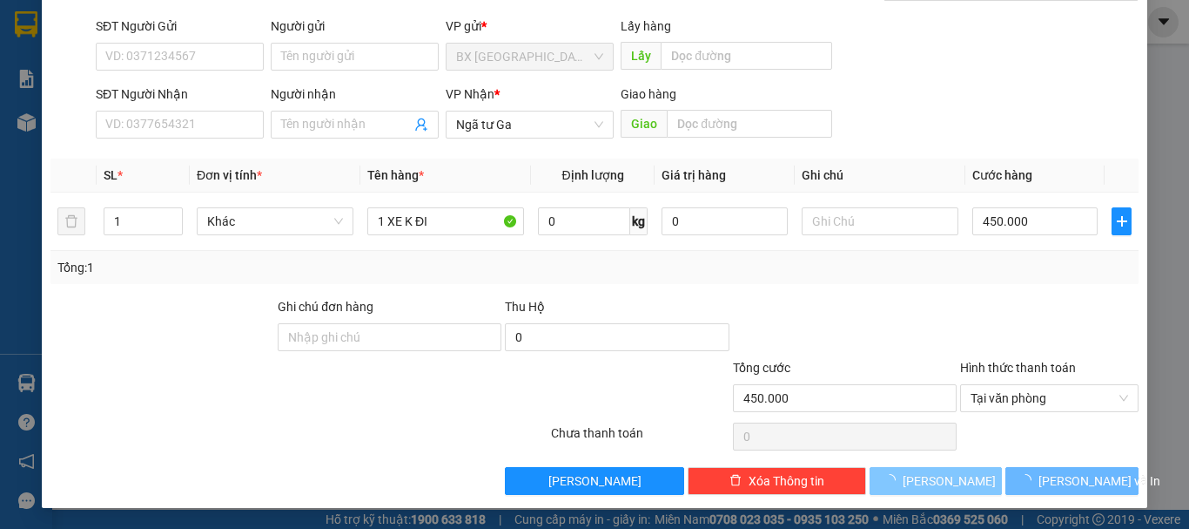
type input "0"
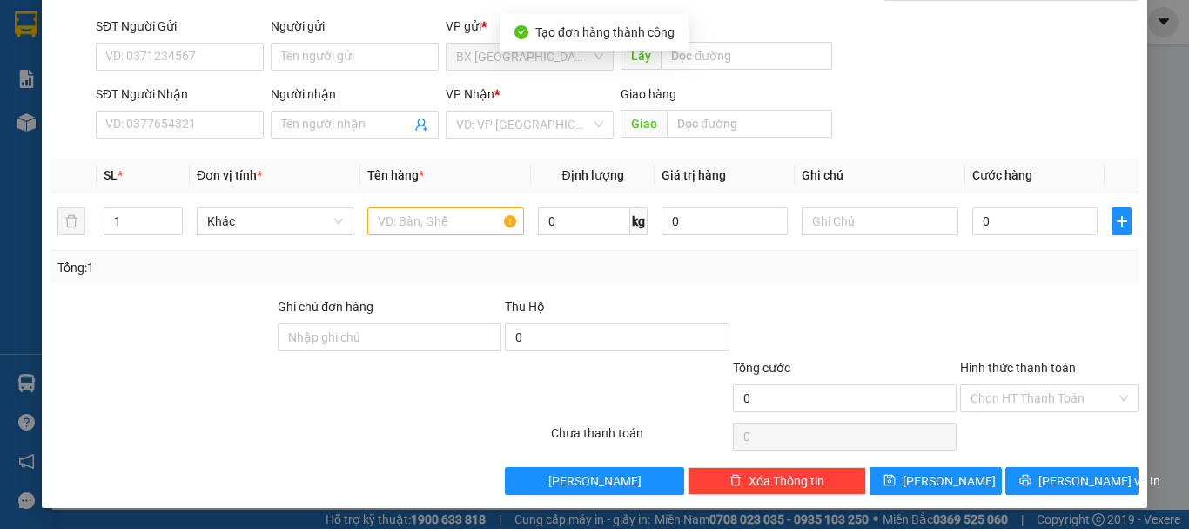
scroll to position [0, 0]
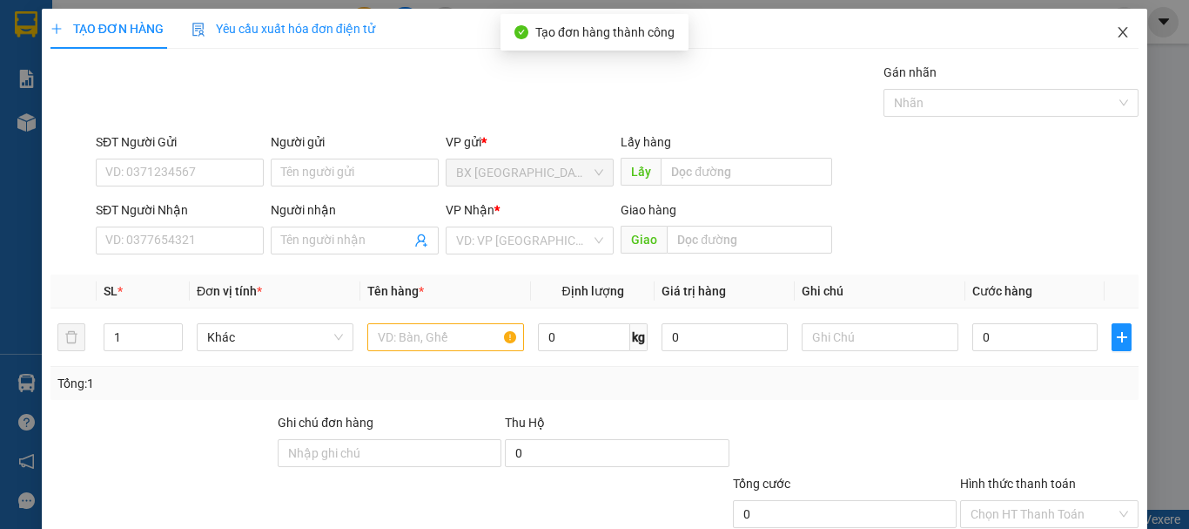
click at [1119, 31] on icon "close" at bounding box center [1124, 32] width 10 height 10
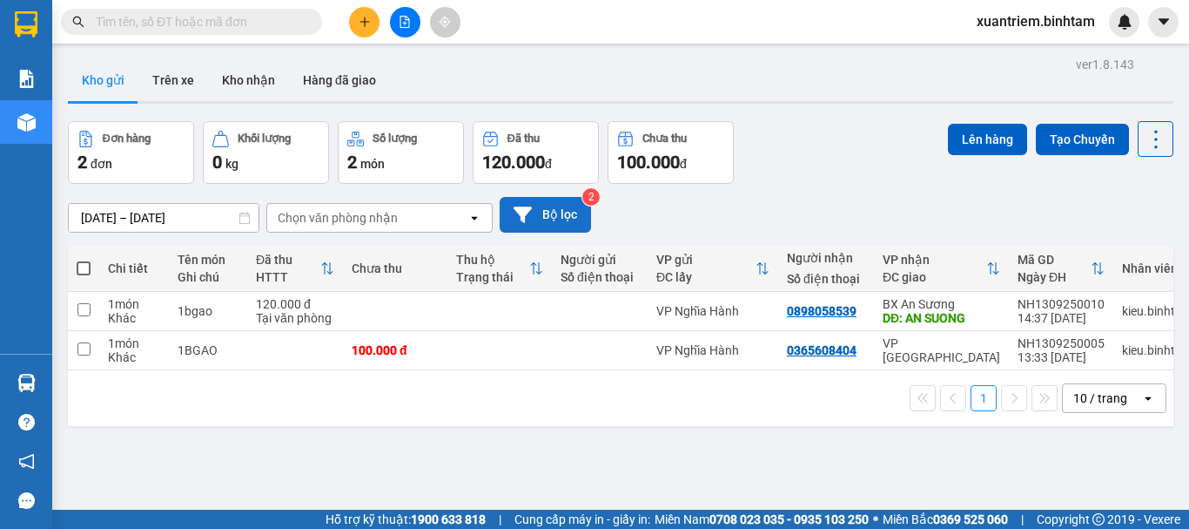
click at [547, 213] on button "Bộ lọc" at bounding box center [545, 215] width 91 height 36
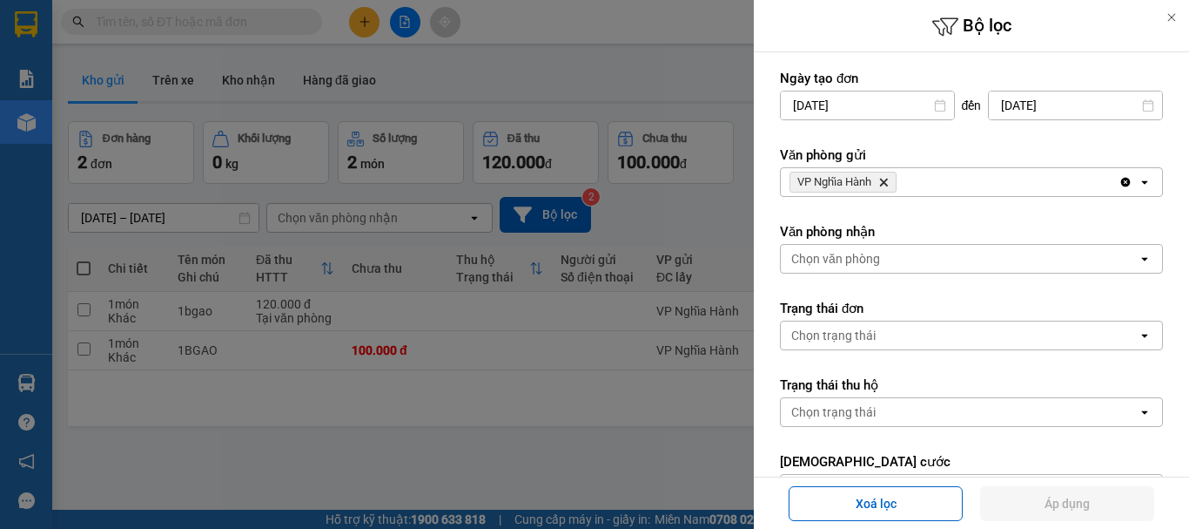
click at [941, 179] on div "VP Nghĩa Hành Delete" at bounding box center [950, 182] width 338 height 28
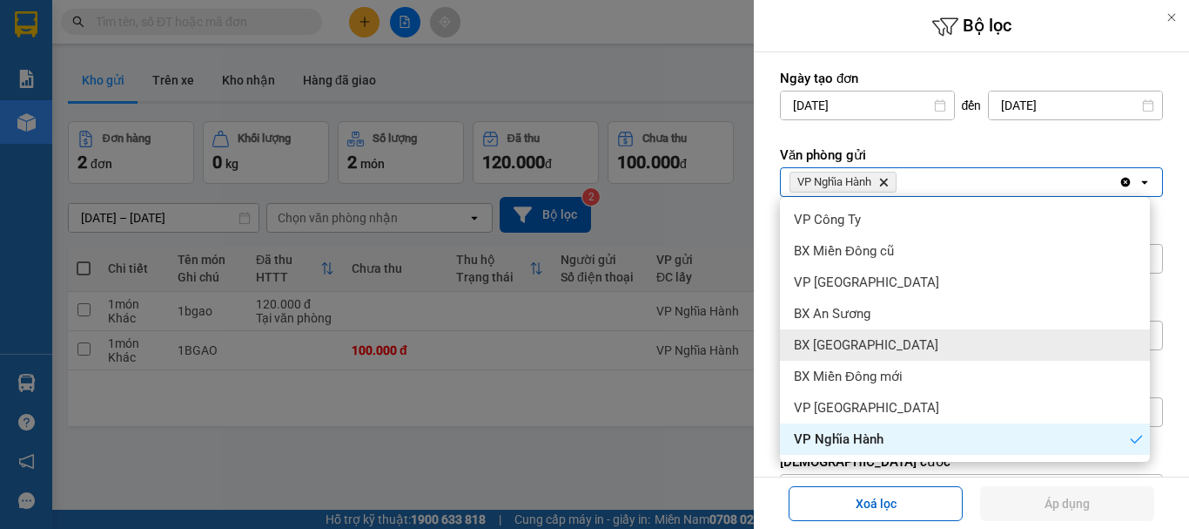
click at [895, 340] on div "BX [GEOGRAPHIC_DATA]" at bounding box center [965, 344] width 370 height 31
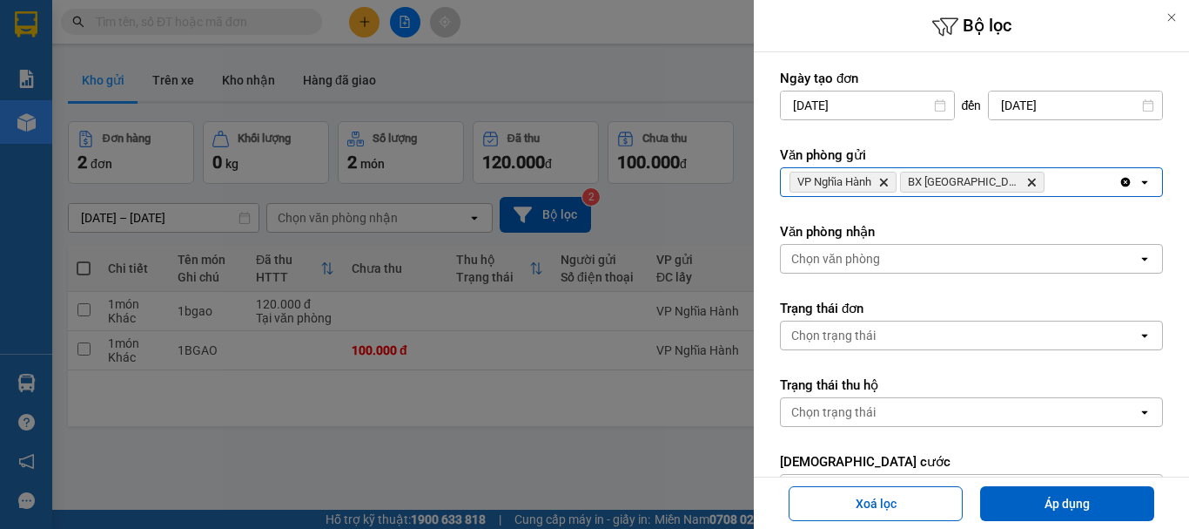
click at [889, 180] on icon "Delete" at bounding box center [884, 182] width 10 height 10
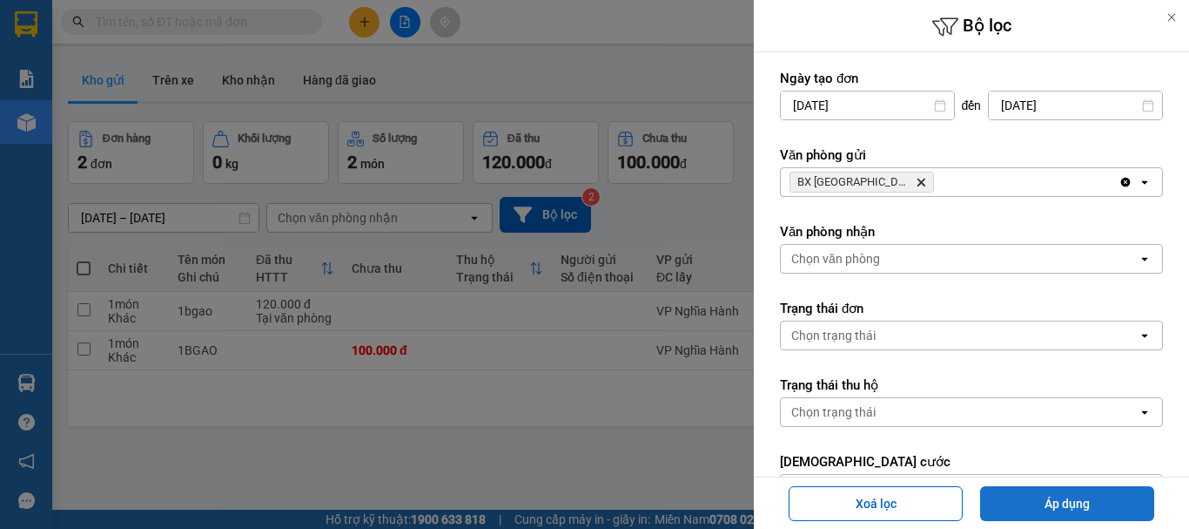
click at [1017, 495] on button "Áp dụng" at bounding box center [1067, 503] width 174 height 35
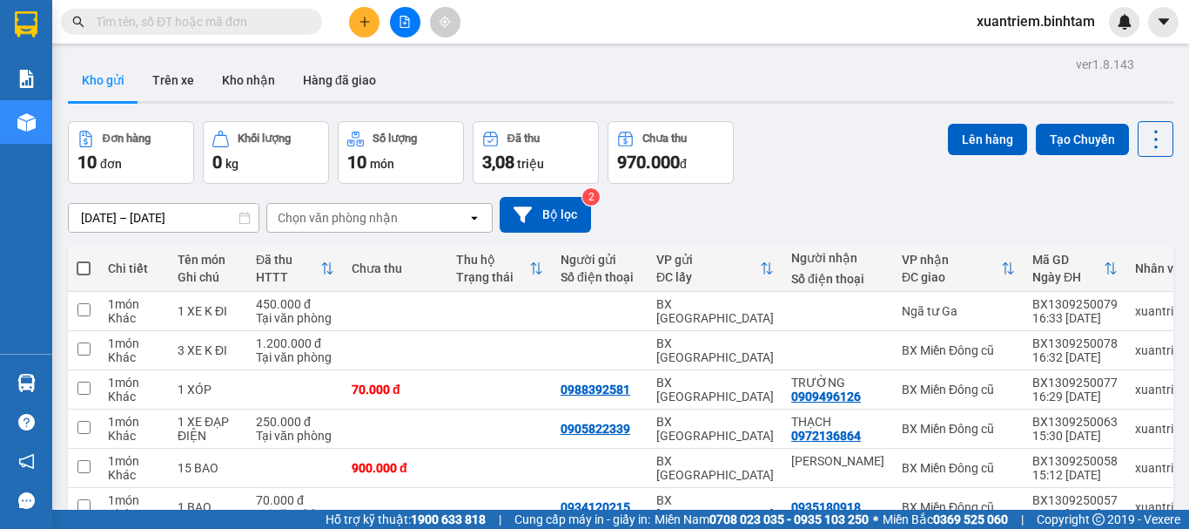
click at [455, 289] on th "Thu hộ Trạng thái" at bounding box center [500, 269] width 104 height 46
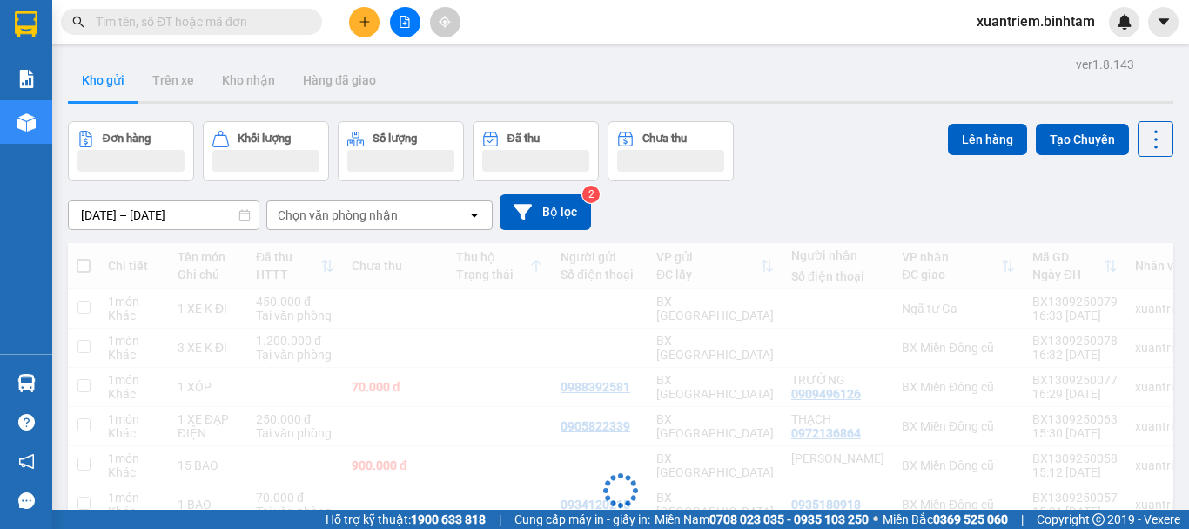
click at [446, 310] on div "Đang tải dữ liệu" at bounding box center [621, 504] width 1106 height 522
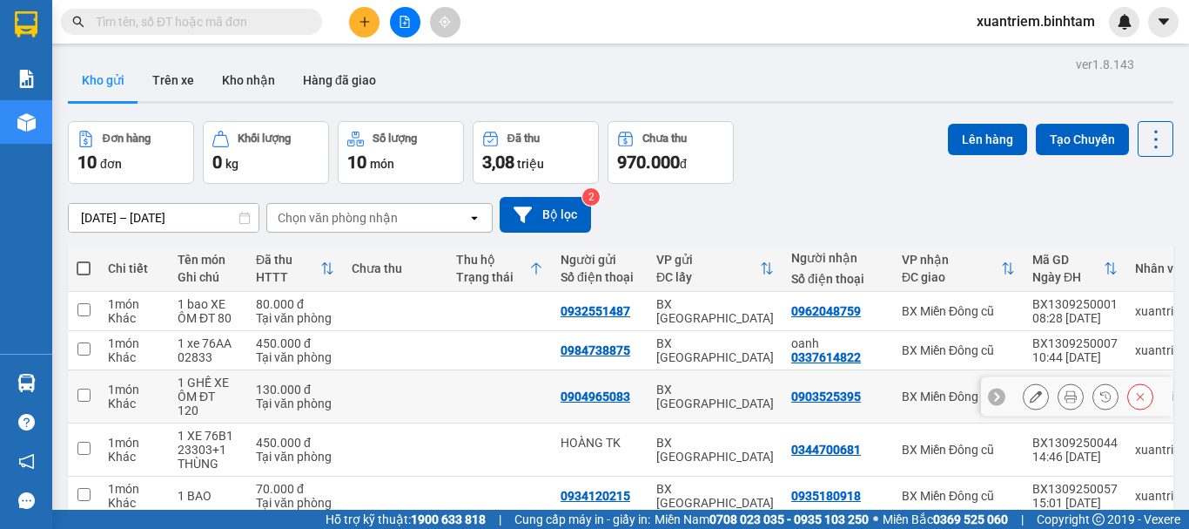
scroll to position [261, 0]
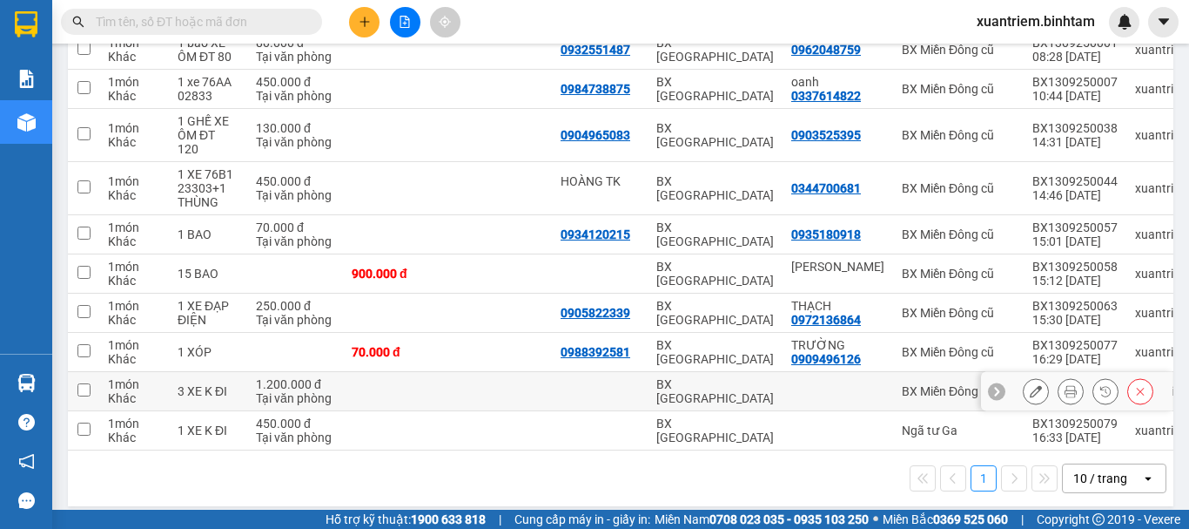
click at [251, 386] on td "1.200.000 đ Tại văn phòng" at bounding box center [295, 391] width 96 height 39
checkbox input "true"
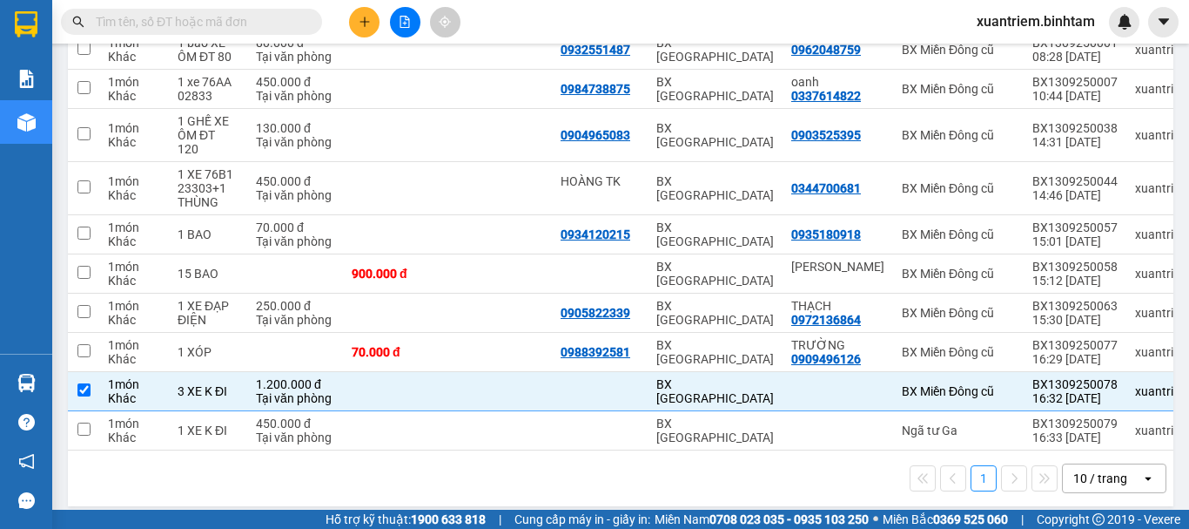
scroll to position [0, 0]
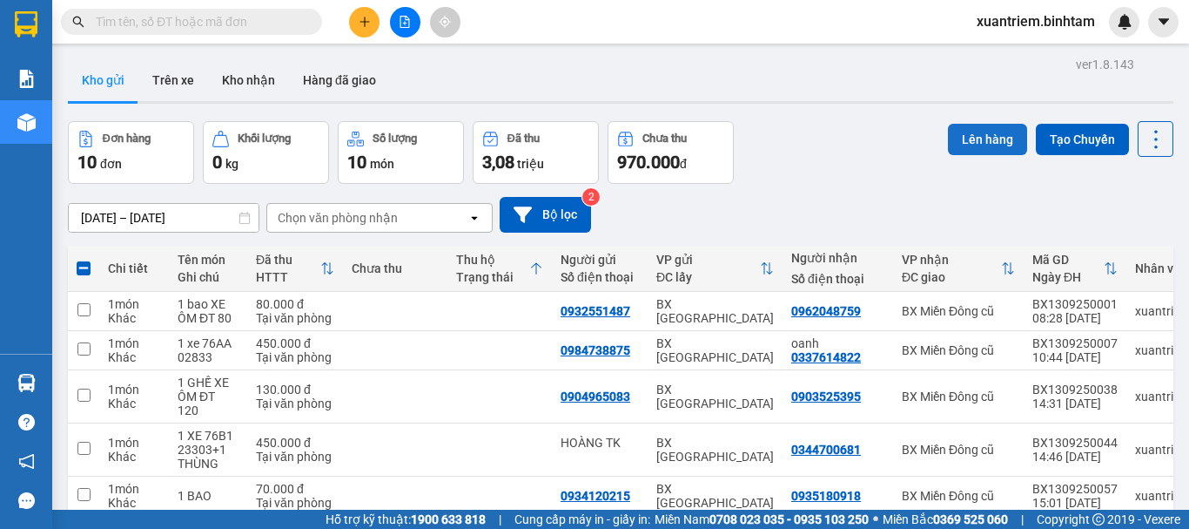
click at [978, 140] on button "Lên hàng" at bounding box center [987, 139] width 79 height 31
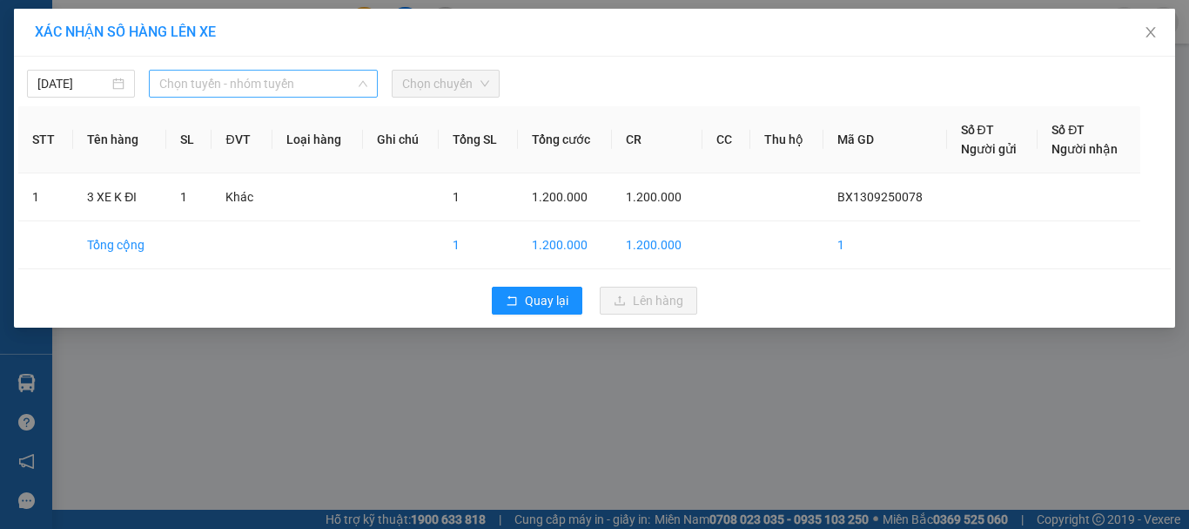
click at [276, 77] on span "Chọn tuyến - nhóm tuyến" at bounding box center [263, 84] width 208 height 26
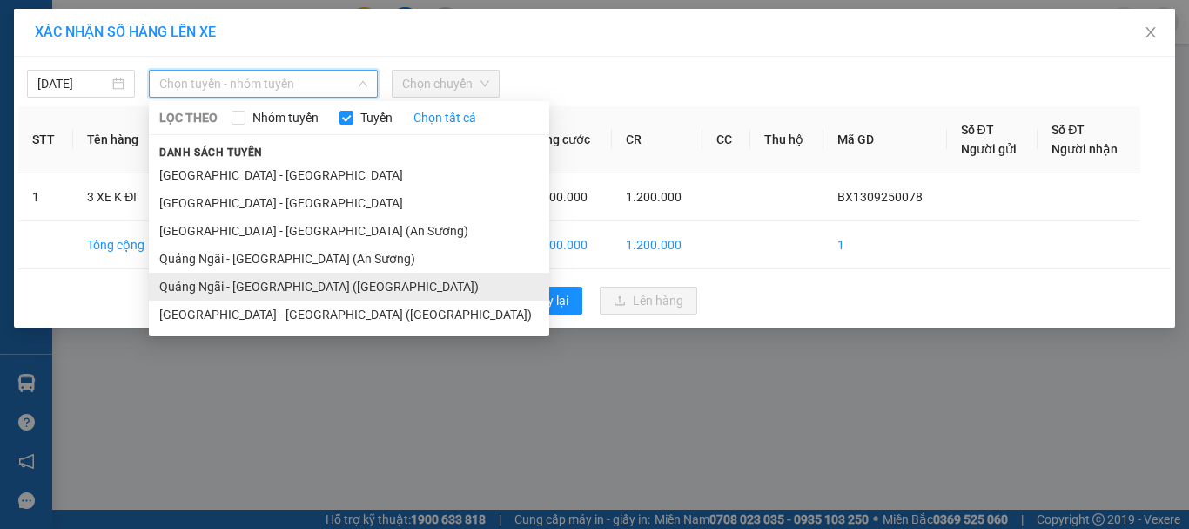
click at [284, 279] on li "Quảng Ngãi - Sài Gòn (Vạn Phúc)" at bounding box center [349, 287] width 401 height 28
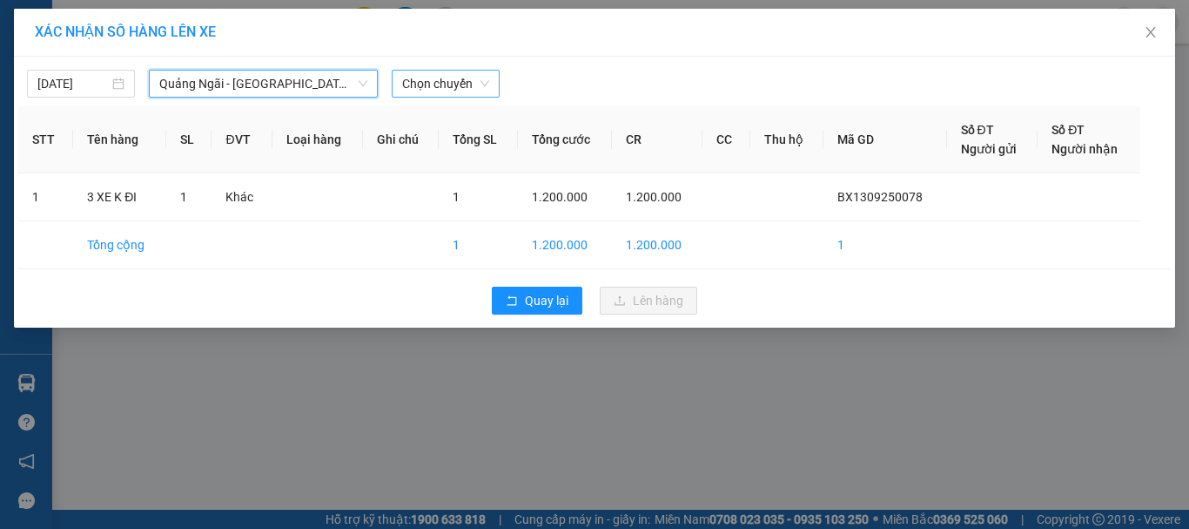
drag, startPoint x: 450, startPoint y: 84, endPoint x: 459, endPoint y: 91, distance: 10.6
click at [450, 84] on span "Chọn chuyến" at bounding box center [445, 84] width 87 height 26
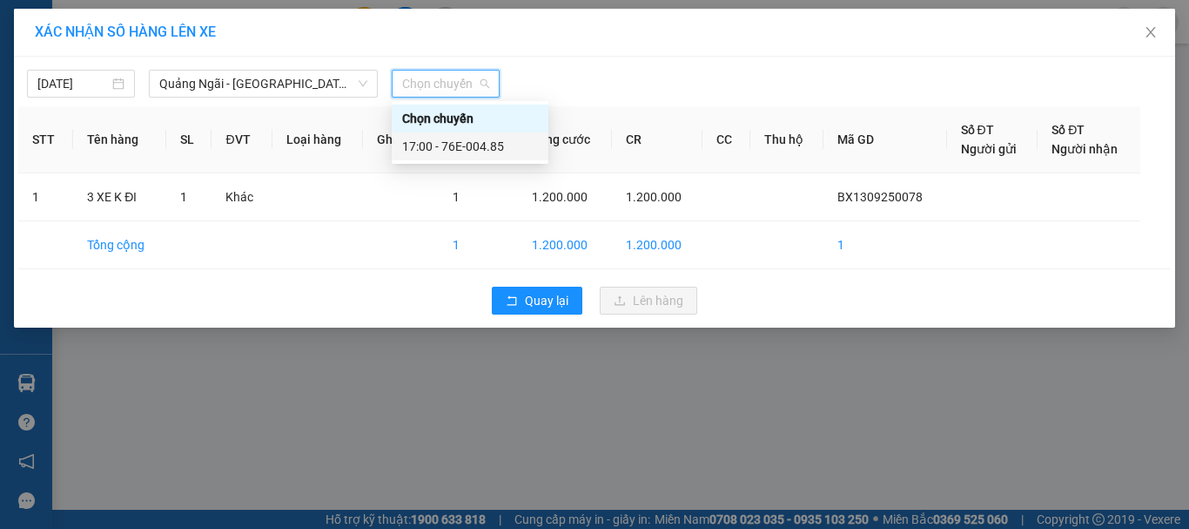
click at [472, 150] on div "17:00 - 76E-004.85" at bounding box center [470, 146] width 136 height 19
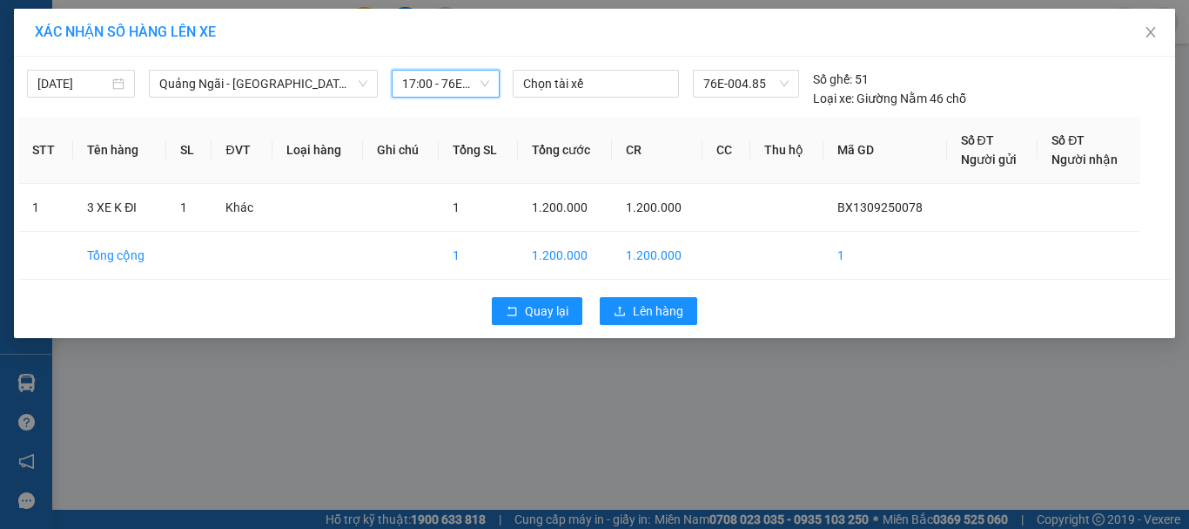
click at [623, 293] on div "Quay lại Lên hàng" at bounding box center [594, 310] width 1153 height 45
click at [633, 313] on button "Lên hàng" at bounding box center [649, 311] width 98 height 28
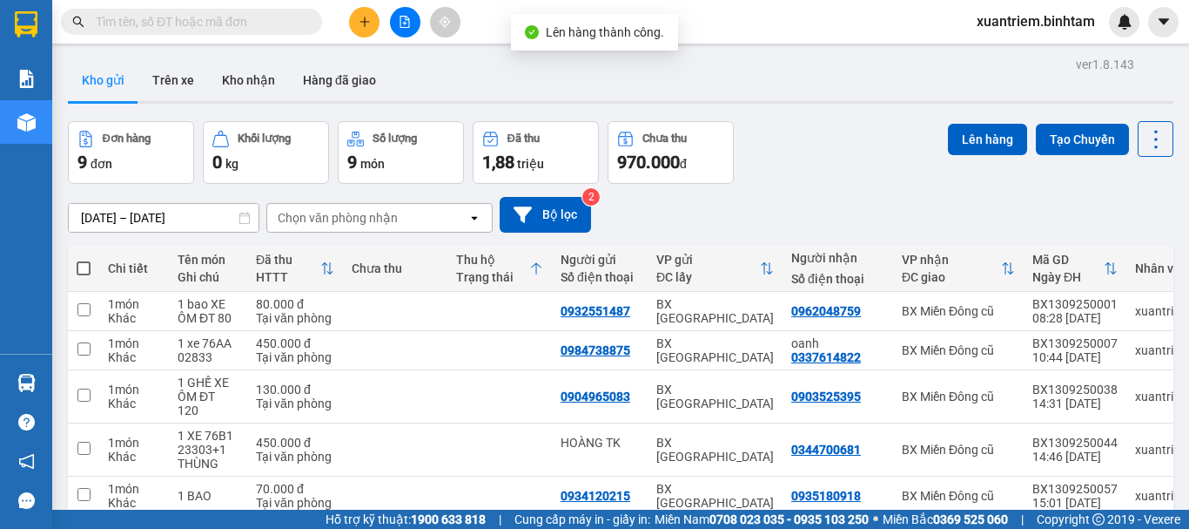
scroll to position [241, 0]
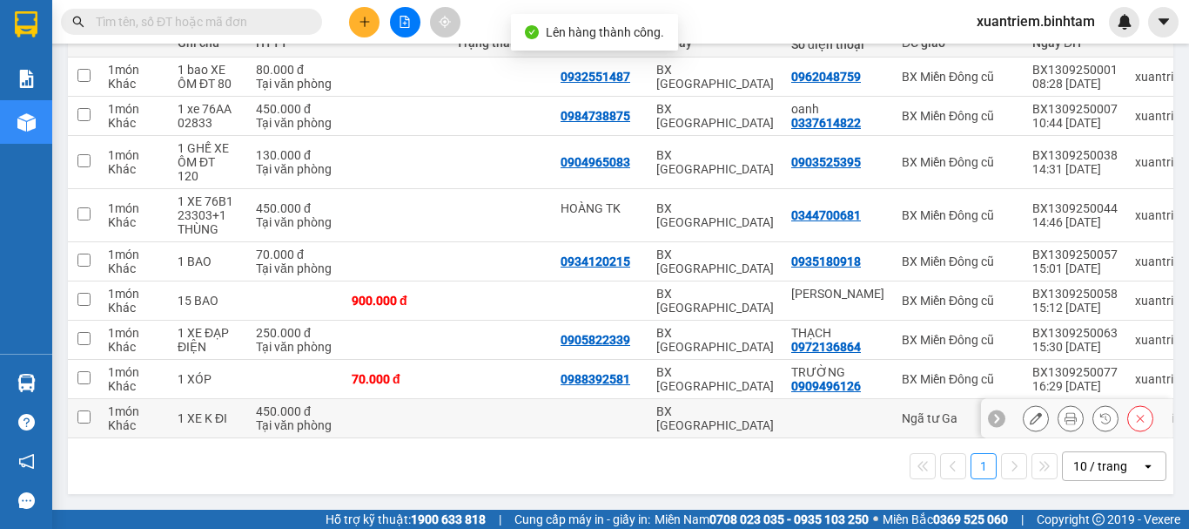
click at [286, 418] on div "Tại văn phòng" at bounding box center [295, 425] width 78 height 14
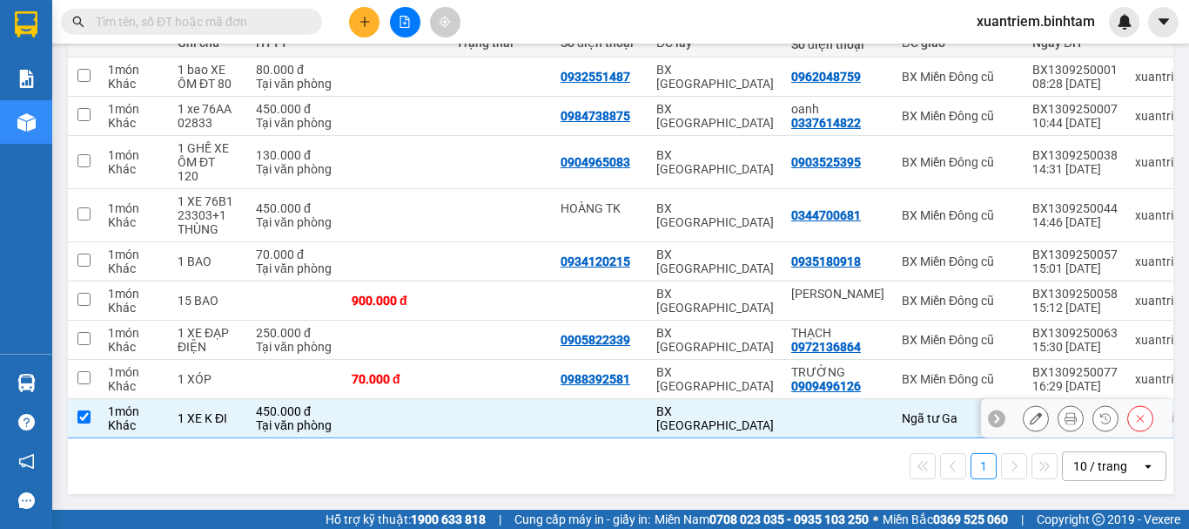
checkbox input "true"
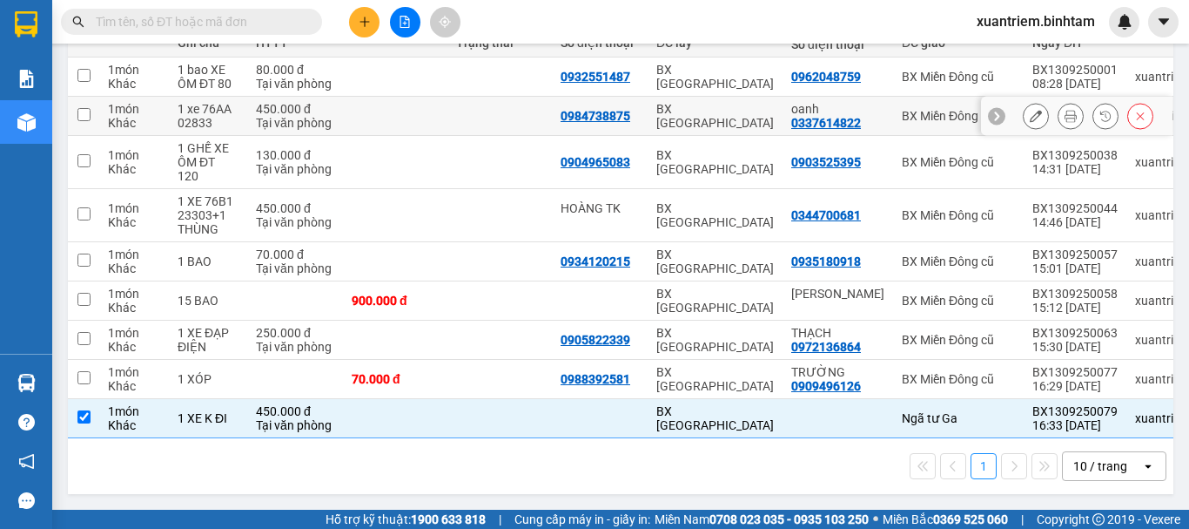
scroll to position [0, 0]
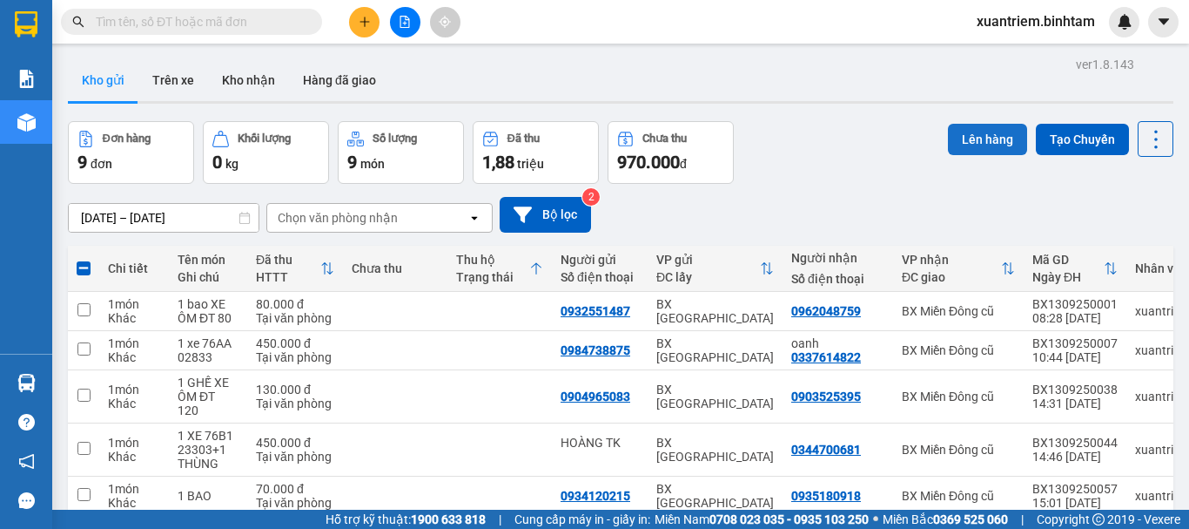
click at [966, 142] on button "Lên hàng" at bounding box center [987, 139] width 79 height 31
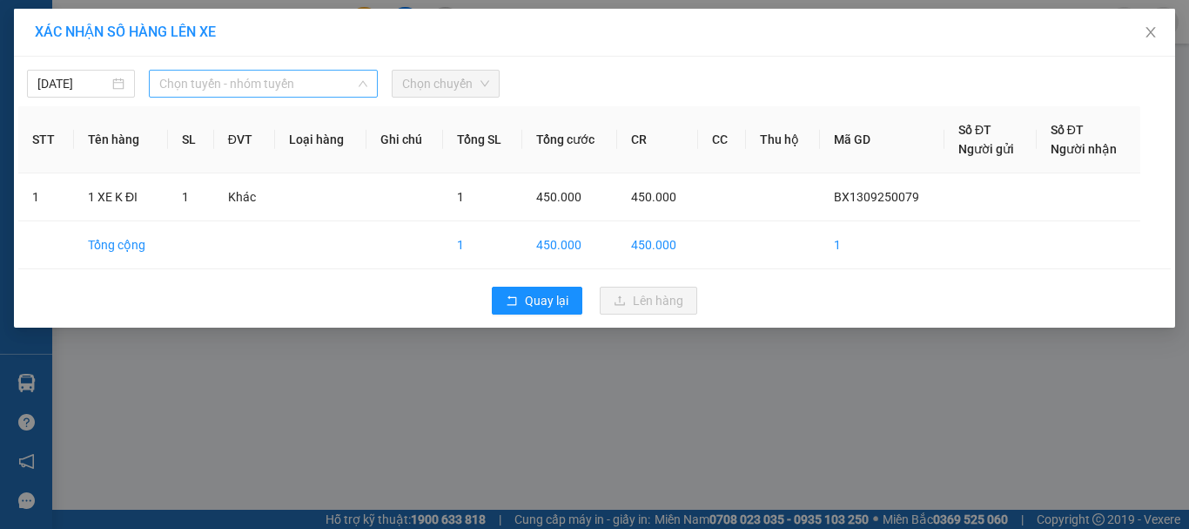
click at [300, 85] on span "Chọn tuyến - nhóm tuyến" at bounding box center [263, 84] width 208 height 26
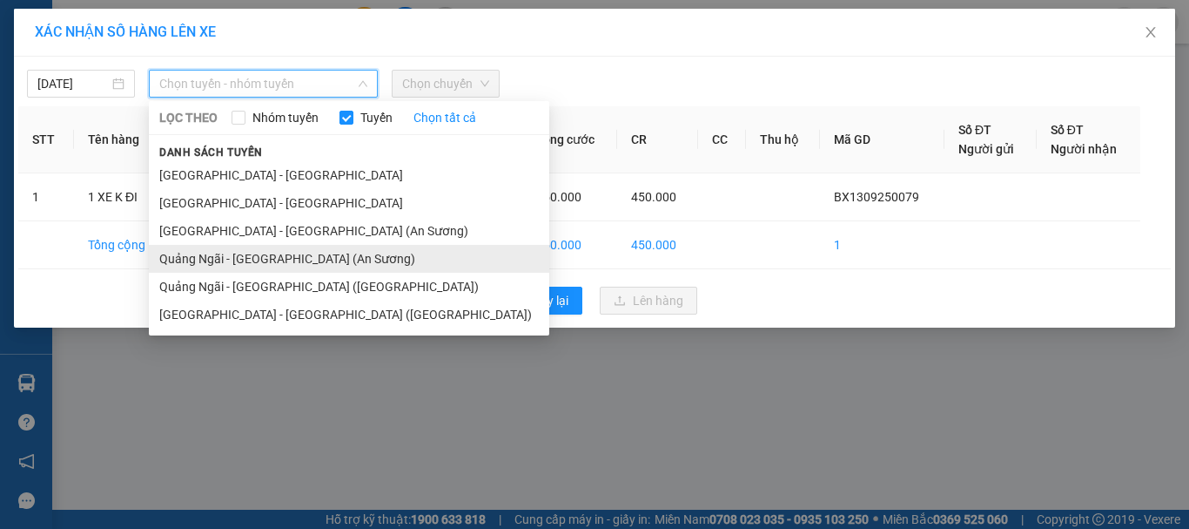
click at [284, 257] on li "Quảng Ngãi - Sài Gòn (An Sương)" at bounding box center [349, 259] width 401 height 28
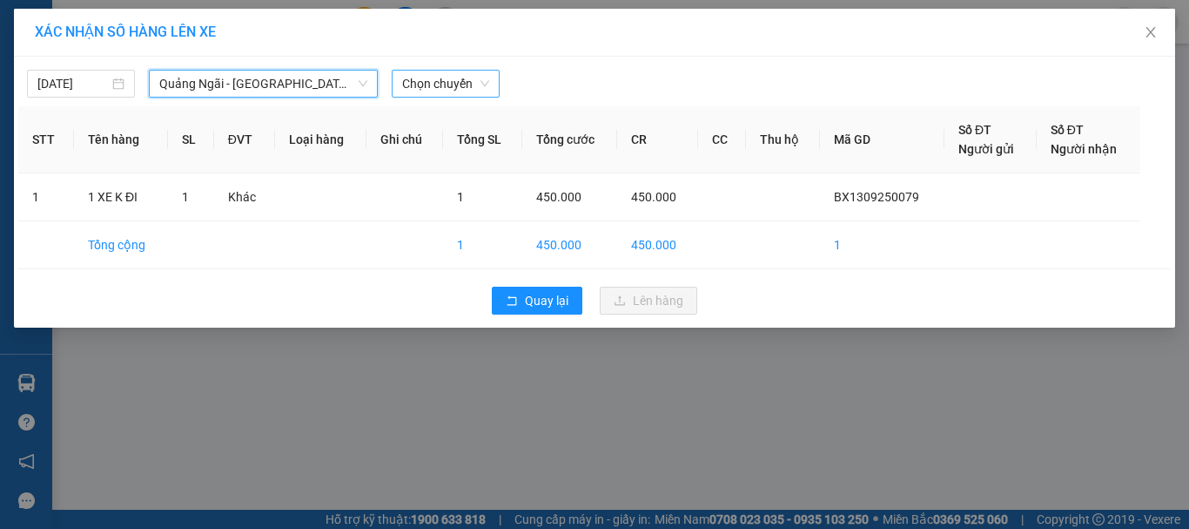
click at [457, 81] on span "Chọn chuyến" at bounding box center [445, 84] width 87 height 26
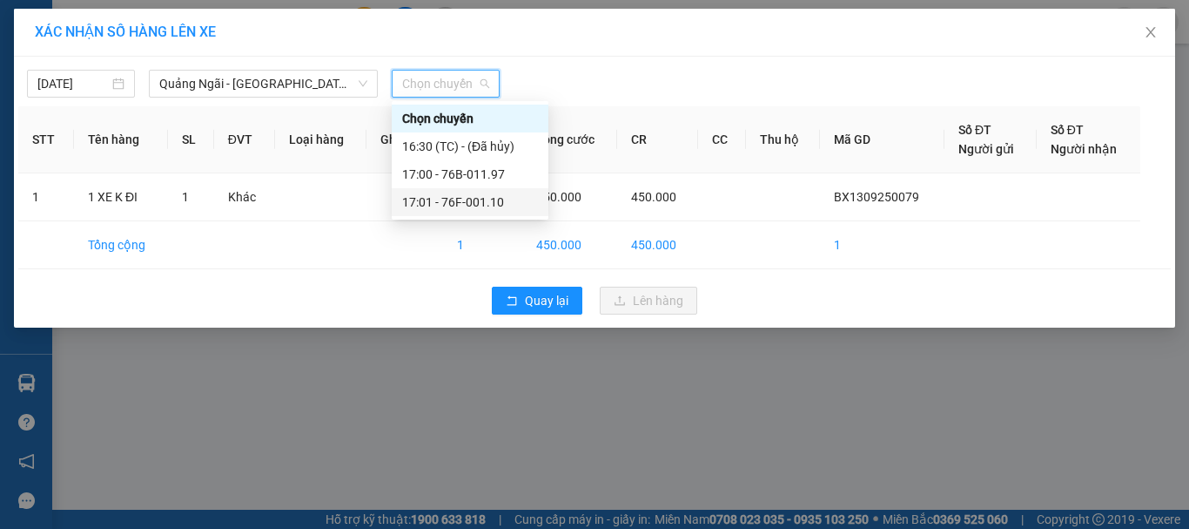
click at [491, 193] on div "17:01 - 76F-001.10" at bounding box center [470, 201] width 136 height 19
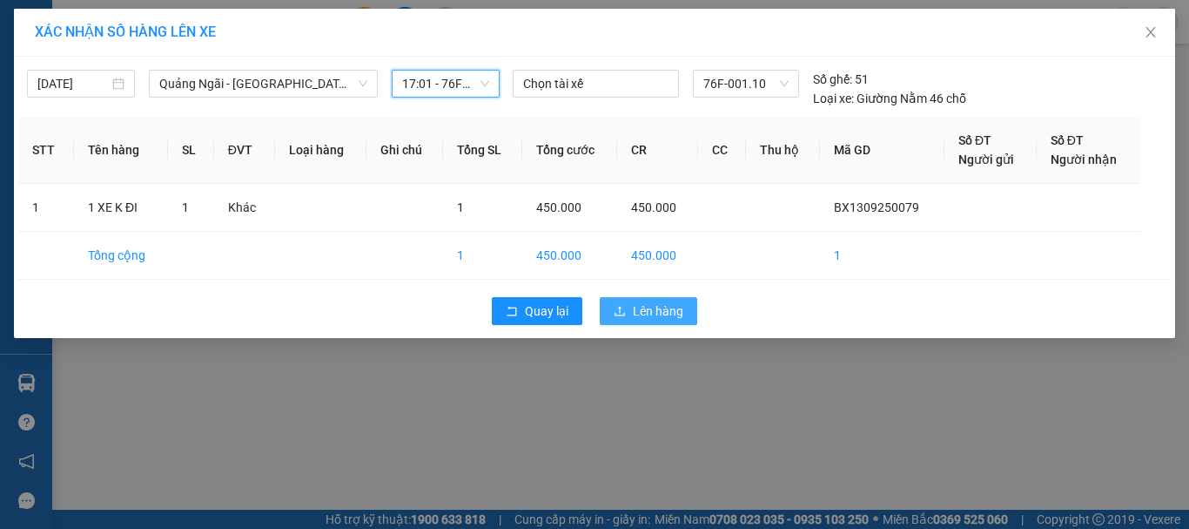
drag, startPoint x: 597, startPoint y: 297, endPoint x: 610, endPoint y: 306, distance: 16.2
click at [600, 300] on div "Quay lại Lên hàng" at bounding box center [594, 310] width 1153 height 45
click at [620, 309] on icon "upload" at bounding box center [620, 311] width 12 height 12
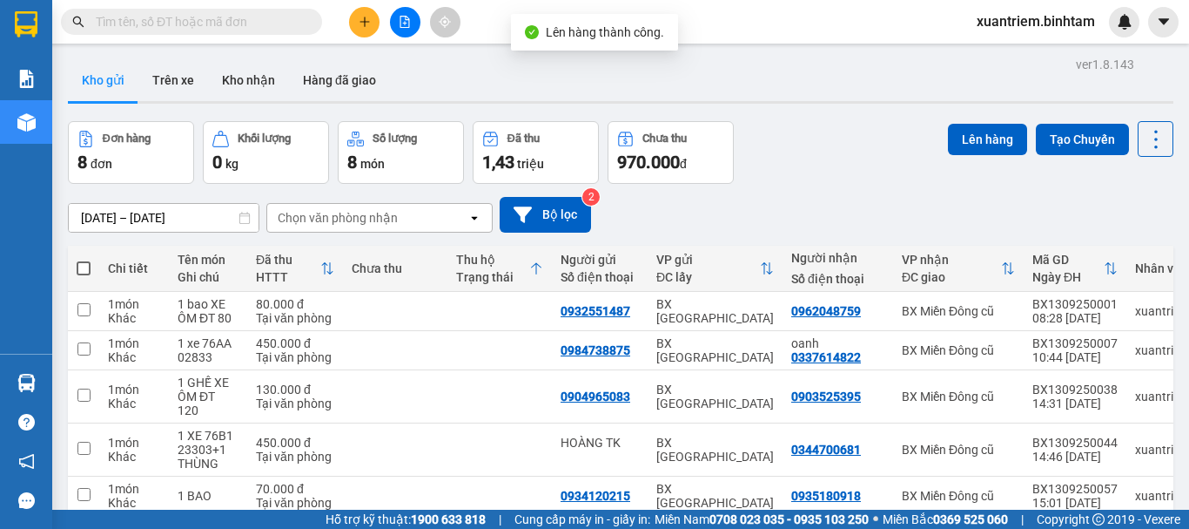
scroll to position [202, 0]
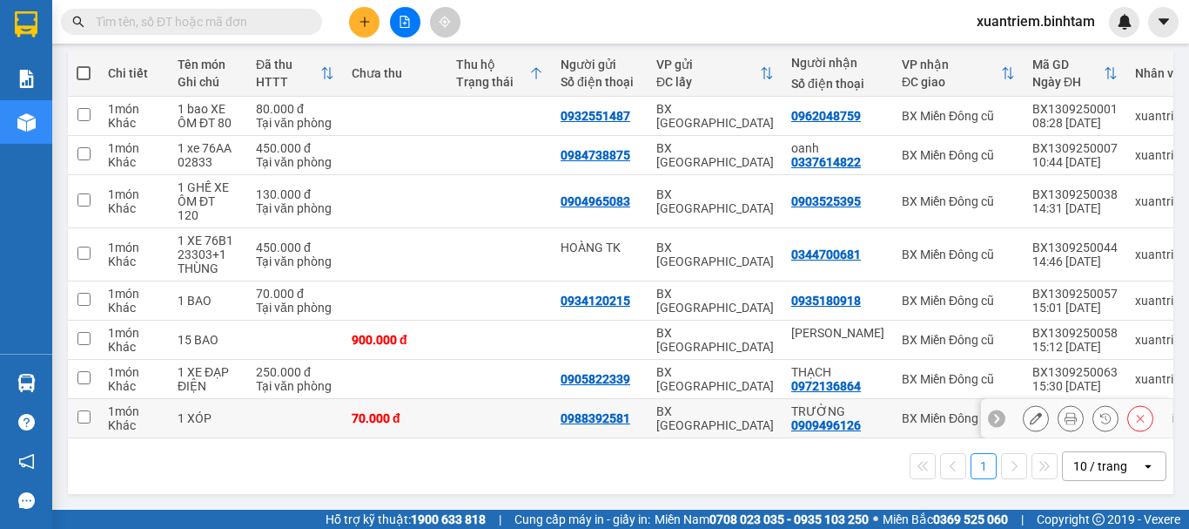
click at [228, 402] on td "1 XÓP" at bounding box center [208, 418] width 78 height 39
checkbox input "true"
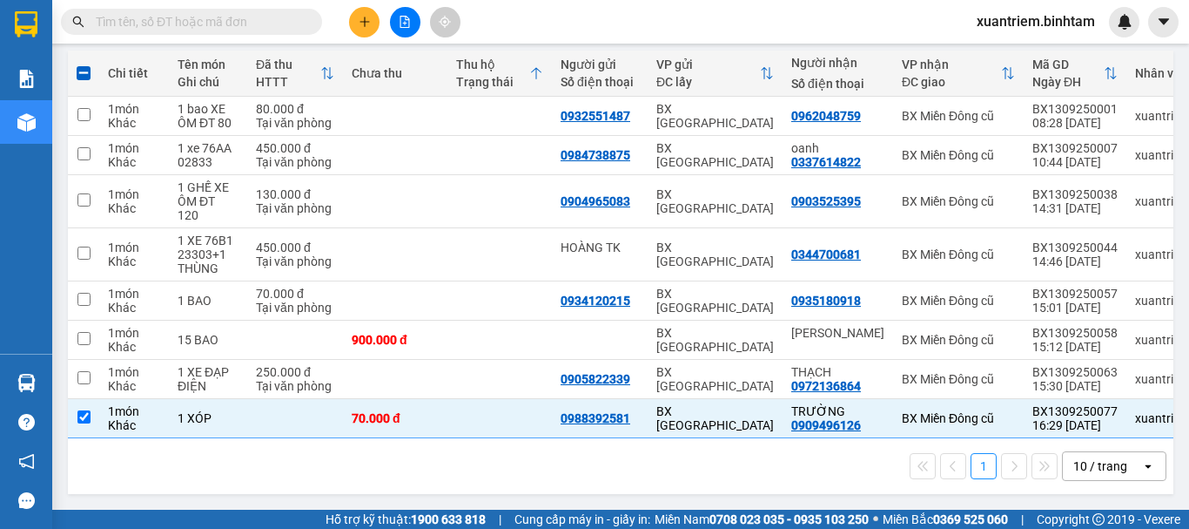
scroll to position [28, 0]
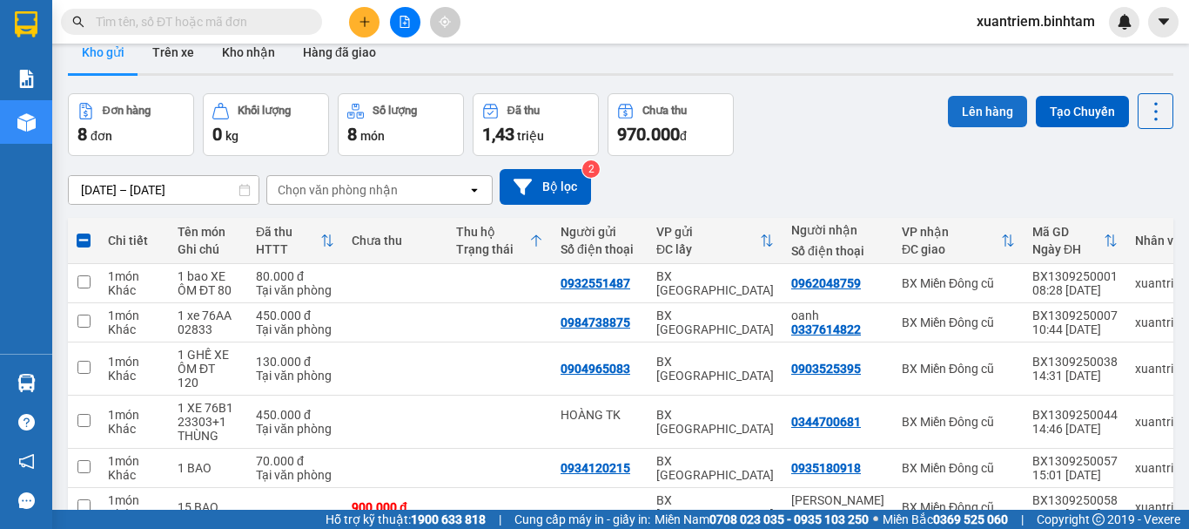
click at [981, 110] on button "Lên hàng" at bounding box center [987, 111] width 79 height 31
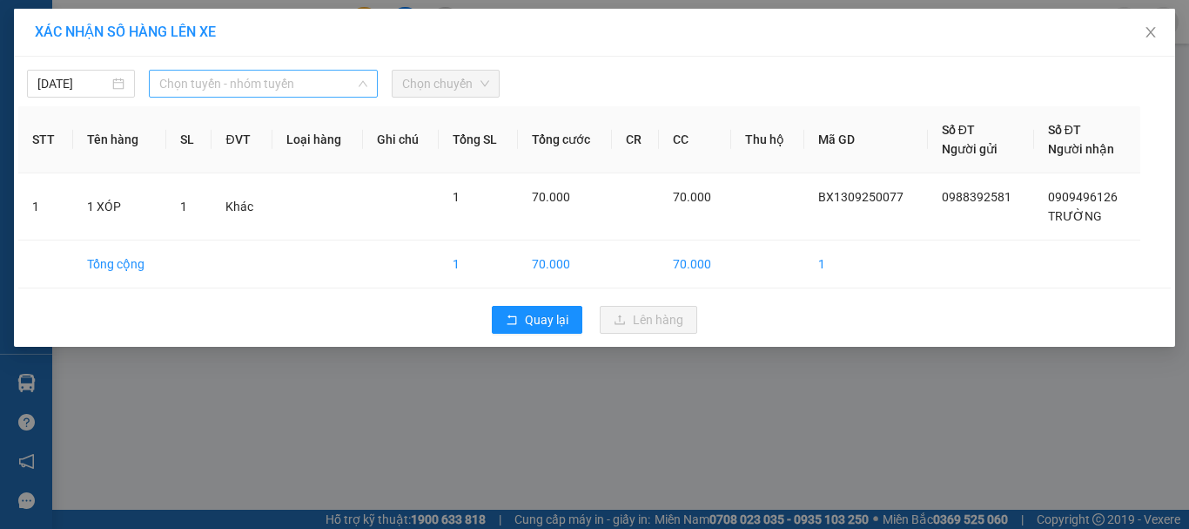
click at [254, 75] on span "Chọn tuyến - nhóm tuyến" at bounding box center [263, 84] width 208 height 26
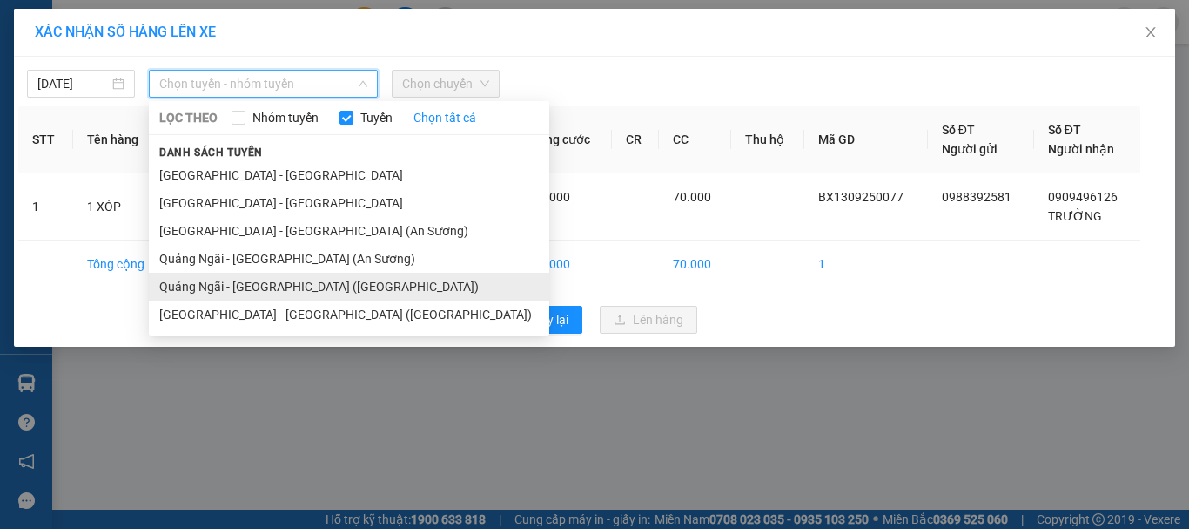
click at [282, 294] on li "Quảng Ngãi - Sài Gòn (Vạn Phúc)" at bounding box center [349, 287] width 401 height 28
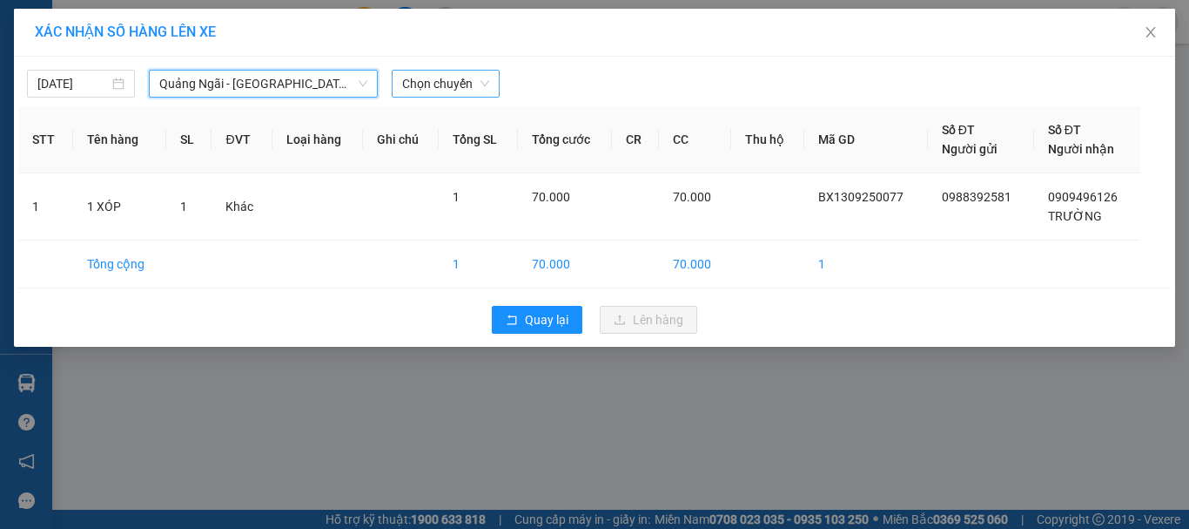
click at [460, 92] on span "Chọn chuyến" at bounding box center [445, 84] width 87 height 26
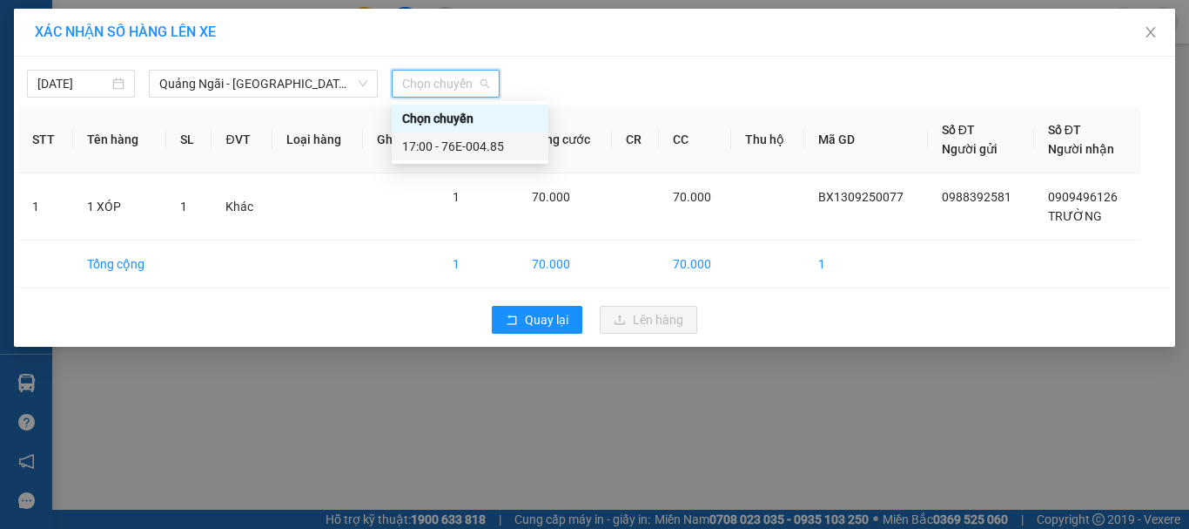
click at [474, 138] on div "17:00 - 76E-004.85" at bounding box center [470, 146] width 136 height 19
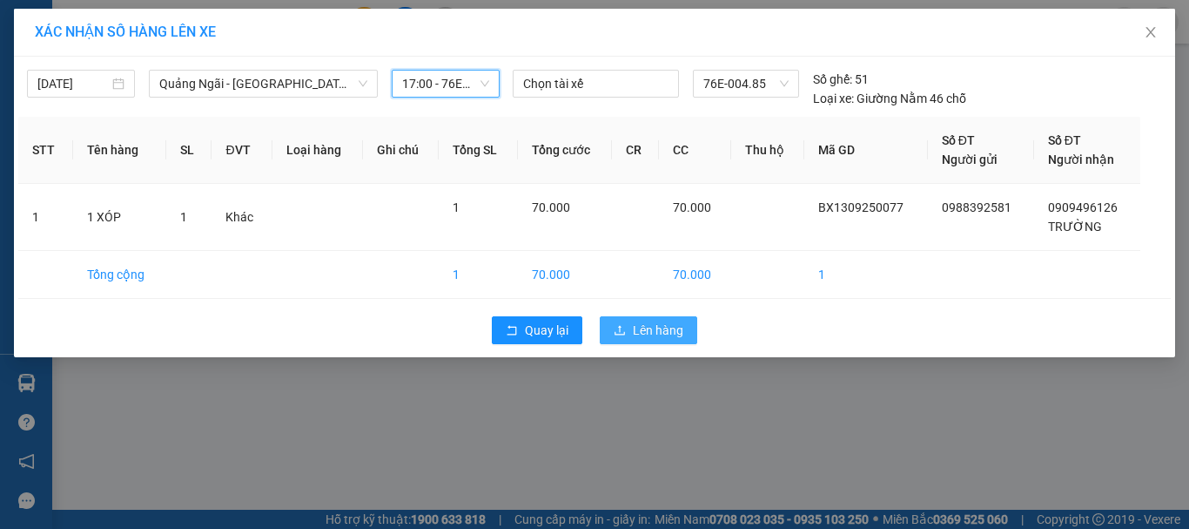
click at [646, 329] on span "Lên hàng" at bounding box center [658, 329] width 51 height 19
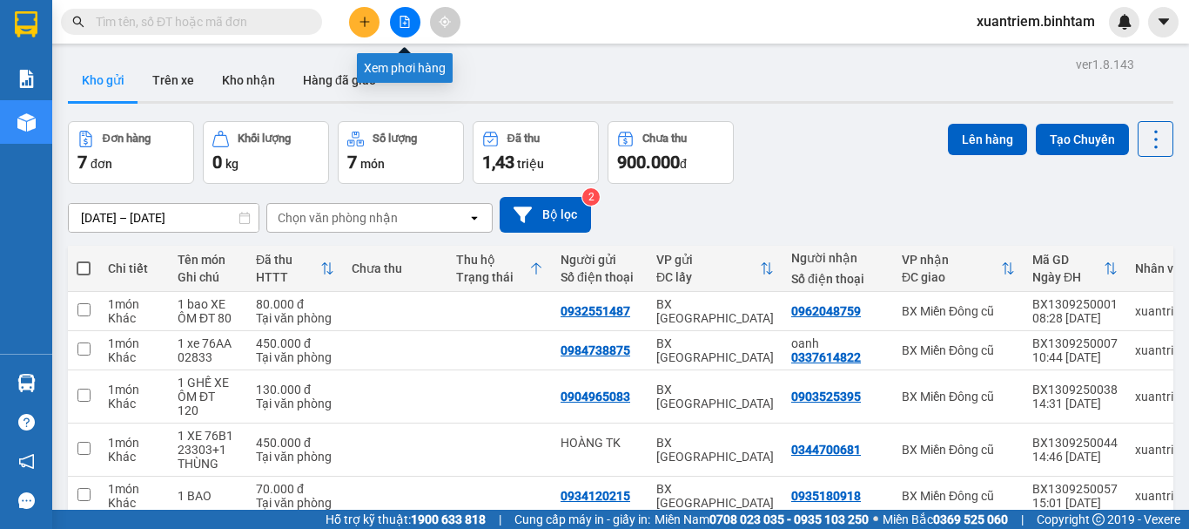
click at [407, 19] on icon "file-add" at bounding box center [405, 22] width 12 height 12
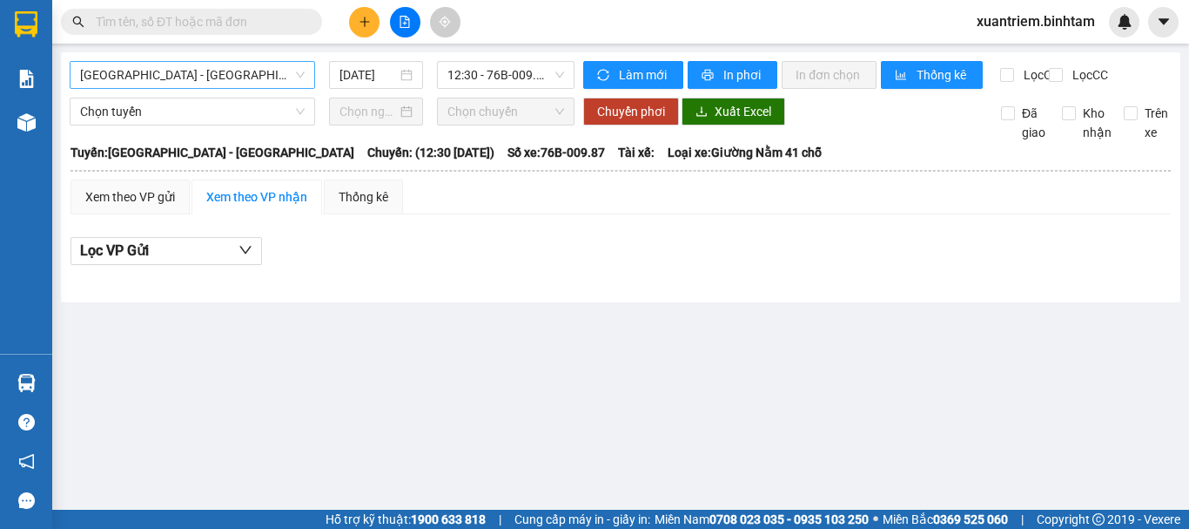
click at [293, 79] on span "[GEOGRAPHIC_DATA] - [GEOGRAPHIC_DATA]" at bounding box center [192, 75] width 225 height 26
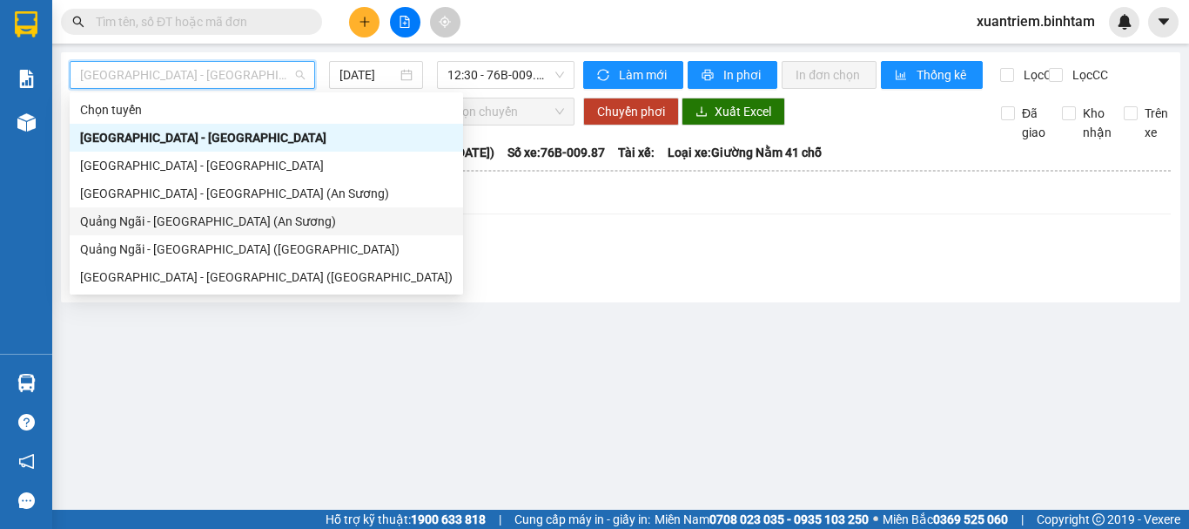
click at [254, 222] on div "Quảng Ngãi - Sài Gòn (An Sương)" at bounding box center [266, 221] width 373 height 19
type input "[DATE]"
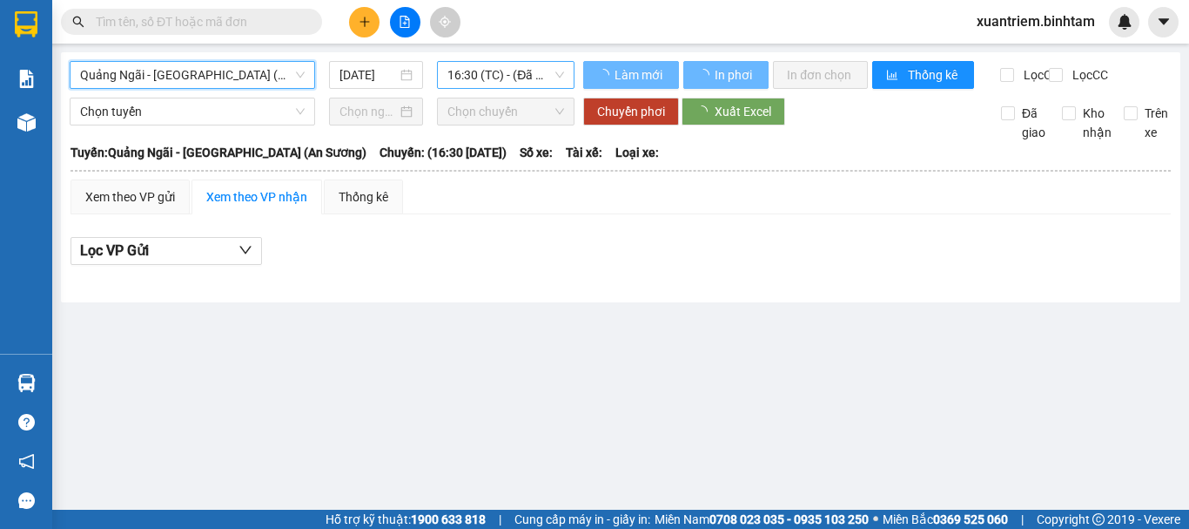
click at [467, 82] on span "16:30 (TC) - (Đã hủy)" at bounding box center [506, 75] width 117 height 26
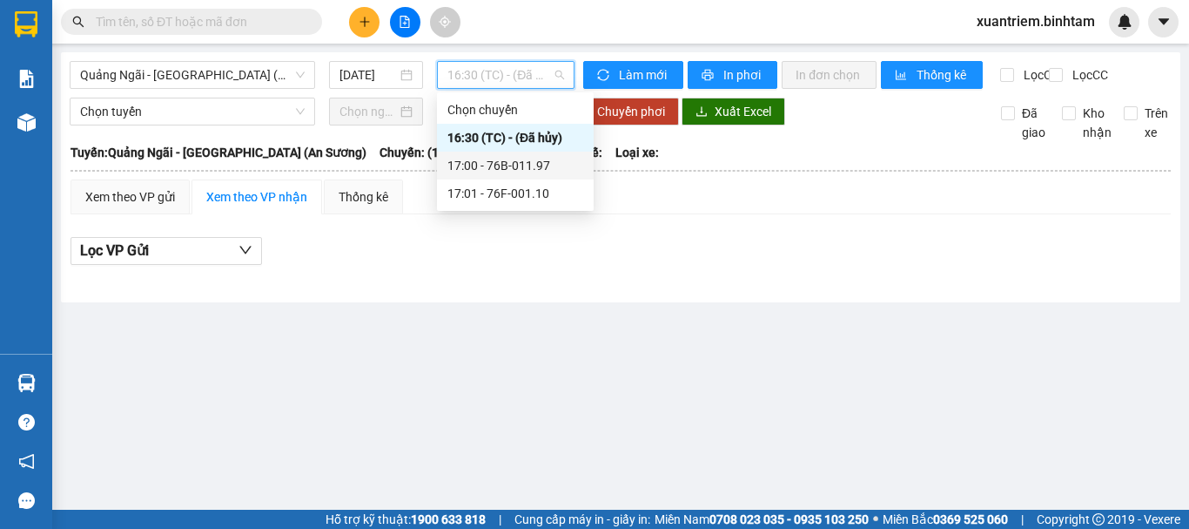
click at [513, 159] on div "17:00 - 76B-011.97" at bounding box center [516, 165] width 136 height 19
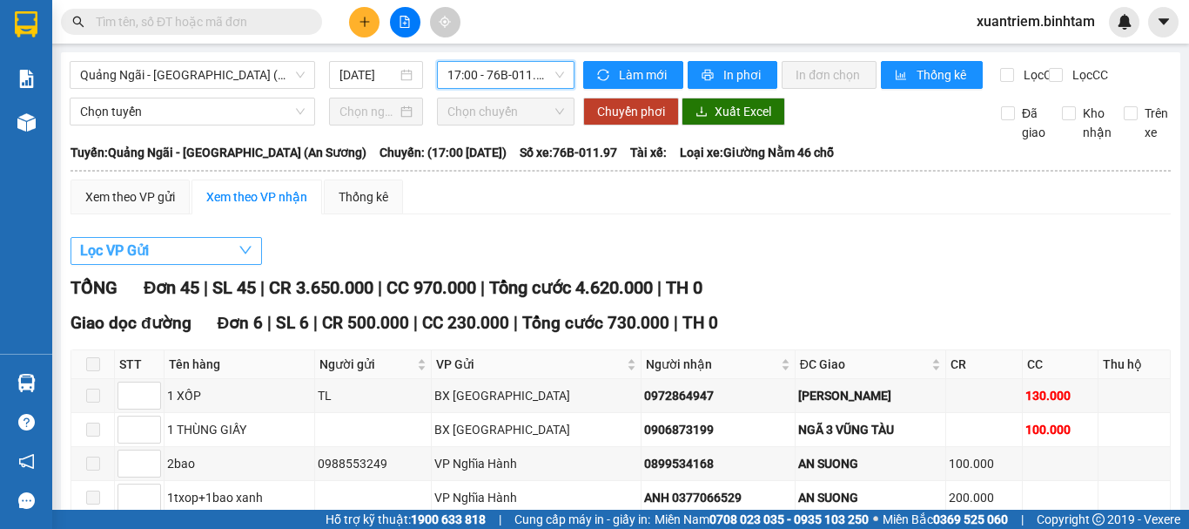
click at [181, 259] on button "Lọc VP Gửi" at bounding box center [167, 251] width 192 height 28
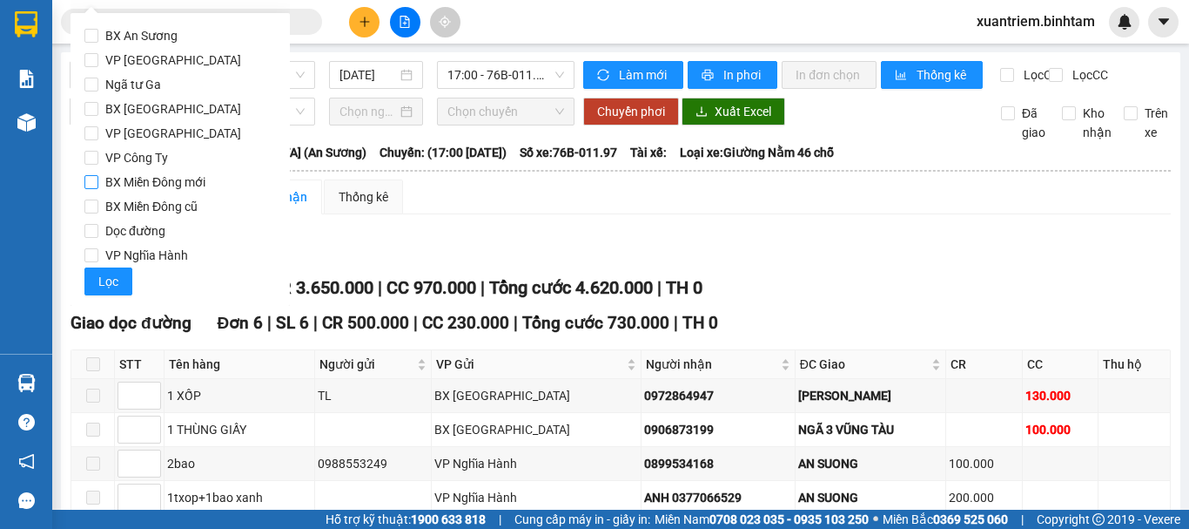
click at [209, 111] on label "BX [GEOGRAPHIC_DATA]" at bounding box center [180, 109] width 192 height 24
click at [98, 111] on input "BX [GEOGRAPHIC_DATA]" at bounding box center [91, 109] width 14 height 14
checkbox input "true"
click at [163, 254] on span "VP Nghĩa Hành" at bounding box center [146, 255] width 97 height 24
click at [98, 254] on input "VP Nghĩa Hành" at bounding box center [91, 255] width 14 height 14
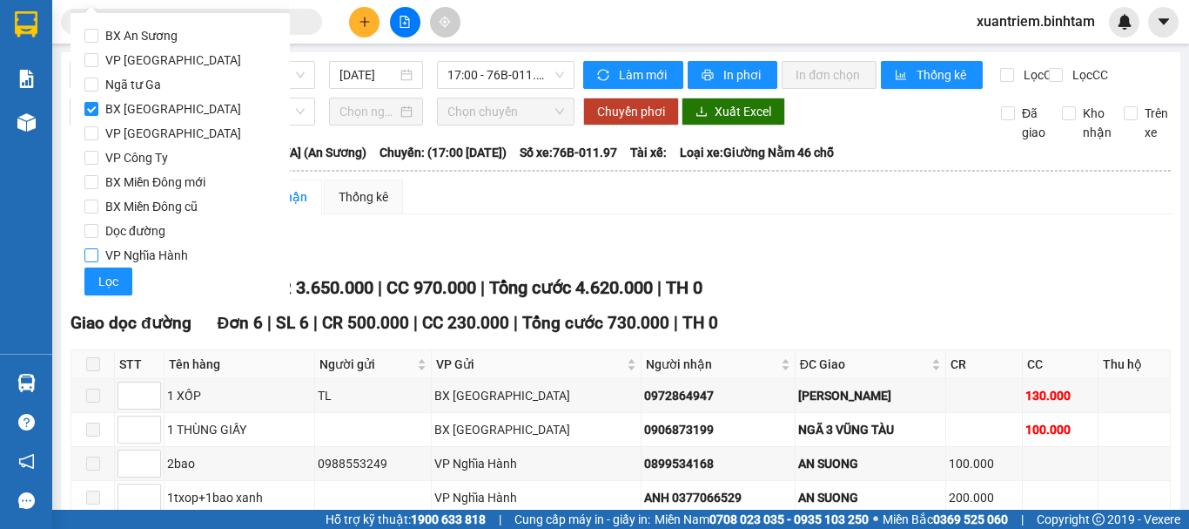
checkbox input "true"
click at [113, 281] on span "Lọc" at bounding box center [108, 281] width 20 height 19
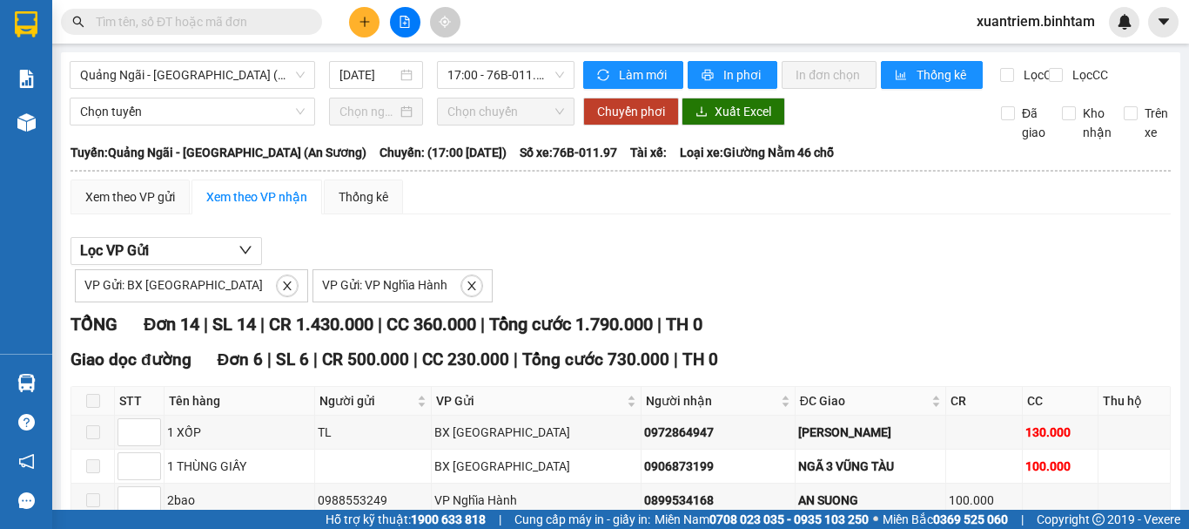
scroll to position [261, 0]
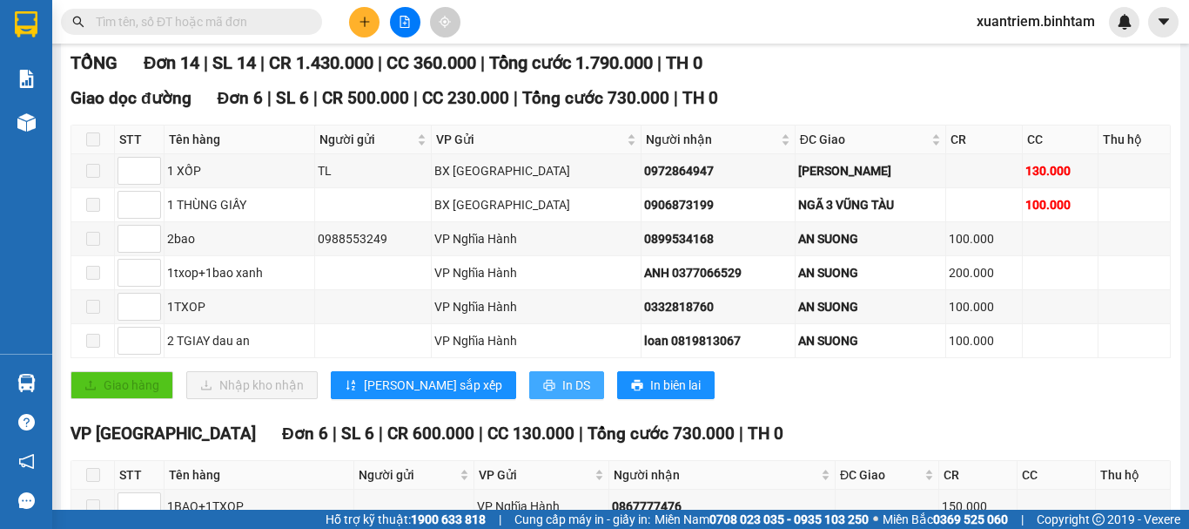
click at [562, 394] on span "In DS" at bounding box center [576, 384] width 28 height 19
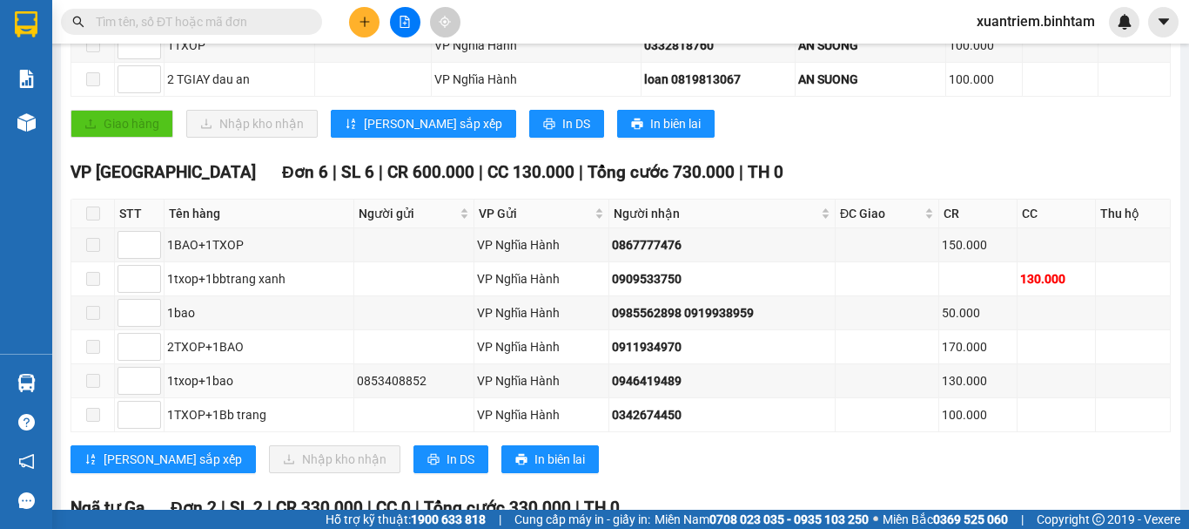
scroll to position [609, 0]
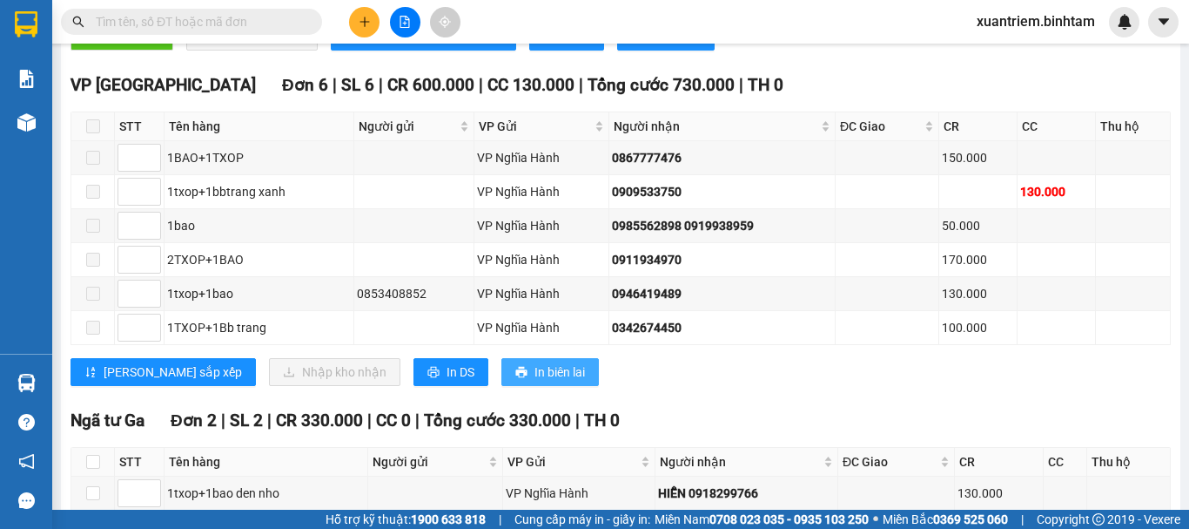
click at [600, 386] on div "Lưu sắp xếp Nhập kho nhận In DS In biên lai" at bounding box center [621, 372] width 1101 height 28
click at [414, 386] on button "In DS" at bounding box center [451, 372] width 75 height 28
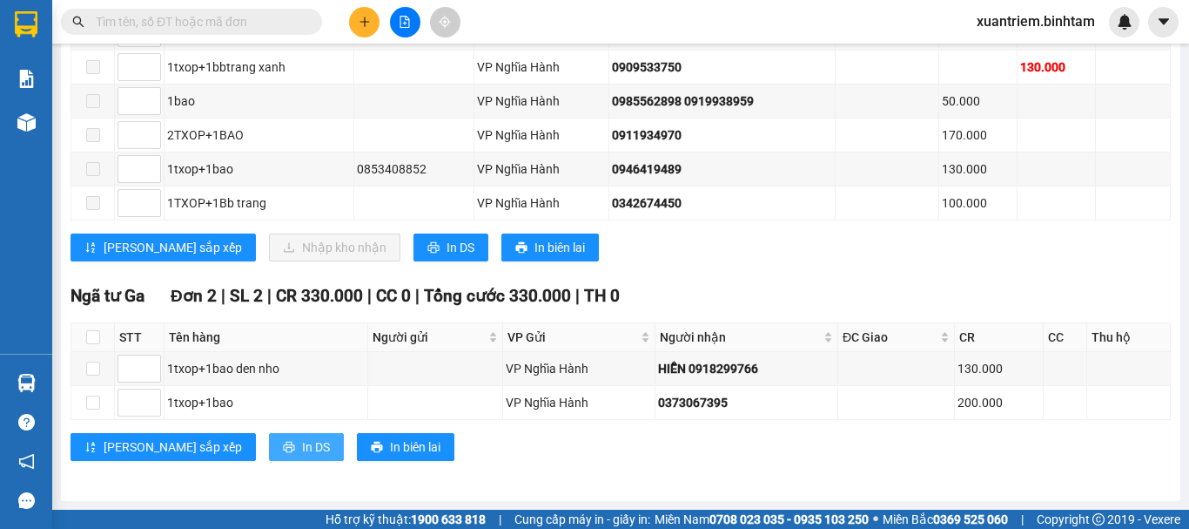
click at [302, 448] on span "In DS" at bounding box center [316, 446] width 28 height 19
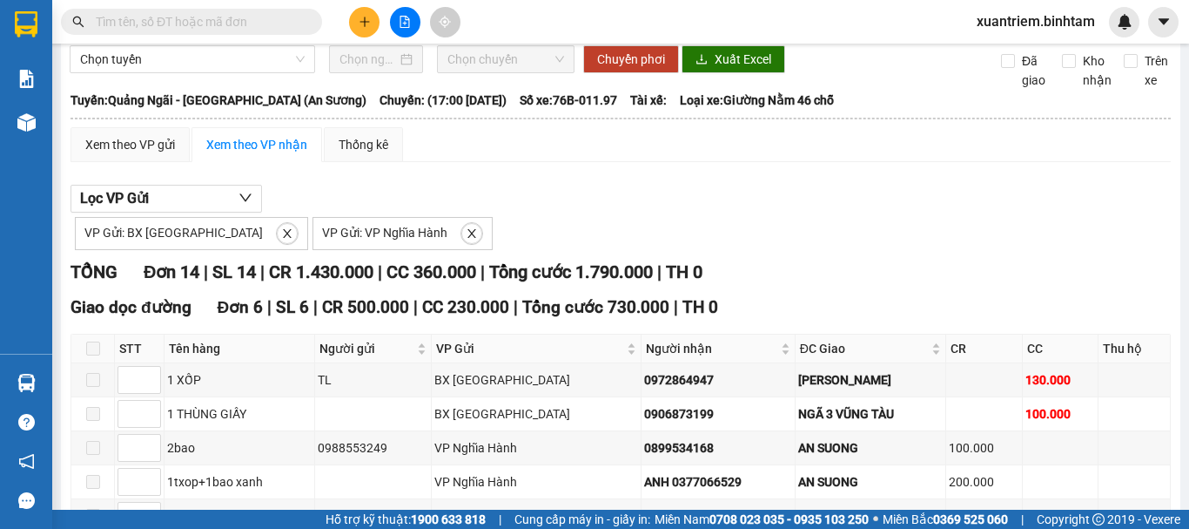
scroll to position [0, 0]
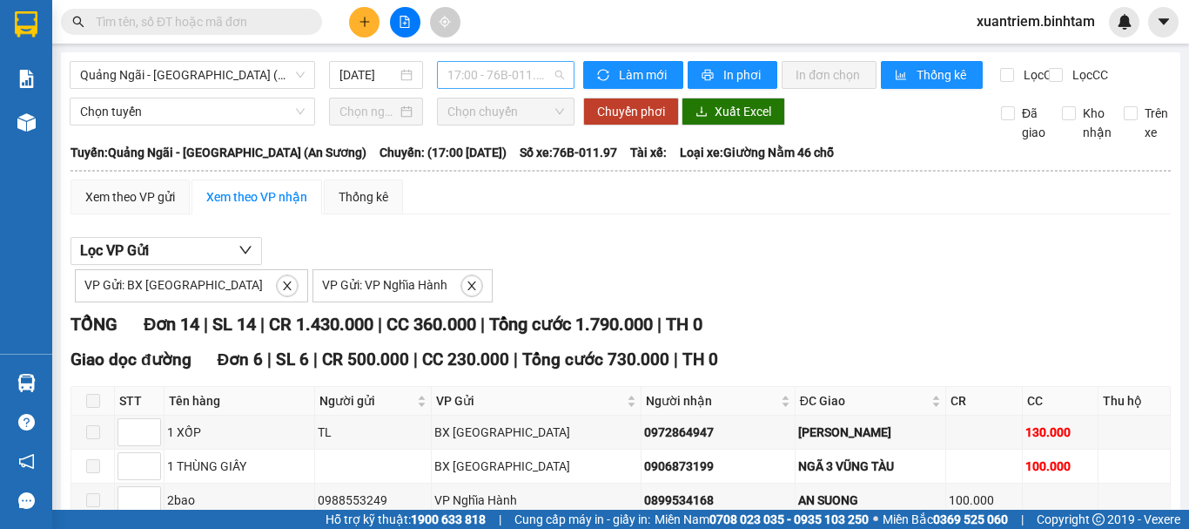
click at [534, 84] on span "17:00 - 76B-011.97" at bounding box center [506, 75] width 117 height 26
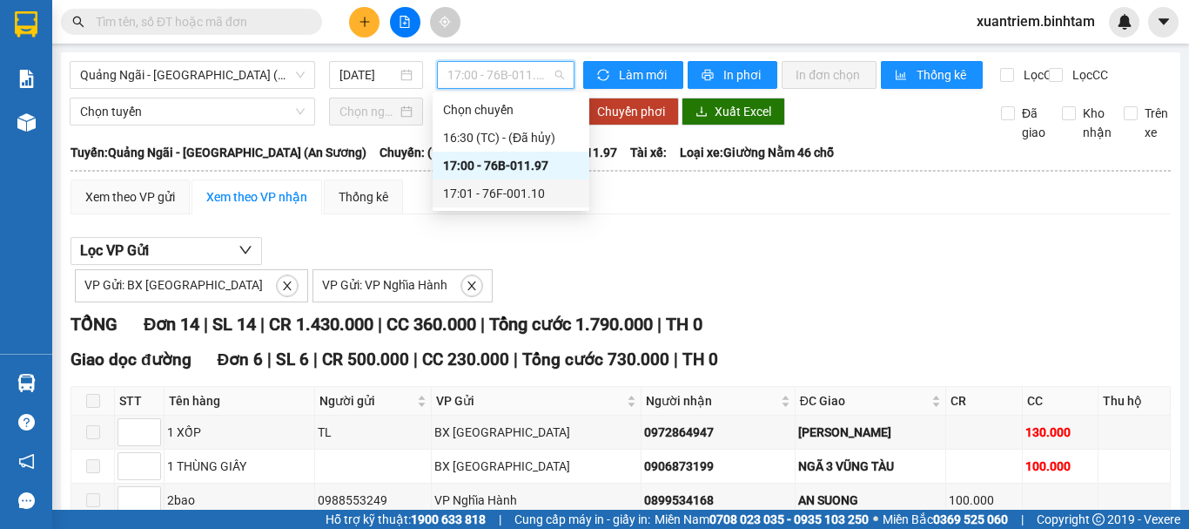
click at [550, 199] on div "17:01 - 76F-001.10" at bounding box center [511, 193] width 136 height 19
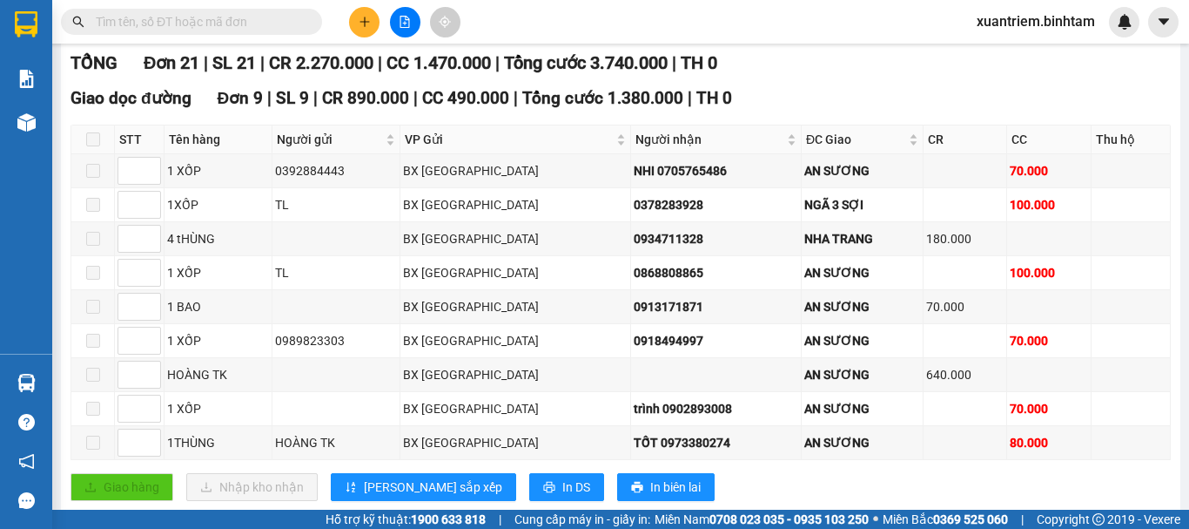
scroll to position [435, 0]
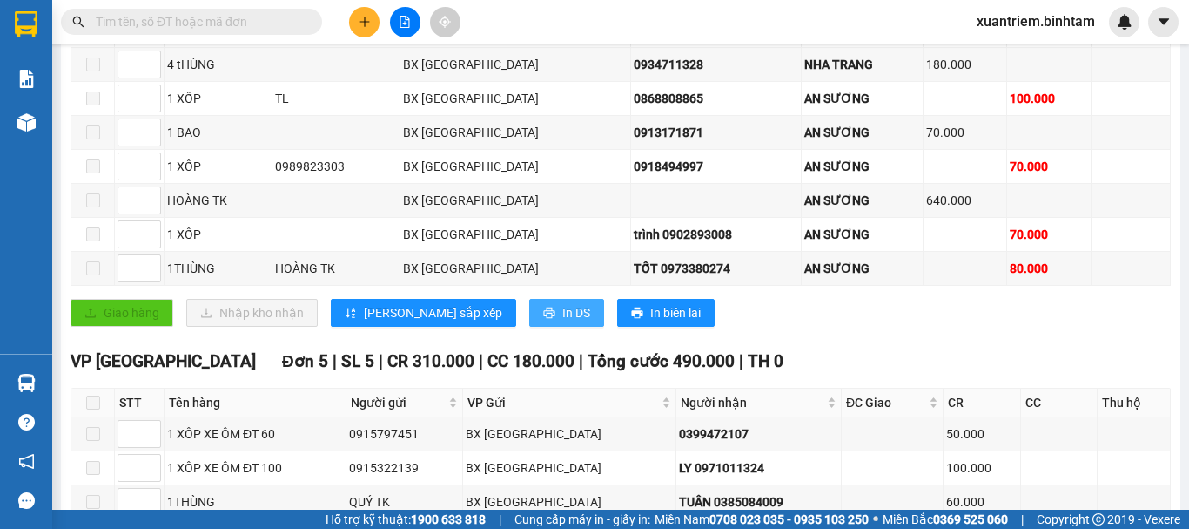
click at [562, 320] on span "In DS" at bounding box center [576, 312] width 28 height 19
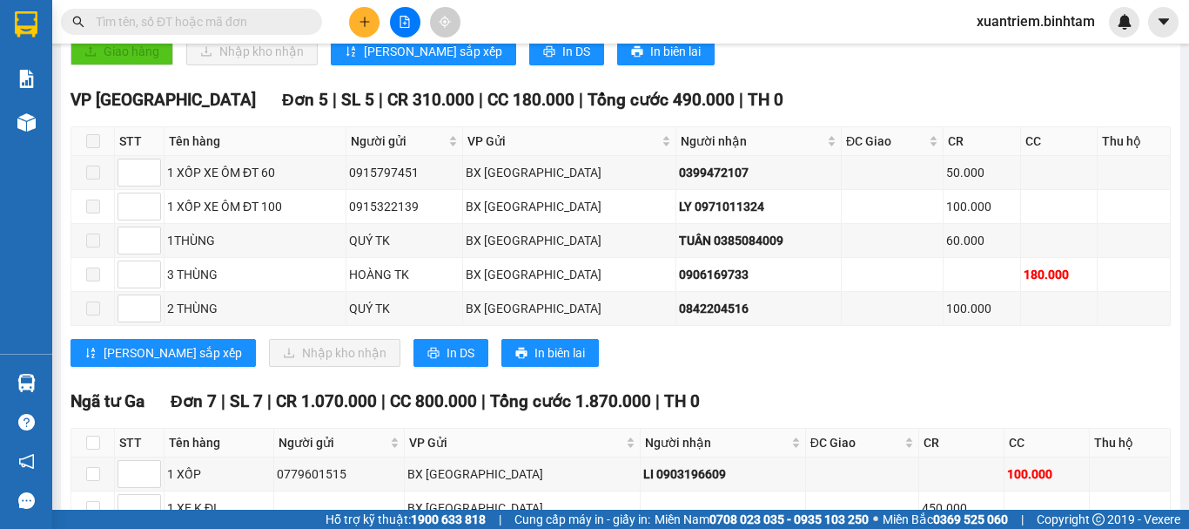
scroll to position [784, 0]
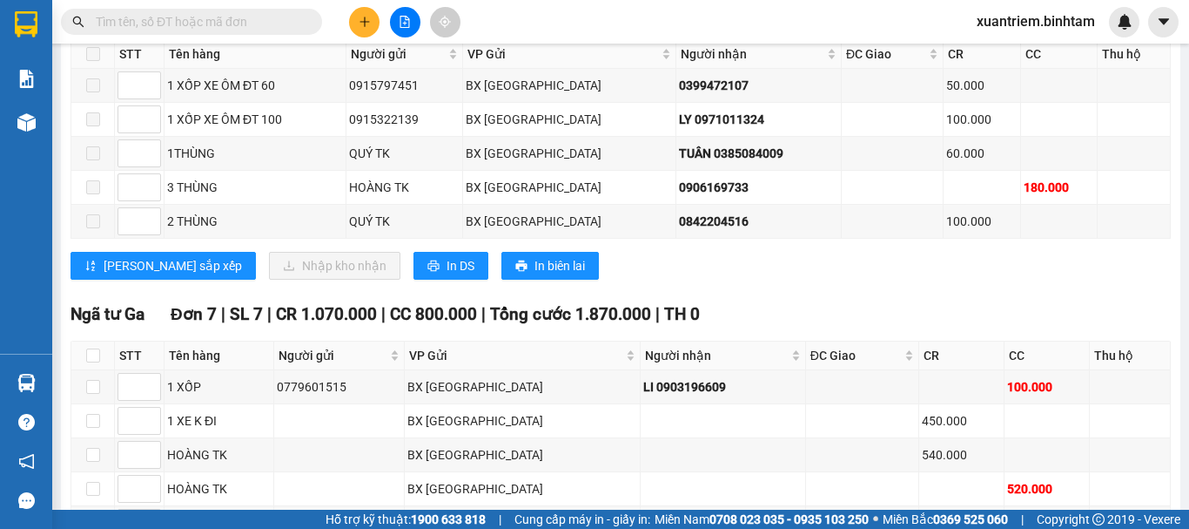
drag, startPoint x: 564, startPoint y: 274, endPoint x: 421, endPoint y: 292, distance: 144.7
click at [564, 274] on div "Lưu sắp xếp Nhập kho nhận In DS In biên lai" at bounding box center [621, 266] width 1101 height 28
click at [414, 279] on button "In DS" at bounding box center [451, 266] width 75 height 28
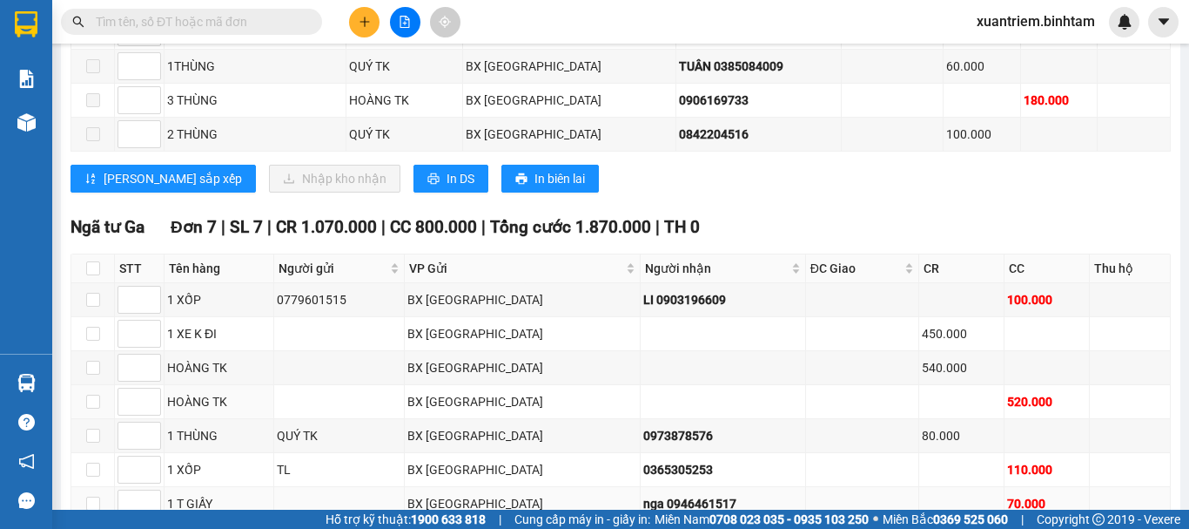
scroll to position [987, 0]
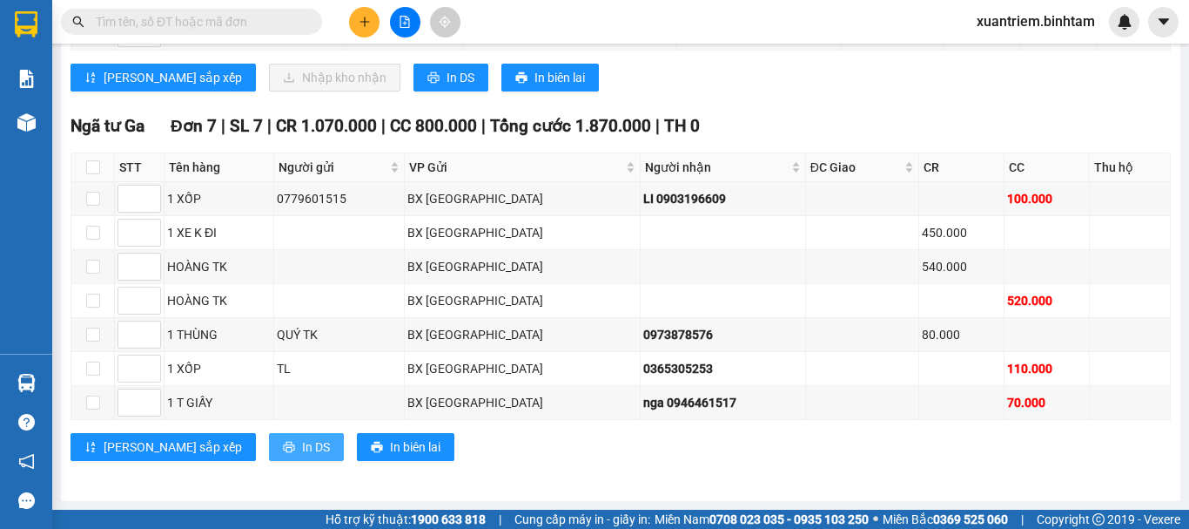
click at [302, 442] on span "In DS" at bounding box center [316, 446] width 28 height 19
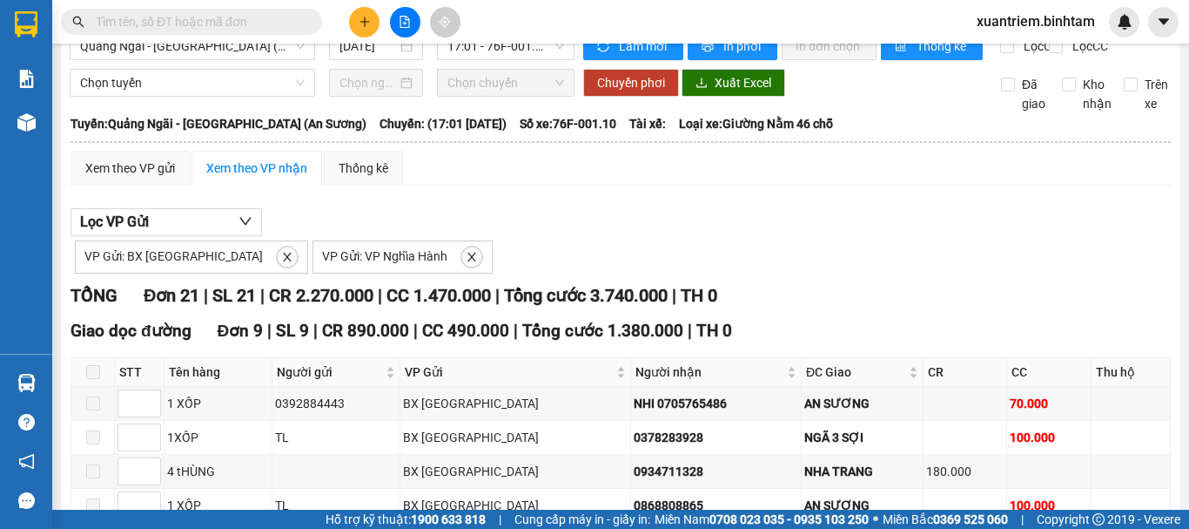
scroll to position [0, 0]
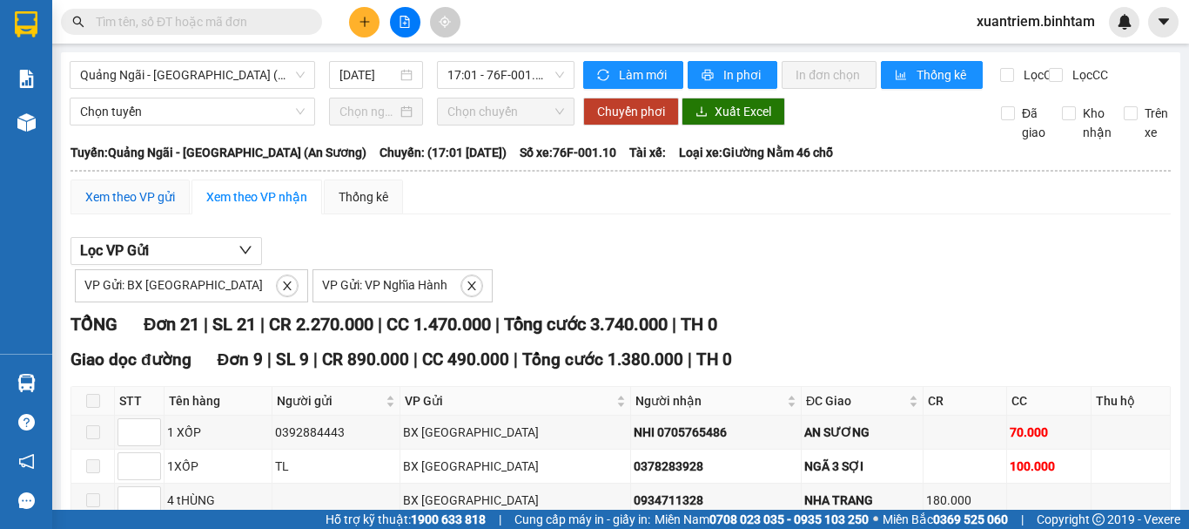
click at [139, 206] on div "Xem theo VP gửi" at bounding box center [130, 196] width 90 height 19
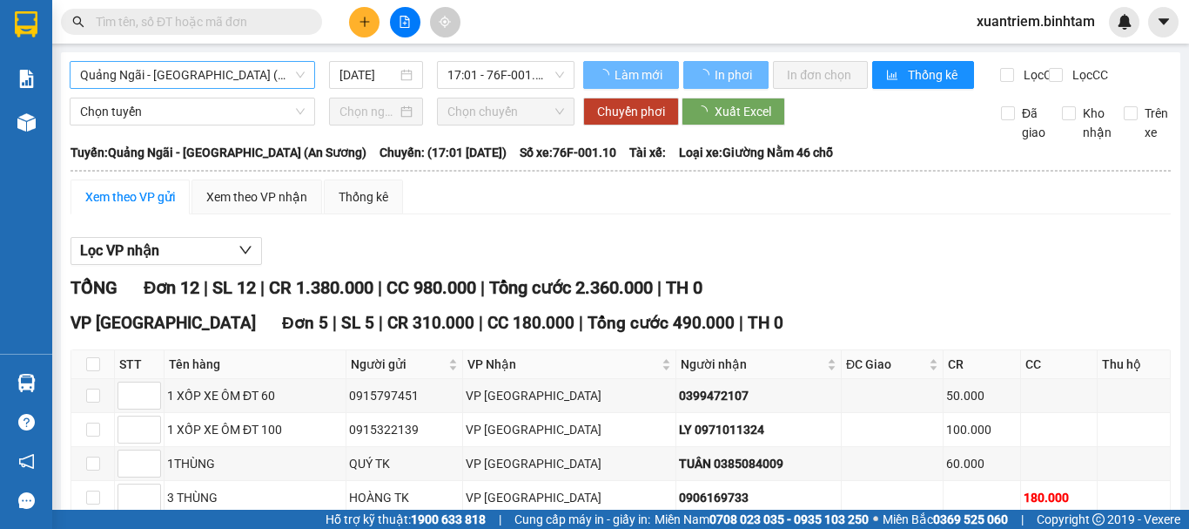
click at [222, 68] on span "Quảng Ngãi - Sài Gòn (An Sương)" at bounding box center [192, 75] width 225 height 26
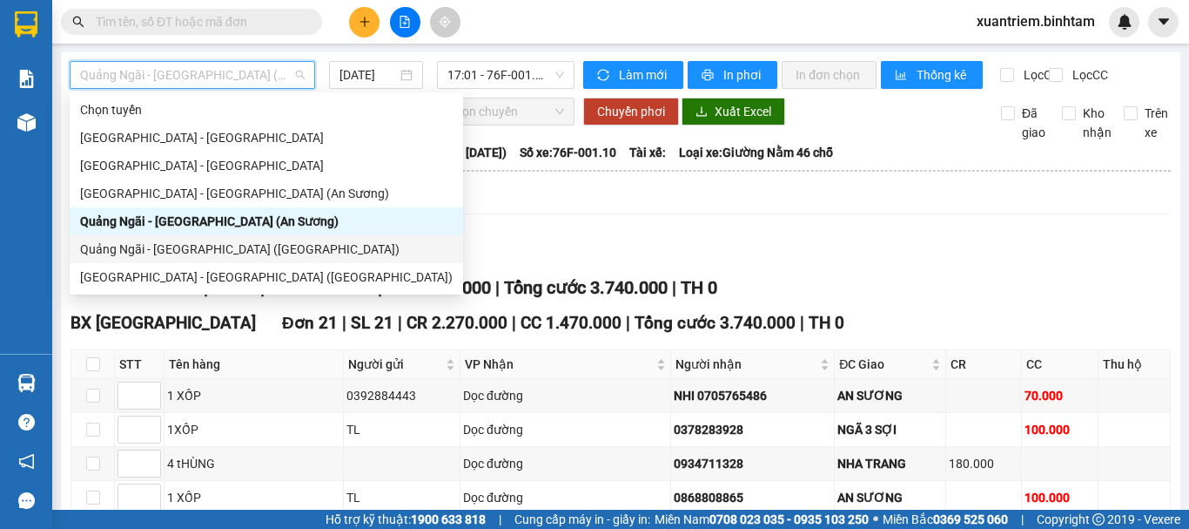
click at [200, 243] on div "Quảng Ngãi - Sài Gòn (Vạn Phúc)" at bounding box center [266, 248] width 373 height 19
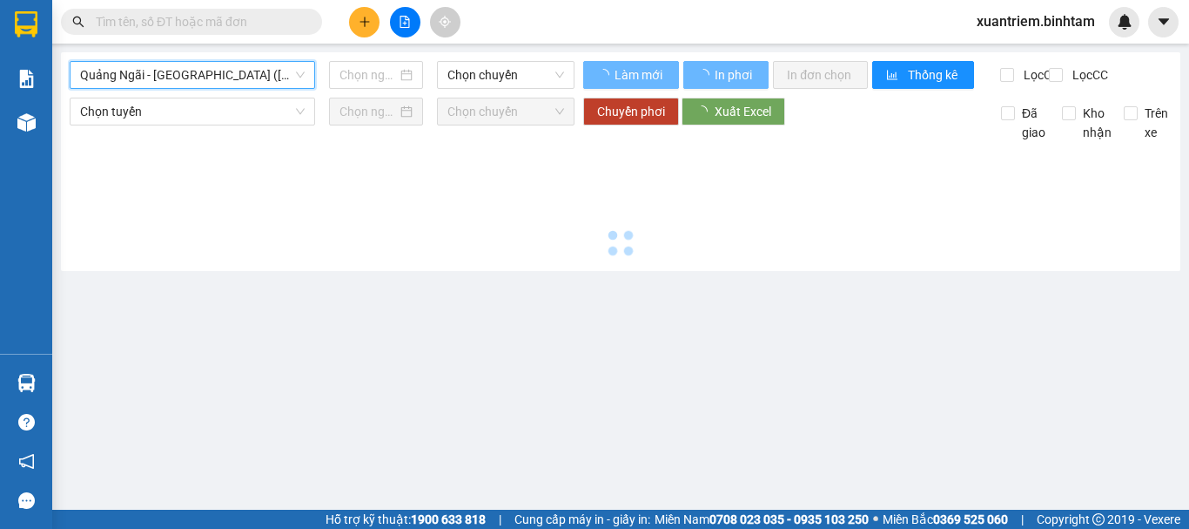
type input "[DATE]"
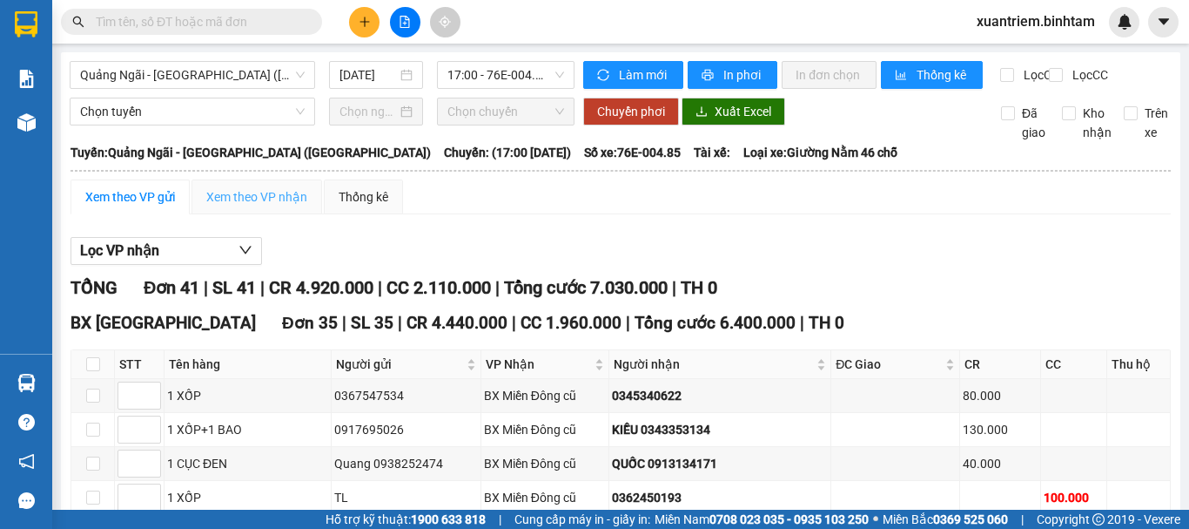
click at [284, 214] on div "Xem theo VP nhận" at bounding box center [257, 196] width 131 height 35
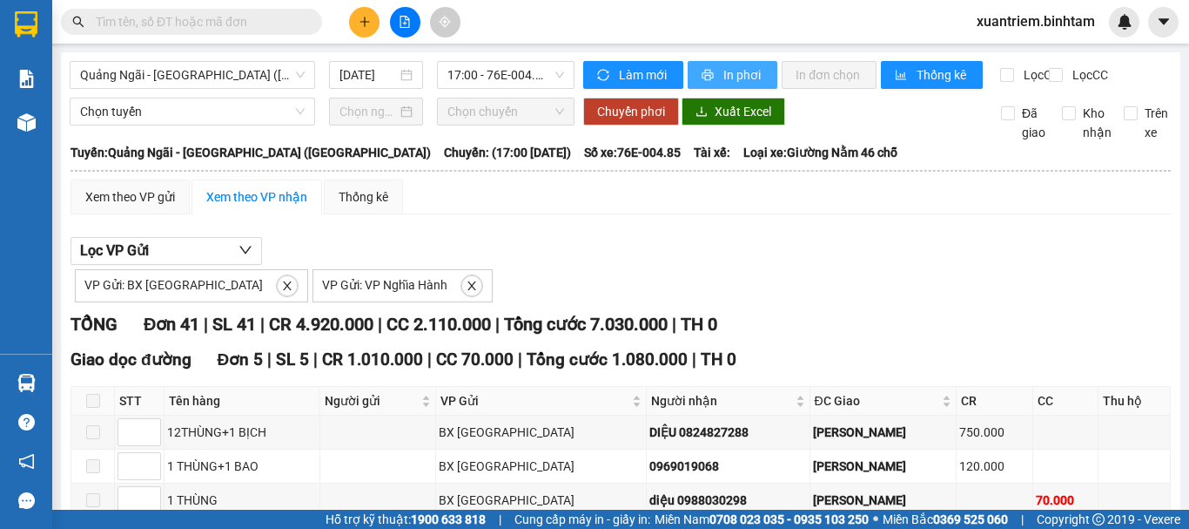
click at [738, 77] on span "In phơi" at bounding box center [744, 74] width 40 height 19
click at [148, 200] on div "Xem theo VP gửi" at bounding box center [130, 196] width 119 height 35
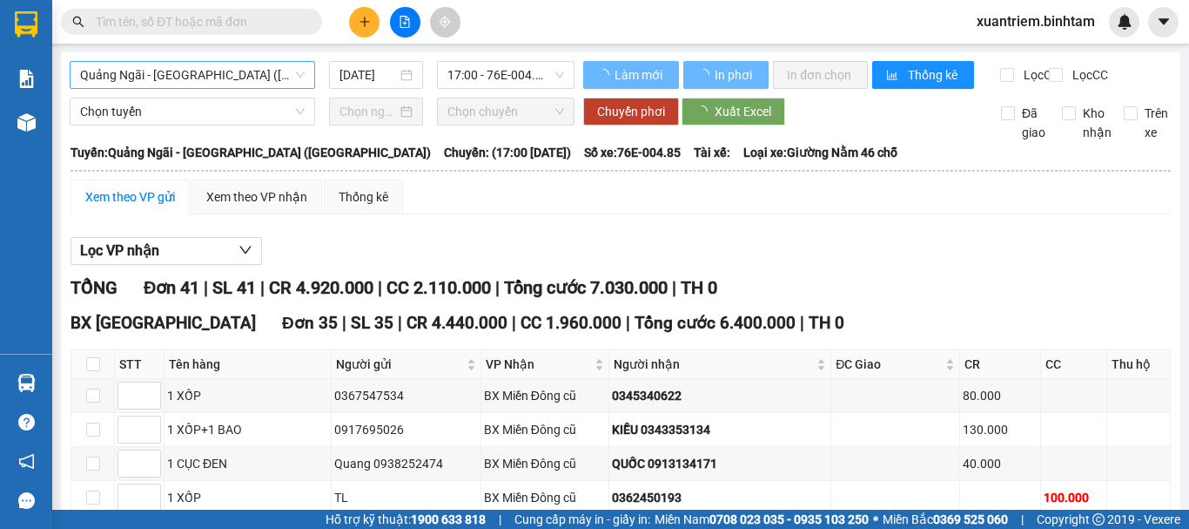
click at [264, 77] on span "Quảng Ngãi - Sài Gòn (Vạn Phúc)" at bounding box center [192, 75] width 225 height 26
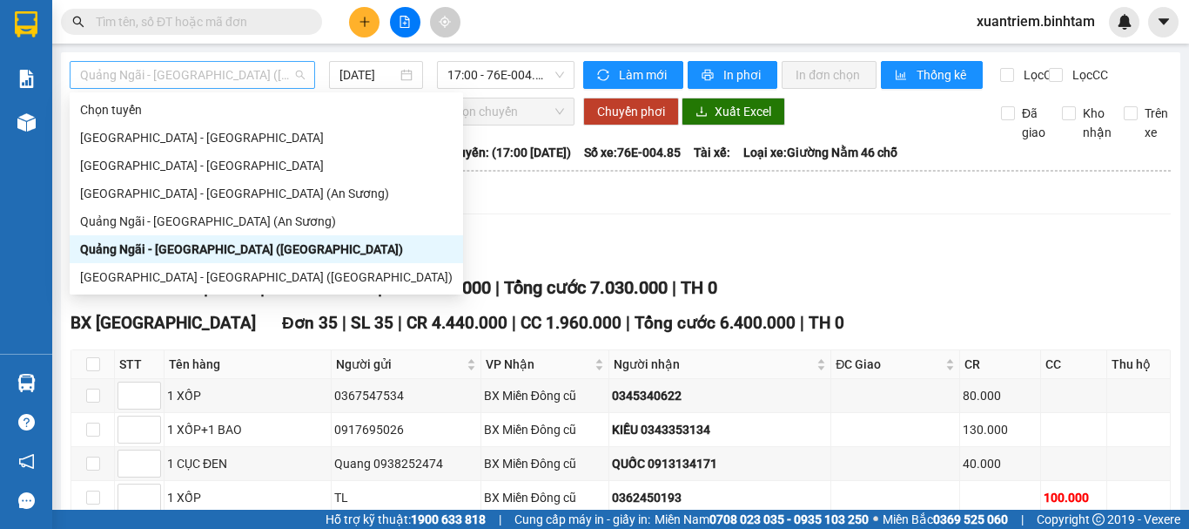
click at [253, 75] on span "Quảng Ngãi - Sài Gòn (Vạn Phúc)" at bounding box center [192, 75] width 225 height 26
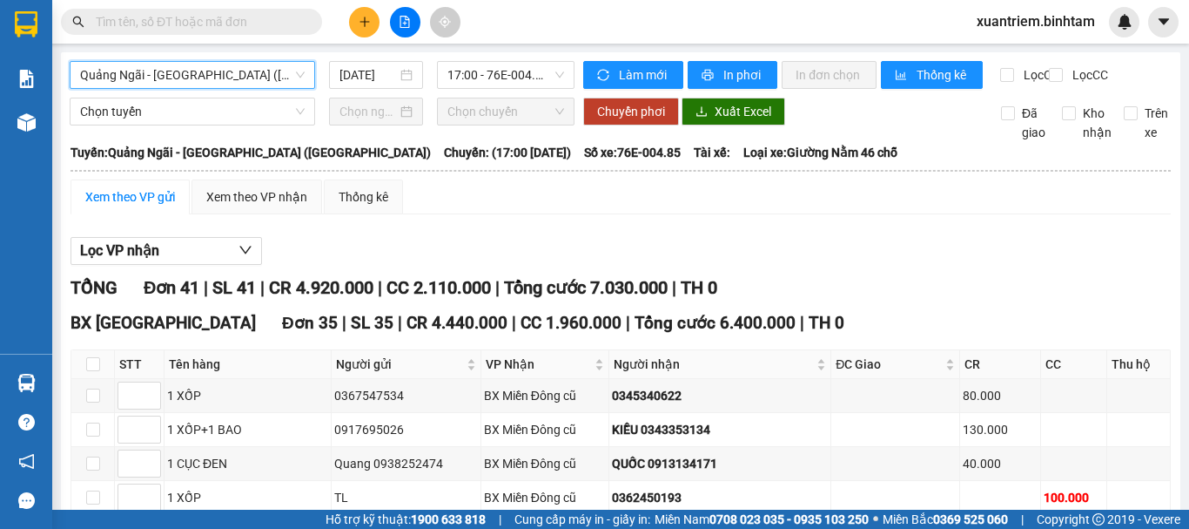
click at [247, 81] on span "Quảng Ngãi - Sài Gòn (Vạn Phúc)" at bounding box center [192, 75] width 225 height 26
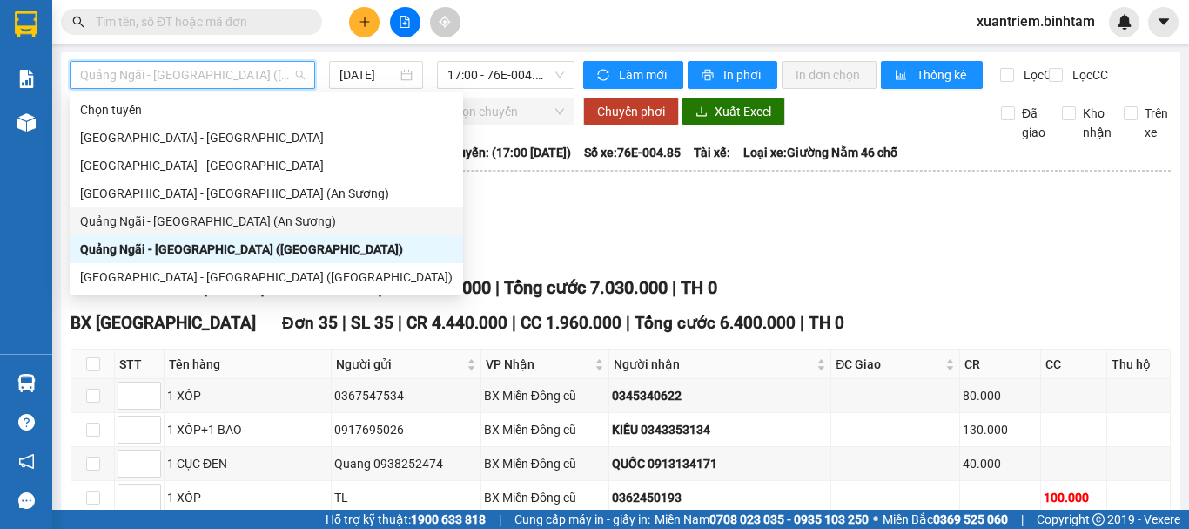
drag, startPoint x: 246, startPoint y: 212, endPoint x: 327, endPoint y: 94, distance: 143.9
click at [246, 212] on div "Quảng Ngãi - Sài Gòn (An Sương)" at bounding box center [266, 221] width 373 height 19
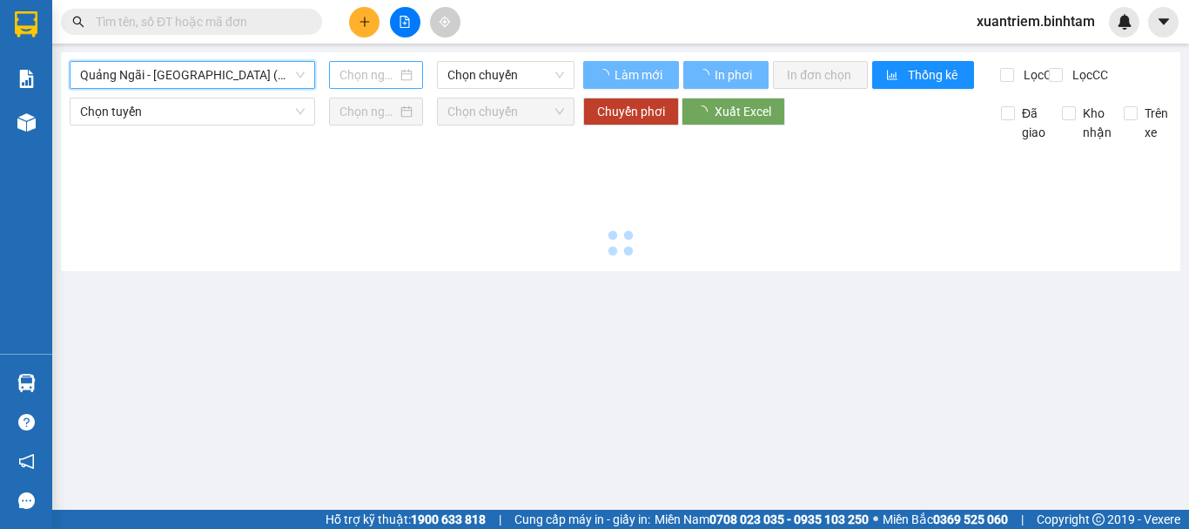
click at [340, 79] on input at bounding box center [368, 74] width 57 height 19
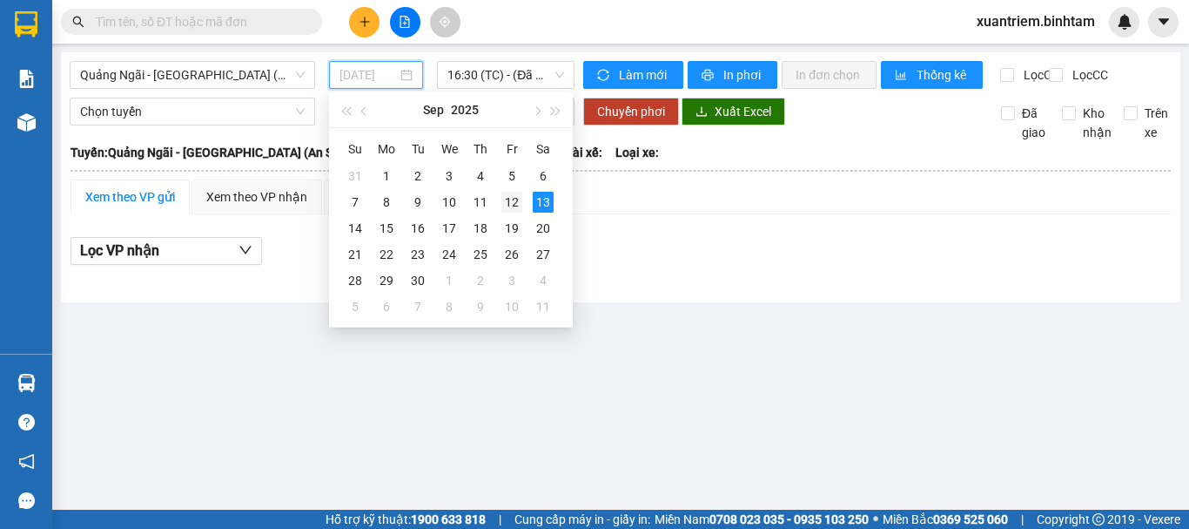
click at [508, 194] on div "12" at bounding box center [512, 202] width 21 height 21
type input "12/09/2025"
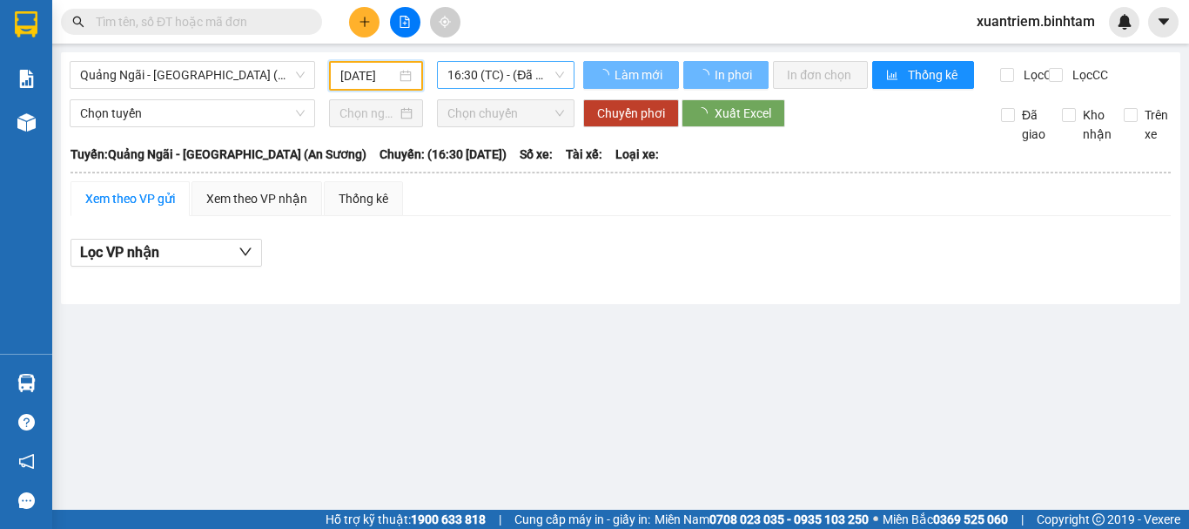
click at [543, 74] on span "16:30 (TC) - (Đã hủy)" at bounding box center [506, 75] width 117 height 26
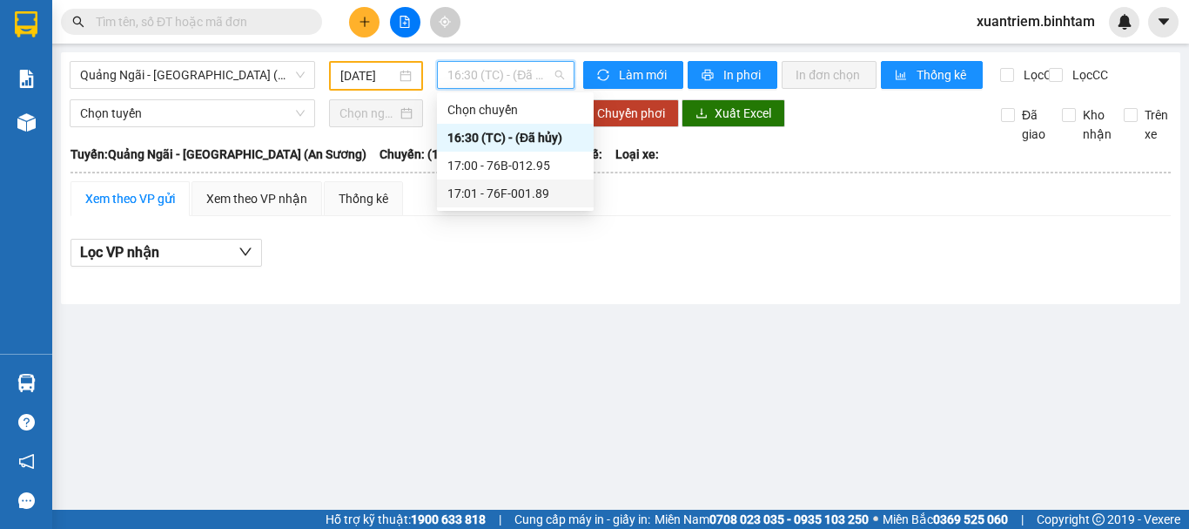
click at [532, 184] on div "17:01 - 76F-001.89" at bounding box center [516, 193] width 136 height 19
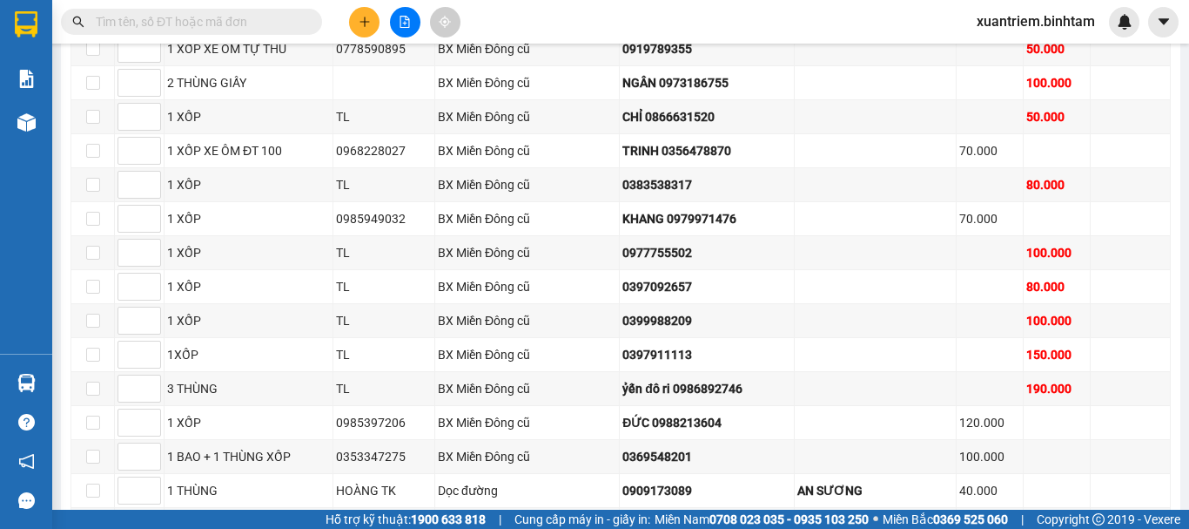
scroll to position [67, 0]
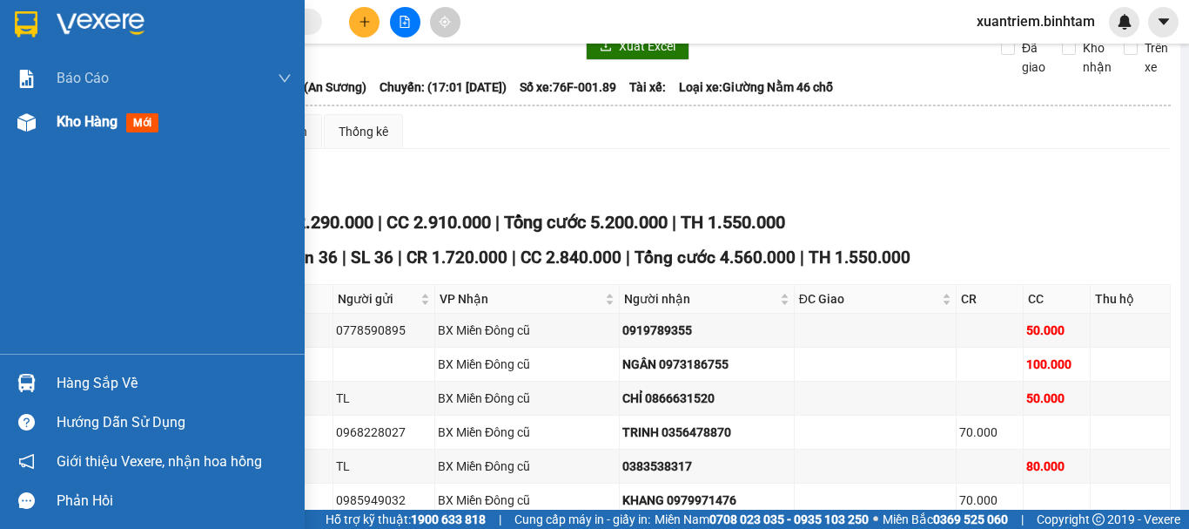
click at [60, 128] on span "Kho hàng" at bounding box center [87, 121] width 61 height 17
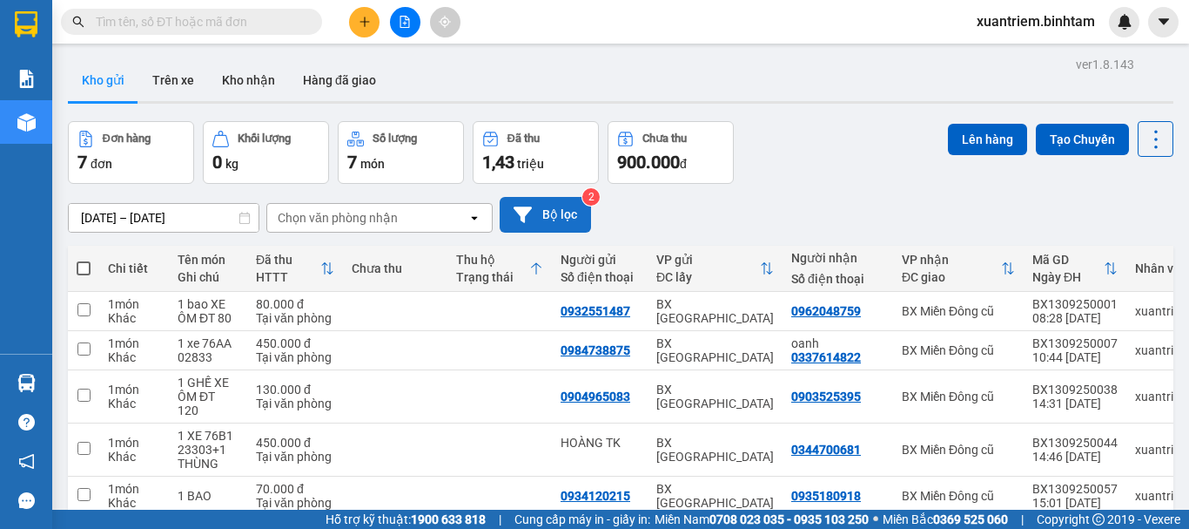
click at [550, 199] on button "Bộ lọc" at bounding box center [545, 215] width 91 height 36
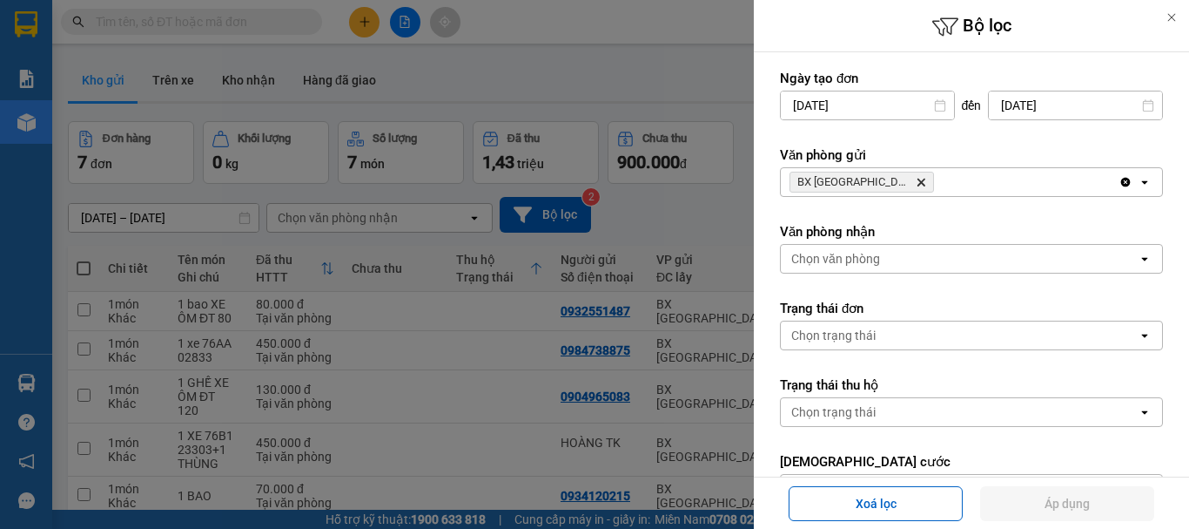
click at [912, 183] on div "BX Quảng Ngãi Delete" at bounding box center [950, 182] width 338 height 28
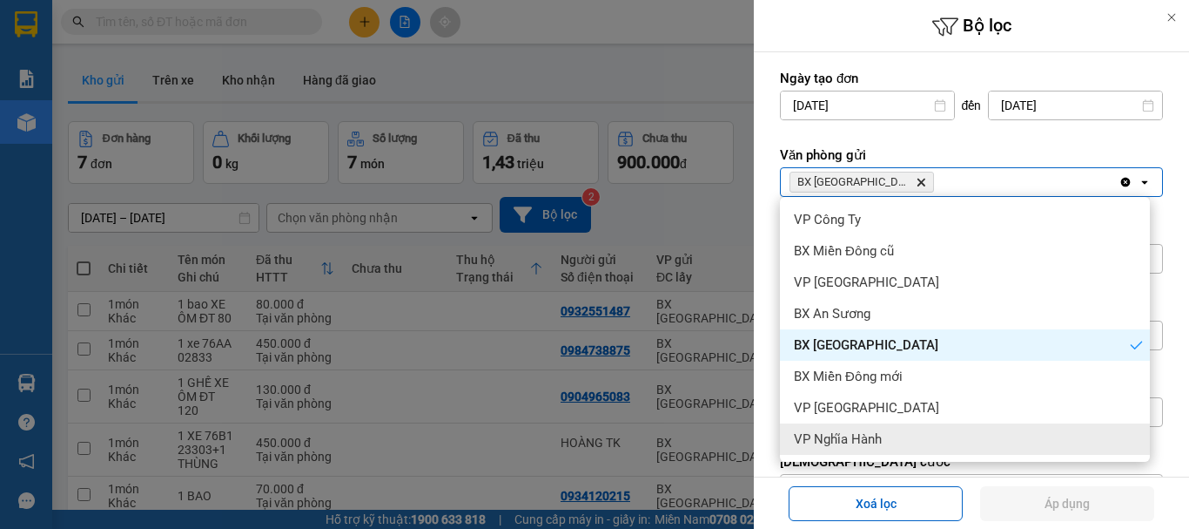
click at [889, 429] on div "VP Nghĩa Hành" at bounding box center [965, 438] width 370 height 31
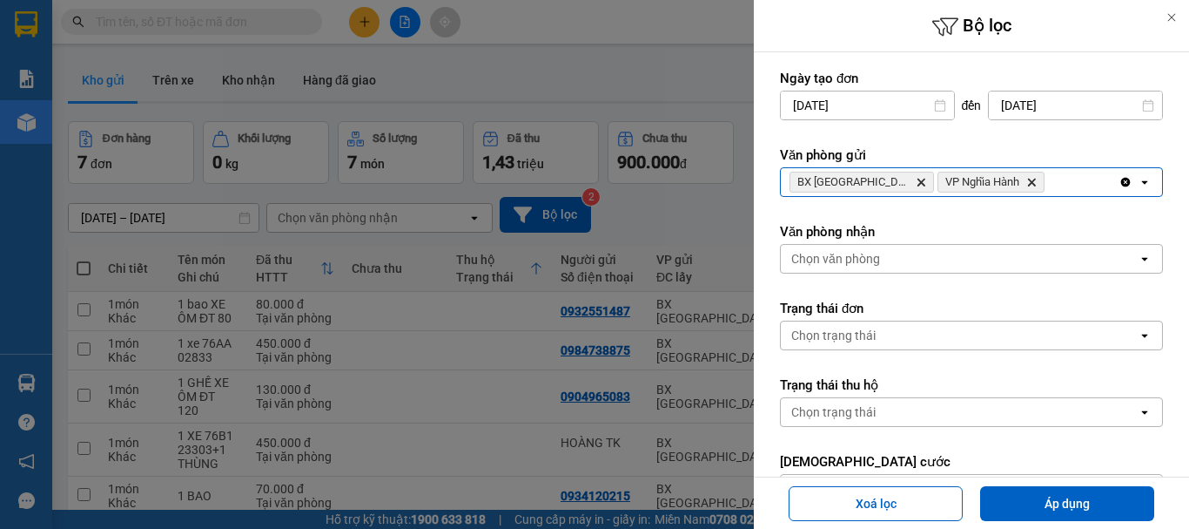
click at [916, 185] on icon "Delete" at bounding box center [921, 182] width 10 height 10
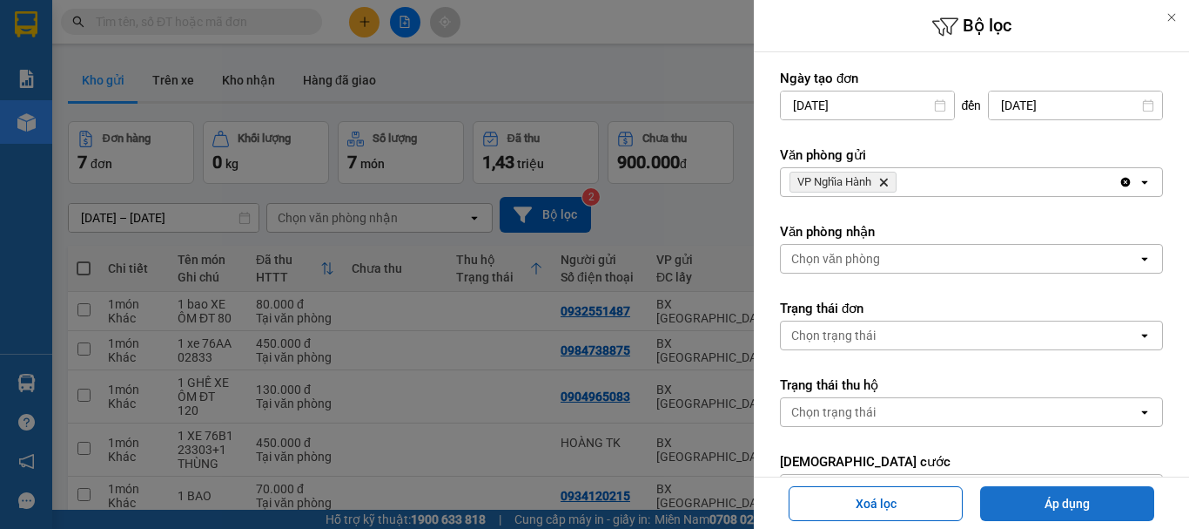
click at [1068, 506] on button "Áp dụng" at bounding box center [1067, 503] width 174 height 35
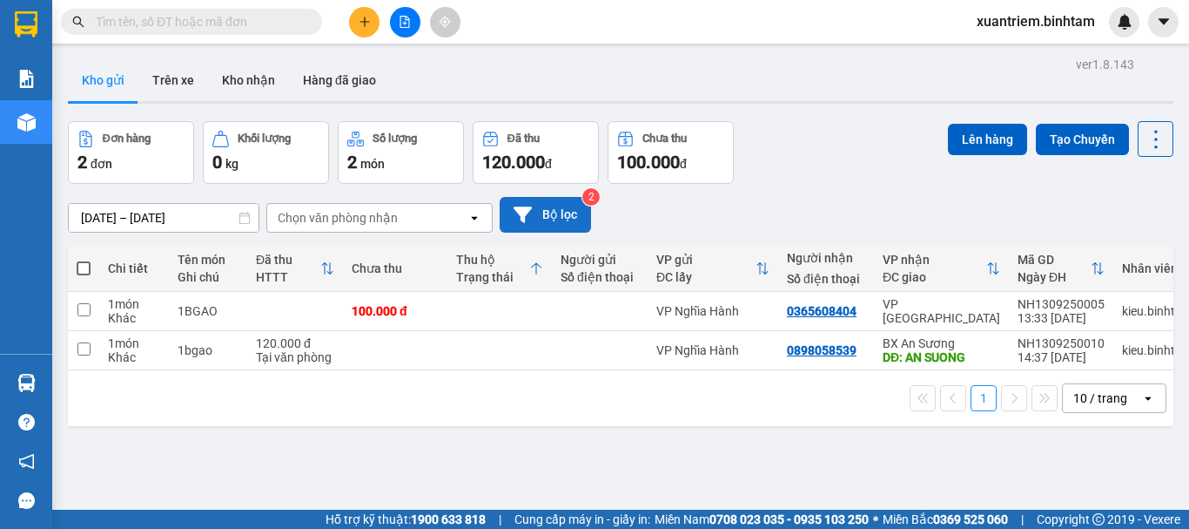
click at [525, 211] on icon at bounding box center [523, 214] width 18 height 16
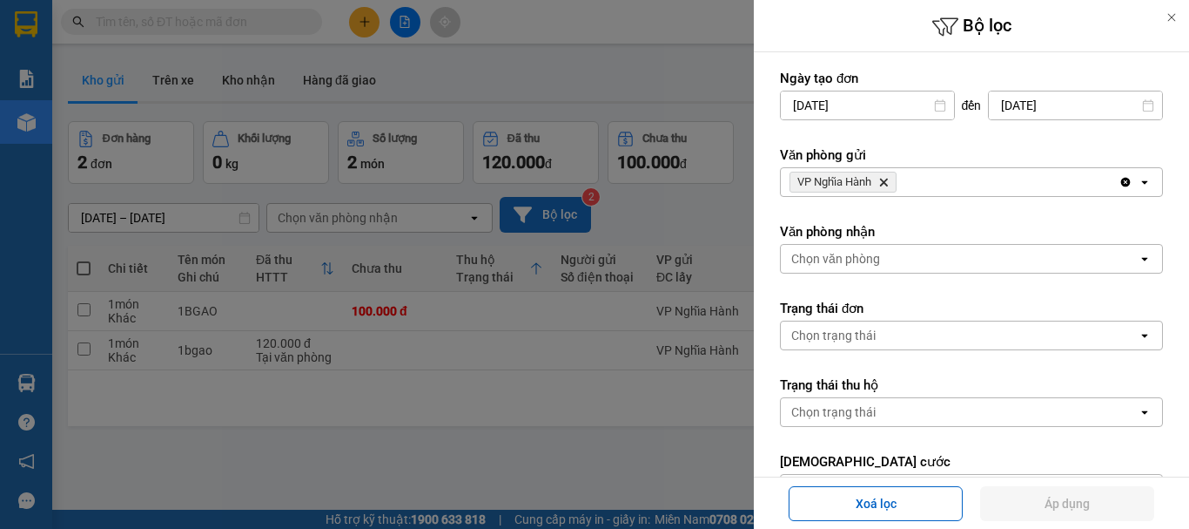
click at [912, 171] on div "VP Nghĩa Hành Delete" at bounding box center [950, 182] width 338 height 28
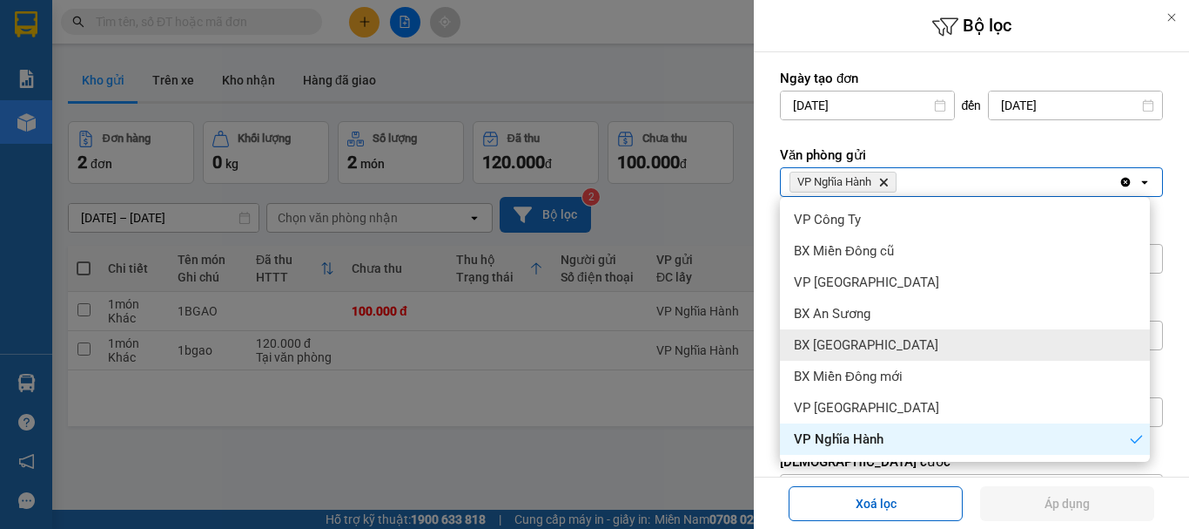
click at [865, 338] on span "BX [GEOGRAPHIC_DATA]" at bounding box center [866, 344] width 145 height 17
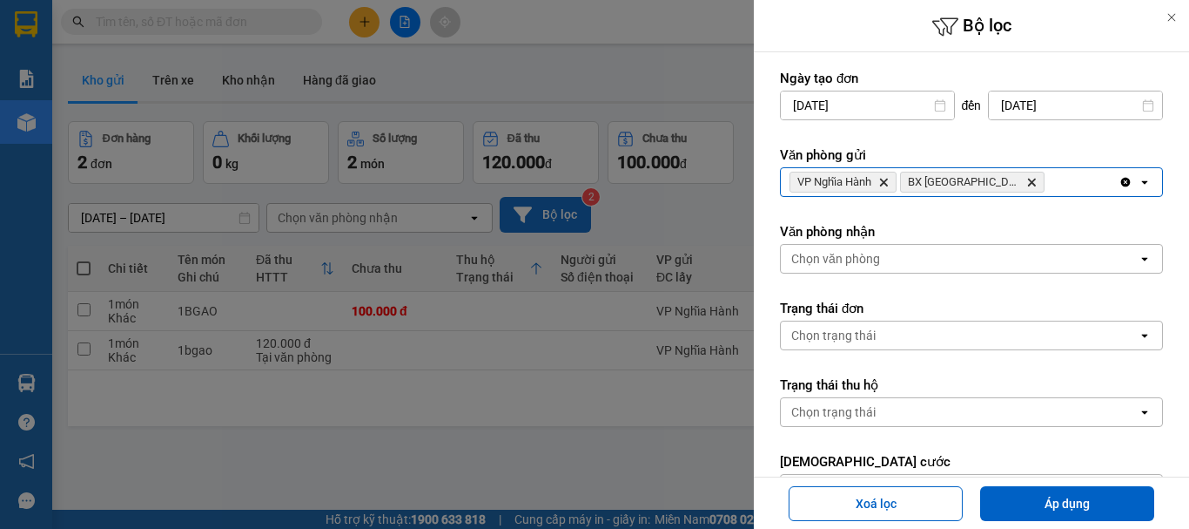
click at [882, 180] on icon "Delete" at bounding box center [884, 182] width 10 height 10
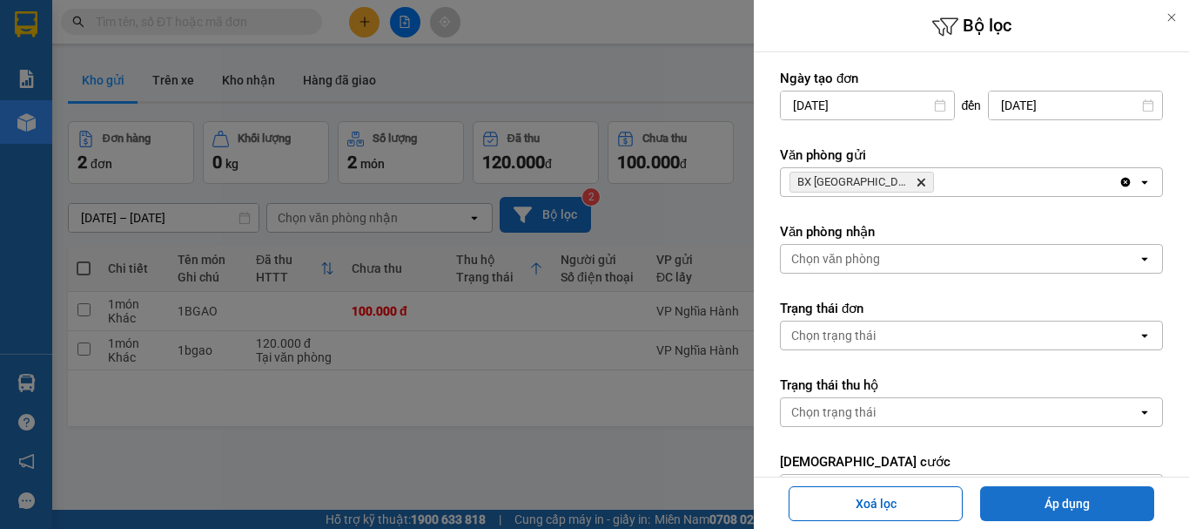
click at [1058, 509] on button "Áp dụng" at bounding box center [1067, 503] width 174 height 35
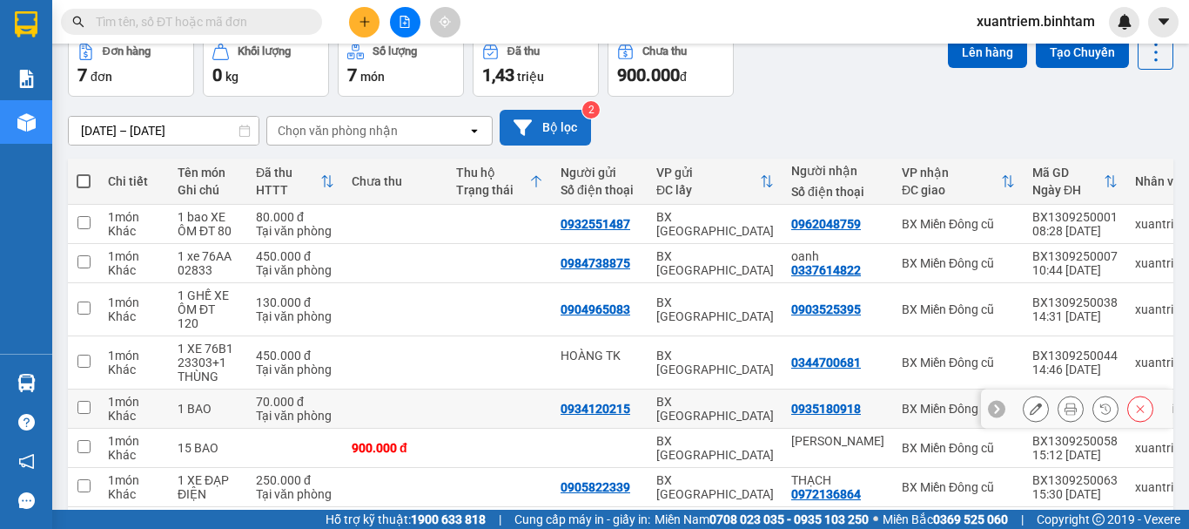
scroll to position [163, 0]
